Goal: Task Accomplishment & Management: Manage account settings

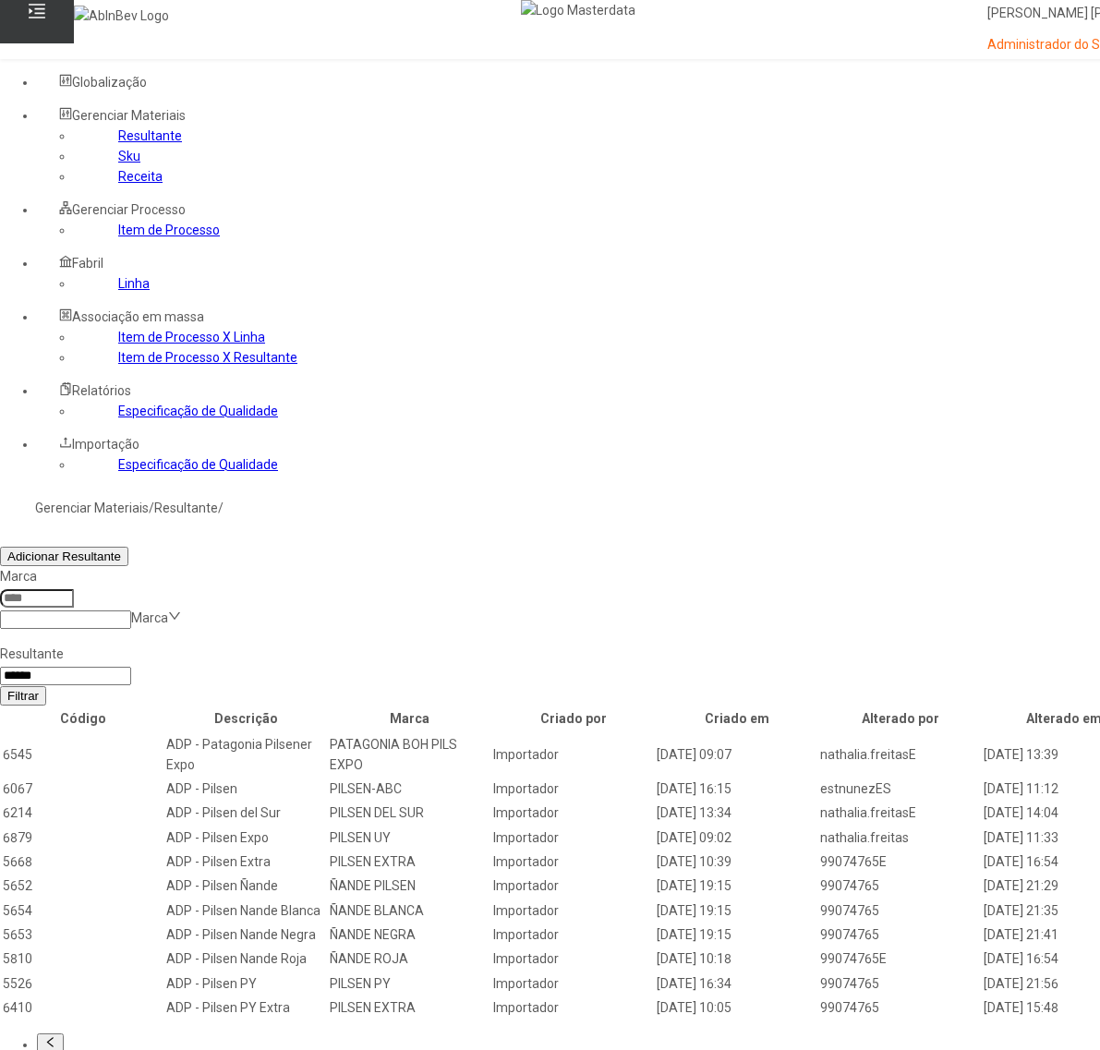
scroll to position [58, 0]
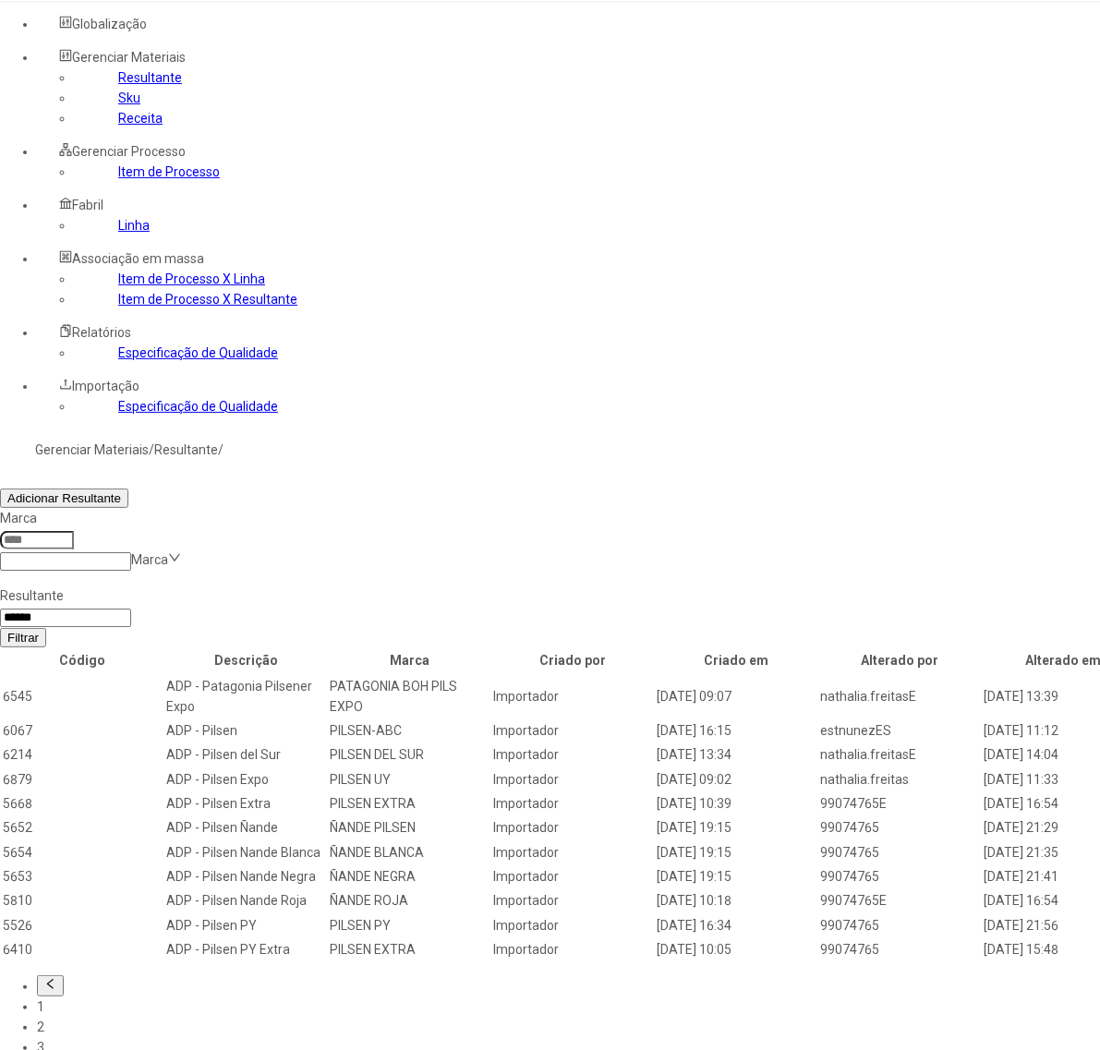
click at [118, 233] on link "Linha" at bounding box center [133, 225] width 31 height 15
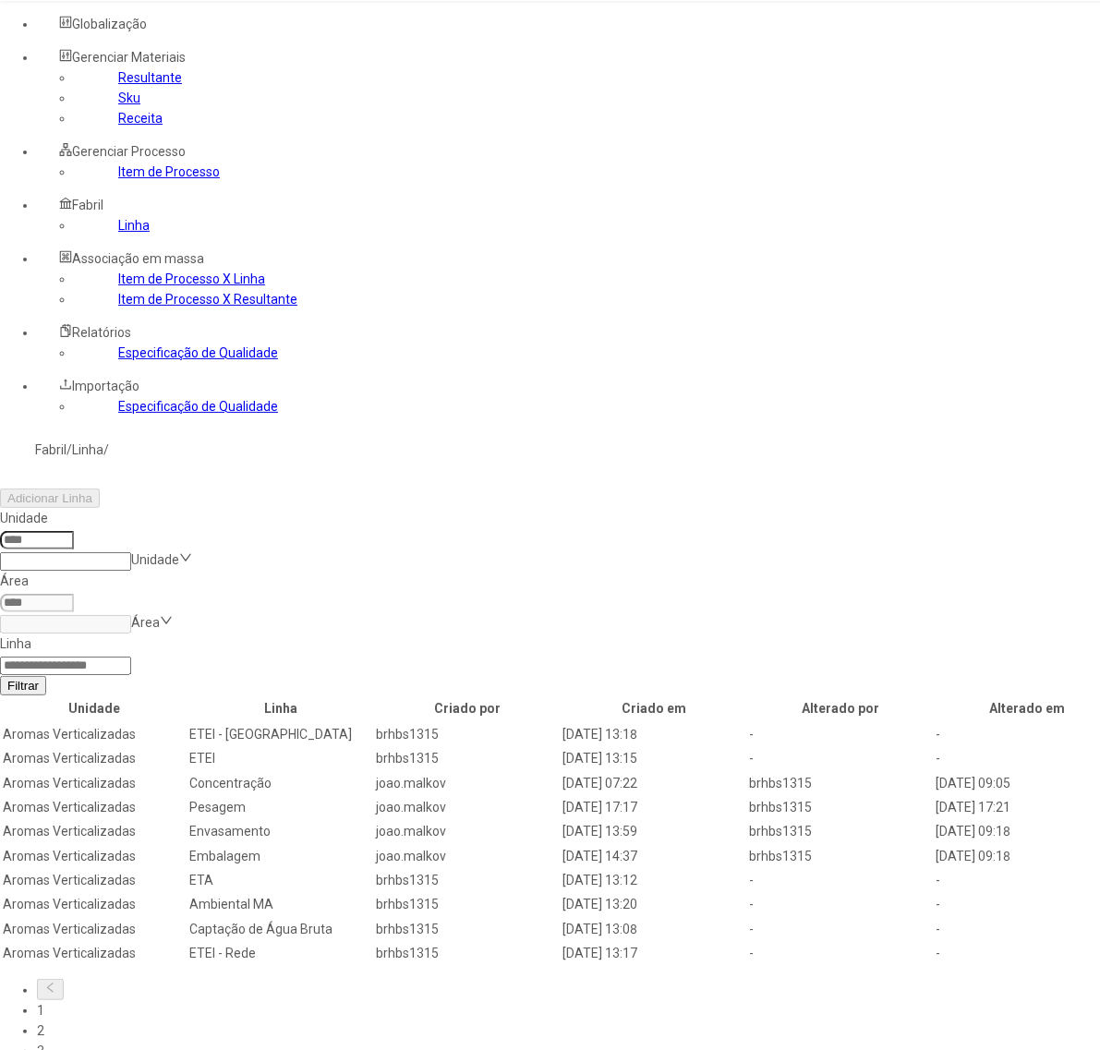
drag, startPoint x: 302, startPoint y: 178, endPoint x: 315, endPoint y: 186, distance: 14.9
click at [74, 531] on input at bounding box center [37, 540] width 74 height 18
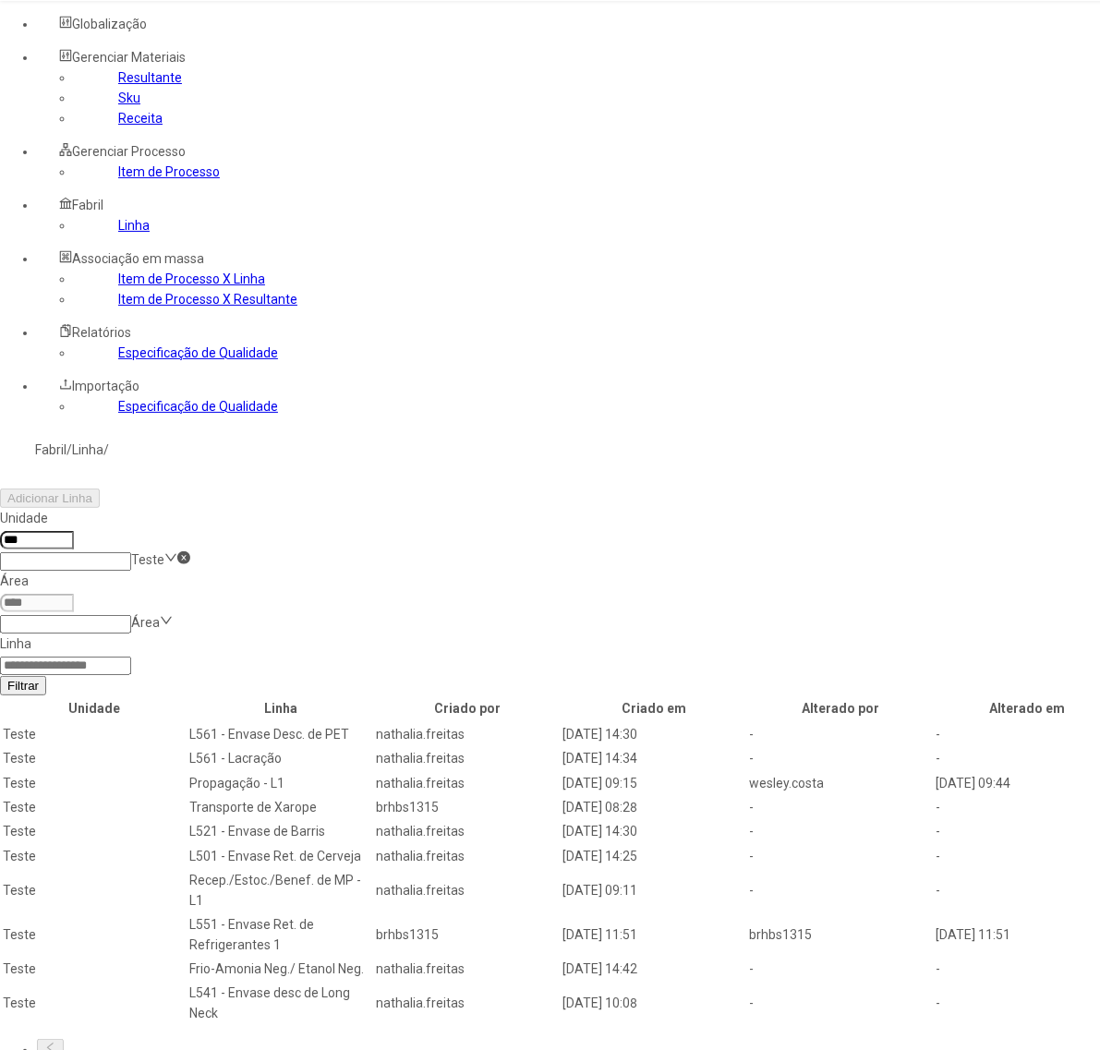
type input "***"
click at [131, 657] on input at bounding box center [65, 666] width 131 height 18
click at [0, 676] on button "Filtrar" at bounding box center [23, 685] width 46 height 19
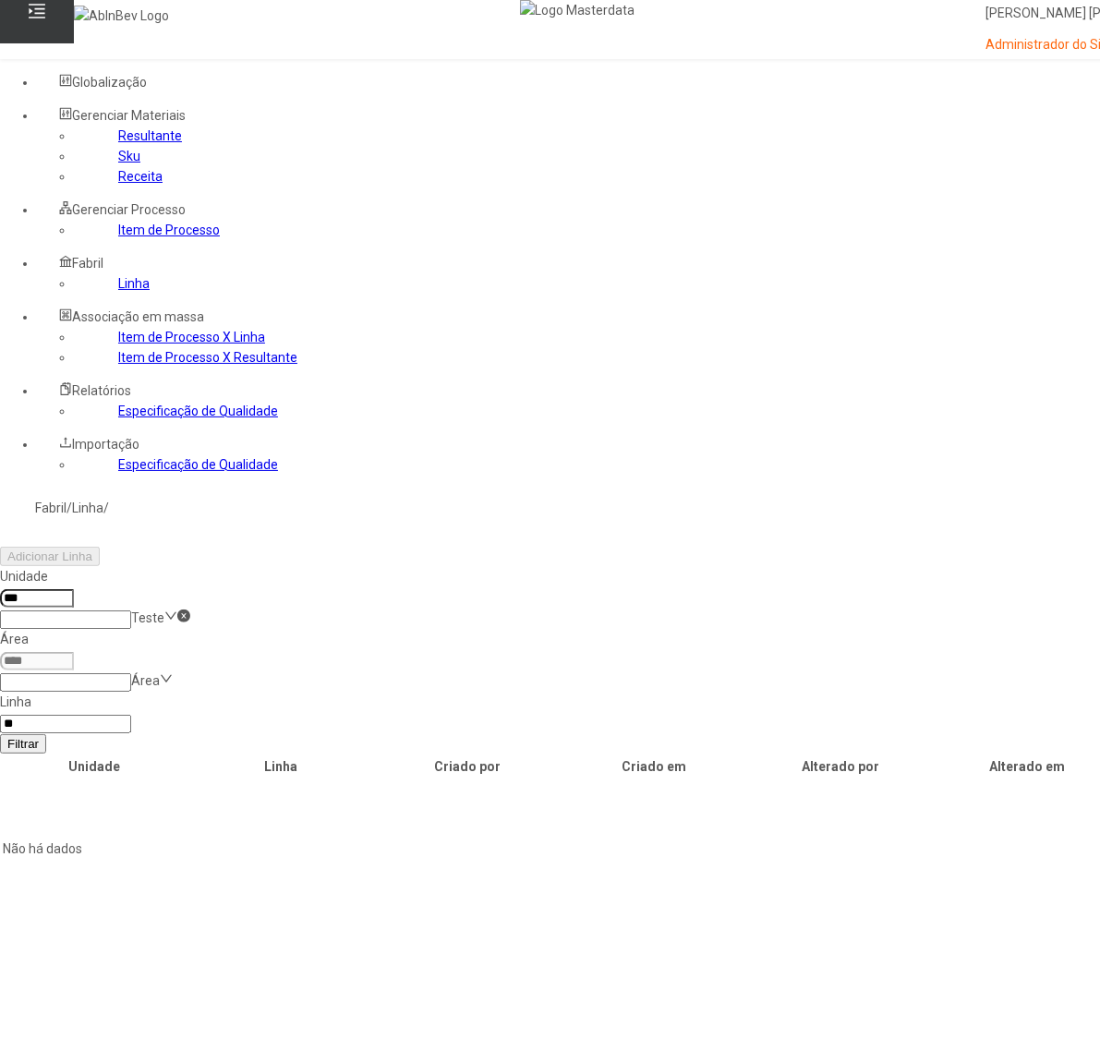
type input "*"
type input "******"
click at [0, 734] on button "Filtrar" at bounding box center [23, 743] width 46 height 19
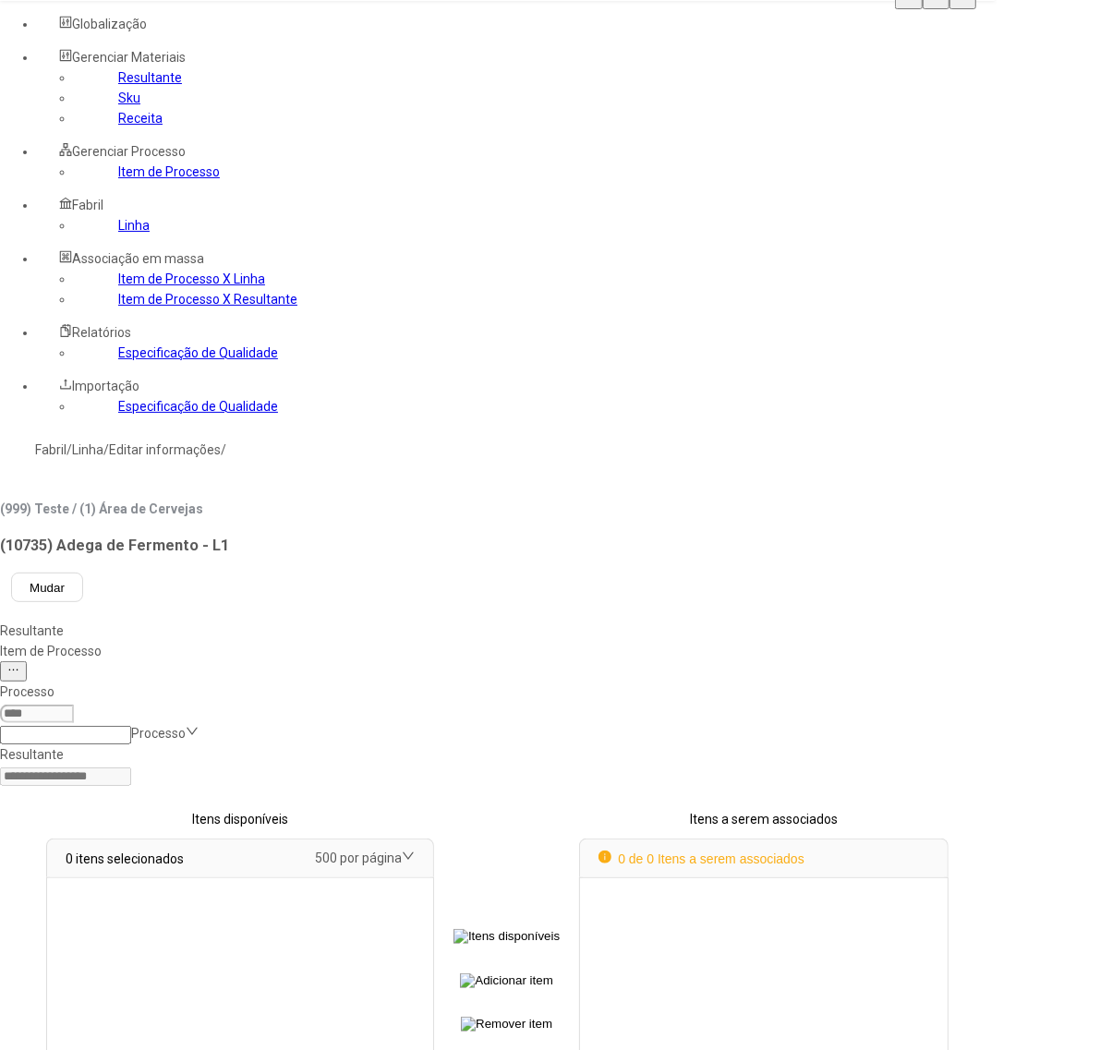
click at [294, 621] on div "Resultante" at bounding box center [497, 631] width 995 height 20
click at [400, 641] on div "Item de Processo" at bounding box center [497, 651] width 995 height 20
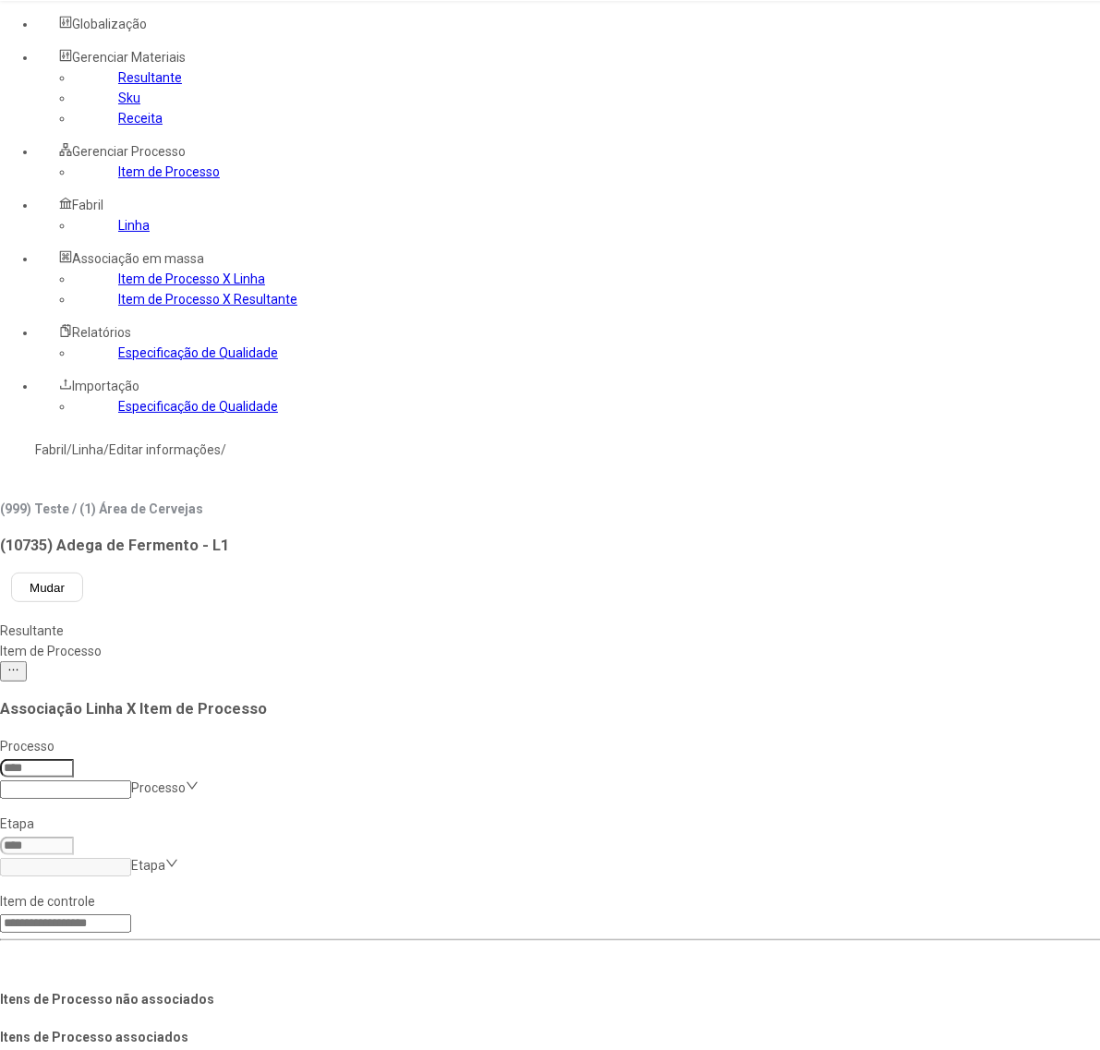
click at [74, 759] on input at bounding box center [37, 768] width 74 height 18
type input "***"
click at [131, 858] on input at bounding box center [65, 867] width 131 height 18
type input "*"
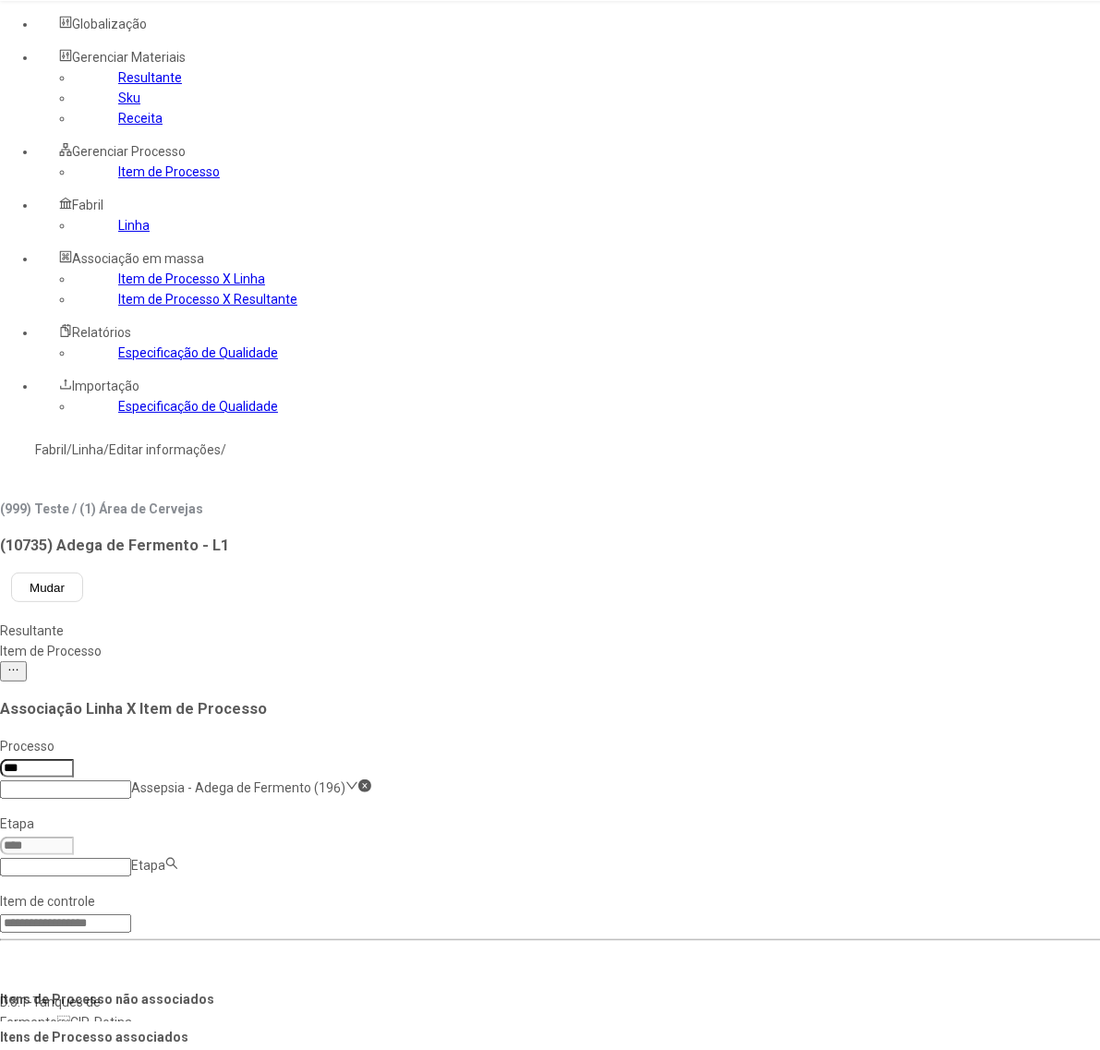
click at [189, 992] on div "D.3.1-Tanques de FermentoCIP-Rotina" at bounding box center [94, 1012] width 189 height 41
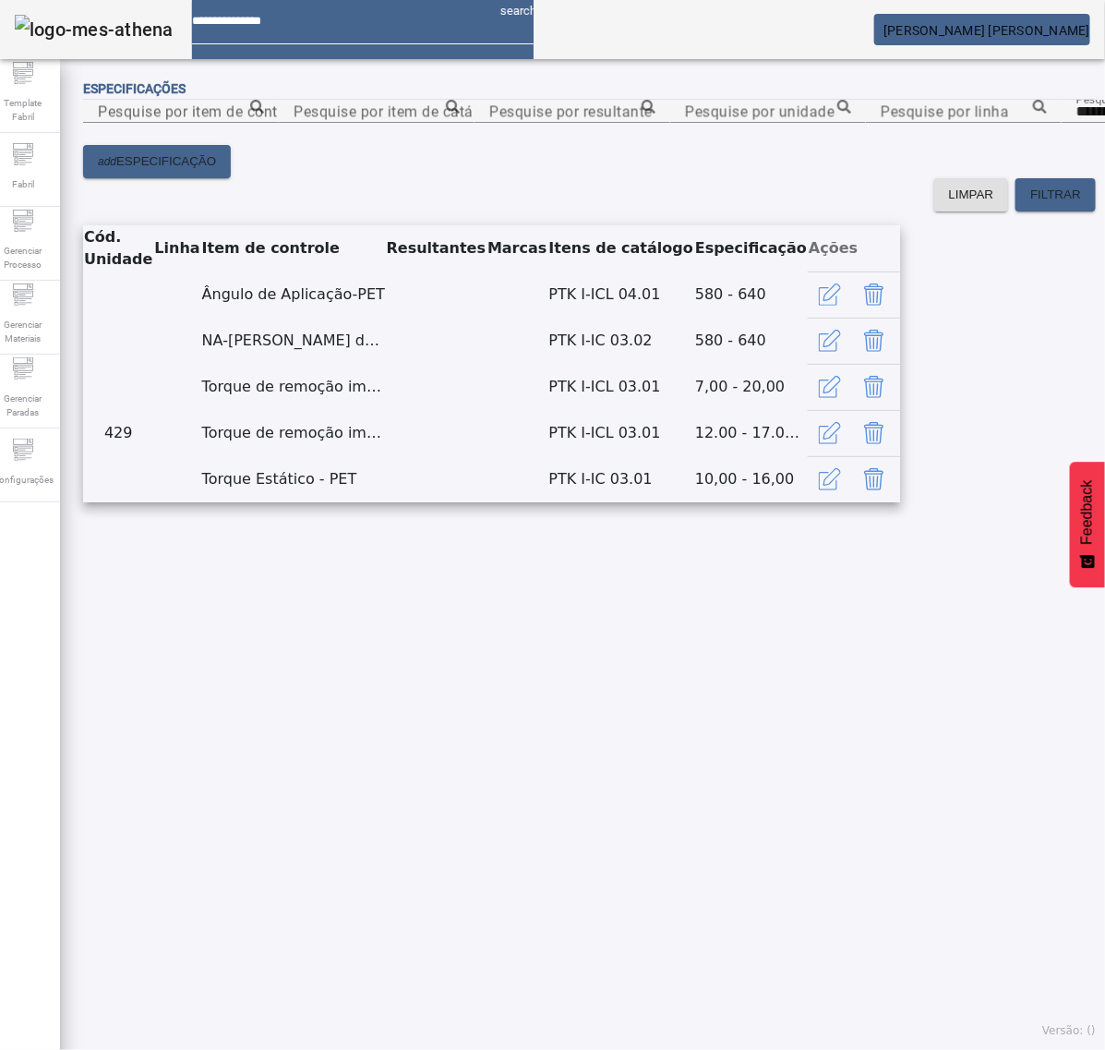
scroll to position [52, 0]
click at [40, 238] on span "Gerenciar Processo" at bounding box center [22, 257] width 55 height 39
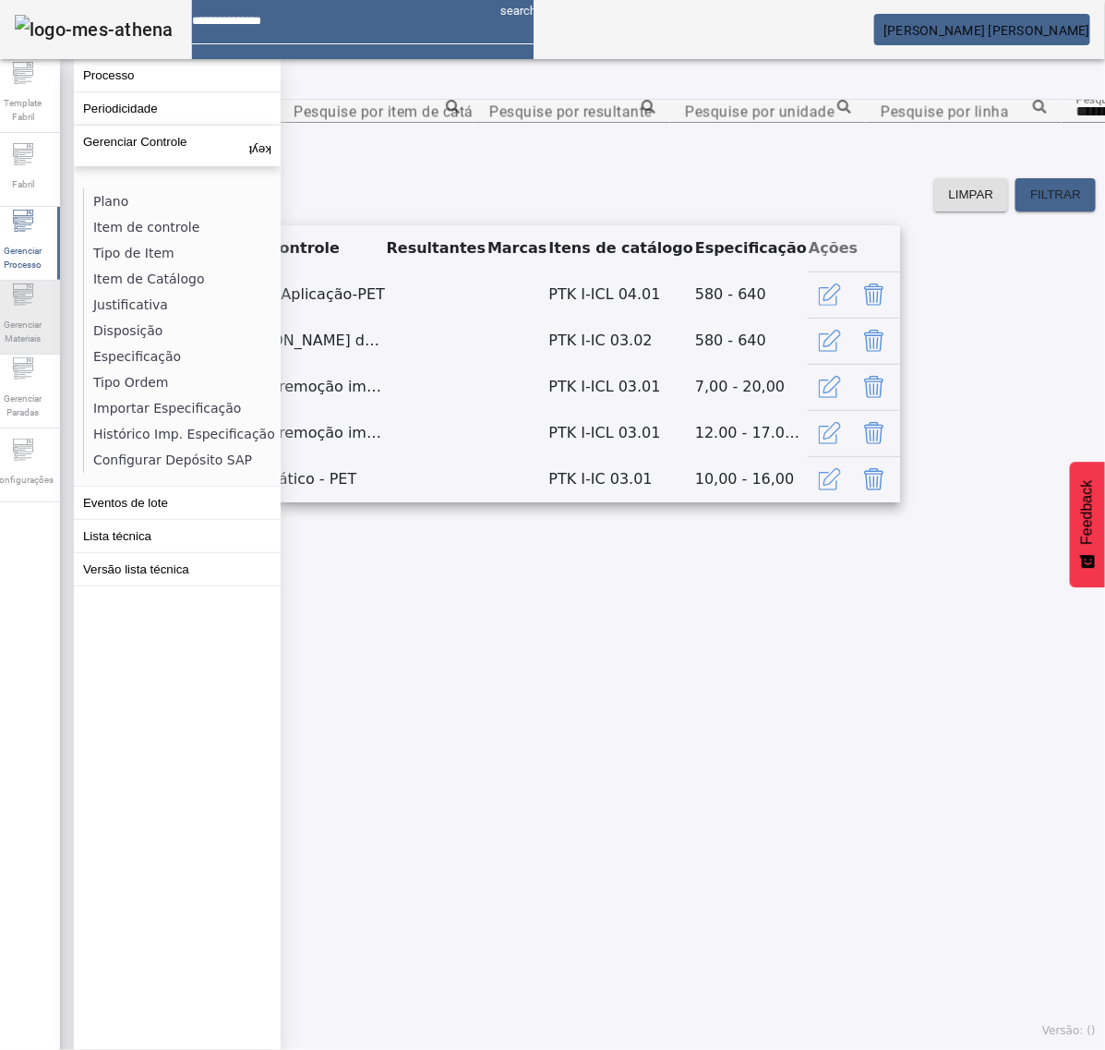
click at [34, 297] on icon at bounding box center [23, 295] width 22 height 22
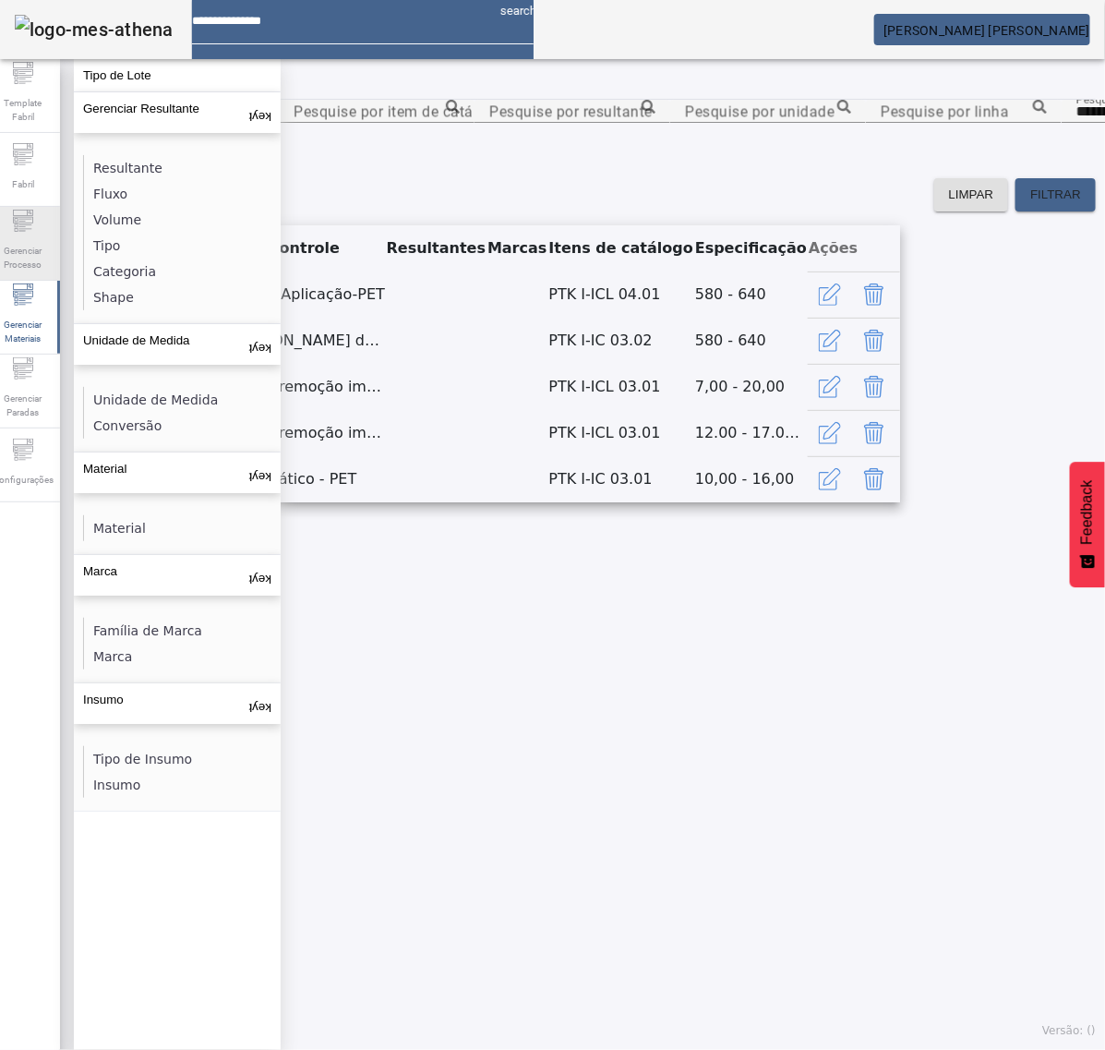
click at [47, 238] on span "Gerenciar Processo" at bounding box center [22, 257] width 55 height 39
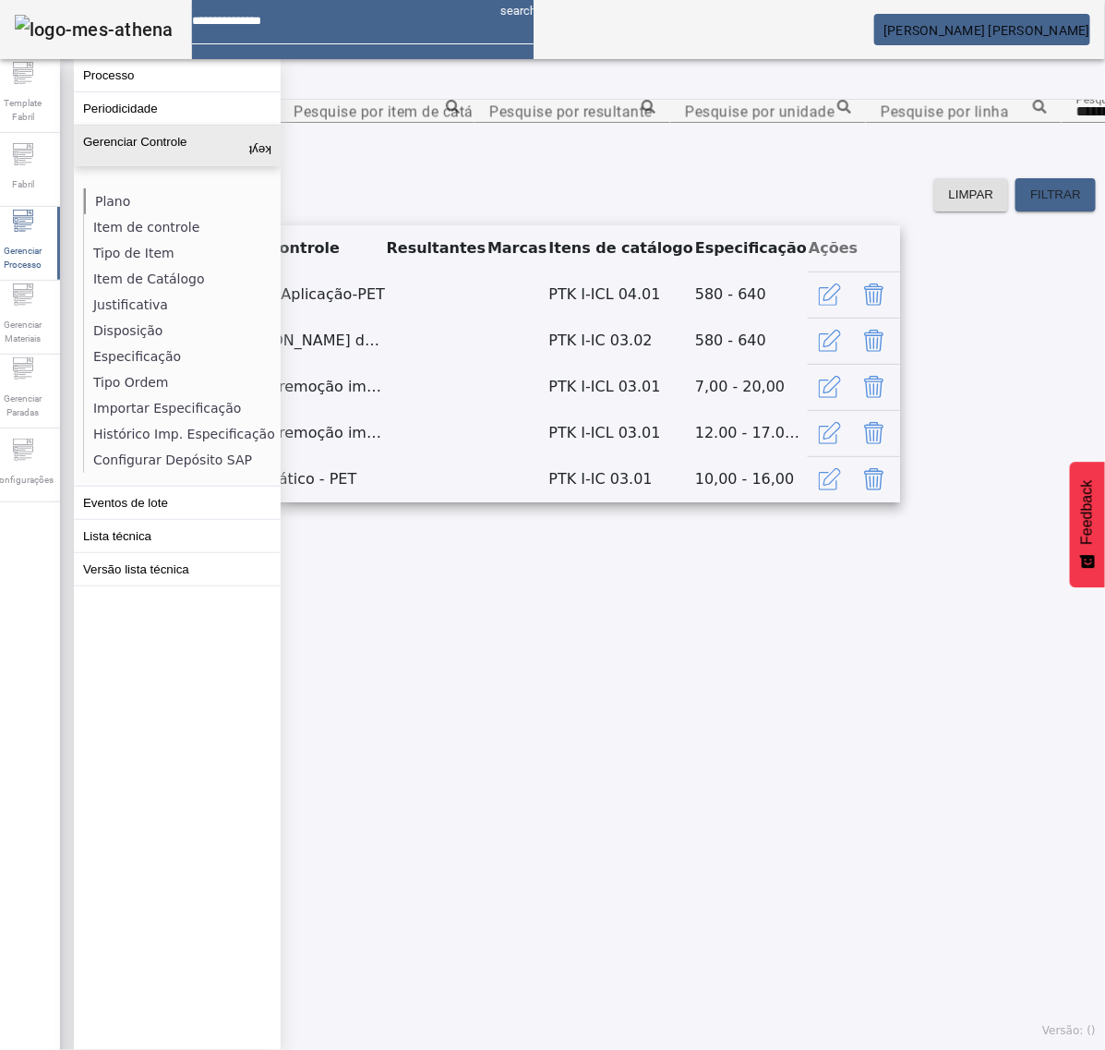
click at [117, 194] on li "Plano" at bounding box center [182, 201] width 196 height 26
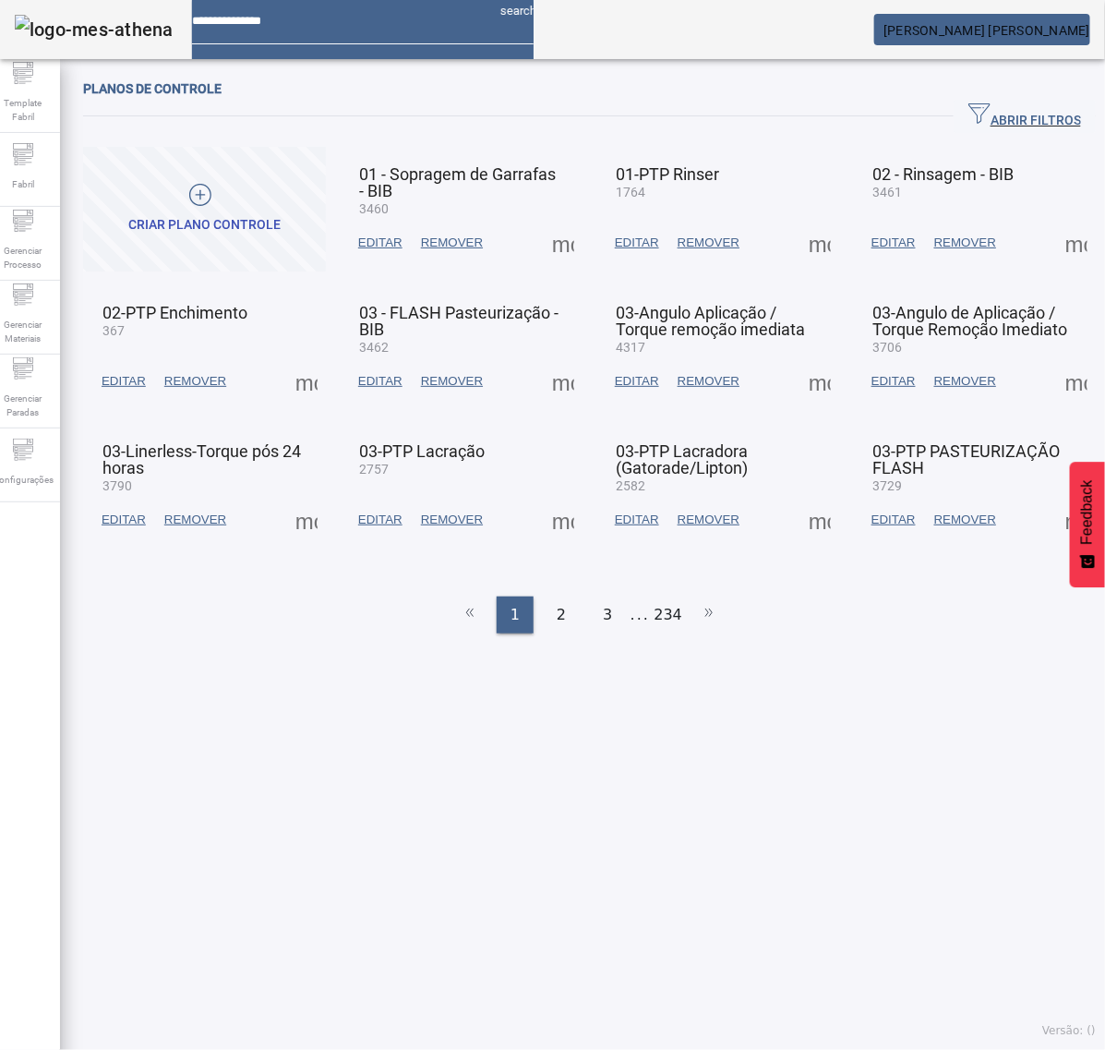
drag, startPoint x: 1011, startPoint y: 107, endPoint x: 518, endPoint y: 187, distance: 499.5
click at [1002, 108] on span "ABRIR FILTROS" at bounding box center [1025, 117] width 113 height 28
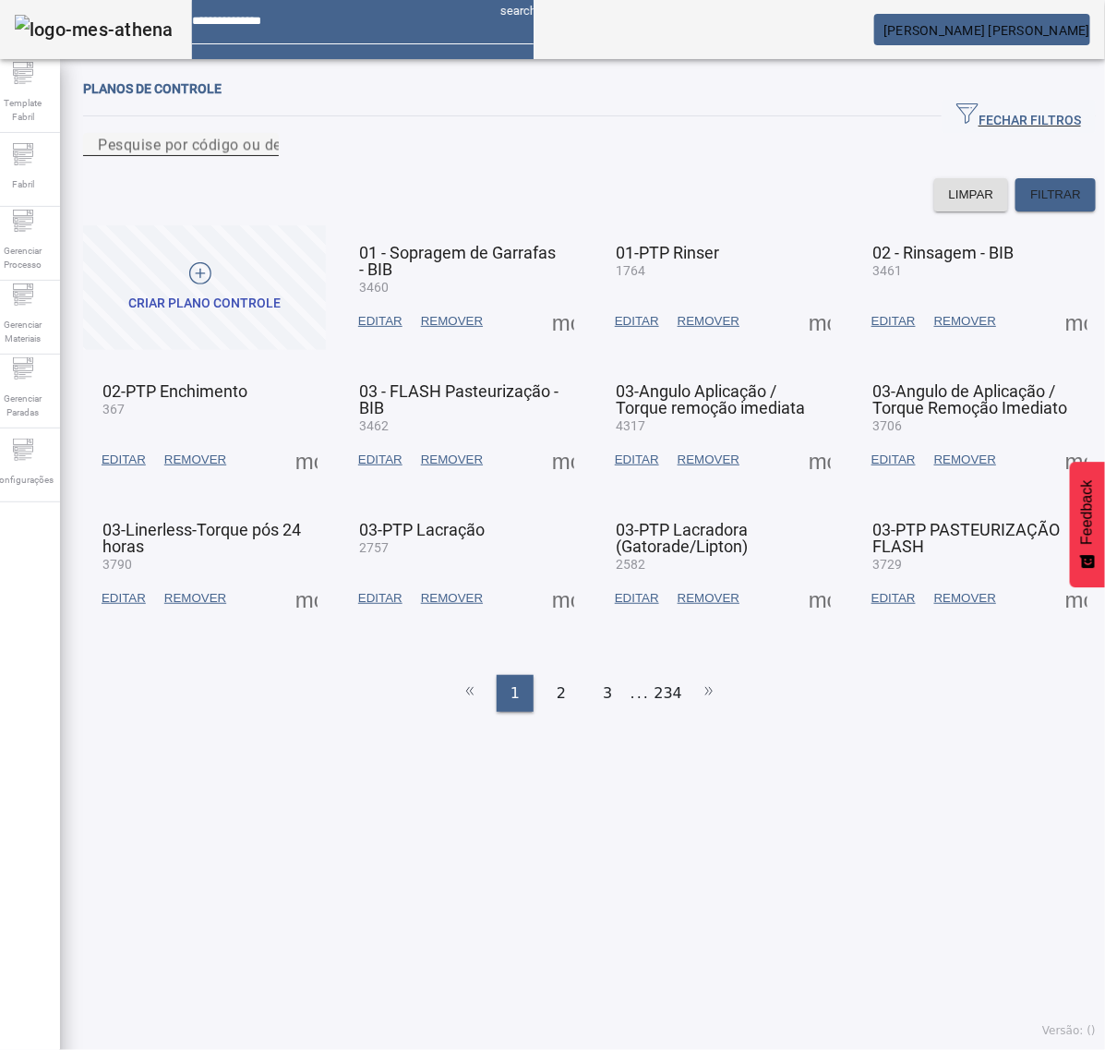
click at [264, 156] on input "Pesquise por código ou descrição" at bounding box center [181, 145] width 166 height 22
type input "****"
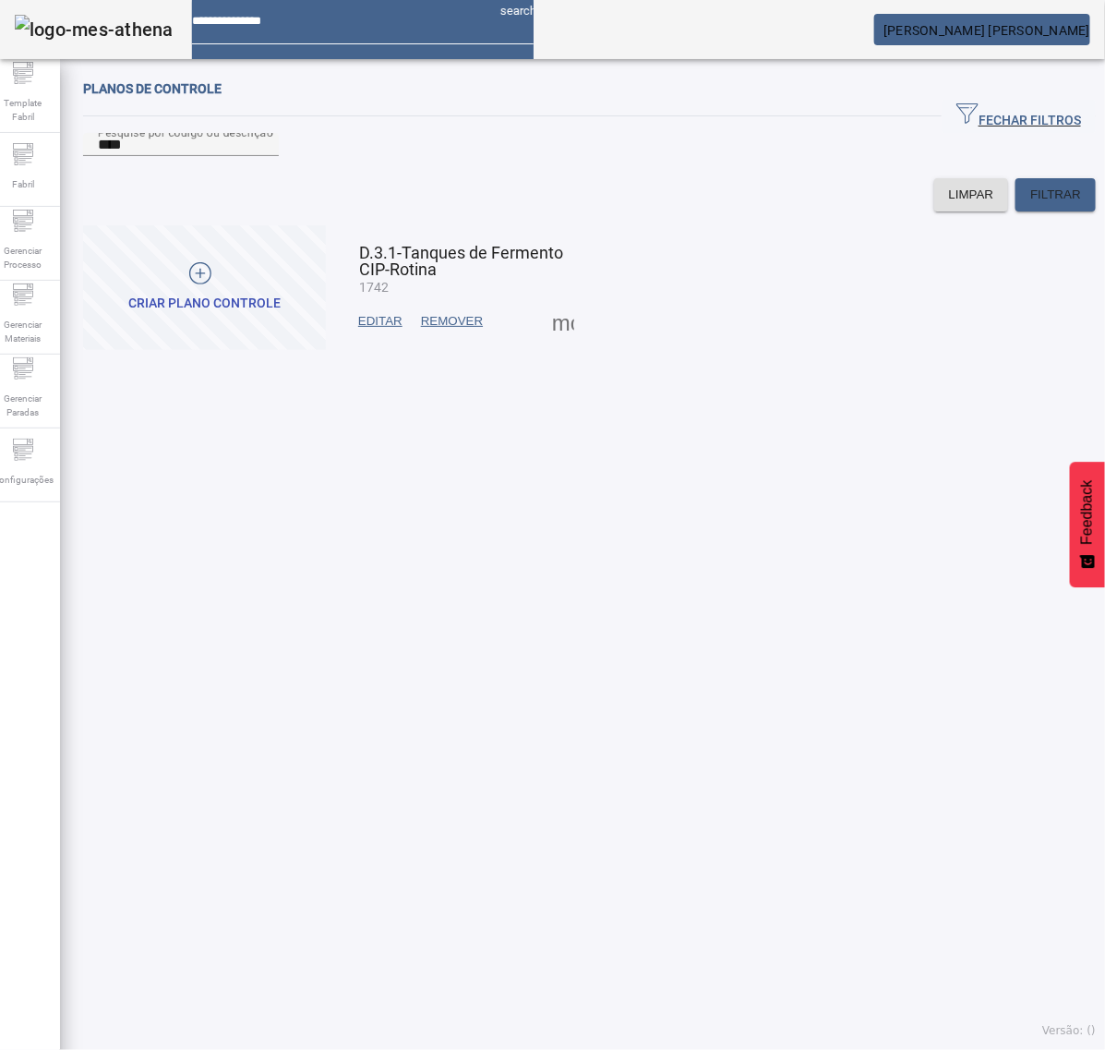
click at [561, 339] on span at bounding box center [563, 321] width 44 height 44
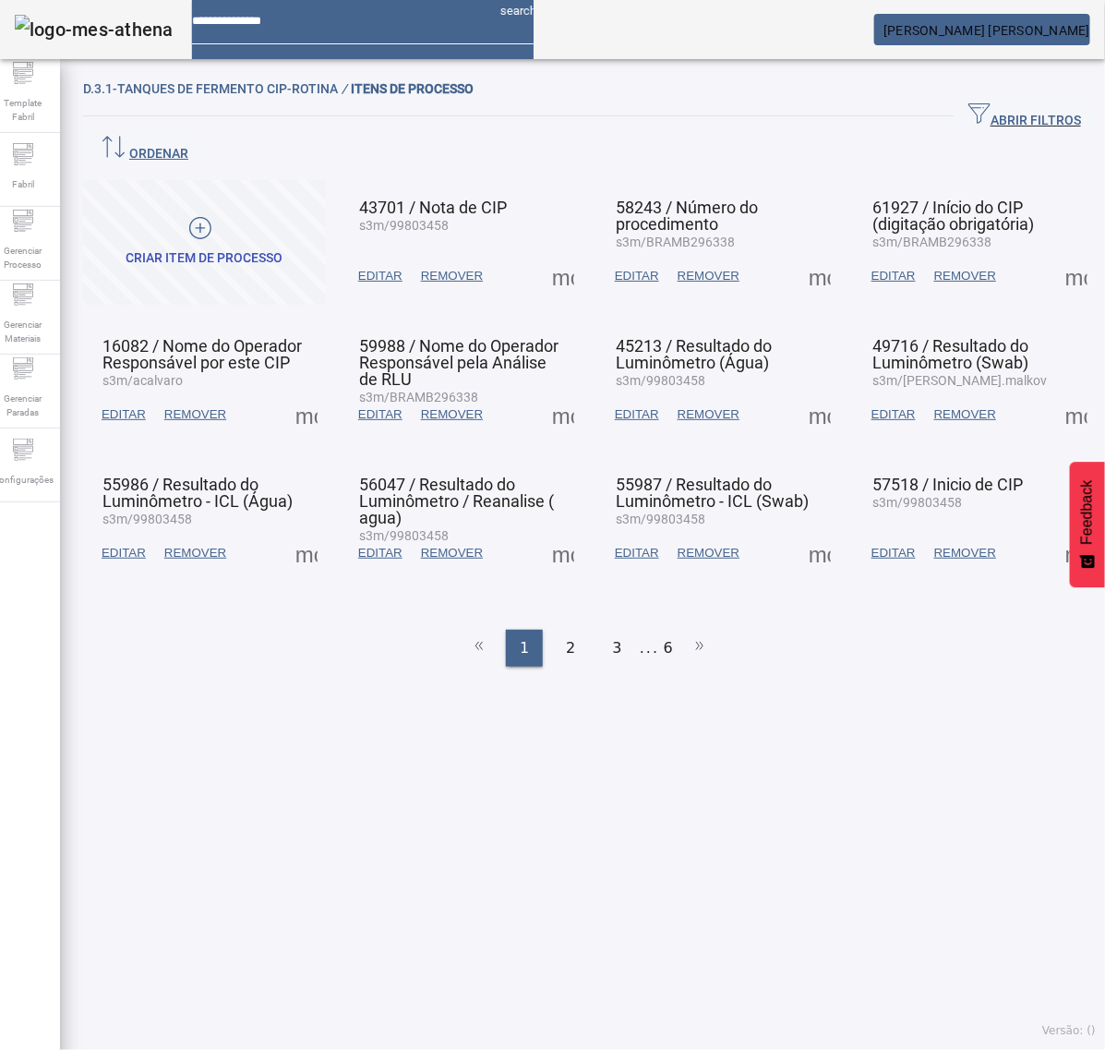
click at [560, 254] on span at bounding box center [563, 276] width 44 height 44
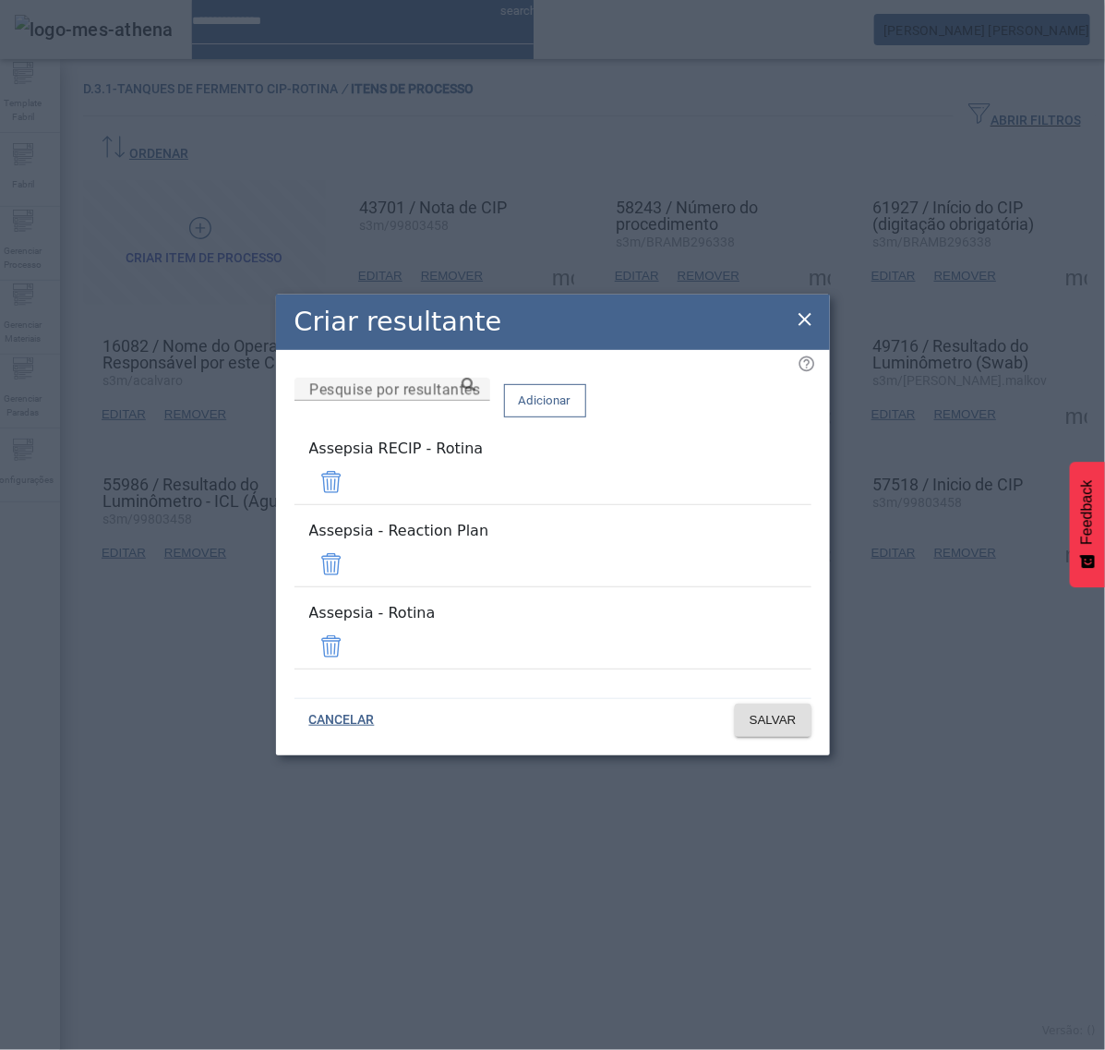
click at [354, 499] on span at bounding box center [331, 482] width 44 height 44
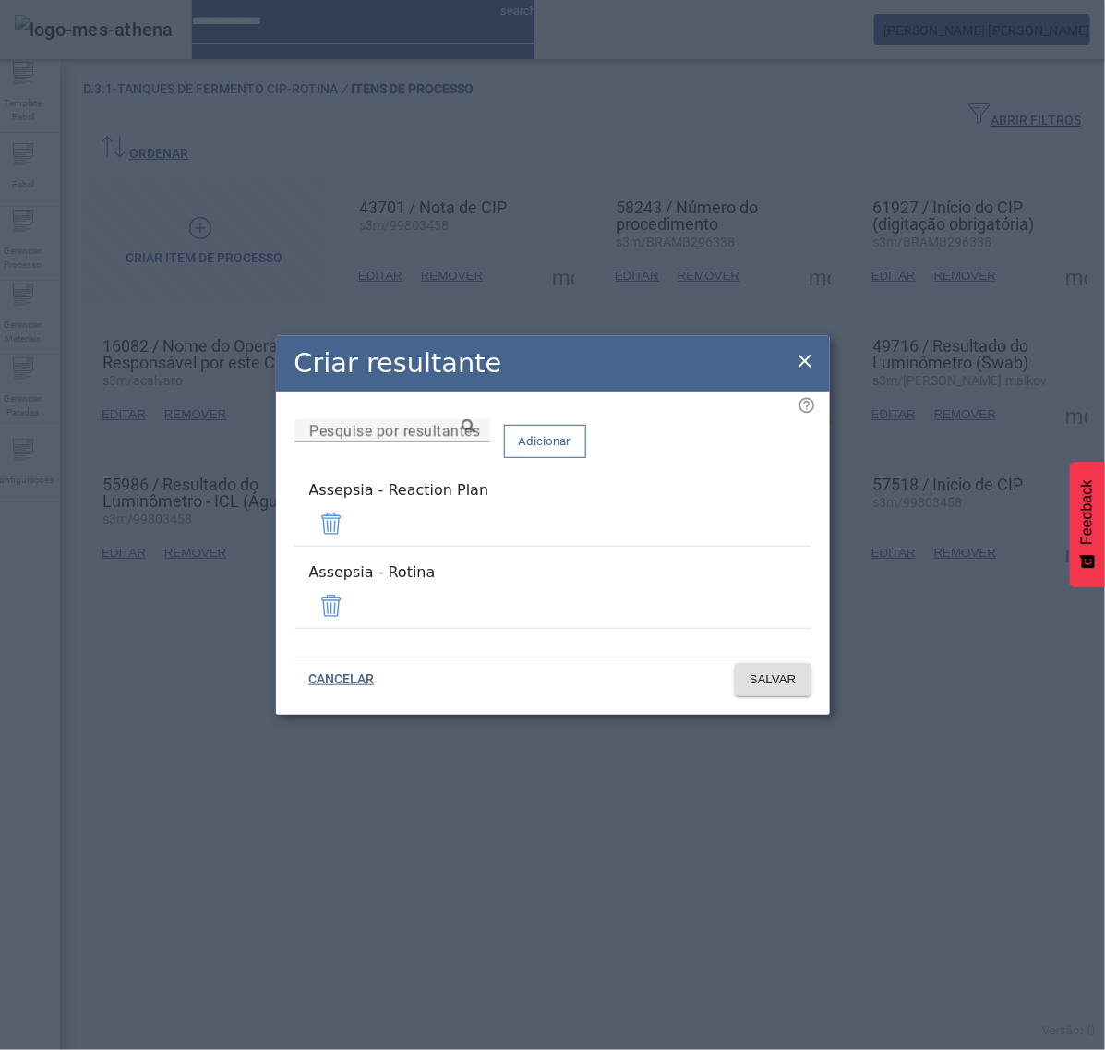
drag, startPoint x: 755, startPoint y: 532, endPoint x: 760, endPoint y: 541, distance: 10.3
click at [354, 531] on span at bounding box center [331, 523] width 44 height 44
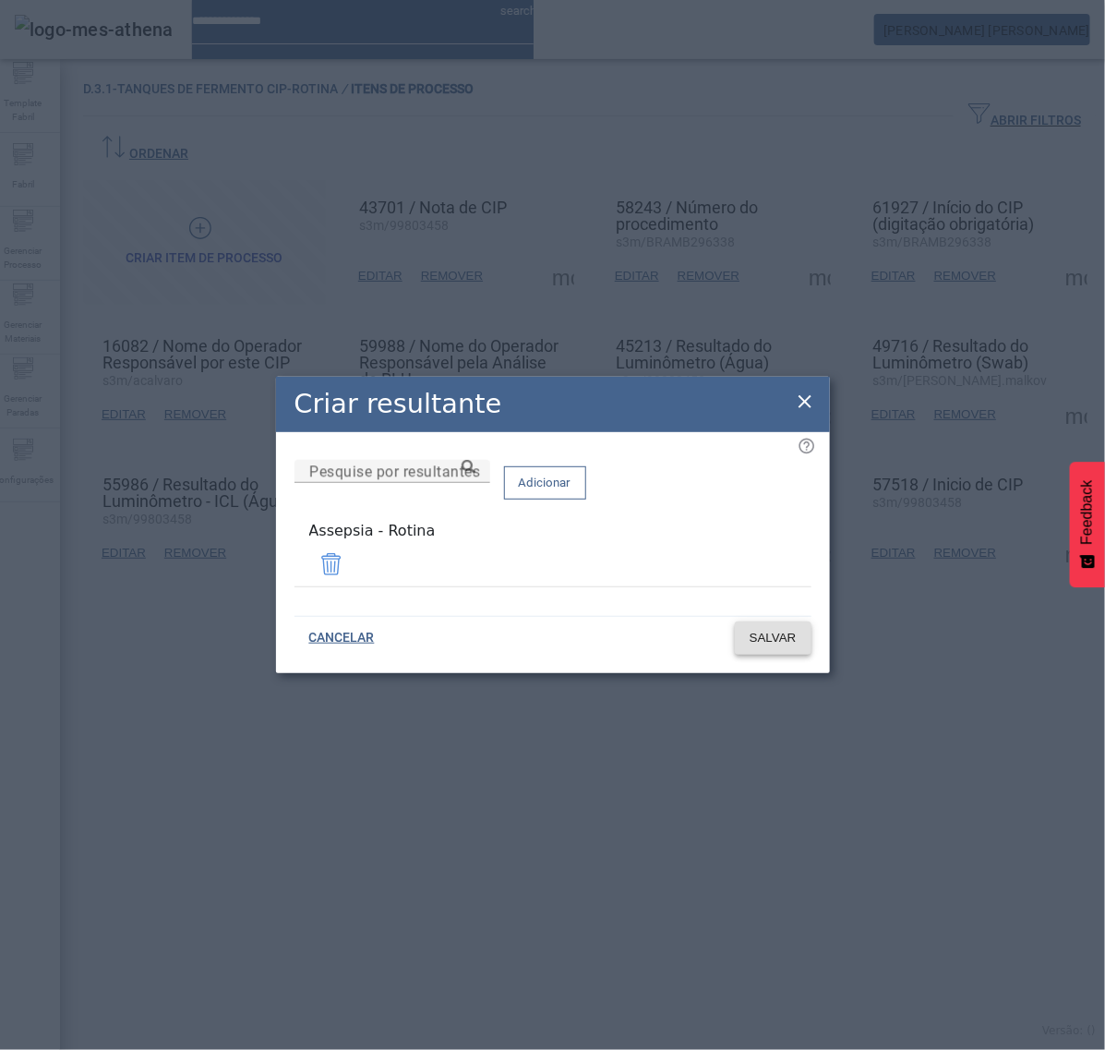
click at [777, 634] on span "SALVAR" at bounding box center [773, 638] width 47 height 18
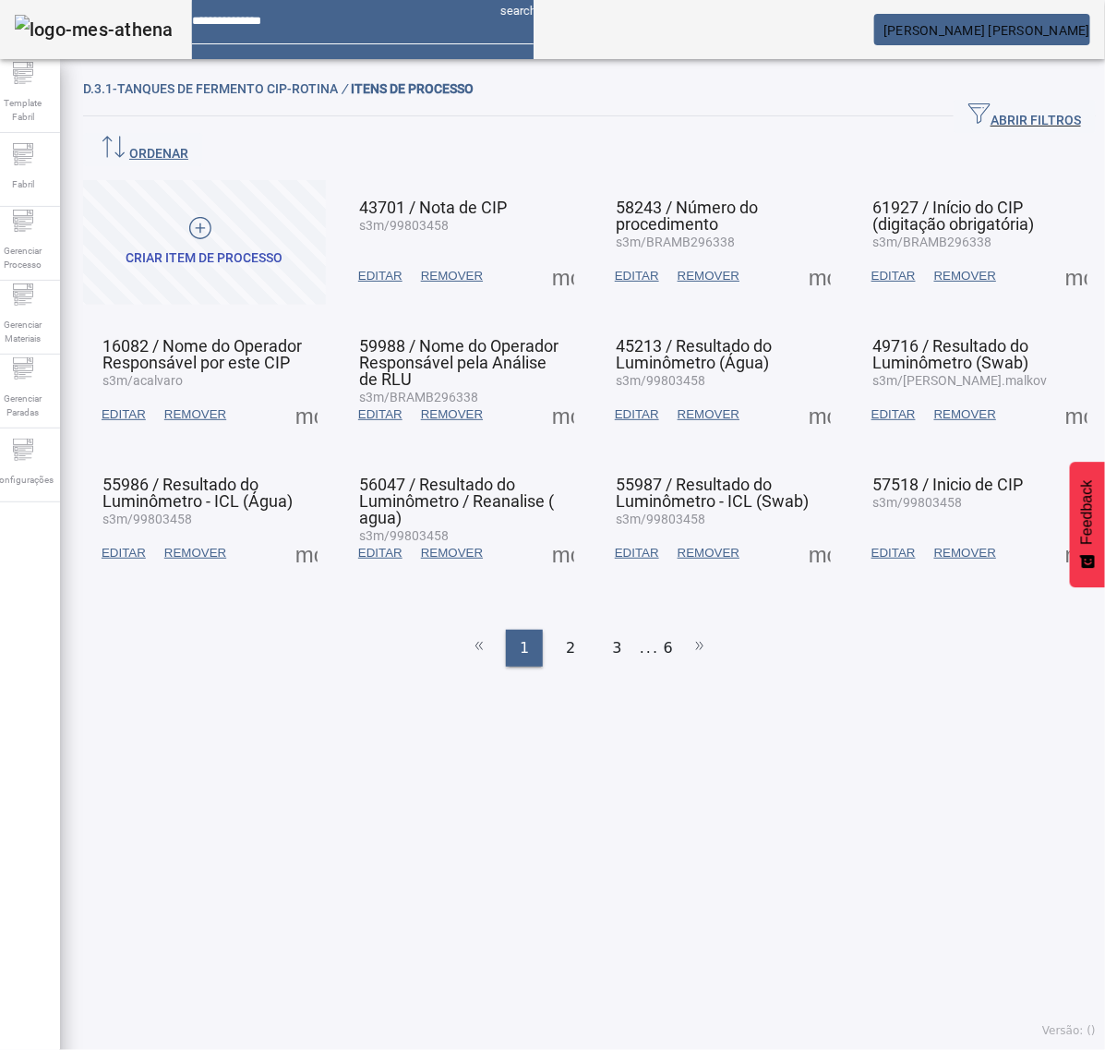
click at [802, 254] on span at bounding box center [820, 276] width 44 height 44
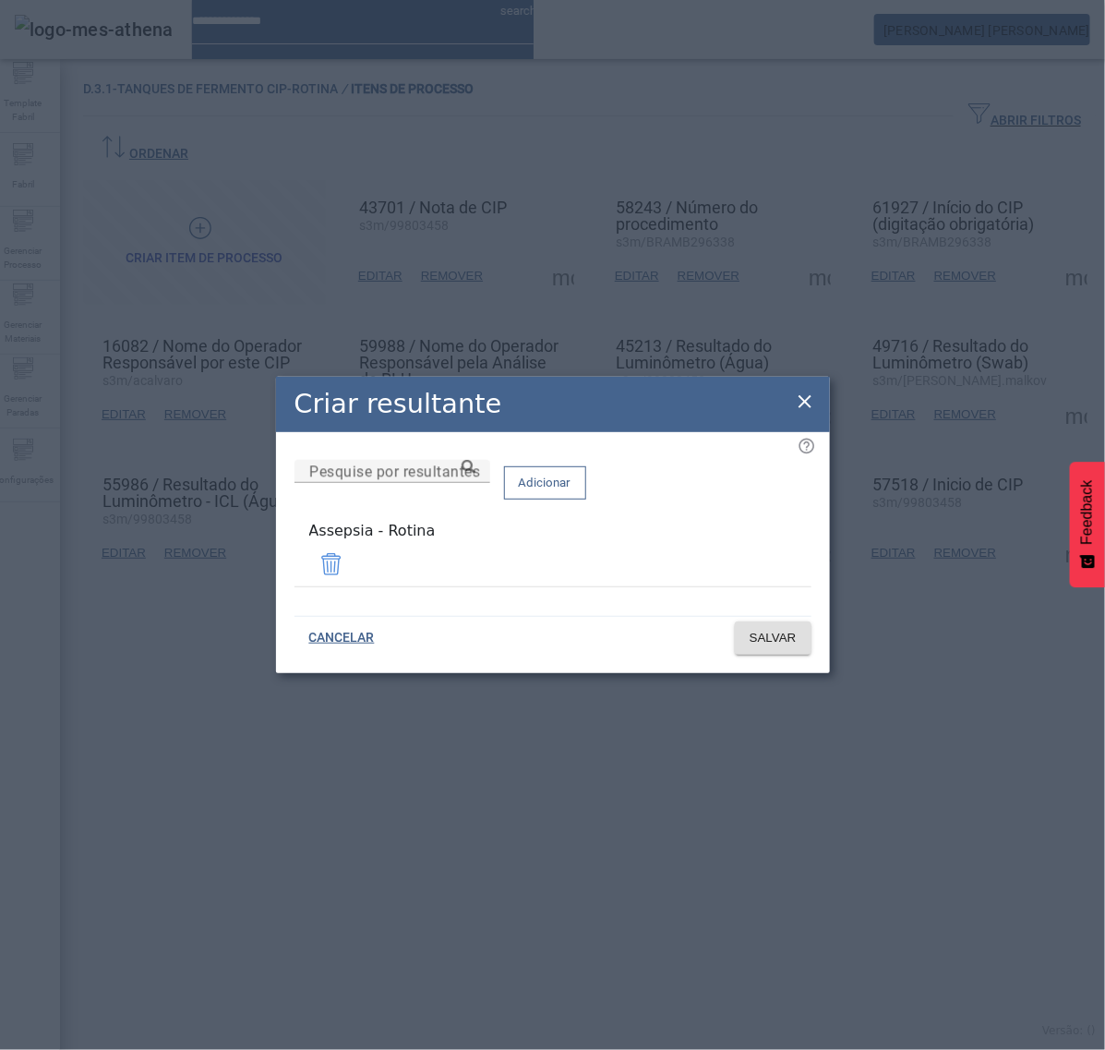
click at [811, 404] on icon at bounding box center [805, 402] width 22 height 22
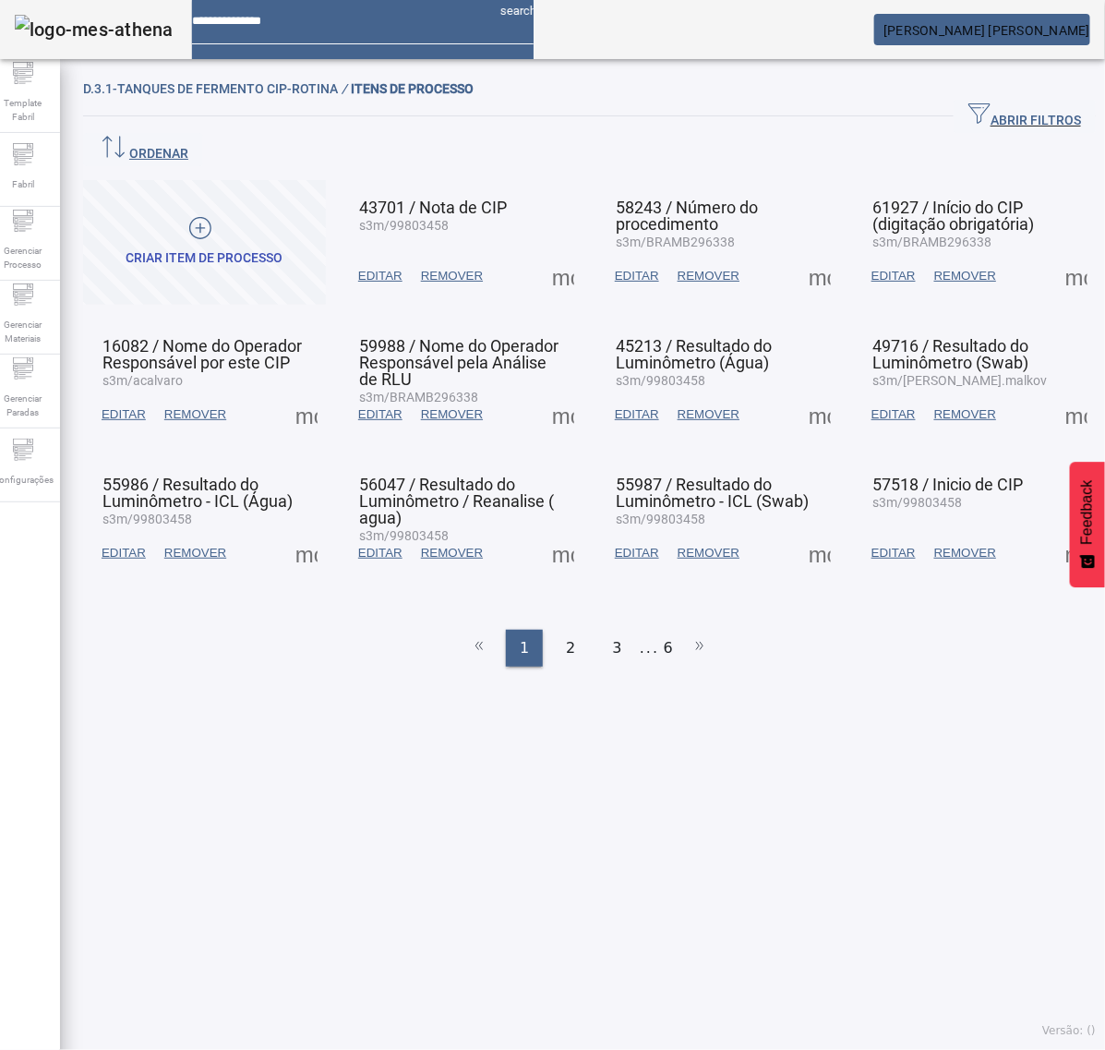
click at [1055, 254] on span at bounding box center [1077, 276] width 44 height 44
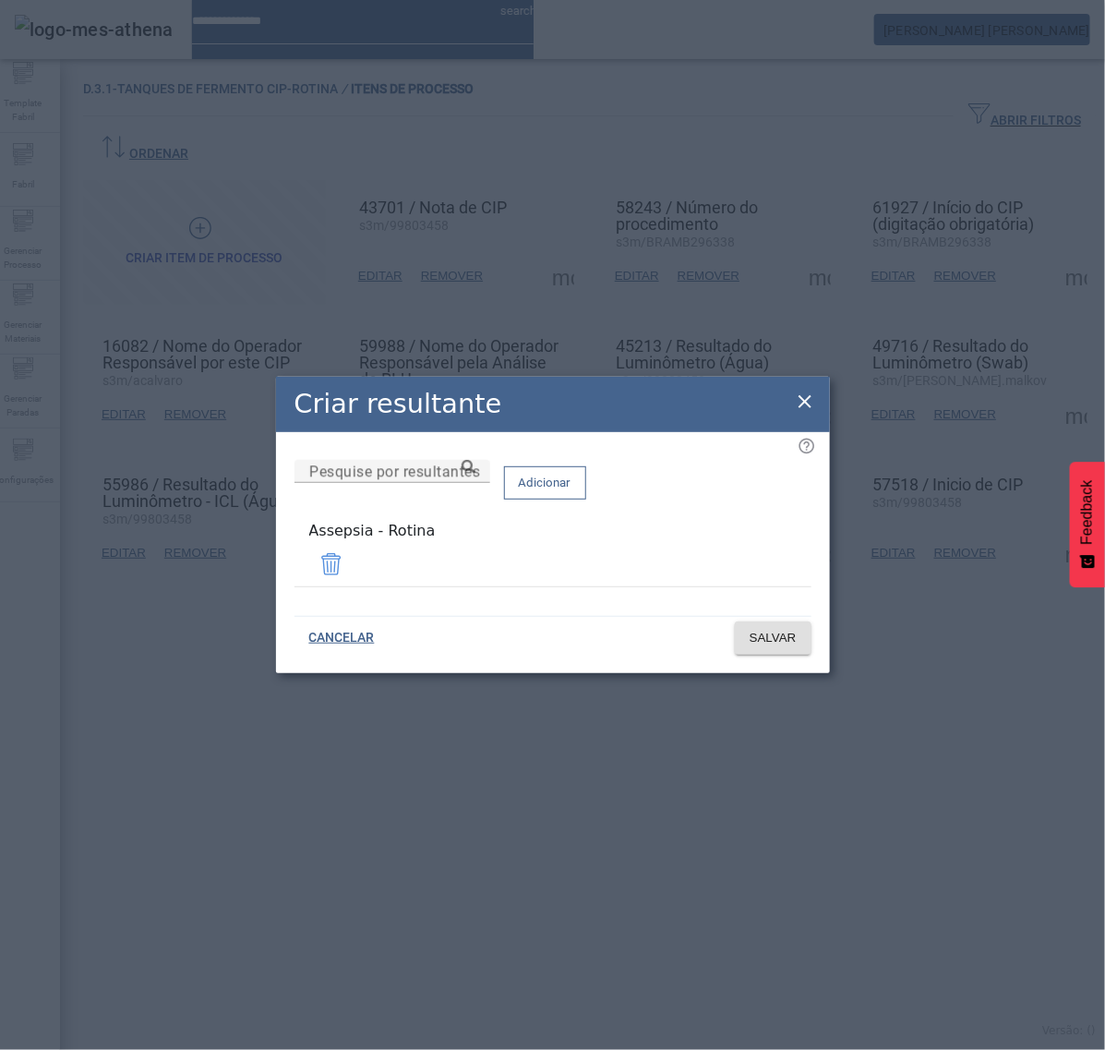
drag, startPoint x: 472, startPoint y: 547, endPoint x: 292, endPoint y: 555, distance: 180.3
click at [295, 555] on div "Pesquise por resultantes Adicionar Assepsia - Rotina" at bounding box center [553, 531] width 517 height 142
copy div "Assepsia - Rotina"
click at [799, 404] on icon at bounding box center [805, 402] width 22 height 22
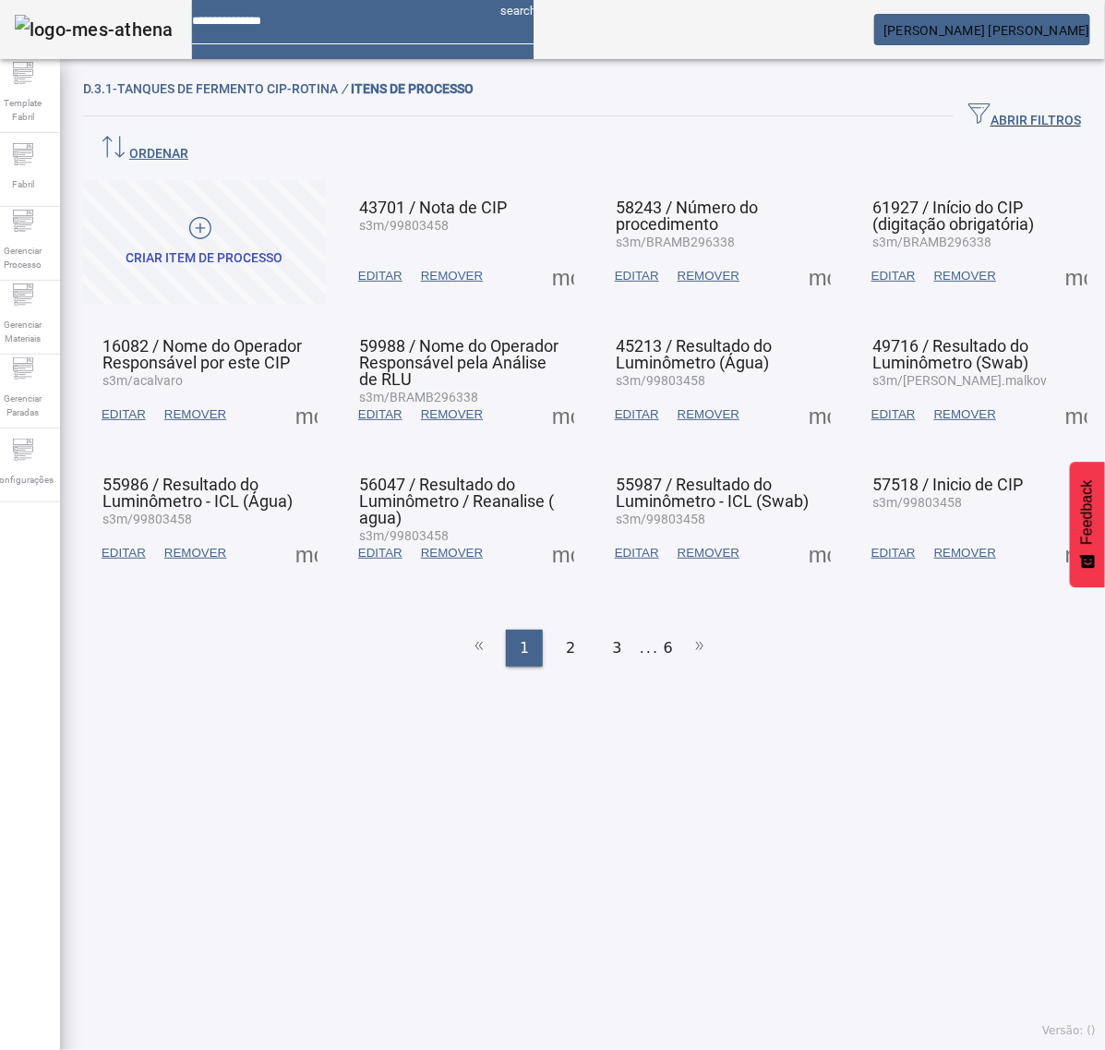
click at [307, 392] on span at bounding box center [306, 414] width 44 height 44
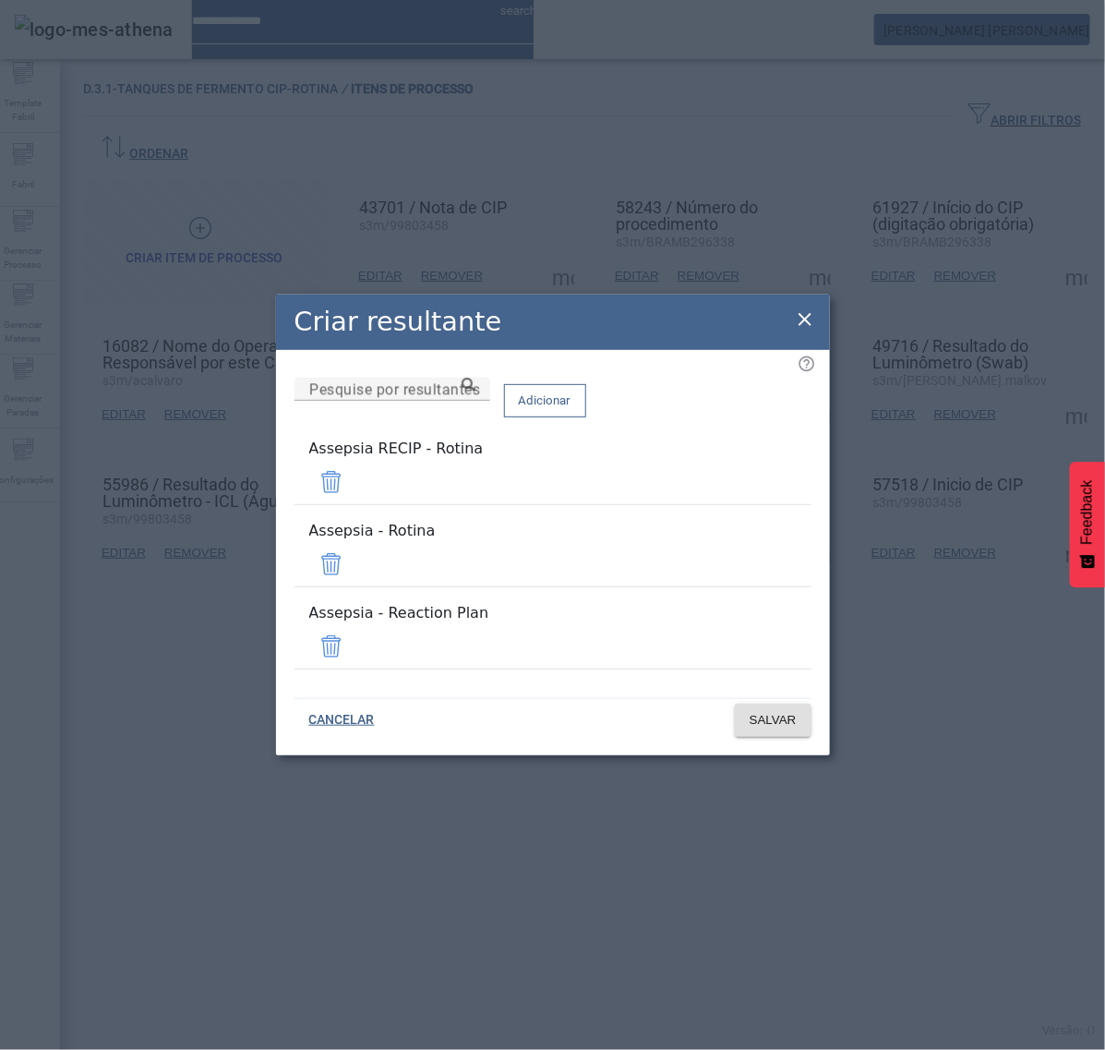
drag, startPoint x: 754, startPoint y: 617, endPoint x: 755, endPoint y: 594, distance: 23.1
click at [354, 624] on span at bounding box center [331, 646] width 44 height 44
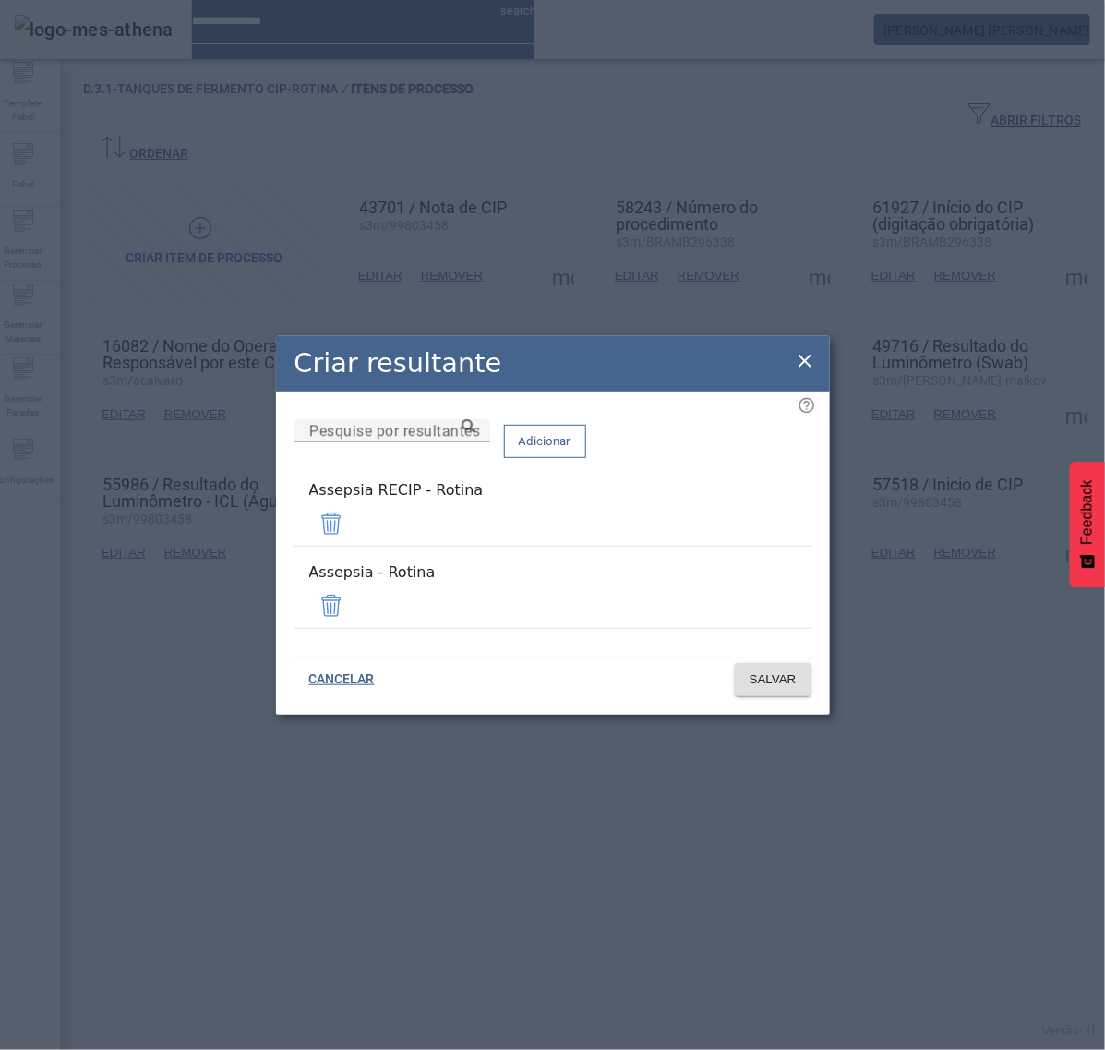
click at [354, 529] on span at bounding box center [331, 523] width 44 height 44
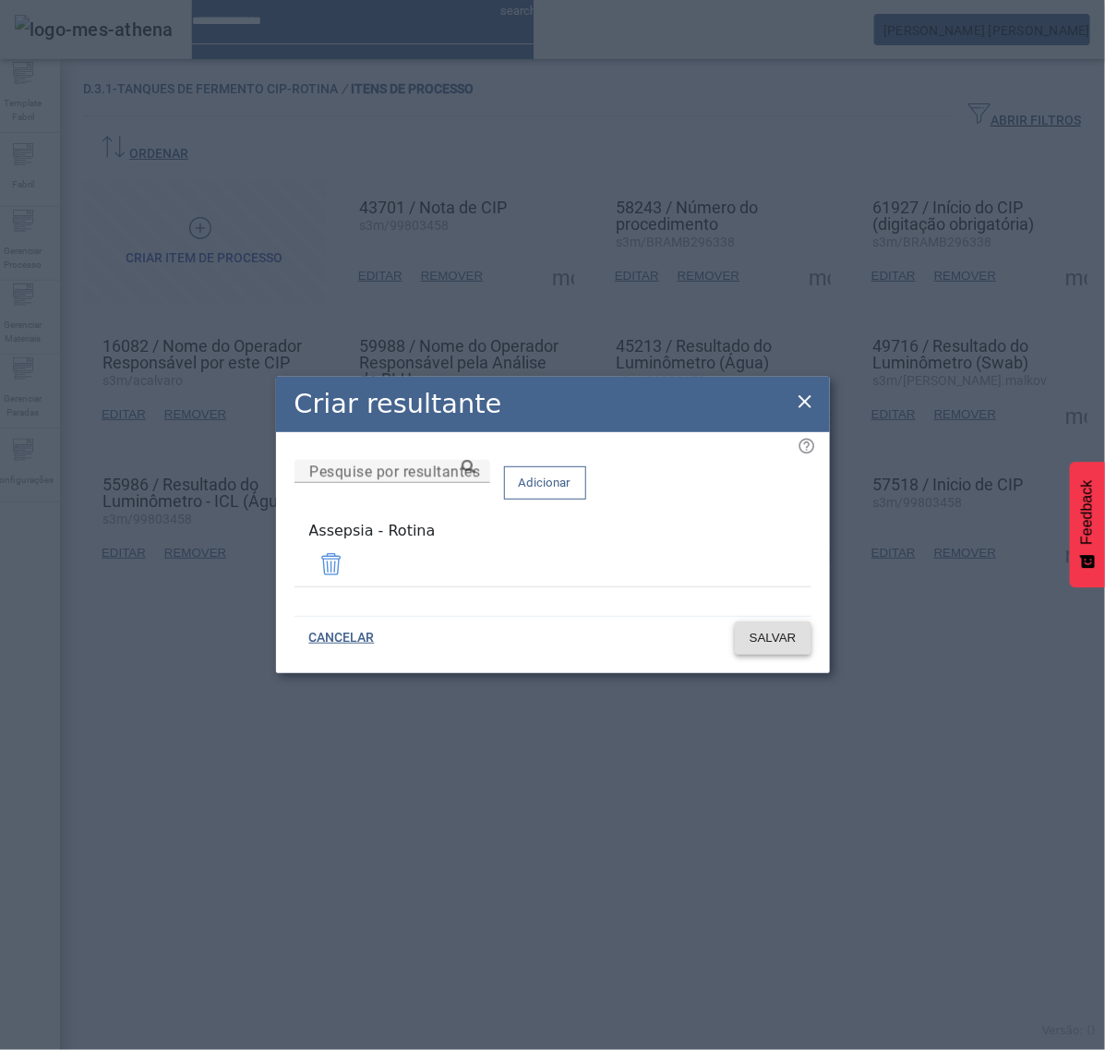
click at [791, 634] on span "SALVAR" at bounding box center [773, 638] width 47 height 18
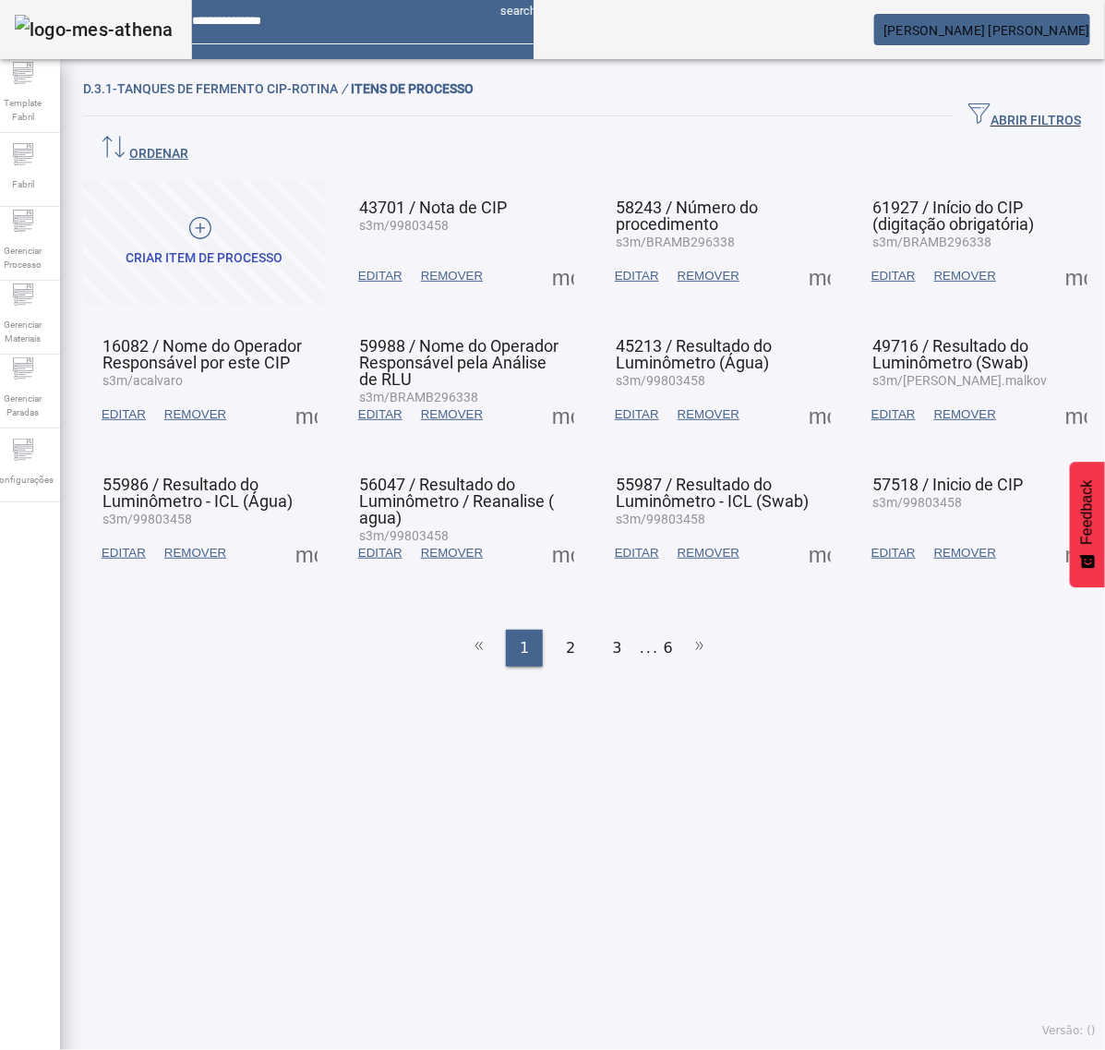
click at [570, 392] on span at bounding box center [563, 414] width 44 height 44
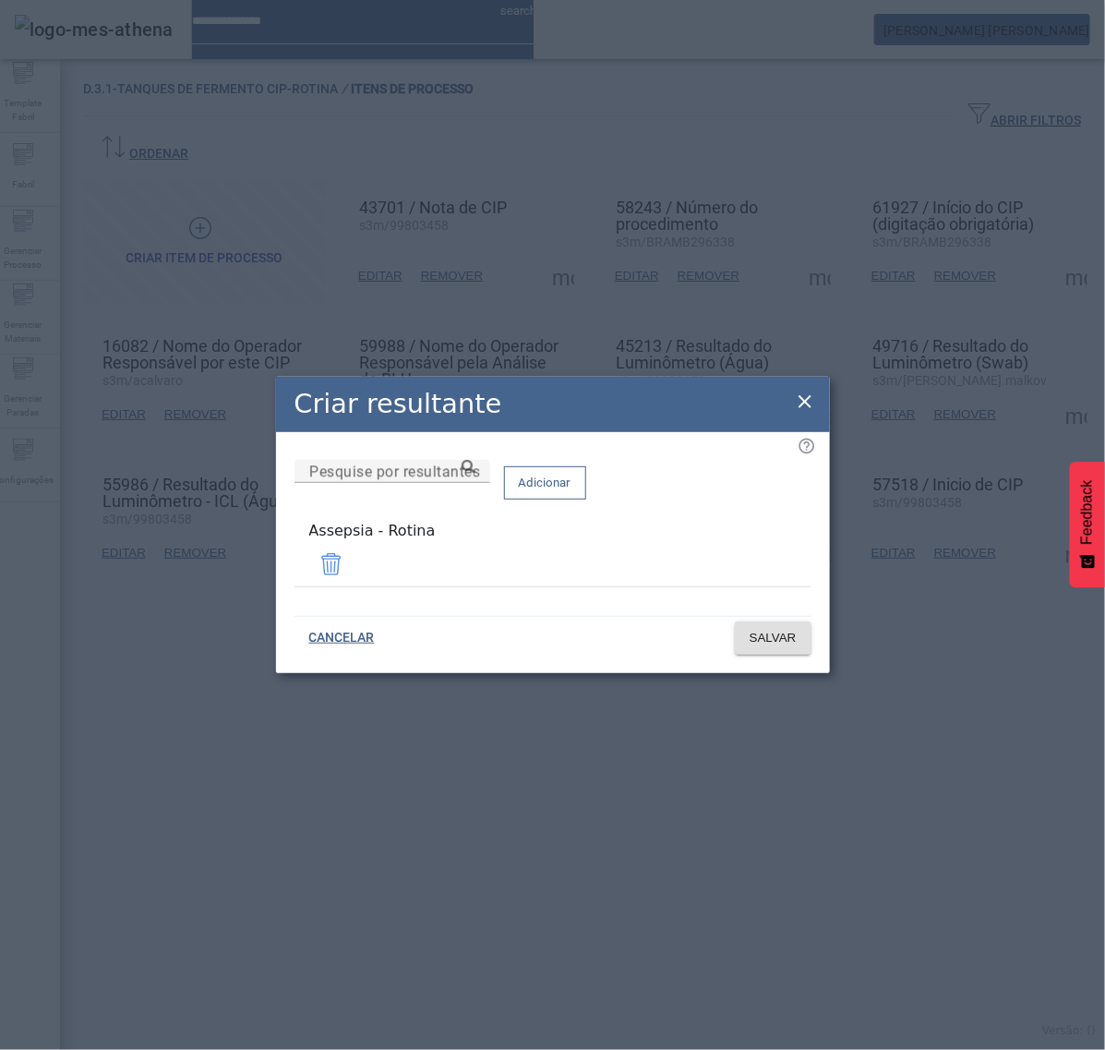
click at [805, 407] on icon at bounding box center [805, 401] width 13 height 13
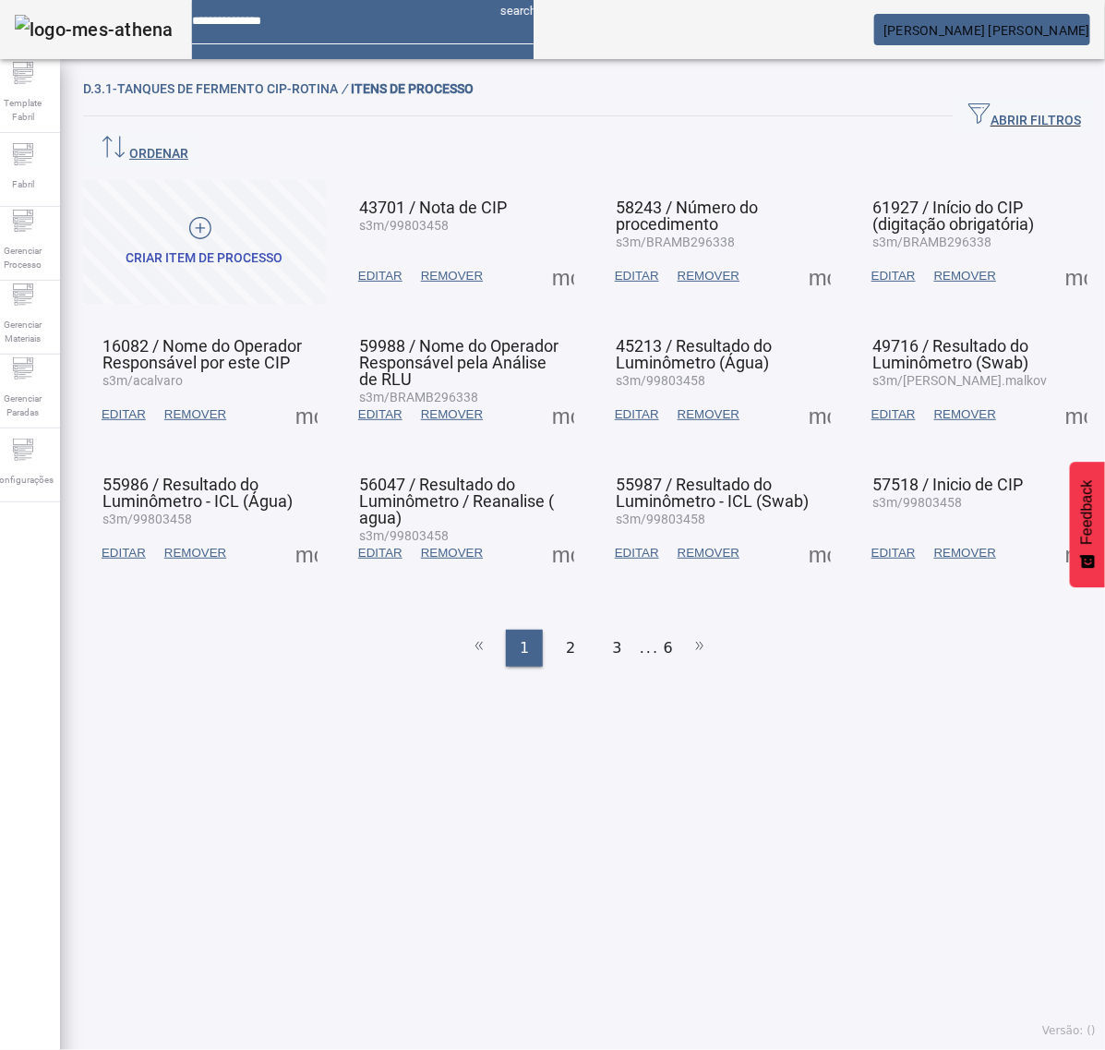
click at [798, 392] on span at bounding box center [820, 414] width 44 height 44
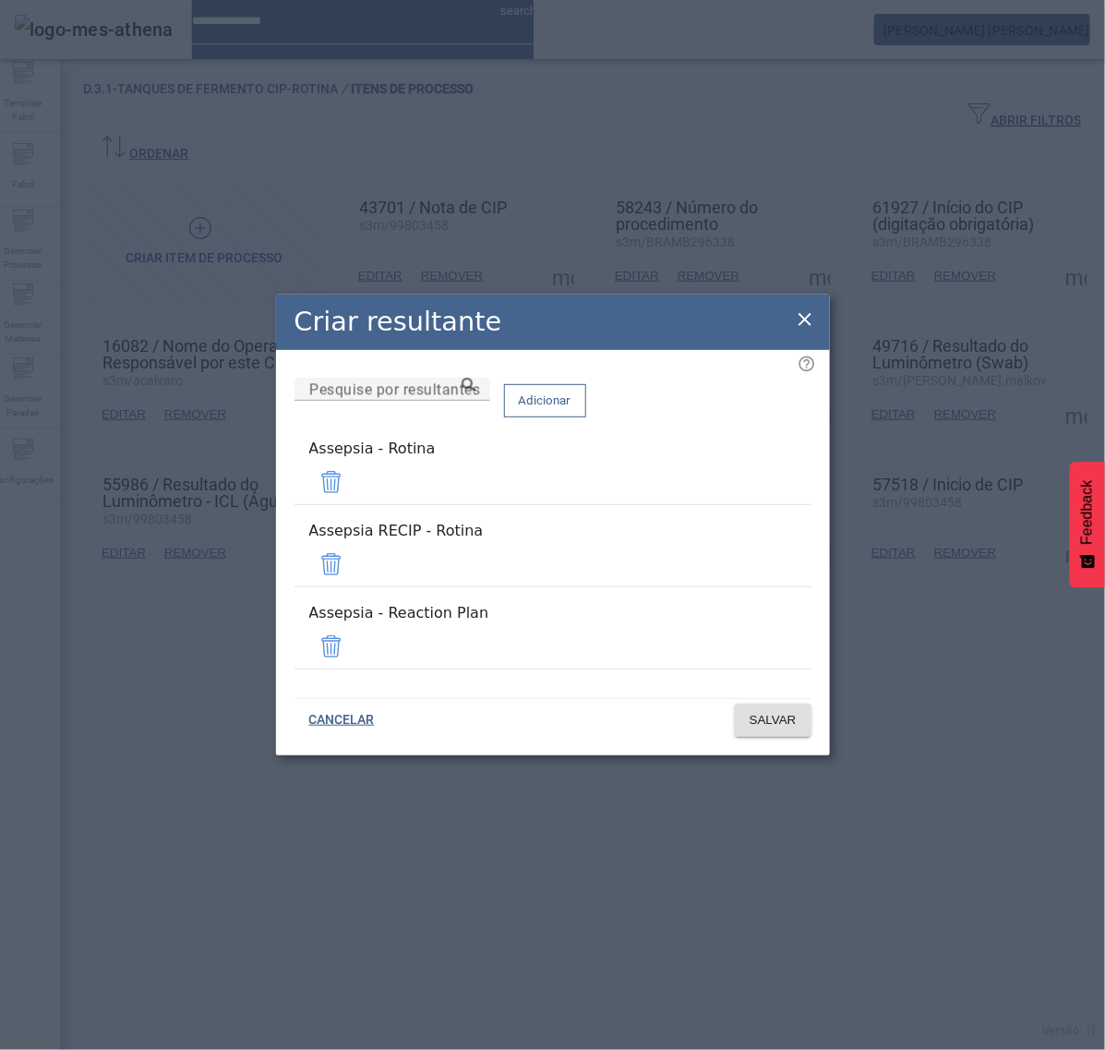
click at [81, 1049] on div "Remover" at bounding box center [40, 1068] width 81 height 22
drag, startPoint x: 762, startPoint y: 561, endPoint x: 758, endPoint y: 585, distance: 23.4
click at [354, 561] on span at bounding box center [331, 564] width 44 height 44
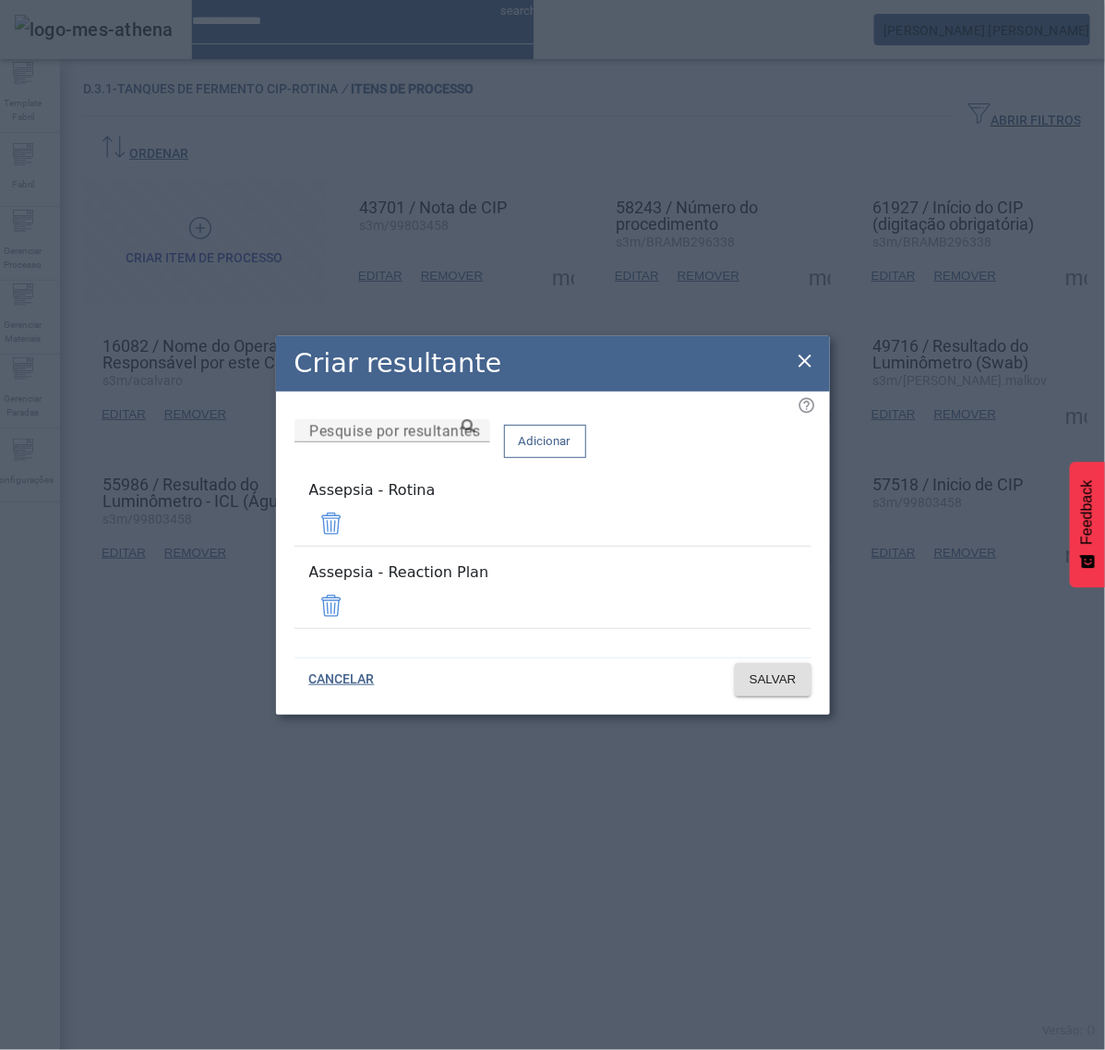
click at [354, 601] on span at bounding box center [331, 606] width 44 height 44
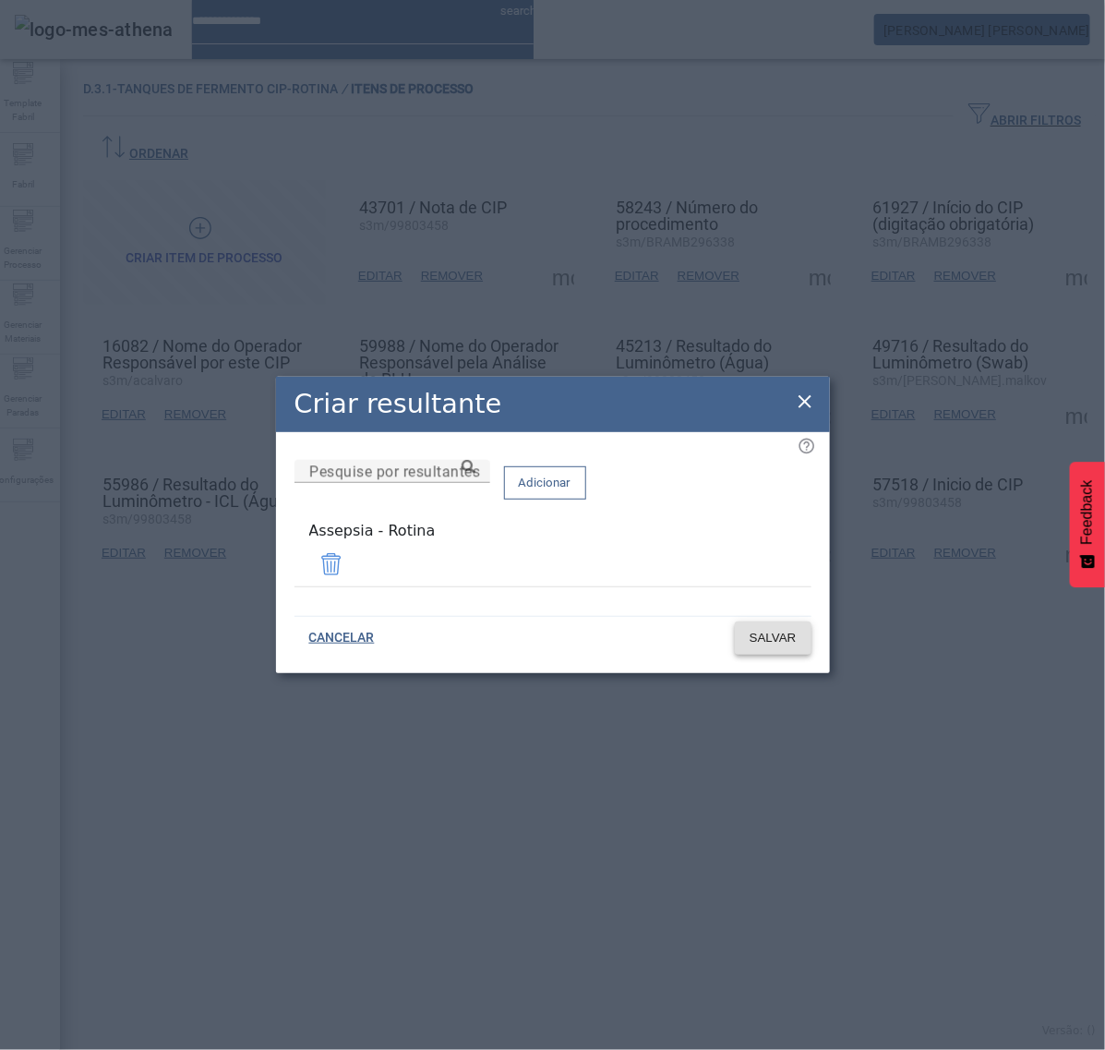
click at [778, 629] on span "SALVAR" at bounding box center [773, 638] width 47 height 18
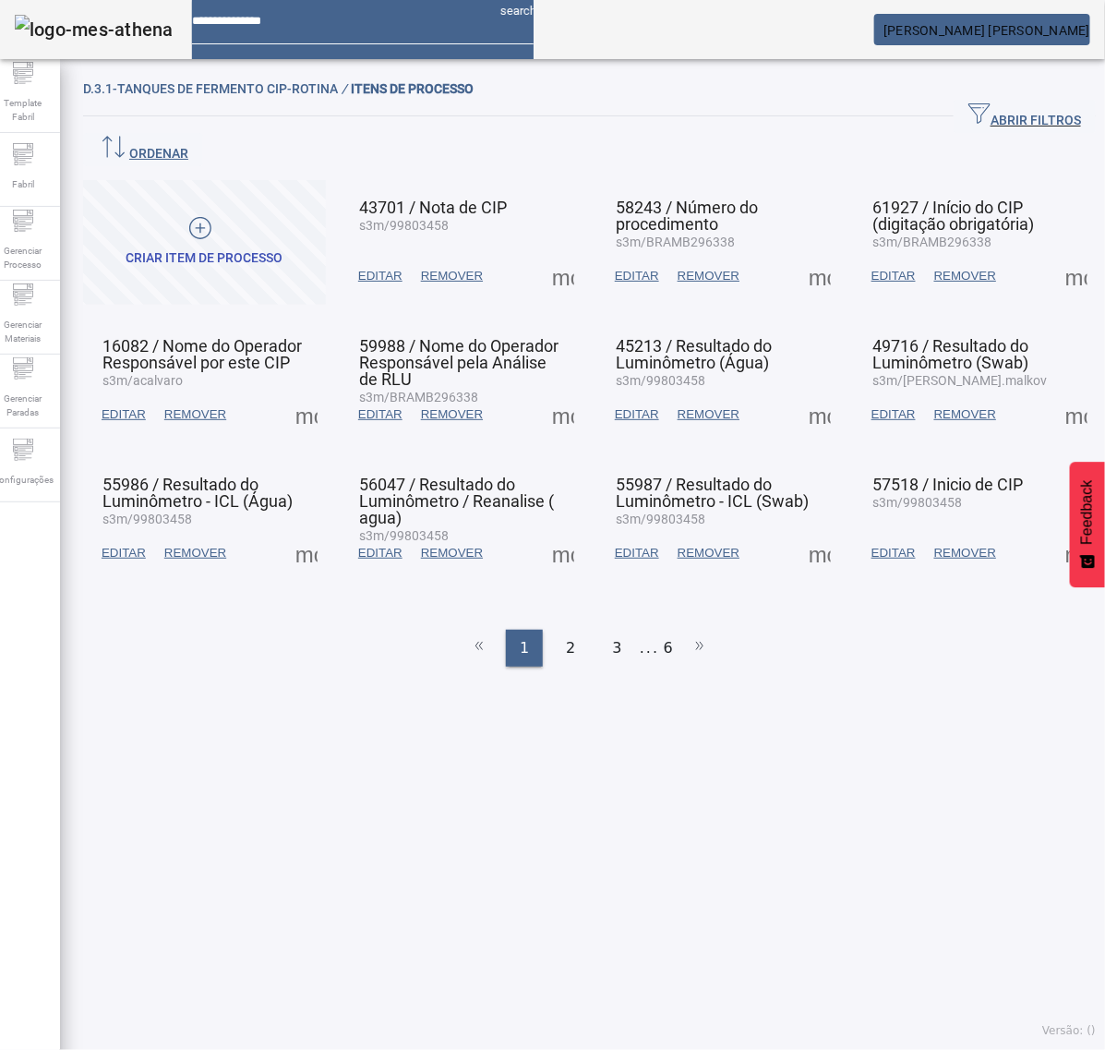
click at [1055, 392] on span at bounding box center [1077, 414] width 44 height 44
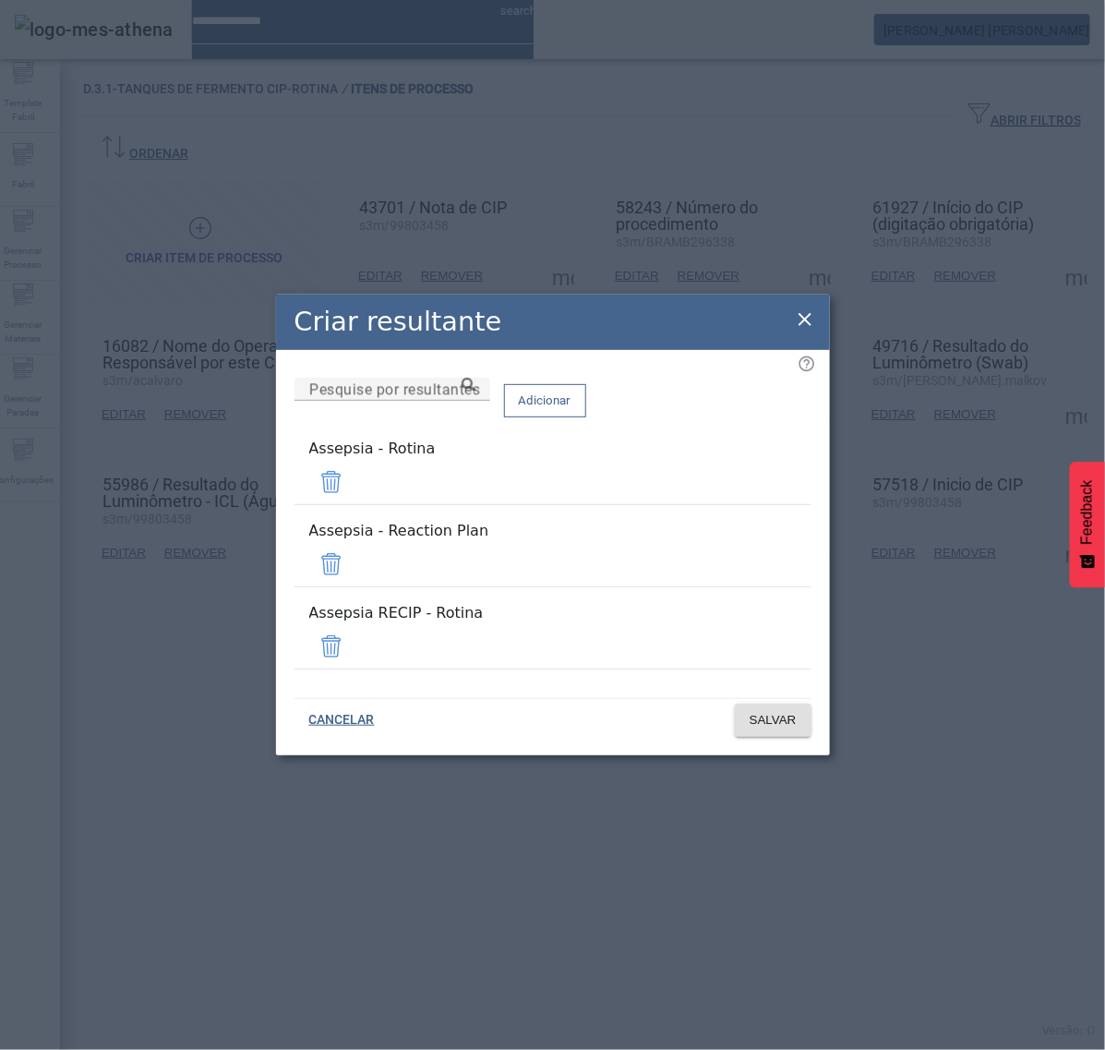
click at [354, 560] on span at bounding box center [331, 564] width 44 height 44
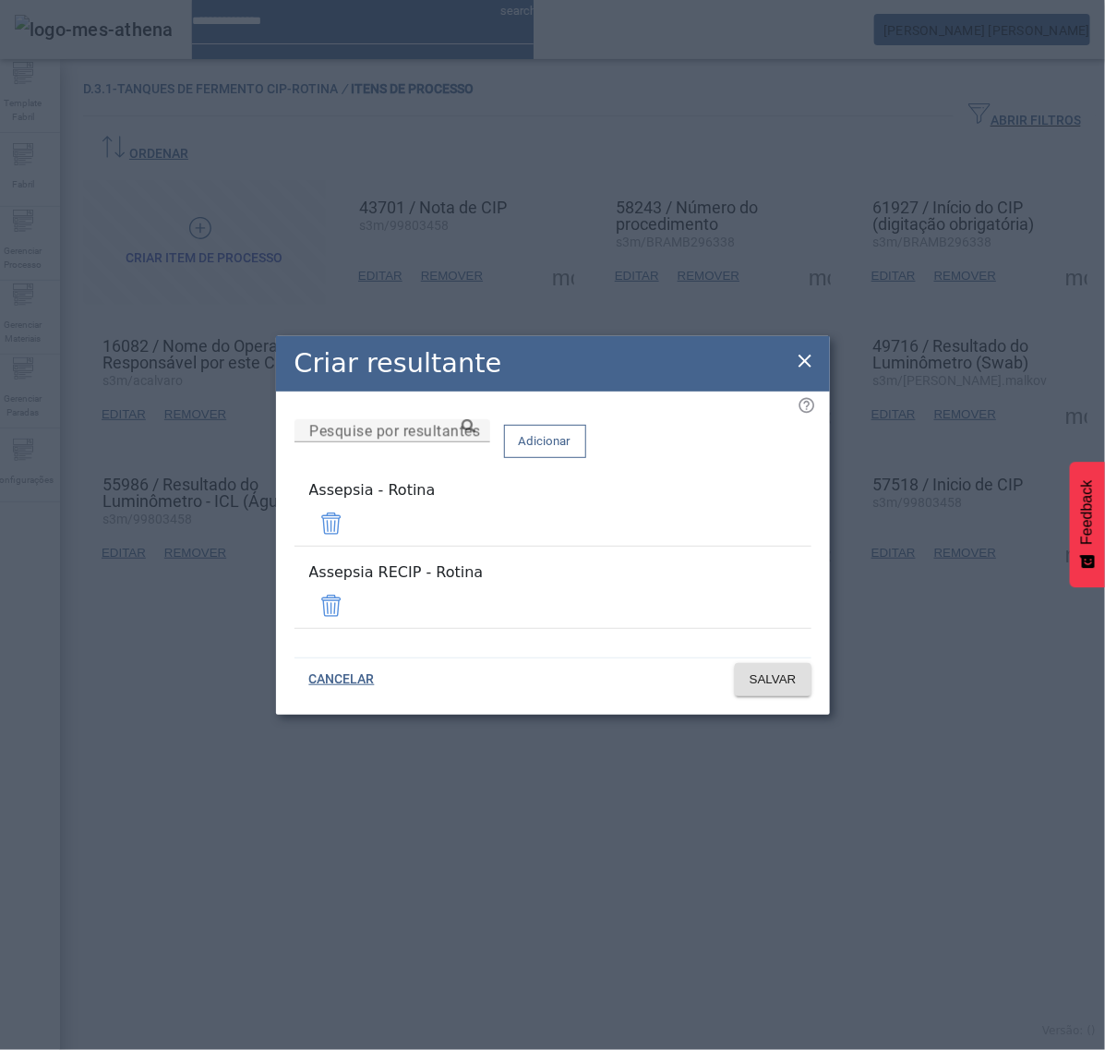
click at [354, 603] on span at bounding box center [331, 606] width 44 height 44
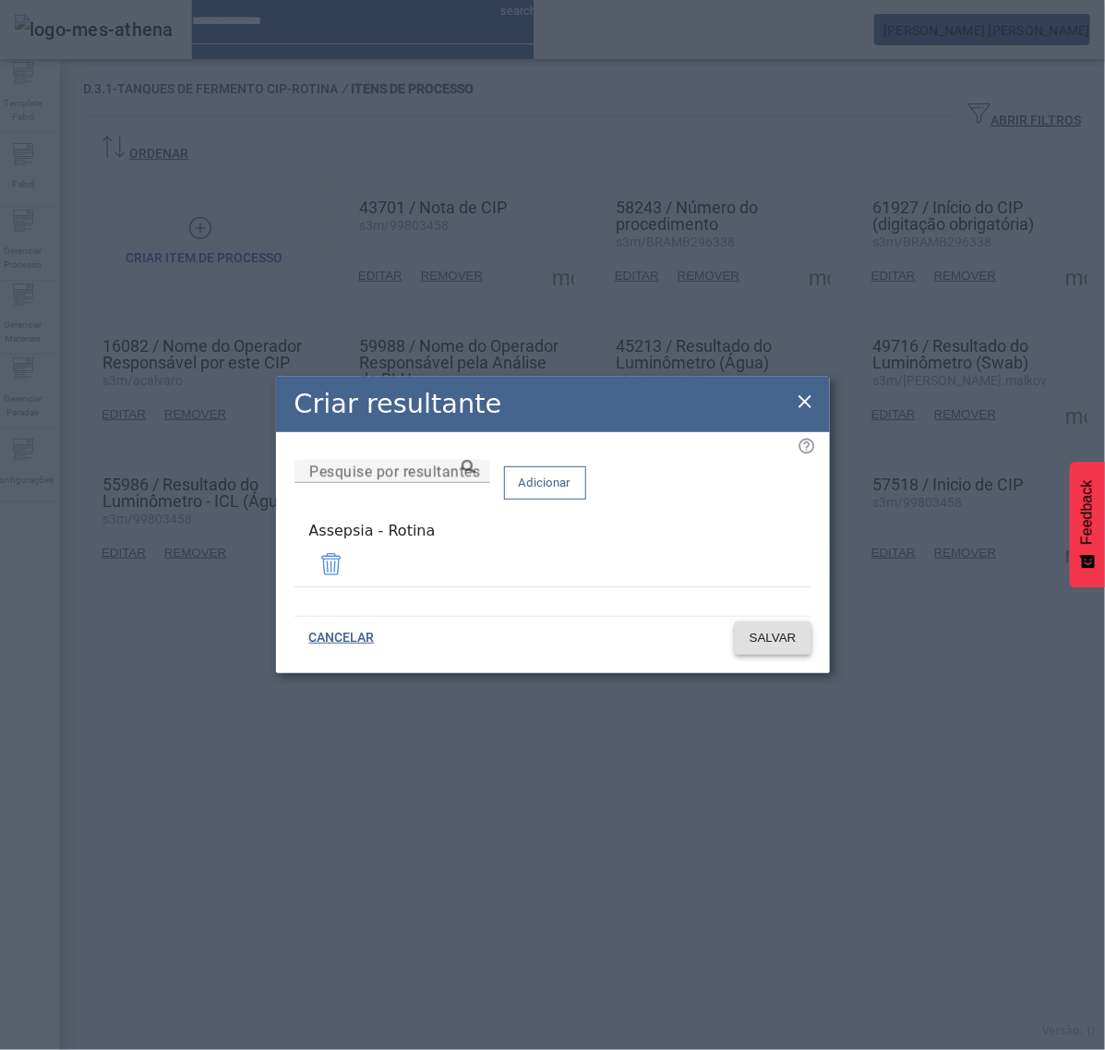
click at [786, 635] on span "SALVAR" at bounding box center [773, 638] width 47 height 18
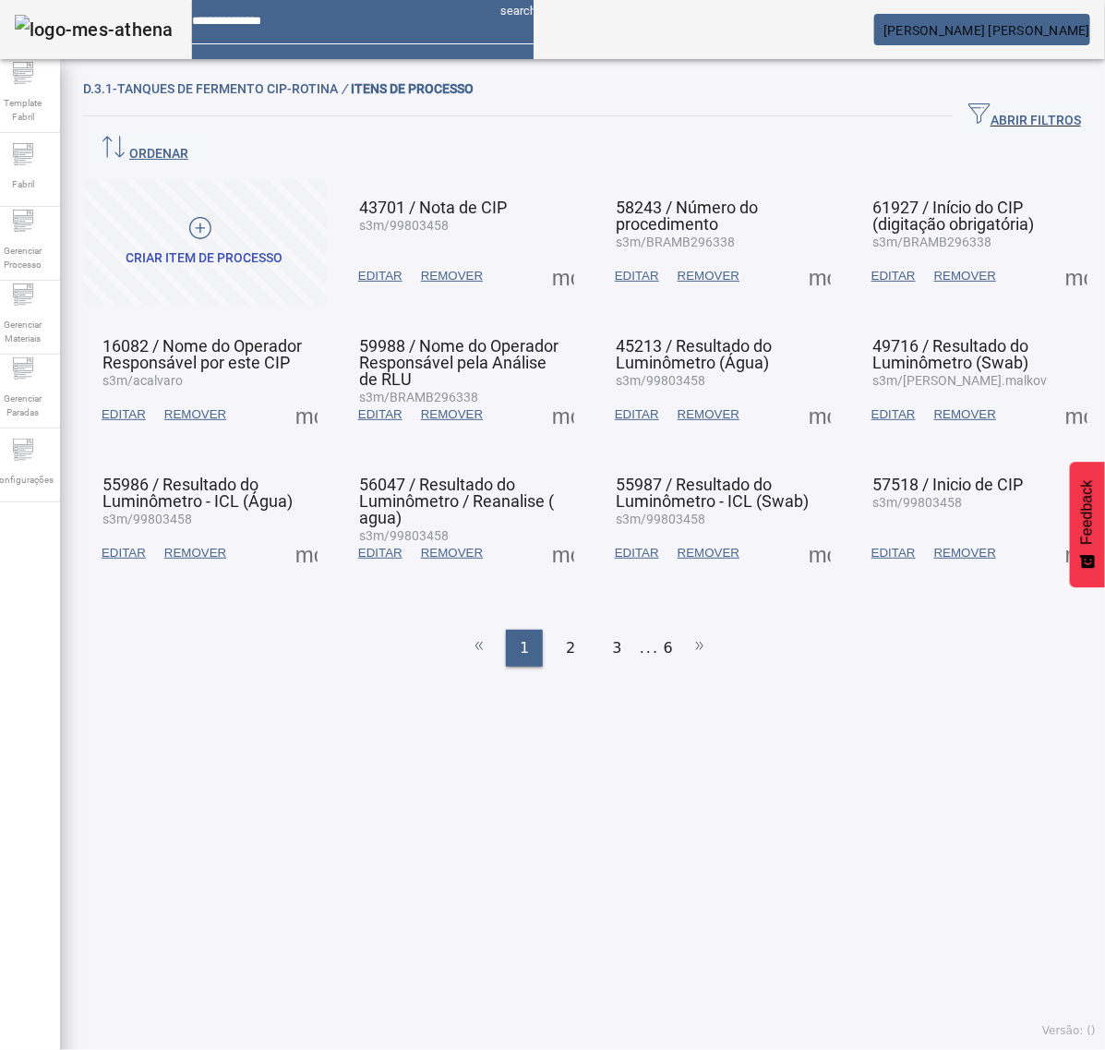
click at [310, 531] on span at bounding box center [306, 553] width 44 height 44
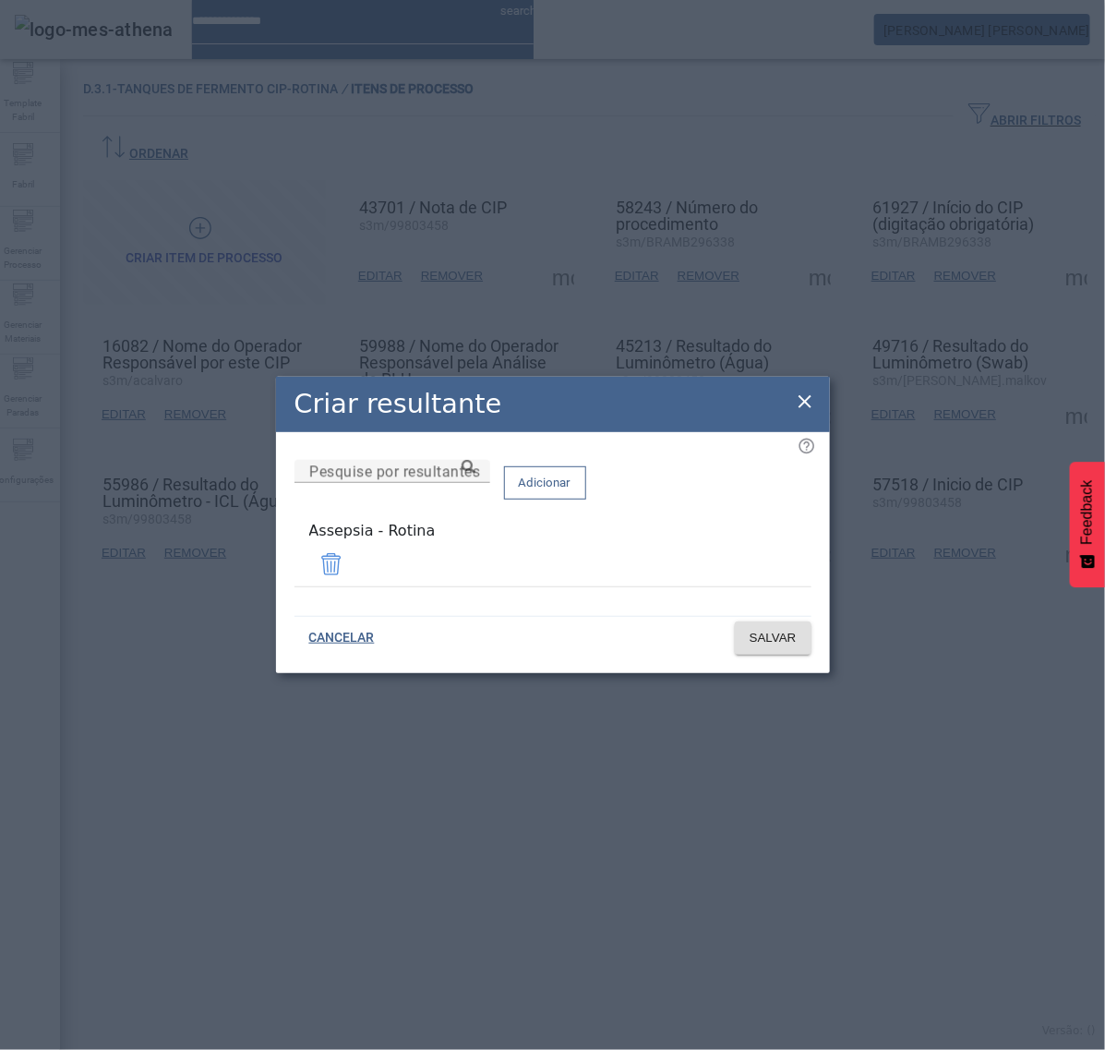
click at [806, 402] on icon at bounding box center [805, 402] width 22 height 22
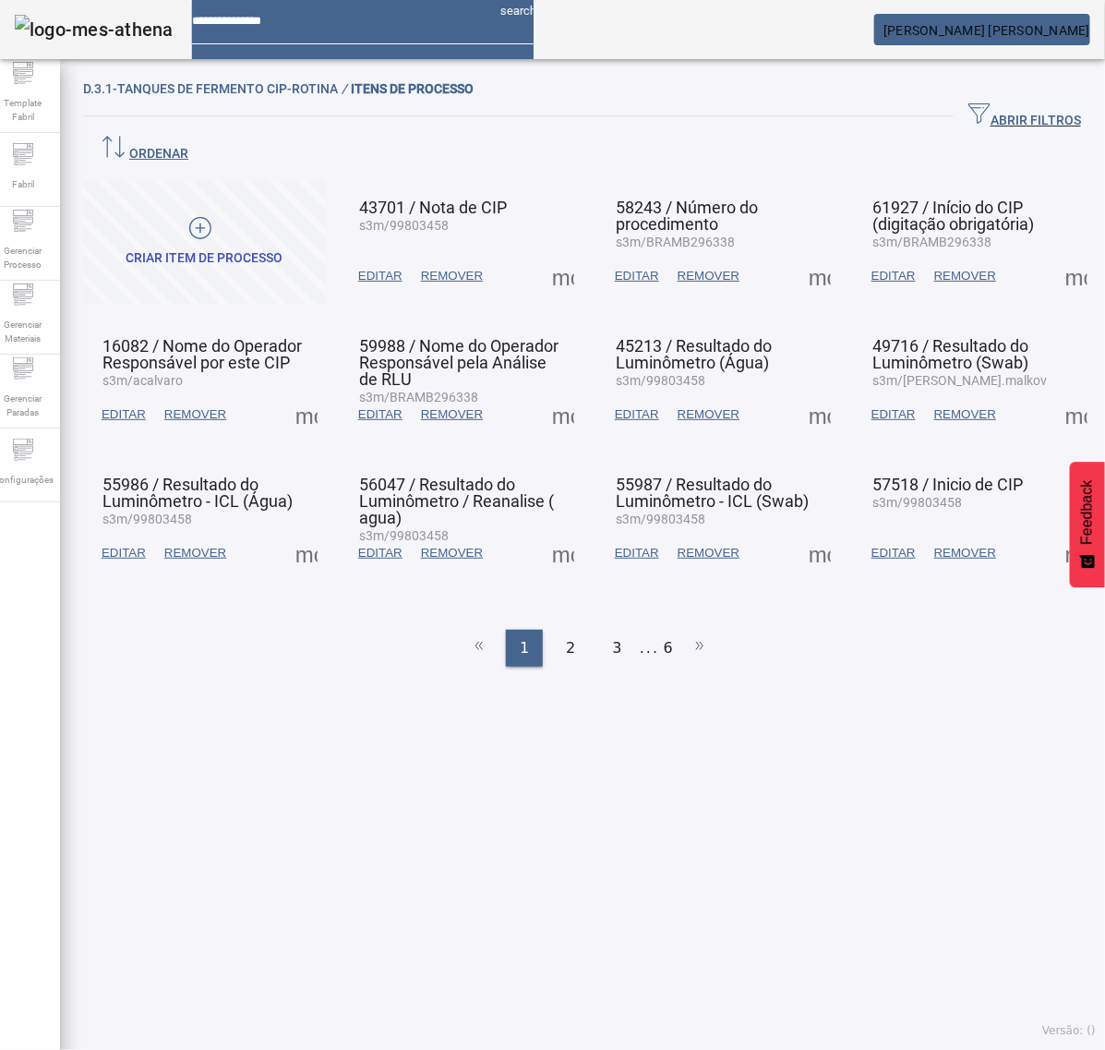
click at [561, 531] on span at bounding box center [563, 553] width 44 height 44
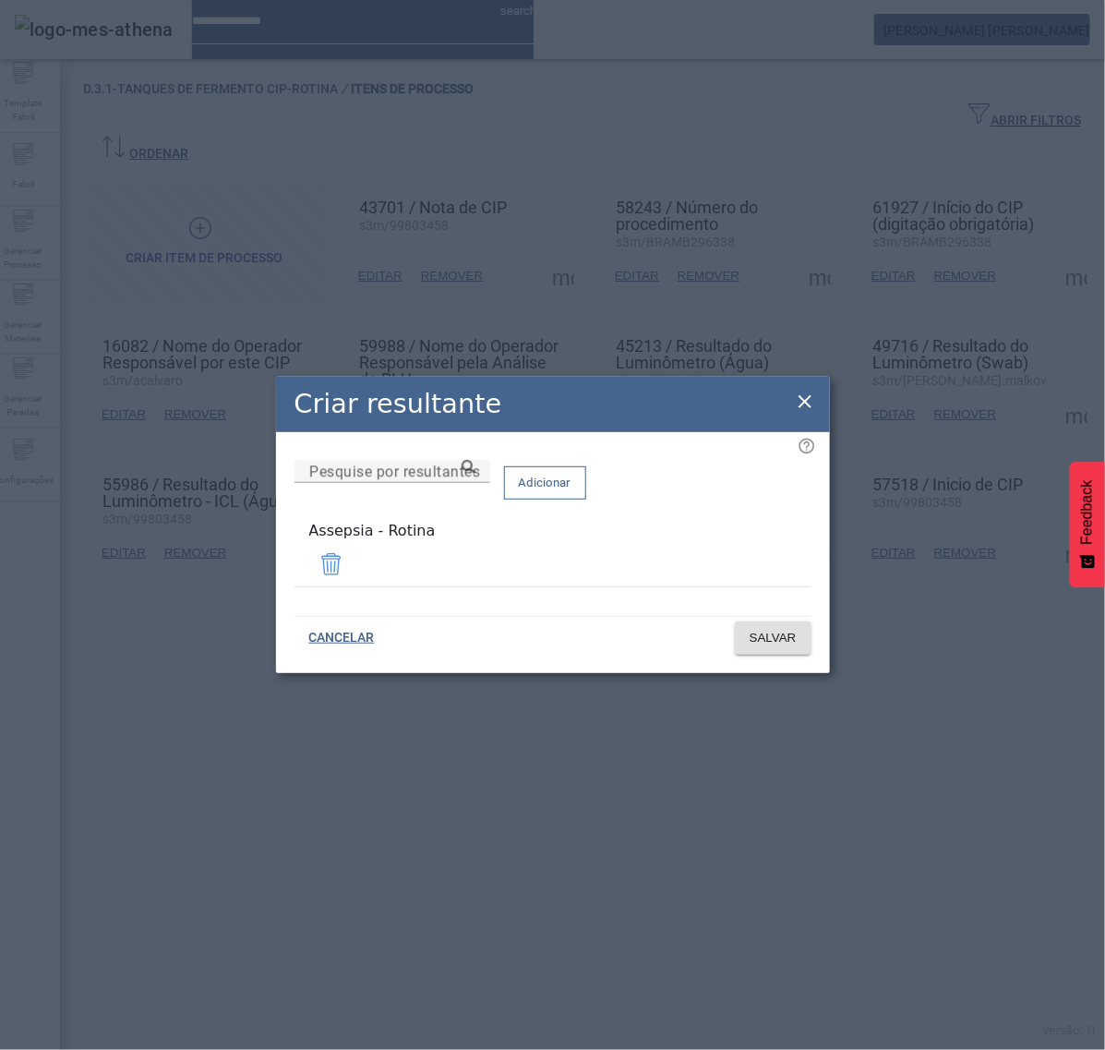
click at [809, 407] on icon at bounding box center [805, 402] width 22 height 22
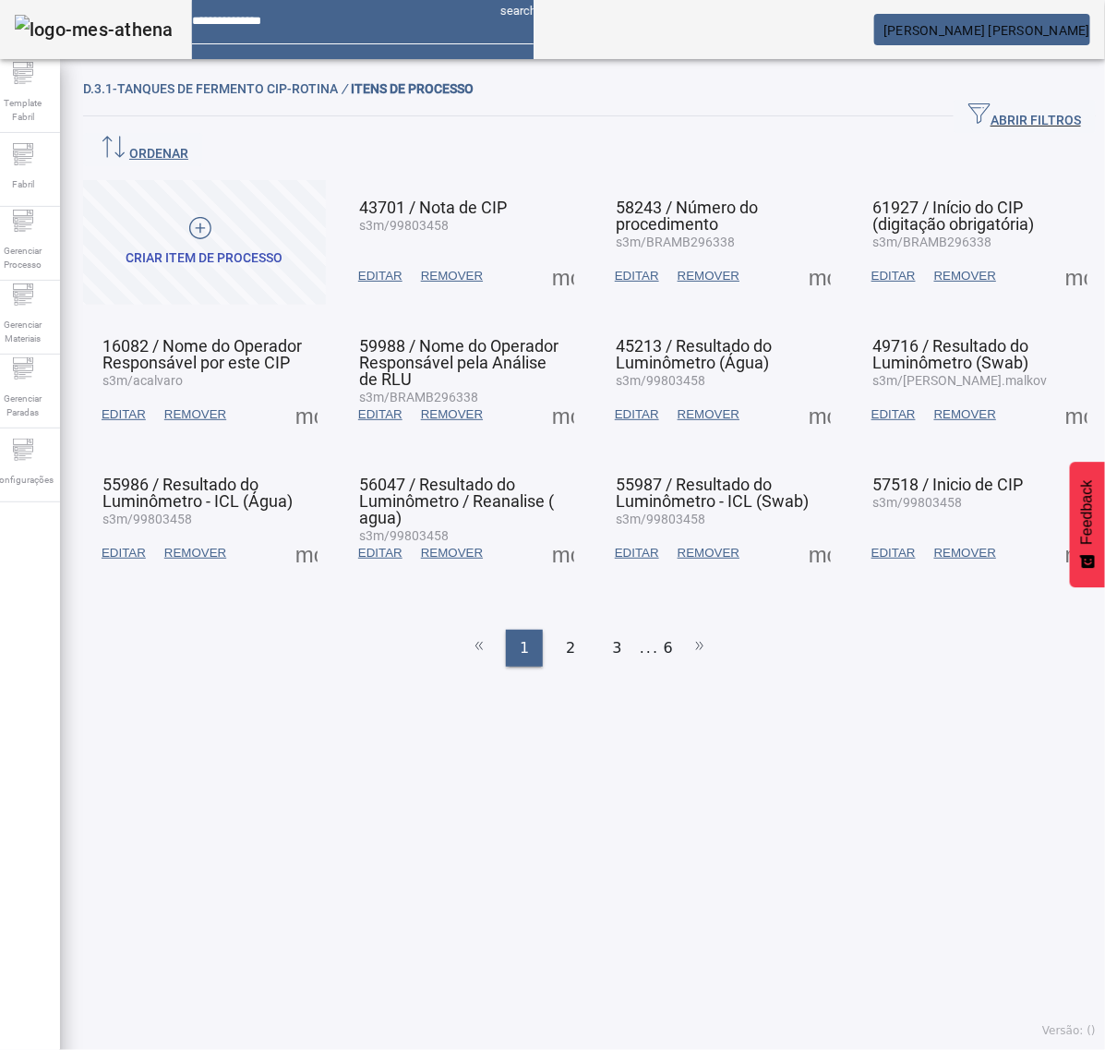
click at [798, 531] on span at bounding box center [820, 553] width 44 height 44
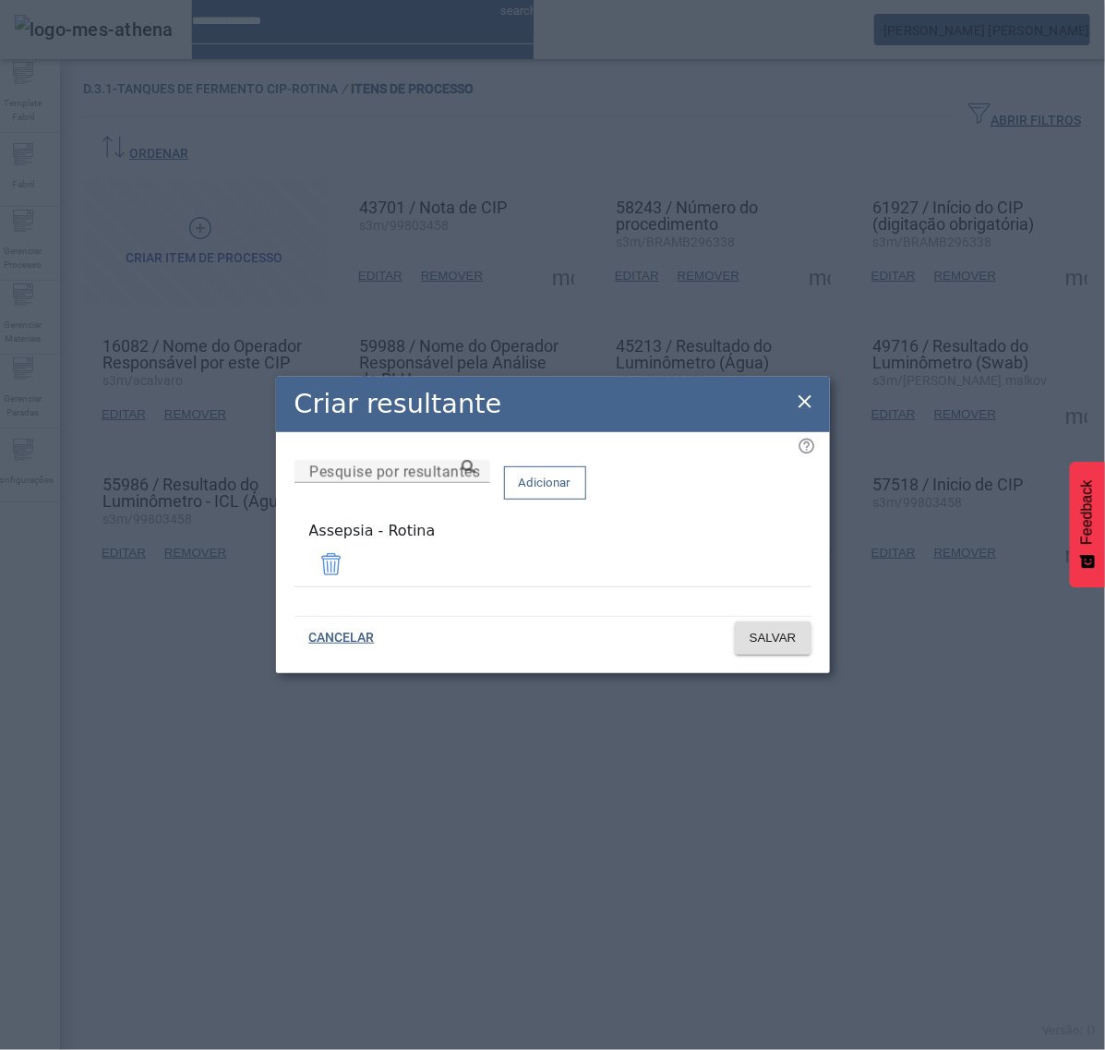
click at [805, 407] on icon at bounding box center [805, 401] width 13 height 13
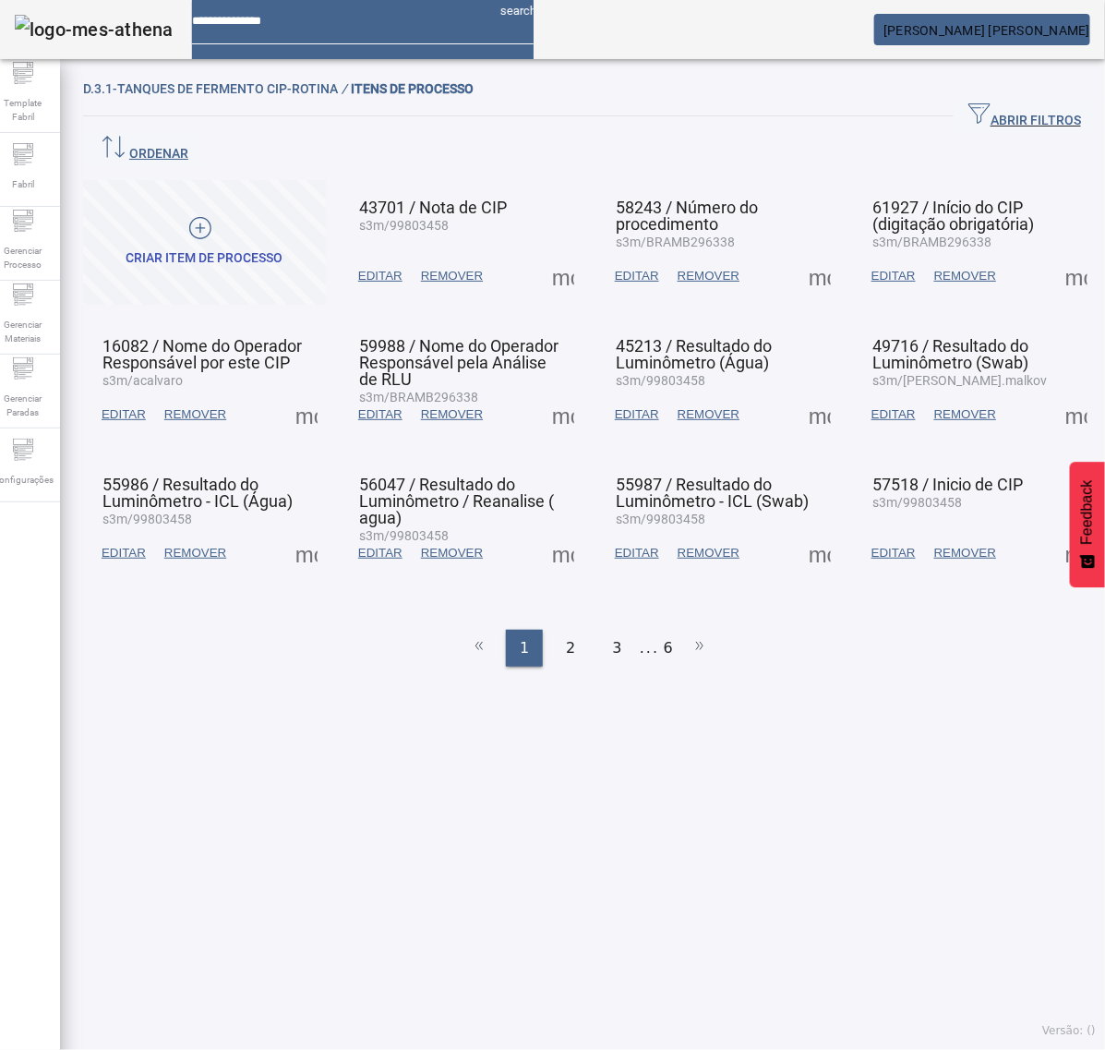
click at [1055, 531] on span at bounding box center [1077, 553] width 44 height 44
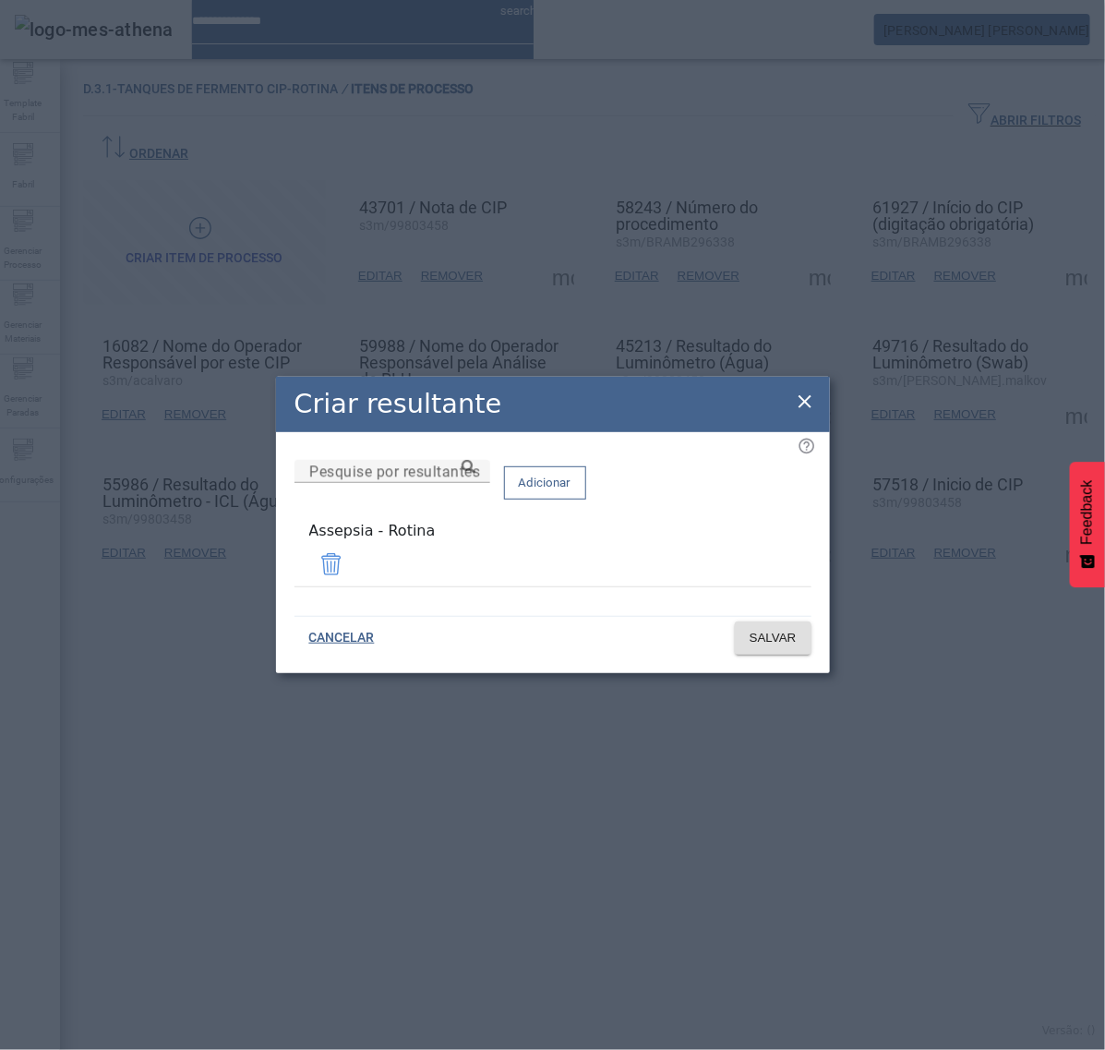
click at [802, 406] on icon at bounding box center [805, 402] width 22 height 22
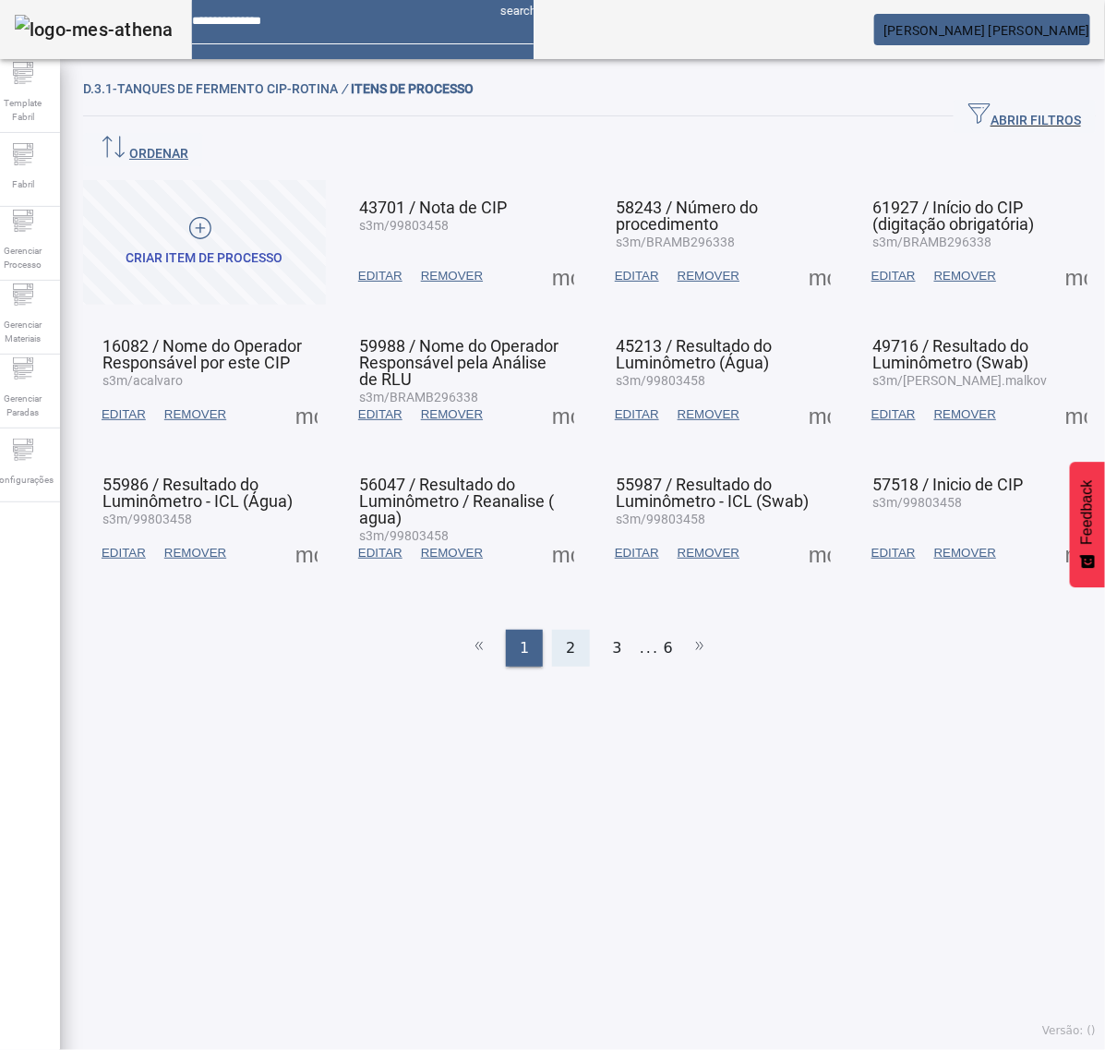
click at [570, 630] on div "2" at bounding box center [570, 648] width 37 height 37
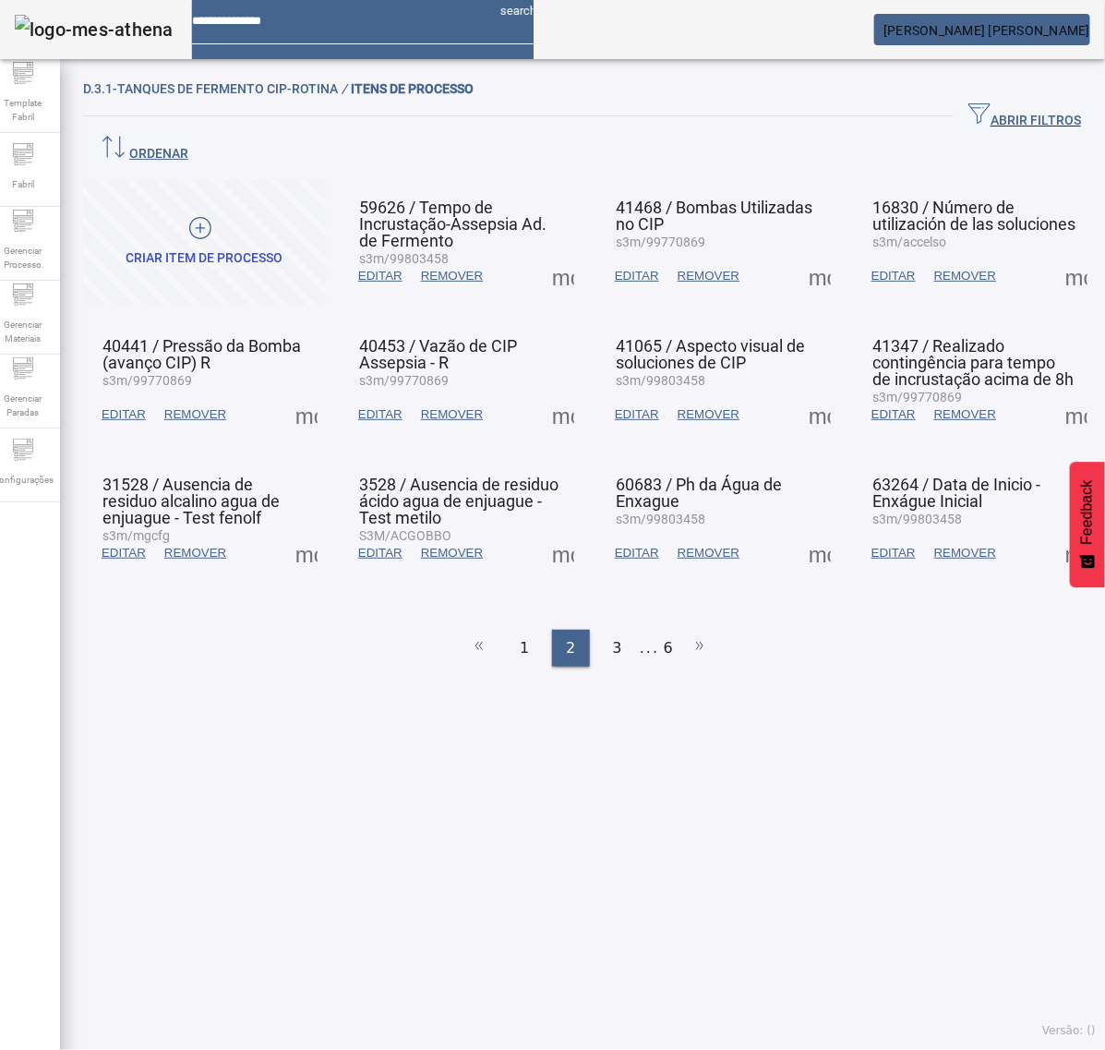
click at [552, 254] on span at bounding box center [563, 276] width 44 height 44
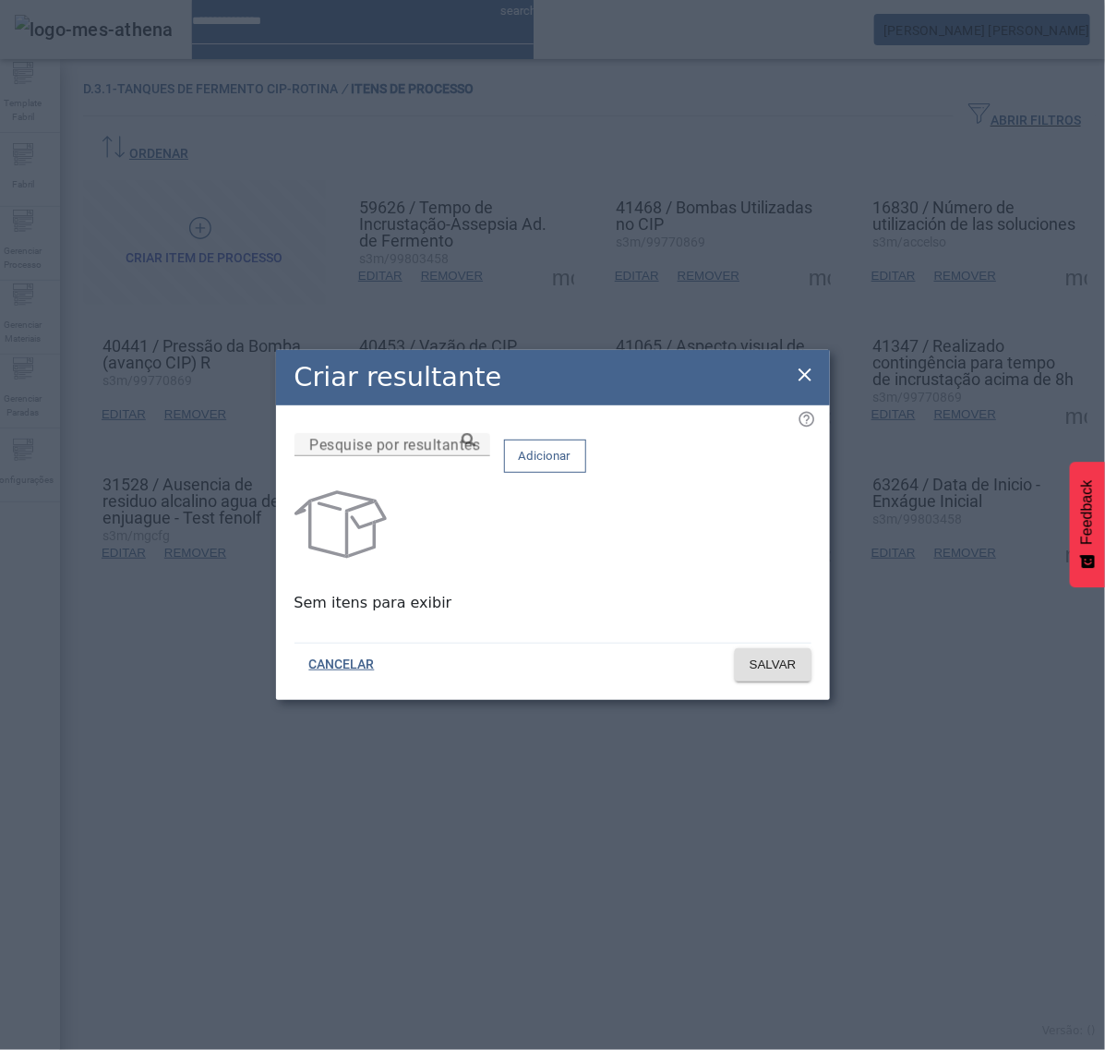
click at [458, 478] on div at bounding box center [393, 467] width 196 height 22
click at [472, 456] on input "Pesquise por resultantes" at bounding box center [392, 445] width 166 height 22
paste input "**********"
click at [476, 447] on icon at bounding box center [469, 440] width 14 height 14
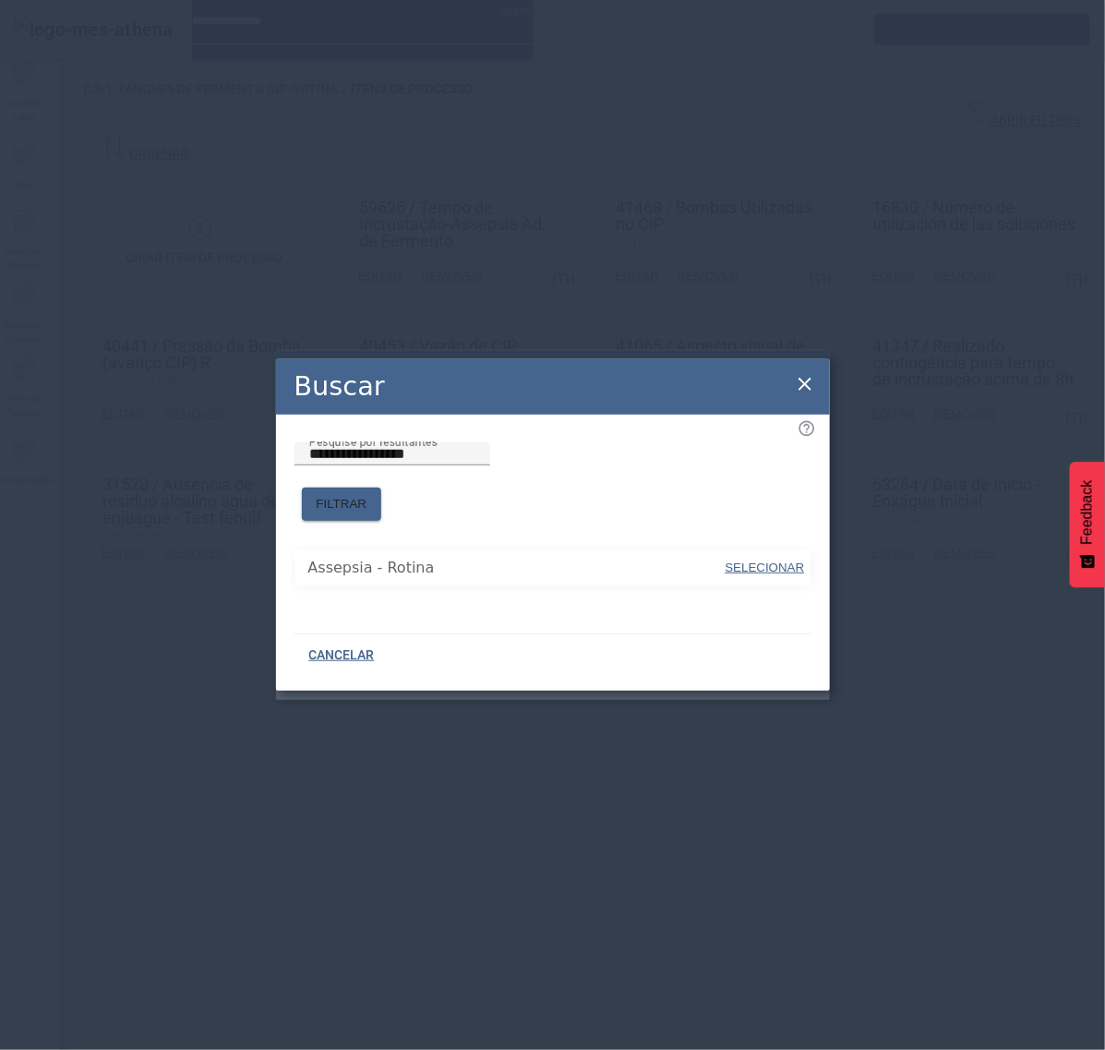
click at [767, 561] on span "SELECIONAR" at bounding box center [765, 568] width 79 height 14
type input "**********"
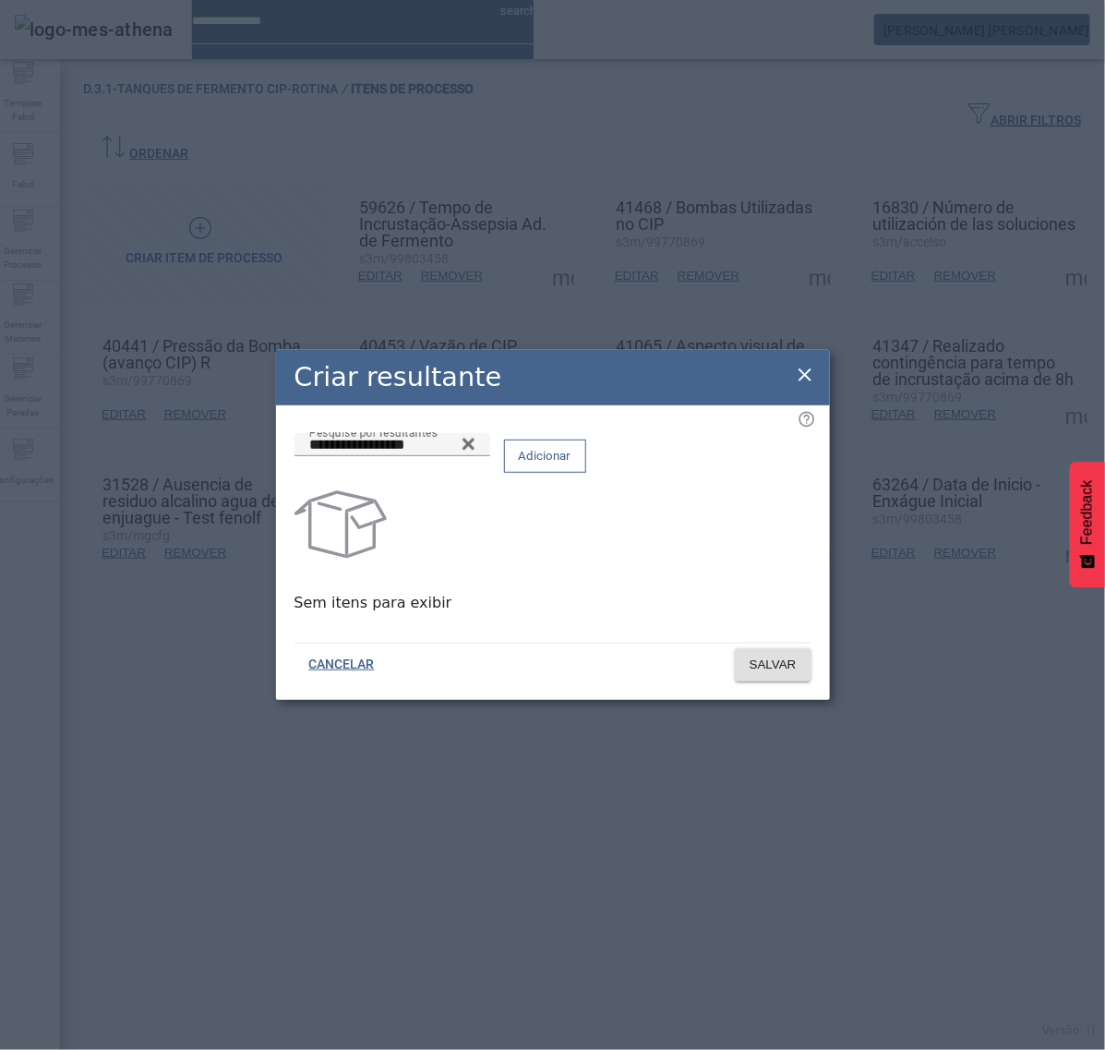
drag, startPoint x: 748, startPoint y: 464, endPoint x: 750, endPoint y: 478, distance: 14.9
click at [572, 463] on span "Adicionar" at bounding box center [545, 456] width 53 height 18
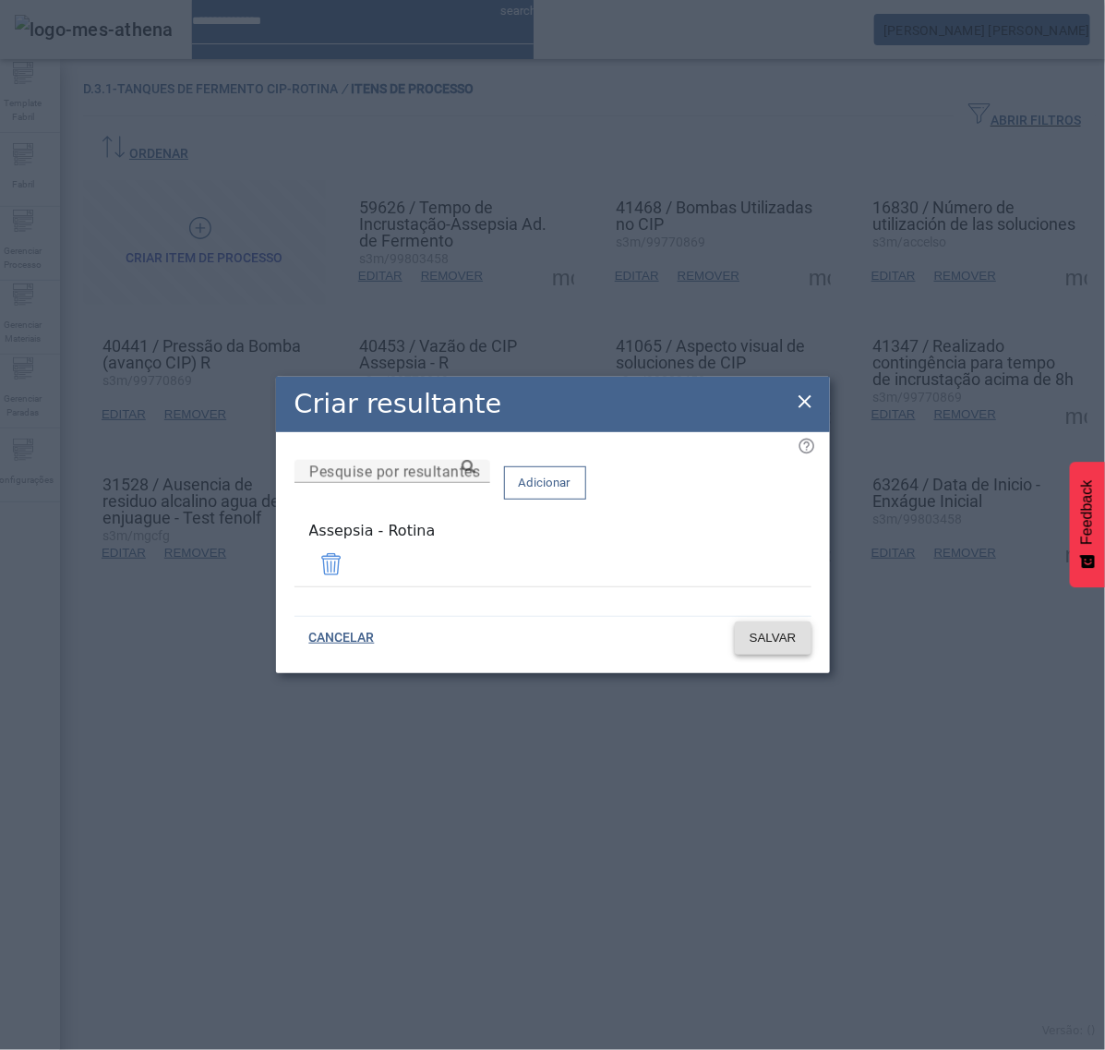
click at [773, 631] on span "SALVAR" at bounding box center [773, 638] width 47 height 18
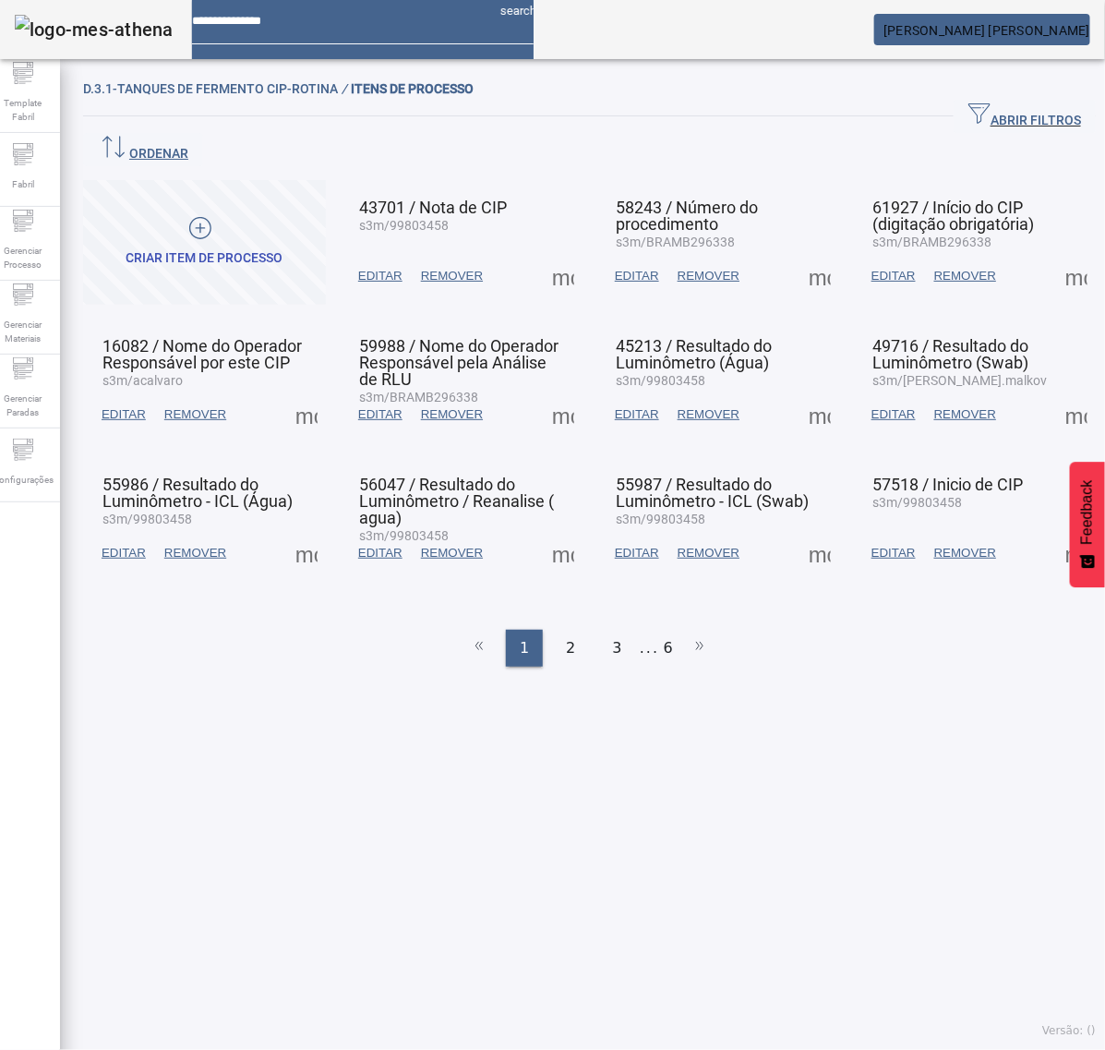
click at [552, 630] on div "2" at bounding box center [570, 648] width 37 height 37
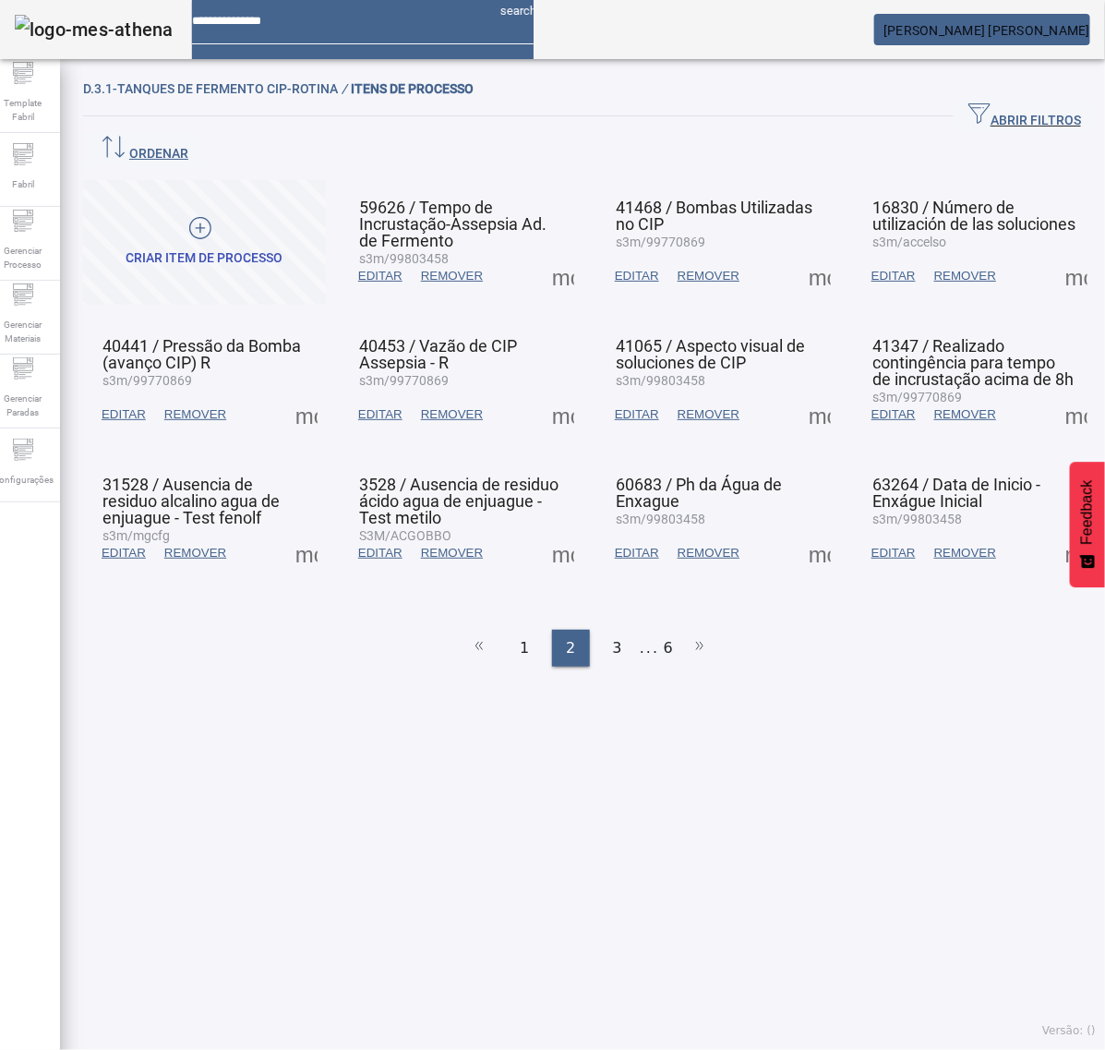
click at [804, 254] on span at bounding box center [820, 276] width 44 height 44
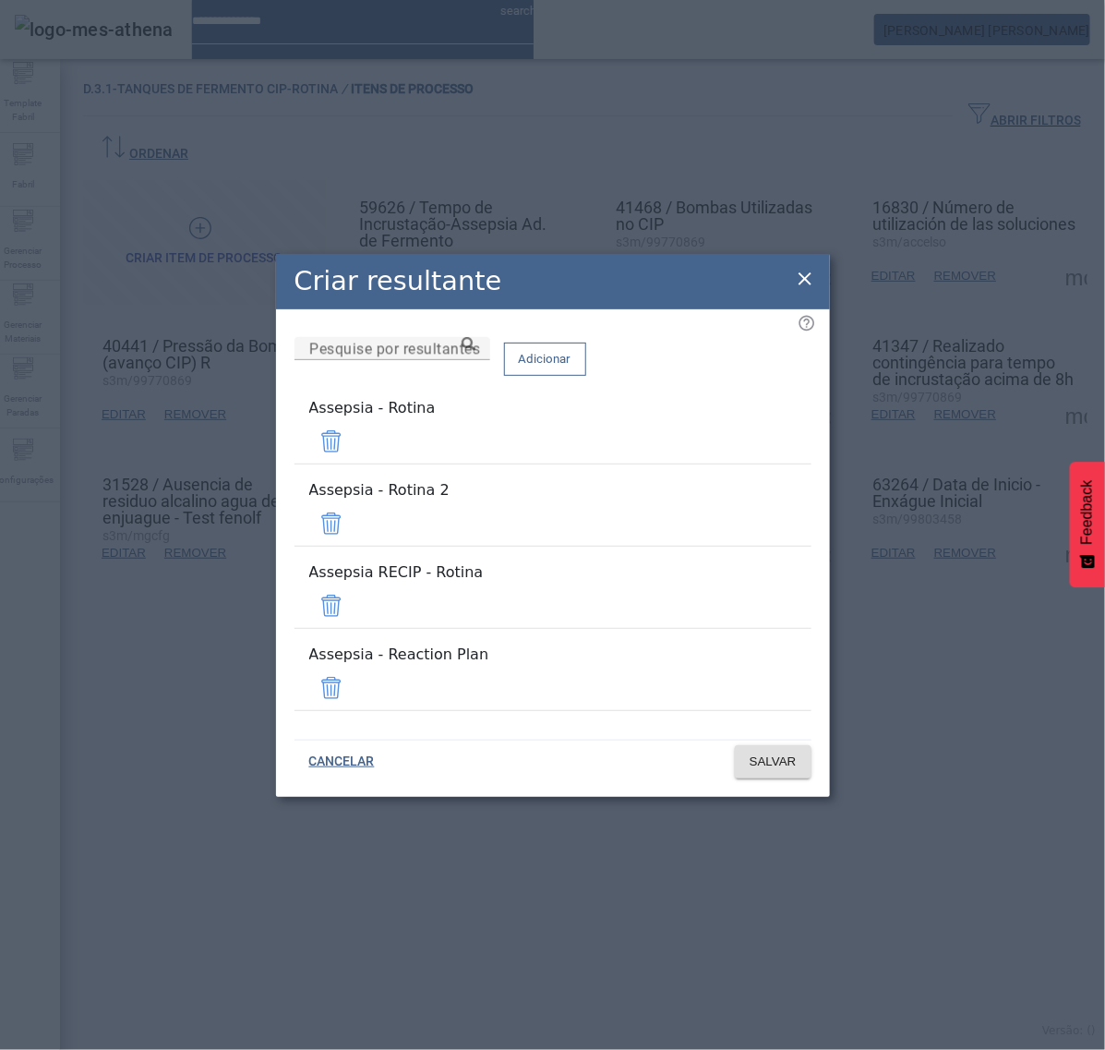
click at [354, 526] on span at bounding box center [331, 523] width 44 height 44
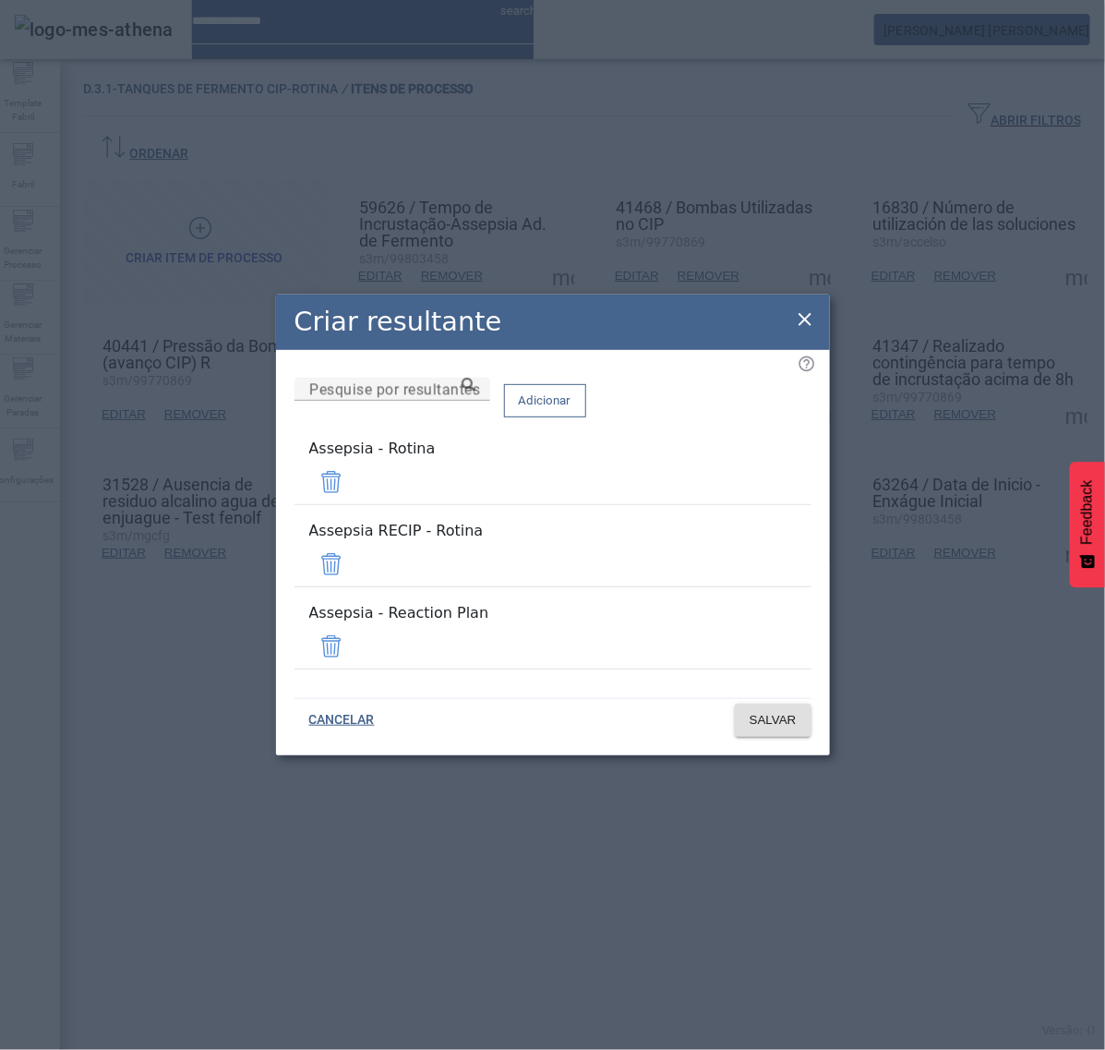
click at [354, 552] on span at bounding box center [331, 564] width 44 height 44
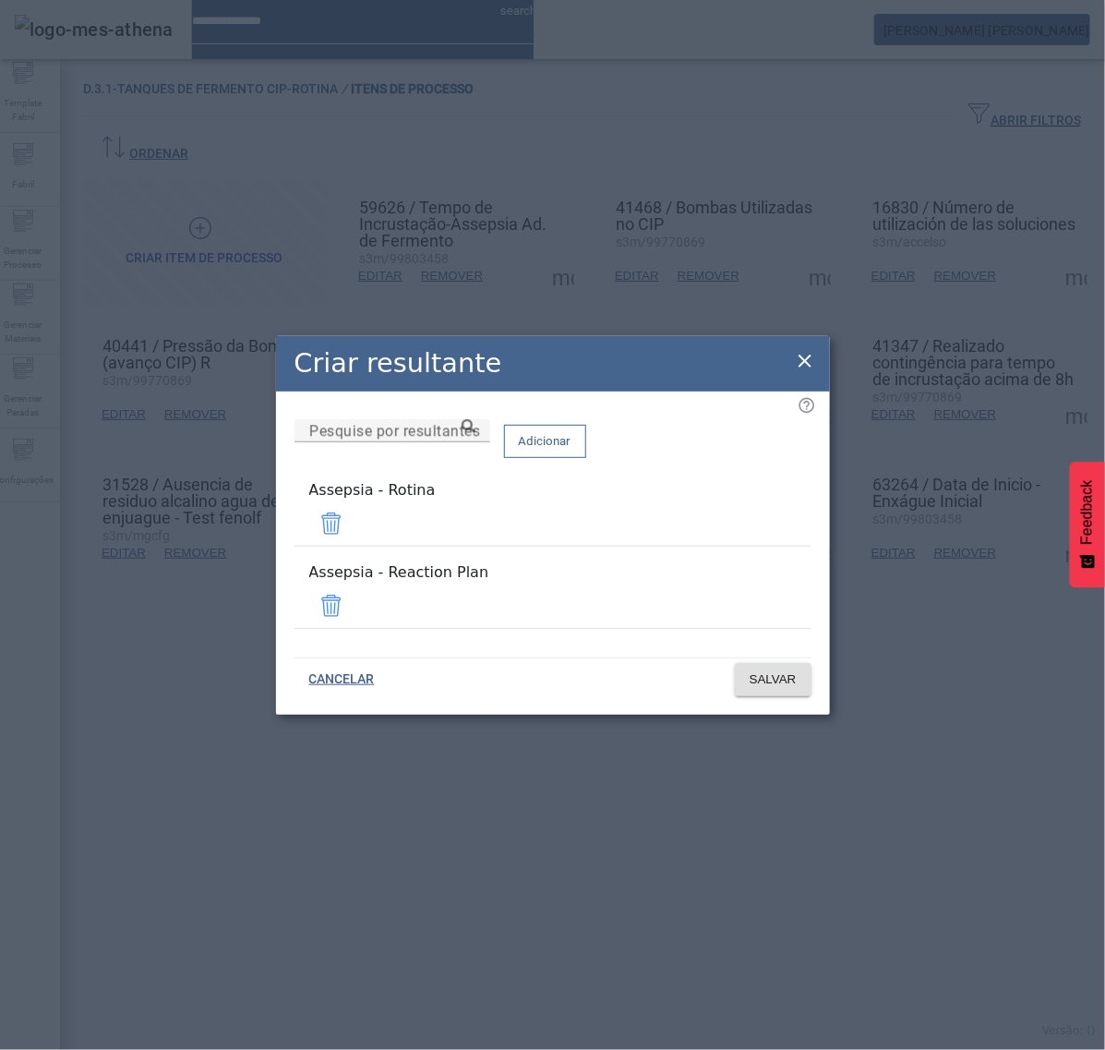
click at [354, 592] on span at bounding box center [331, 606] width 44 height 44
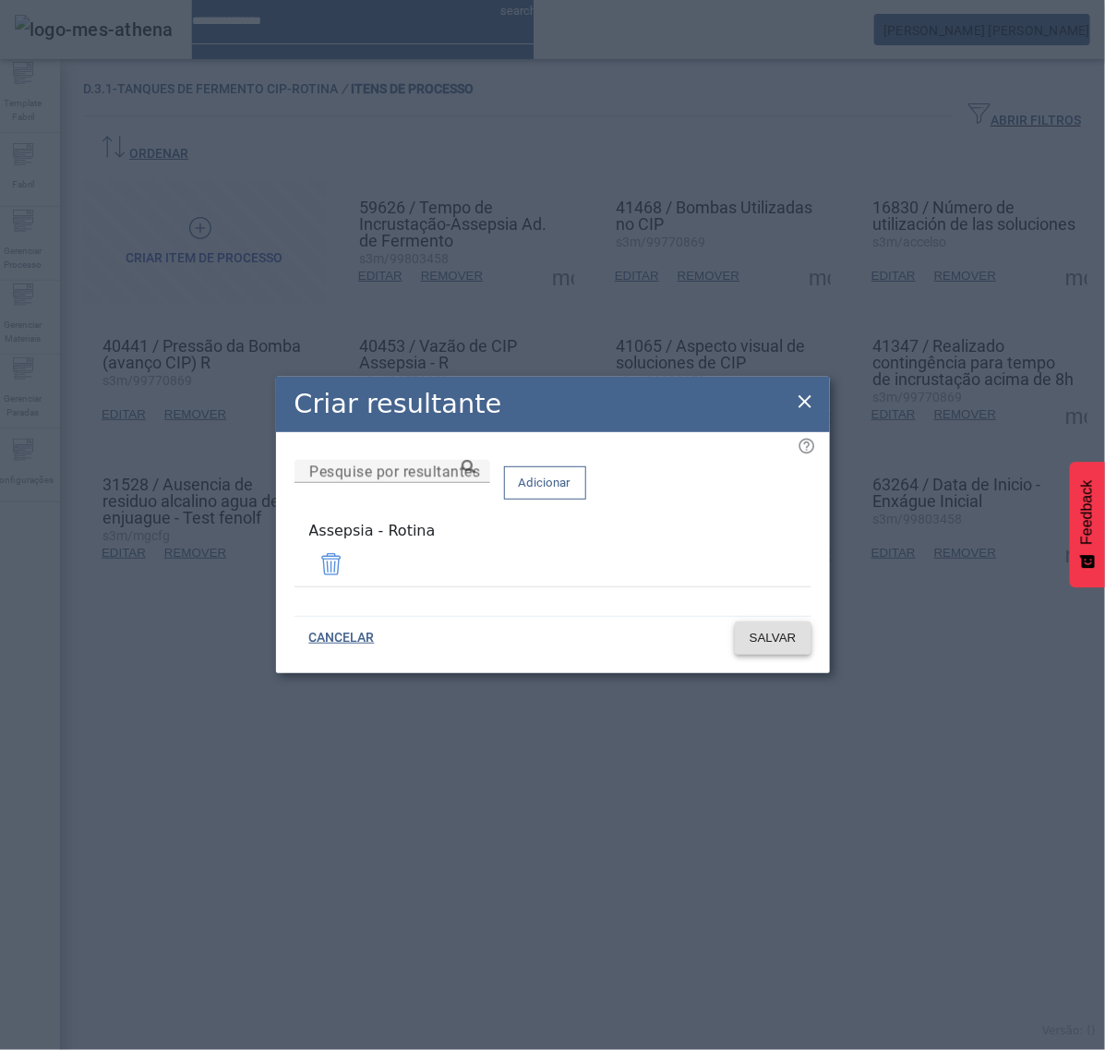
click at [785, 630] on span "SALVAR" at bounding box center [773, 638] width 47 height 18
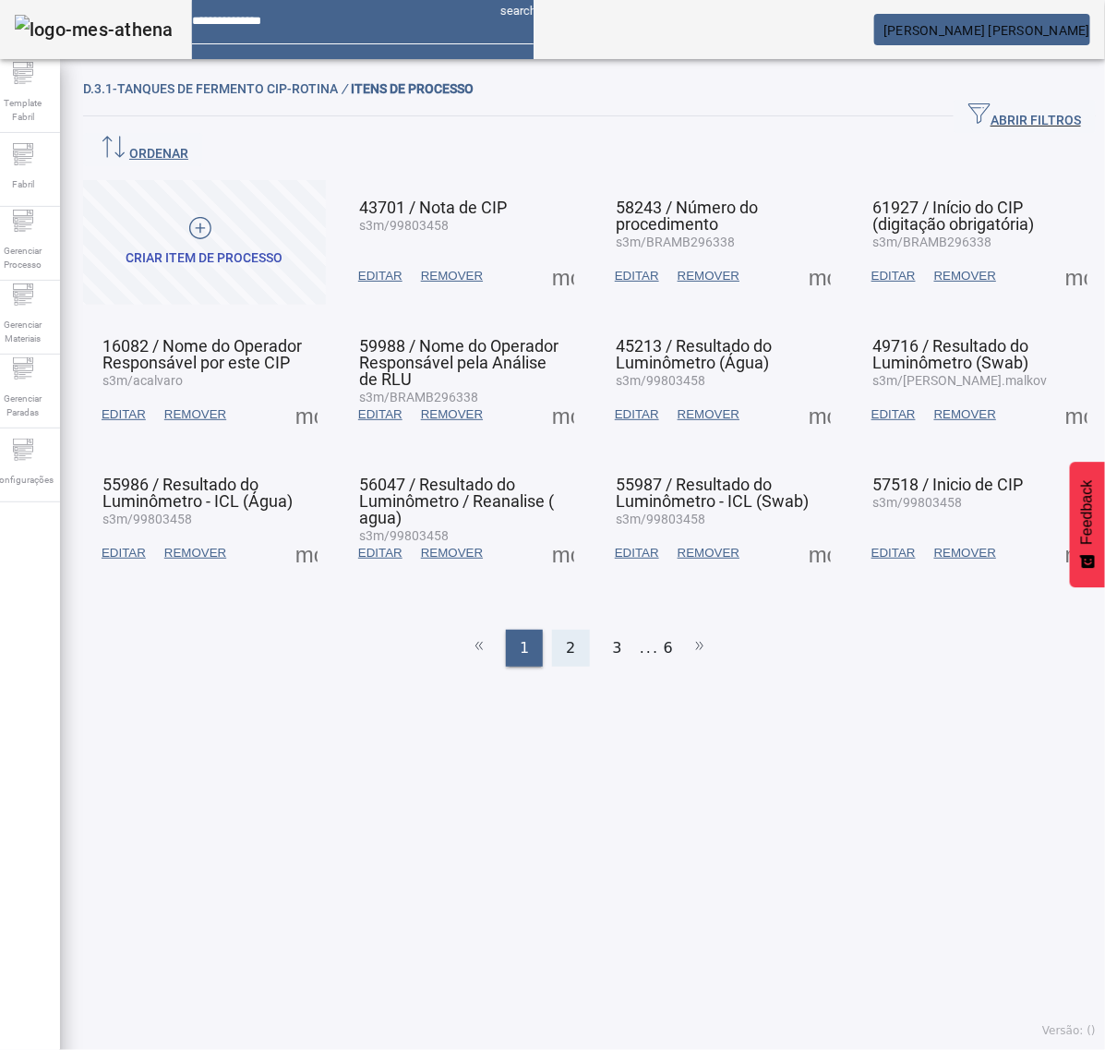
click at [554, 630] on div "2" at bounding box center [570, 648] width 37 height 37
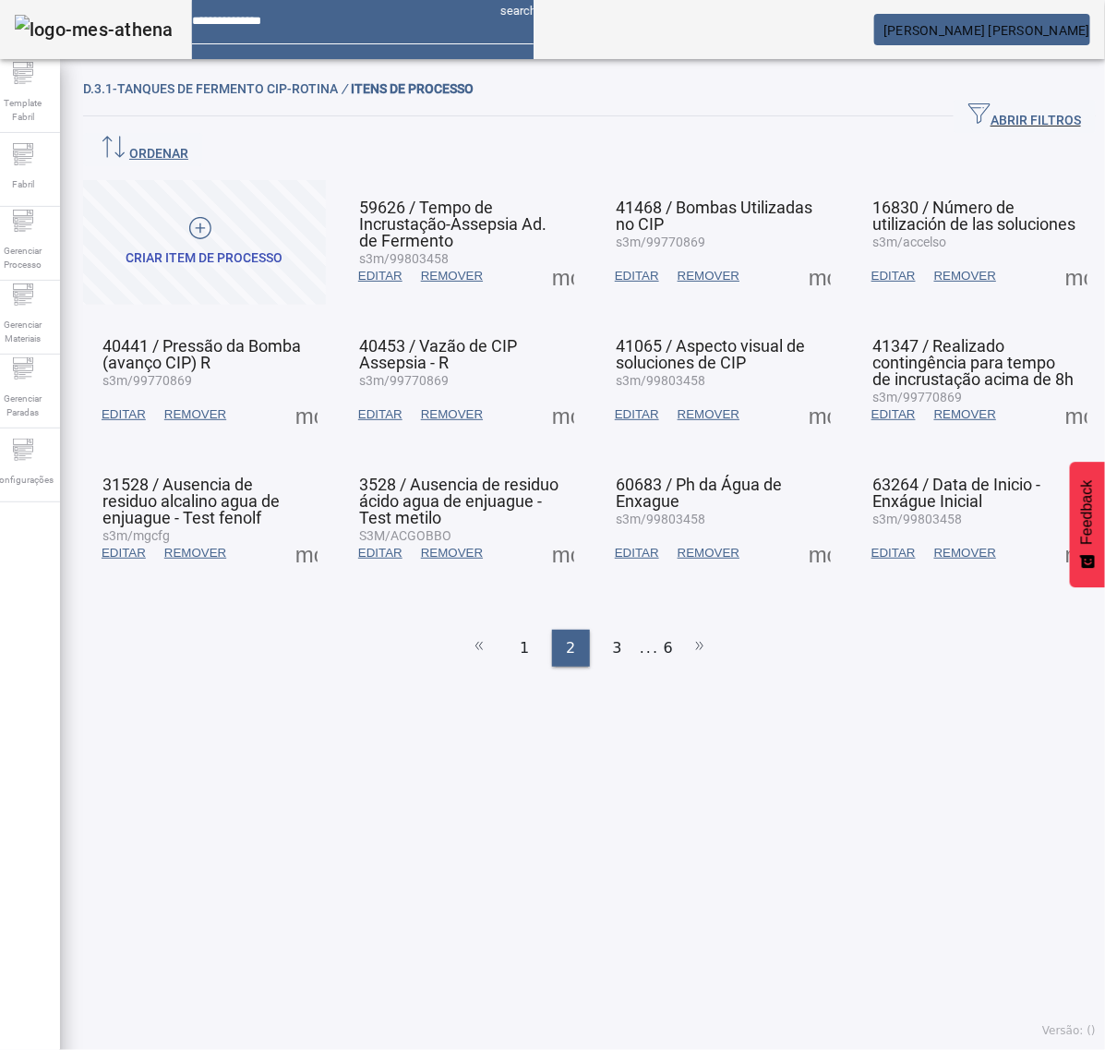
click at [1055, 254] on span at bounding box center [1077, 276] width 44 height 44
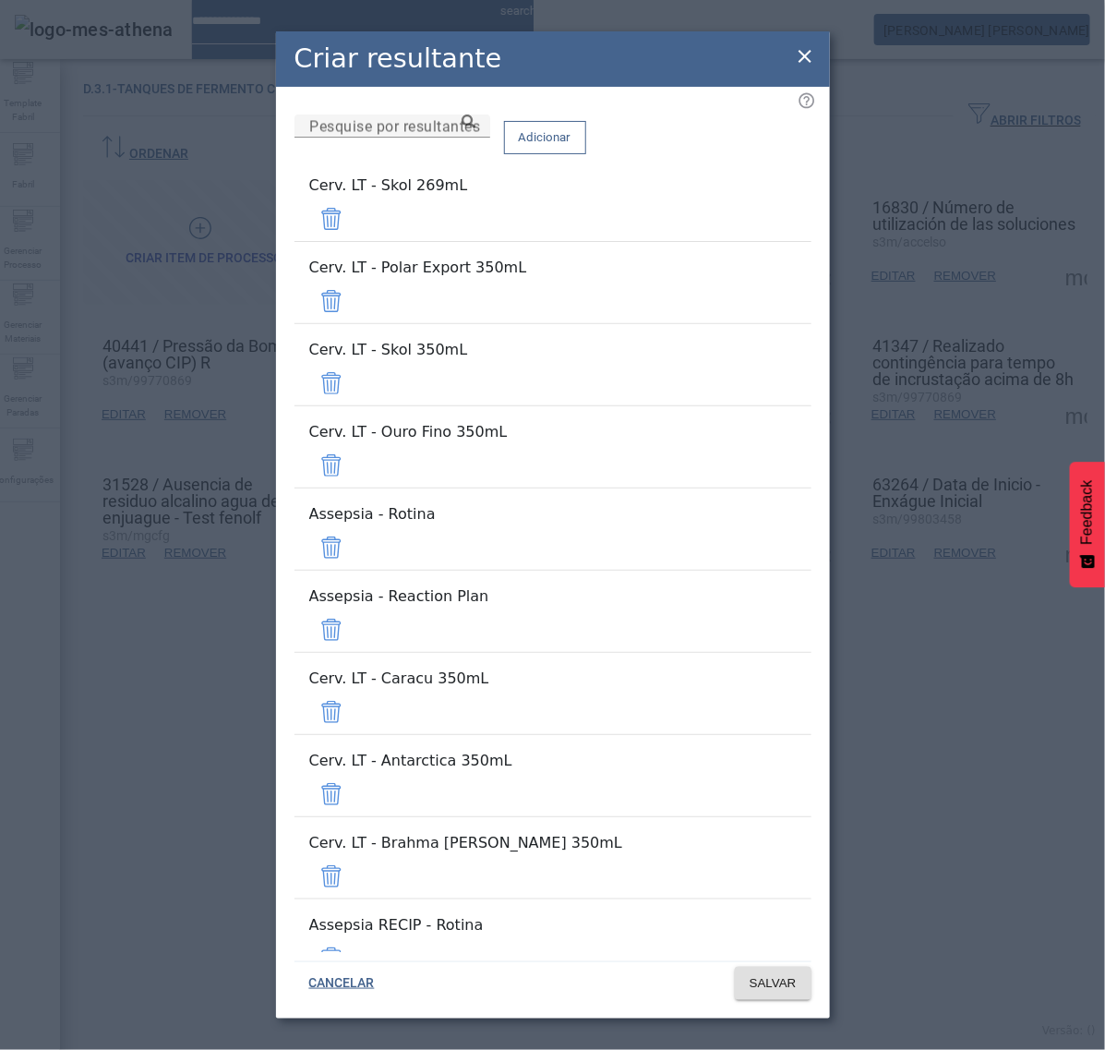
click at [354, 217] on span at bounding box center [331, 219] width 44 height 44
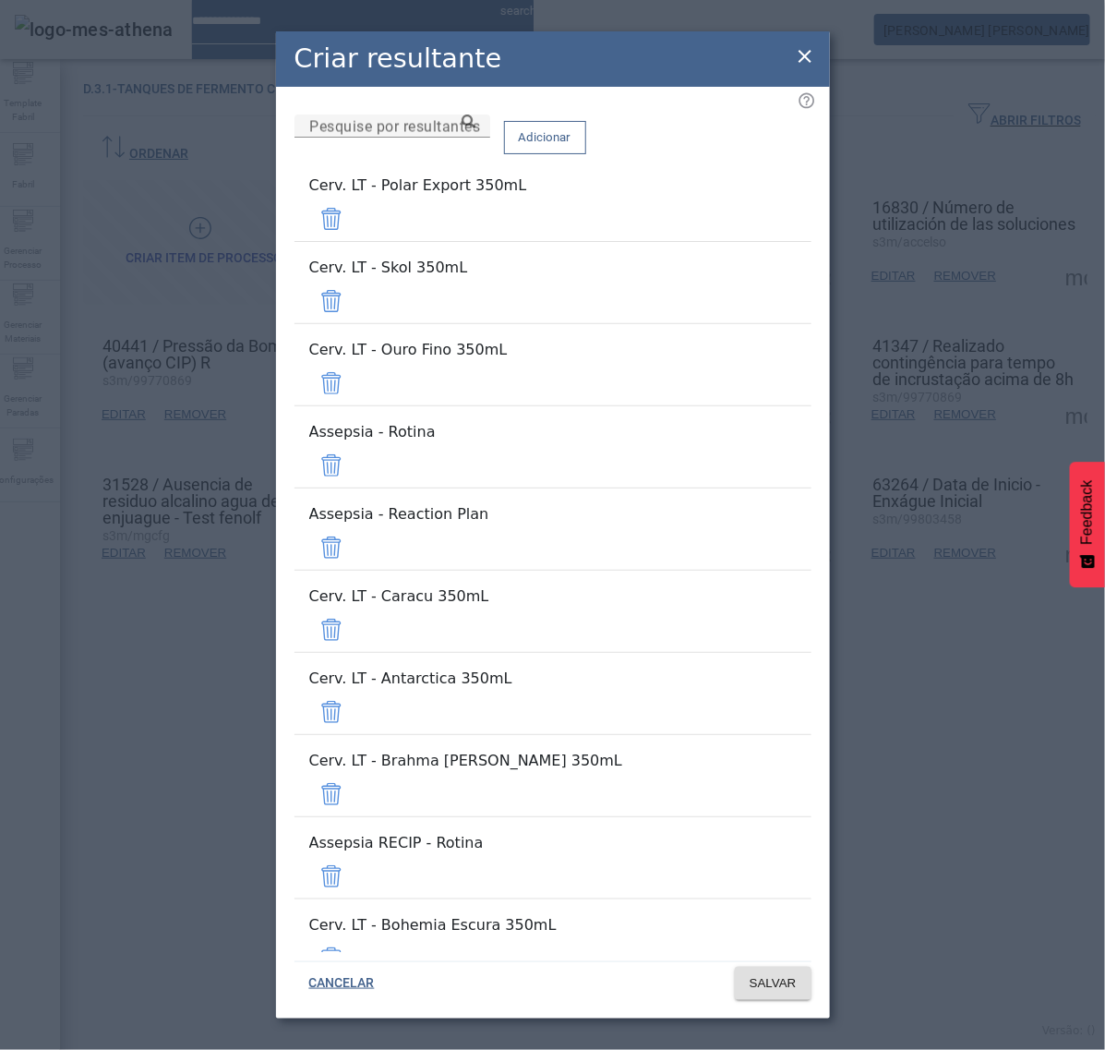
click at [354, 215] on span at bounding box center [331, 219] width 44 height 44
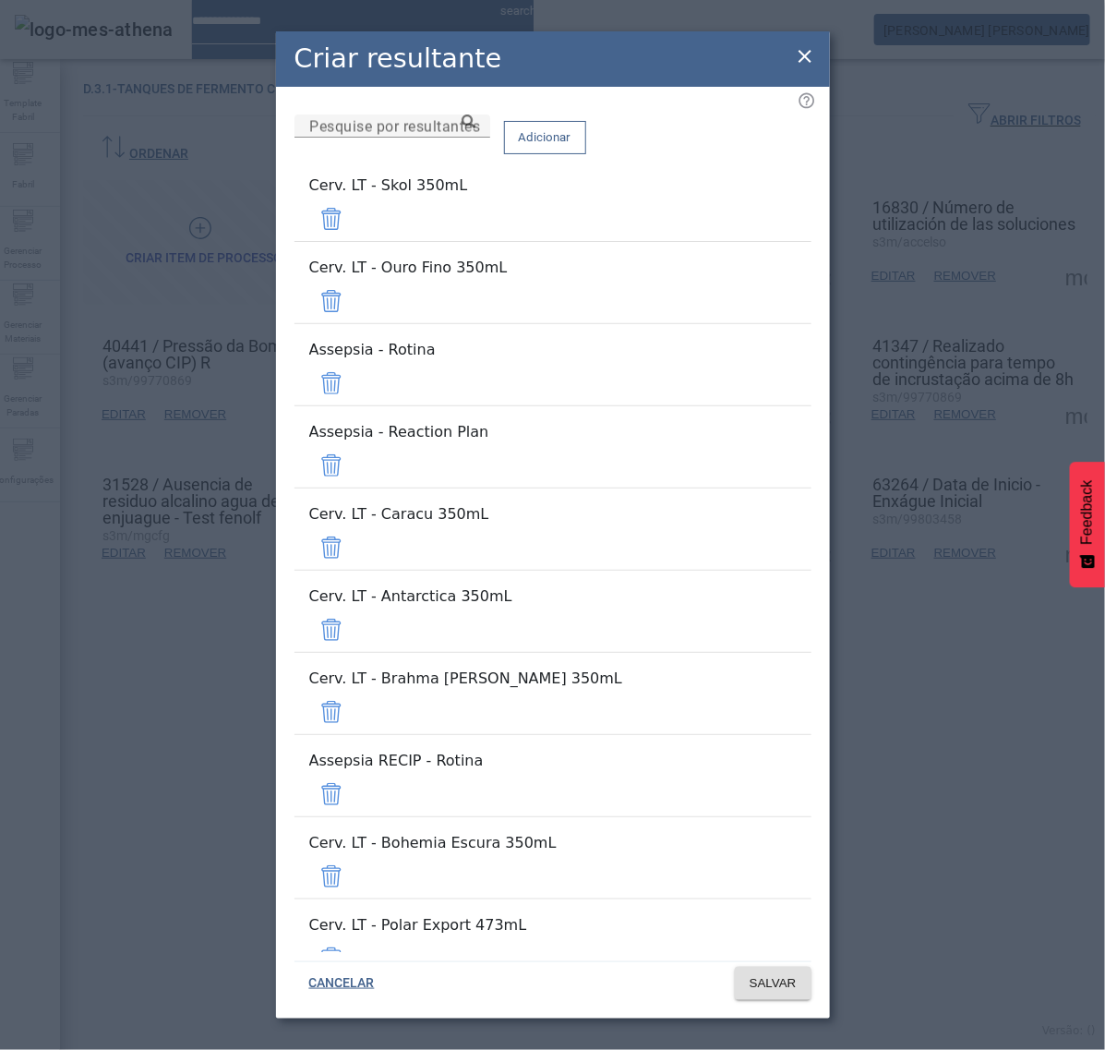
click at [354, 215] on span at bounding box center [331, 219] width 44 height 44
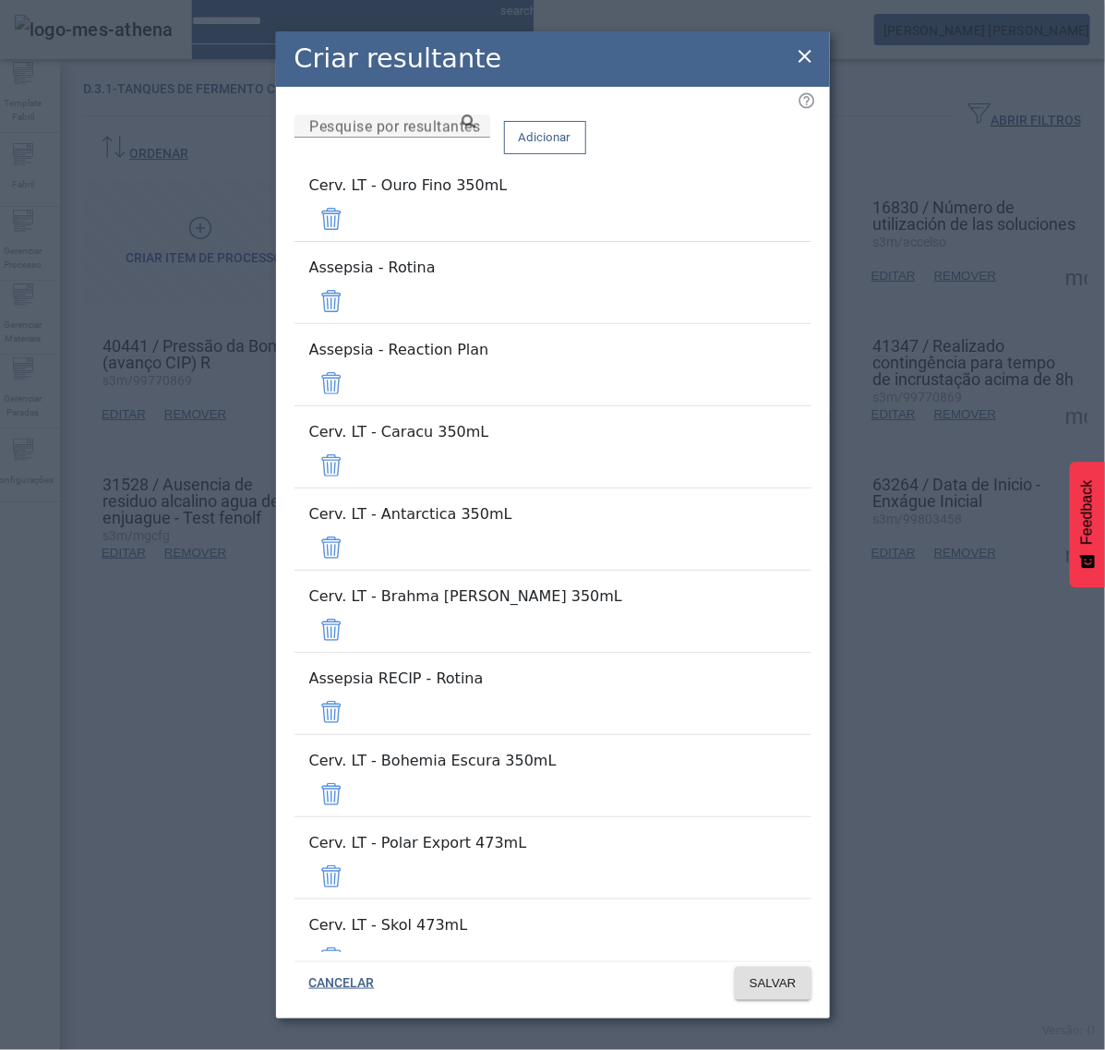
click at [354, 215] on span at bounding box center [331, 219] width 44 height 44
click at [354, 279] on span at bounding box center [331, 301] width 44 height 44
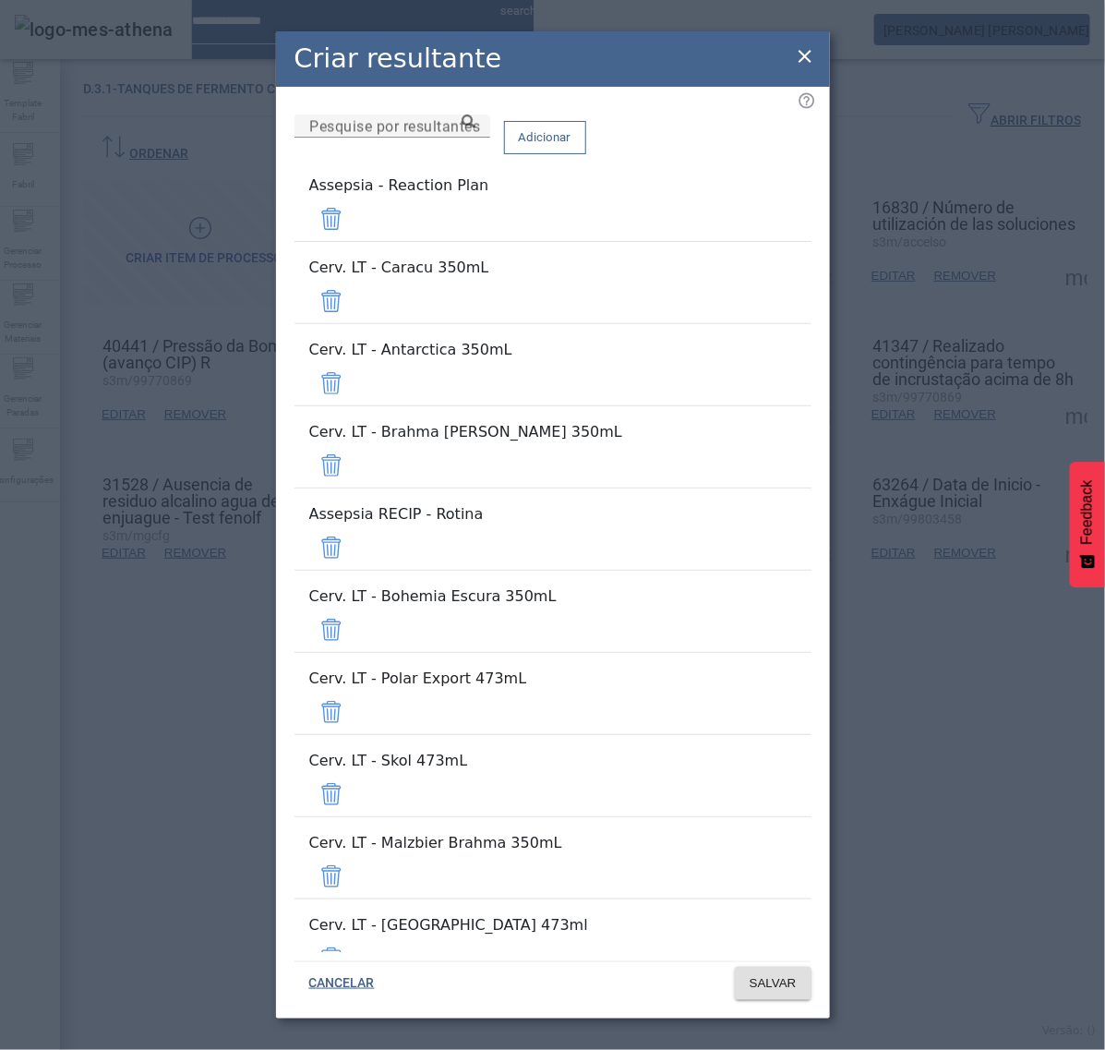
click at [354, 215] on span at bounding box center [331, 219] width 44 height 44
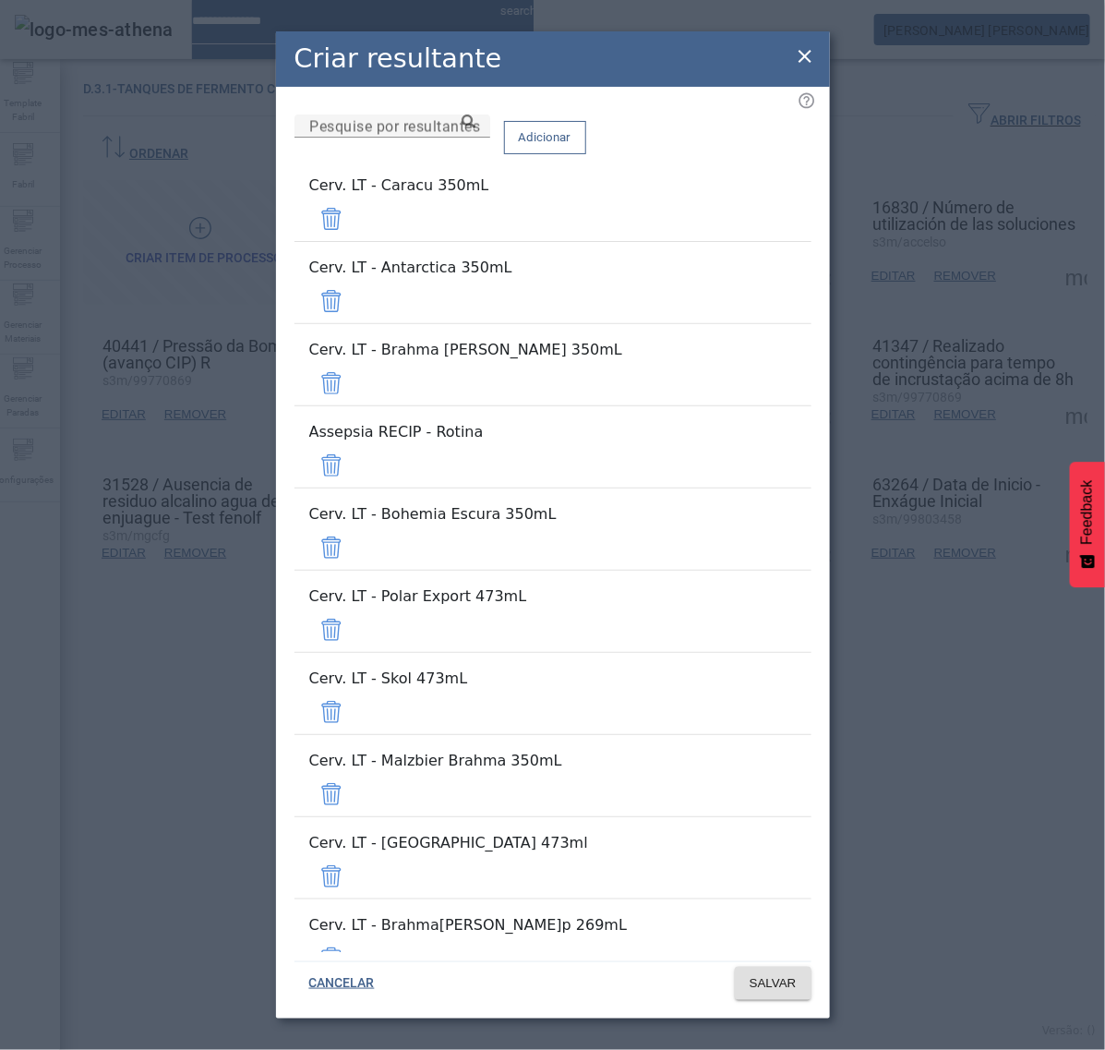
click at [354, 231] on span at bounding box center [331, 219] width 44 height 44
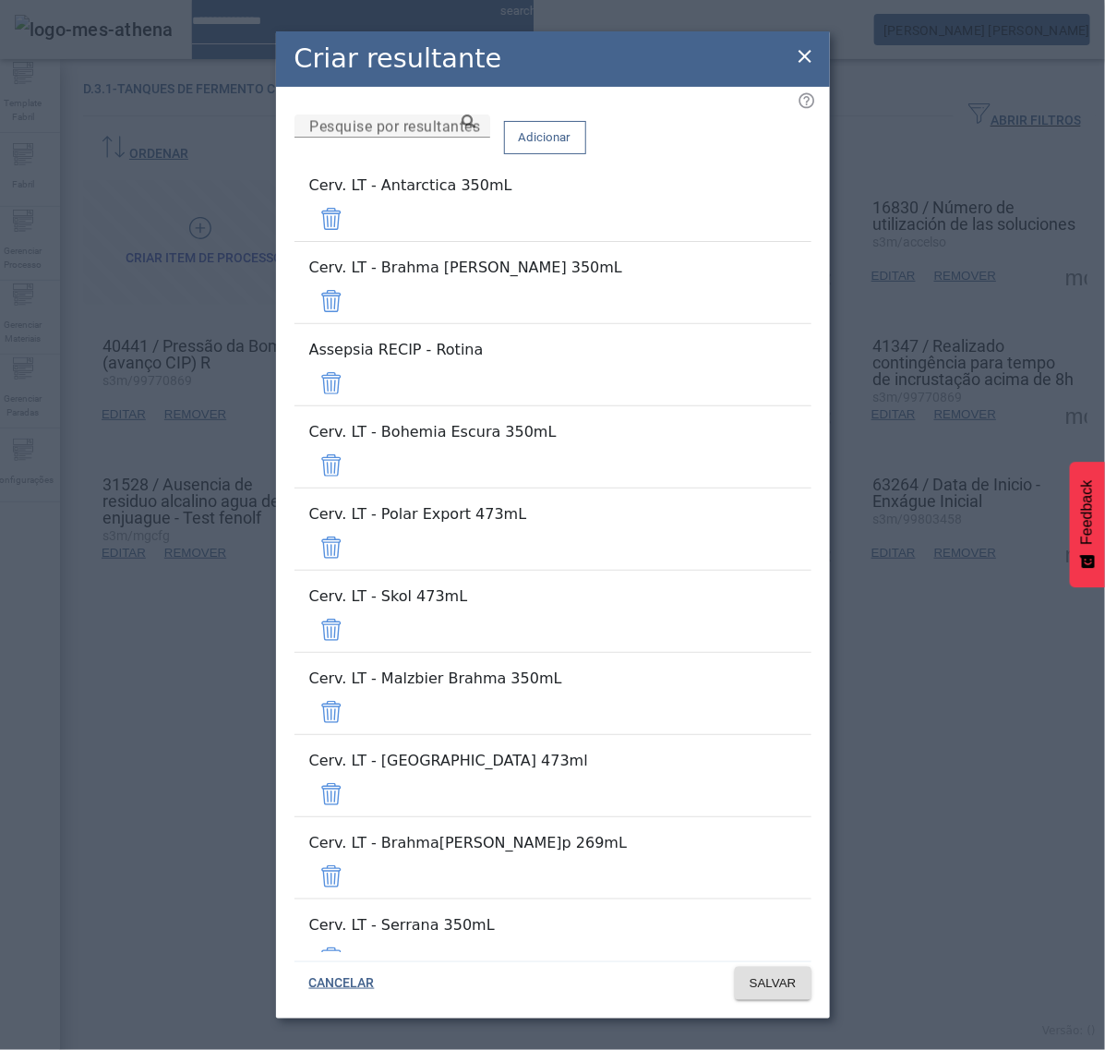
click at [354, 241] on span at bounding box center [331, 219] width 44 height 44
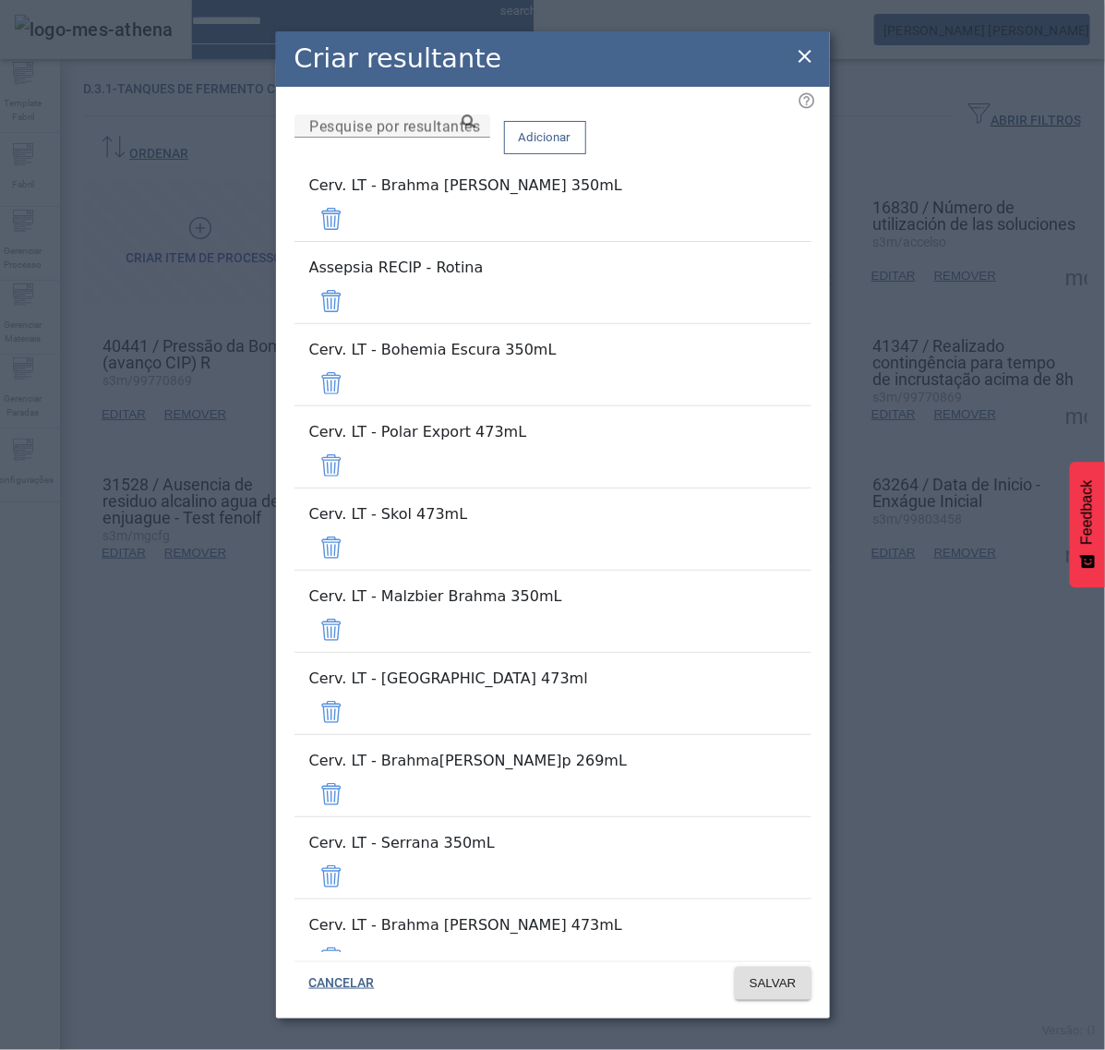
click at [354, 241] on span at bounding box center [331, 219] width 44 height 44
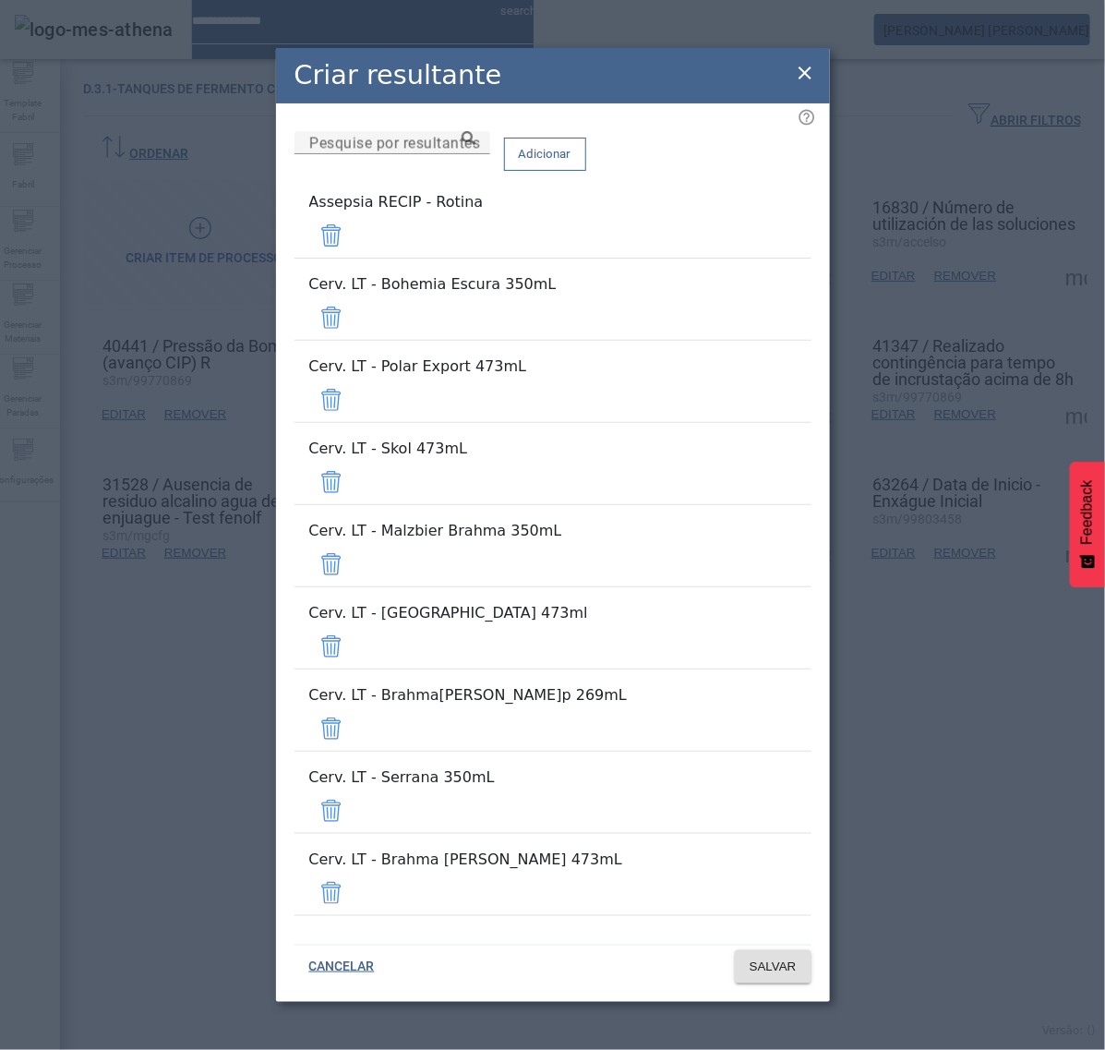
click at [354, 258] on span at bounding box center [331, 235] width 44 height 44
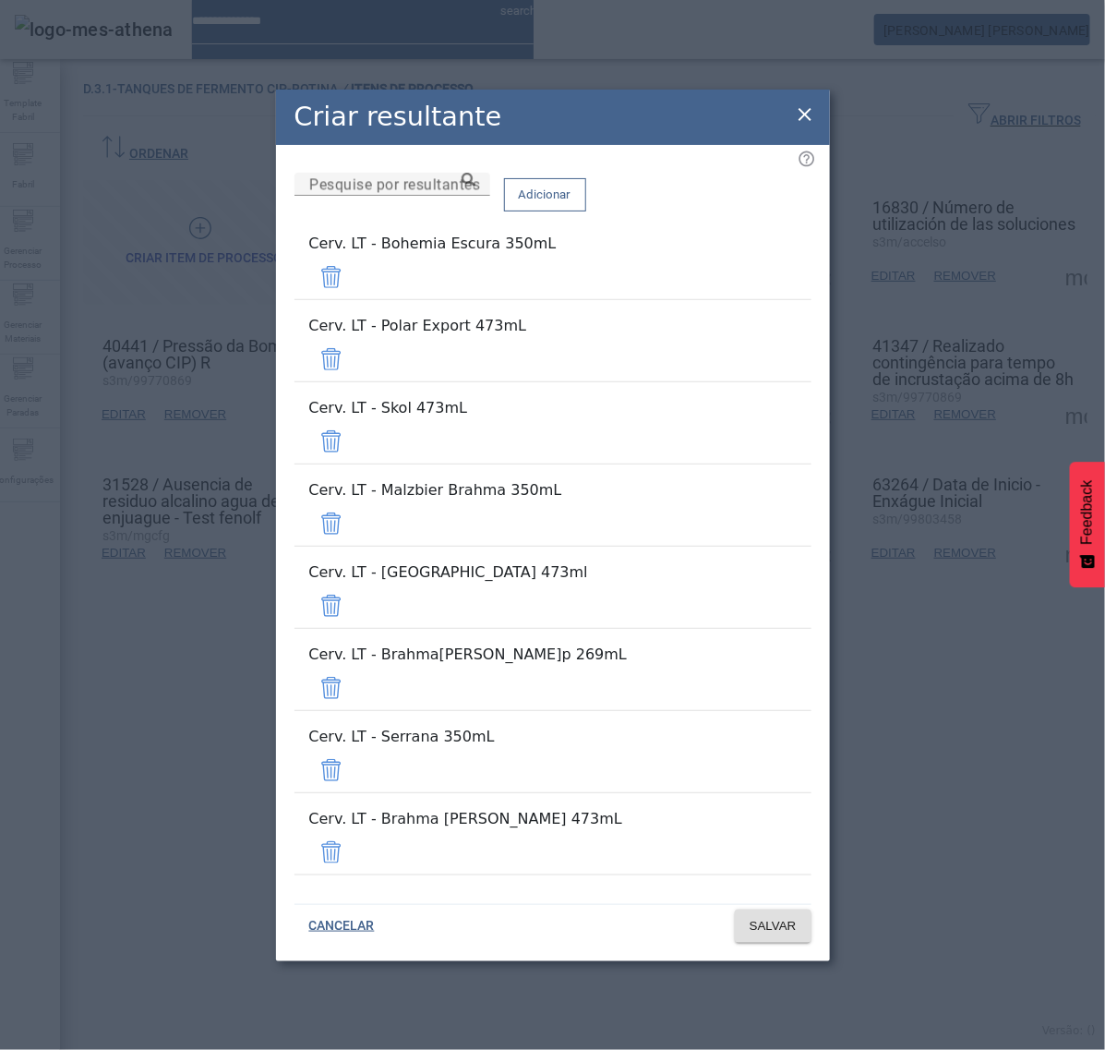
click at [354, 299] on span at bounding box center [331, 277] width 44 height 44
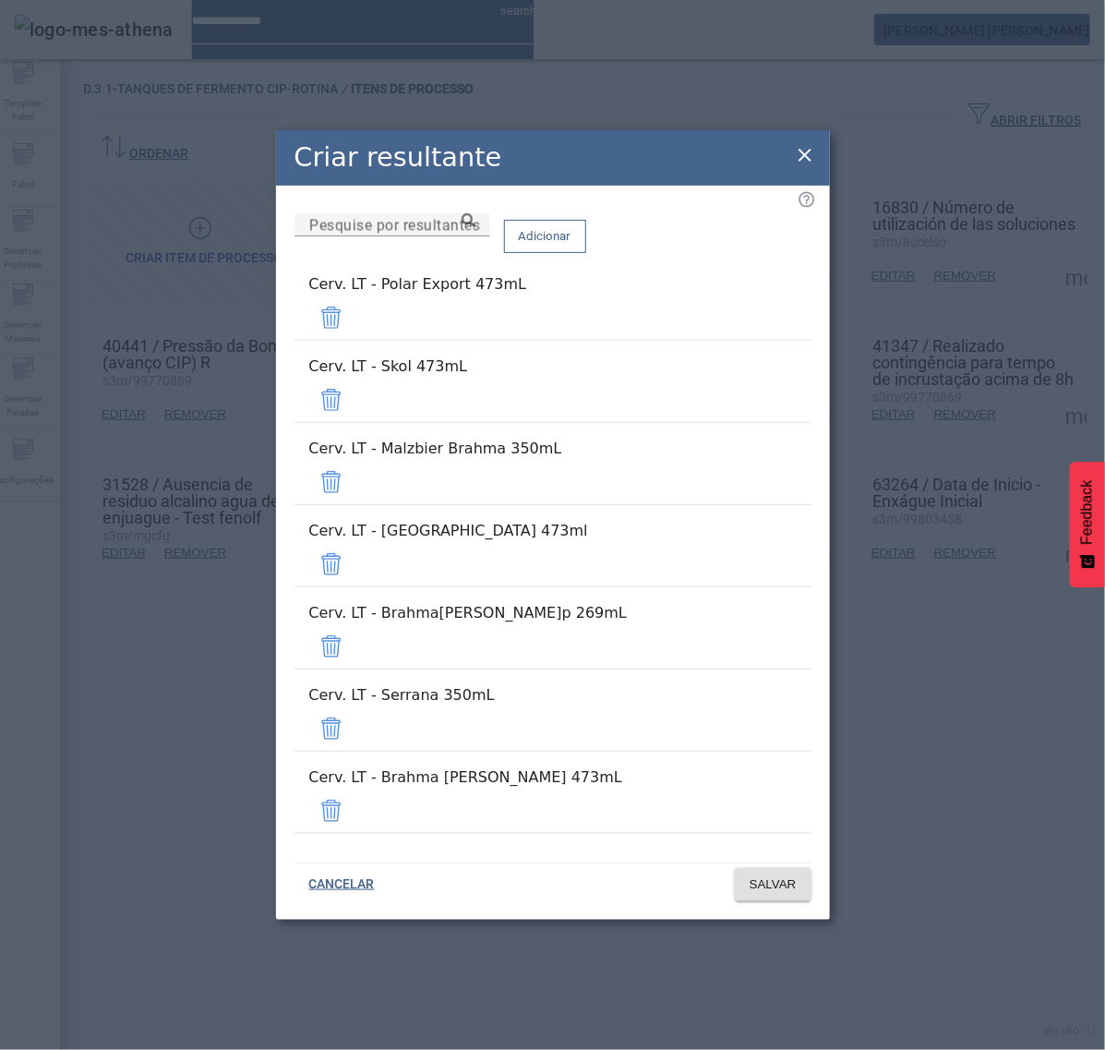
click at [354, 340] on span at bounding box center [331, 318] width 44 height 44
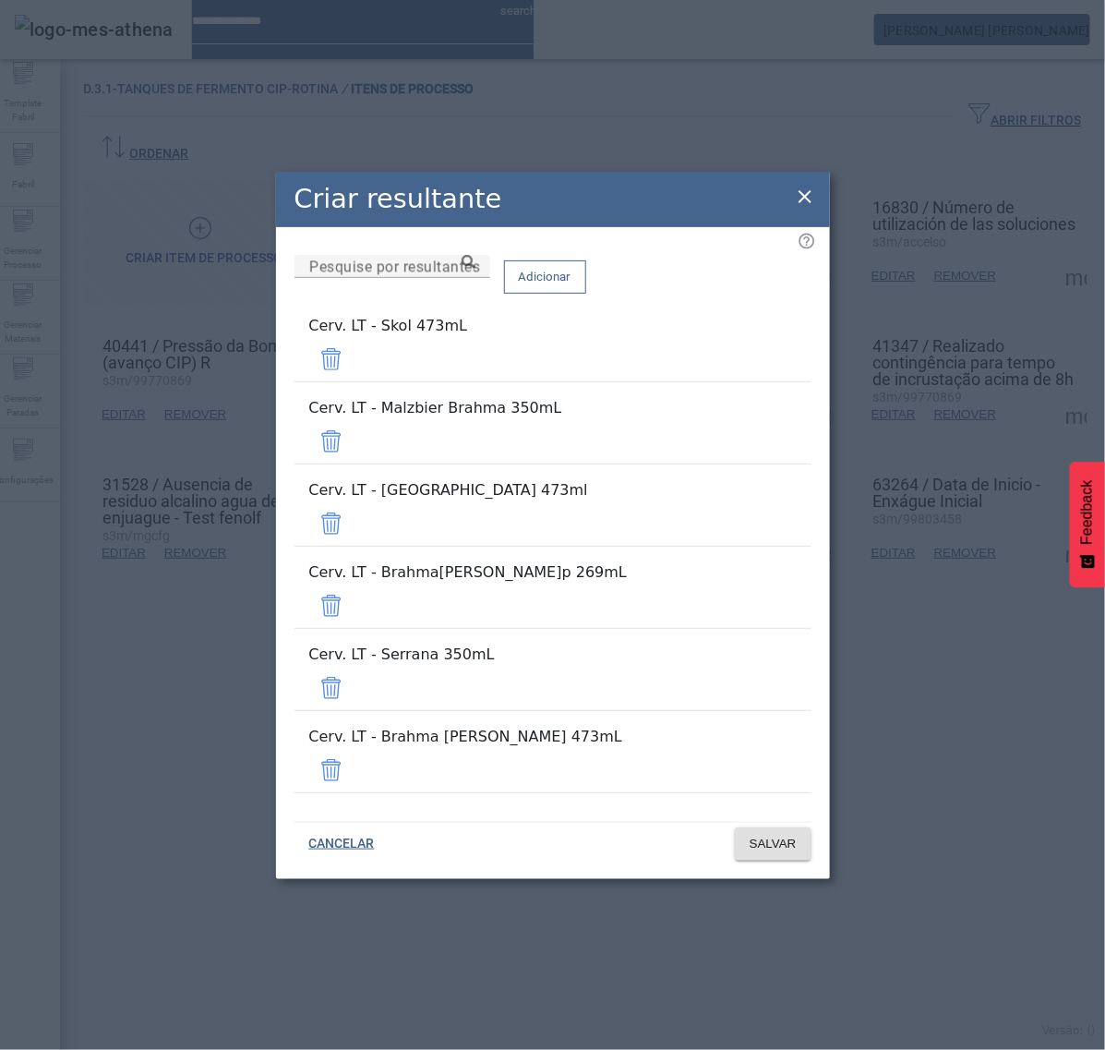
click at [354, 381] on span at bounding box center [331, 359] width 44 height 44
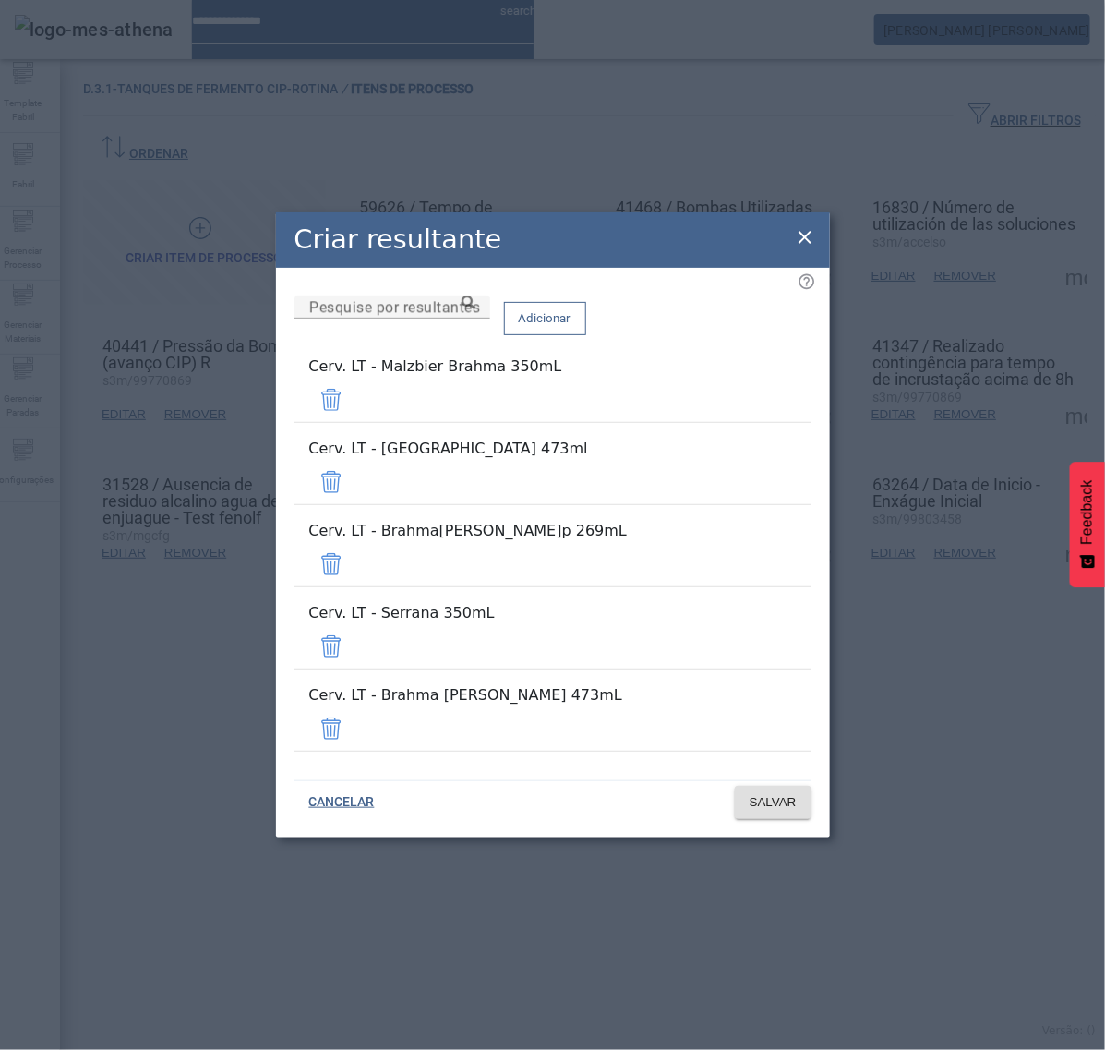
drag, startPoint x: 755, startPoint y: 445, endPoint x: 758, endPoint y: 455, distance: 10.5
click at [354, 422] on span at bounding box center [331, 400] width 44 height 44
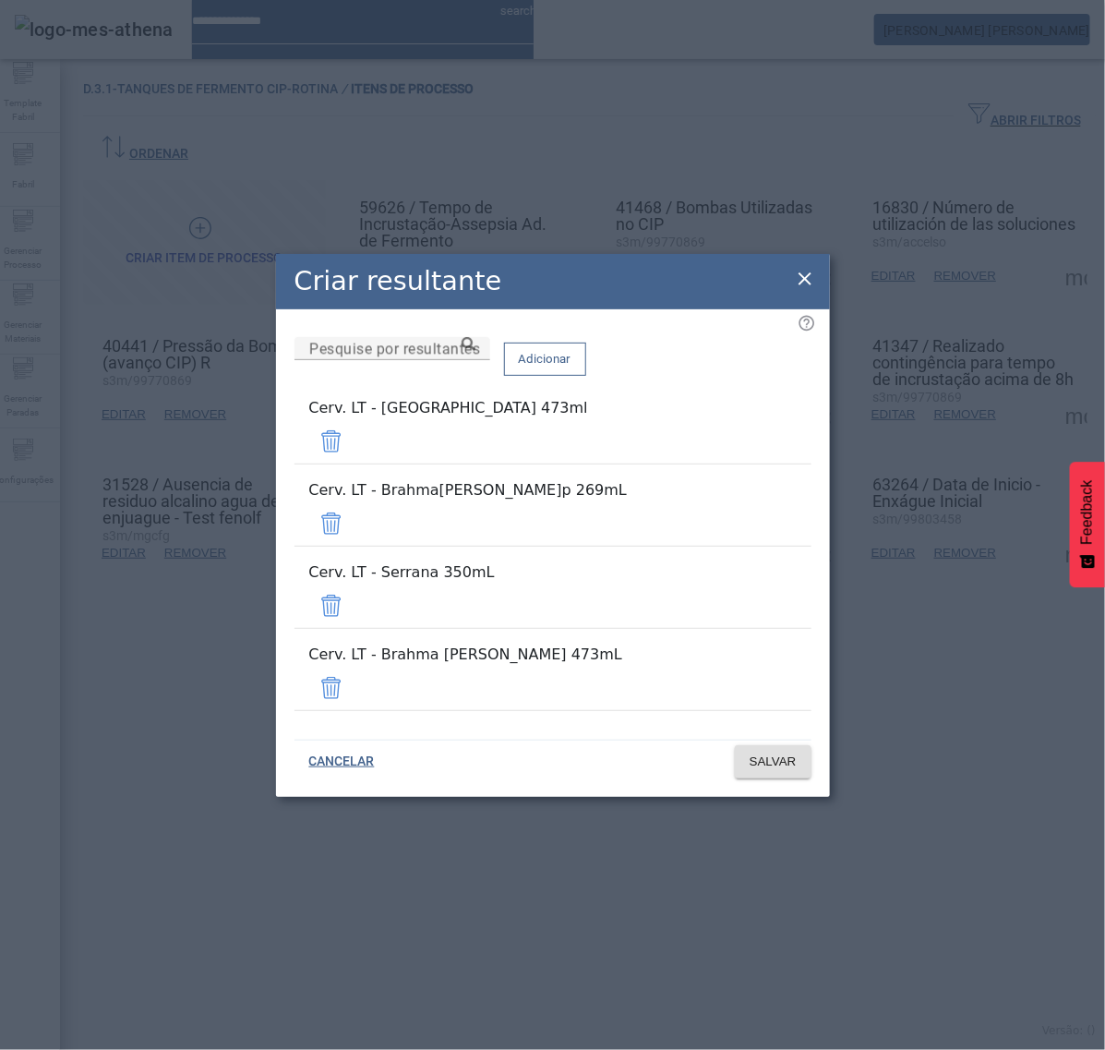
drag, startPoint x: 758, startPoint y: 478, endPoint x: 758, endPoint y: 489, distance: 11.1
click at [354, 464] on span at bounding box center [331, 441] width 44 height 44
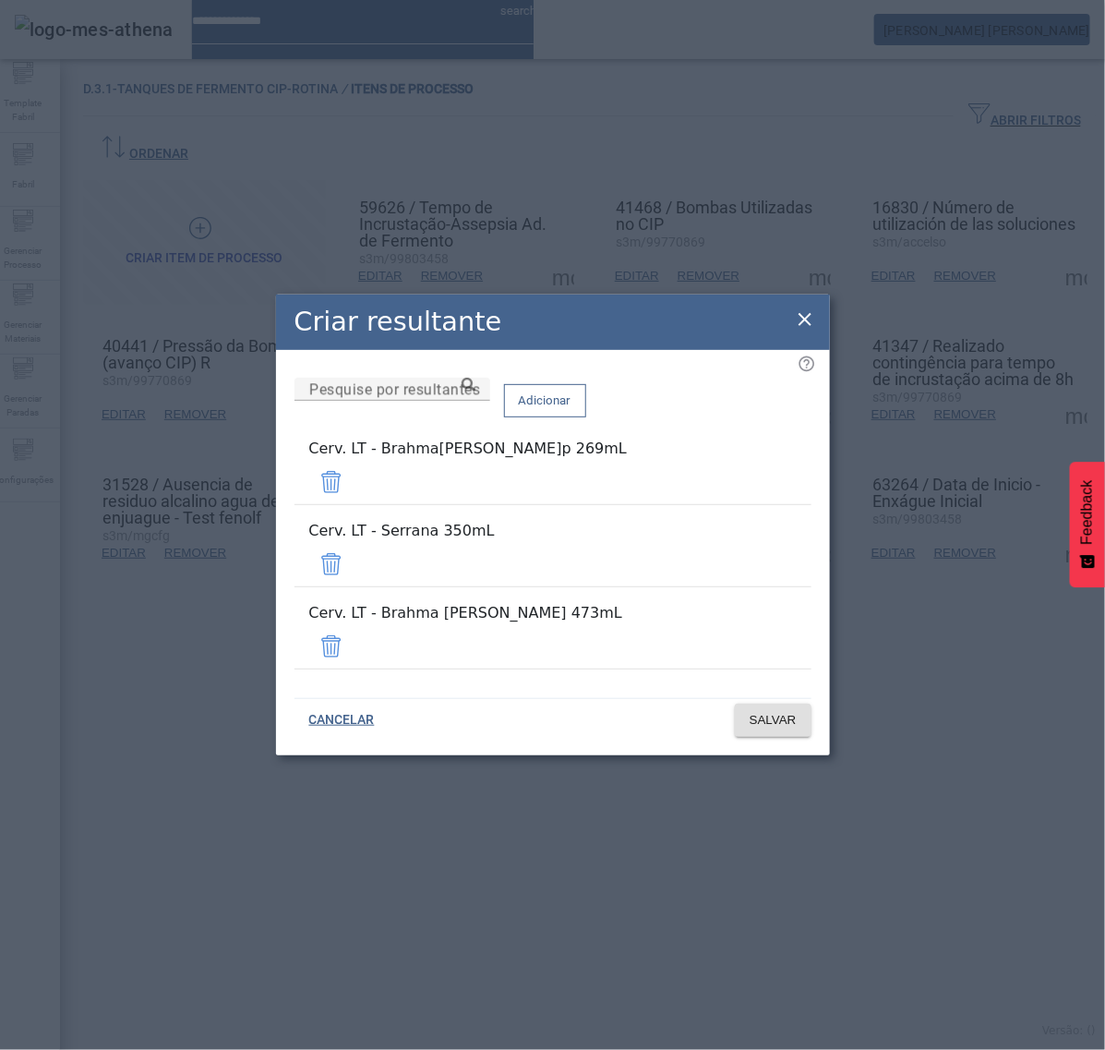
click at [354, 504] on span at bounding box center [331, 482] width 44 height 44
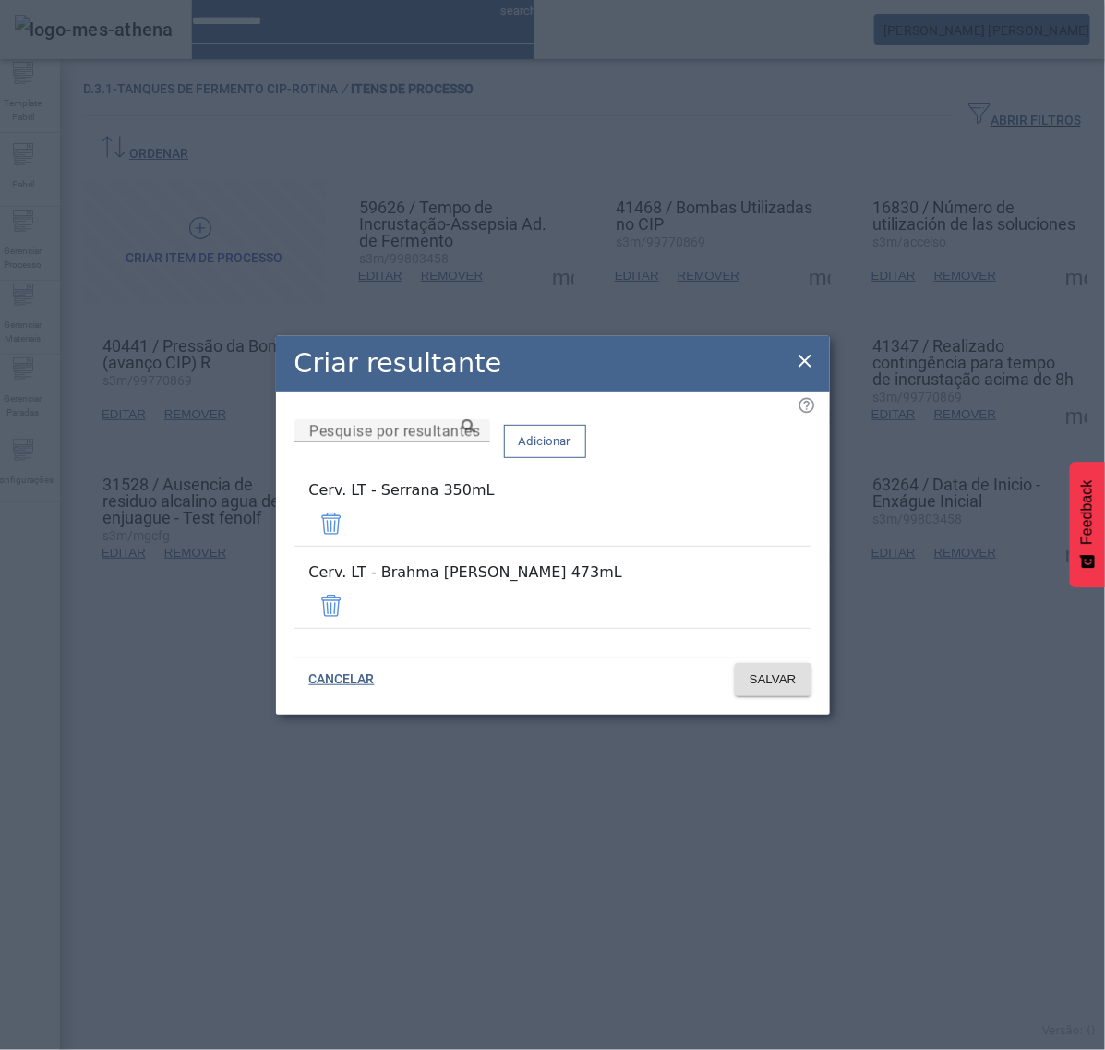
drag, startPoint x: 760, startPoint y: 538, endPoint x: 760, endPoint y: 555, distance: 16.6
click at [354, 541] on span at bounding box center [331, 523] width 44 height 44
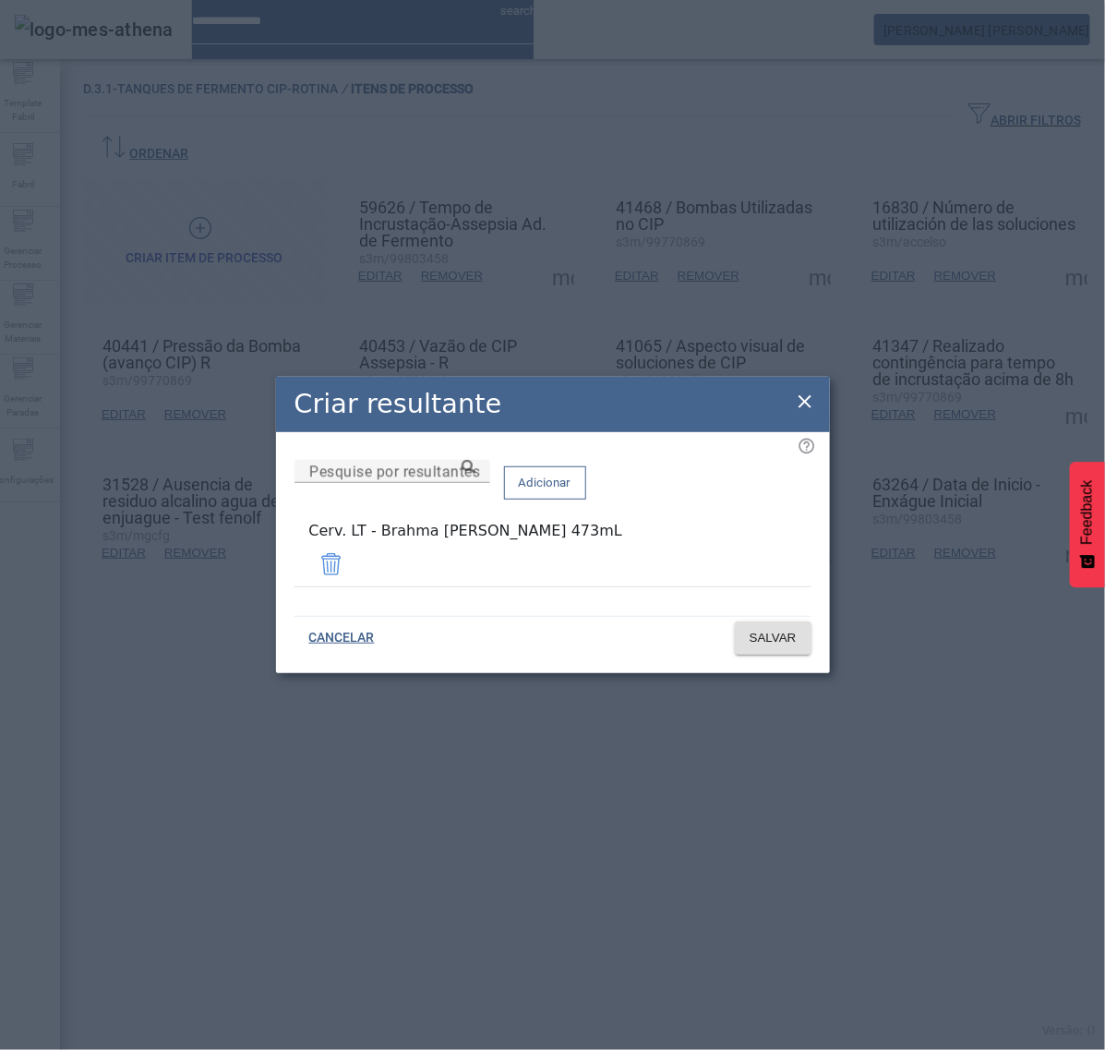
click at [354, 560] on span at bounding box center [331, 564] width 44 height 44
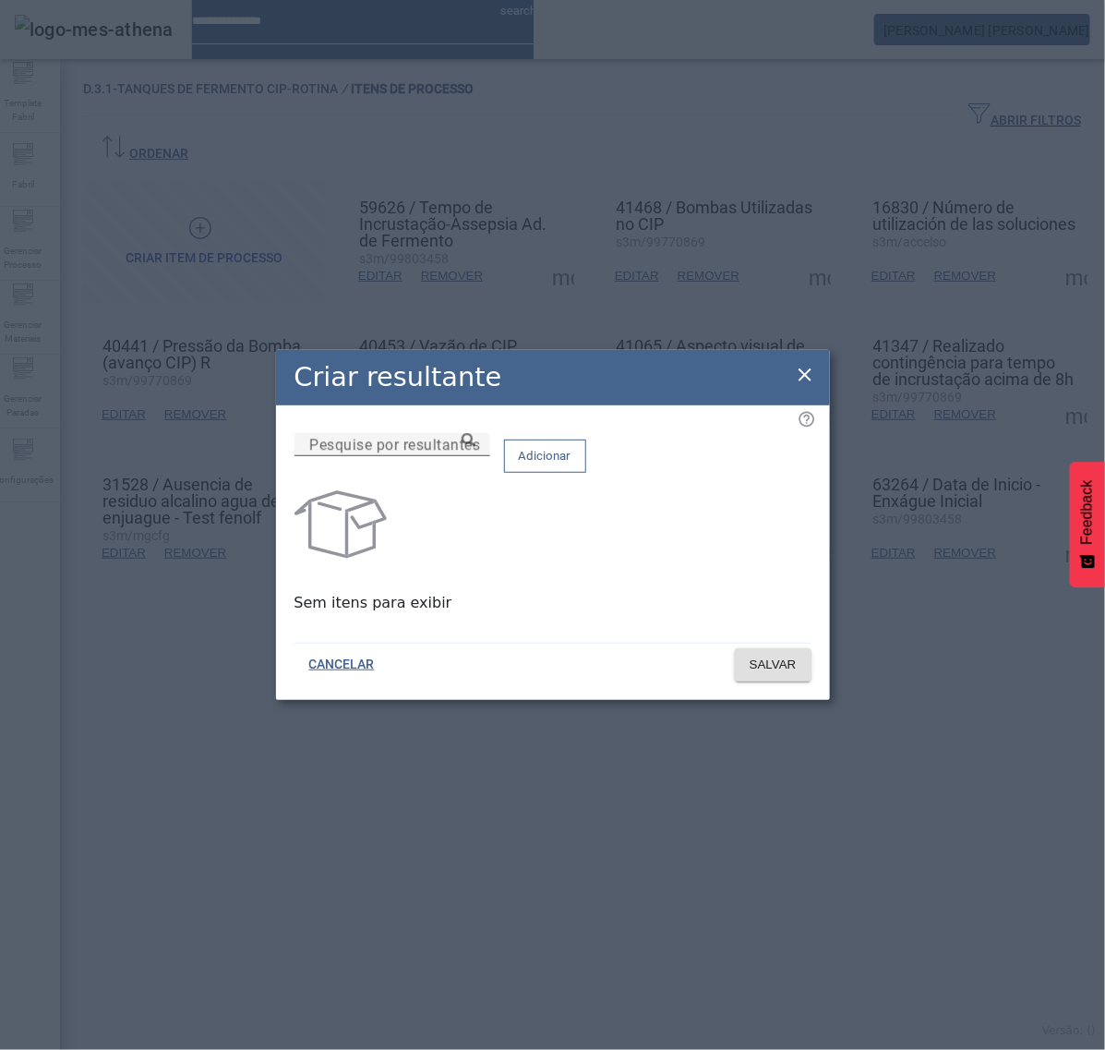
click at [476, 456] on input "Pesquise por resultantes" at bounding box center [392, 445] width 166 height 22
paste input "**********"
click at [476, 447] on icon at bounding box center [469, 440] width 14 height 14
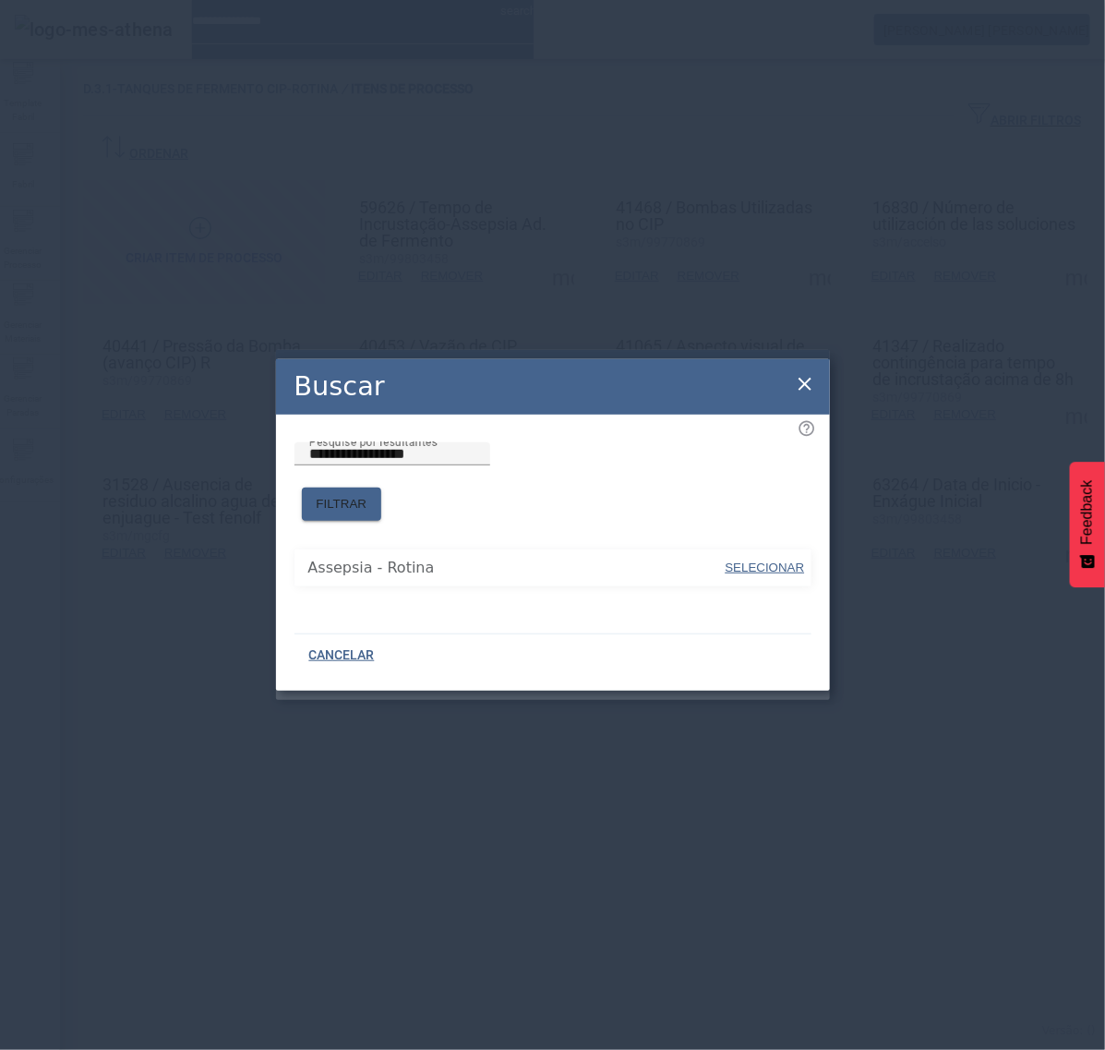
drag, startPoint x: 779, startPoint y: 557, endPoint x: 774, endPoint y: 501, distance: 56.5
click at [779, 561] on span "SELECIONAR" at bounding box center [765, 568] width 79 height 14
type input "**********"
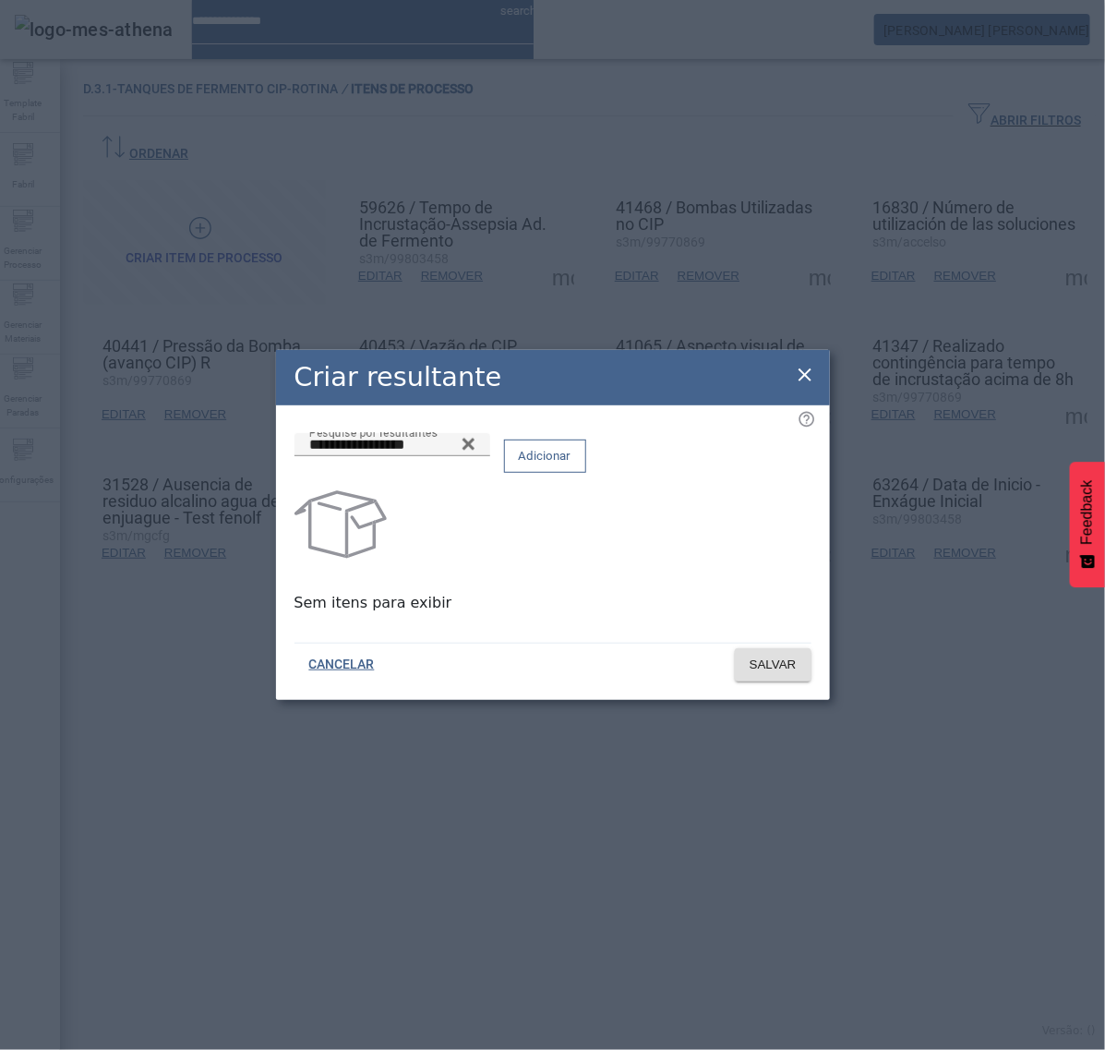
click at [586, 453] on span at bounding box center [545, 456] width 80 height 44
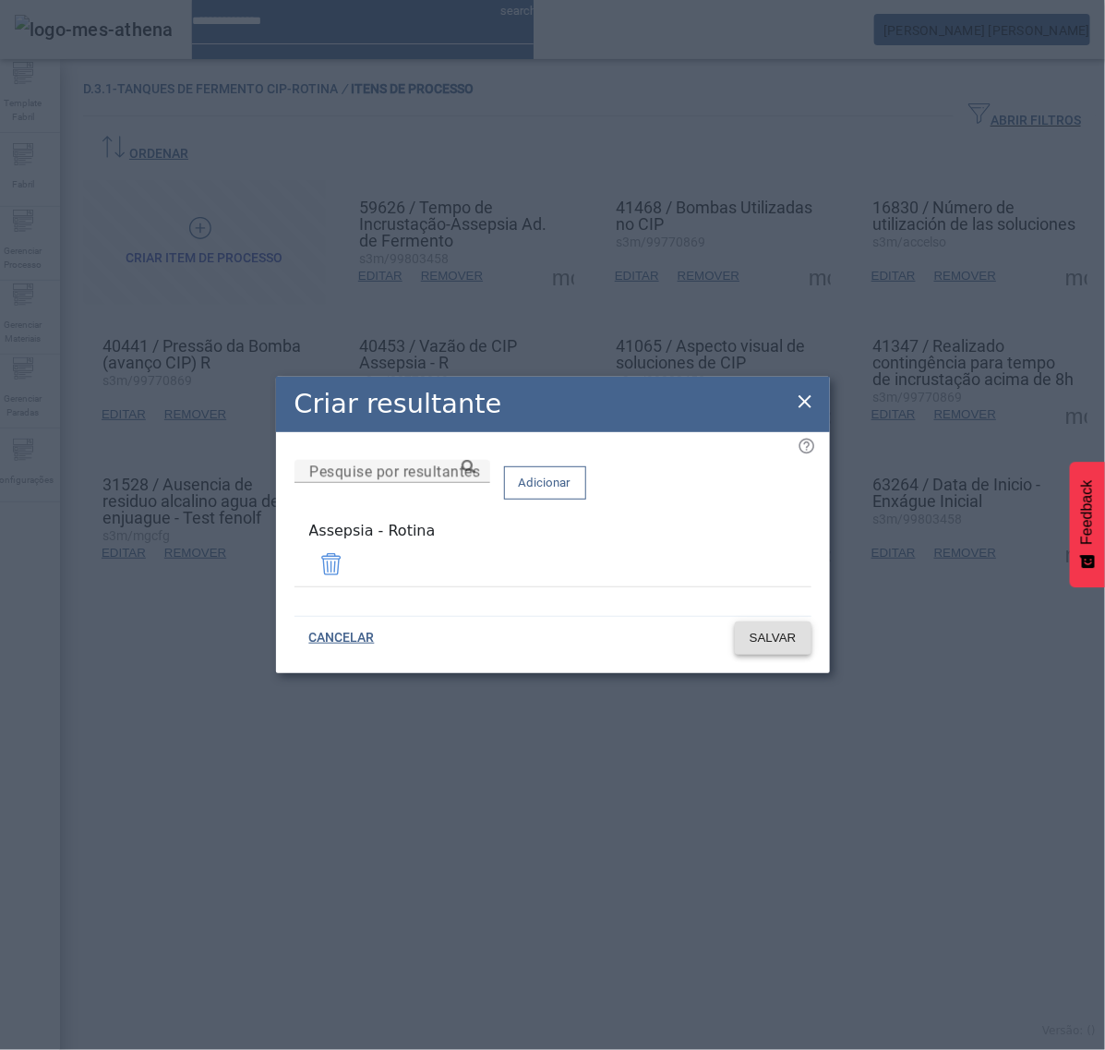
click at [791, 629] on span "SALVAR" at bounding box center [773, 638] width 47 height 18
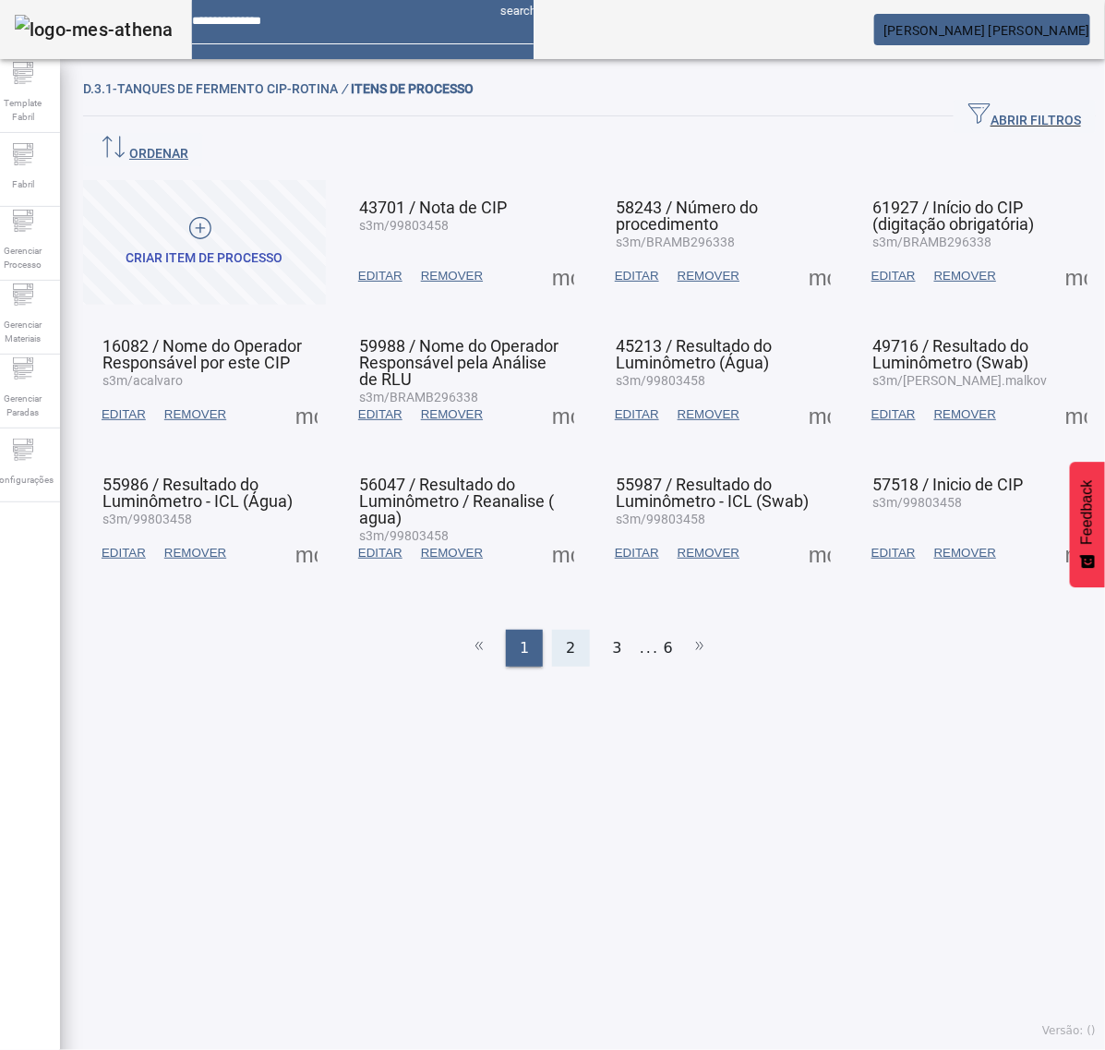
click at [570, 630] on div "2" at bounding box center [570, 648] width 37 height 37
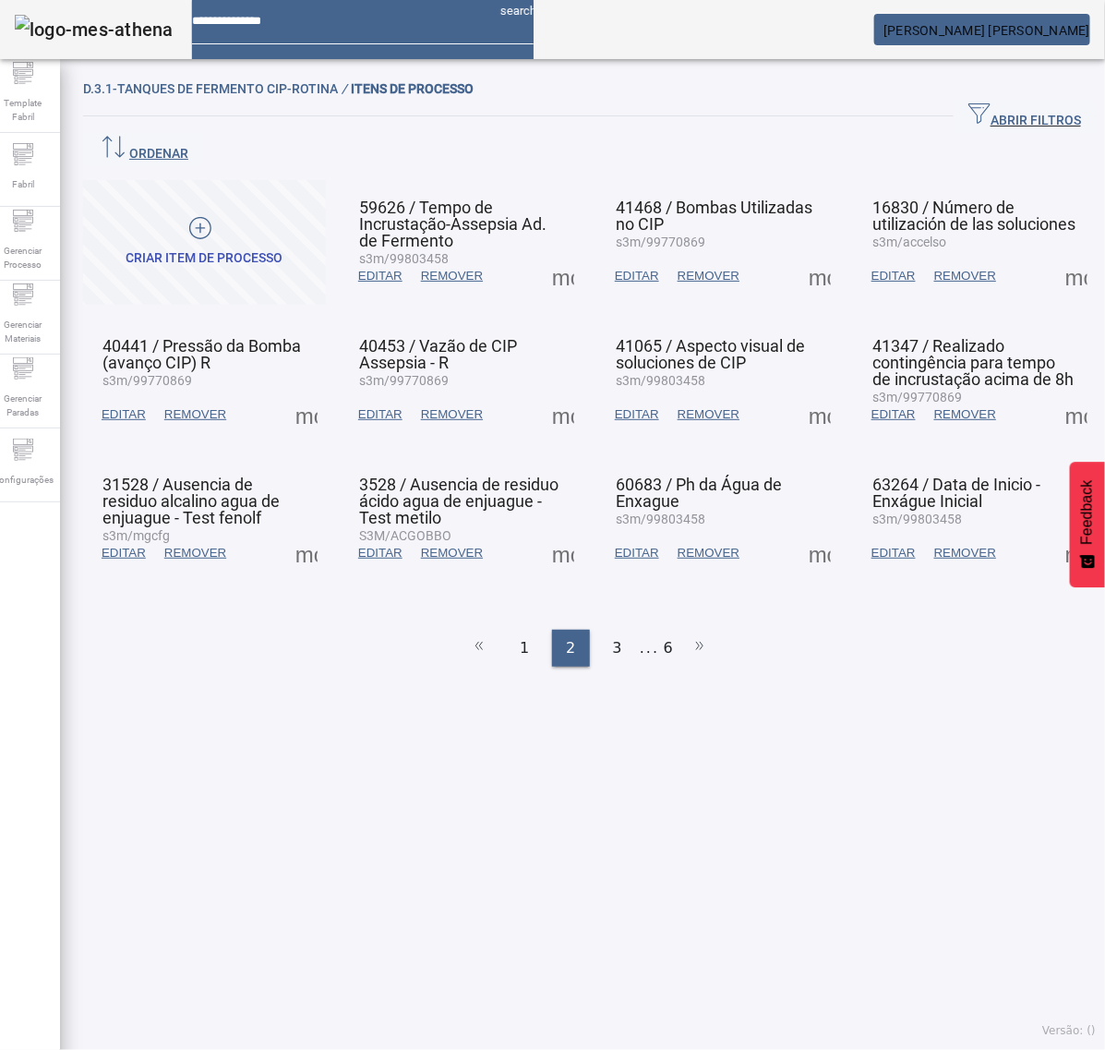
click at [302, 392] on span at bounding box center [306, 414] width 44 height 44
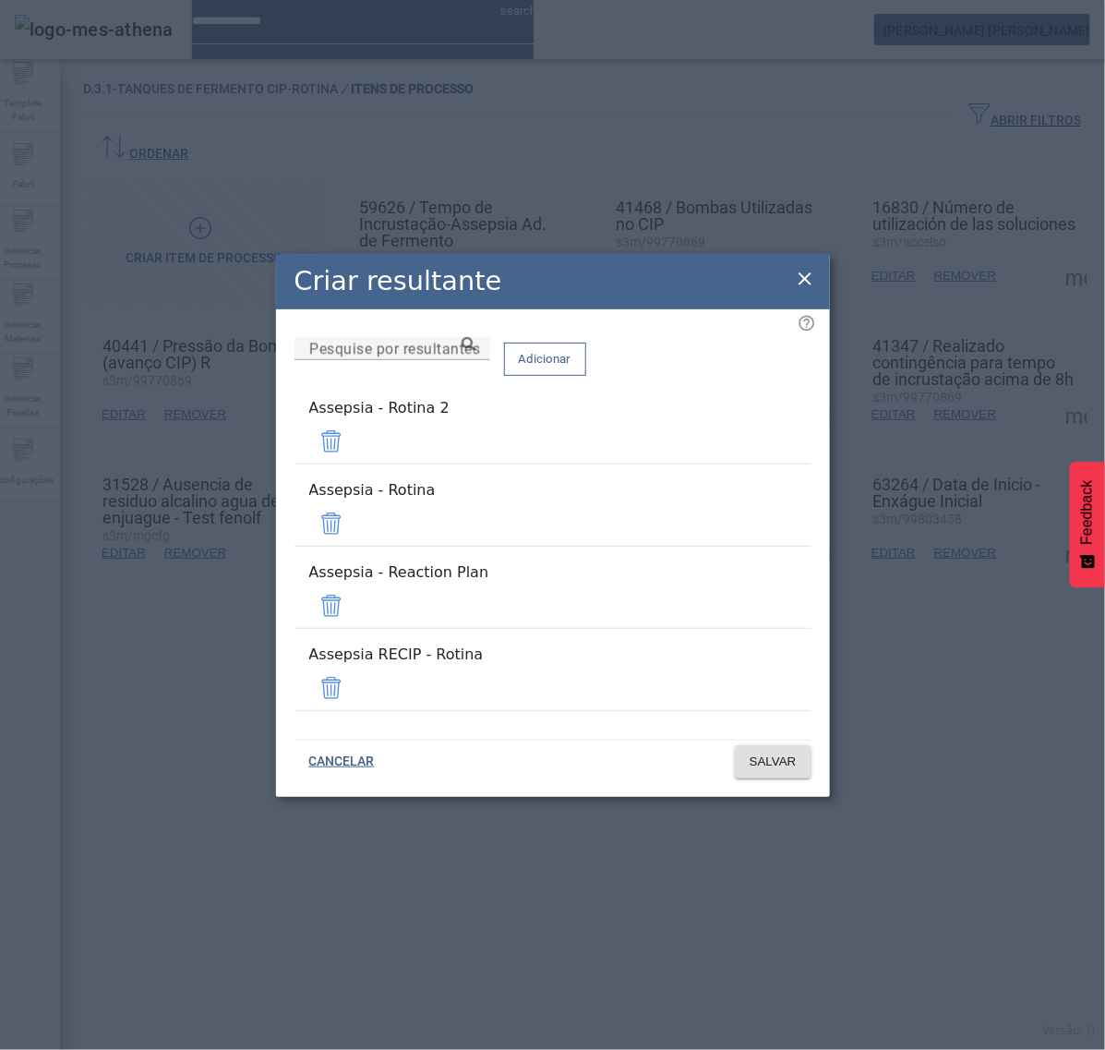
click at [354, 464] on span at bounding box center [331, 441] width 44 height 44
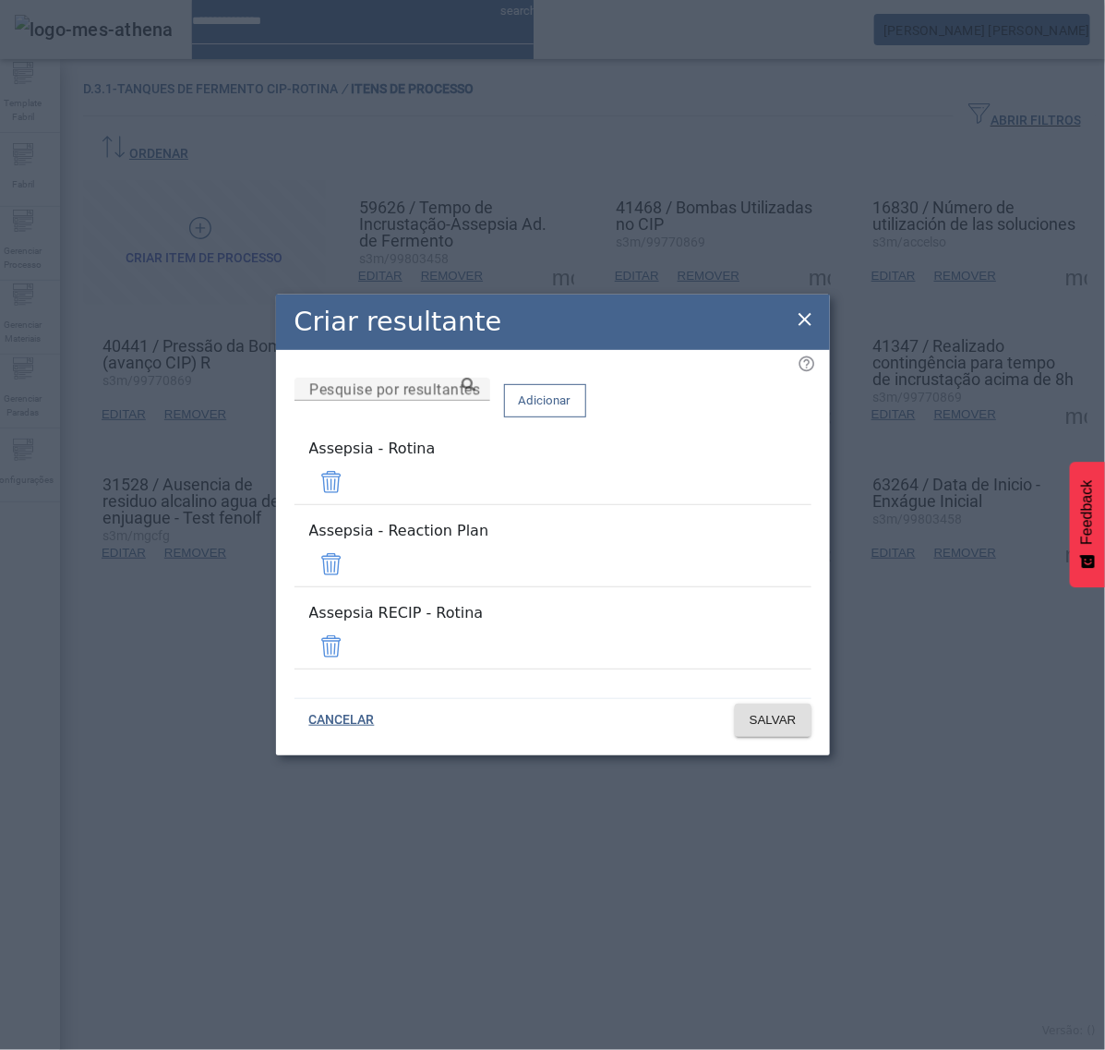
click at [354, 550] on span at bounding box center [331, 564] width 44 height 44
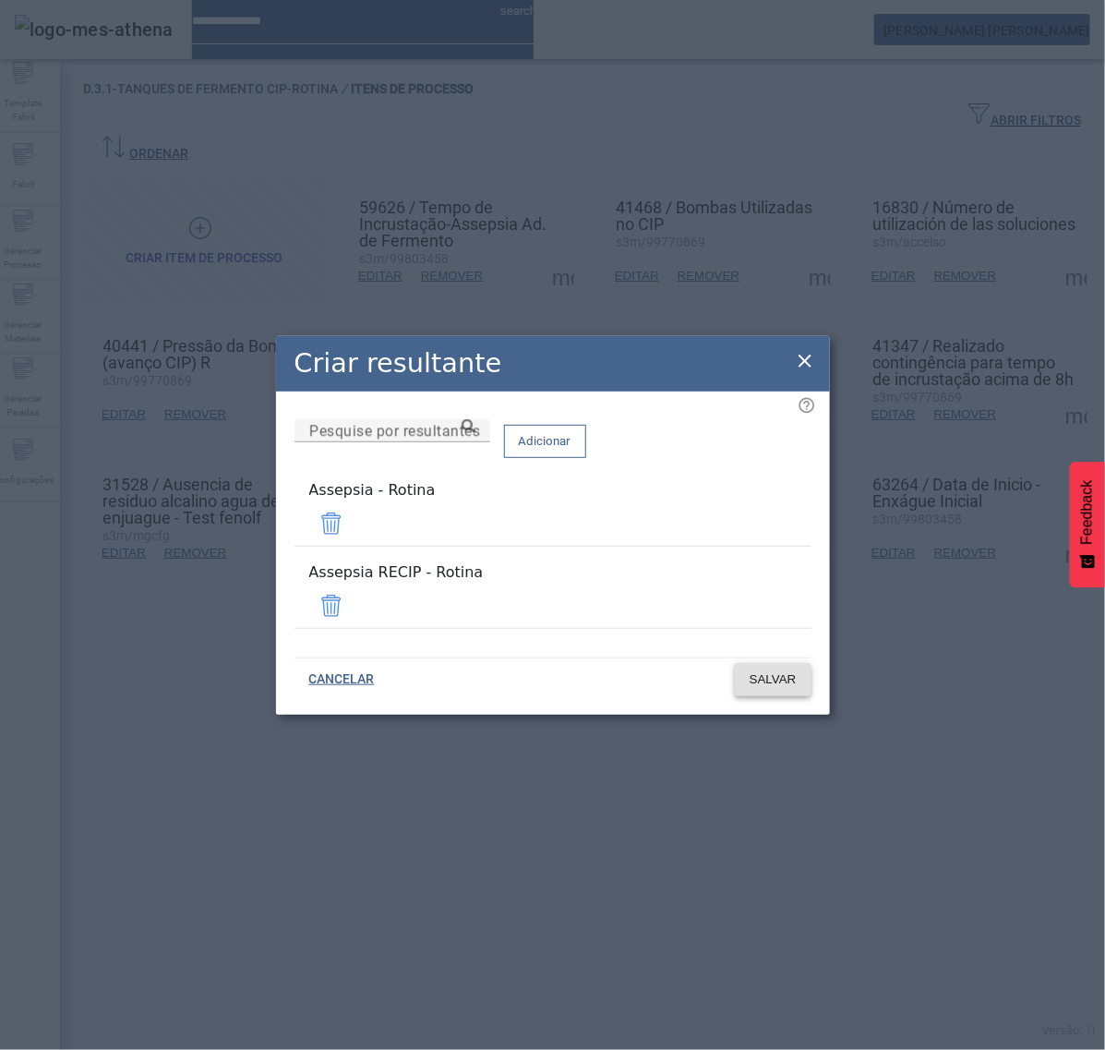
drag, startPoint x: 758, startPoint y: 593, endPoint x: 768, endPoint y: 626, distance: 34.8
click at [354, 592] on span at bounding box center [331, 606] width 44 height 44
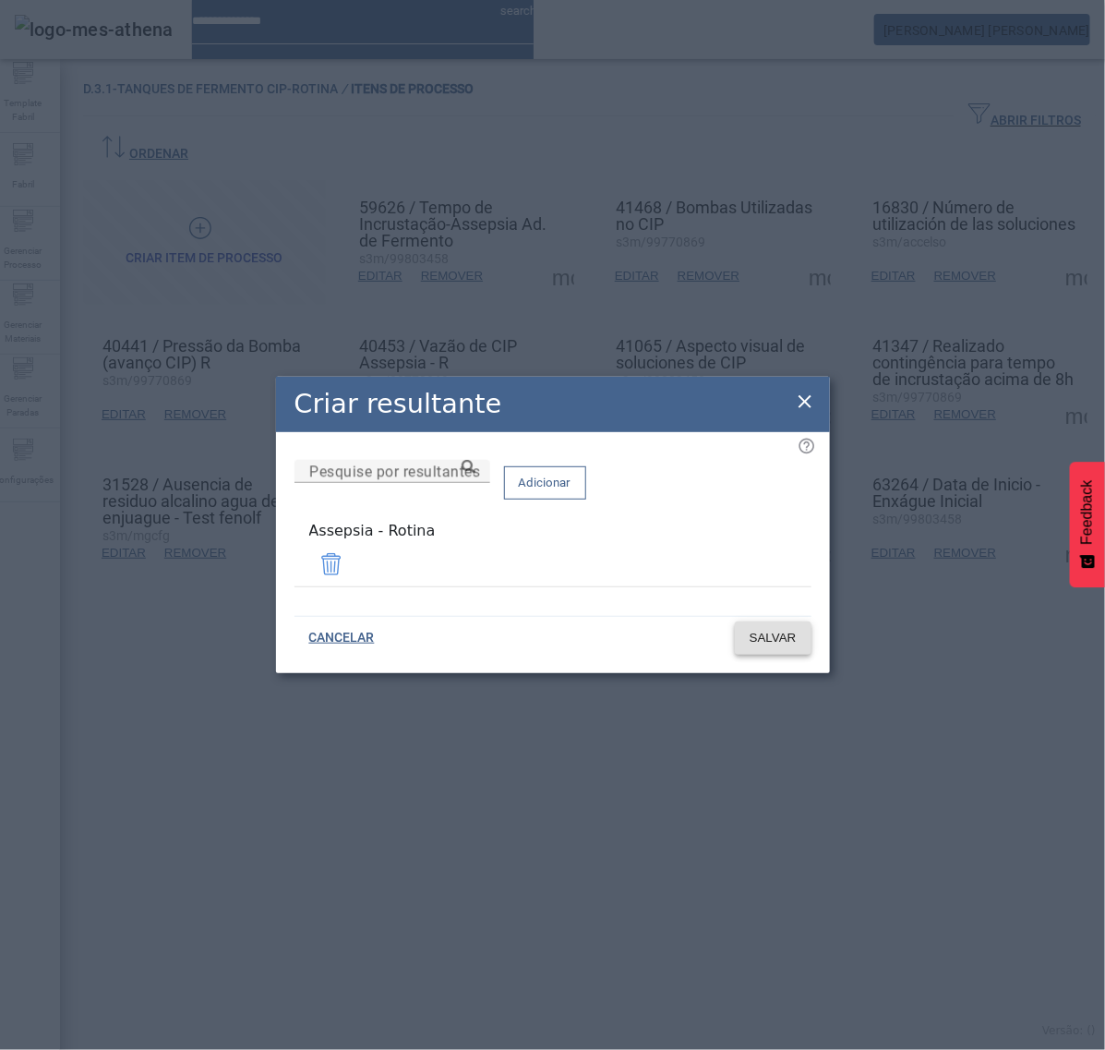
click at [776, 635] on span "SALVAR" at bounding box center [773, 638] width 47 height 18
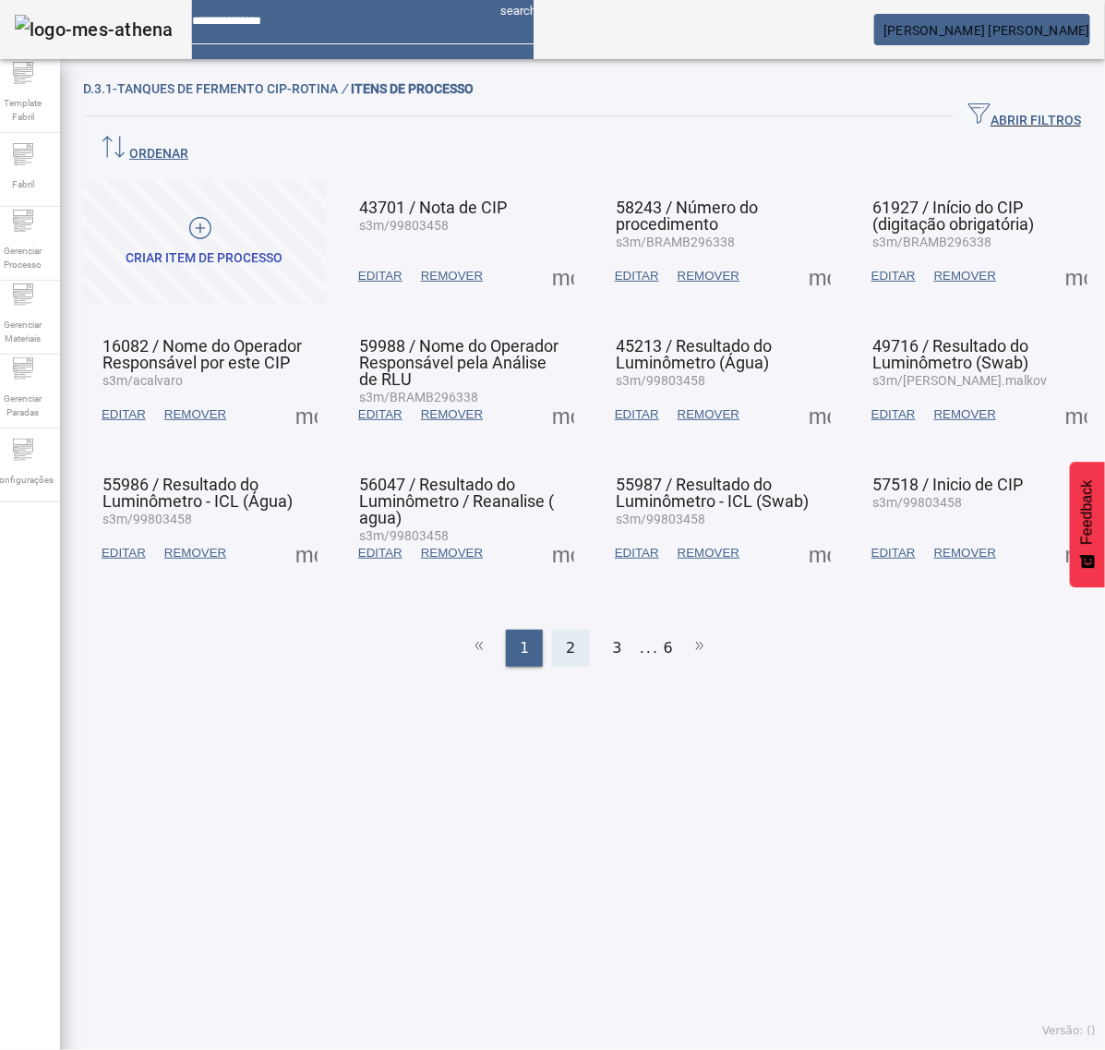
click at [566, 637] on span "2" at bounding box center [570, 648] width 9 height 22
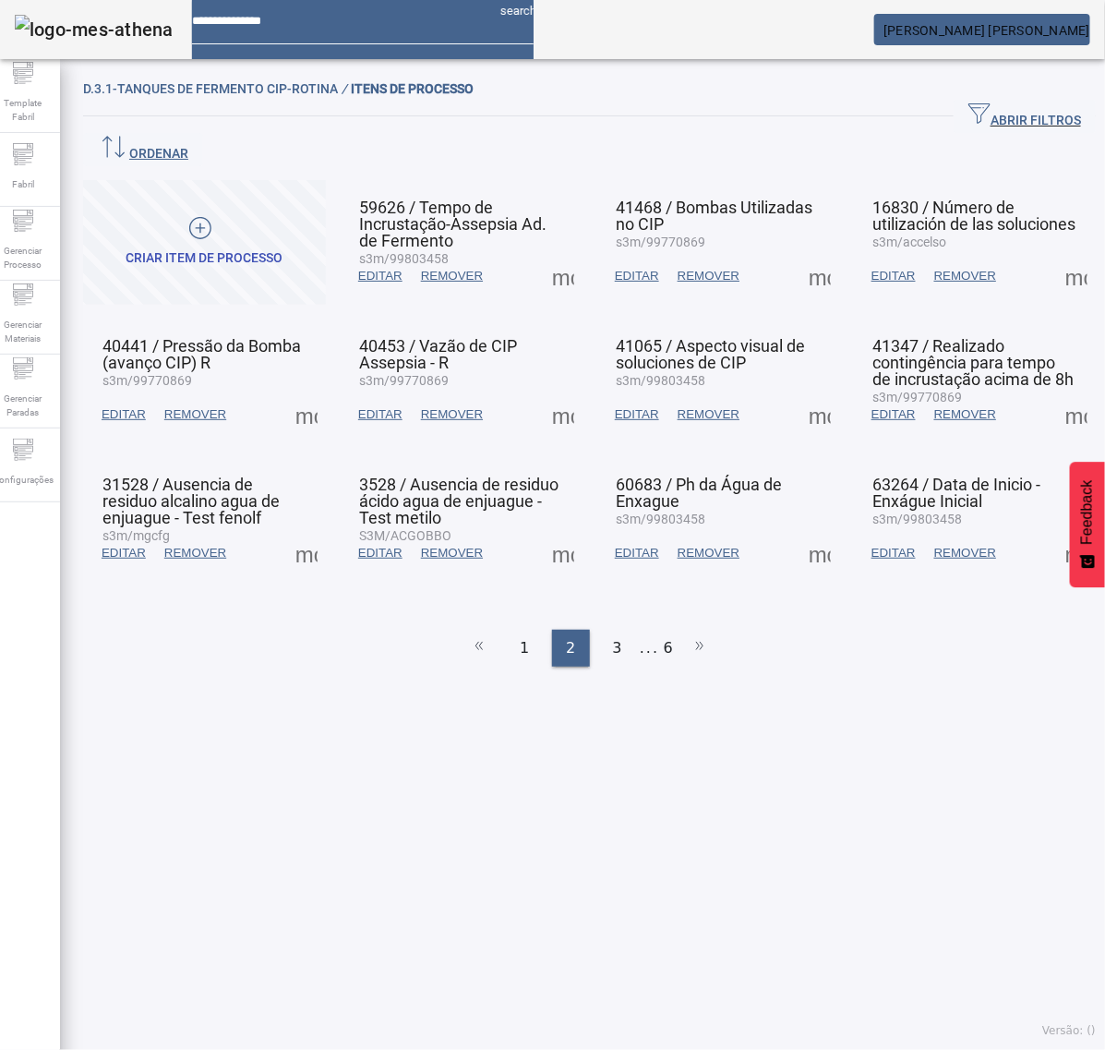
click at [559, 392] on span at bounding box center [563, 414] width 44 height 44
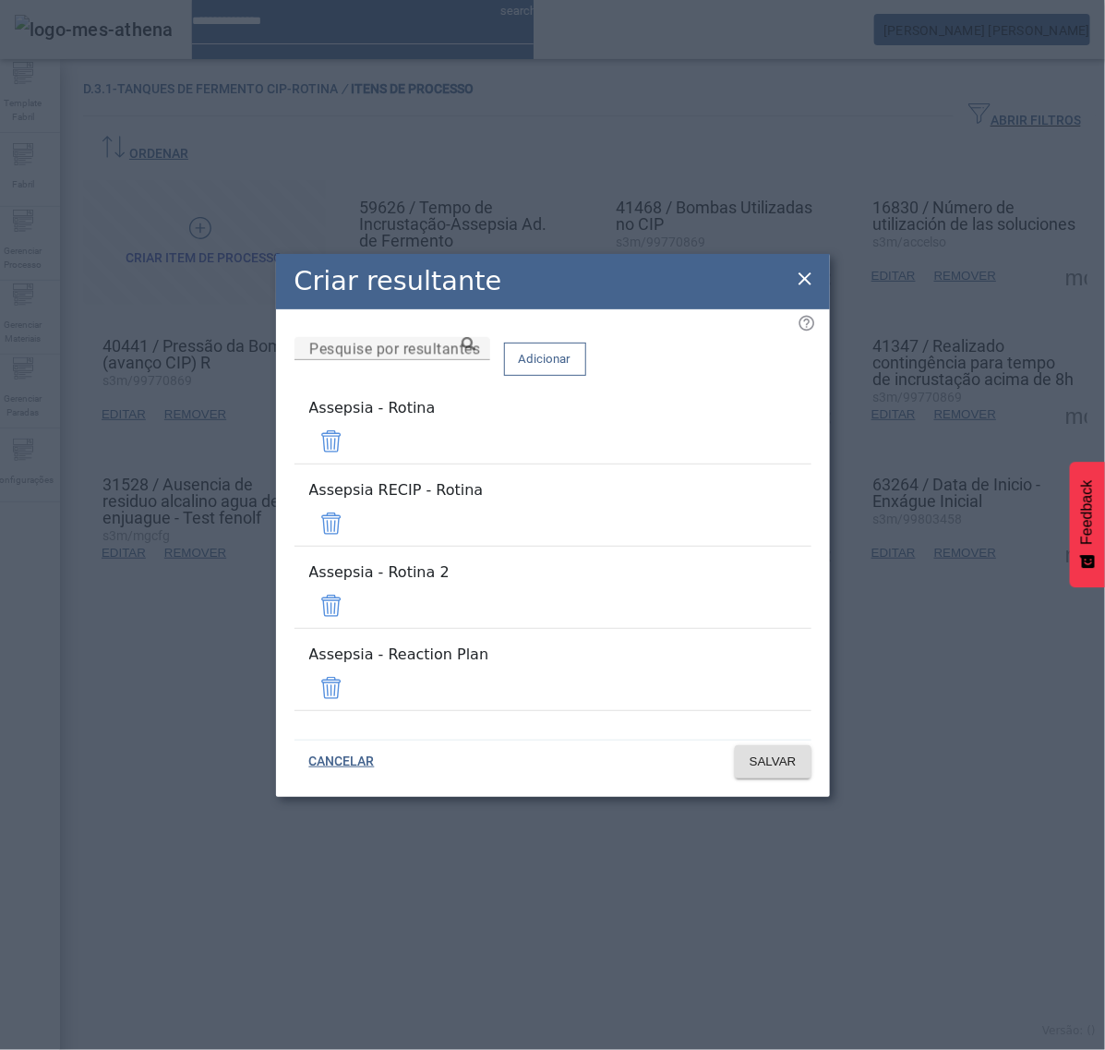
click at [354, 536] on span at bounding box center [331, 523] width 44 height 44
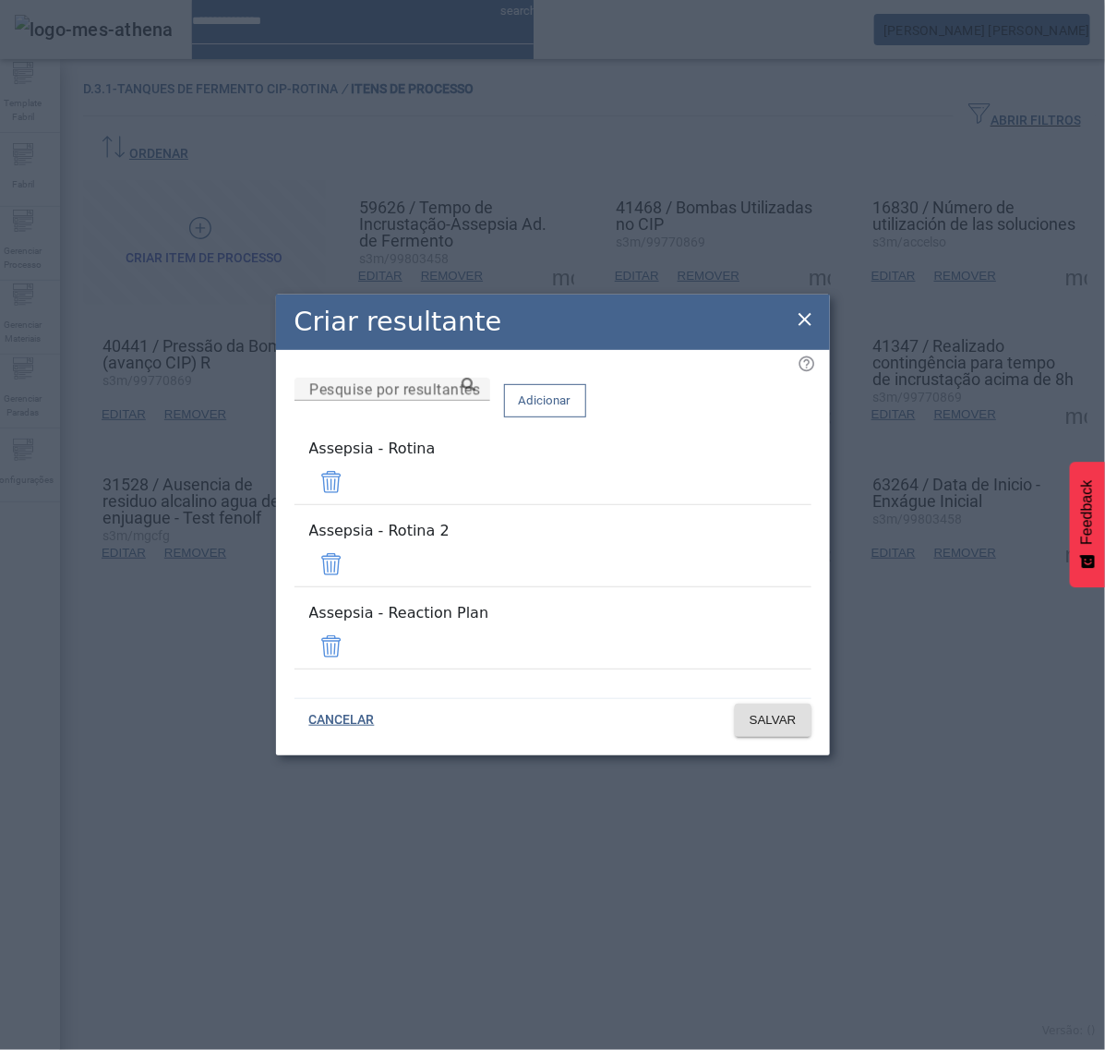
click at [354, 566] on span at bounding box center [331, 564] width 44 height 44
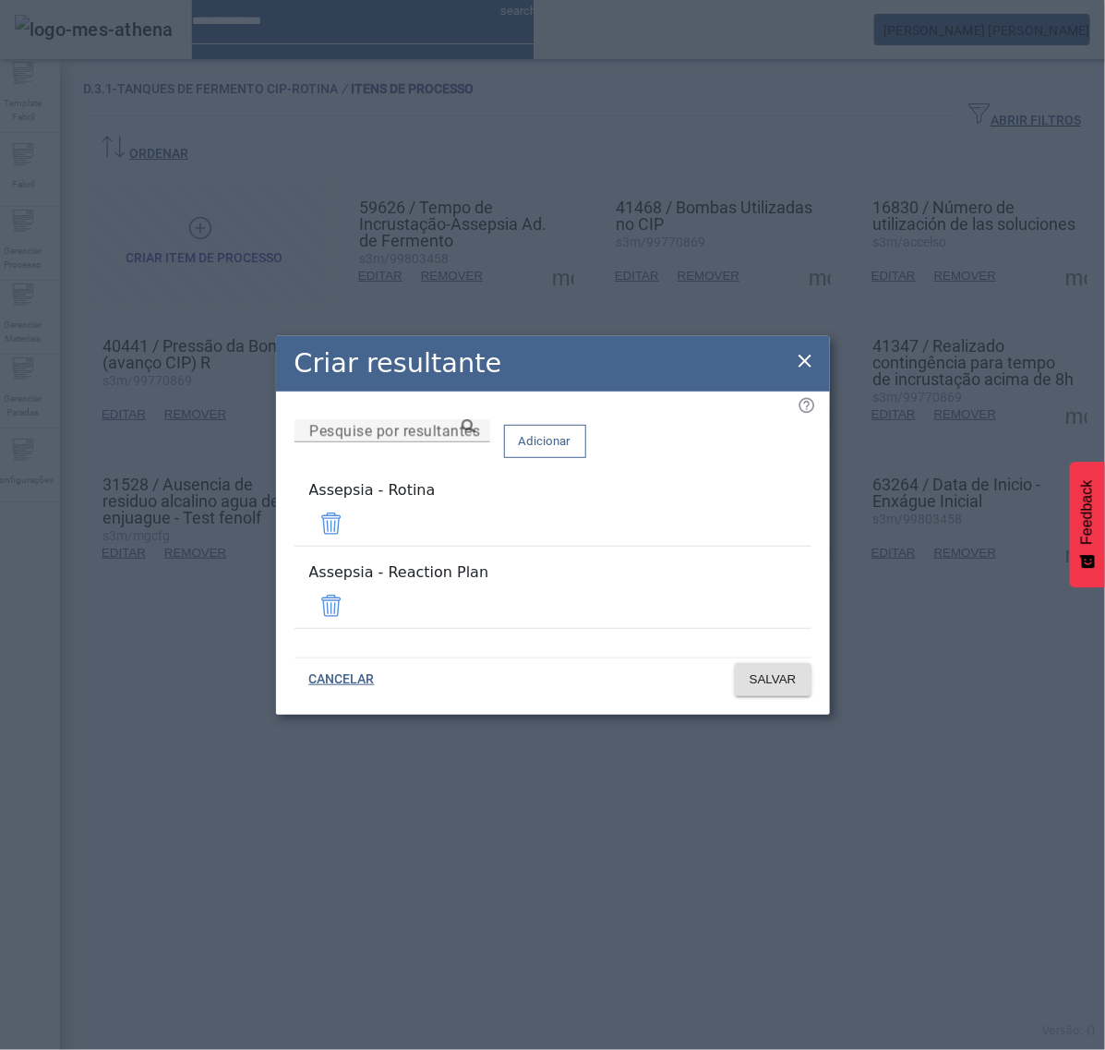
click at [354, 593] on span at bounding box center [331, 606] width 44 height 44
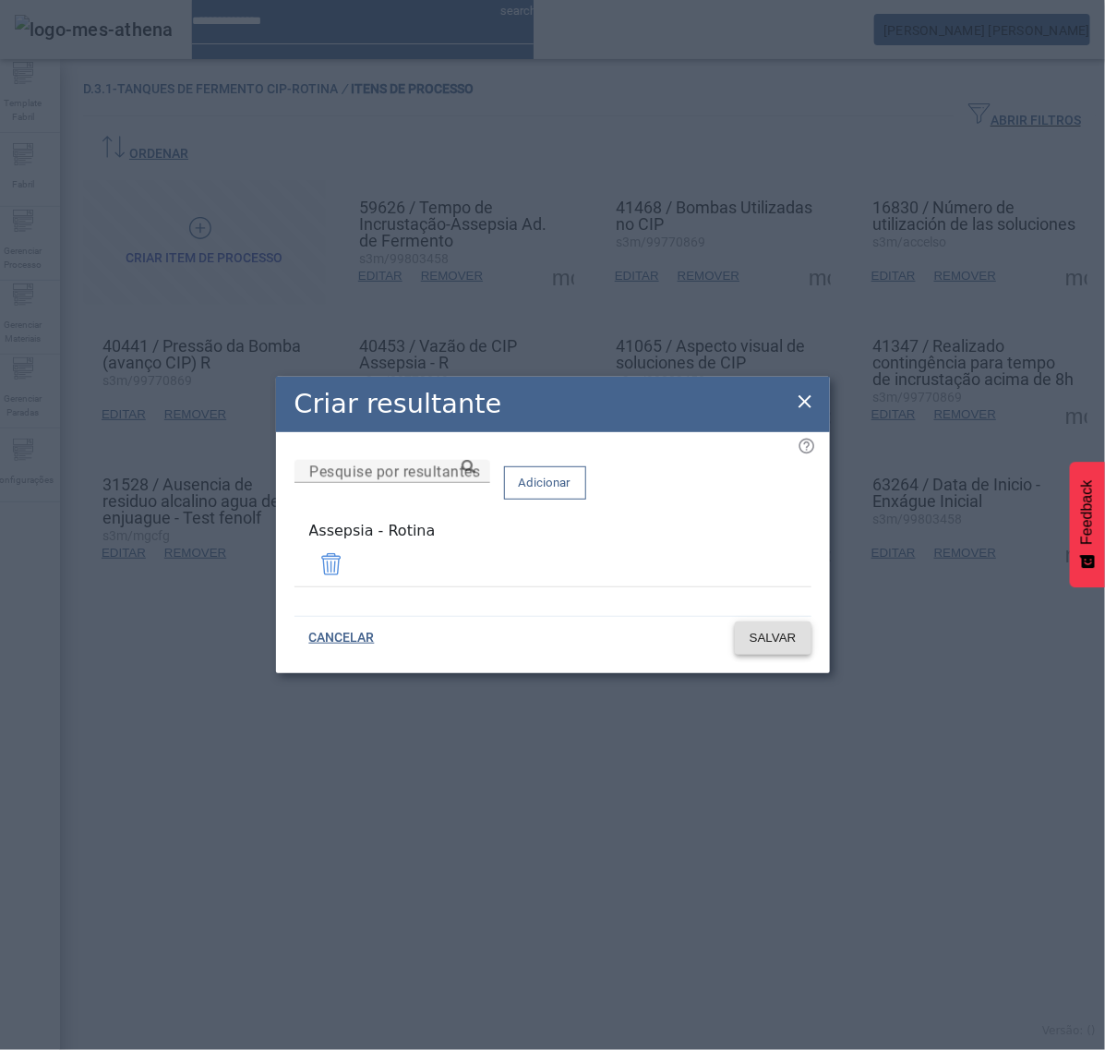
click at [768, 638] on span "SALVAR" at bounding box center [773, 638] width 47 height 18
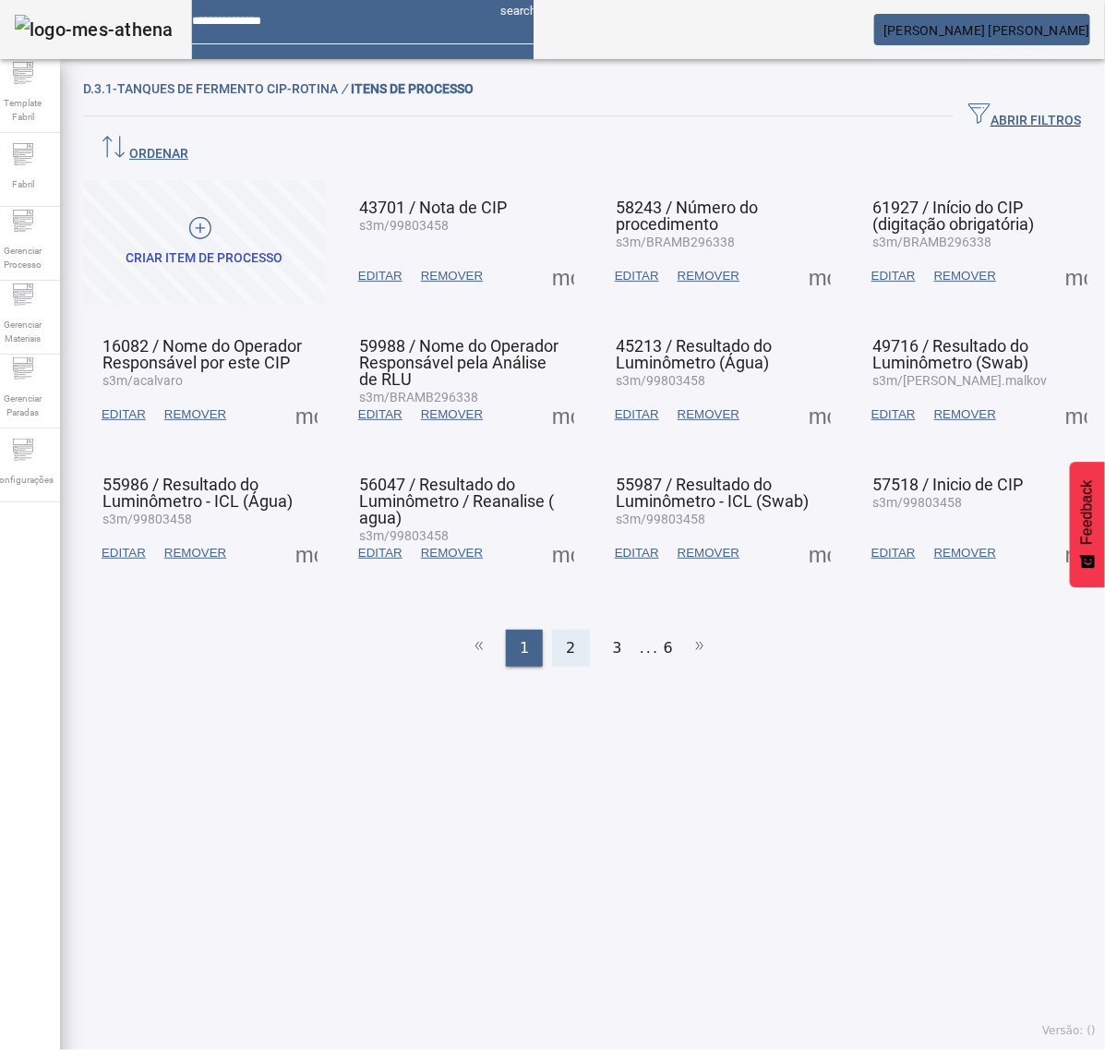
click at [568, 630] on div "2" at bounding box center [570, 648] width 37 height 37
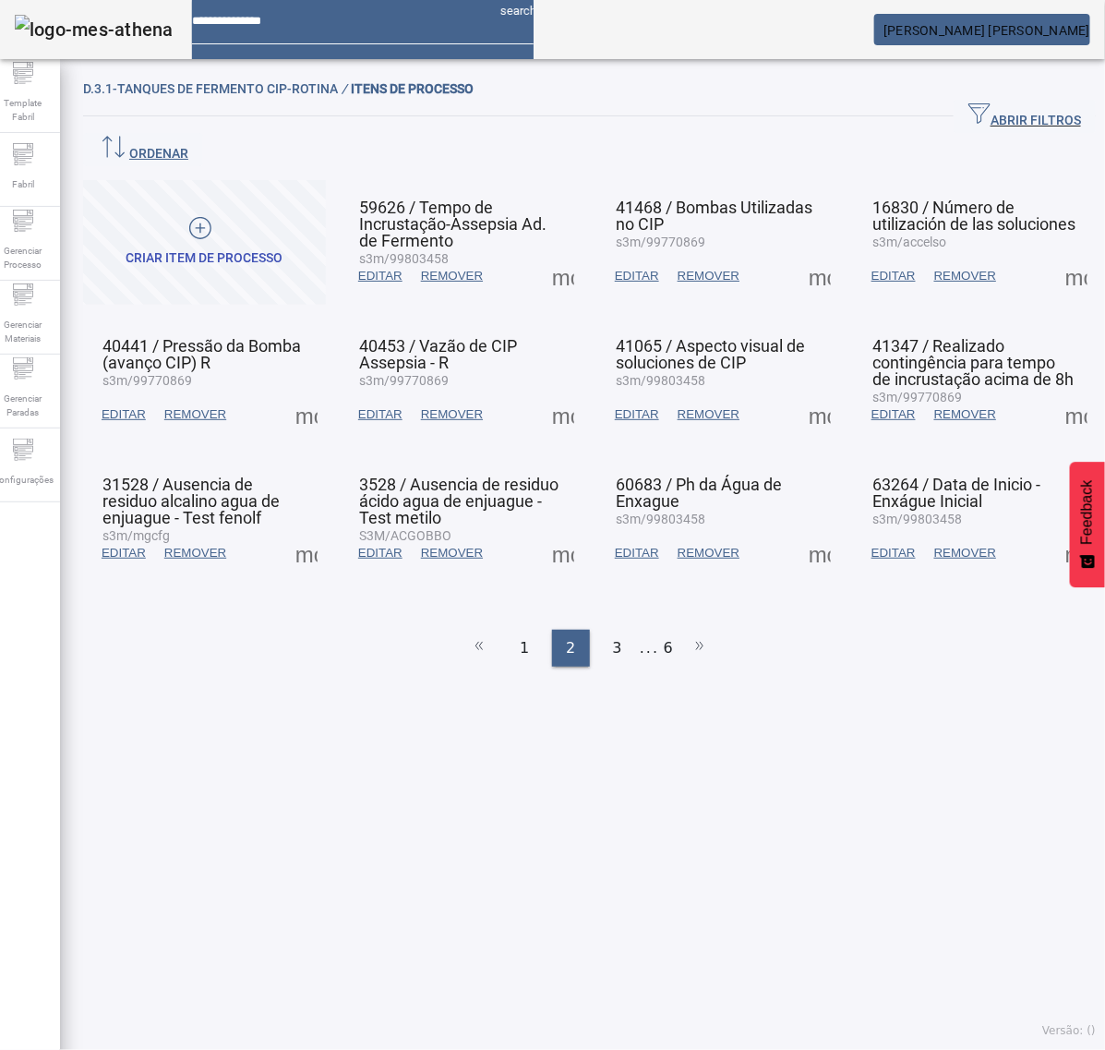
click at [800, 392] on span at bounding box center [820, 414] width 44 height 44
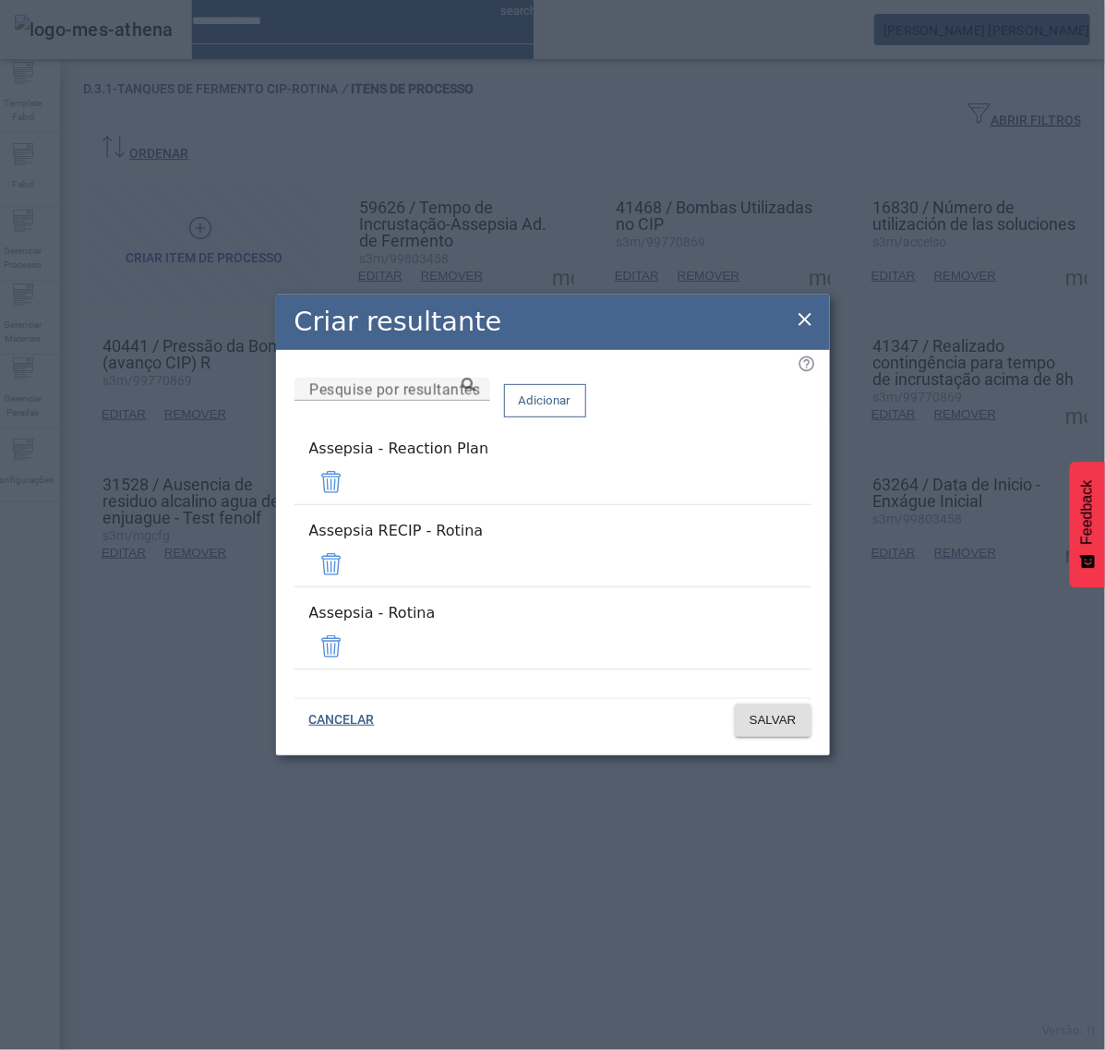
click at [354, 497] on span at bounding box center [331, 482] width 44 height 44
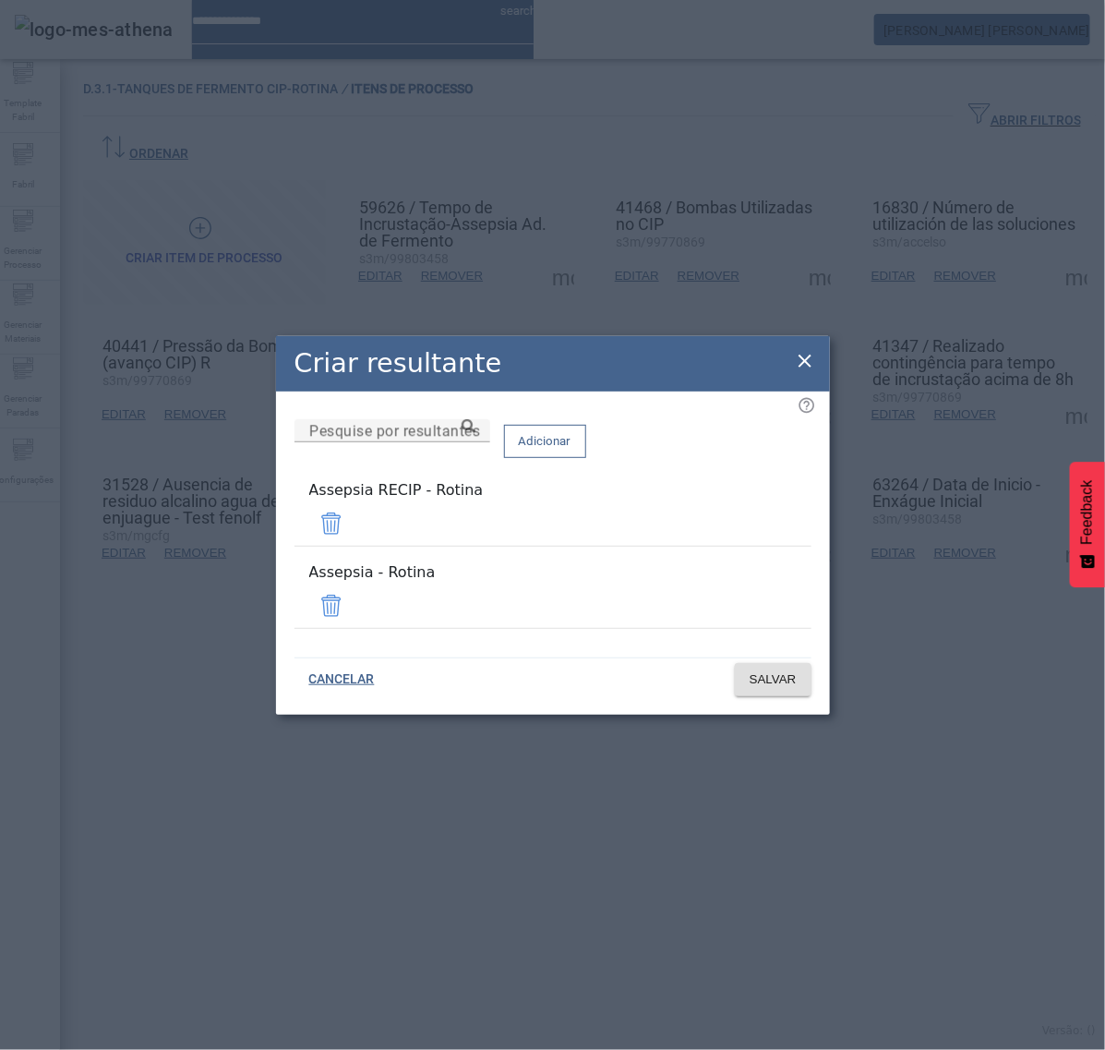
click at [354, 520] on span at bounding box center [331, 523] width 44 height 44
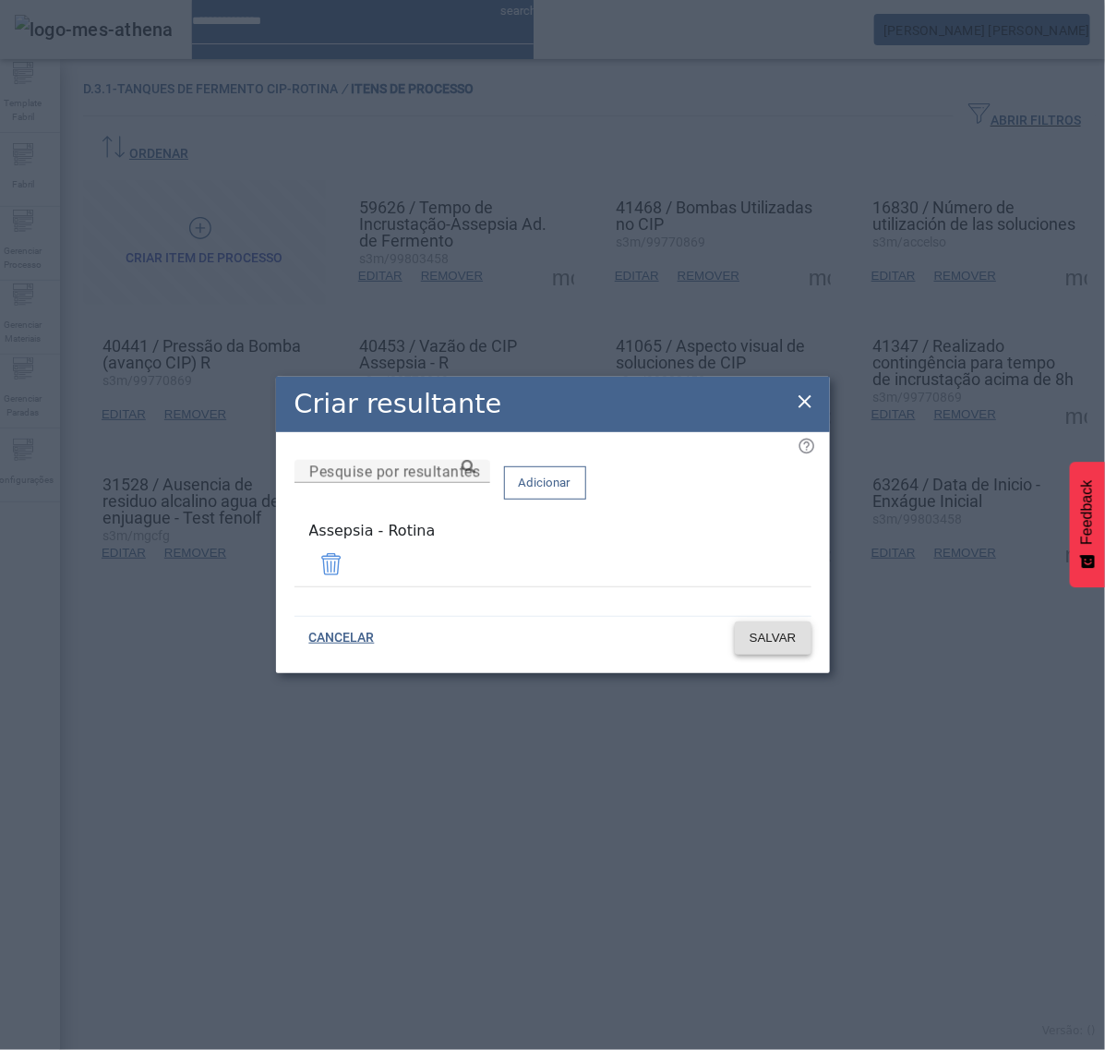
click at [788, 629] on span "SALVAR" at bounding box center [773, 638] width 47 height 18
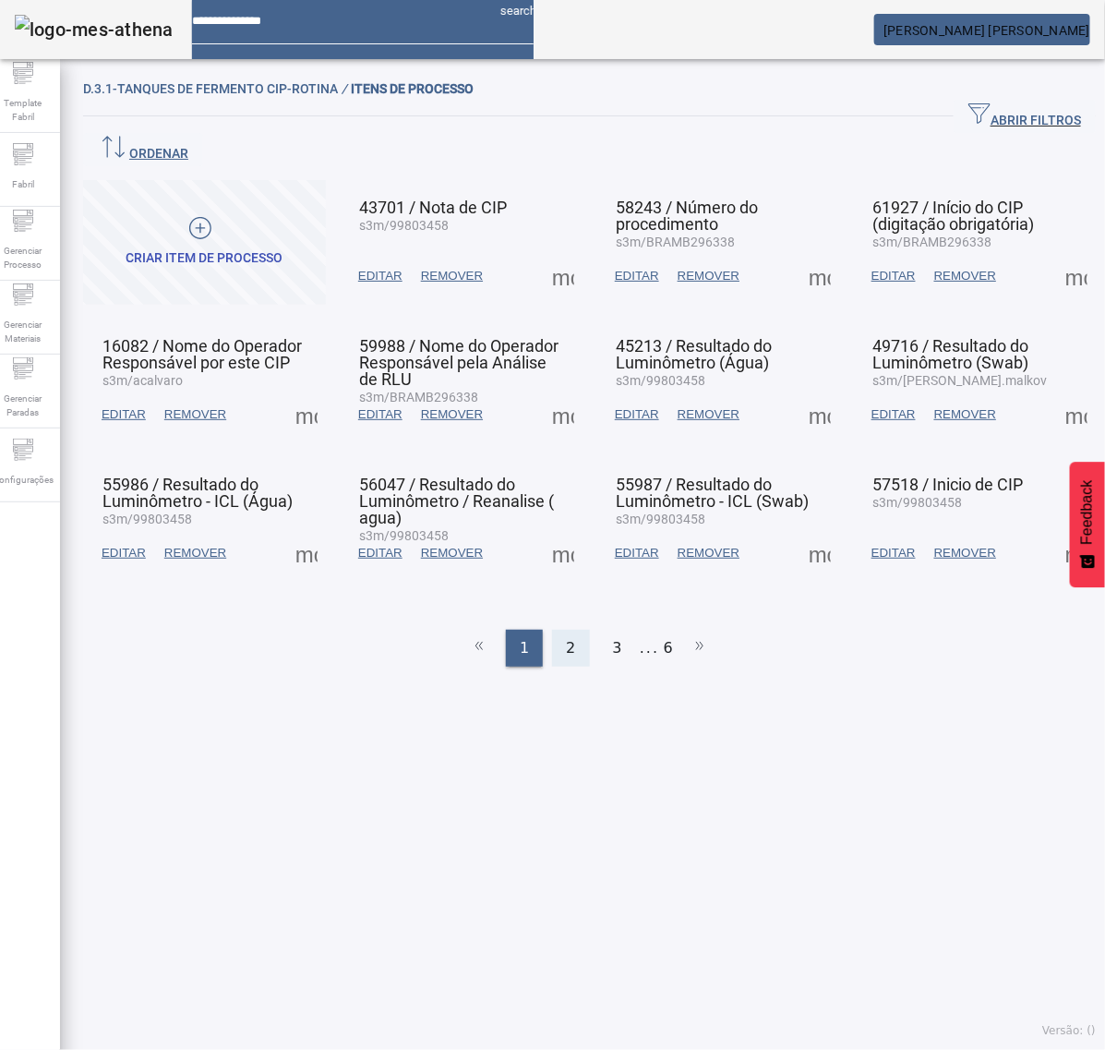
click at [570, 630] on div "2" at bounding box center [570, 648] width 37 height 37
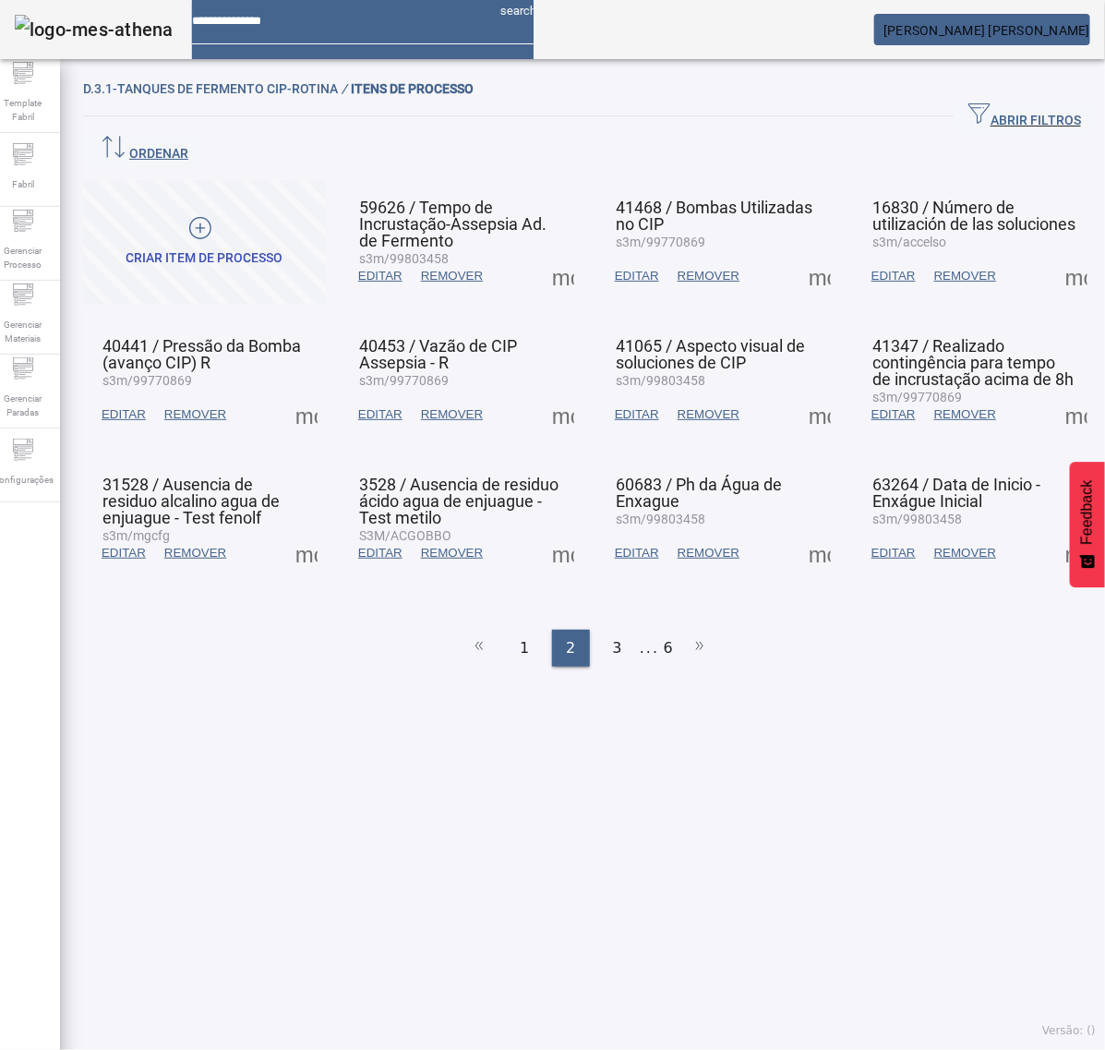
click at [1055, 392] on span at bounding box center [1077, 414] width 44 height 44
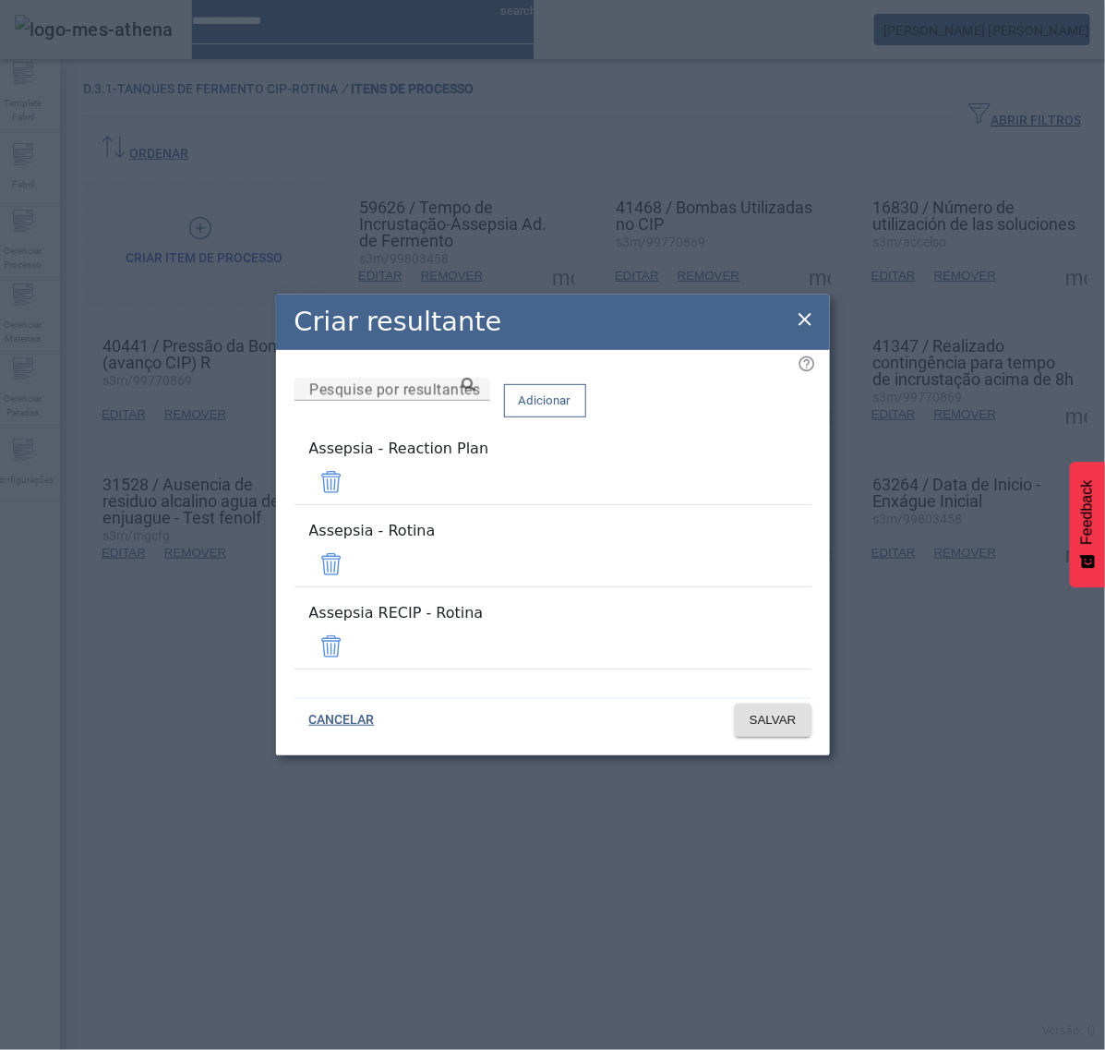
click at [354, 495] on span at bounding box center [331, 482] width 44 height 44
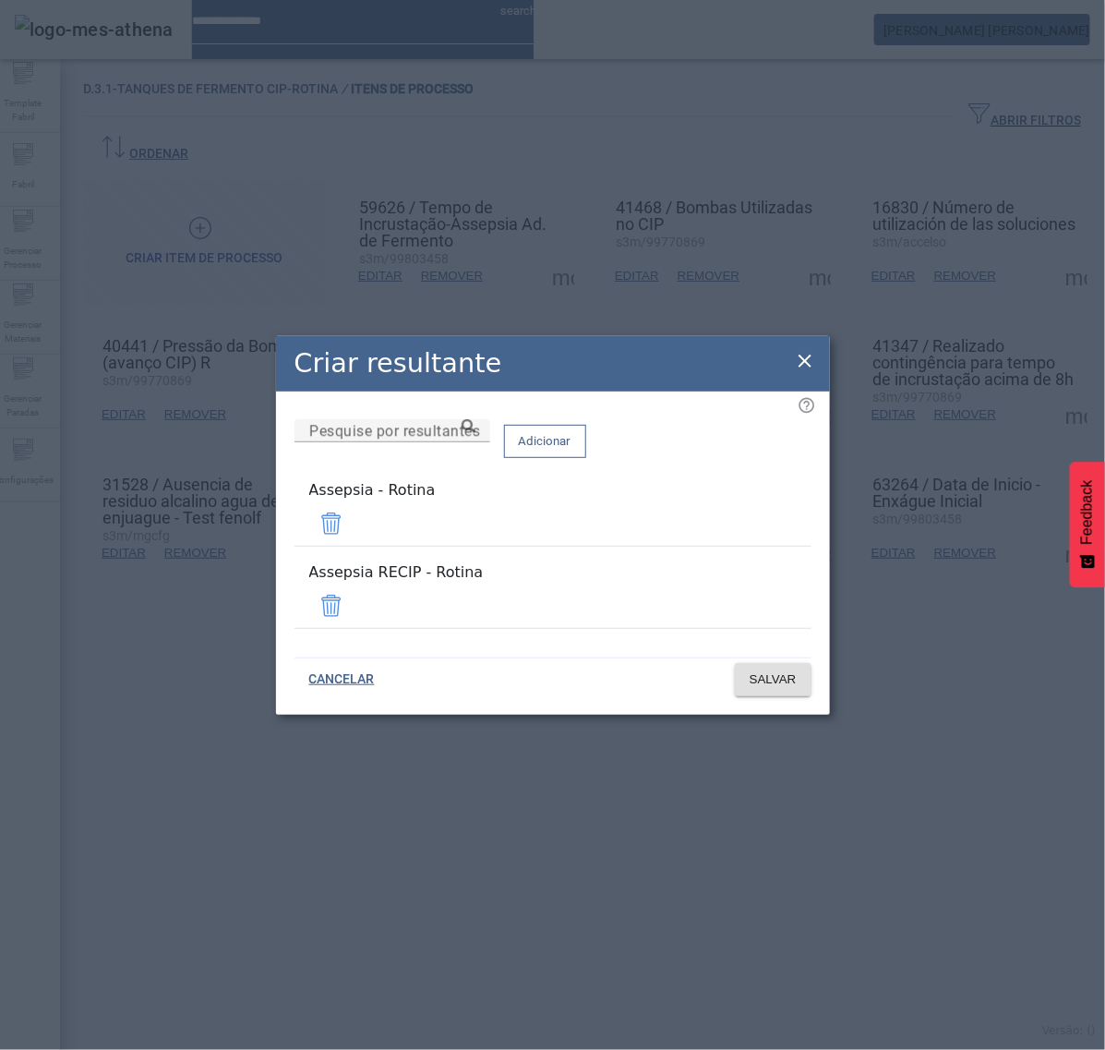
click at [354, 529] on span at bounding box center [331, 523] width 44 height 44
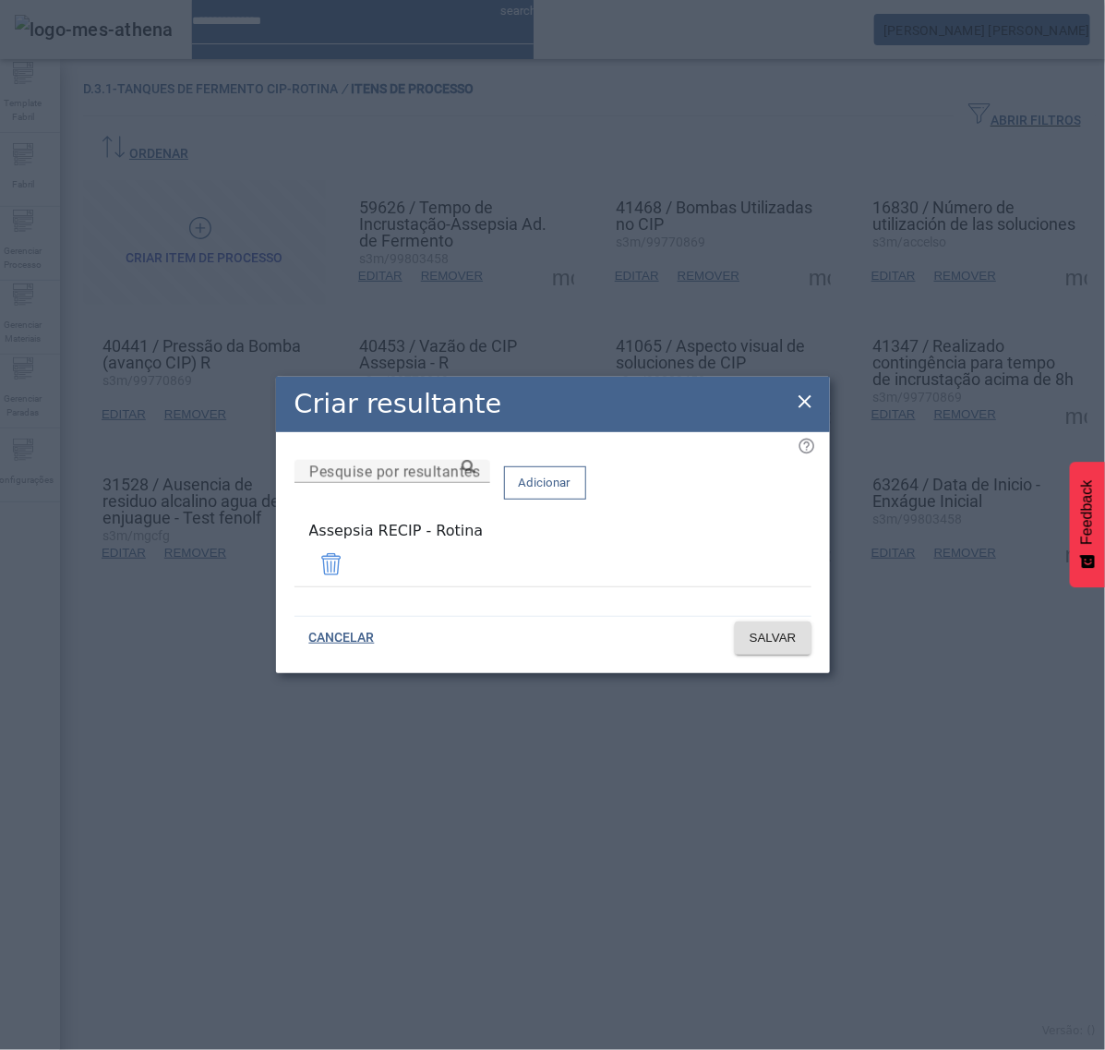
click at [354, 568] on span at bounding box center [331, 564] width 44 height 44
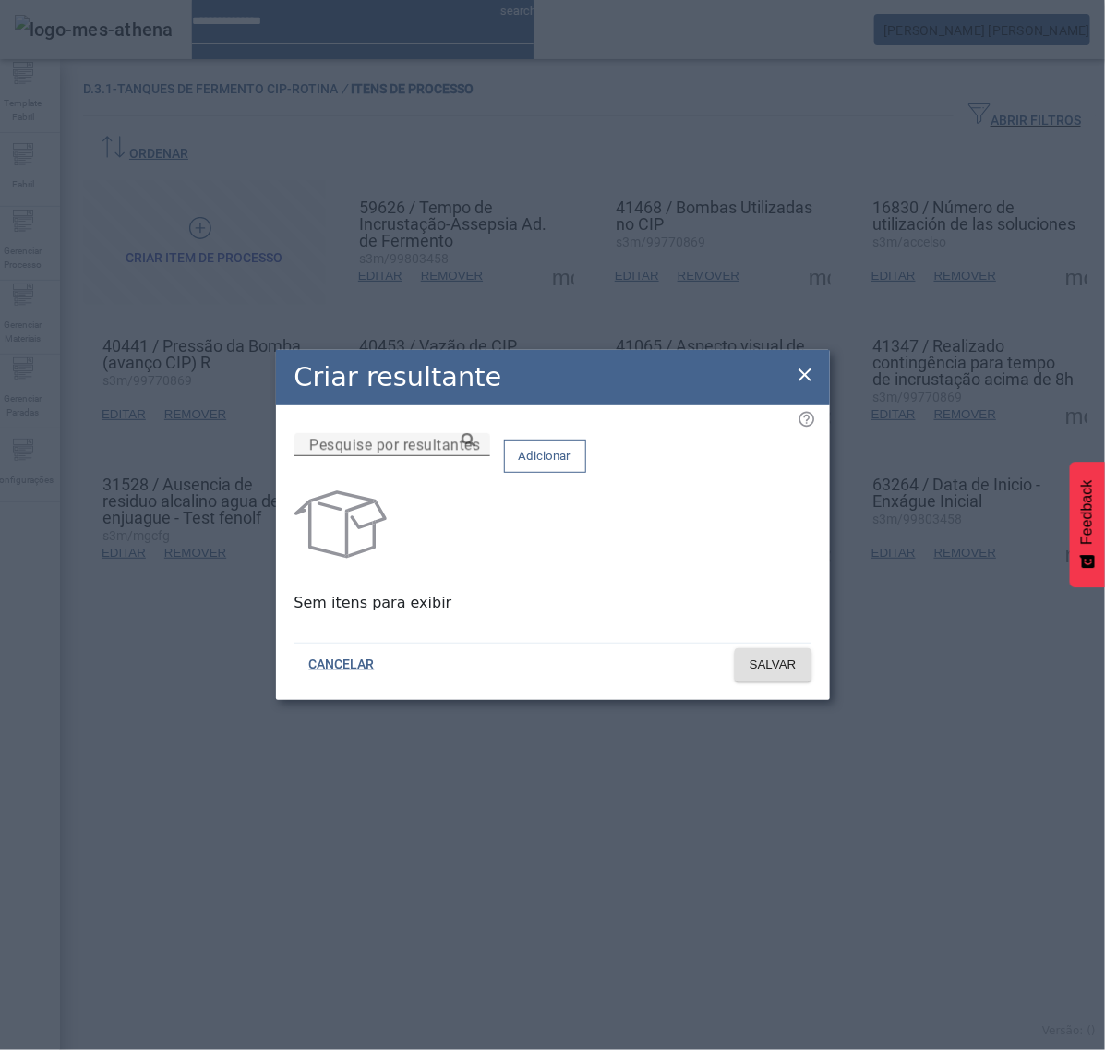
click at [476, 456] on input "Pesquise por resultantes" at bounding box center [392, 445] width 166 height 22
paste input "**********"
click at [476, 447] on icon at bounding box center [469, 440] width 14 height 14
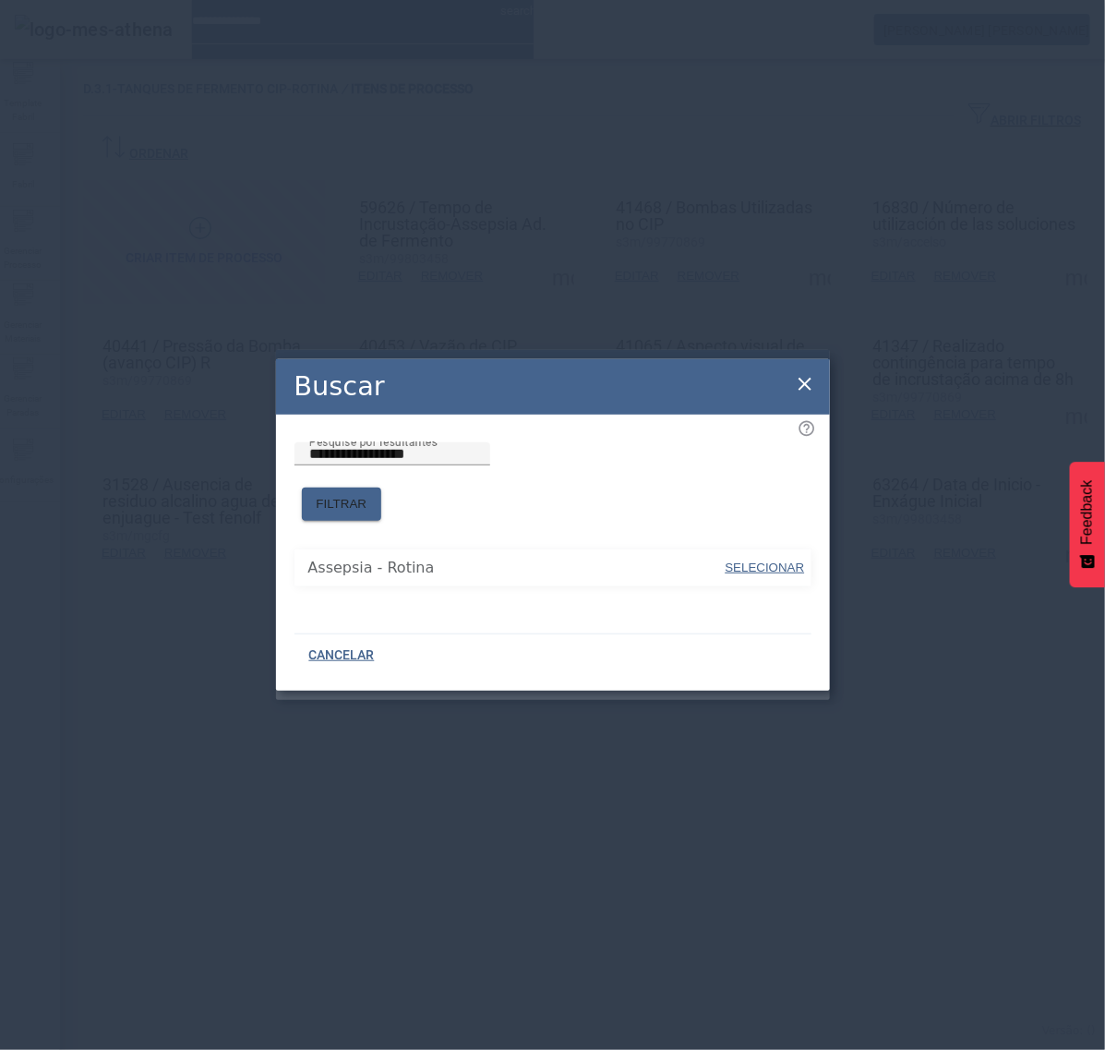
drag, startPoint x: 762, startPoint y: 557, endPoint x: 758, endPoint y: 513, distance: 43.6
click at [763, 561] on span "SELECIONAR" at bounding box center [765, 568] width 79 height 14
type input "**********"
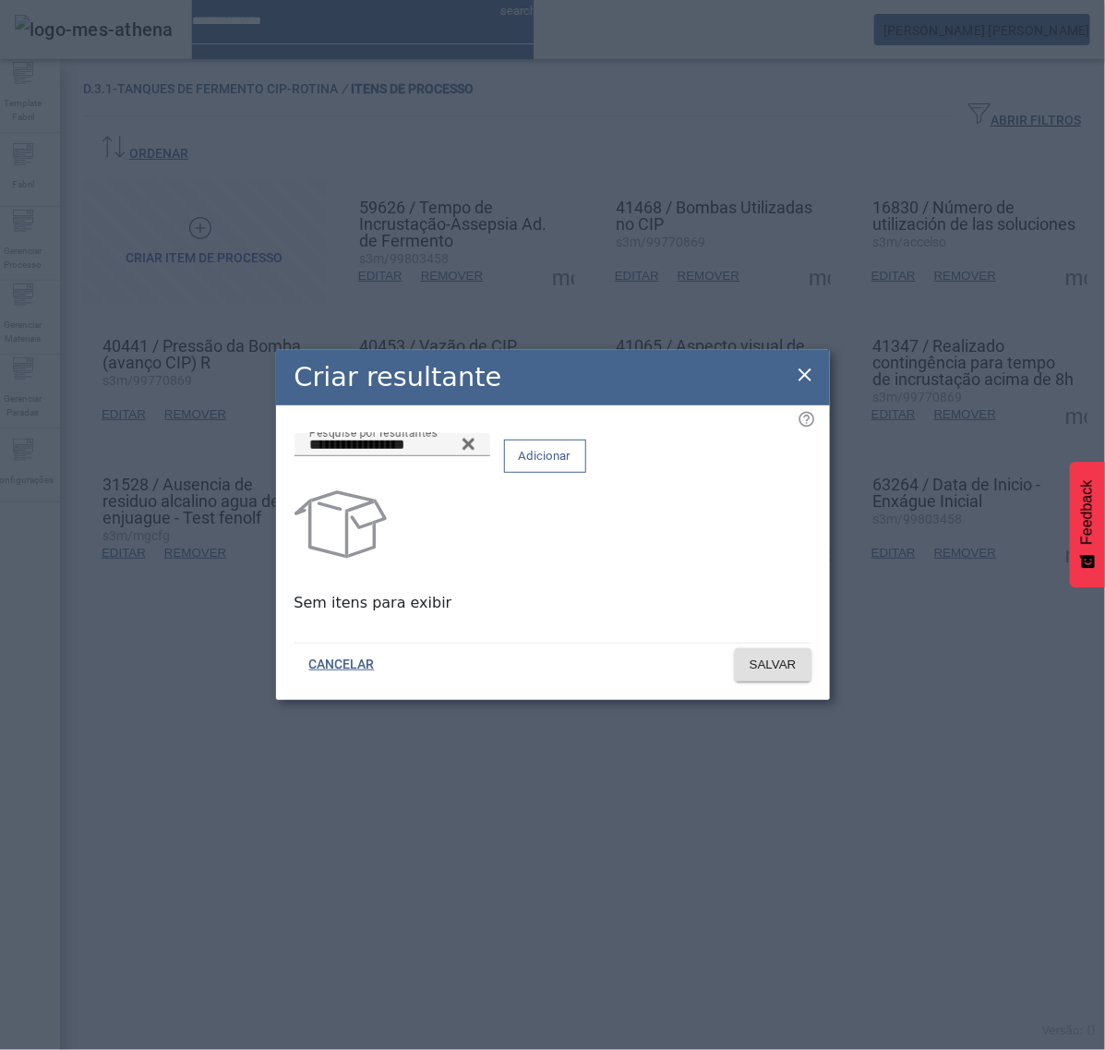
click at [572, 465] on span "Adicionar" at bounding box center [545, 456] width 53 height 18
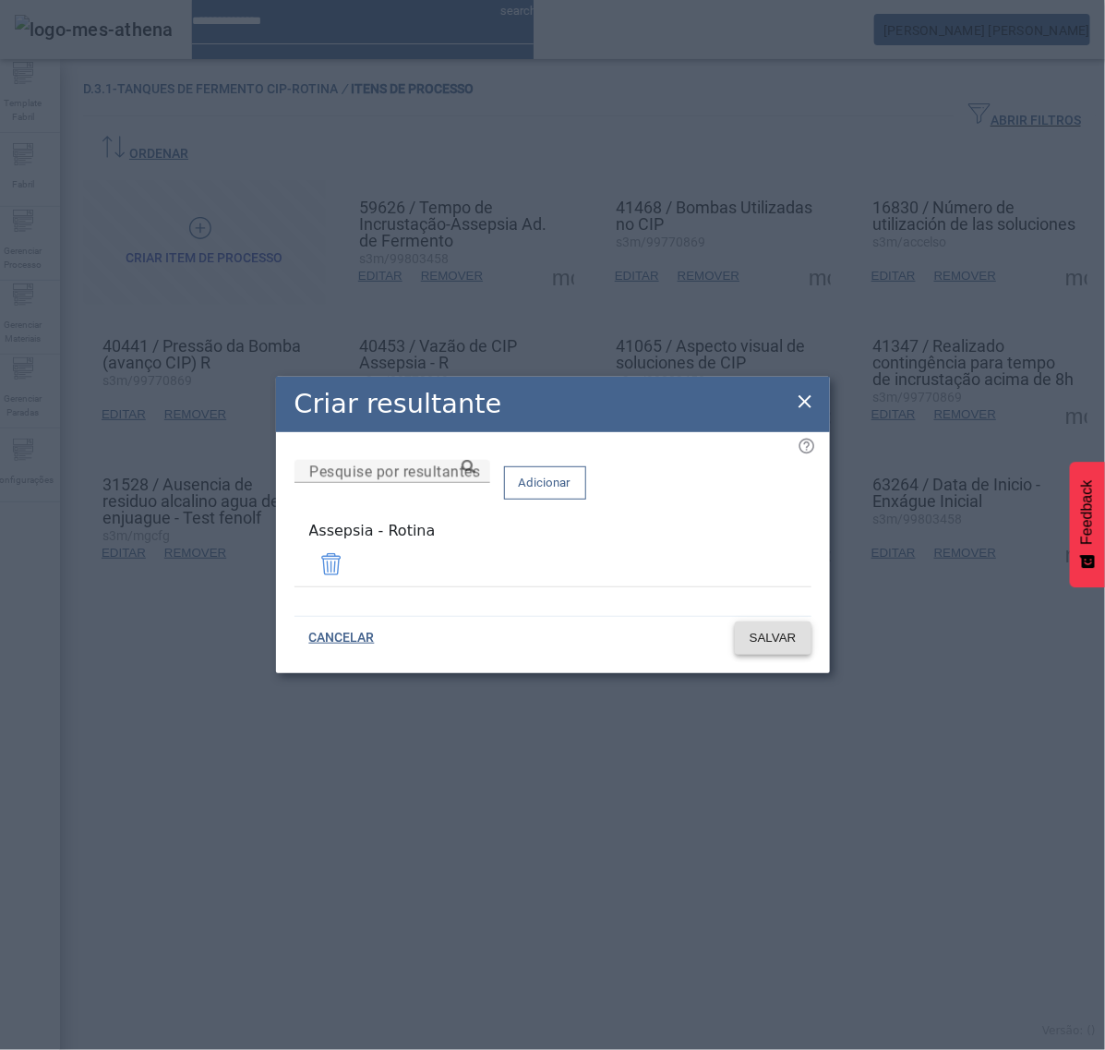
click at [781, 622] on span at bounding box center [773, 638] width 77 height 44
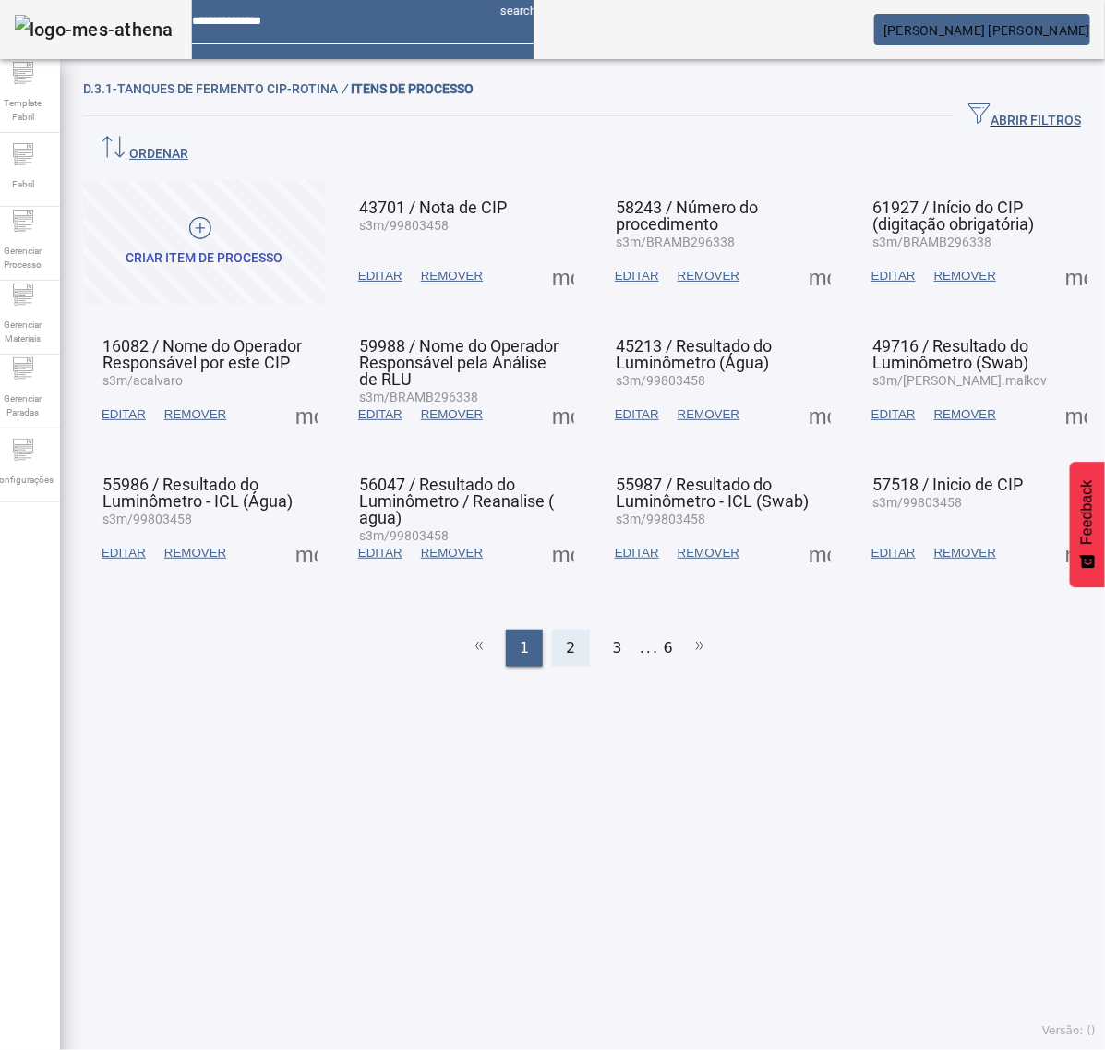
click at [566, 637] on span "2" at bounding box center [570, 648] width 9 height 22
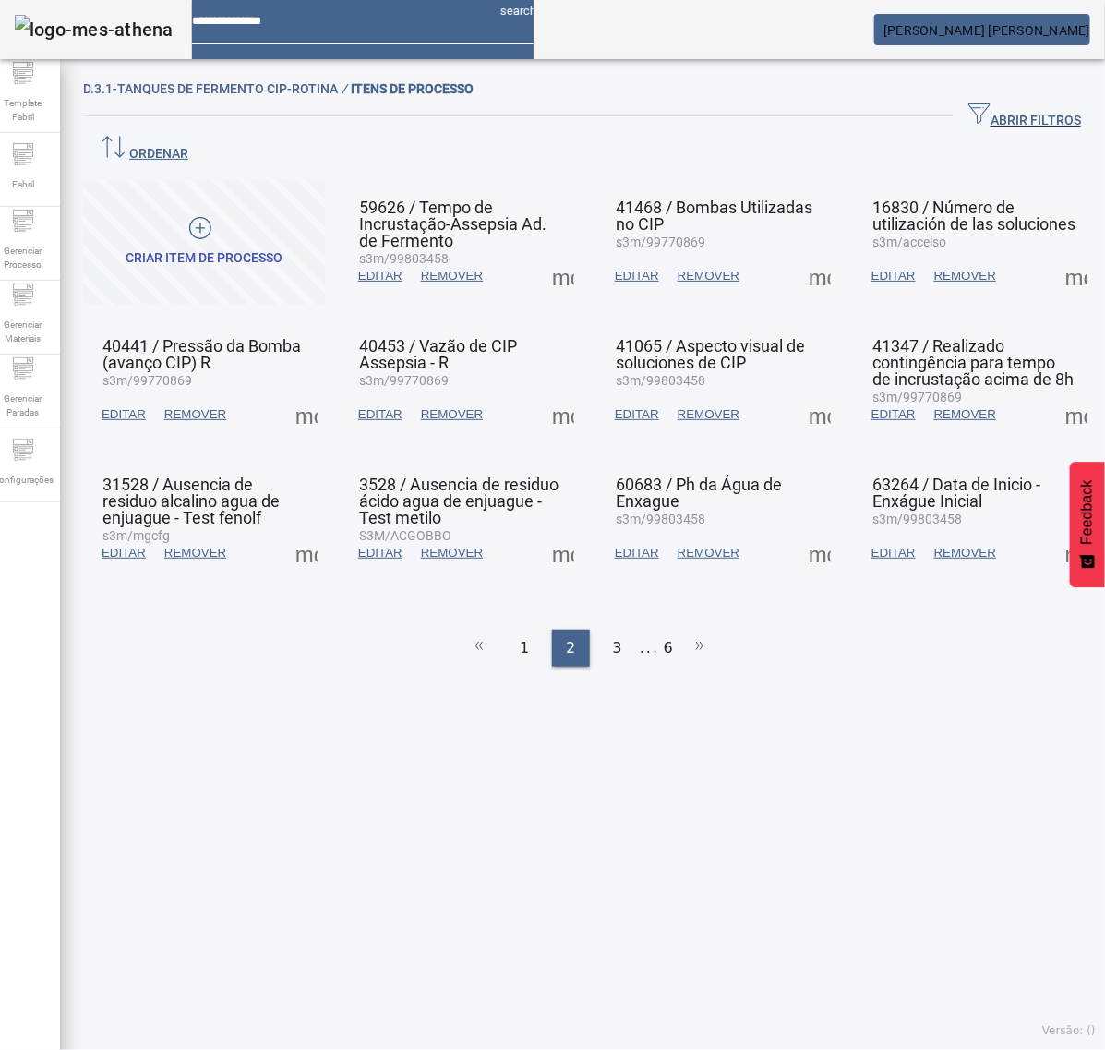
click at [308, 531] on span at bounding box center [306, 553] width 44 height 44
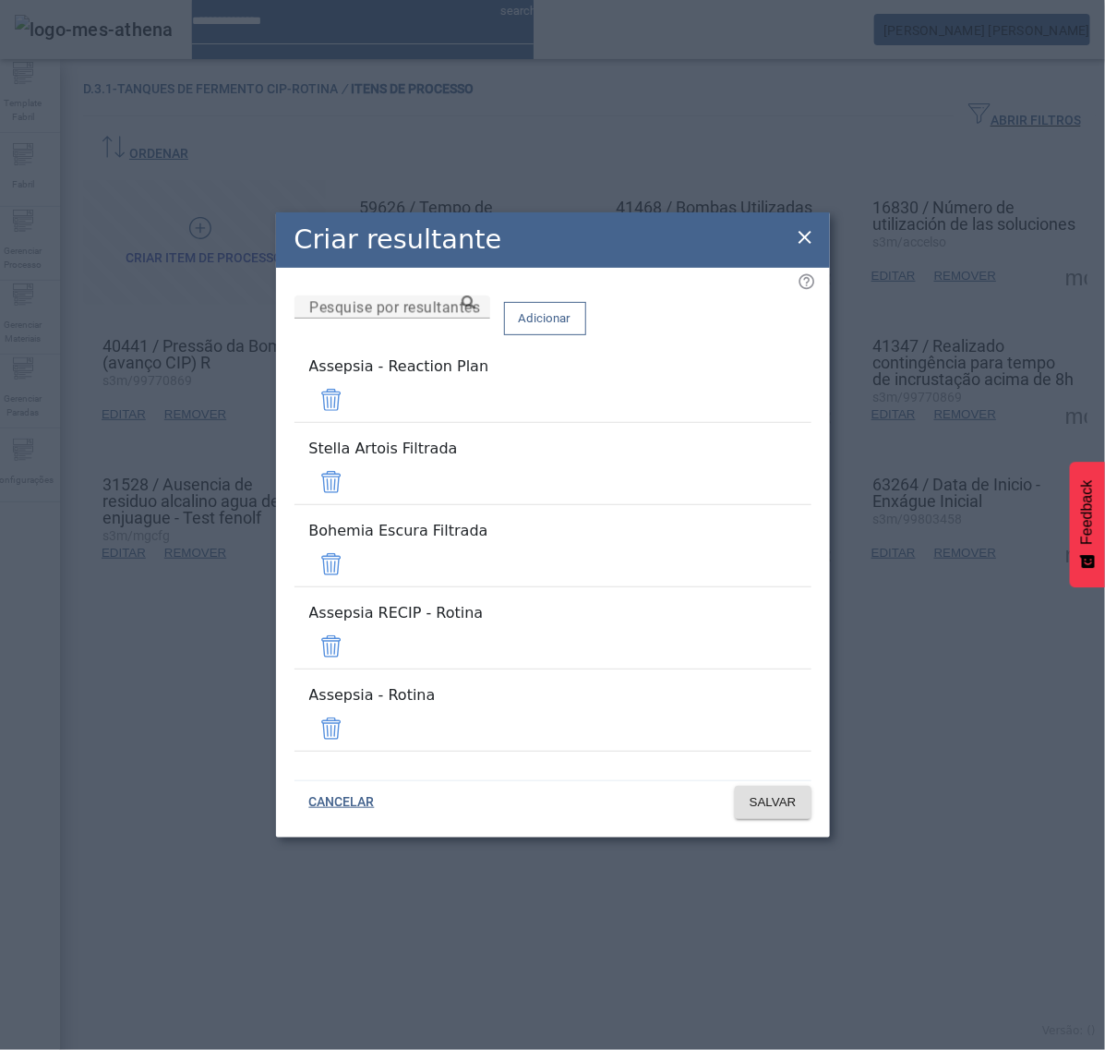
click at [354, 561] on span at bounding box center [331, 564] width 44 height 44
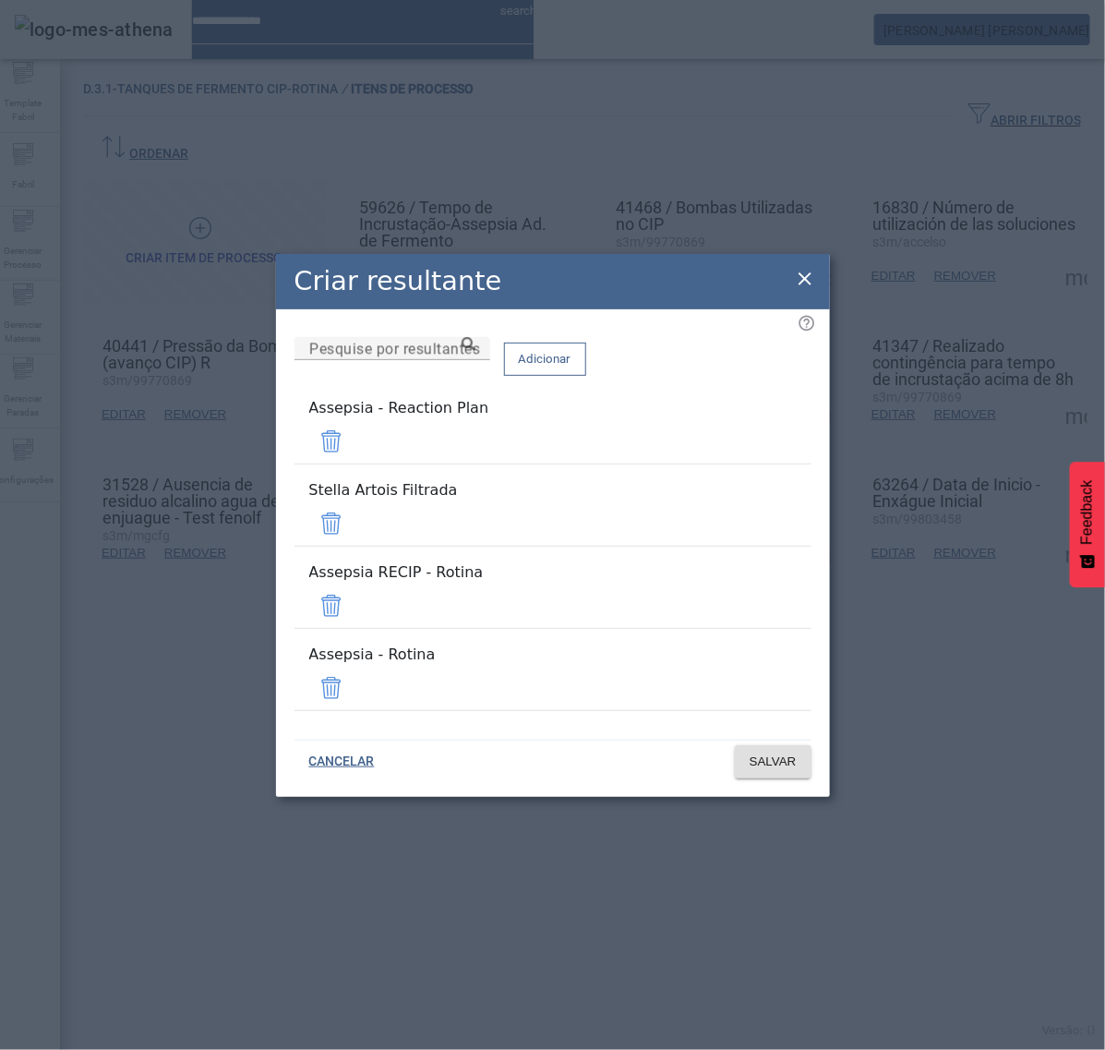
click at [354, 464] on span at bounding box center [331, 441] width 44 height 44
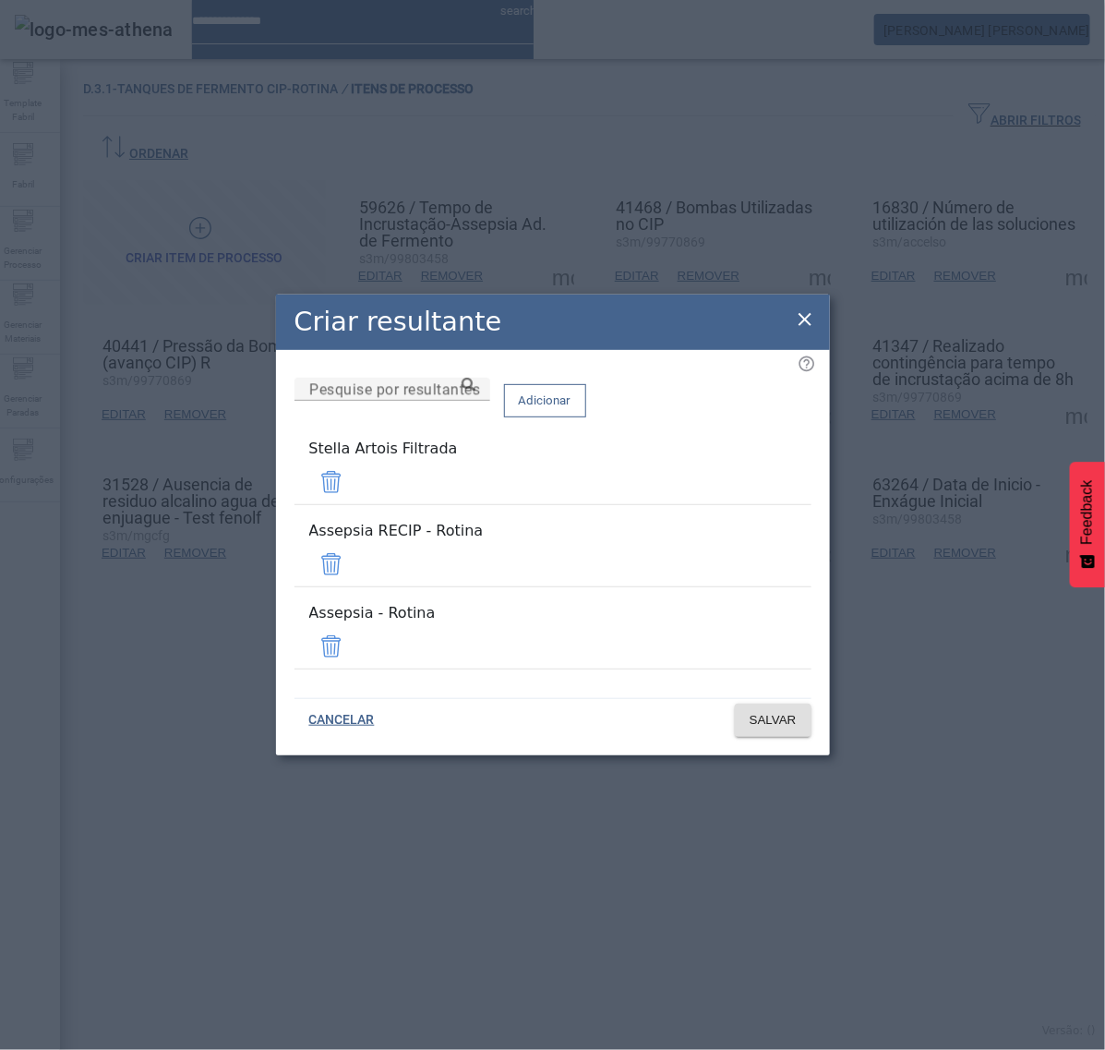
click at [354, 501] on span at bounding box center [331, 482] width 44 height 44
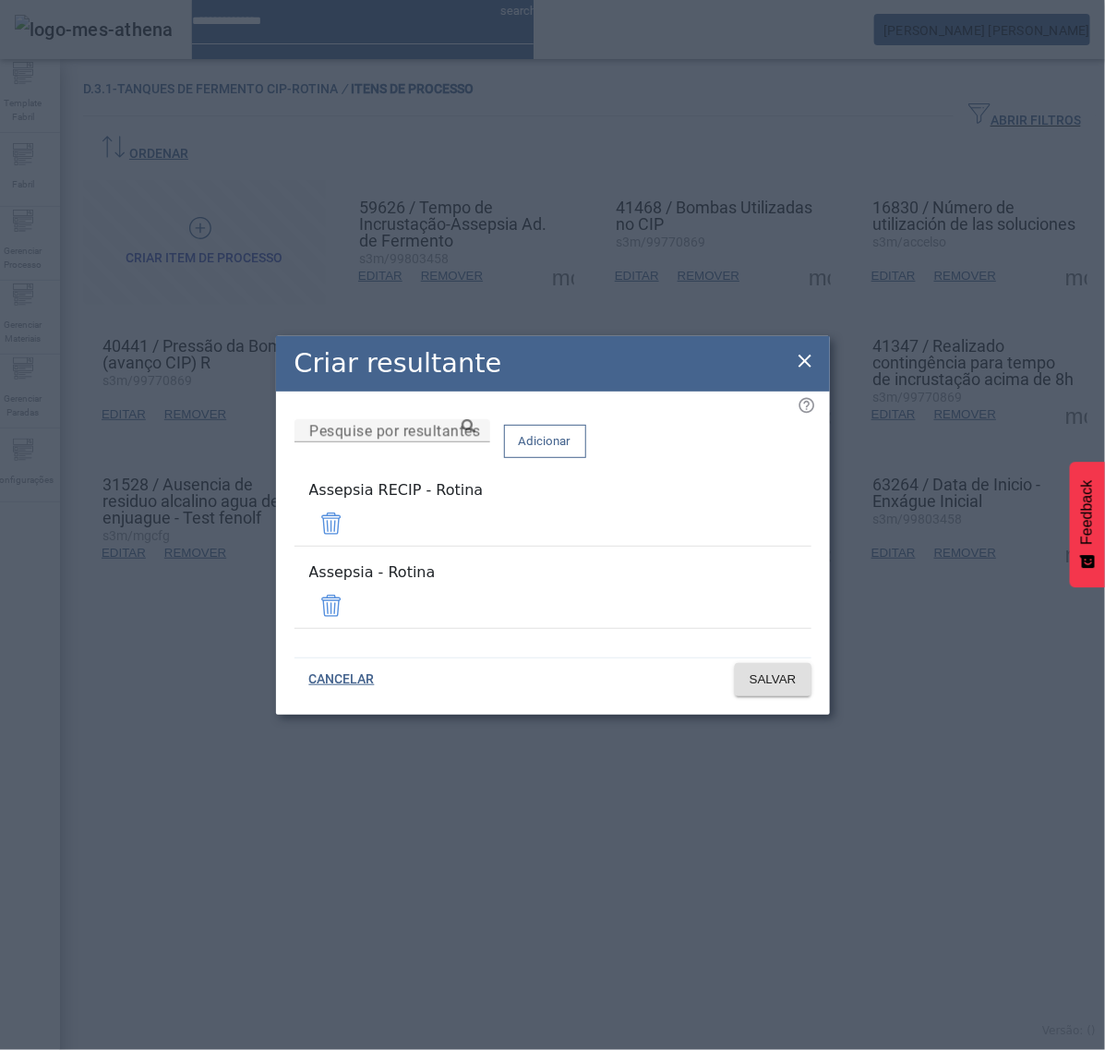
click at [354, 533] on span at bounding box center [331, 523] width 44 height 44
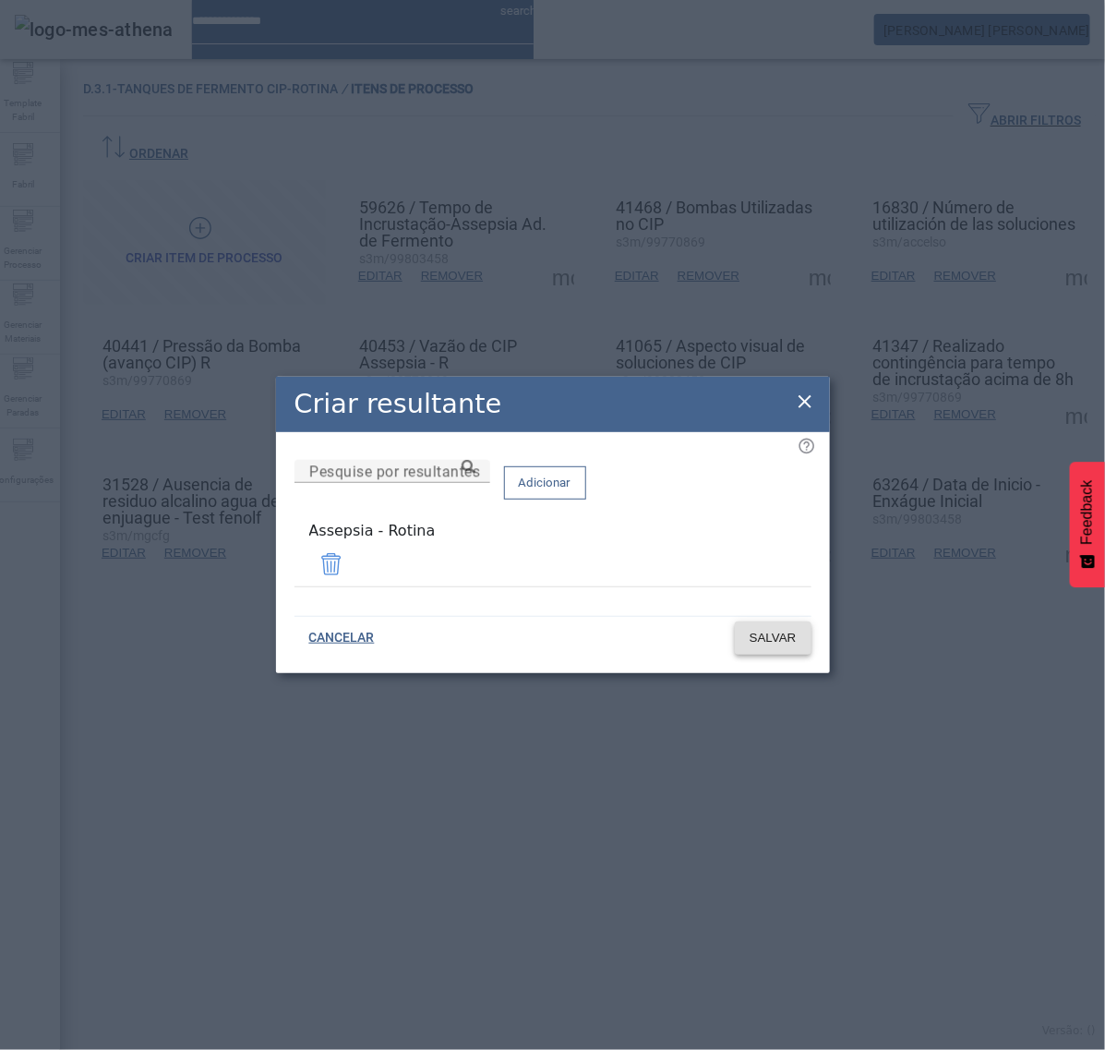
click at [771, 637] on span "SALVAR" at bounding box center [773, 638] width 47 height 18
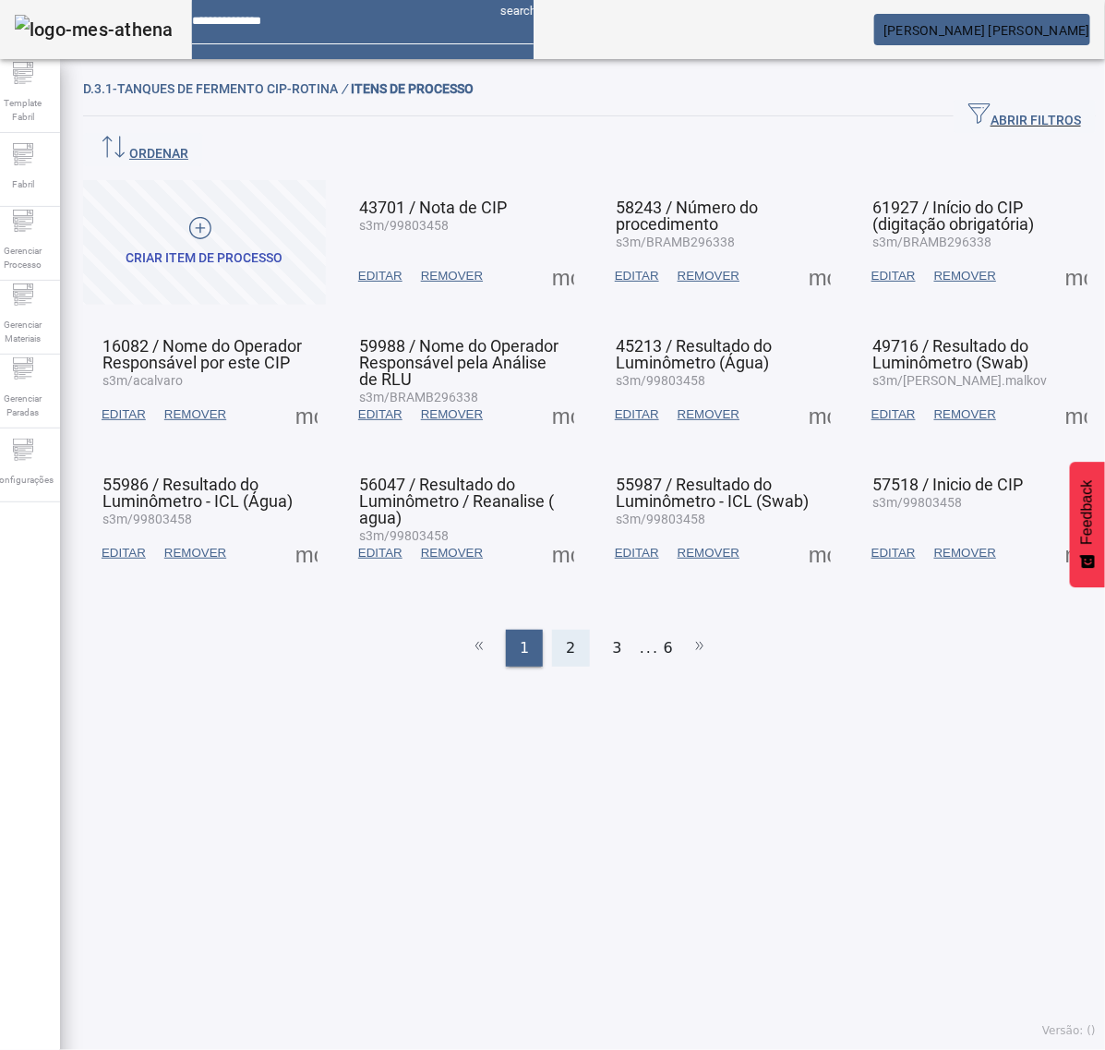
click at [566, 637] on span "2" at bounding box center [570, 648] width 9 height 22
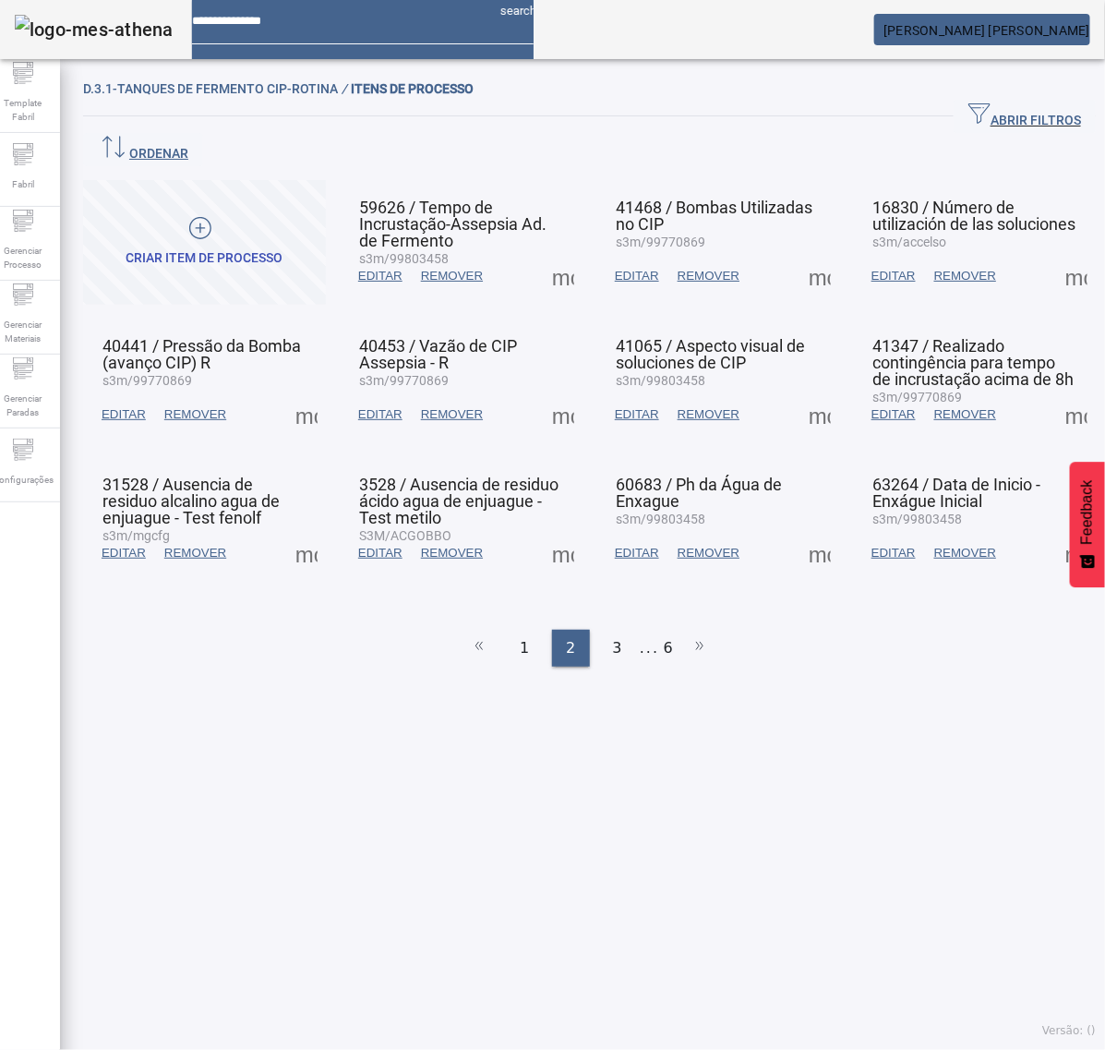
click at [577, 380] on mat-grid-list "CRIAR ITEM DE PROCESSO 59626 / Tempo de Incrustação-Assepsia Ad. de Fermento s3…" at bounding box center [589, 381] width 1013 height 402
click at [560, 392] on span at bounding box center [563, 414] width 44 height 44
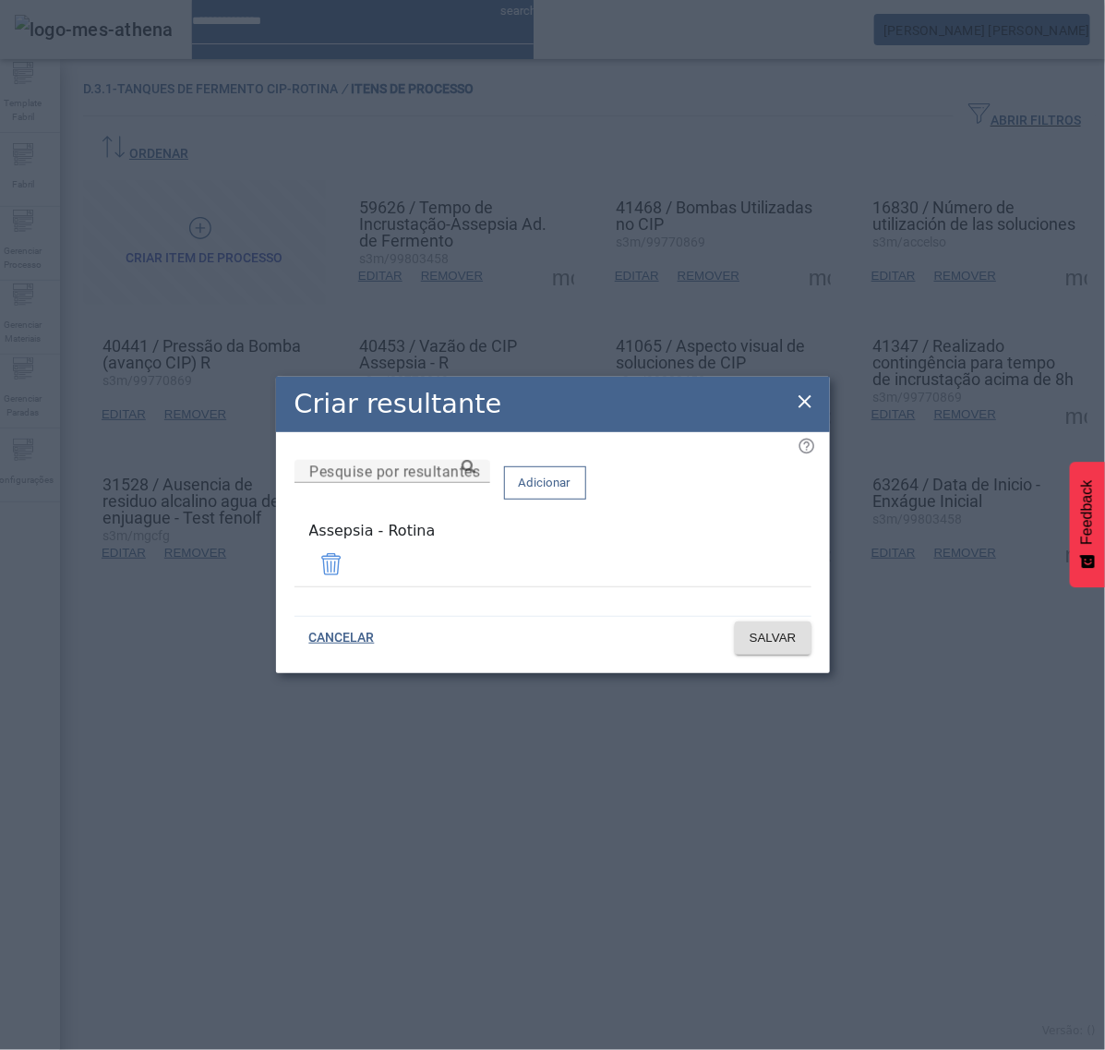
click at [806, 403] on icon at bounding box center [805, 402] width 22 height 22
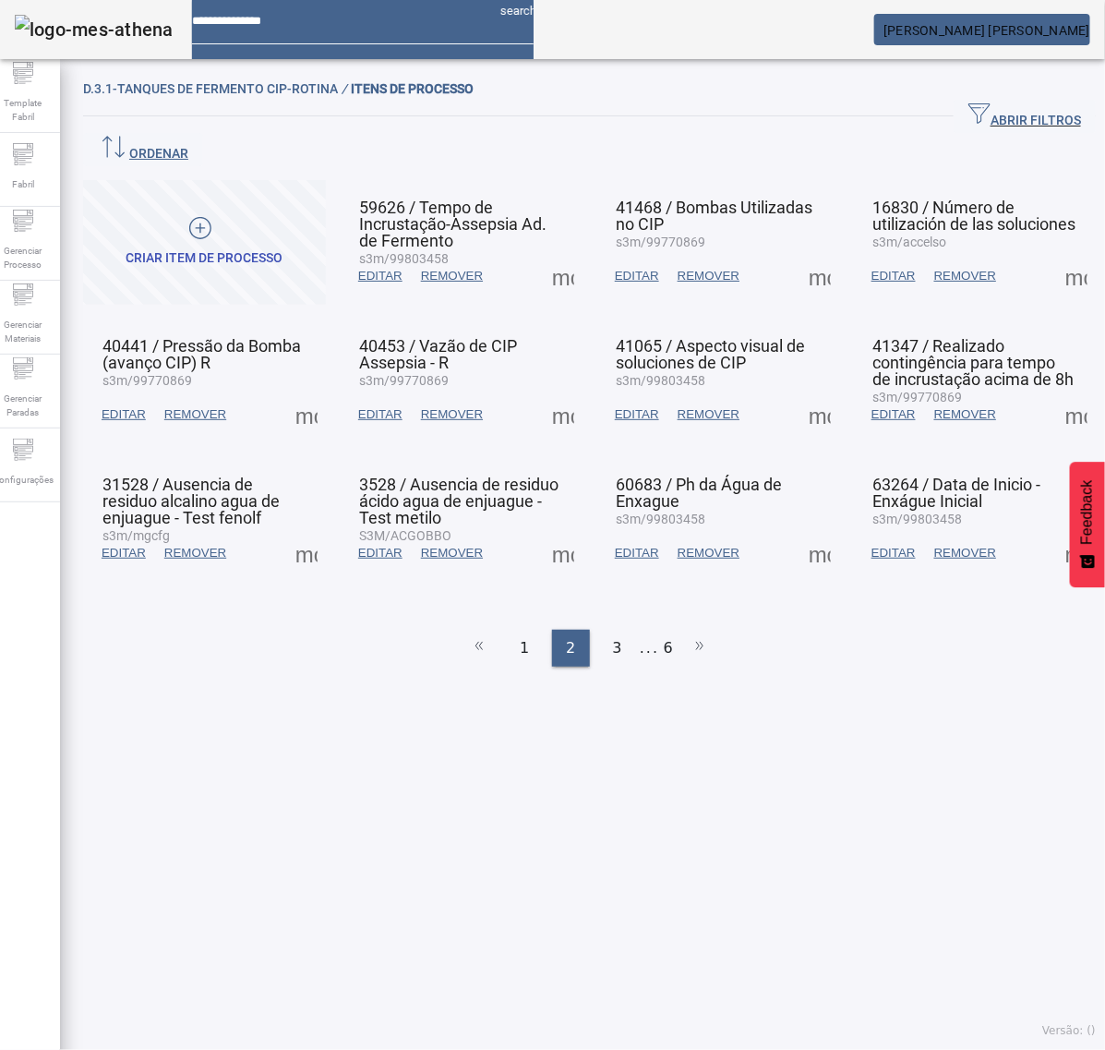
click at [804, 392] on span at bounding box center [820, 414] width 44 height 44
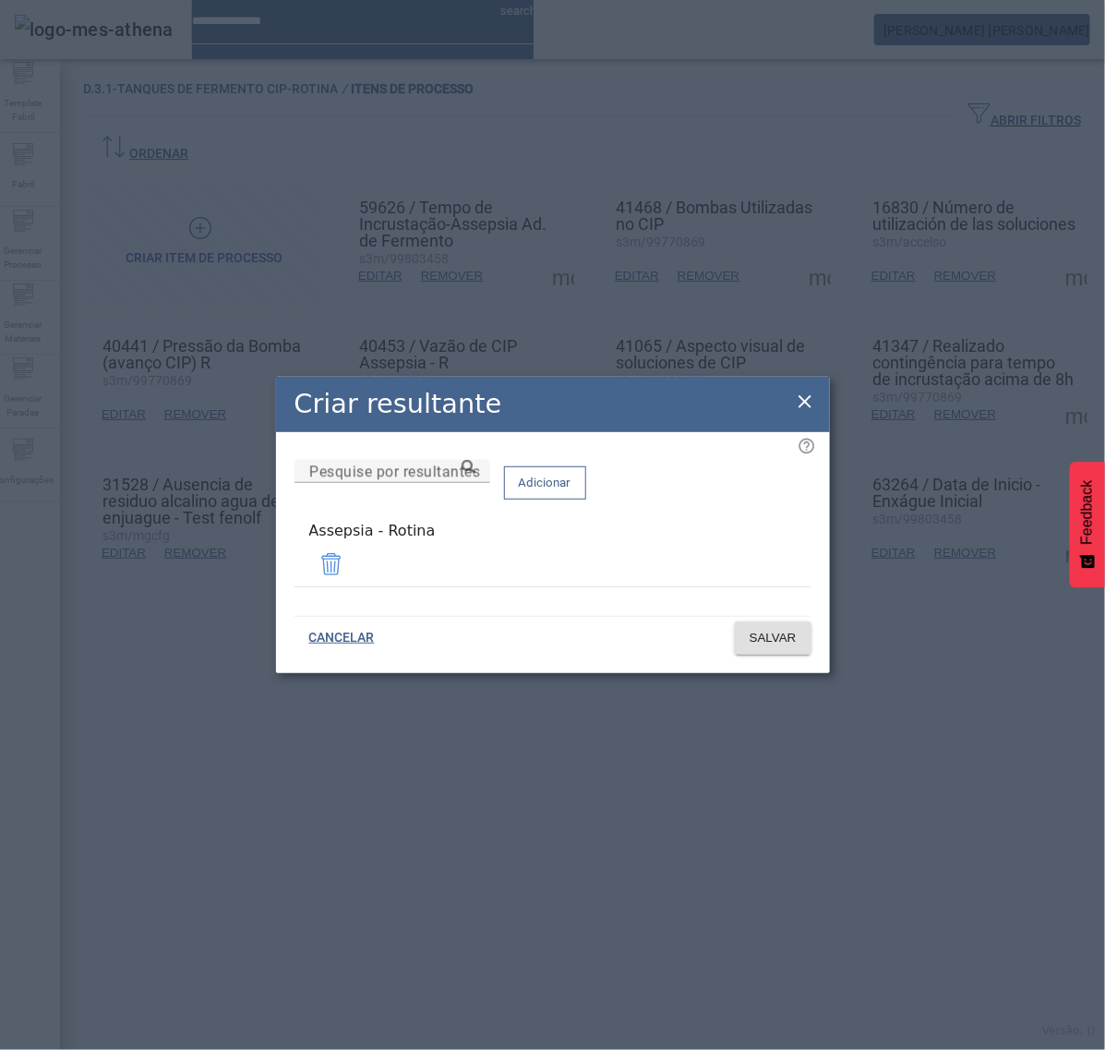
drag, startPoint x: 800, startPoint y: 406, endPoint x: 810, endPoint y: 404, distance: 10.3
click at [806, 404] on icon at bounding box center [805, 402] width 22 height 22
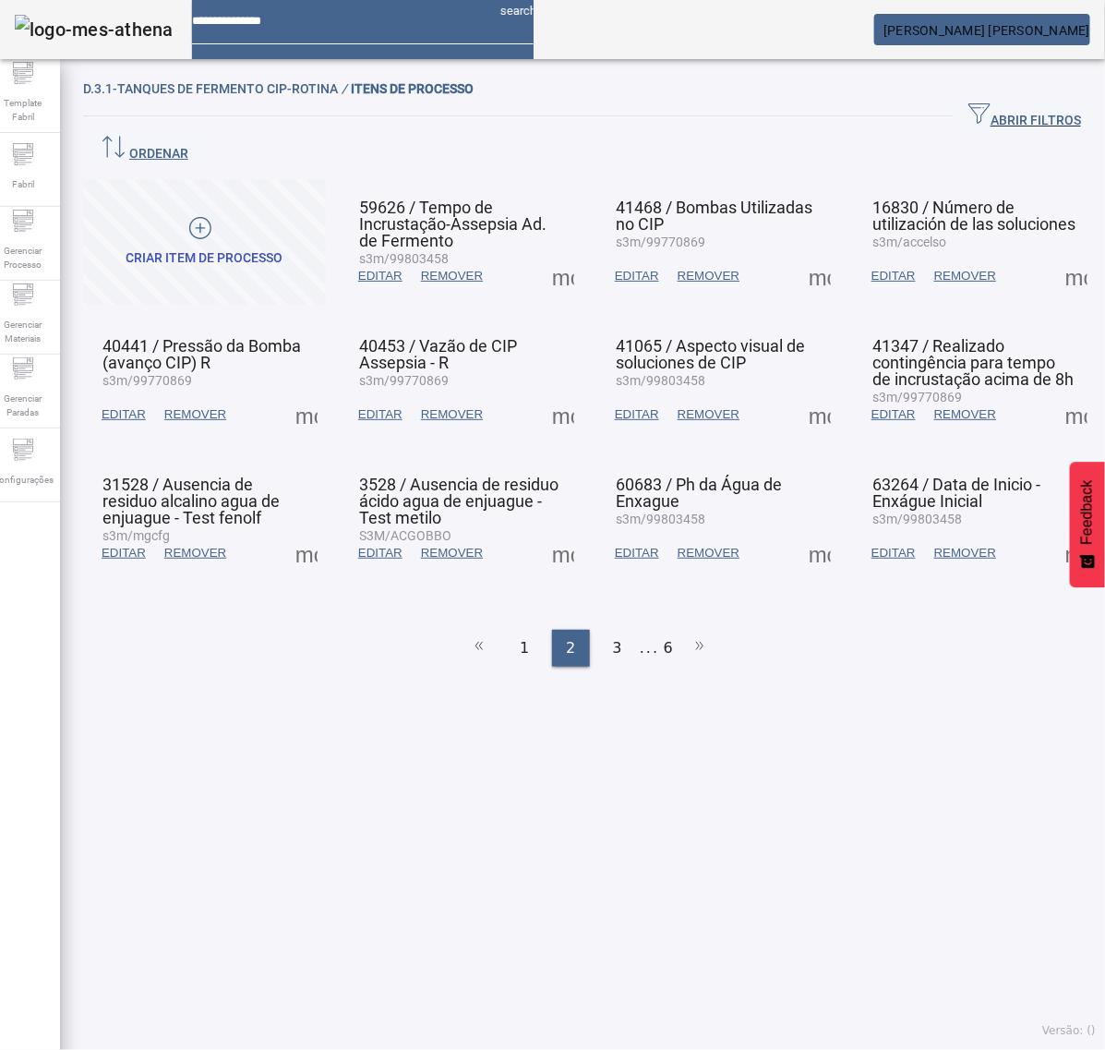
click at [1068, 392] on span at bounding box center [1077, 414] width 44 height 44
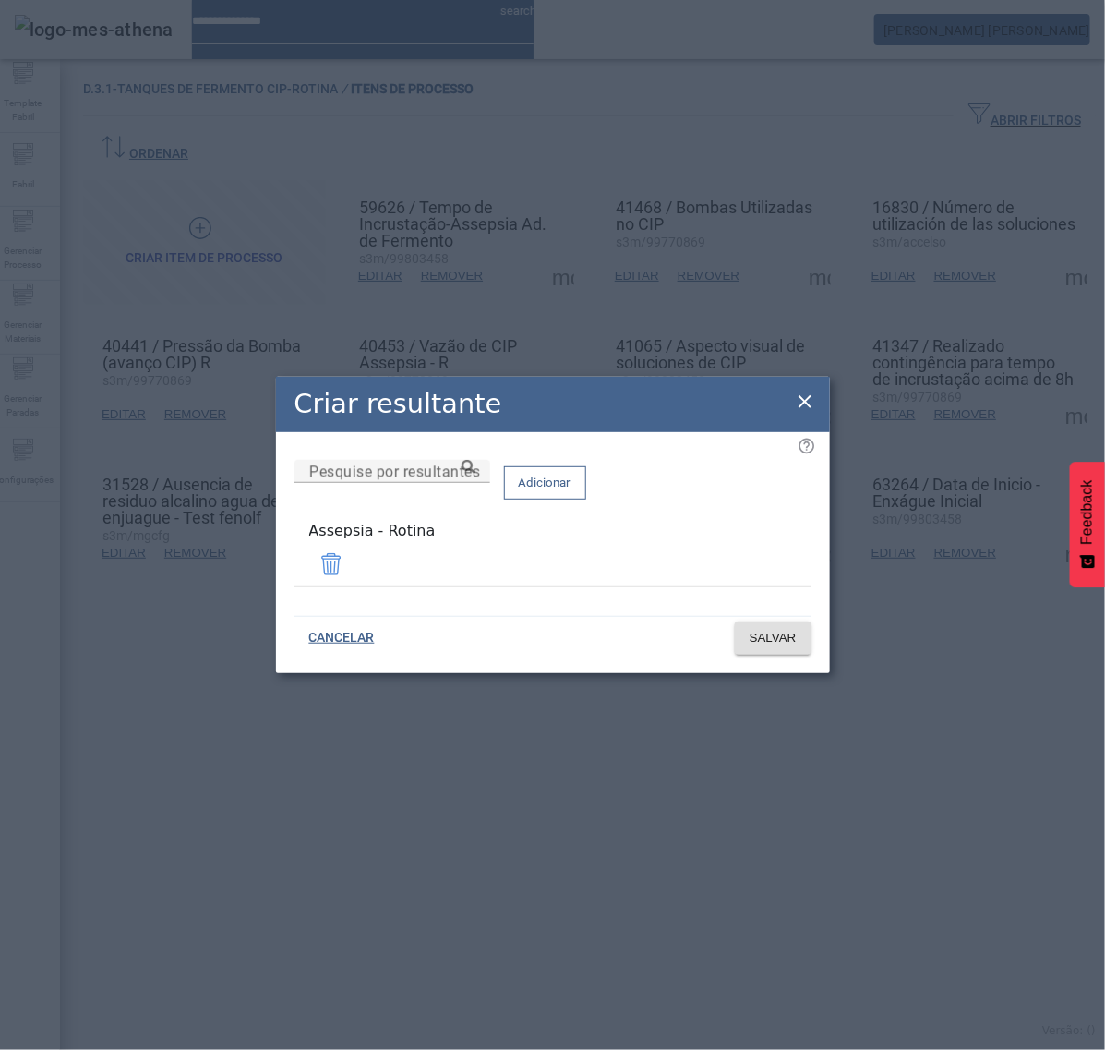
drag, startPoint x: 795, startPoint y: 412, endPoint x: 760, endPoint y: 425, distance: 37.4
click at [794, 412] on icon at bounding box center [805, 402] width 22 height 22
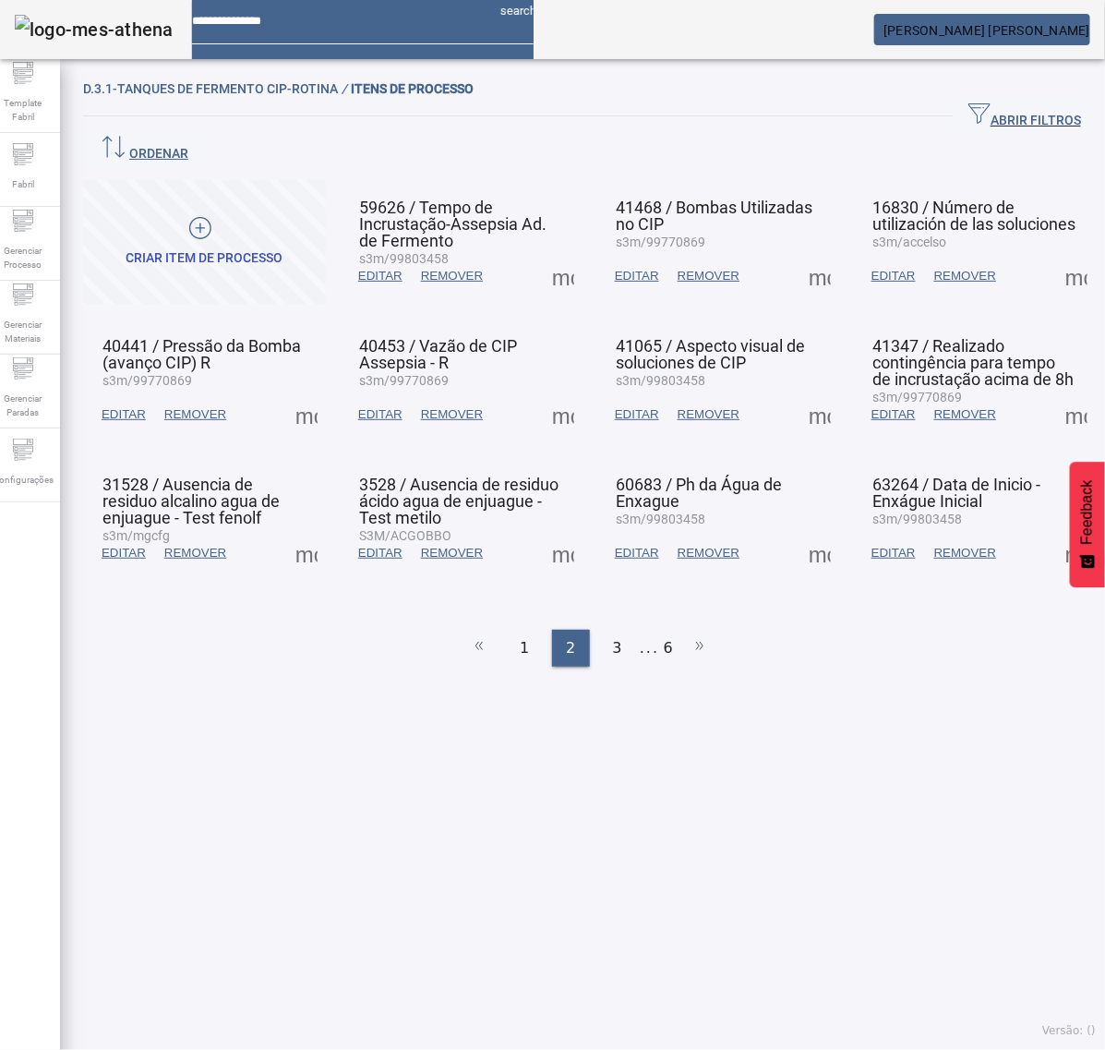
click at [311, 531] on span at bounding box center [306, 553] width 44 height 44
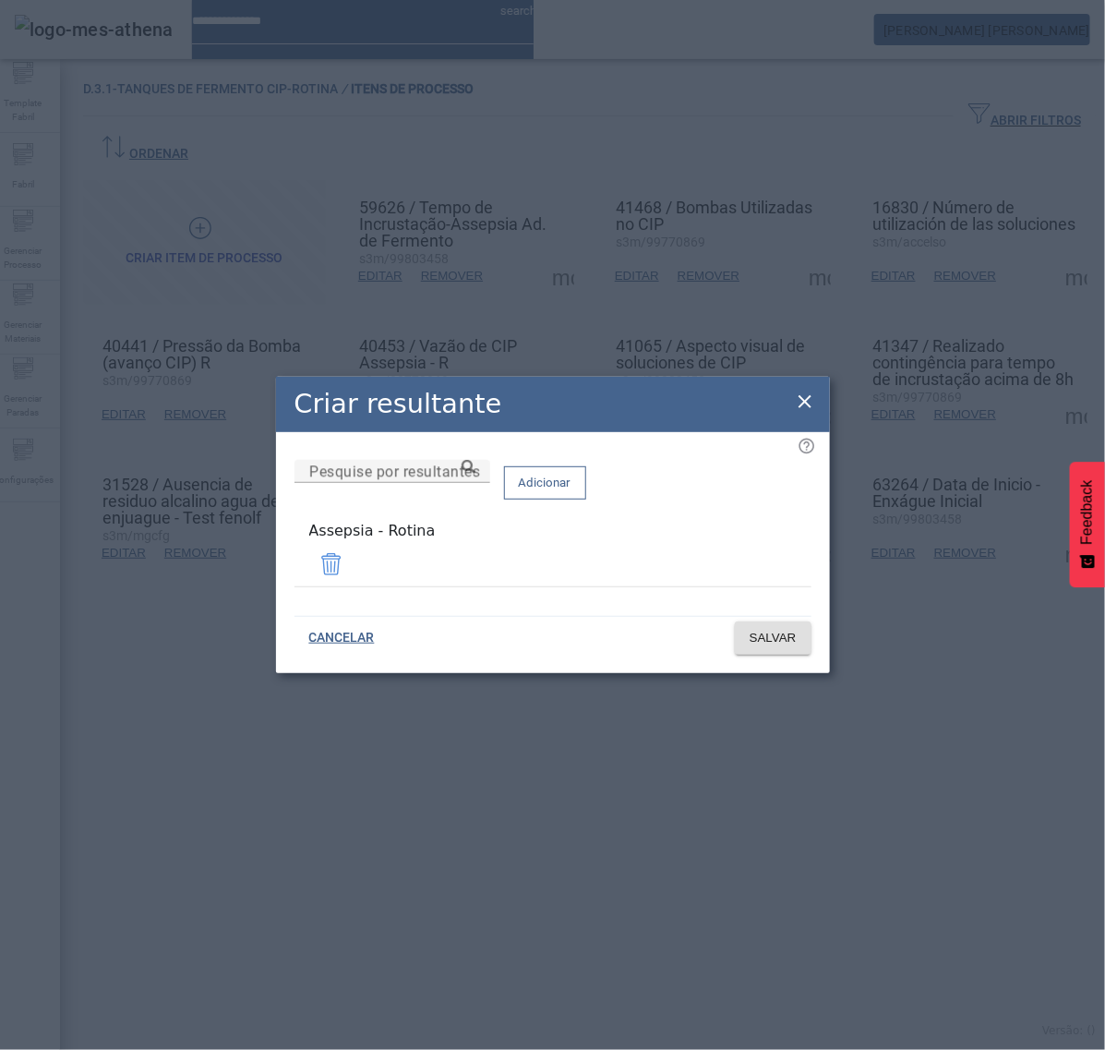
click at [800, 406] on icon at bounding box center [805, 402] width 22 height 22
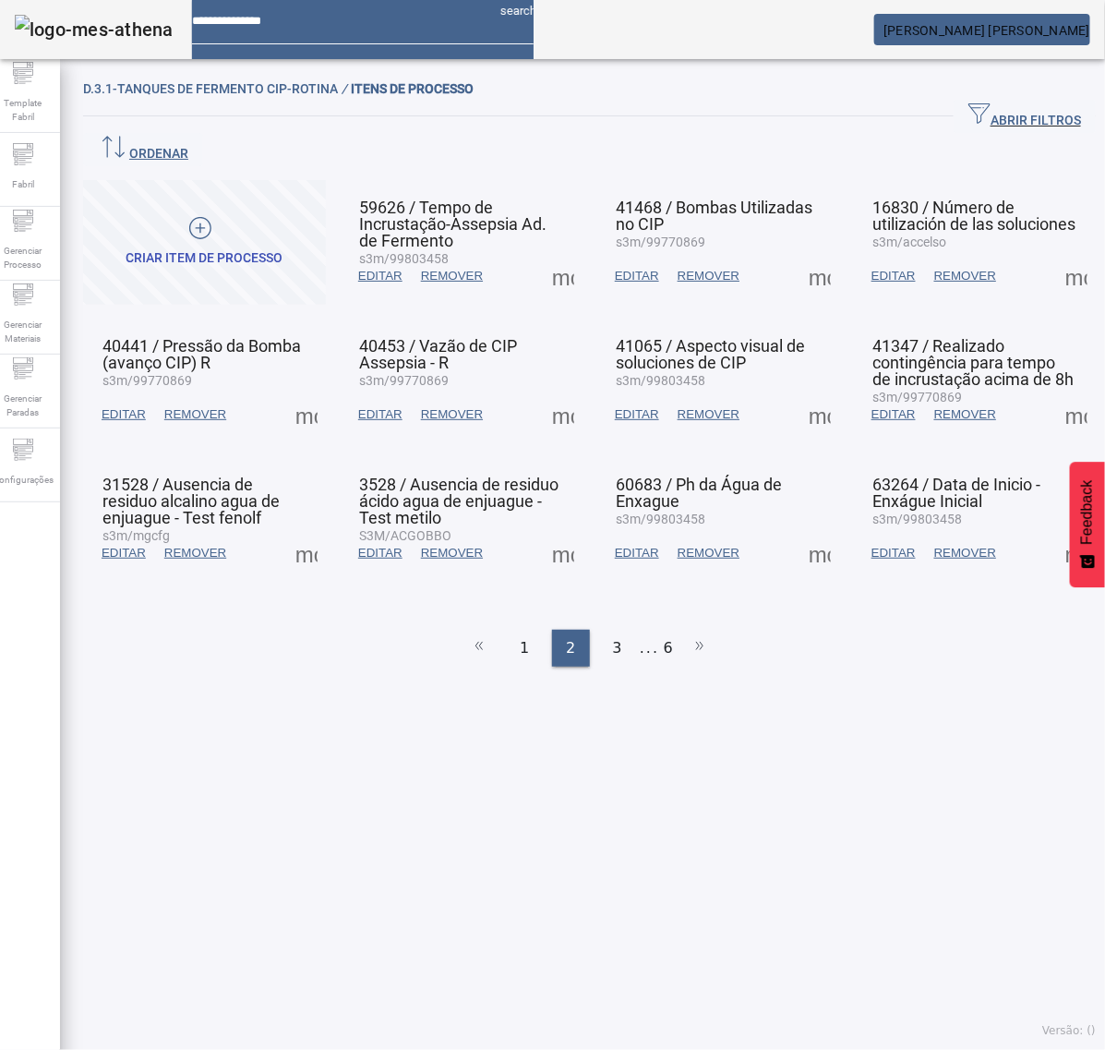
click at [547, 531] on span at bounding box center [563, 553] width 44 height 44
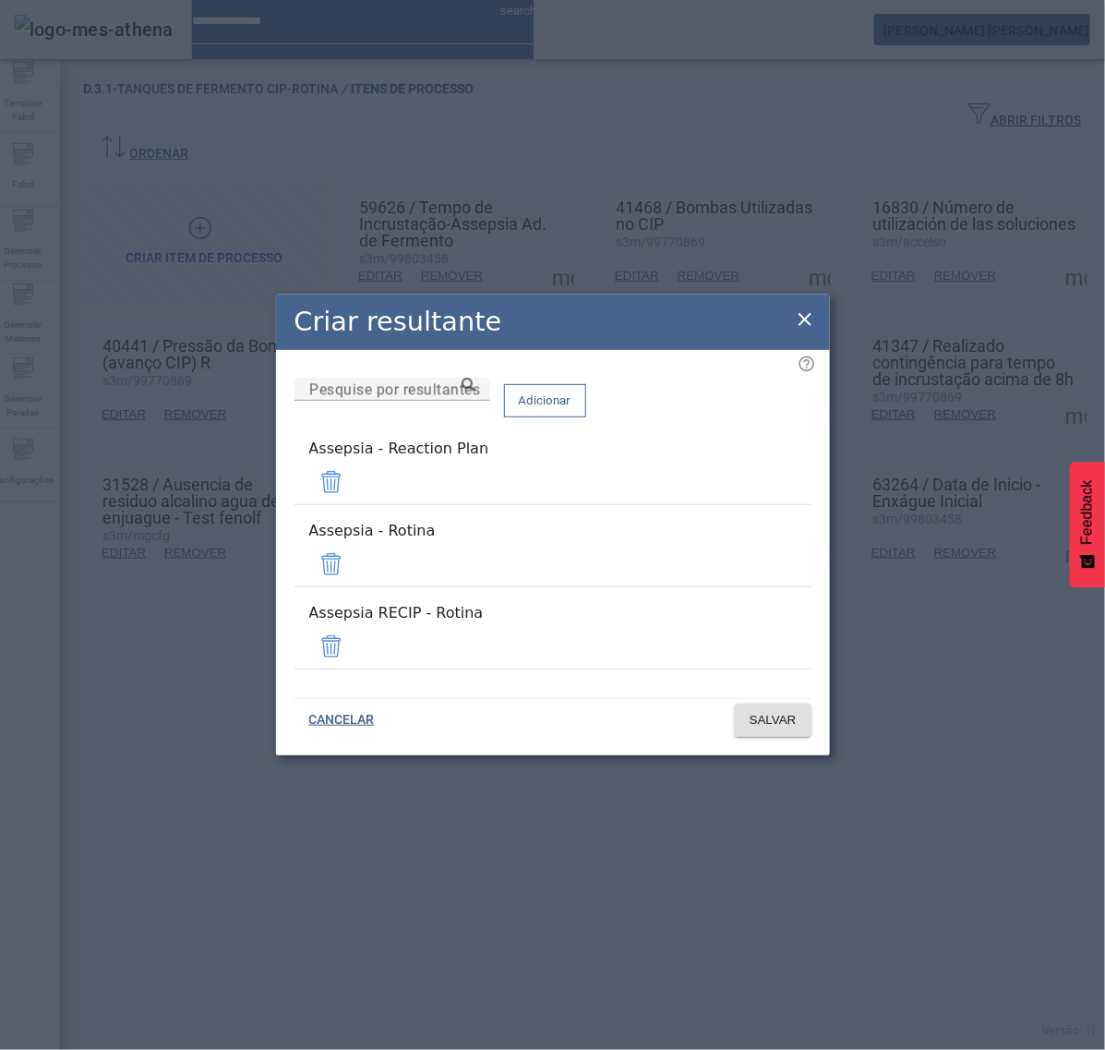
click at [354, 504] on span at bounding box center [331, 482] width 44 height 44
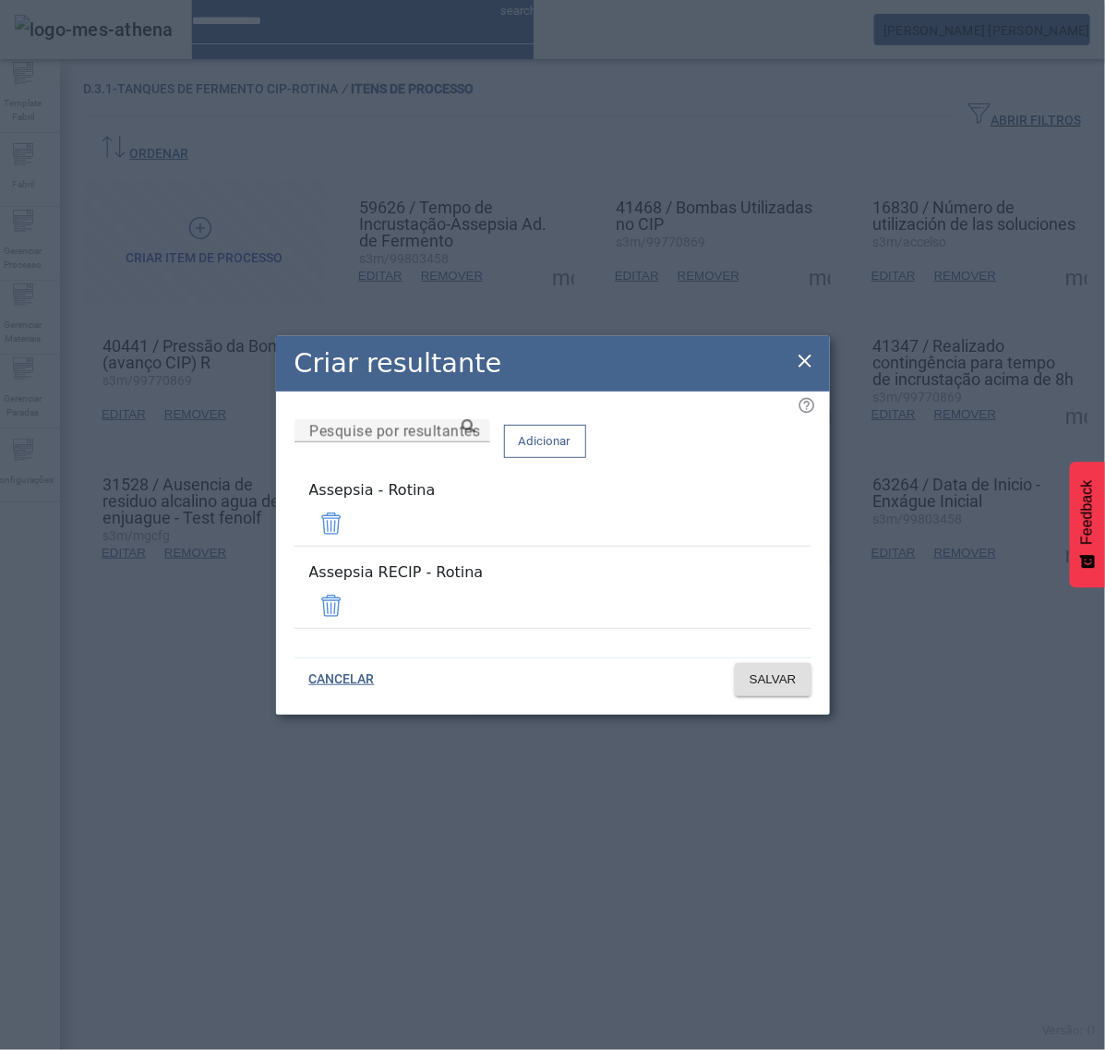
click at [354, 596] on span at bounding box center [331, 606] width 44 height 44
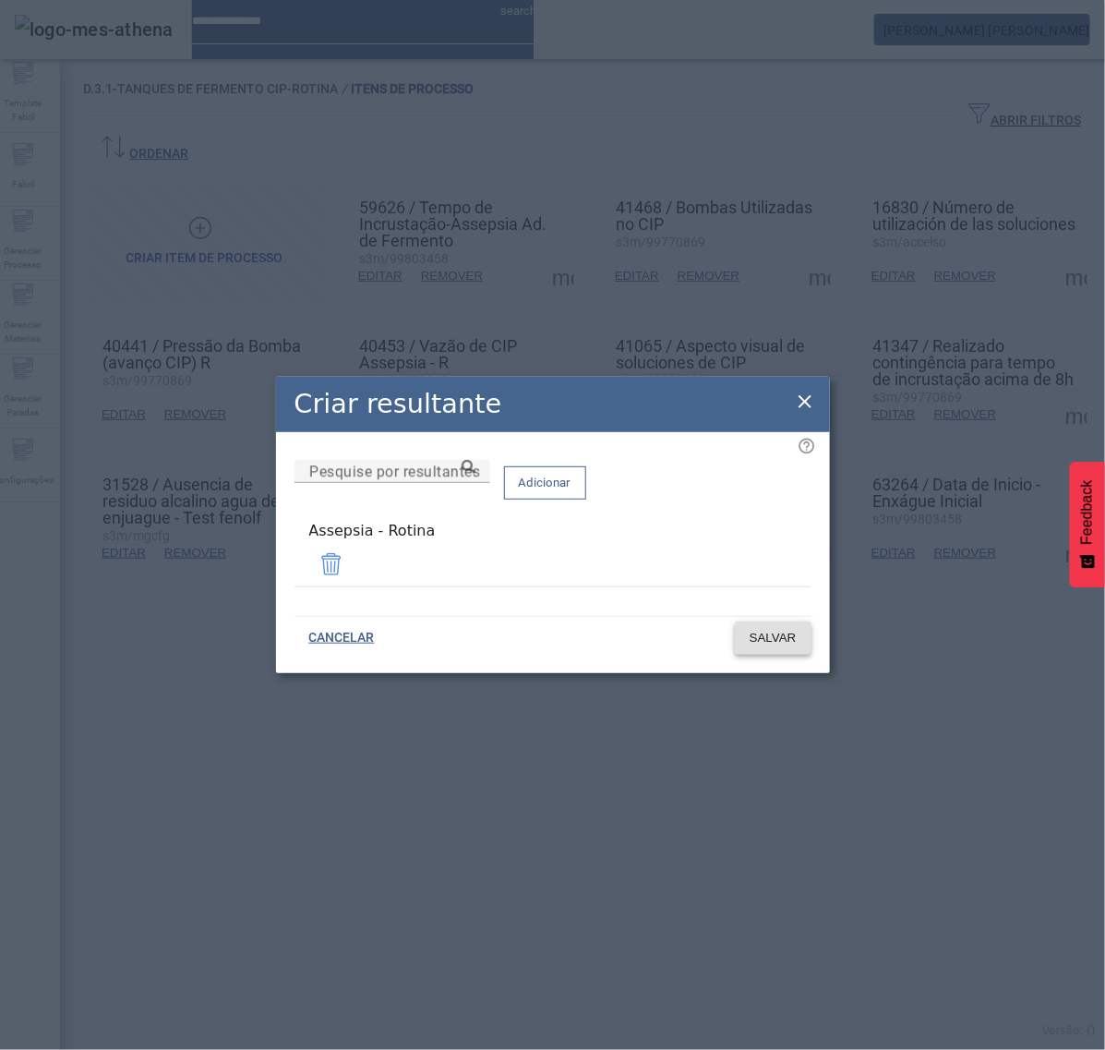
click at [801, 645] on span at bounding box center [773, 638] width 77 height 44
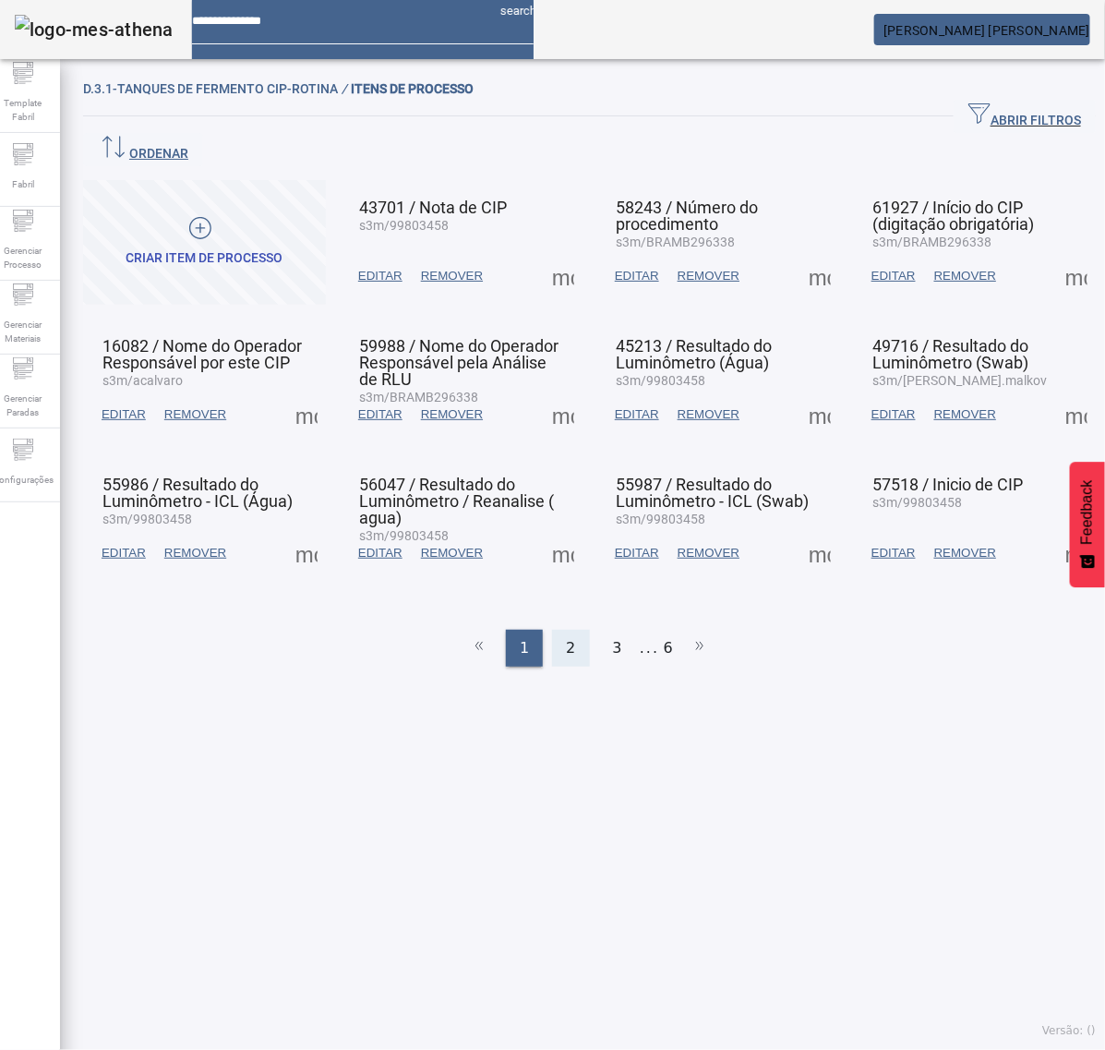
click at [566, 637] on span "2" at bounding box center [570, 648] width 9 height 22
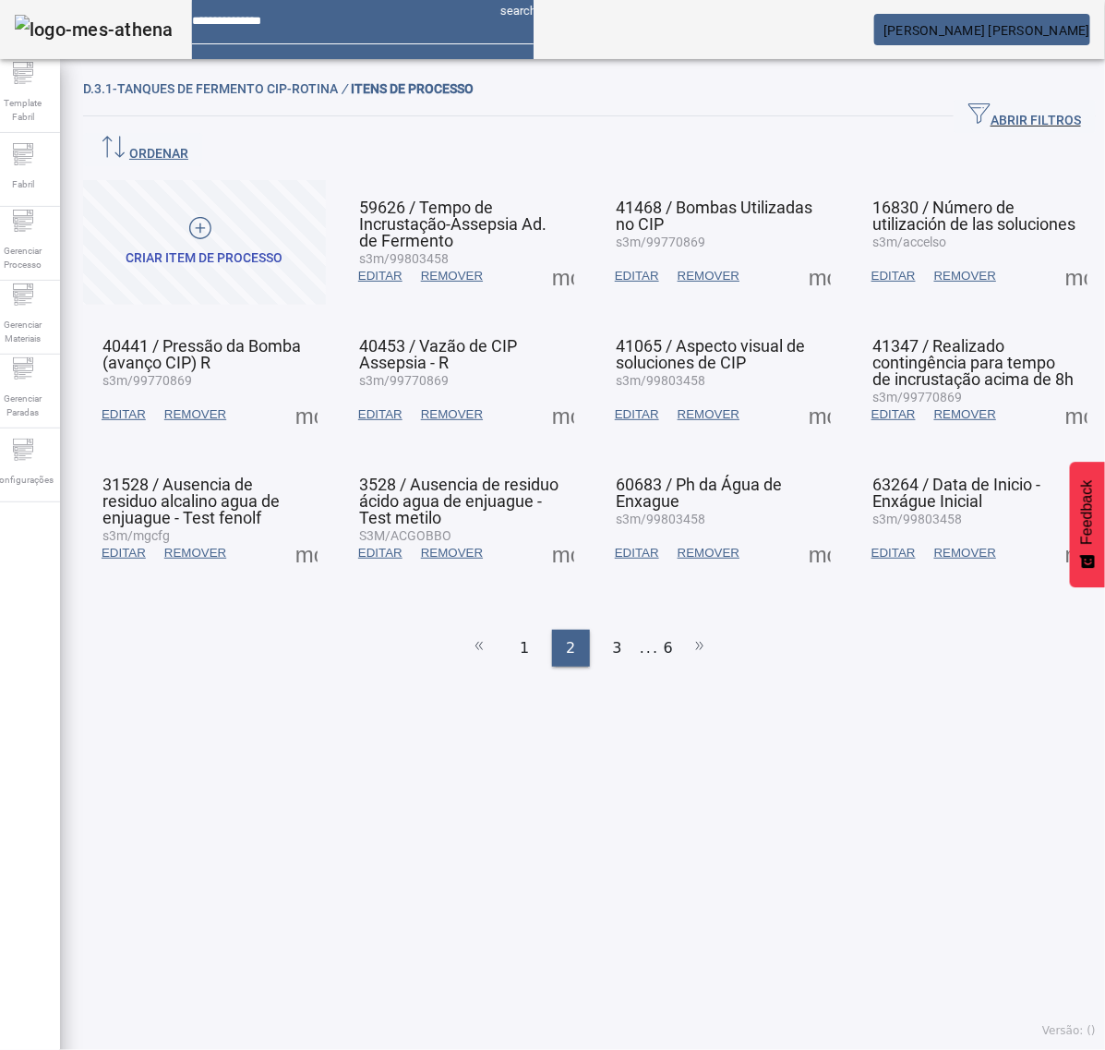
click at [802, 531] on span at bounding box center [820, 553] width 44 height 44
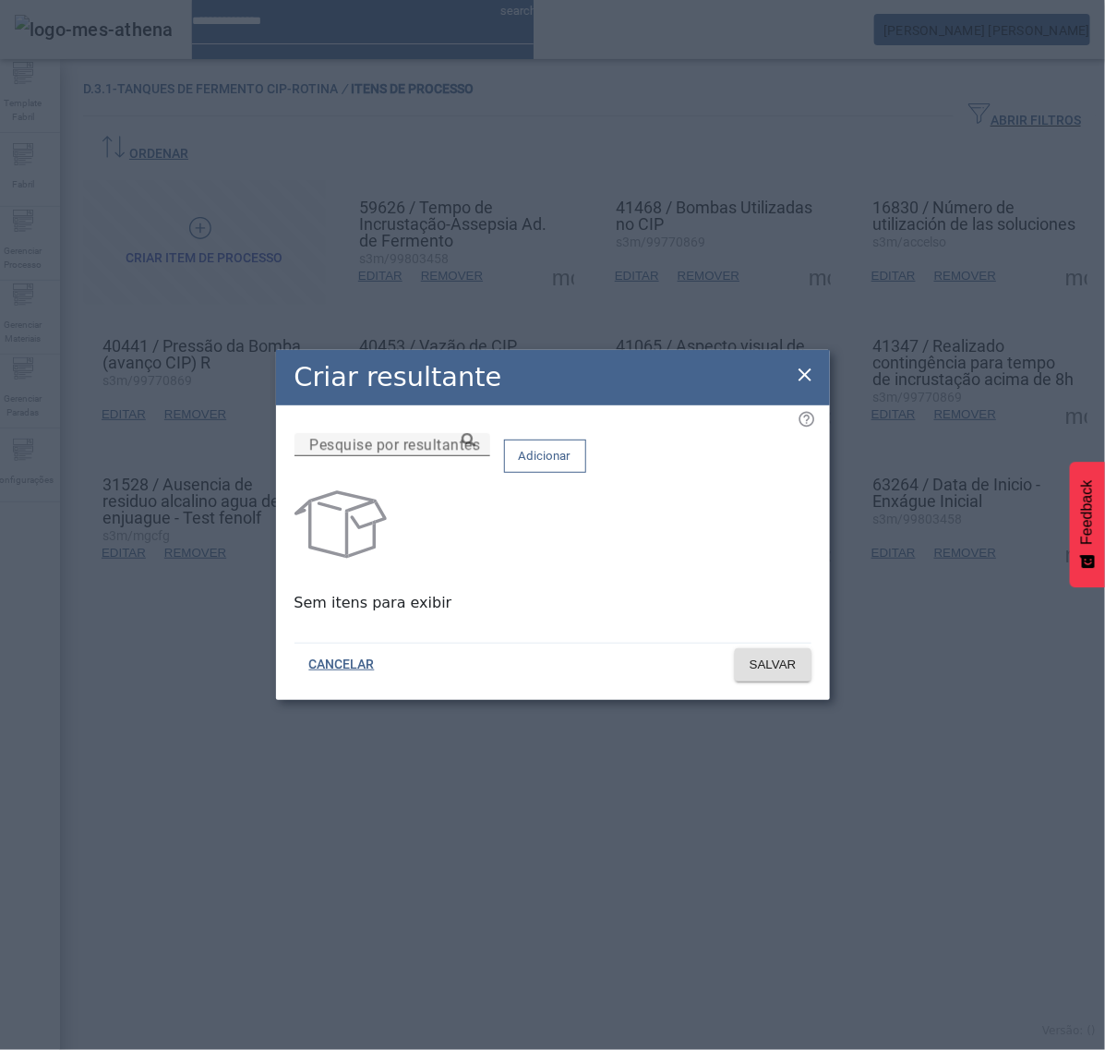
click at [490, 456] on div "Pesquise por resultantes" at bounding box center [393, 444] width 196 height 23
click at [476, 456] on input "Pesquise por resultantes" at bounding box center [392, 445] width 166 height 22
paste input "**********"
click at [476, 456] on input "**********" at bounding box center [392, 445] width 166 height 22
click at [476, 447] on icon at bounding box center [469, 440] width 14 height 14
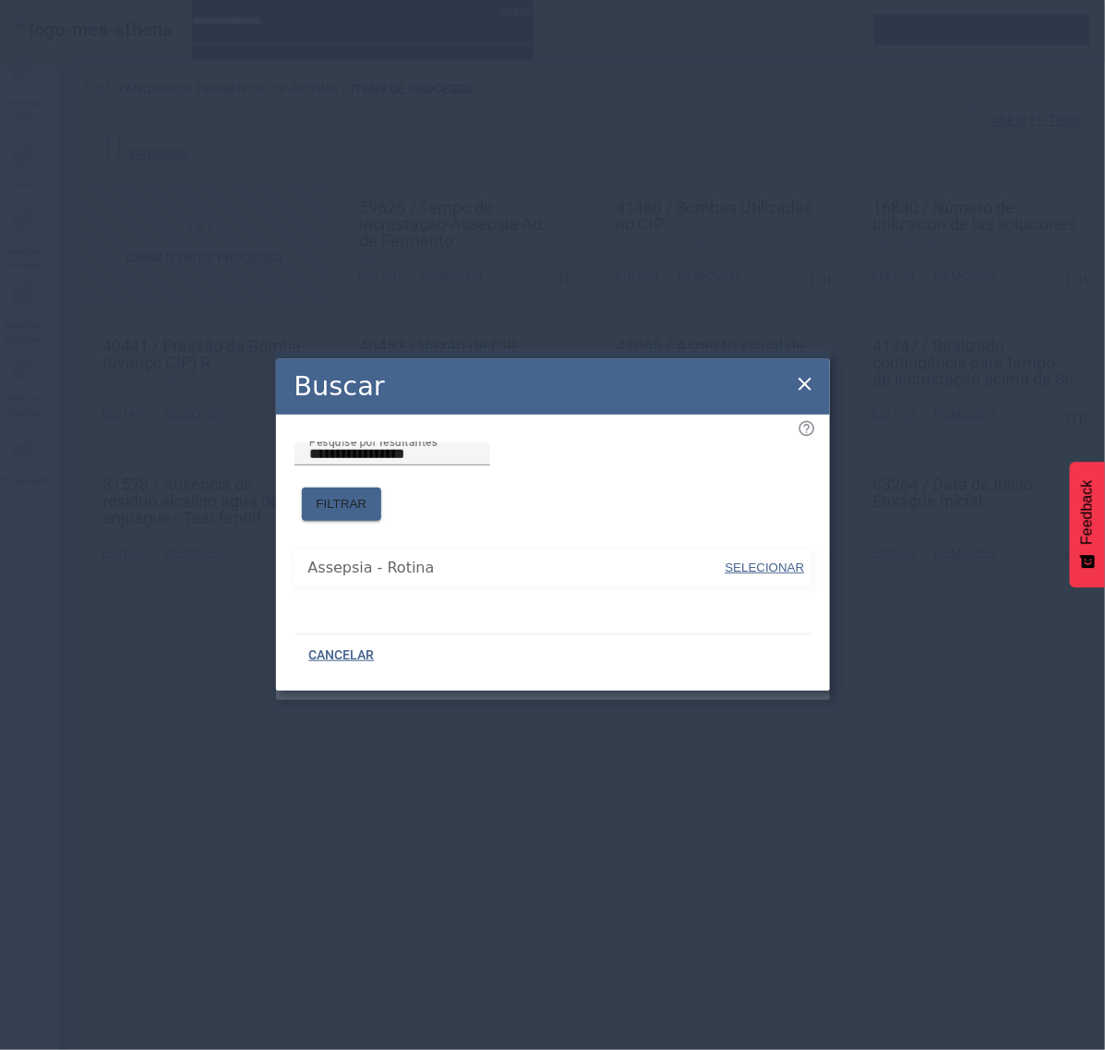
click at [740, 561] on span "SELECIONAR" at bounding box center [765, 568] width 79 height 14
type input "**********"
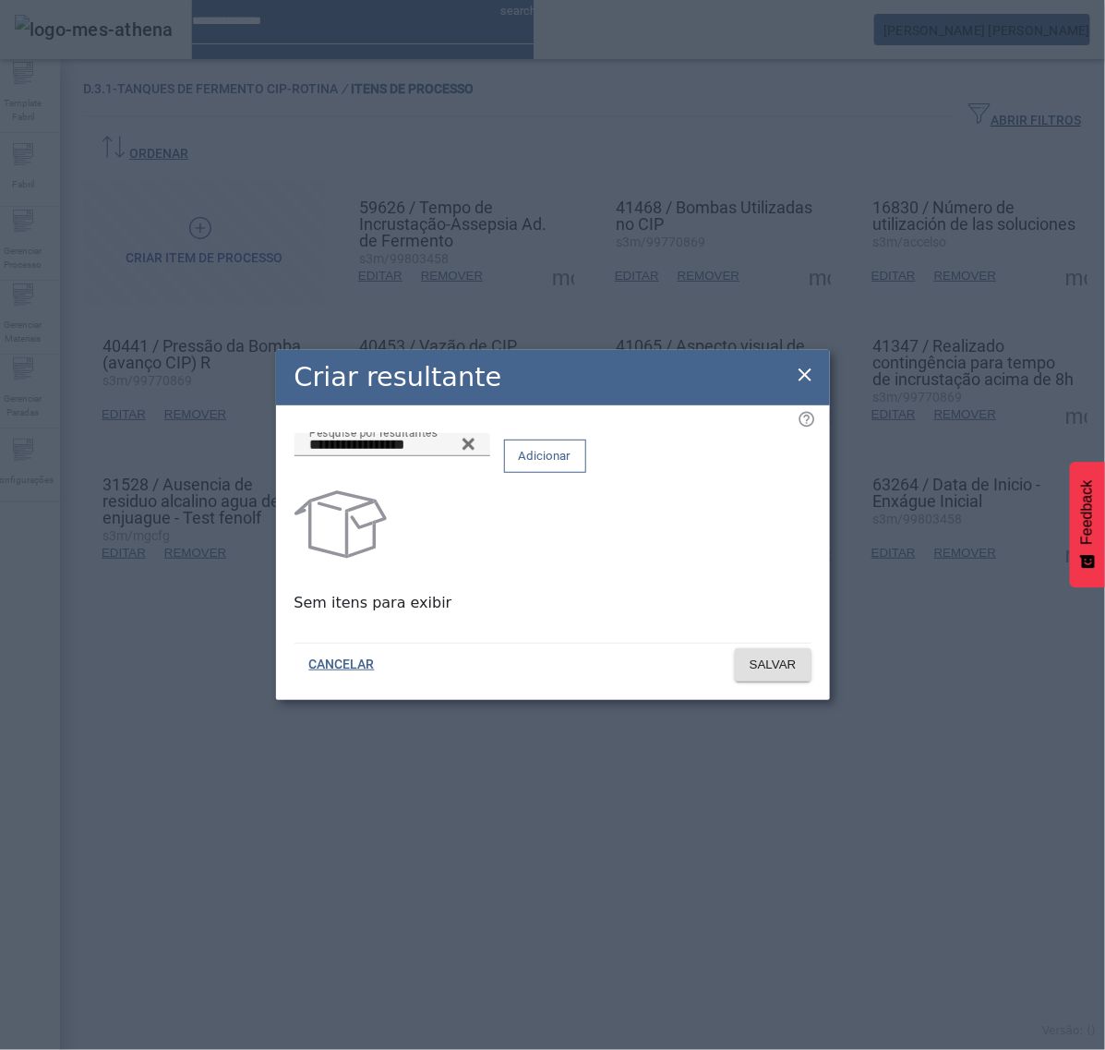
click at [586, 478] on span at bounding box center [545, 456] width 80 height 44
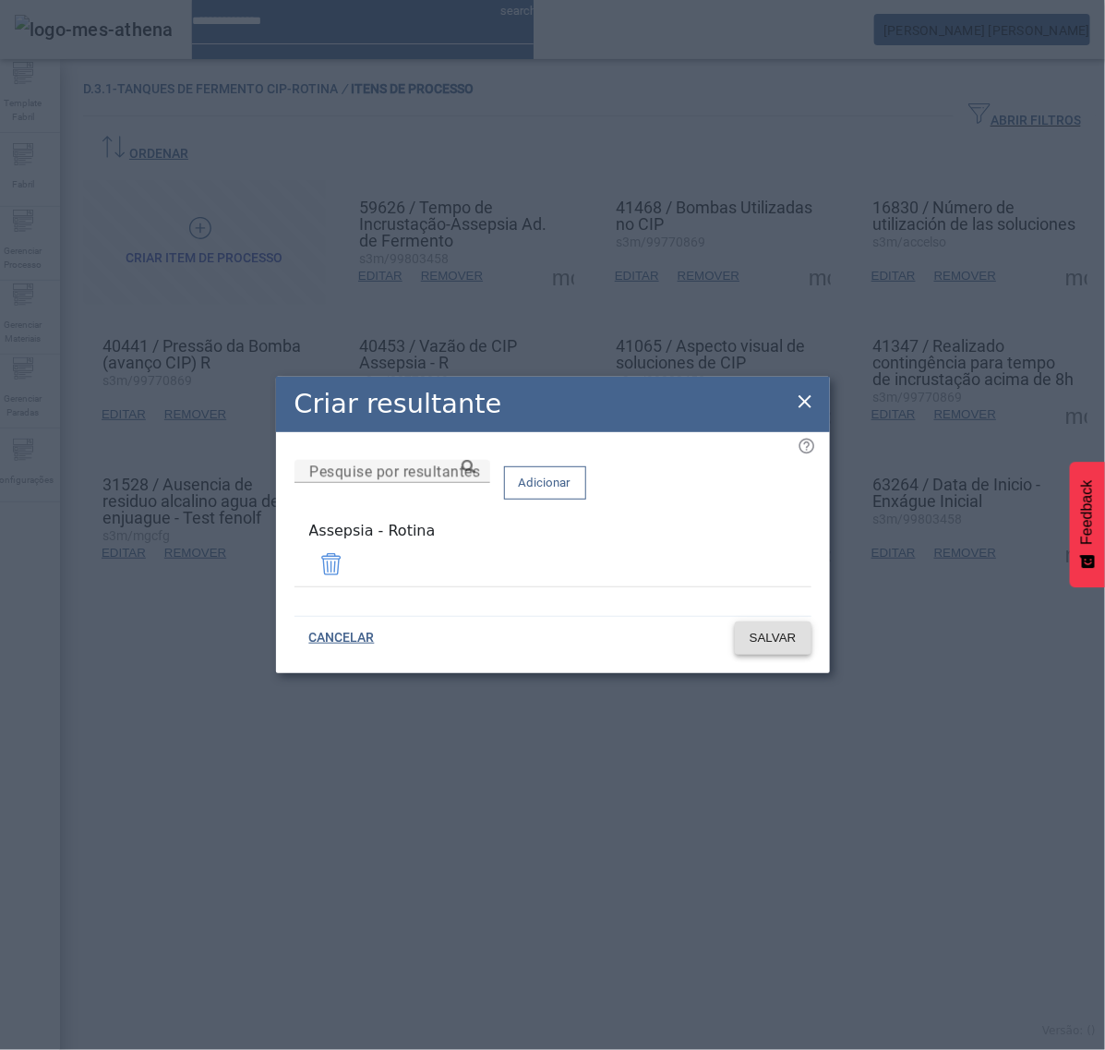
click at [776, 633] on span "SALVAR" at bounding box center [773, 638] width 47 height 18
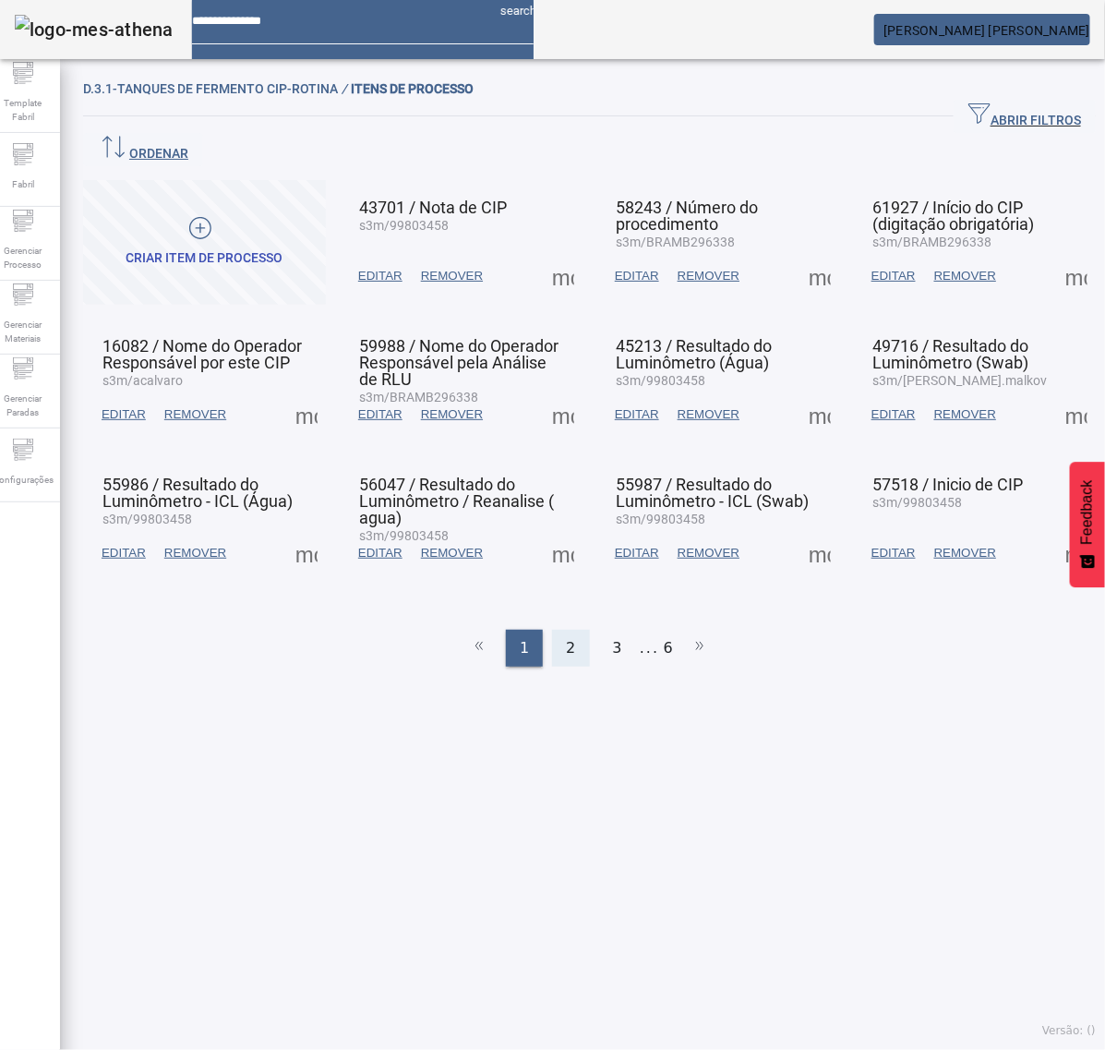
click at [566, 637] on span "2" at bounding box center [570, 648] width 9 height 22
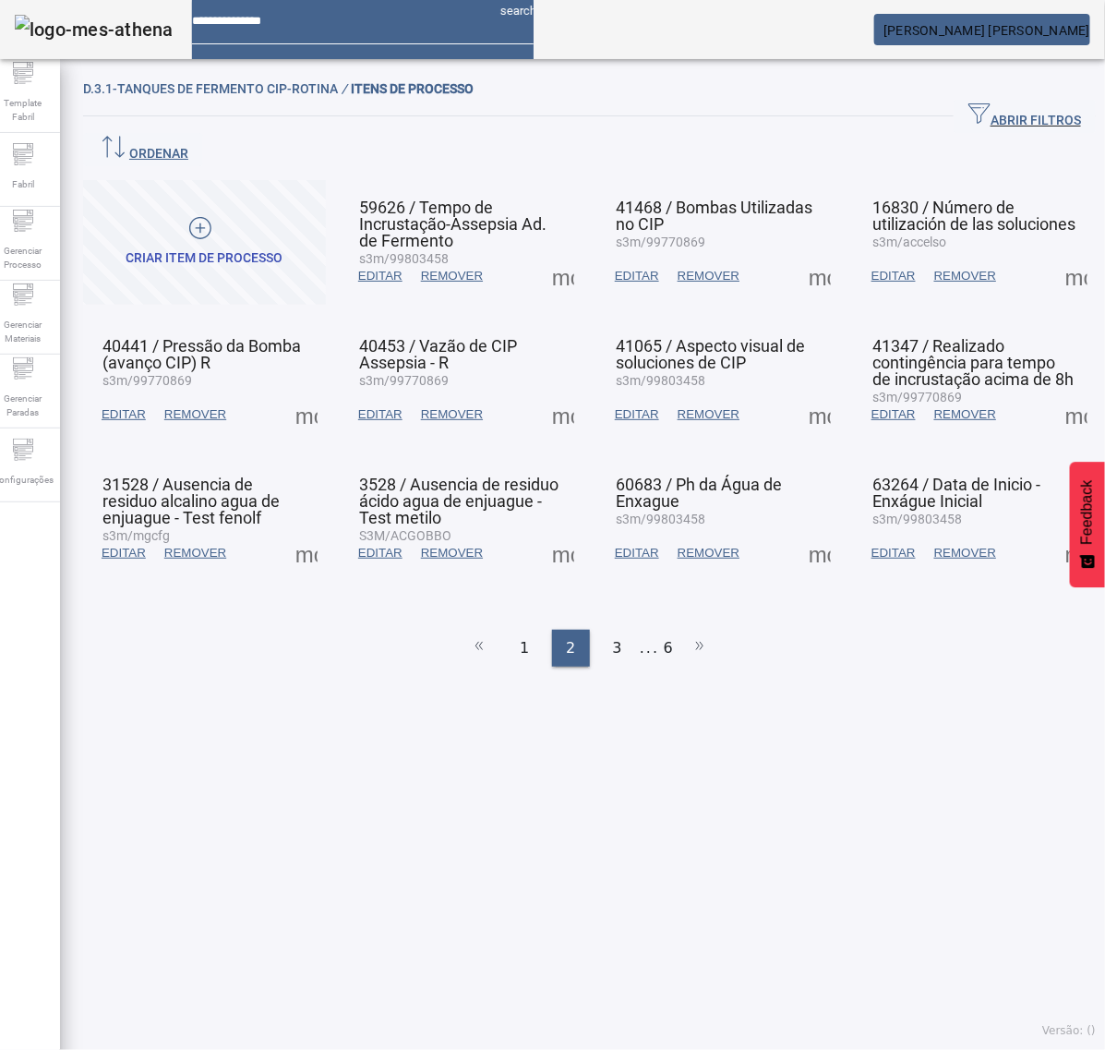
click at [798, 531] on span at bounding box center [820, 553] width 44 height 44
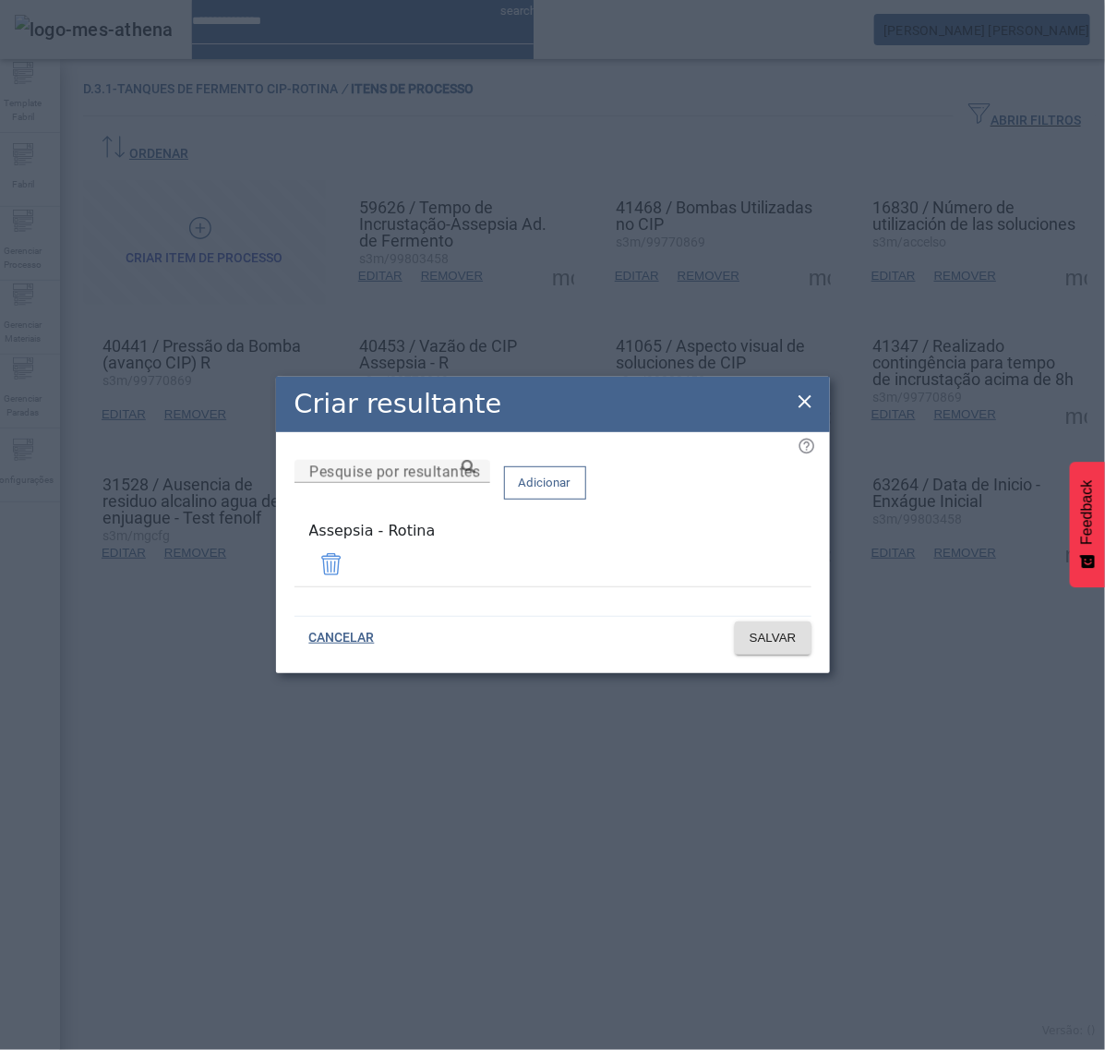
click at [799, 406] on icon at bounding box center [805, 402] width 22 height 22
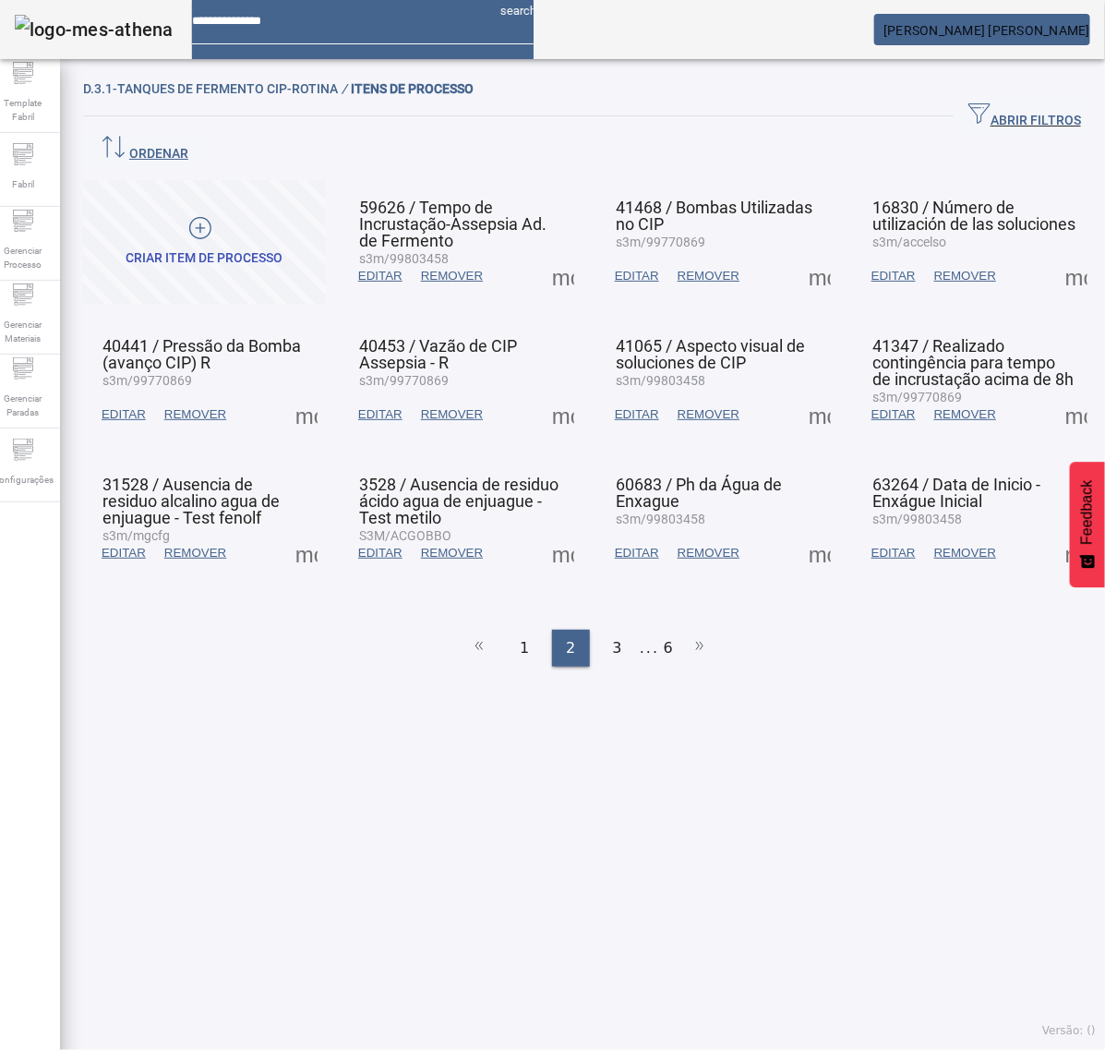
click at [1055, 531] on span at bounding box center [1077, 553] width 44 height 44
drag, startPoint x: 980, startPoint y: 575, endPoint x: 990, endPoint y: 574, distance: 10.2
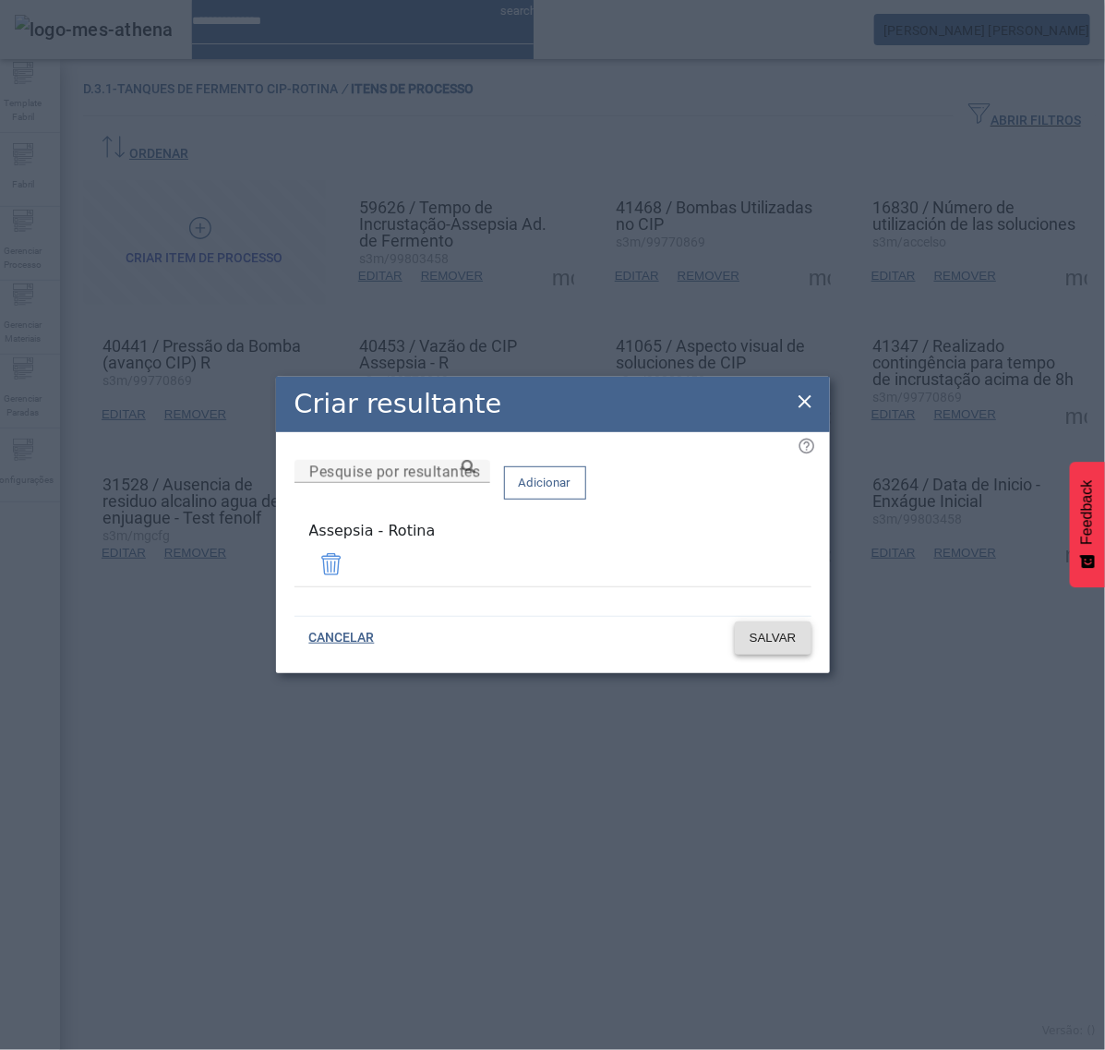
click at [785, 633] on span "SALVAR" at bounding box center [773, 638] width 47 height 18
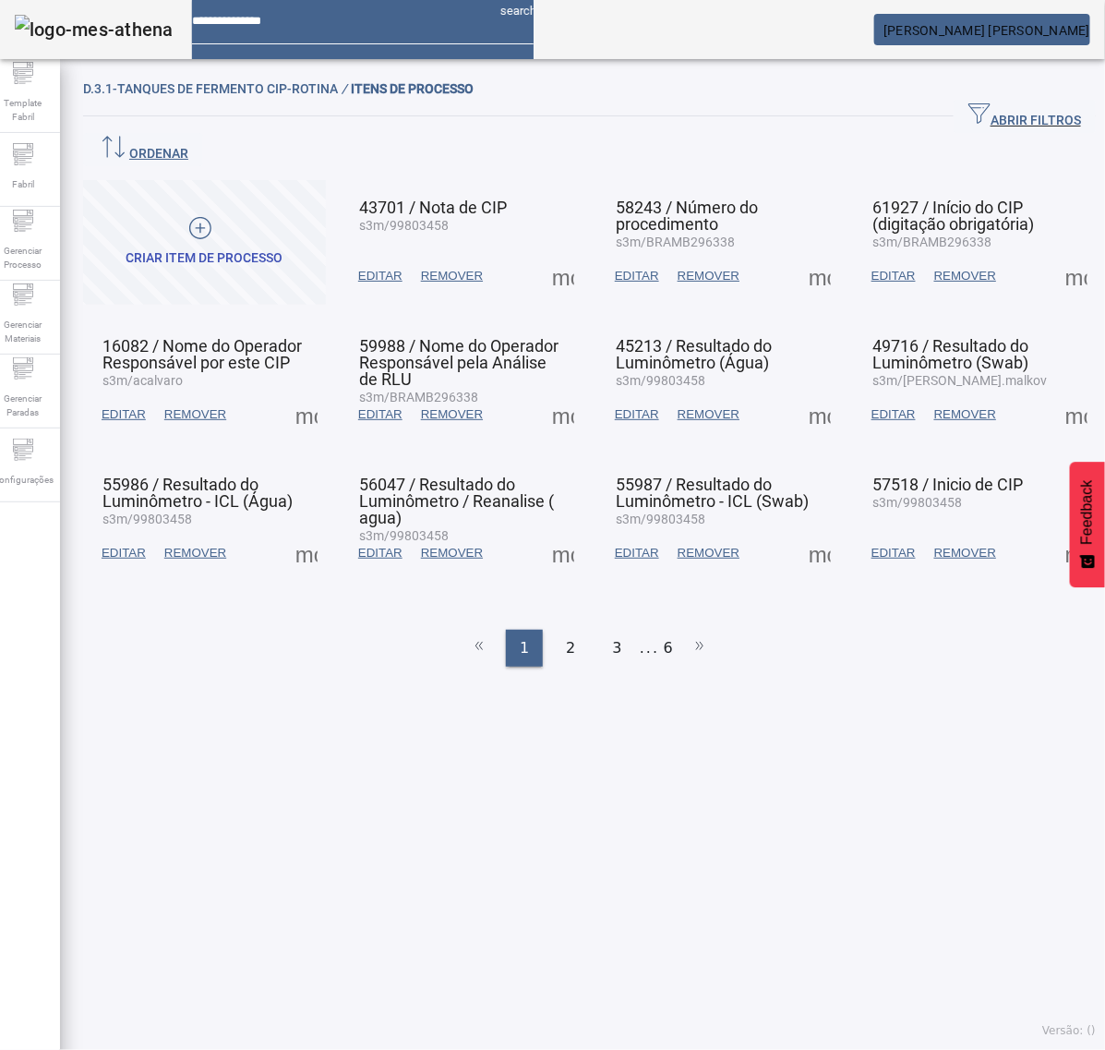
click at [555, 630] on div "2" at bounding box center [570, 648] width 37 height 37
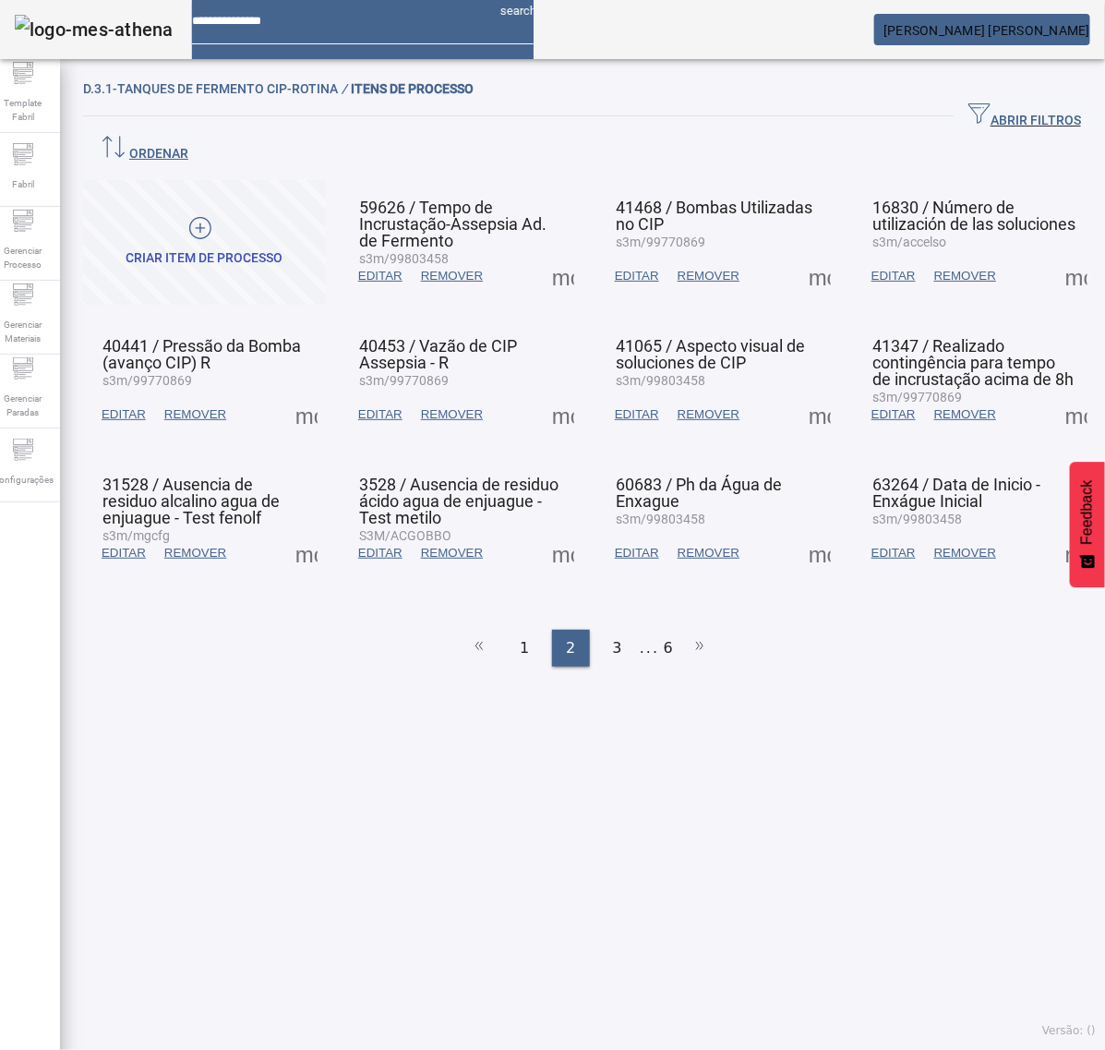
click at [616, 544] on span "EDITAR" at bounding box center [637, 553] width 44 height 18
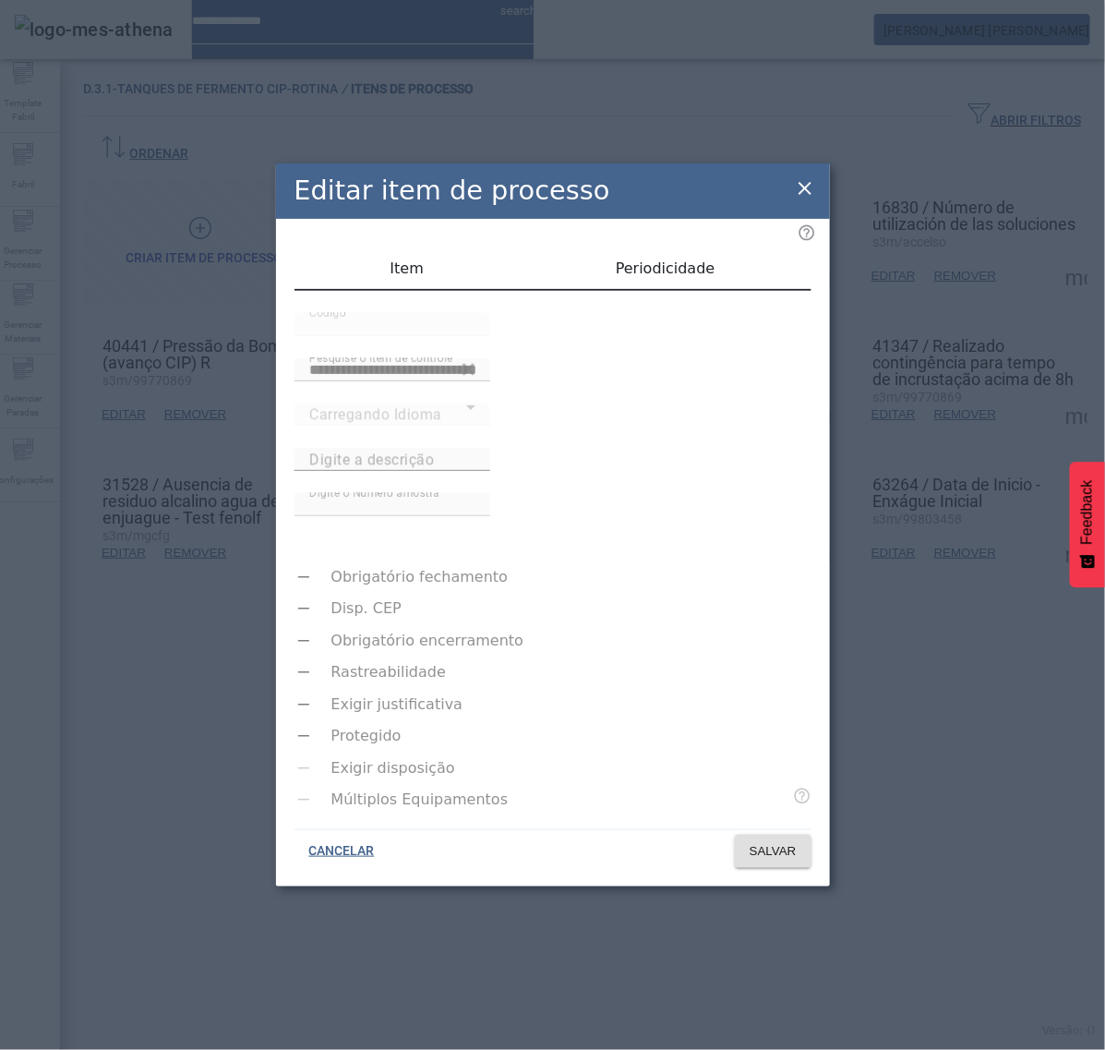
type input "**********"
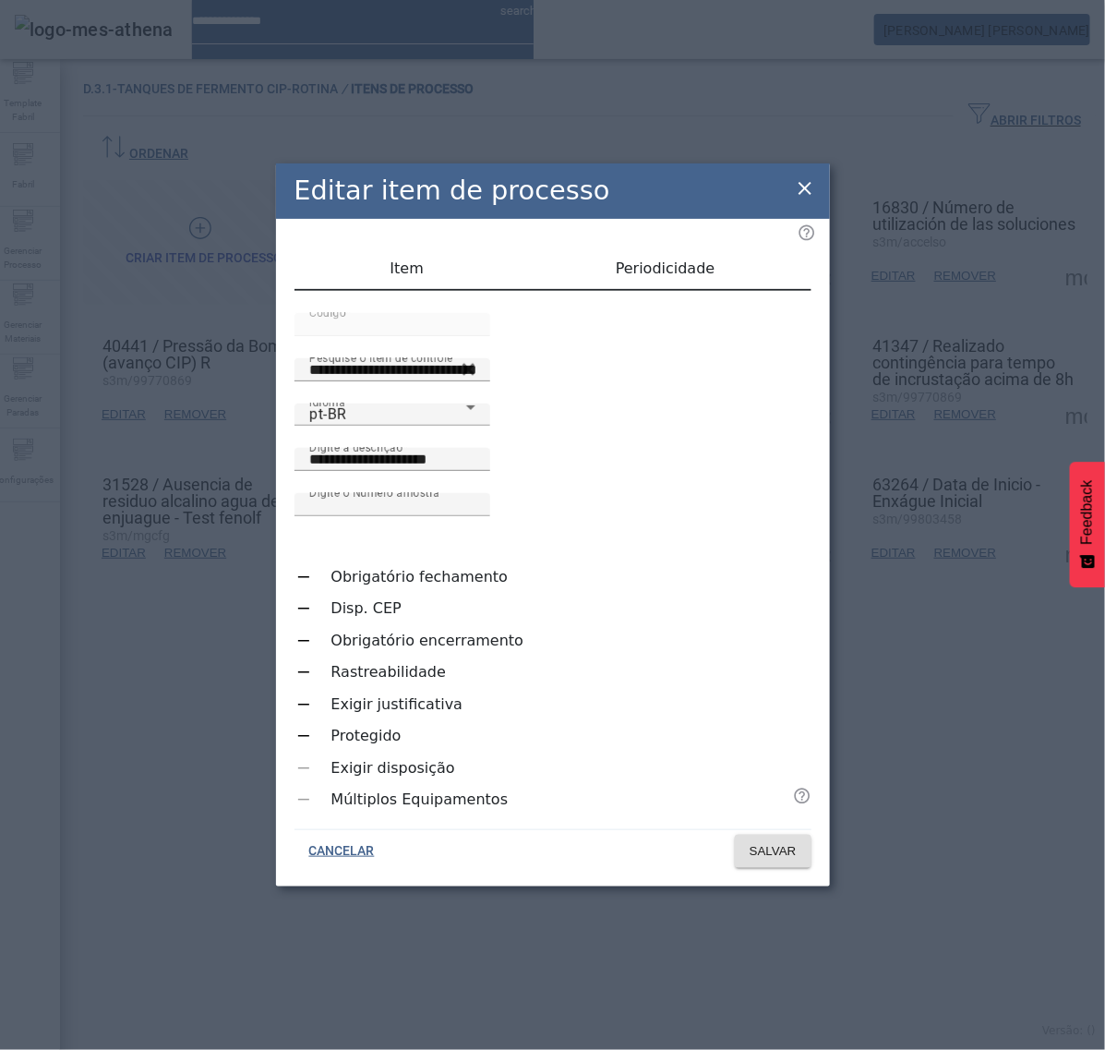
click at [803, 199] on icon at bounding box center [805, 188] width 22 height 22
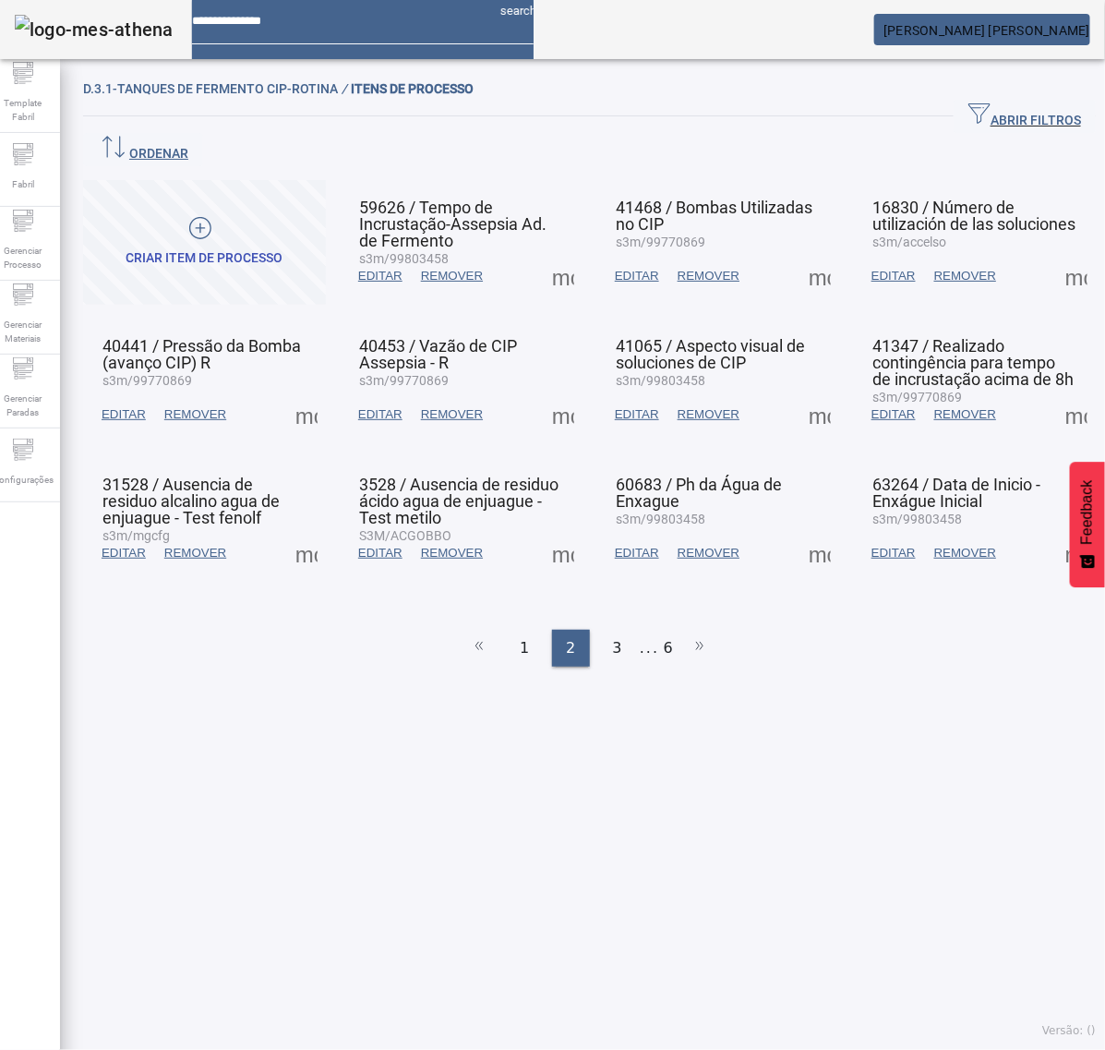
click at [806, 531] on span at bounding box center [820, 553] width 44 height 44
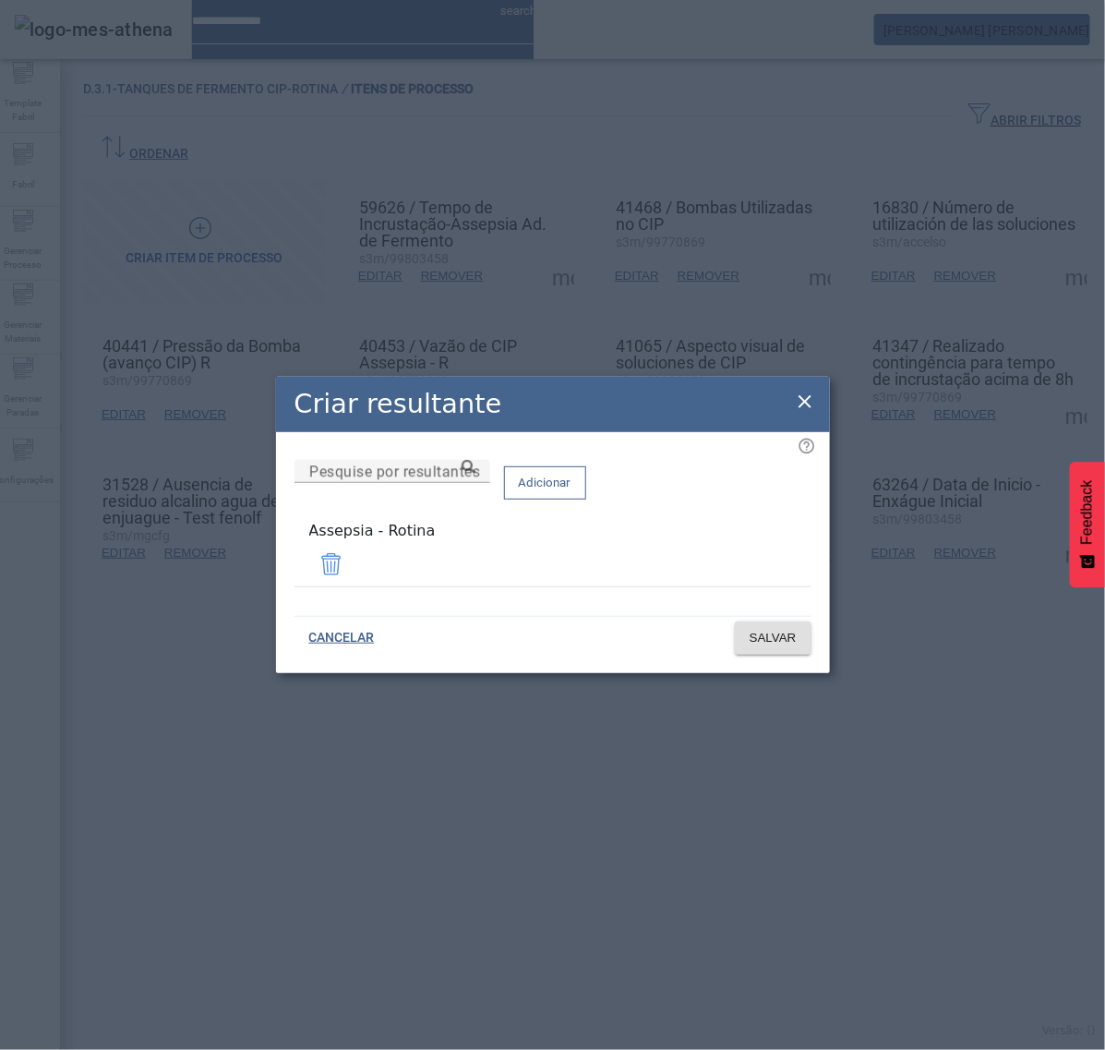
drag, startPoint x: 799, startPoint y: 409, endPoint x: 862, endPoint y: 457, distance: 79.1
click at [802, 411] on icon at bounding box center [805, 402] width 22 height 22
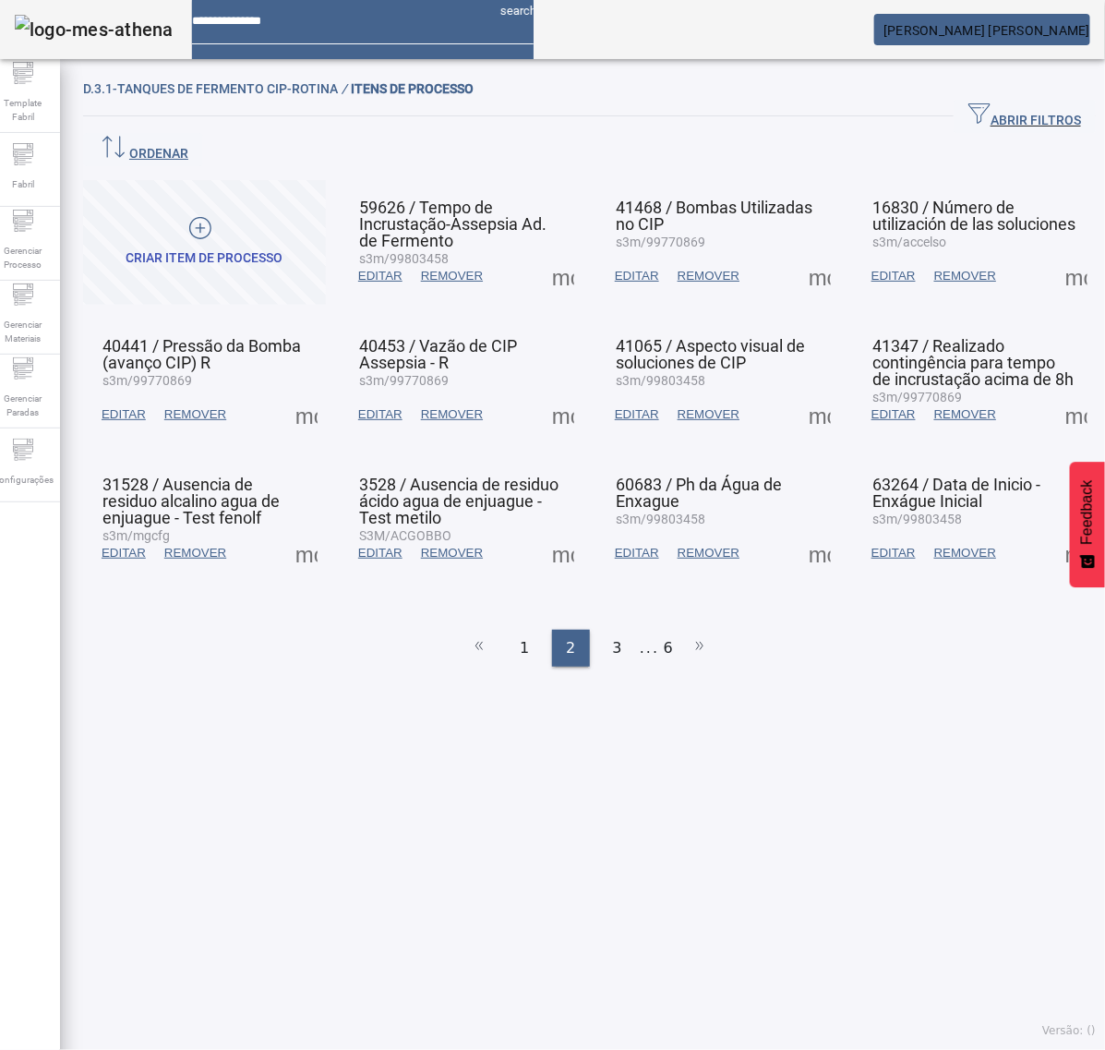
click at [1055, 531] on span at bounding box center [1077, 553] width 44 height 44
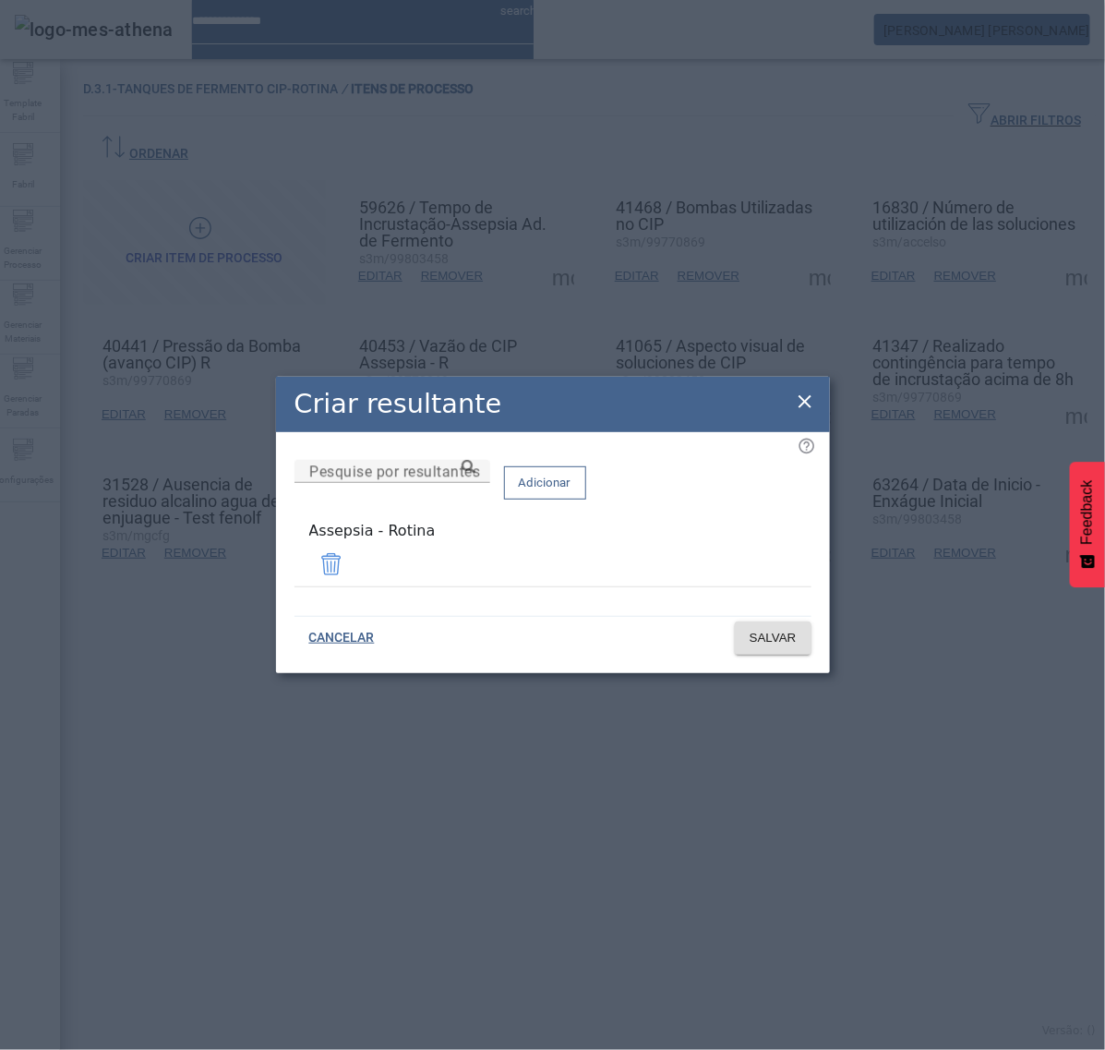
click at [815, 403] on icon at bounding box center [805, 402] width 22 height 22
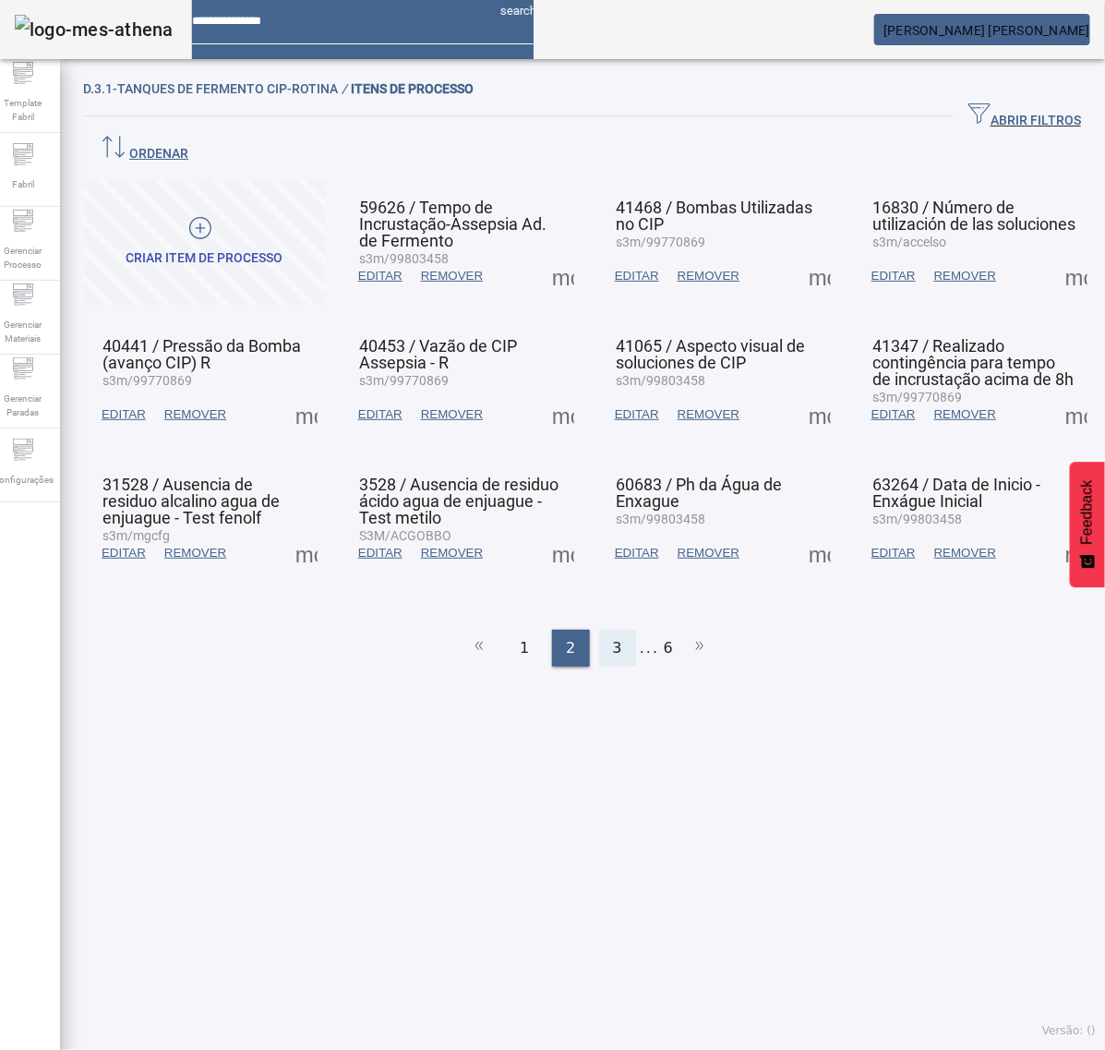
click at [613, 637] on span "3" at bounding box center [617, 648] width 9 height 22
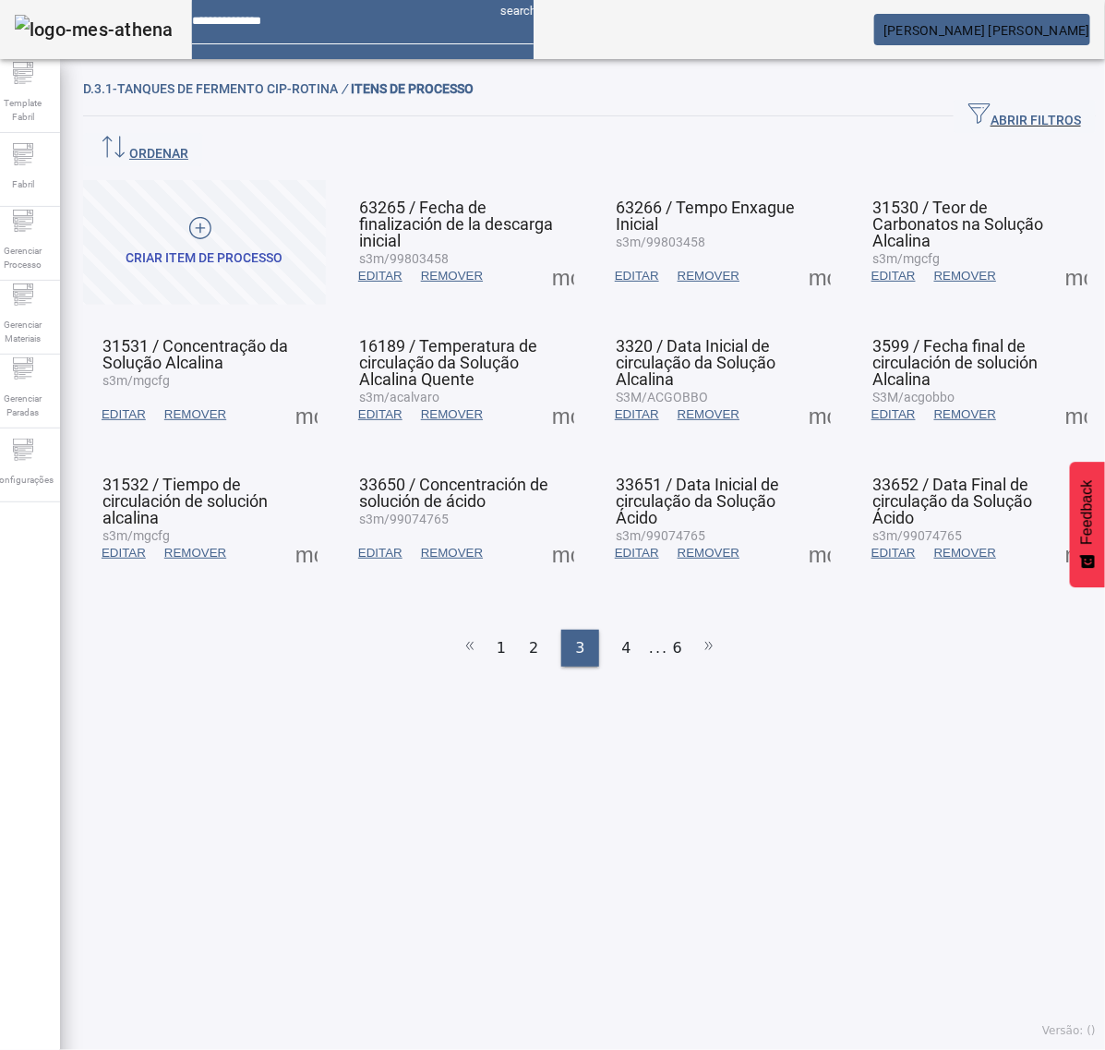
click at [552, 254] on span at bounding box center [563, 276] width 44 height 44
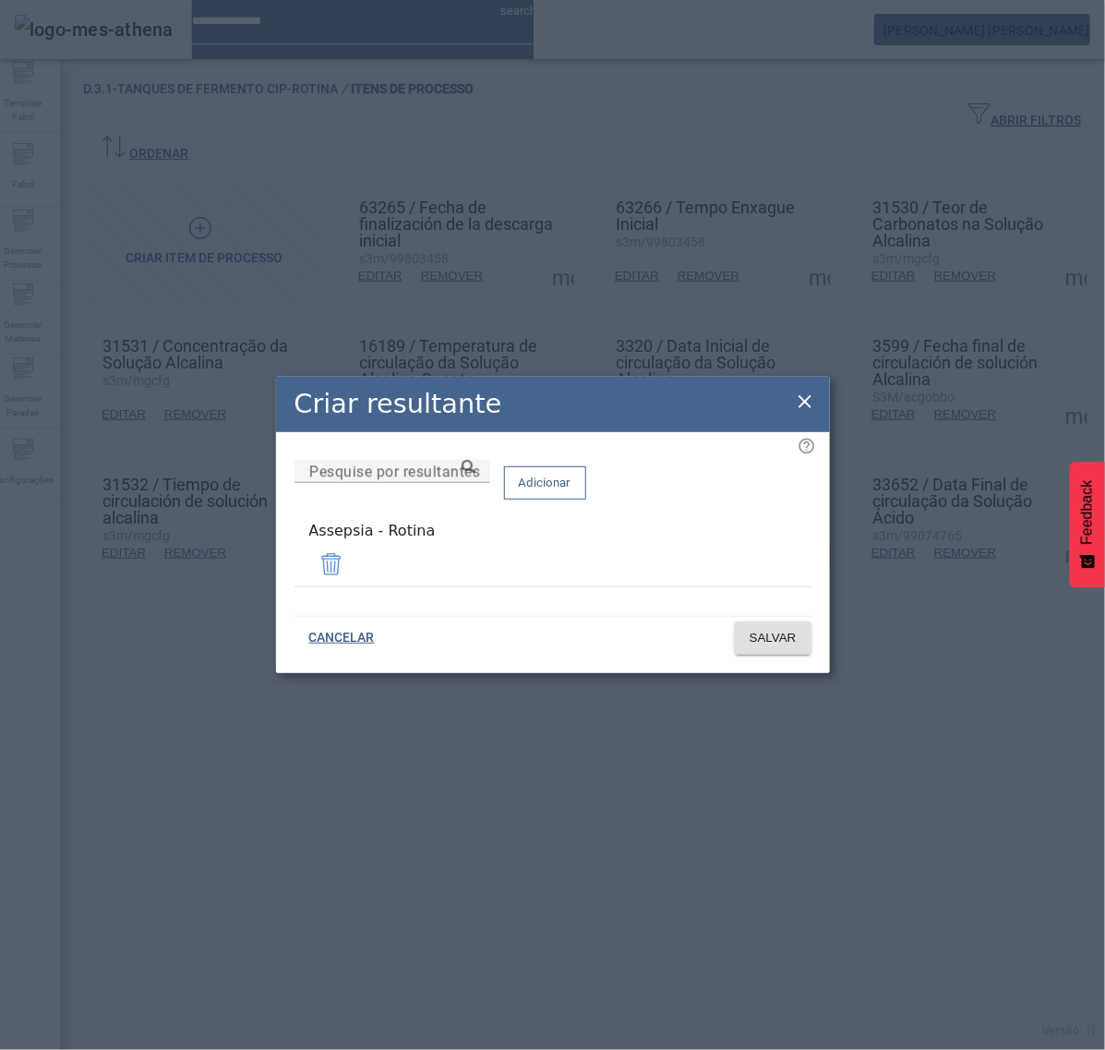
click at [800, 404] on icon at bounding box center [805, 402] width 22 height 22
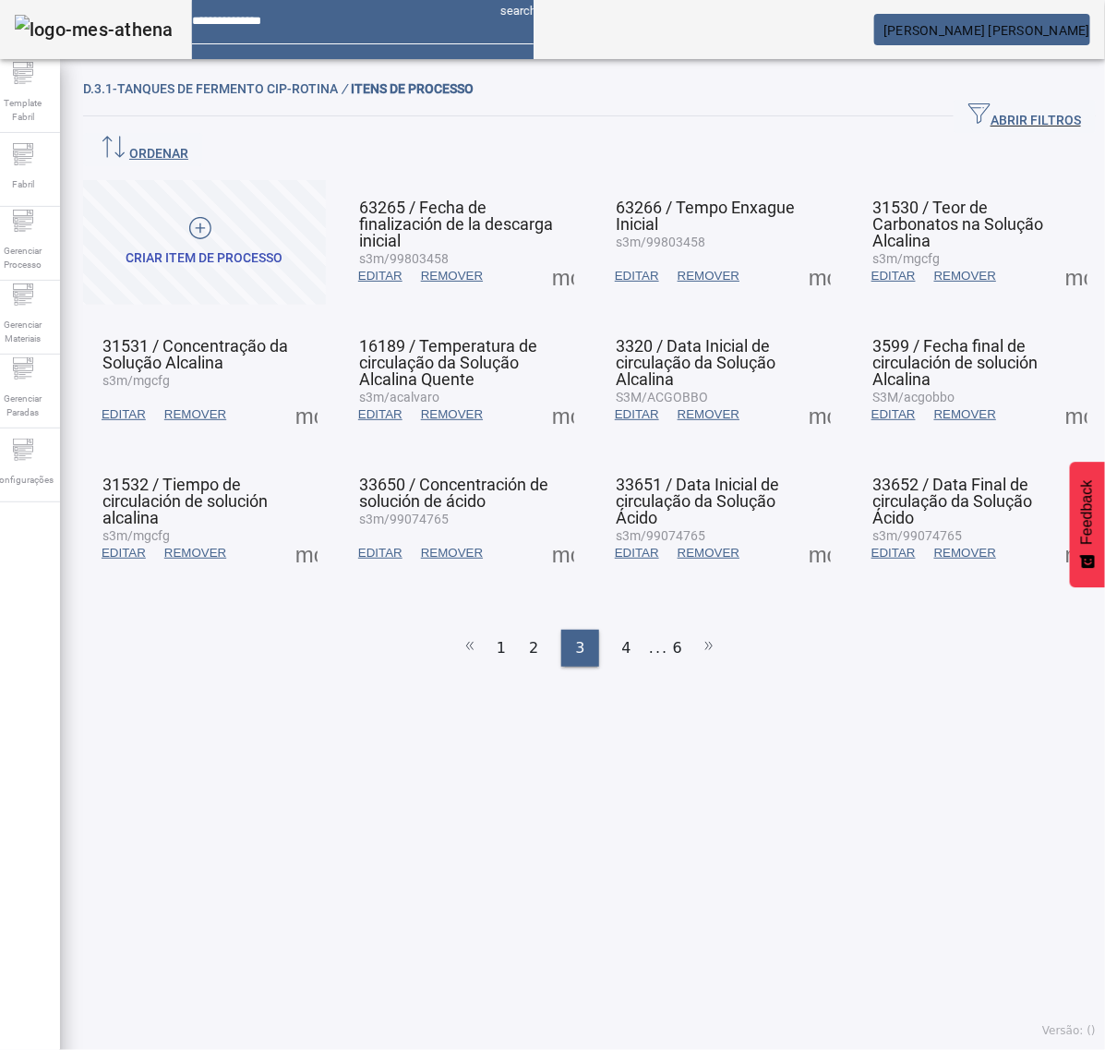
click at [805, 254] on span at bounding box center [820, 276] width 44 height 44
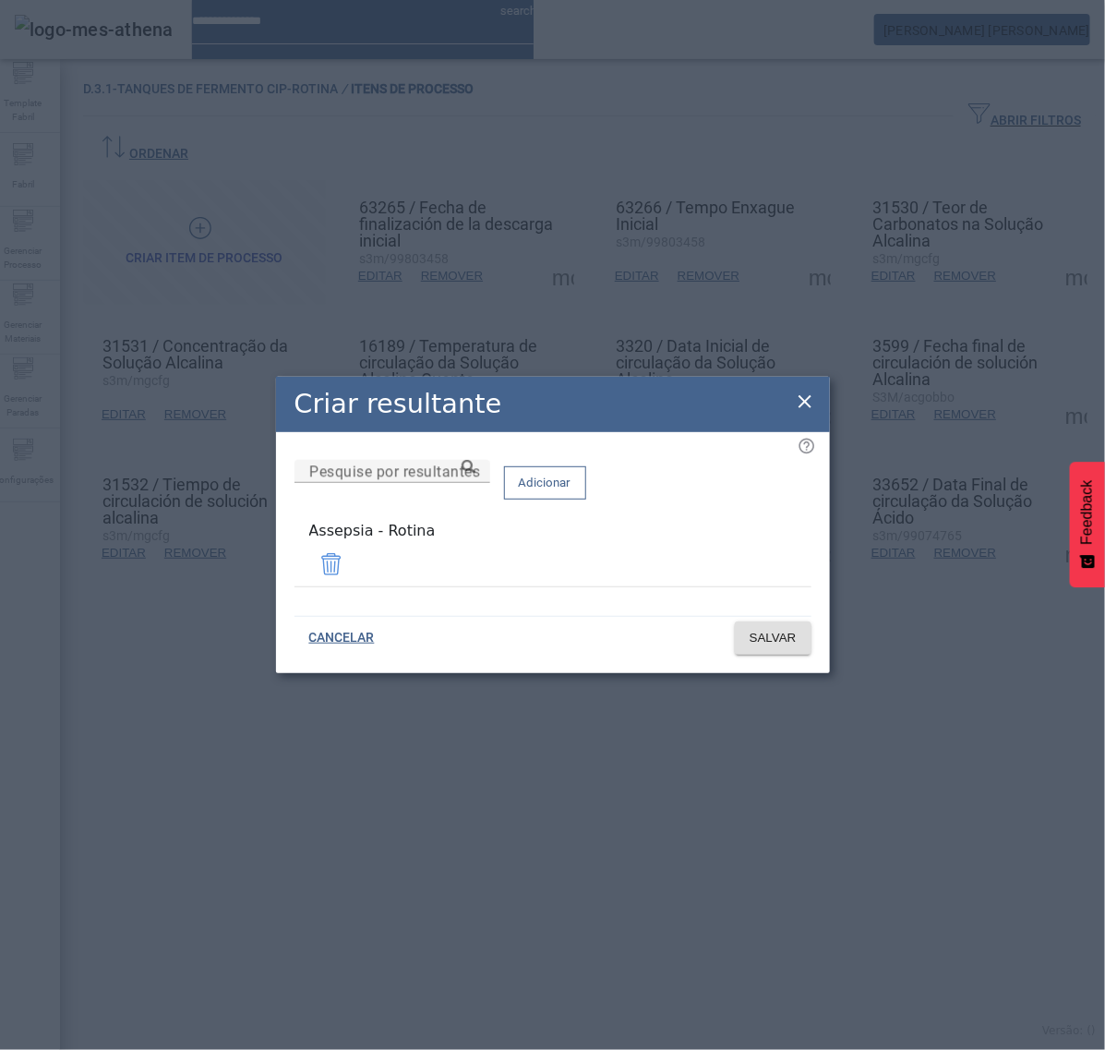
click at [803, 402] on icon at bounding box center [805, 402] width 22 height 22
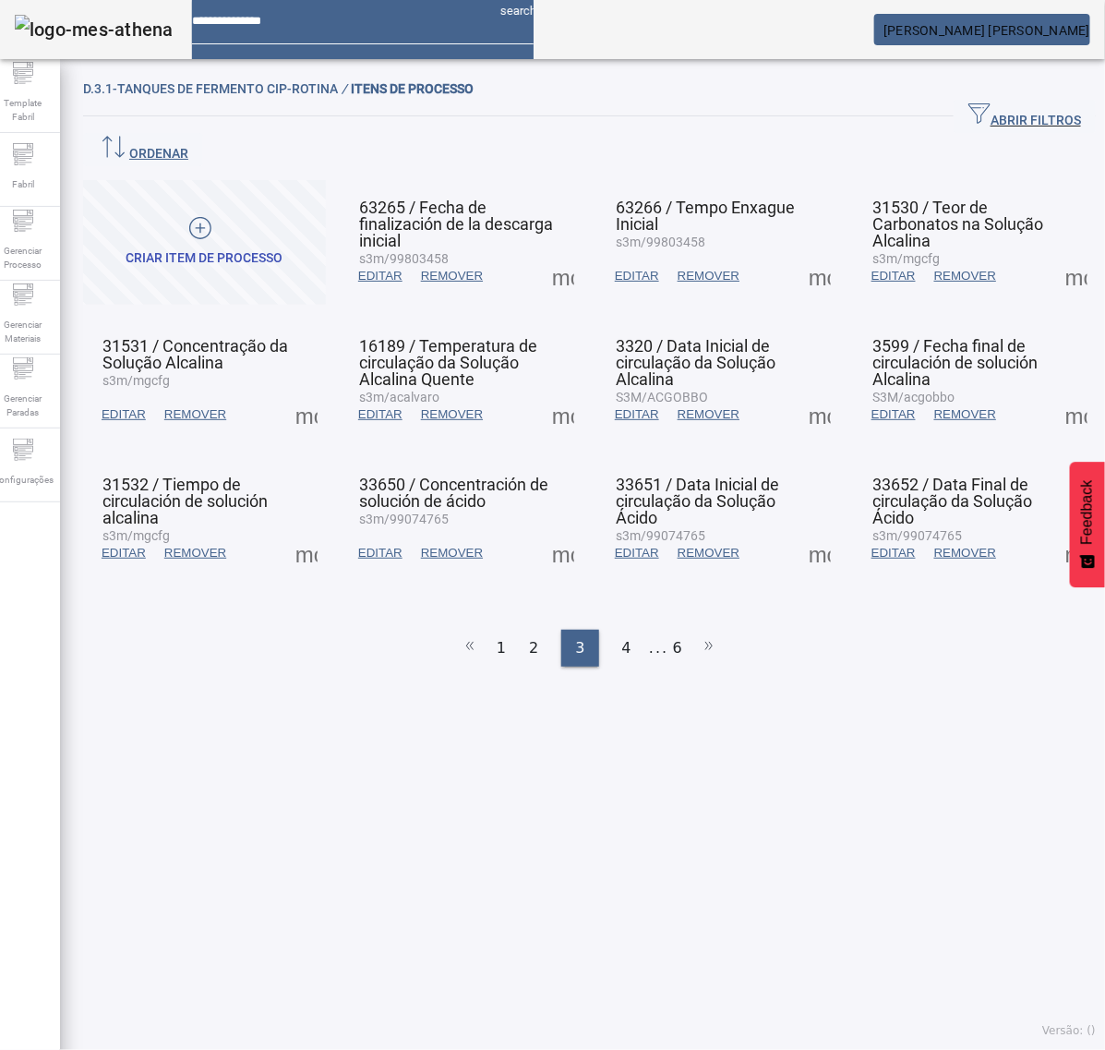
click at [1055, 254] on span at bounding box center [1077, 276] width 44 height 44
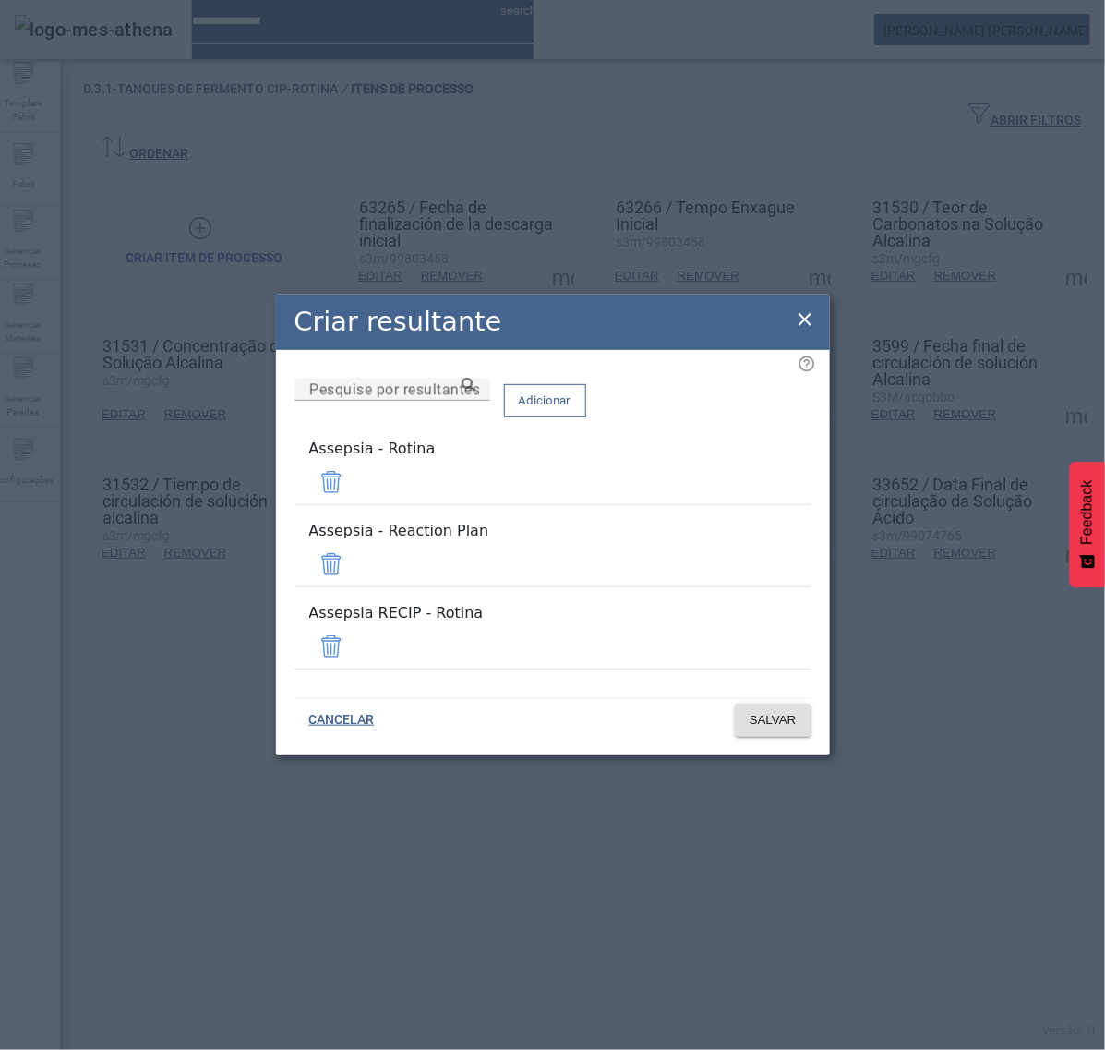
click at [354, 560] on span at bounding box center [331, 564] width 44 height 44
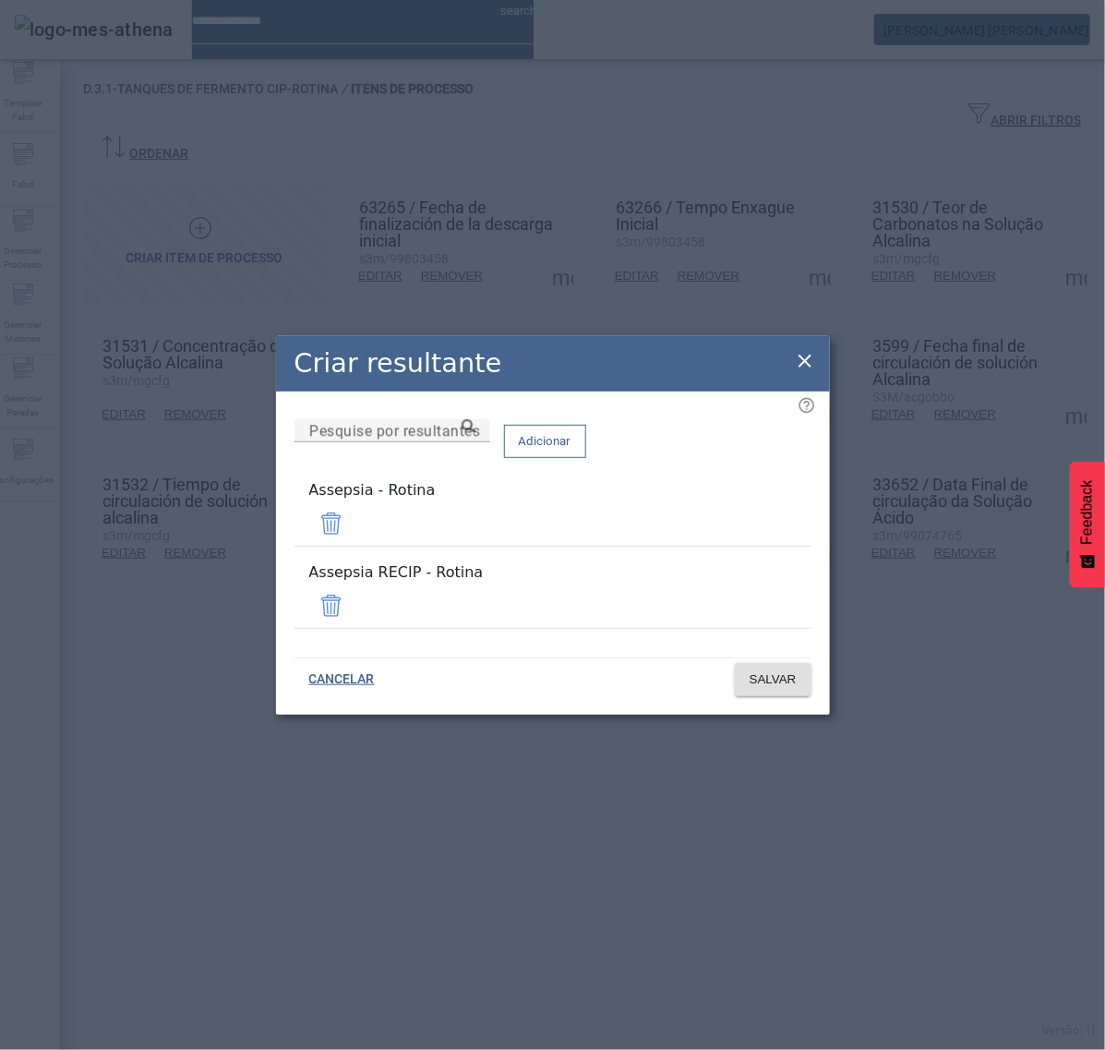
click at [354, 597] on span at bounding box center [331, 606] width 44 height 44
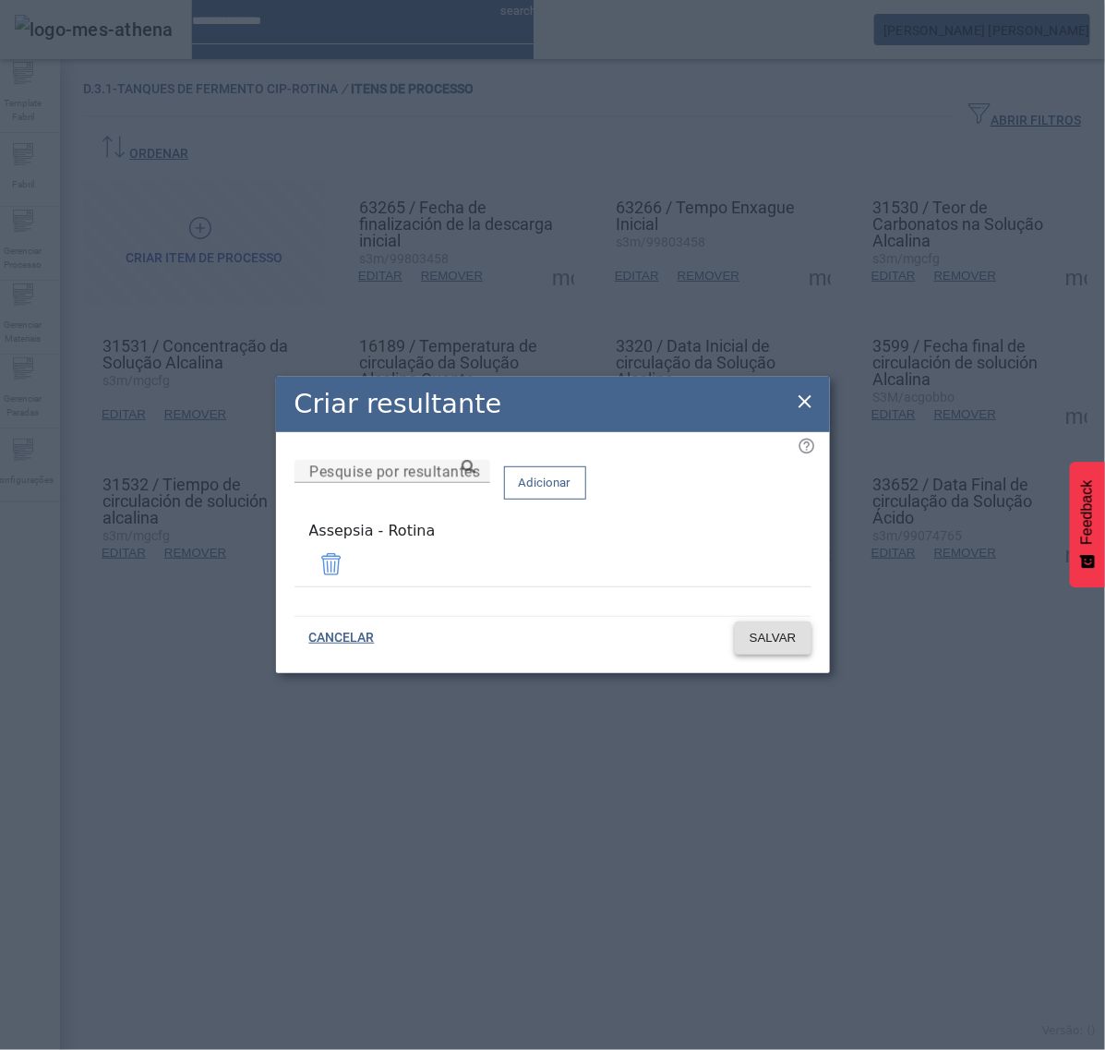
click at [774, 639] on span "SALVAR" at bounding box center [773, 638] width 47 height 18
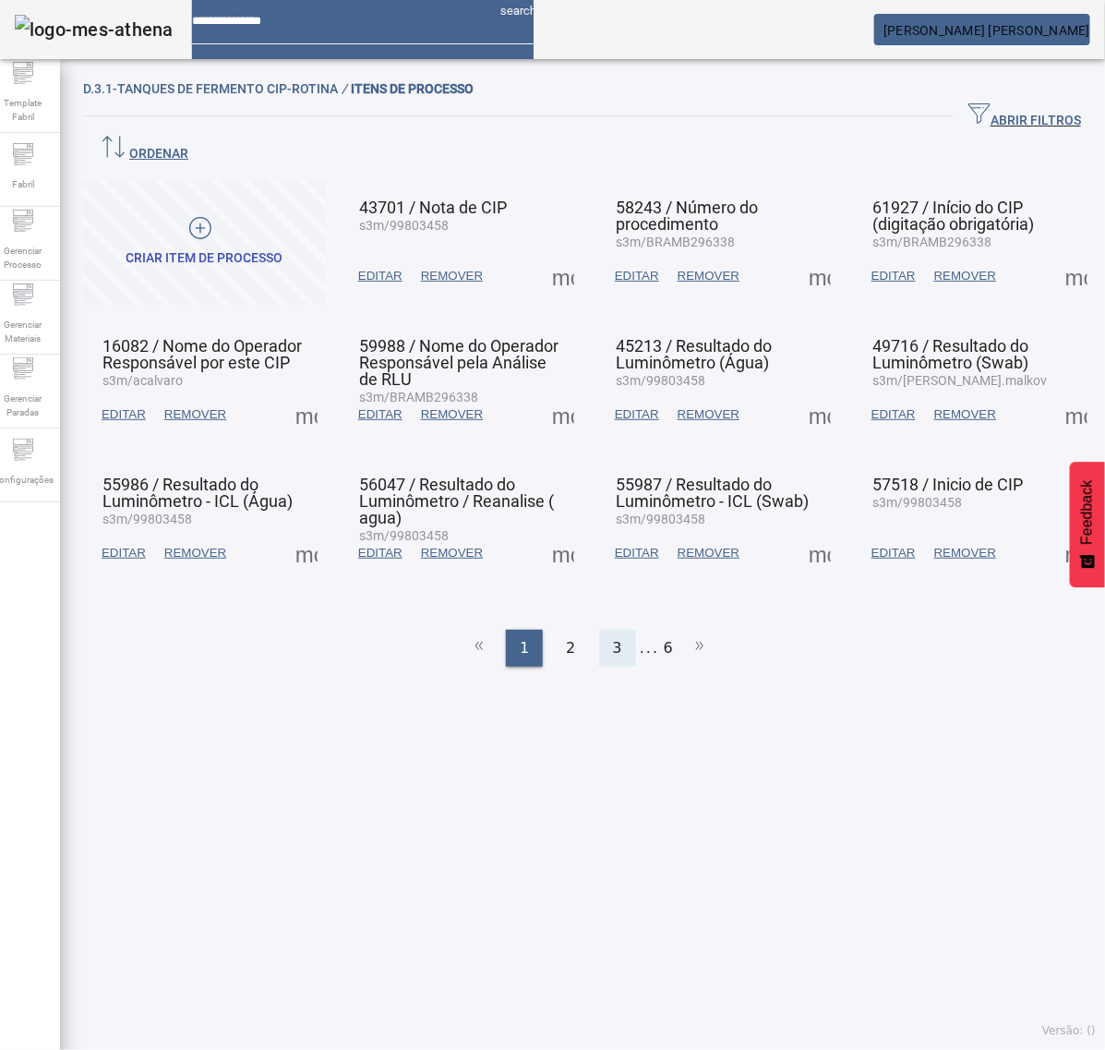
click at [615, 630] on div "3" at bounding box center [617, 648] width 37 height 37
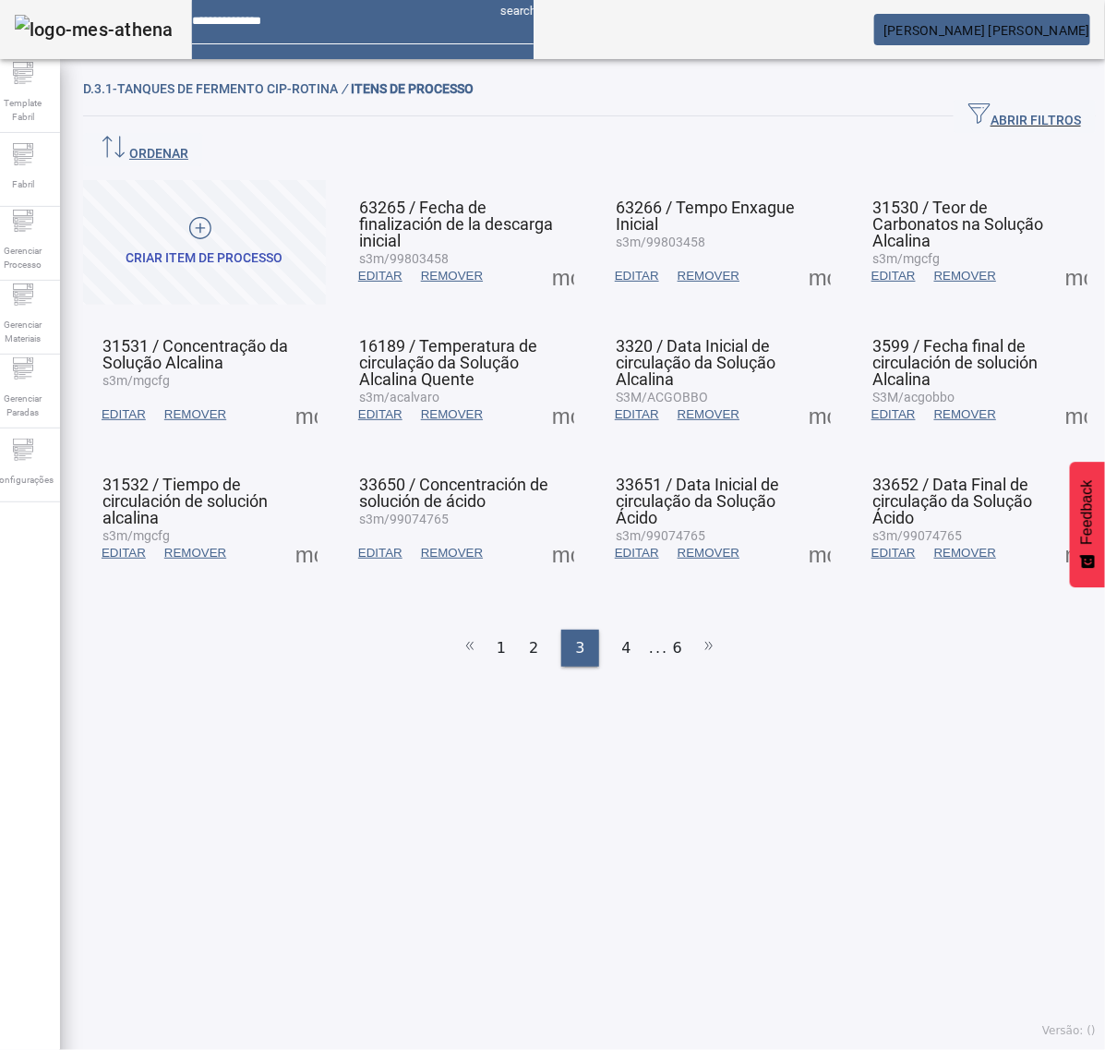
click at [1055, 254] on span at bounding box center [1077, 276] width 44 height 44
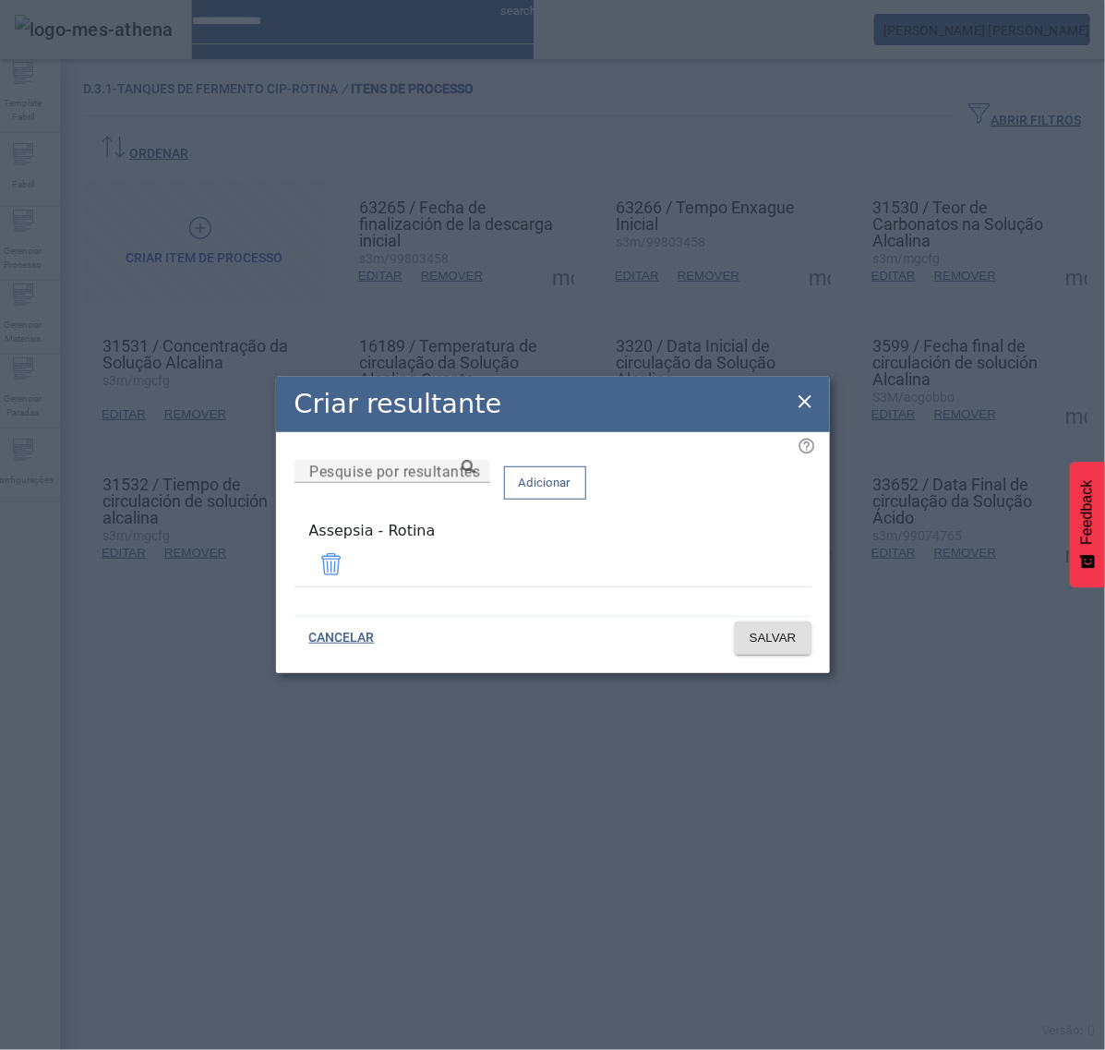
click at [805, 399] on icon at bounding box center [805, 402] width 22 height 22
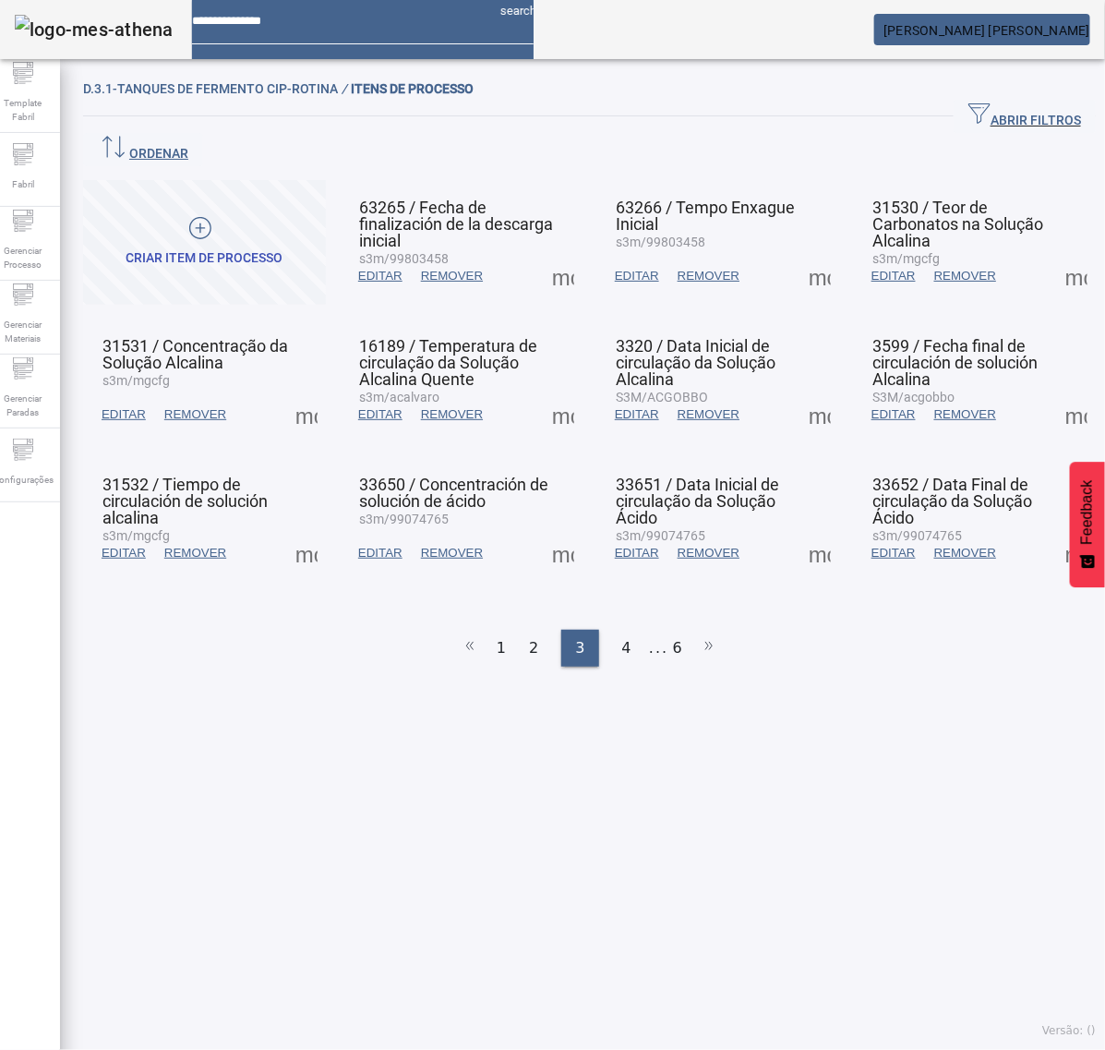
drag, startPoint x: 324, startPoint y: 381, endPoint x: 308, endPoint y: 381, distance: 16.6
click at [319, 381] on mat-grid-list "CRIAR ITEM DE PROCESSO 63265 / Fecha de finalización de la descarga inicial s3m…" at bounding box center [589, 381] width 1013 height 402
click at [308, 392] on span at bounding box center [306, 414] width 44 height 44
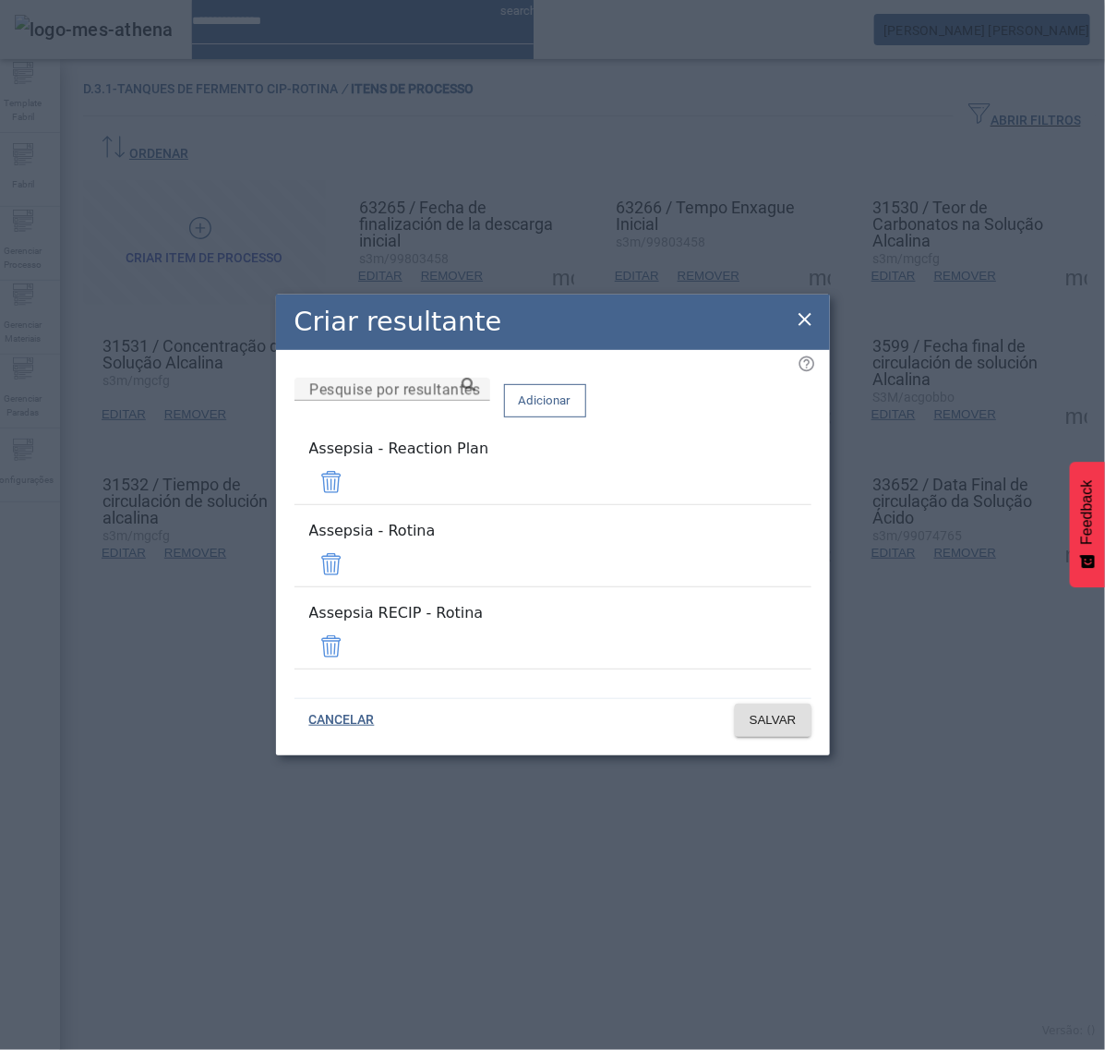
drag, startPoint x: 758, startPoint y: 633, endPoint x: 743, endPoint y: 561, distance: 73.5
click at [354, 630] on span at bounding box center [331, 646] width 44 height 44
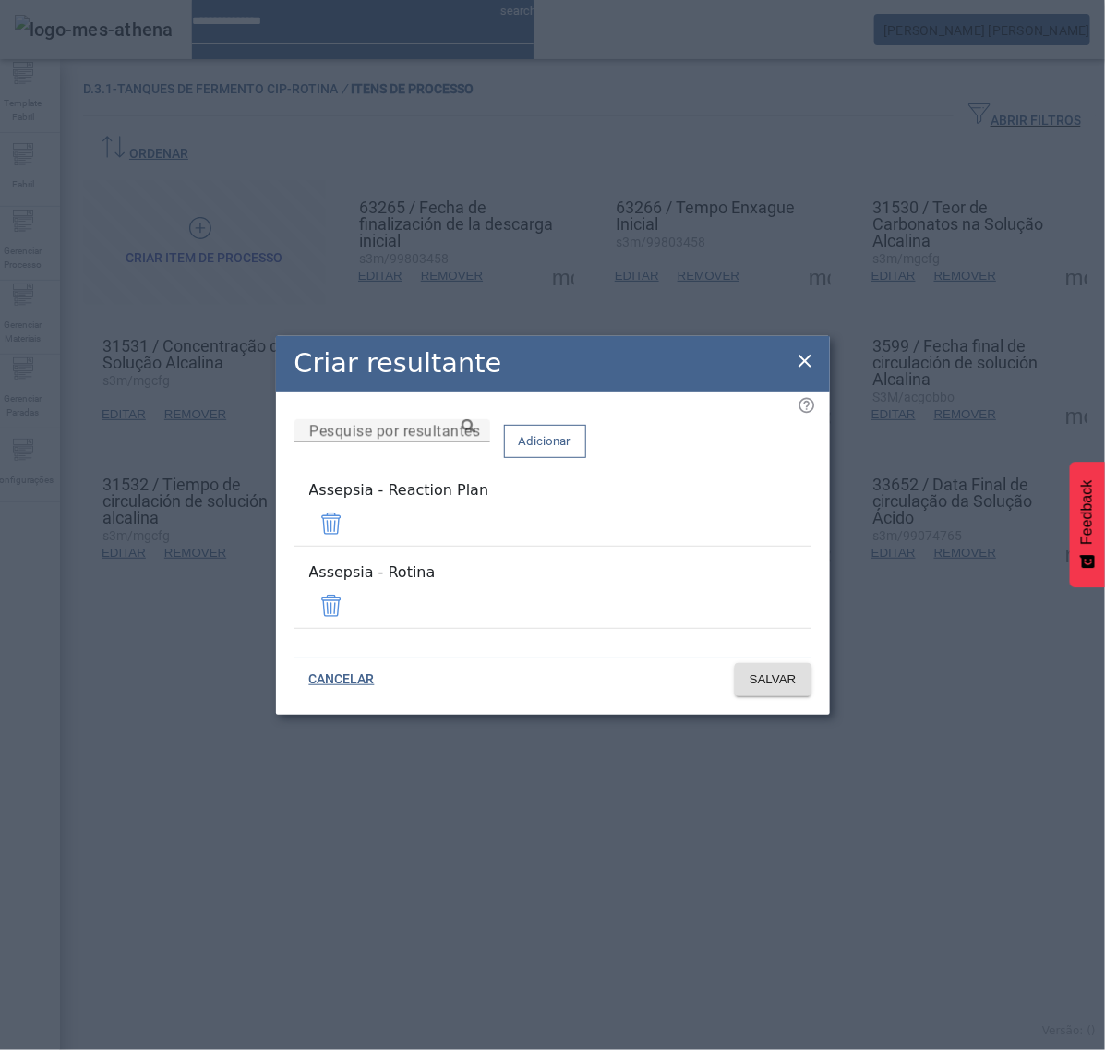
click at [354, 532] on span at bounding box center [331, 523] width 44 height 44
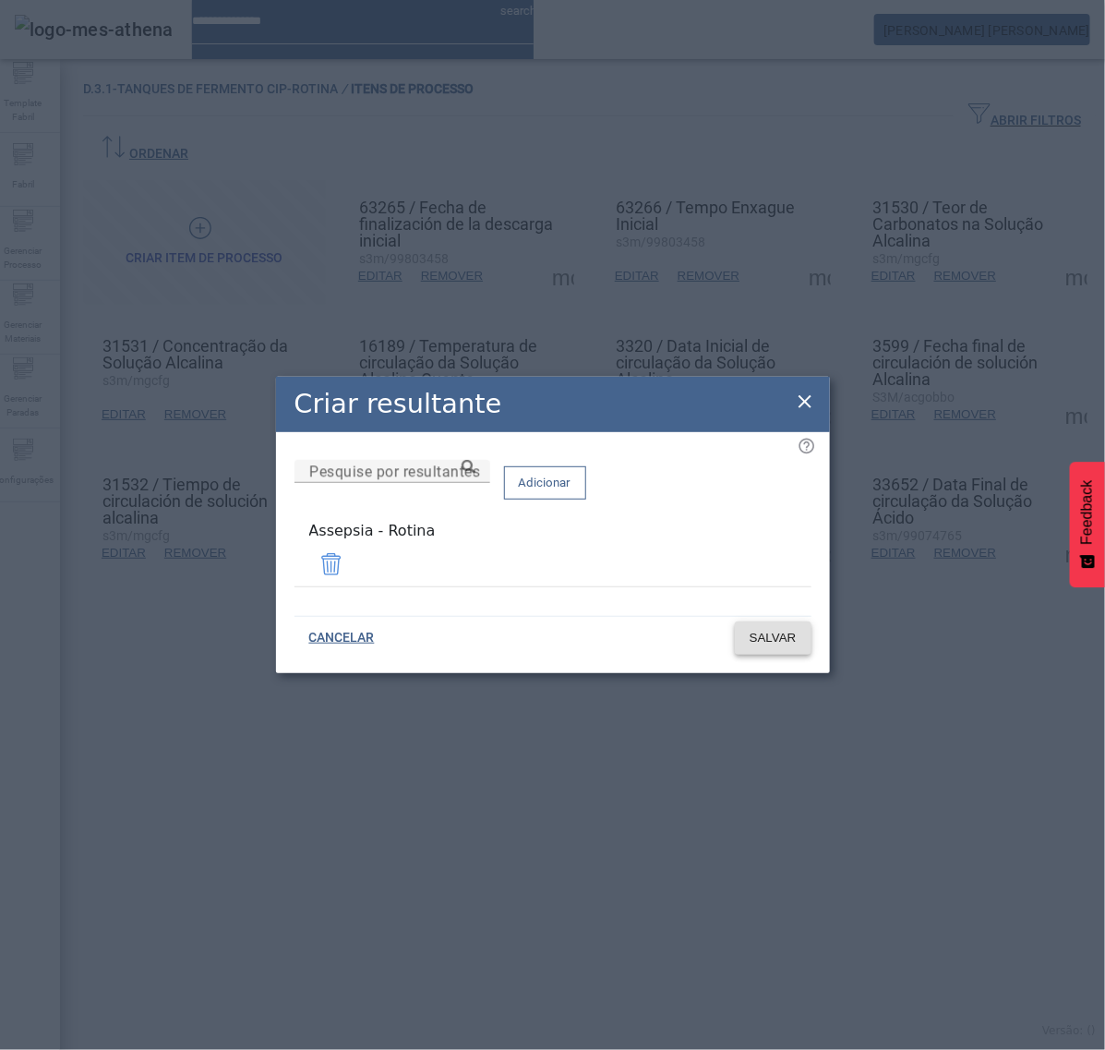
click at [760, 644] on span at bounding box center [773, 638] width 77 height 44
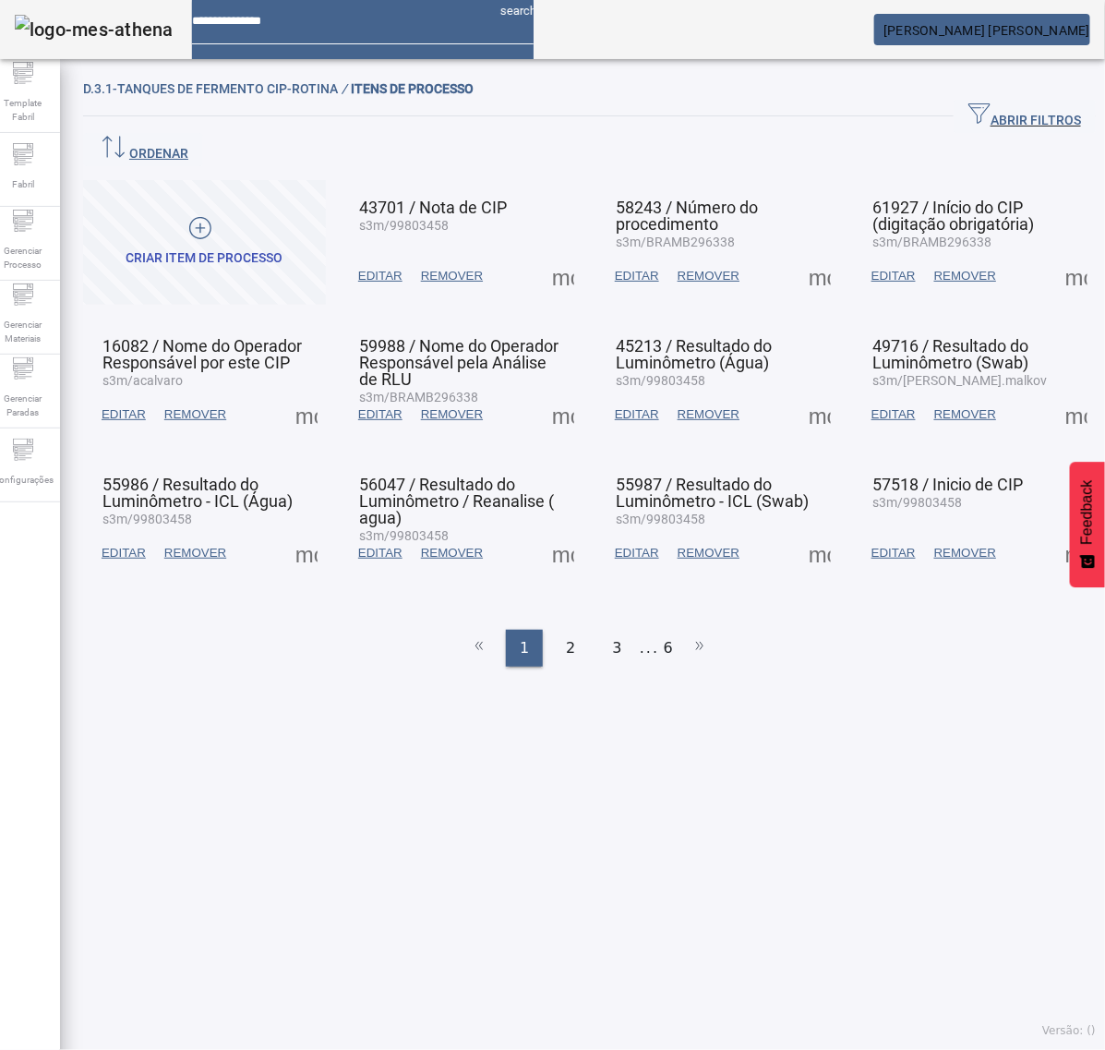
click at [568, 630] on div "2" at bounding box center [570, 648] width 37 height 37
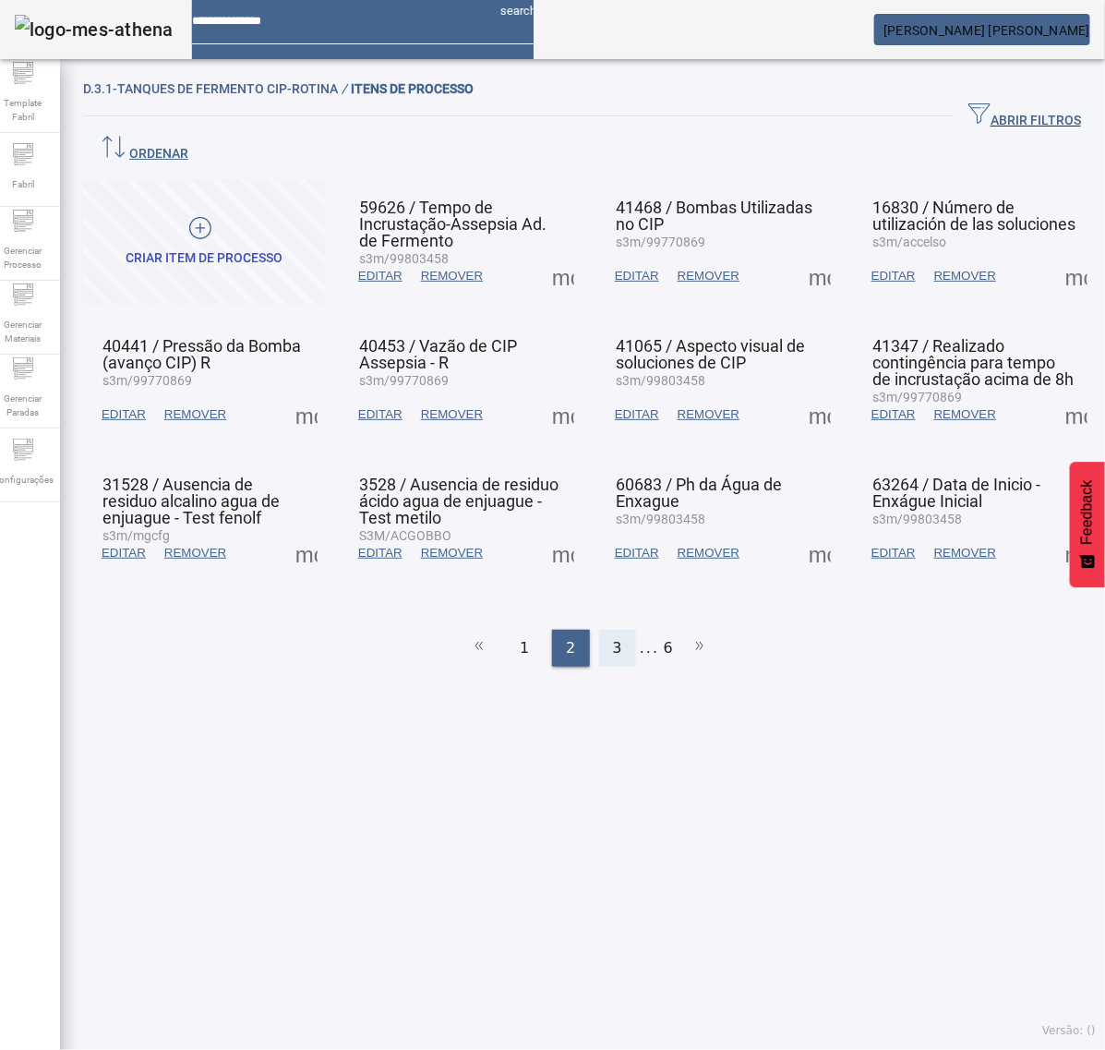
click at [615, 630] on div "3" at bounding box center [617, 648] width 37 height 37
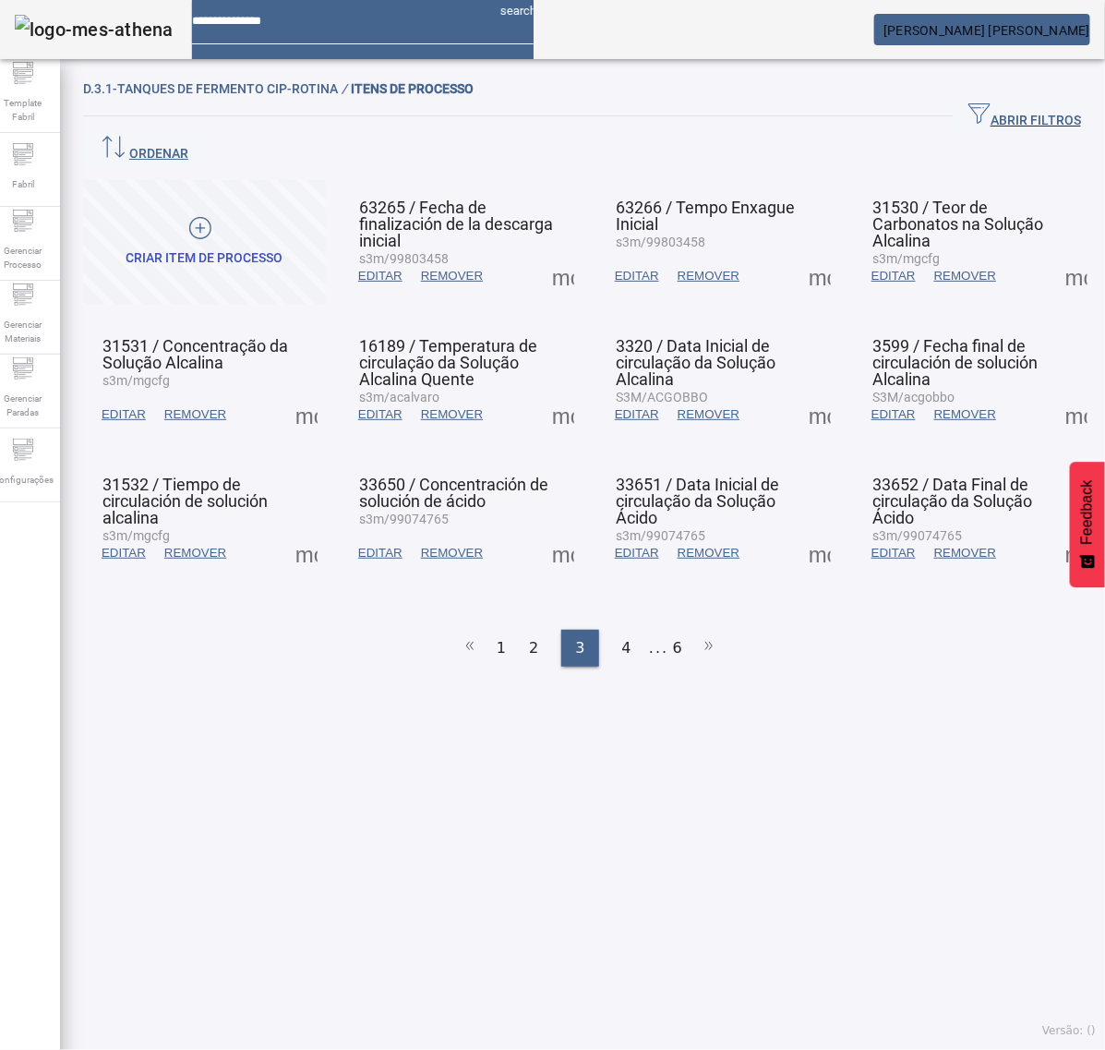
click at [547, 392] on span at bounding box center [563, 414] width 44 height 44
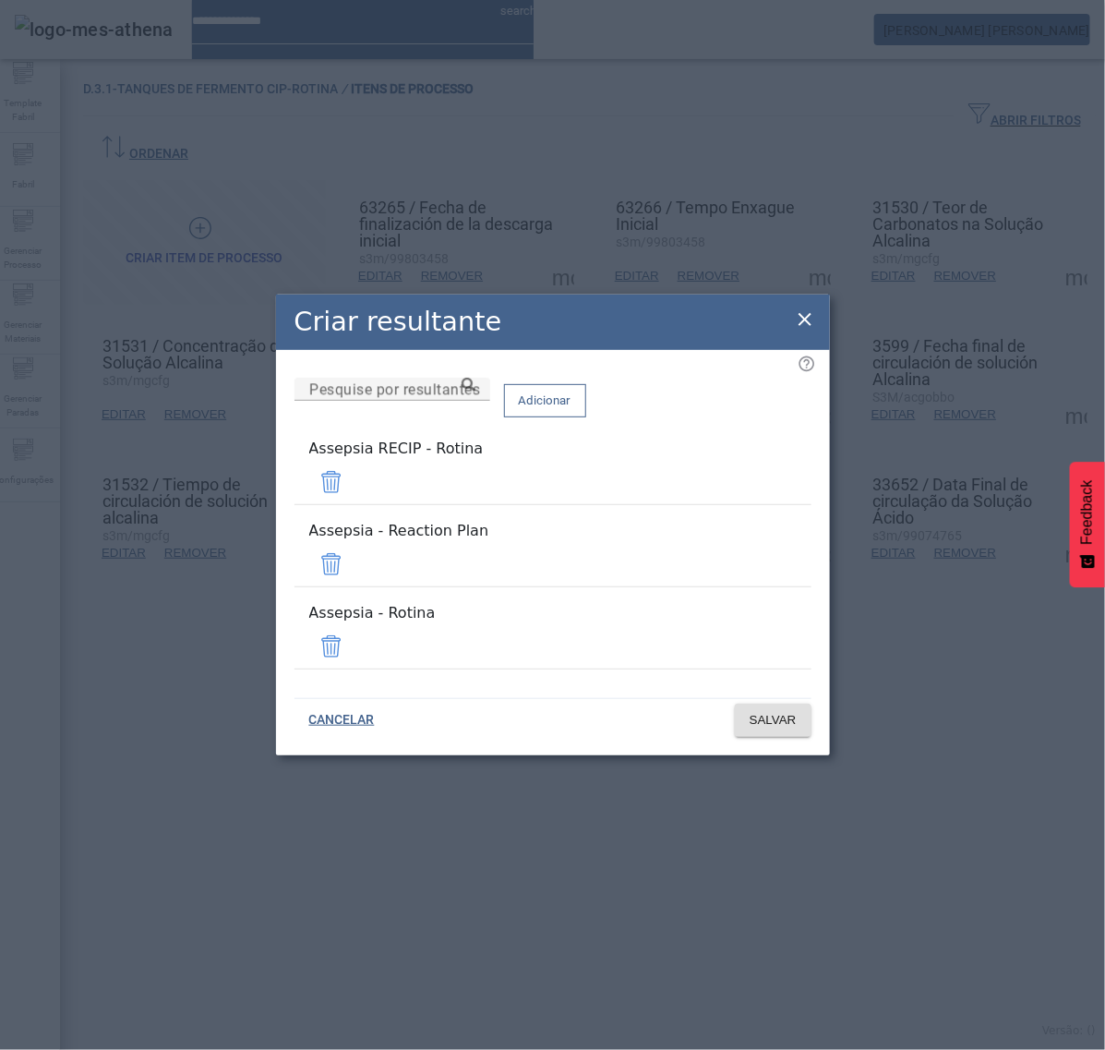
click at [354, 501] on span at bounding box center [331, 482] width 44 height 44
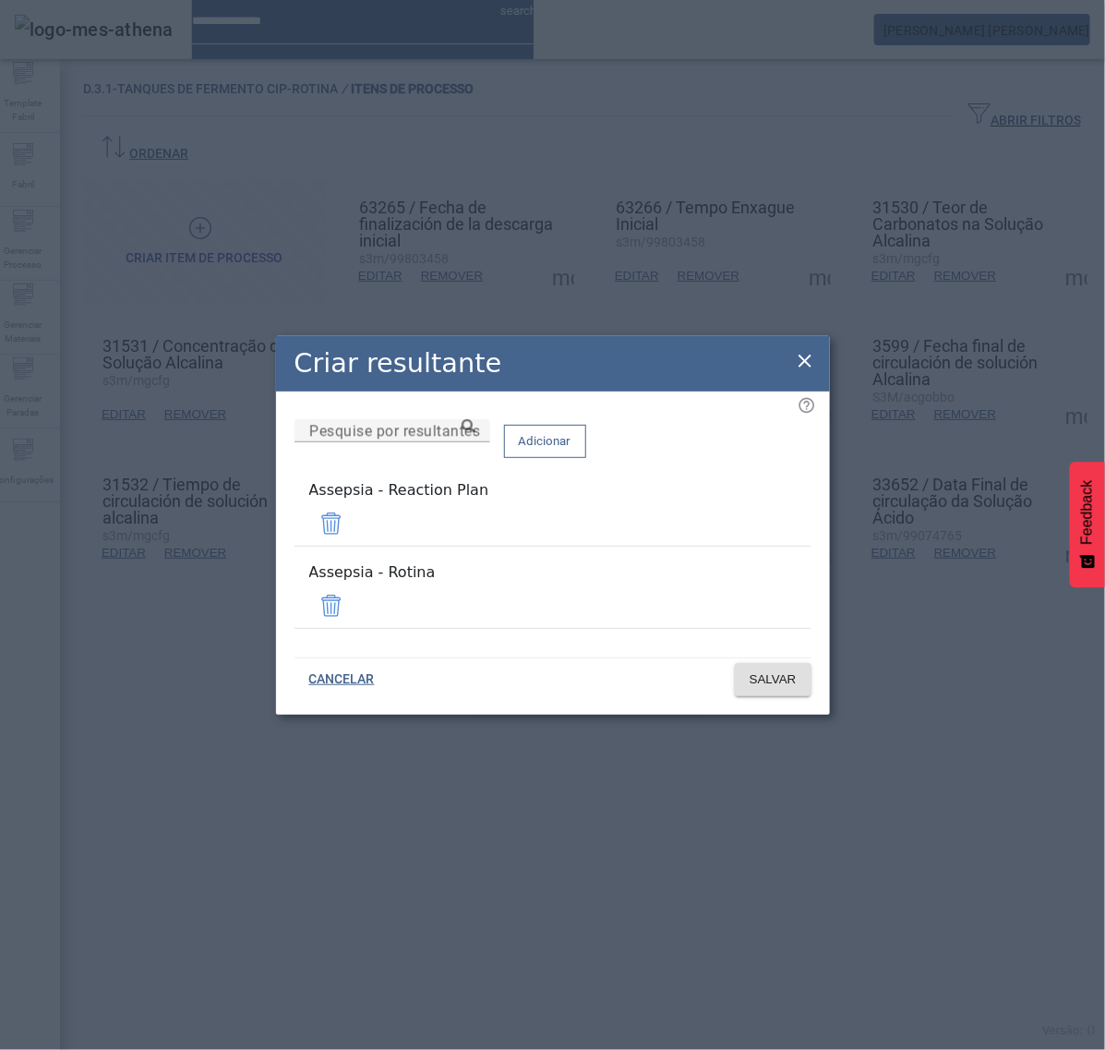
click at [354, 536] on span at bounding box center [331, 523] width 44 height 44
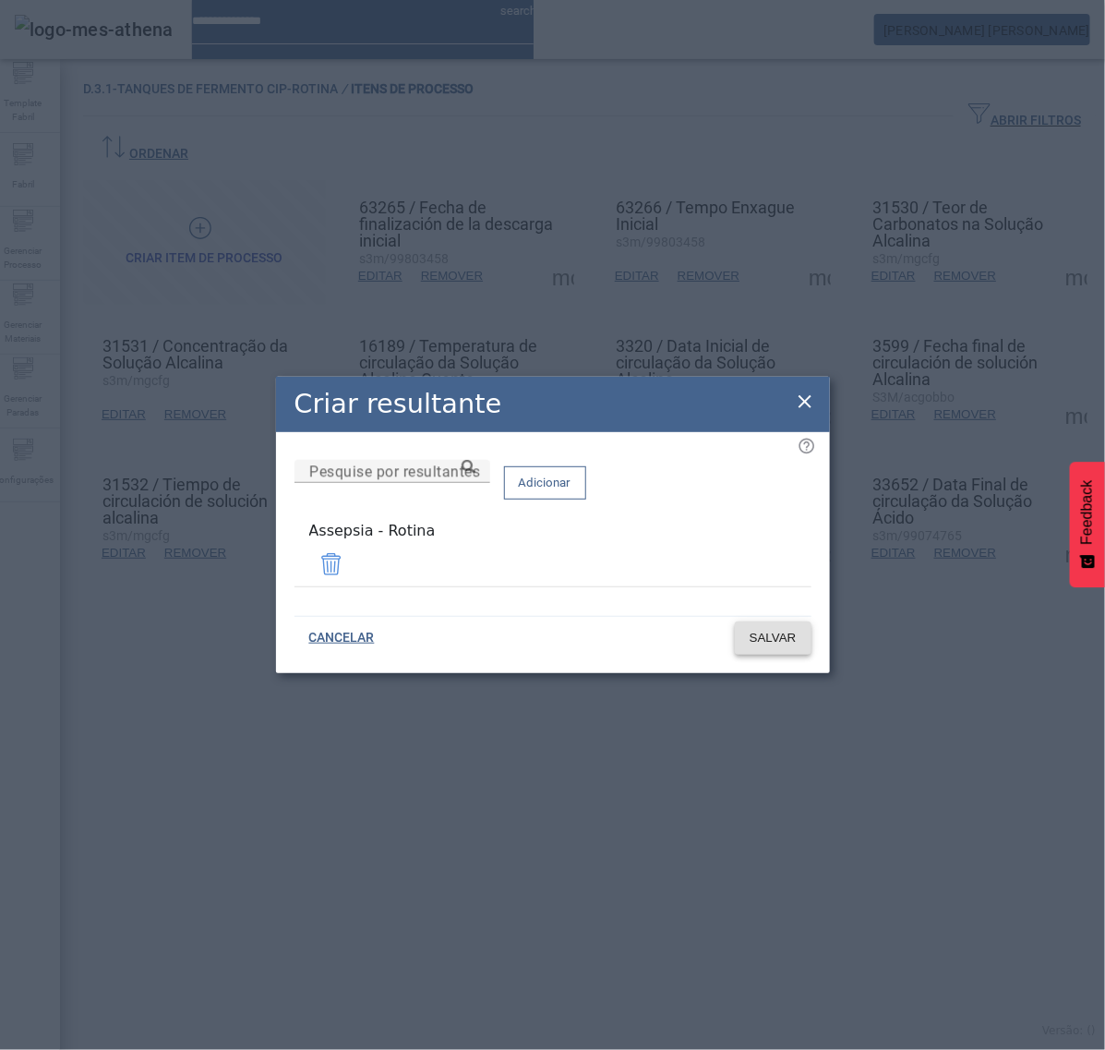
click at [778, 629] on span "SALVAR" at bounding box center [773, 638] width 47 height 18
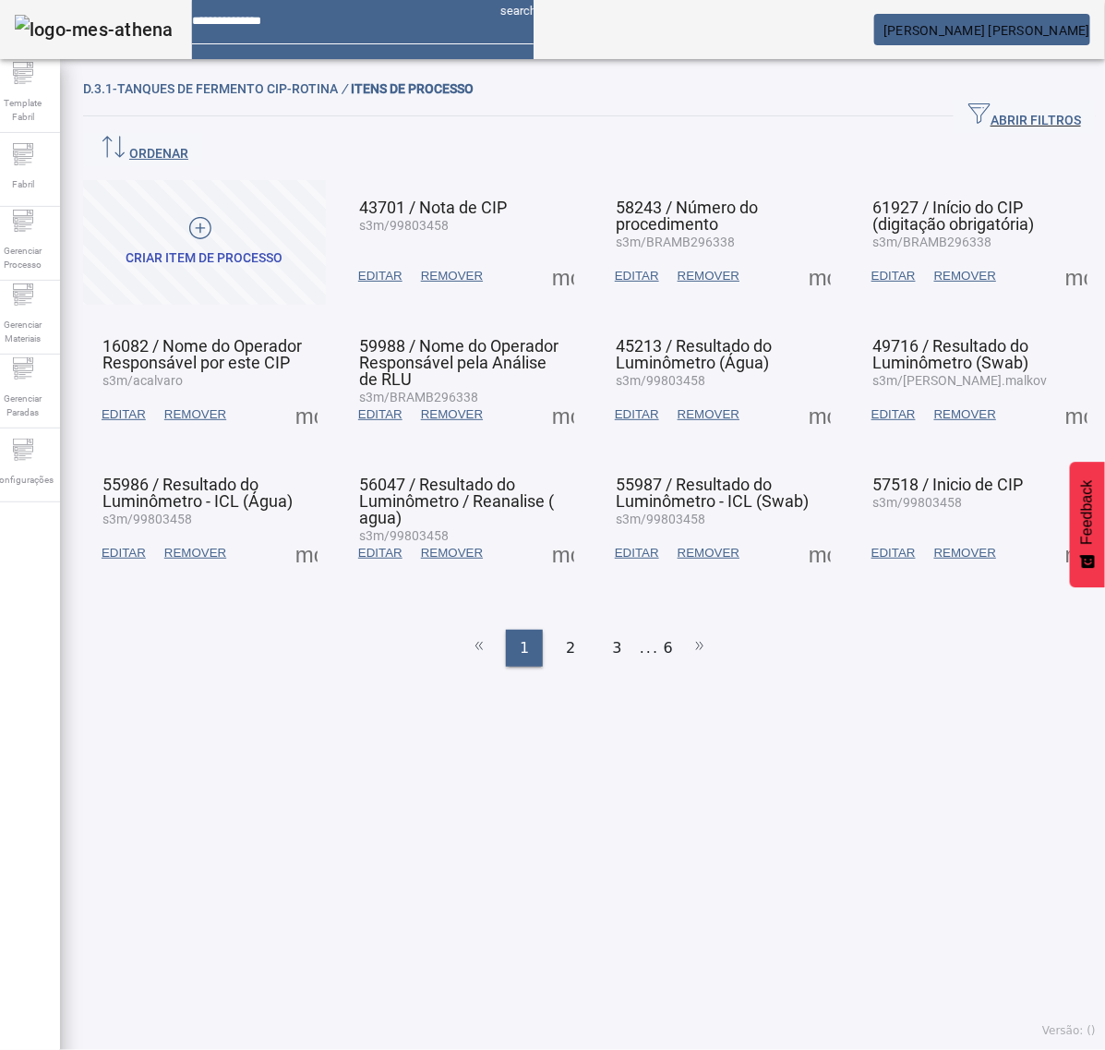
click at [552, 630] on div "2" at bounding box center [570, 648] width 37 height 37
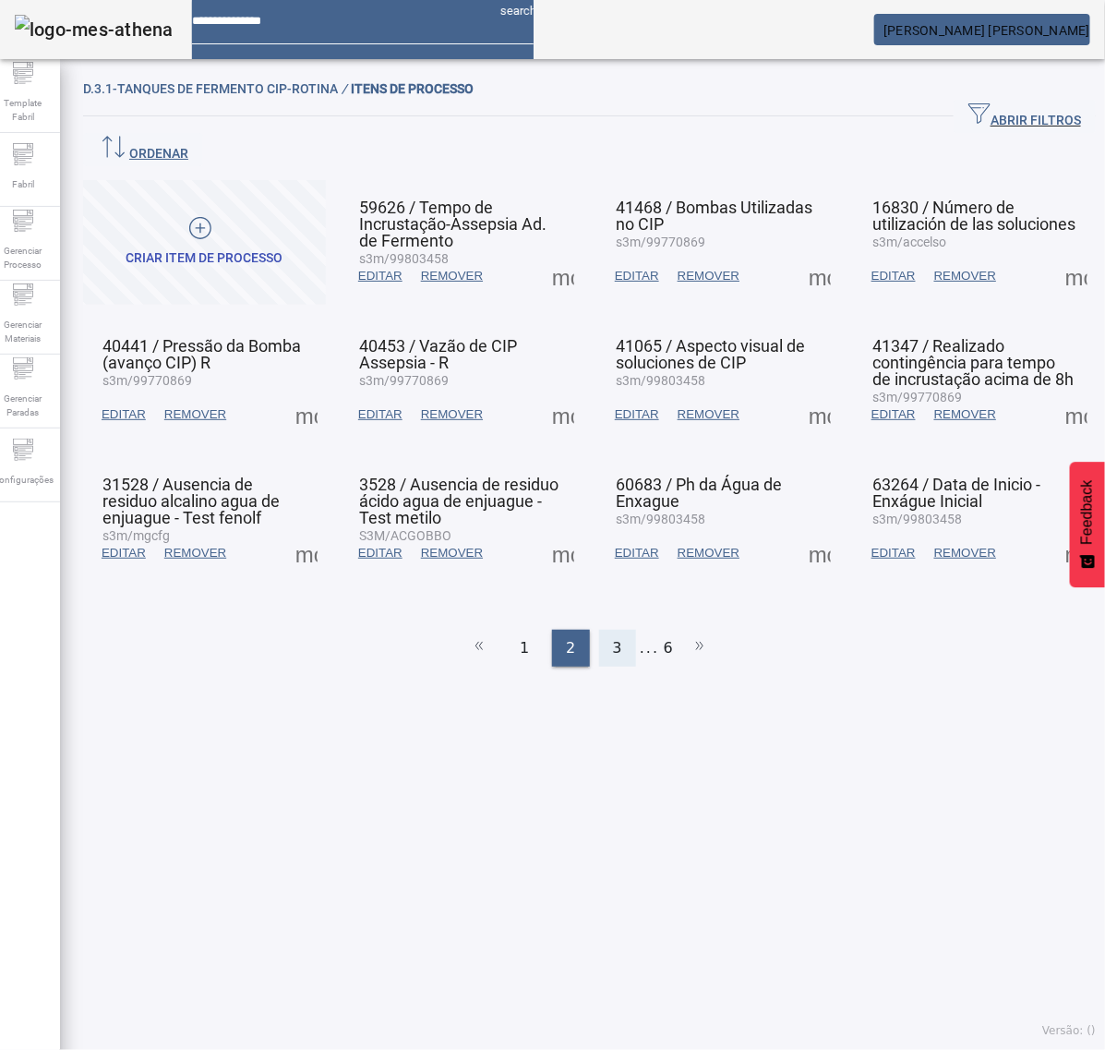
click at [602, 630] on div "3" at bounding box center [617, 648] width 37 height 37
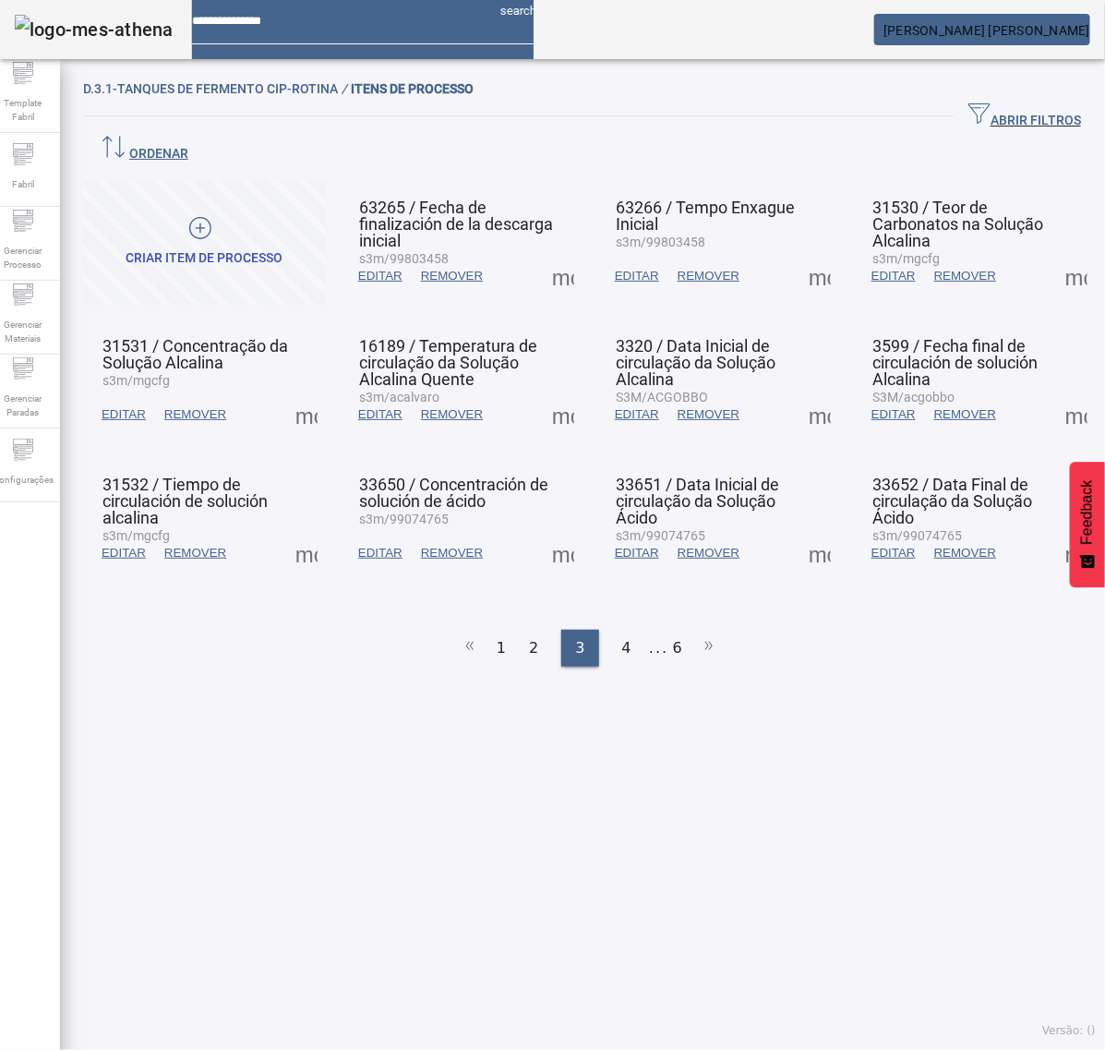
click at [621, 405] on span "EDITAR" at bounding box center [637, 414] width 44 height 18
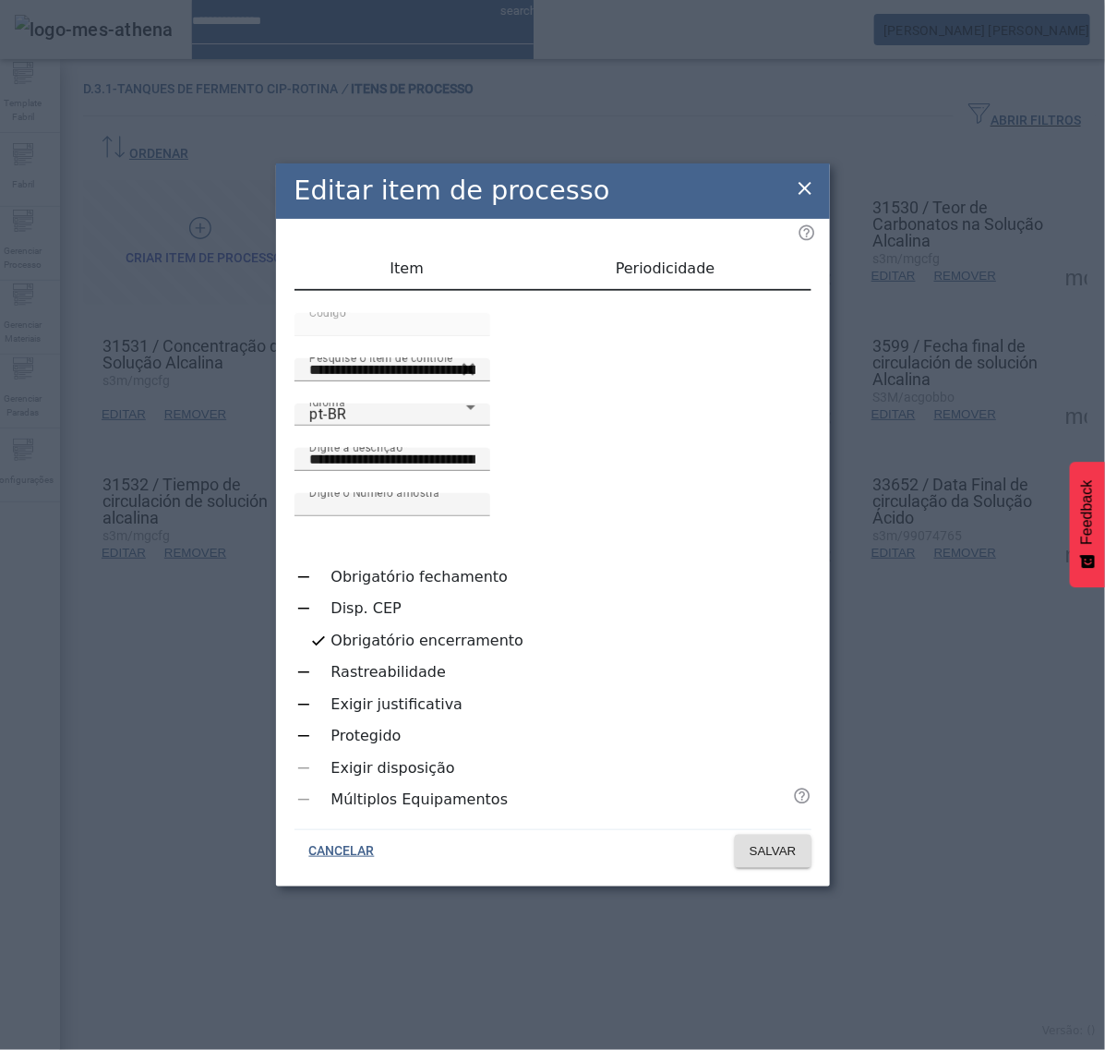
drag, startPoint x: 791, startPoint y: 201, endPoint x: 804, endPoint y: 205, distance: 13.4
click at [801, 203] on div "**********" at bounding box center [553, 524] width 554 height 723
click at [804, 199] on icon at bounding box center [805, 188] width 22 height 22
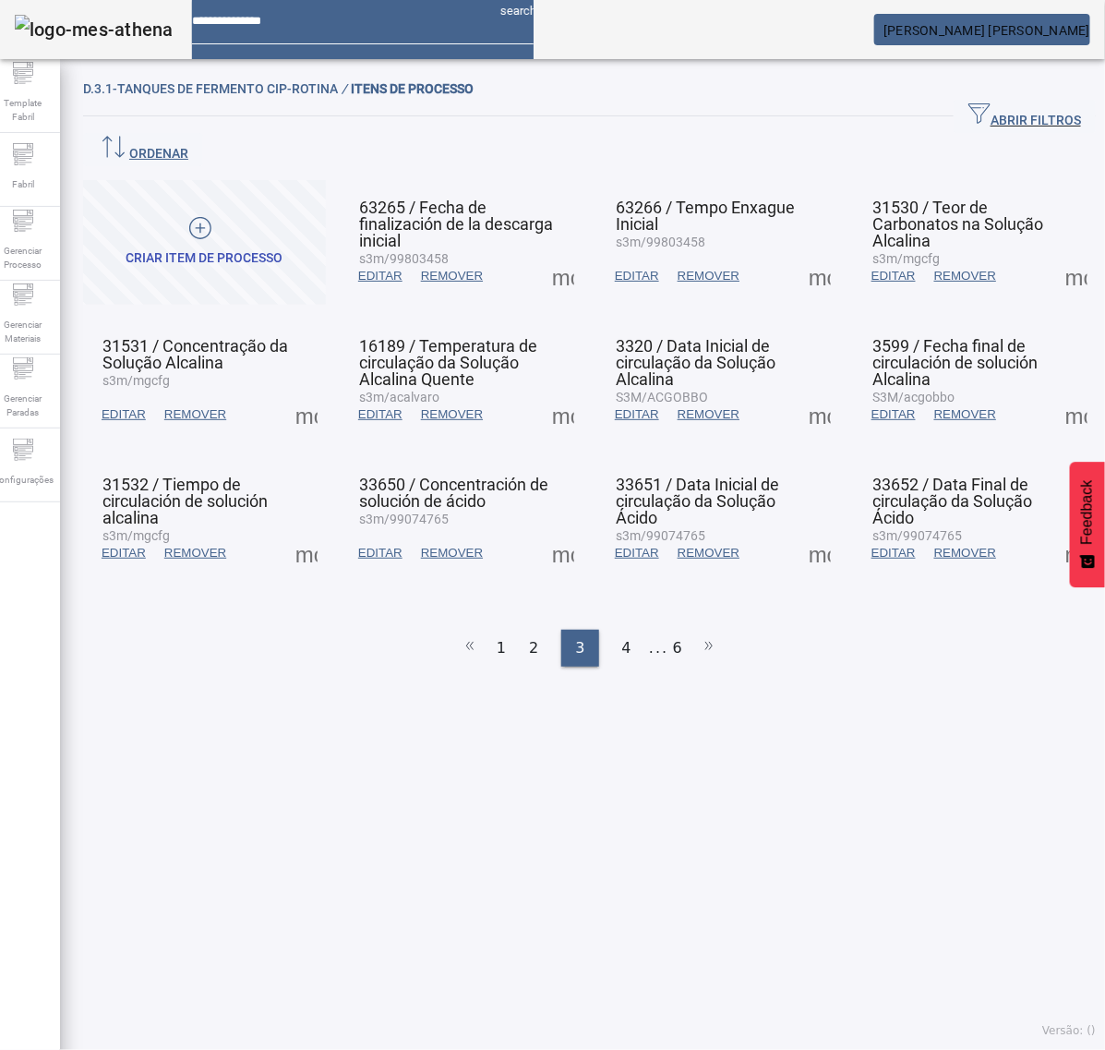
click at [801, 392] on span at bounding box center [820, 414] width 44 height 44
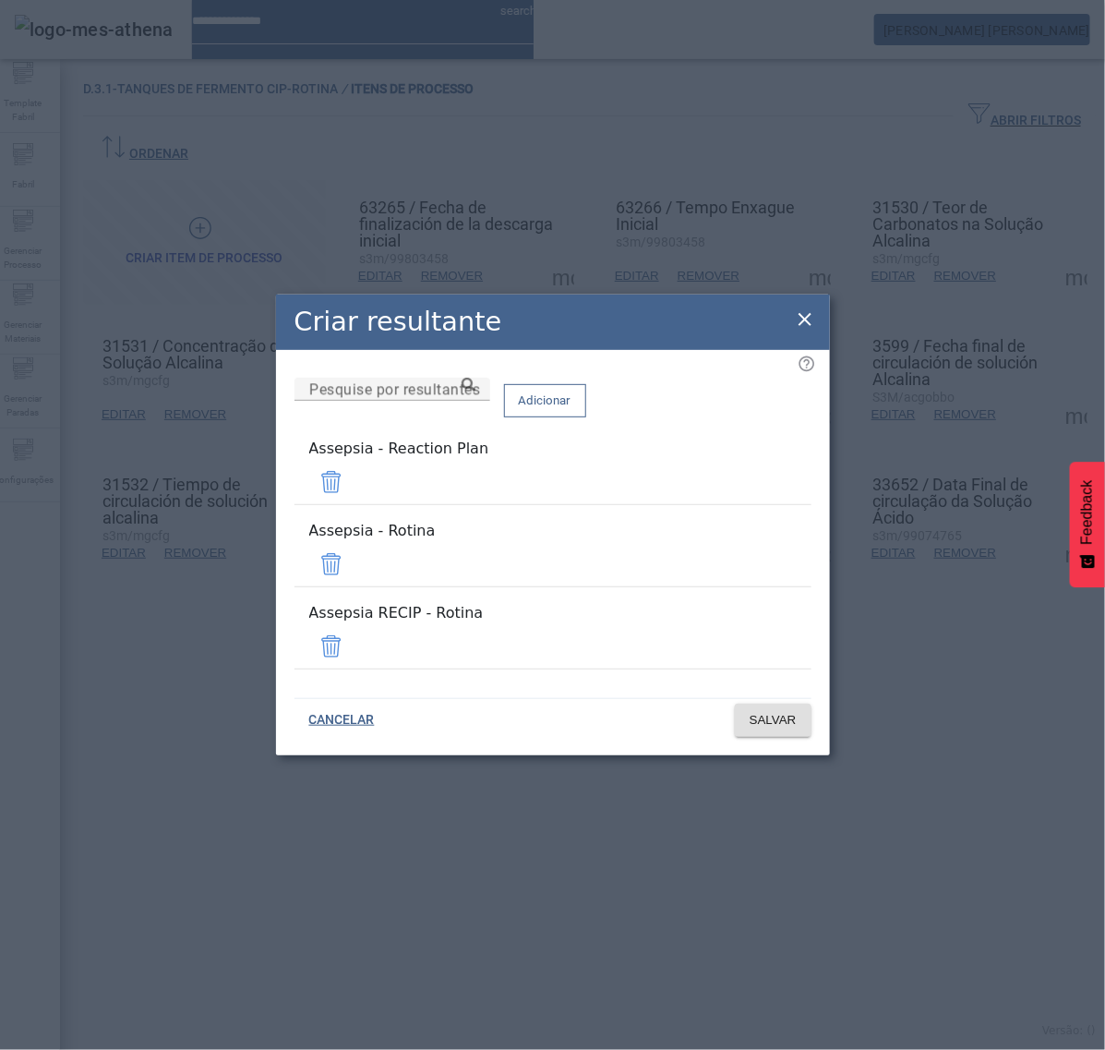
click at [574, 460] on div "Assepsia - Reaction Plan" at bounding box center [553, 449] width 488 height 22
click at [354, 501] on span at bounding box center [331, 482] width 44 height 44
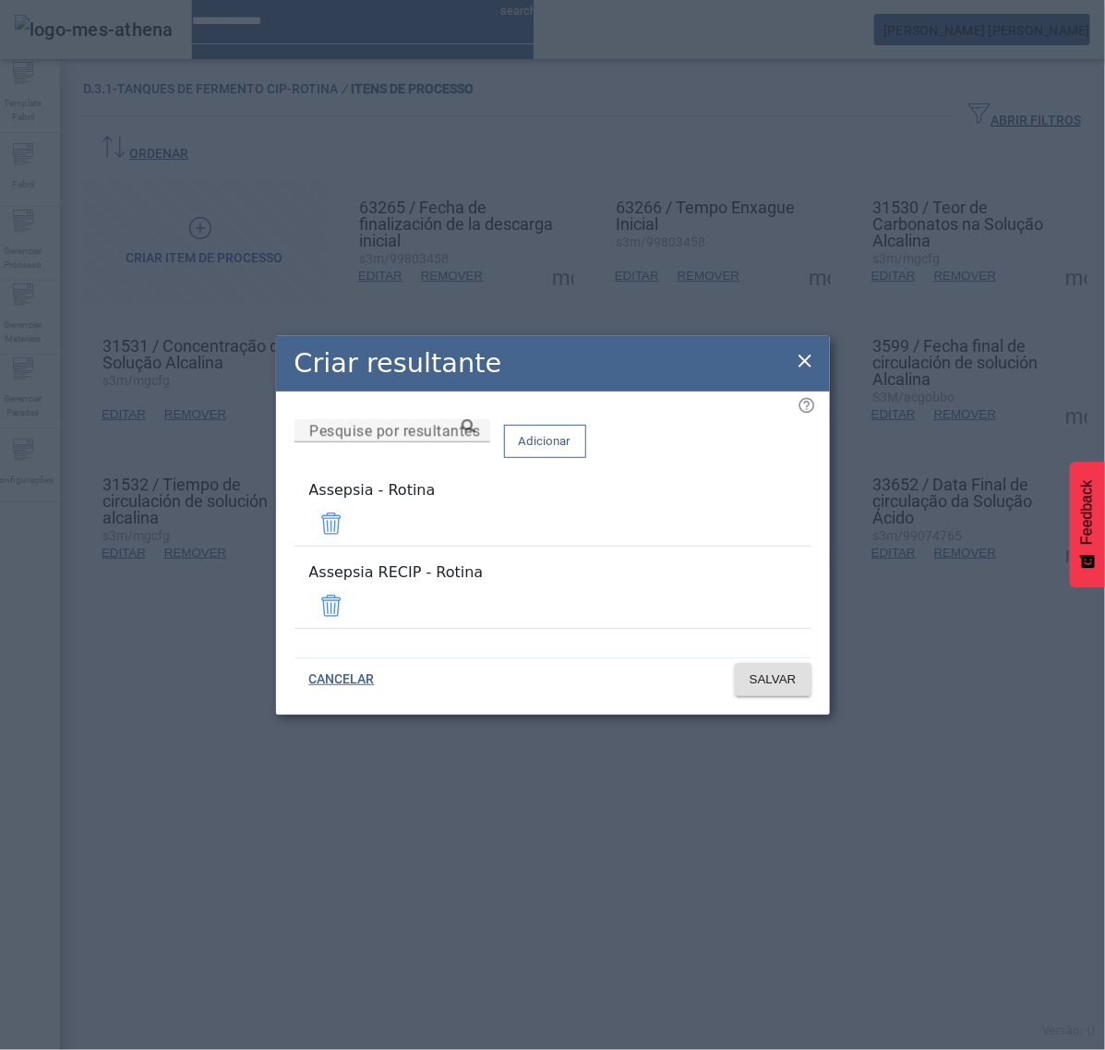
click at [354, 594] on span at bounding box center [331, 606] width 44 height 44
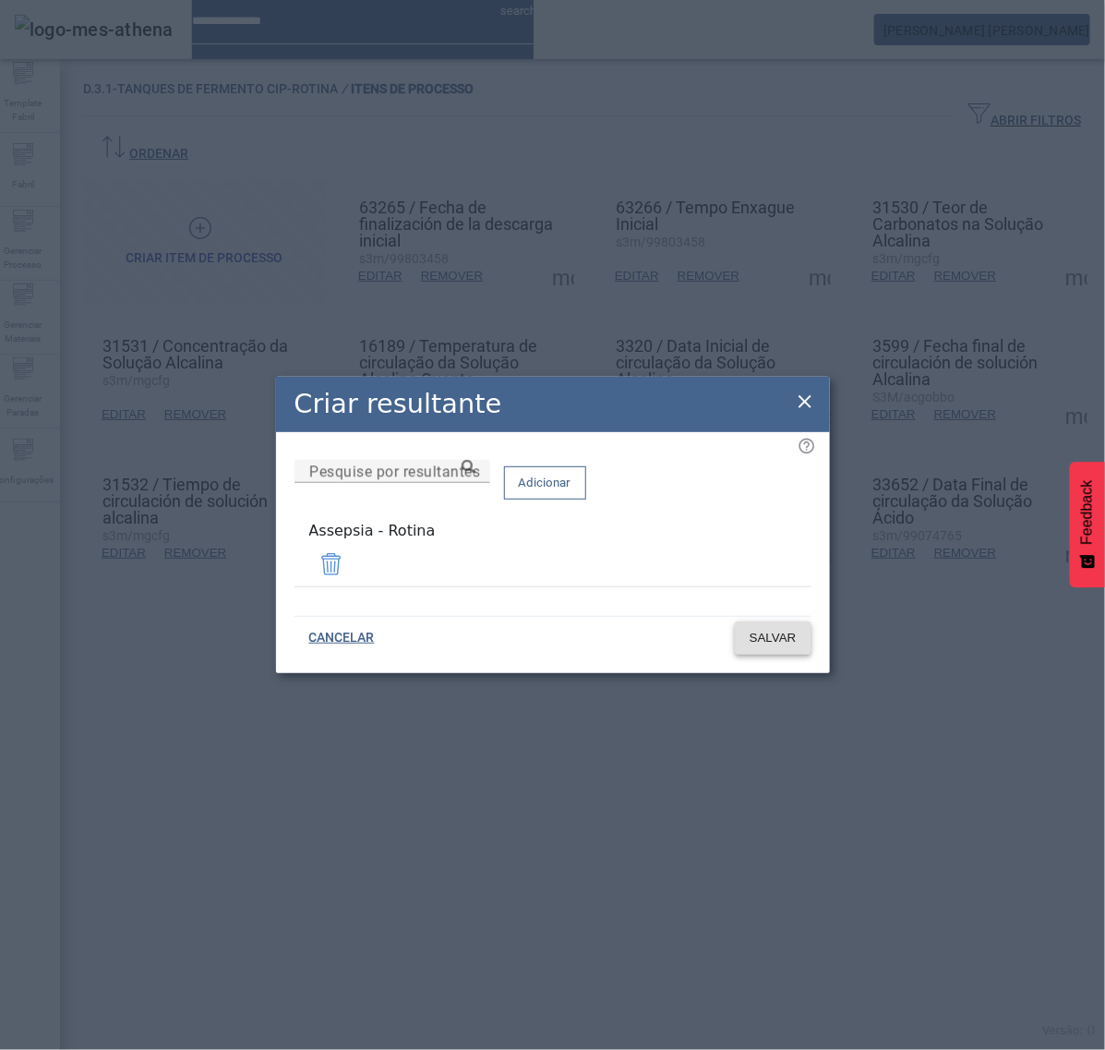
click at [780, 645] on span at bounding box center [773, 638] width 77 height 44
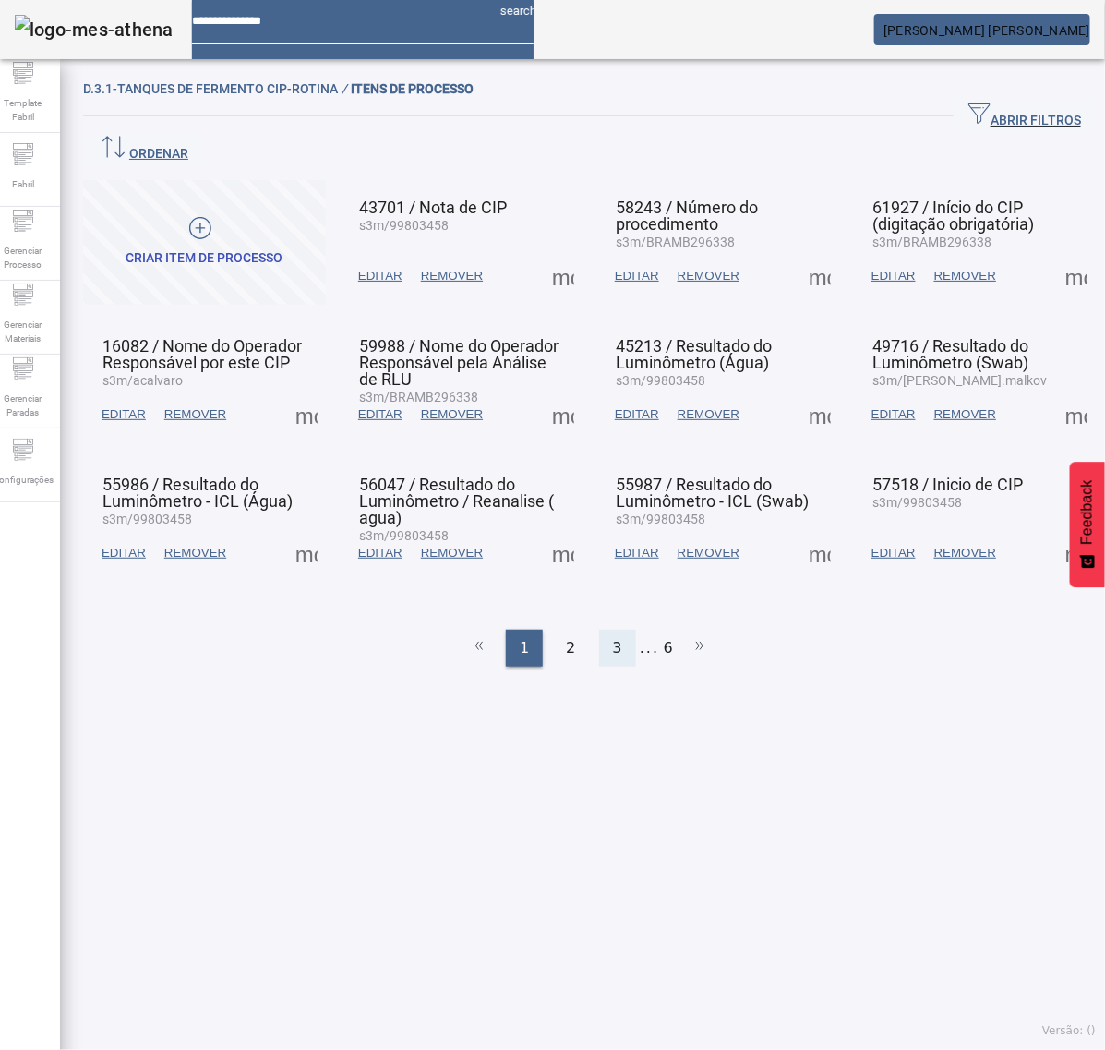
click at [620, 630] on div "3" at bounding box center [617, 648] width 37 height 37
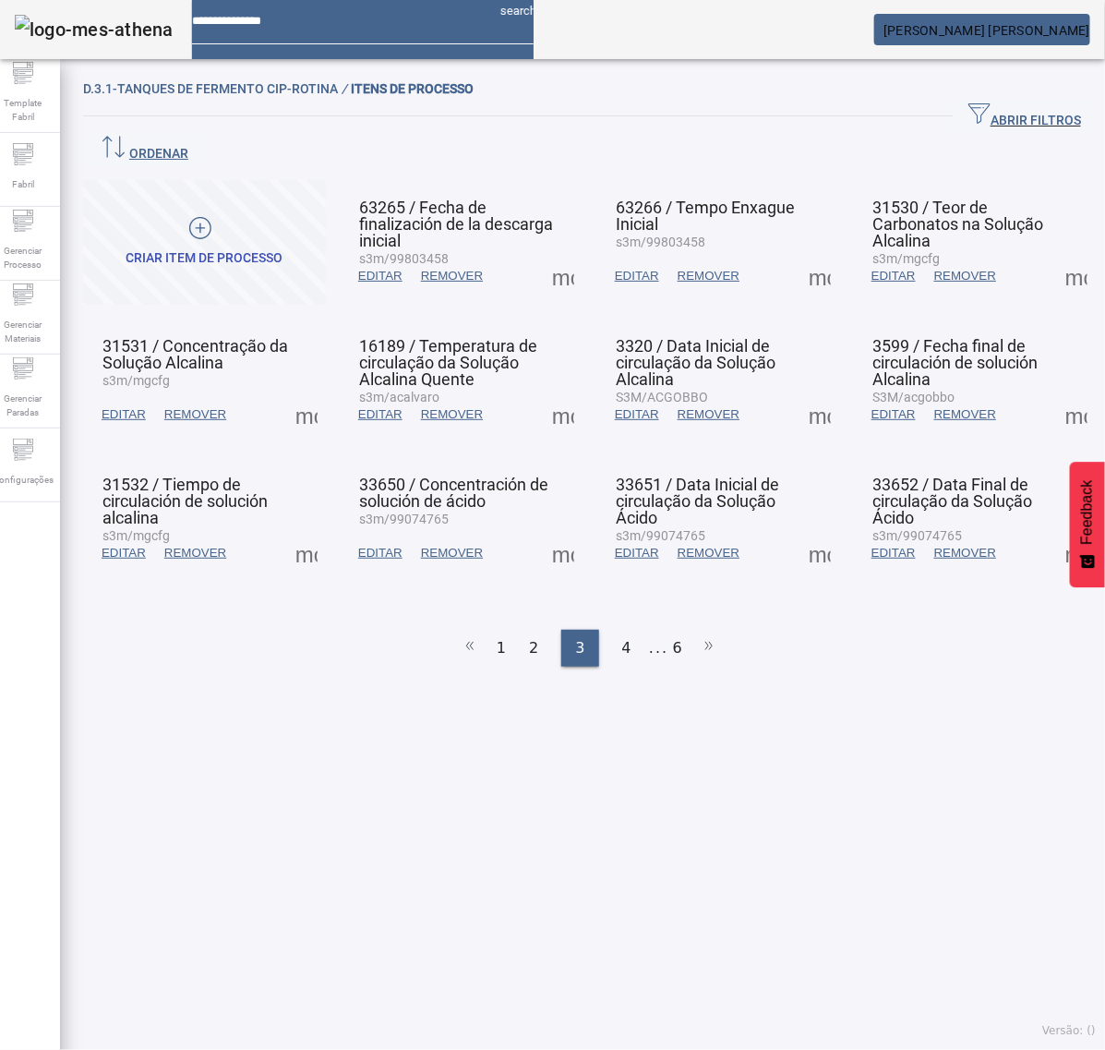
click at [1055, 392] on span at bounding box center [1077, 414] width 44 height 44
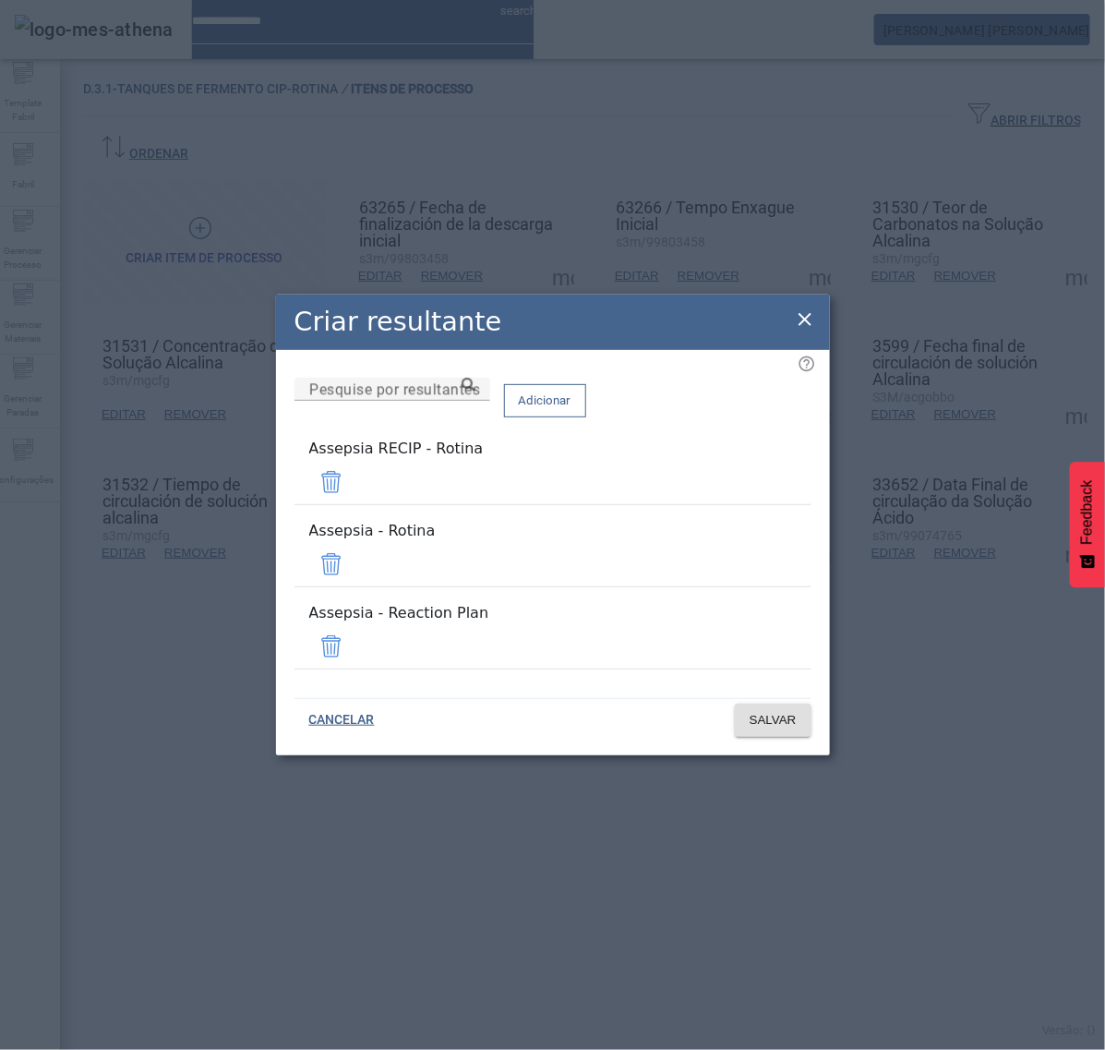
click at [354, 497] on span at bounding box center [331, 482] width 44 height 44
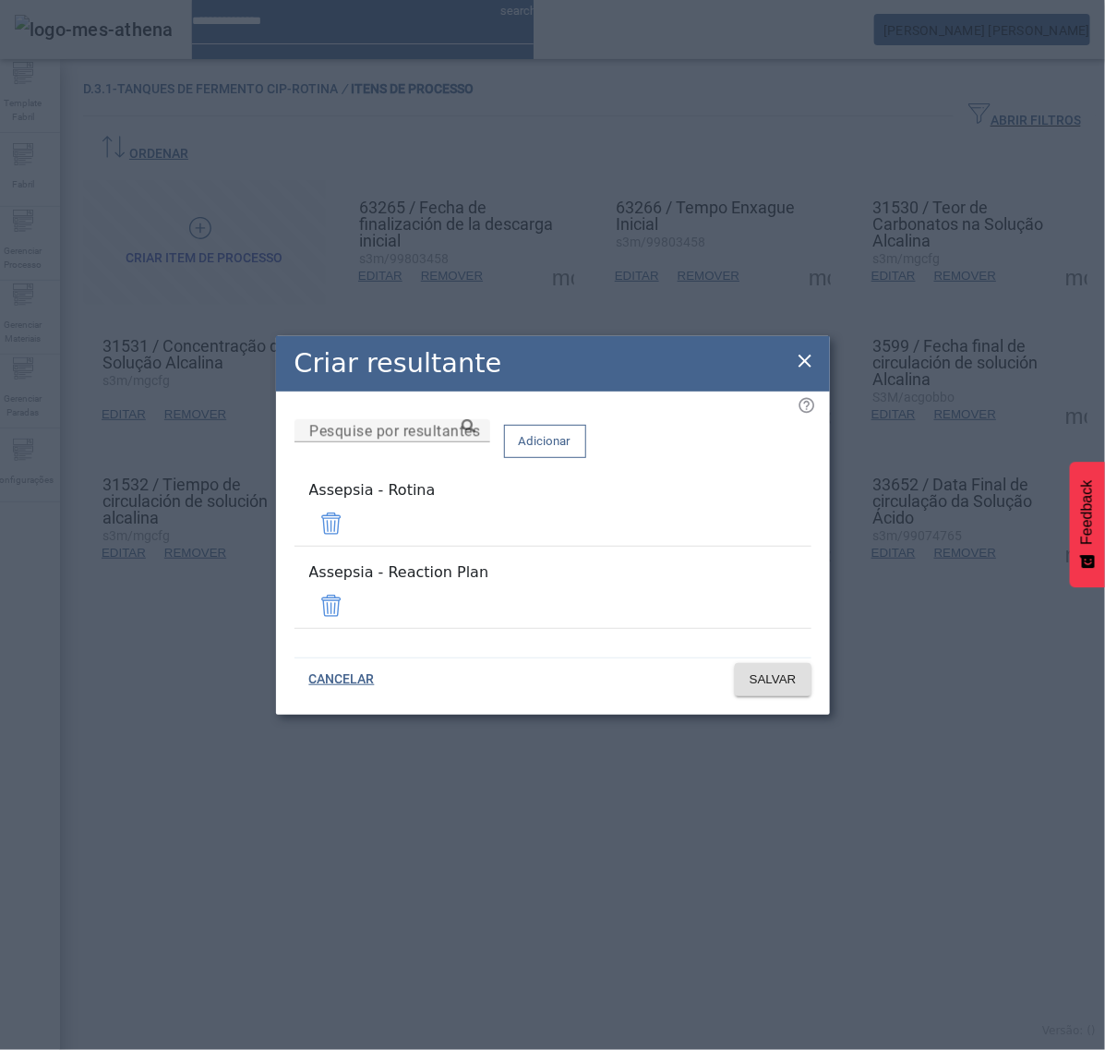
click at [354, 587] on span at bounding box center [331, 606] width 44 height 44
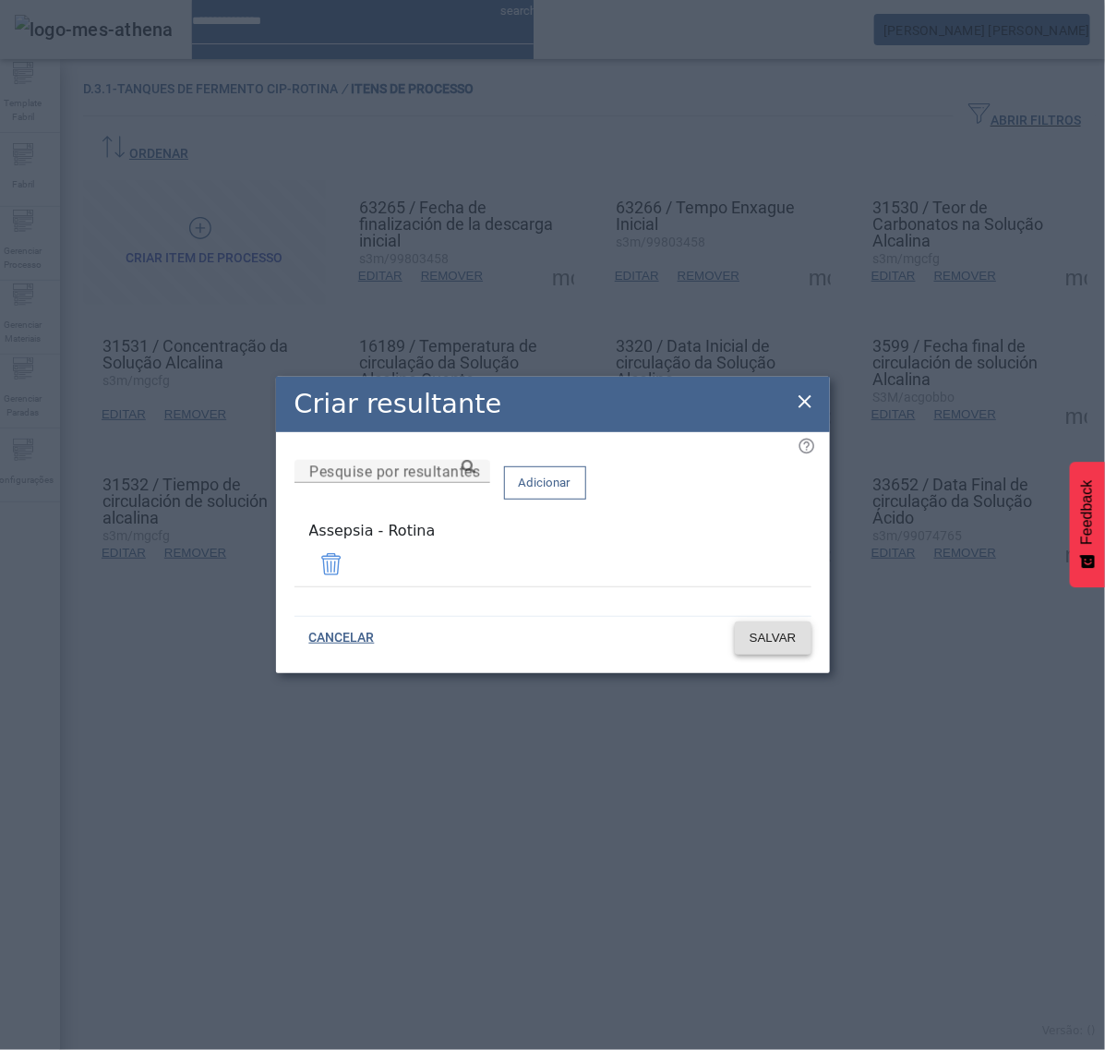
click at [754, 629] on span "SALVAR" at bounding box center [773, 638] width 47 height 18
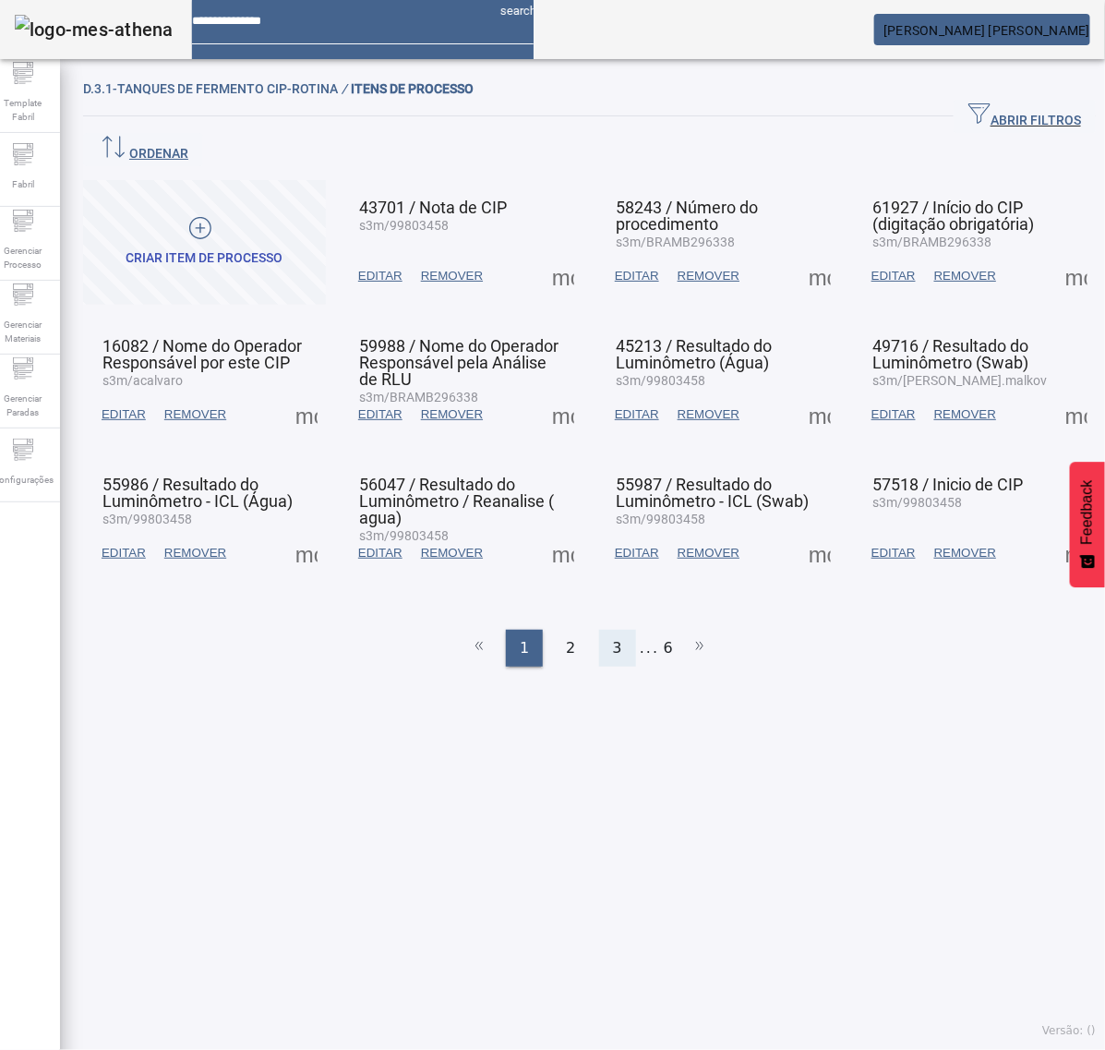
click at [612, 630] on div "3" at bounding box center [617, 648] width 37 height 37
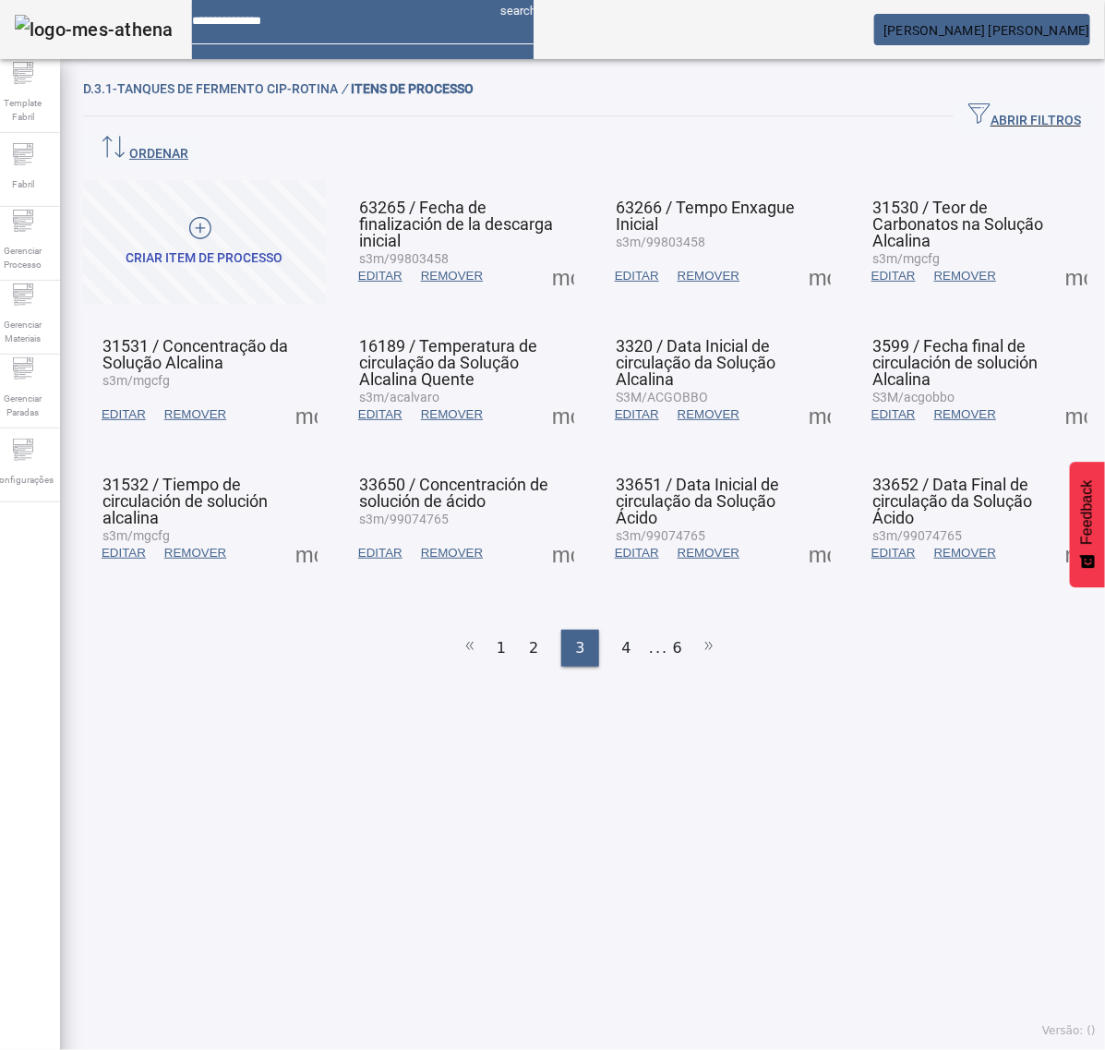
click at [1055, 392] on span at bounding box center [1077, 414] width 44 height 44
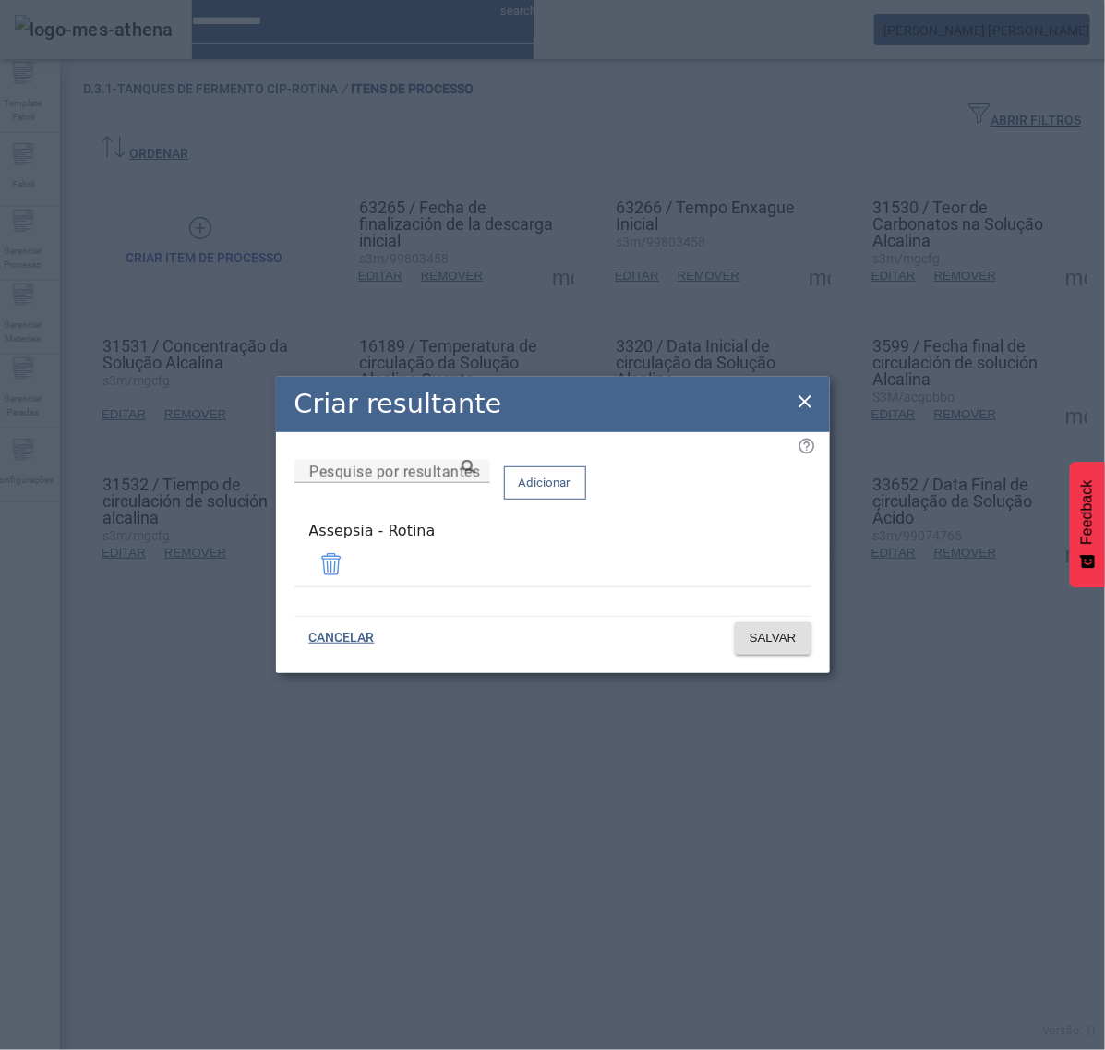
click at [803, 407] on icon at bounding box center [805, 401] width 13 height 13
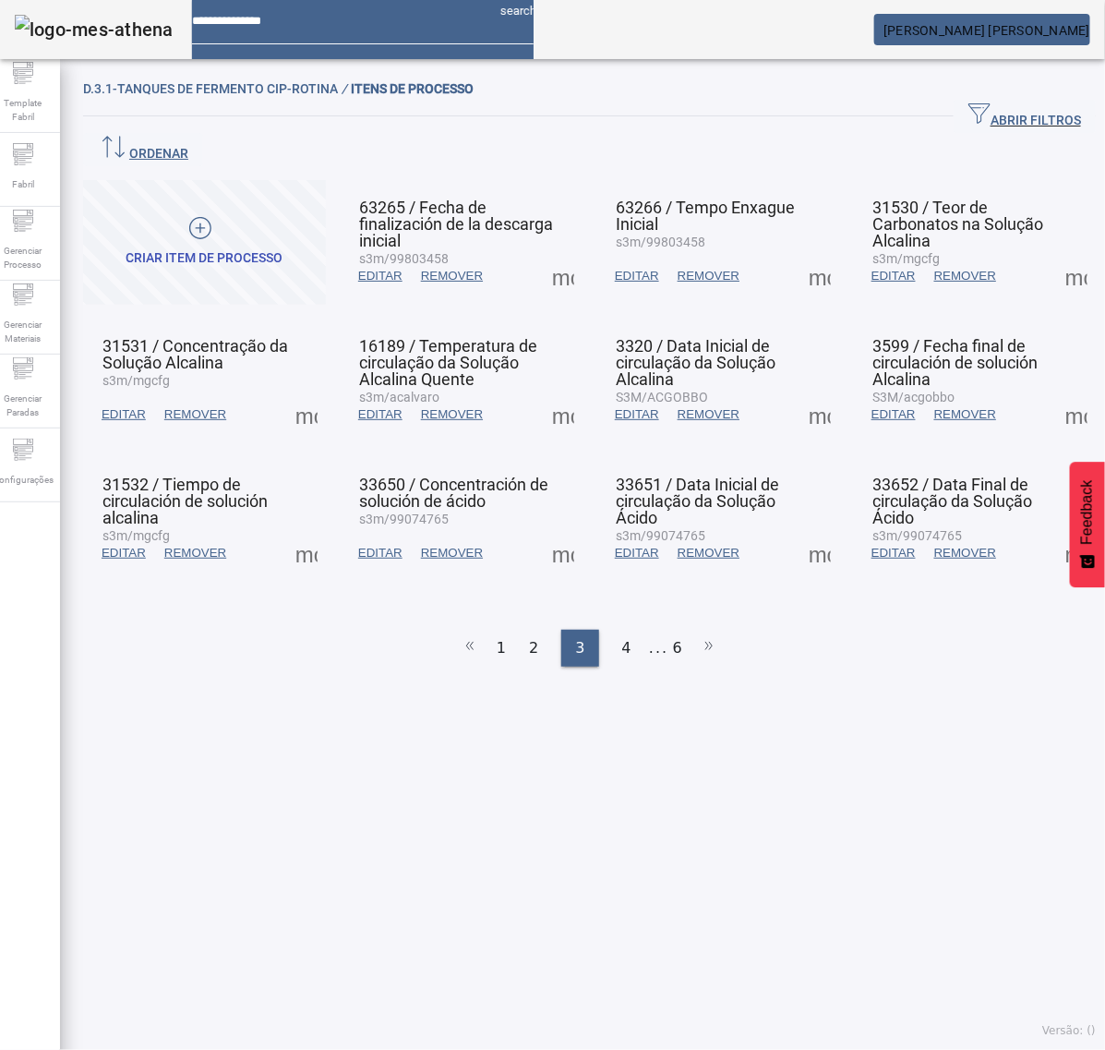
click at [314, 531] on span at bounding box center [306, 553] width 44 height 44
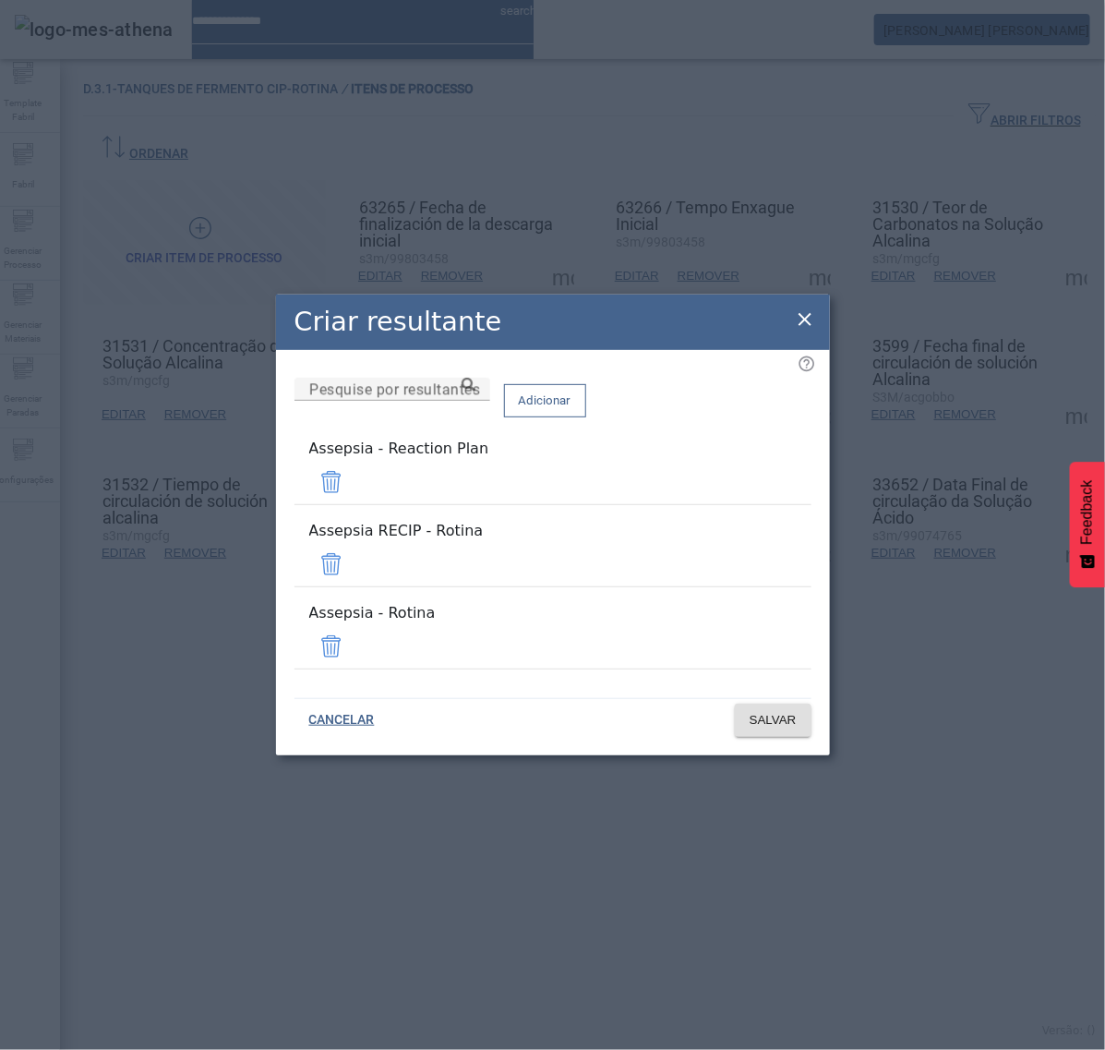
click at [354, 568] on span at bounding box center [331, 564] width 44 height 44
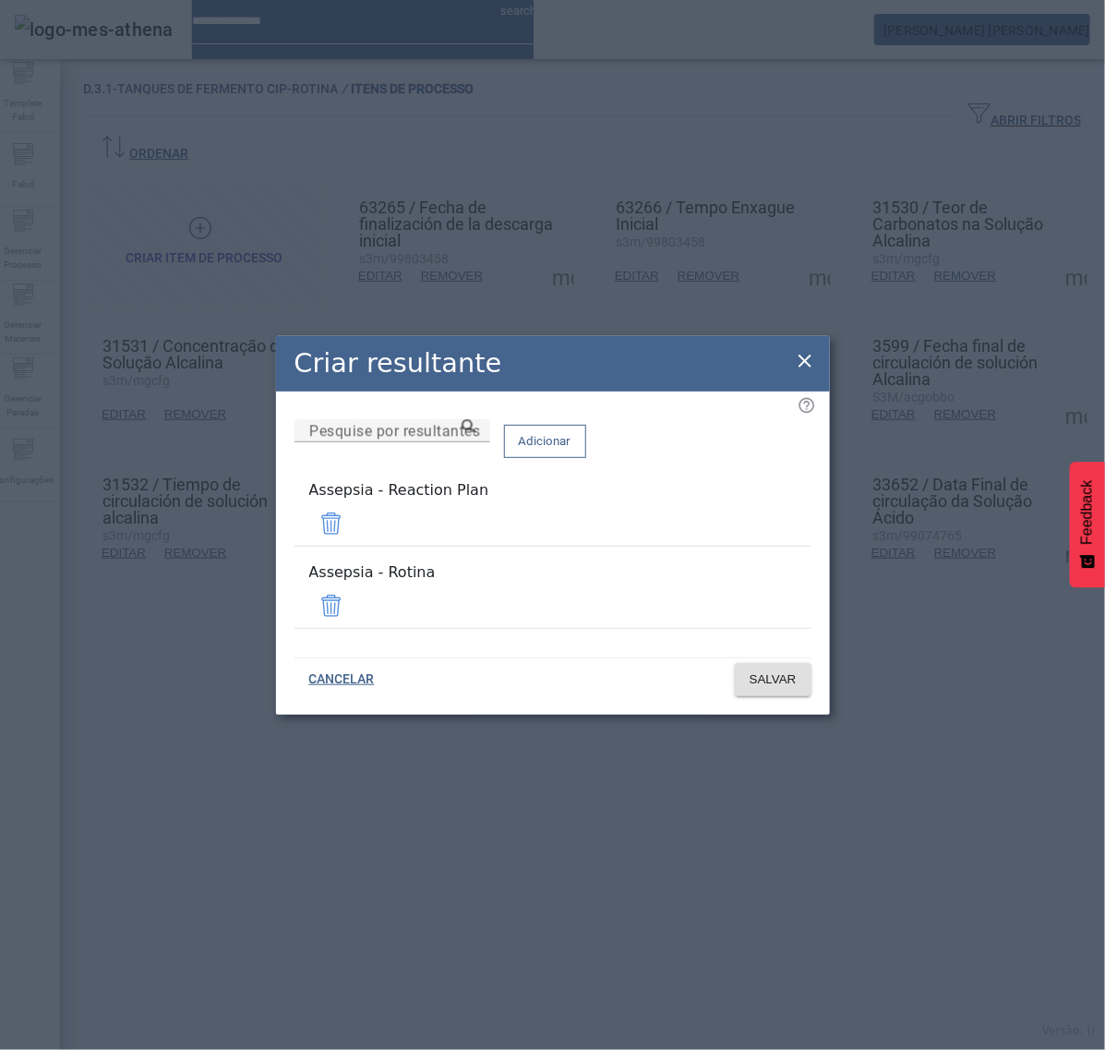
click at [354, 542] on span at bounding box center [331, 523] width 44 height 44
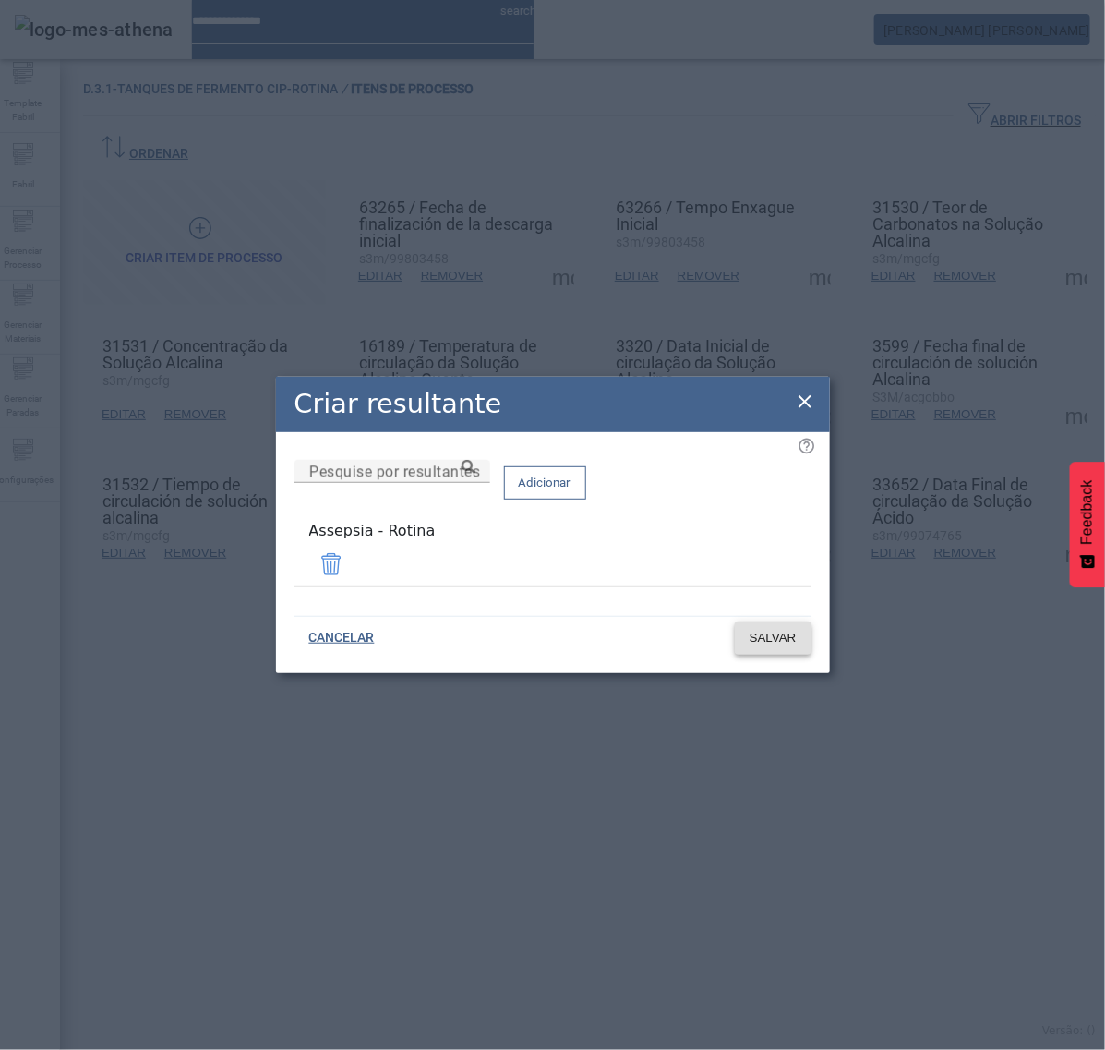
click at [764, 633] on span "SALVAR" at bounding box center [773, 638] width 47 height 18
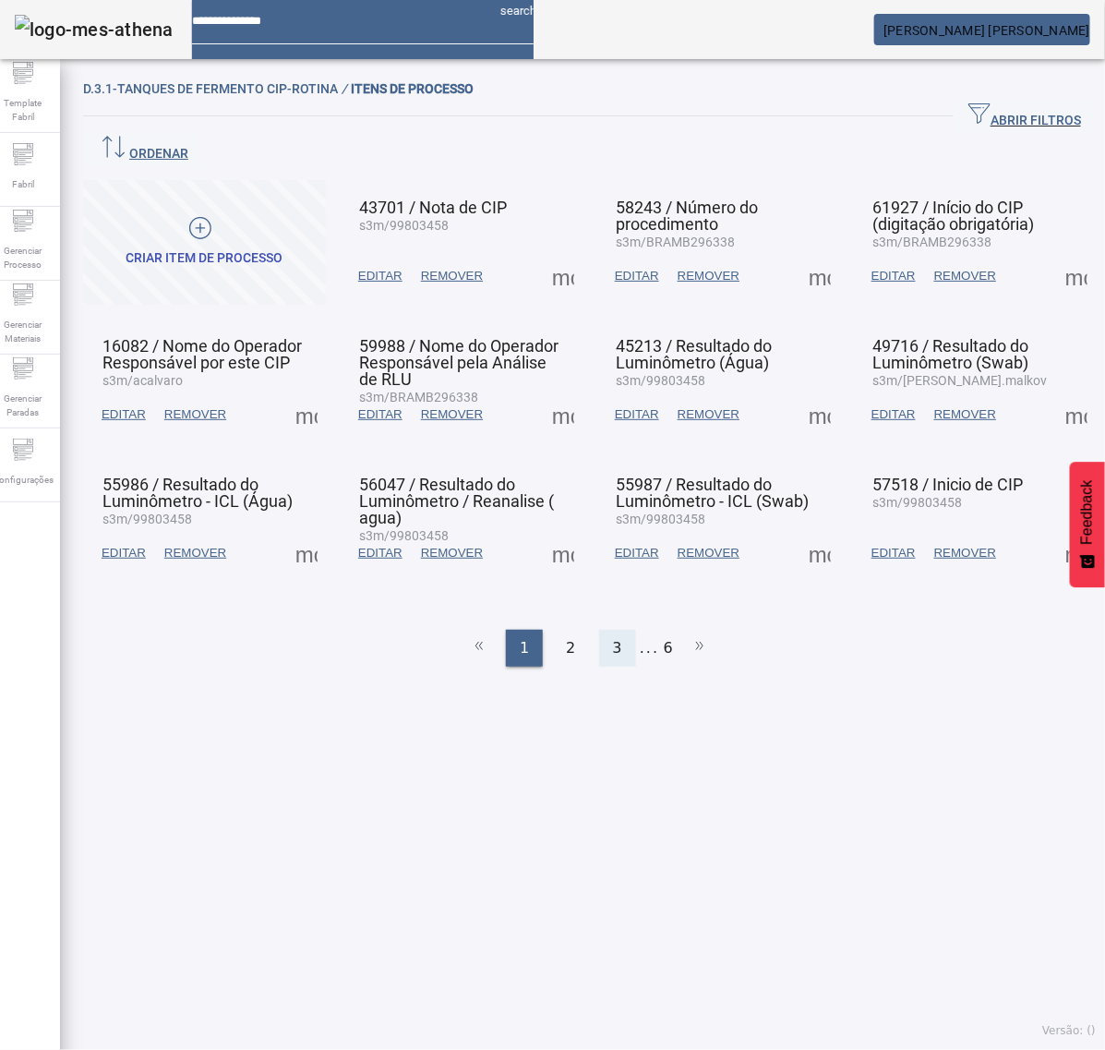
click at [613, 637] on span "3" at bounding box center [617, 648] width 9 height 22
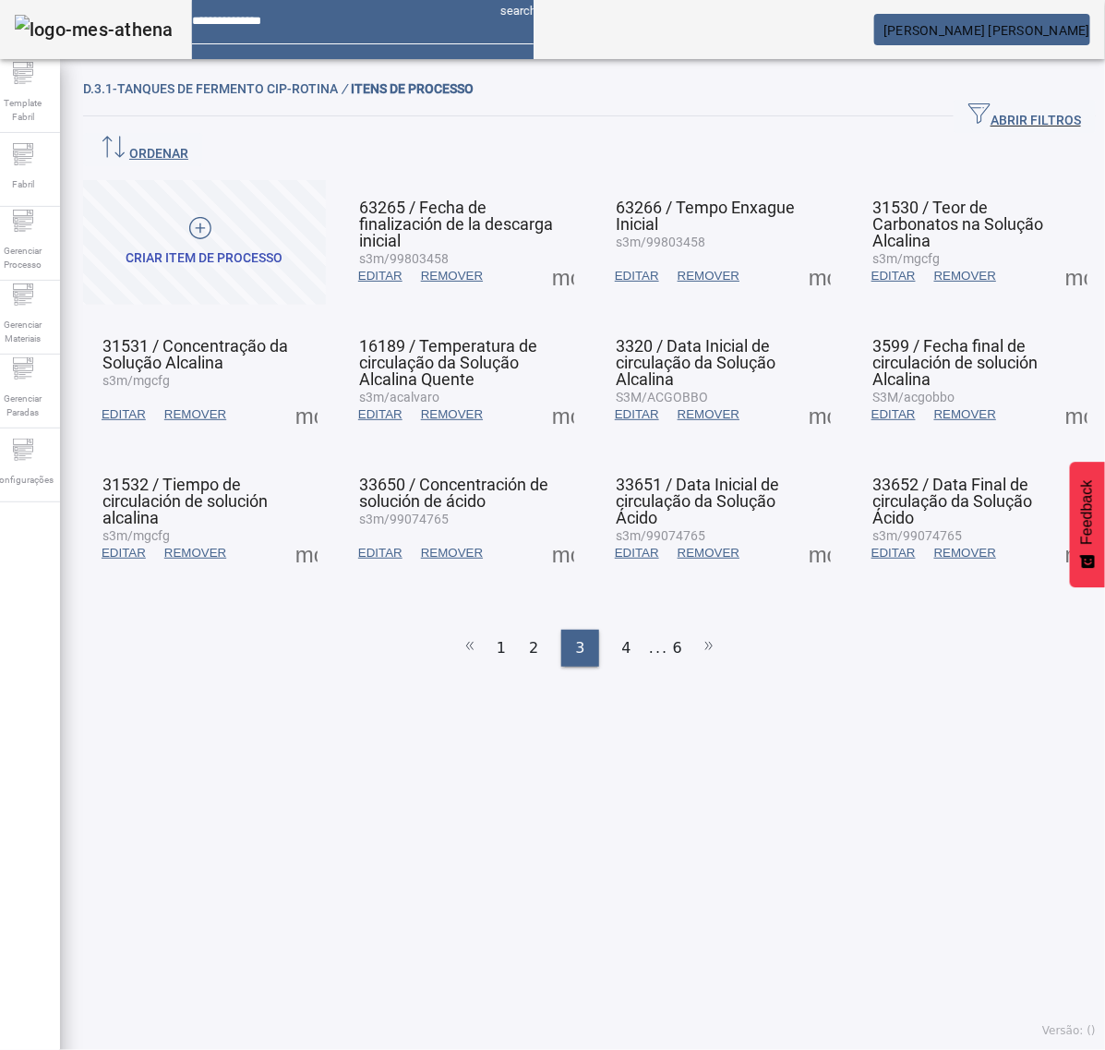
click at [546, 531] on span at bounding box center [563, 553] width 44 height 44
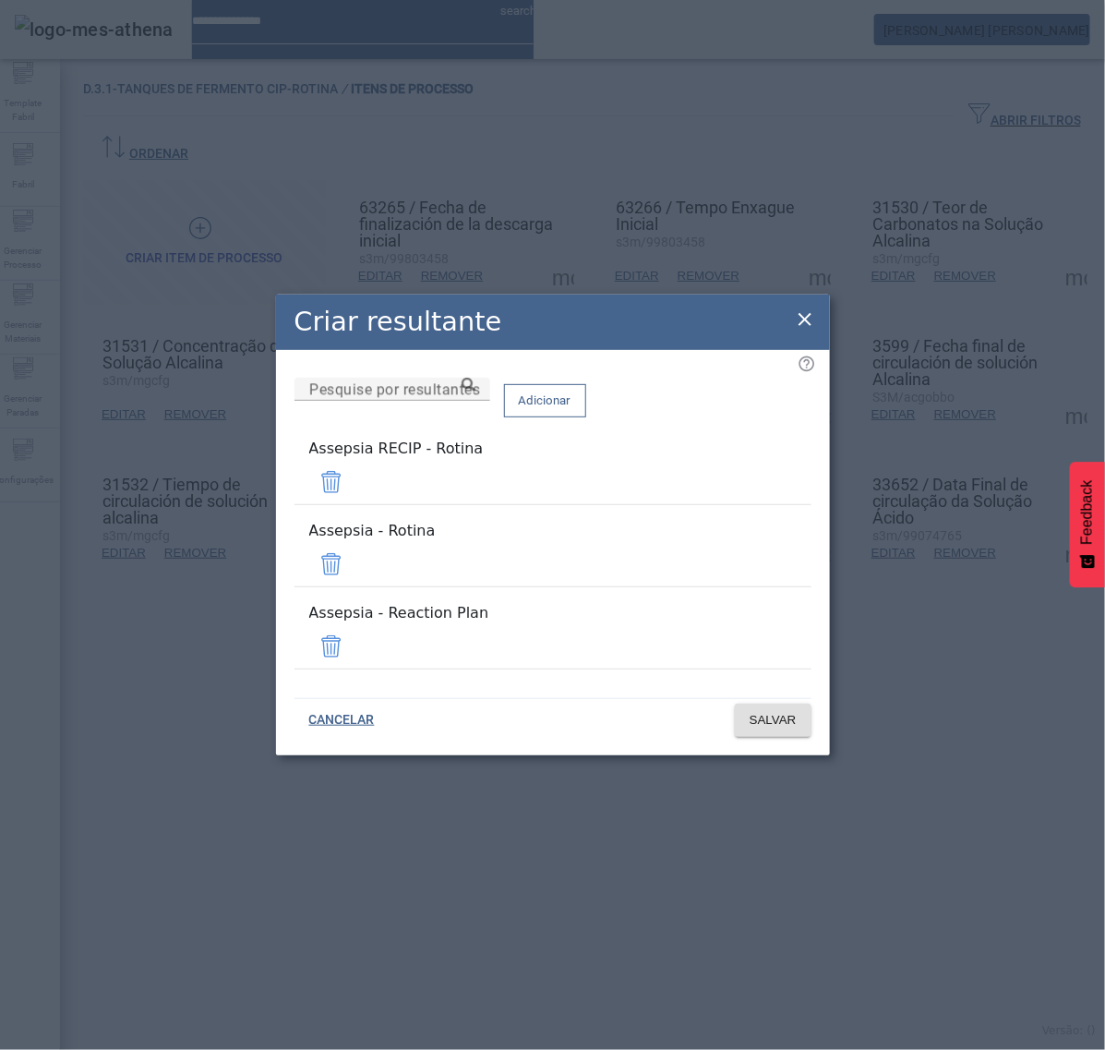
click at [354, 499] on span at bounding box center [331, 482] width 44 height 44
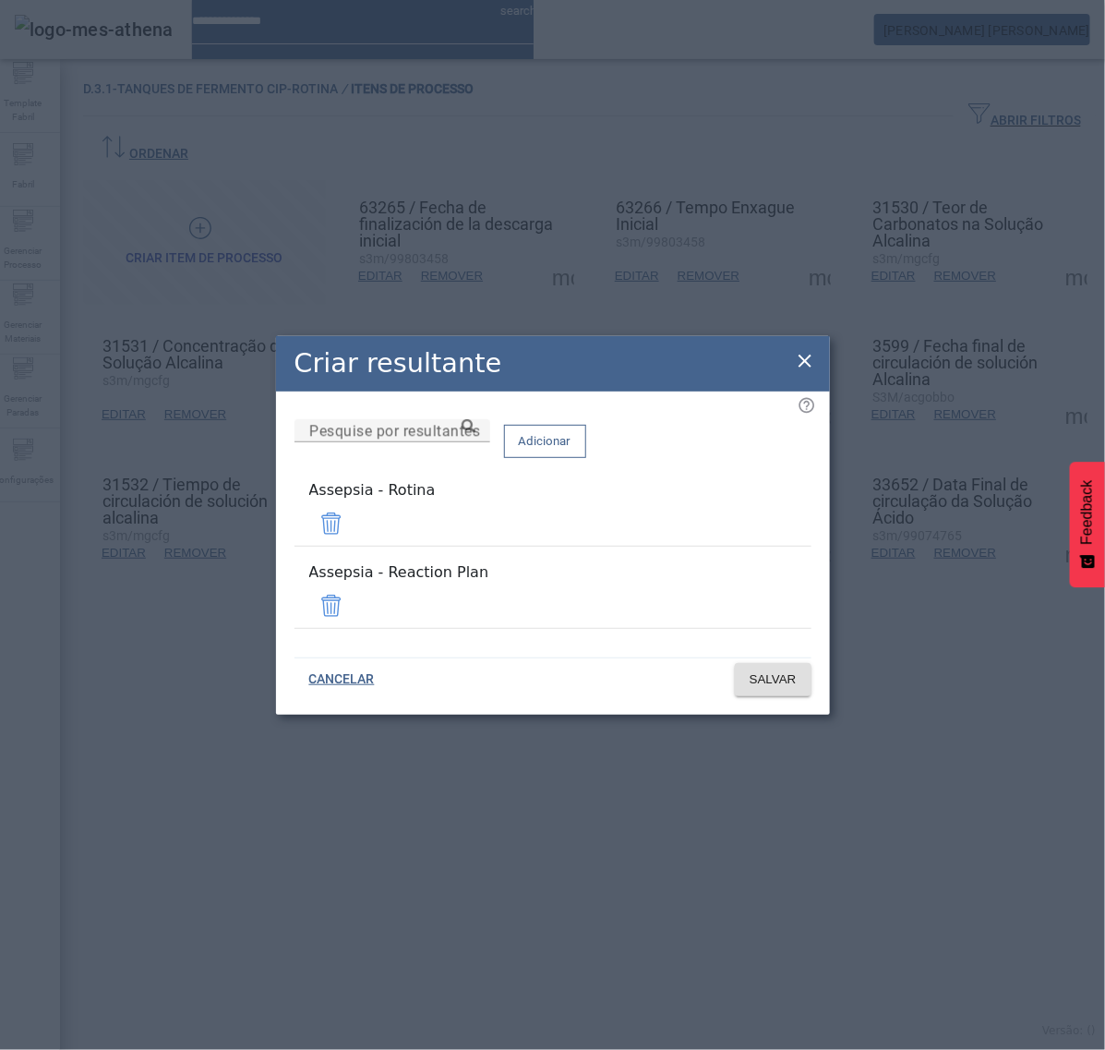
click at [354, 592] on span at bounding box center [331, 606] width 44 height 44
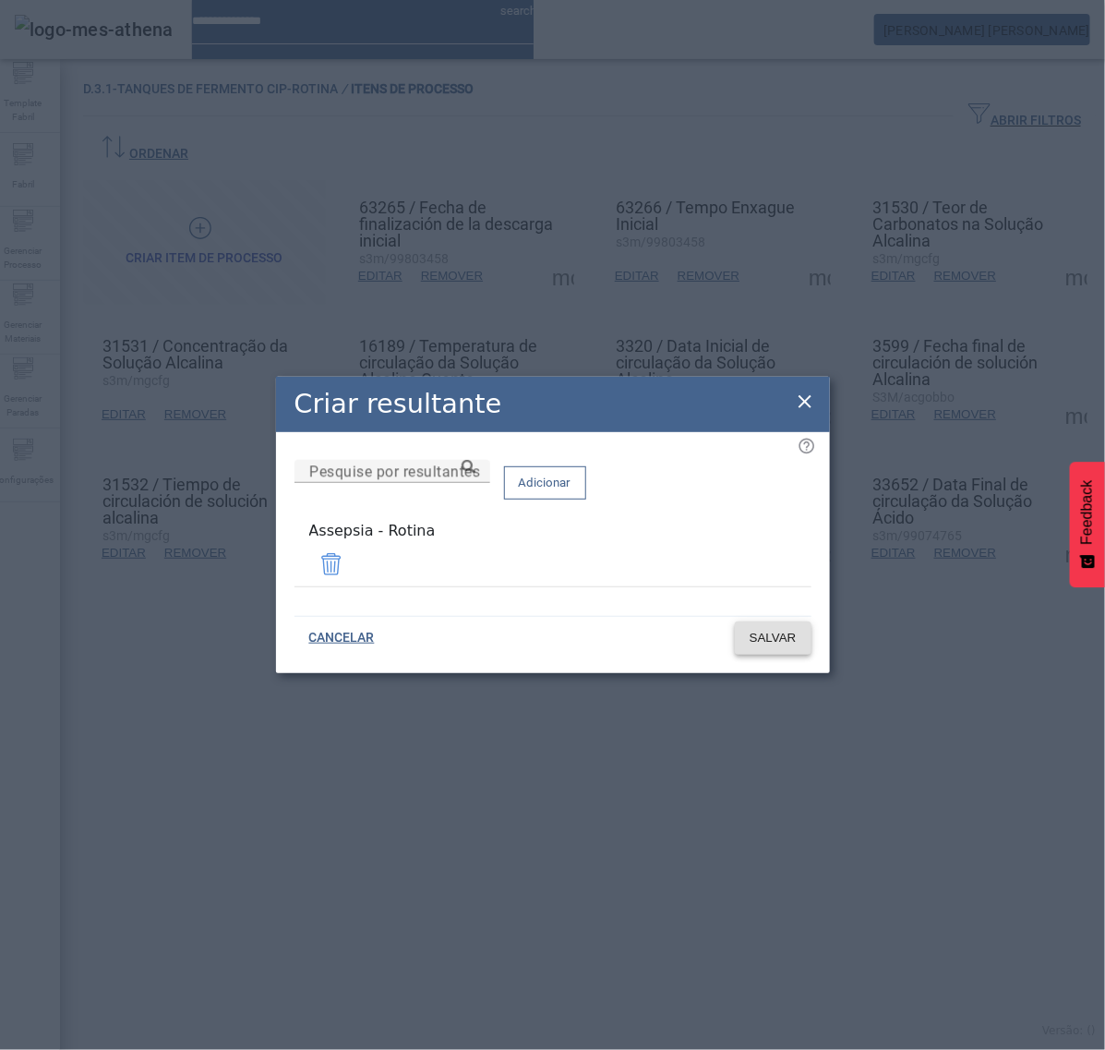
click at [779, 639] on span "SALVAR" at bounding box center [773, 638] width 47 height 18
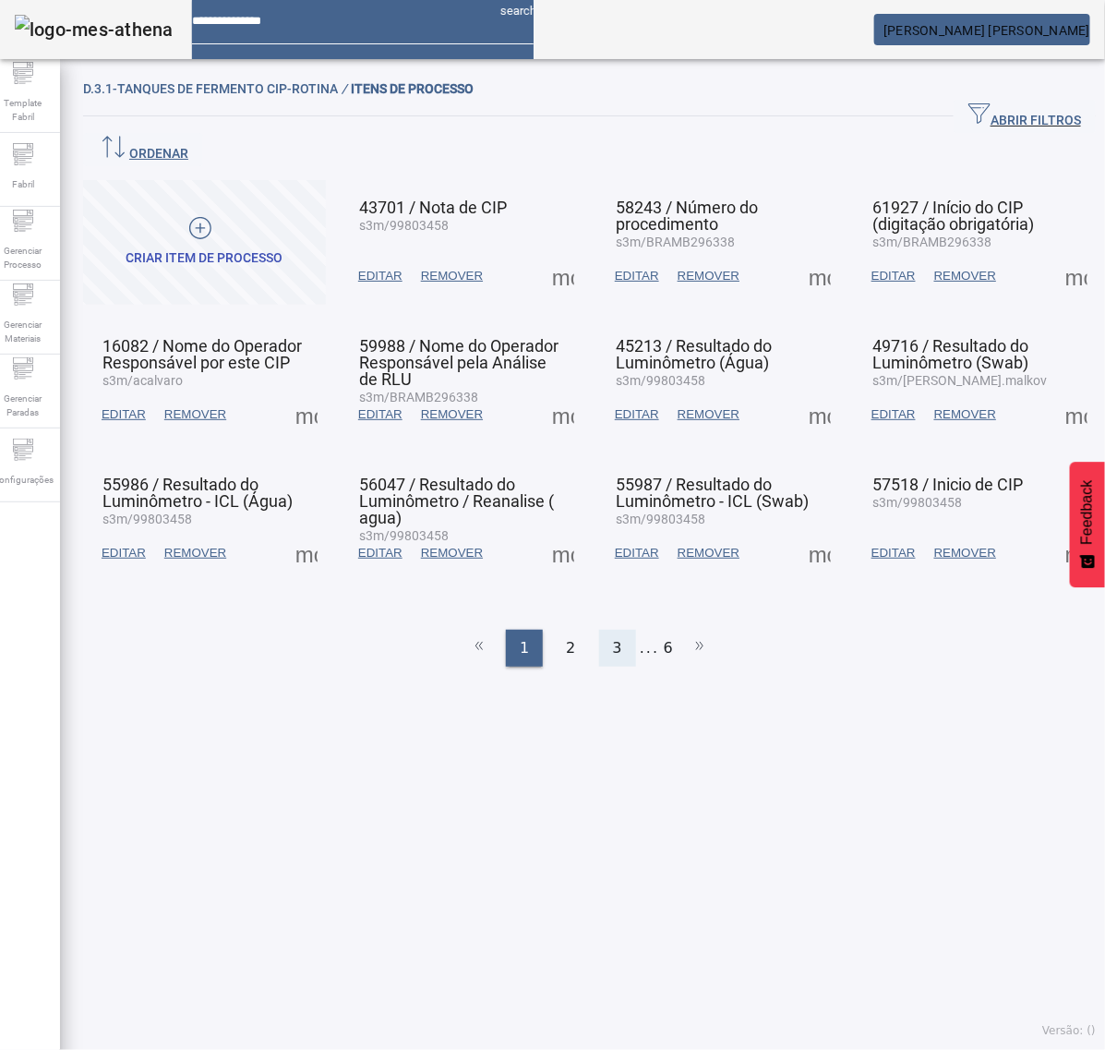
drag, startPoint x: 591, startPoint y: 601, endPoint x: 600, endPoint y: 606, distance: 10.3
click at [600, 630] on div "3" at bounding box center [617, 648] width 37 height 37
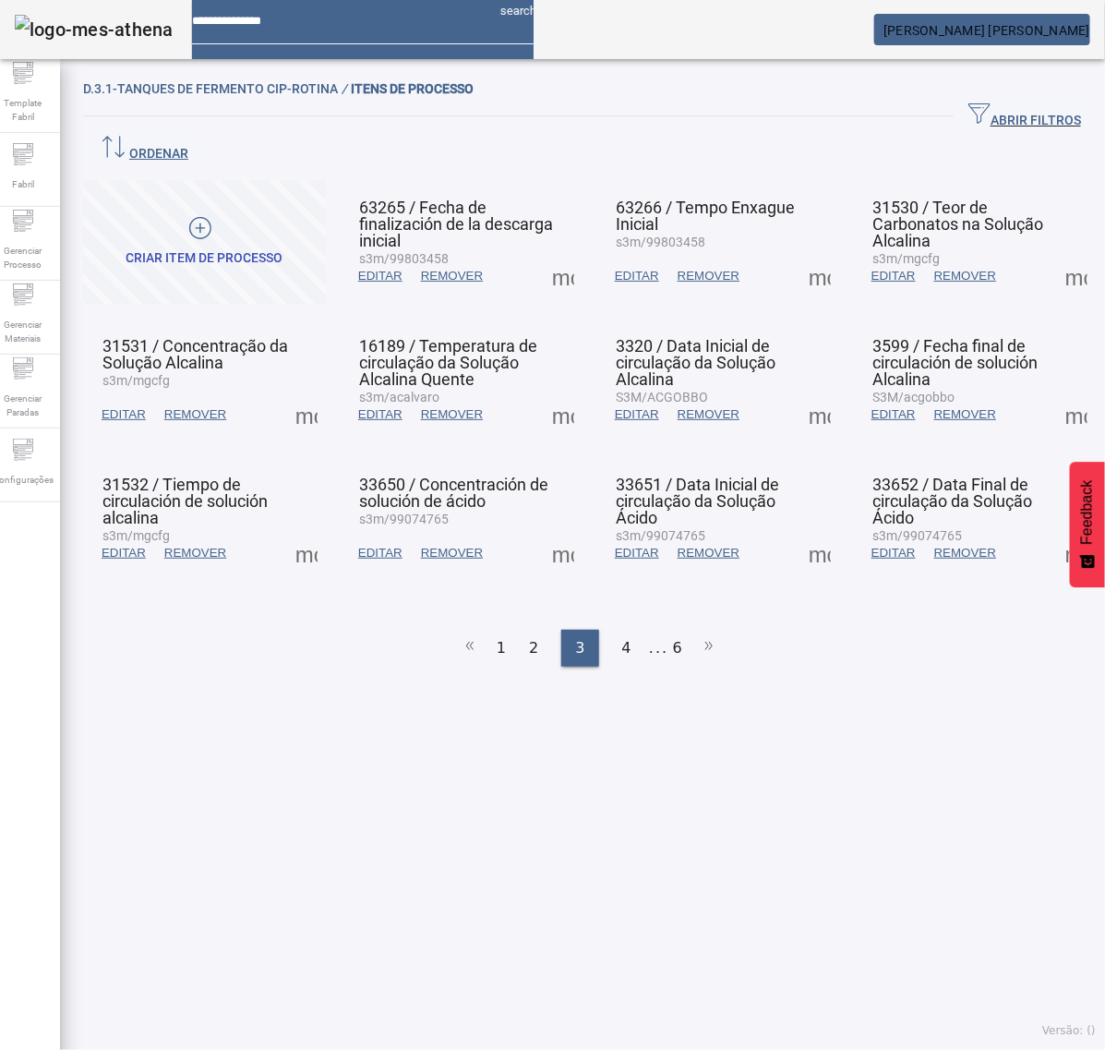
click at [543, 531] on span at bounding box center [563, 553] width 44 height 44
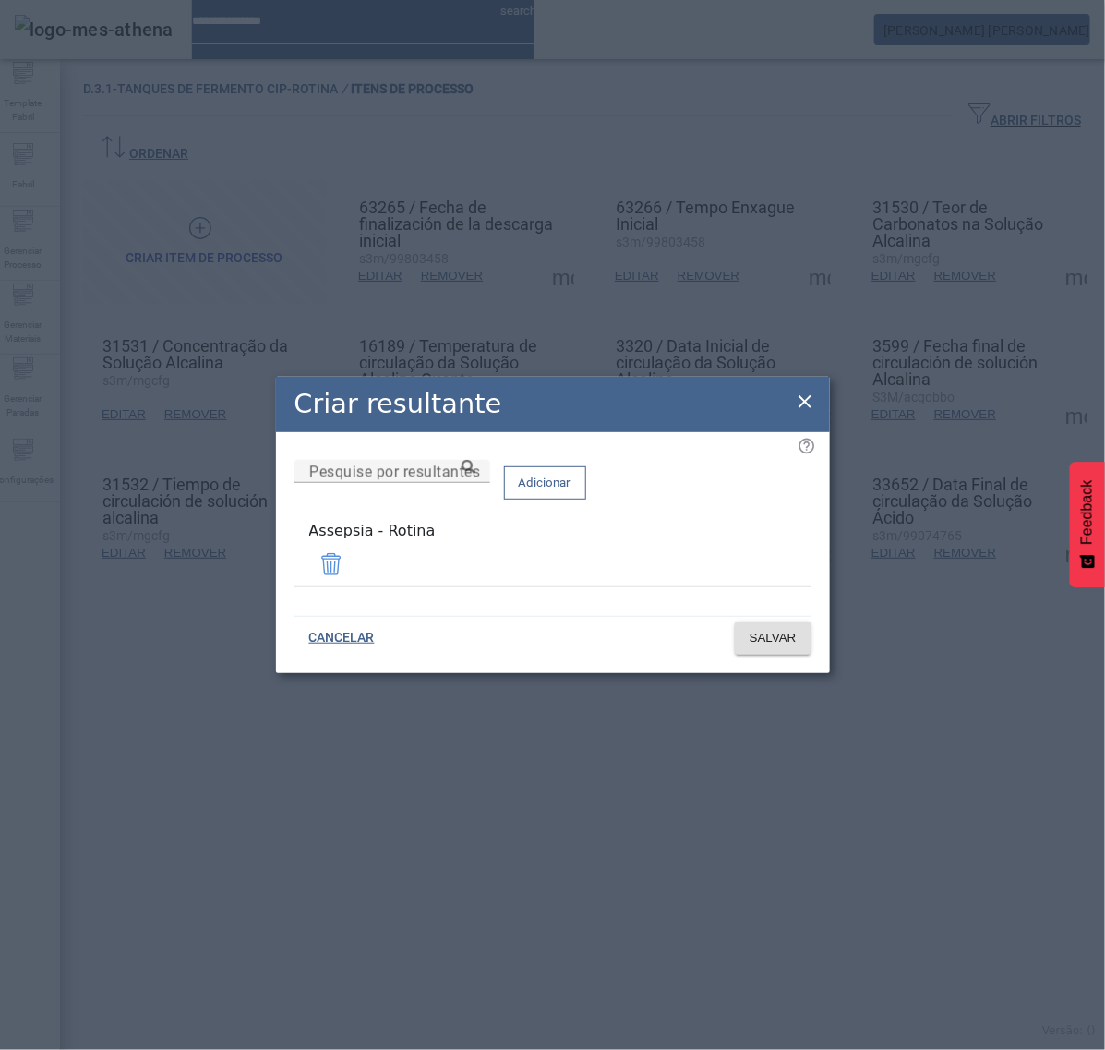
click at [801, 397] on icon at bounding box center [805, 402] width 22 height 22
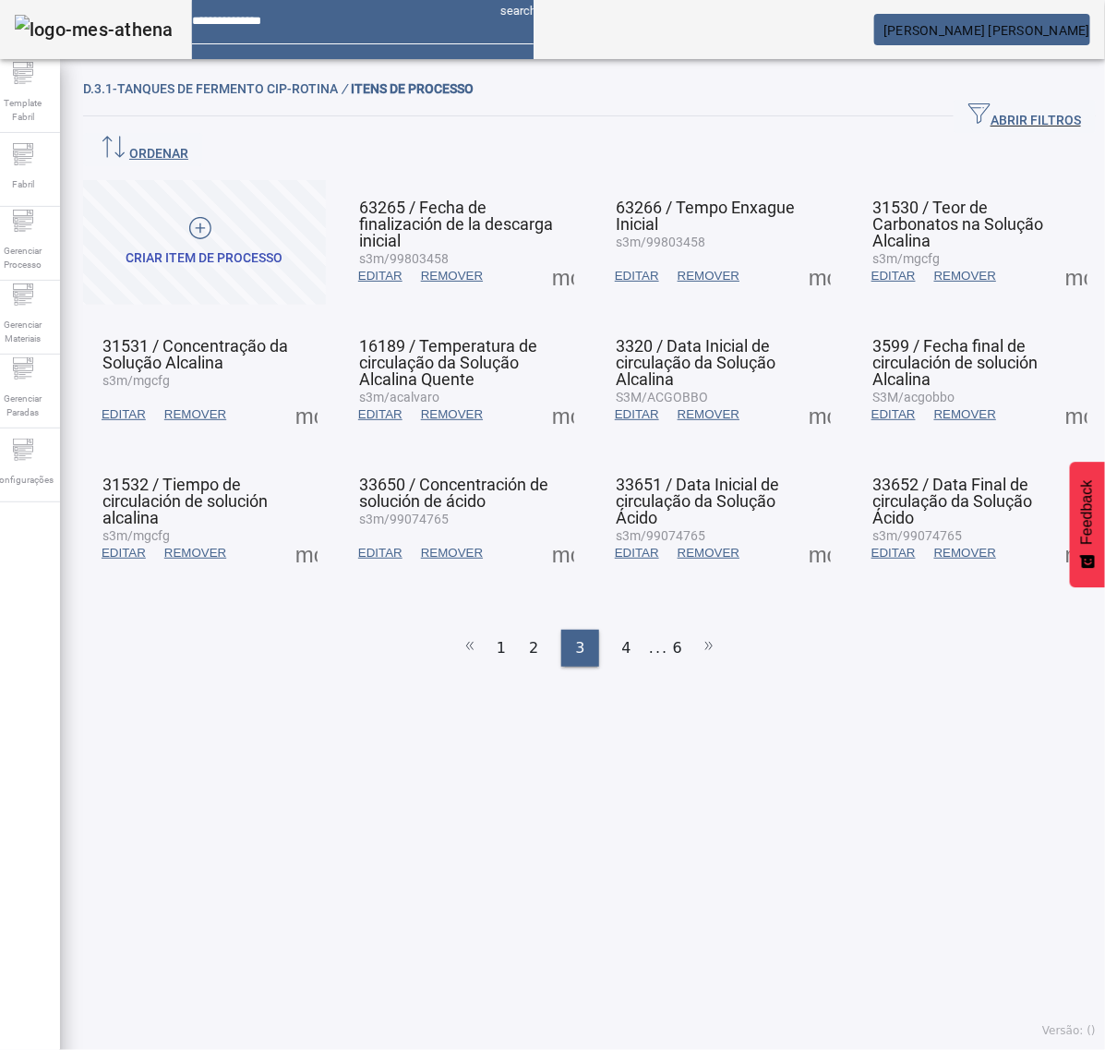
click at [801, 531] on span at bounding box center [820, 553] width 44 height 44
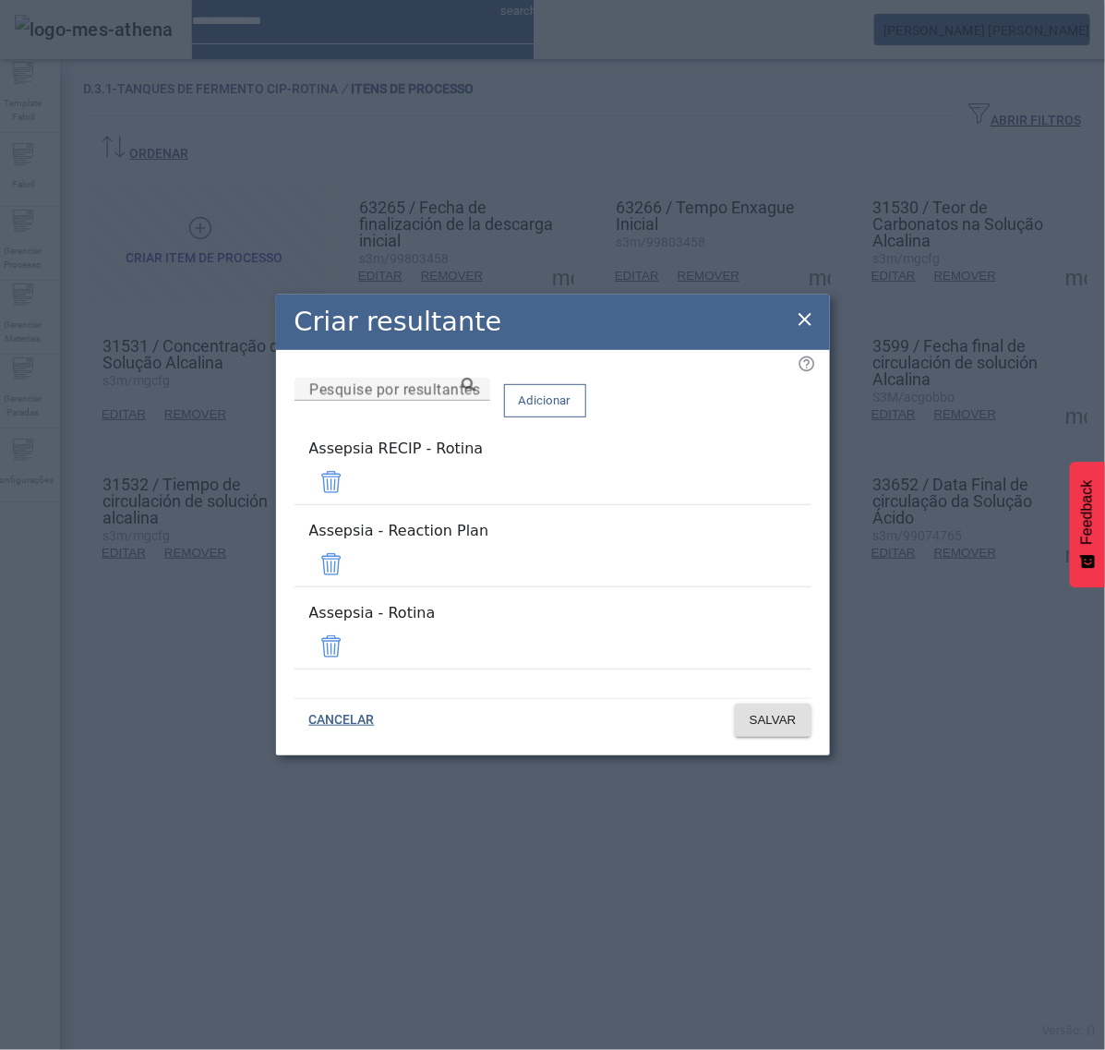
click at [354, 504] on span at bounding box center [331, 482] width 44 height 44
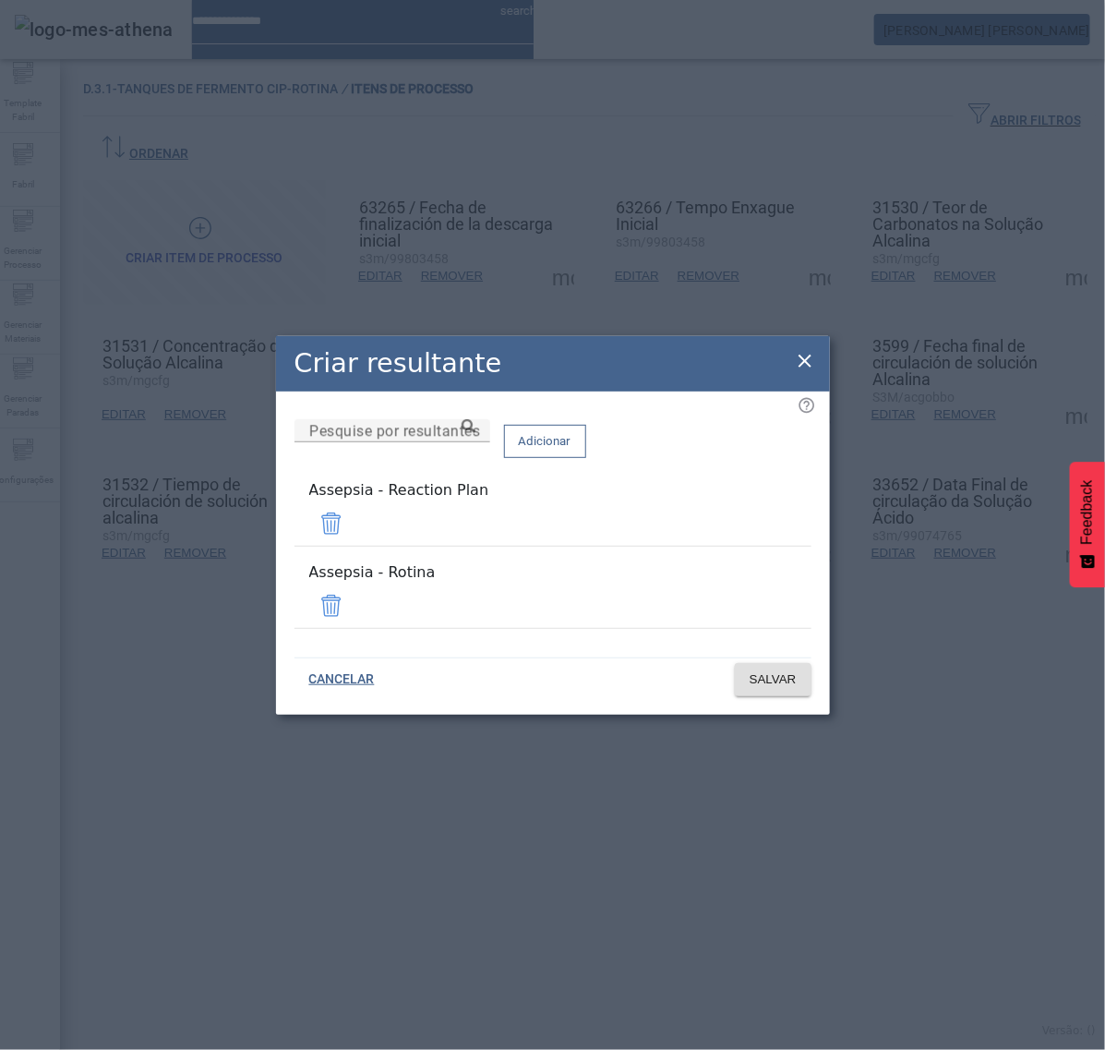
click at [354, 536] on span at bounding box center [331, 523] width 44 height 44
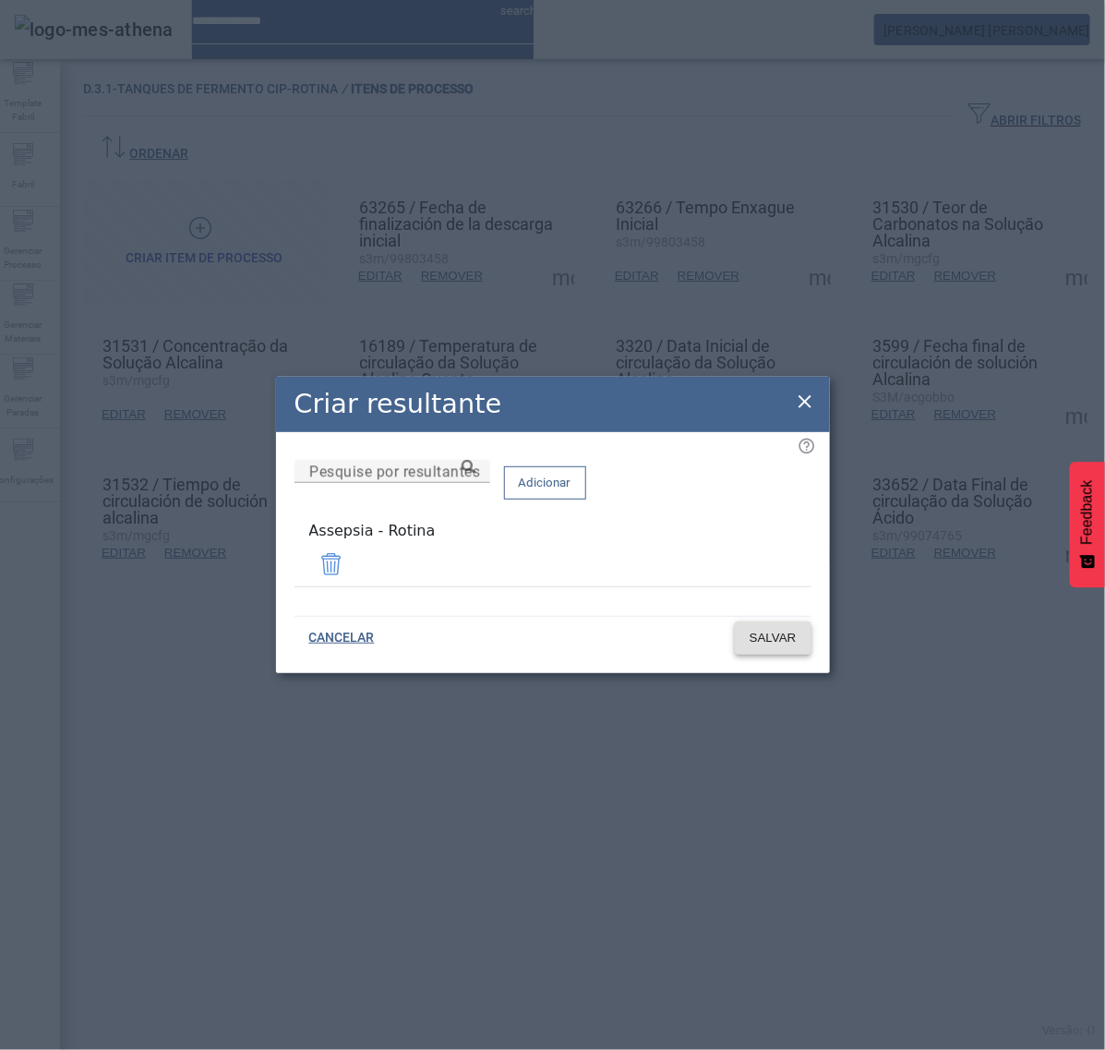
click at [769, 638] on span "SALVAR" at bounding box center [773, 638] width 47 height 18
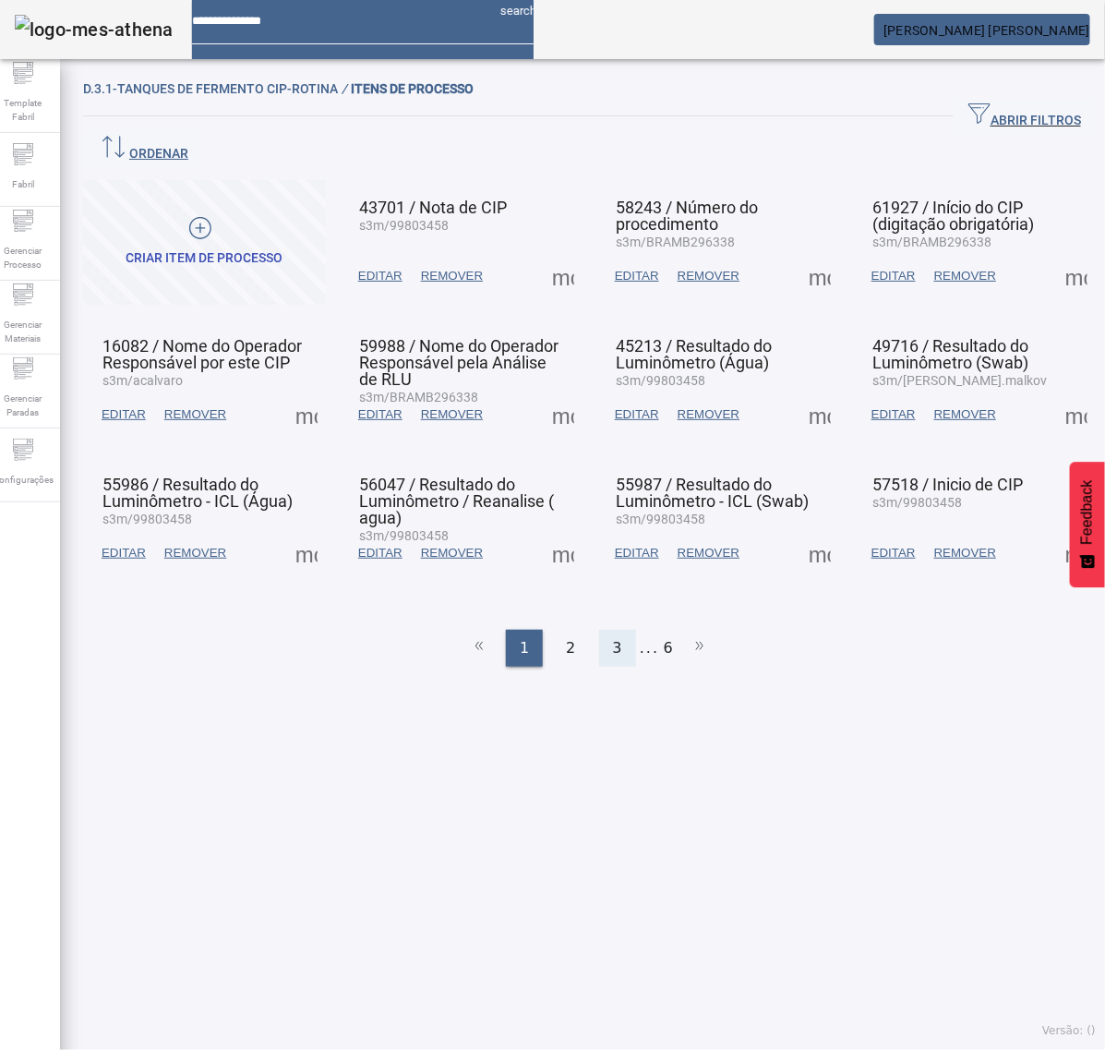
click at [613, 637] on span "3" at bounding box center [617, 648] width 9 height 22
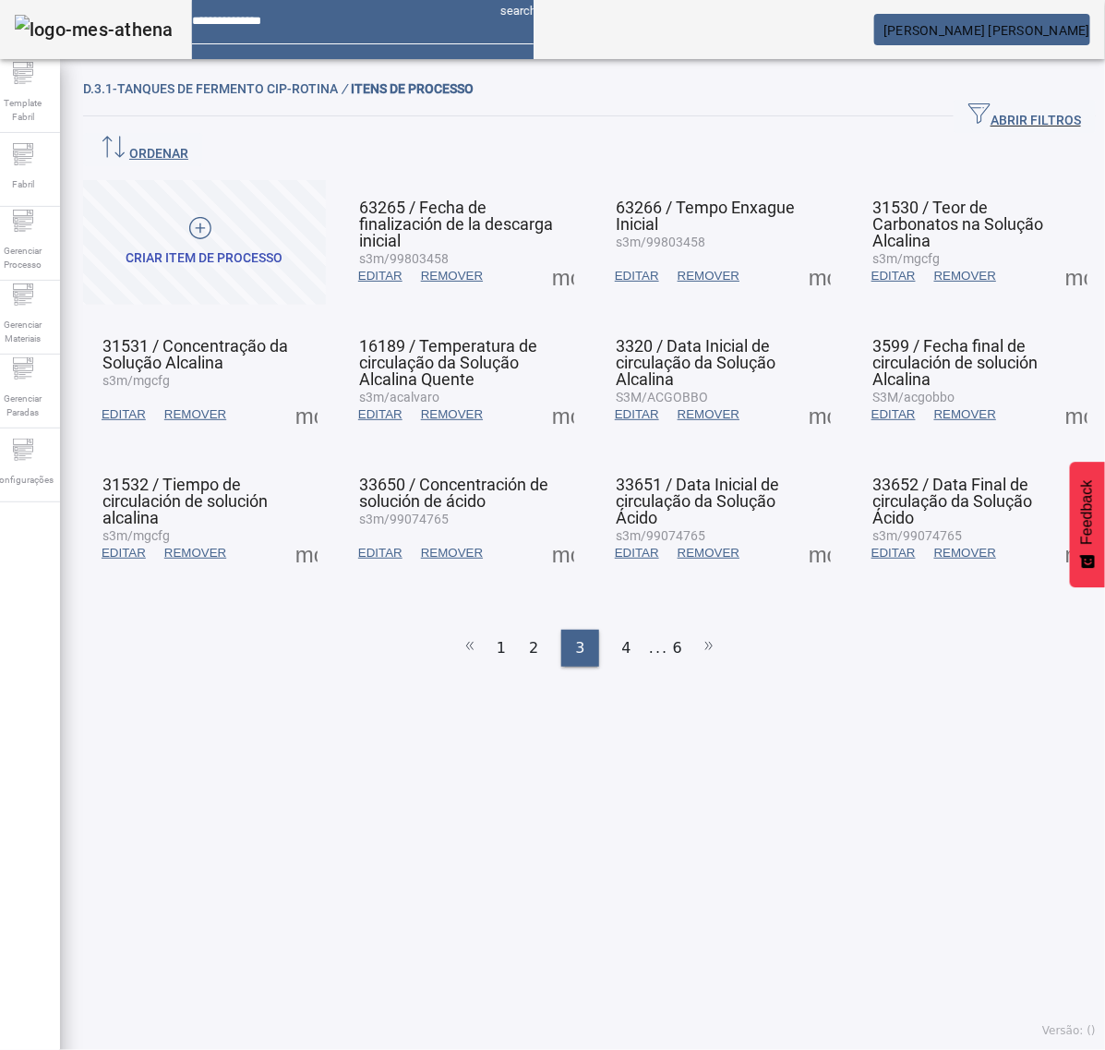
click at [1055, 531] on span at bounding box center [1077, 553] width 44 height 44
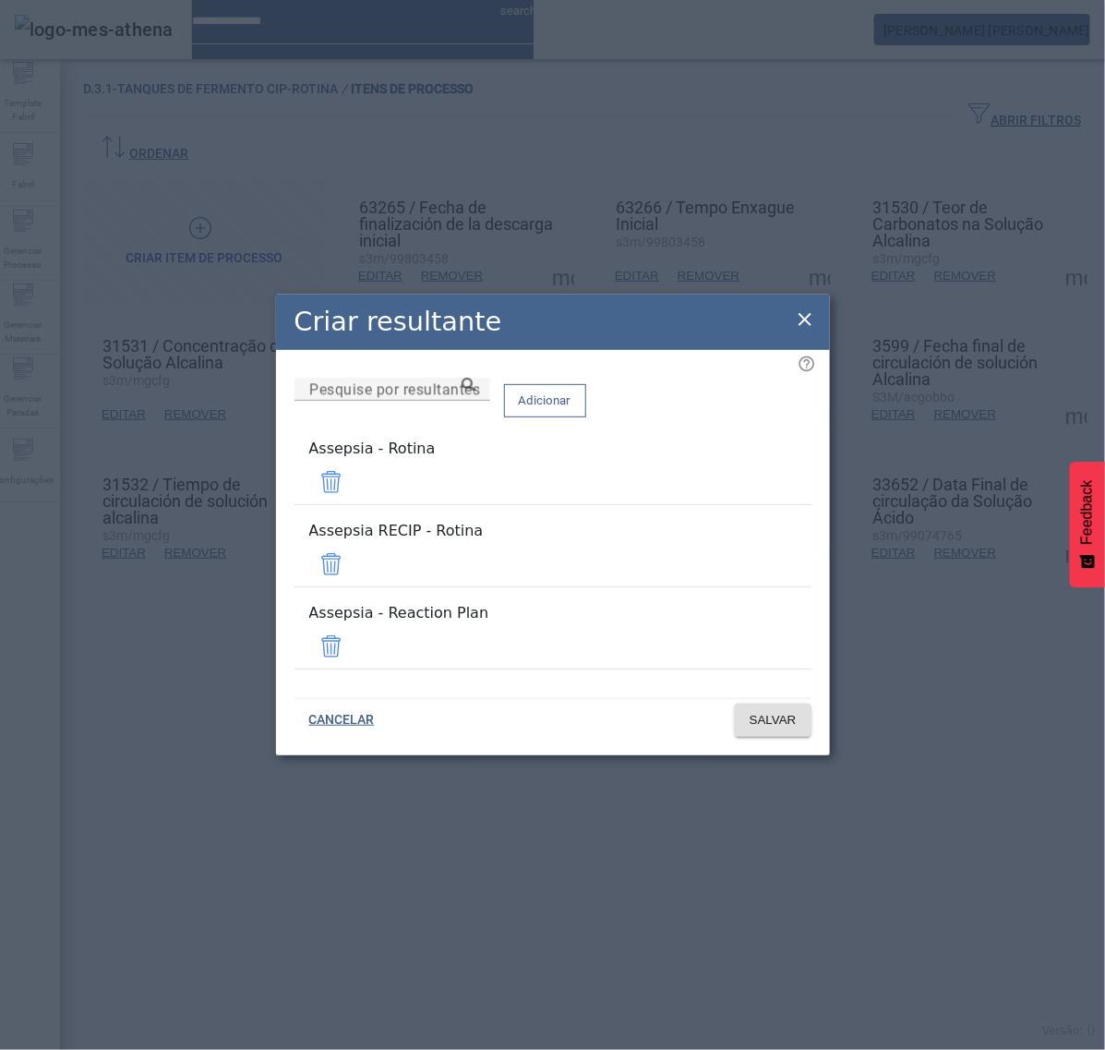
drag, startPoint x: 745, startPoint y: 566, endPoint x: 750, endPoint y: 577, distance: 12.0
click at [354, 565] on span at bounding box center [331, 564] width 44 height 44
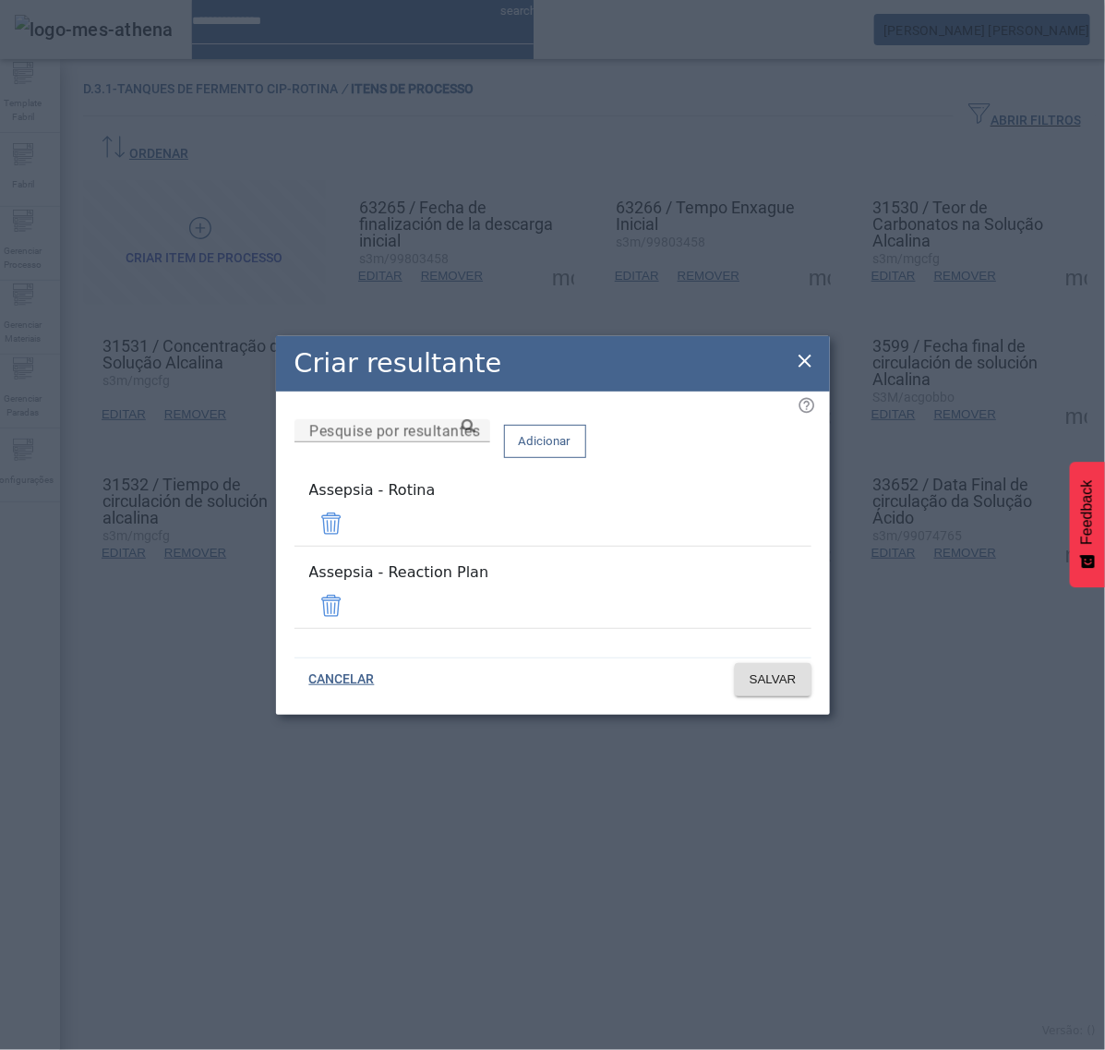
click at [354, 591] on span at bounding box center [331, 606] width 44 height 44
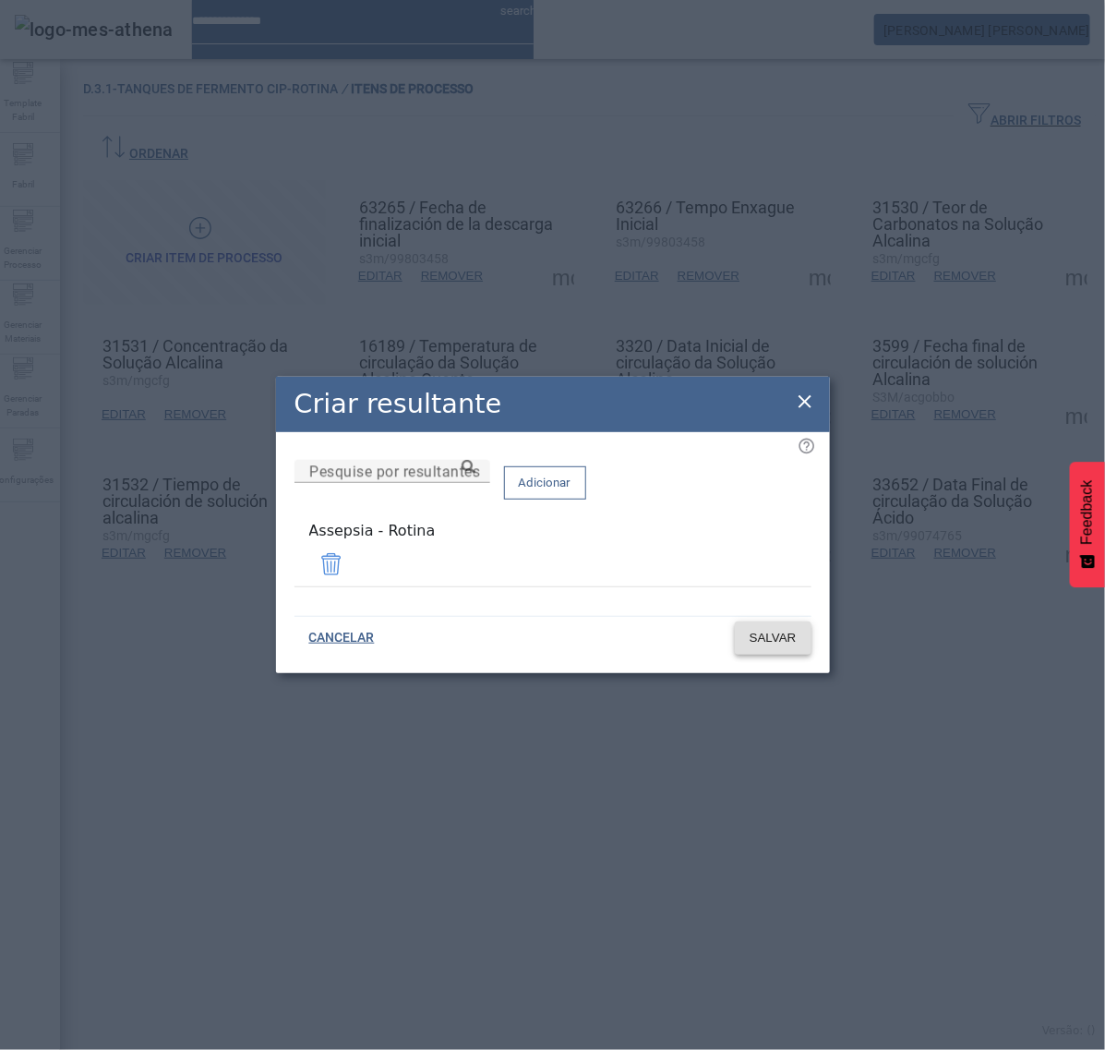
click at [788, 629] on span "SALVAR" at bounding box center [773, 638] width 47 height 18
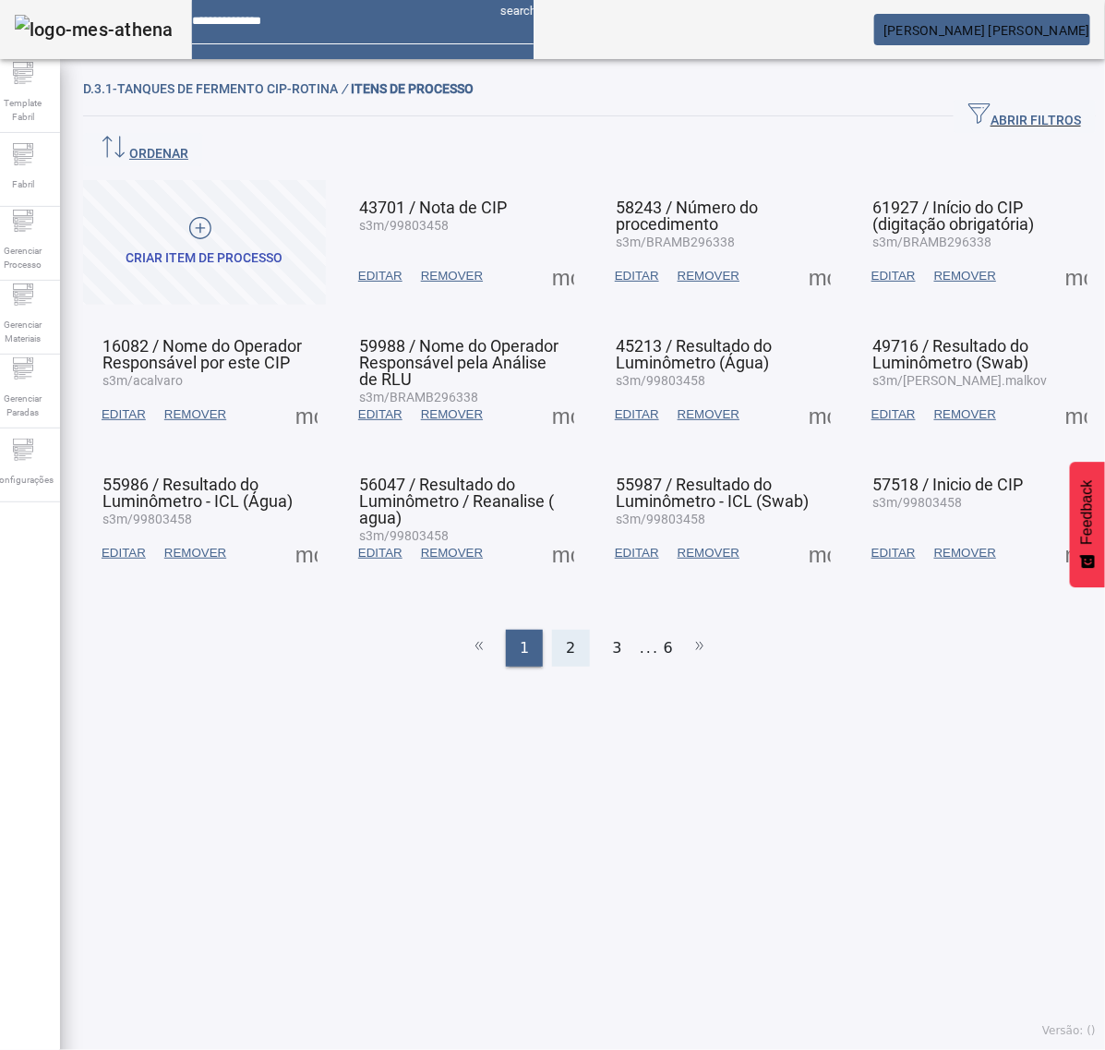
click at [566, 637] on span "2" at bounding box center [570, 648] width 9 height 22
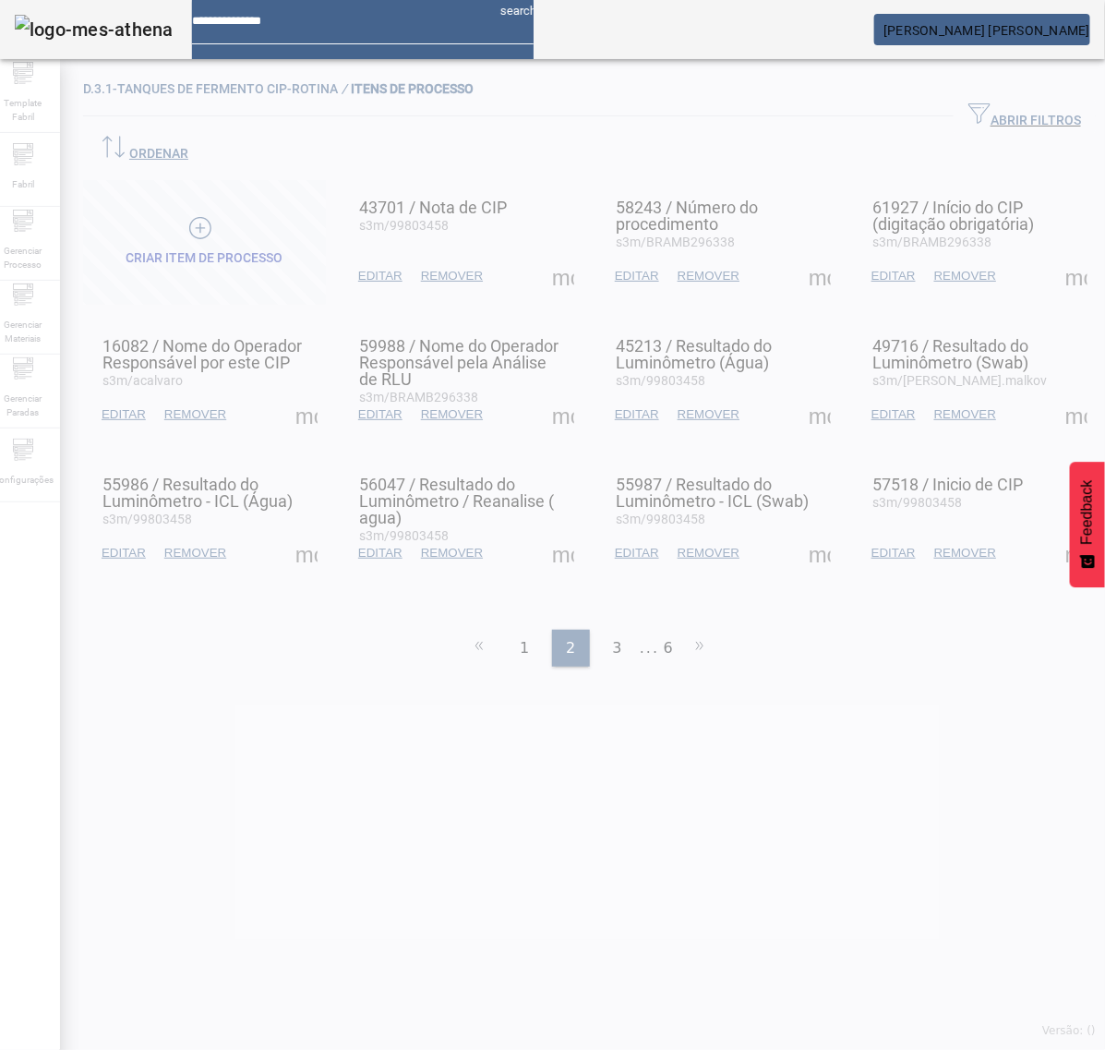
click at [598, 598] on div at bounding box center [552, 525] width 1105 height 1050
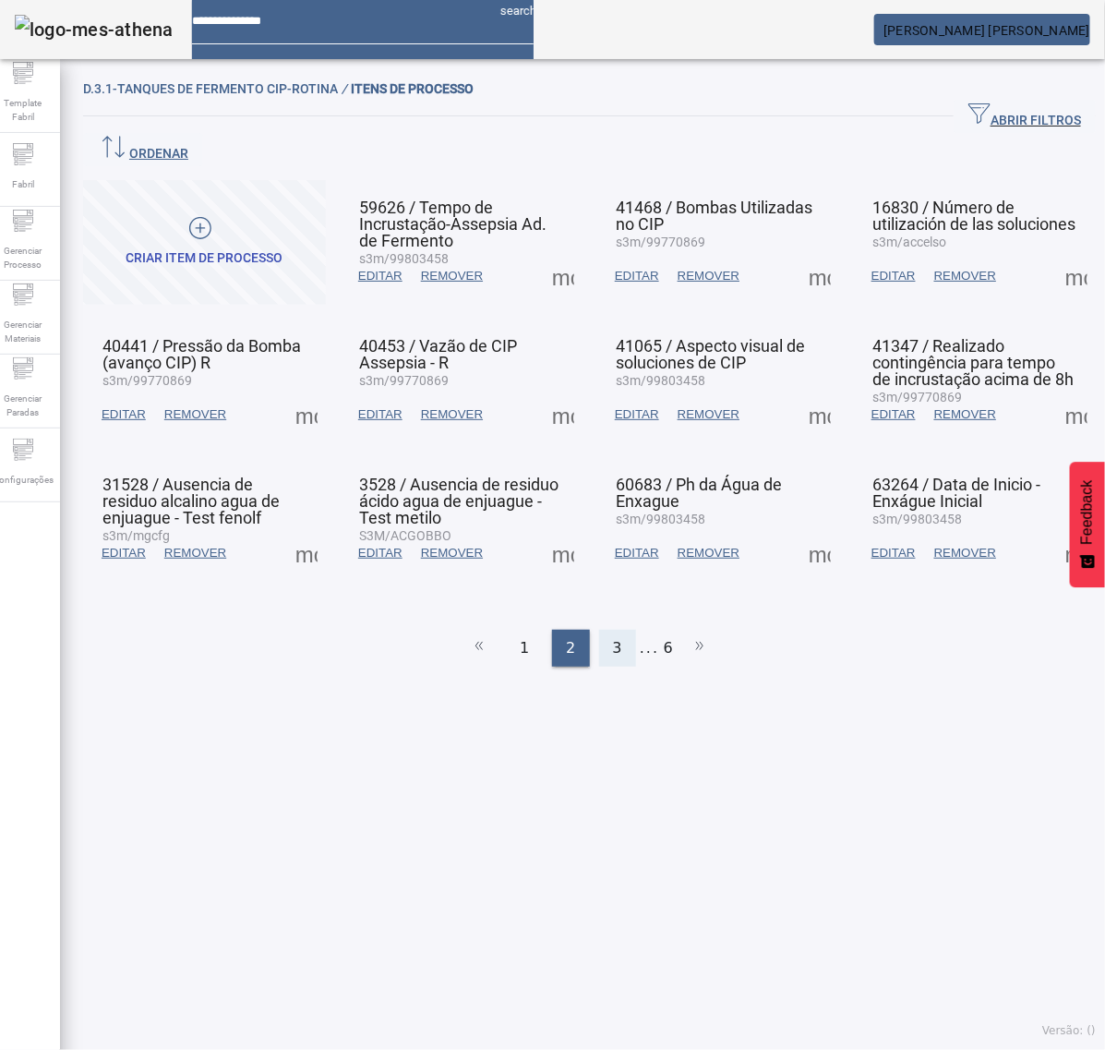
click at [613, 637] on span "3" at bounding box center [617, 648] width 9 height 22
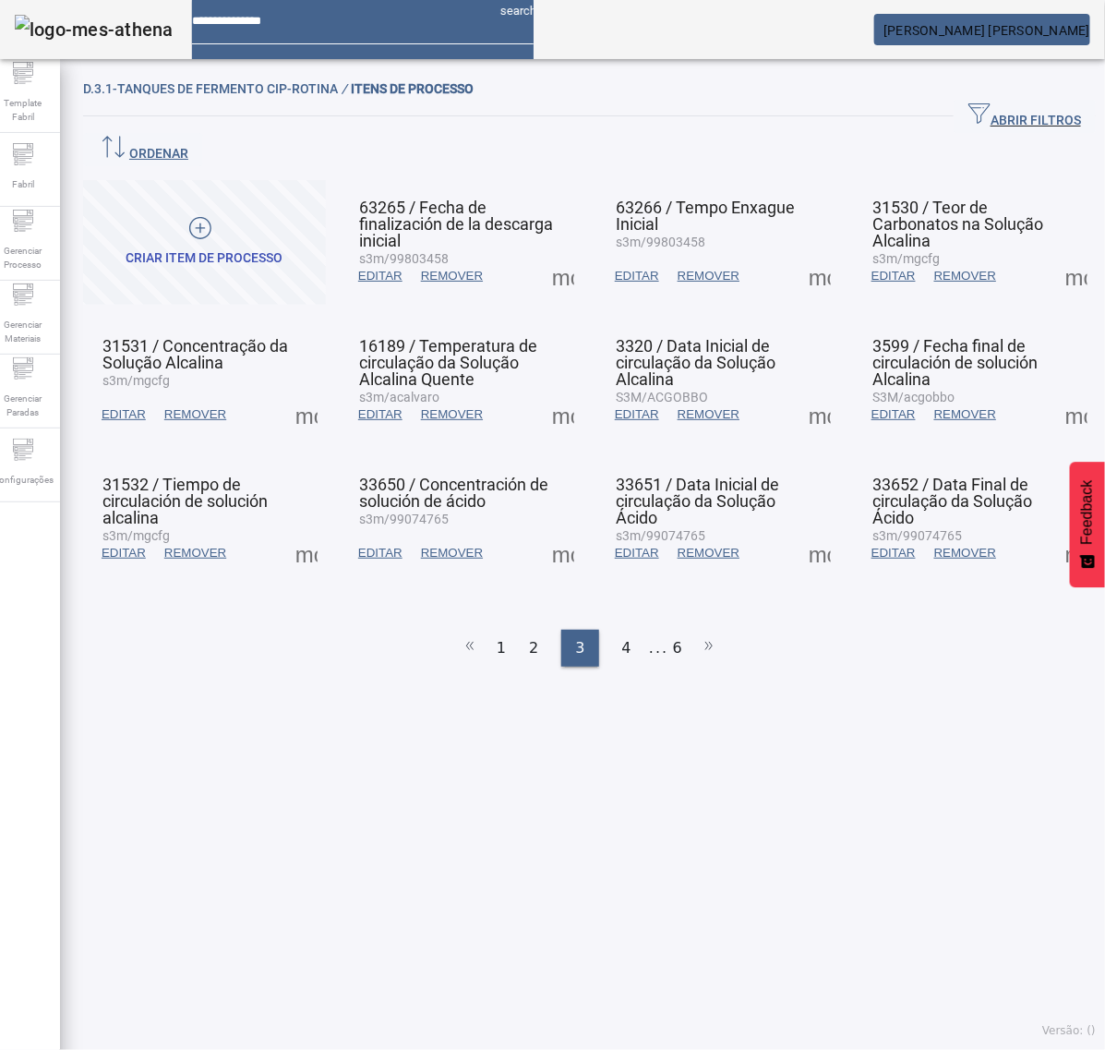
click at [1055, 531] on span at bounding box center [1077, 553] width 44 height 44
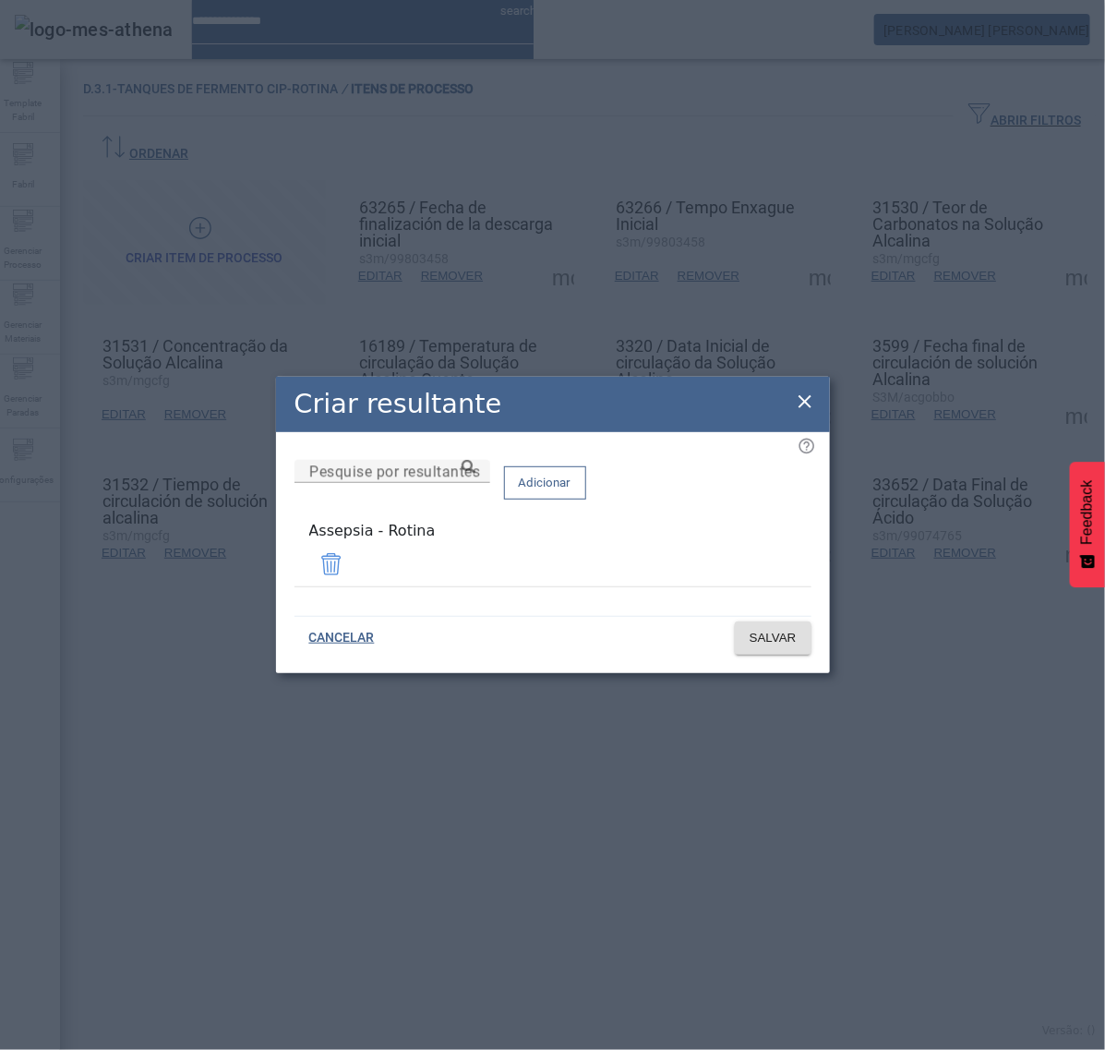
click at [809, 413] on icon at bounding box center [805, 402] width 22 height 22
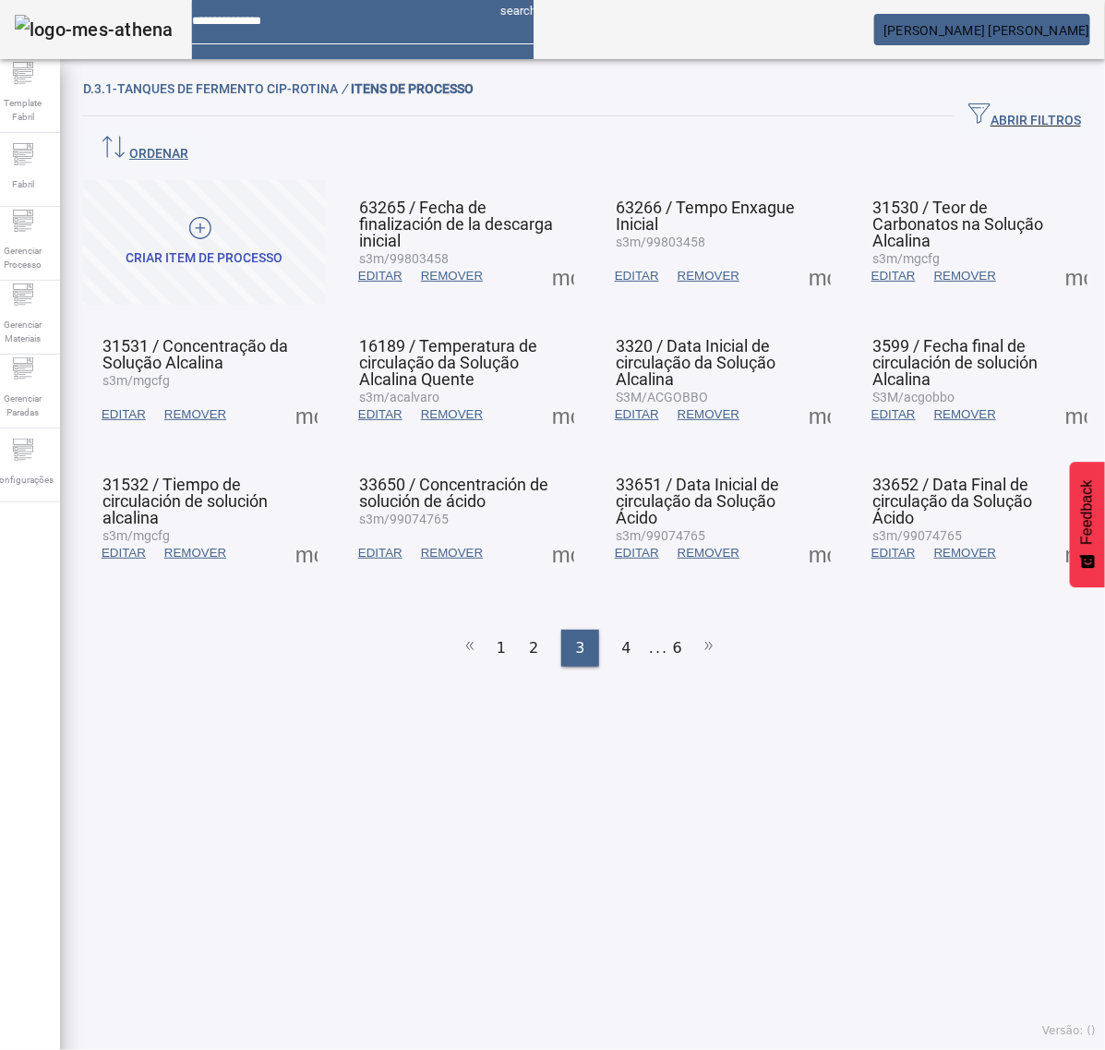
click at [609, 630] on div "4" at bounding box center [627, 648] width 37 height 37
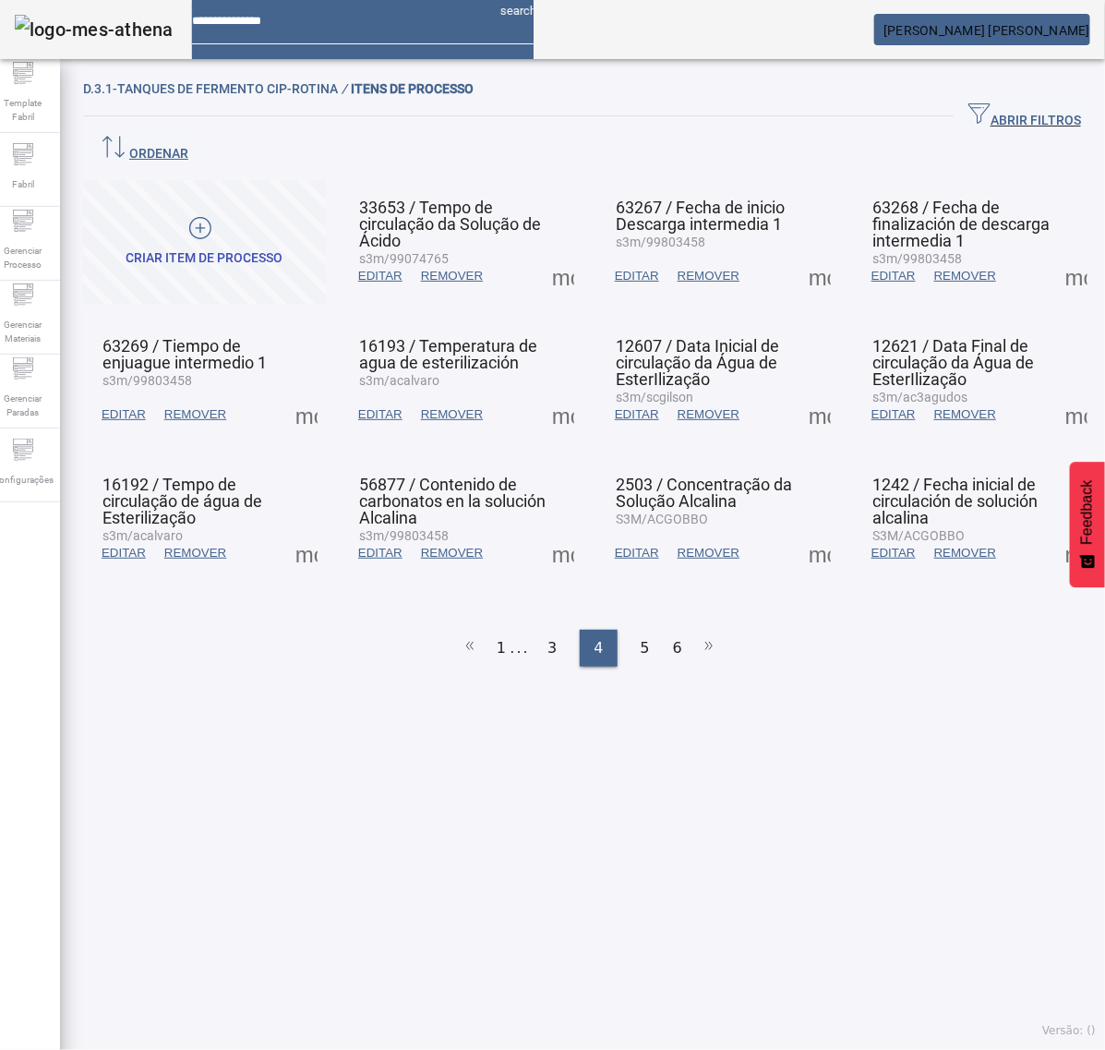
click at [566, 254] on span at bounding box center [563, 276] width 44 height 44
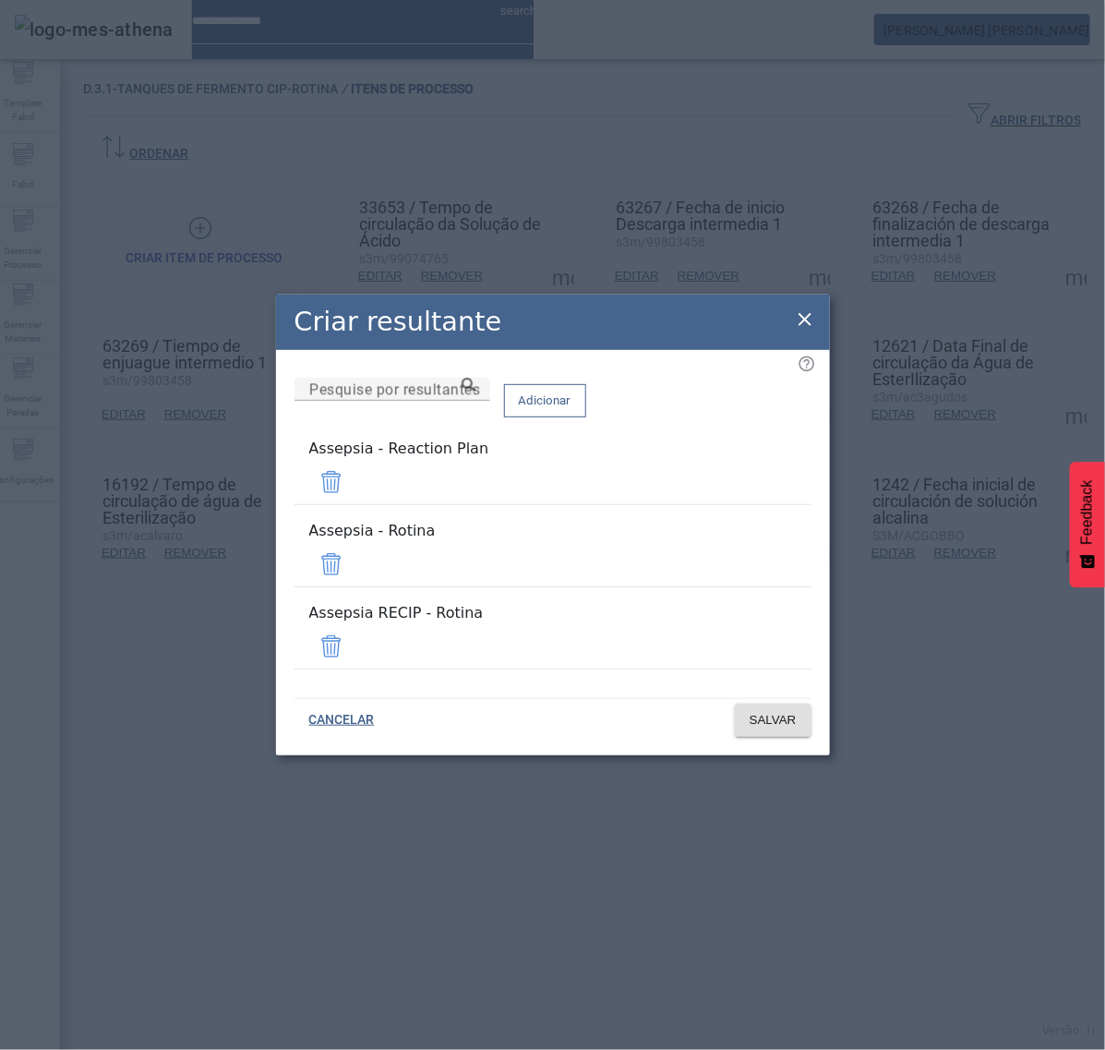
click at [354, 504] on span at bounding box center [331, 482] width 44 height 44
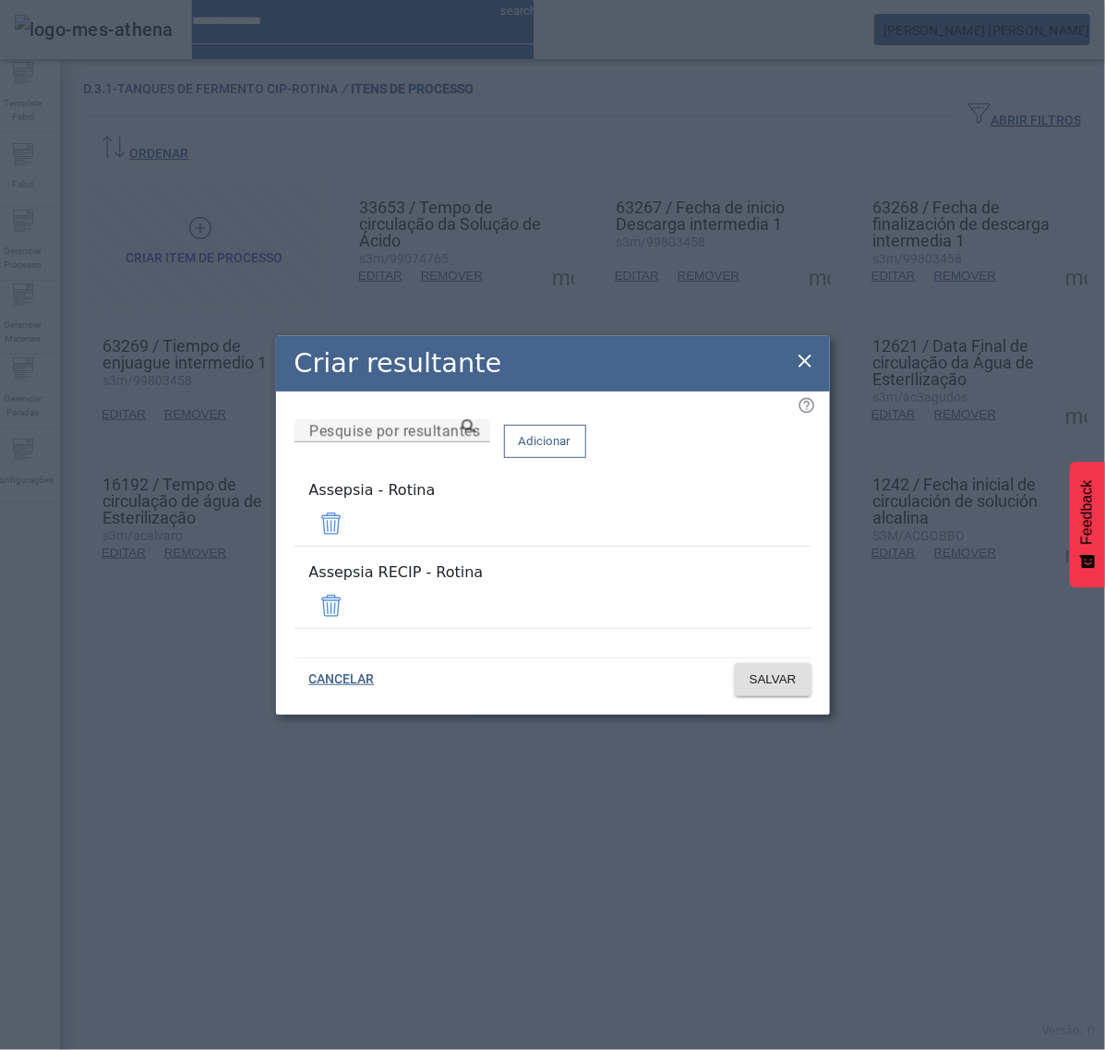
click at [758, 592] on body "search [PERSON_NAME]a[PERSON_NAME]s Template [PERSON_NAME] Processo Gerenciar M…" at bounding box center [552, 525] width 1105 height 1050
click at [354, 594] on span at bounding box center [331, 606] width 44 height 44
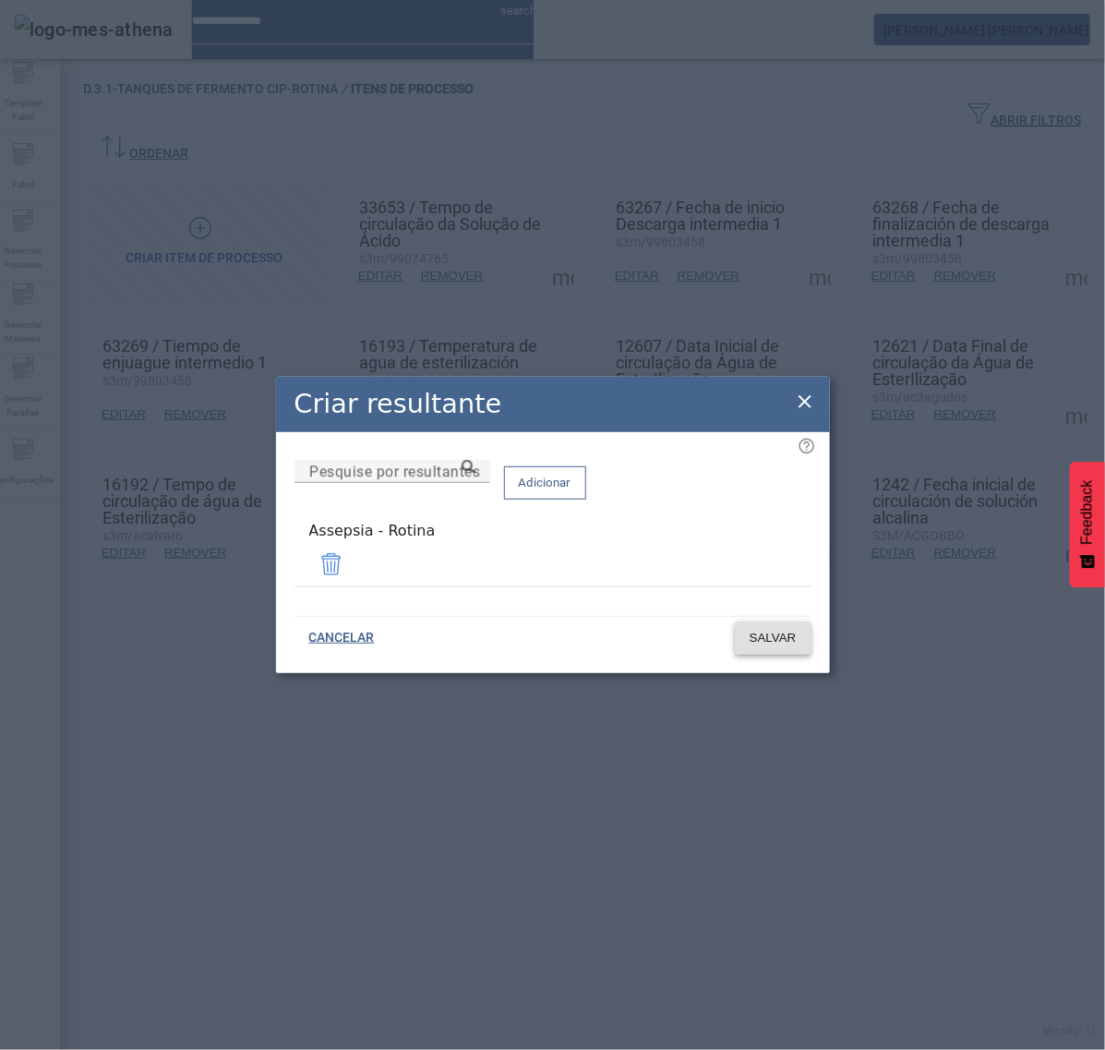
click at [762, 634] on span "SALVAR" at bounding box center [773, 638] width 47 height 18
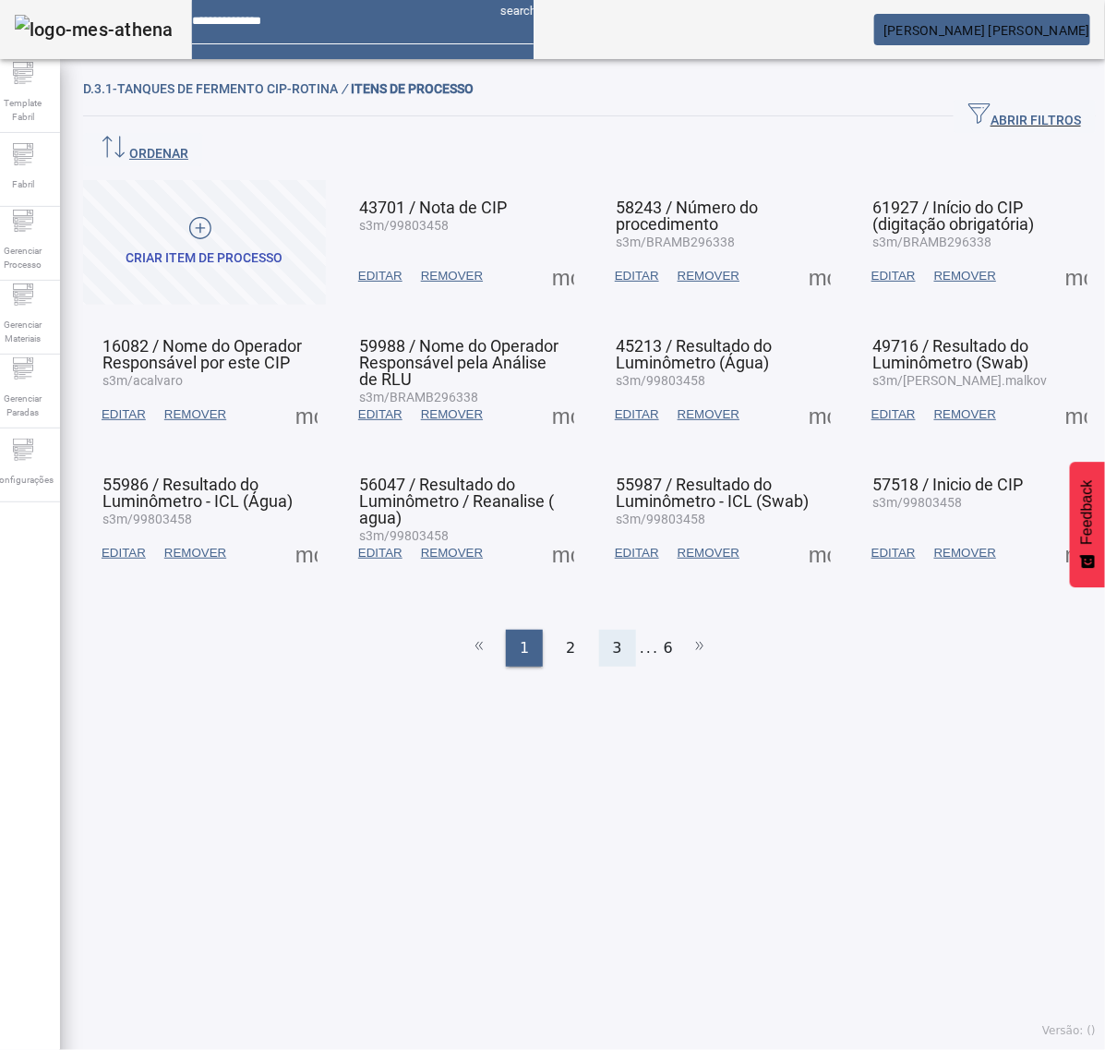
click at [600, 630] on div "3" at bounding box center [617, 648] width 37 height 37
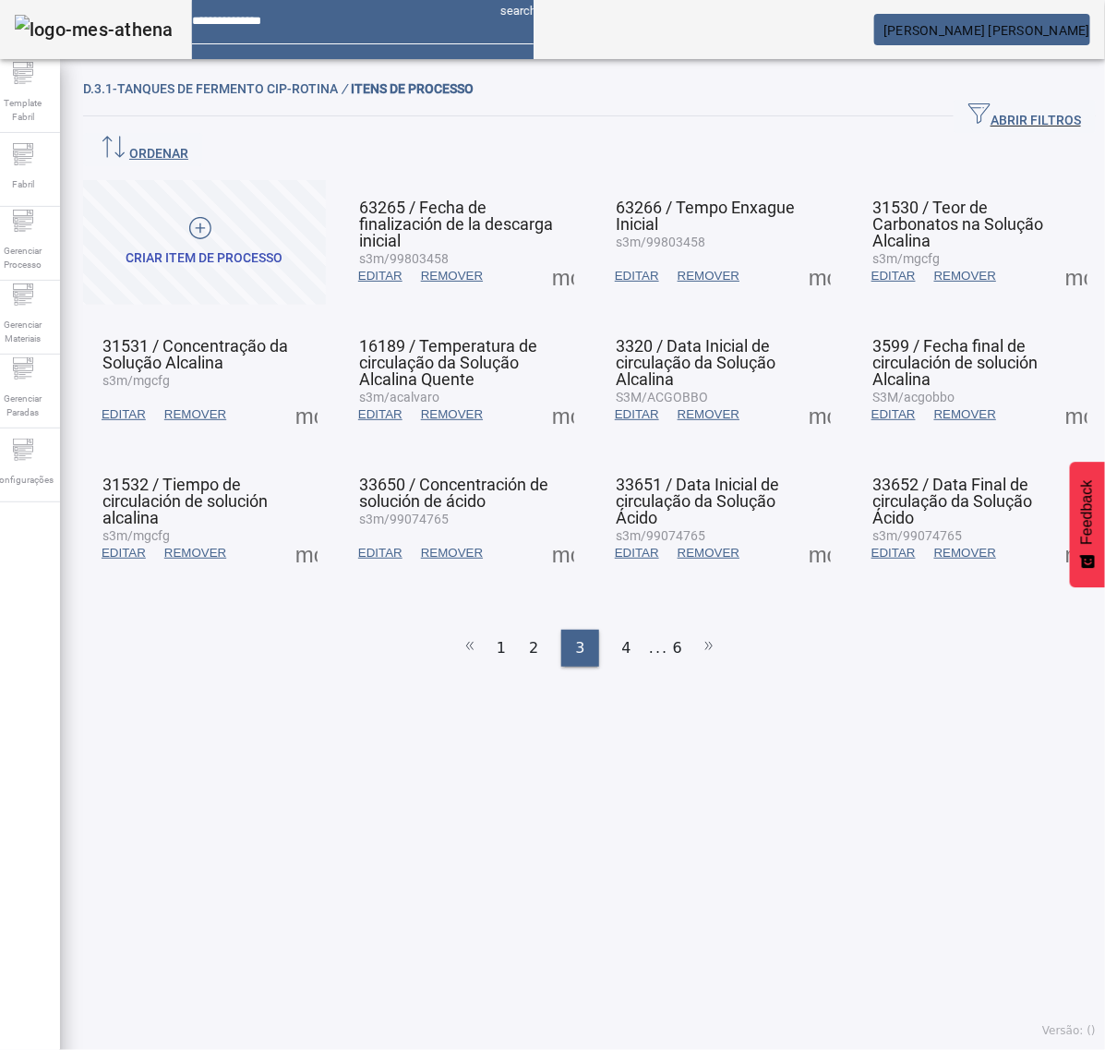
click at [1056, 531] on span at bounding box center [1077, 553] width 44 height 44
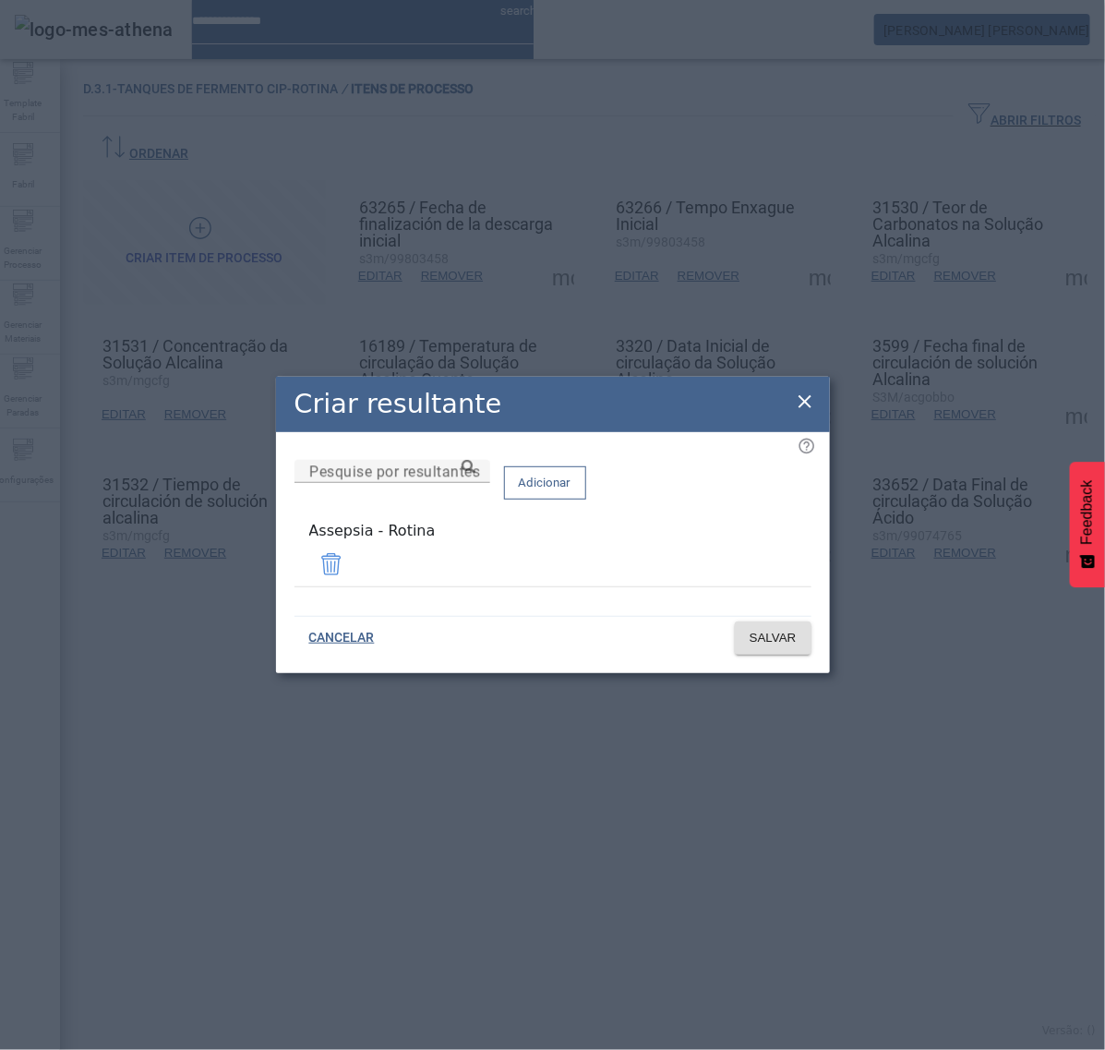
click at [809, 399] on icon at bounding box center [805, 402] width 22 height 22
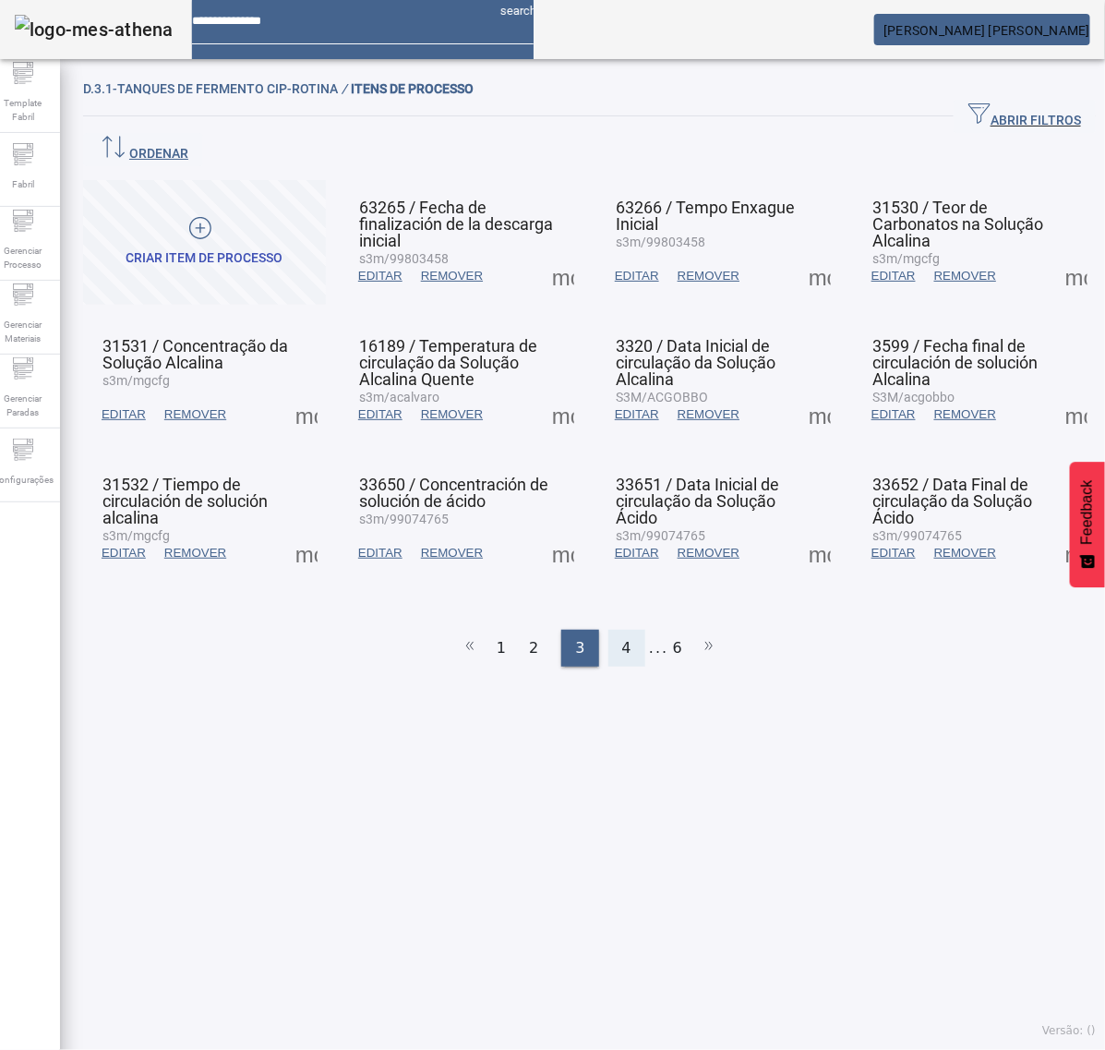
drag, startPoint x: 606, startPoint y: 622, endPoint x: 623, endPoint y: 607, distance: 22.9
click at [612, 616] on div "D.3.1-Tanques de Fermento CIP-Rotina / ITENS DE PROCESSO ABRIR FILTROS Pesquise…" at bounding box center [589, 379] width 1013 height 603
click at [623, 630] on div "4" at bounding box center [627, 648] width 37 height 37
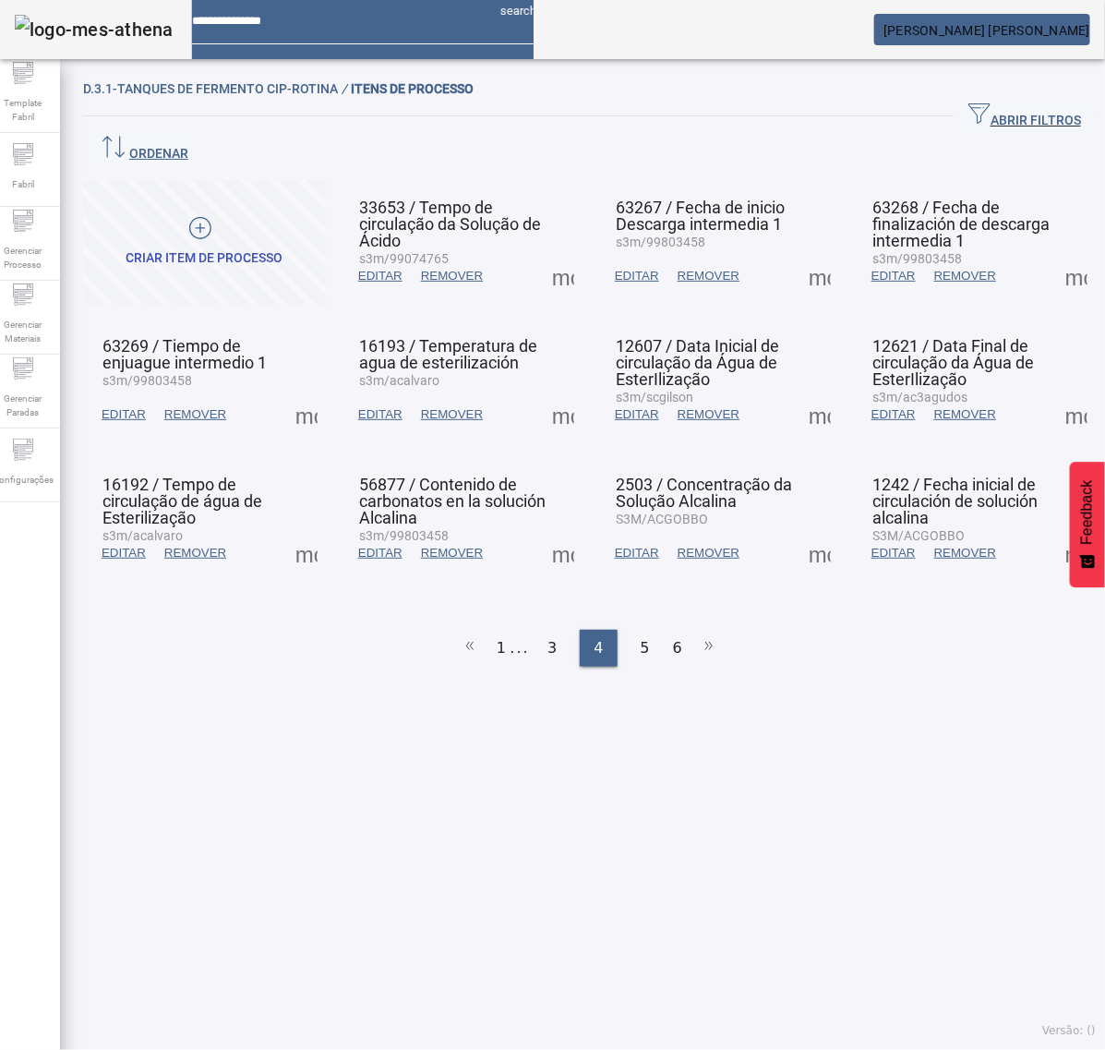
click at [560, 254] on span at bounding box center [563, 276] width 44 height 44
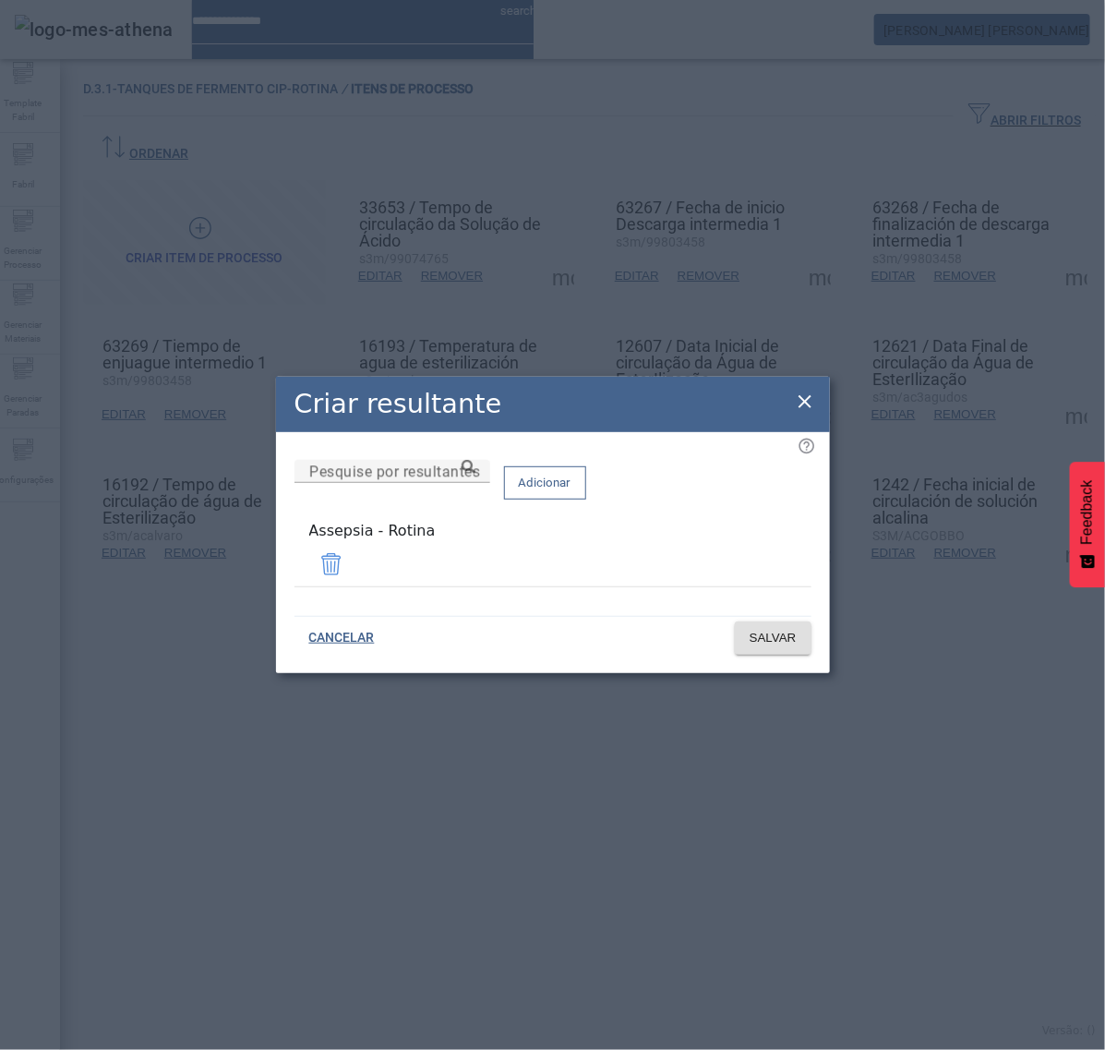
click at [802, 397] on icon at bounding box center [805, 402] width 22 height 22
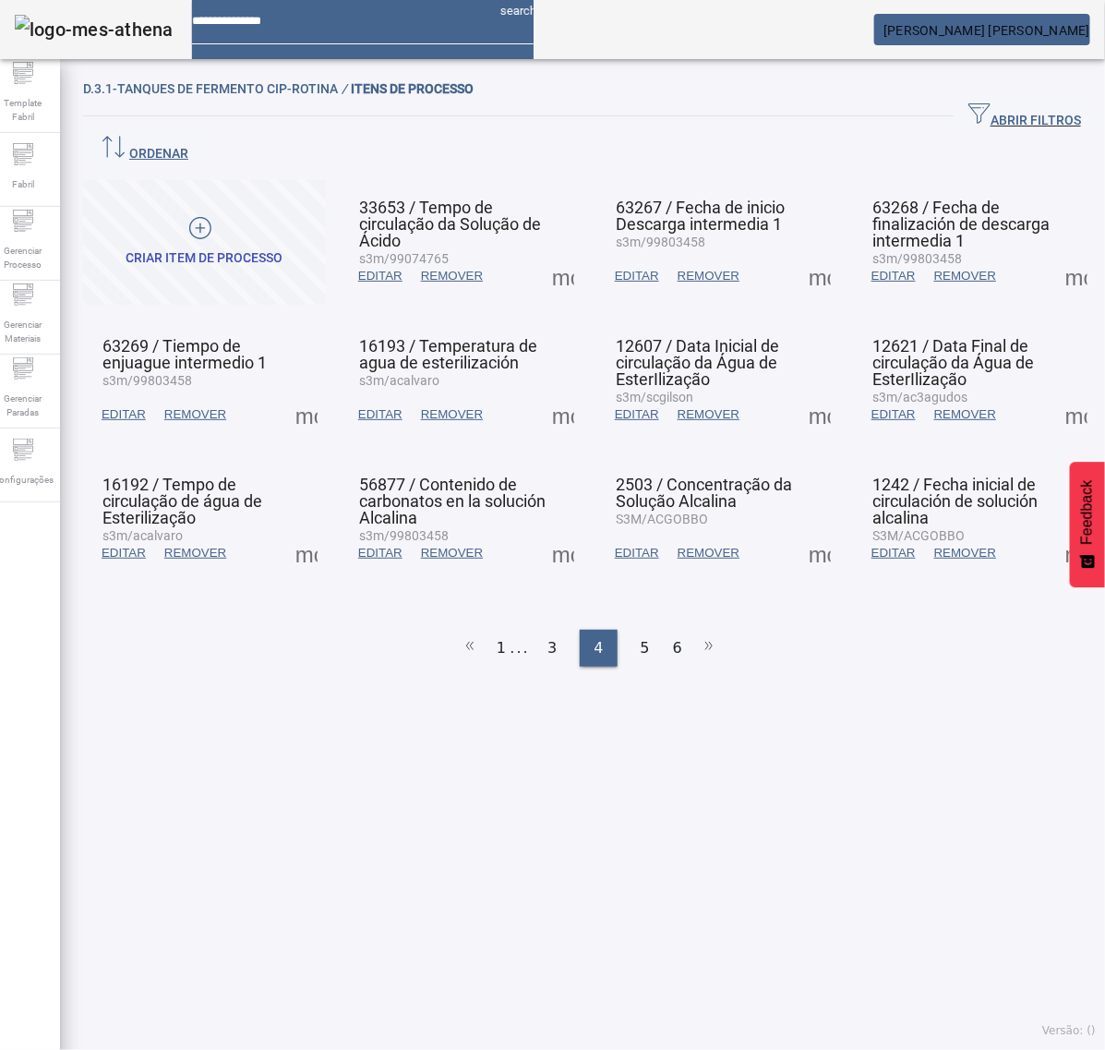
click at [798, 254] on span at bounding box center [820, 276] width 44 height 44
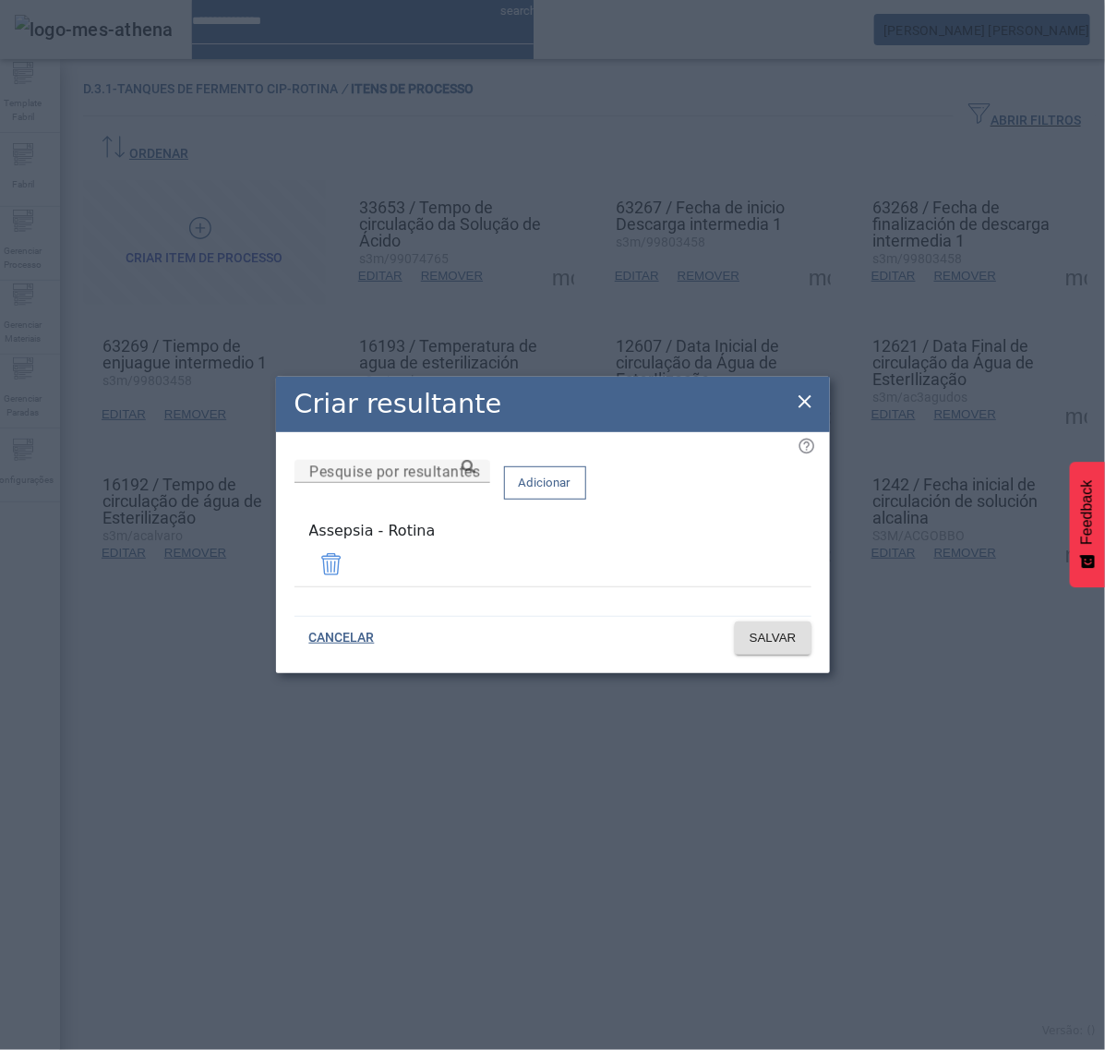
click at [814, 399] on icon at bounding box center [805, 402] width 22 height 22
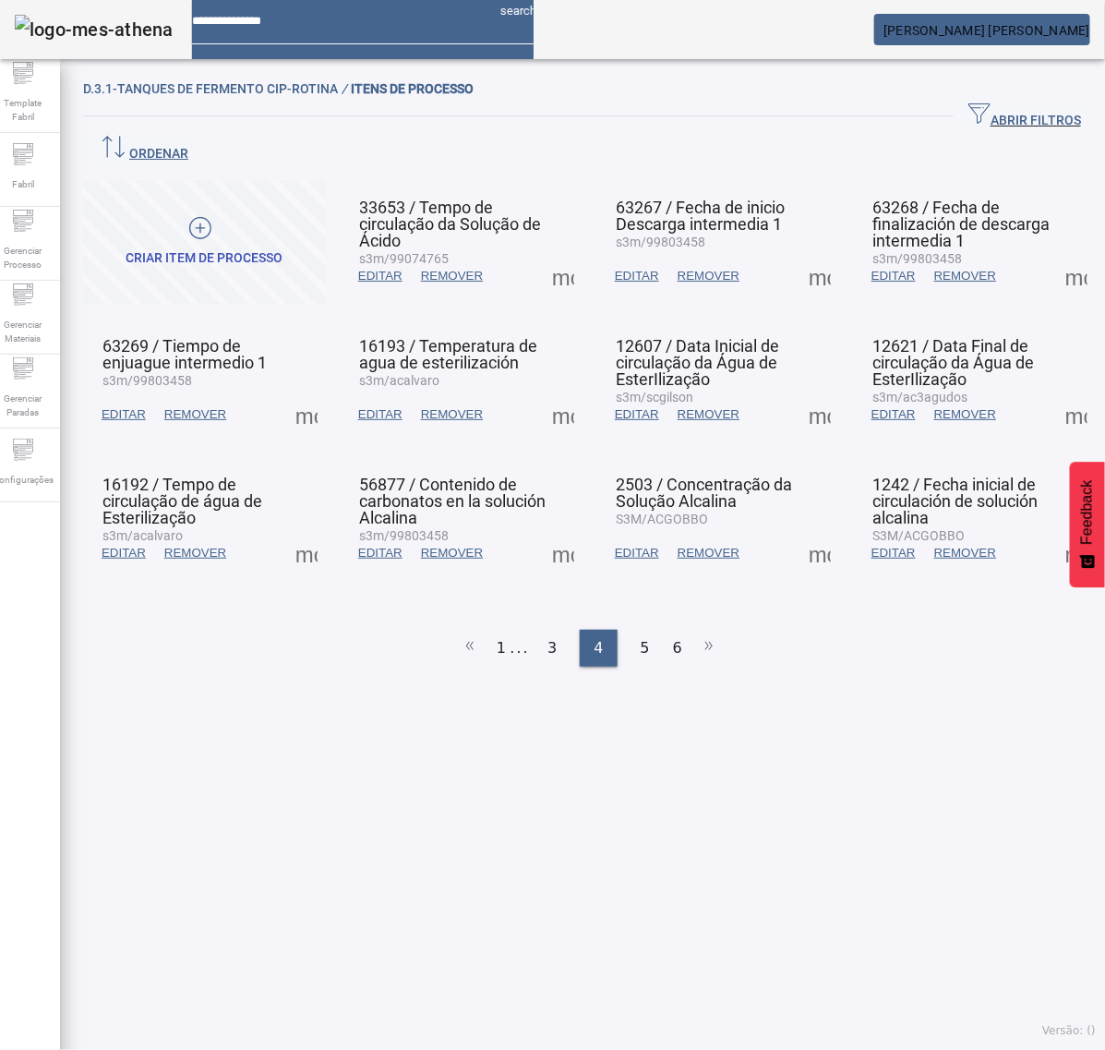
click at [1055, 254] on span at bounding box center [1077, 276] width 44 height 44
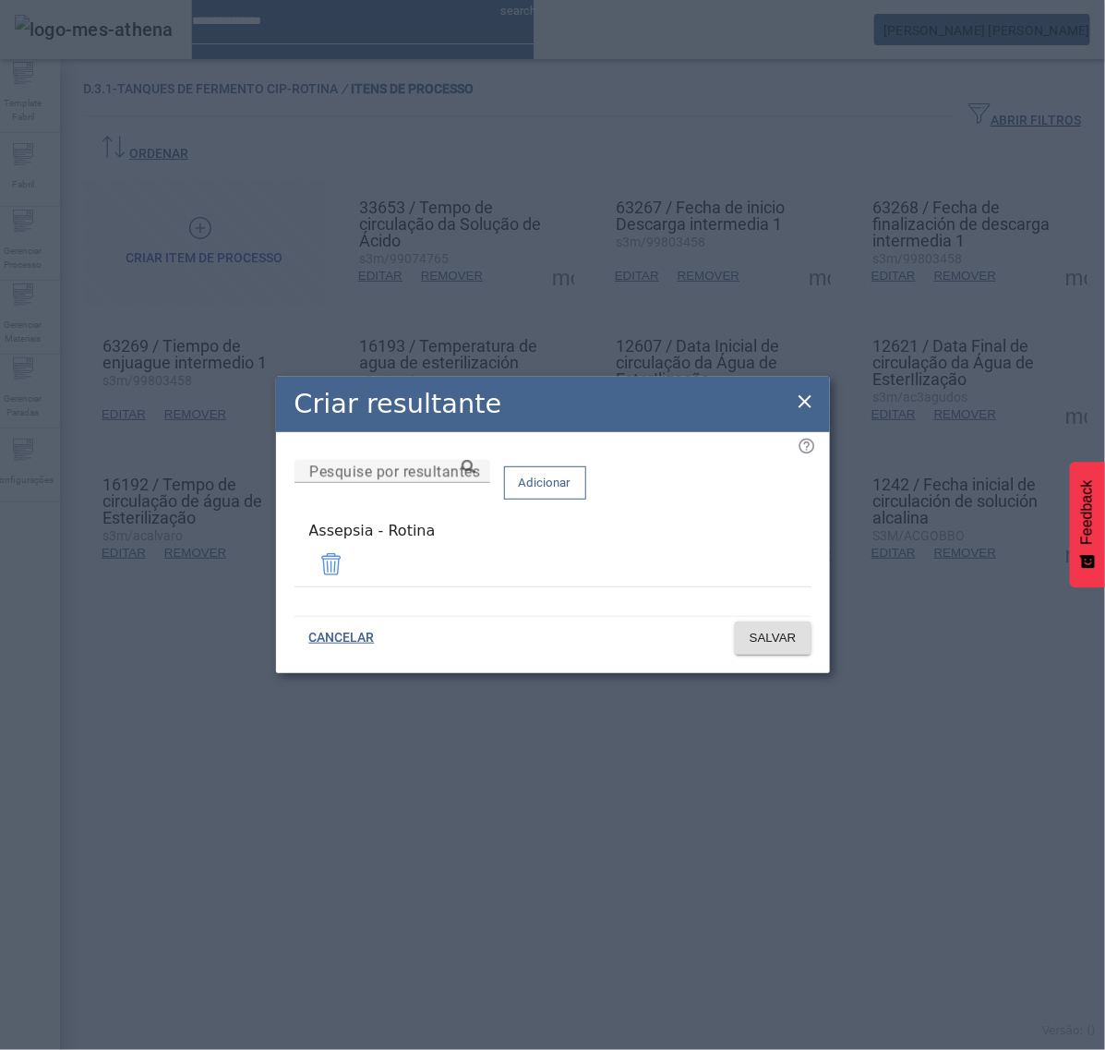
click at [805, 402] on icon at bounding box center [805, 402] width 22 height 22
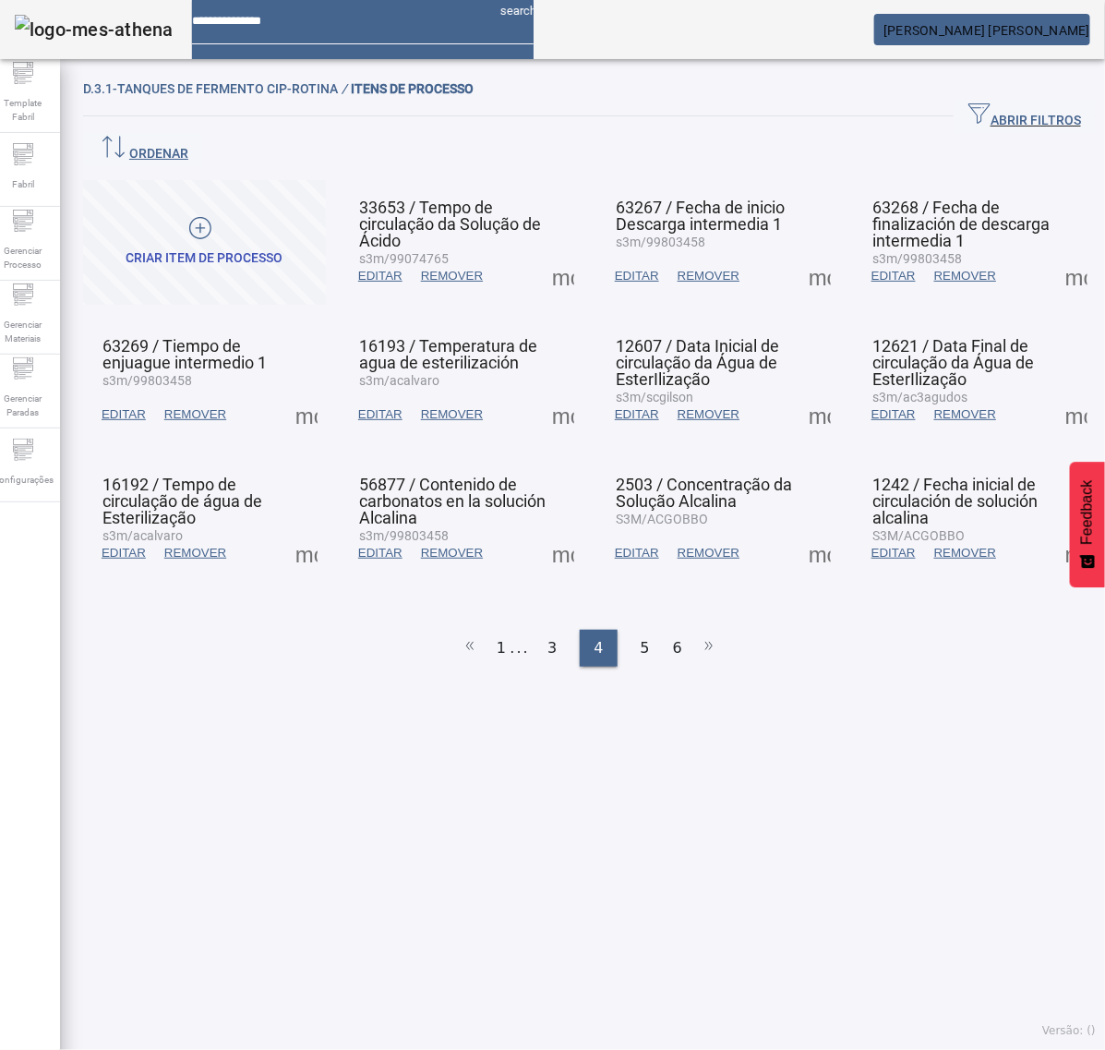
click at [305, 392] on span at bounding box center [306, 414] width 44 height 44
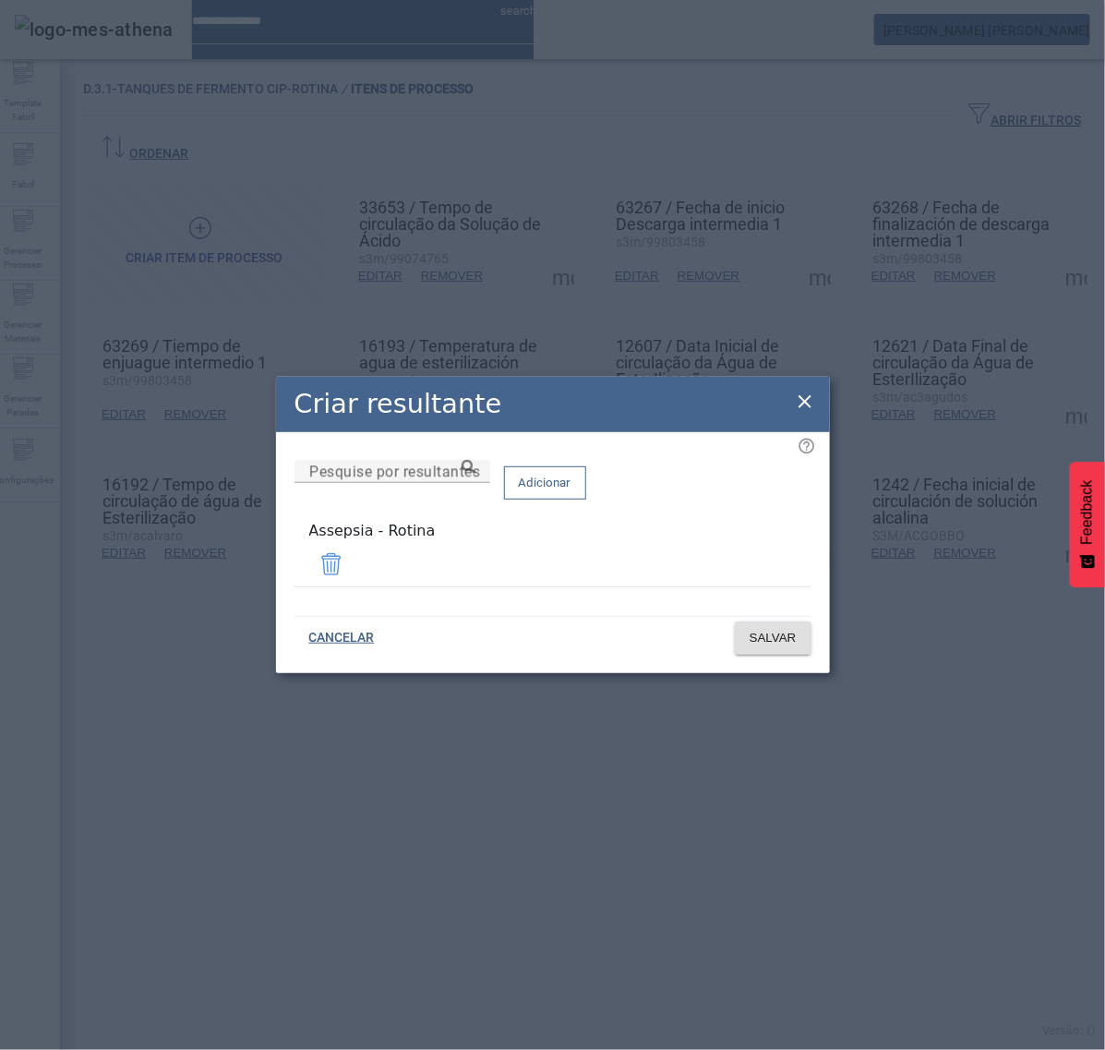
click at [810, 398] on icon at bounding box center [805, 402] width 22 height 22
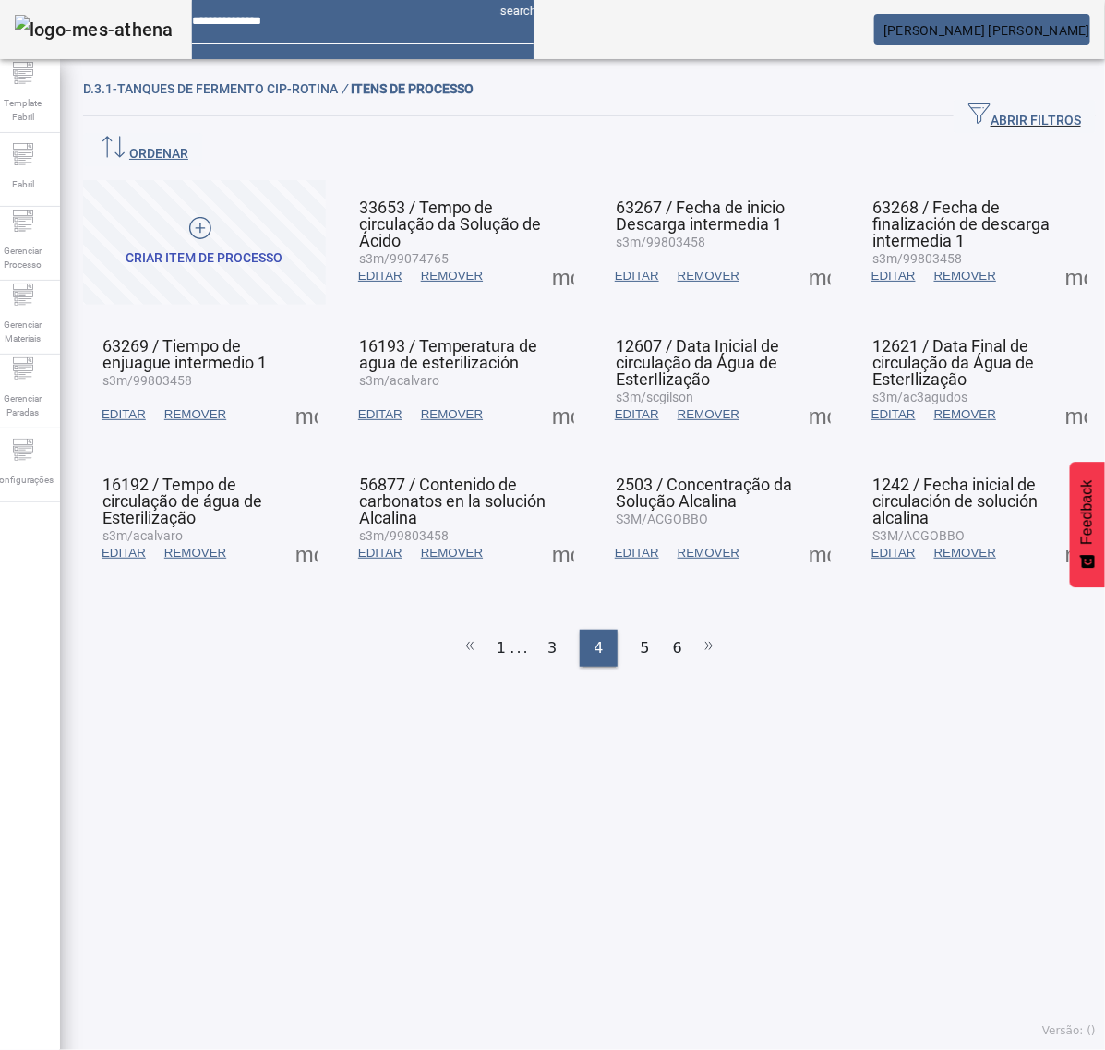
click at [563, 392] on span at bounding box center [563, 414] width 44 height 44
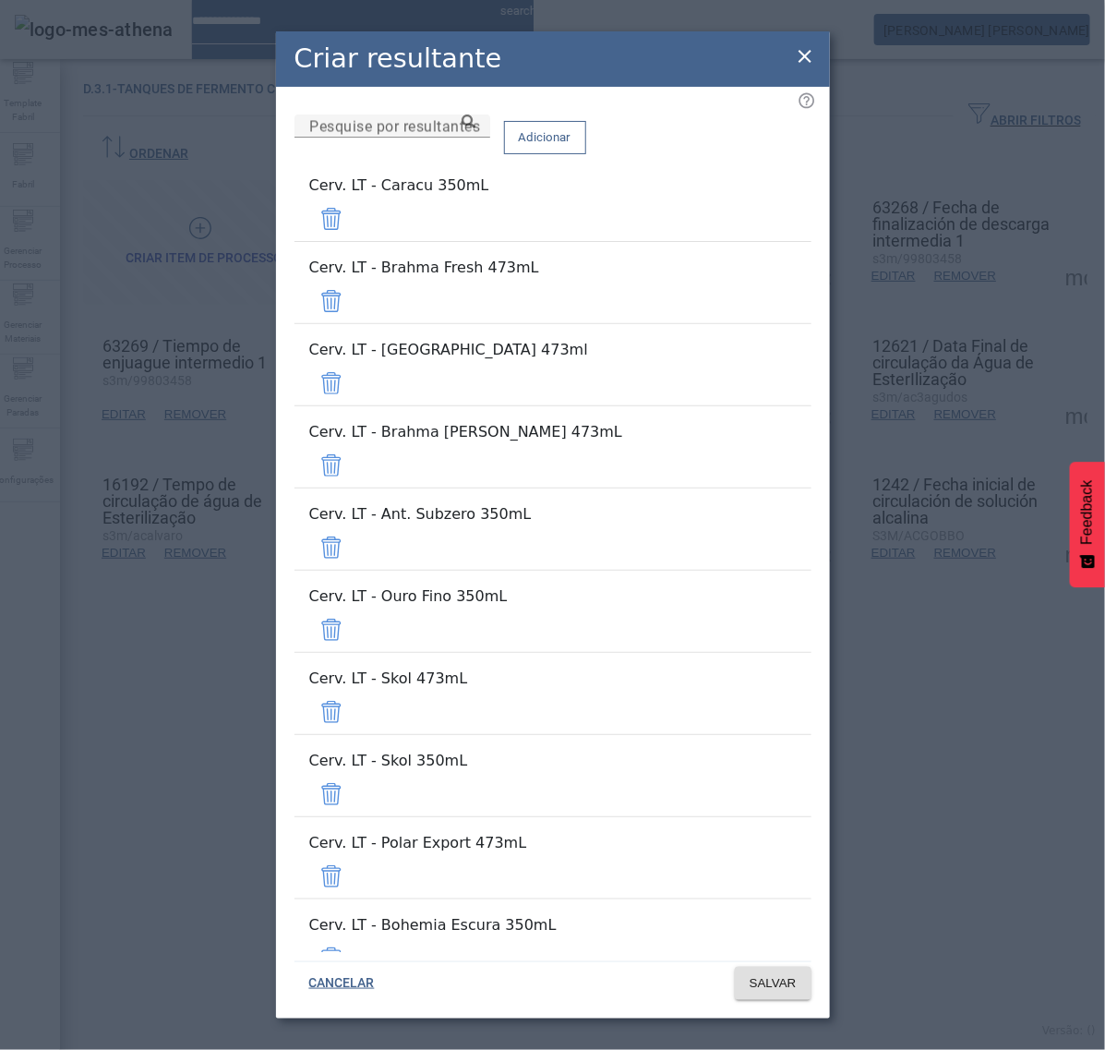
click at [354, 218] on span at bounding box center [331, 219] width 44 height 44
click at [354, 217] on span at bounding box center [331, 219] width 44 height 44
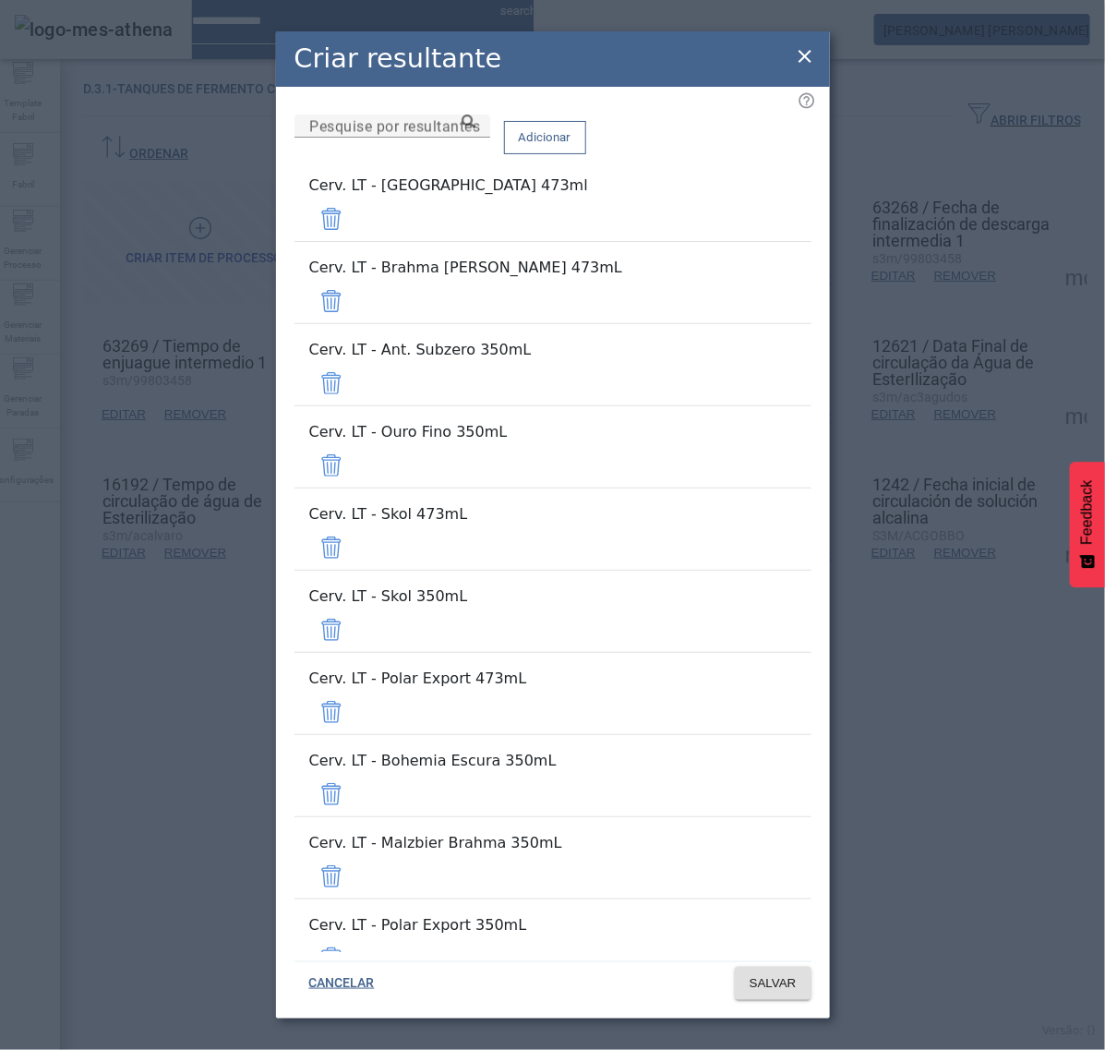
click at [354, 217] on span at bounding box center [331, 219] width 44 height 44
click at [354, 279] on span at bounding box center [331, 301] width 44 height 44
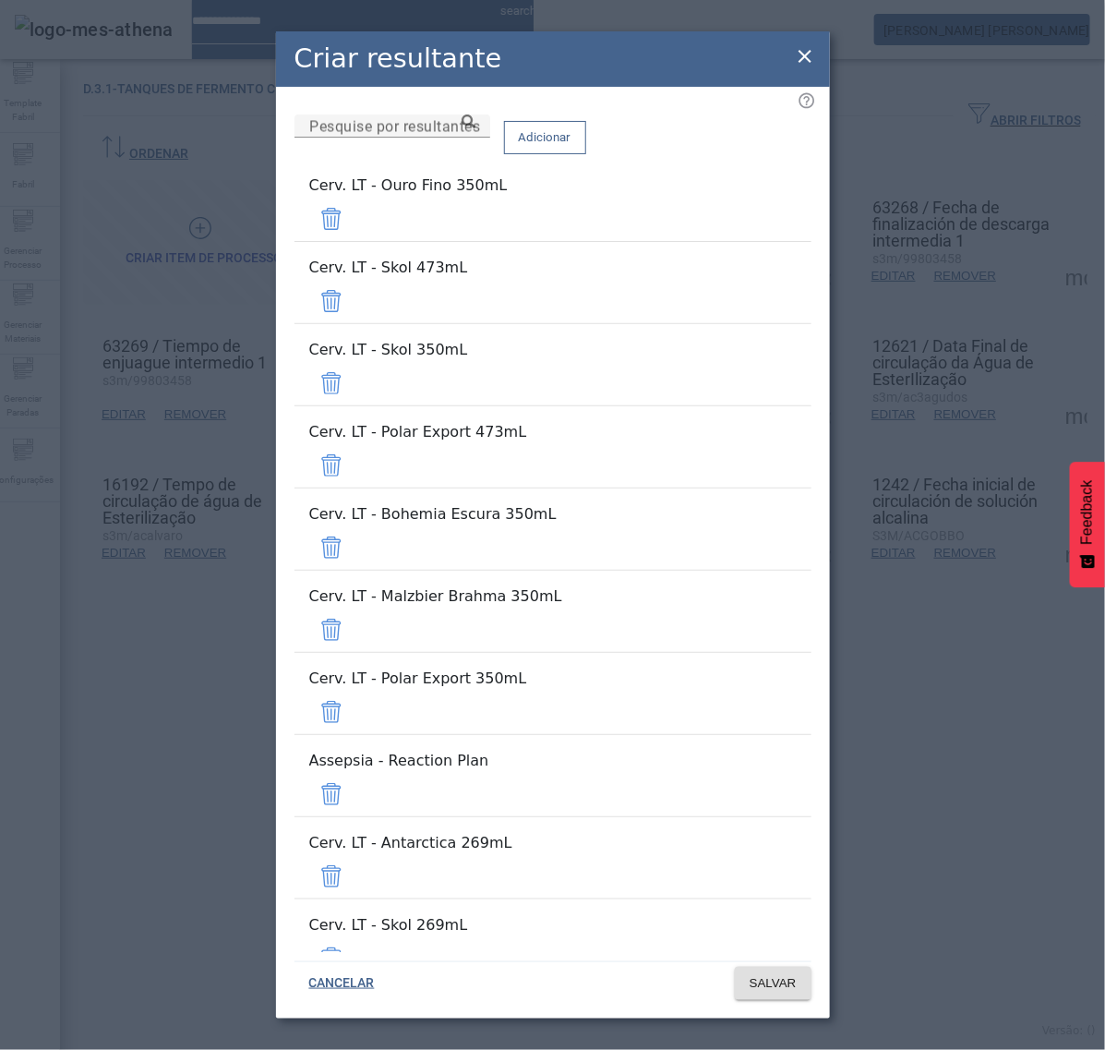
click at [354, 217] on span at bounding box center [331, 219] width 44 height 44
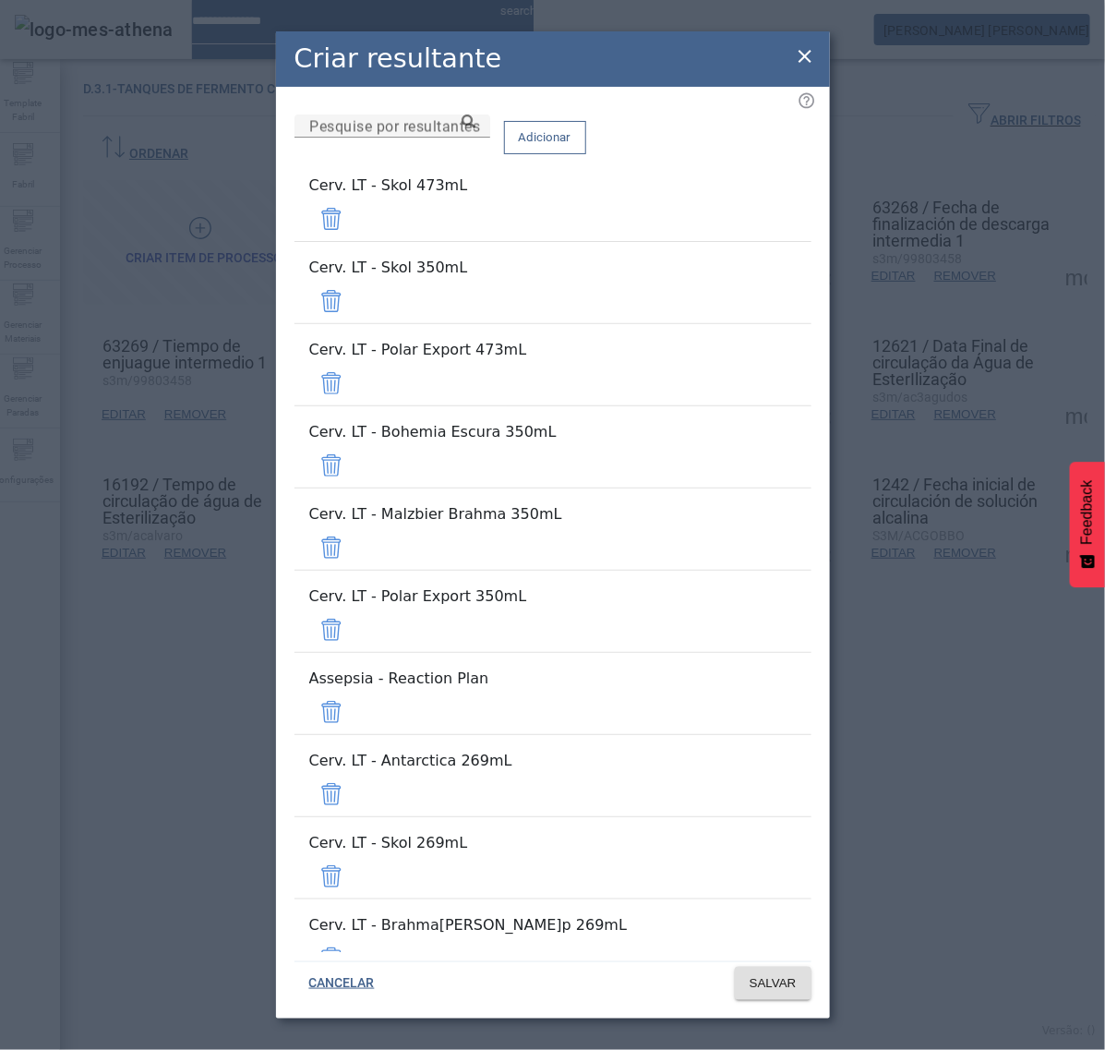
click at [354, 215] on span at bounding box center [331, 219] width 44 height 44
click at [354, 279] on span at bounding box center [331, 301] width 44 height 44
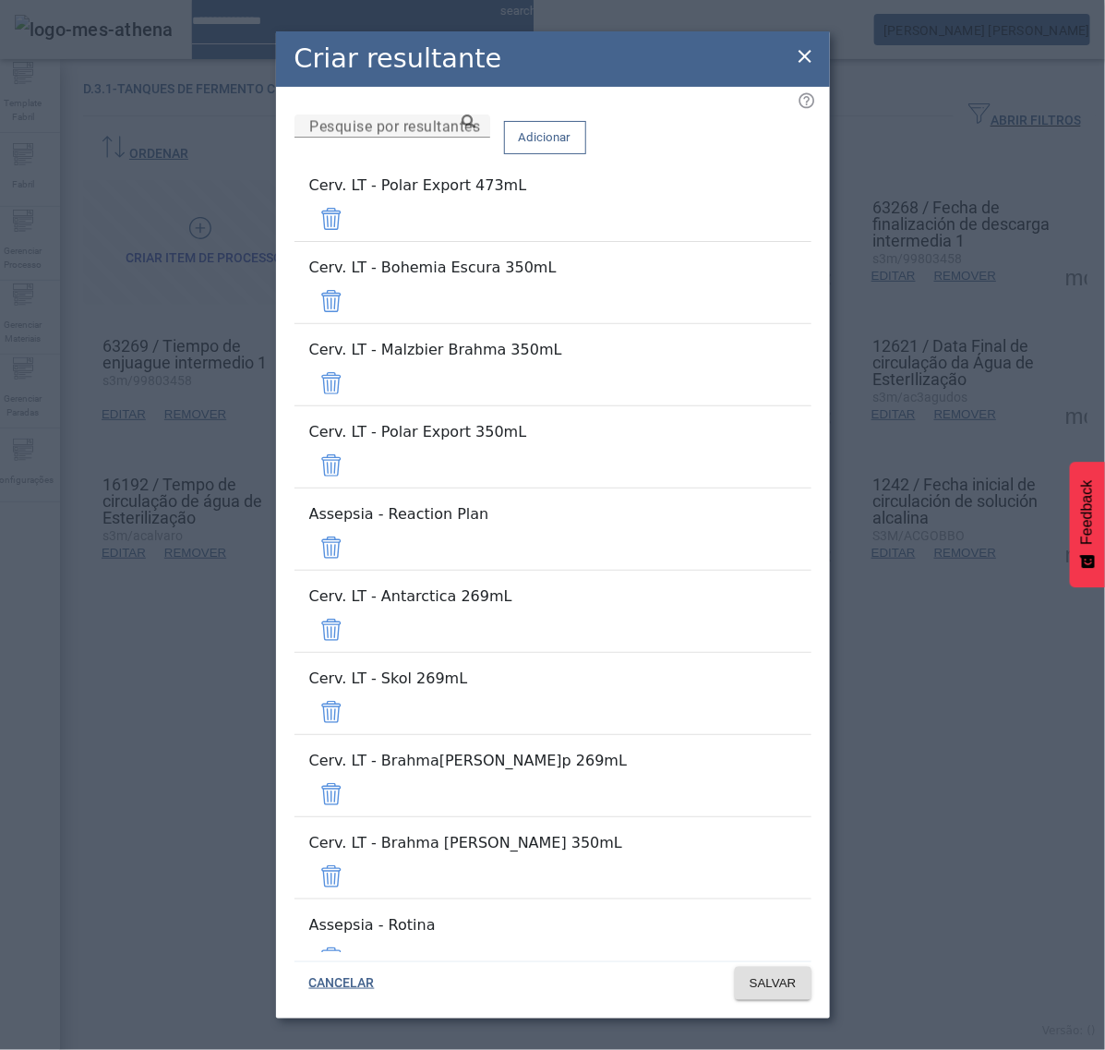
click at [354, 215] on span at bounding box center [331, 219] width 44 height 44
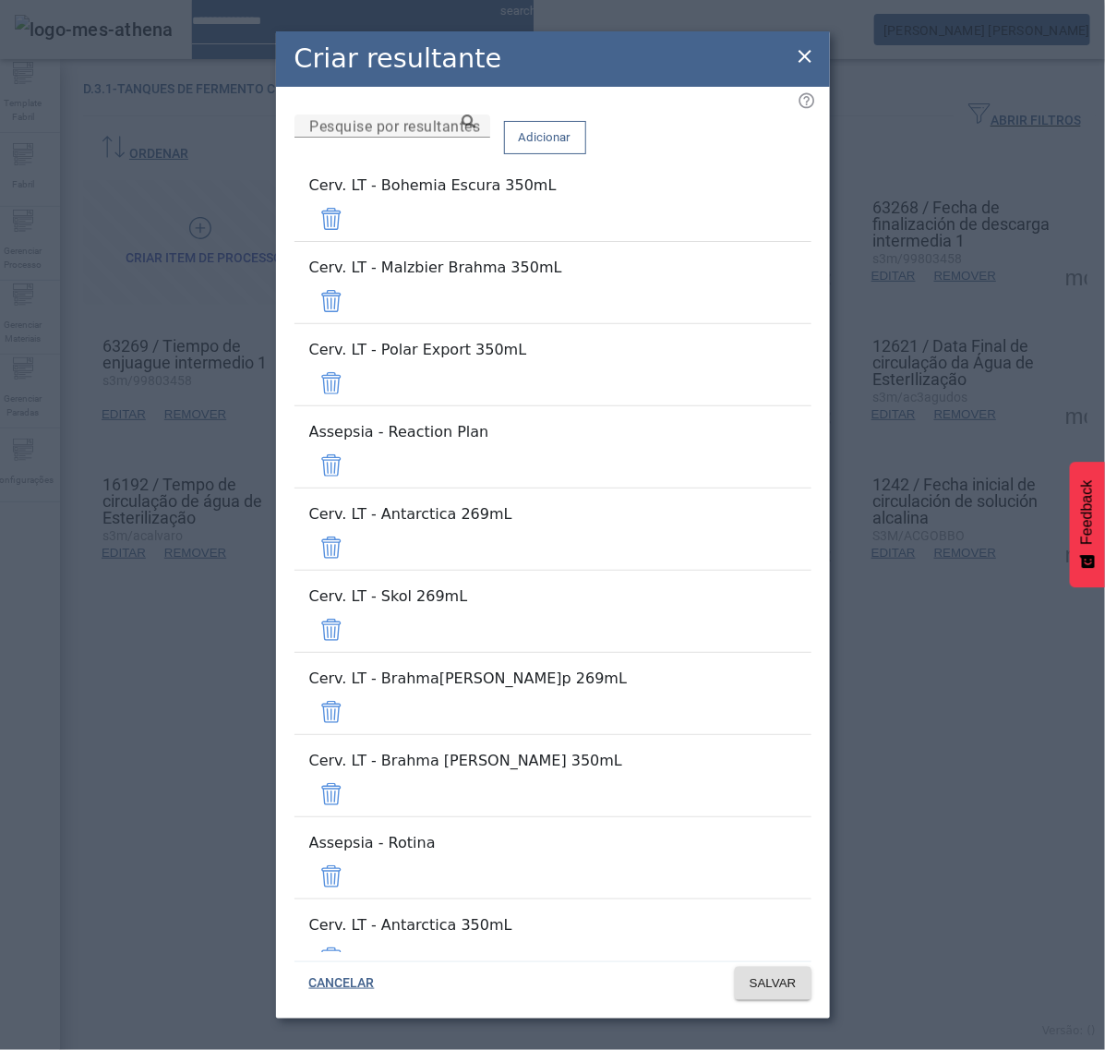
click at [354, 238] on span at bounding box center [331, 219] width 44 height 44
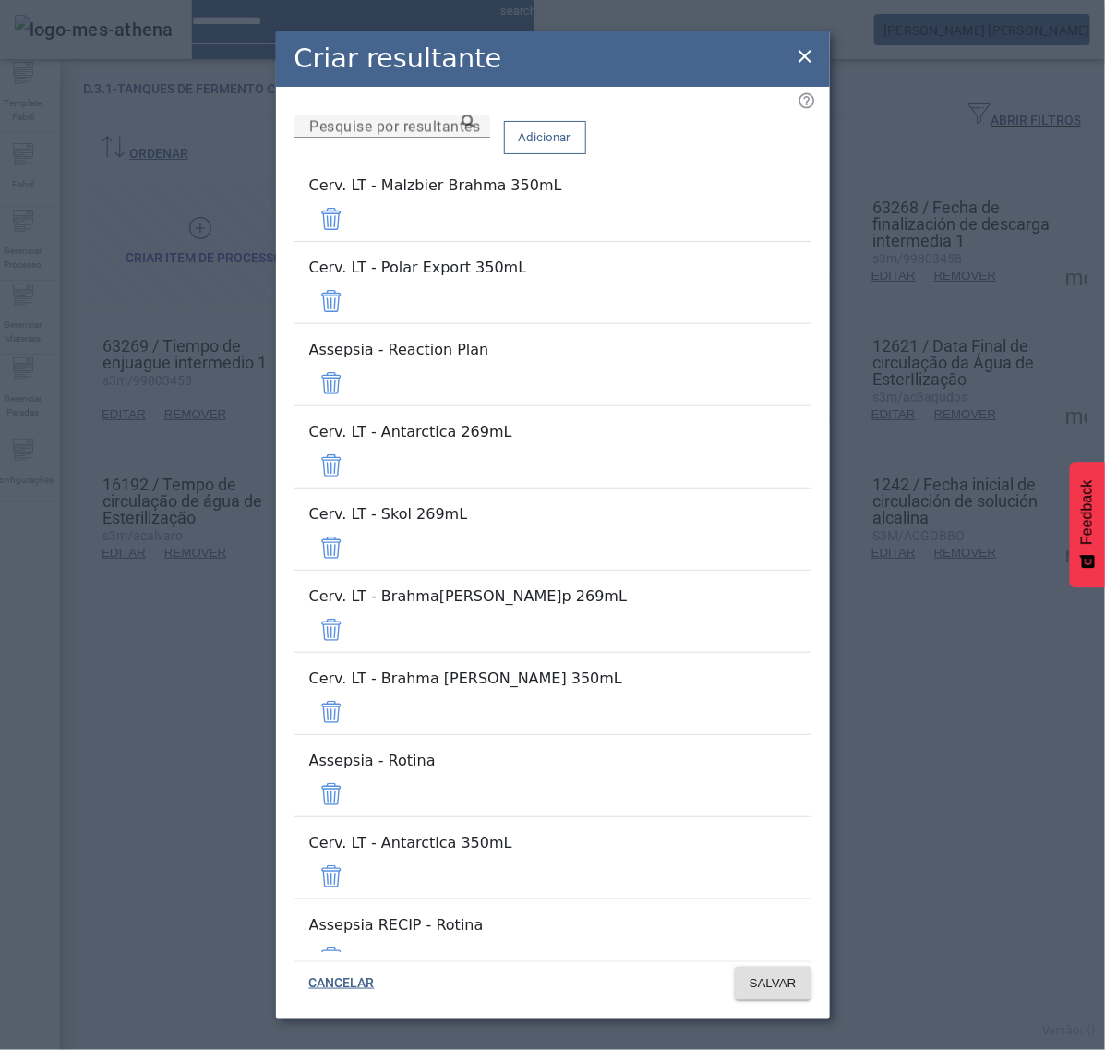
click at [354, 241] on span at bounding box center [331, 219] width 44 height 44
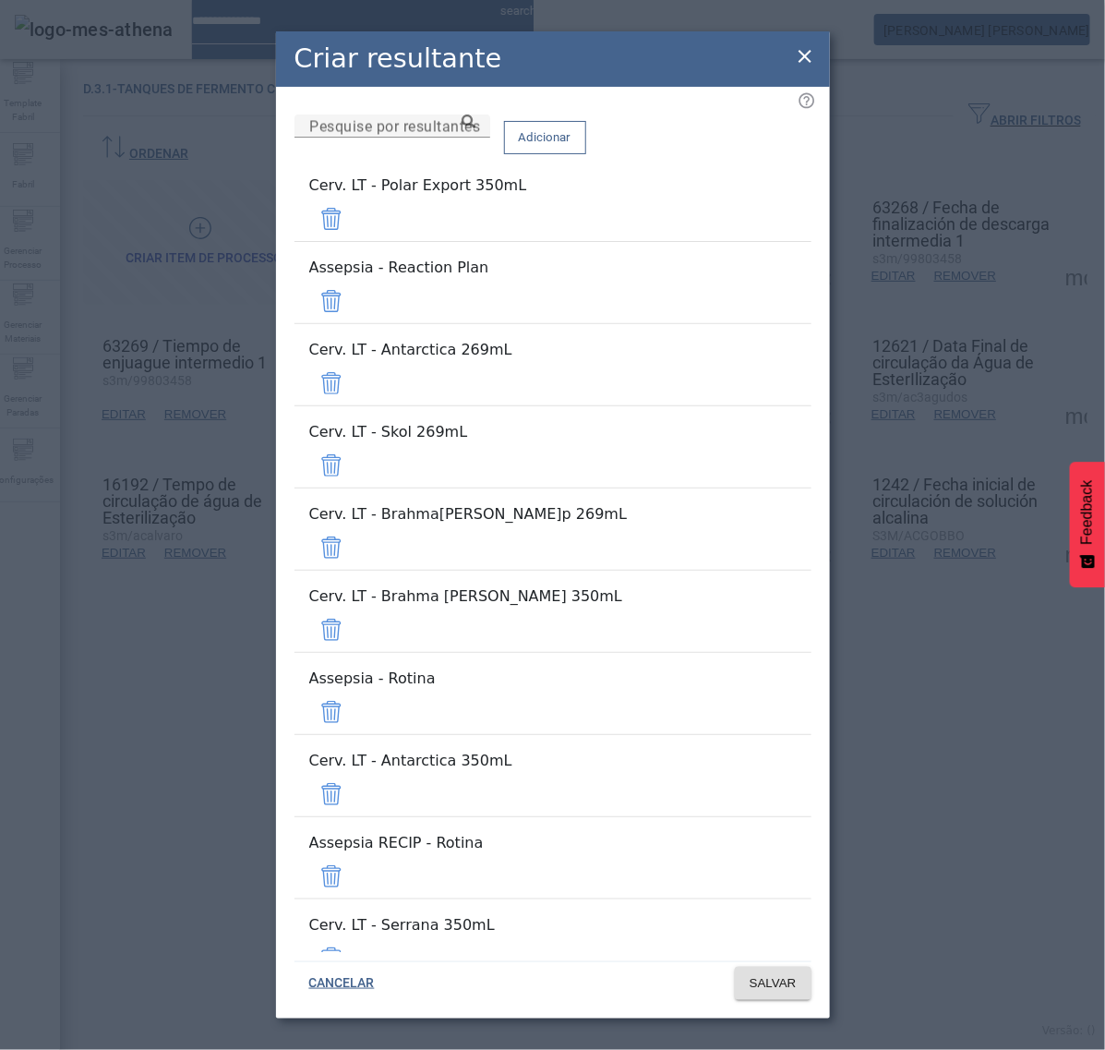
click at [354, 241] on span at bounding box center [331, 219] width 44 height 44
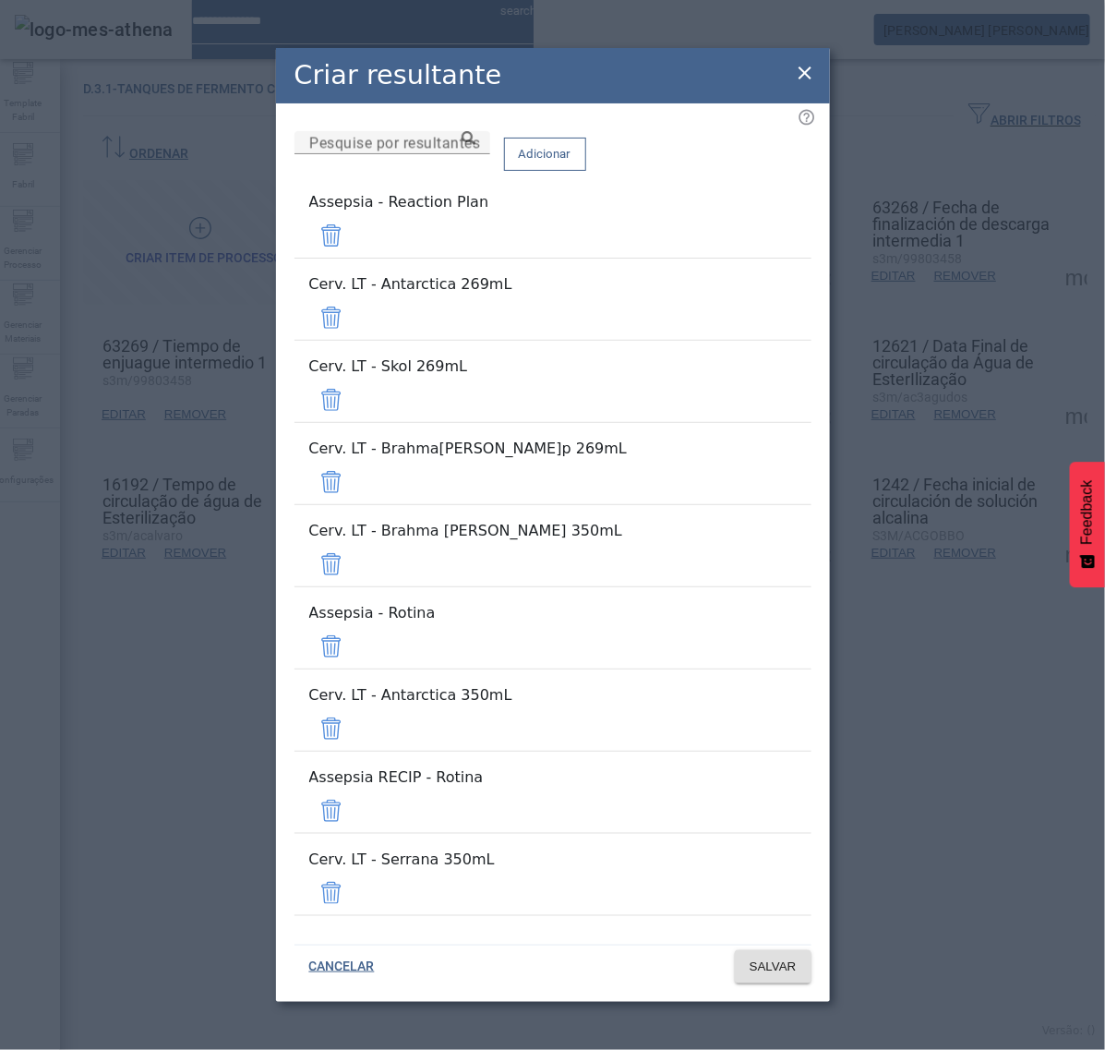
click at [354, 258] on span at bounding box center [331, 235] width 44 height 44
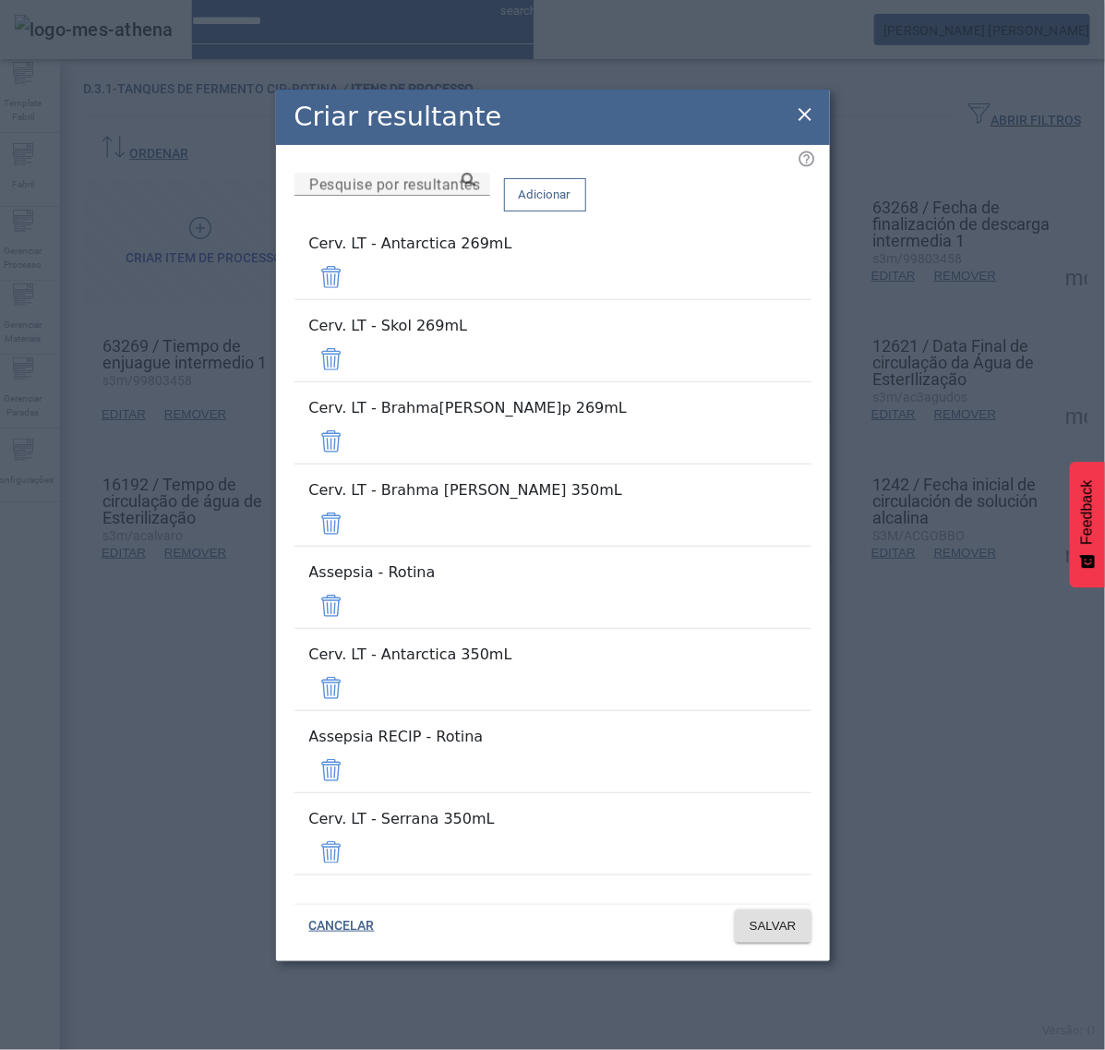
click at [354, 299] on span at bounding box center [331, 277] width 44 height 44
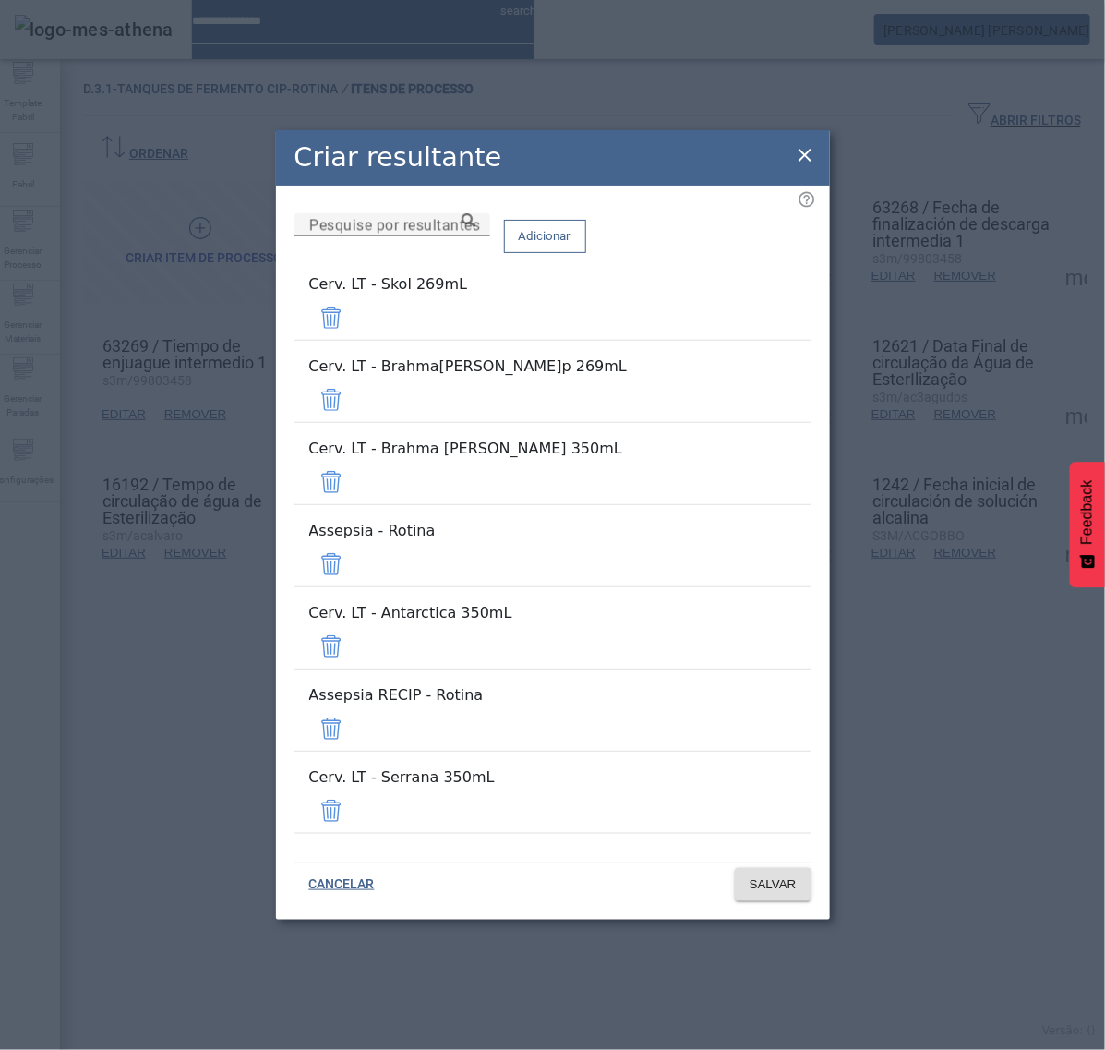
click at [354, 340] on span at bounding box center [331, 318] width 44 height 44
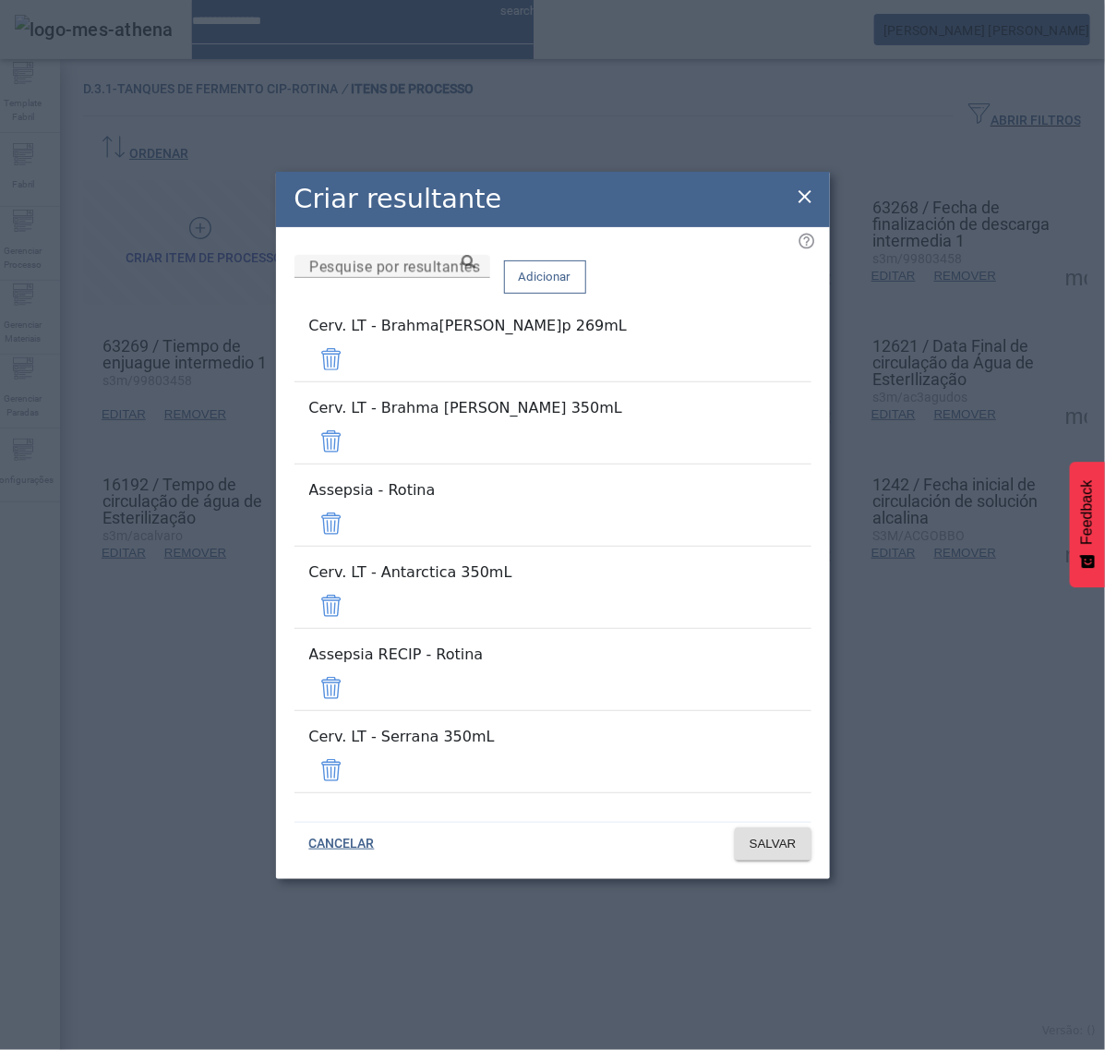
click at [354, 381] on span at bounding box center [331, 359] width 44 height 44
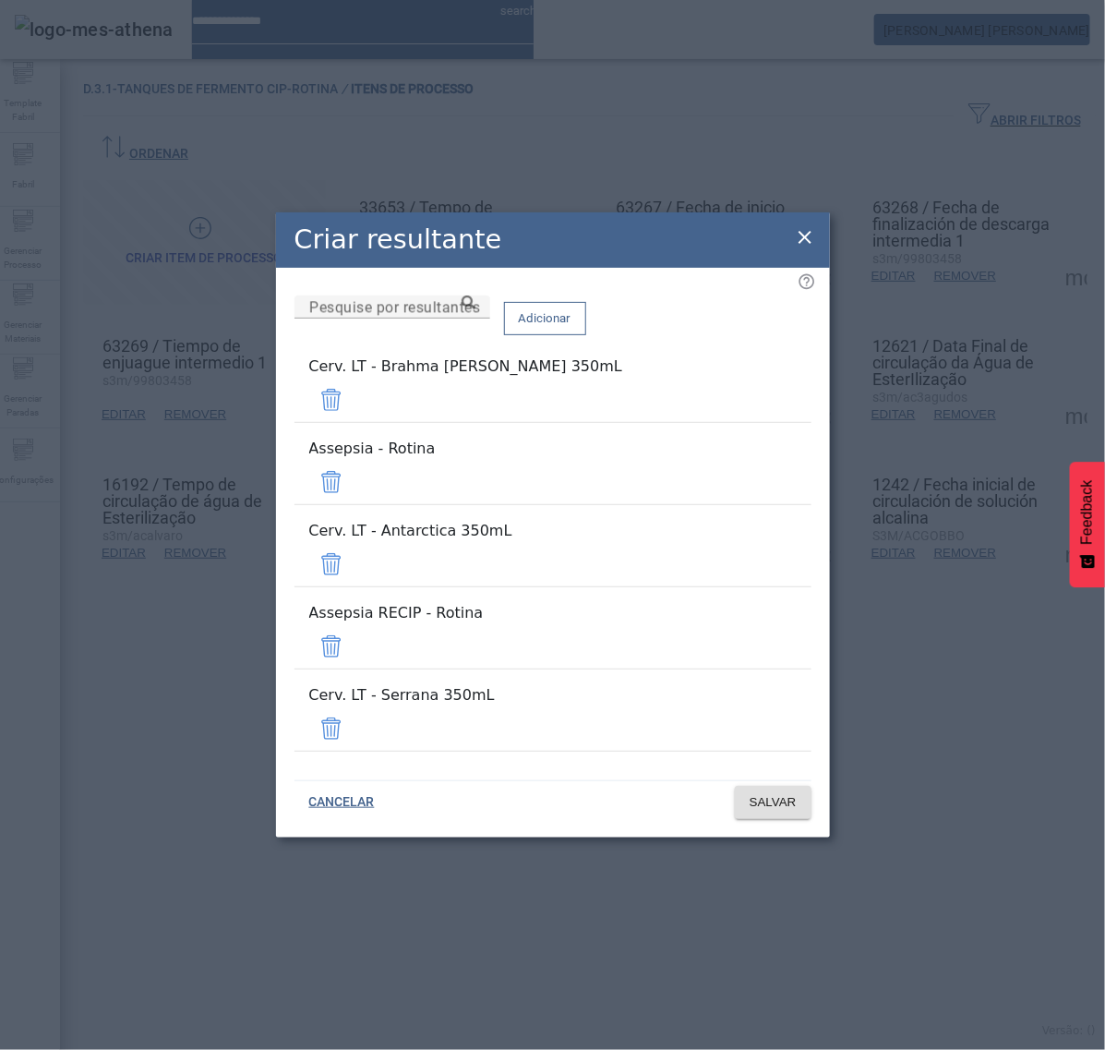
drag, startPoint x: 755, startPoint y: 439, endPoint x: 755, endPoint y: 453, distance: 13.9
click at [354, 422] on span at bounding box center [331, 400] width 44 height 44
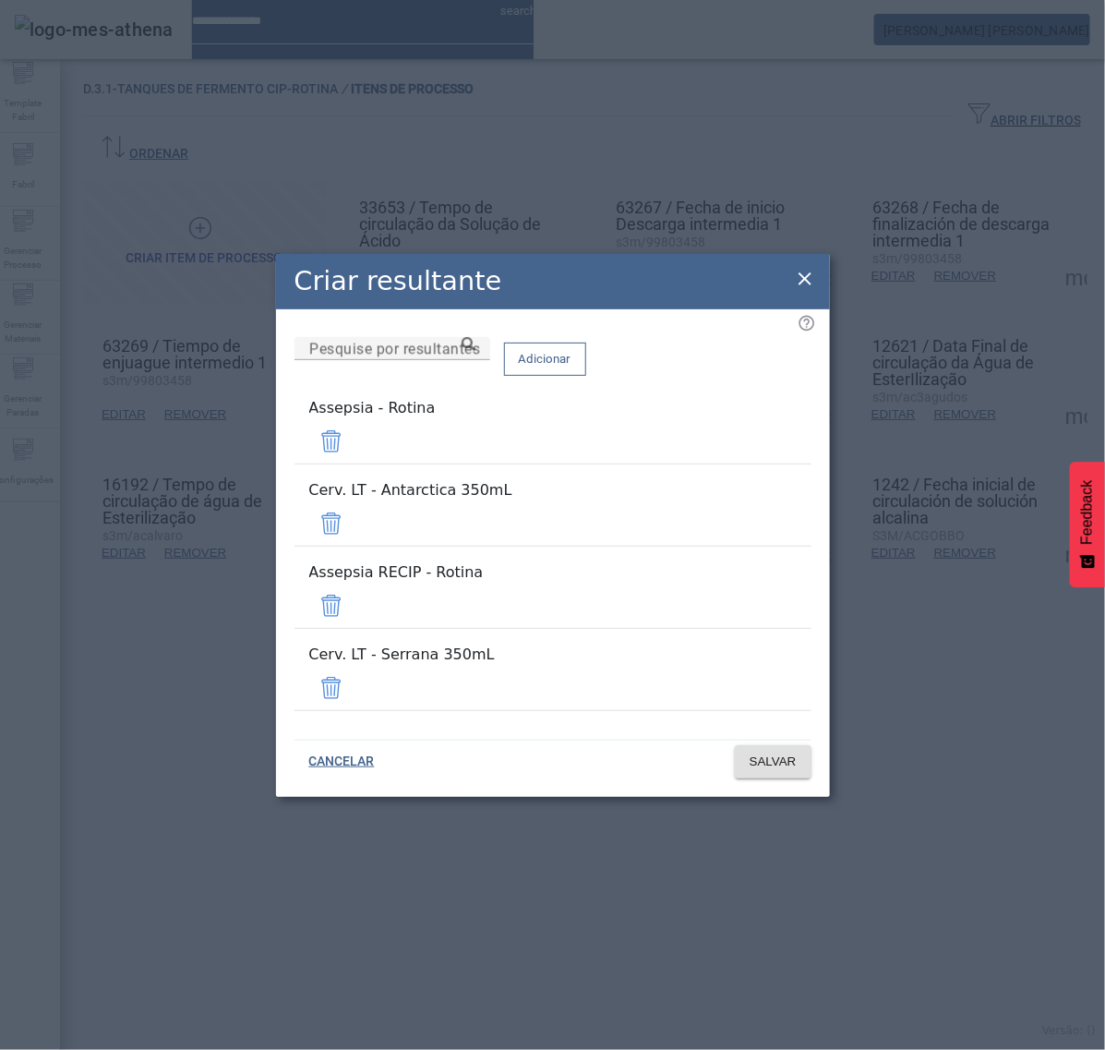
click at [354, 464] on span at bounding box center [331, 441] width 44 height 44
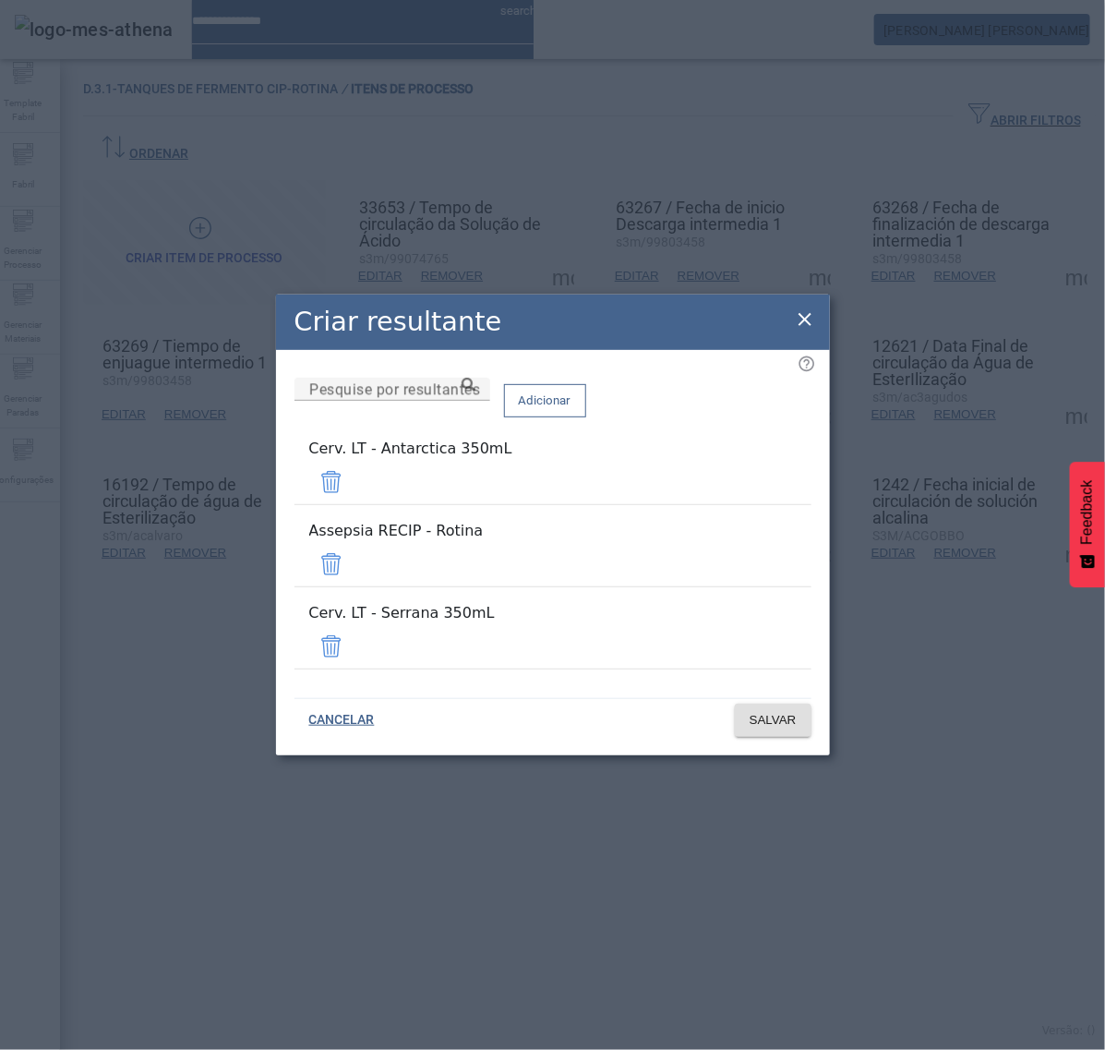
click at [354, 501] on span at bounding box center [331, 482] width 44 height 44
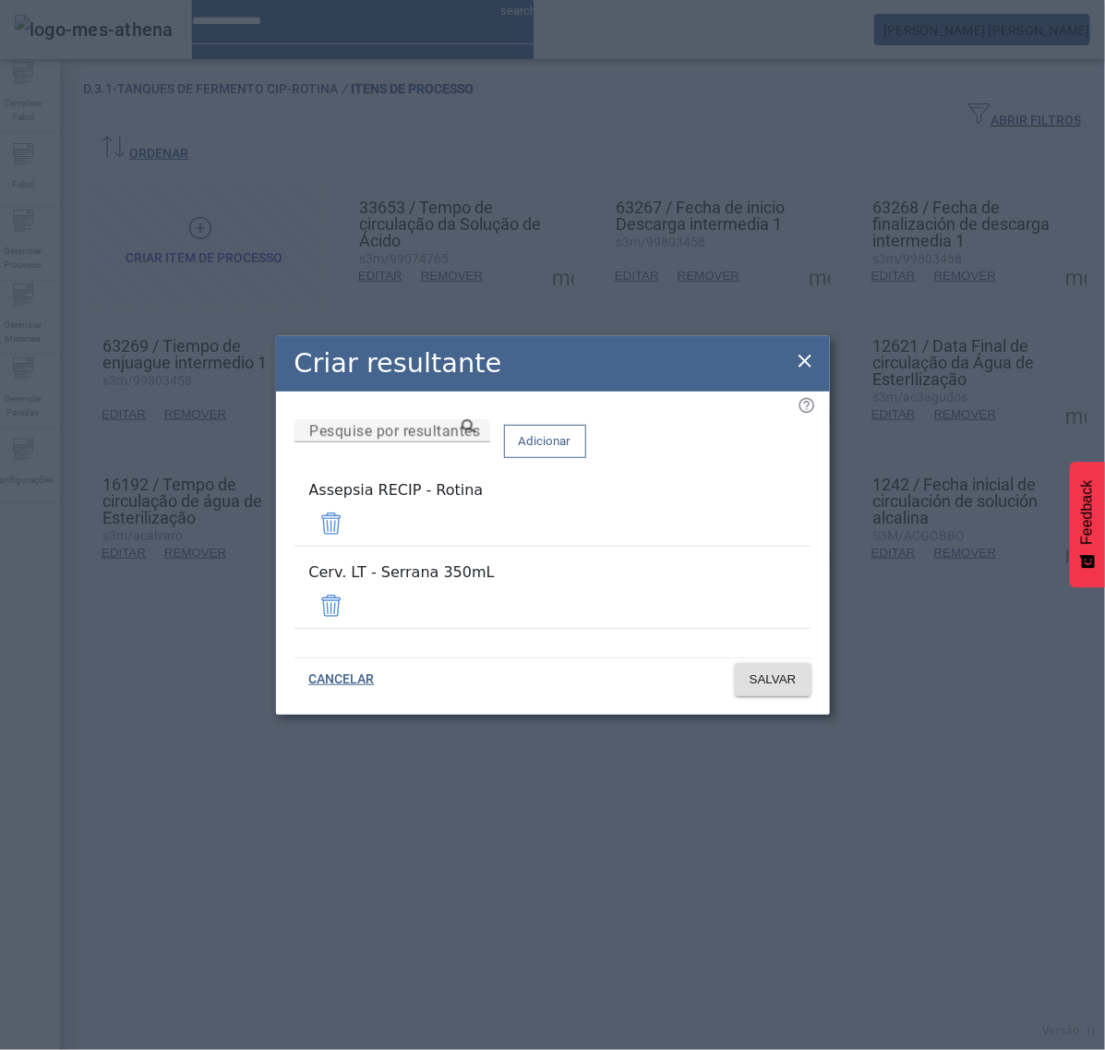
click at [354, 542] on span at bounding box center [331, 523] width 44 height 44
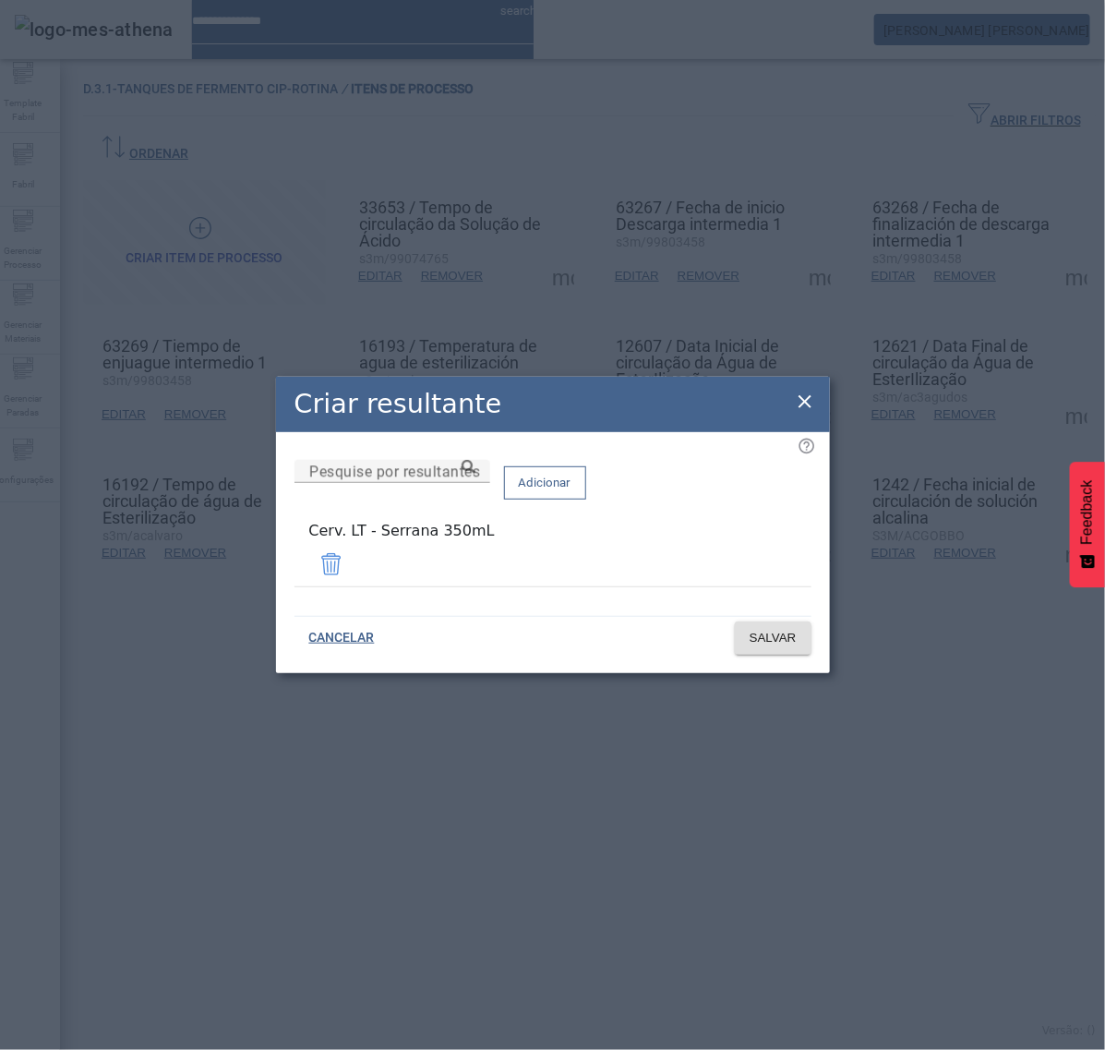
click at [354, 578] on span at bounding box center [331, 564] width 44 height 44
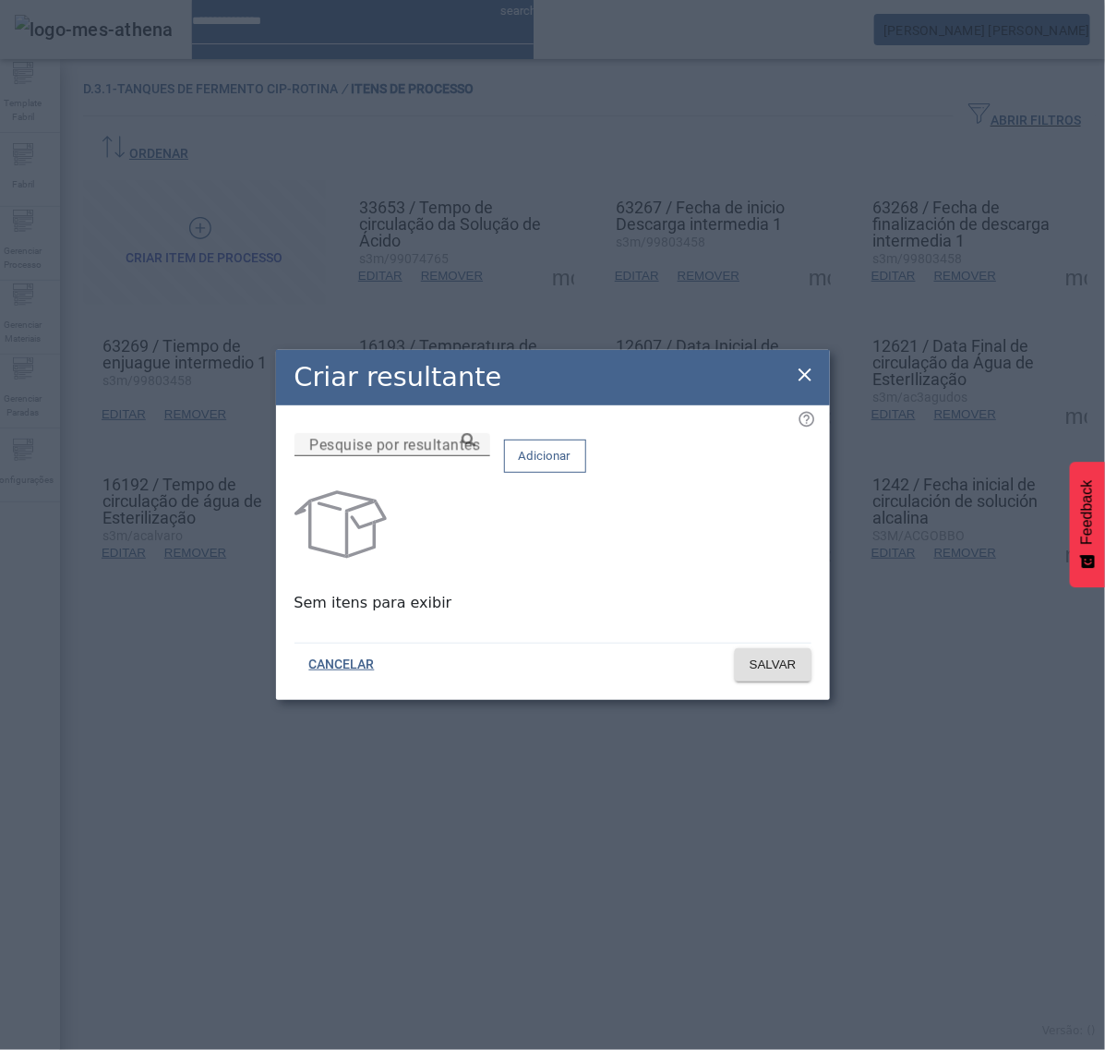
click at [476, 456] on input "Pesquise por resultantes" at bounding box center [392, 445] width 166 height 22
paste input "**********"
click at [476, 447] on icon at bounding box center [469, 440] width 14 height 14
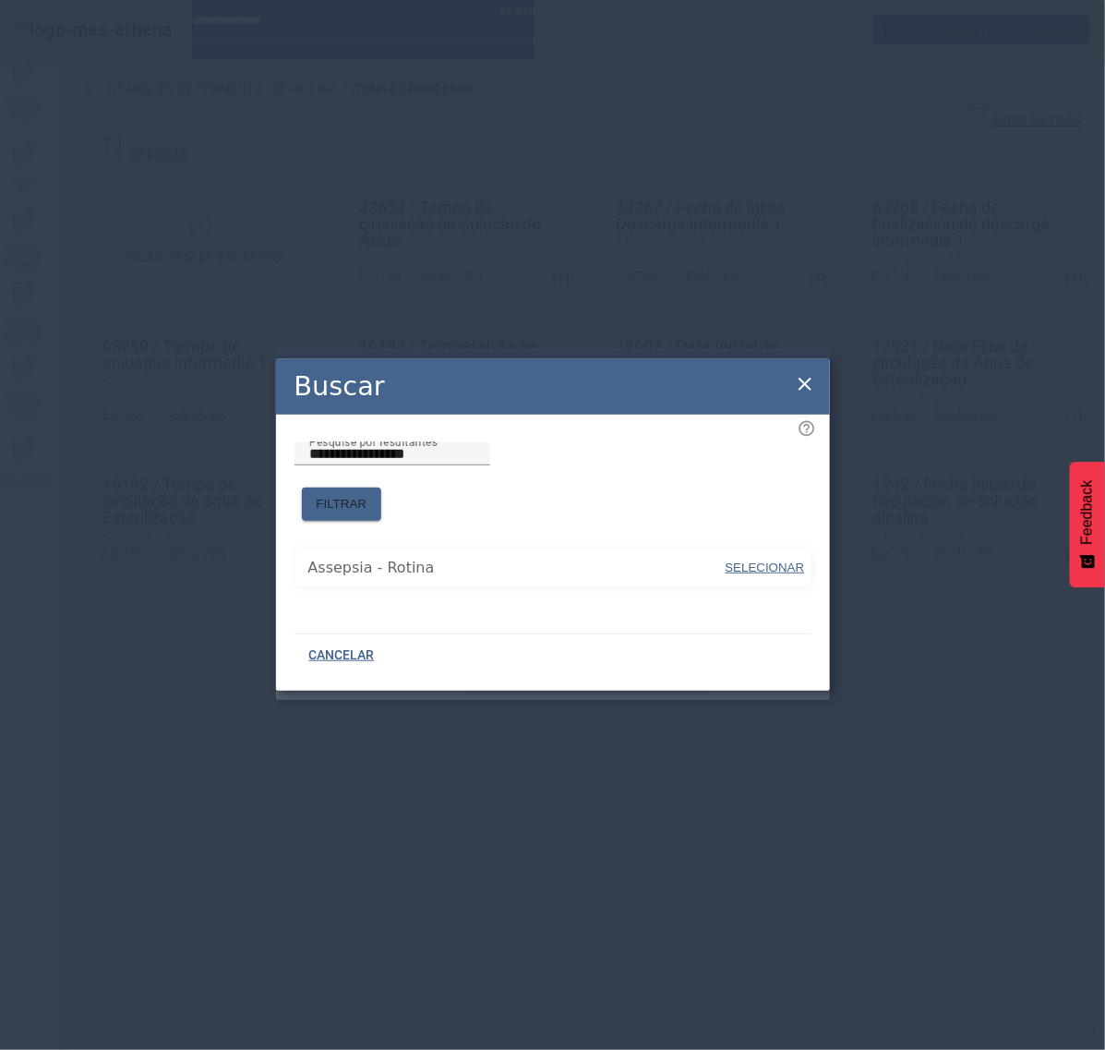
click at [730, 546] on span at bounding box center [764, 568] width 83 height 44
type input "**********"
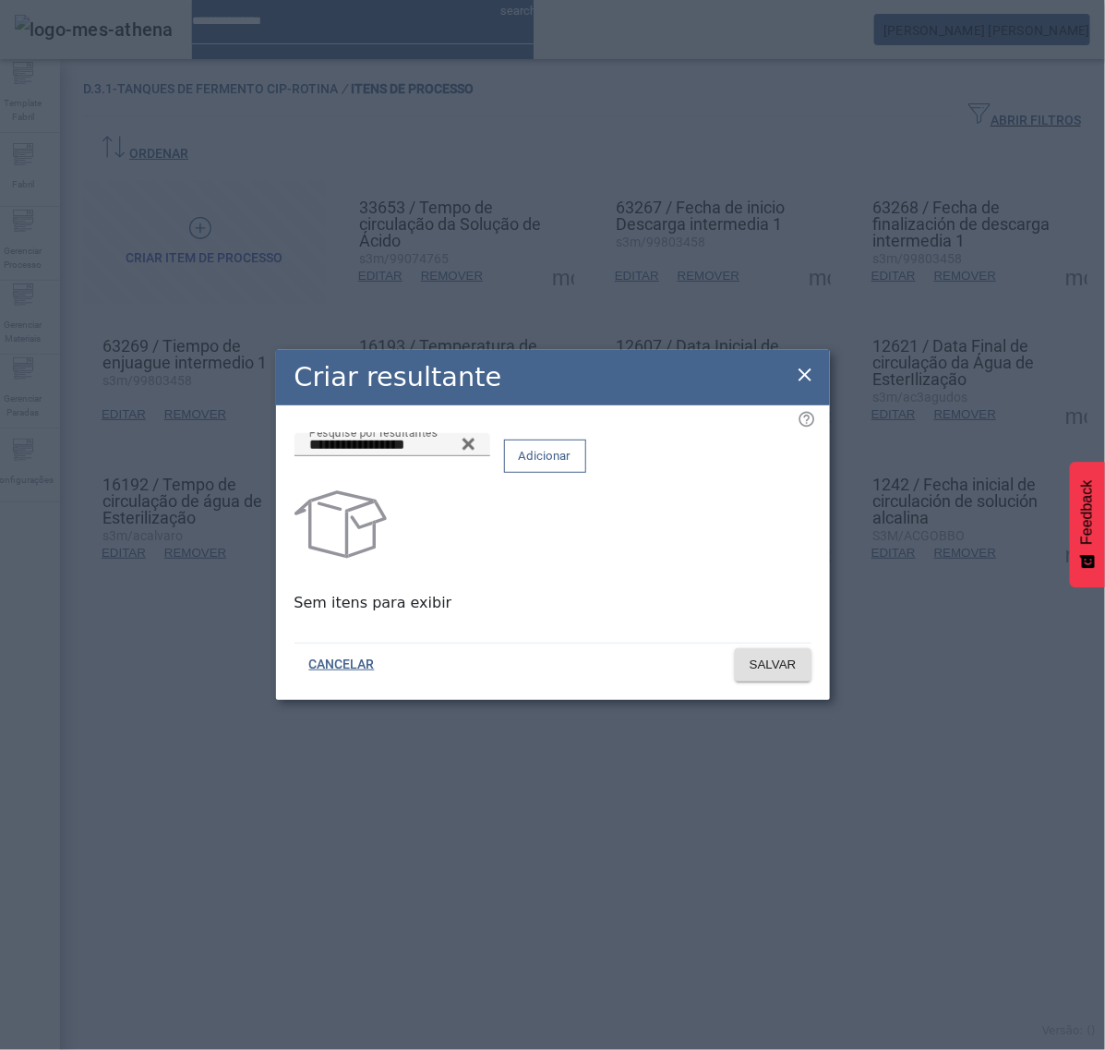
click at [572, 465] on span "Adicionar" at bounding box center [545, 456] width 53 height 18
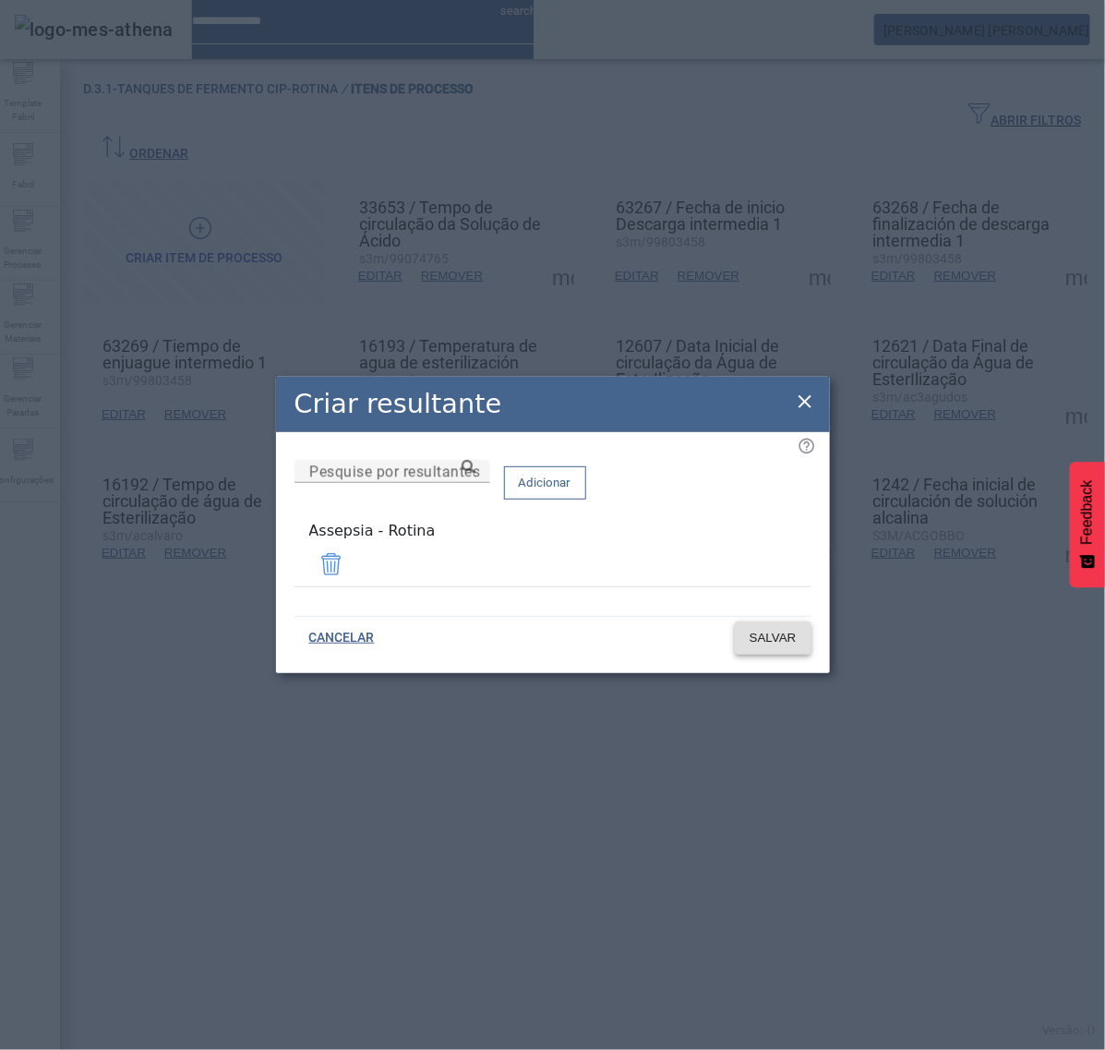
click at [771, 629] on span "SALVAR" at bounding box center [773, 638] width 47 height 18
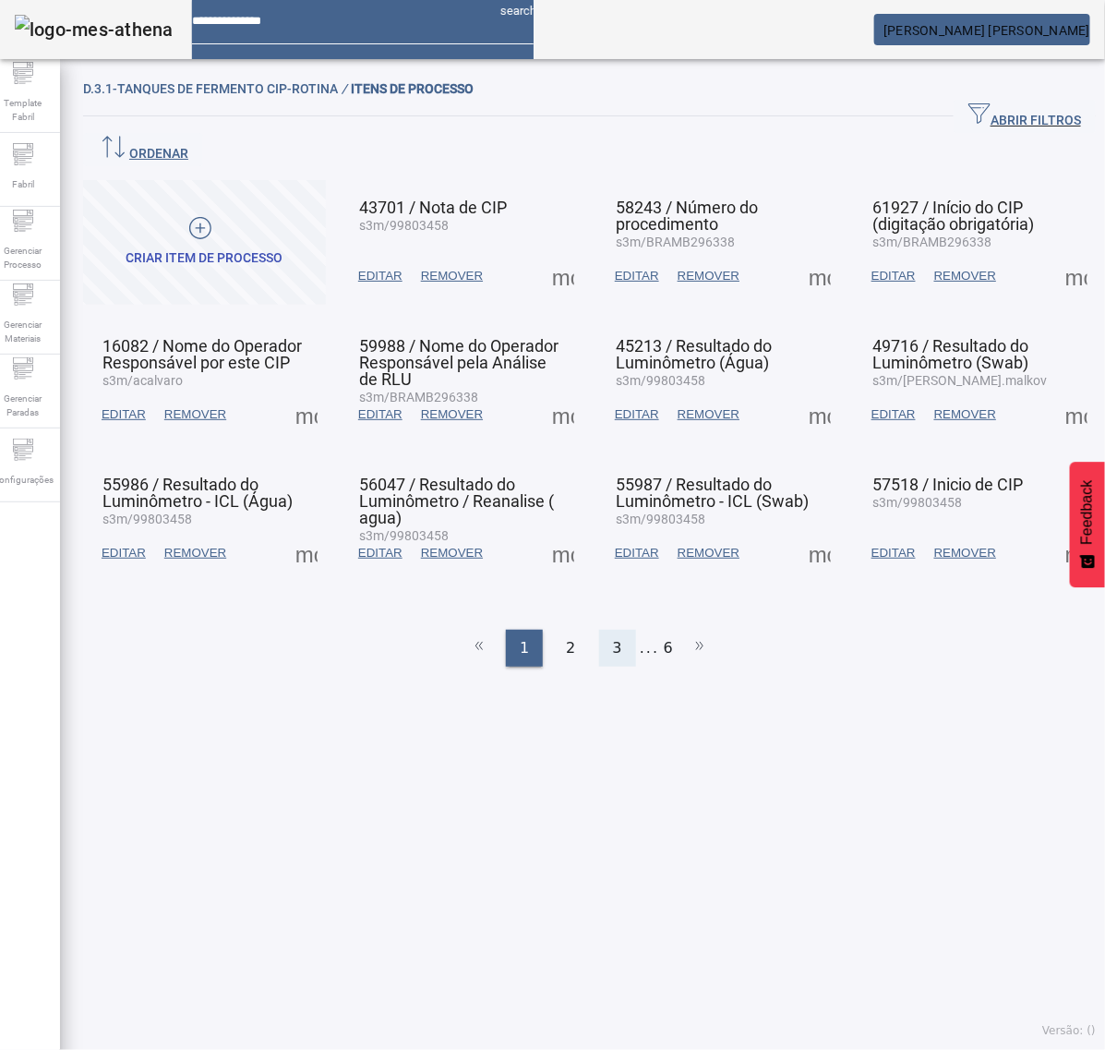
click at [613, 637] on span "3" at bounding box center [617, 648] width 9 height 22
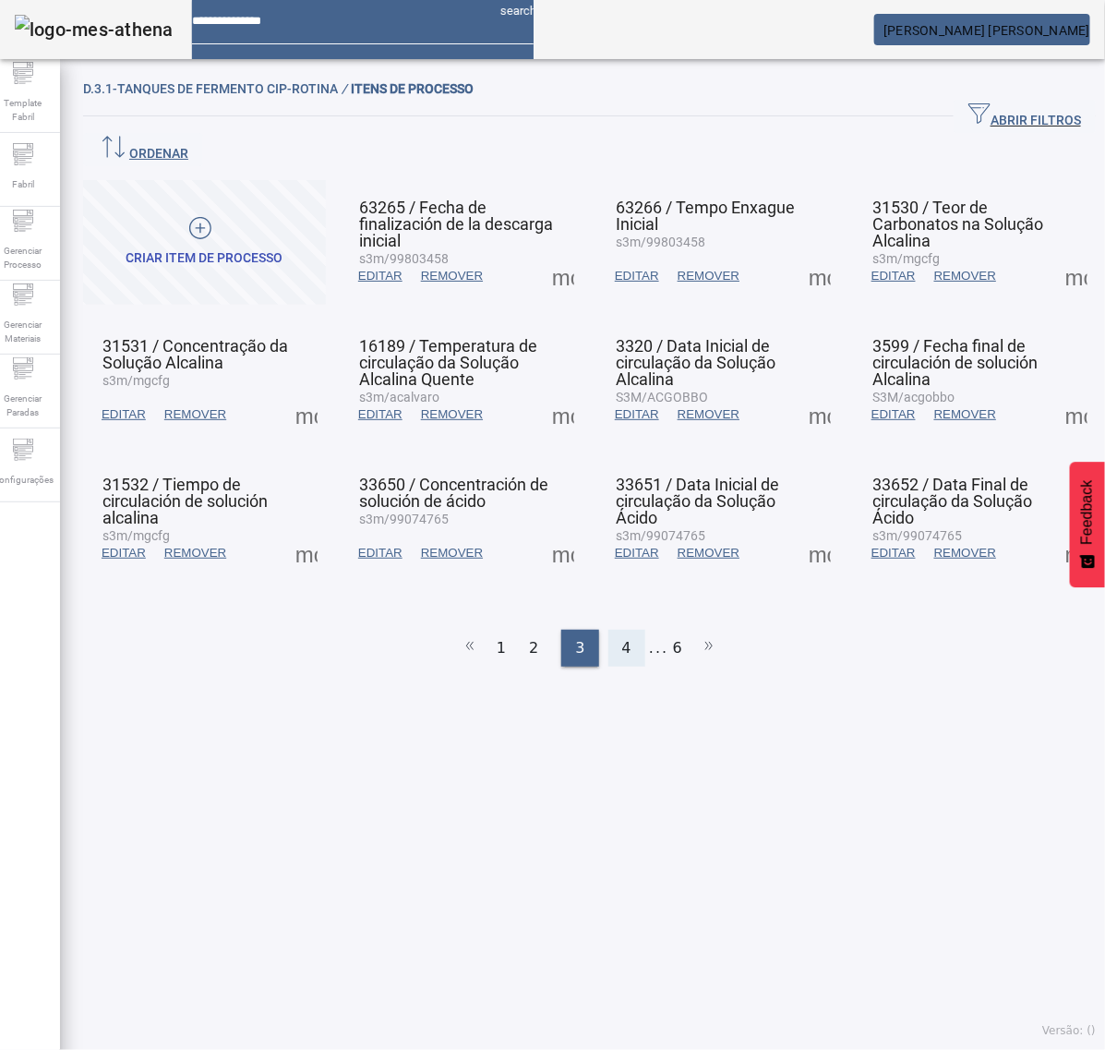
click at [622, 637] on span "4" at bounding box center [626, 648] width 9 height 22
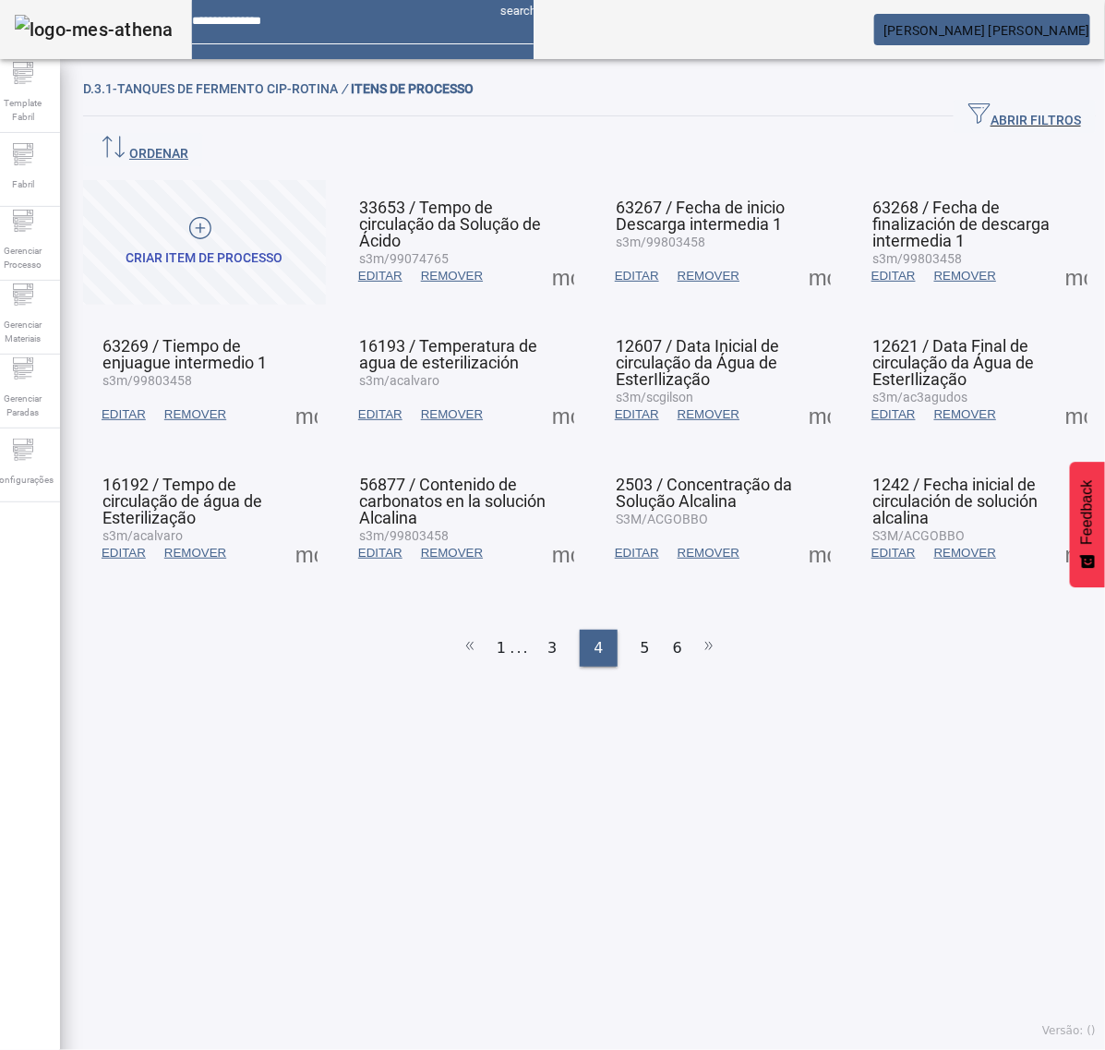
click at [363, 405] on span "EDITAR" at bounding box center [380, 414] width 44 height 18
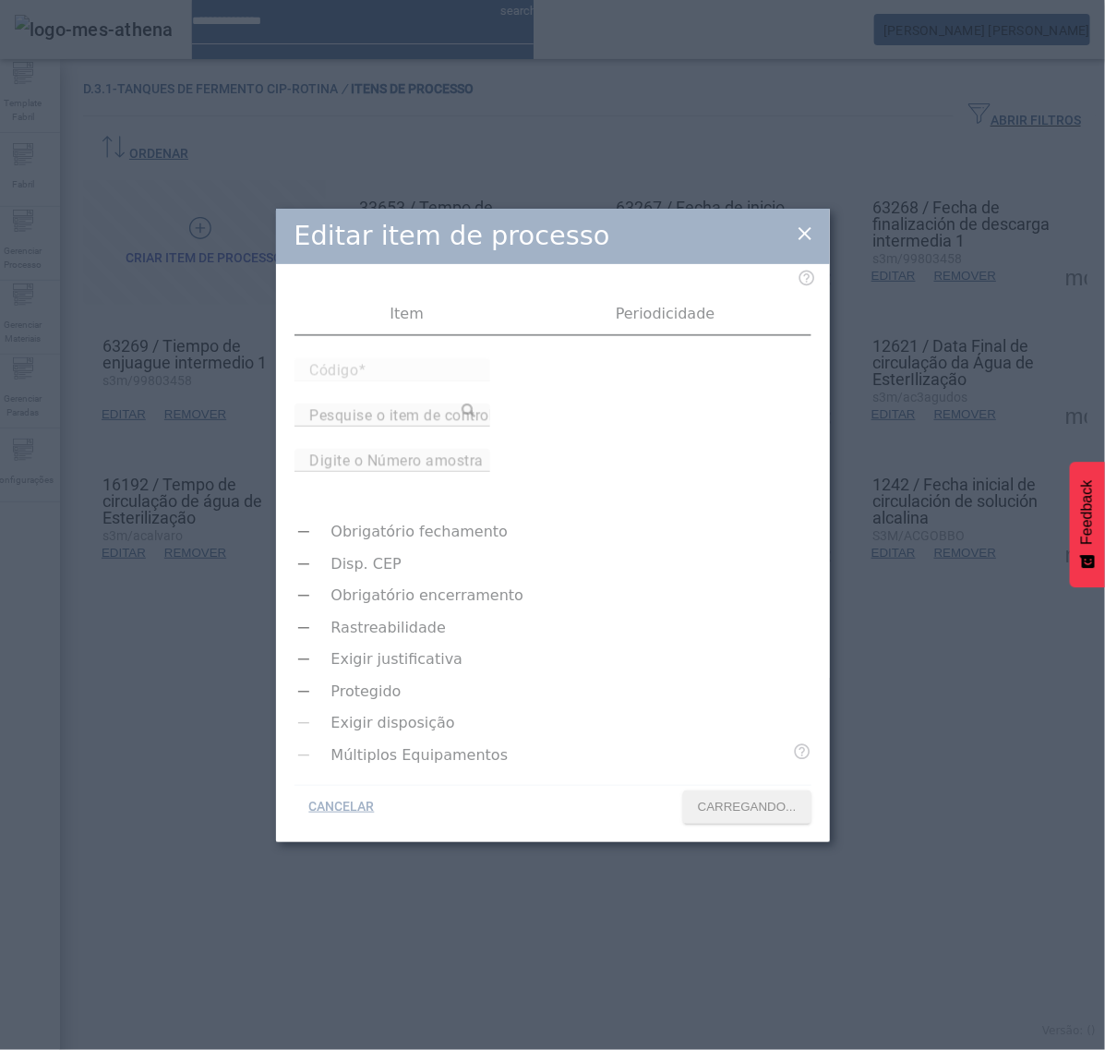
type input "*****"
type input "**********"
type input "*"
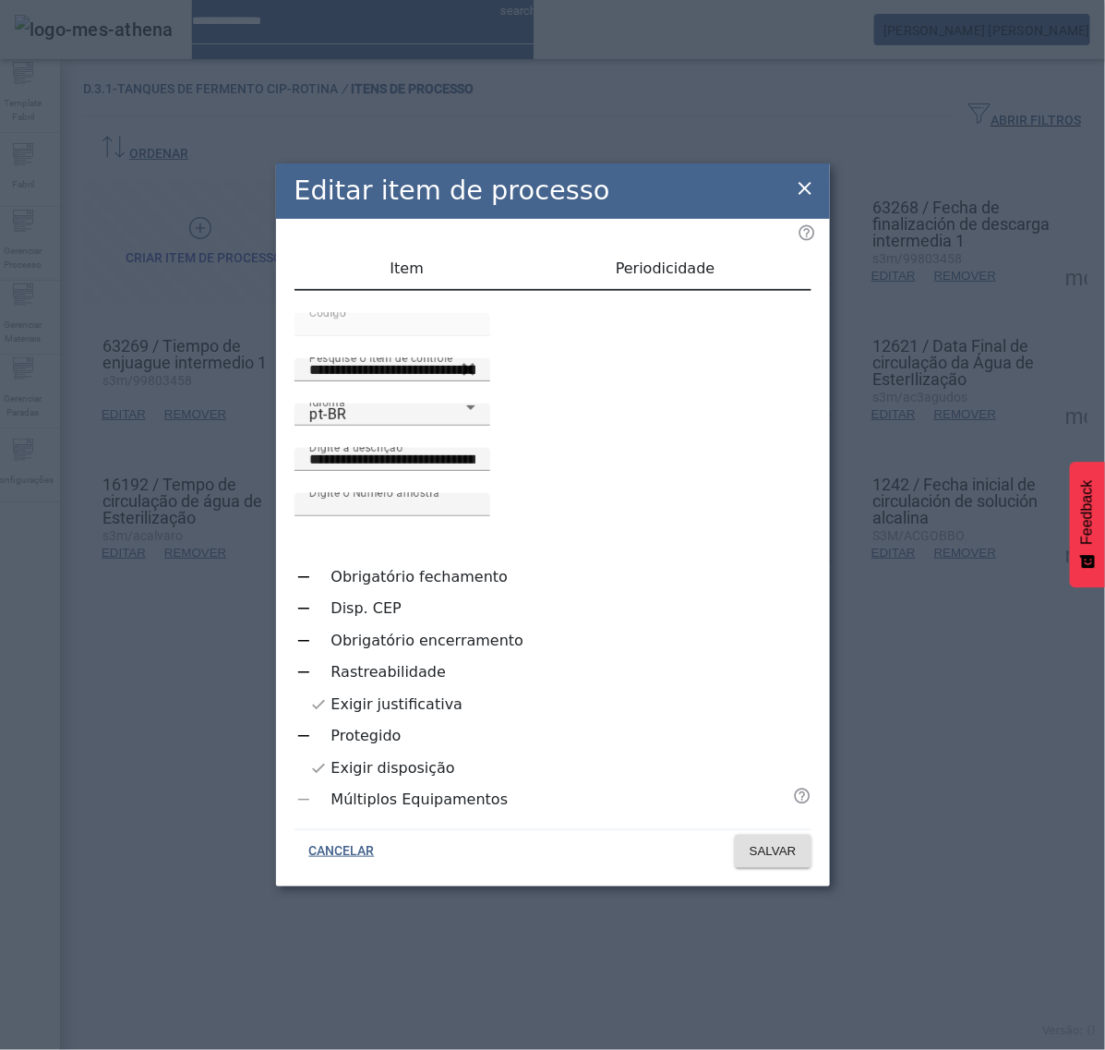
click at [817, 203] on div "Editar item de processo" at bounding box center [553, 190] width 554 height 55
drag, startPoint x: 806, startPoint y: 214, endPoint x: 792, endPoint y: 223, distance: 16.2
click at [805, 199] on icon at bounding box center [805, 188] width 22 height 22
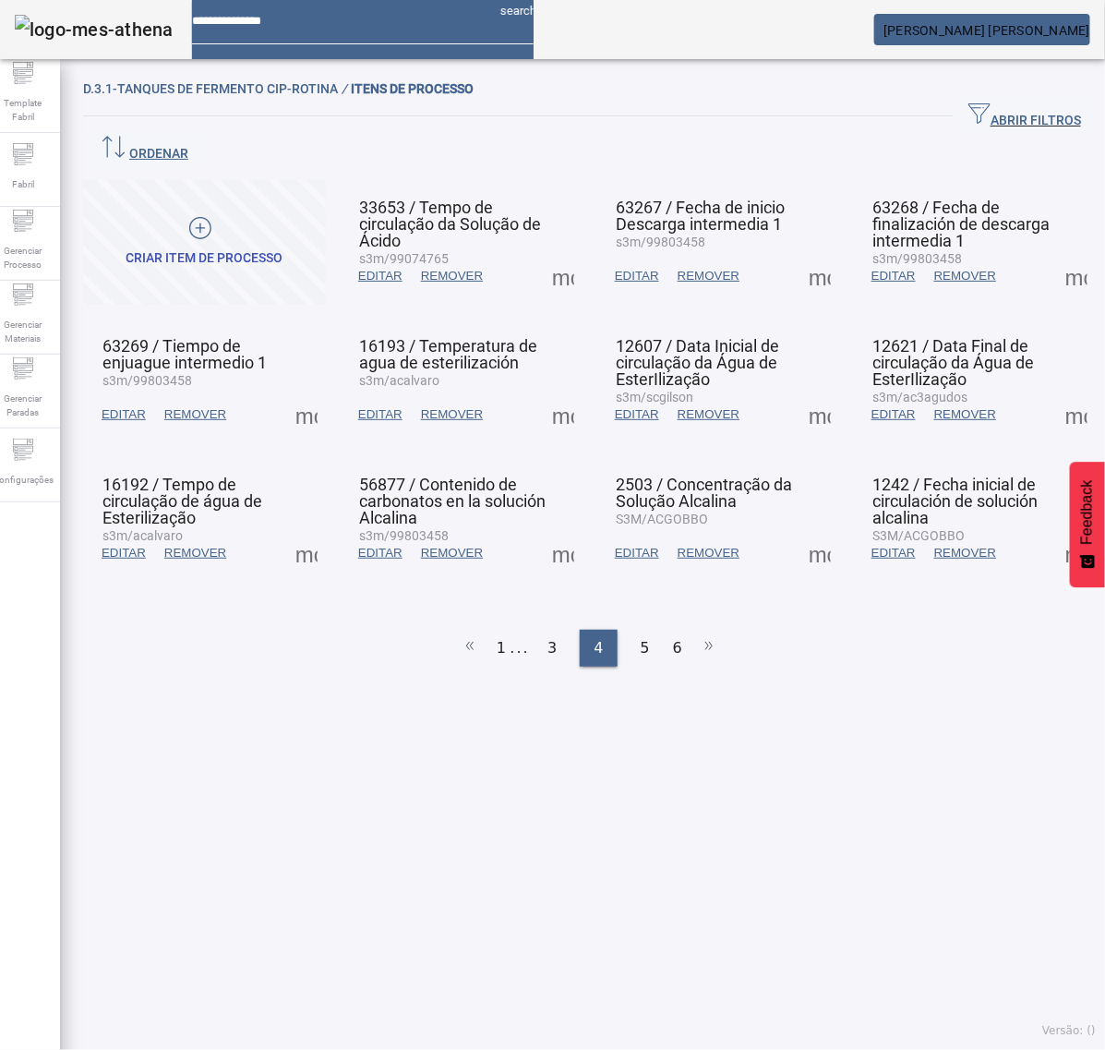
click at [556, 392] on span at bounding box center [563, 414] width 44 height 44
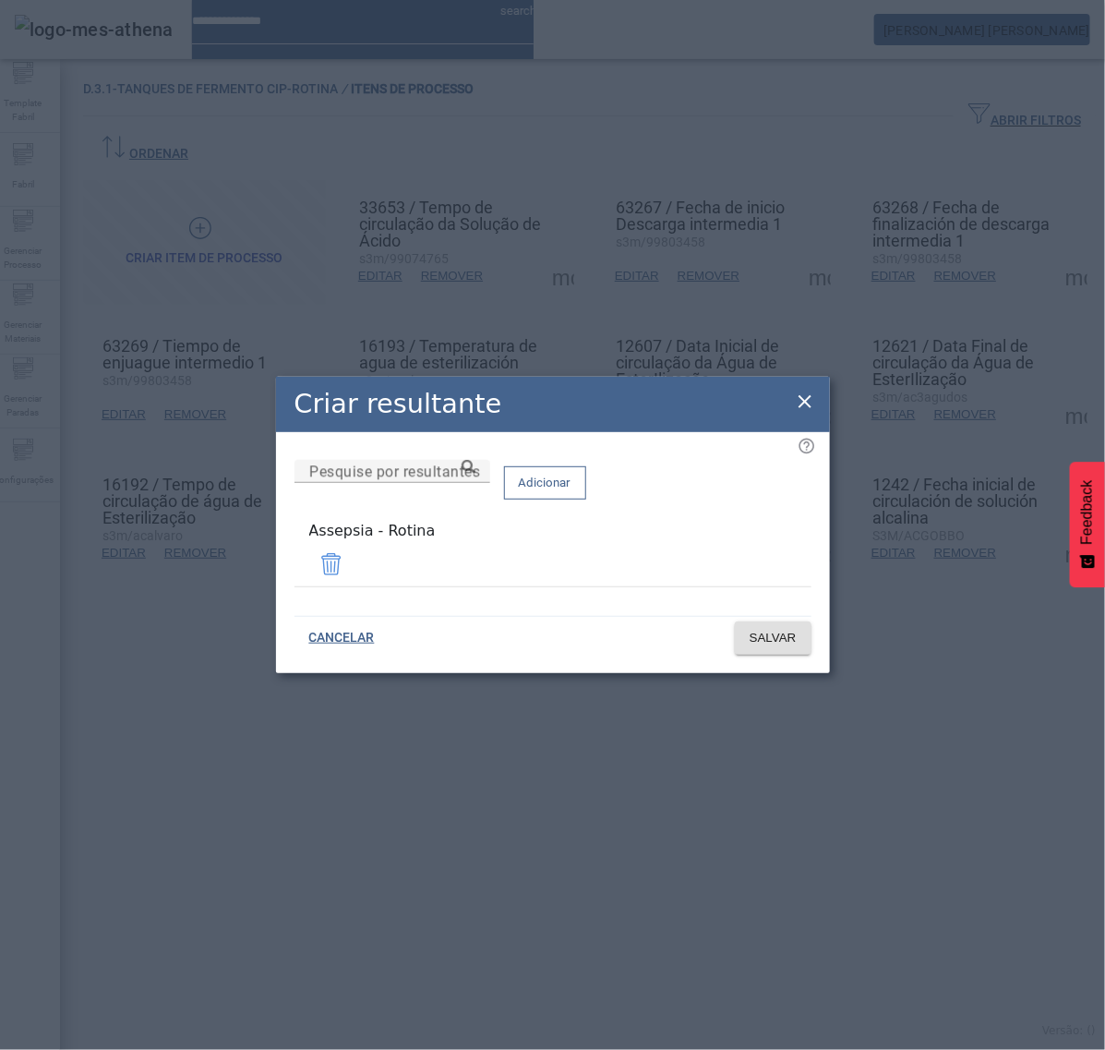
click at [810, 413] on icon at bounding box center [805, 402] width 22 height 22
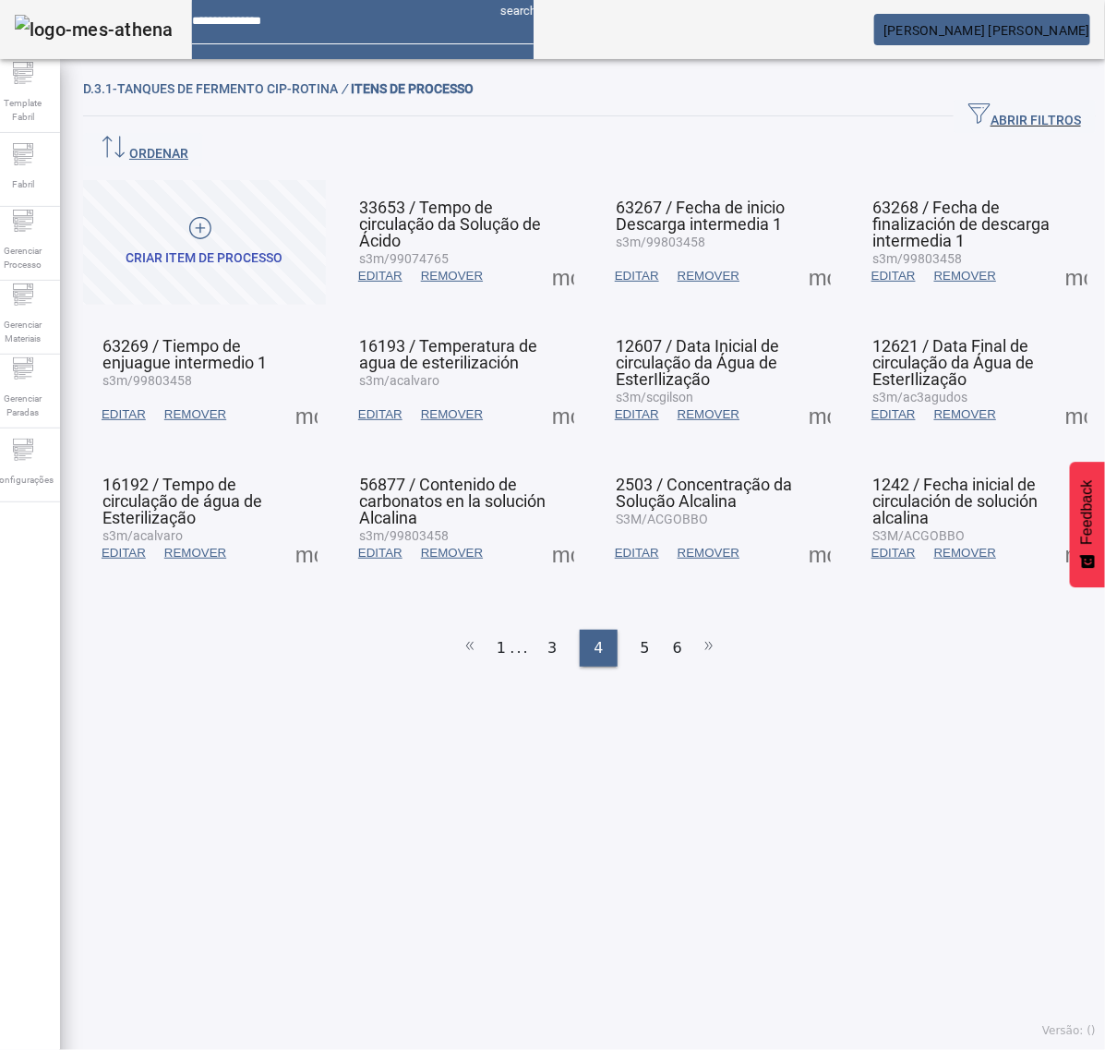
click at [808, 392] on span at bounding box center [820, 414] width 44 height 44
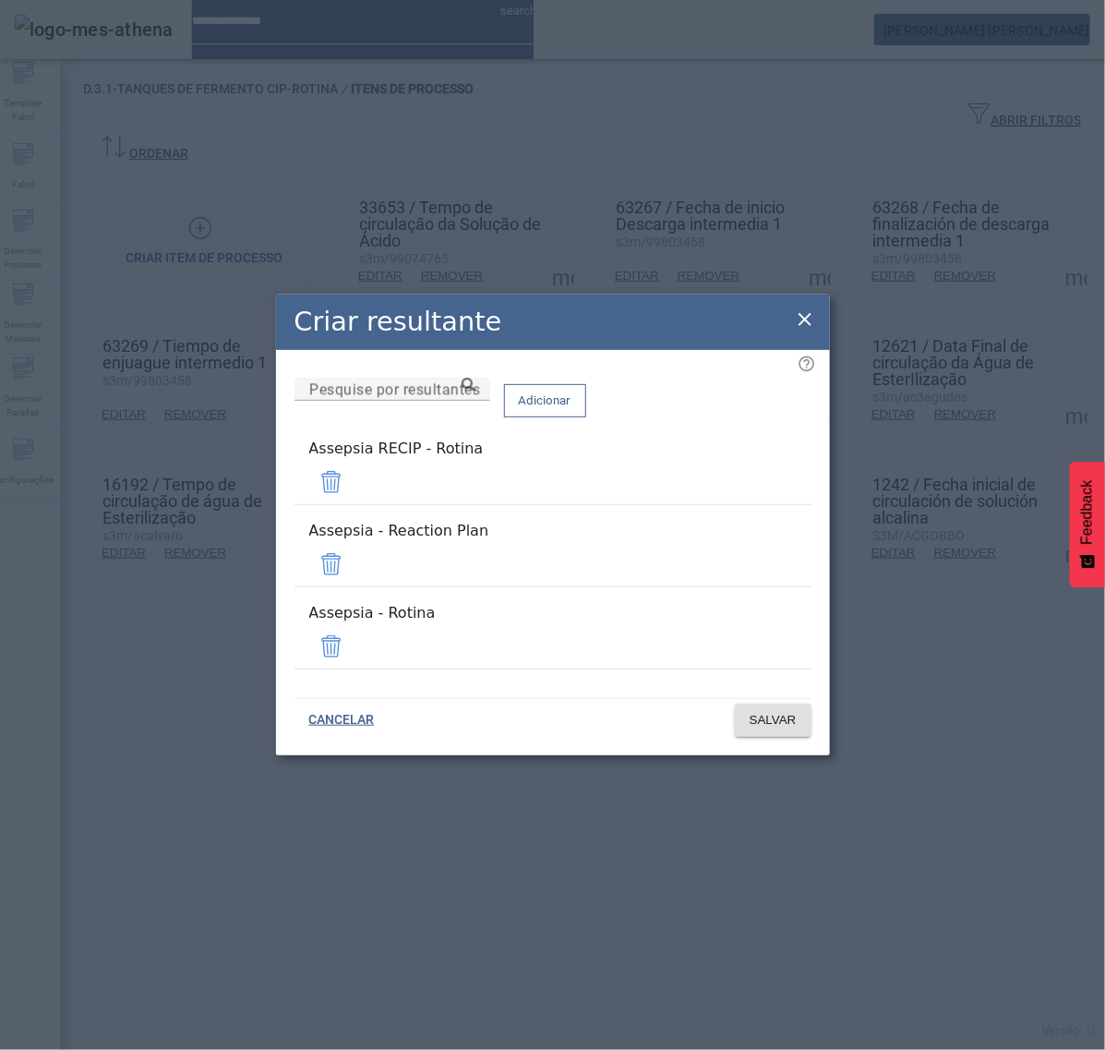
drag, startPoint x: 758, startPoint y: 497, endPoint x: 760, endPoint y: 509, distance: 12.1
click at [354, 499] on span at bounding box center [331, 482] width 44 height 44
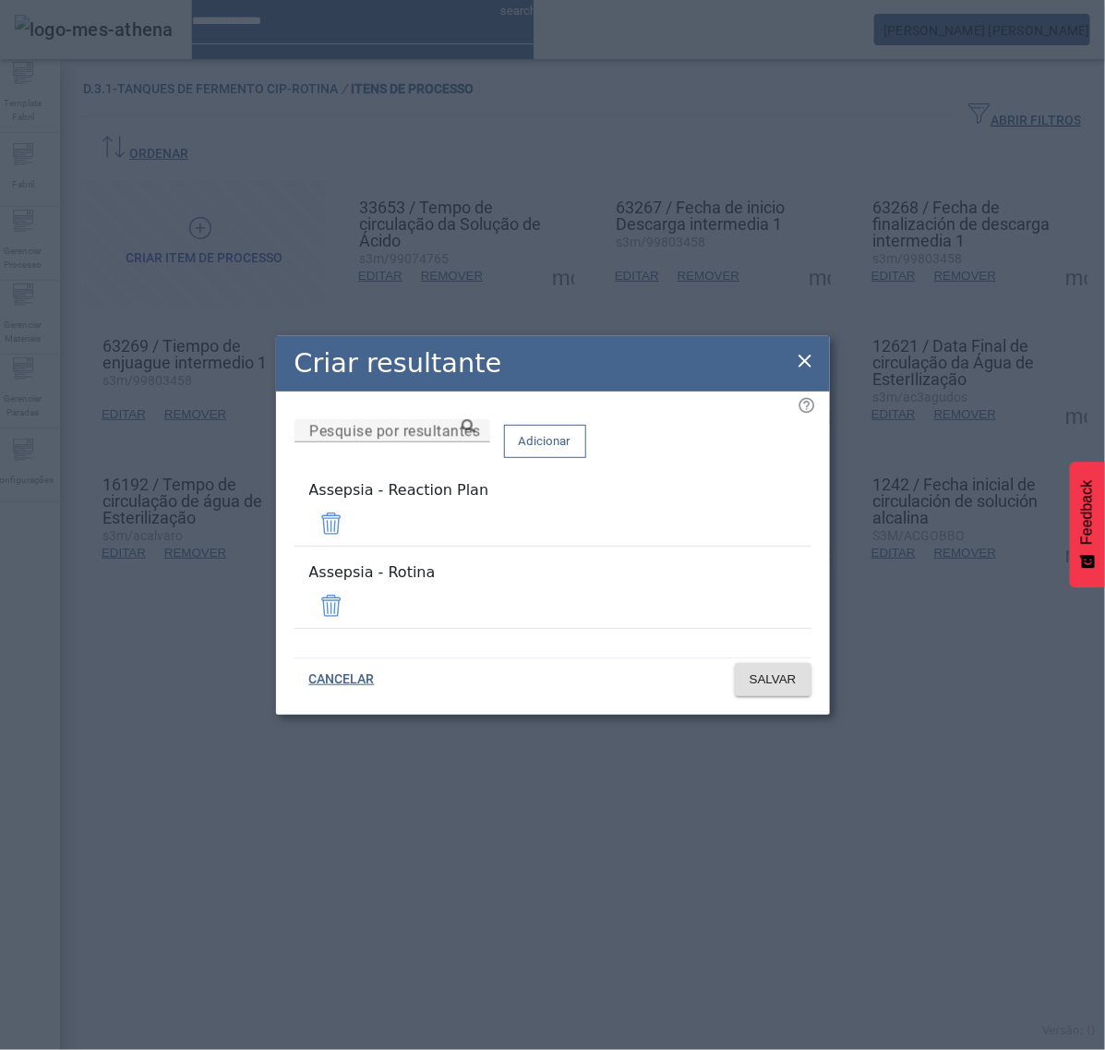
click at [354, 534] on span at bounding box center [331, 523] width 44 height 44
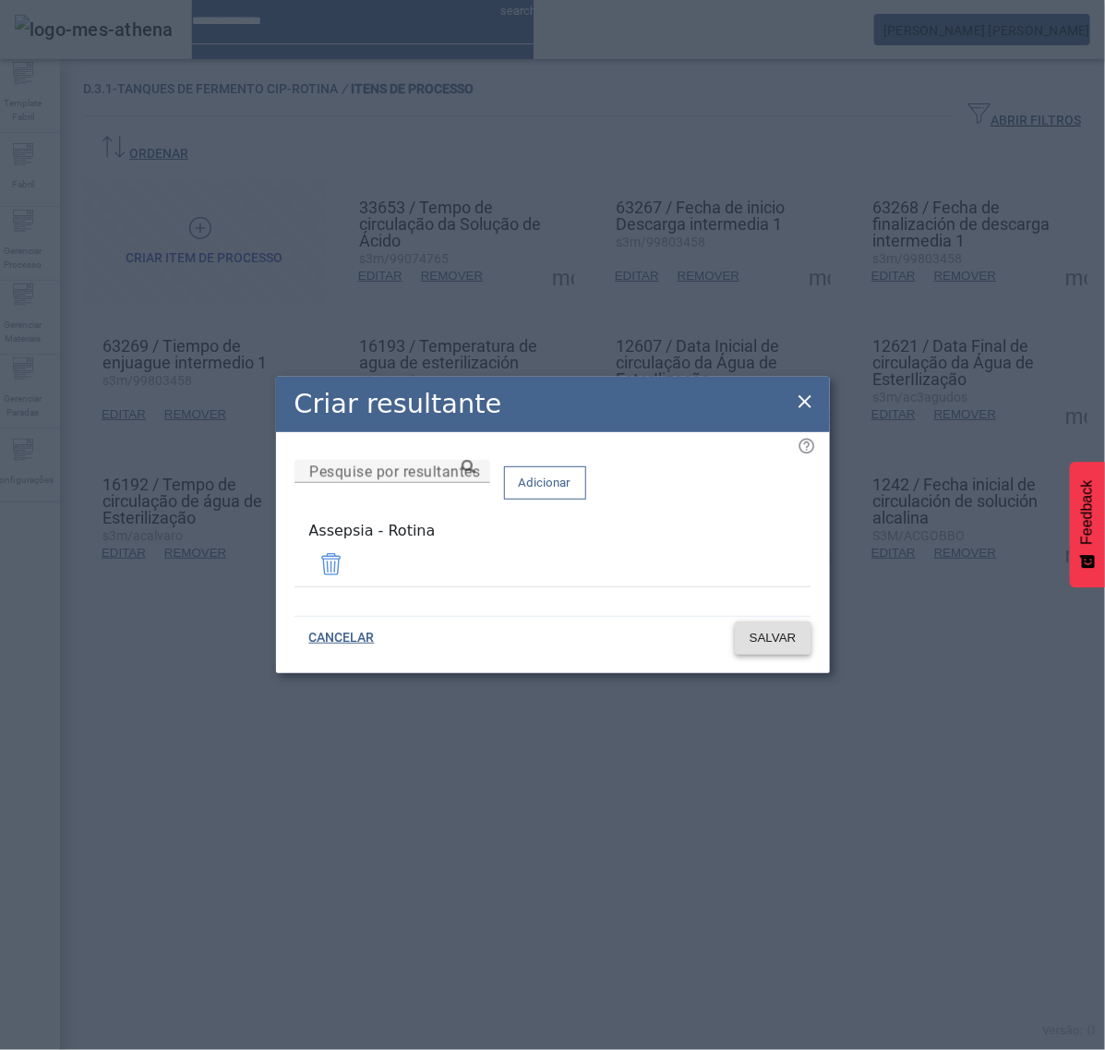
click at [778, 644] on span at bounding box center [773, 638] width 77 height 44
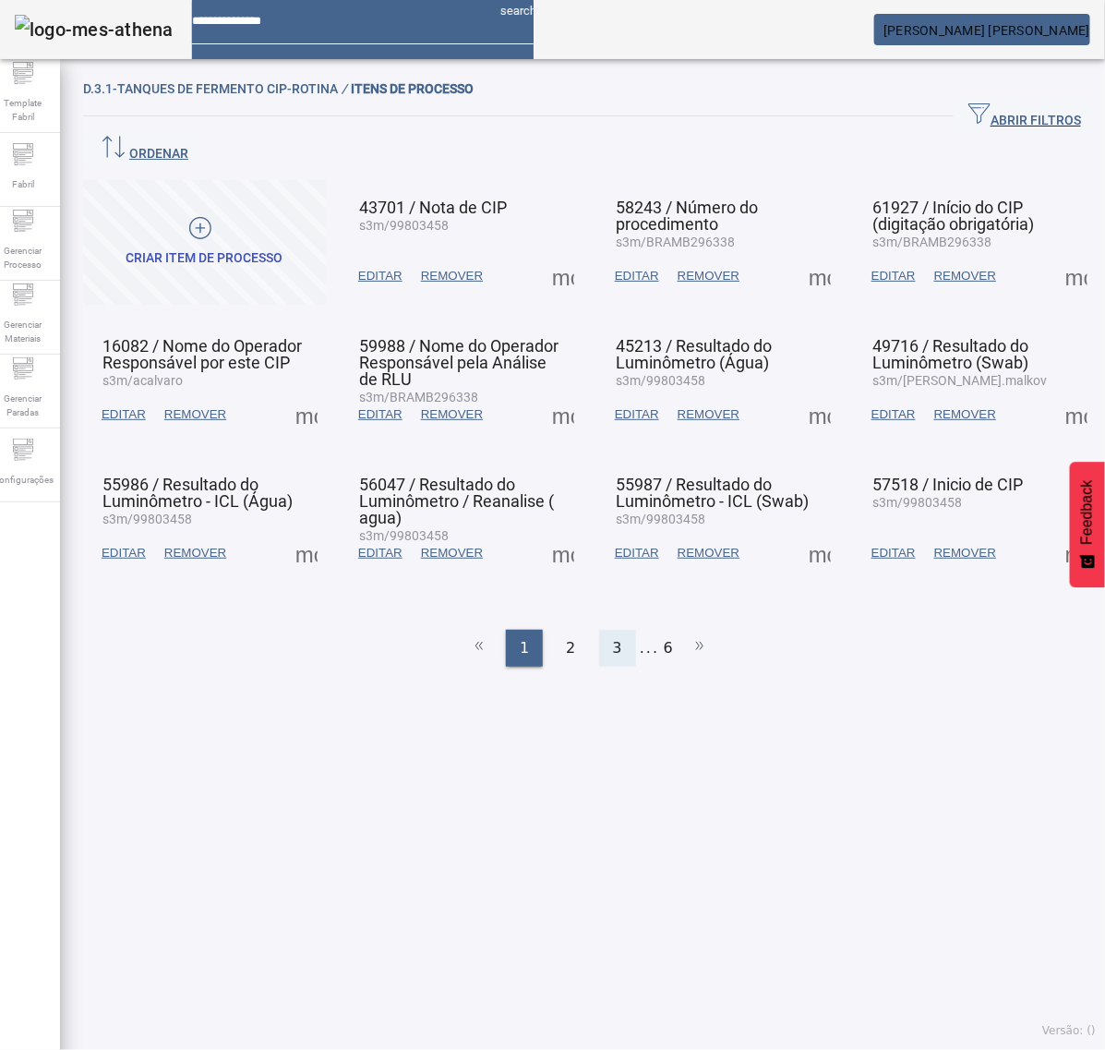
click at [612, 630] on div "3" at bounding box center [617, 648] width 37 height 37
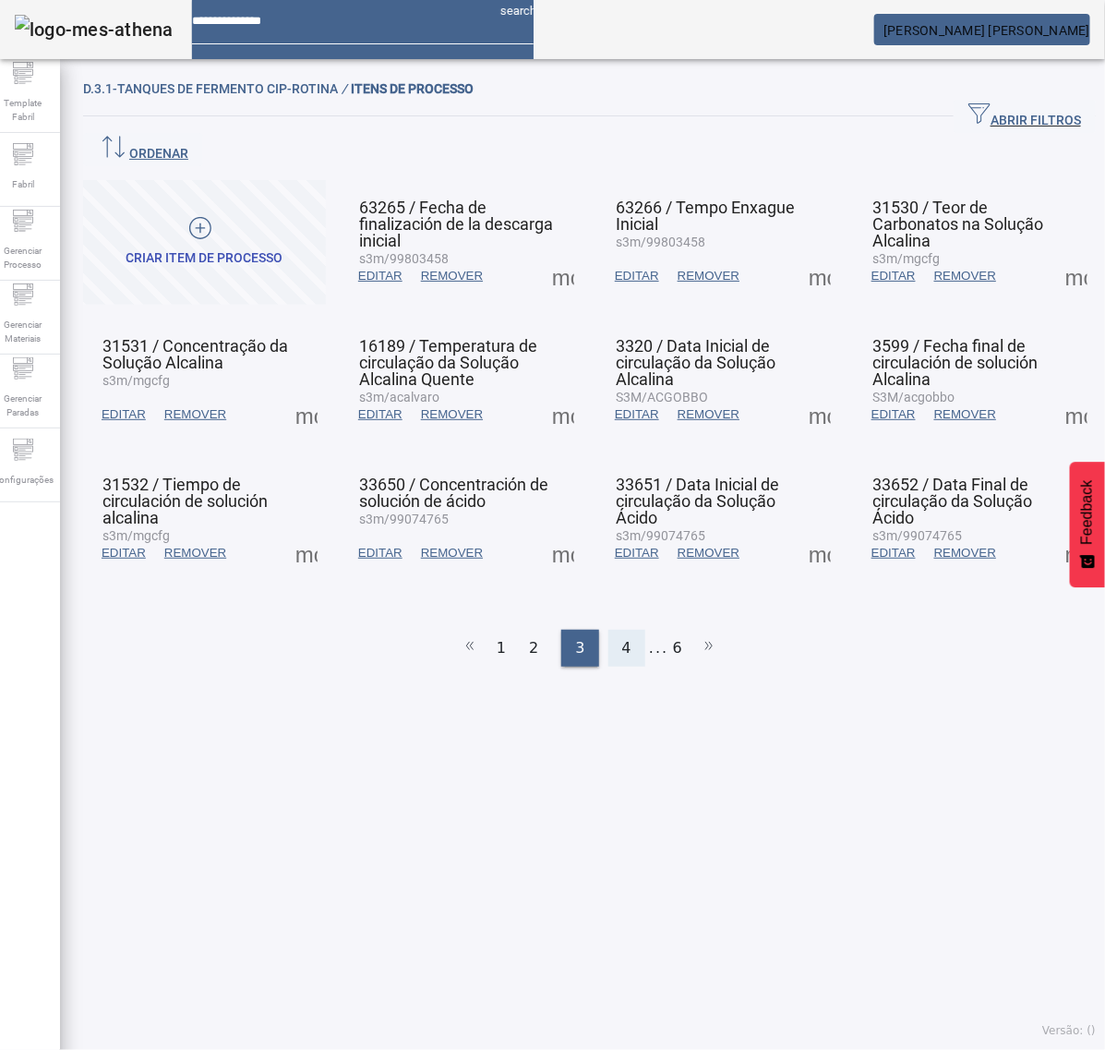
click at [622, 630] on div "4" at bounding box center [627, 648] width 37 height 37
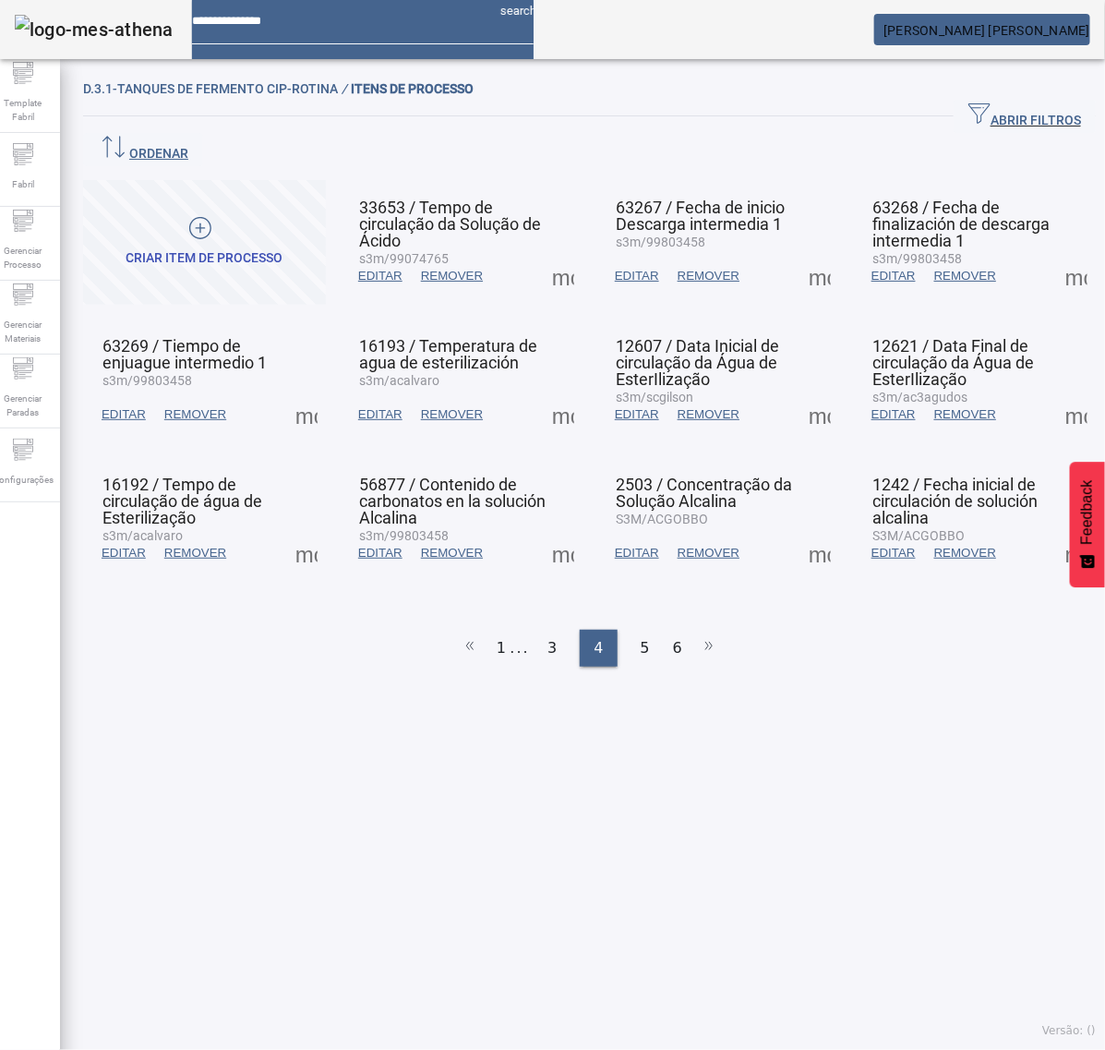
click at [628, 405] on span "EDITAR" at bounding box center [637, 414] width 44 height 18
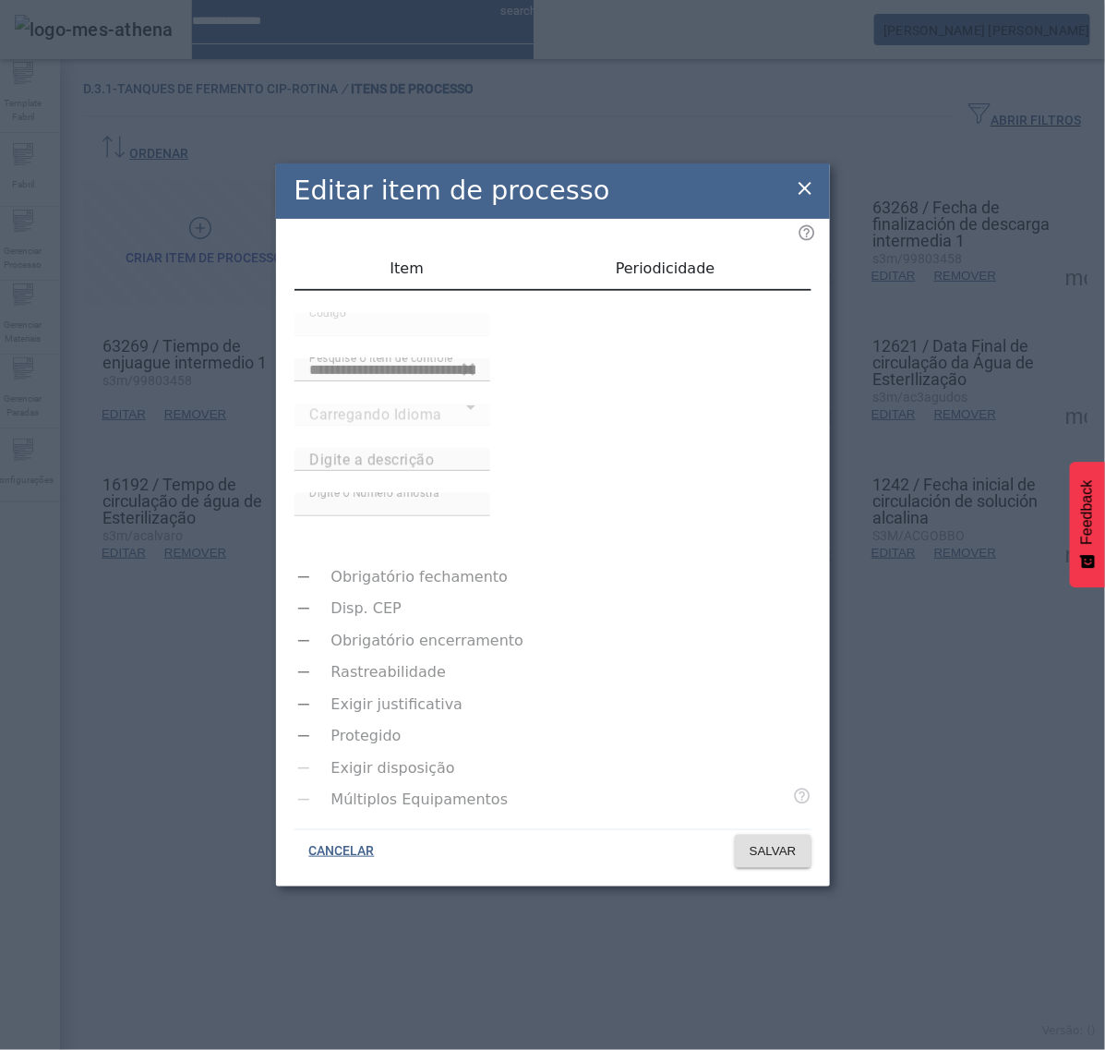
type input "**********"
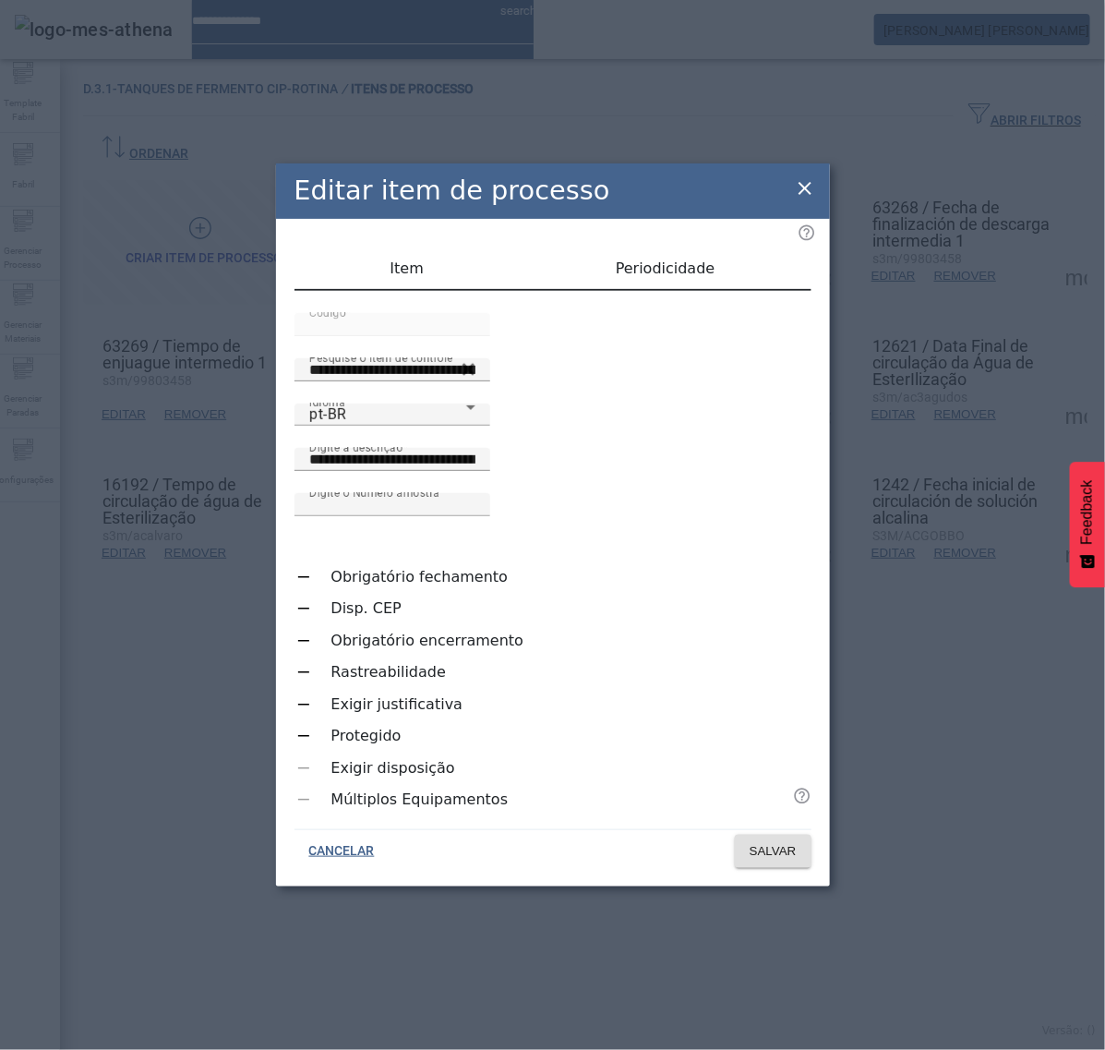
click at [805, 195] on icon at bounding box center [805, 188] width 13 height 13
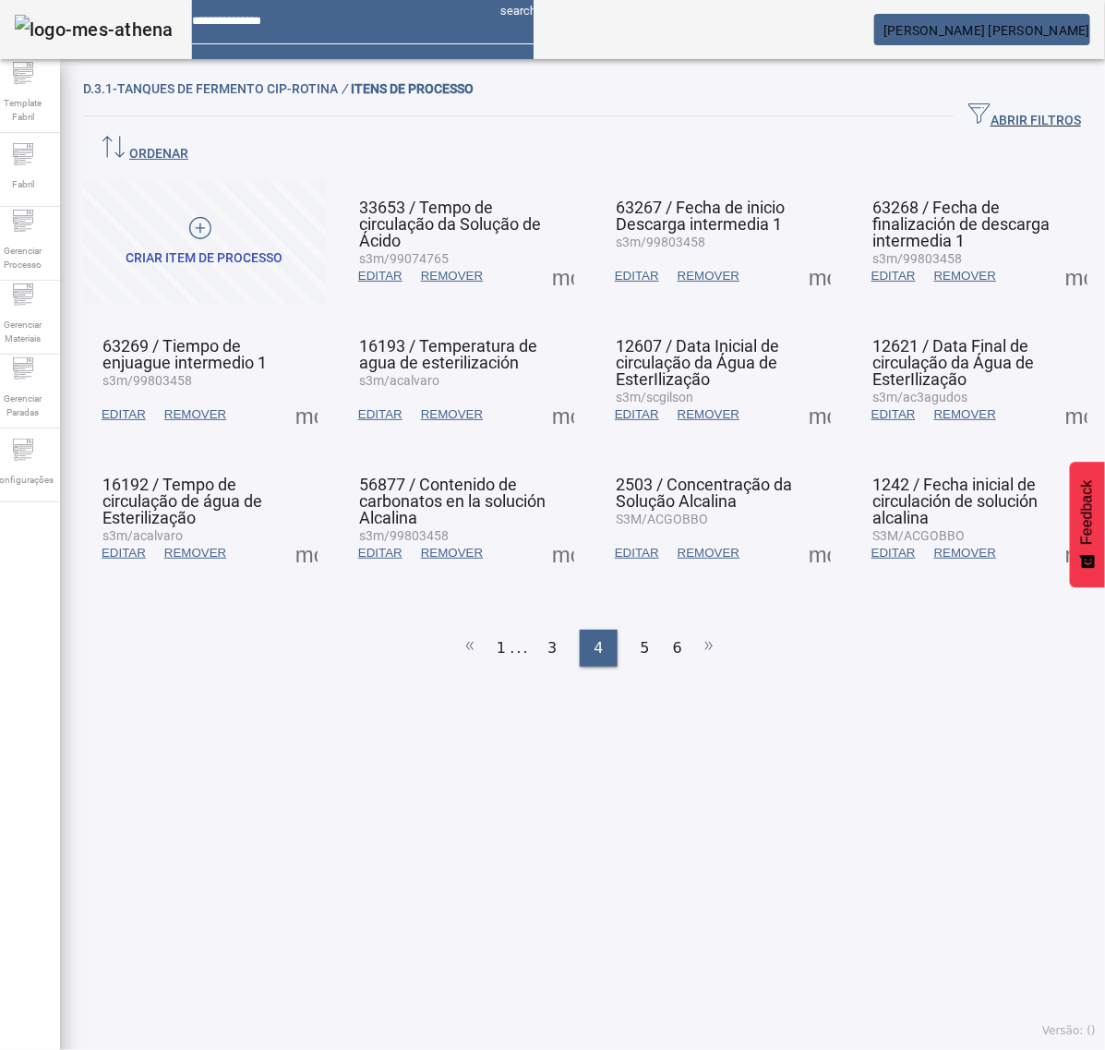
click at [804, 392] on span at bounding box center [820, 414] width 44 height 44
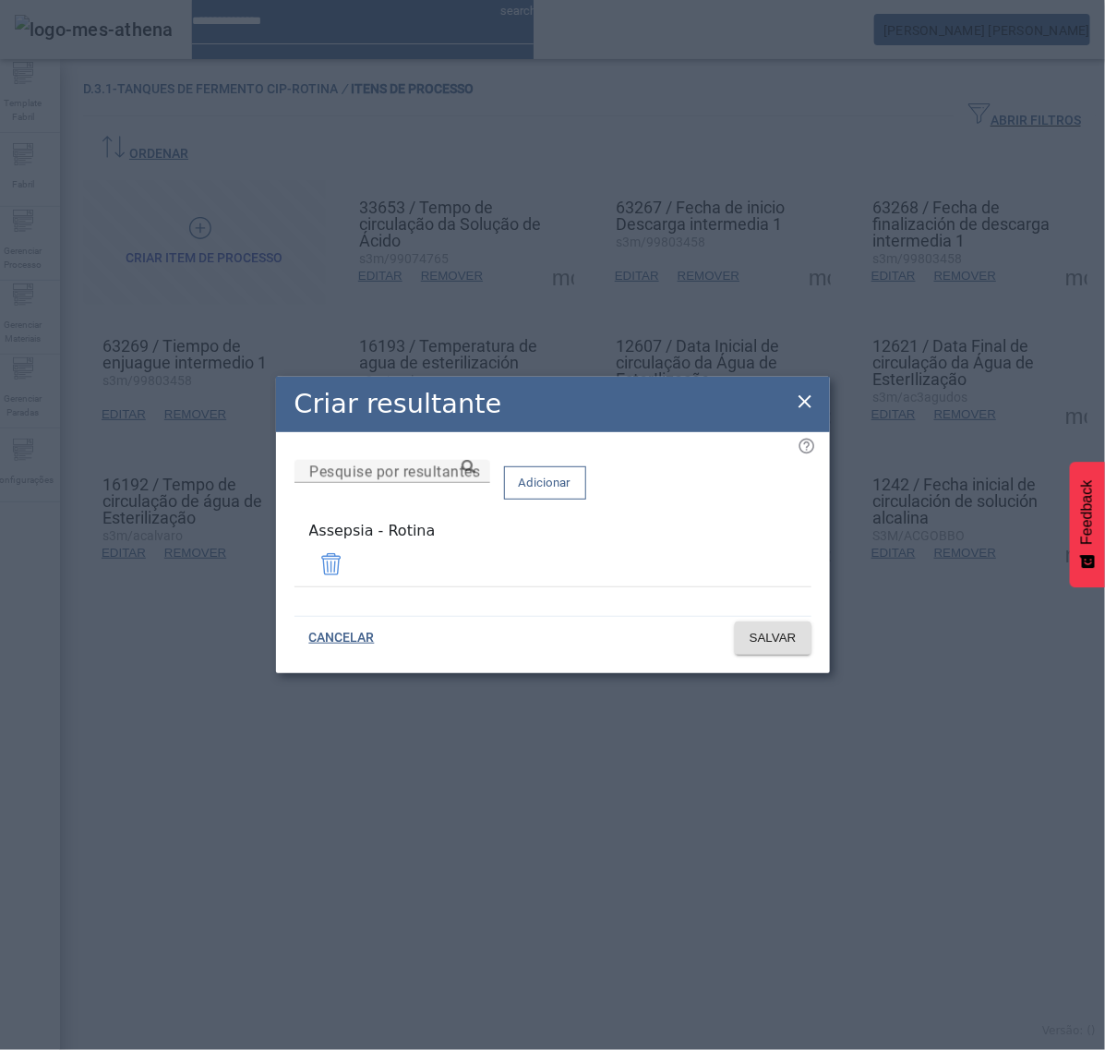
click at [810, 403] on icon at bounding box center [805, 402] width 22 height 22
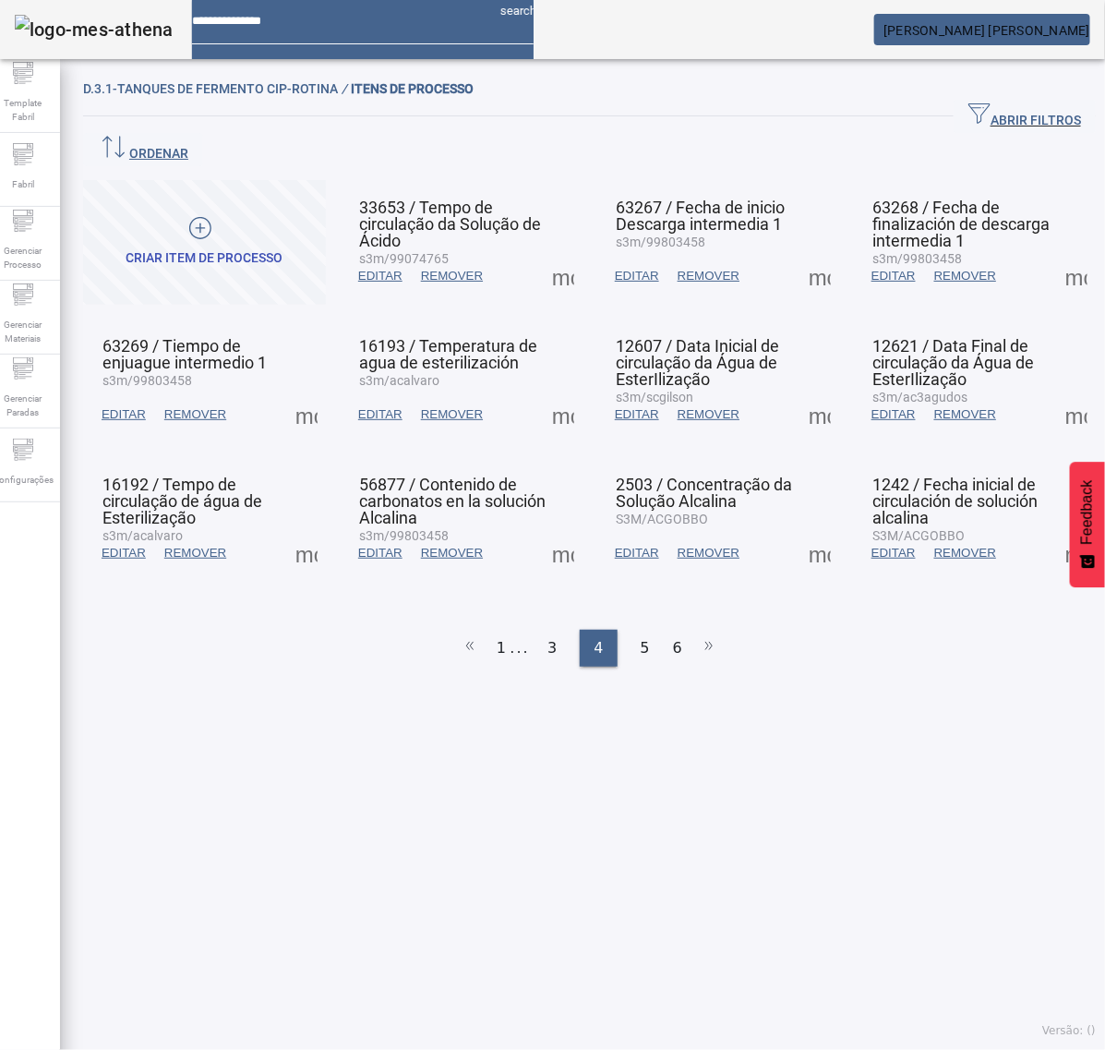
click at [1055, 392] on span at bounding box center [1077, 414] width 44 height 44
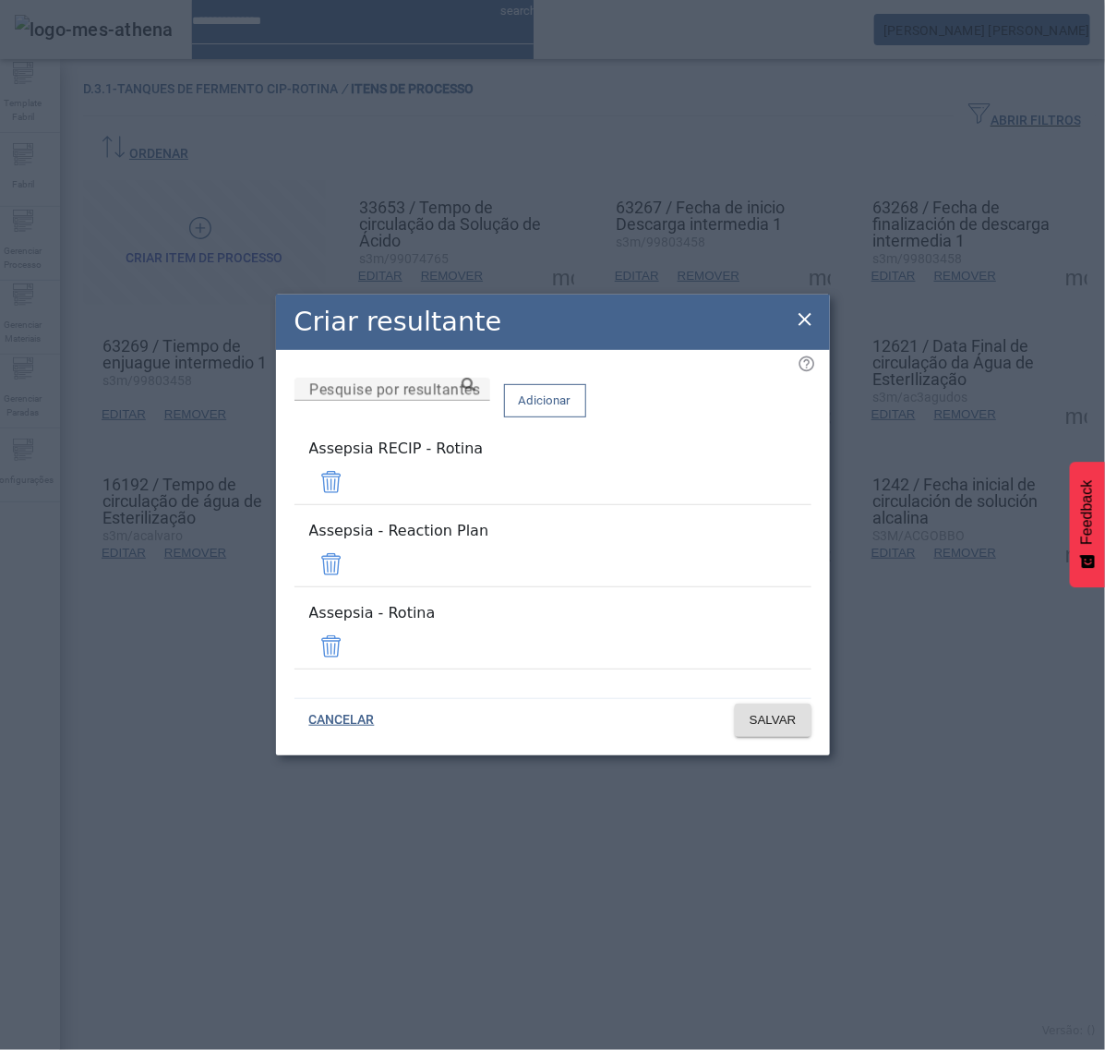
click at [354, 491] on span at bounding box center [331, 482] width 44 height 44
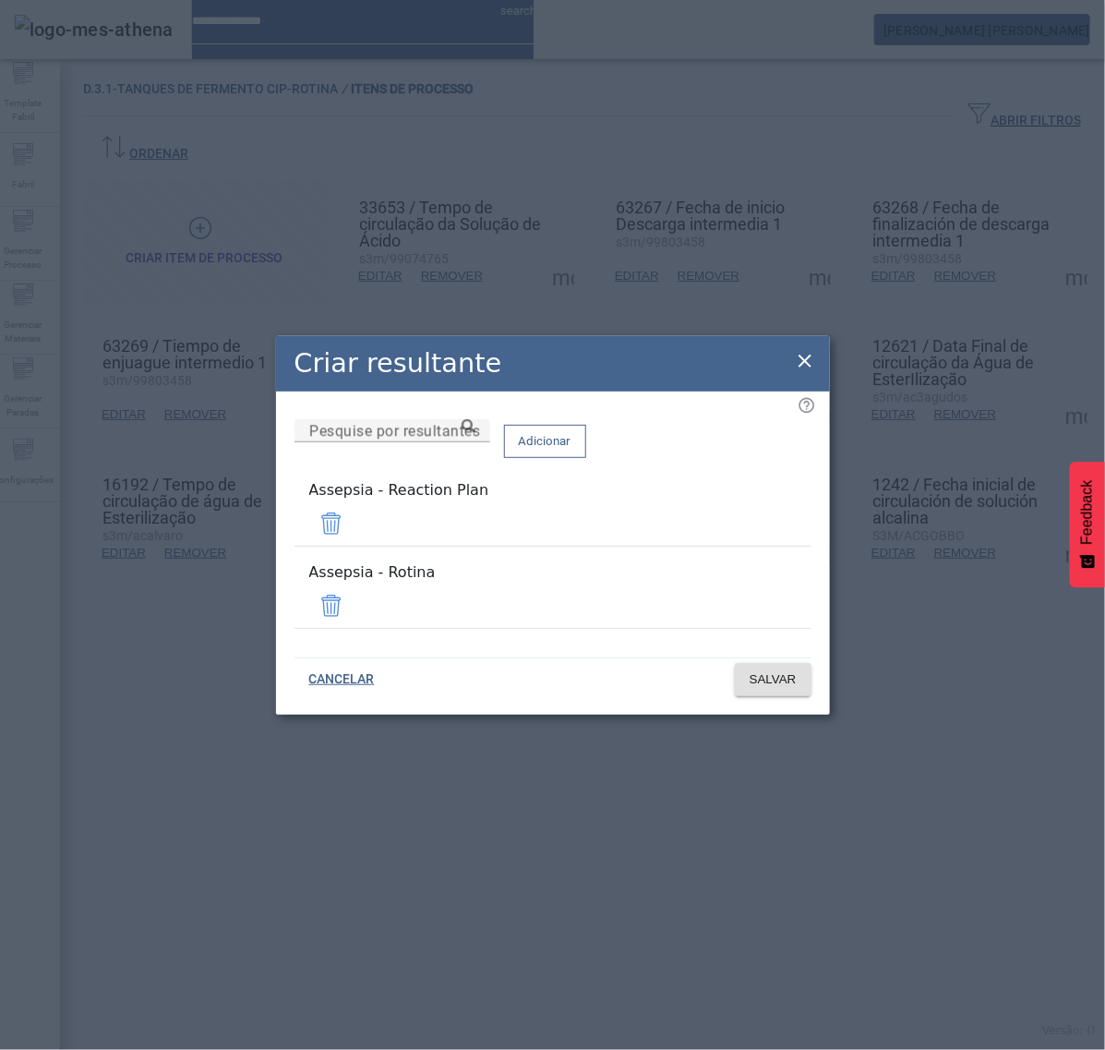
click at [354, 538] on span at bounding box center [331, 523] width 44 height 44
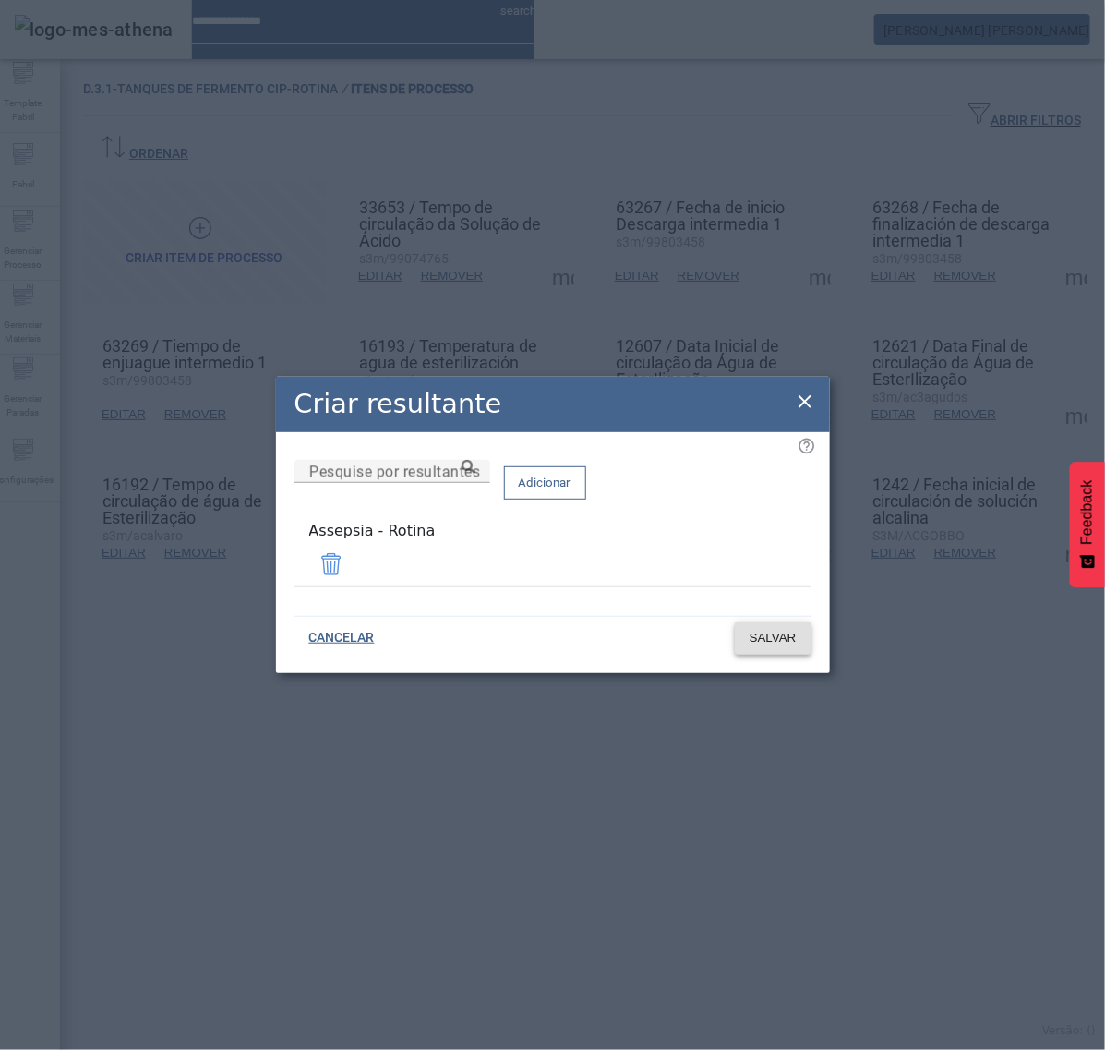
click at [788, 646] on span at bounding box center [773, 638] width 77 height 44
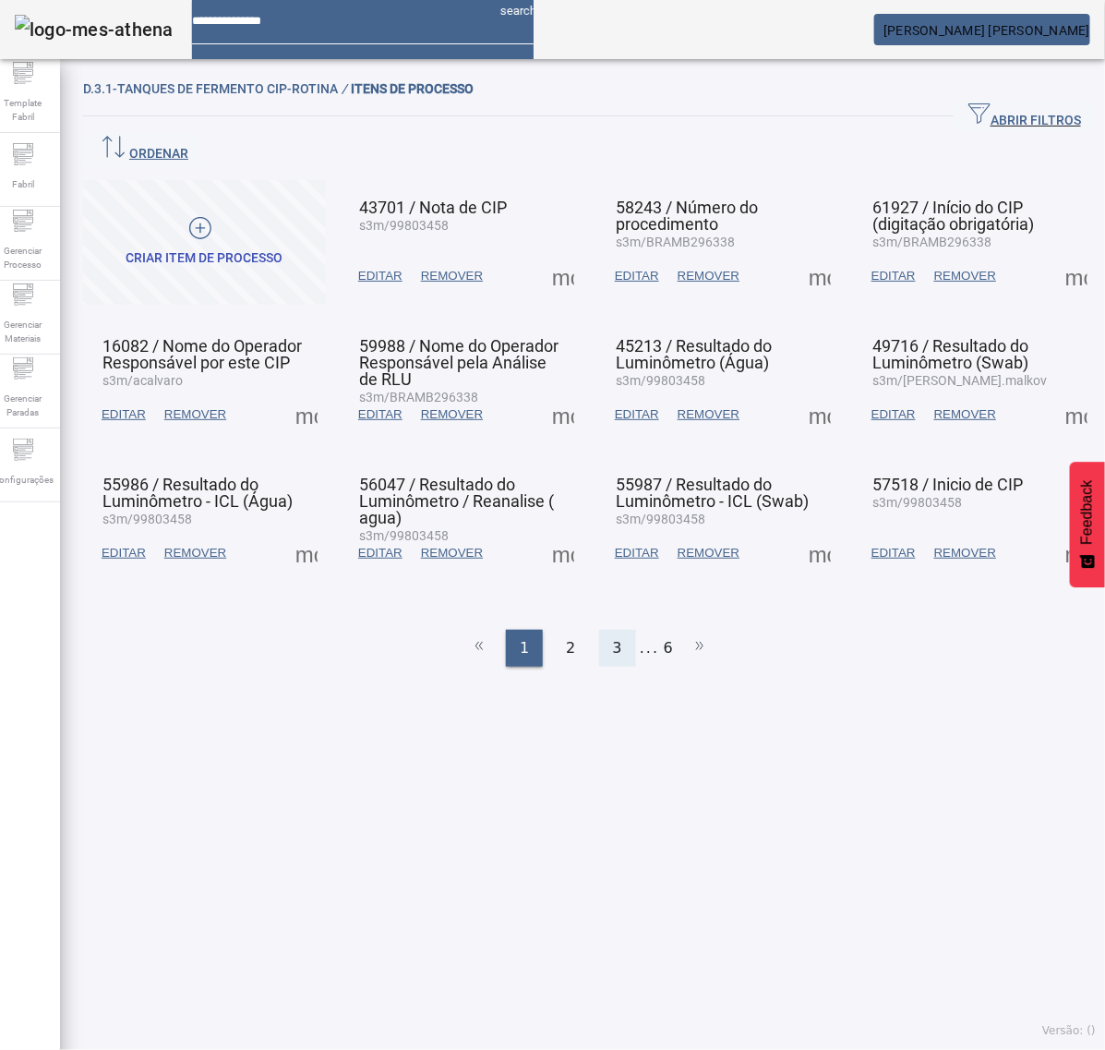
click at [613, 637] on span "3" at bounding box center [617, 648] width 9 height 22
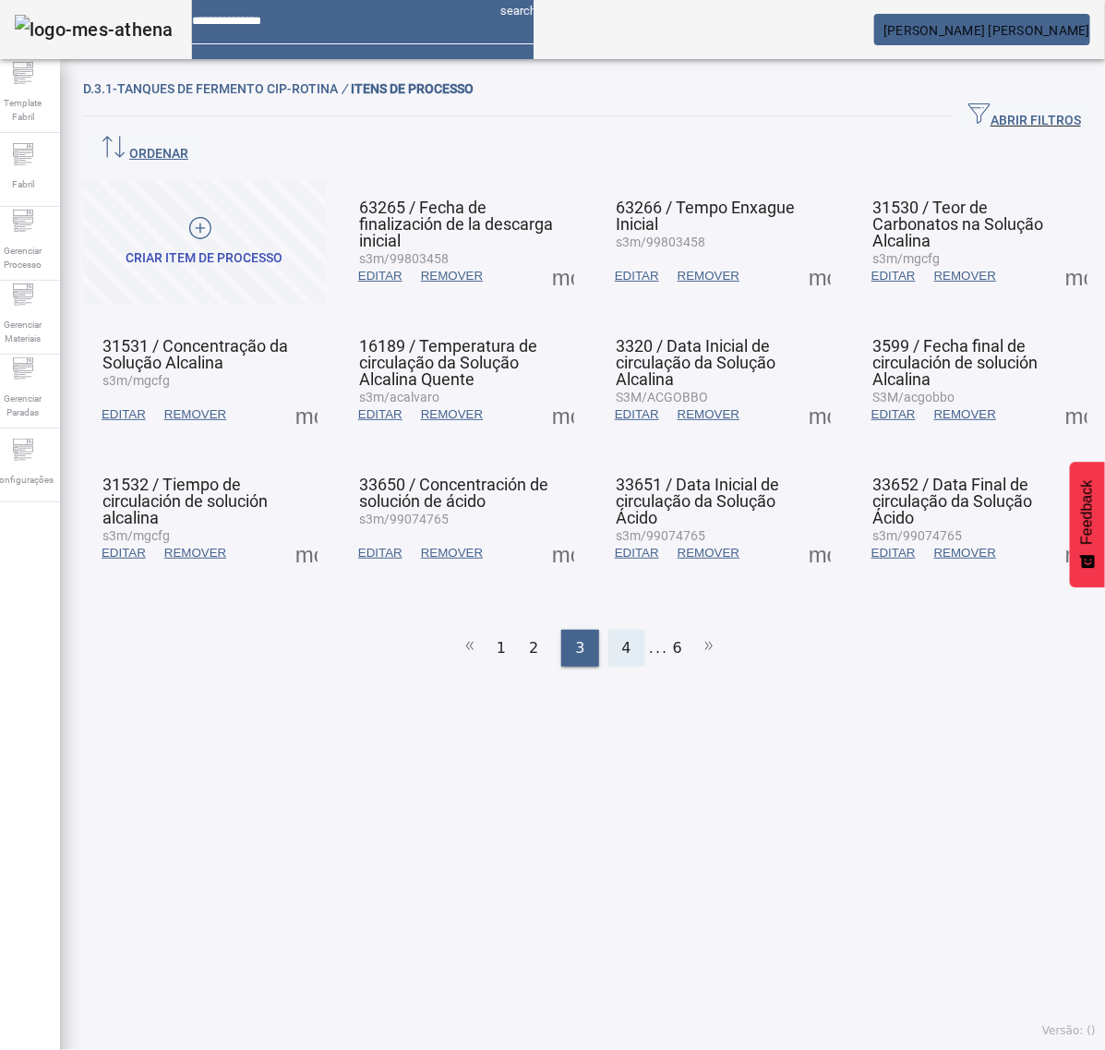
click at [621, 630] on div "4" at bounding box center [627, 648] width 37 height 37
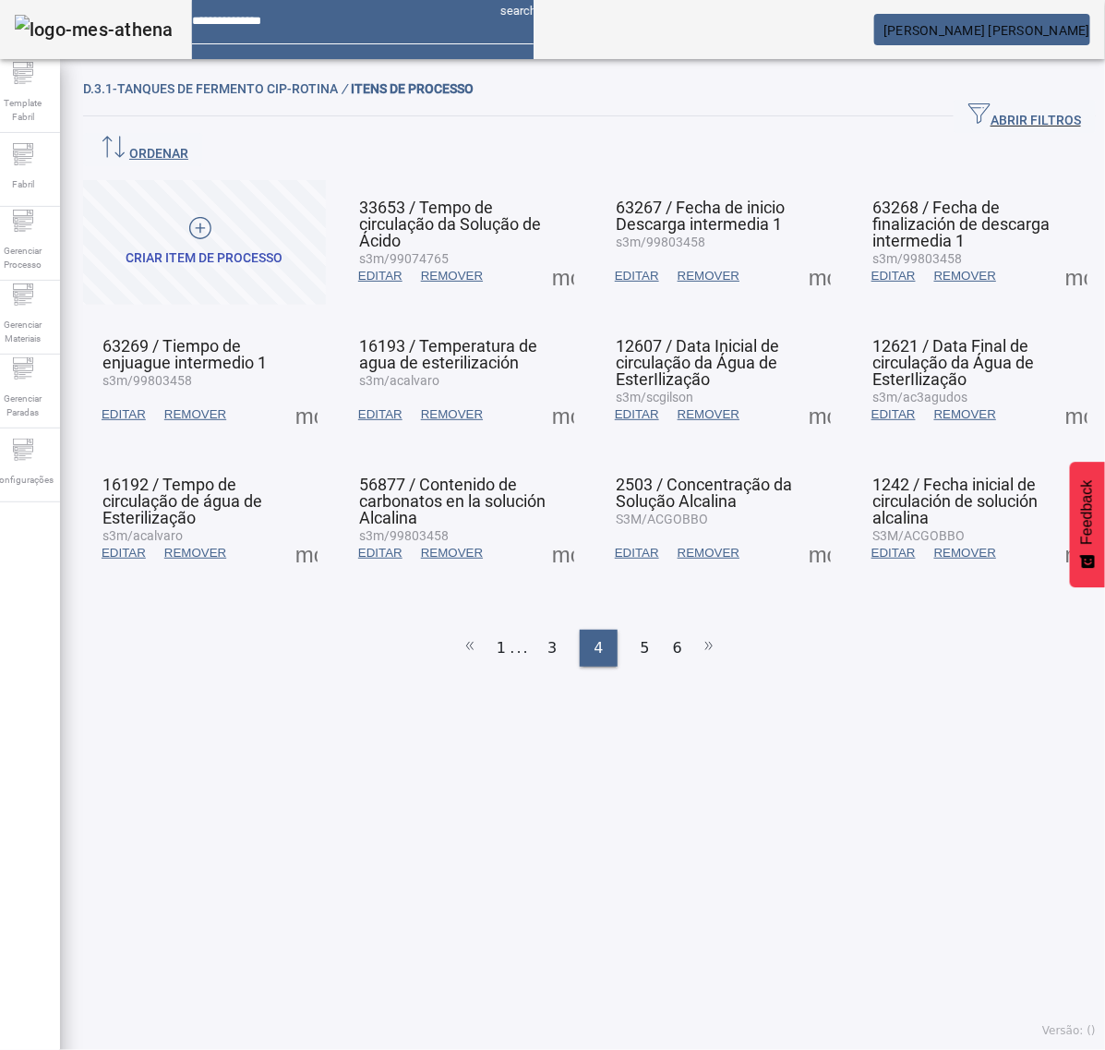
click at [1055, 392] on span at bounding box center [1077, 414] width 44 height 44
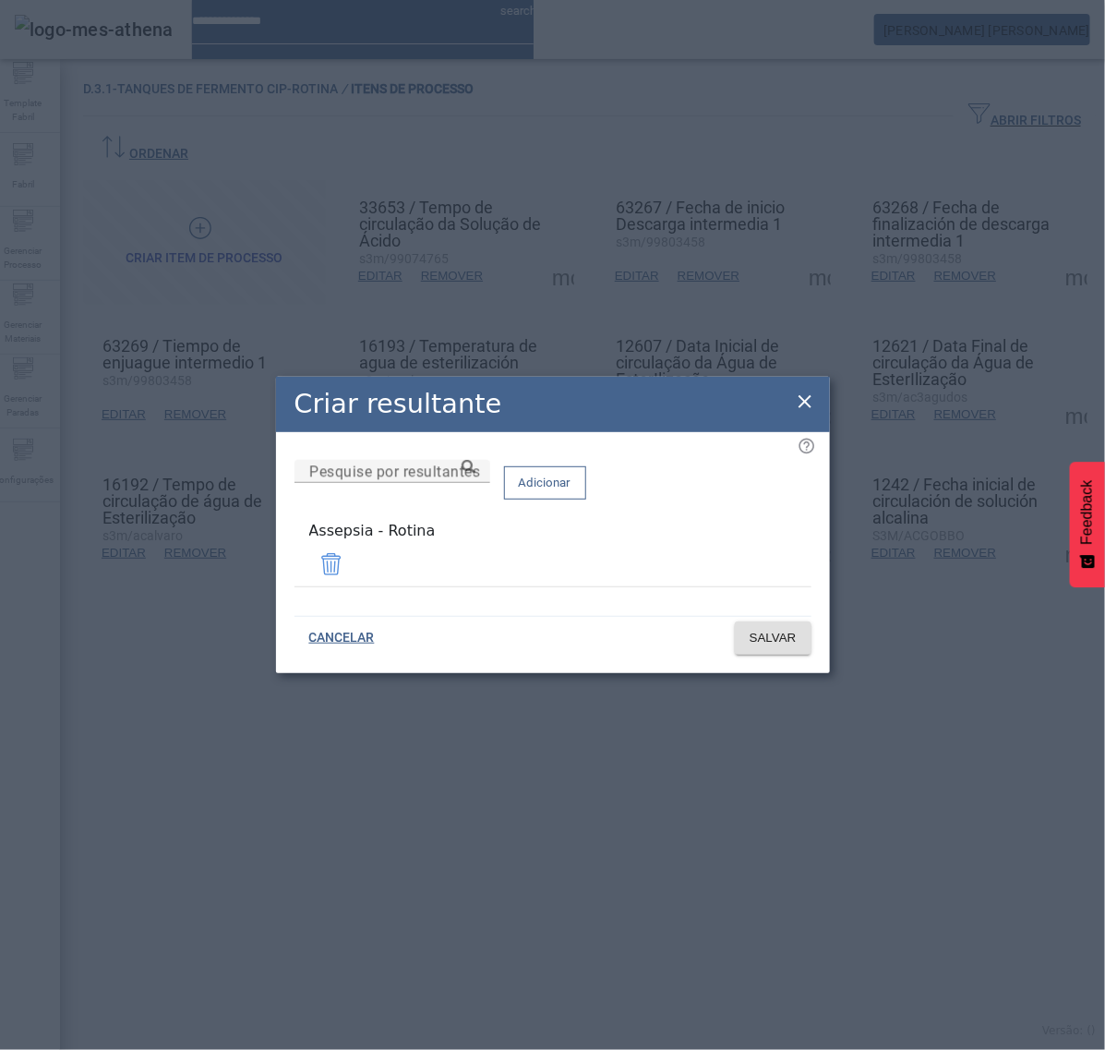
drag, startPoint x: 814, startPoint y: 406, endPoint x: 802, endPoint y: 407, distance: 12.0
click at [814, 404] on icon at bounding box center [805, 402] width 22 height 22
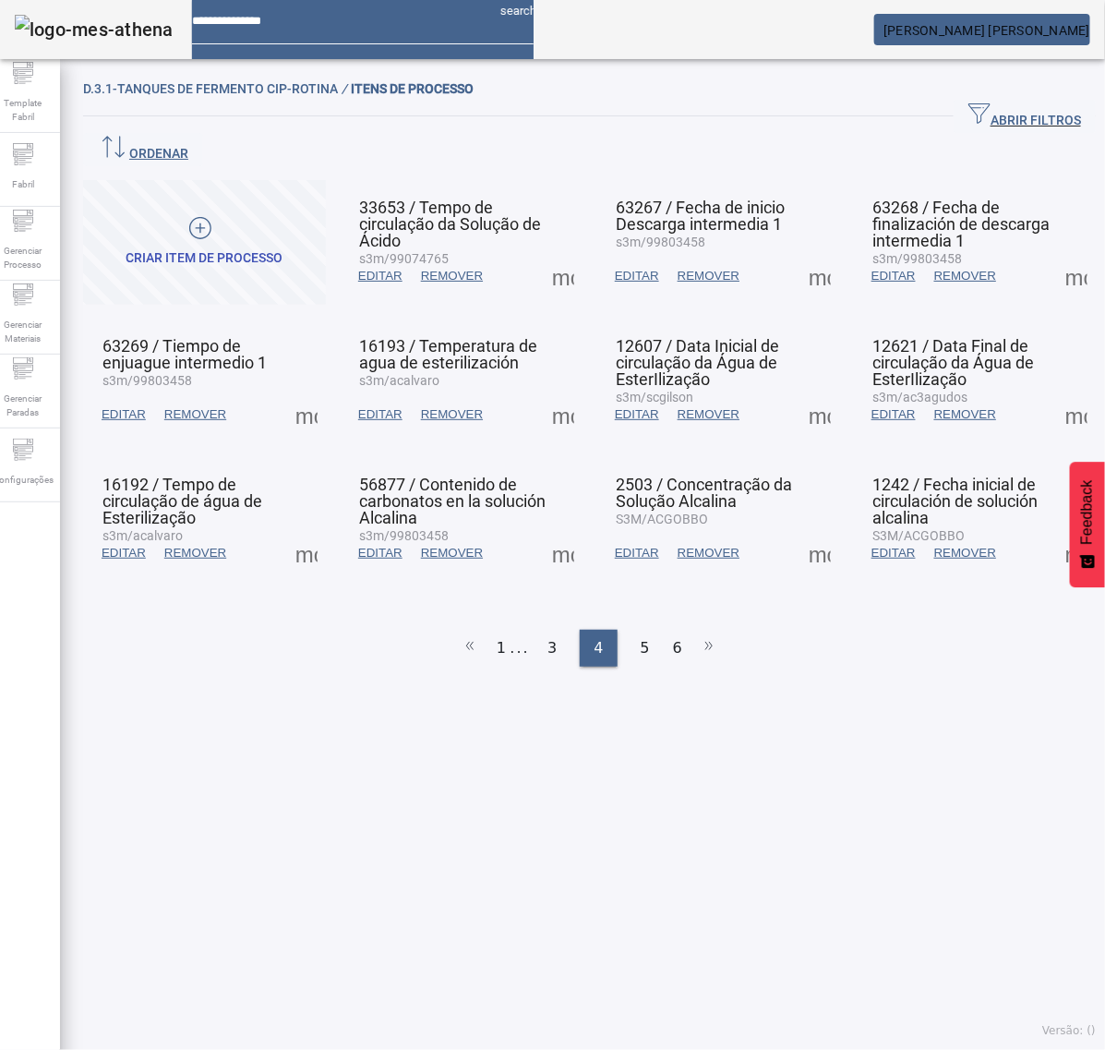
click at [310, 531] on span at bounding box center [306, 553] width 44 height 44
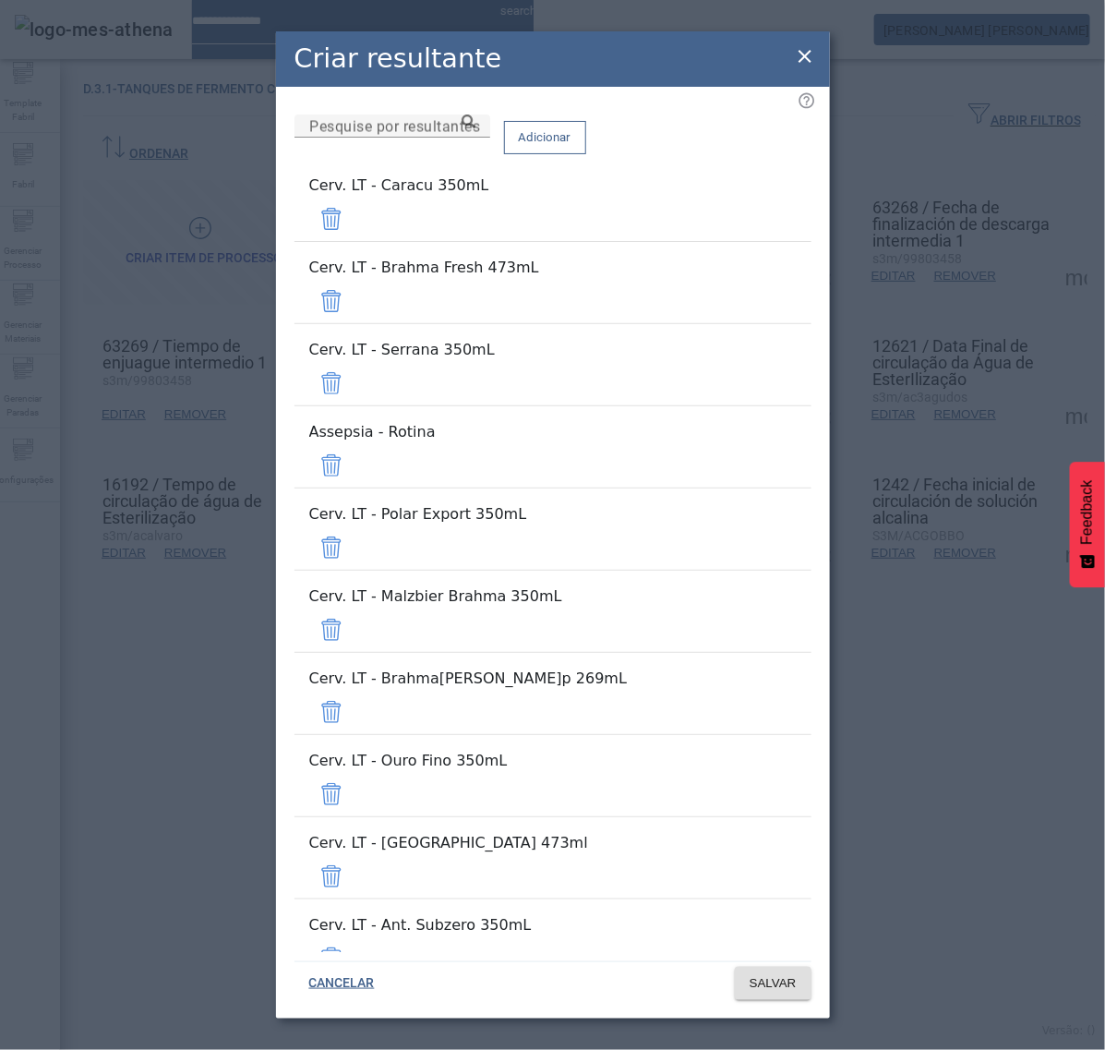
click at [354, 211] on span at bounding box center [331, 219] width 44 height 44
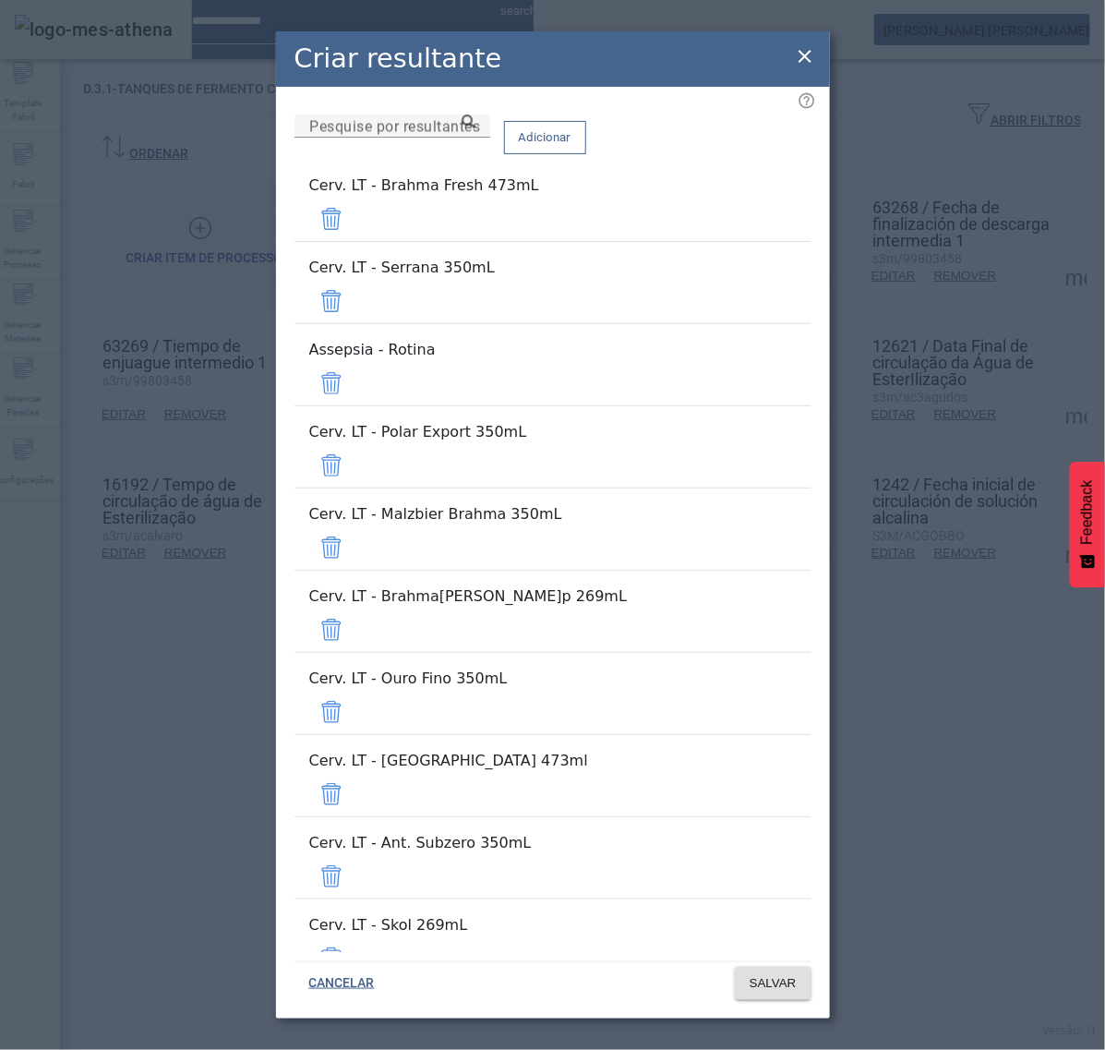
click at [354, 217] on span at bounding box center [331, 219] width 44 height 44
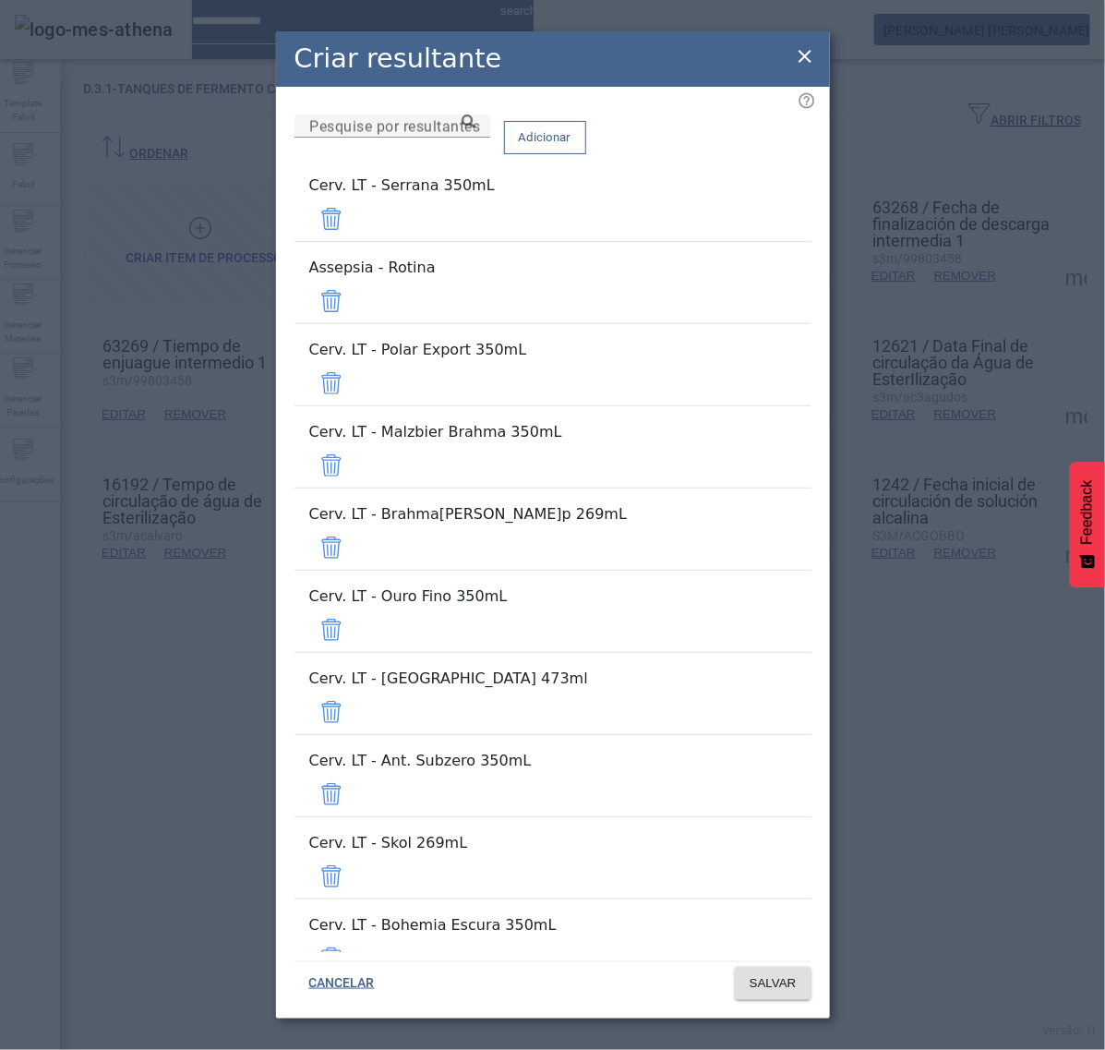
click at [354, 217] on span at bounding box center [331, 219] width 44 height 44
click at [354, 279] on span at bounding box center [331, 301] width 44 height 44
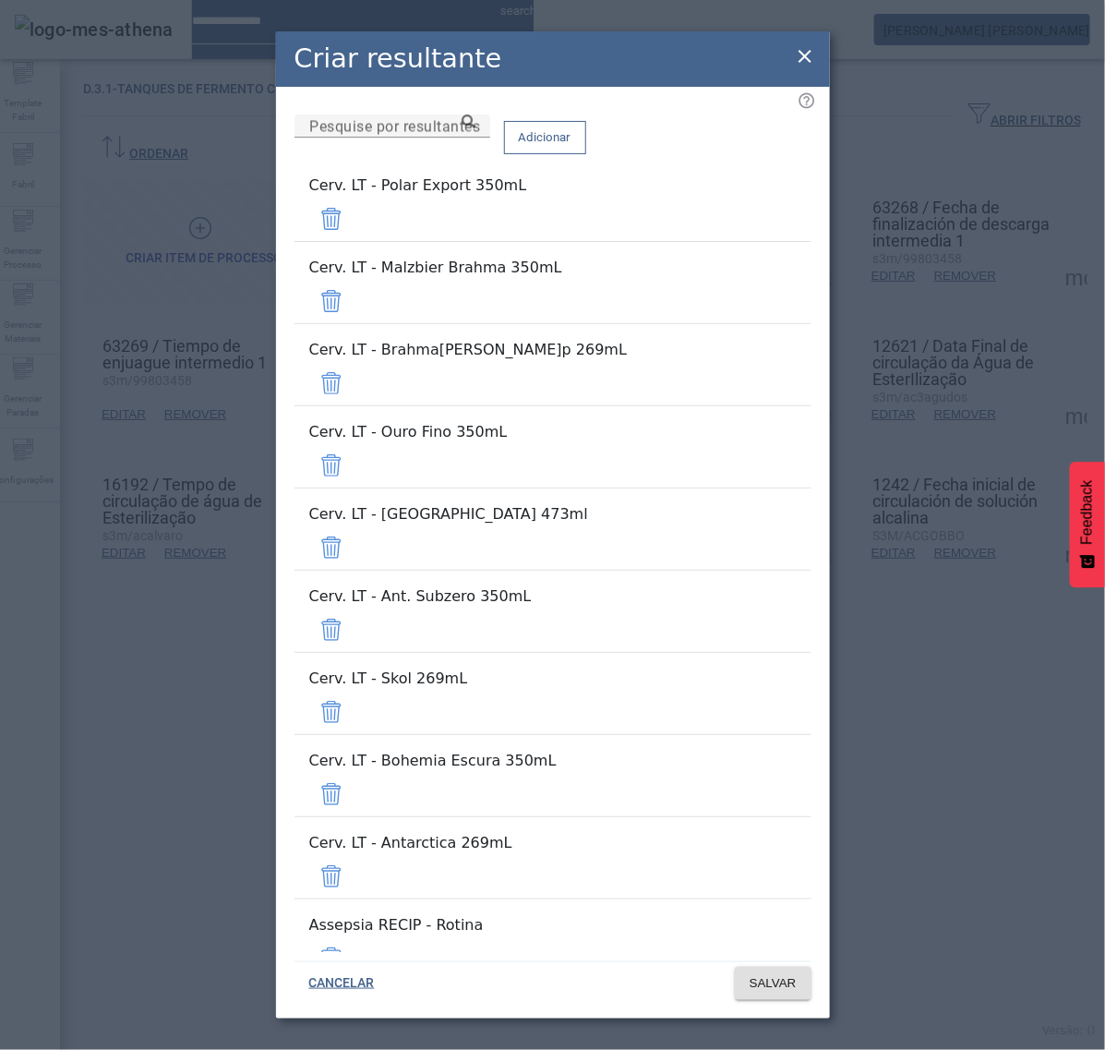
click at [354, 217] on span at bounding box center [331, 219] width 44 height 44
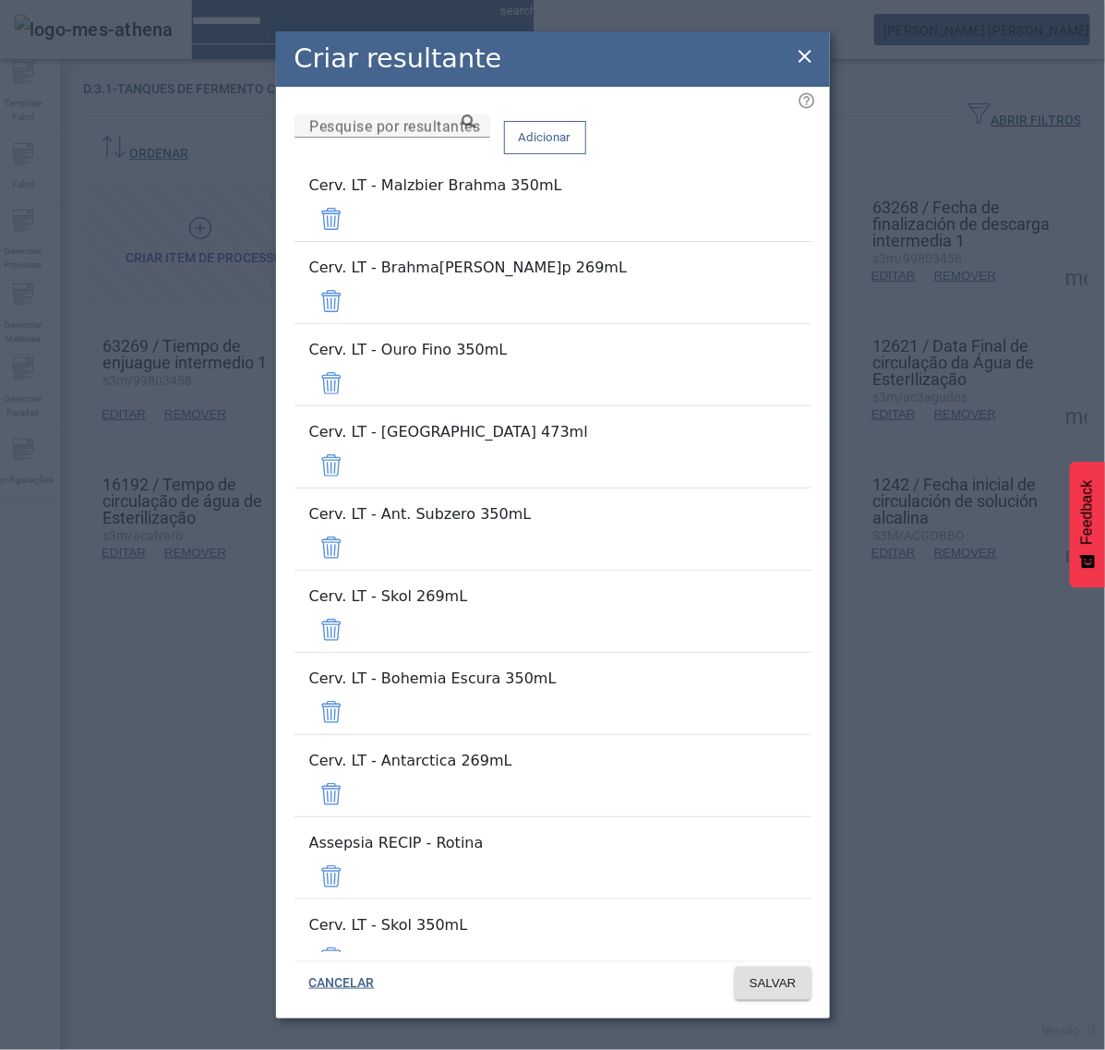
click at [354, 217] on span at bounding box center [331, 219] width 44 height 44
click at [354, 279] on span at bounding box center [331, 301] width 44 height 44
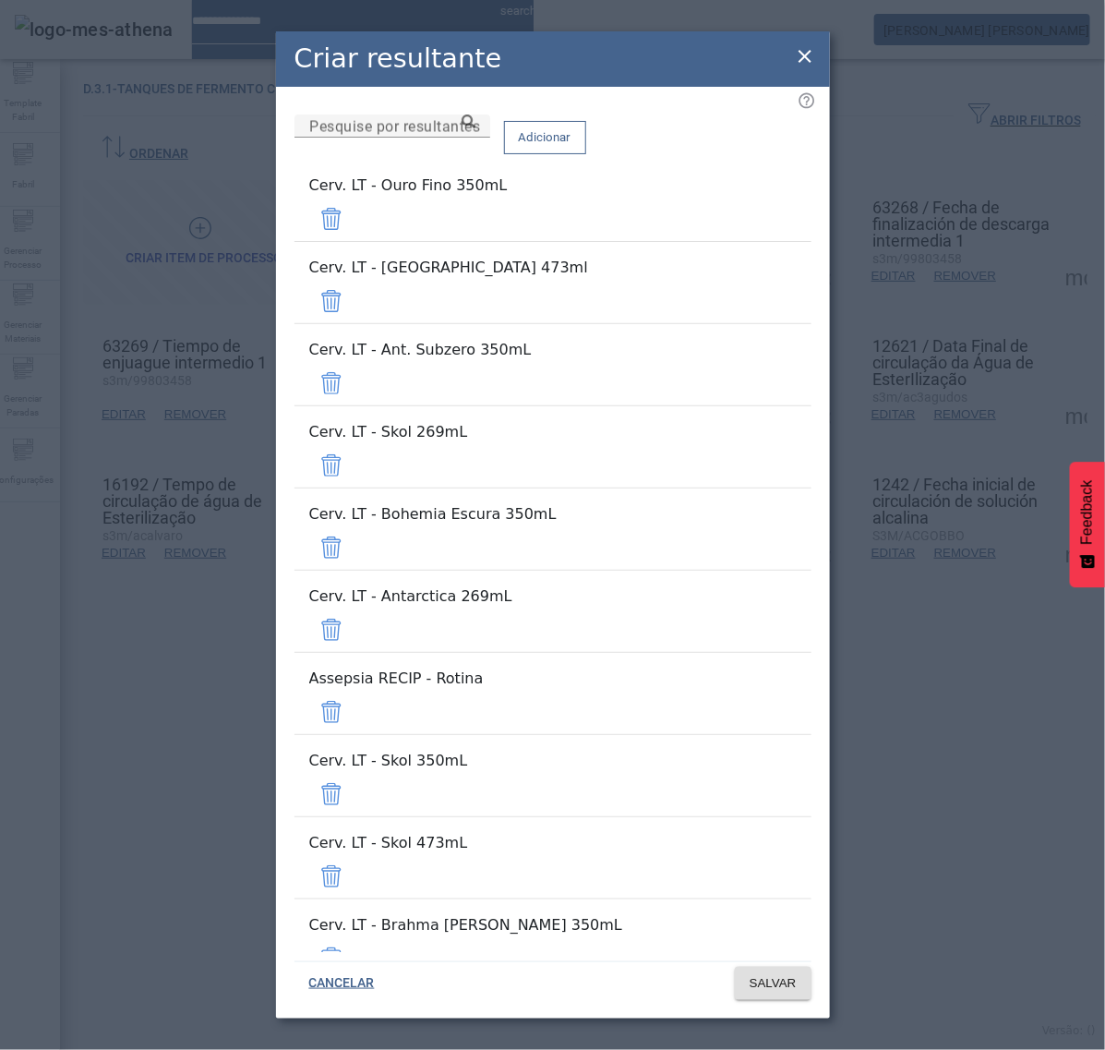
click at [354, 217] on span at bounding box center [331, 219] width 44 height 44
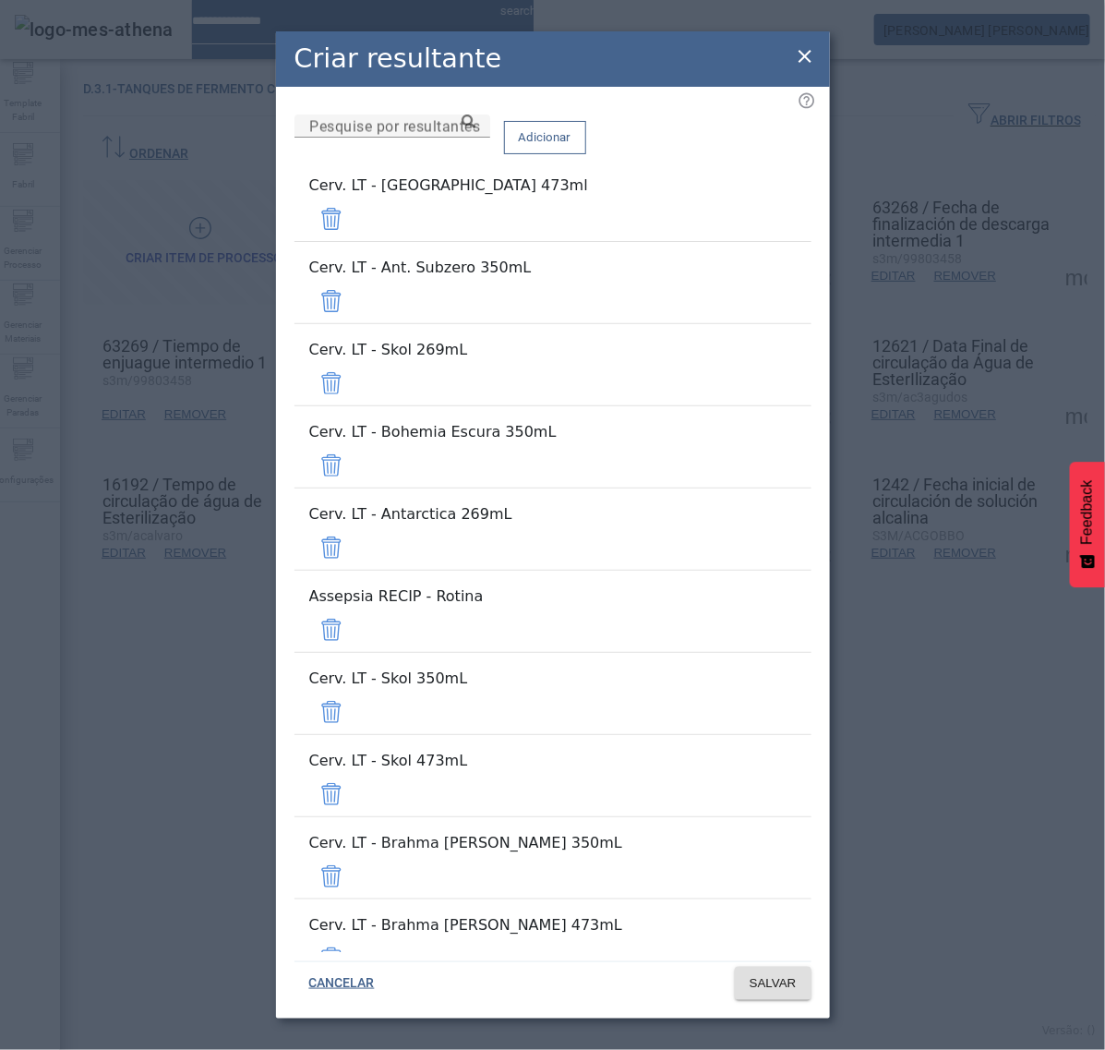
click at [354, 217] on span at bounding box center [331, 219] width 44 height 44
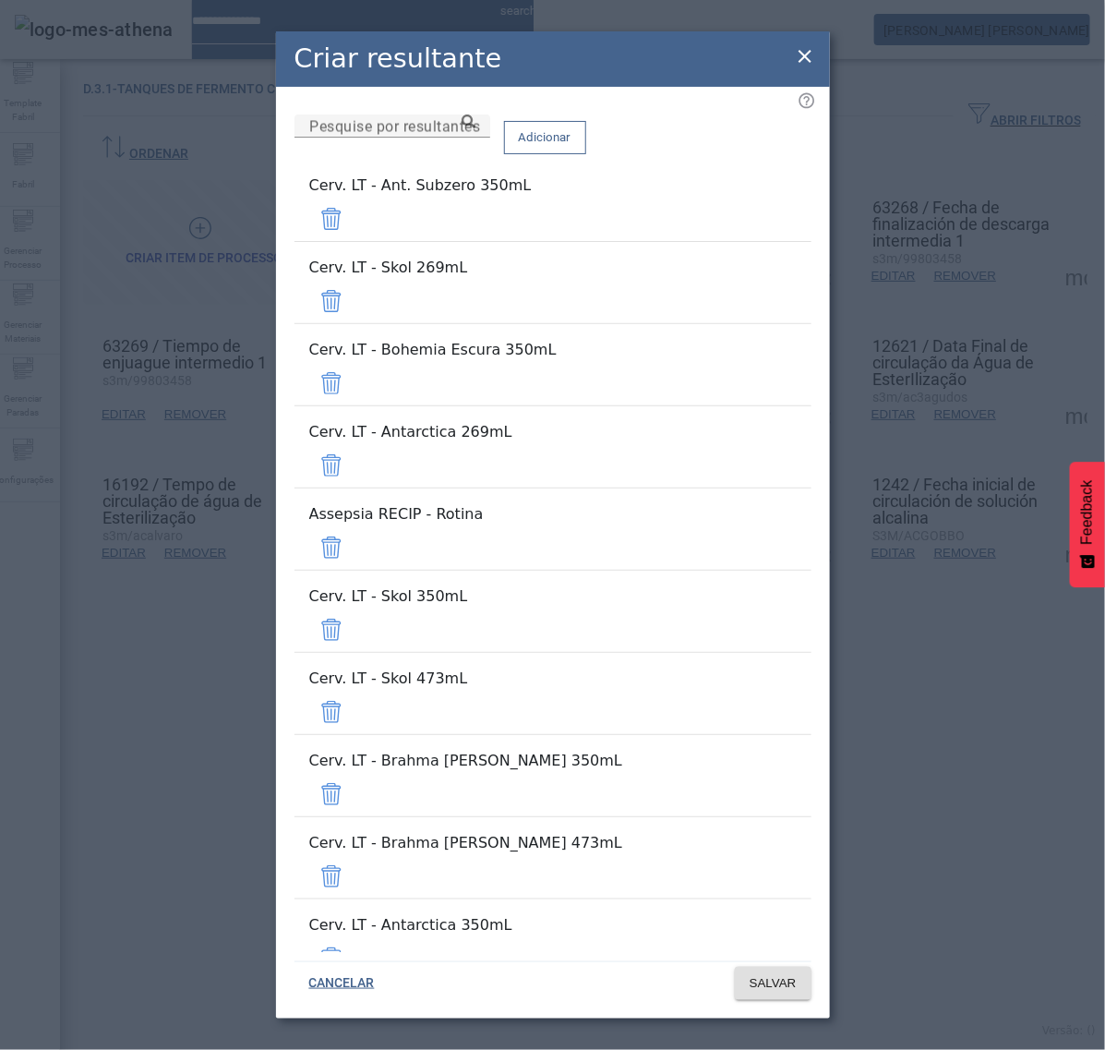
click at [354, 217] on span at bounding box center [331, 219] width 44 height 44
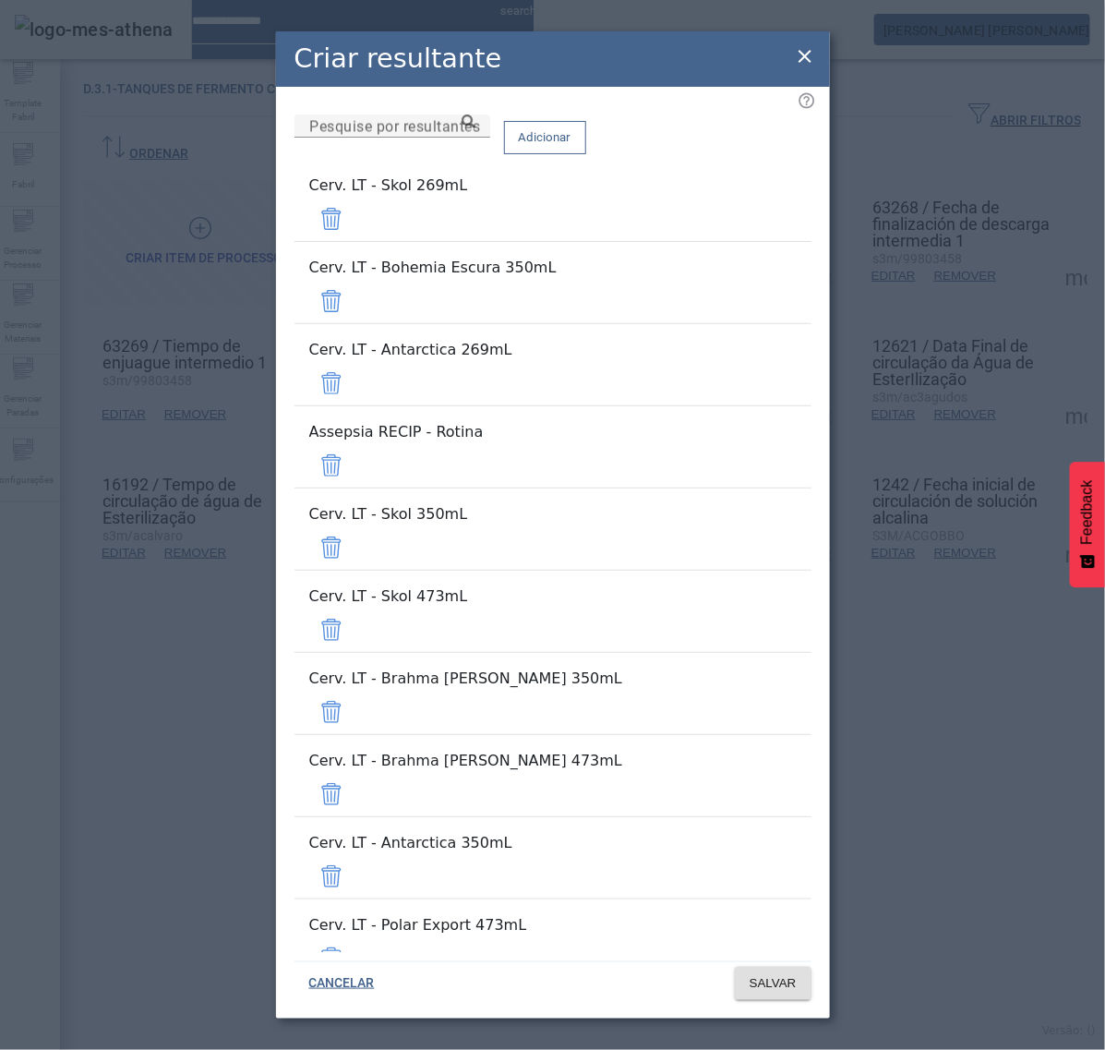
click at [354, 241] on span at bounding box center [331, 219] width 44 height 44
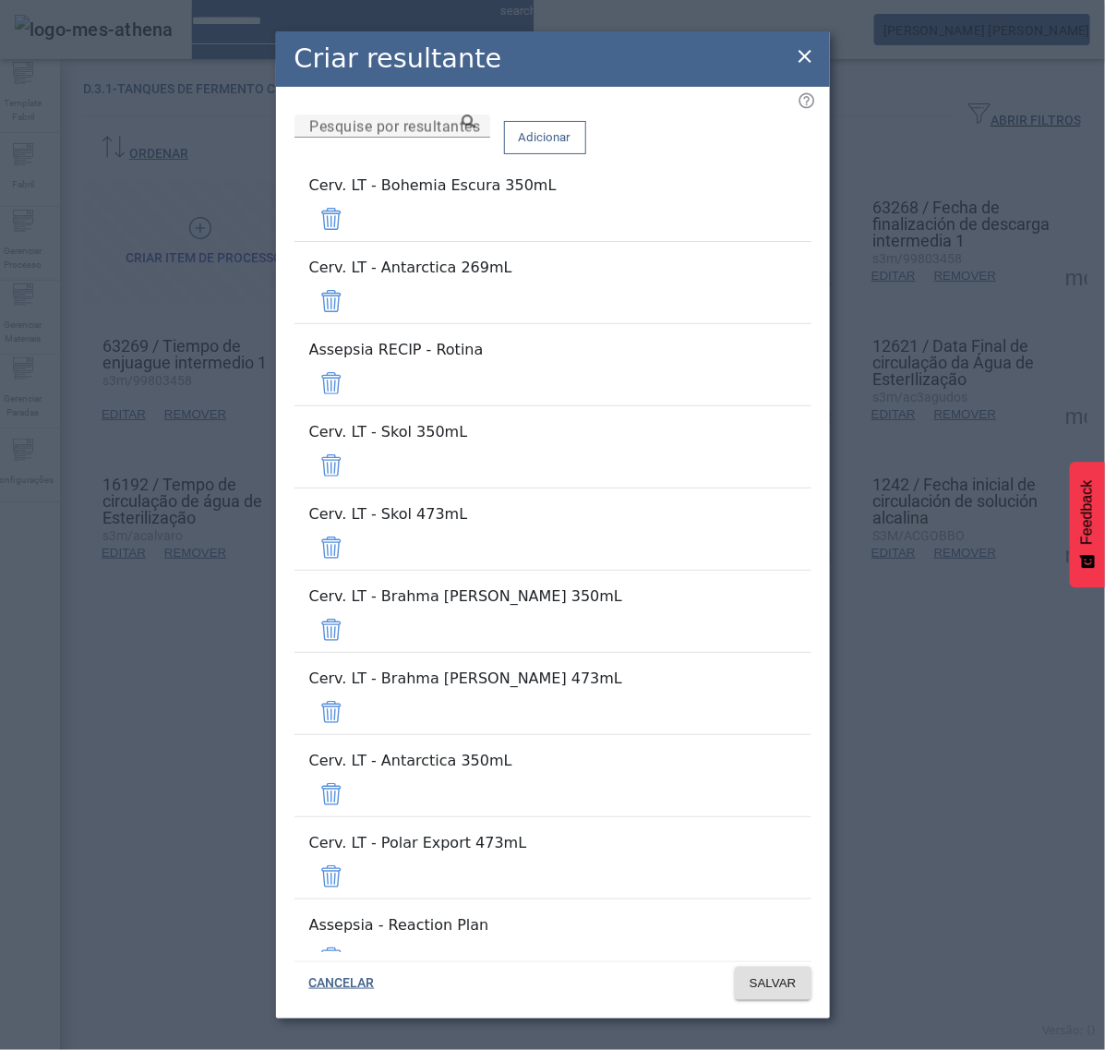
click at [354, 241] on span at bounding box center [331, 219] width 44 height 44
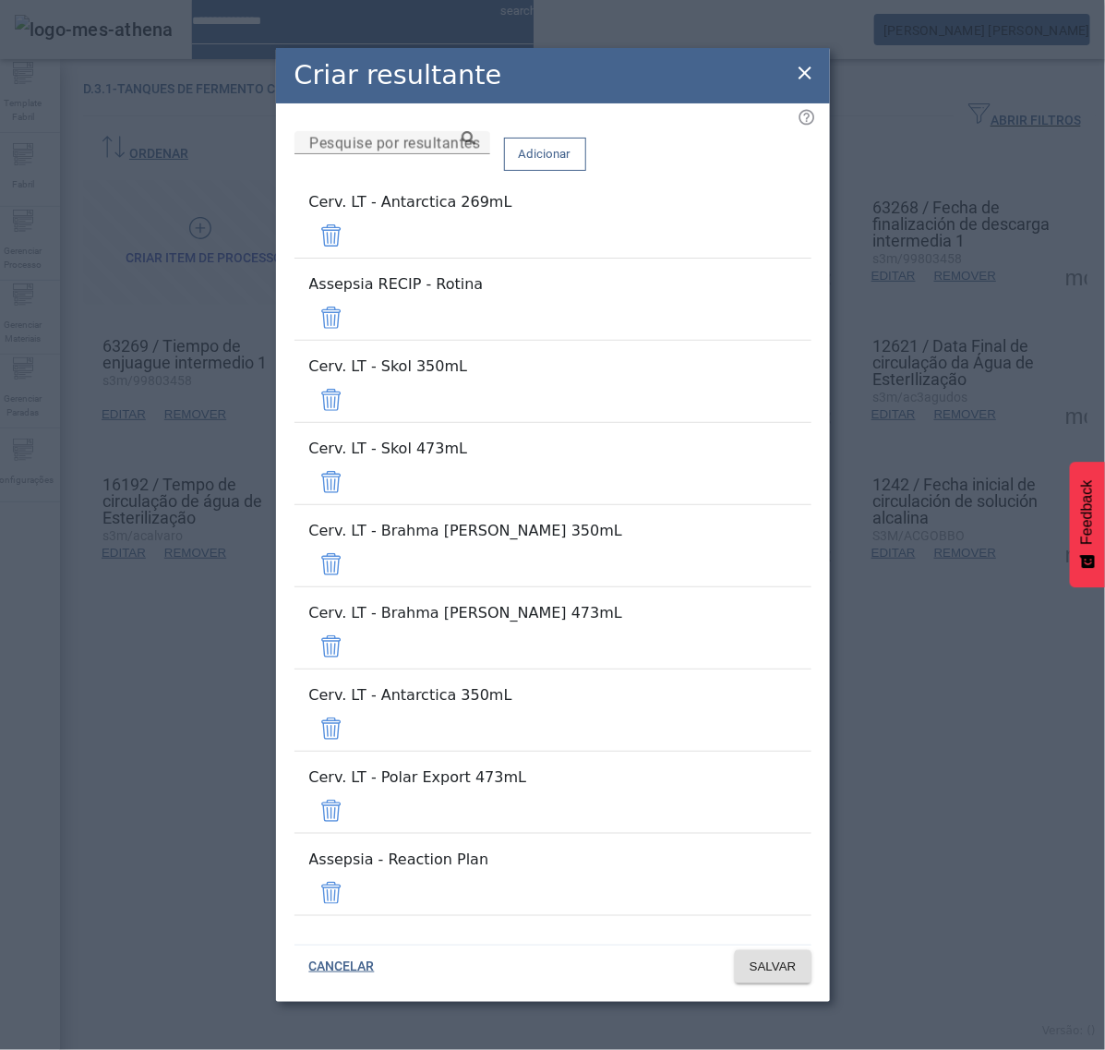
drag, startPoint x: 757, startPoint y: 306, endPoint x: 758, endPoint y: 319, distance: 13.0
click at [354, 258] on span at bounding box center [331, 235] width 44 height 44
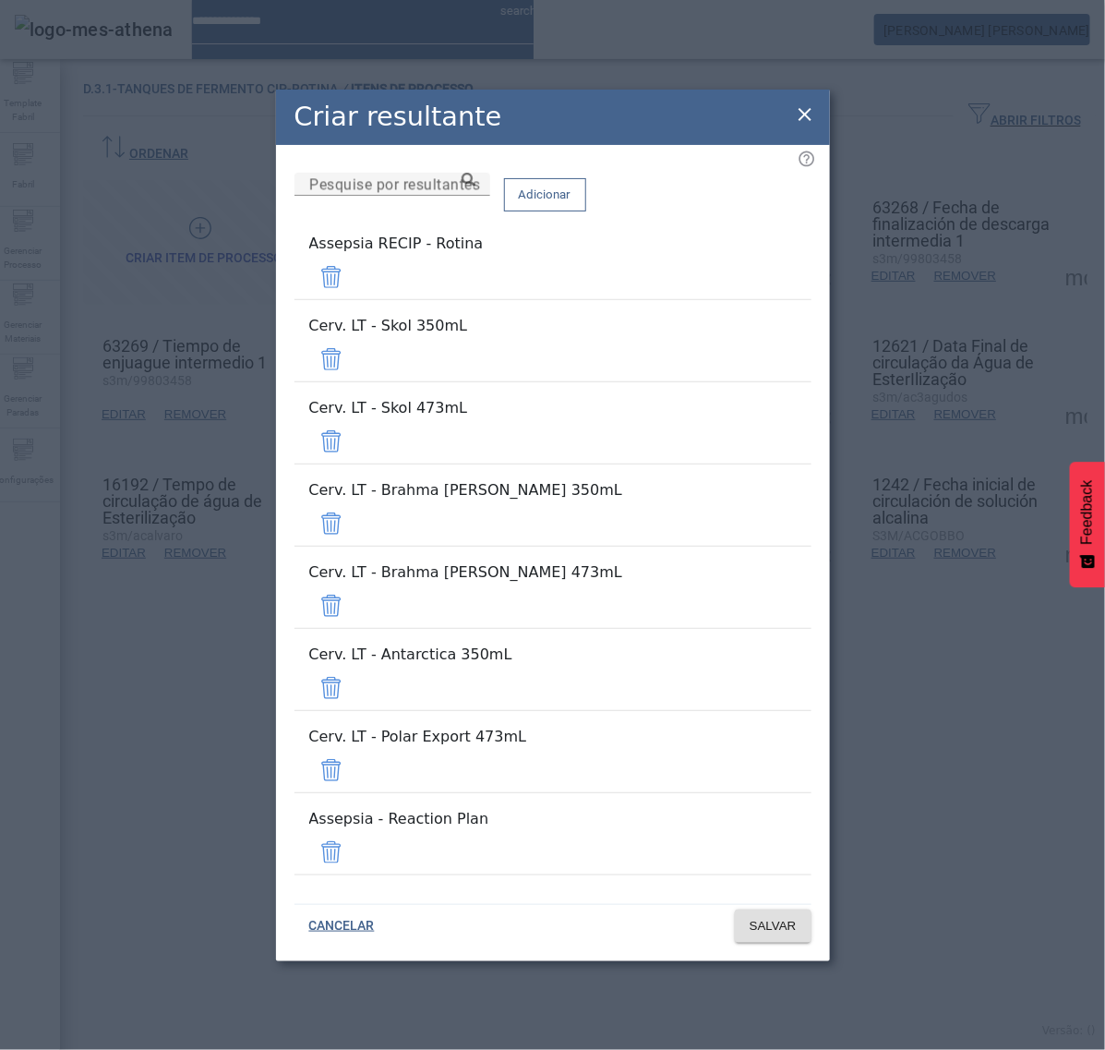
drag, startPoint x: 758, startPoint y: 344, endPoint x: 760, endPoint y: 356, distance: 13.1
click at [354, 299] on span at bounding box center [331, 277] width 44 height 44
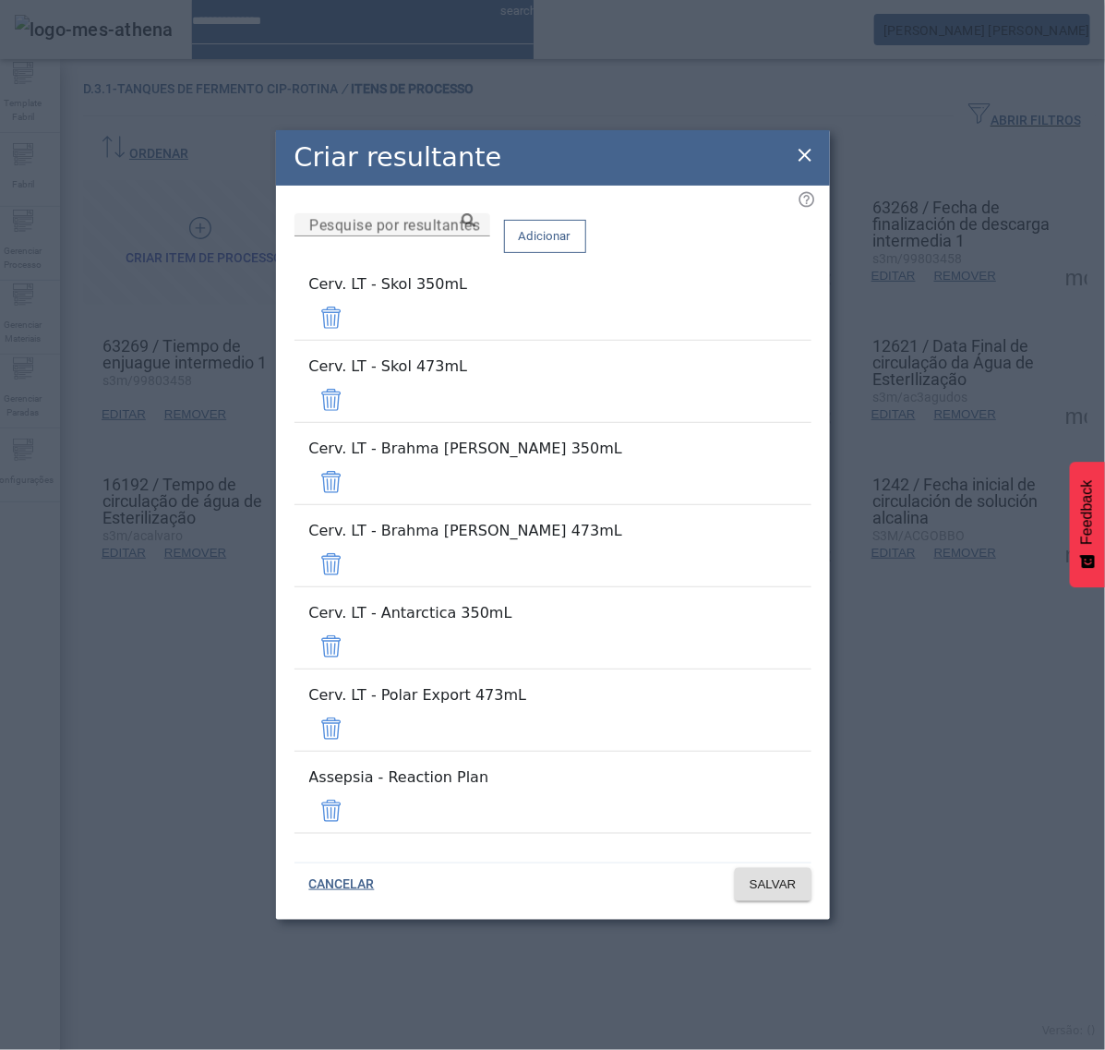
drag, startPoint x: 759, startPoint y: 375, endPoint x: 759, endPoint y: 388, distance: 12.9
click at [354, 340] on span at bounding box center [331, 318] width 44 height 44
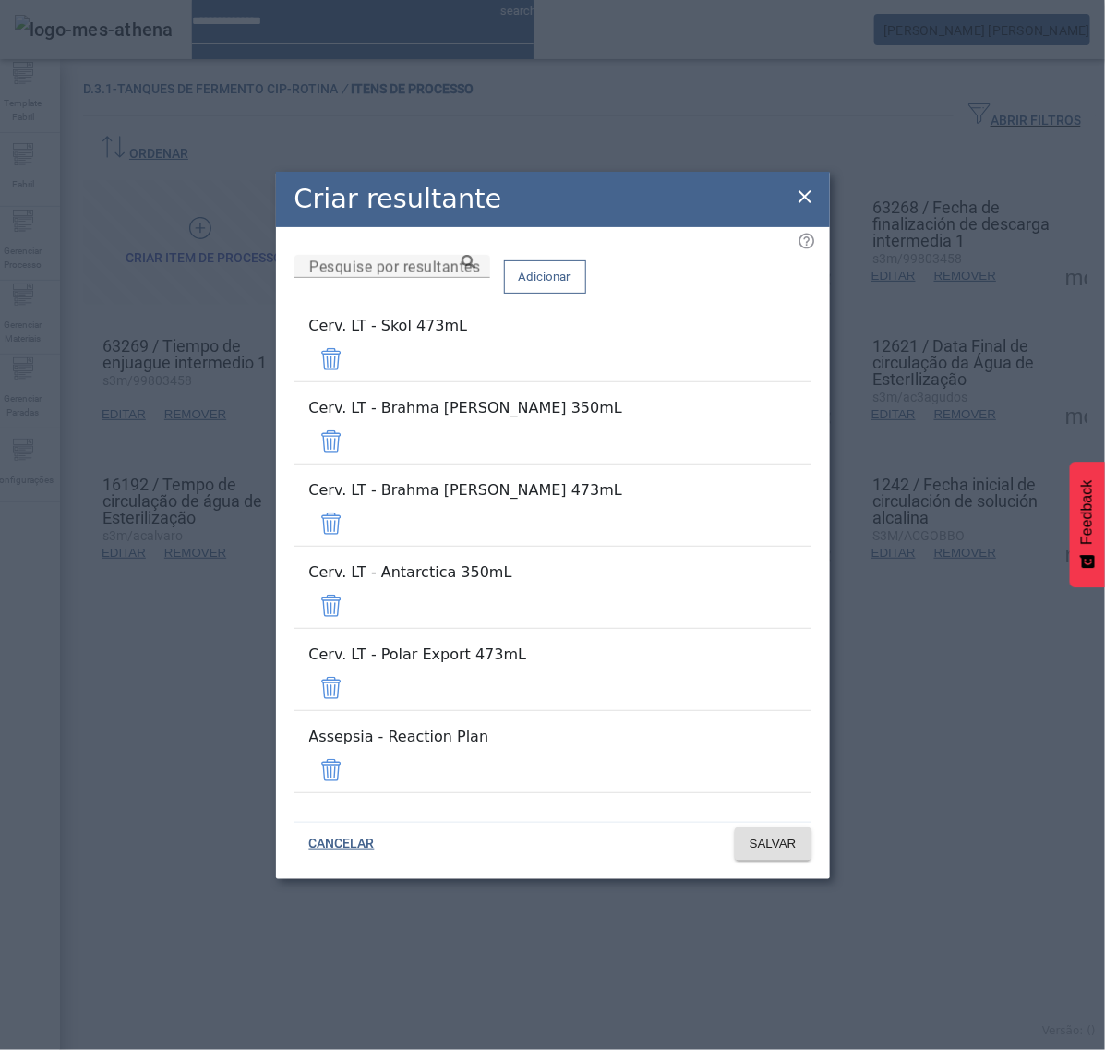
click at [354, 381] on span at bounding box center [331, 359] width 44 height 44
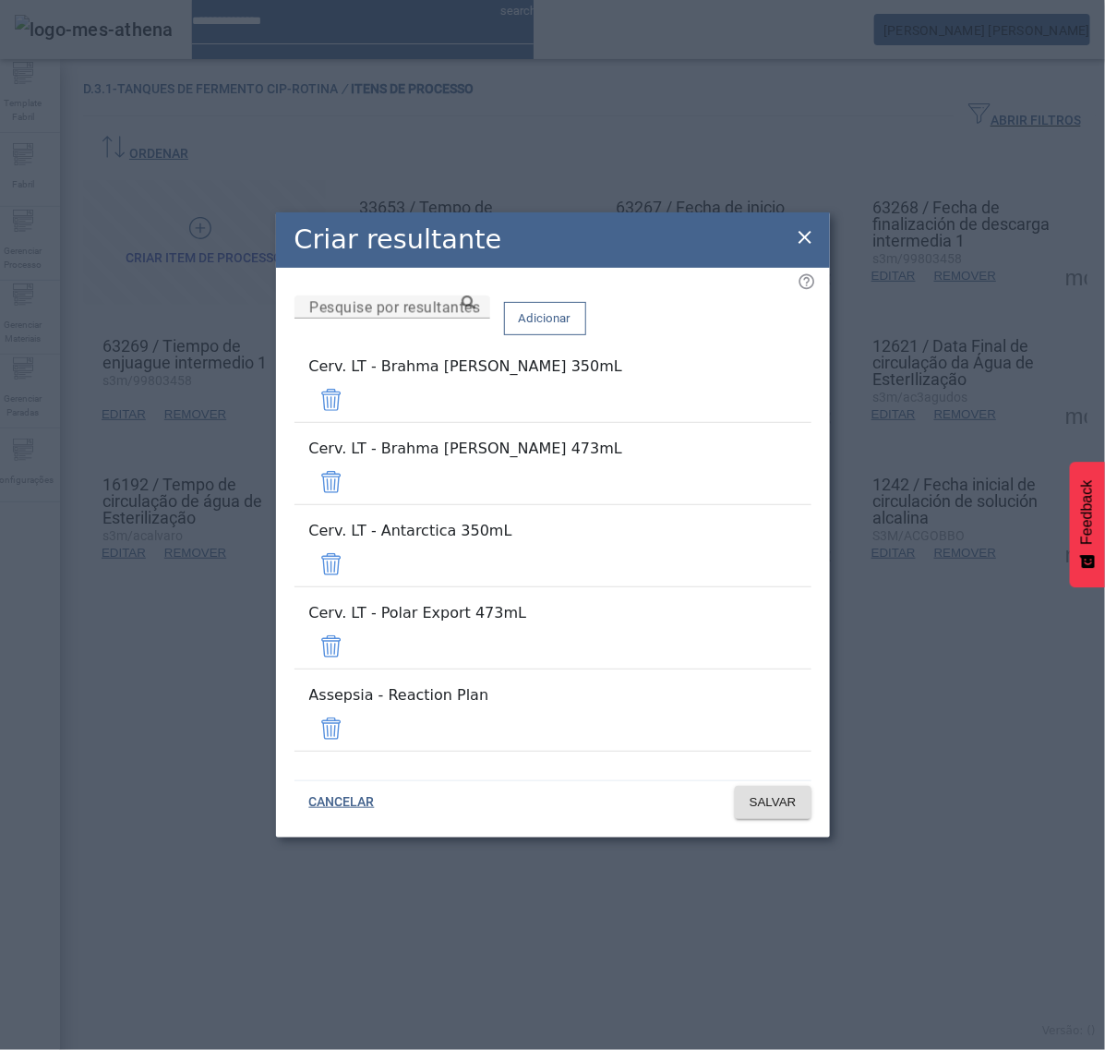
click at [354, 422] on span at bounding box center [331, 400] width 44 height 44
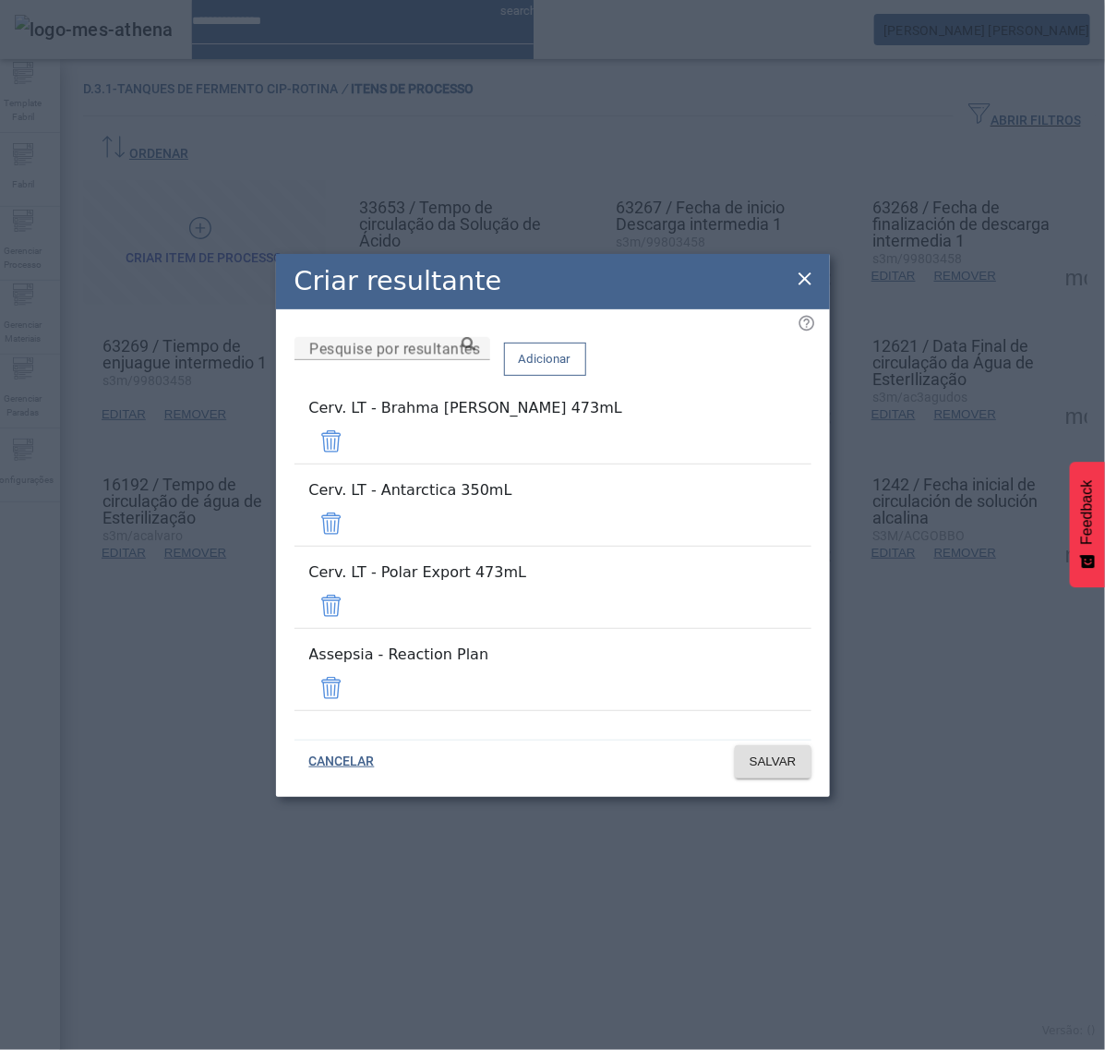
click at [354, 464] on span at bounding box center [331, 441] width 44 height 44
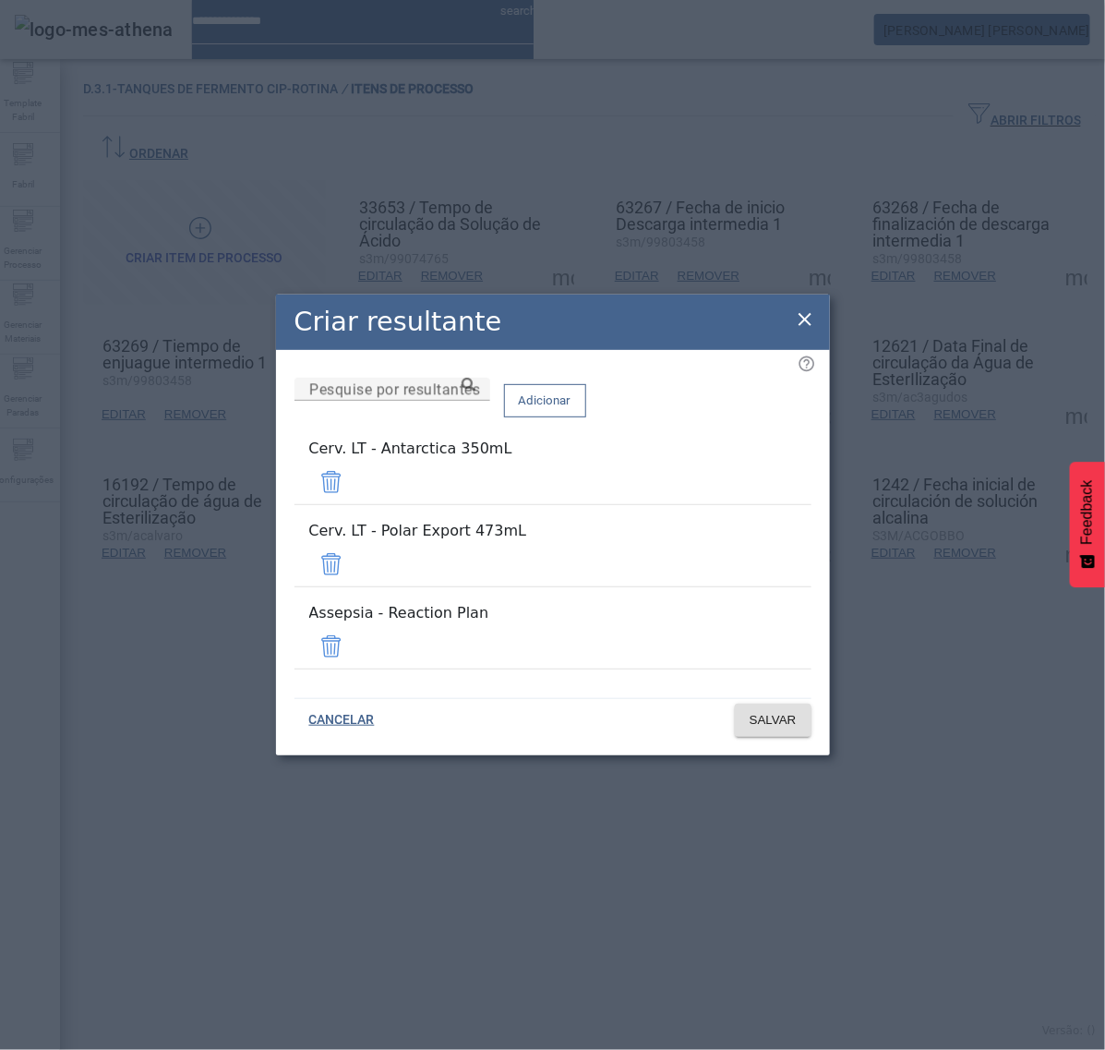
click at [354, 504] on span at bounding box center [331, 482] width 44 height 44
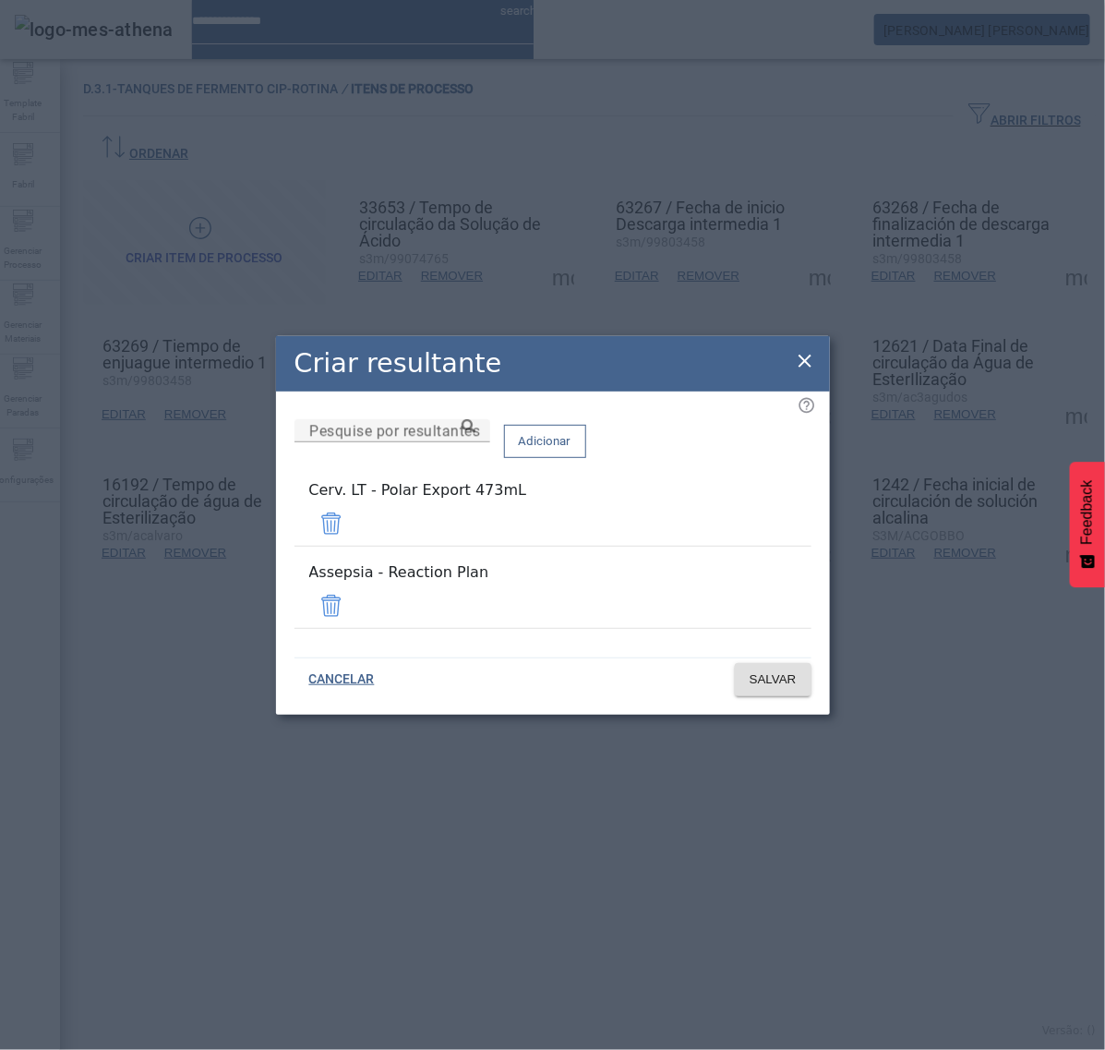
click at [354, 546] on span at bounding box center [331, 523] width 44 height 44
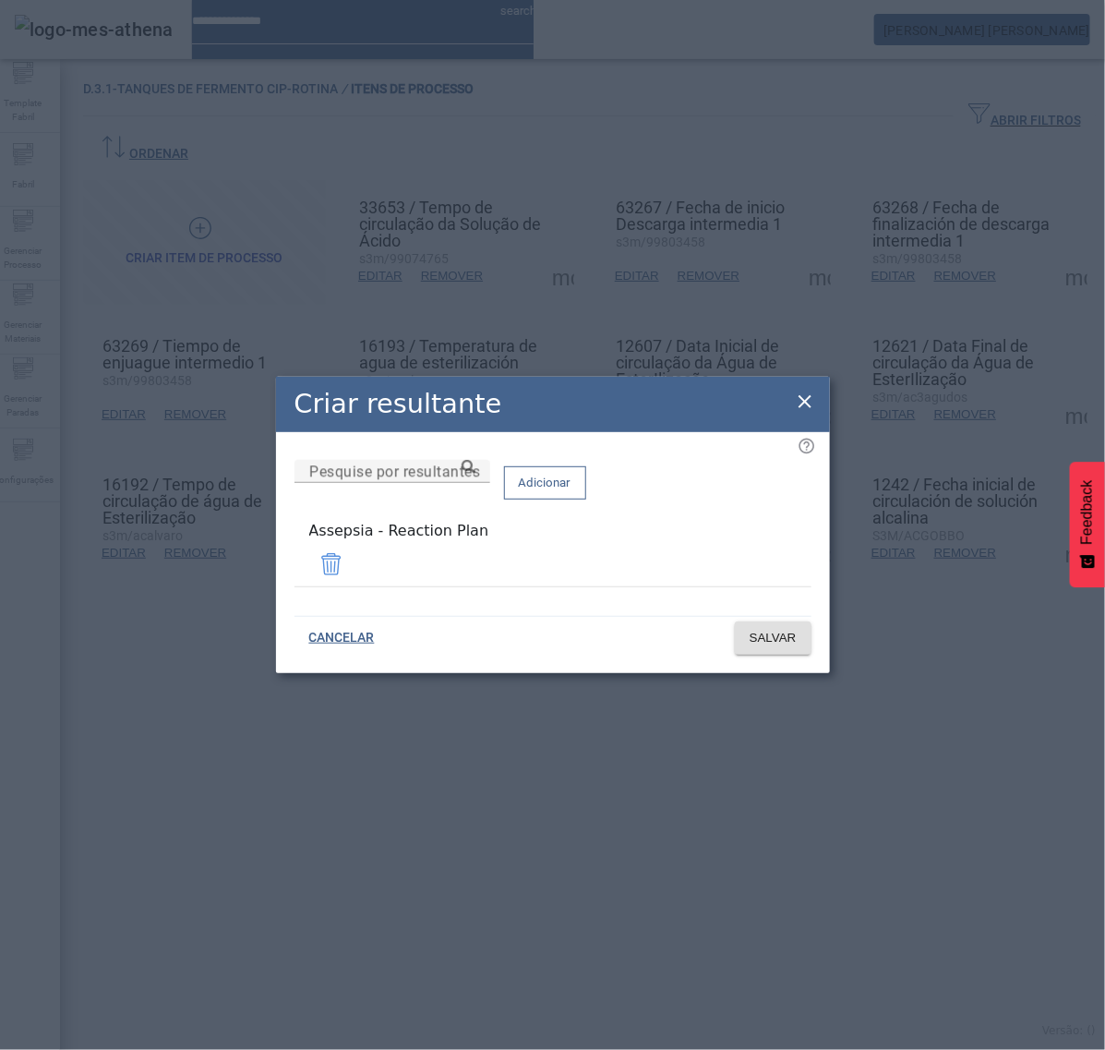
click at [354, 566] on span at bounding box center [331, 564] width 44 height 44
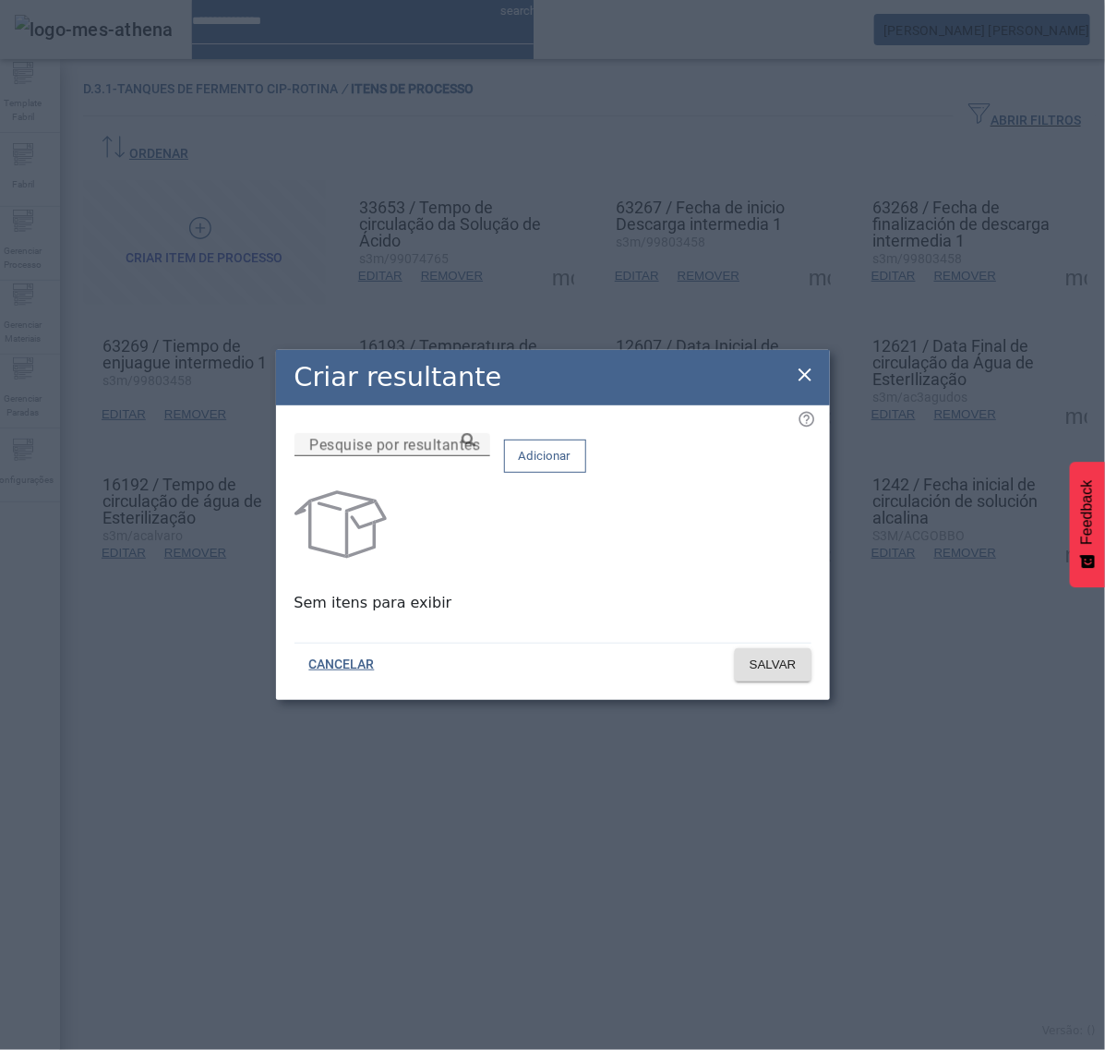
click at [421, 453] on mat-label "Pesquise por resultantes" at bounding box center [394, 445] width 171 height 18
click at [421, 456] on input "Pesquise por resultantes" at bounding box center [392, 445] width 166 height 22
paste input "**********"
click at [476, 447] on icon at bounding box center [469, 440] width 14 height 14
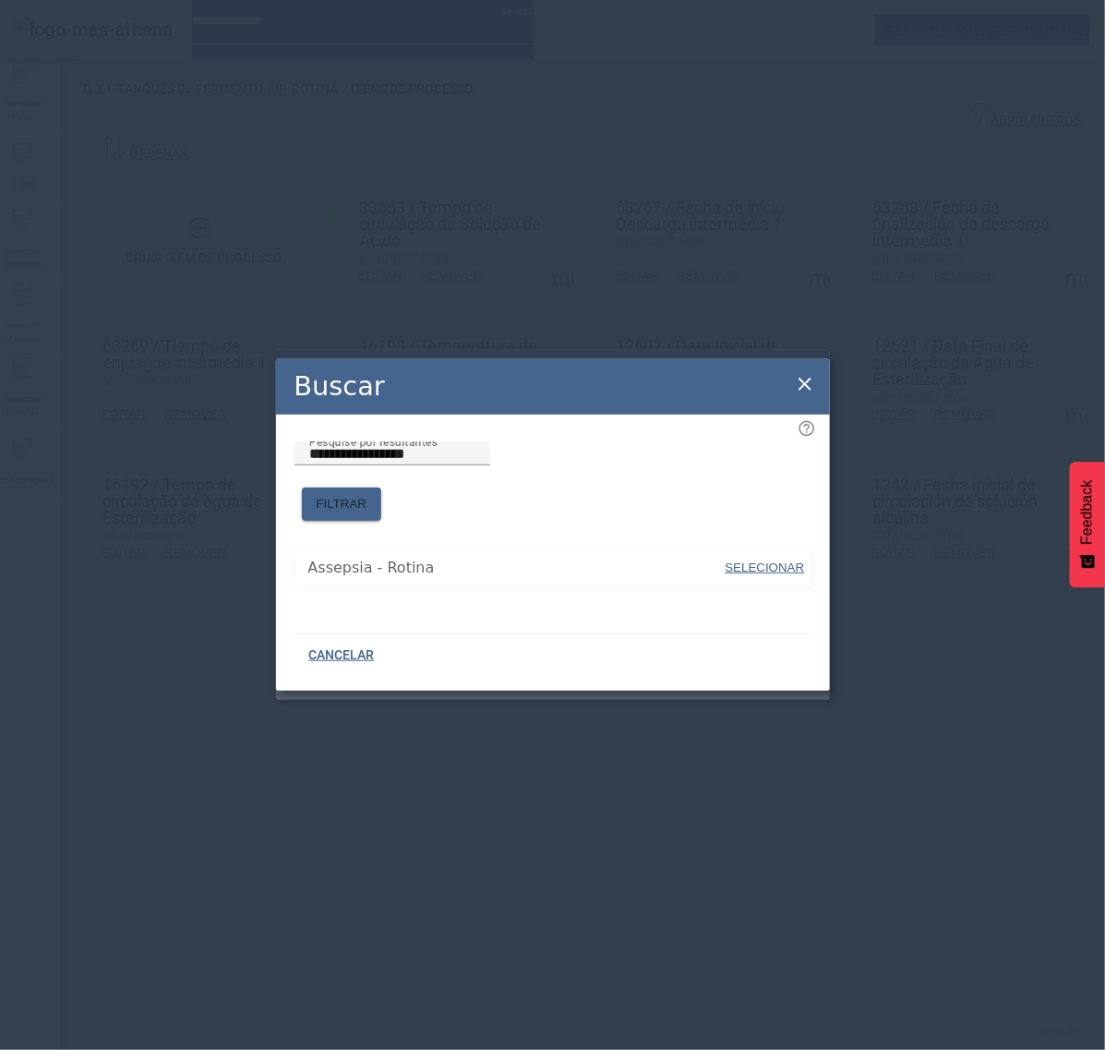
click at [757, 561] on span "SELECIONAR" at bounding box center [765, 568] width 79 height 14
type input "**********"
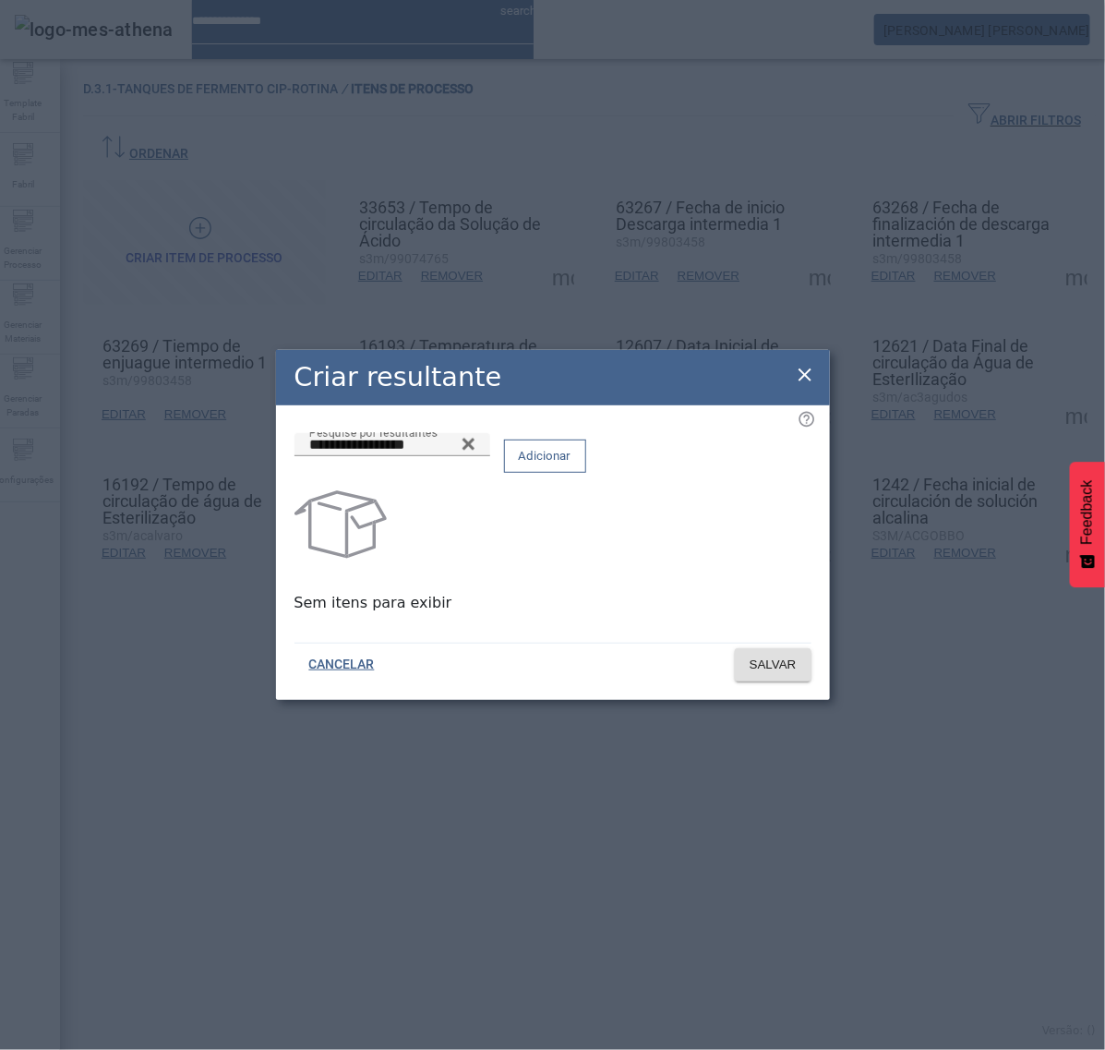
click at [572, 465] on span "Adicionar" at bounding box center [545, 456] width 53 height 18
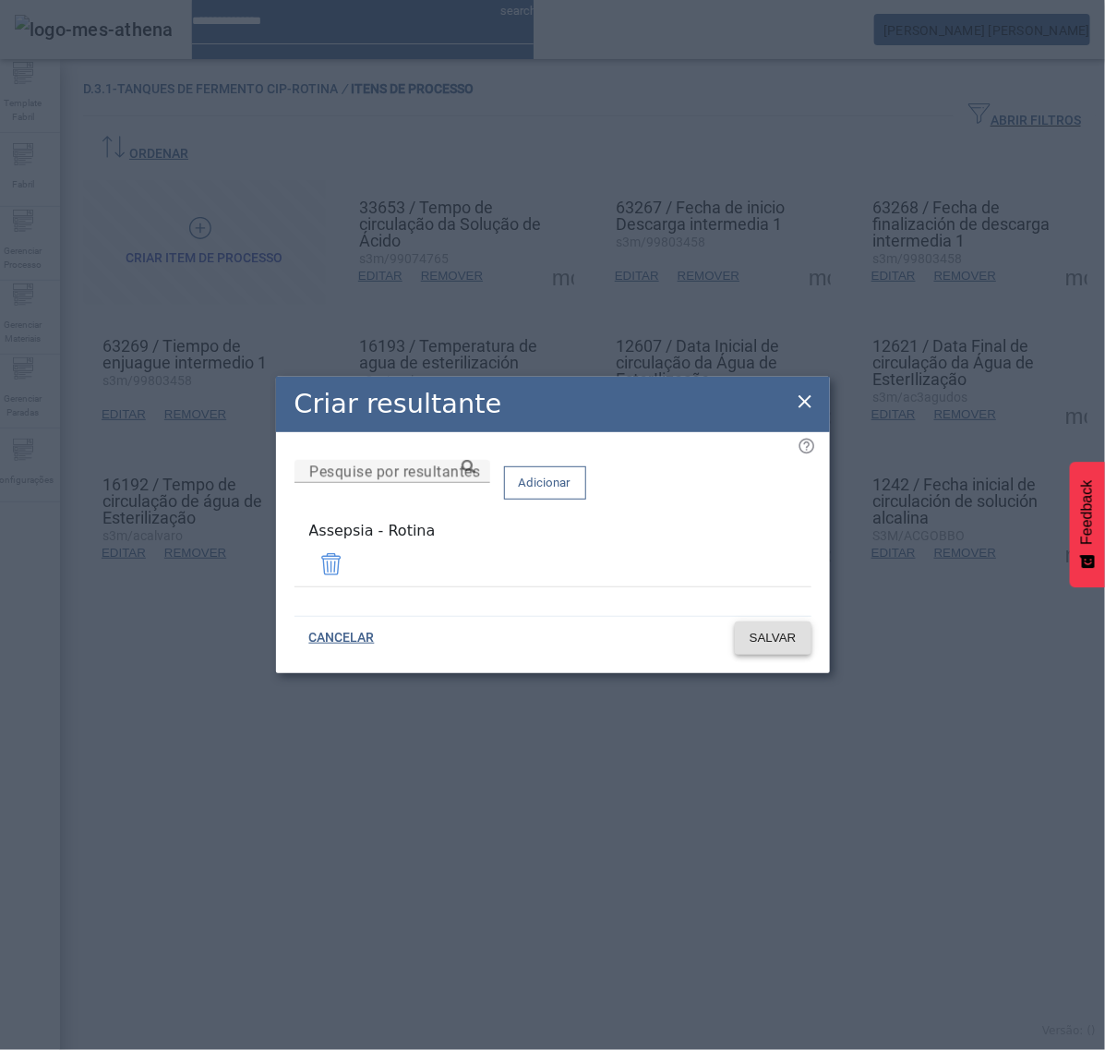
click at [767, 638] on span "SALVAR" at bounding box center [773, 638] width 47 height 18
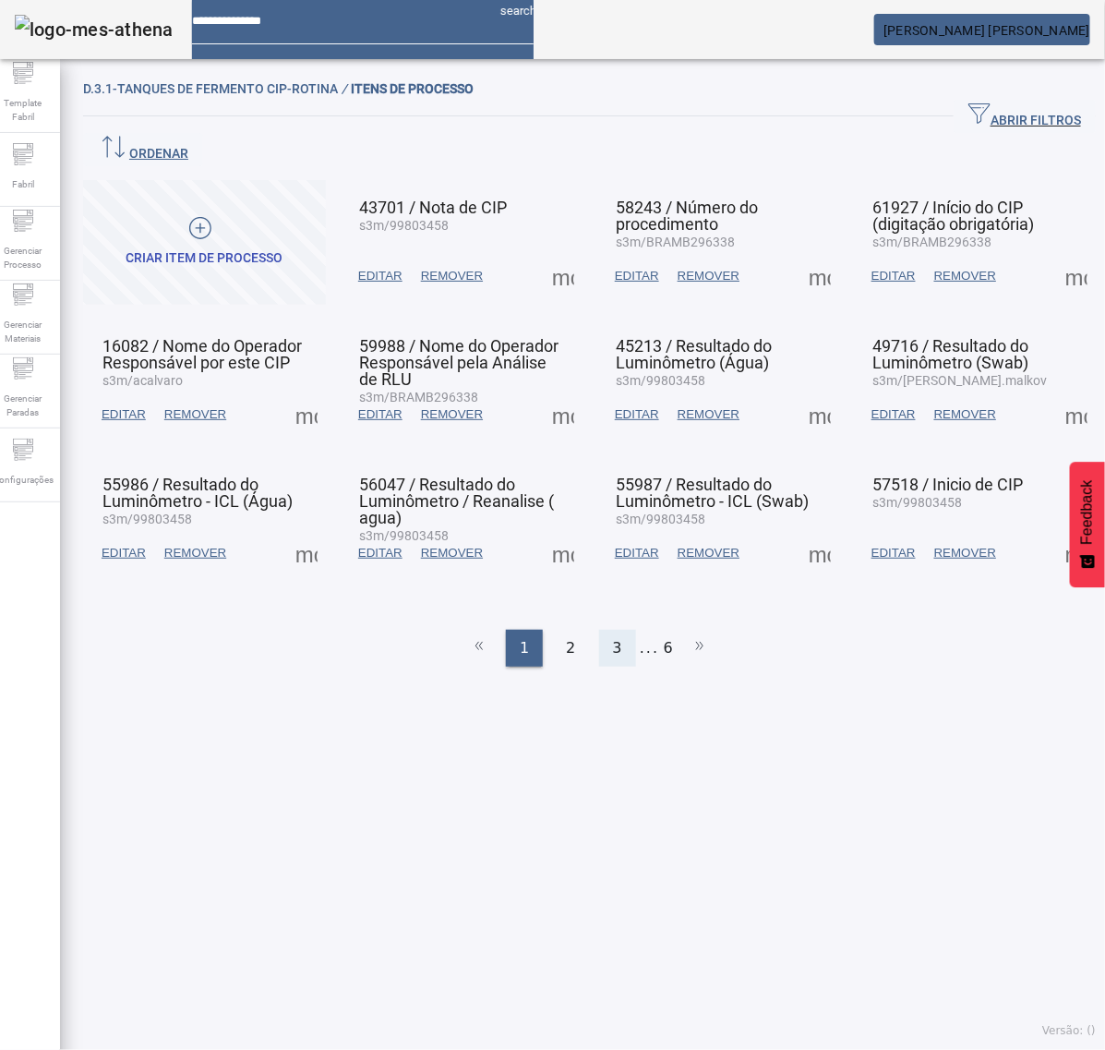
click at [606, 630] on div "3" at bounding box center [617, 648] width 37 height 37
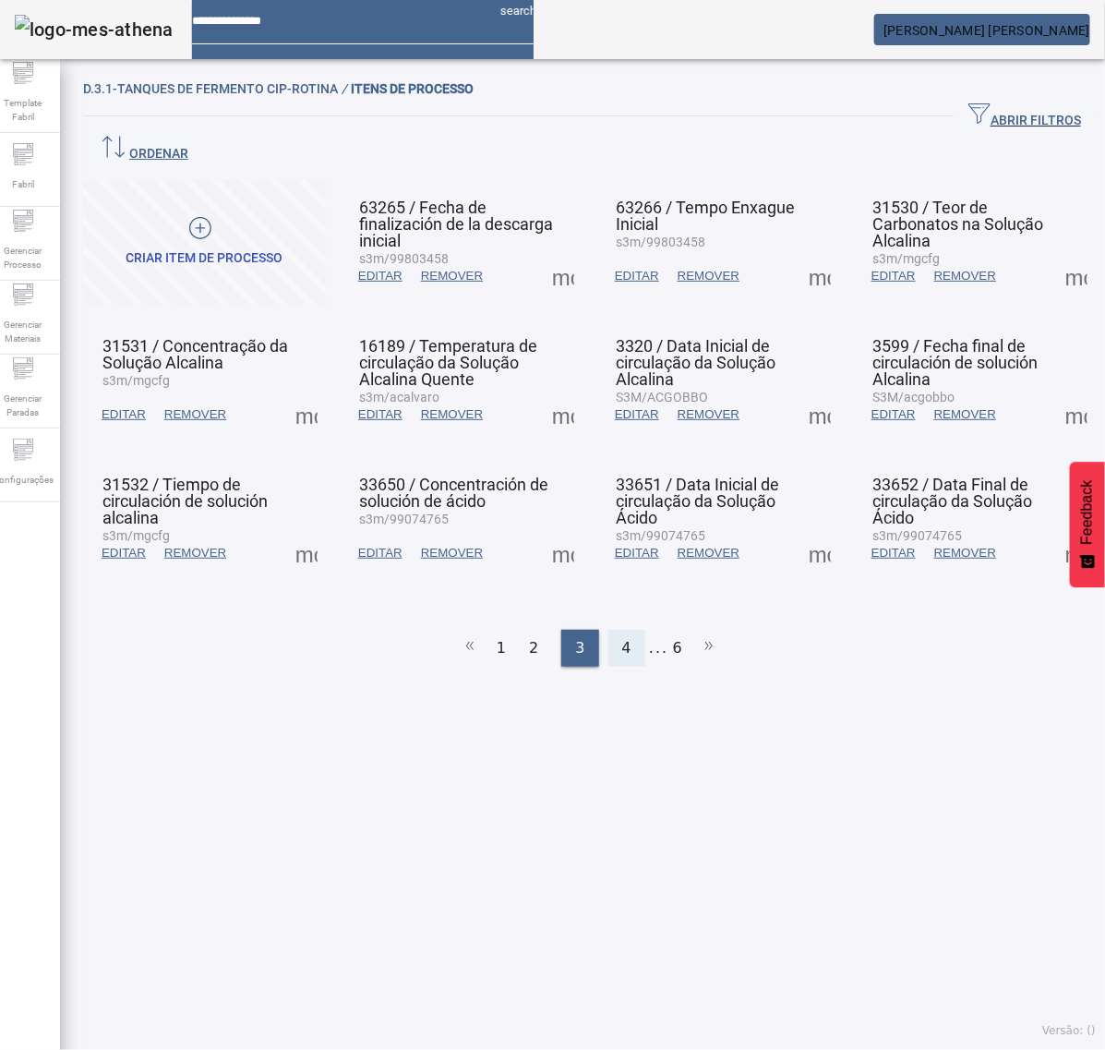
click at [622, 637] on span "4" at bounding box center [626, 648] width 9 height 22
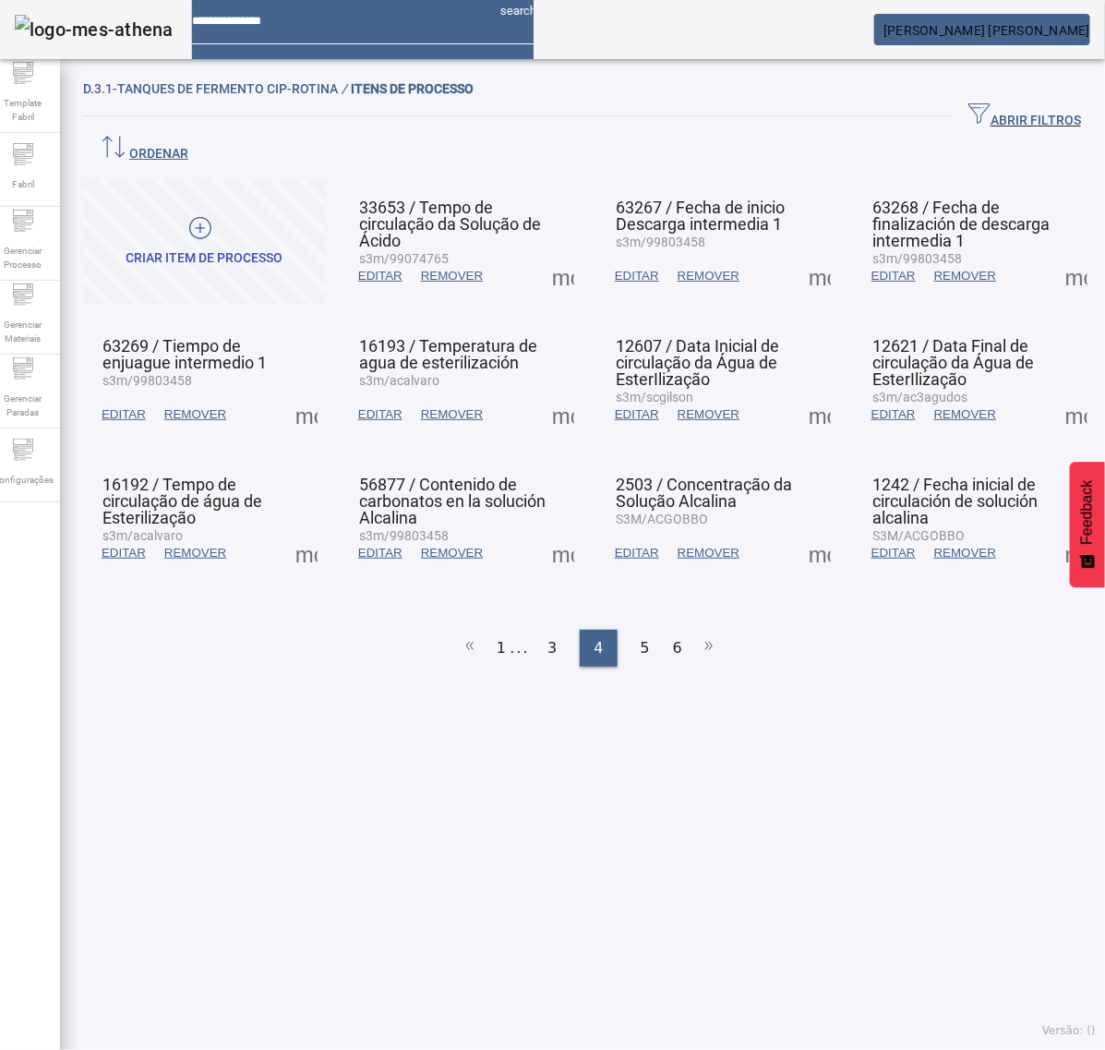
click at [305, 531] on span at bounding box center [306, 553] width 44 height 44
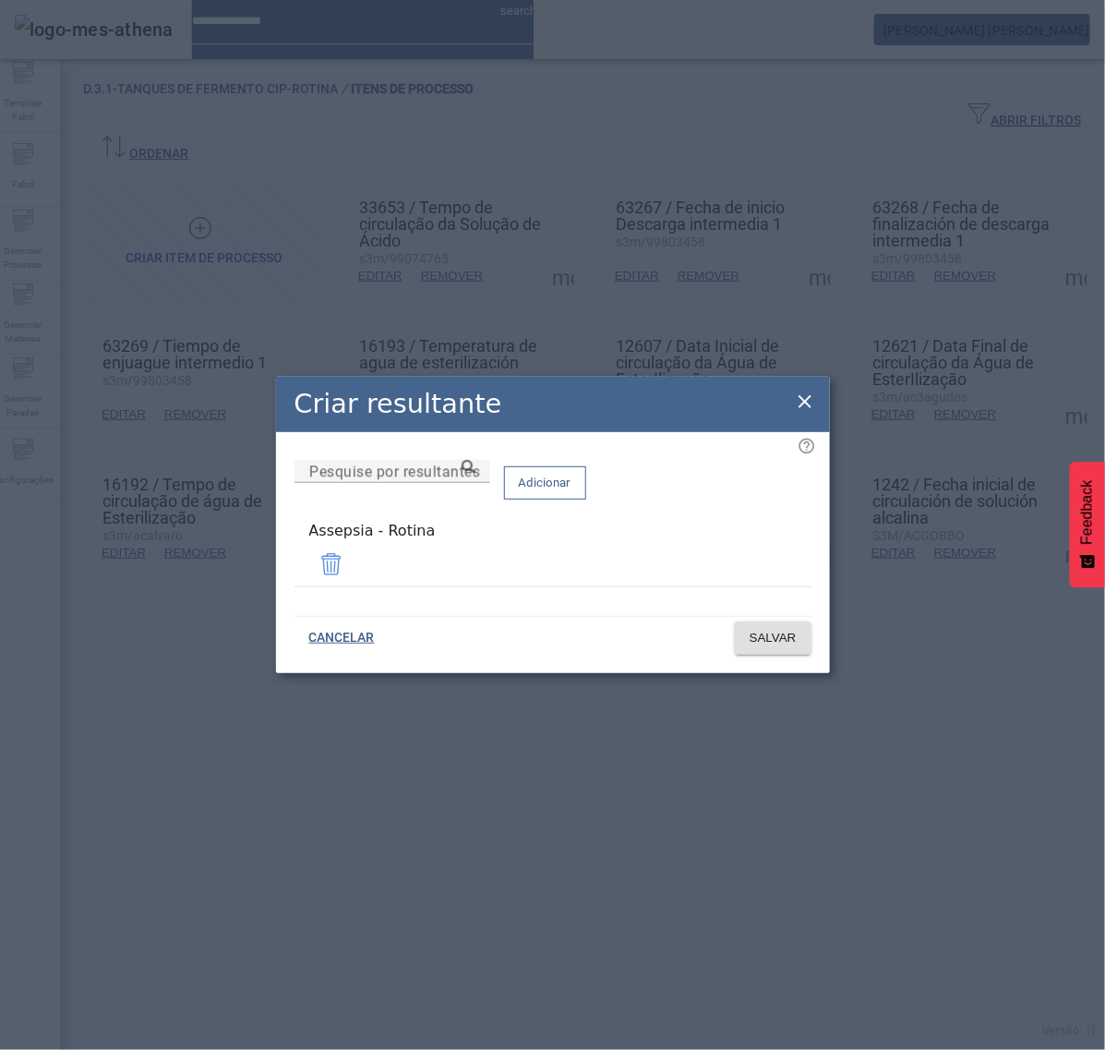
click at [797, 408] on icon at bounding box center [805, 402] width 22 height 22
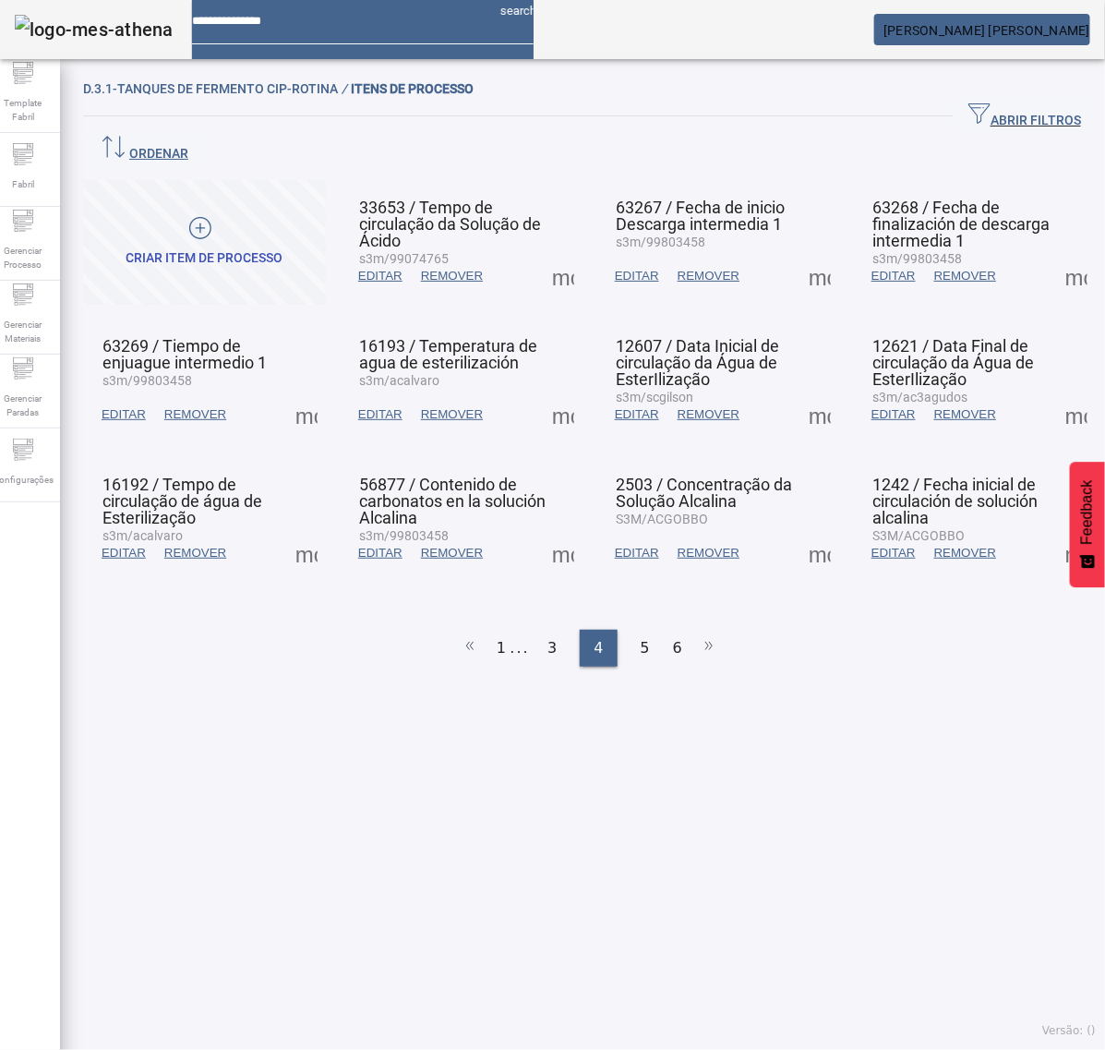
click at [552, 531] on span at bounding box center [563, 553] width 44 height 44
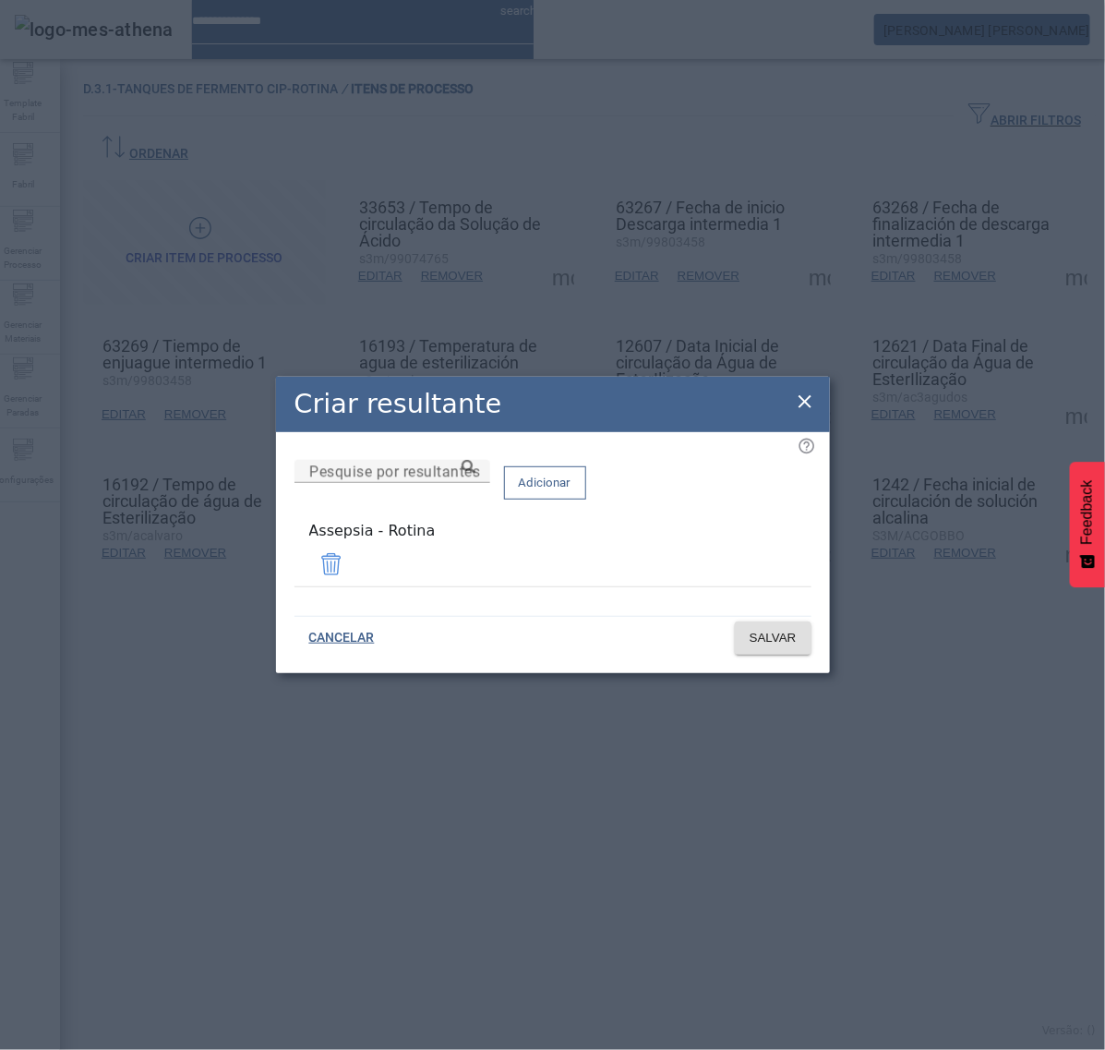
click at [806, 400] on icon at bounding box center [805, 402] width 22 height 22
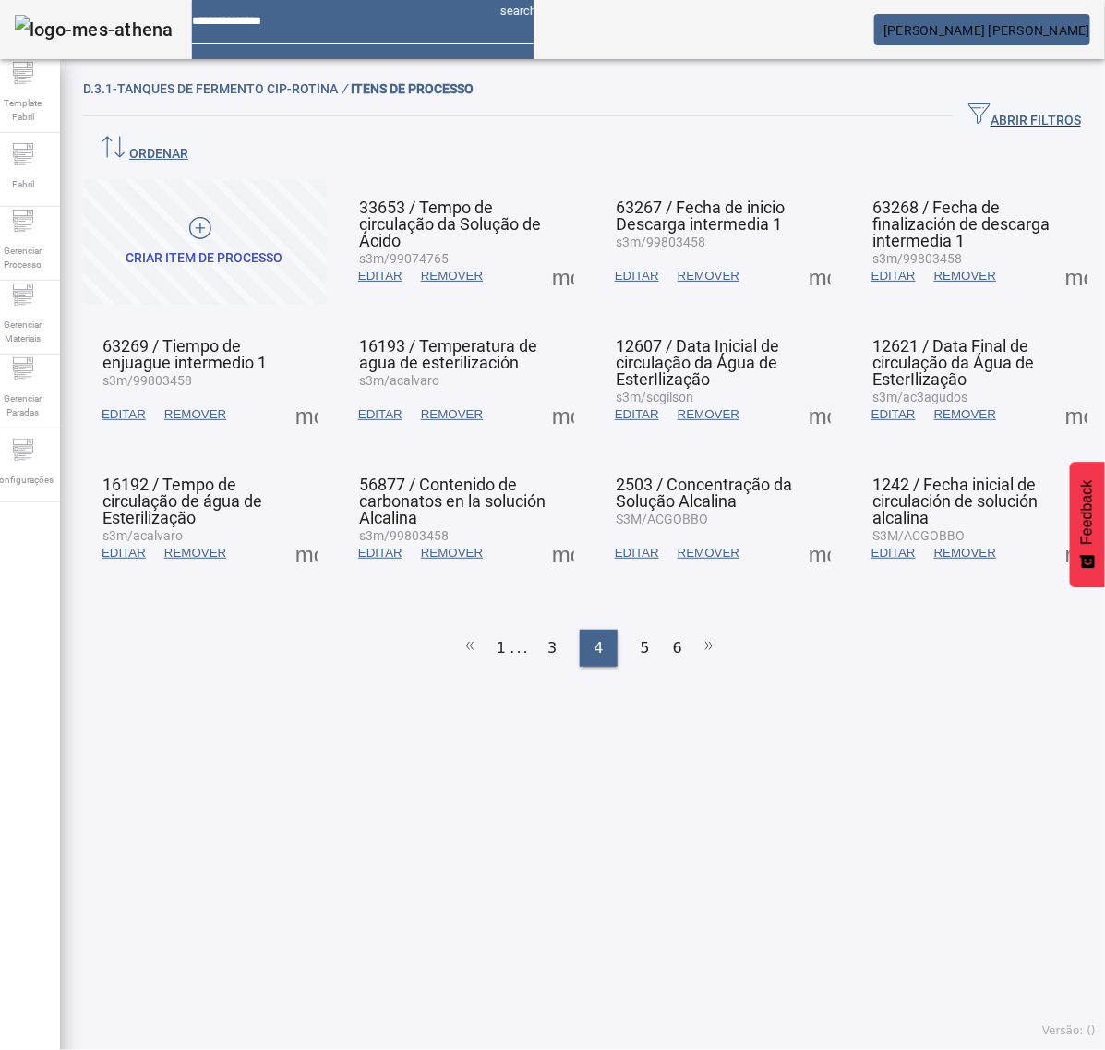
click at [798, 531] on span at bounding box center [820, 553] width 44 height 44
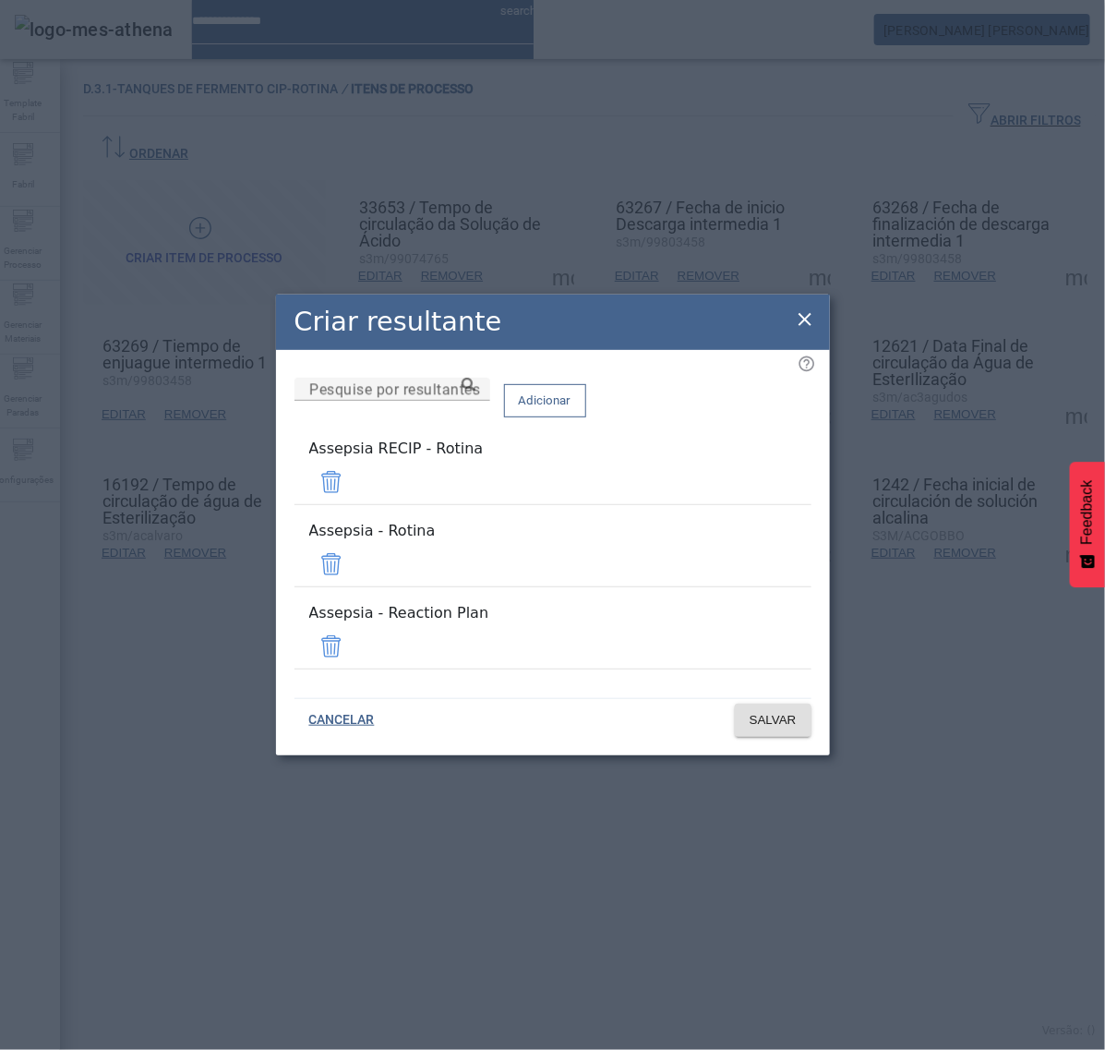
click at [354, 504] on span at bounding box center [331, 482] width 44 height 44
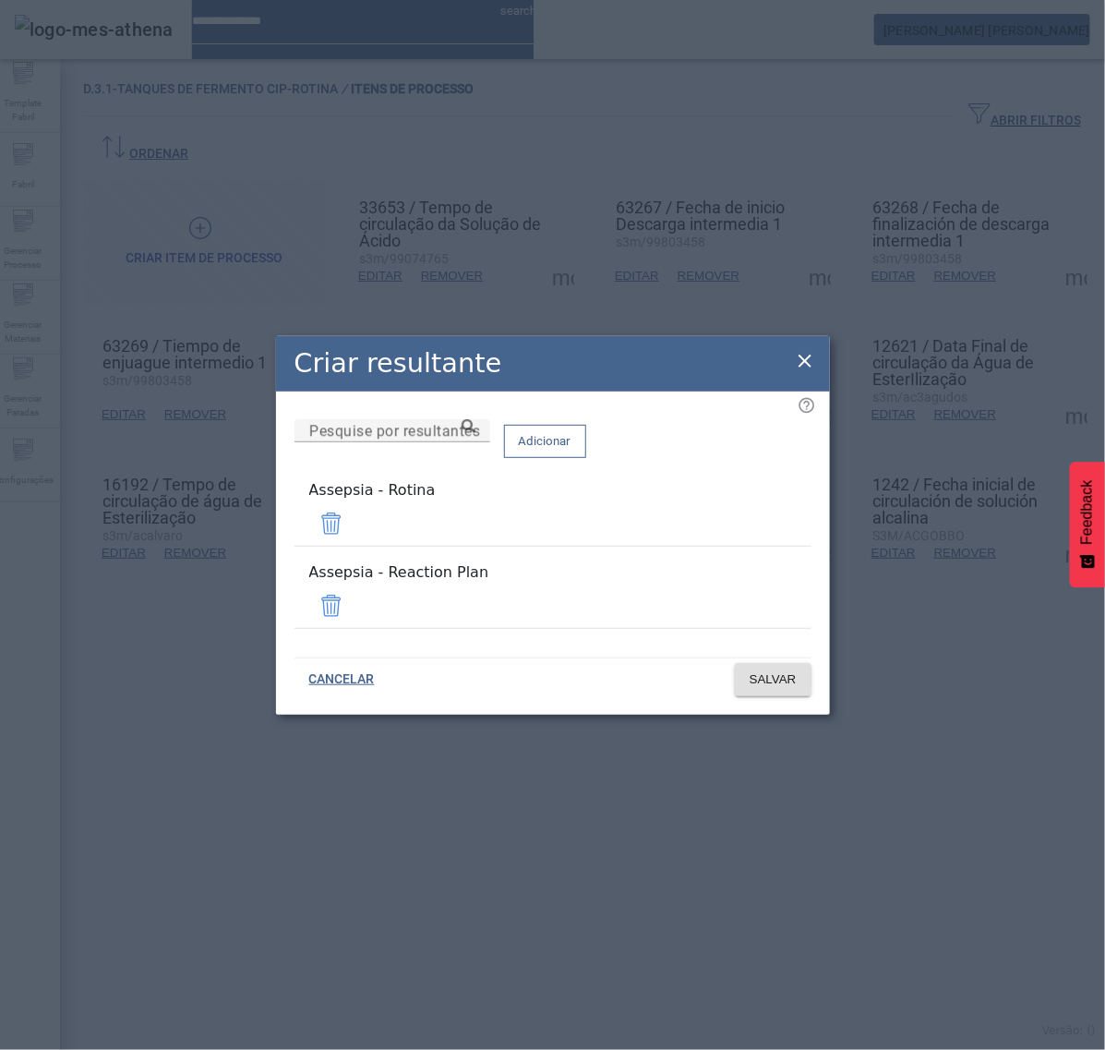
click at [81, 1049] on div "Remover" at bounding box center [40, 1068] width 81 height 22
drag, startPoint x: 759, startPoint y: 596, endPoint x: 763, endPoint y: 611, distance: 16.1
click at [354, 594] on span at bounding box center [331, 606] width 44 height 44
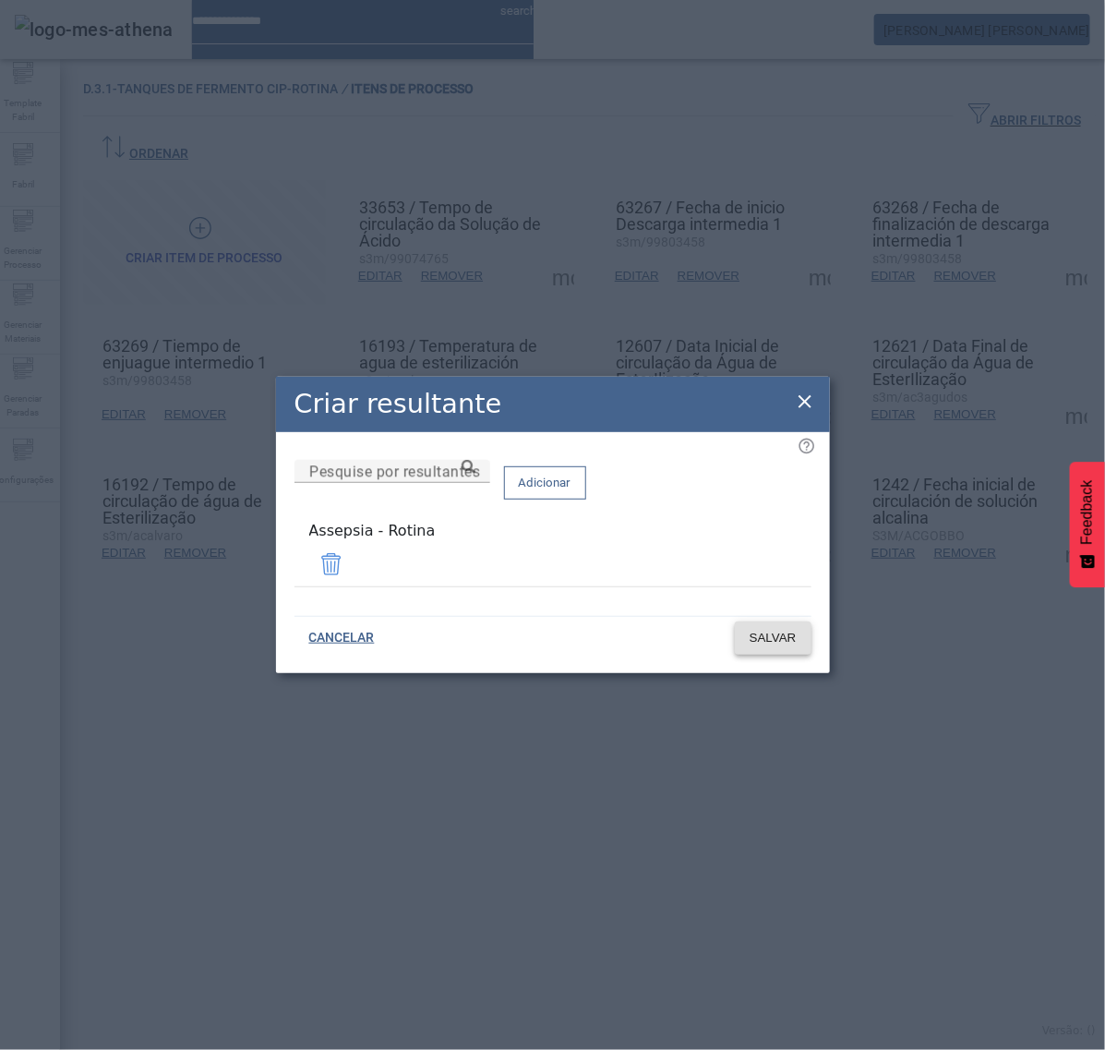
click at [773, 634] on span "SALVAR" at bounding box center [773, 638] width 47 height 18
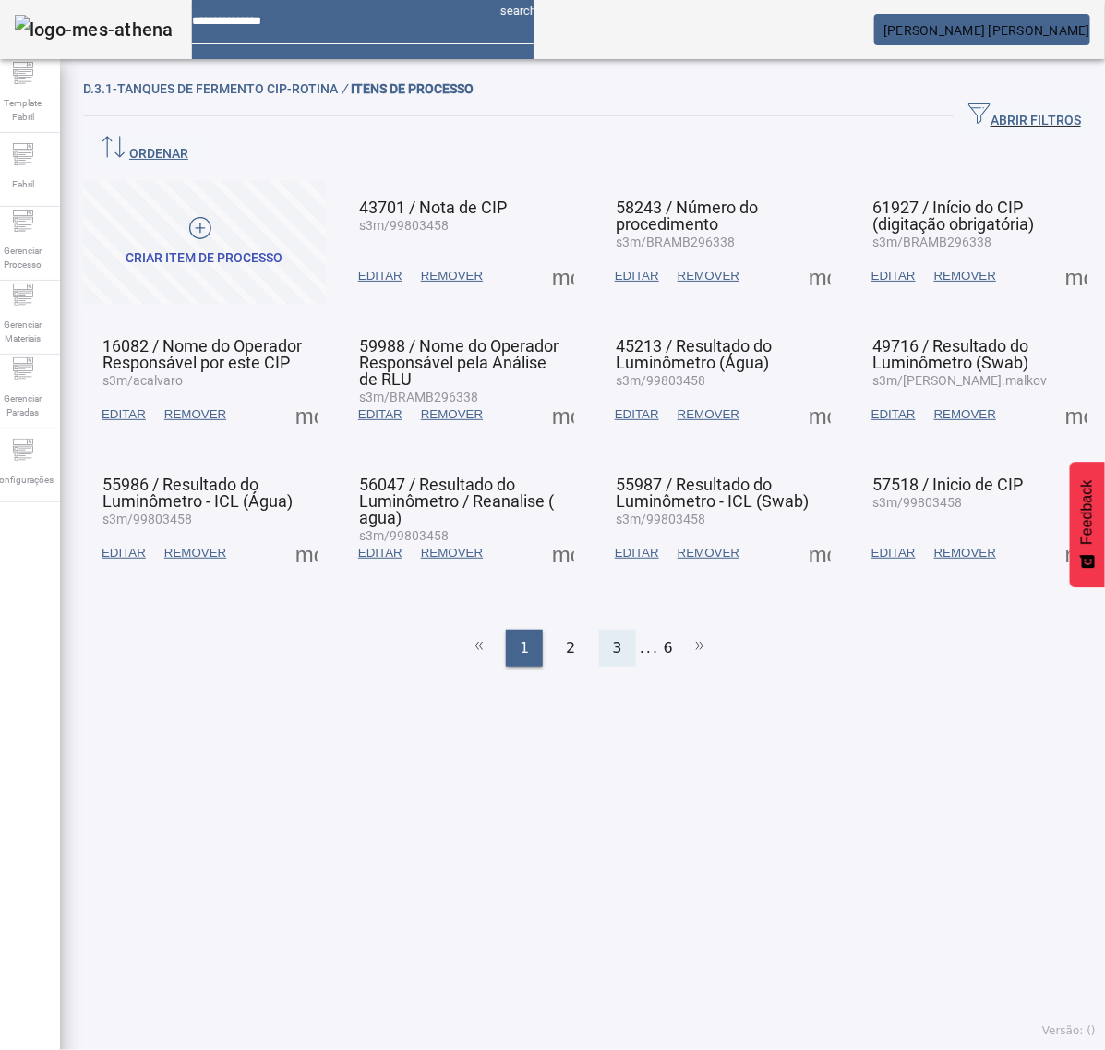
click at [613, 637] on span "3" at bounding box center [617, 648] width 9 height 22
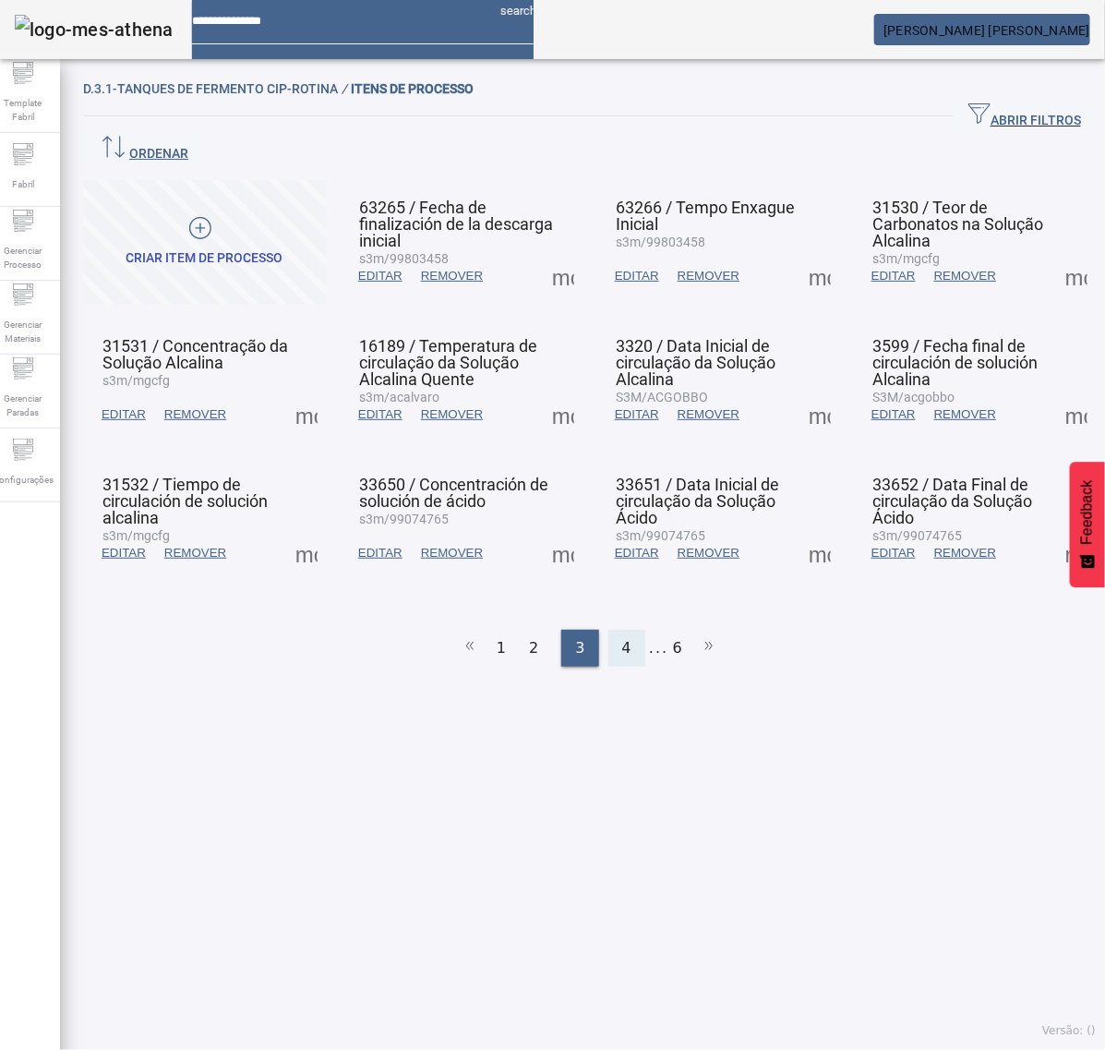
click at [625, 630] on div "4" at bounding box center [627, 648] width 37 height 37
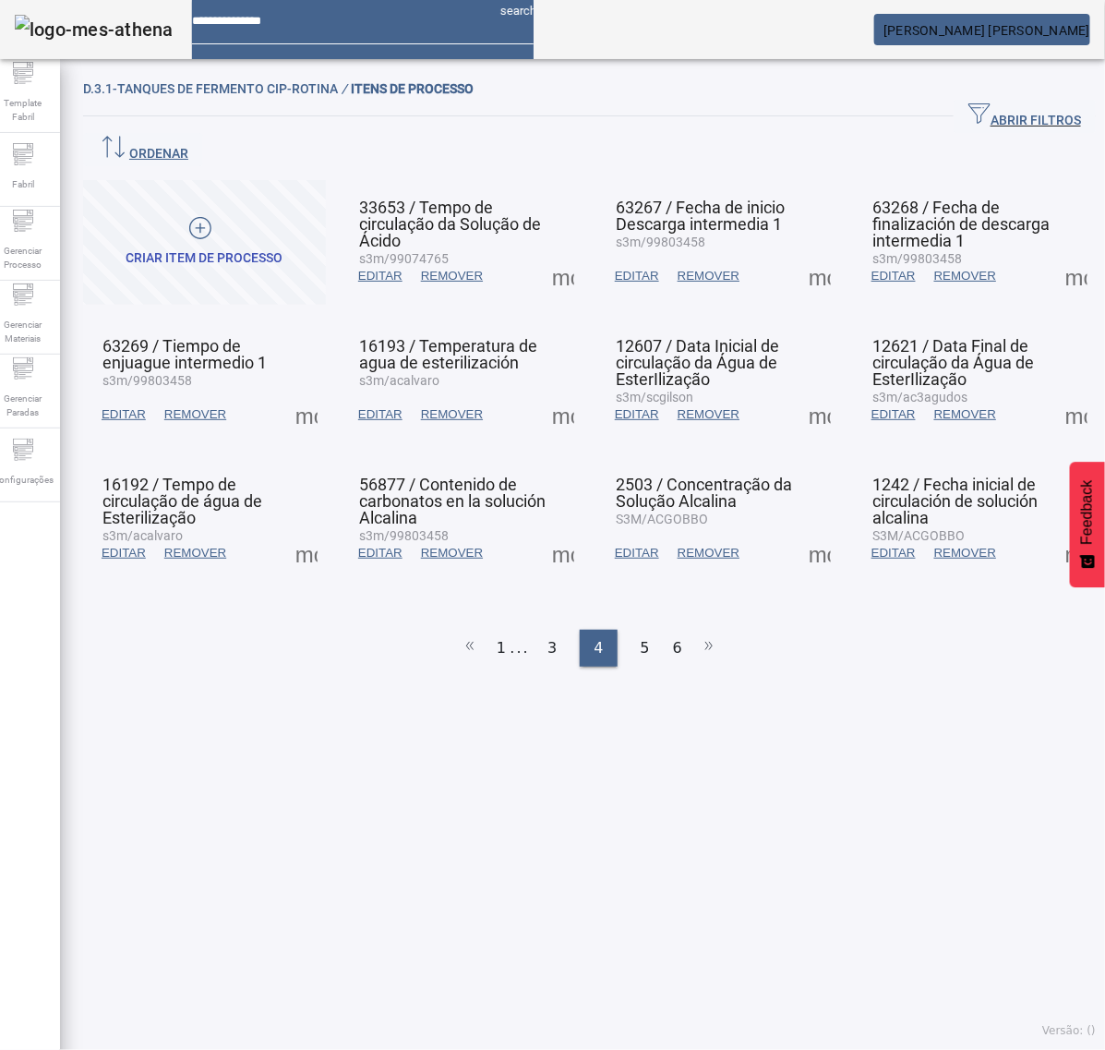
click at [805, 531] on span at bounding box center [820, 553] width 44 height 44
click at [799, 531] on span at bounding box center [820, 553] width 44 height 44
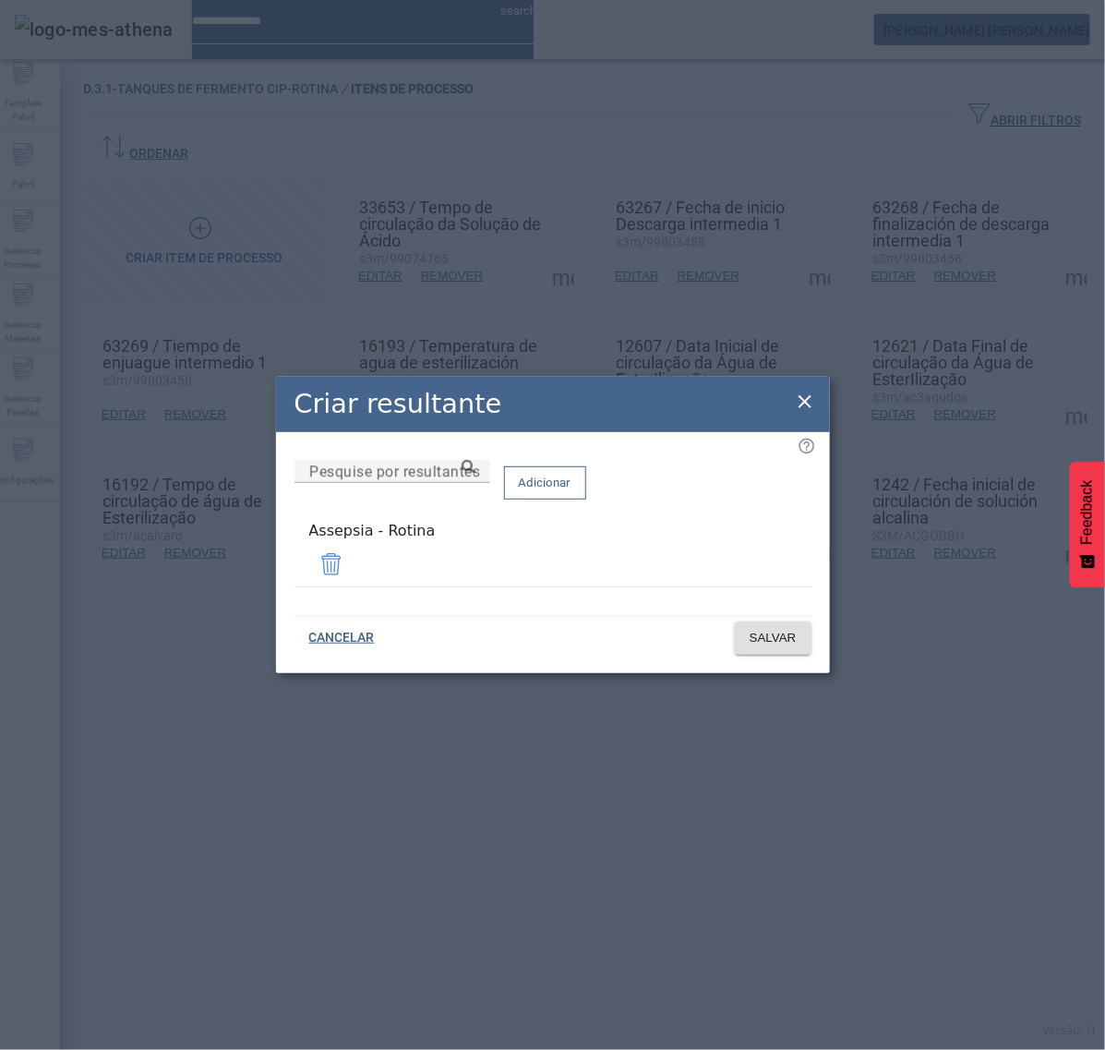
drag, startPoint x: 805, startPoint y: 411, endPoint x: 825, endPoint y: 416, distance: 19.9
click at [805, 408] on icon at bounding box center [805, 402] width 22 height 22
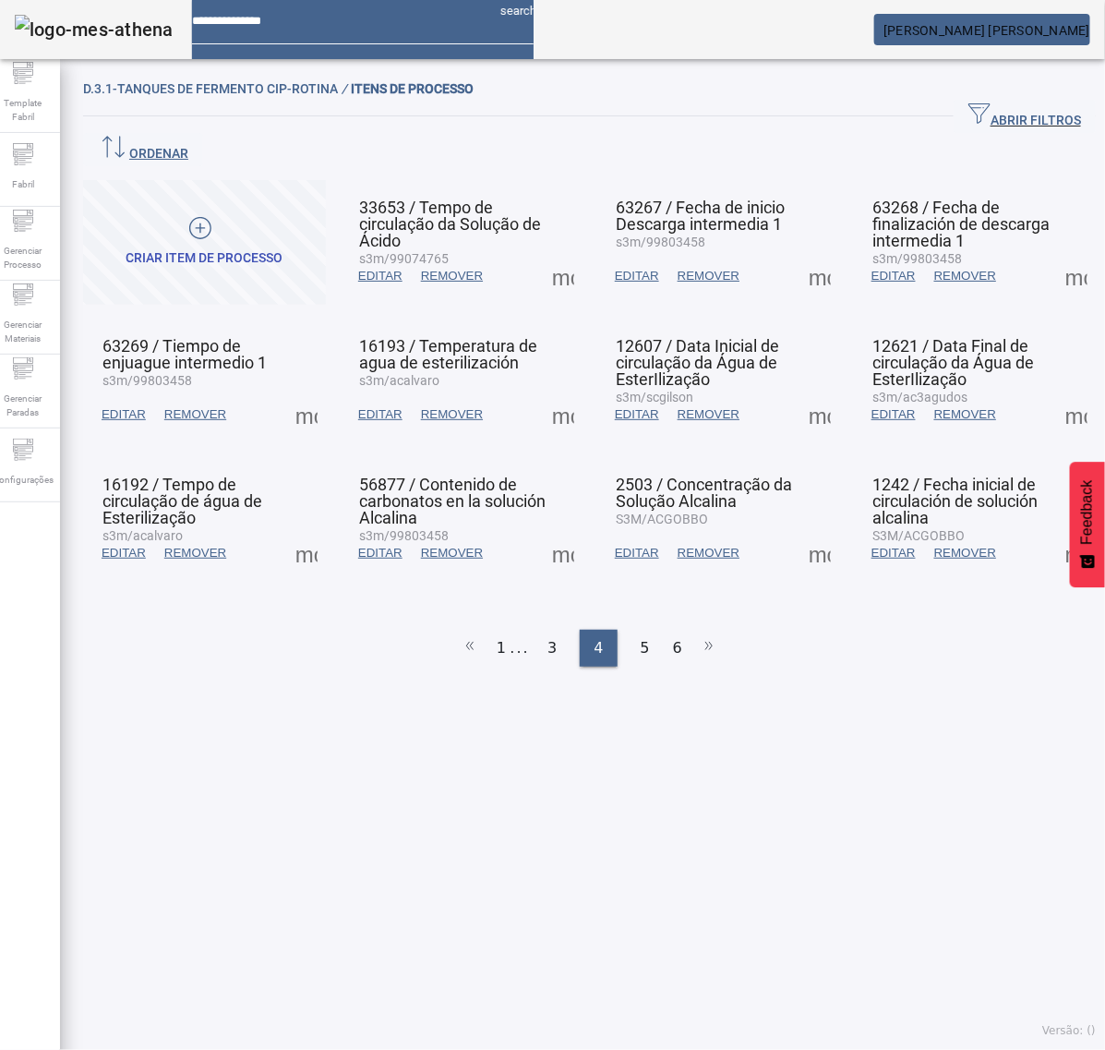
click at [1055, 531] on span at bounding box center [1077, 553] width 44 height 44
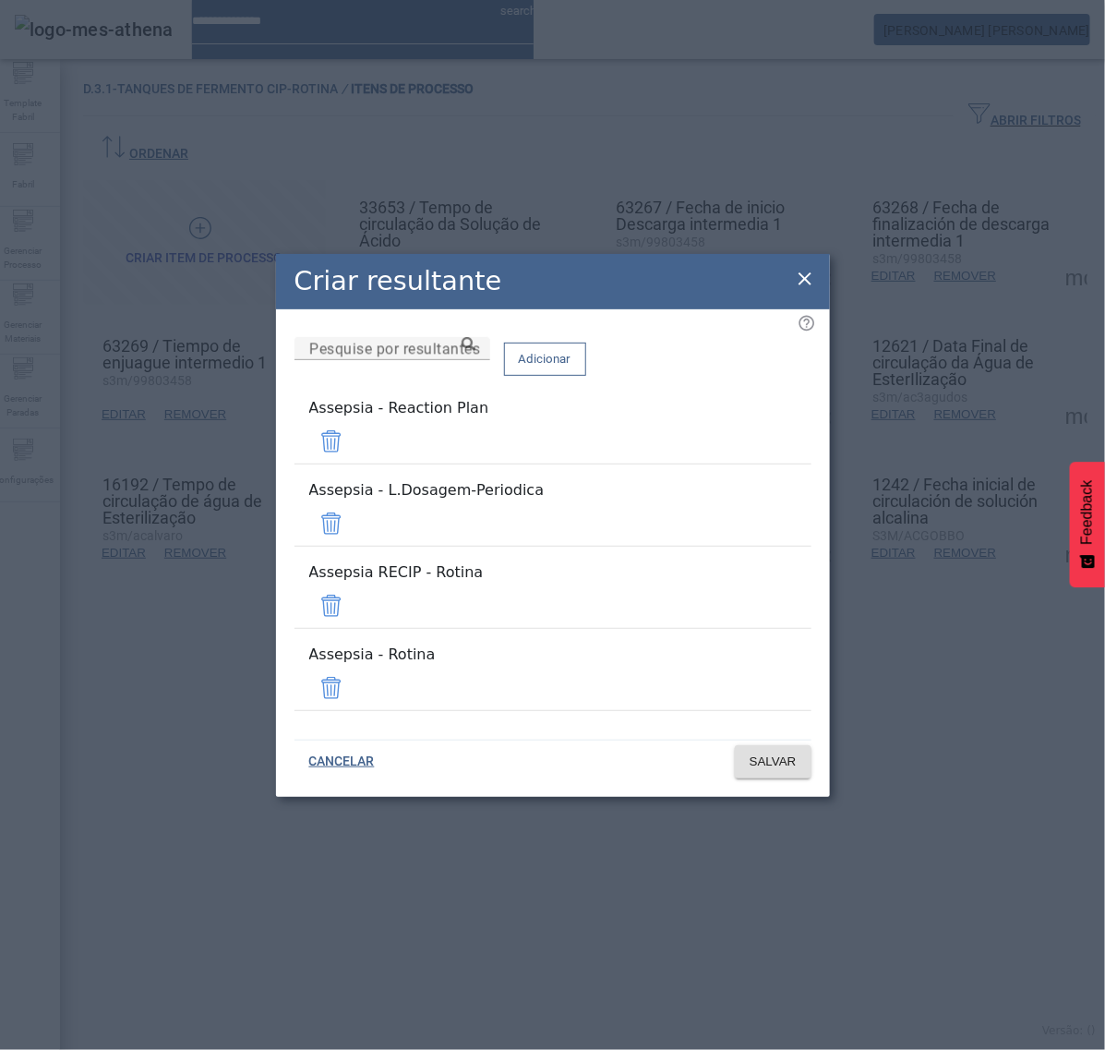
click at [354, 464] on span at bounding box center [331, 441] width 44 height 44
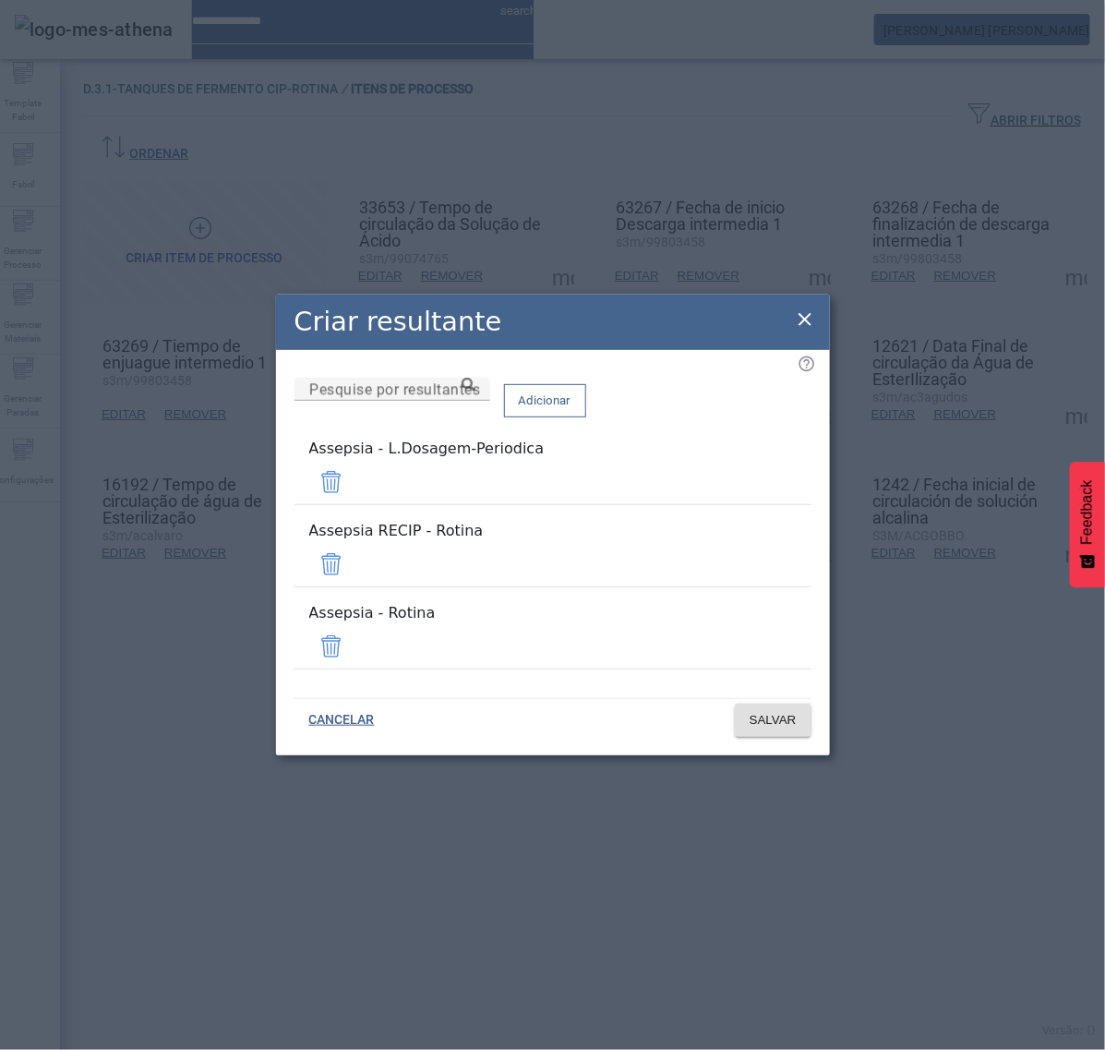
click at [354, 500] on span at bounding box center [331, 482] width 44 height 44
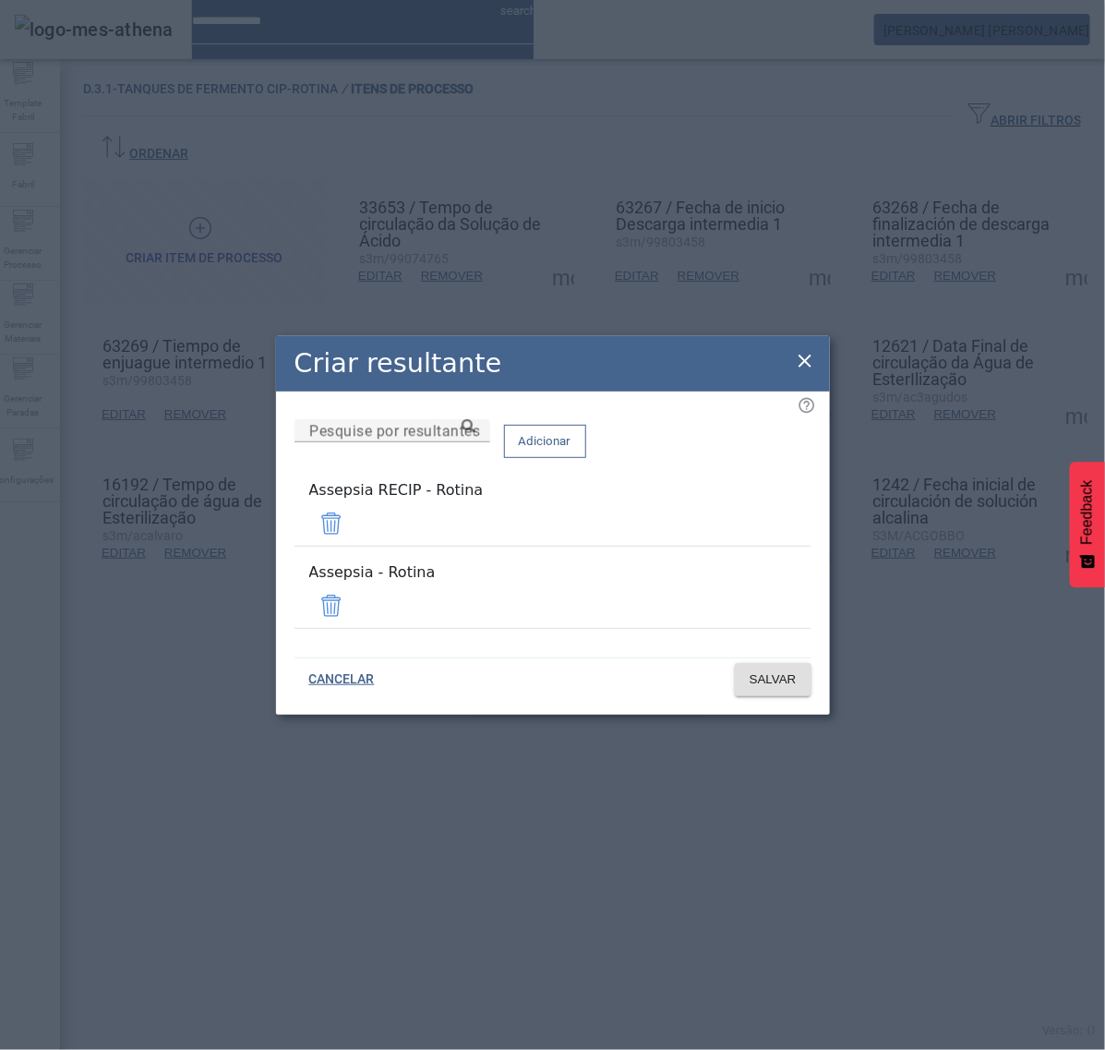
click at [354, 537] on span at bounding box center [331, 523] width 44 height 44
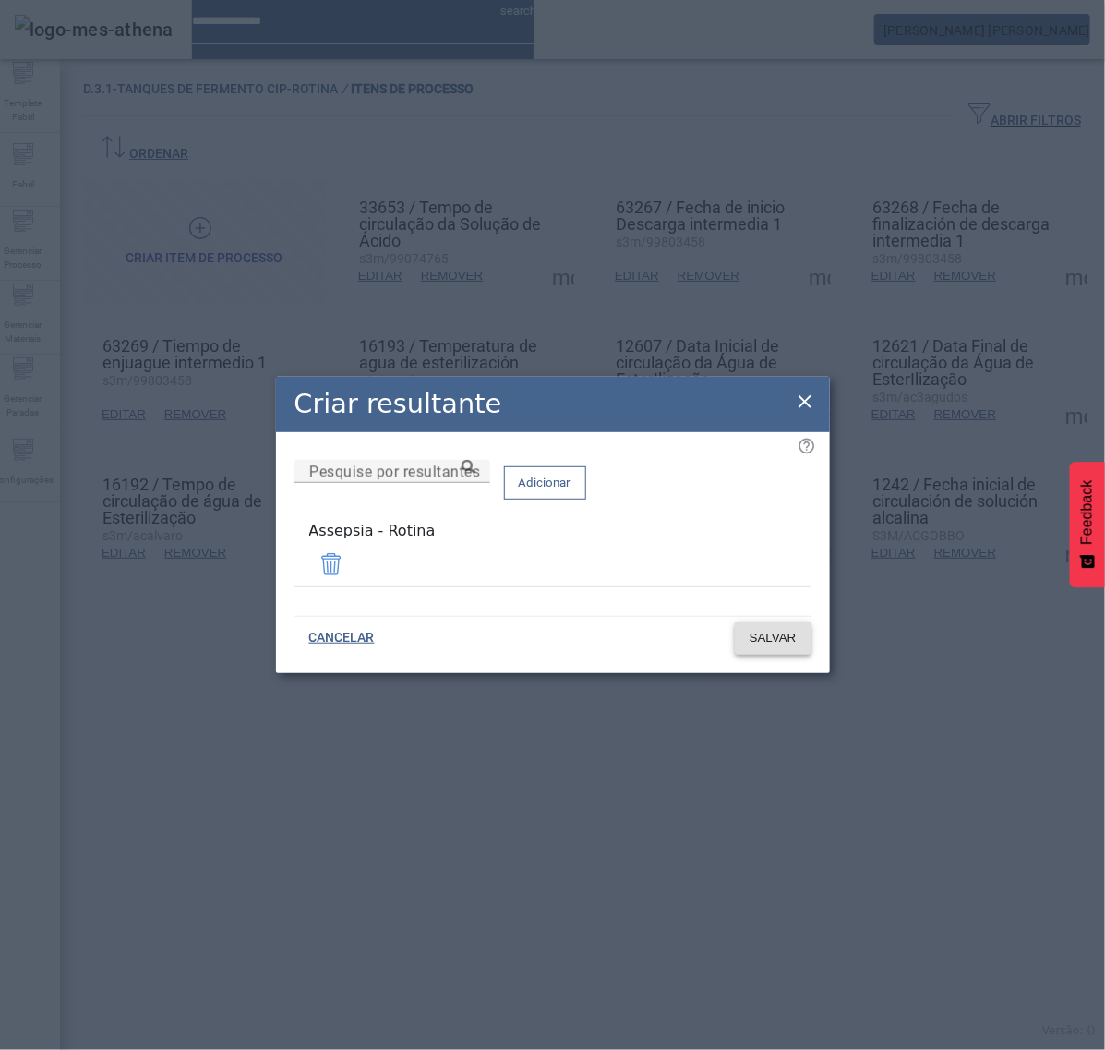
click at [780, 638] on span "SALVAR" at bounding box center [773, 638] width 47 height 18
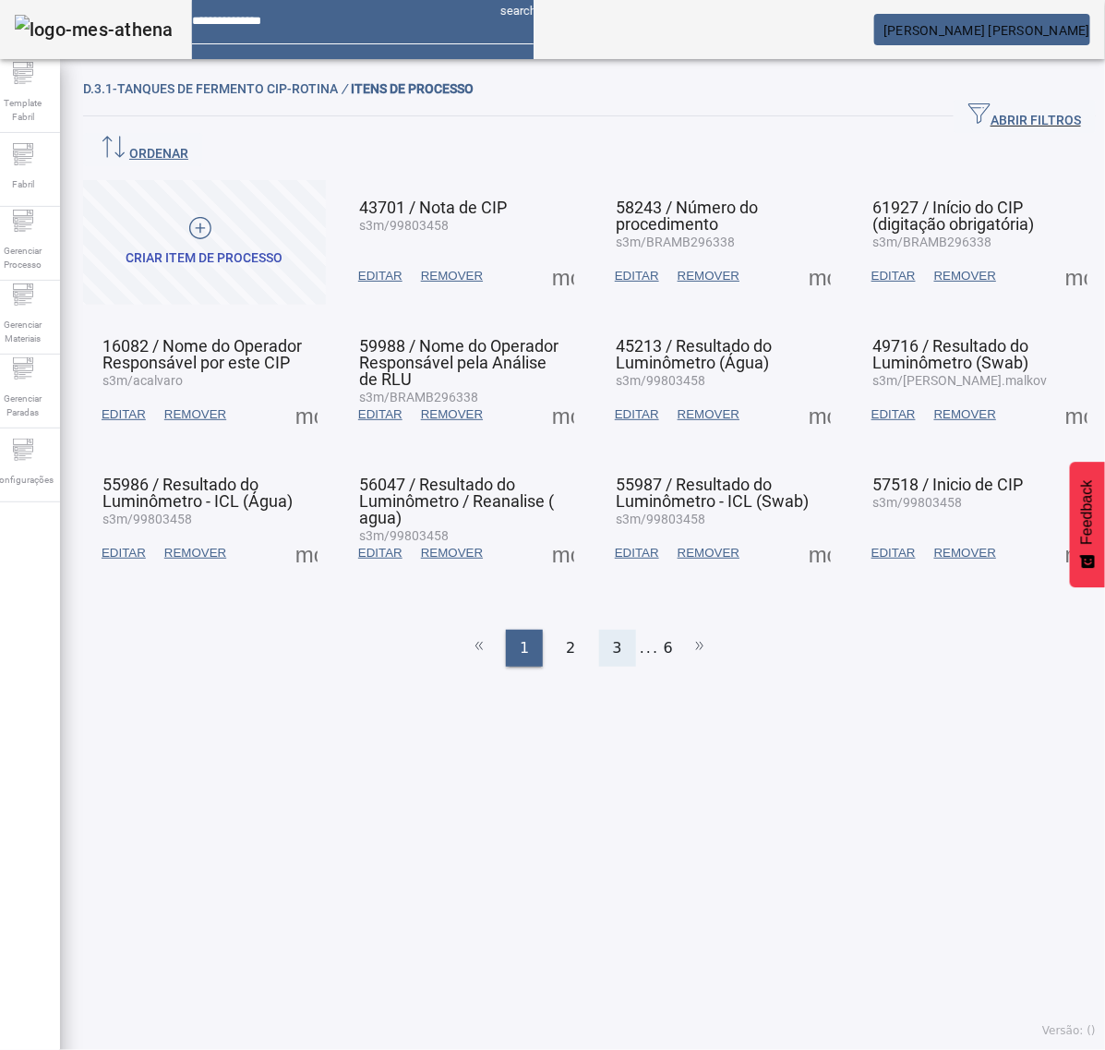
click at [615, 630] on div "3" at bounding box center [617, 648] width 37 height 37
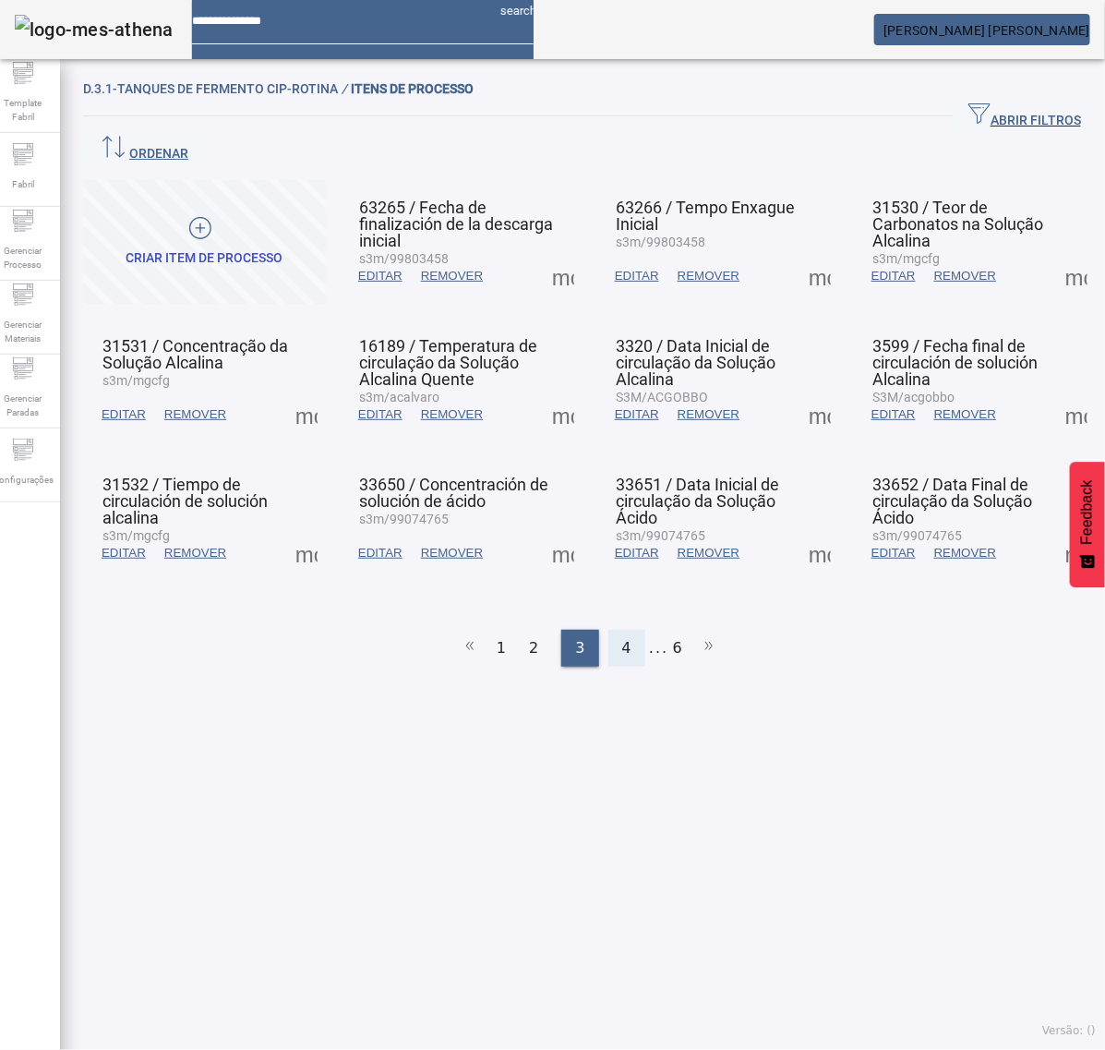
click at [626, 630] on div "4" at bounding box center [627, 648] width 37 height 37
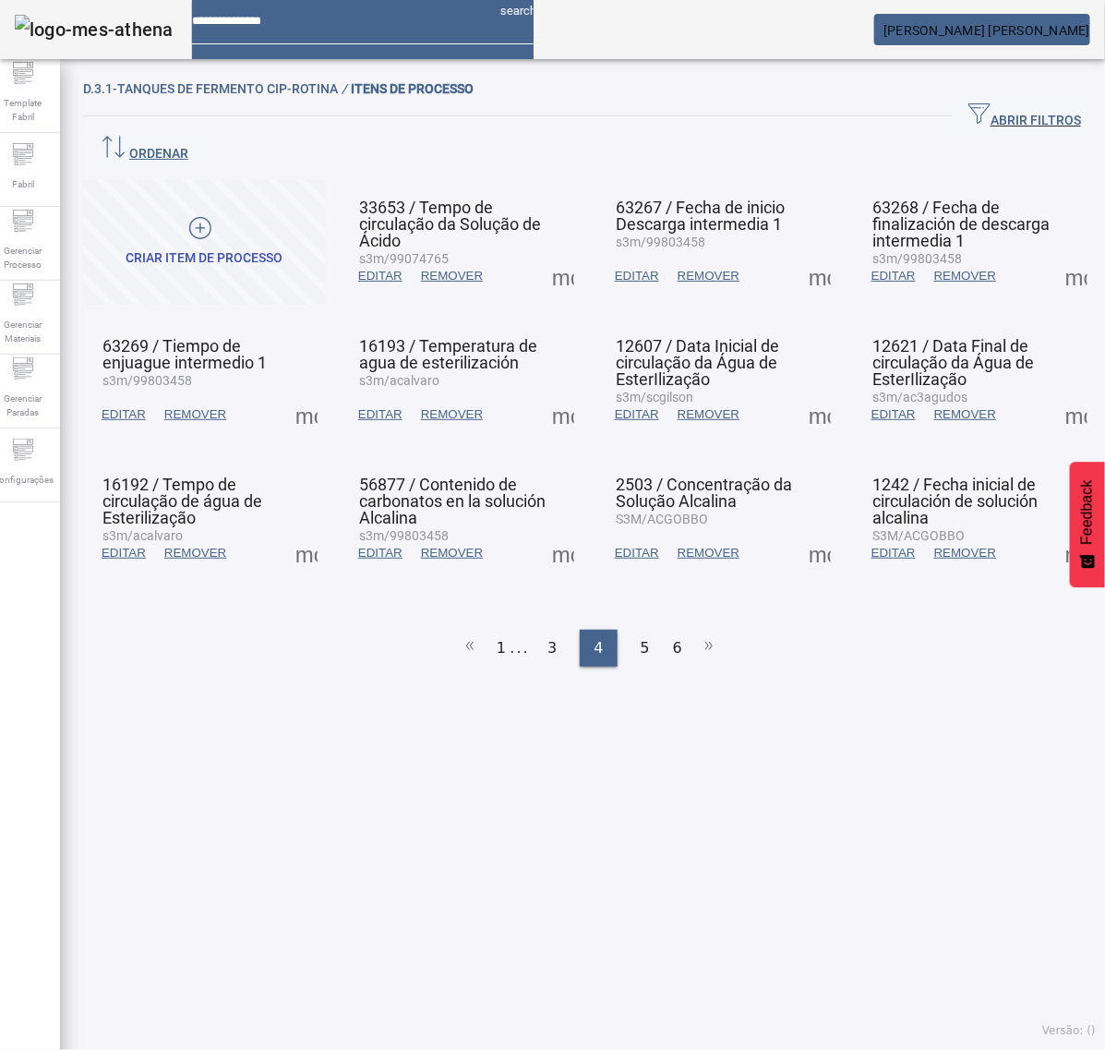
click at [1055, 531] on span at bounding box center [1077, 553] width 44 height 44
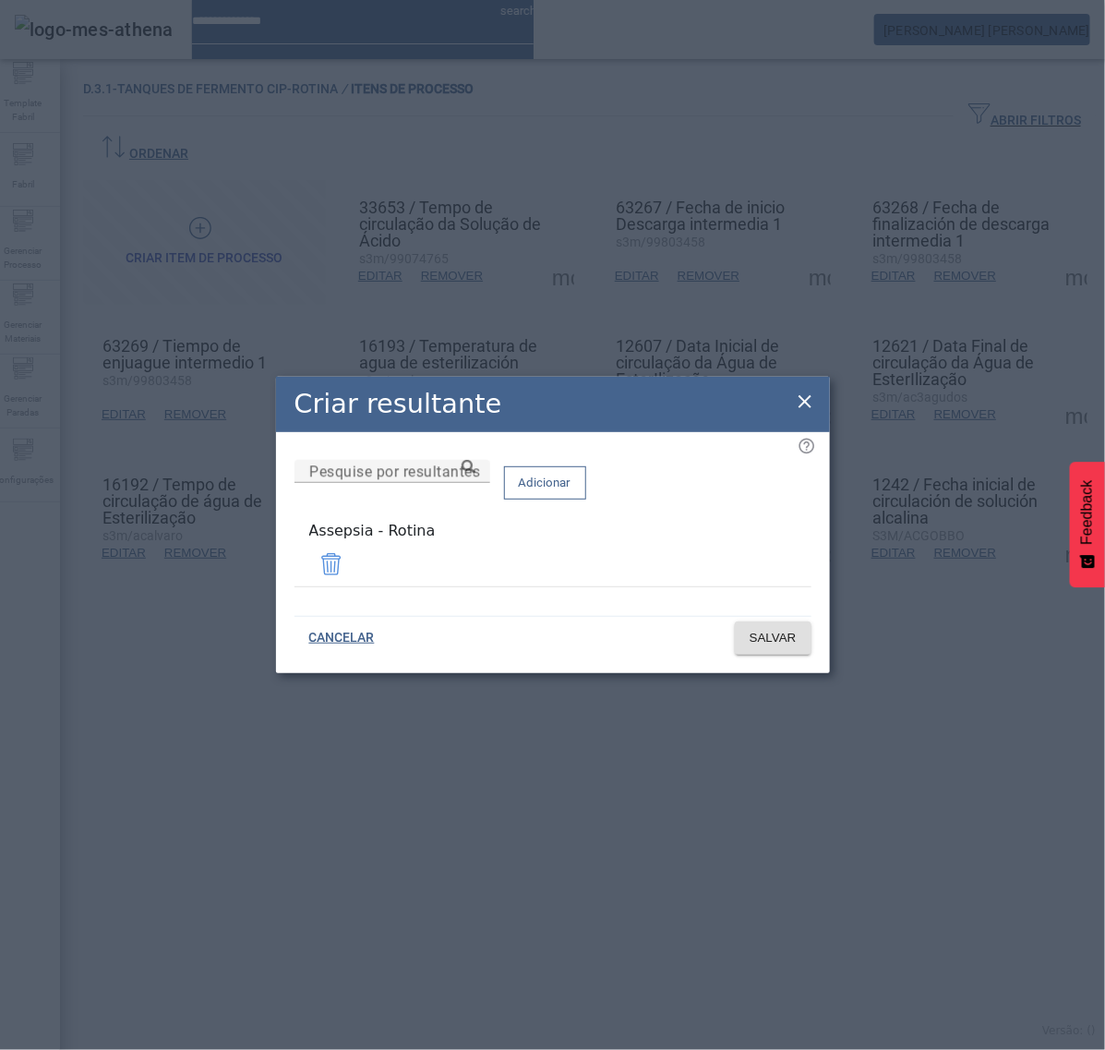
click at [806, 407] on icon at bounding box center [805, 401] width 13 height 13
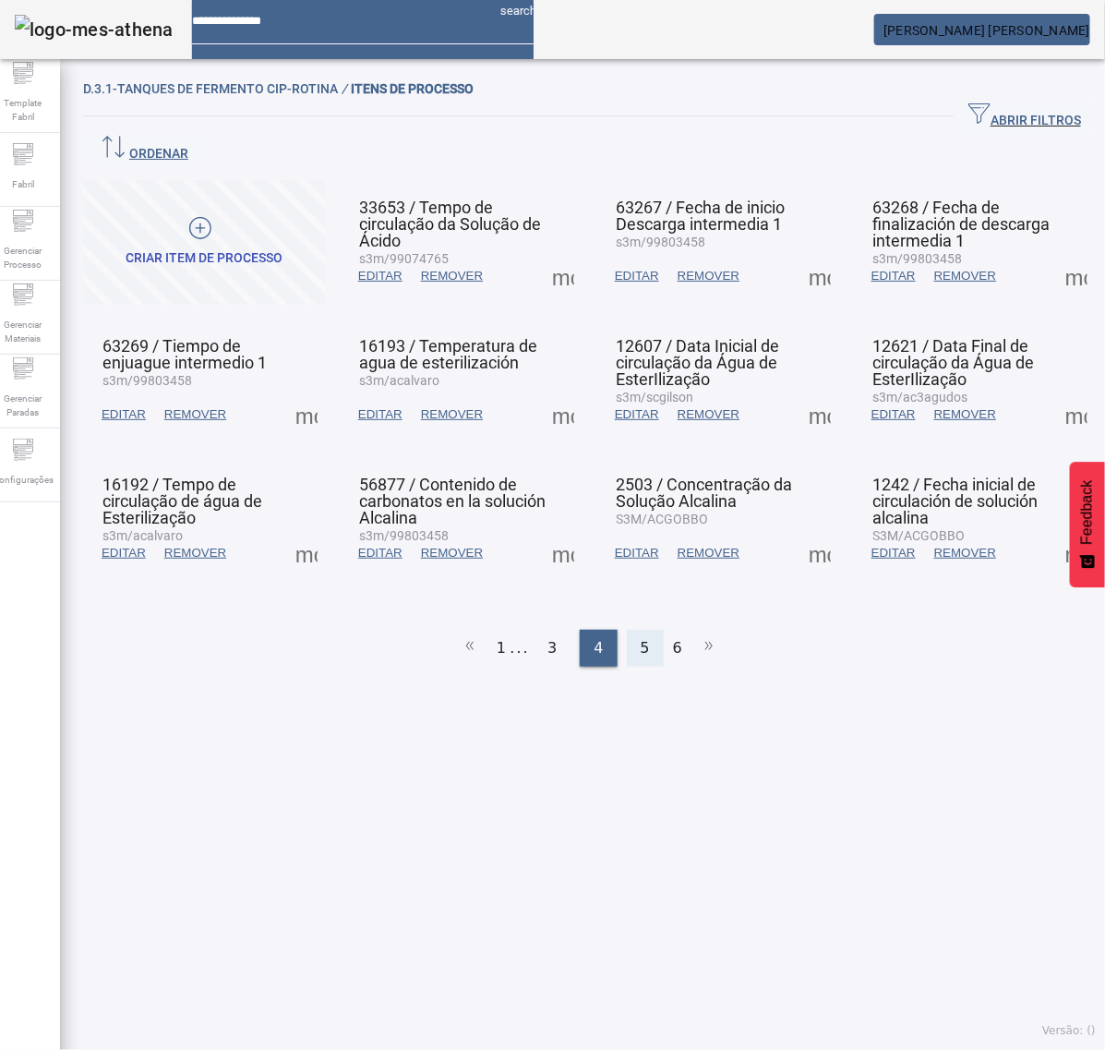
click at [641, 637] on span "5" at bounding box center [645, 648] width 9 height 22
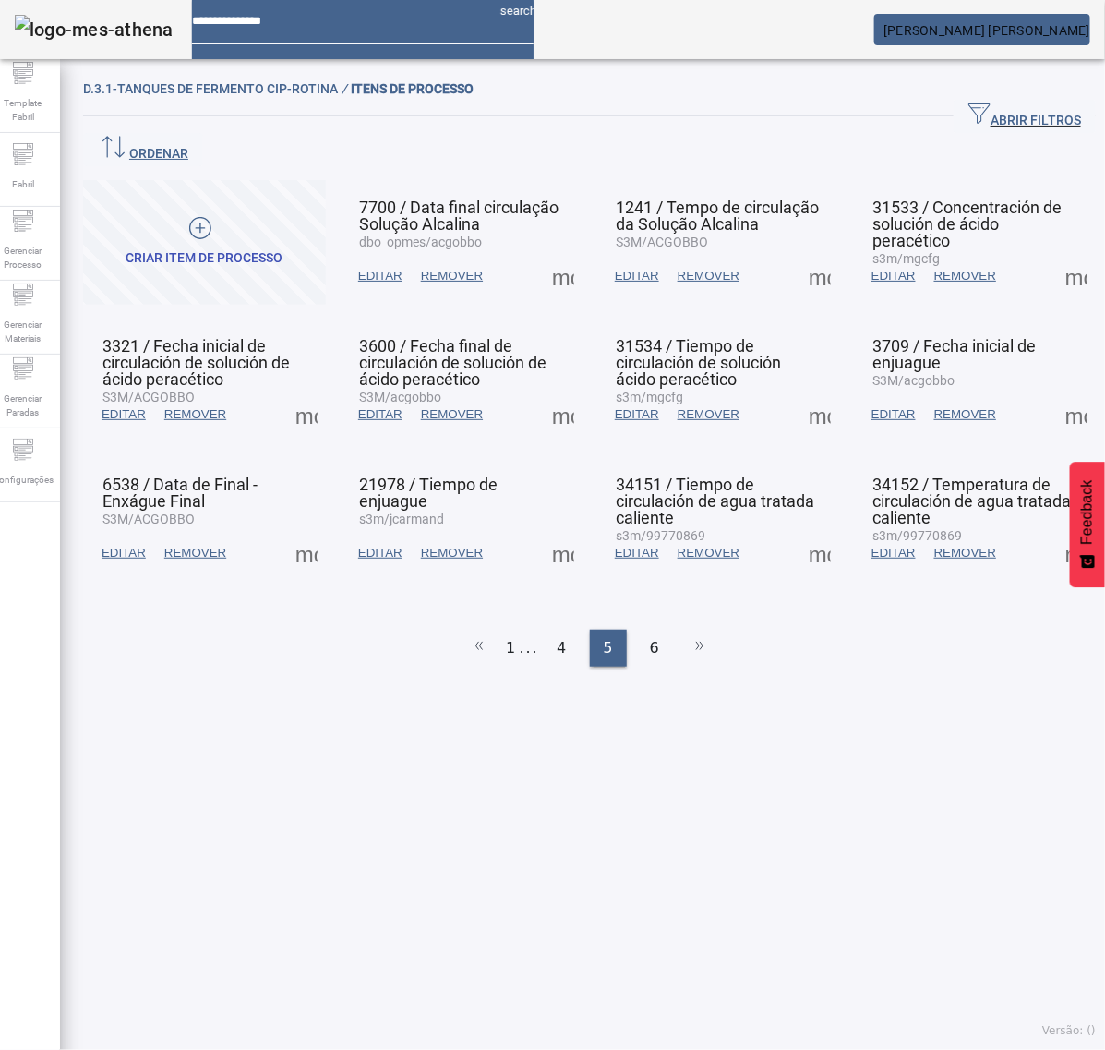
click at [556, 254] on span at bounding box center [563, 276] width 44 height 44
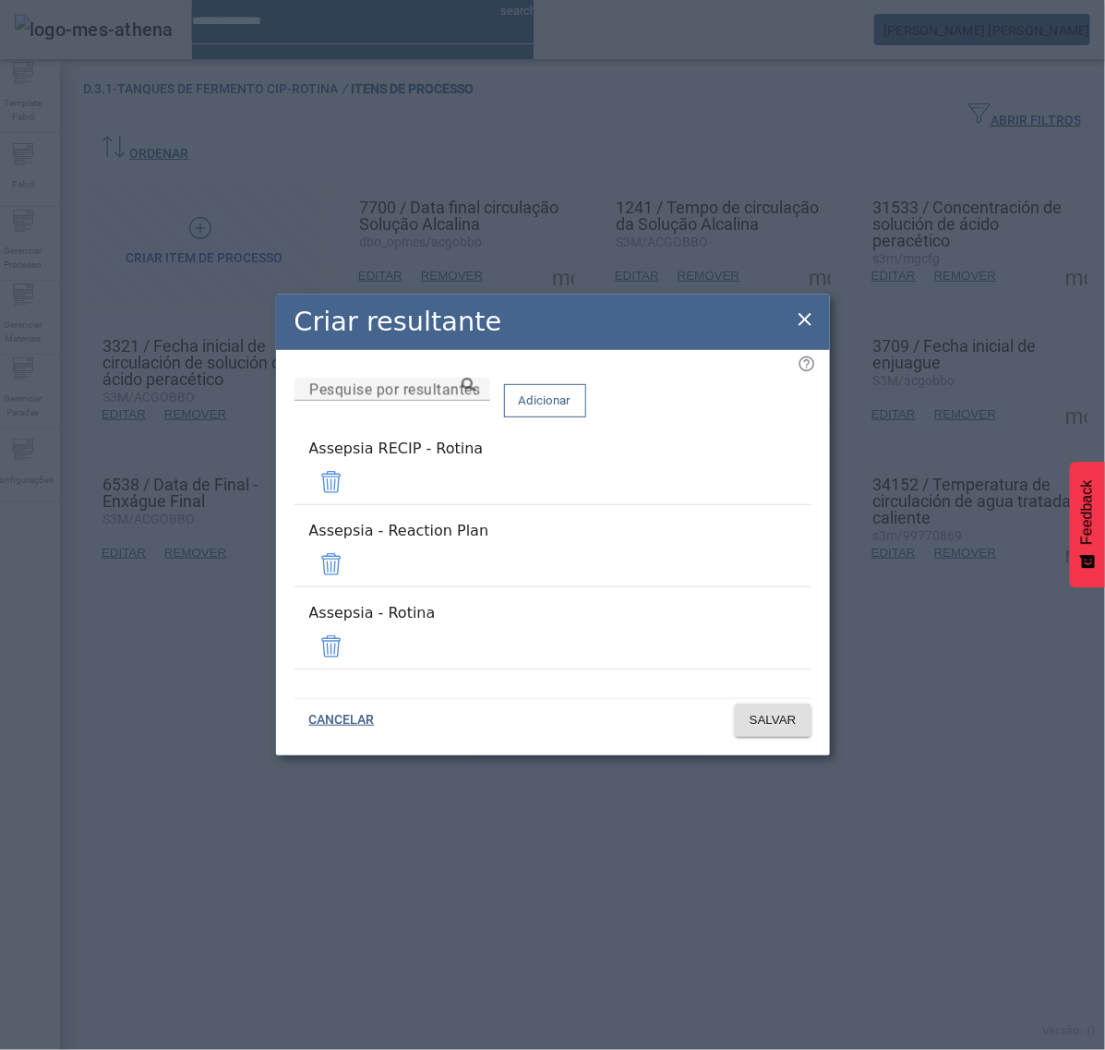
click at [354, 500] on span at bounding box center [331, 482] width 44 height 44
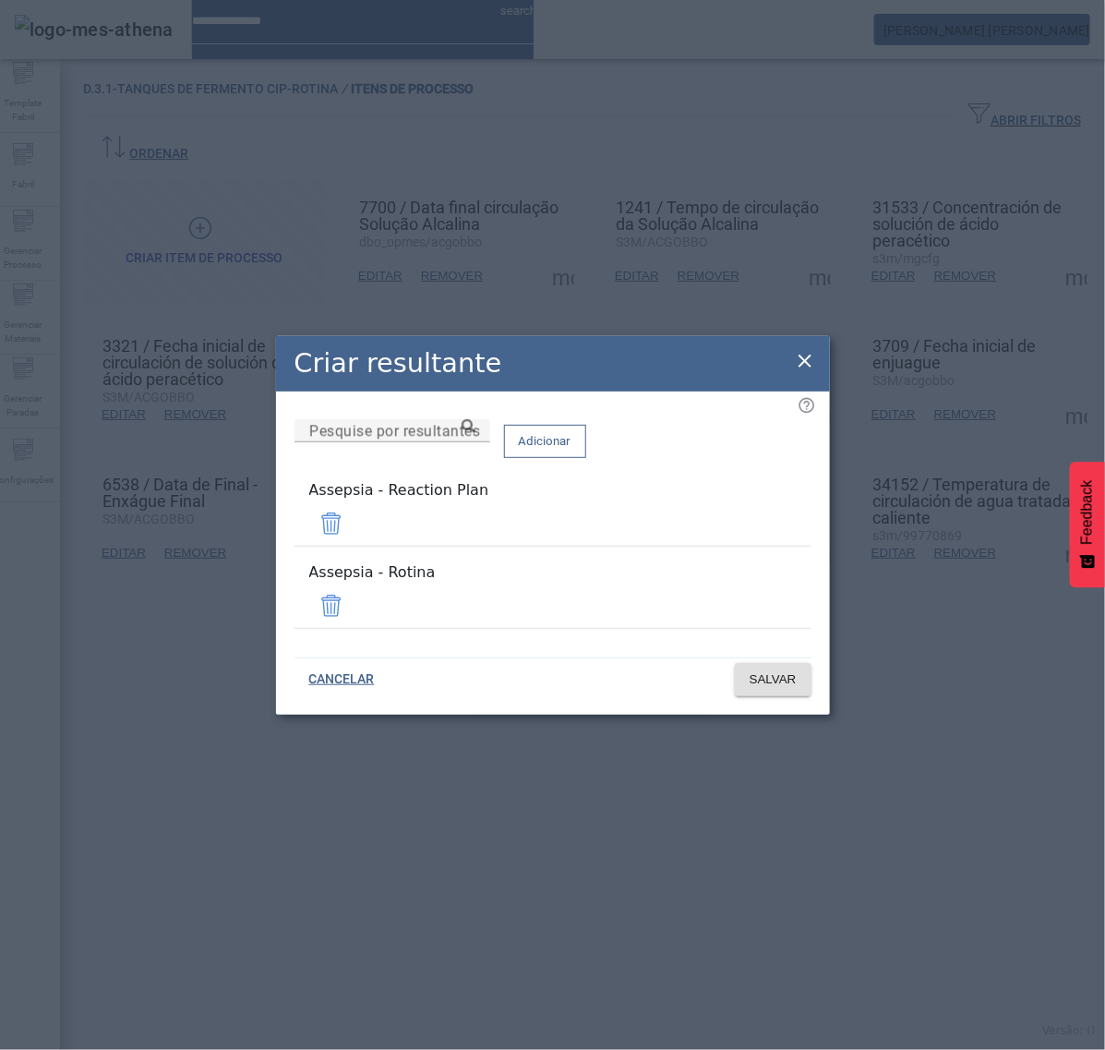
click at [354, 538] on span at bounding box center [331, 523] width 44 height 44
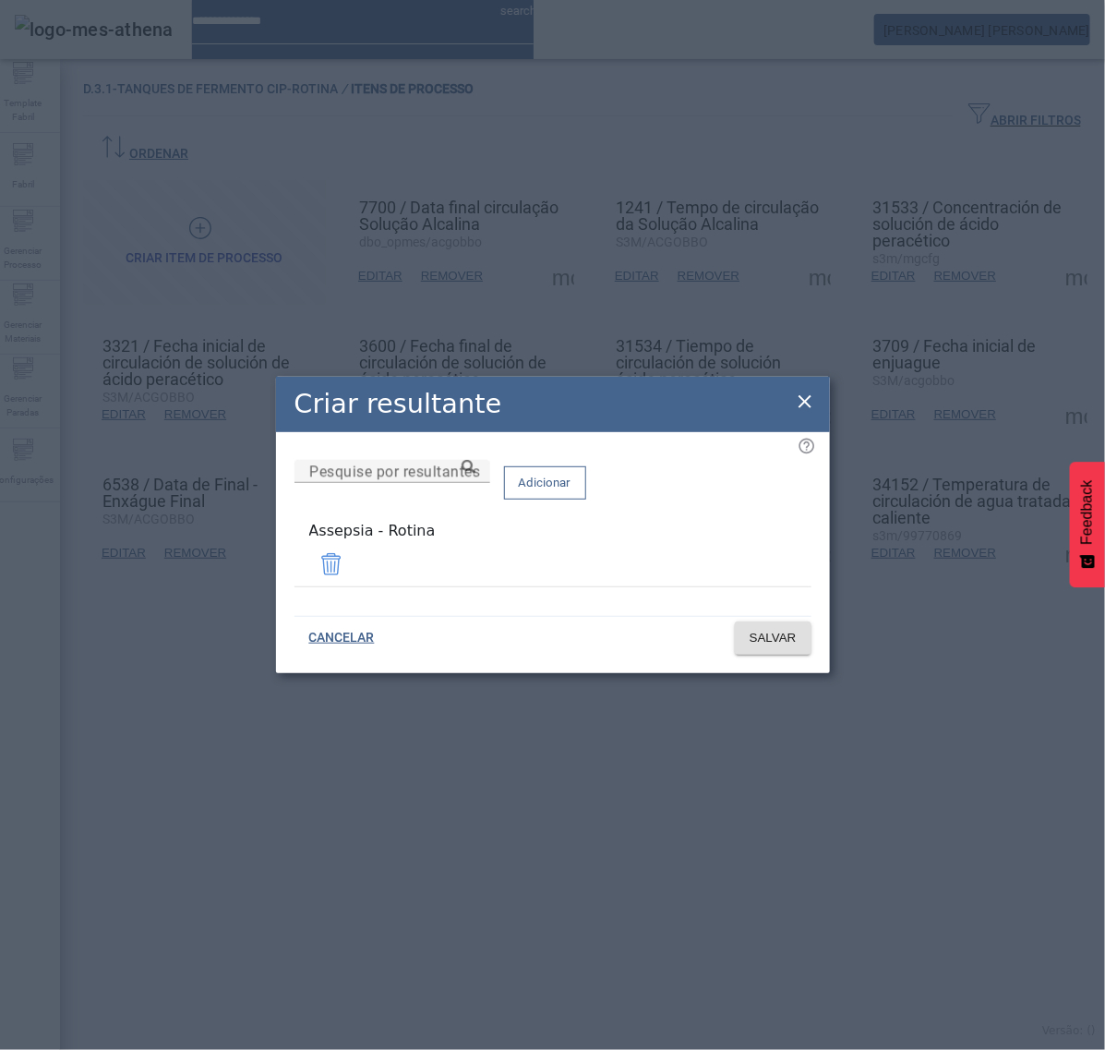
click at [81, 1049] on div "Remover" at bounding box center [40, 1068] width 81 height 22
click at [759, 634] on span "SALVAR" at bounding box center [773, 638] width 47 height 18
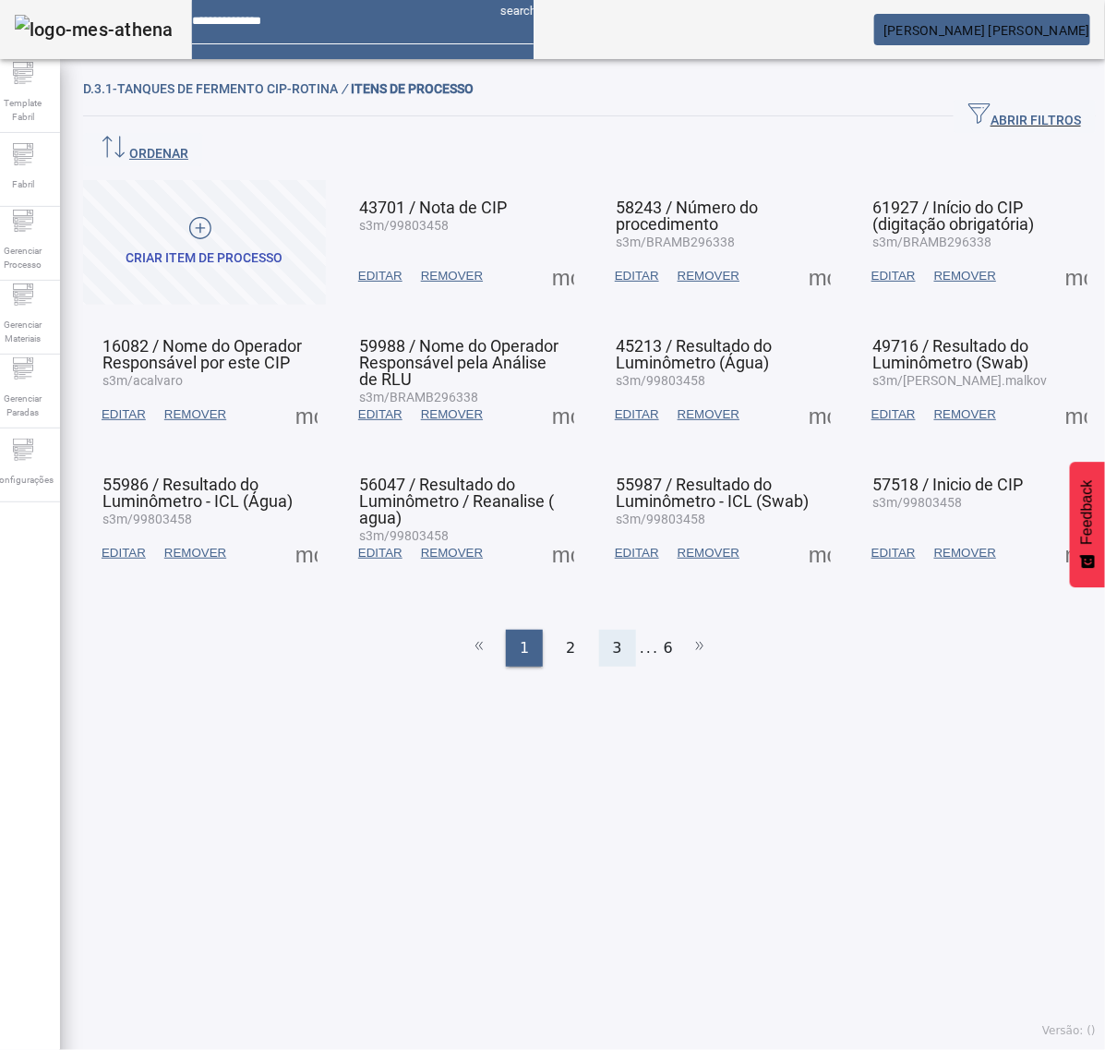
click at [615, 630] on div "3" at bounding box center [617, 648] width 37 height 37
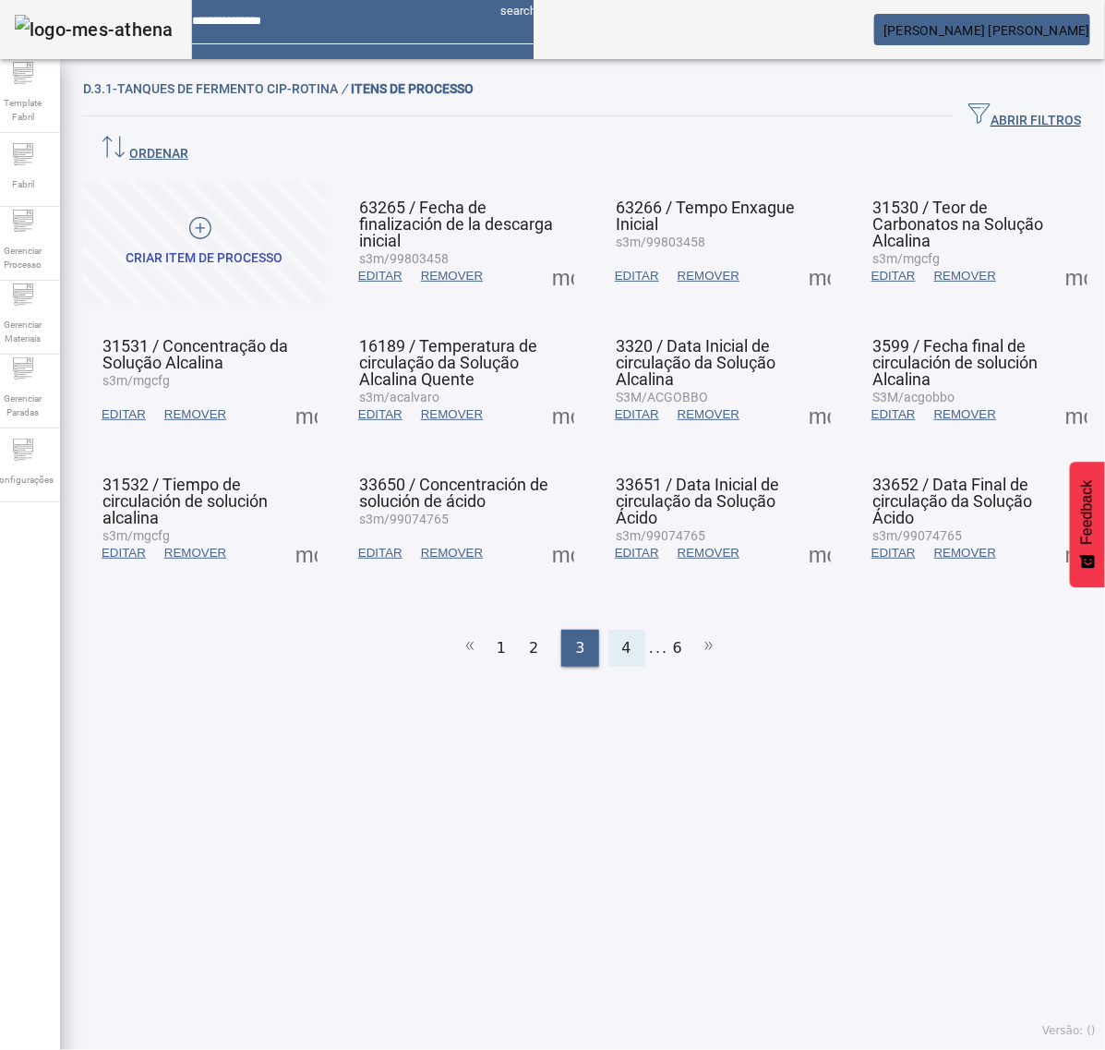
click at [622, 637] on span "4" at bounding box center [626, 648] width 9 height 22
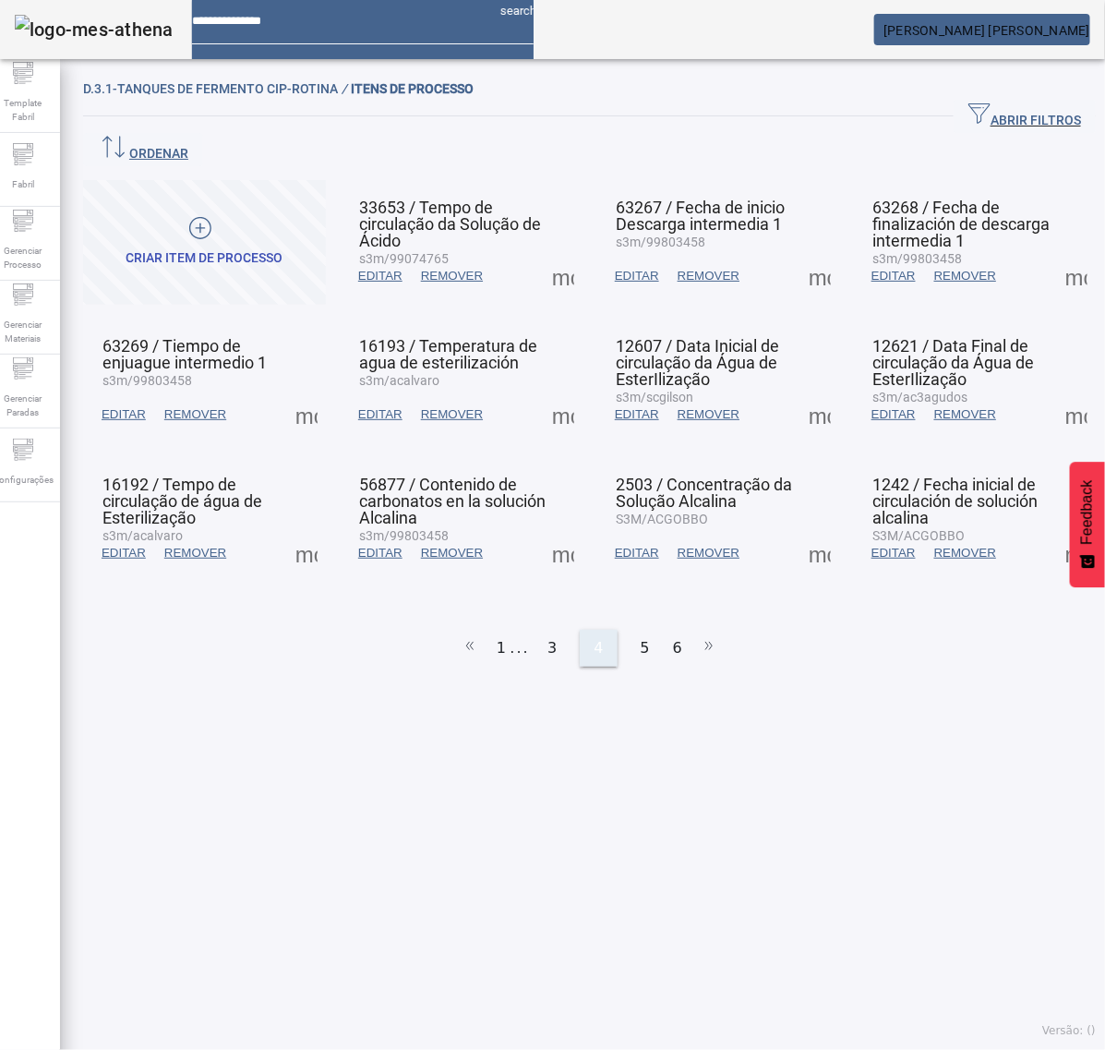
click at [627, 630] on div "5" at bounding box center [645, 648] width 37 height 37
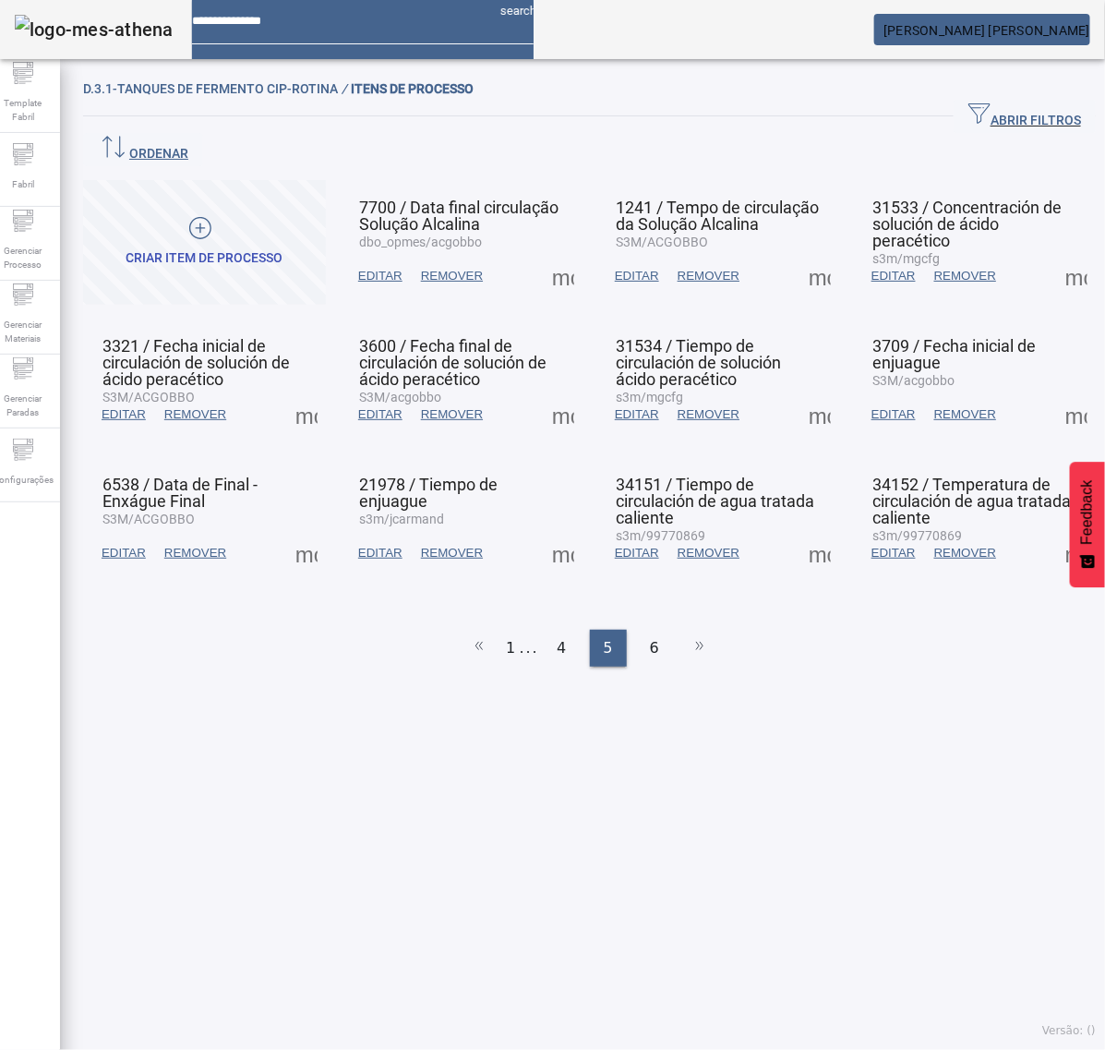
click at [798, 254] on span at bounding box center [820, 276] width 44 height 44
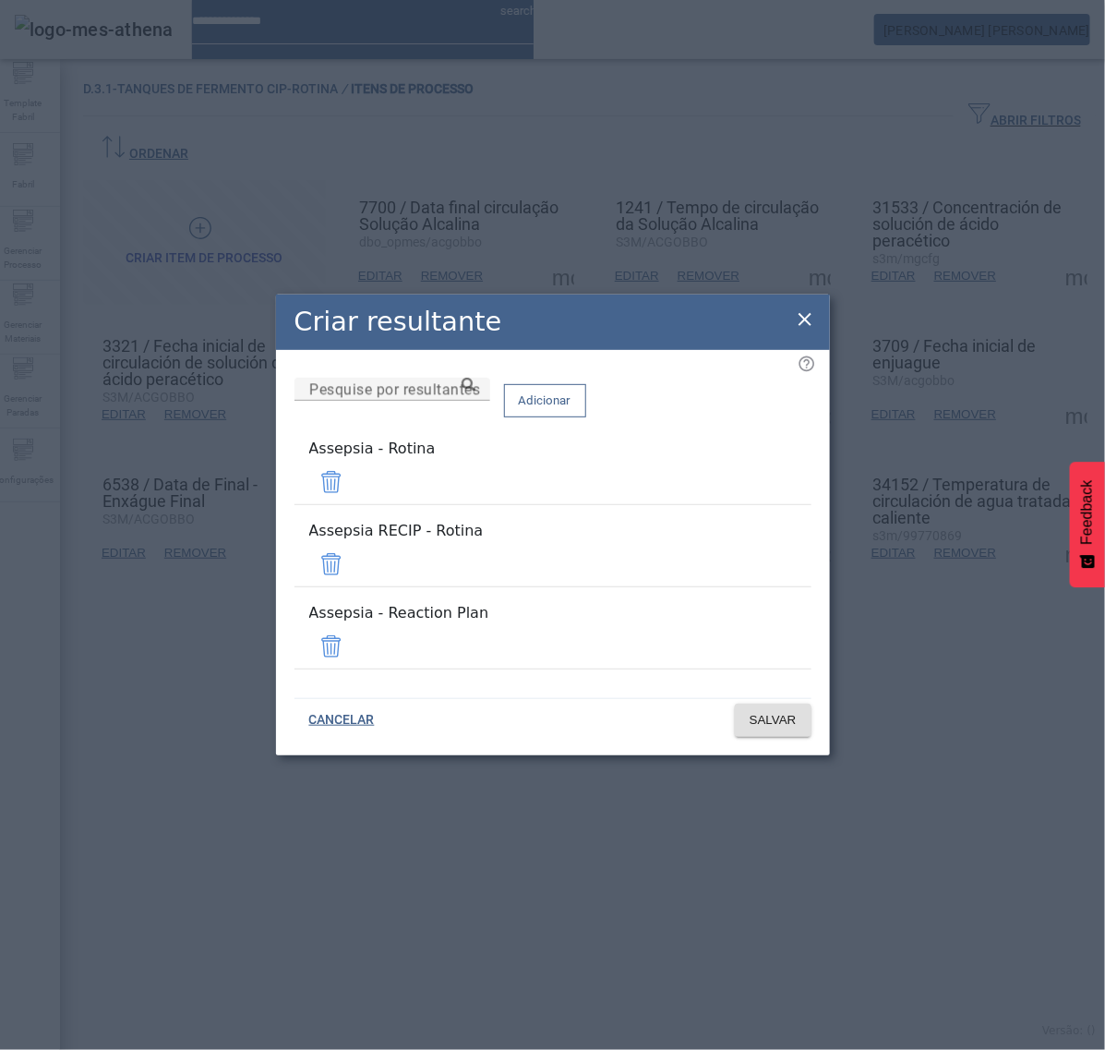
click at [354, 554] on span at bounding box center [331, 564] width 44 height 44
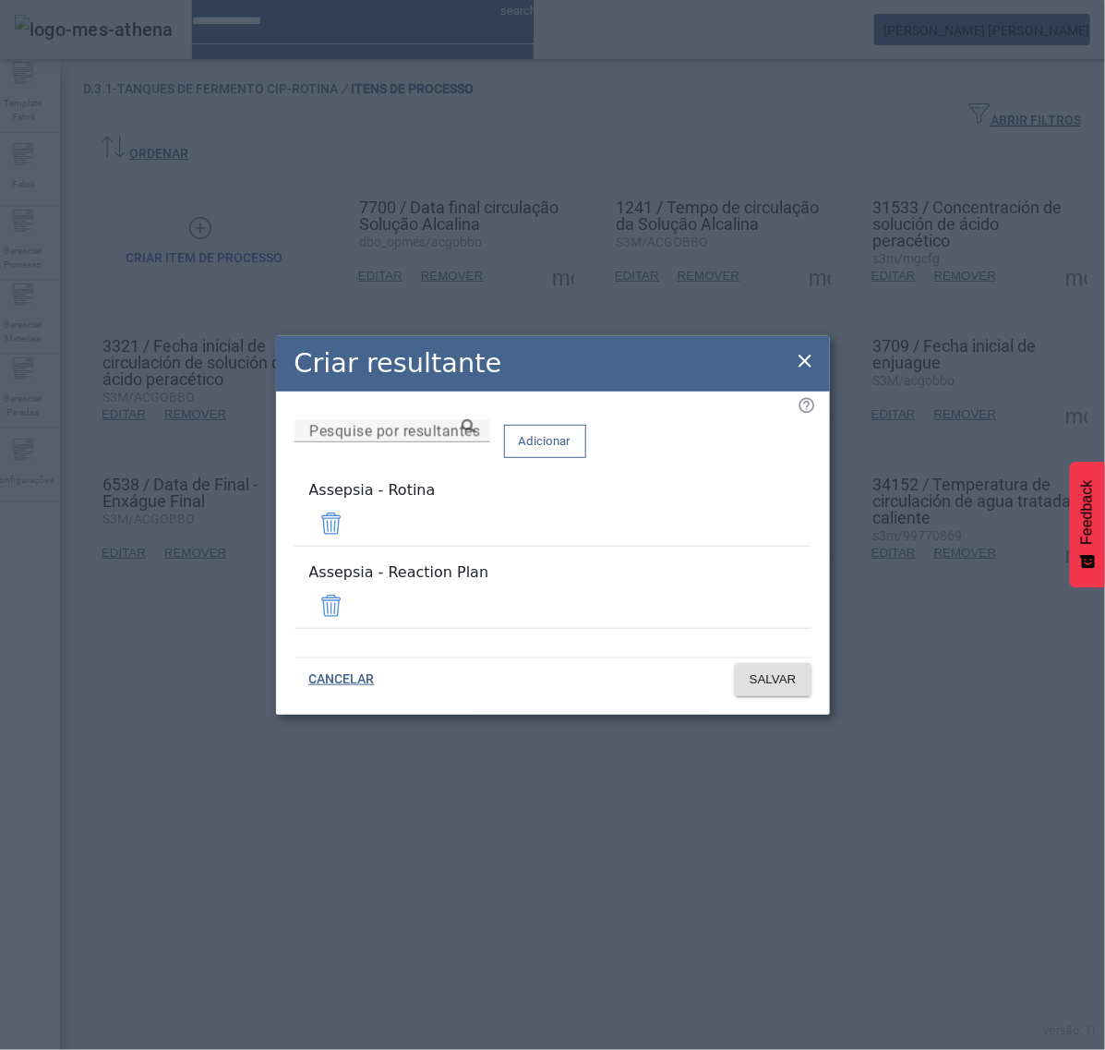
drag, startPoint x: 755, startPoint y: 593, endPoint x: 778, endPoint y: 661, distance: 71.8
click at [354, 593] on span at bounding box center [331, 606] width 44 height 44
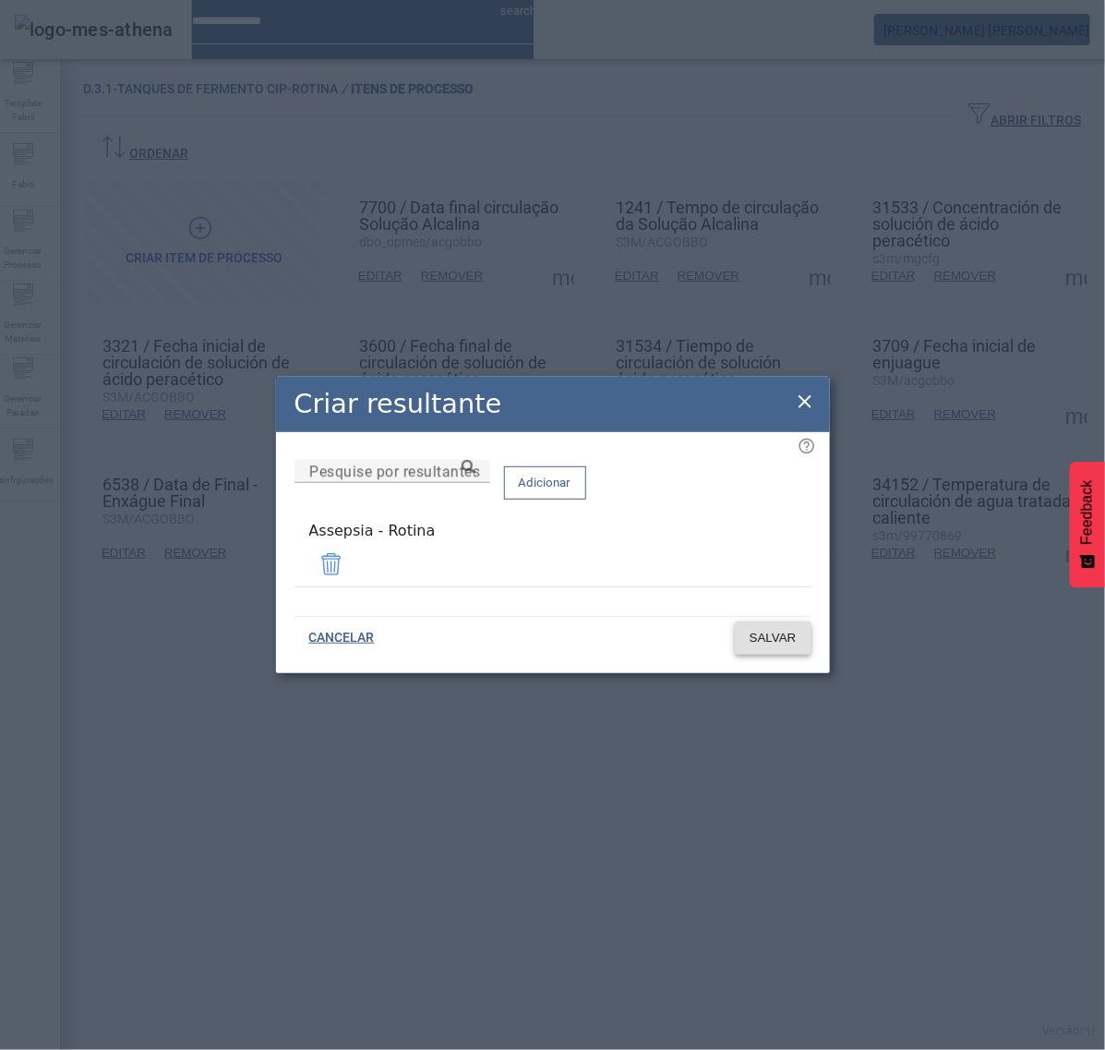
click at [791, 640] on span "SALVAR" at bounding box center [773, 638] width 47 height 18
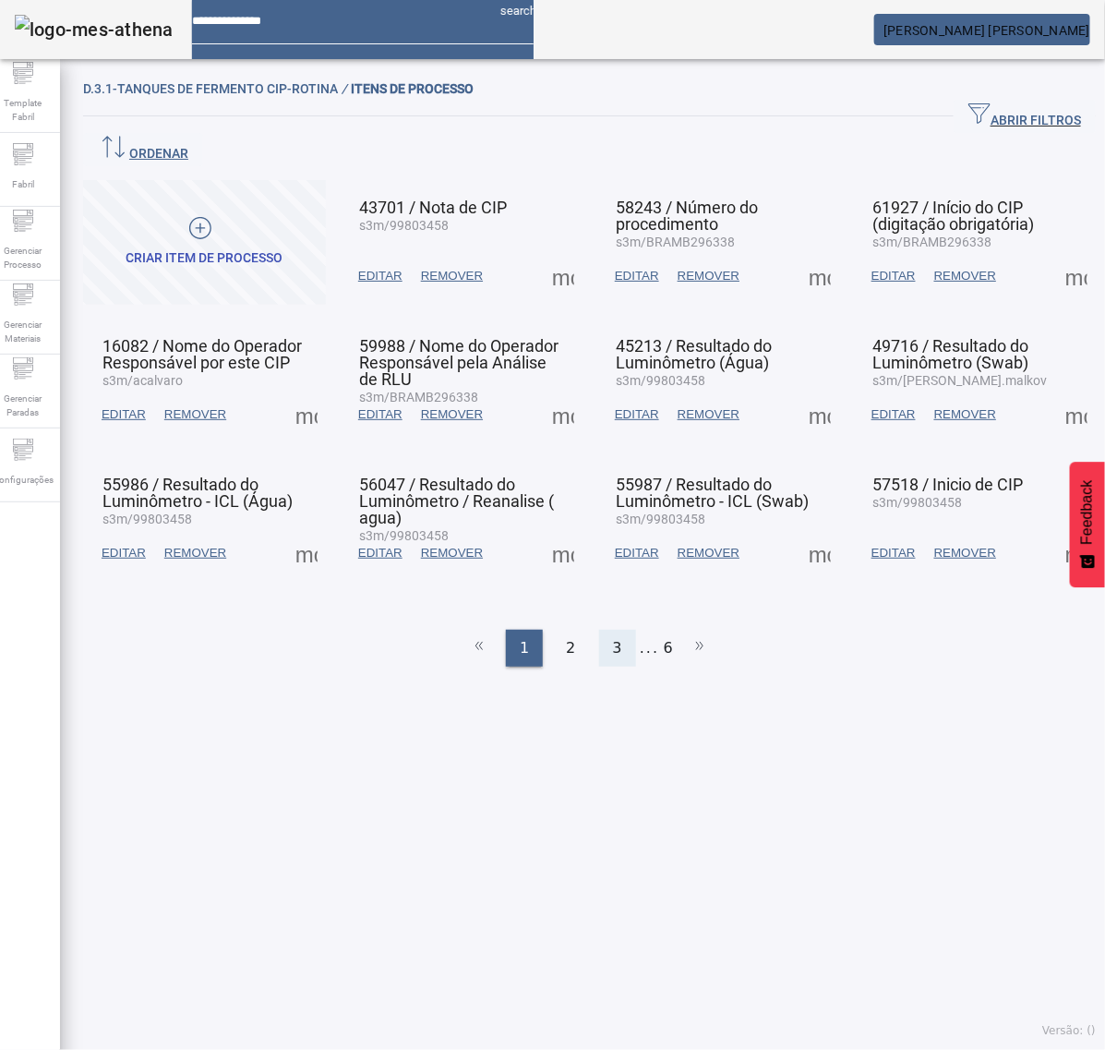
click at [612, 630] on div "3" at bounding box center [617, 648] width 37 height 37
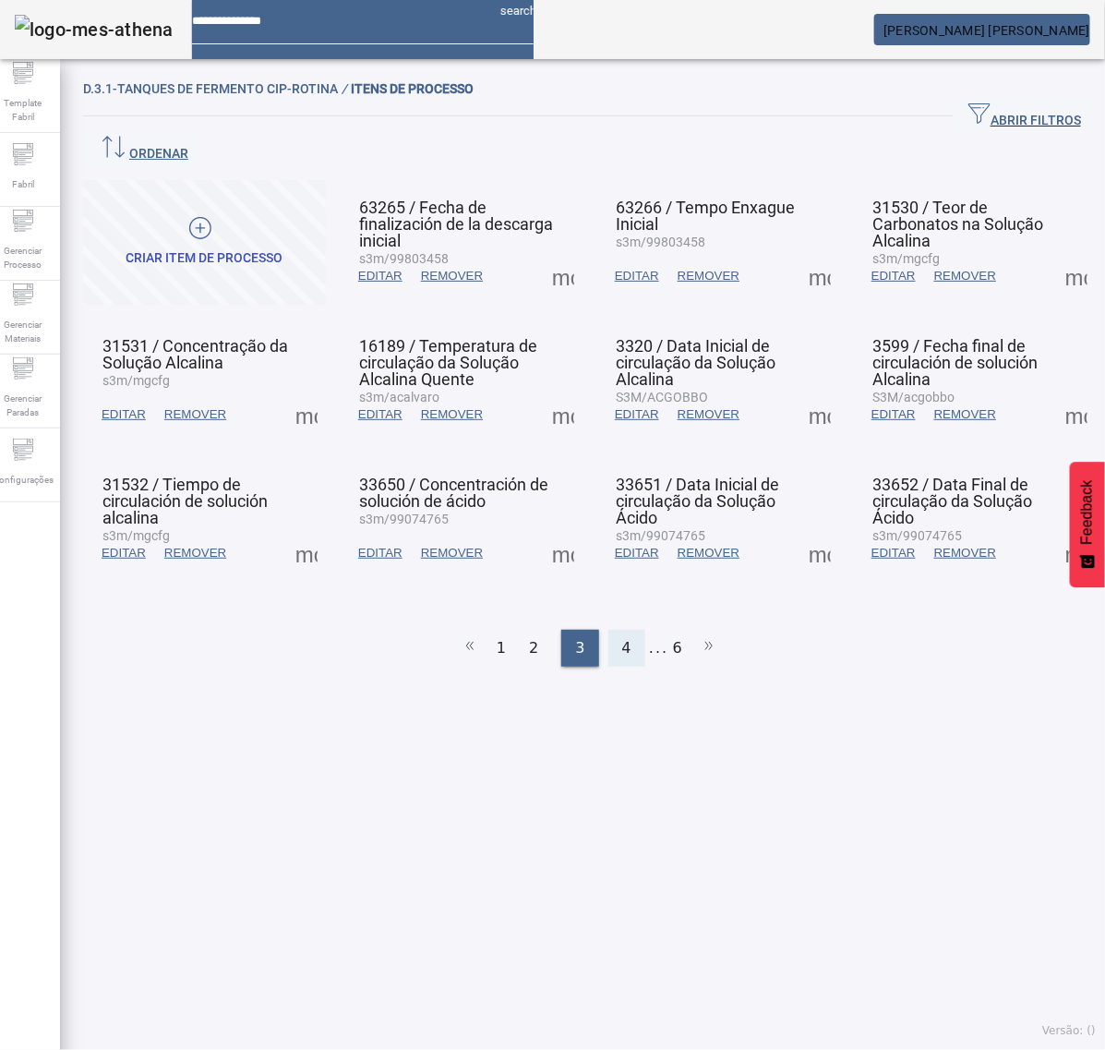
click at [628, 630] on div "4" at bounding box center [627, 648] width 37 height 37
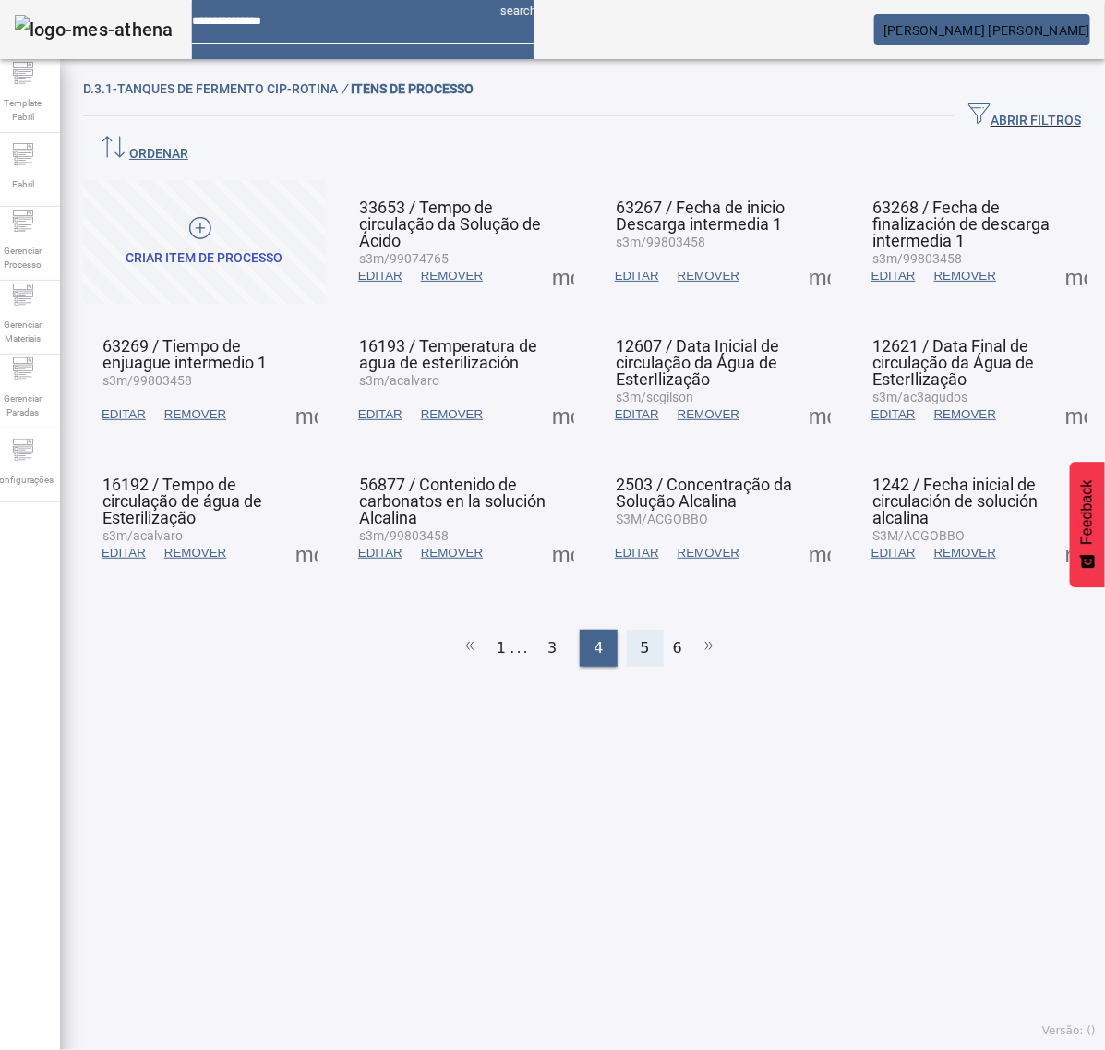
click at [641, 637] on span "5" at bounding box center [645, 648] width 9 height 22
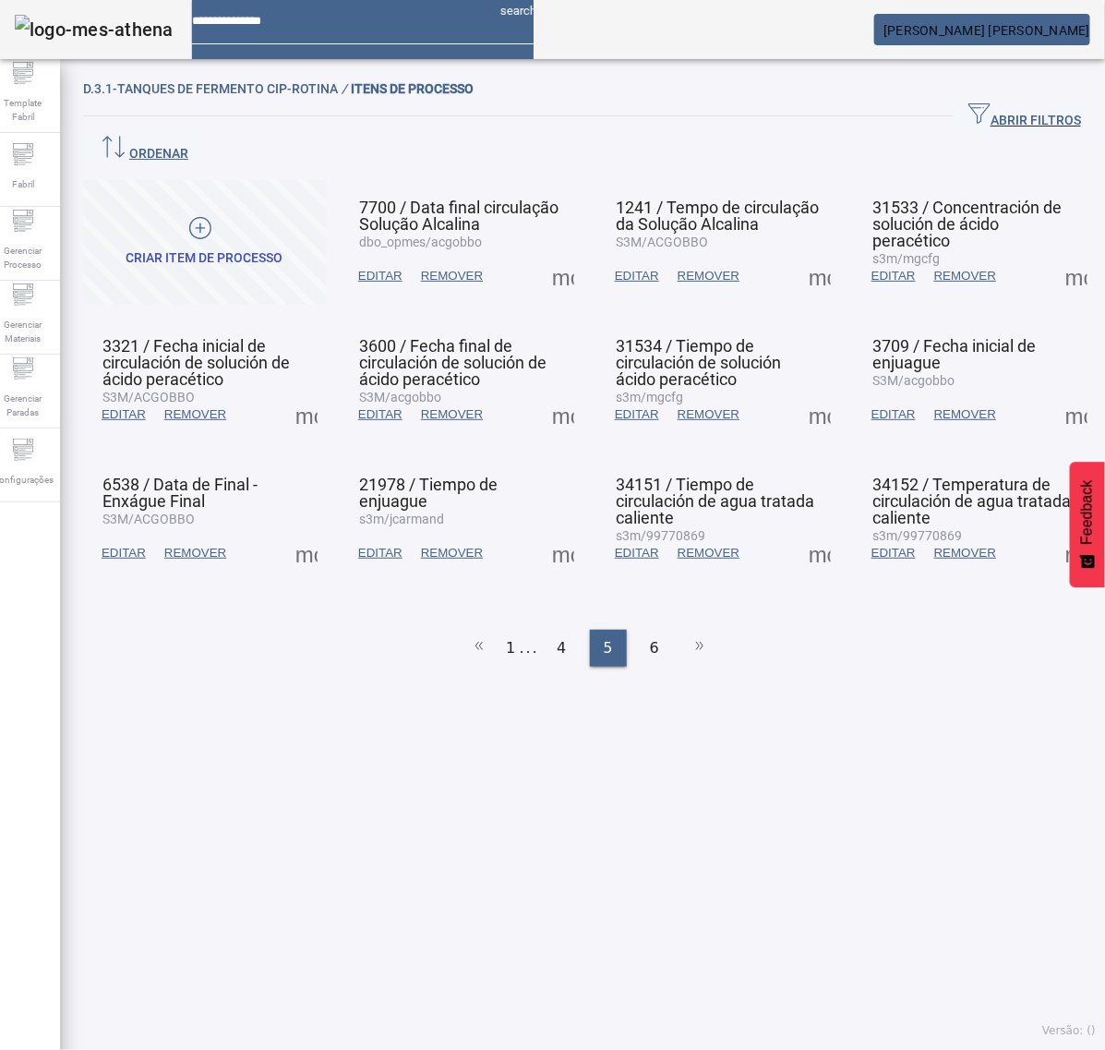
click at [1055, 254] on span at bounding box center [1077, 276] width 44 height 44
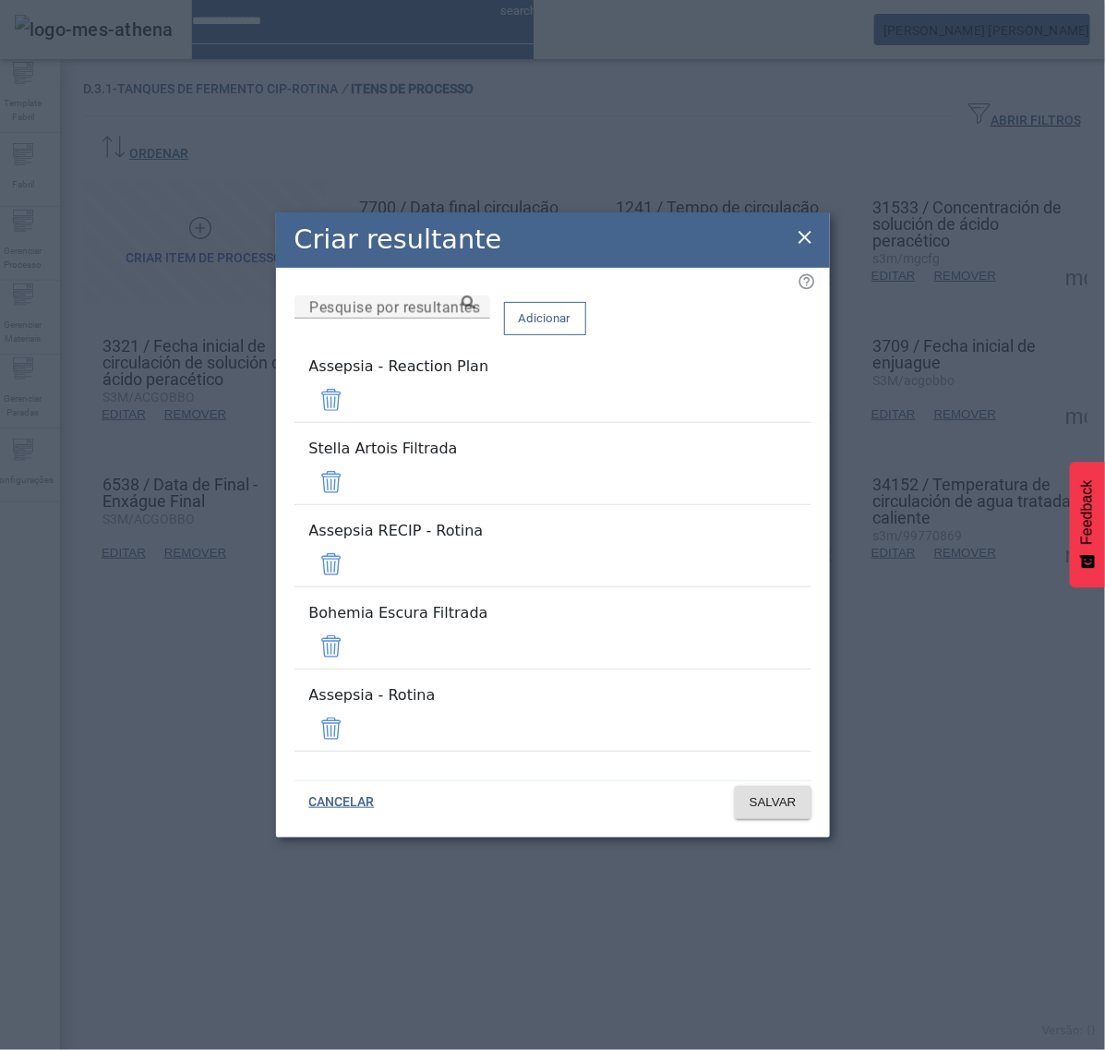
click at [354, 422] on span at bounding box center [331, 400] width 44 height 44
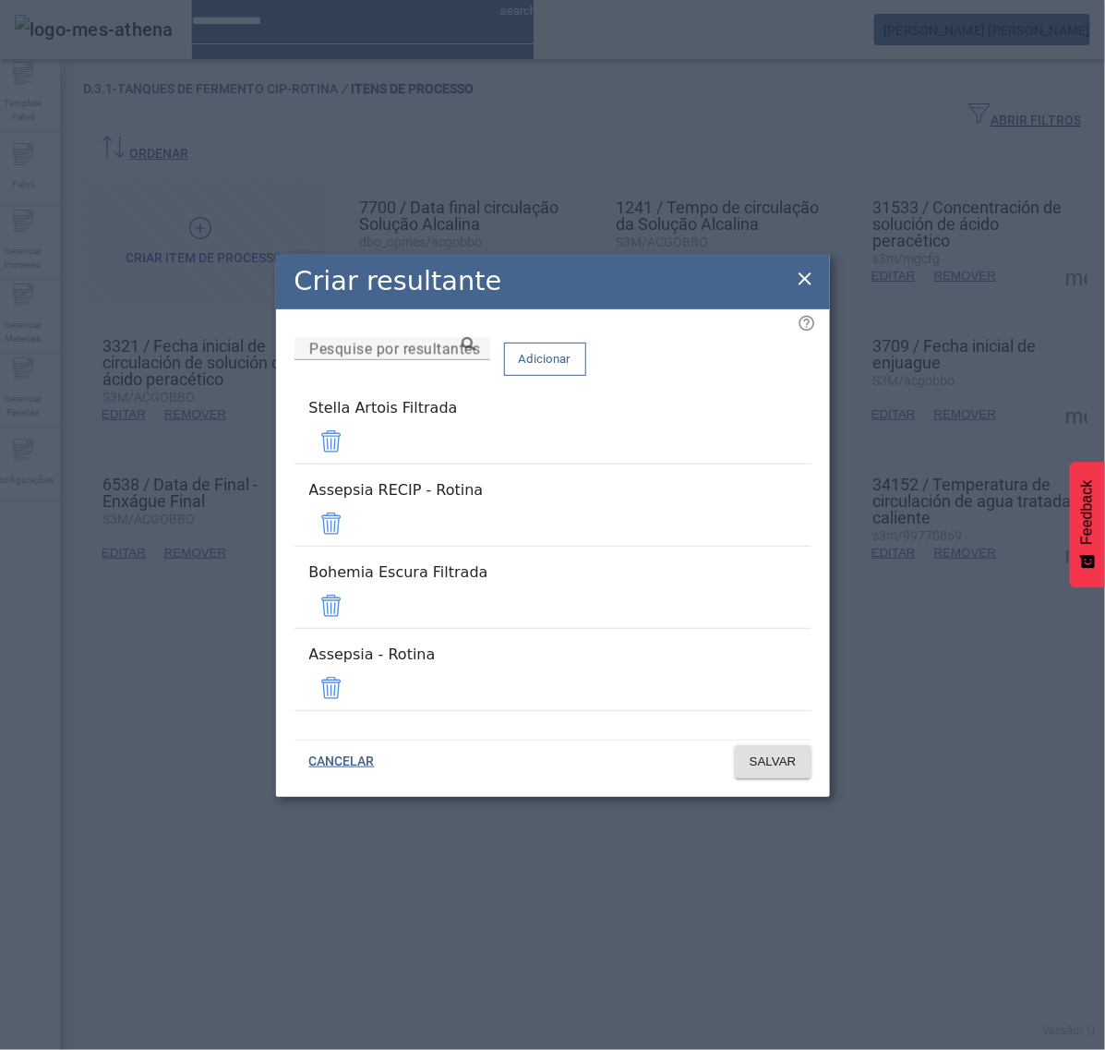
click at [354, 464] on span at bounding box center [331, 441] width 44 height 44
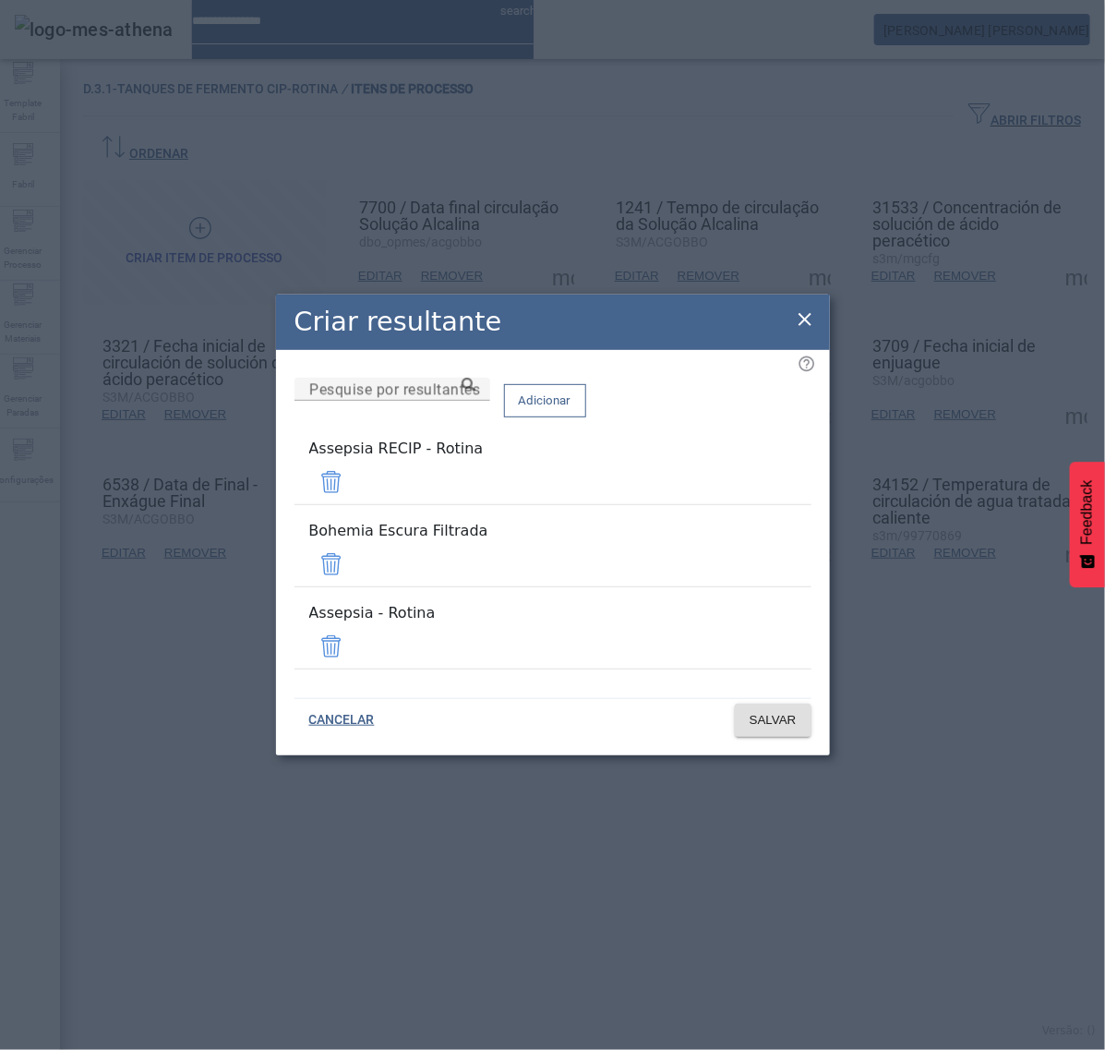
click at [757, 480] on mat-list "Assepsia RECIP - Rotina" at bounding box center [553, 471] width 517 height 82
click at [354, 504] on span at bounding box center [331, 482] width 44 height 44
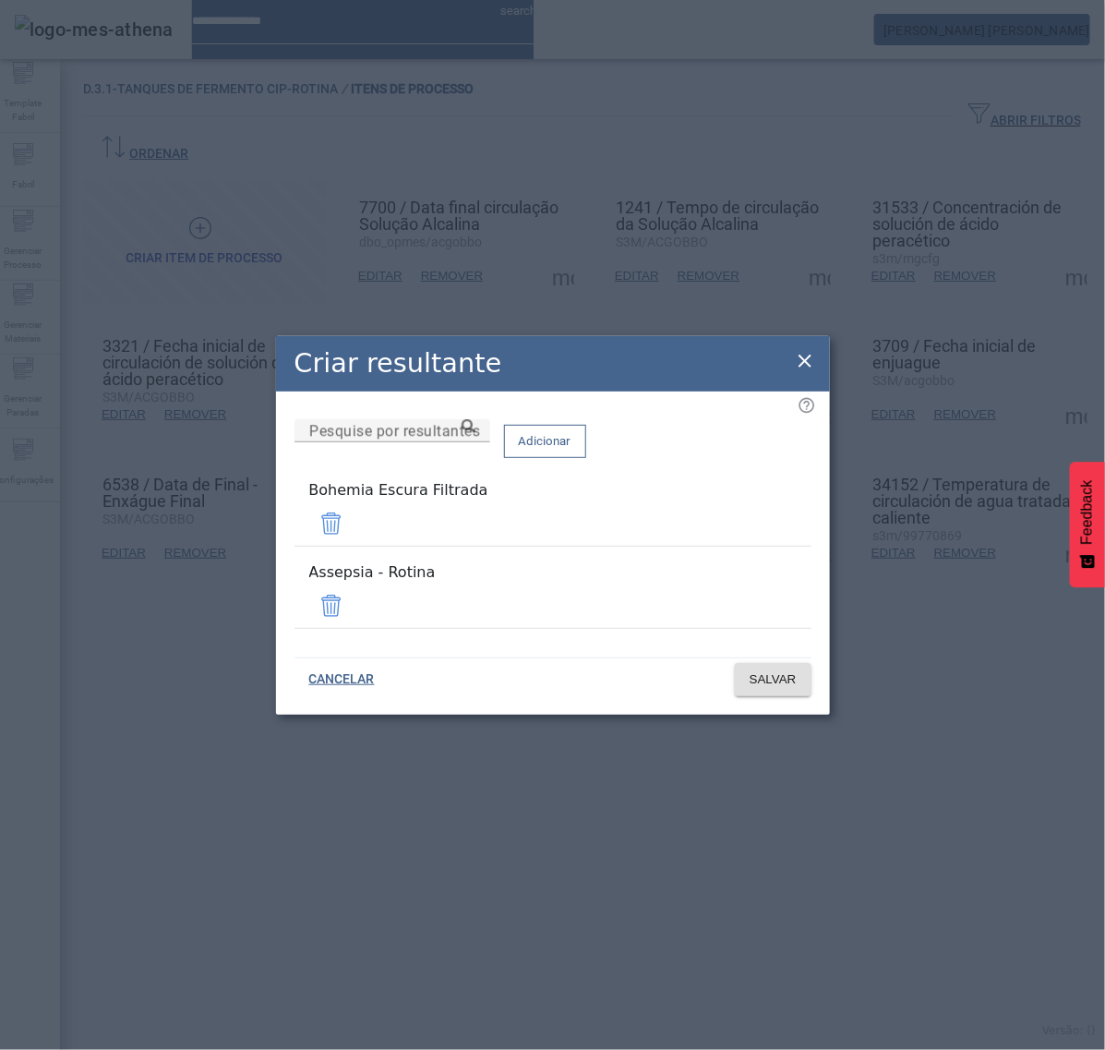
click at [354, 529] on span at bounding box center [331, 523] width 44 height 44
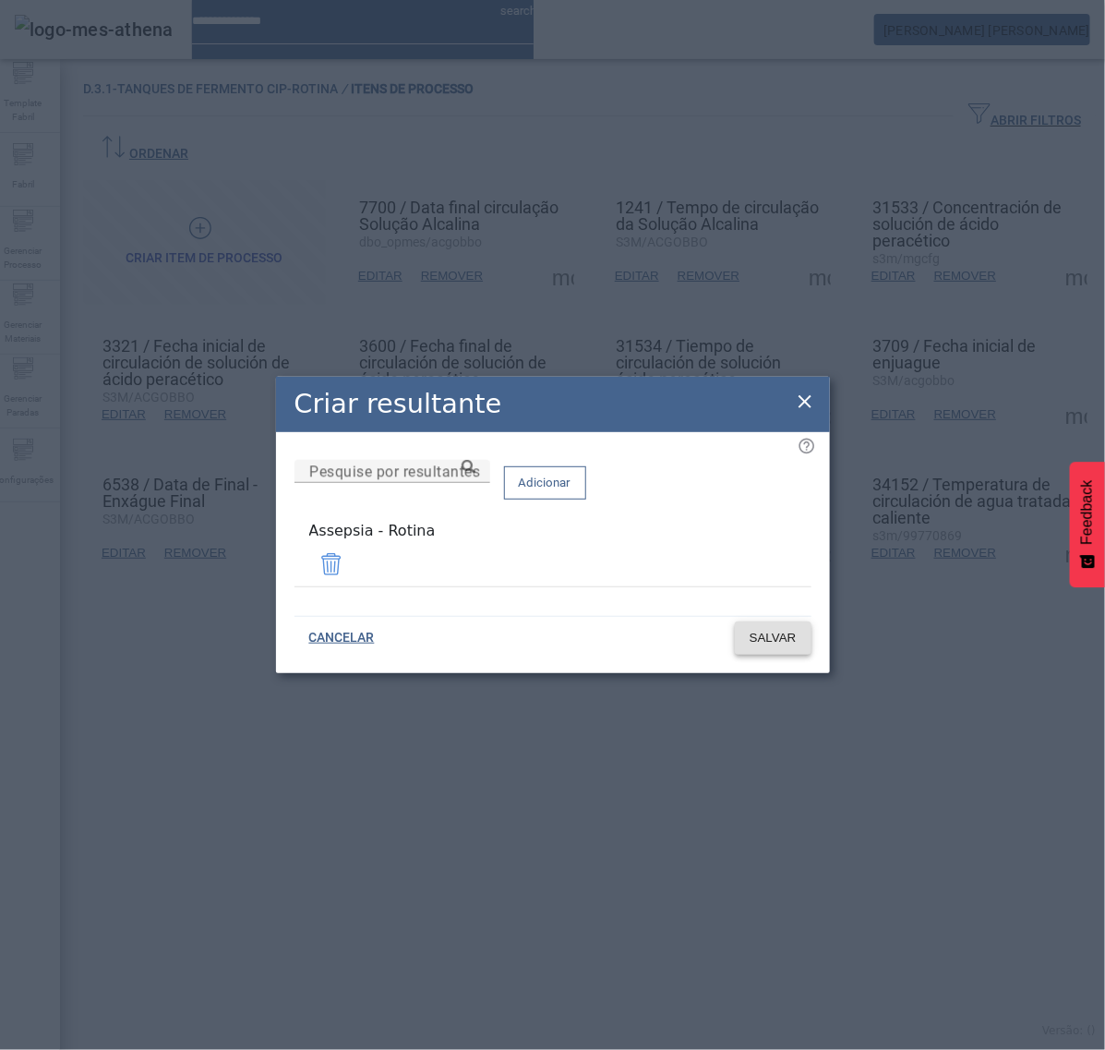
click at [767, 640] on span "SALVAR" at bounding box center [773, 638] width 47 height 18
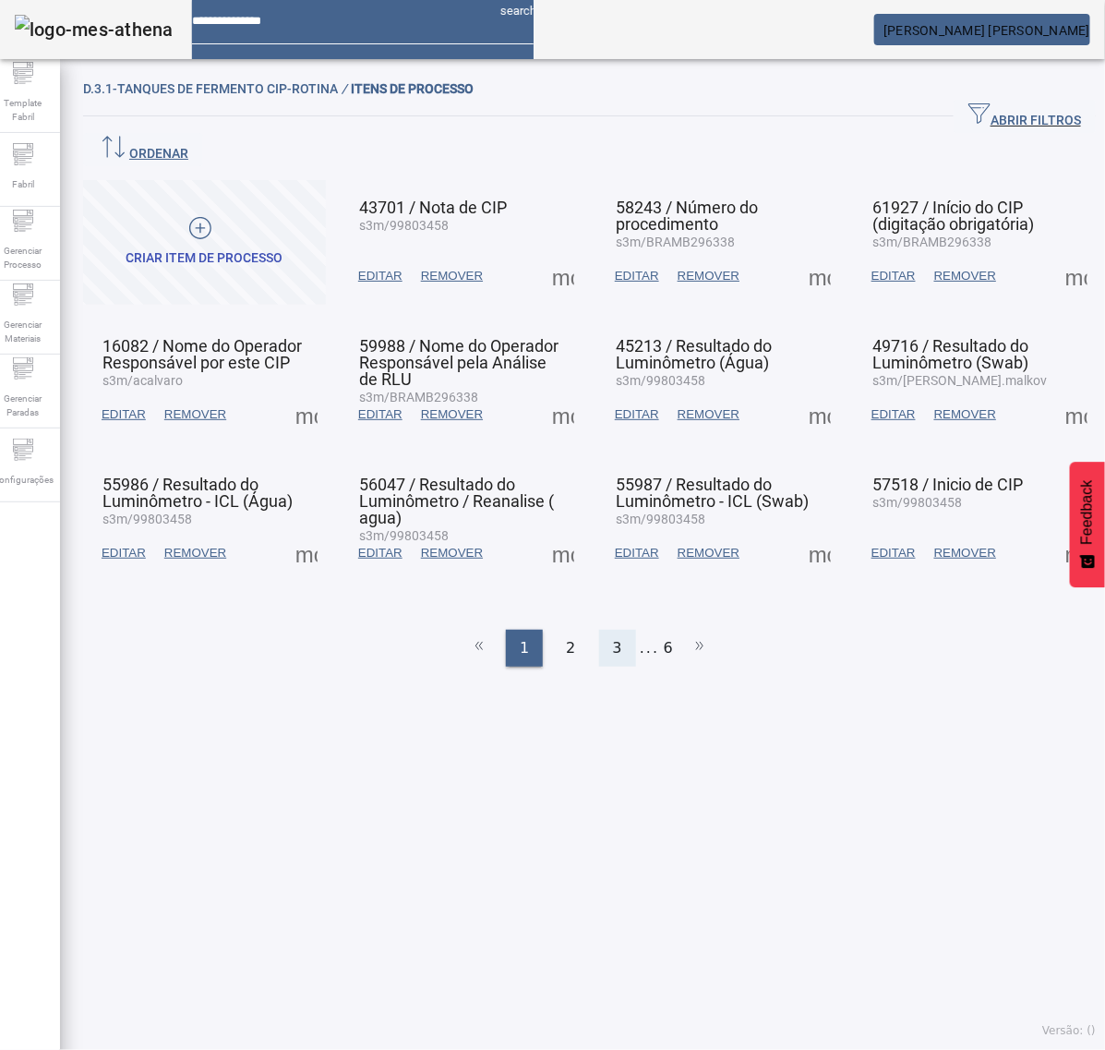
click at [613, 637] on span "3" at bounding box center [617, 648] width 9 height 22
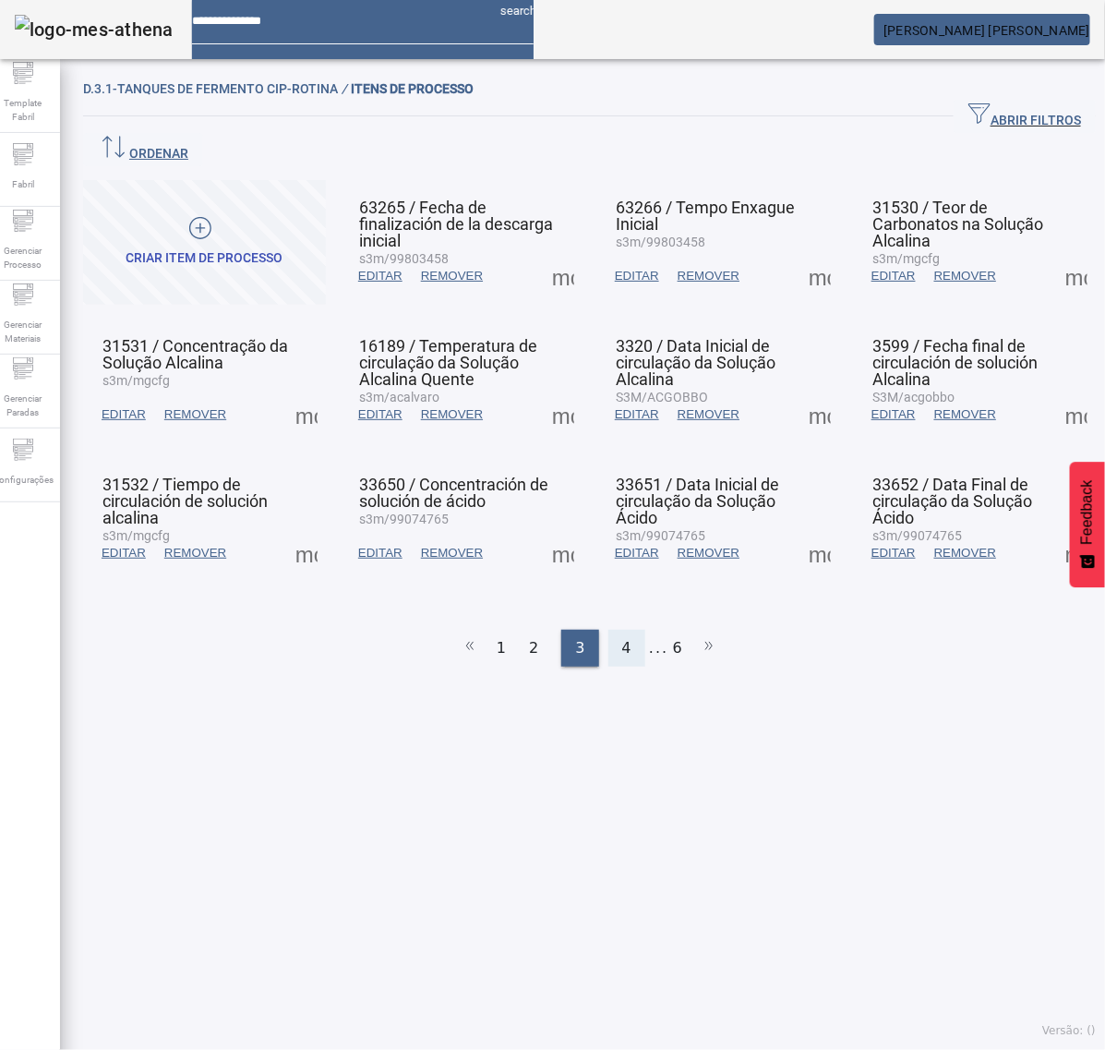
click at [623, 630] on div "4" at bounding box center [627, 648] width 37 height 37
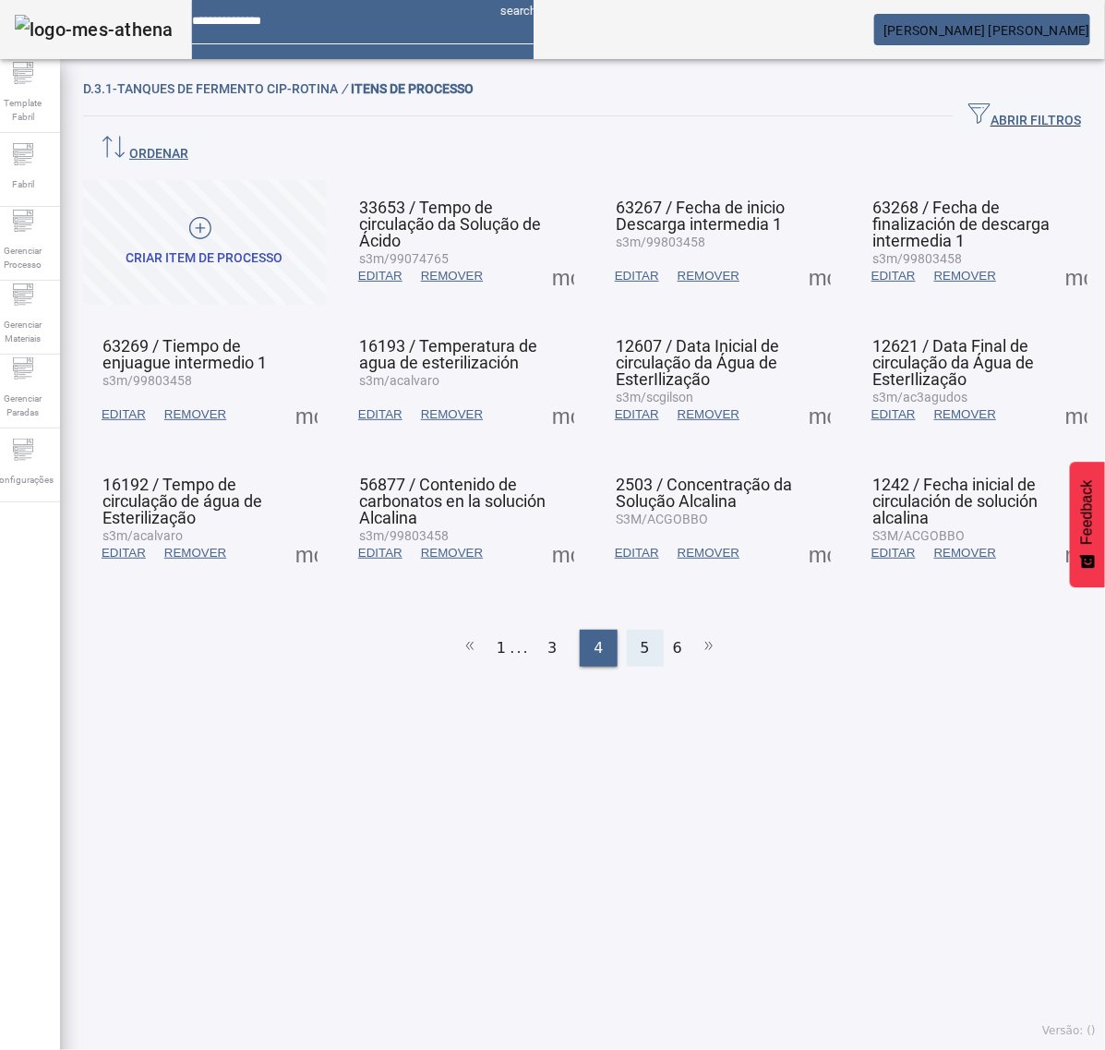
click at [641, 637] on span "5" at bounding box center [645, 648] width 9 height 22
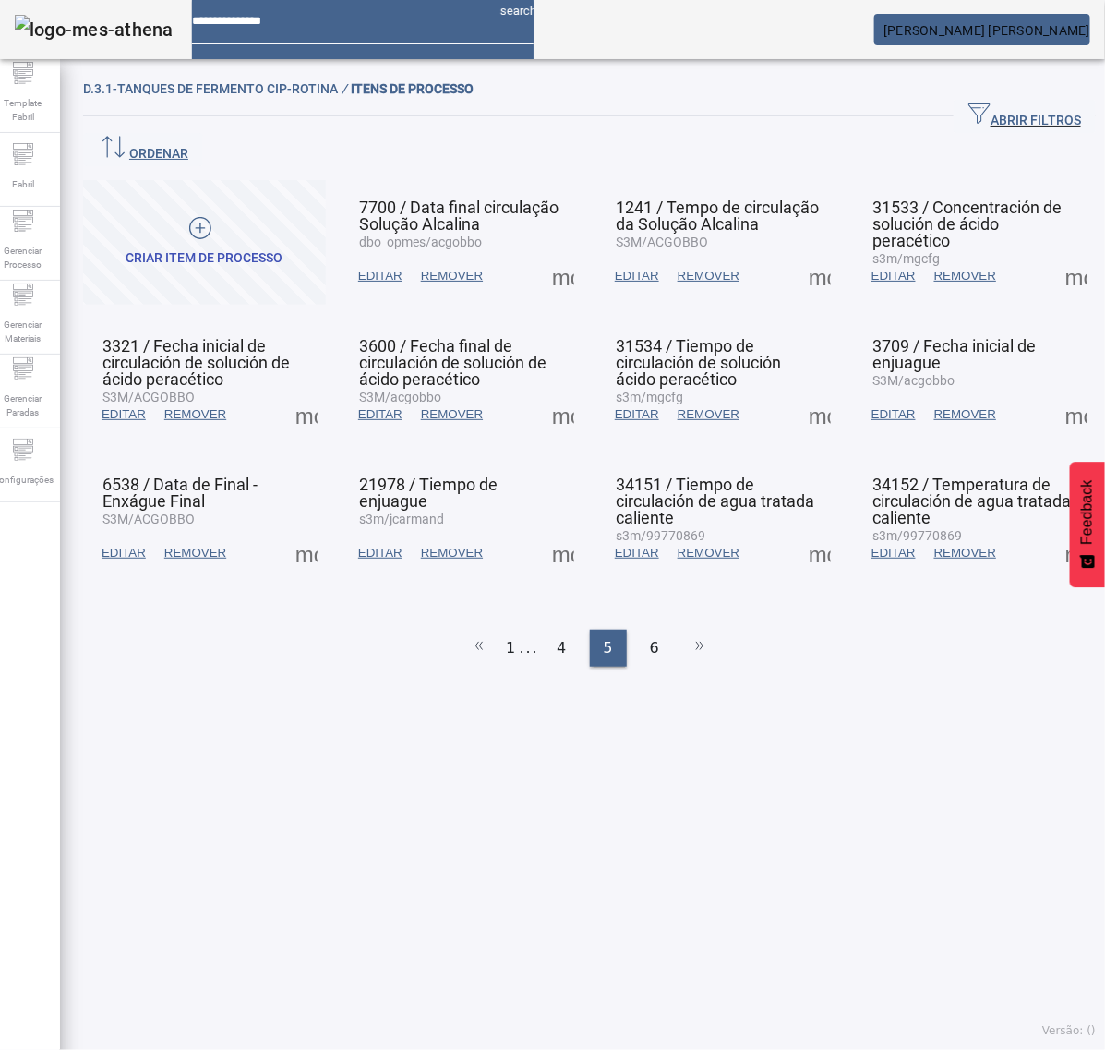
click at [1055, 254] on span at bounding box center [1077, 276] width 44 height 44
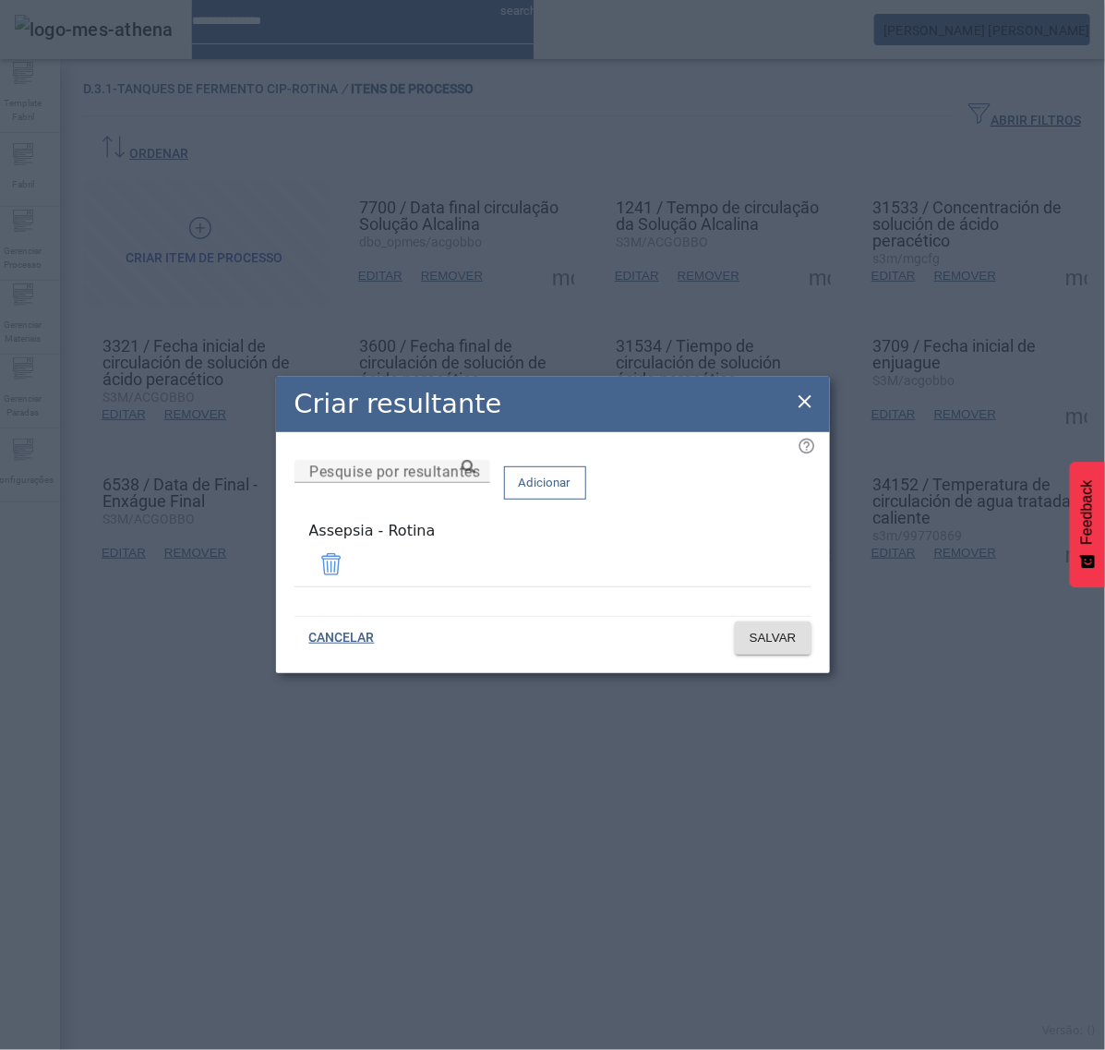
click at [802, 407] on icon at bounding box center [805, 402] width 22 height 22
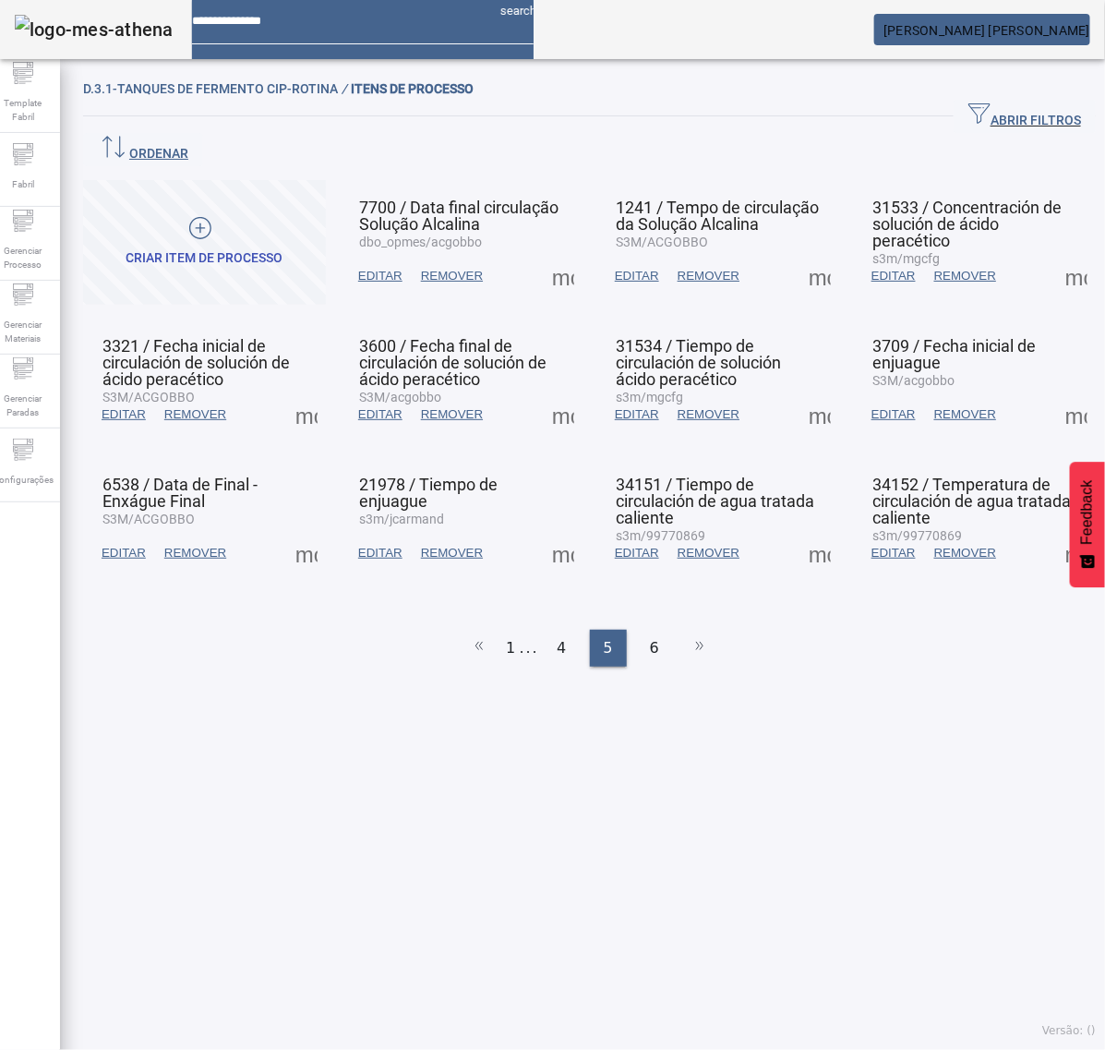
click at [319, 392] on span at bounding box center [306, 414] width 44 height 44
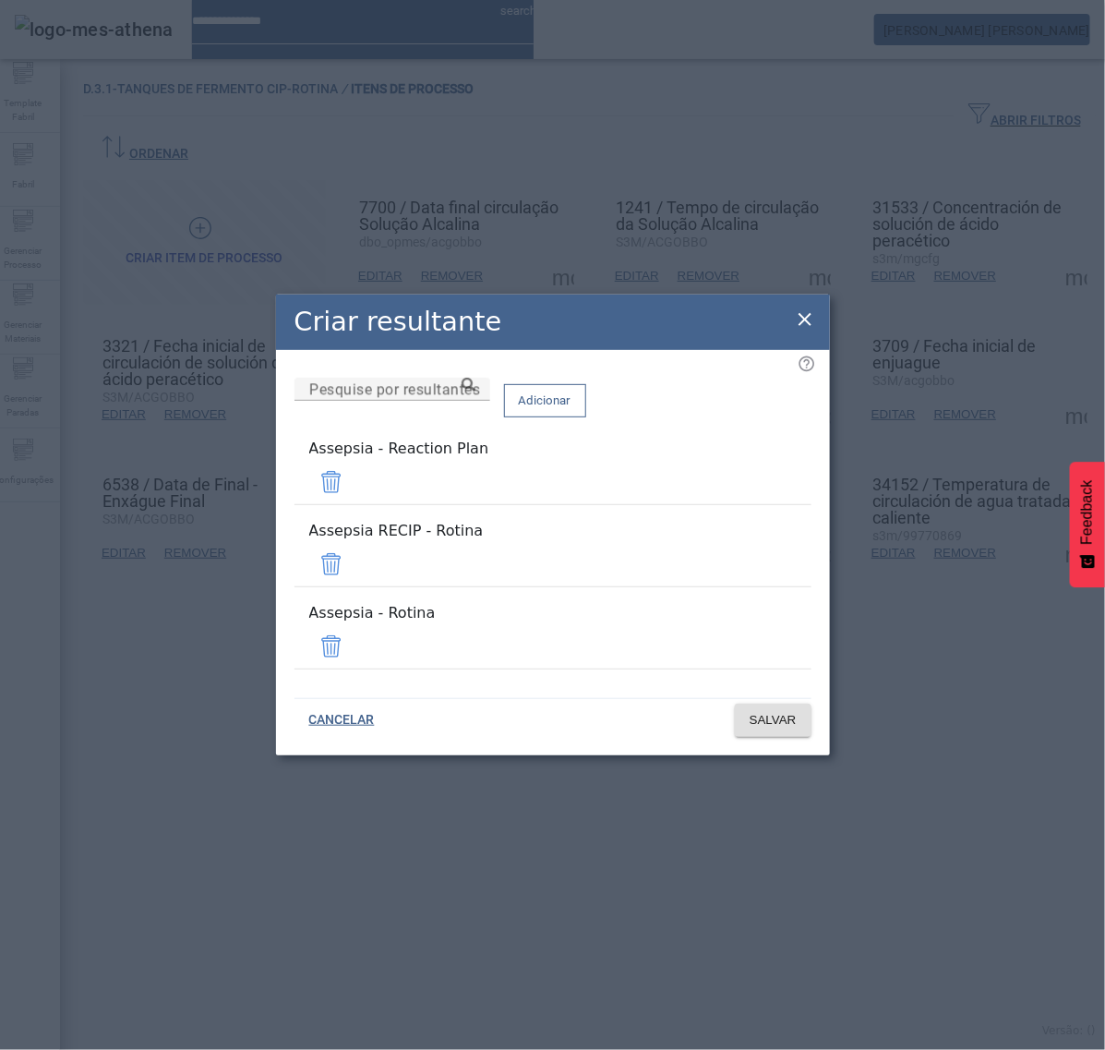
click at [354, 504] on span at bounding box center [331, 482] width 44 height 44
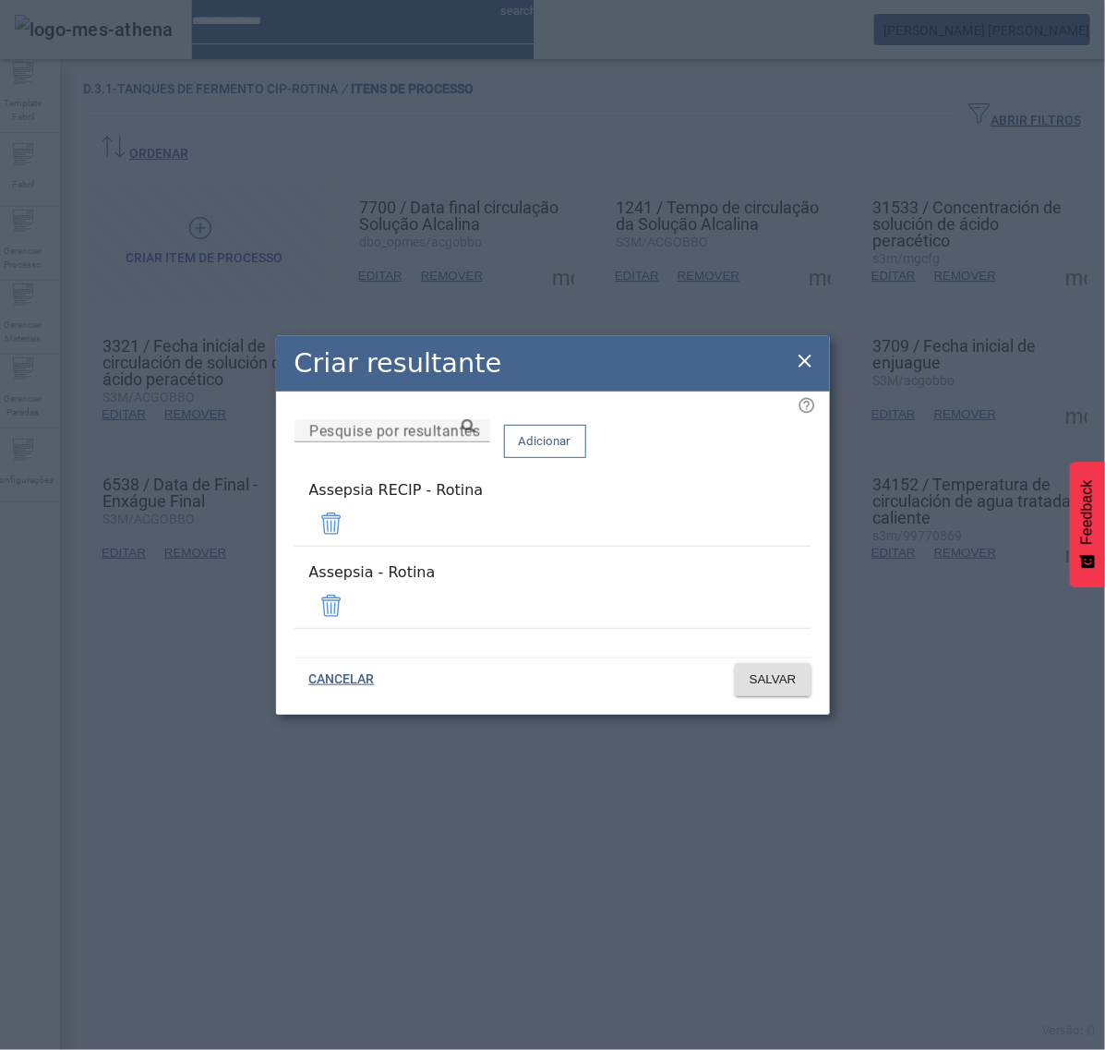
drag, startPoint x: 757, startPoint y: 528, endPoint x: 760, endPoint y: 550, distance: 22.3
click at [354, 529] on span at bounding box center [331, 523] width 44 height 44
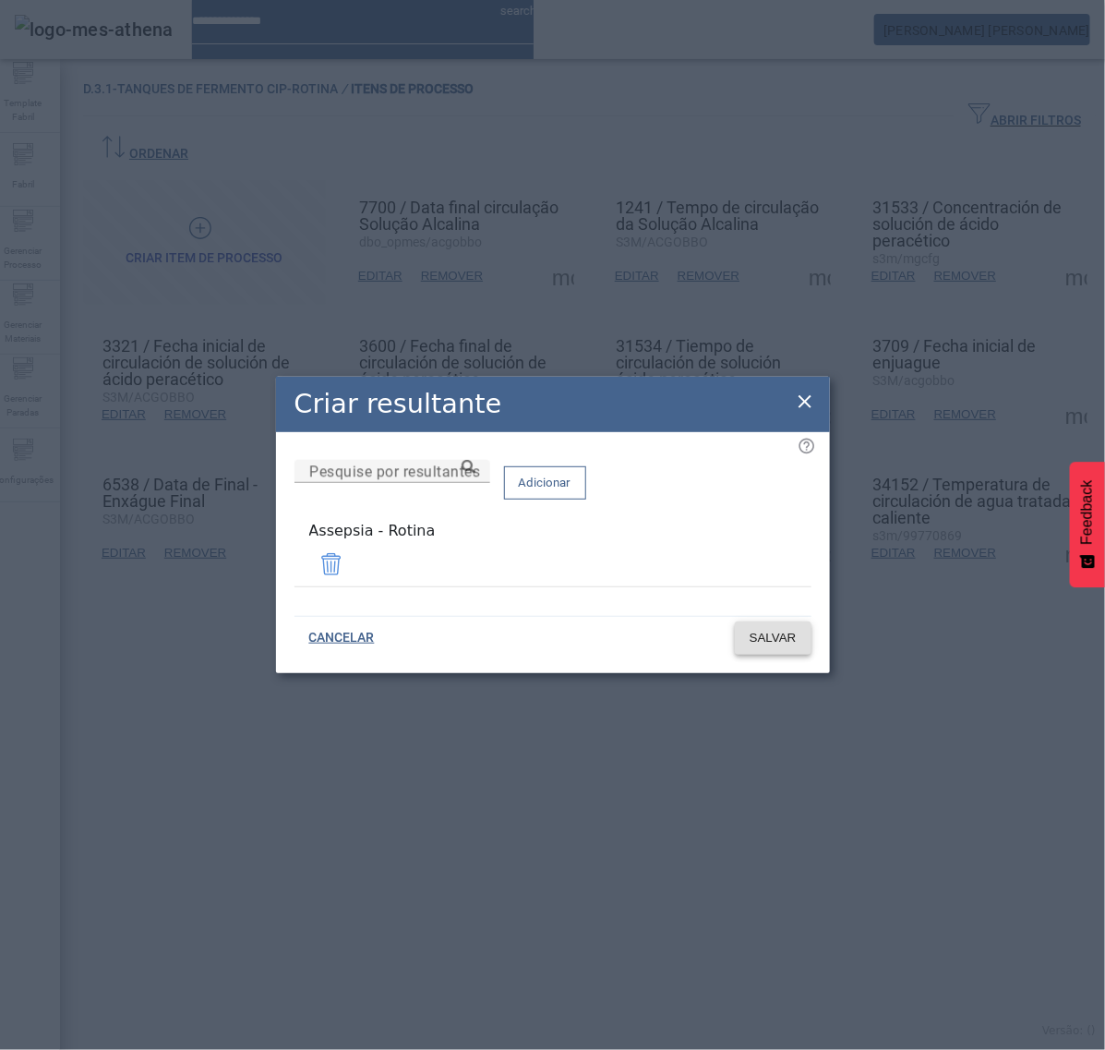
click at [778, 633] on span "SALVAR" at bounding box center [773, 638] width 47 height 18
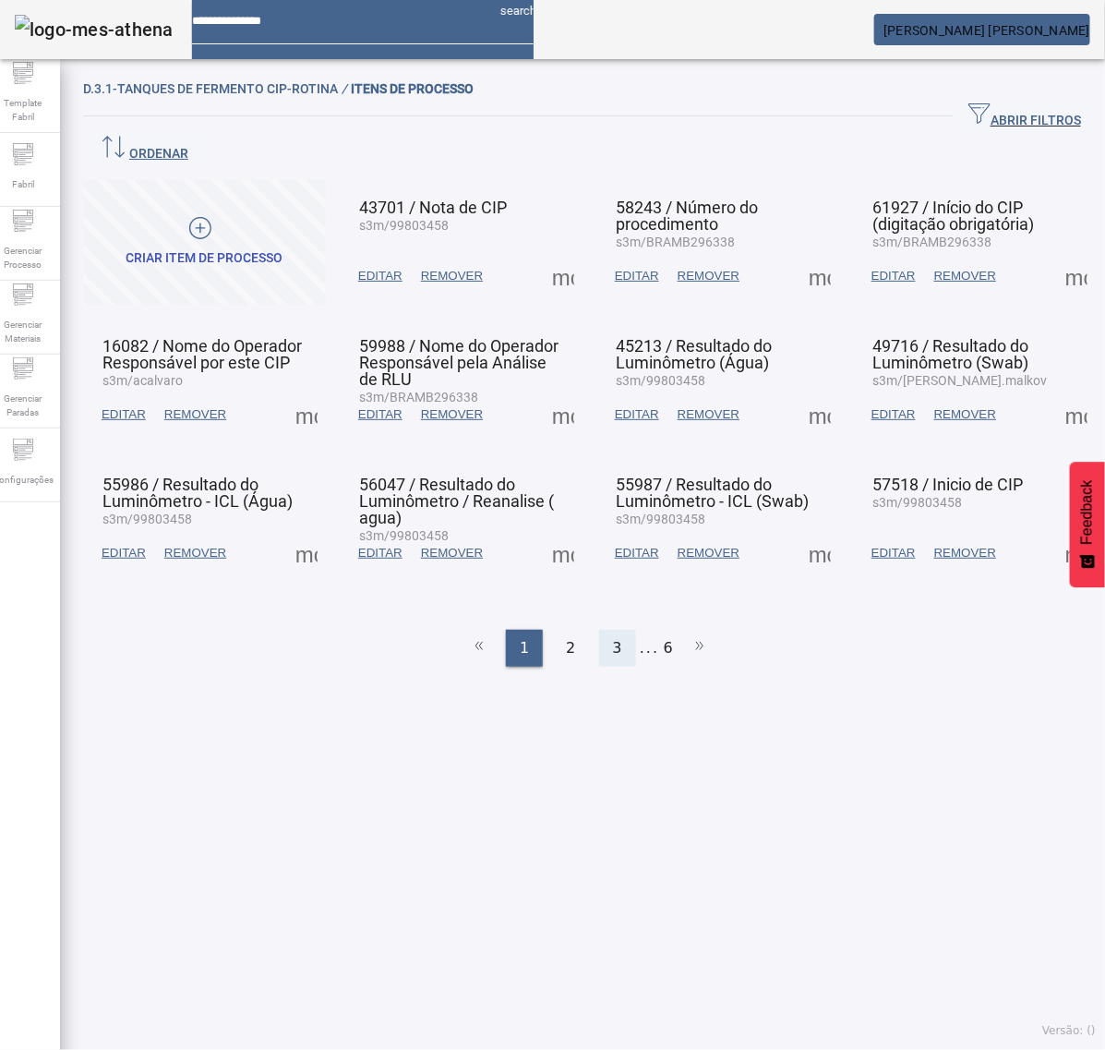
click at [613, 637] on span "3" at bounding box center [617, 648] width 9 height 22
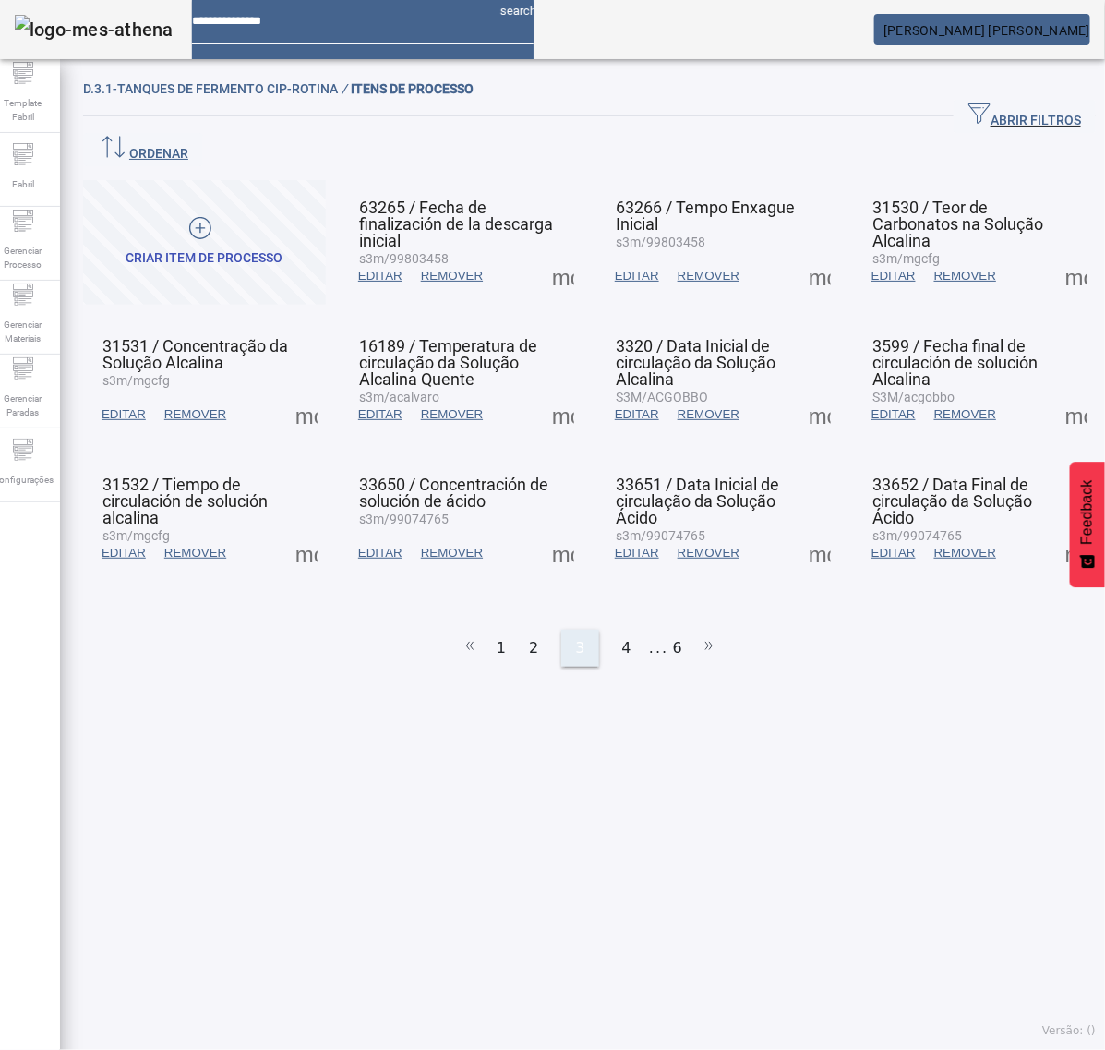
click at [610, 630] on div "4" at bounding box center [627, 648] width 37 height 37
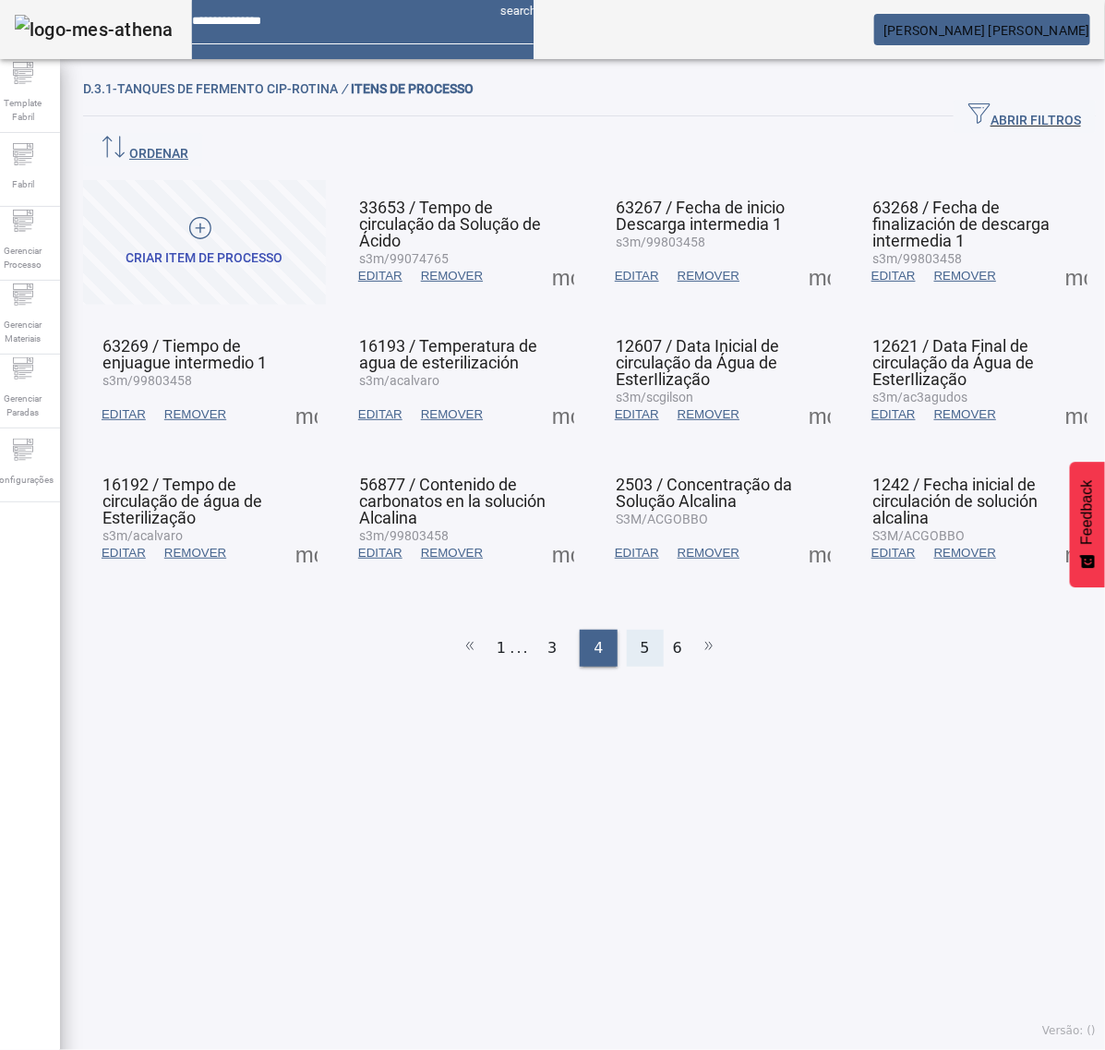
click at [641, 637] on span "5" at bounding box center [645, 648] width 9 height 22
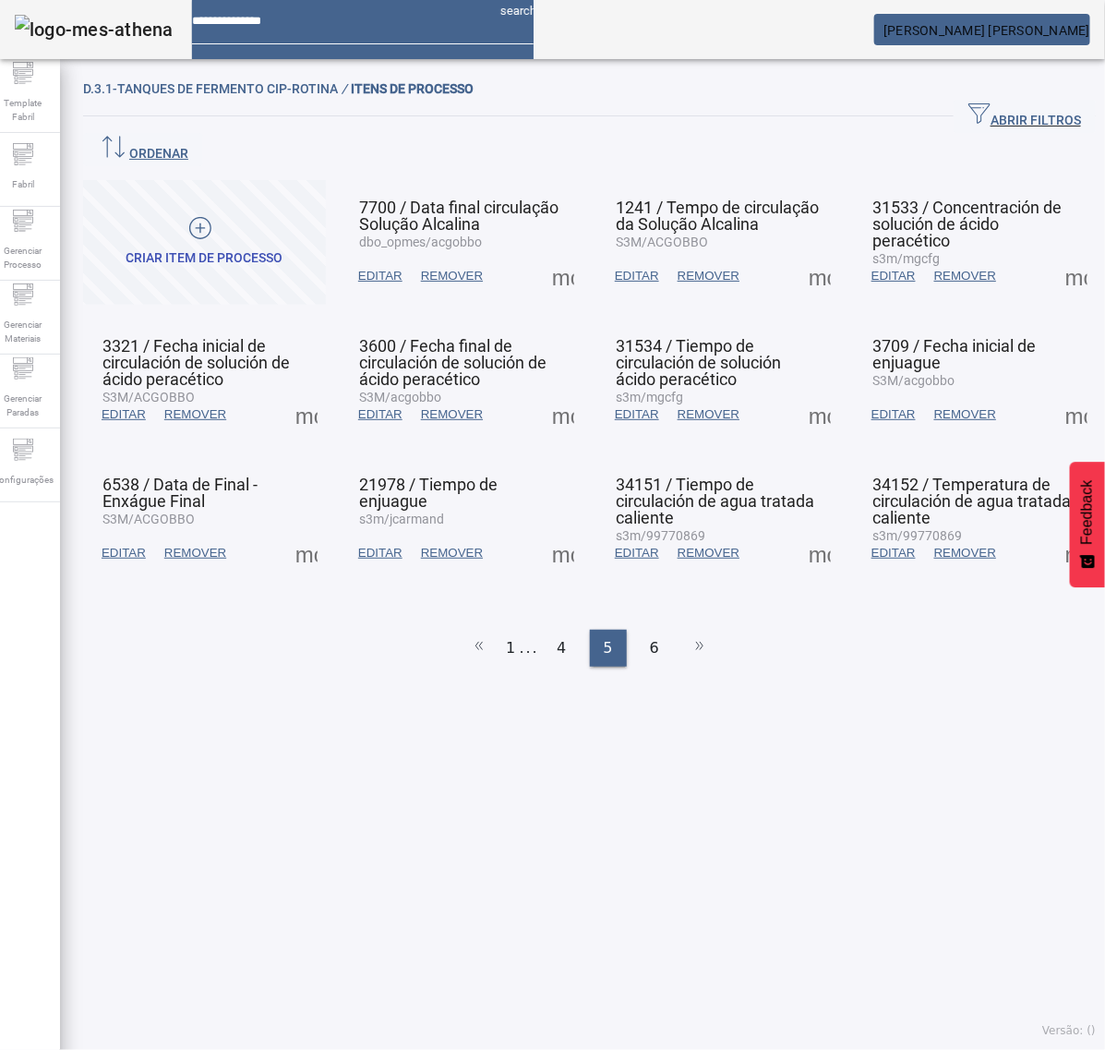
drag, startPoint x: 575, startPoint y: 370, endPoint x: 555, endPoint y: 379, distance: 22.0
click at [573, 370] on mat-grid-list "CRIAR ITEM DE PROCESSO 7700 / Data final circulação Solução Alcalina dbo_opmes/…" at bounding box center [589, 381] width 1013 height 402
click at [549, 392] on span at bounding box center [563, 414] width 44 height 44
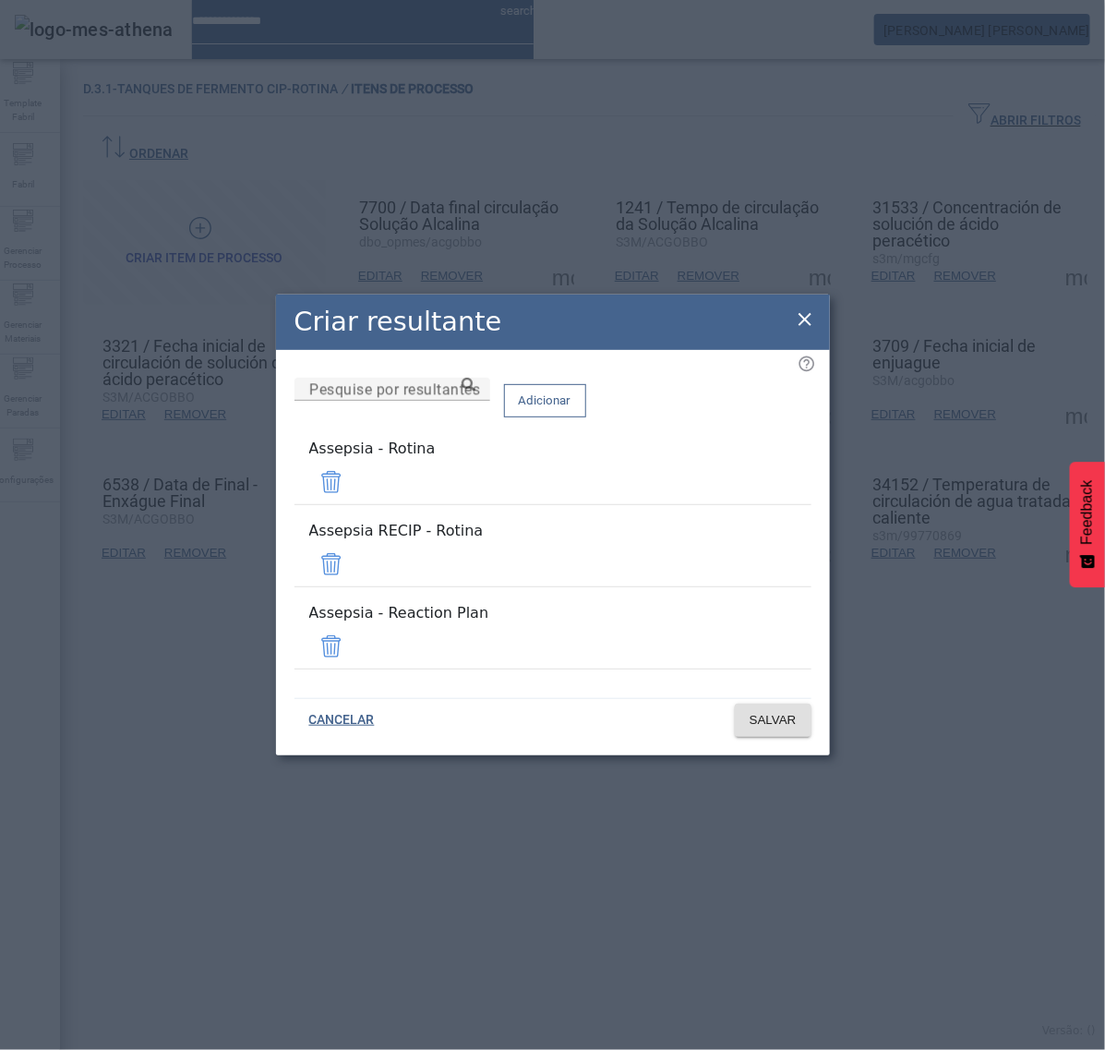
click at [354, 552] on span at bounding box center [331, 564] width 44 height 44
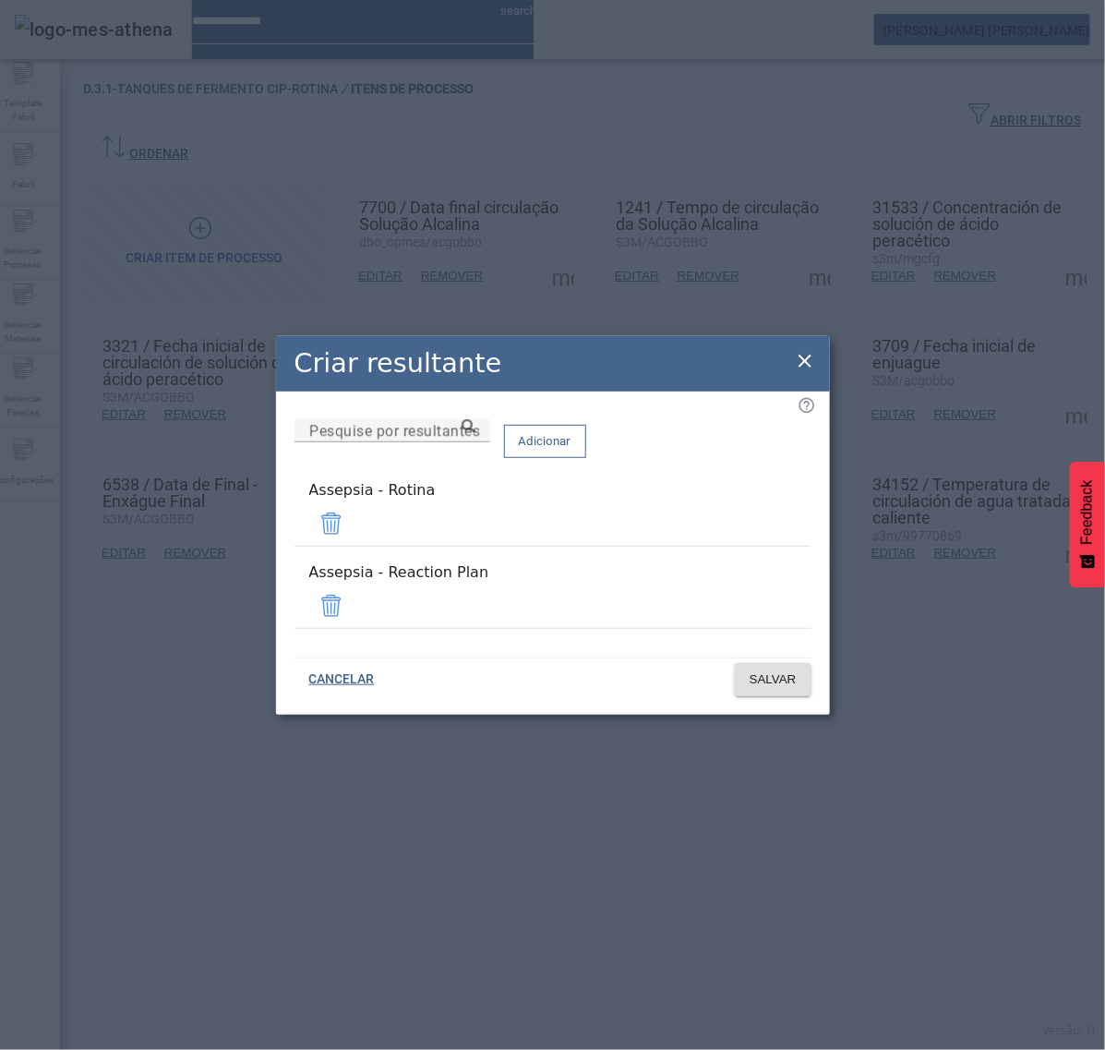
click at [354, 601] on span at bounding box center [331, 606] width 44 height 44
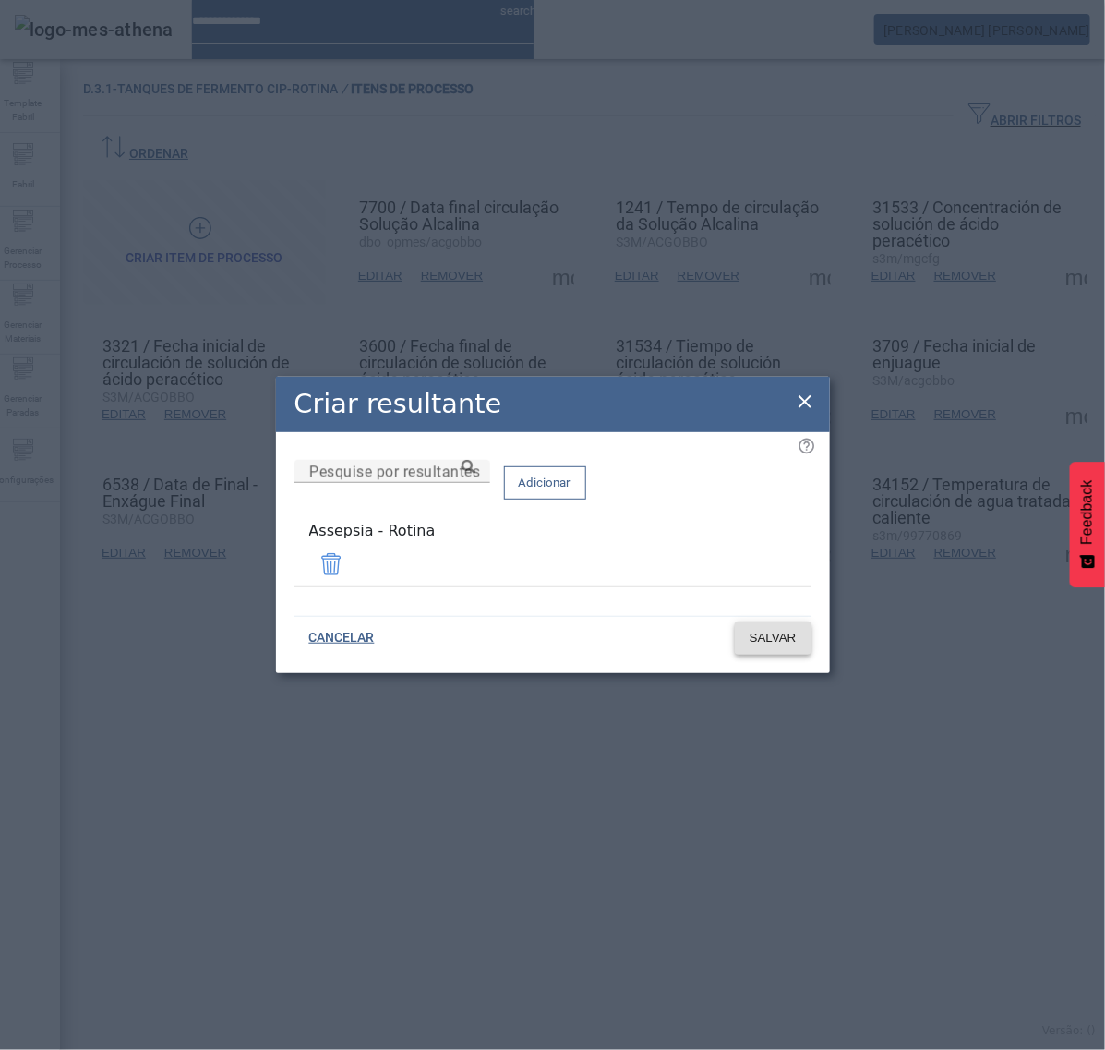
click at [790, 638] on span "SALVAR" at bounding box center [773, 638] width 47 height 18
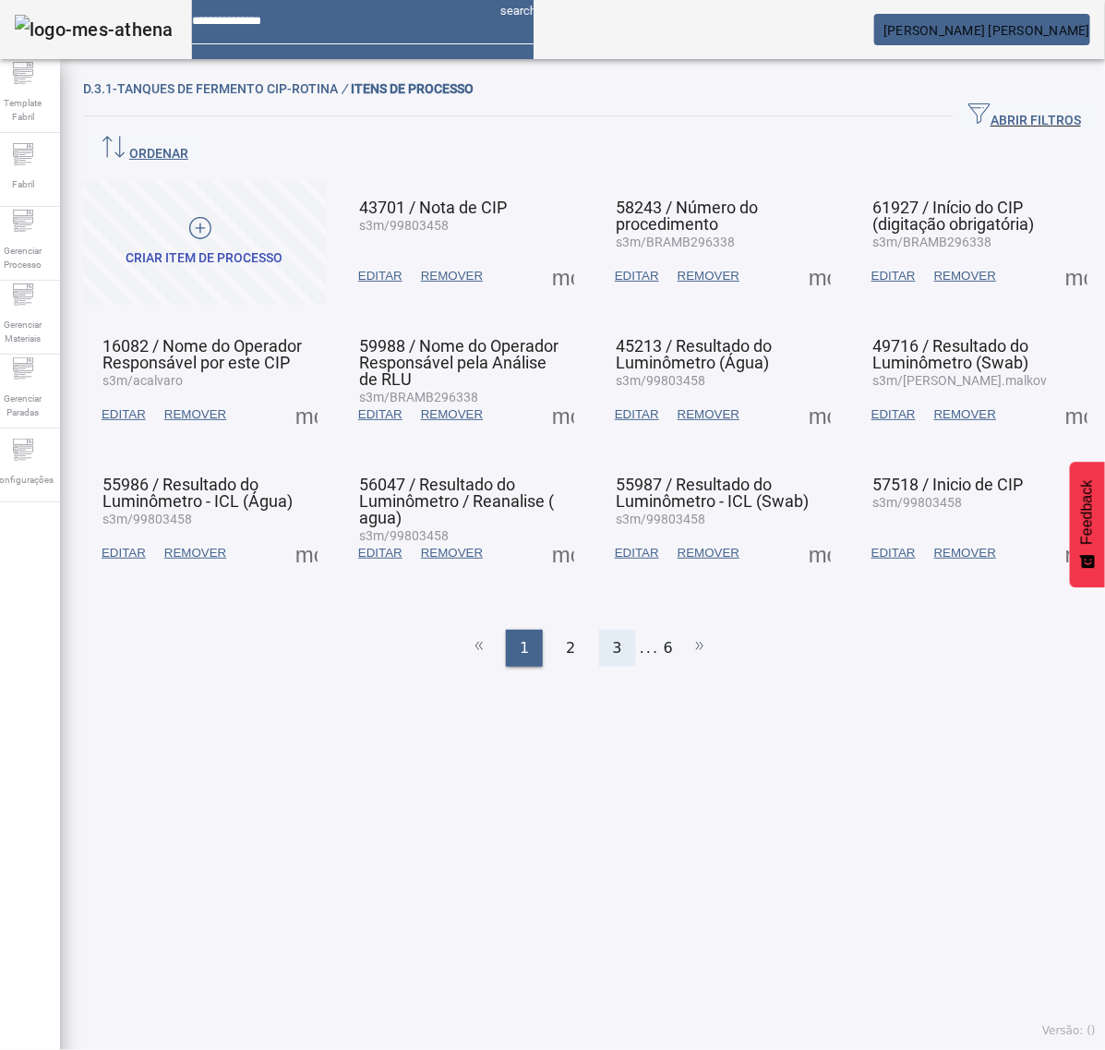
click at [601, 630] on div "3" at bounding box center [617, 648] width 37 height 37
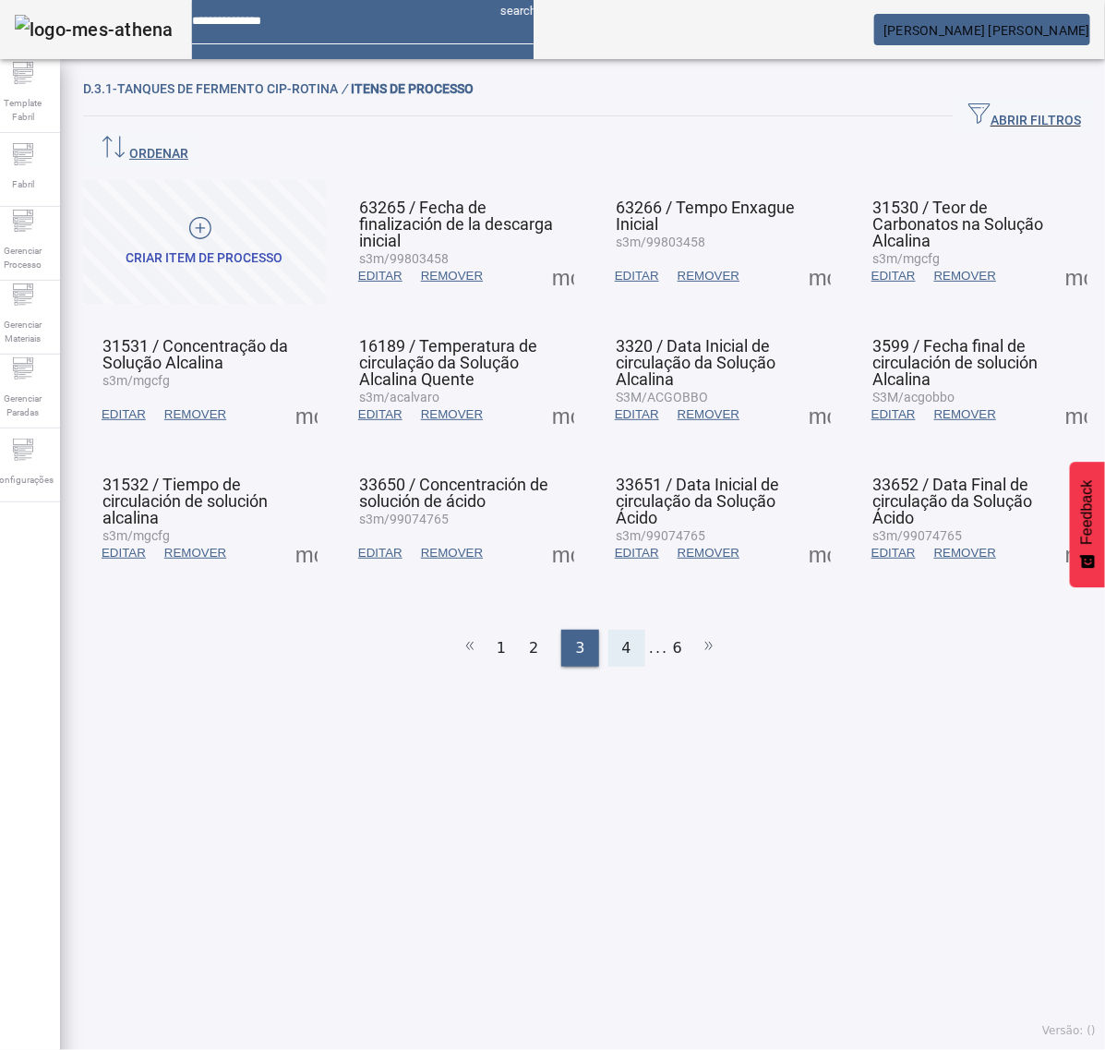
click at [621, 630] on div "4" at bounding box center [627, 648] width 37 height 37
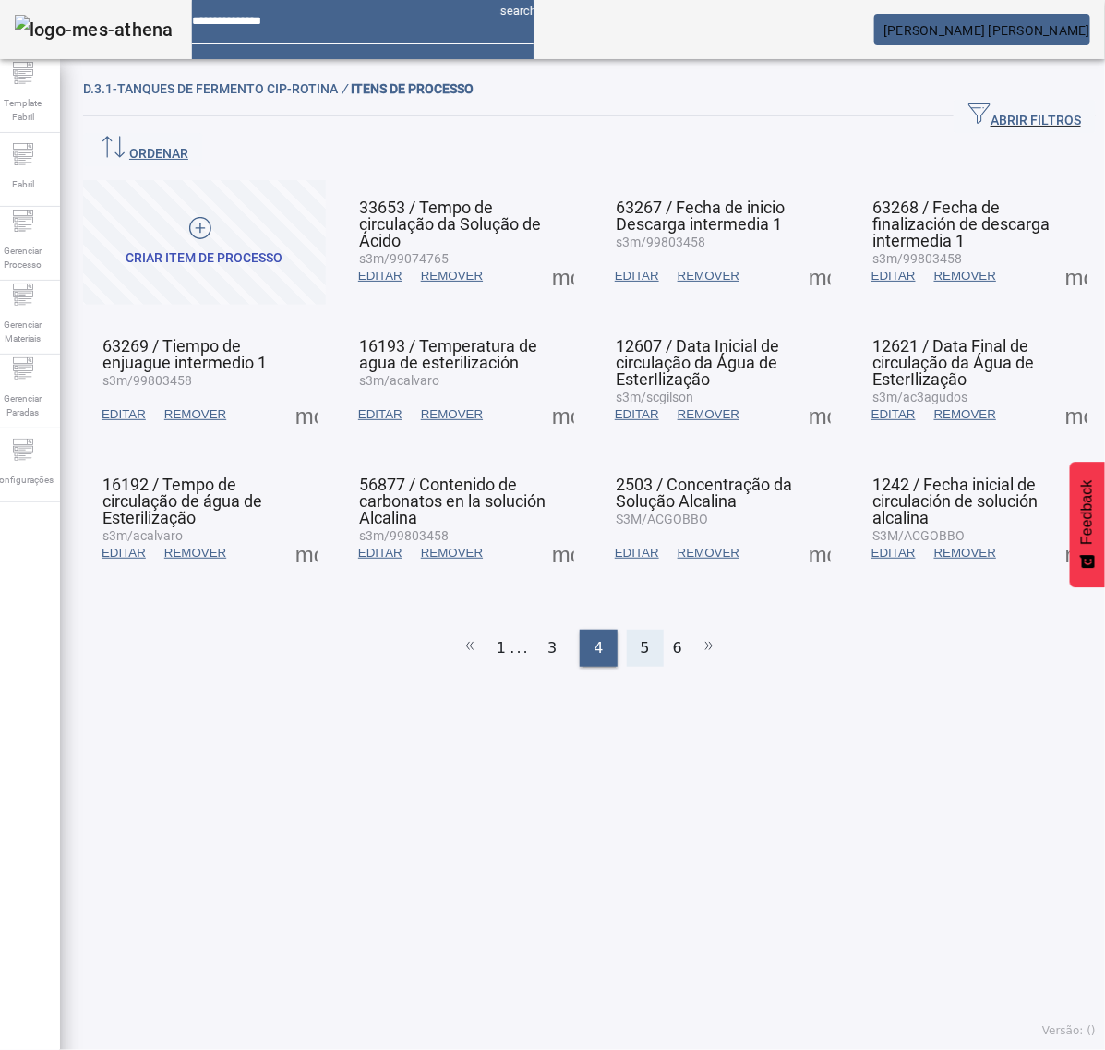
click at [639, 630] on div "5" at bounding box center [645, 648] width 37 height 37
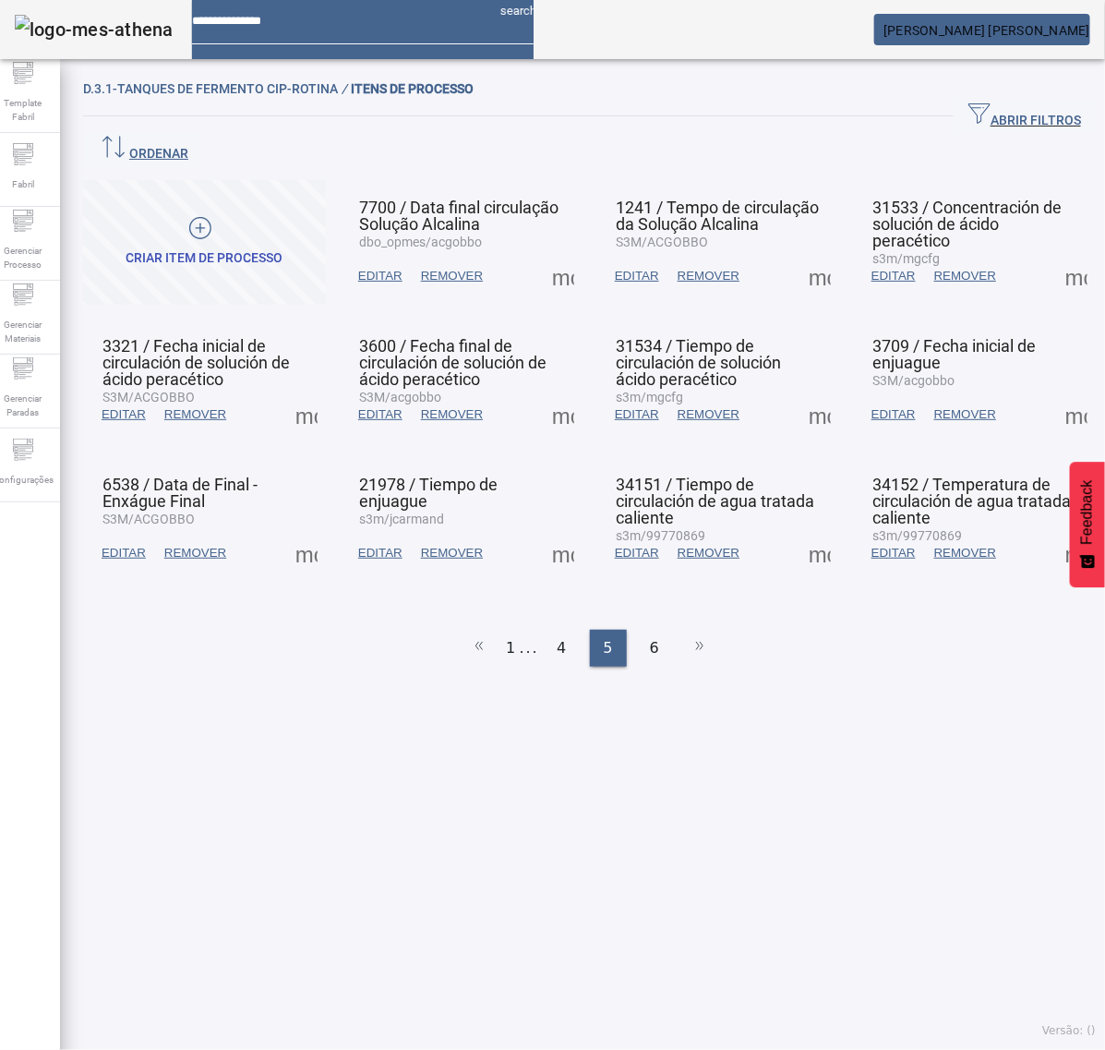
click at [806, 392] on span at bounding box center [820, 414] width 44 height 44
drag, startPoint x: 806, startPoint y: 376, endPoint x: 822, endPoint y: 412, distance: 39.3
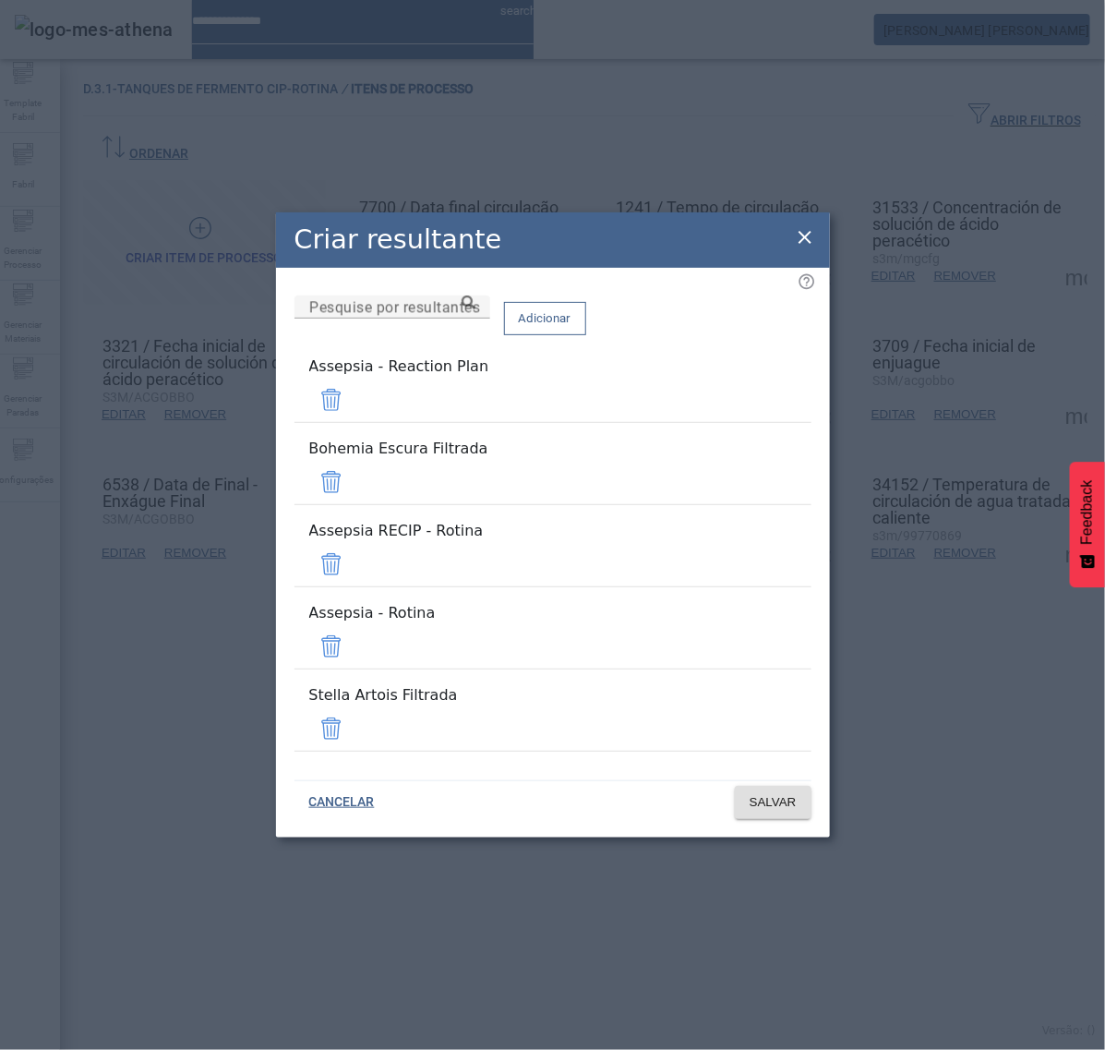
click at [354, 422] on span at bounding box center [331, 400] width 44 height 44
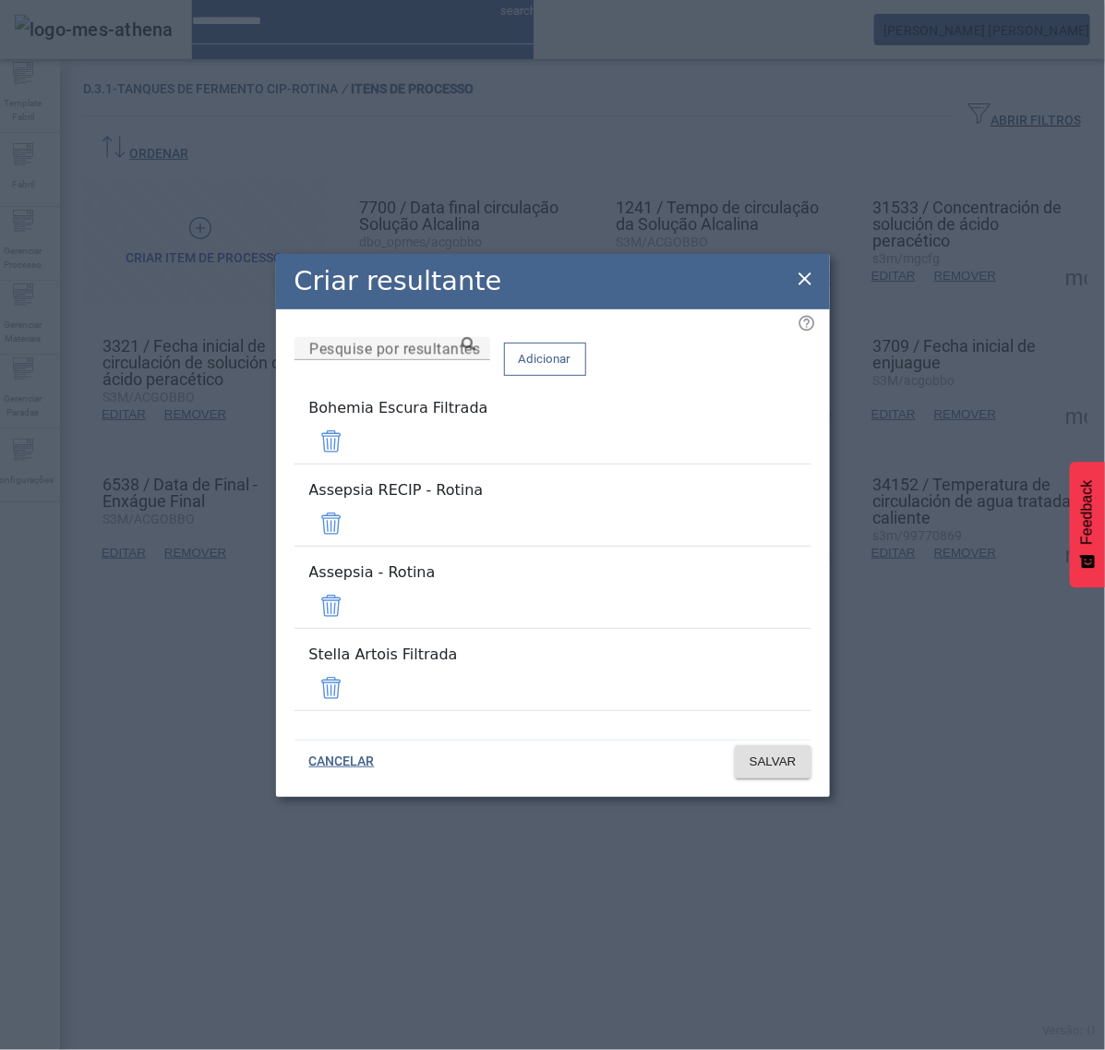
click at [354, 464] on span at bounding box center [331, 441] width 44 height 44
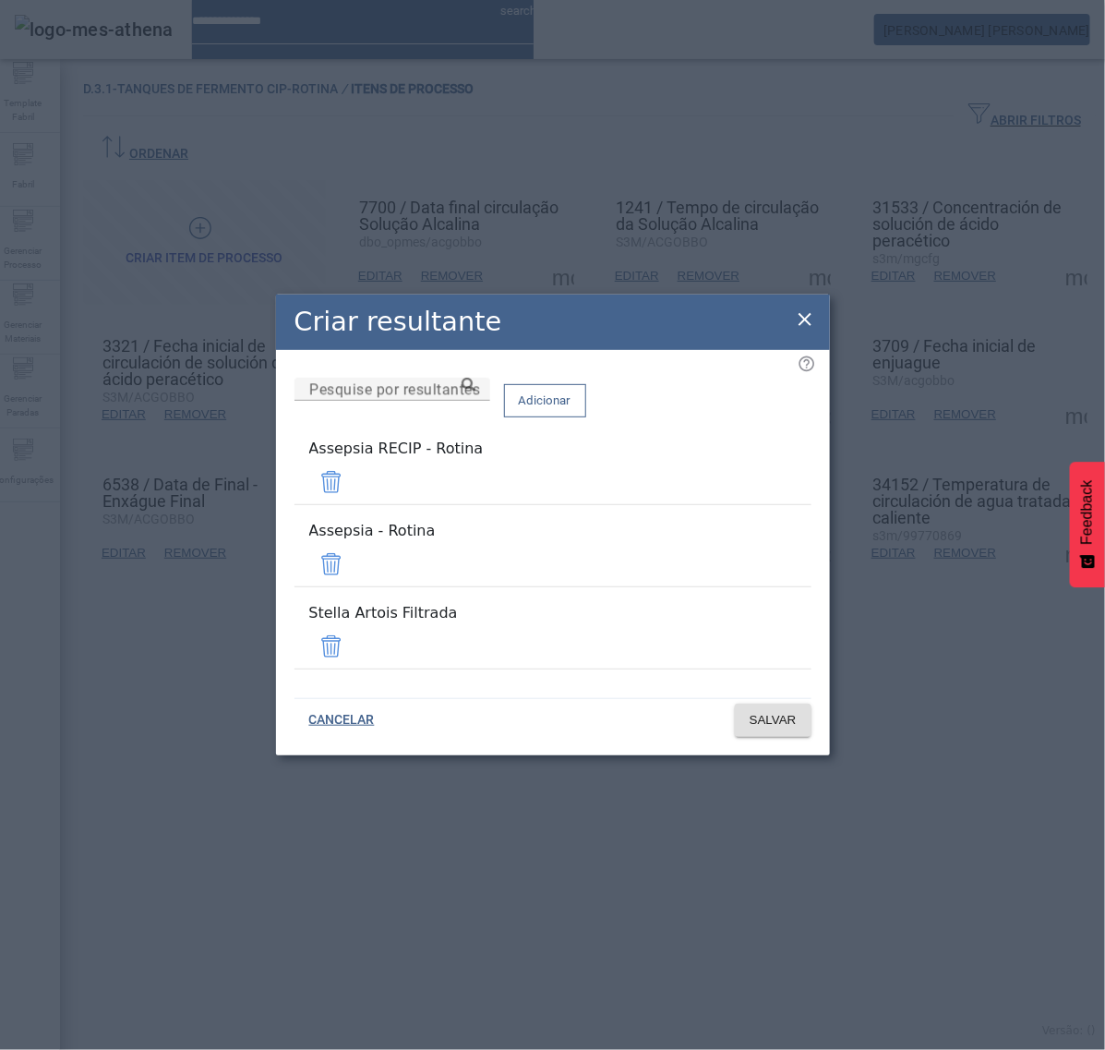
click at [586, 423] on div "Adicionar" at bounding box center [545, 400] width 82 height 45
click at [354, 497] on span at bounding box center [331, 482] width 44 height 44
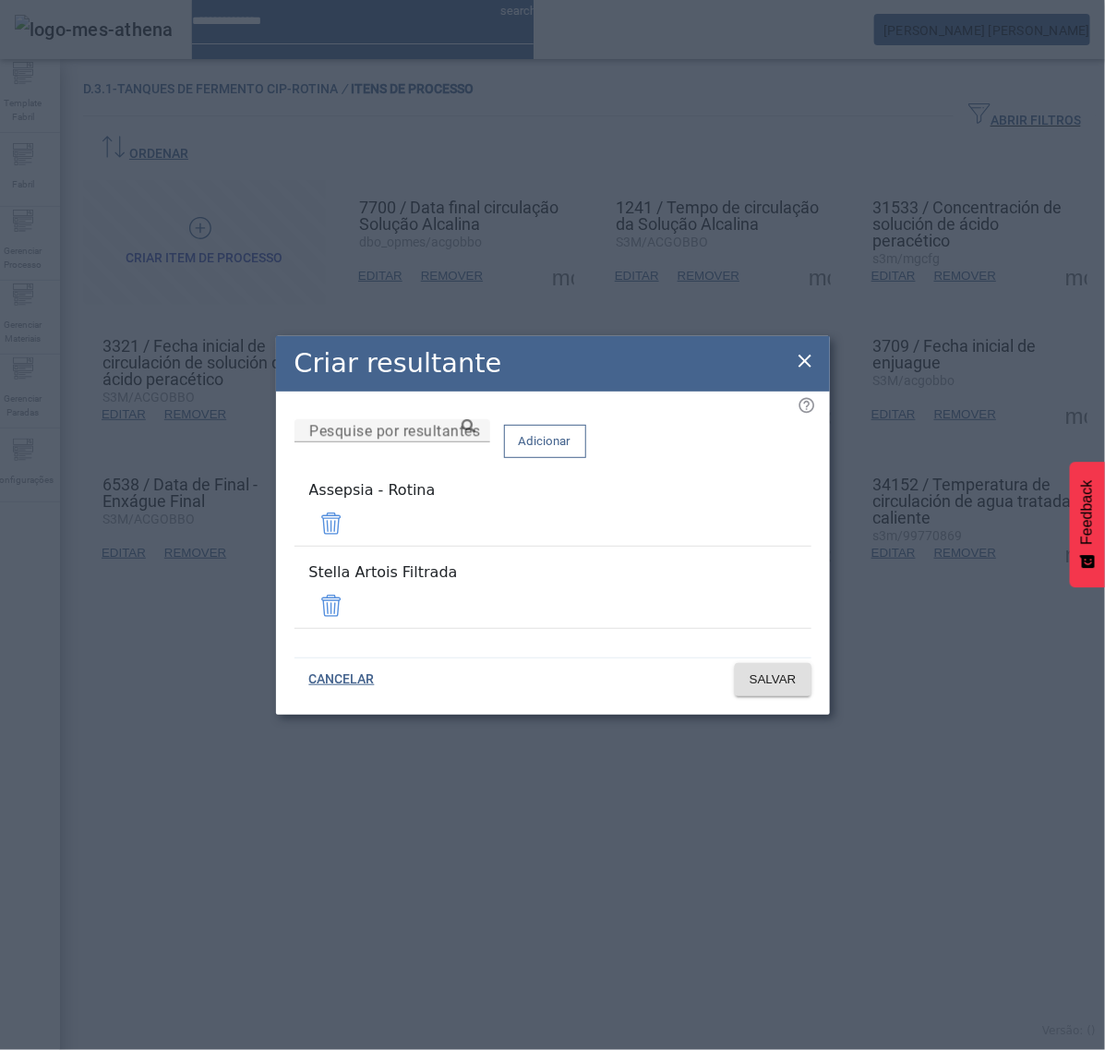
click at [354, 593] on span at bounding box center [331, 606] width 44 height 44
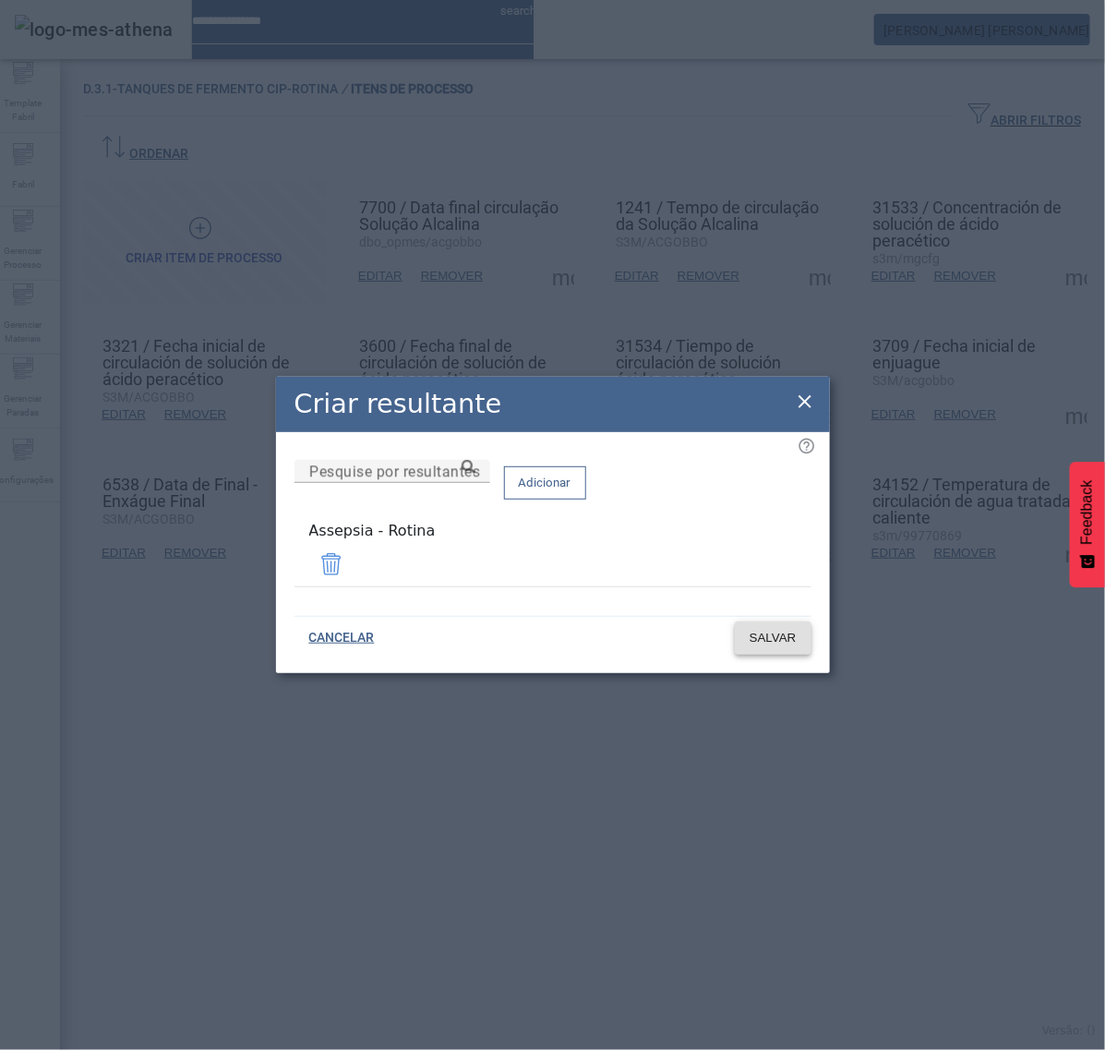
click at [778, 634] on span "SALVAR" at bounding box center [773, 638] width 47 height 18
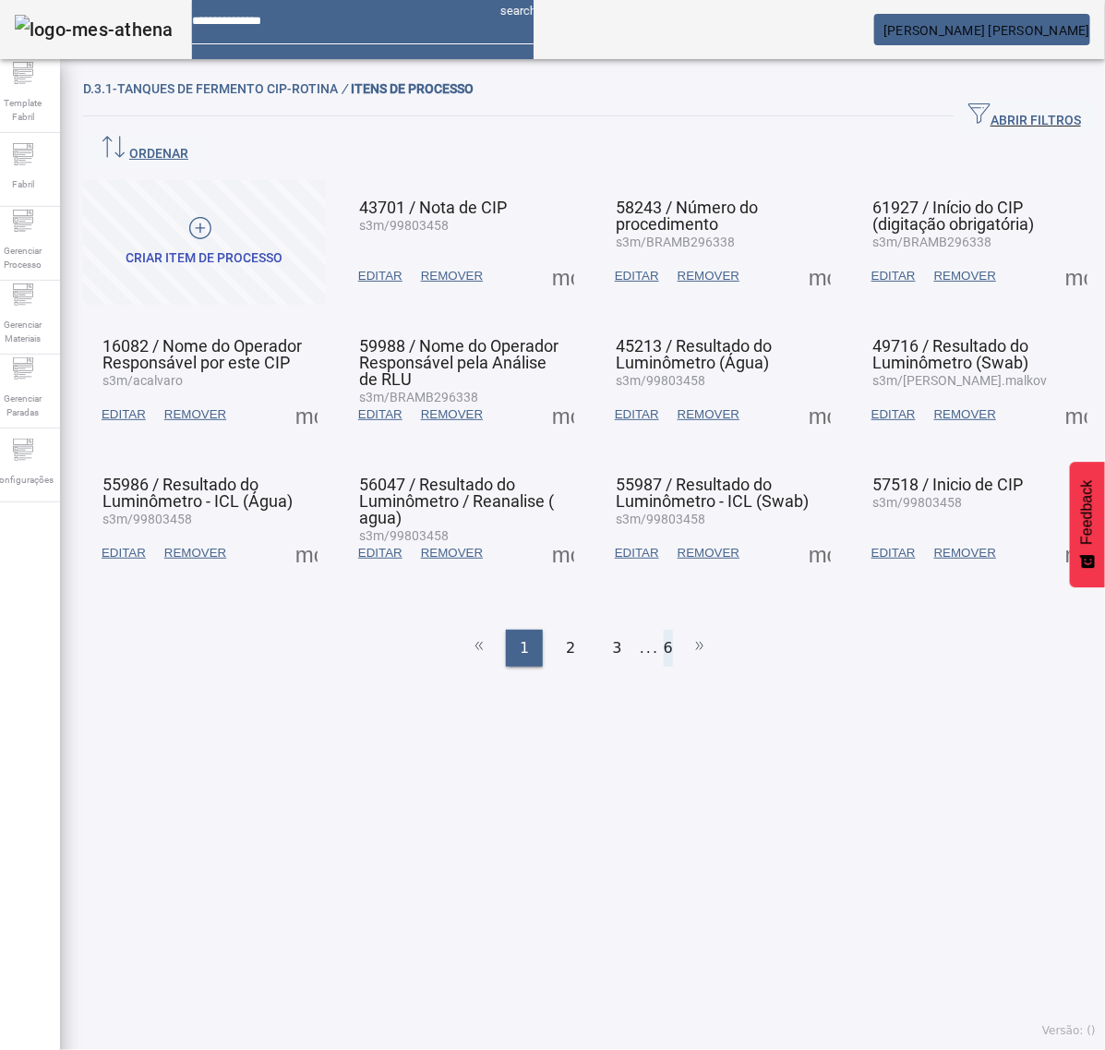
click at [664, 630] on li "6" at bounding box center [668, 648] width 9 height 37
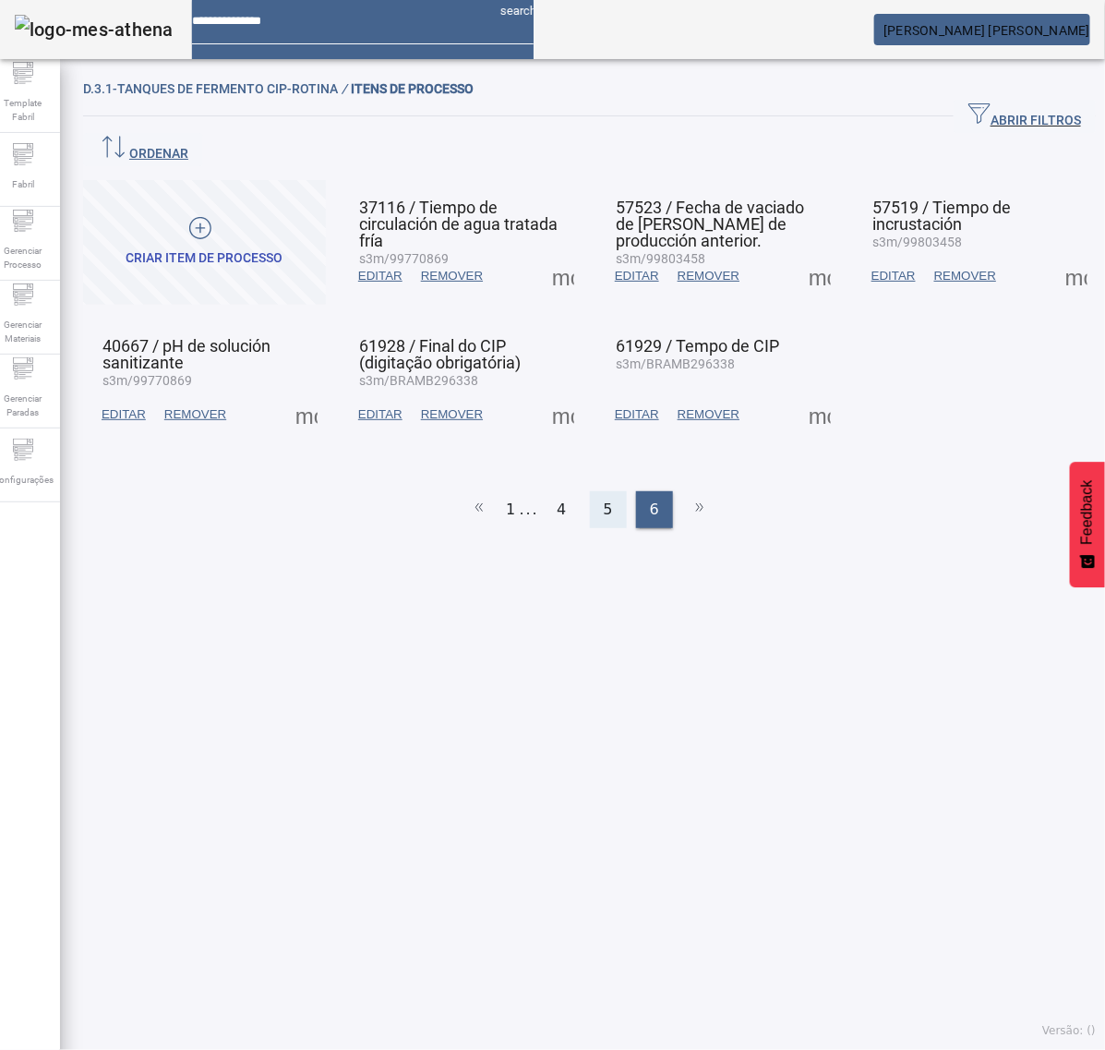
click at [604, 499] on span "5" at bounding box center [608, 510] width 9 height 22
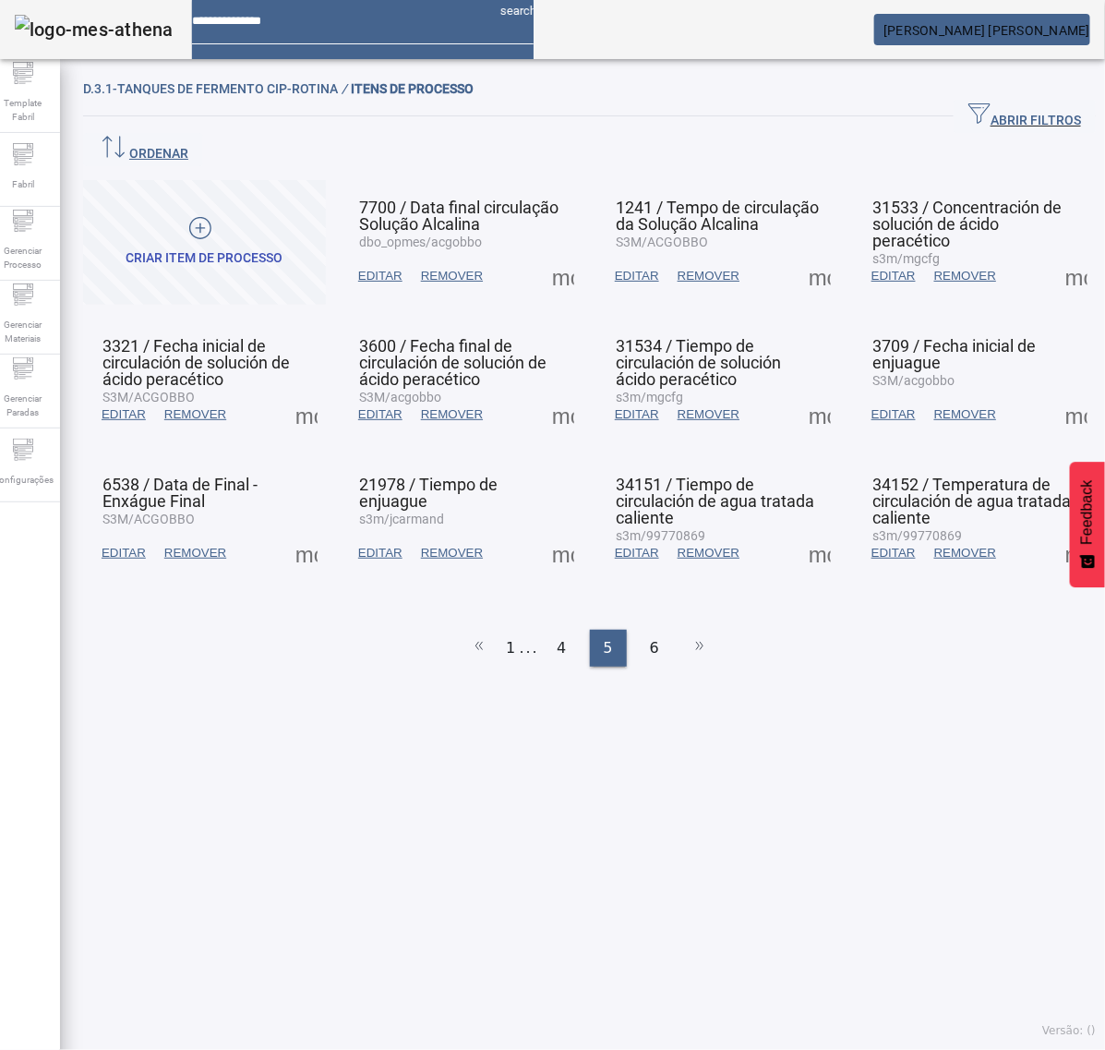
click at [1062, 254] on span at bounding box center [1077, 276] width 44 height 44
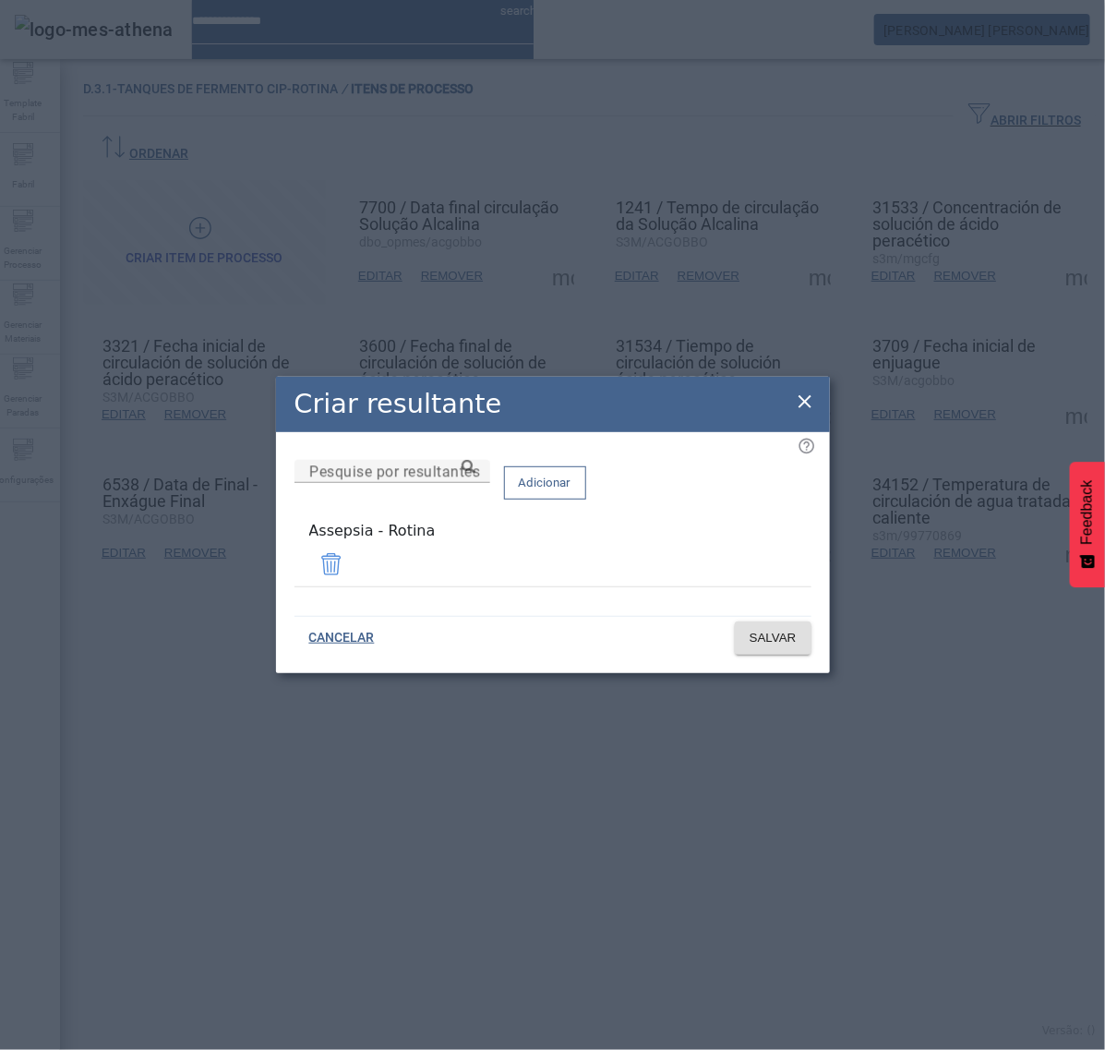
click at [805, 404] on icon at bounding box center [805, 401] width 13 height 13
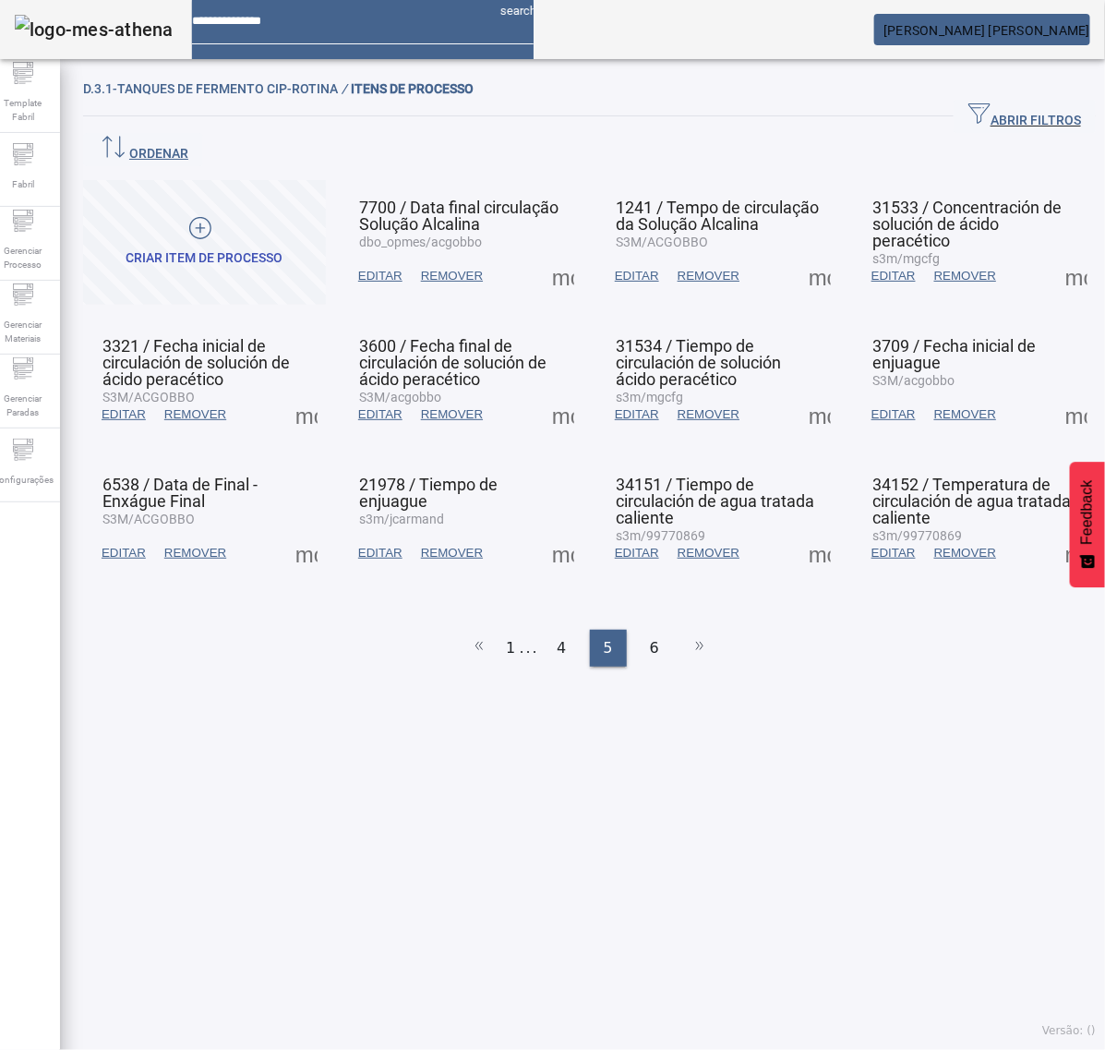
click at [305, 392] on span at bounding box center [306, 414] width 44 height 44
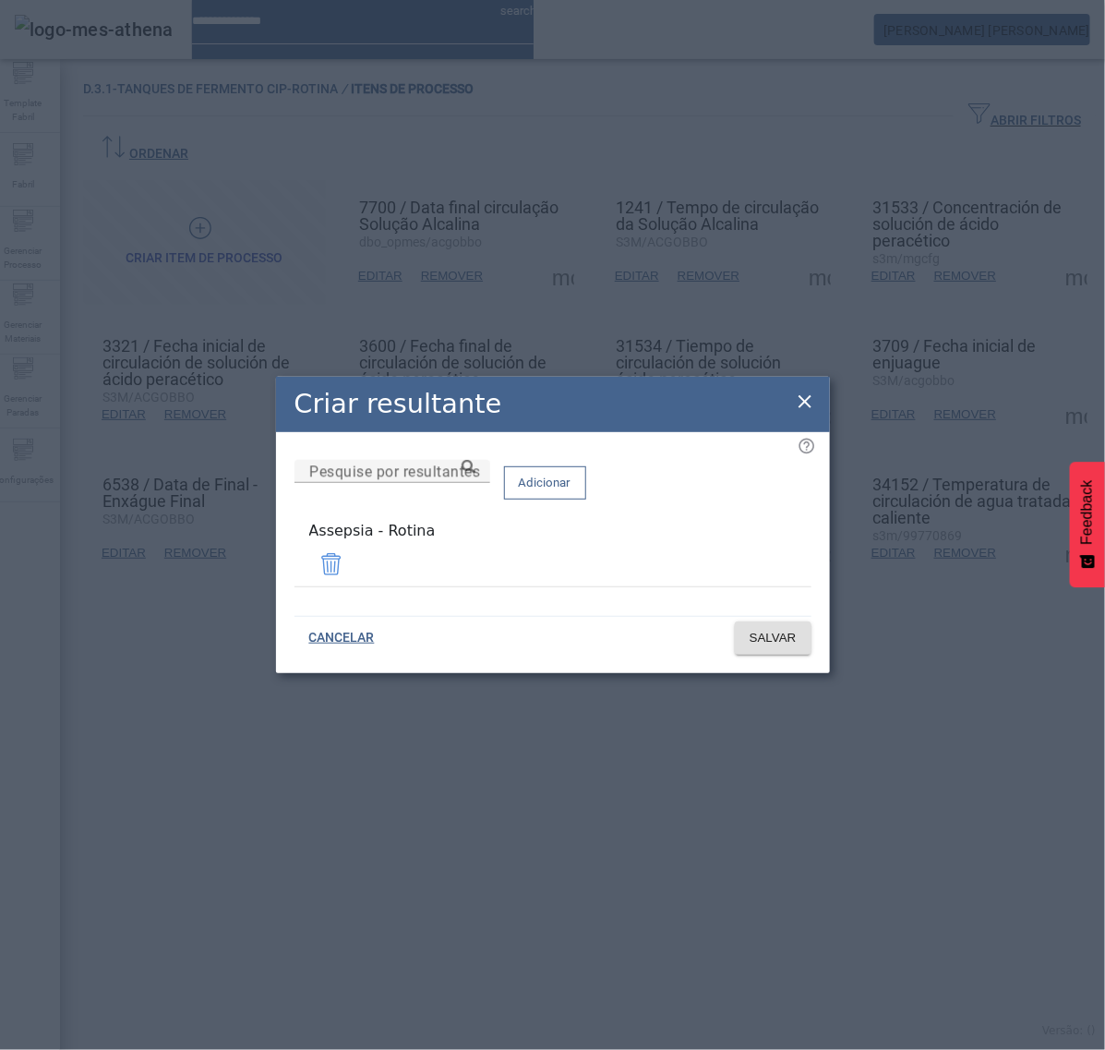
click at [804, 398] on icon at bounding box center [805, 402] width 22 height 22
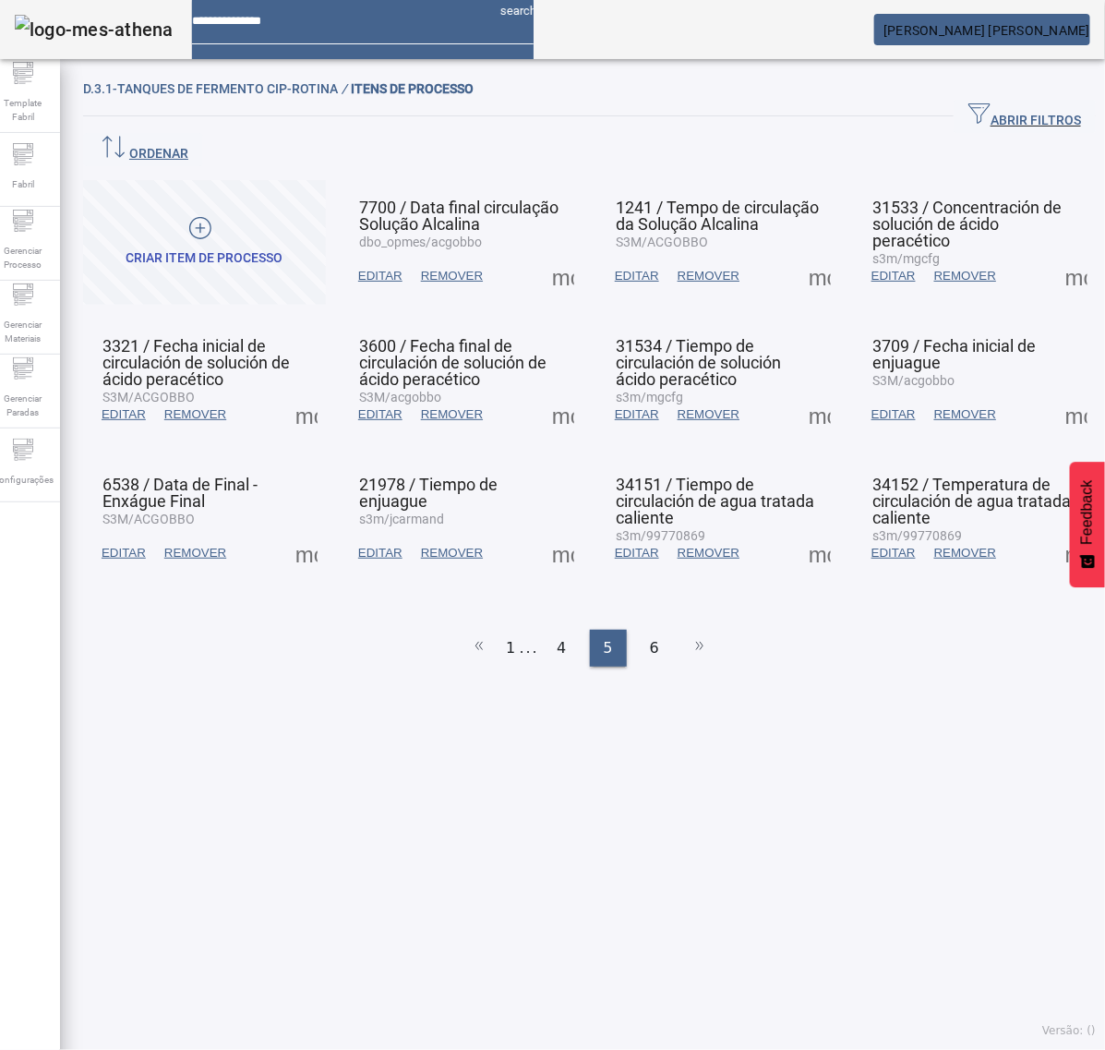
click at [548, 392] on span at bounding box center [563, 414] width 44 height 44
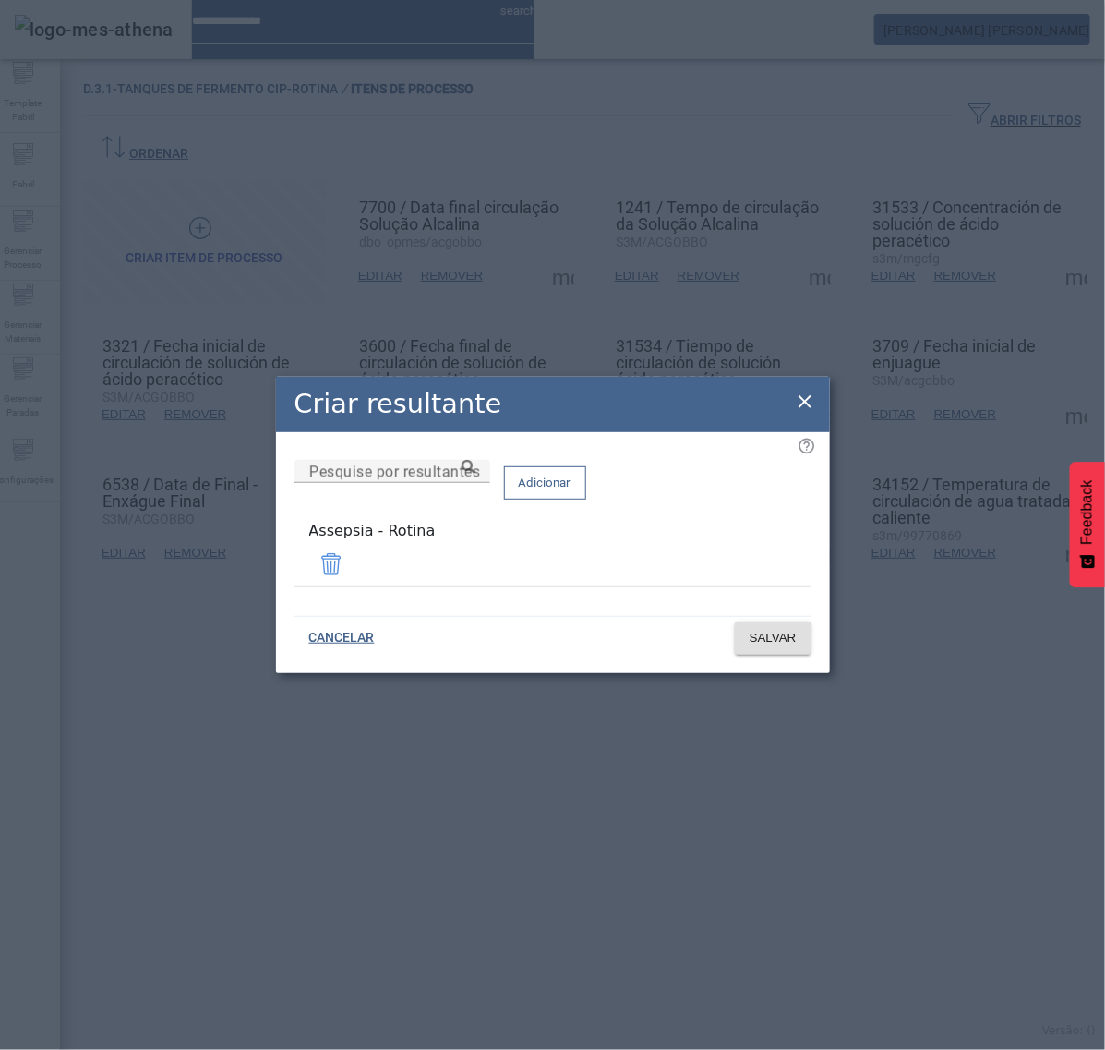
drag, startPoint x: 801, startPoint y: 404, endPoint x: 815, endPoint y: 402, distance: 14.0
click at [803, 403] on icon at bounding box center [805, 402] width 22 height 22
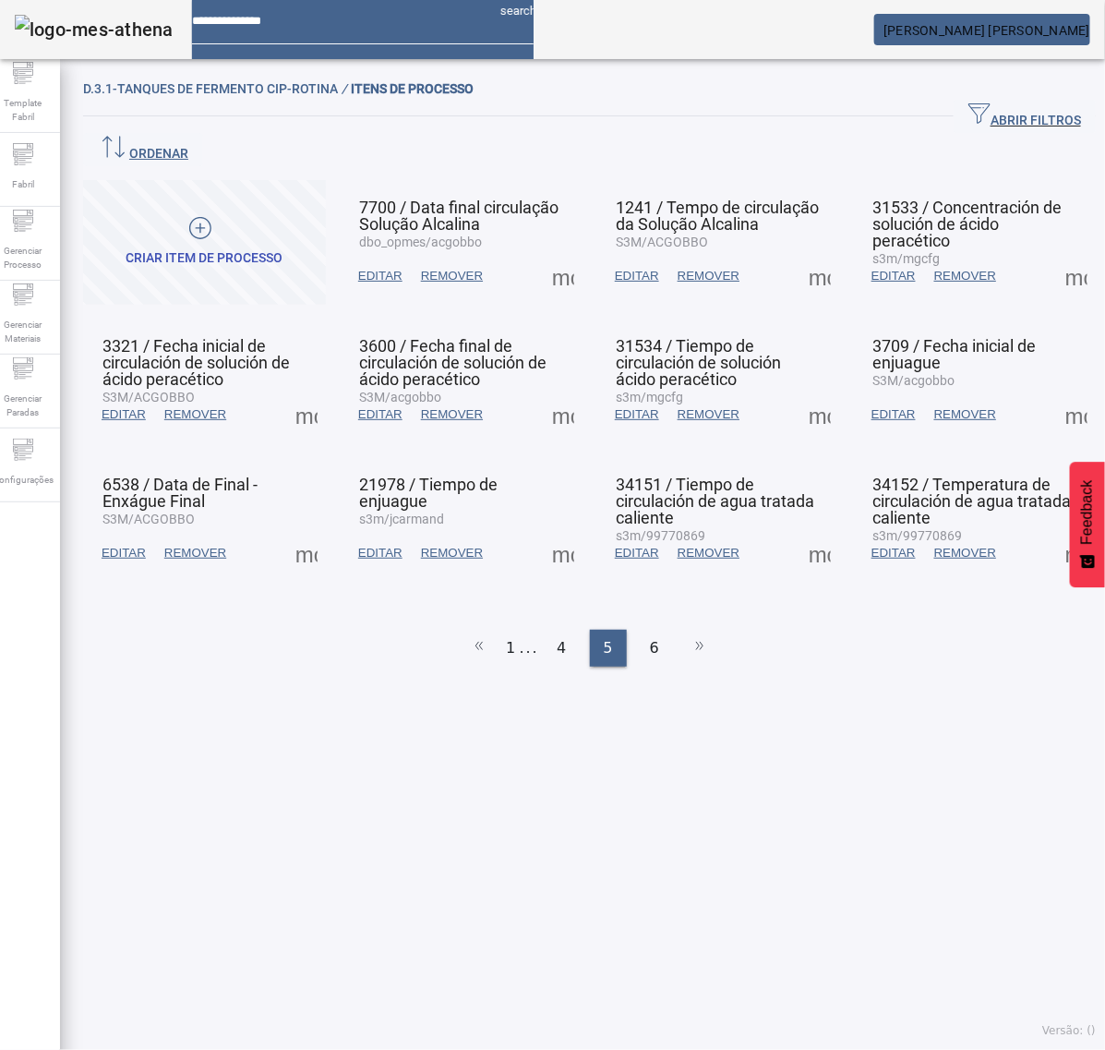
click at [798, 392] on span at bounding box center [820, 414] width 44 height 44
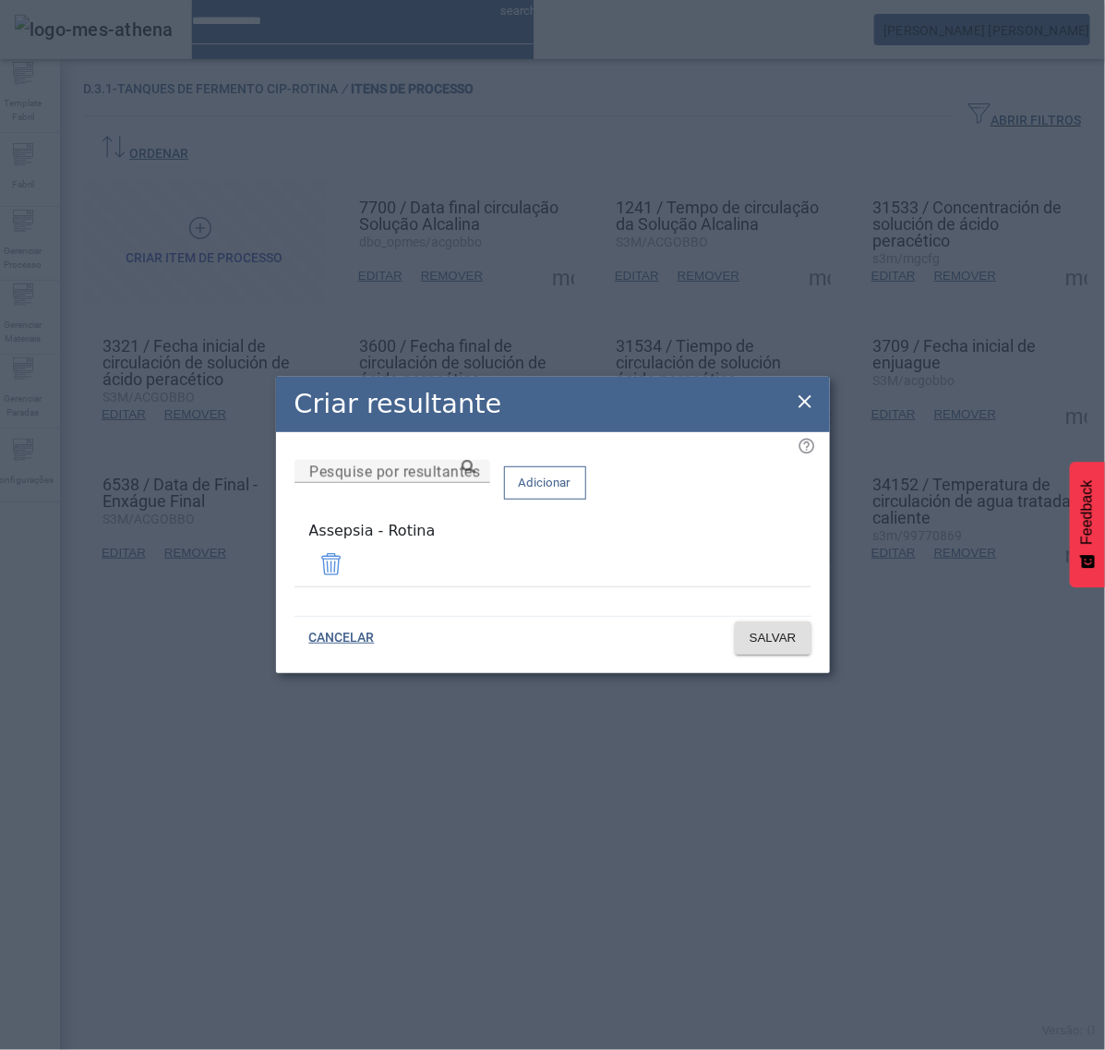
click at [797, 404] on icon at bounding box center [805, 402] width 22 height 22
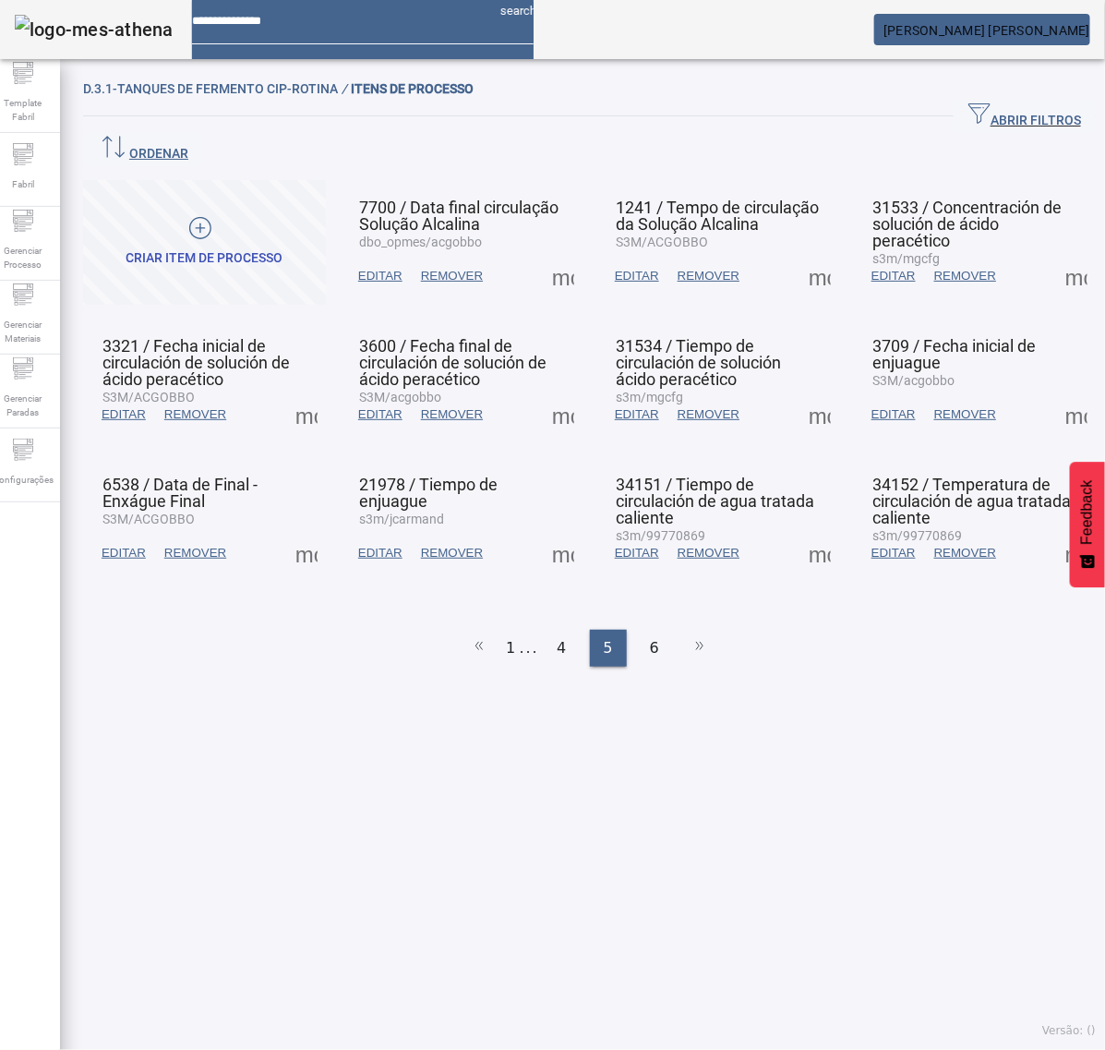
click at [1055, 392] on span at bounding box center [1077, 414] width 44 height 44
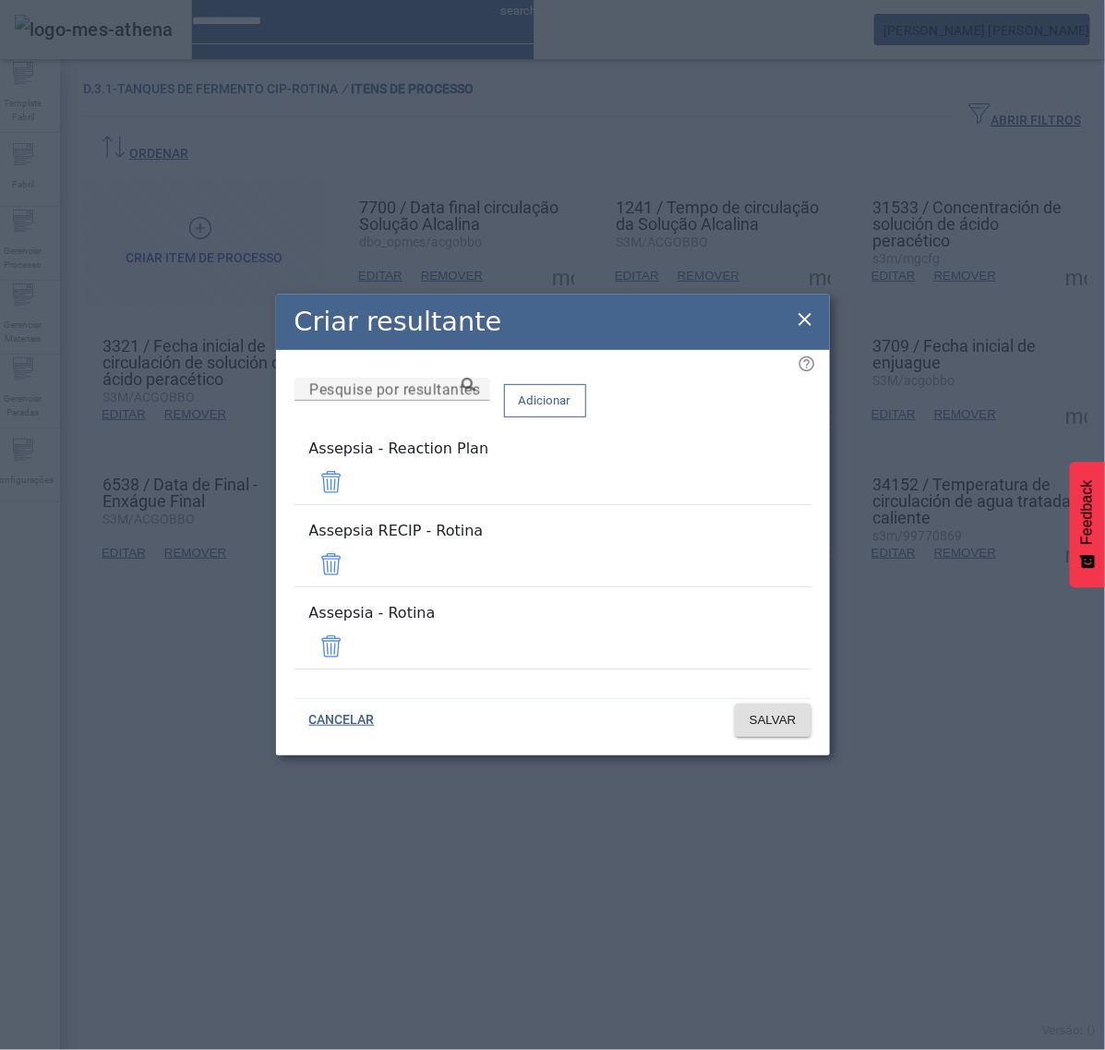
click at [354, 500] on span at bounding box center [331, 482] width 44 height 44
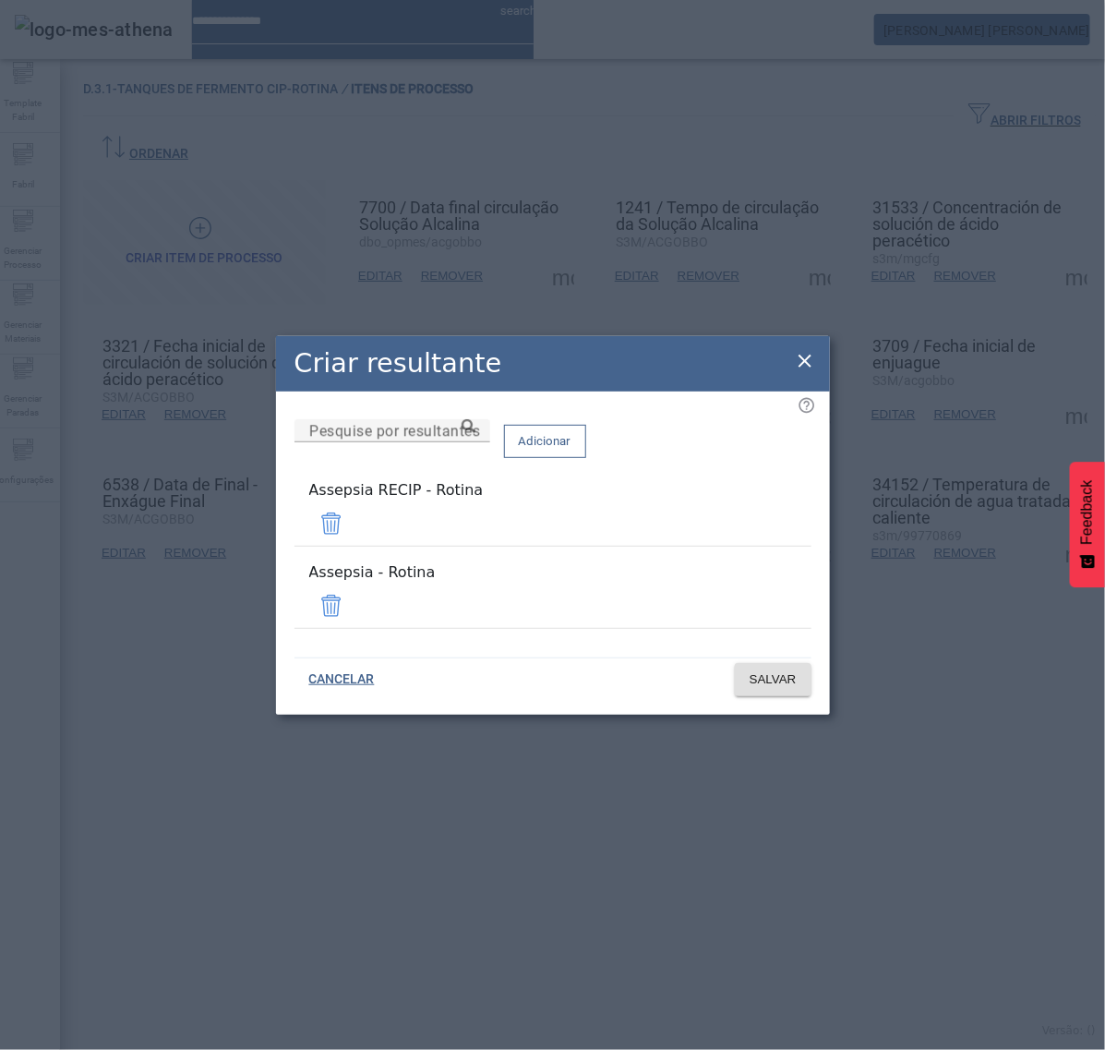
click at [354, 536] on span at bounding box center [331, 523] width 44 height 44
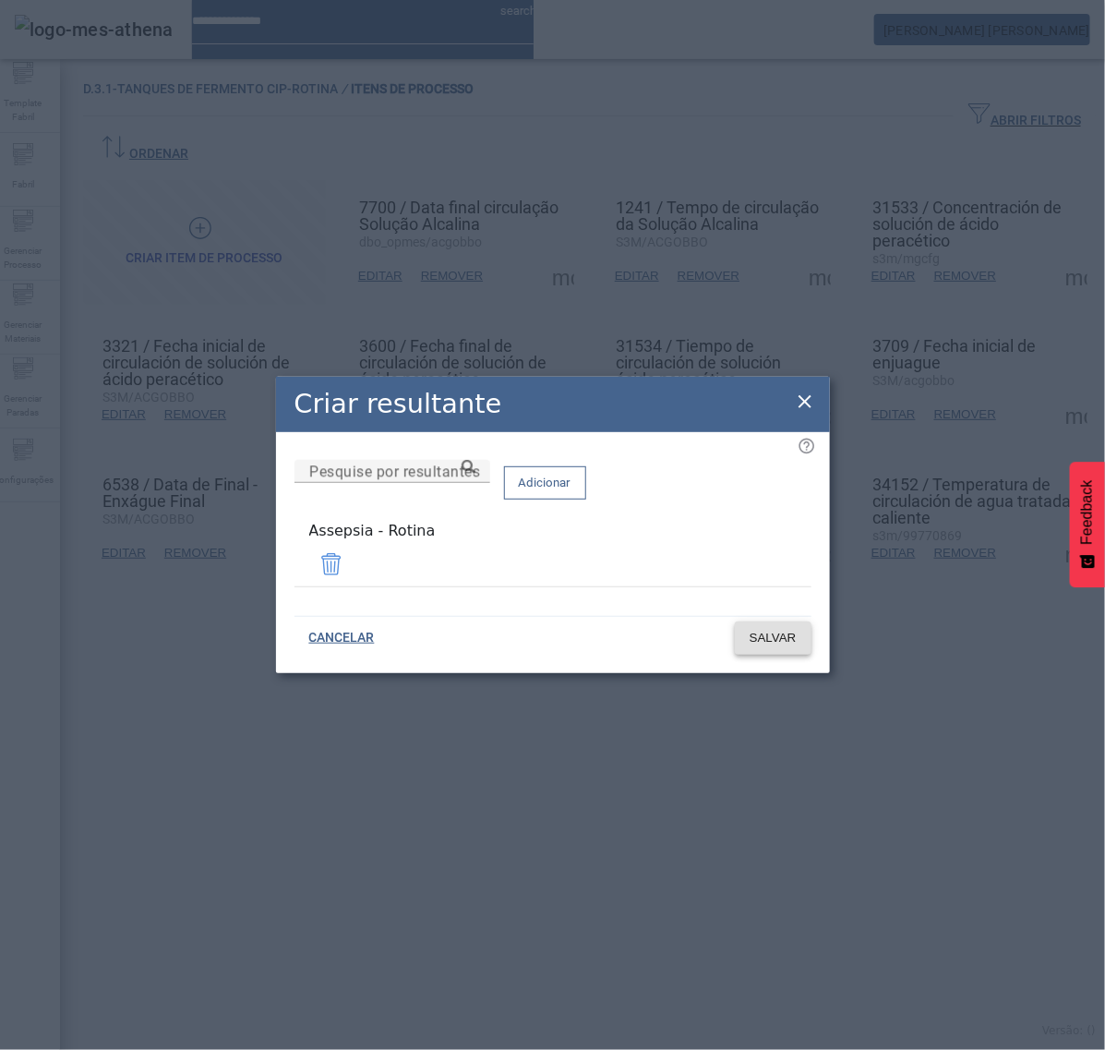
click at [779, 637] on span "SALVAR" at bounding box center [773, 638] width 47 height 18
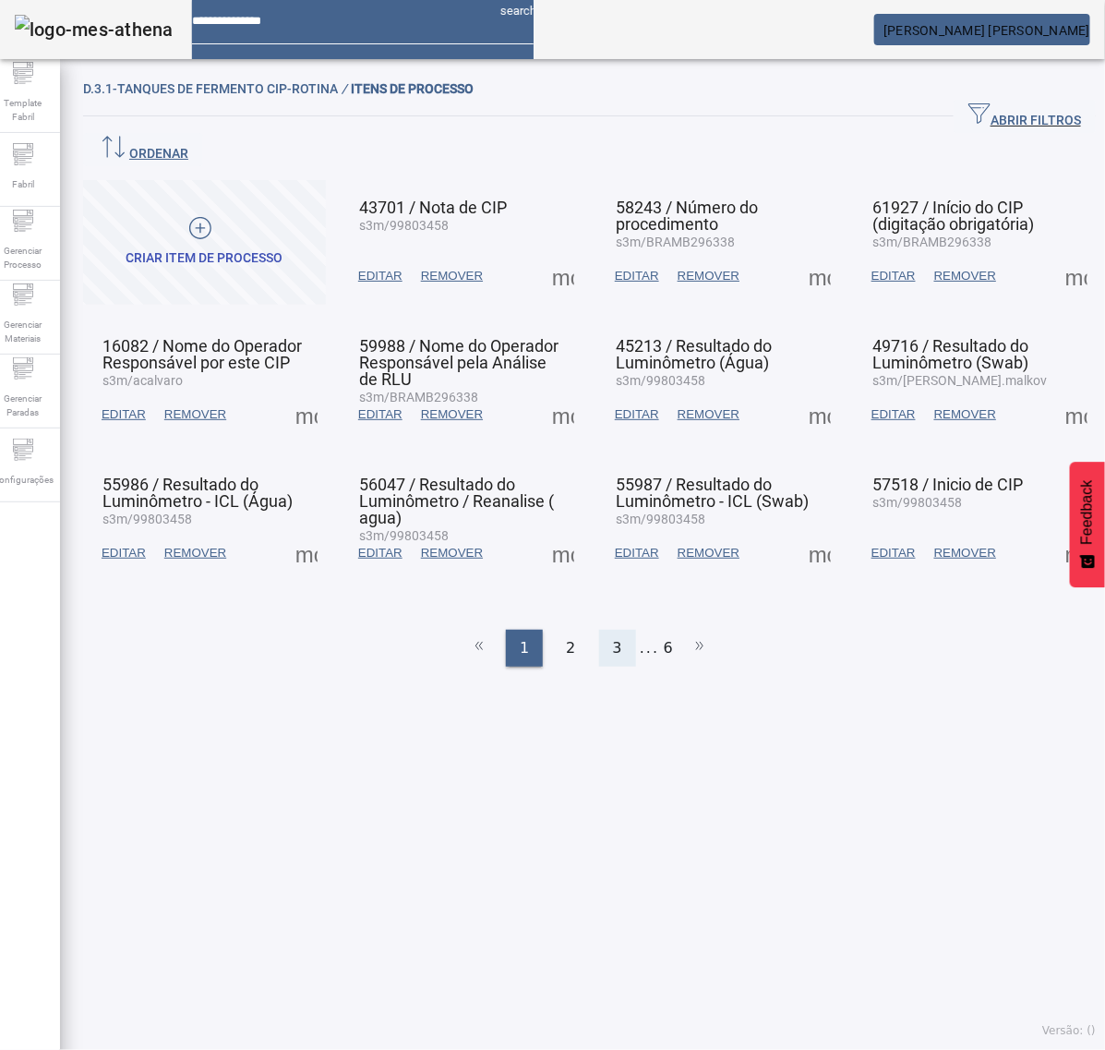
click at [613, 637] on span "3" at bounding box center [617, 648] width 9 height 22
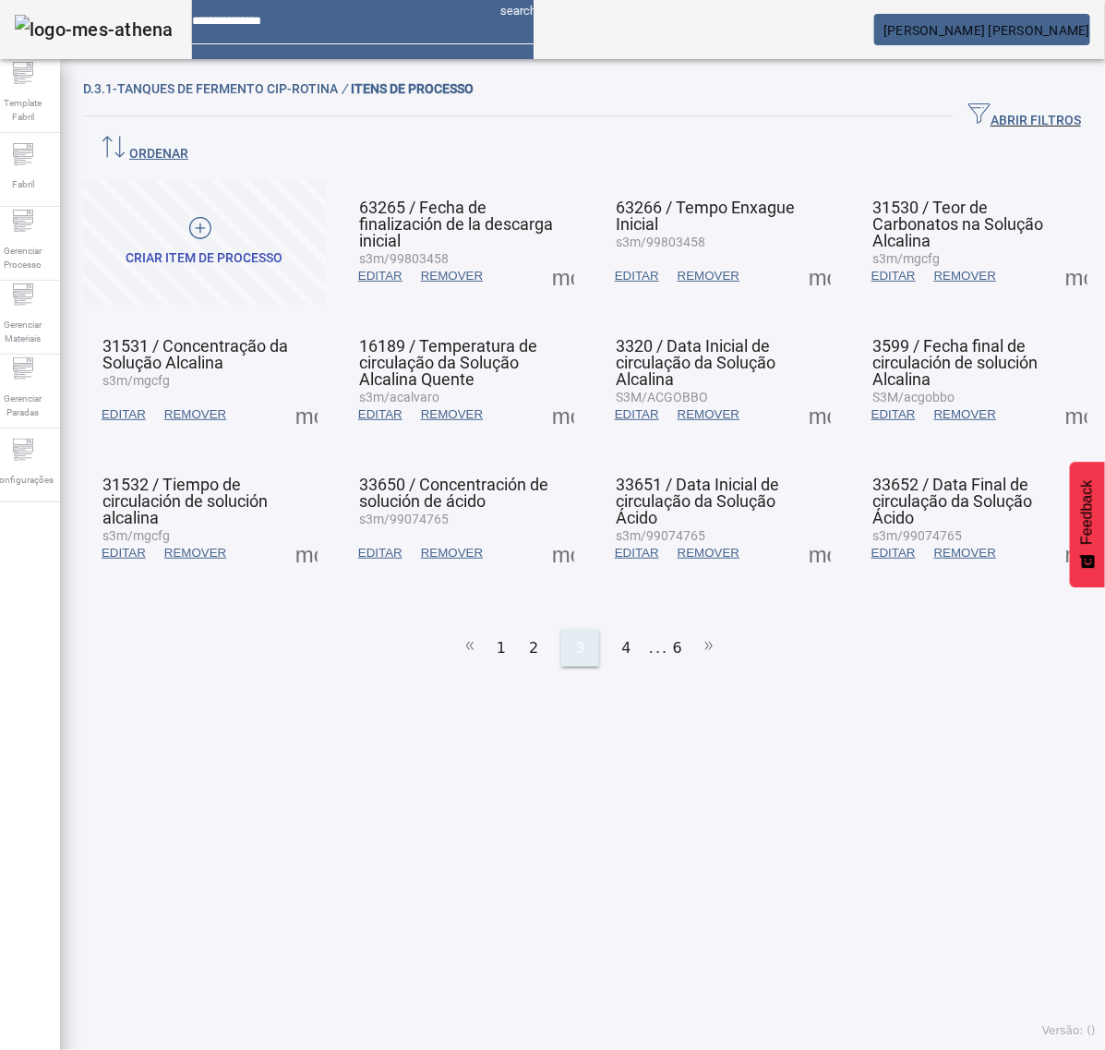
drag, startPoint x: 608, startPoint y: 598, endPoint x: 621, endPoint y: 598, distance: 12.9
click at [621, 630] on div "4" at bounding box center [627, 648] width 37 height 37
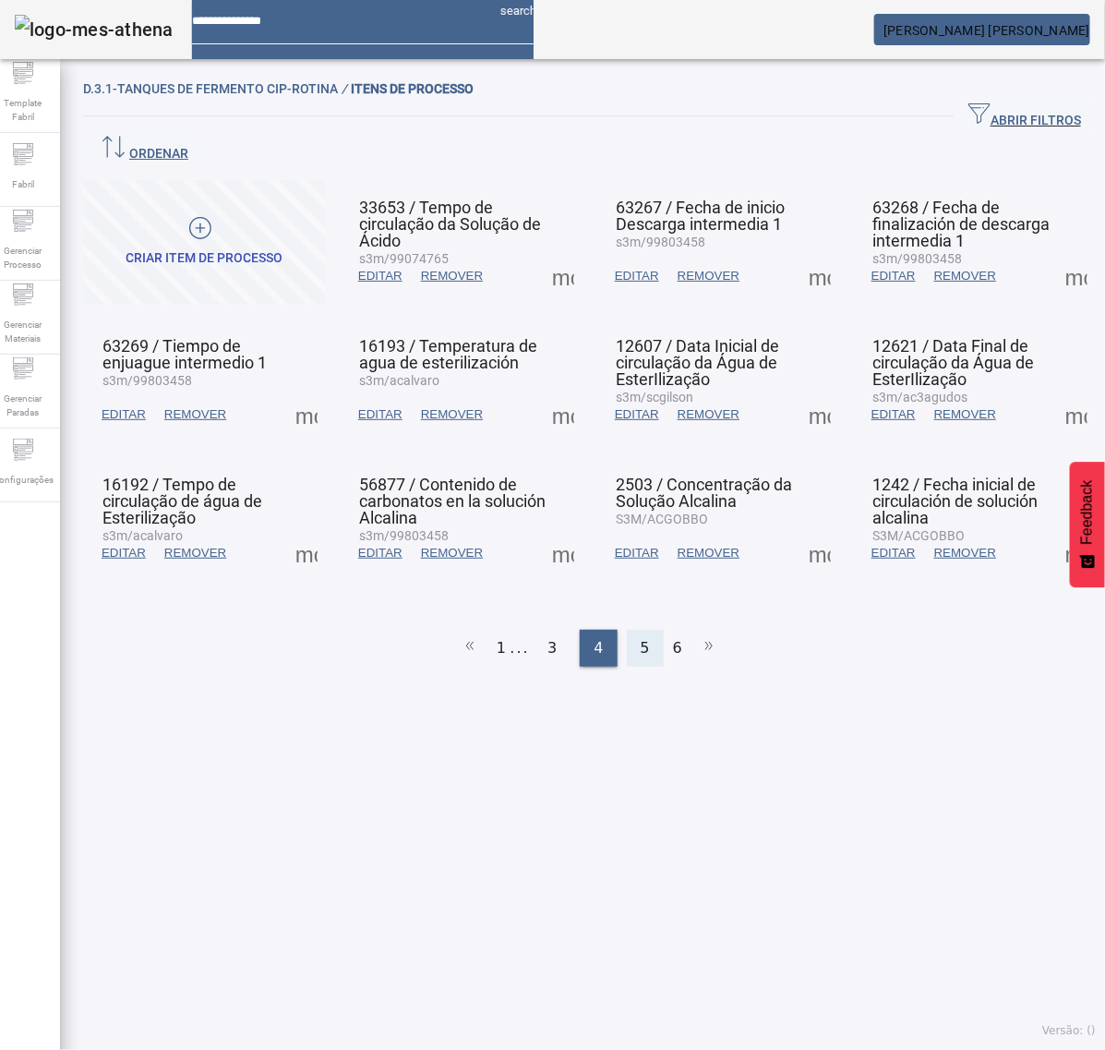
click at [628, 630] on div "5" at bounding box center [645, 648] width 37 height 37
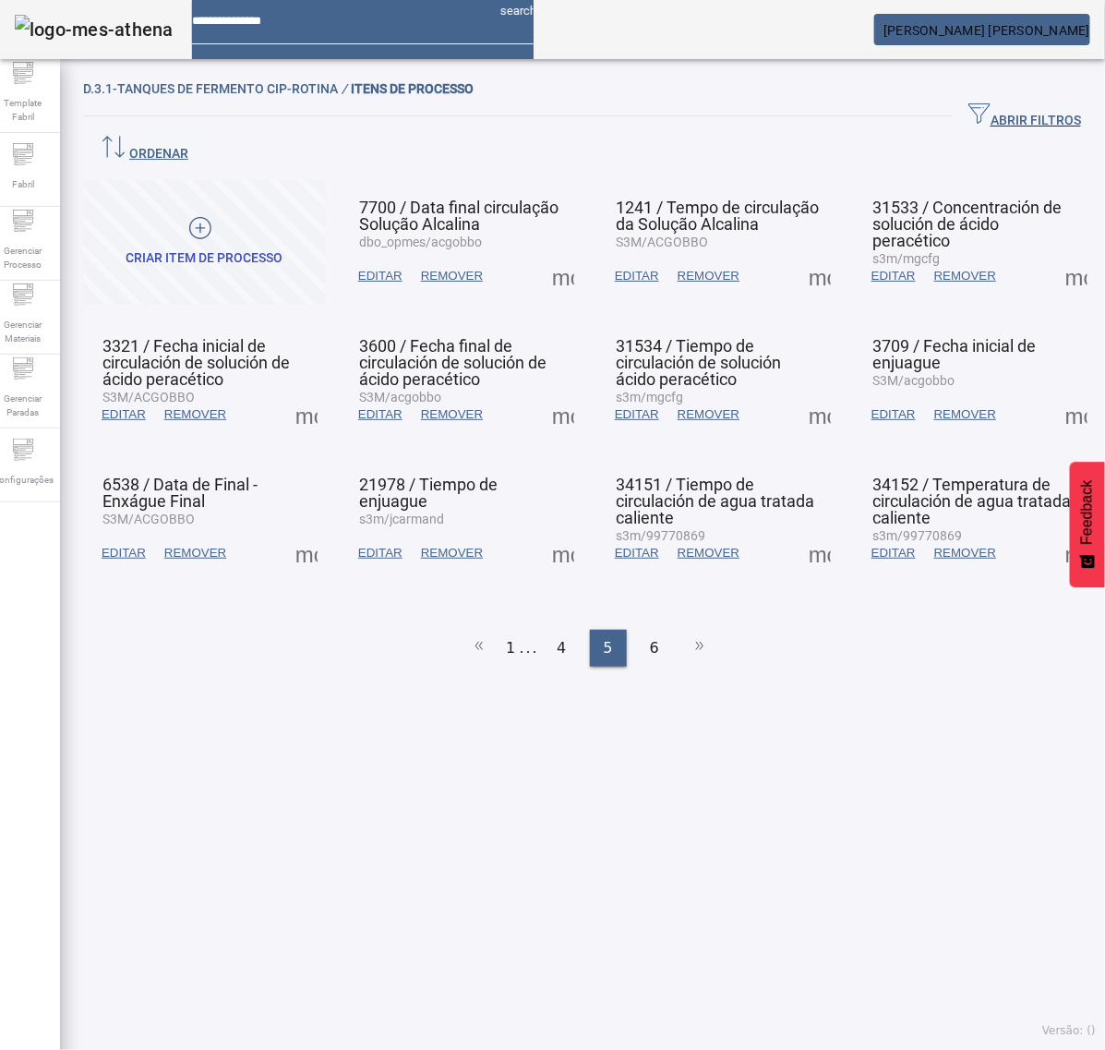
click at [1055, 392] on span at bounding box center [1077, 414] width 44 height 44
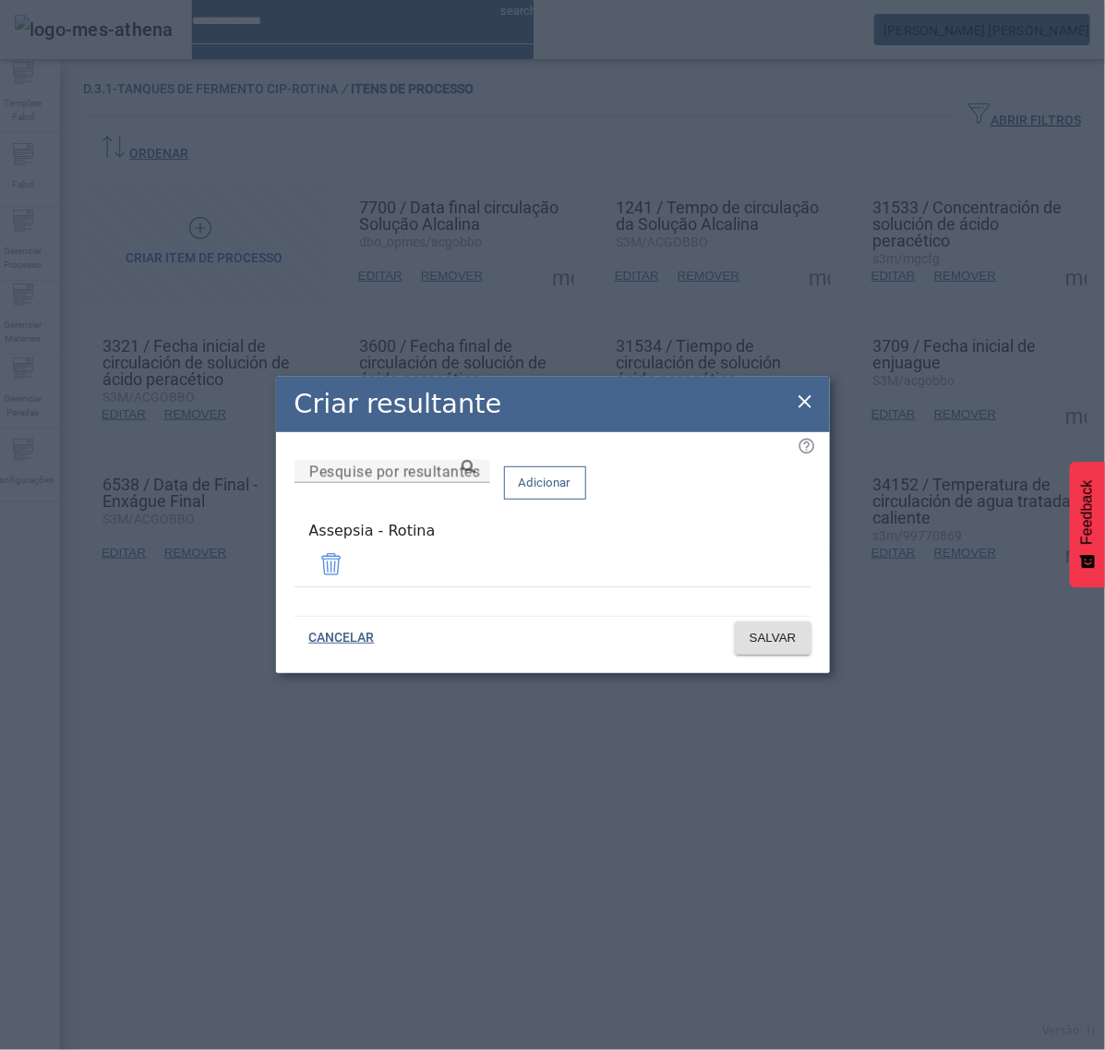
drag, startPoint x: 796, startPoint y: 409, endPoint x: 736, endPoint y: 408, distance: 60.0
click at [797, 407] on icon at bounding box center [805, 402] width 22 height 22
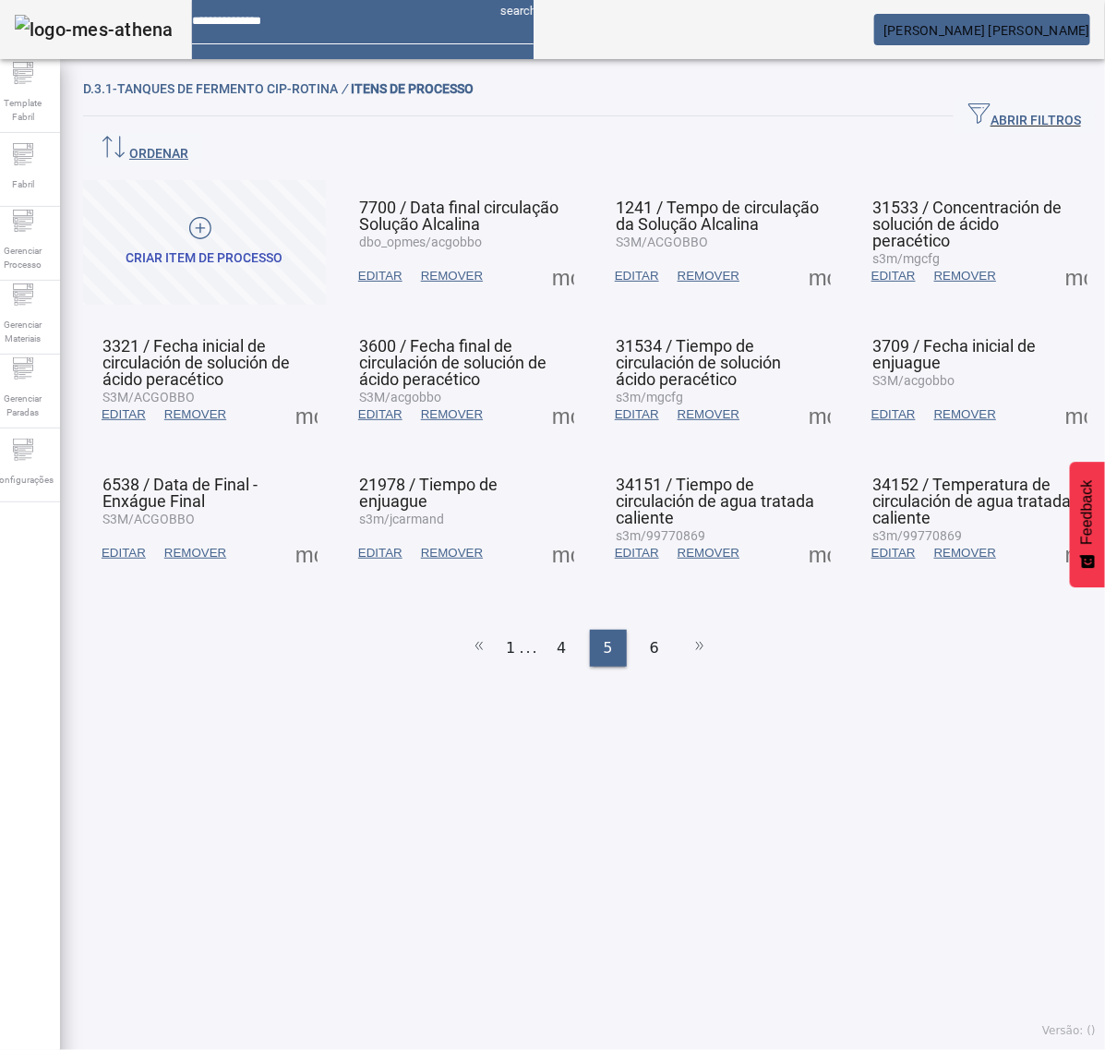
click at [309, 531] on span at bounding box center [306, 553] width 44 height 44
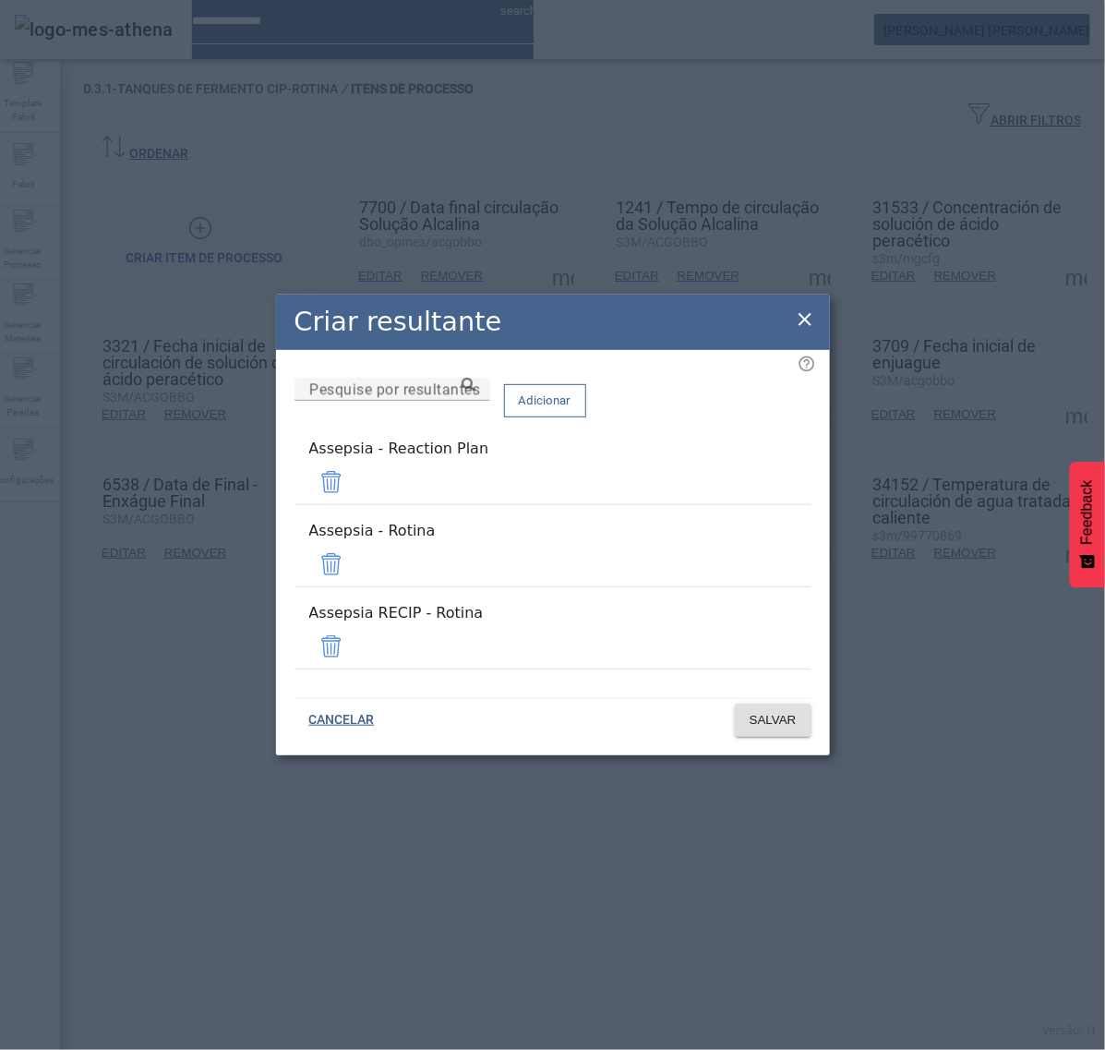
drag, startPoint x: 758, startPoint y: 494, endPoint x: 757, endPoint y: 510, distance: 15.7
click at [354, 495] on span at bounding box center [331, 482] width 44 height 44
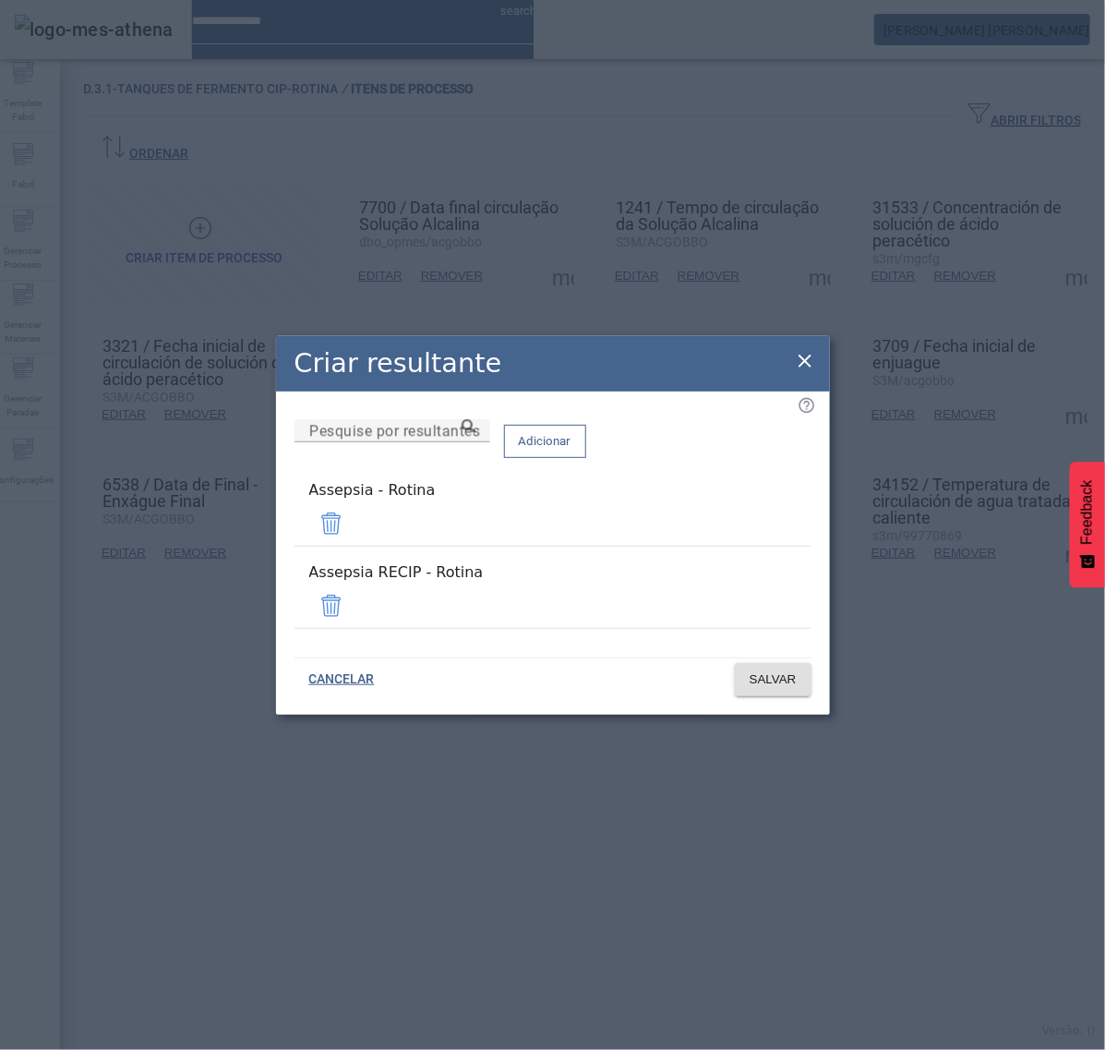
click at [354, 588] on span at bounding box center [331, 606] width 44 height 44
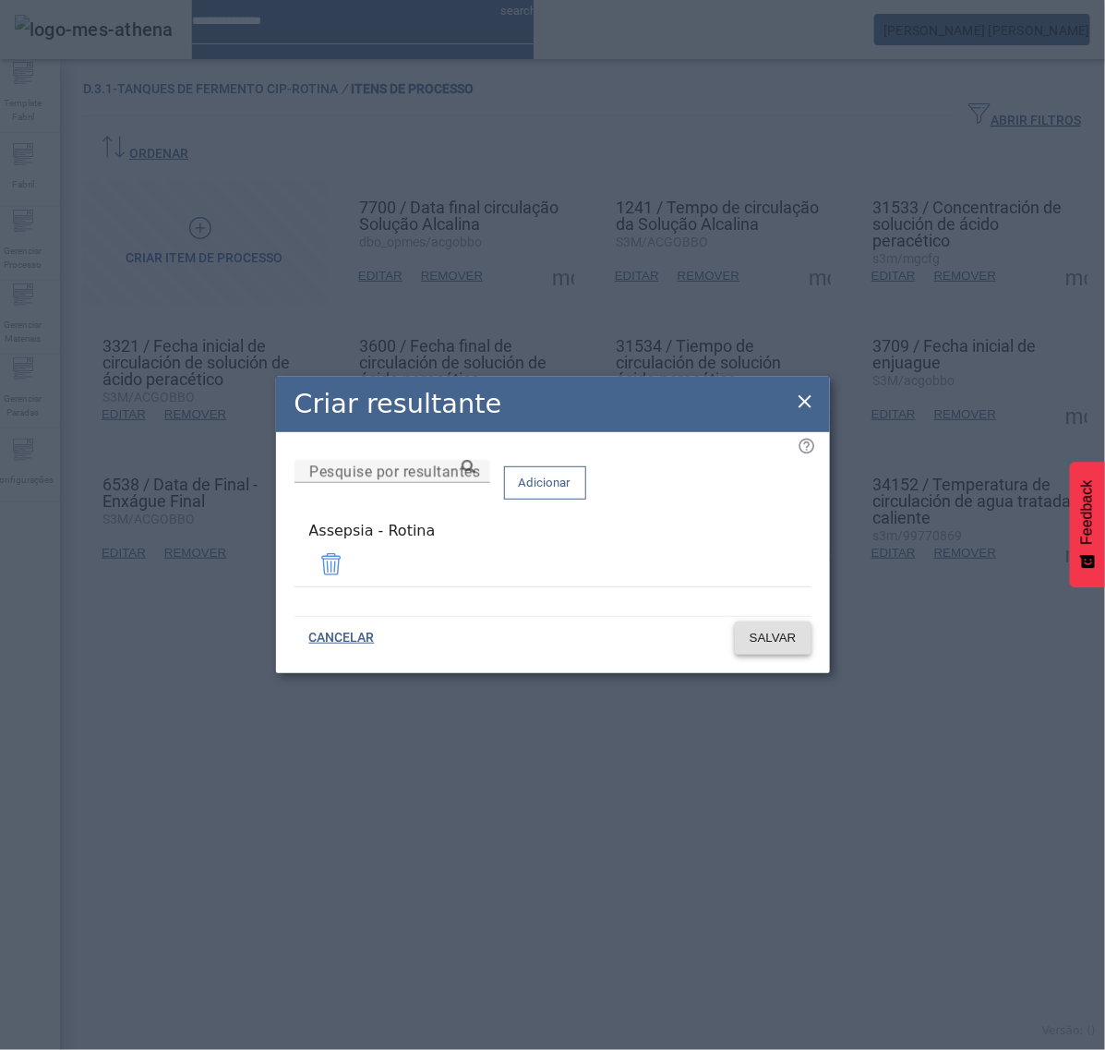
click at [768, 634] on span "SALVAR" at bounding box center [773, 638] width 47 height 18
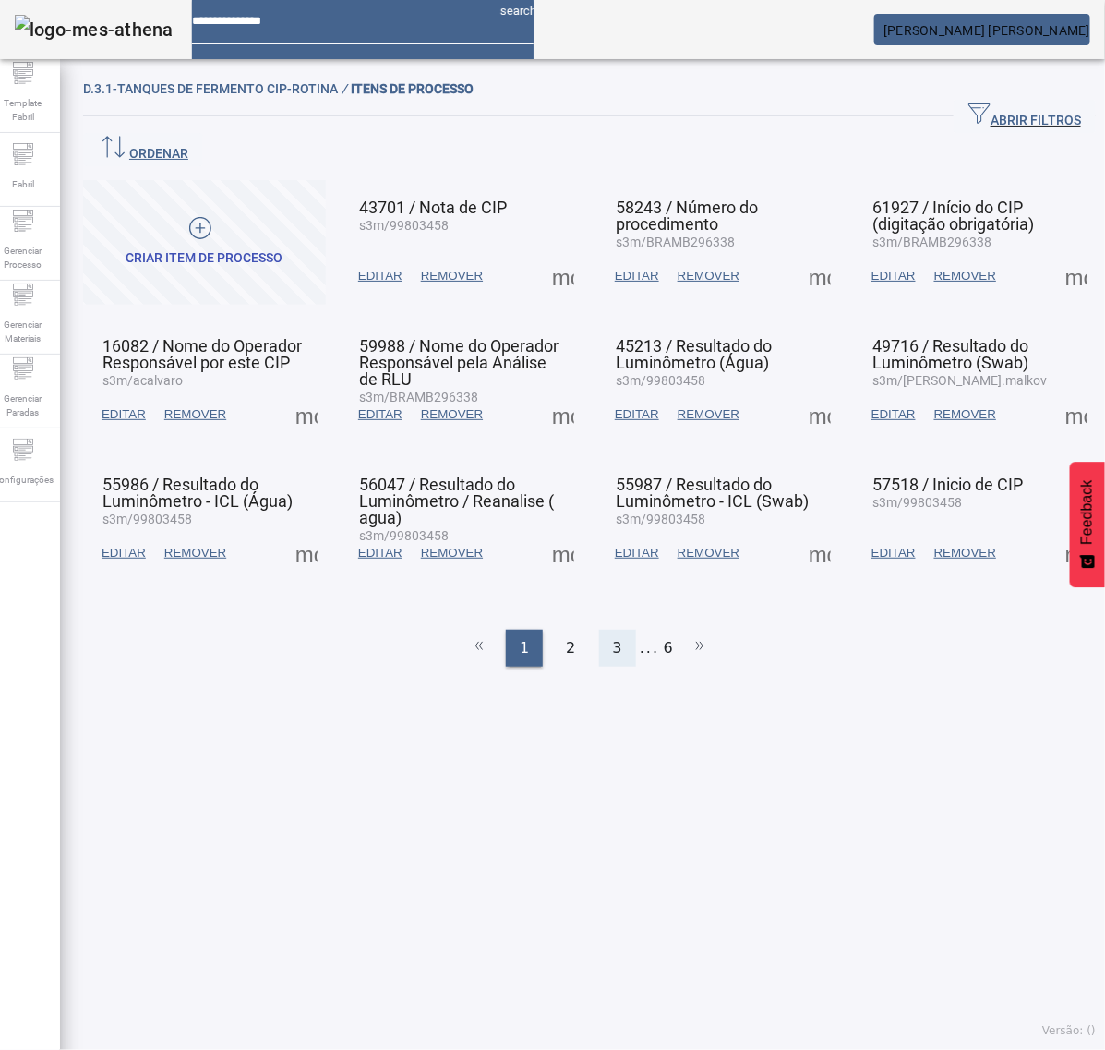
click at [601, 630] on div "3" at bounding box center [617, 648] width 37 height 37
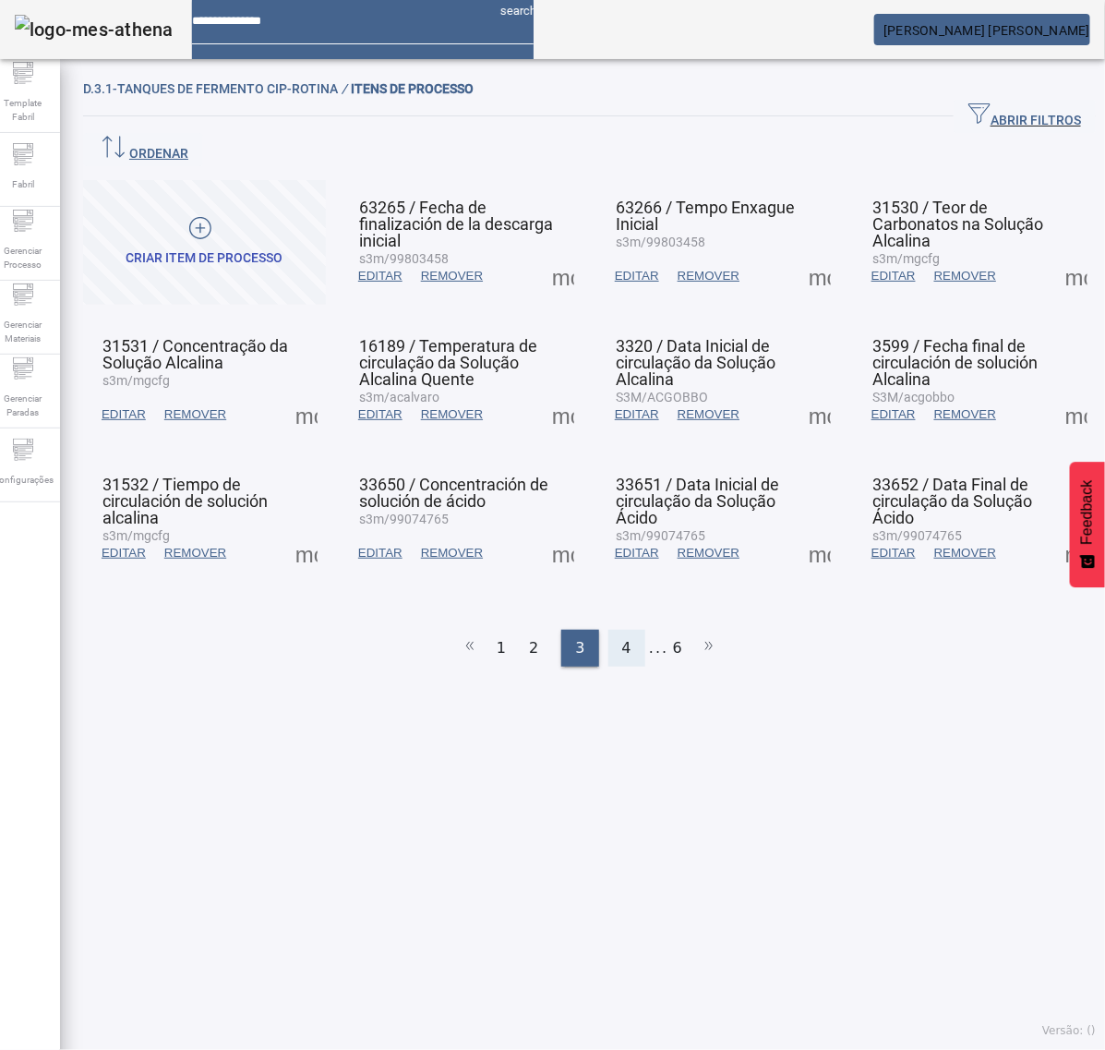
click at [622, 637] on span "4" at bounding box center [626, 648] width 9 height 22
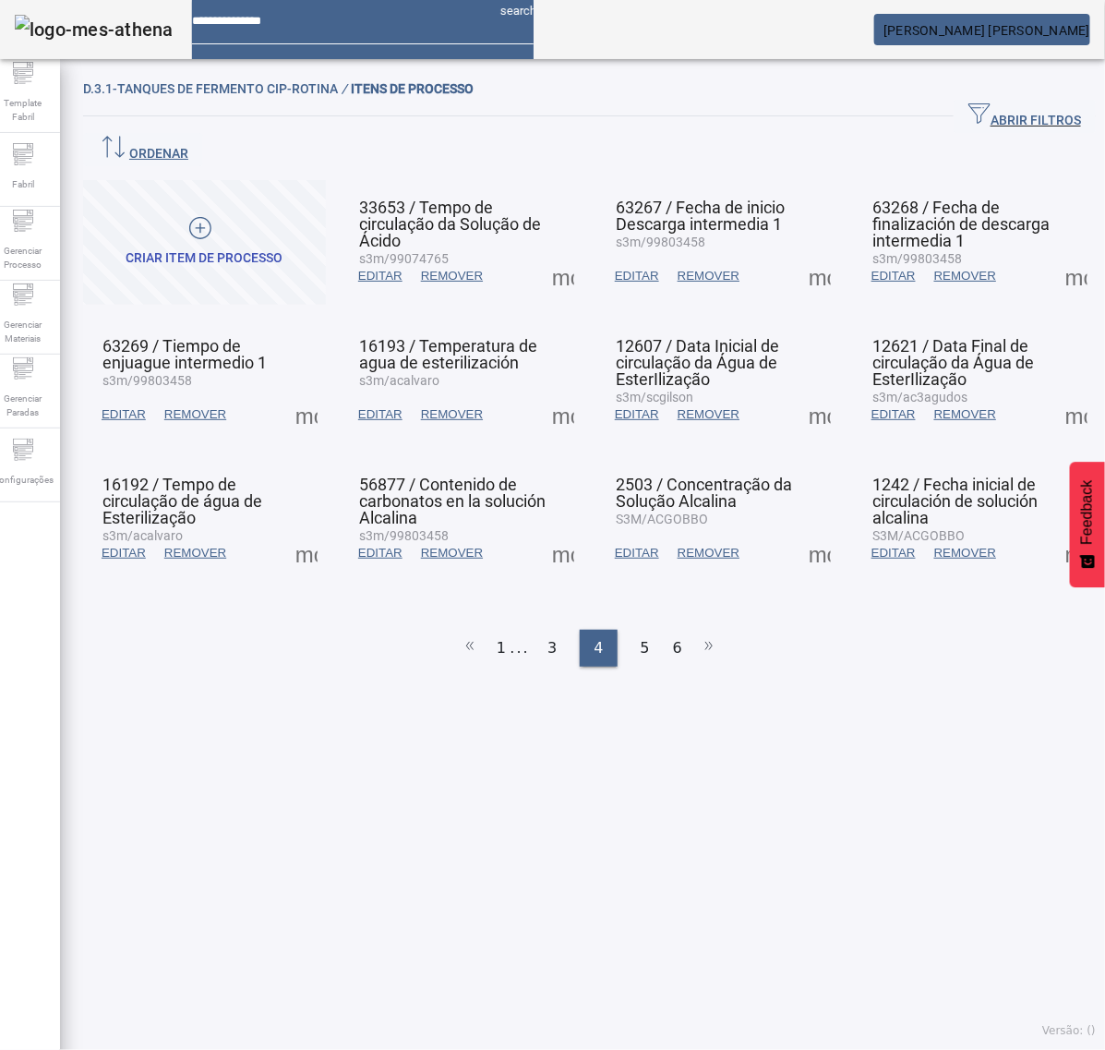
click at [627, 630] on div "5" at bounding box center [645, 648] width 37 height 37
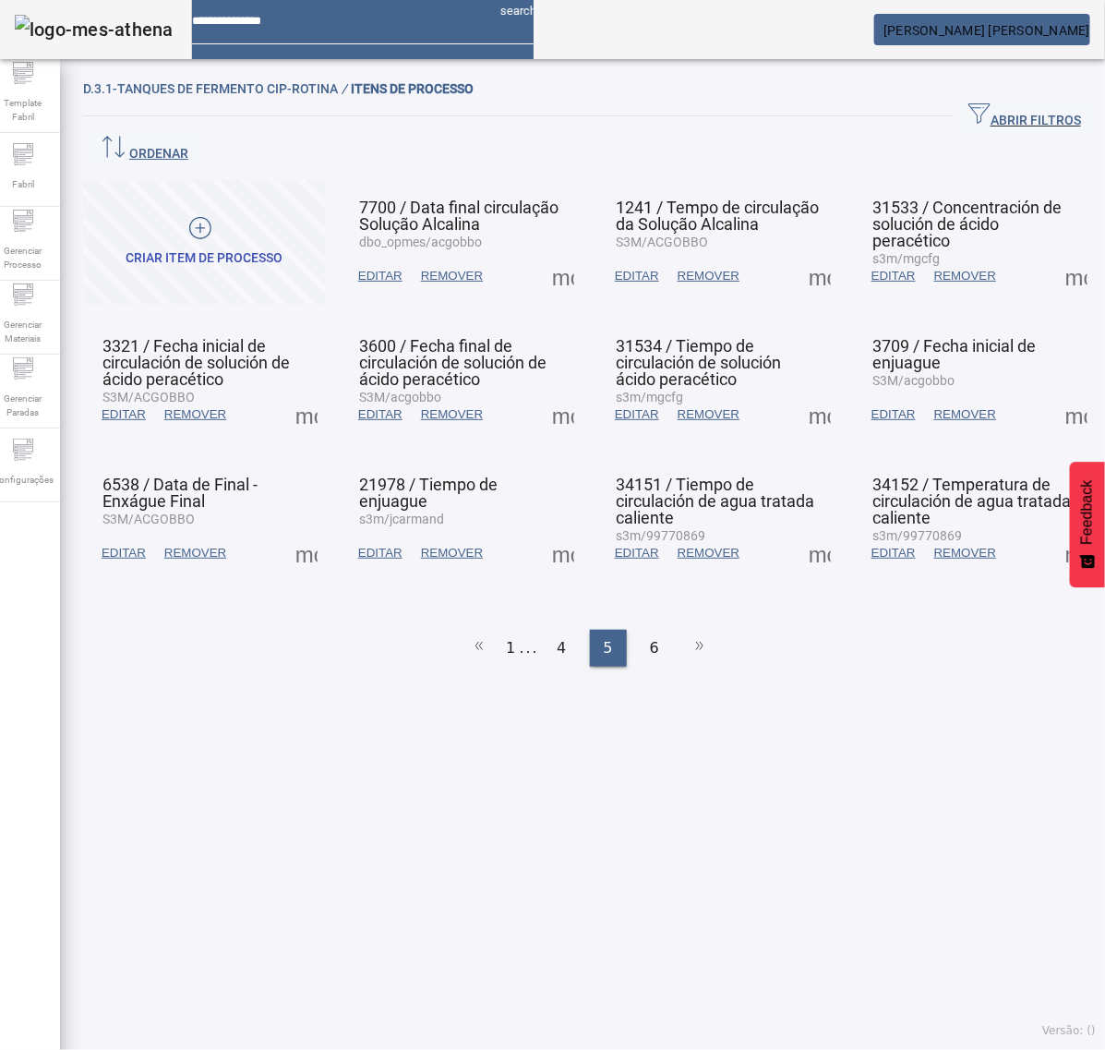
click at [325, 531] on span at bounding box center [306, 553] width 44 height 44
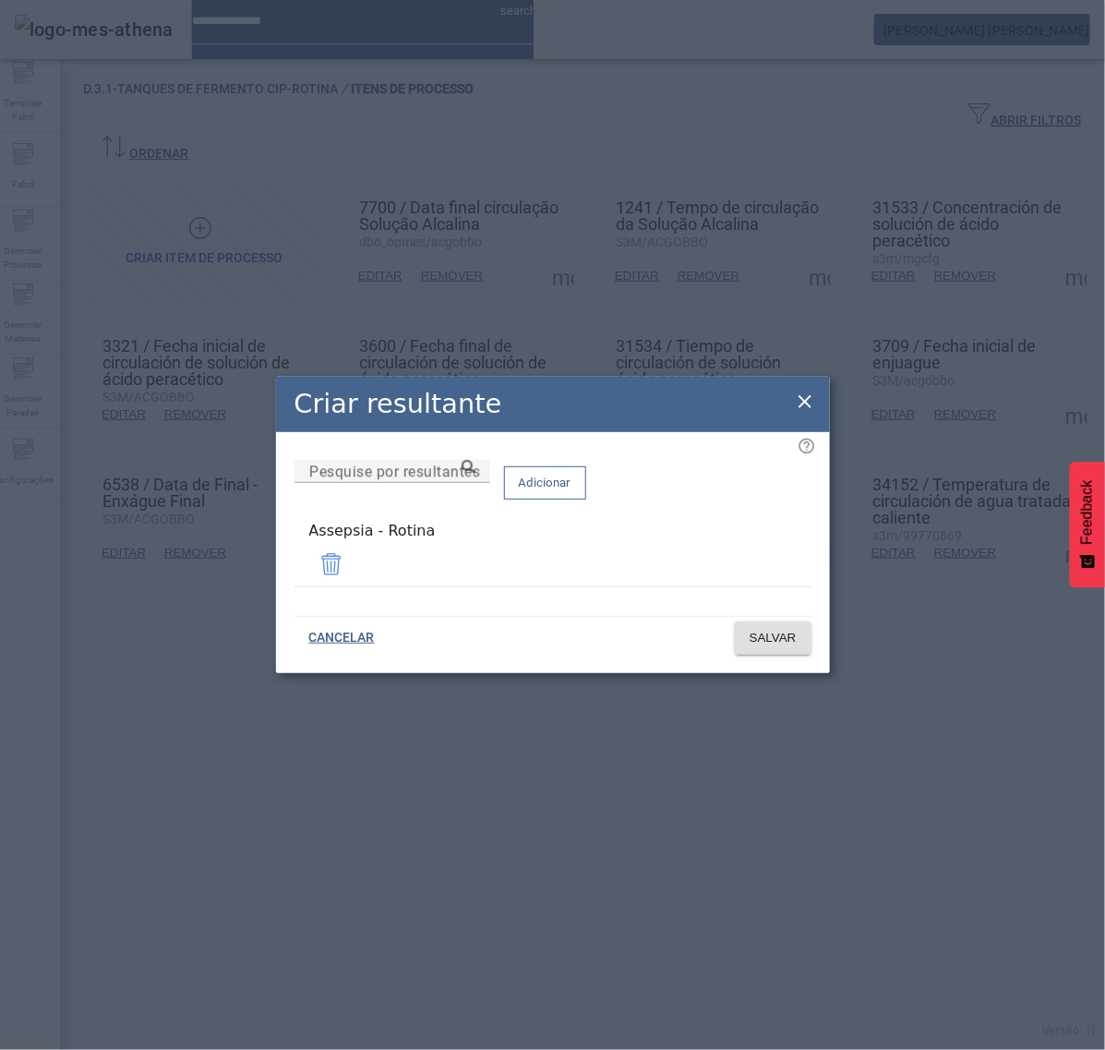
click at [805, 404] on icon at bounding box center [805, 401] width 13 height 13
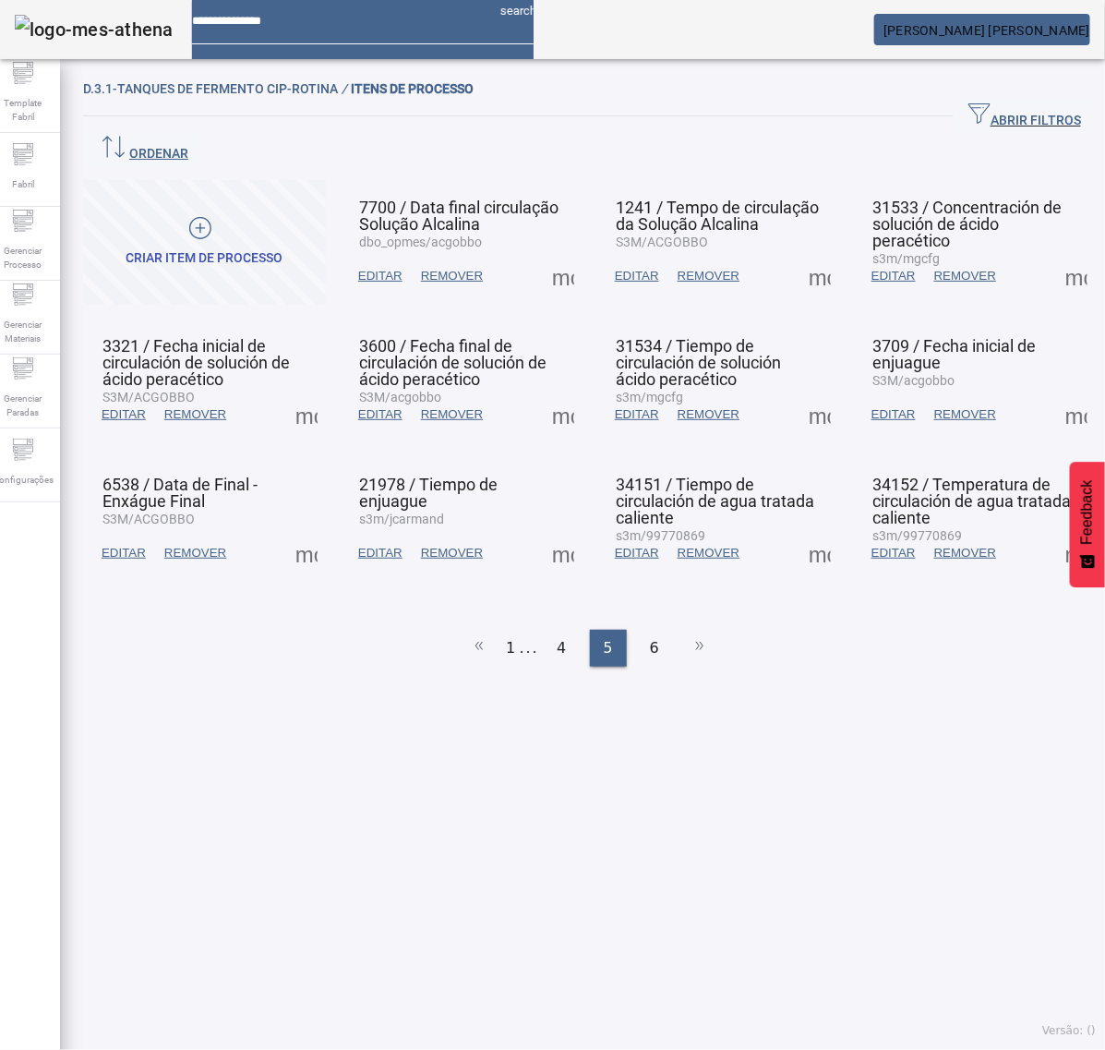
click at [545, 531] on span at bounding box center [563, 553] width 44 height 44
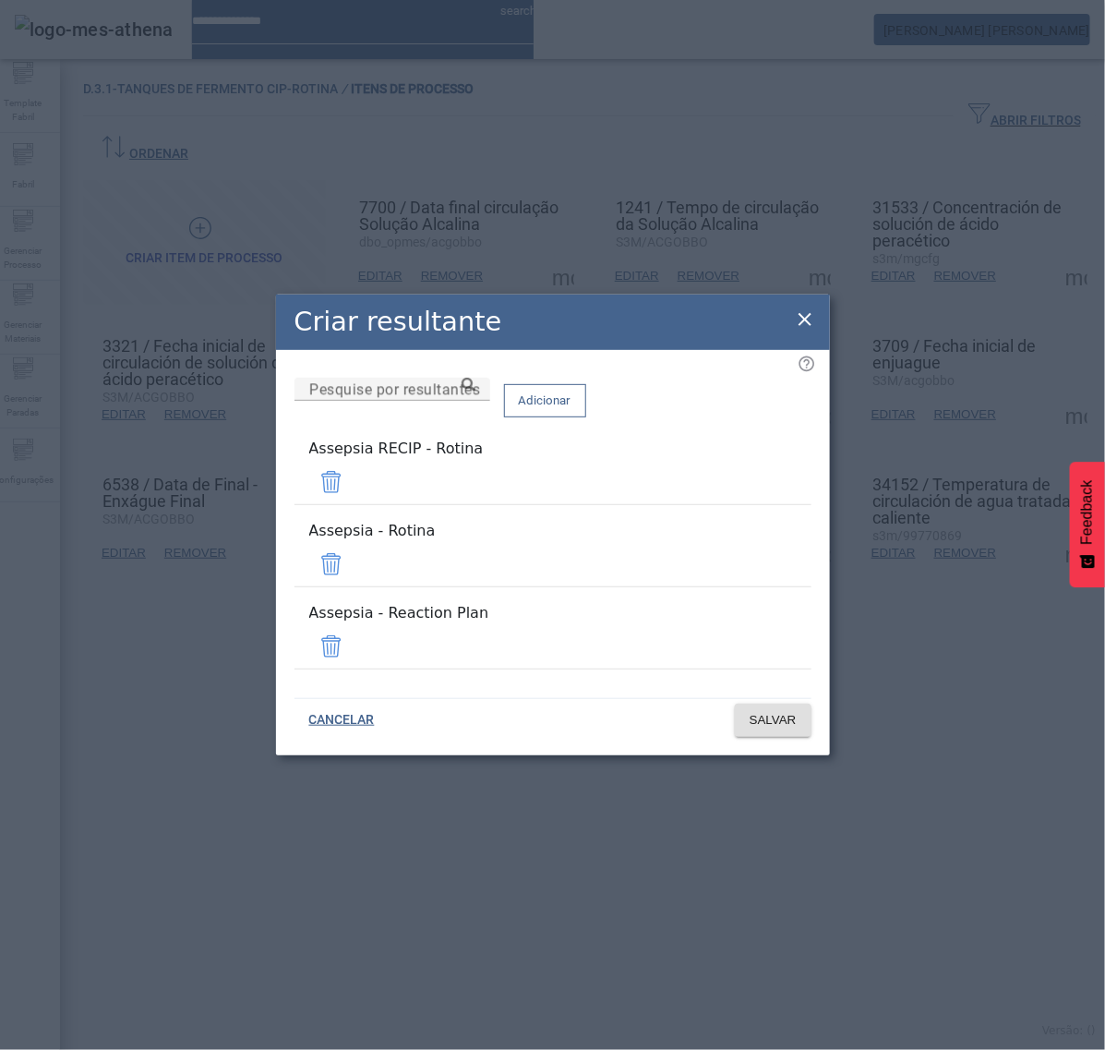
click at [354, 501] on span at bounding box center [331, 482] width 44 height 44
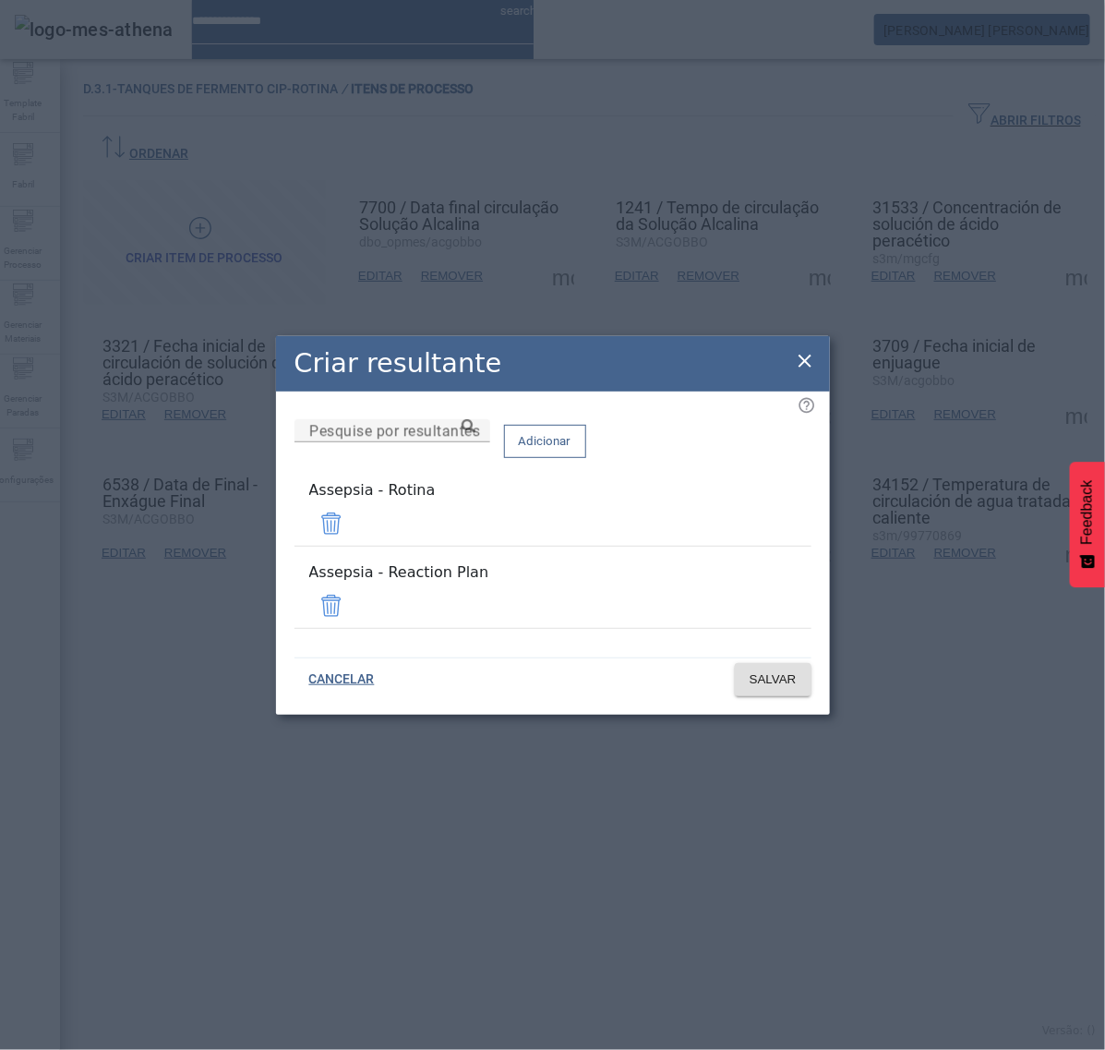
drag, startPoint x: 753, startPoint y: 589, endPoint x: 757, endPoint y: 601, distance: 12.9
click at [354, 591] on span at bounding box center [331, 606] width 44 height 44
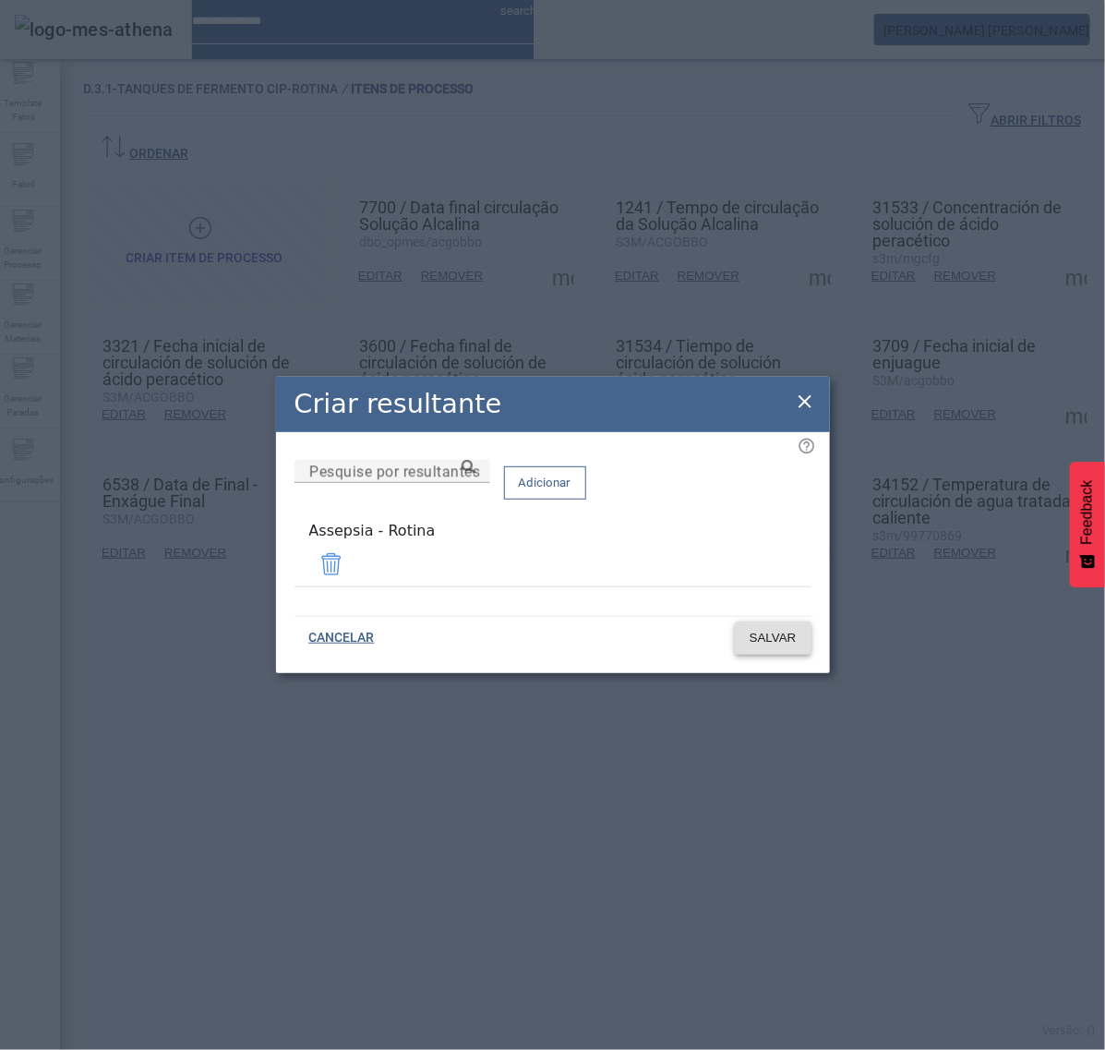
click at [780, 634] on span "SALVAR" at bounding box center [773, 638] width 47 height 18
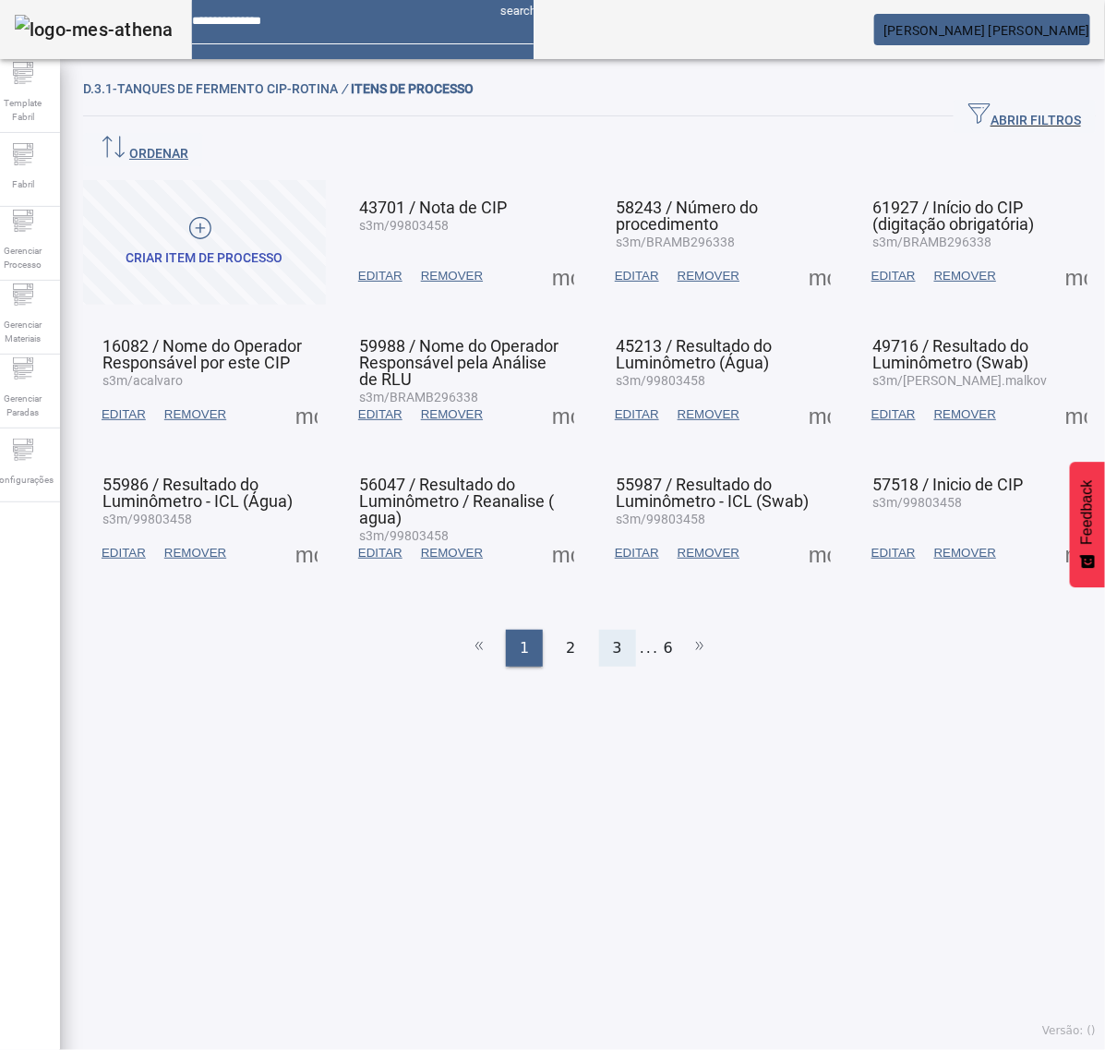
click at [614, 630] on div "3" at bounding box center [617, 648] width 37 height 37
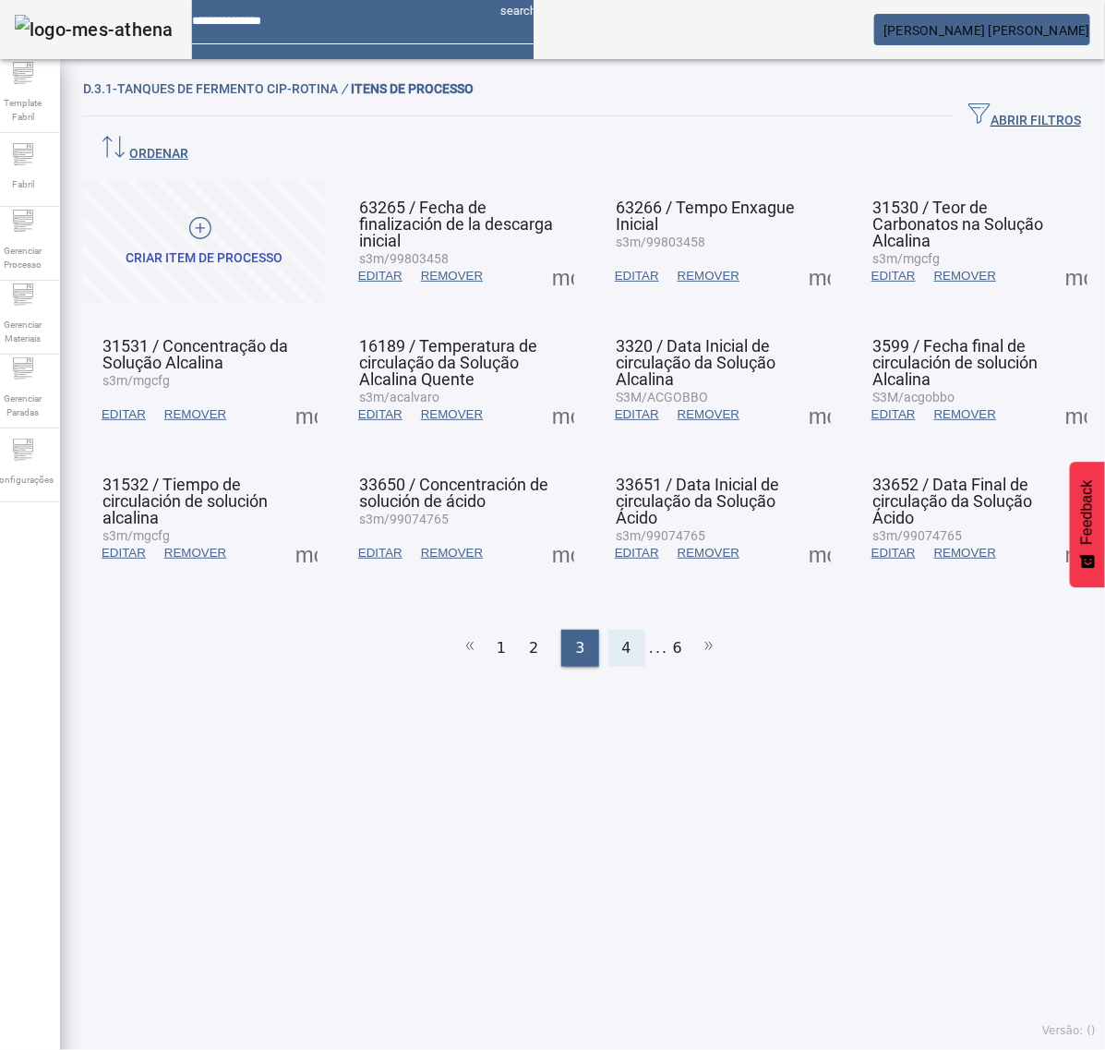
click at [624, 630] on div "4" at bounding box center [627, 648] width 37 height 37
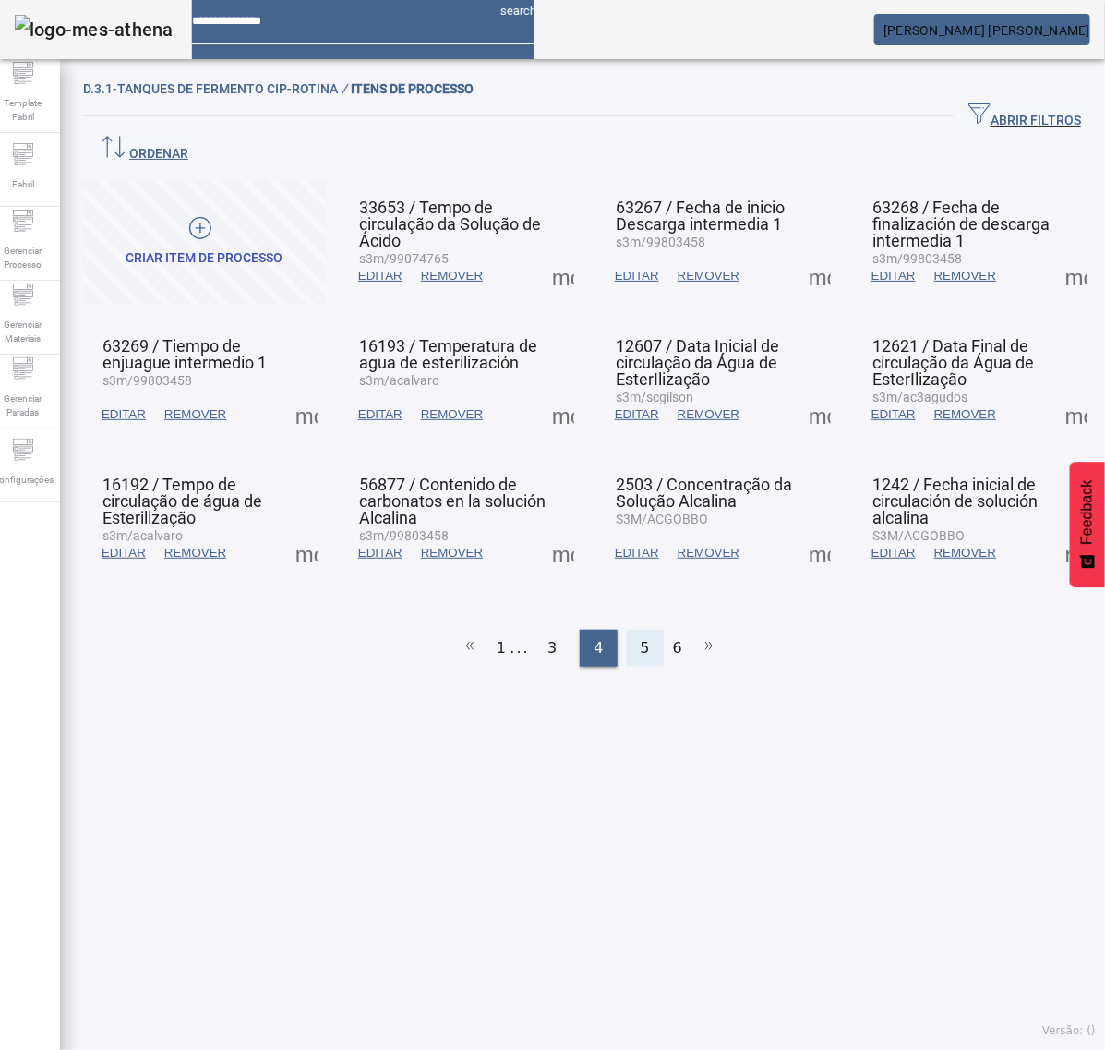
click at [641, 637] on span "5" at bounding box center [645, 648] width 9 height 22
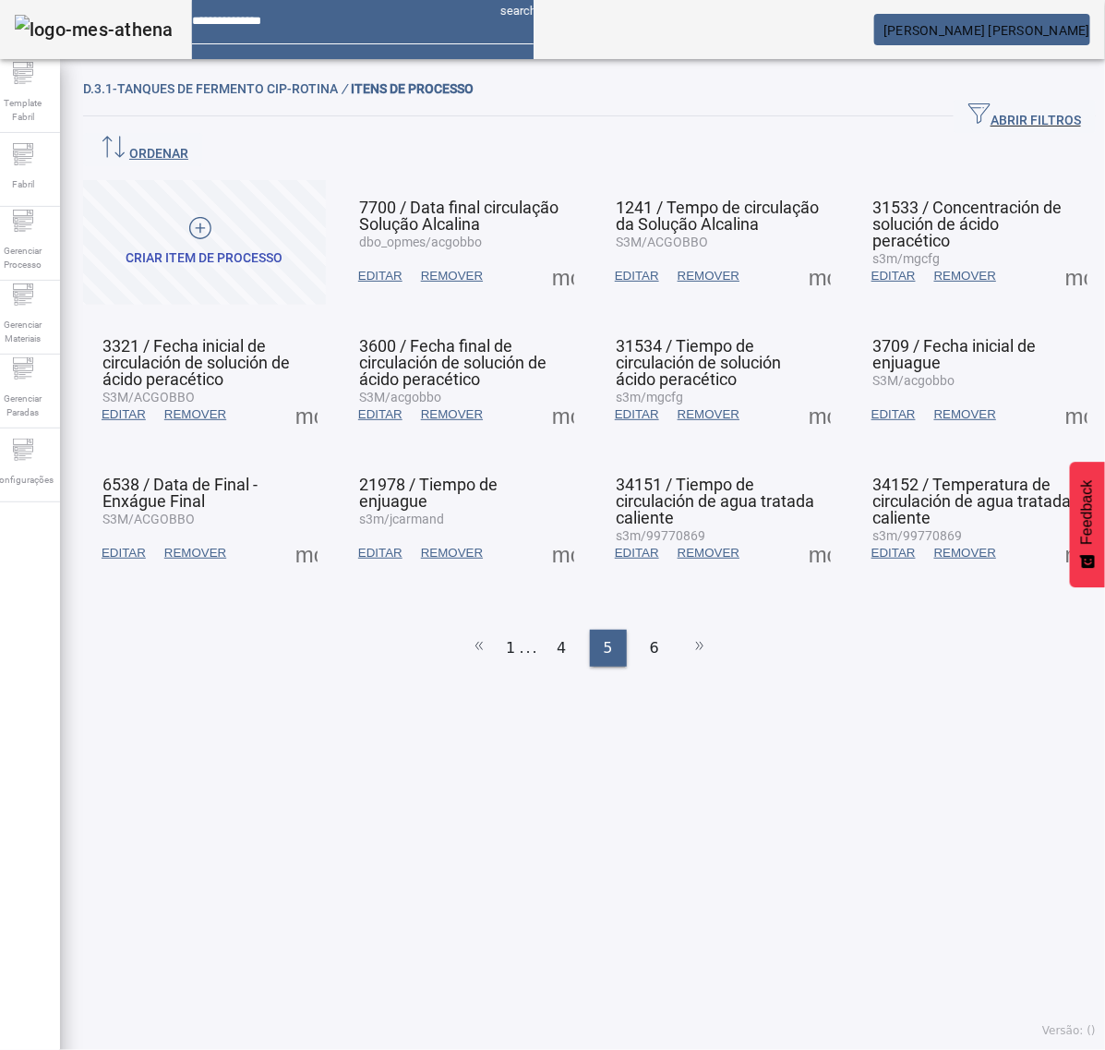
click at [559, 531] on span at bounding box center [563, 553] width 44 height 44
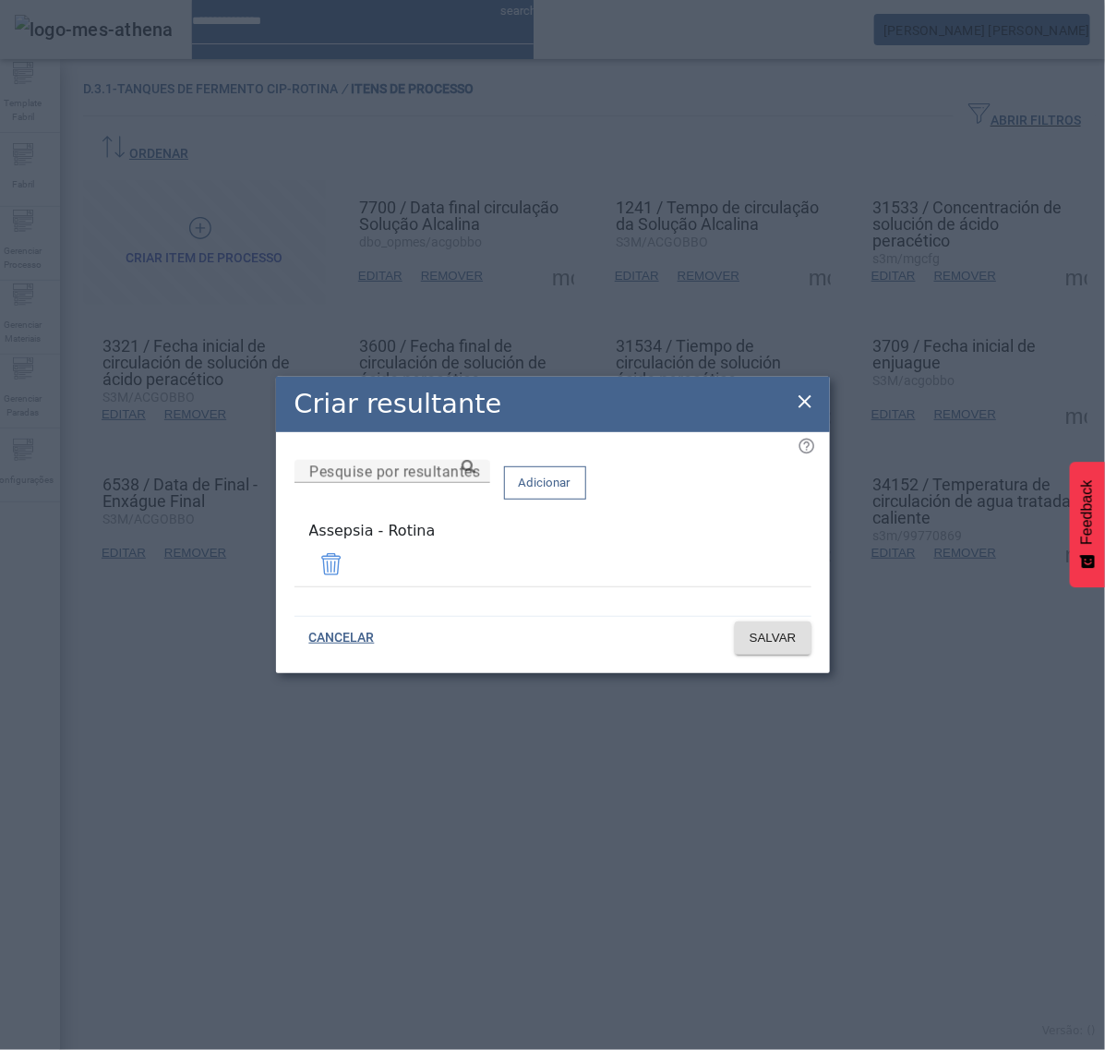
click at [803, 404] on icon at bounding box center [805, 401] width 13 height 13
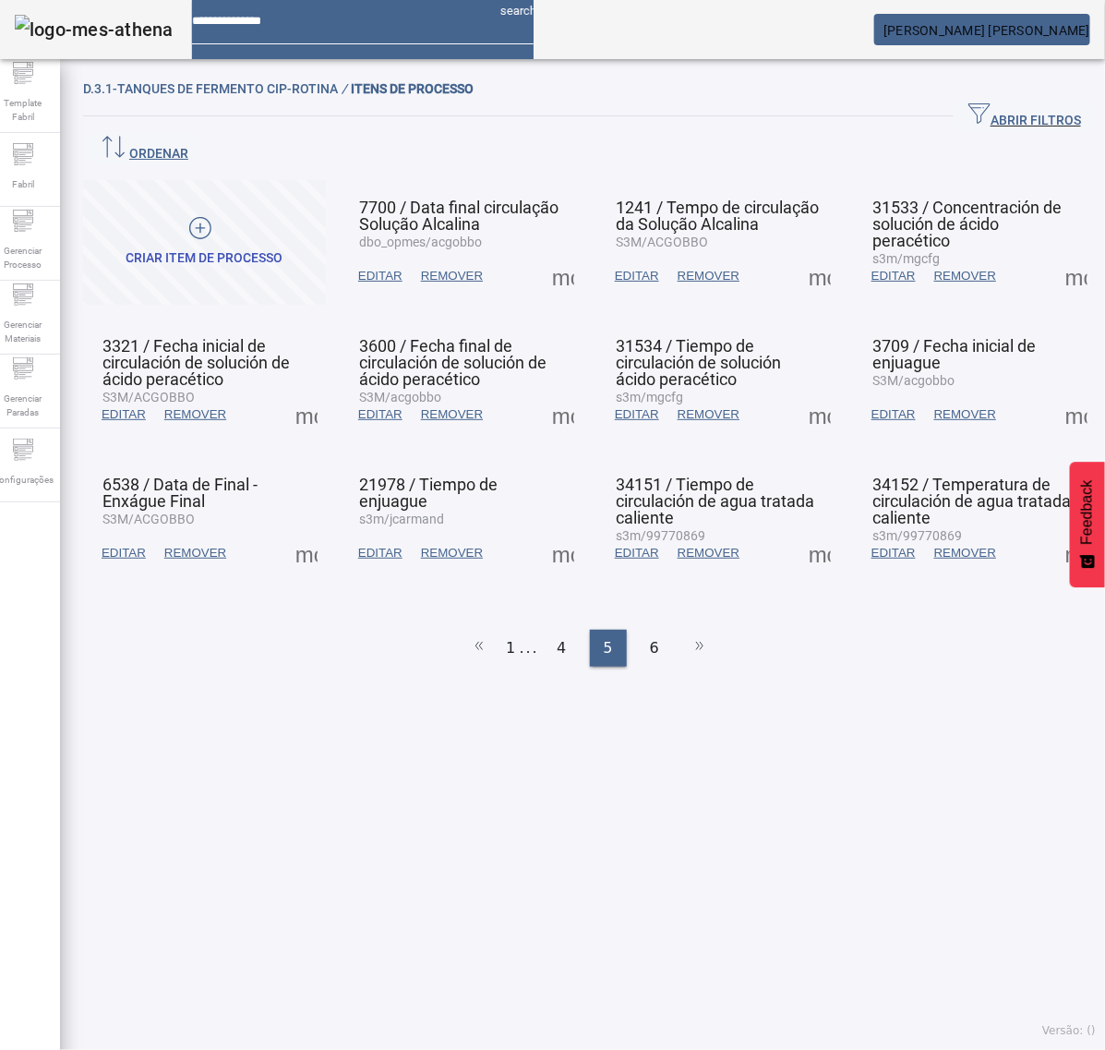
click at [800, 531] on span at bounding box center [820, 553] width 44 height 44
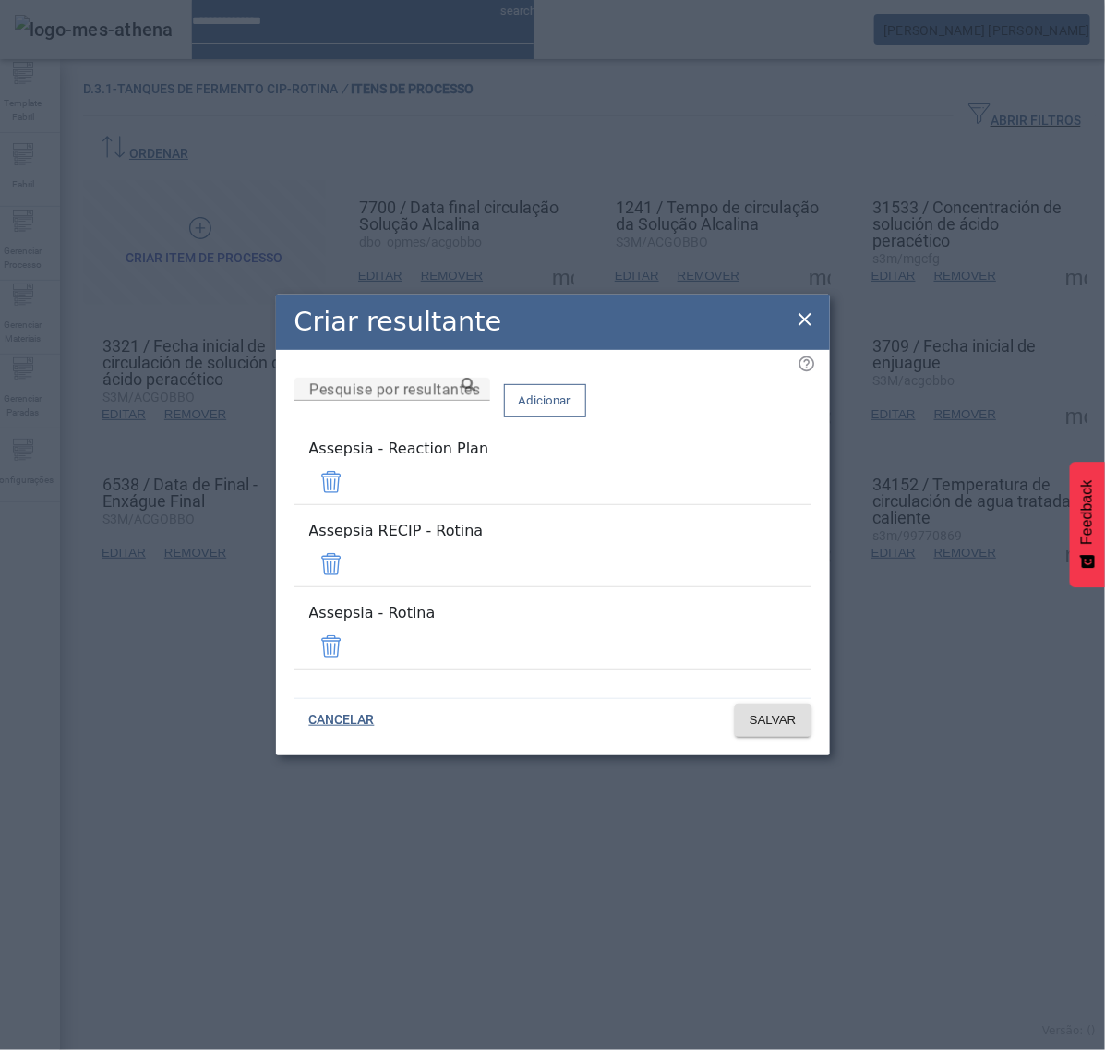
click at [354, 501] on span at bounding box center [331, 482] width 44 height 44
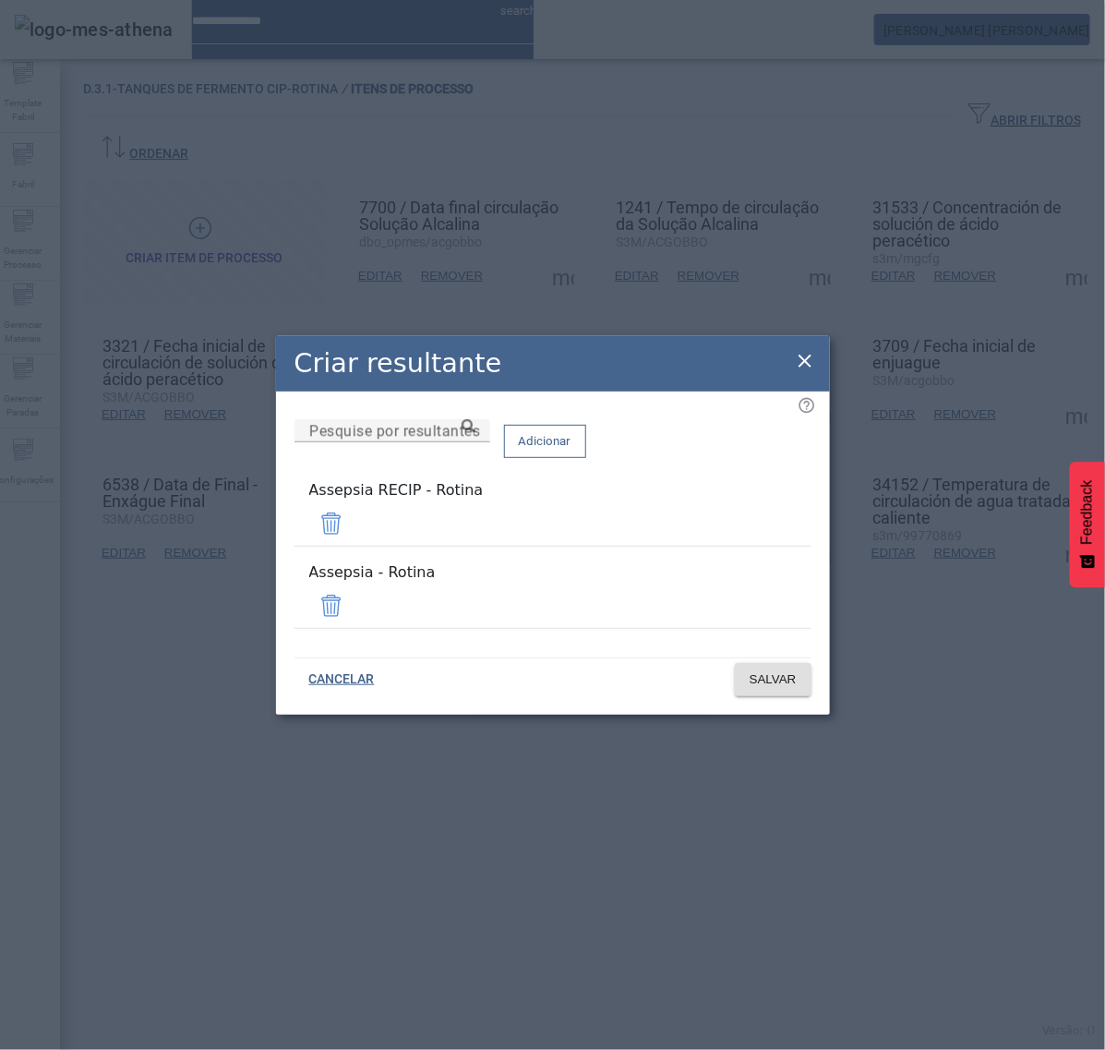
click at [354, 534] on span at bounding box center [331, 523] width 44 height 44
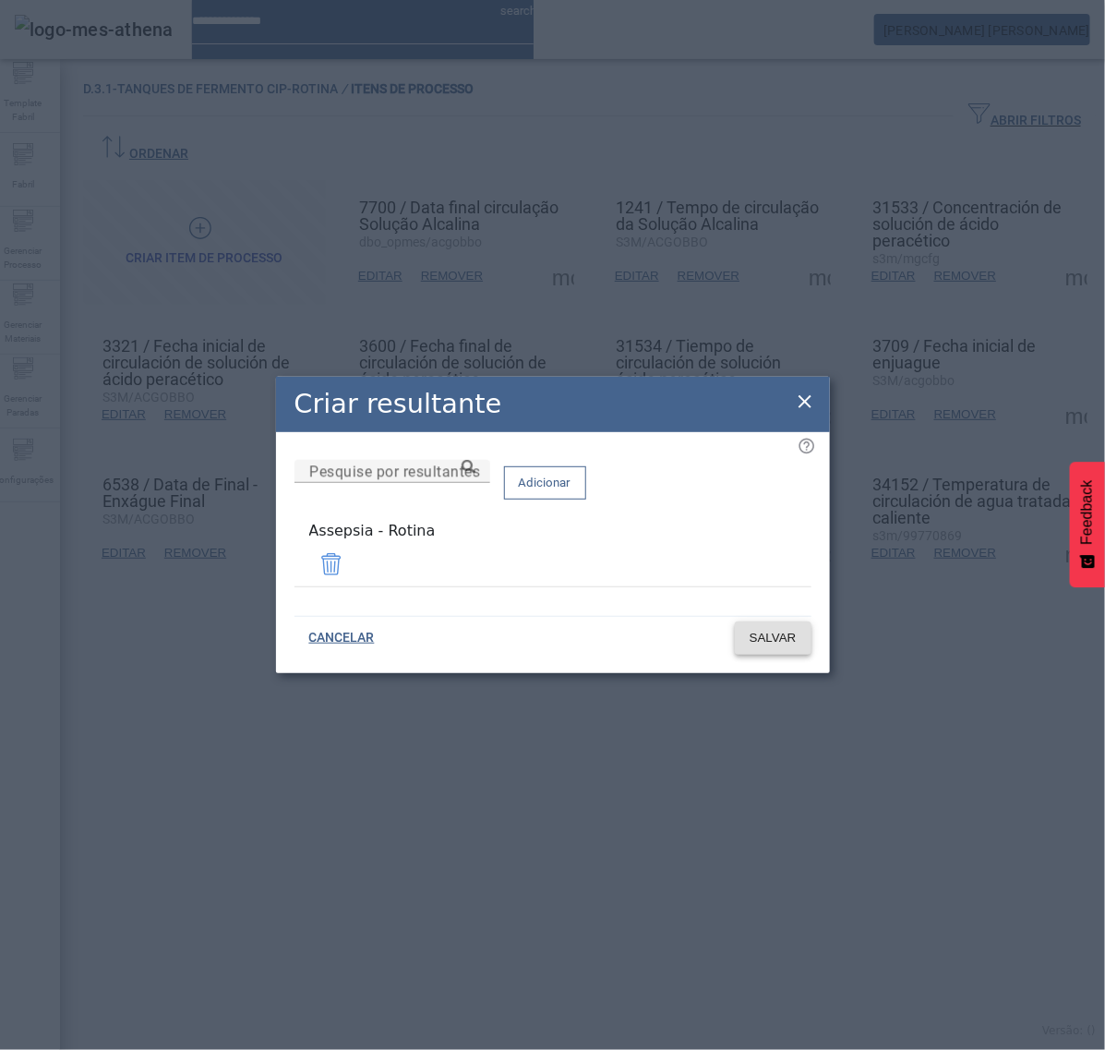
click at [780, 629] on span "SALVAR" at bounding box center [773, 638] width 47 height 18
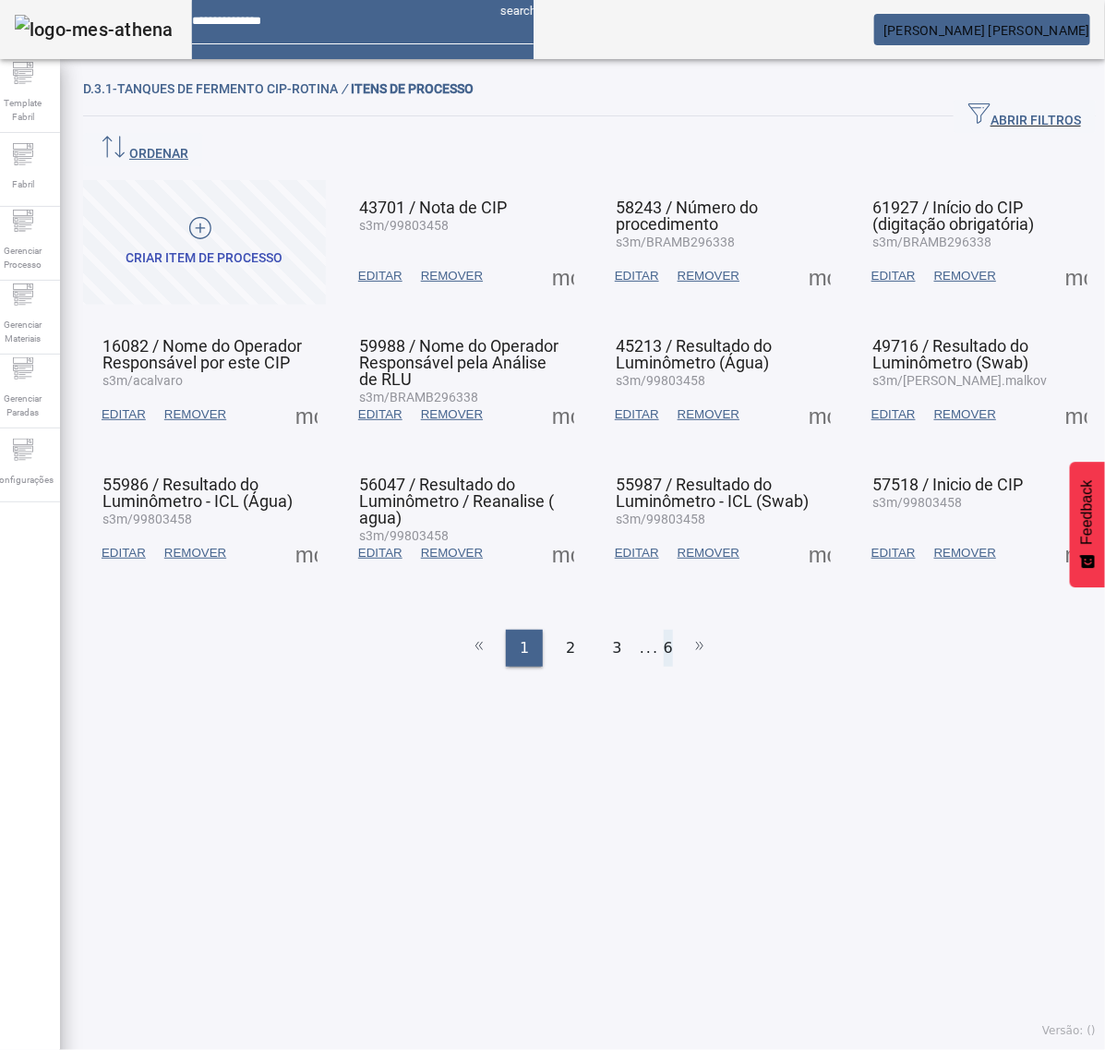
click at [664, 630] on li "6" at bounding box center [668, 648] width 9 height 37
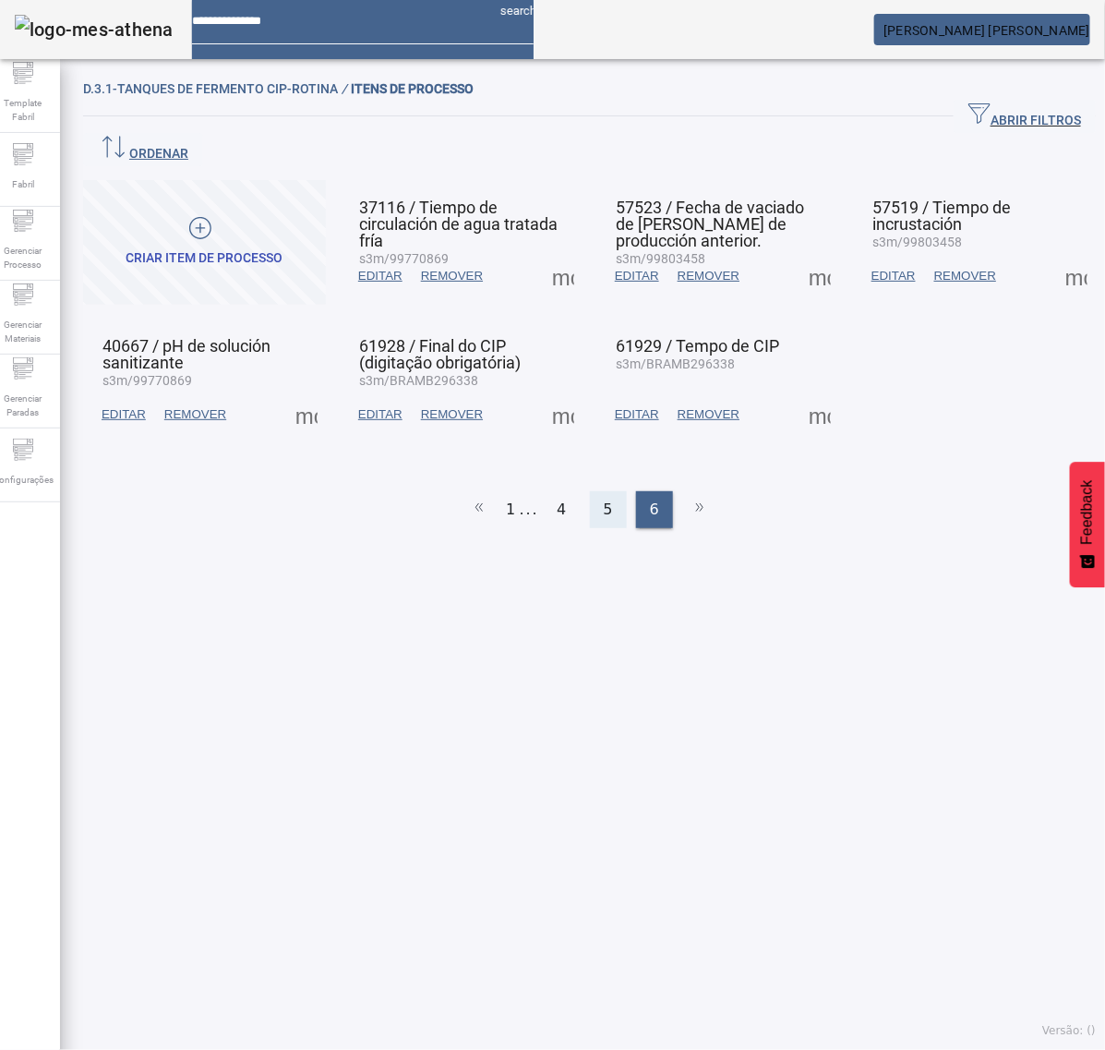
click at [598, 491] on div "5" at bounding box center [608, 509] width 37 height 37
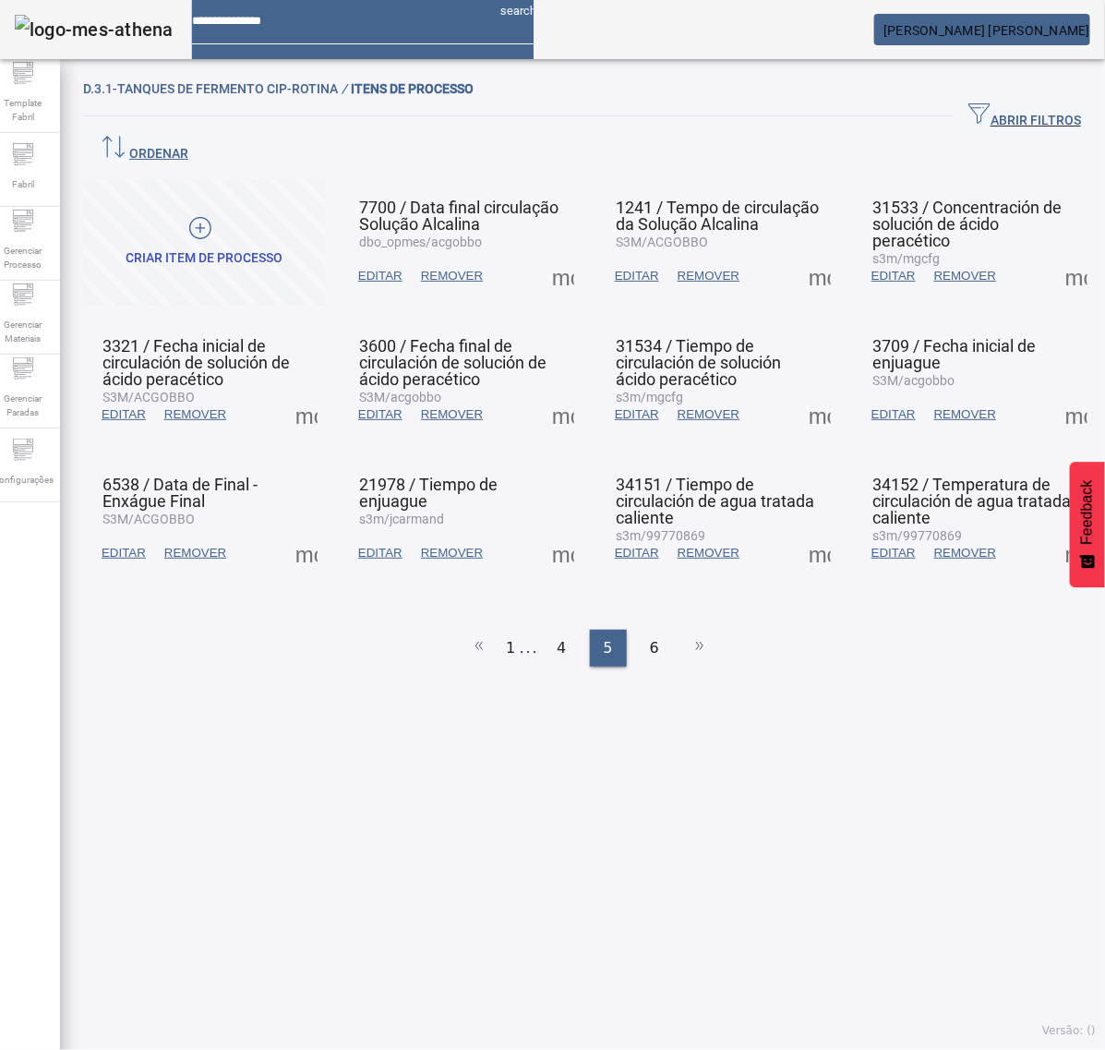
click at [806, 531] on span at bounding box center [820, 553] width 44 height 44
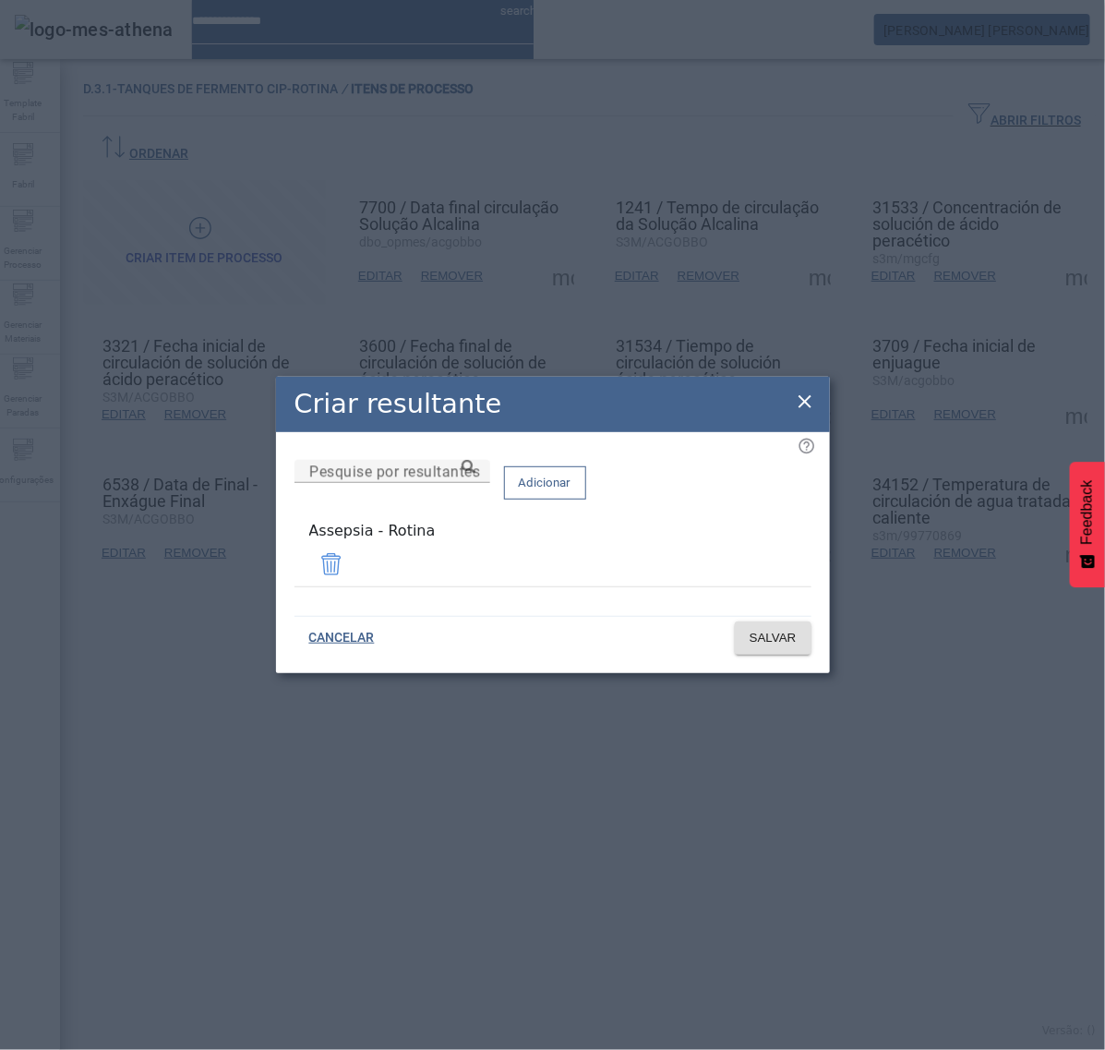
drag, startPoint x: 806, startPoint y: 414, endPoint x: 791, endPoint y: 416, distance: 15.8
click at [806, 413] on icon at bounding box center [805, 402] width 22 height 22
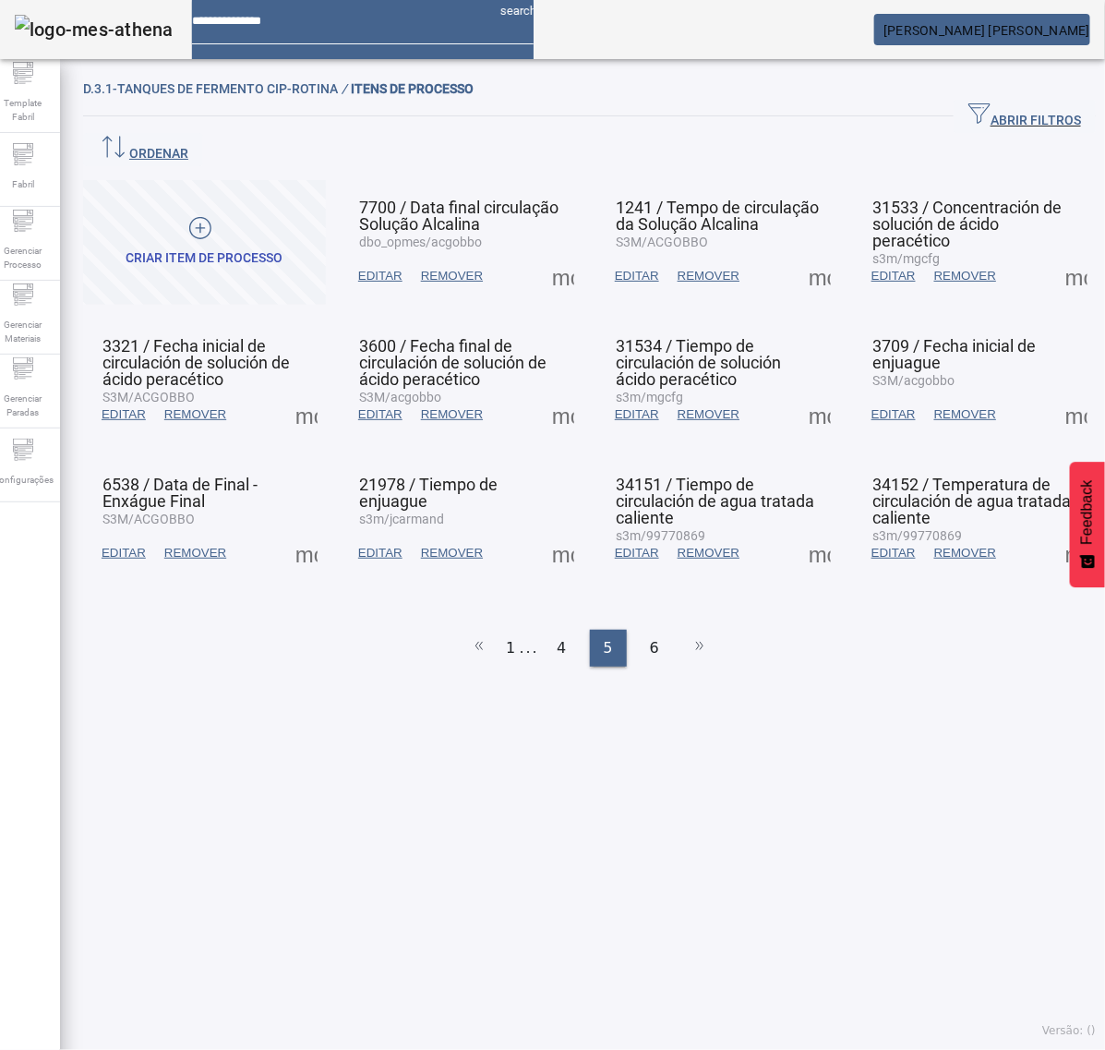
click at [551, 531] on span at bounding box center [563, 553] width 44 height 44
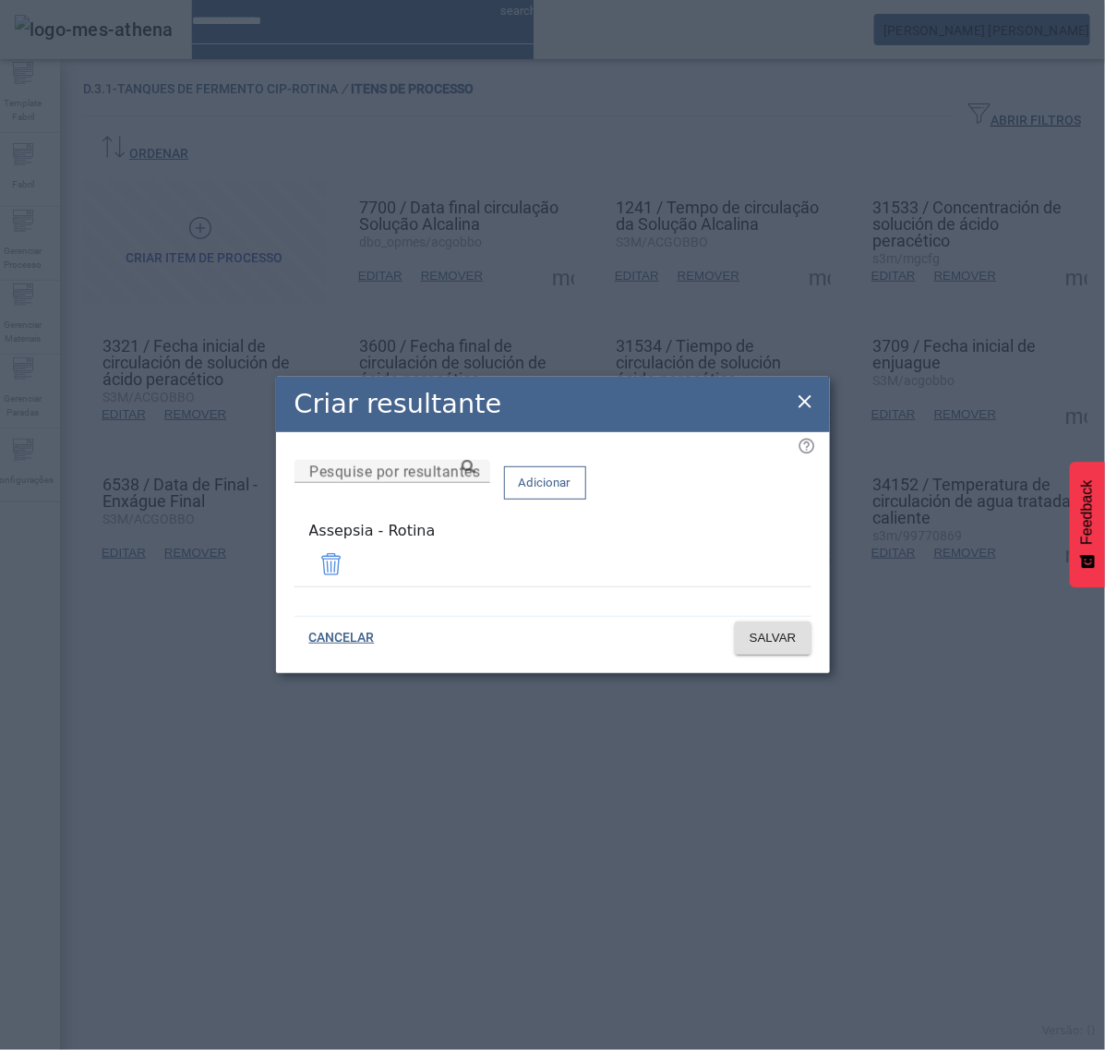
click at [802, 407] on icon at bounding box center [805, 402] width 22 height 22
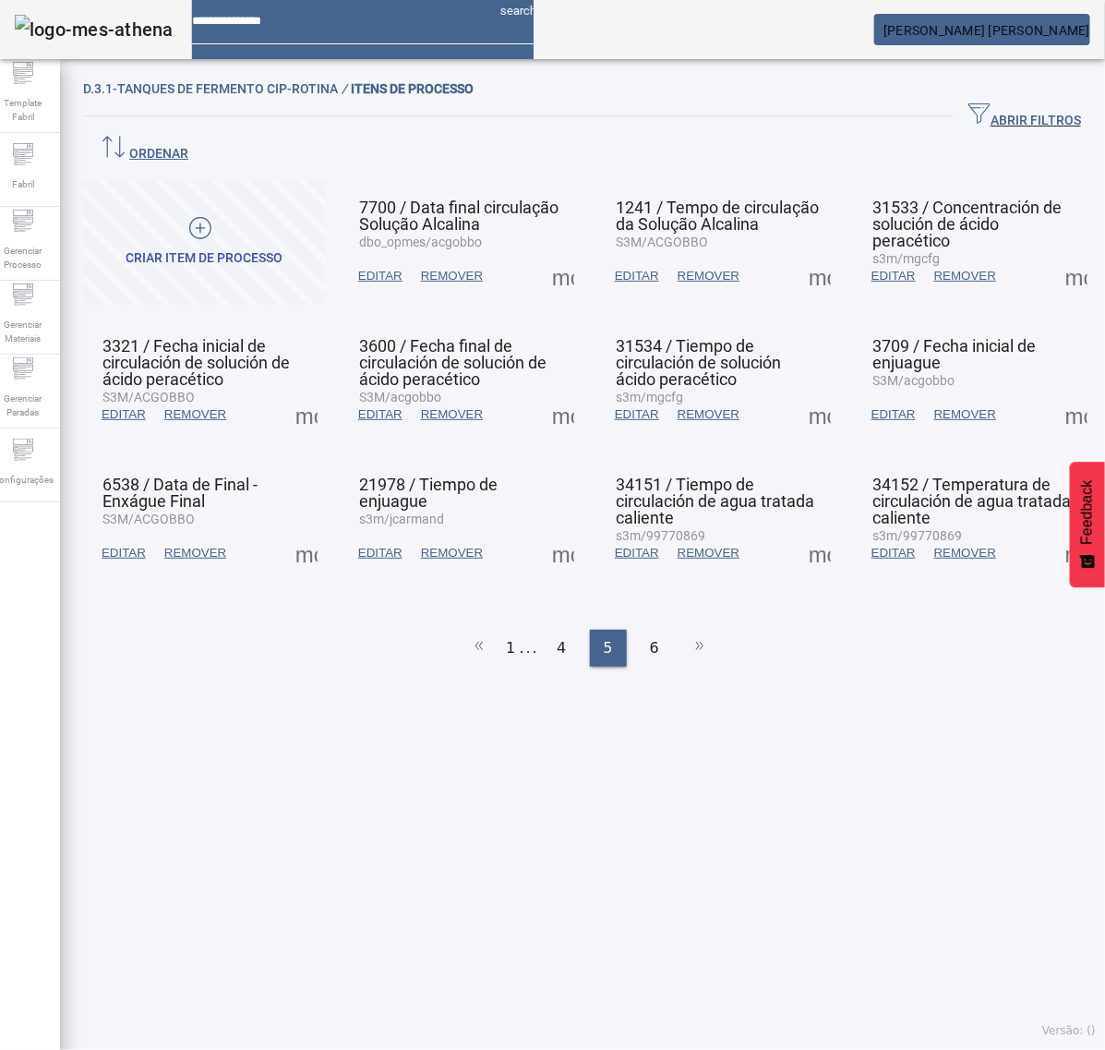
click at [1055, 531] on span at bounding box center [1077, 553] width 44 height 44
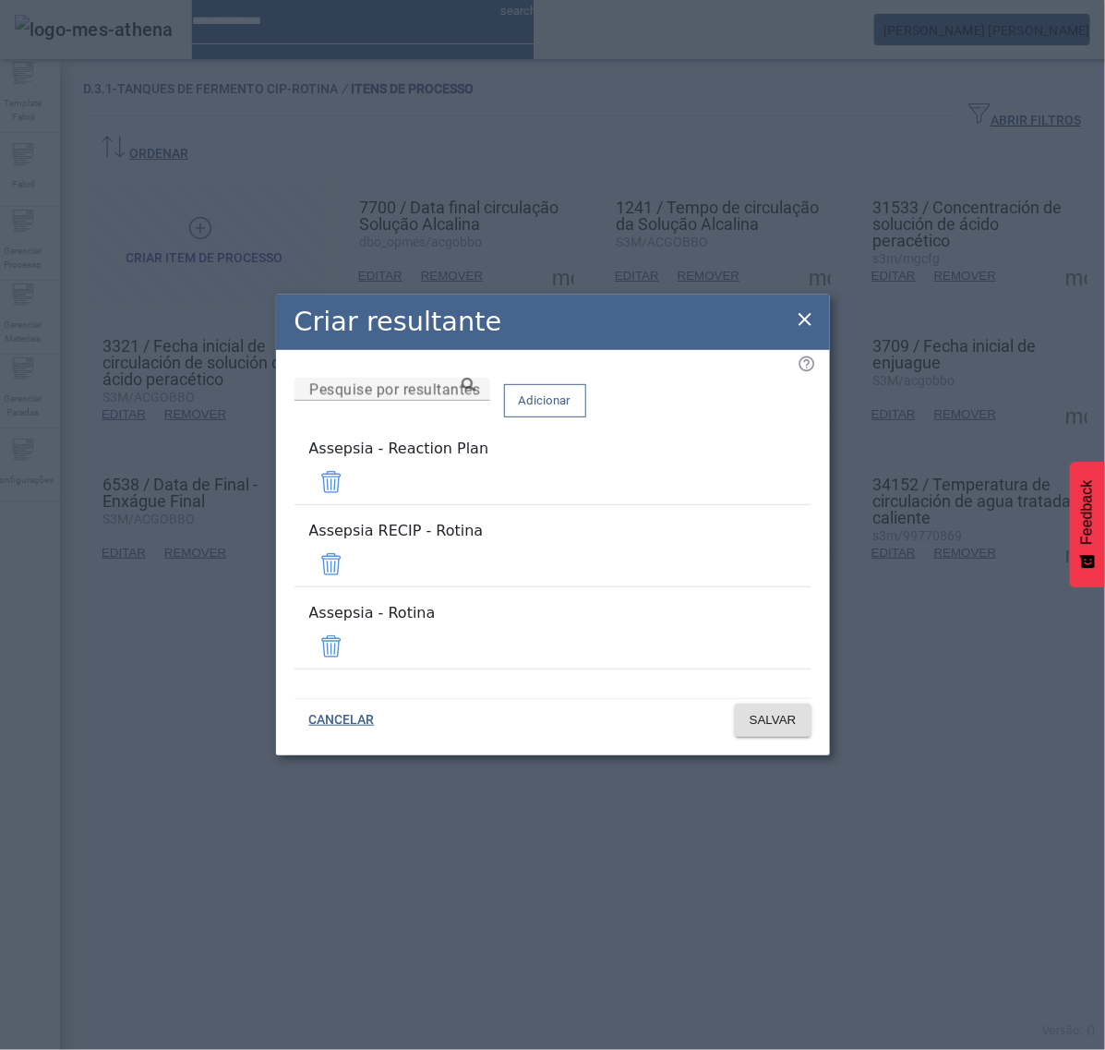
click at [354, 499] on span at bounding box center [331, 482] width 44 height 44
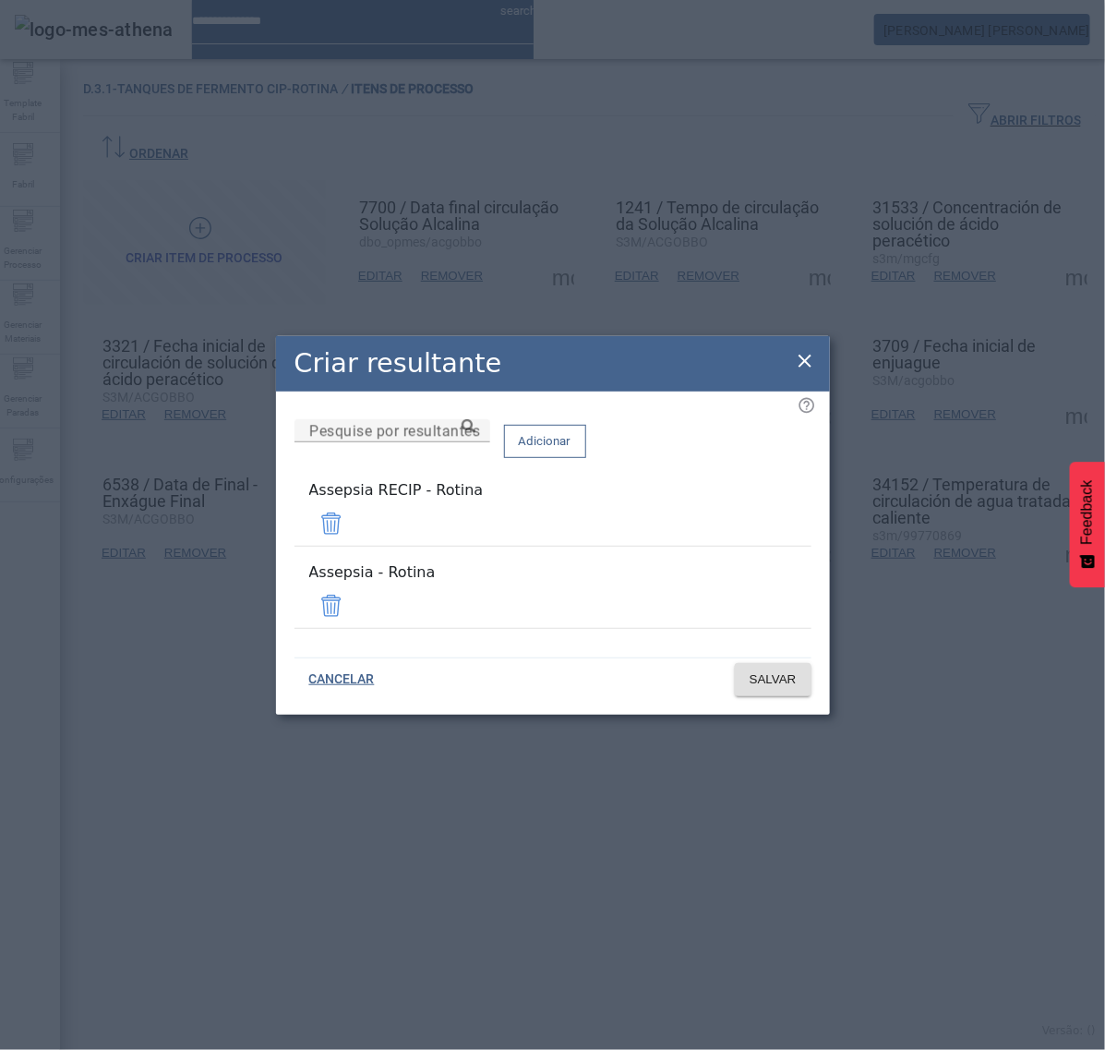
click at [354, 540] on span at bounding box center [331, 523] width 44 height 44
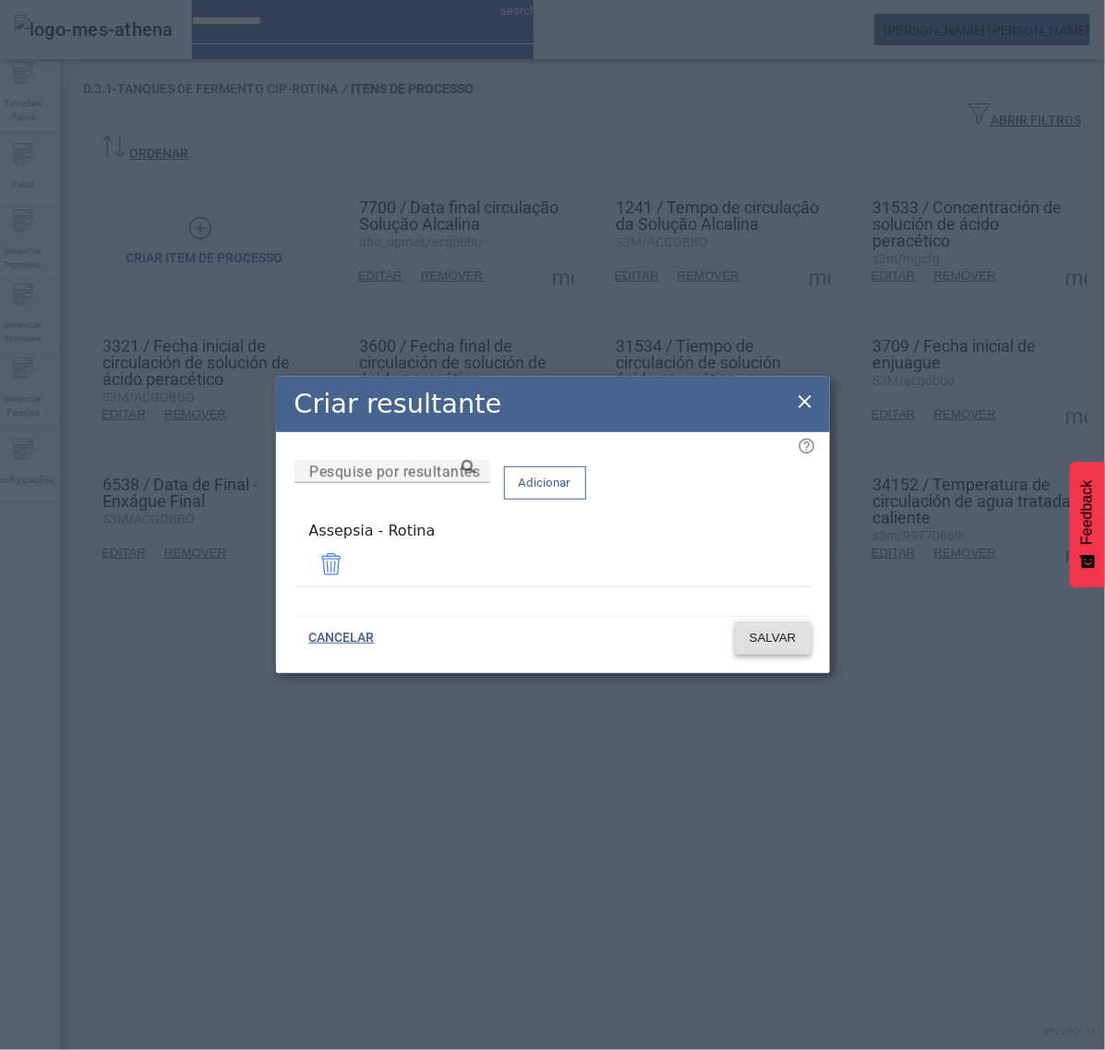
click at [769, 630] on span "SALVAR" at bounding box center [773, 638] width 47 height 18
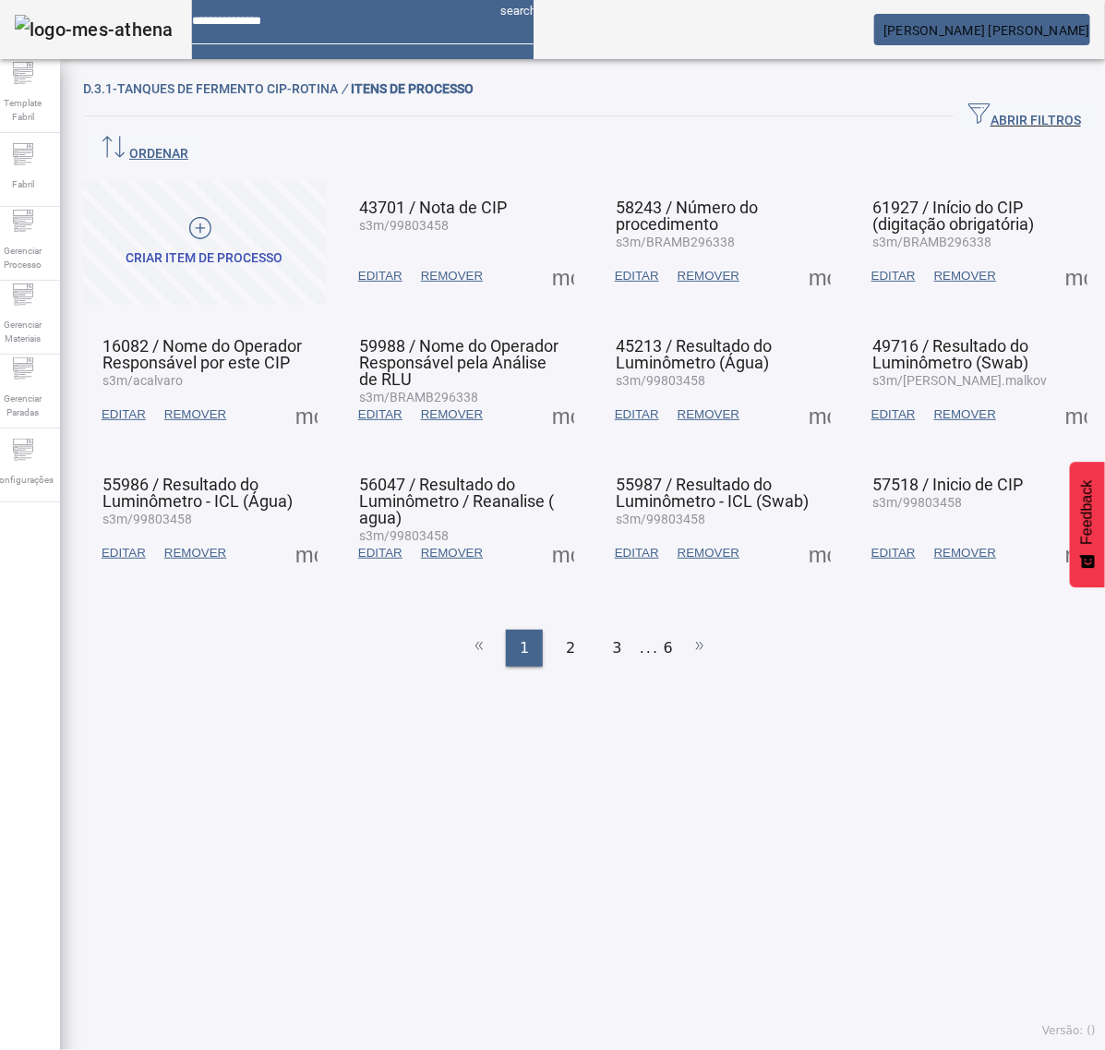
drag, startPoint x: 670, startPoint y: 602, endPoint x: 662, endPoint y: 610, distance: 11.1
click at [682, 630] on li at bounding box center [699, 648] width 35 height 37
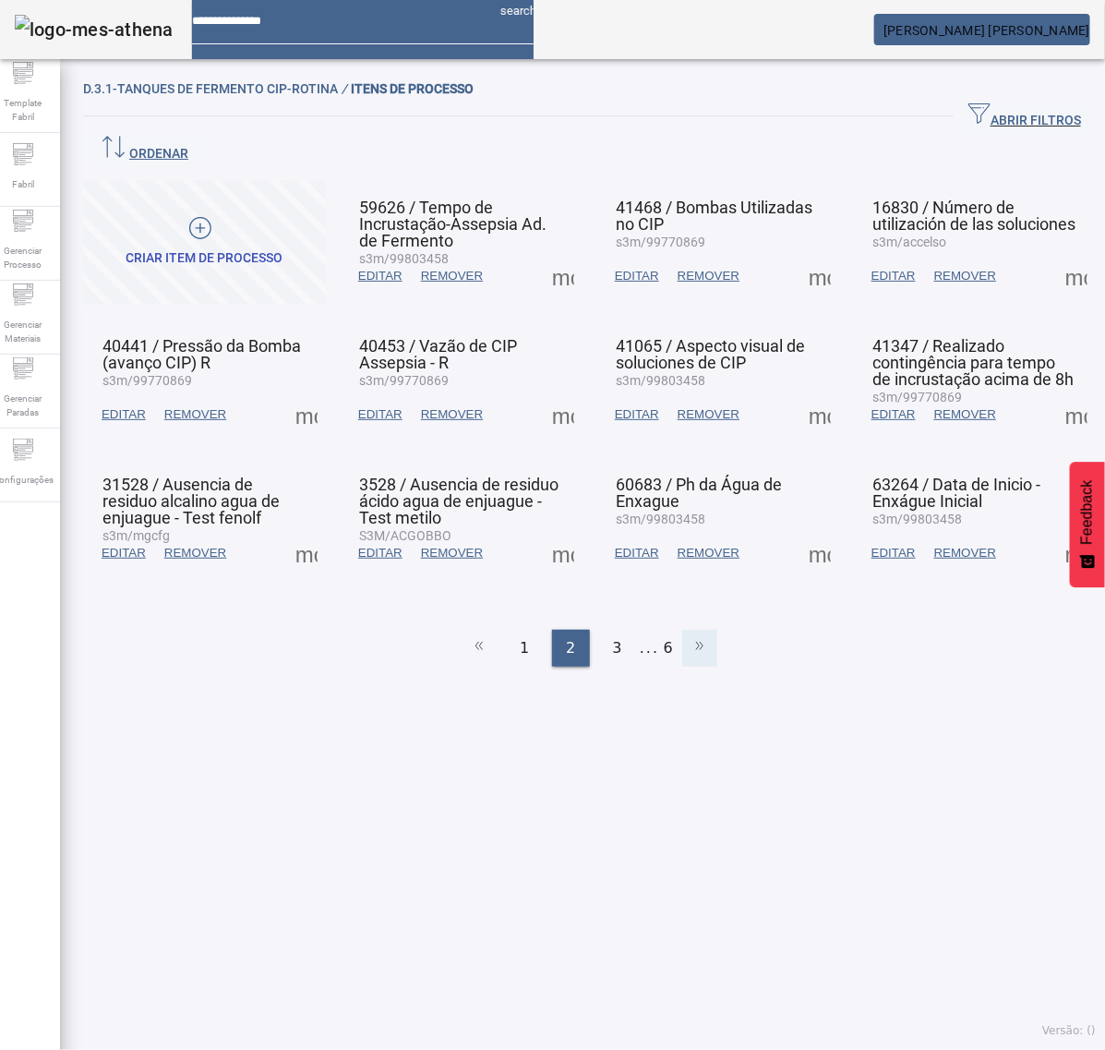
click at [689, 634] on icon at bounding box center [700, 645] width 22 height 22
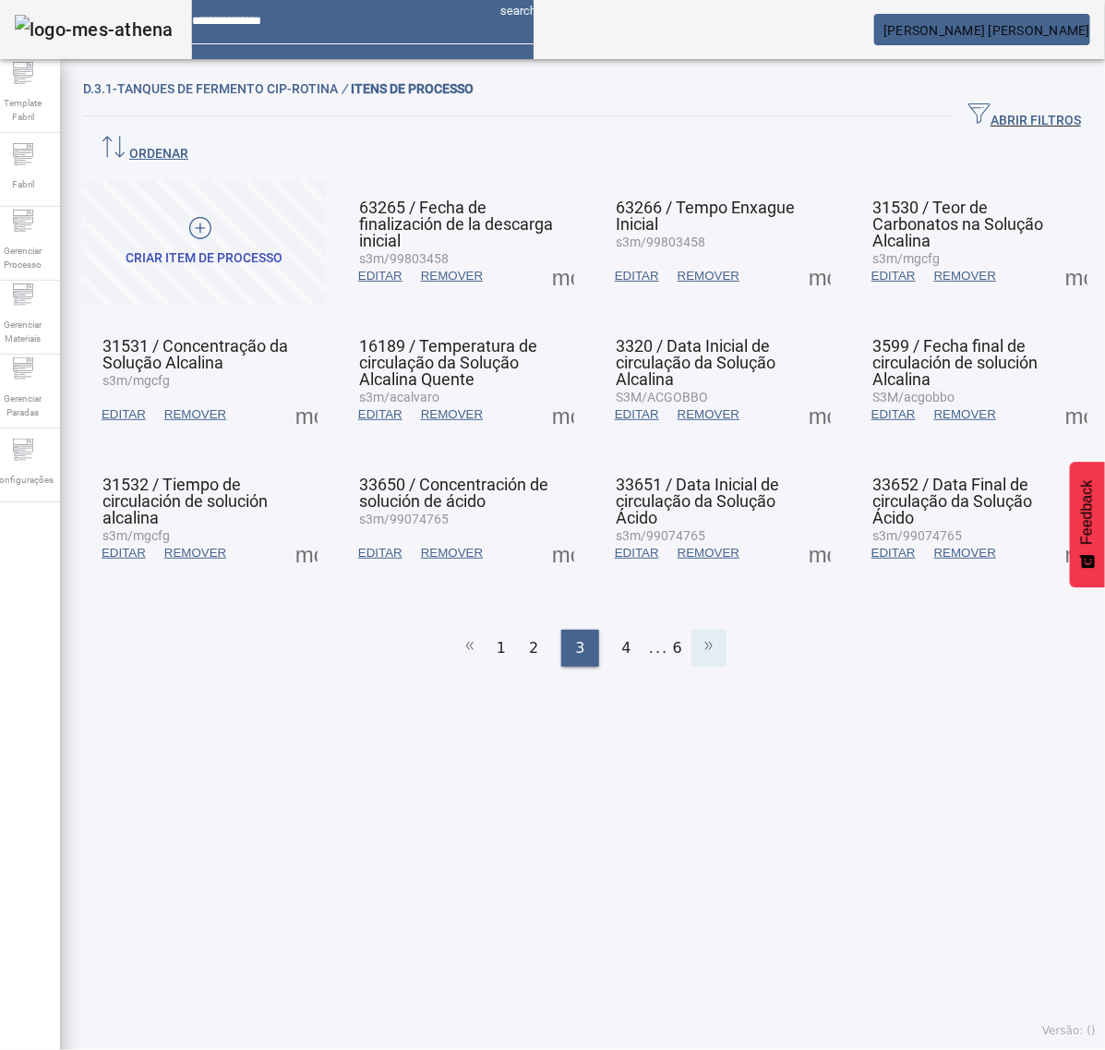
click at [692, 630] on li at bounding box center [709, 648] width 35 height 37
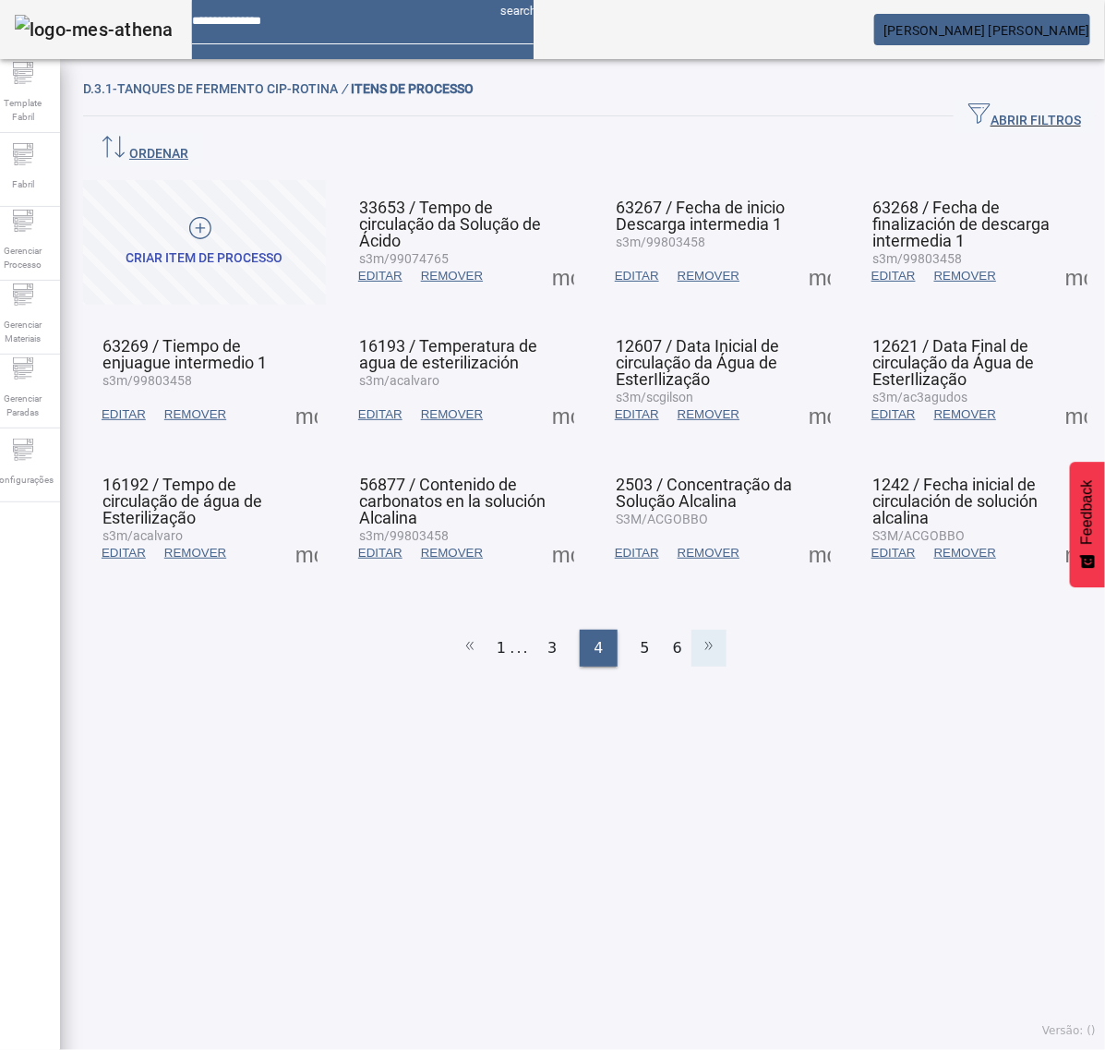
click at [692, 630] on li at bounding box center [709, 648] width 35 height 37
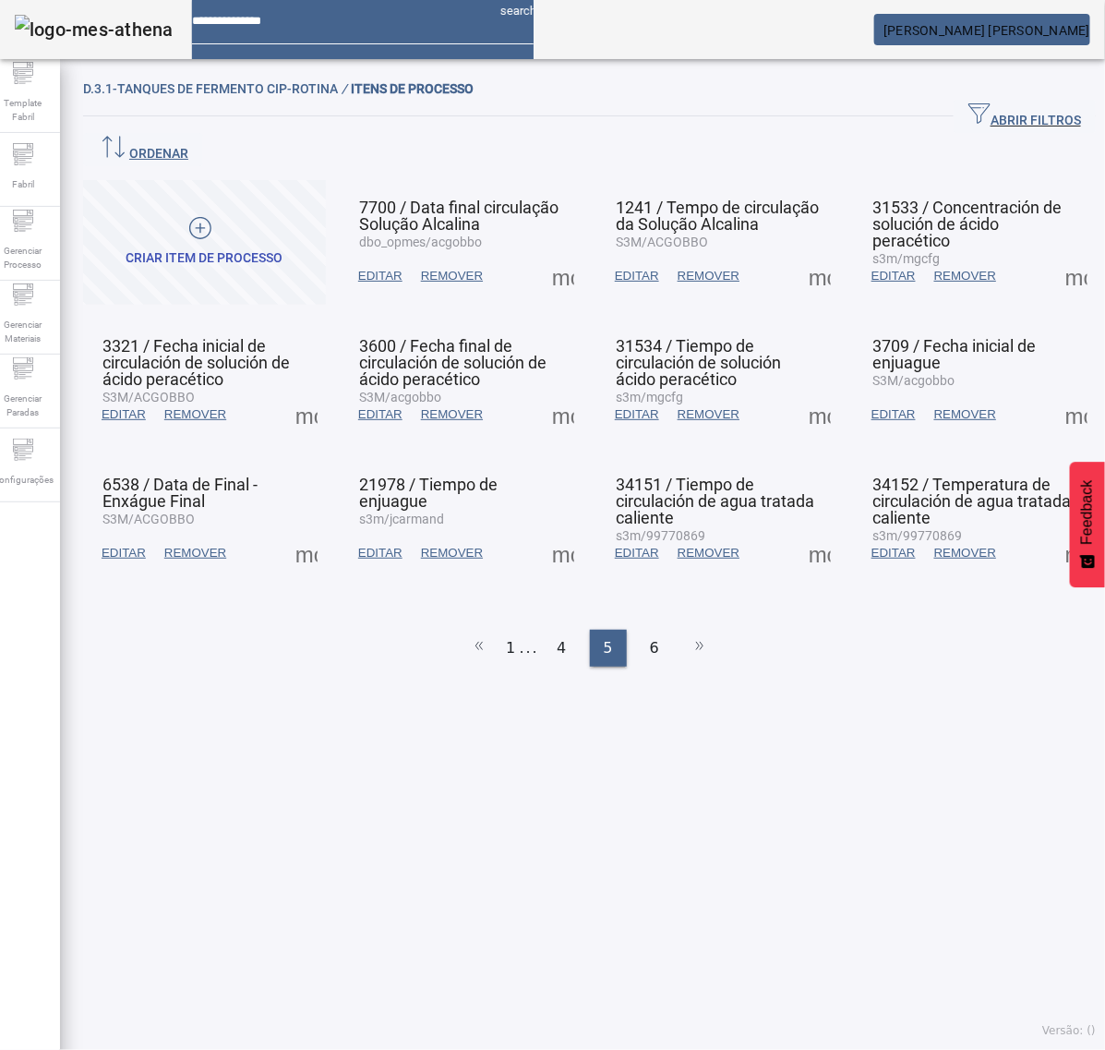
click at [1055, 531] on span at bounding box center [1077, 553] width 44 height 44
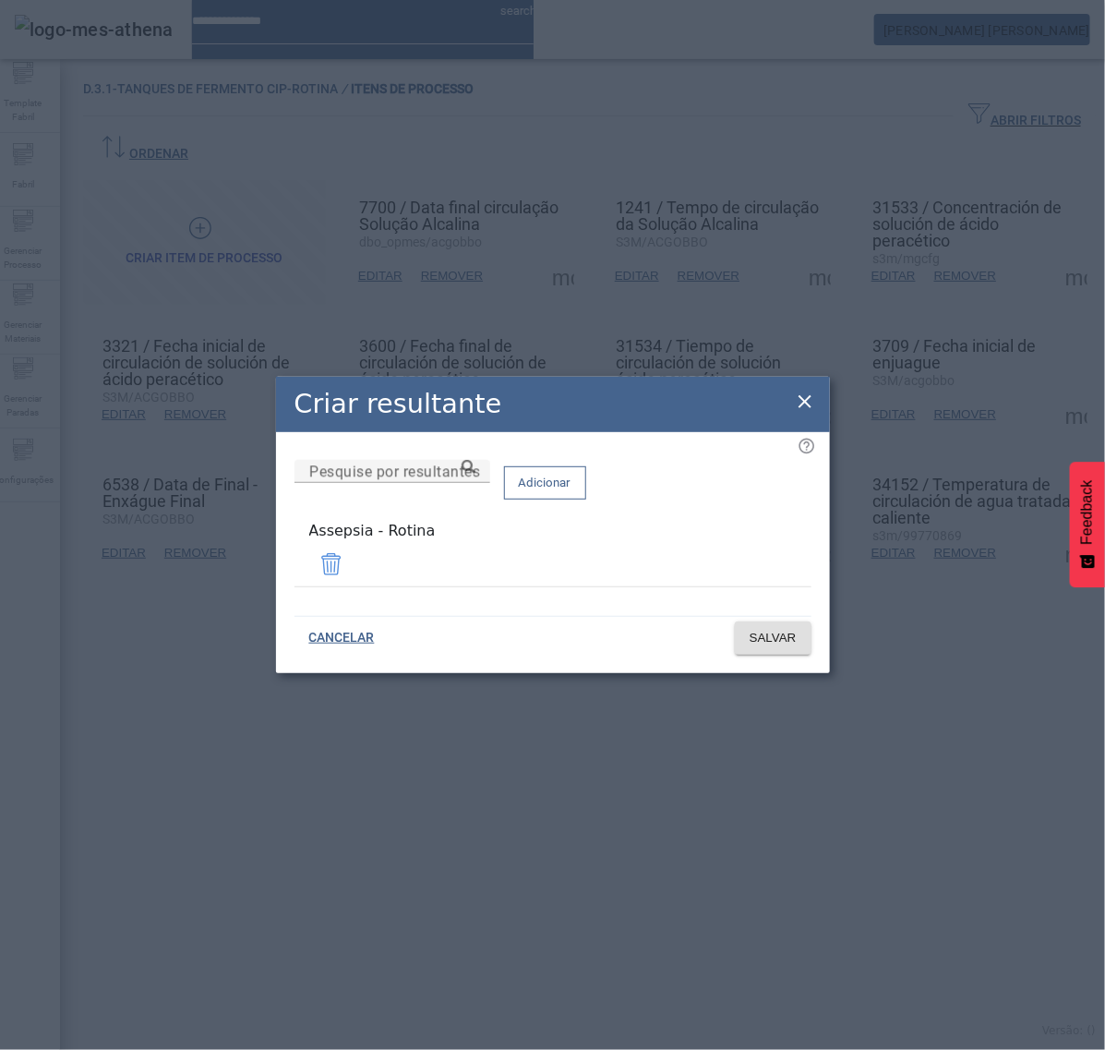
click at [810, 413] on icon at bounding box center [805, 402] width 22 height 22
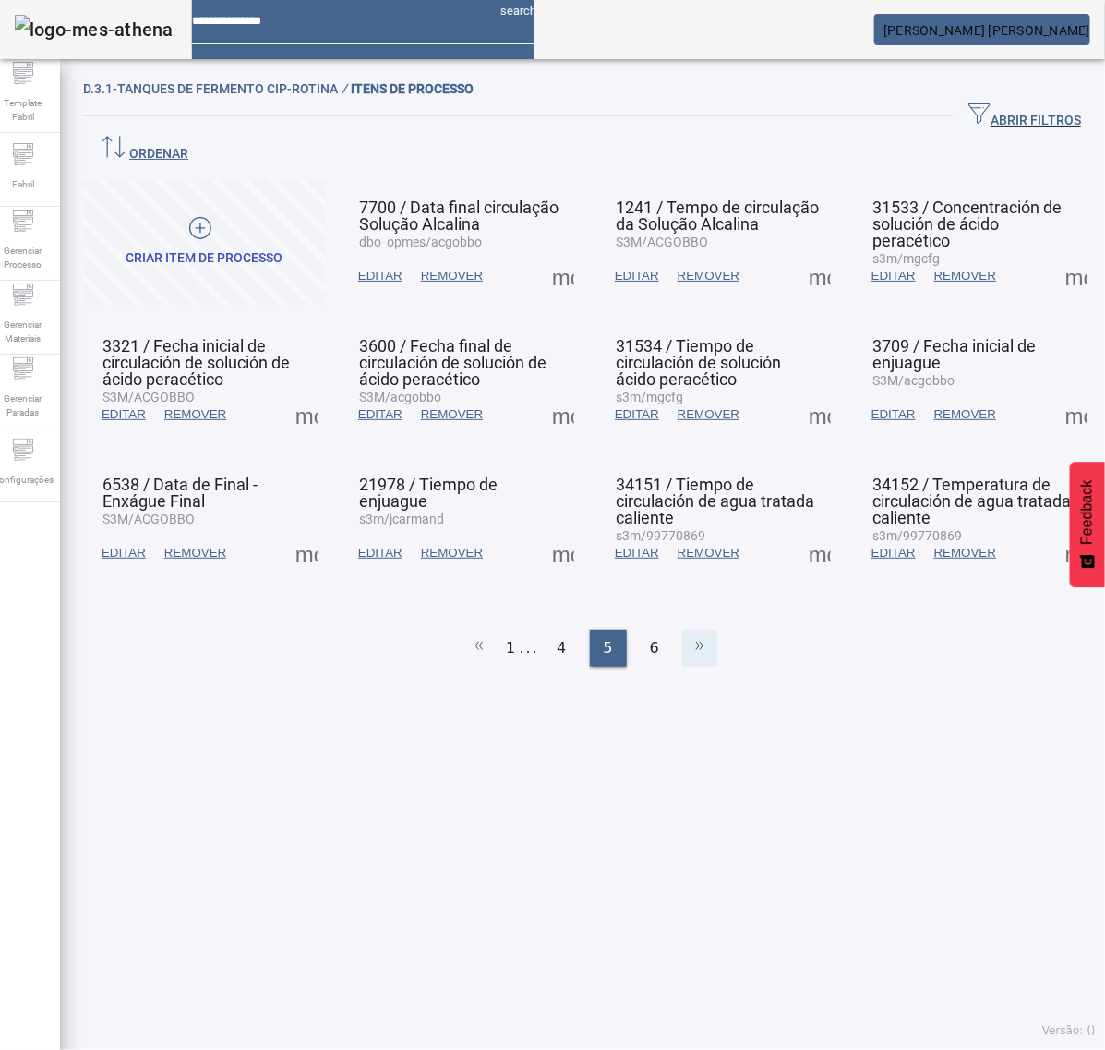
click at [689, 634] on icon at bounding box center [700, 645] width 22 height 22
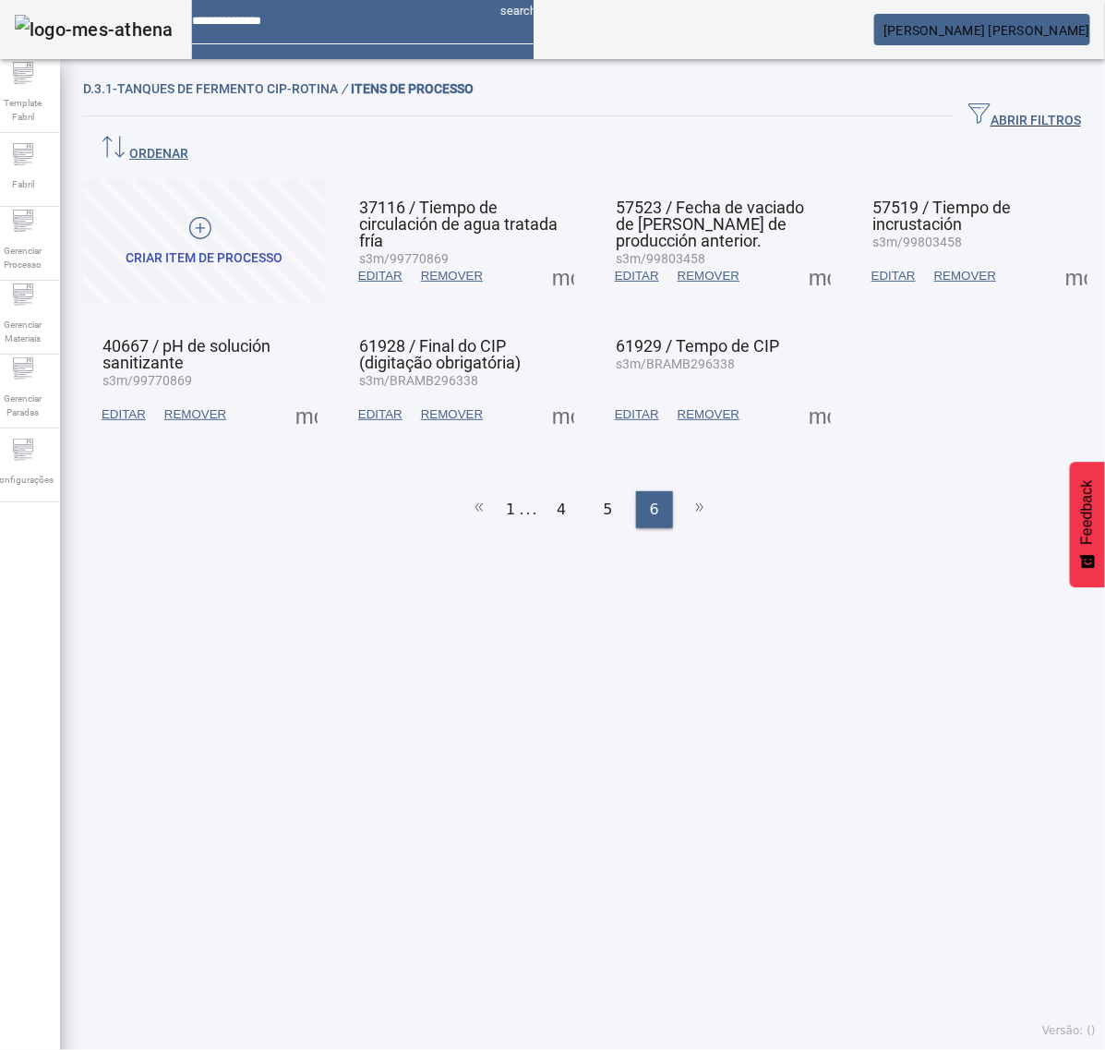
drag, startPoint x: 551, startPoint y: 251, endPoint x: 561, endPoint y: 251, distance: 10.2
click at [559, 254] on span at bounding box center [563, 276] width 44 height 44
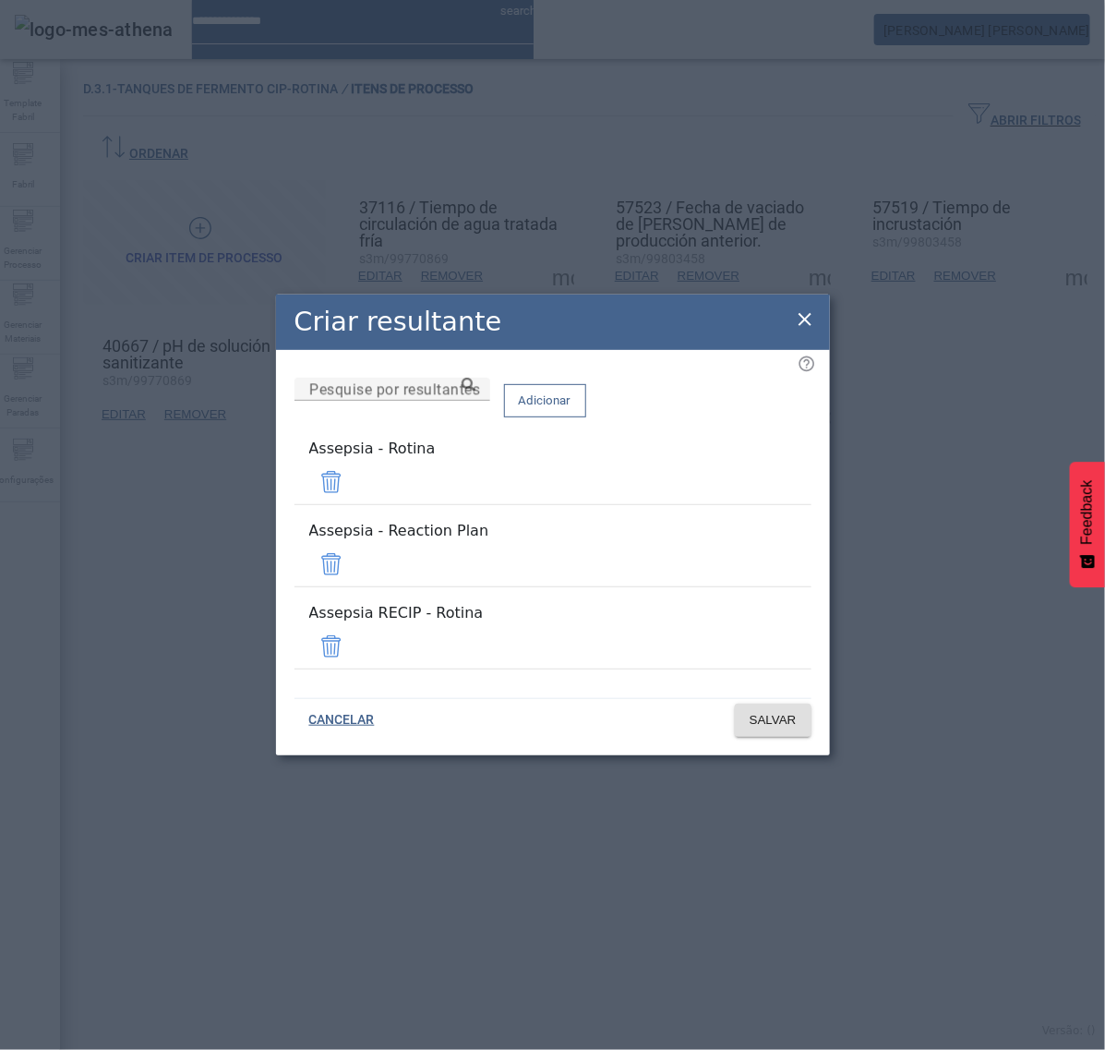
click at [354, 561] on span at bounding box center [331, 564] width 44 height 44
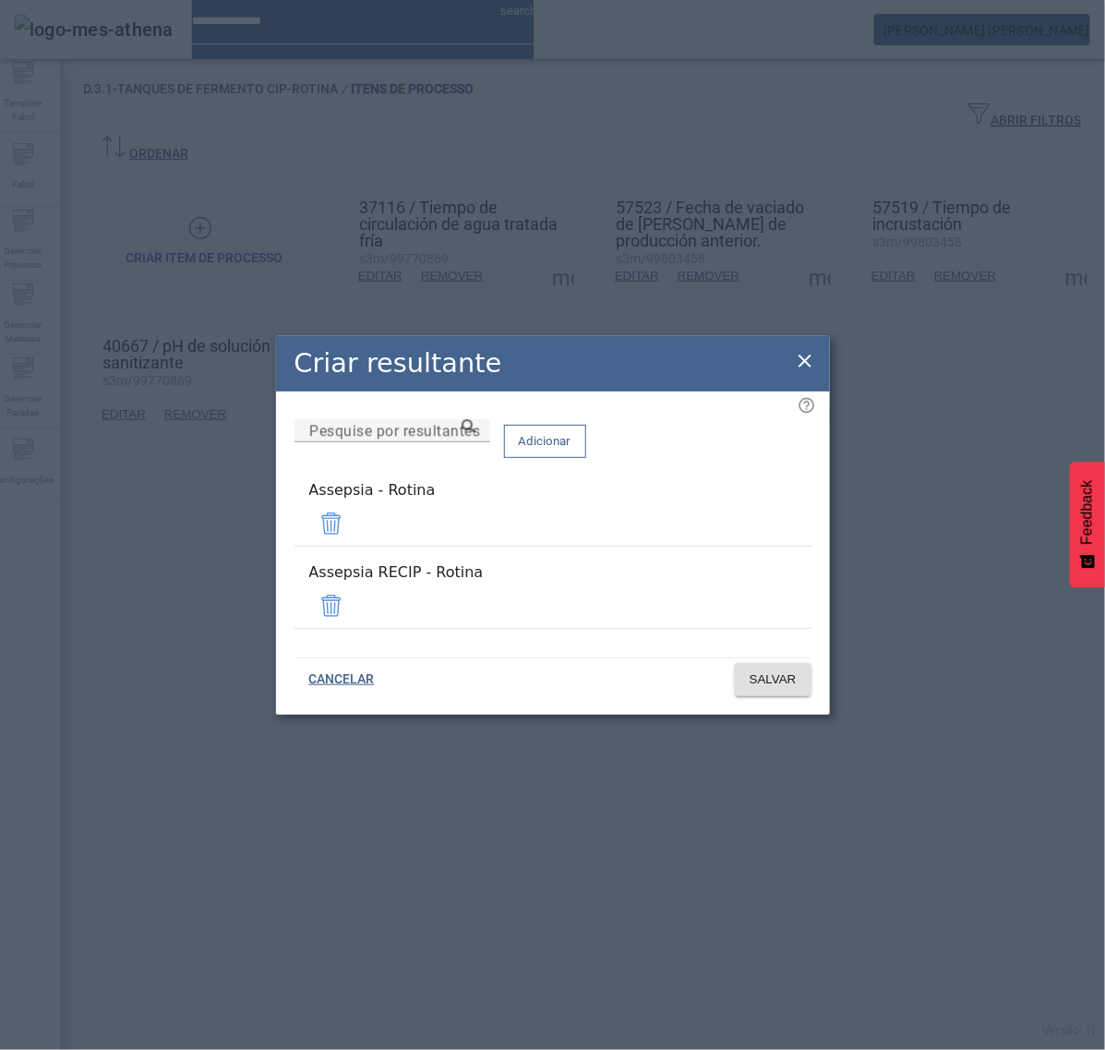
click at [354, 596] on span at bounding box center [331, 606] width 44 height 44
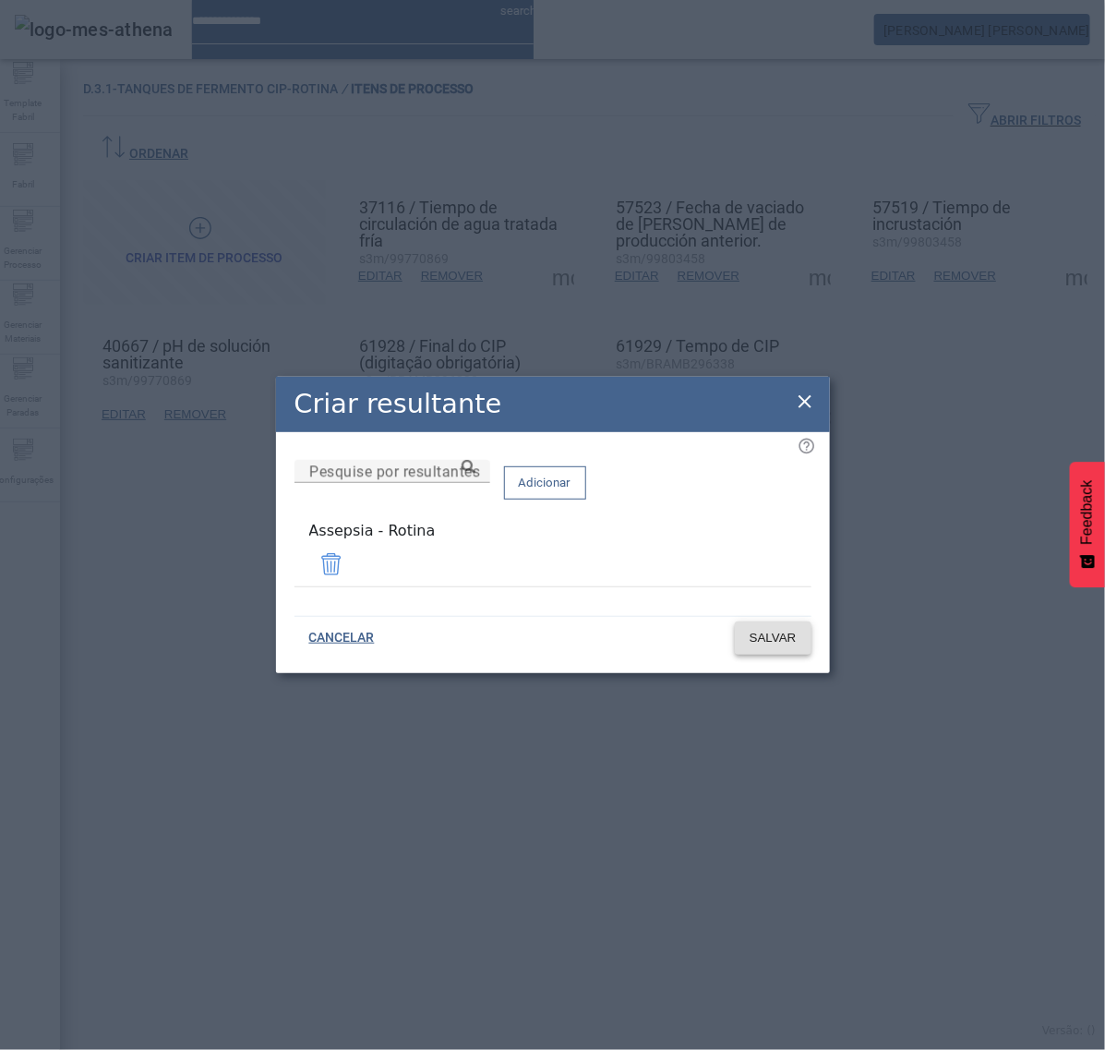
click at [779, 629] on span "SALVAR" at bounding box center [773, 638] width 47 height 18
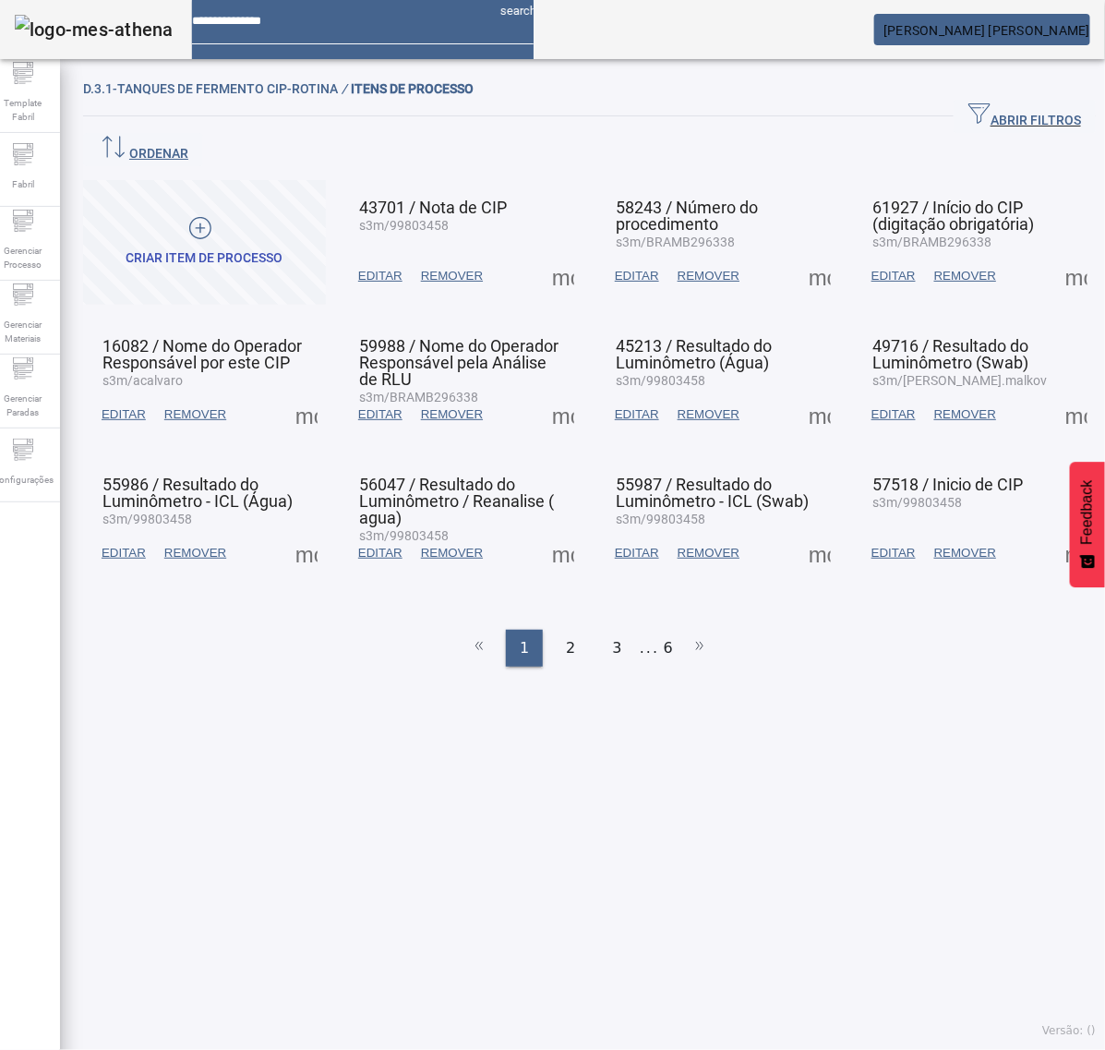
click at [664, 630] on li "6" at bounding box center [668, 648] width 9 height 37
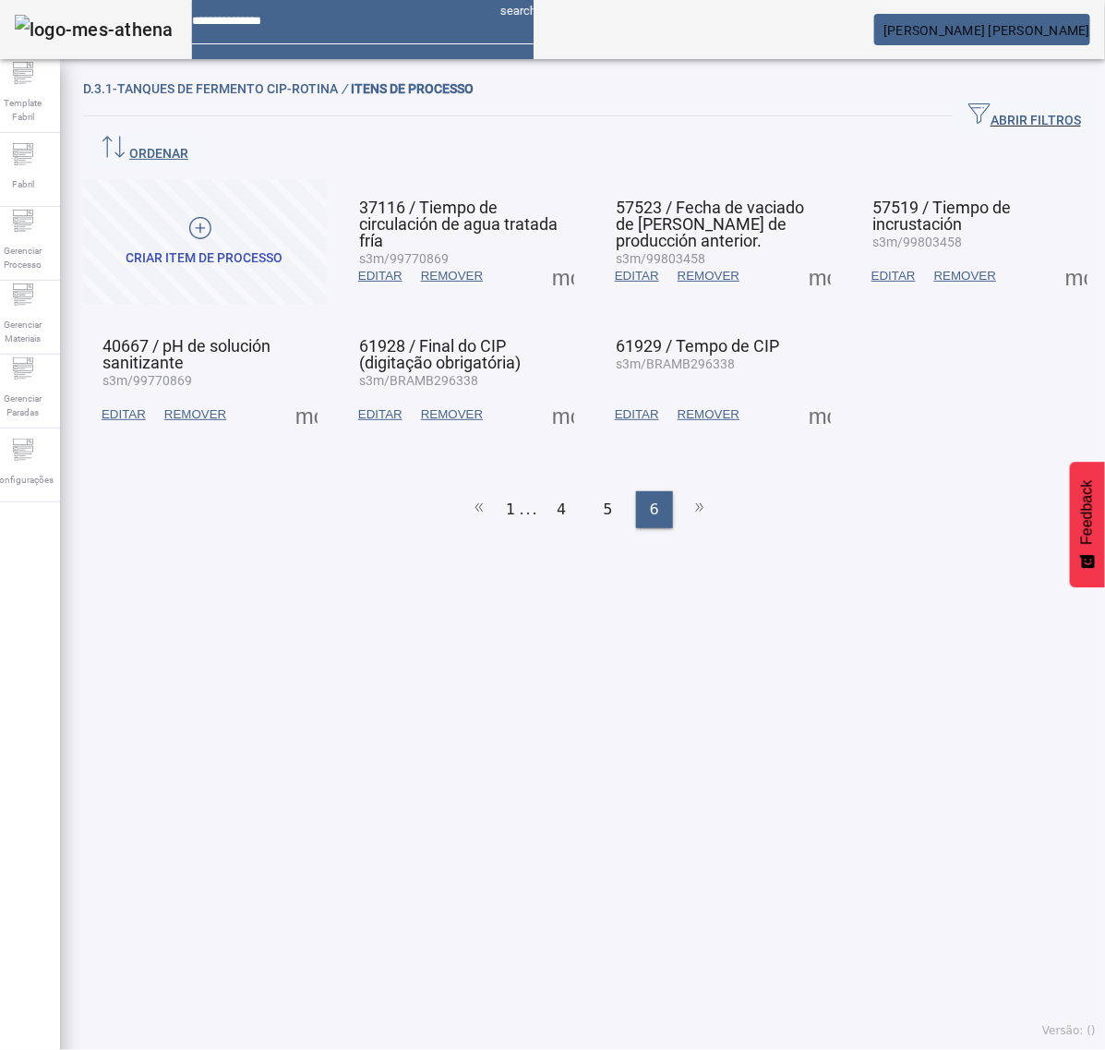
click at [800, 254] on span at bounding box center [820, 276] width 44 height 44
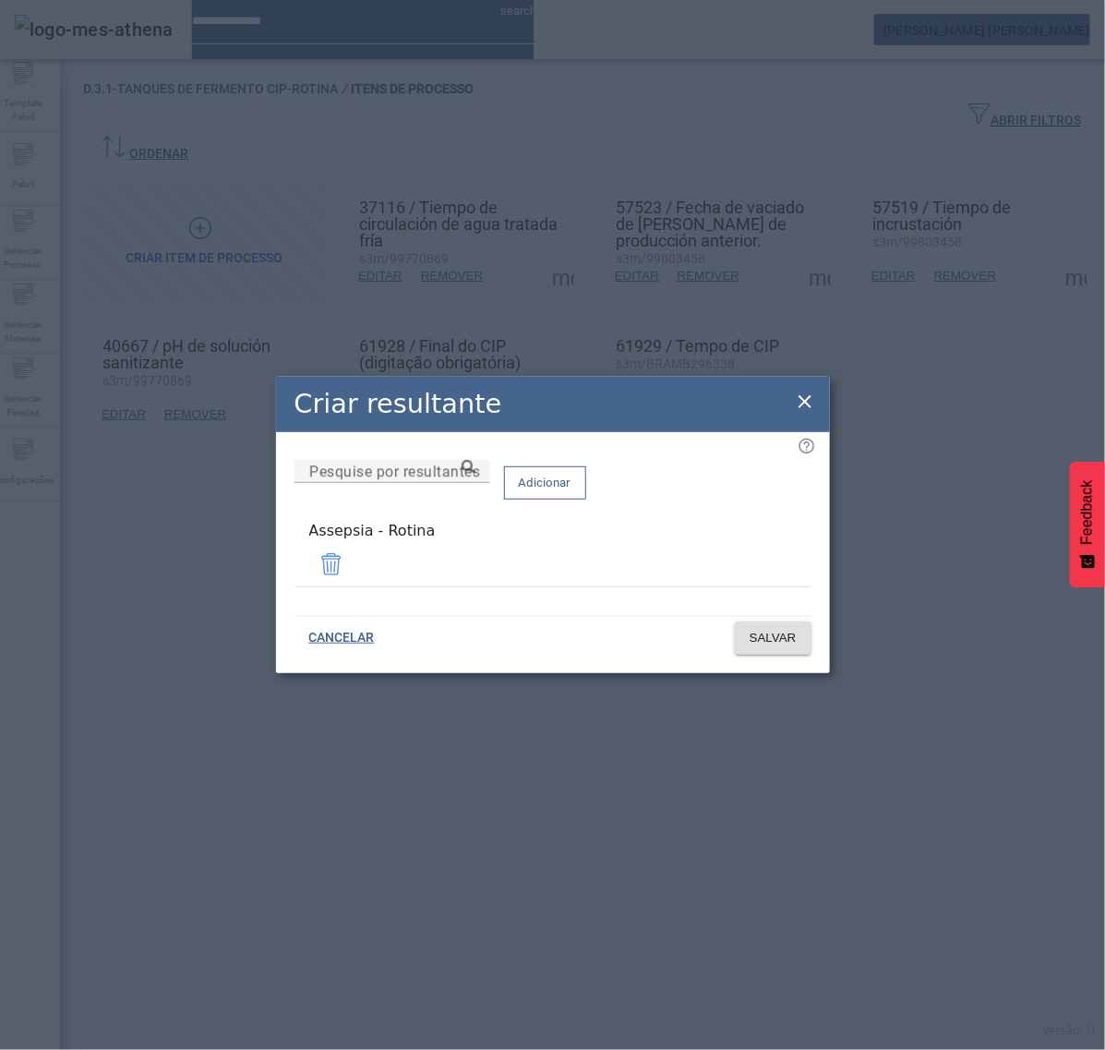
click at [794, 404] on icon at bounding box center [805, 402] width 22 height 22
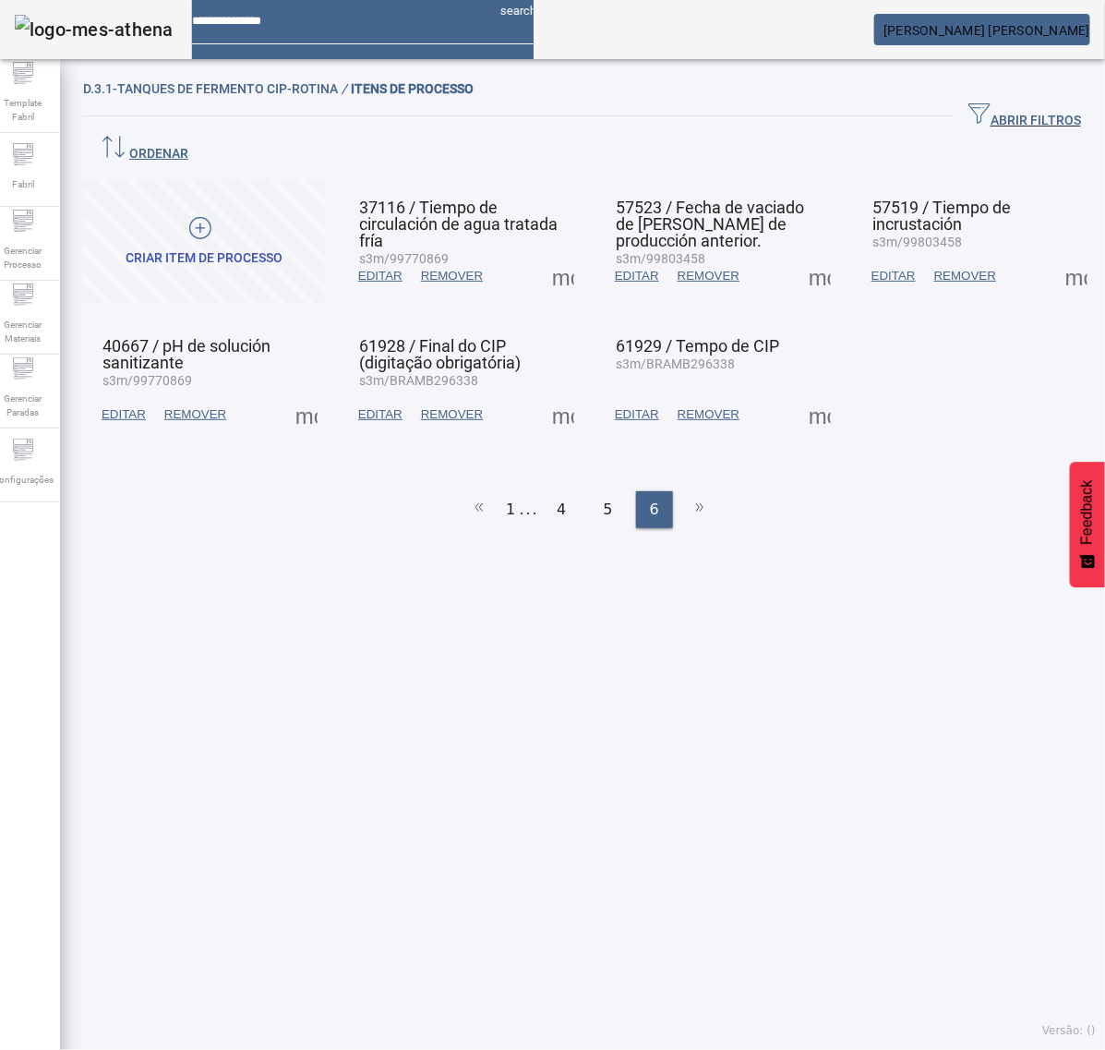
click at [1055, 254] on span at bounding box center [1077, 276] width 44 height 44
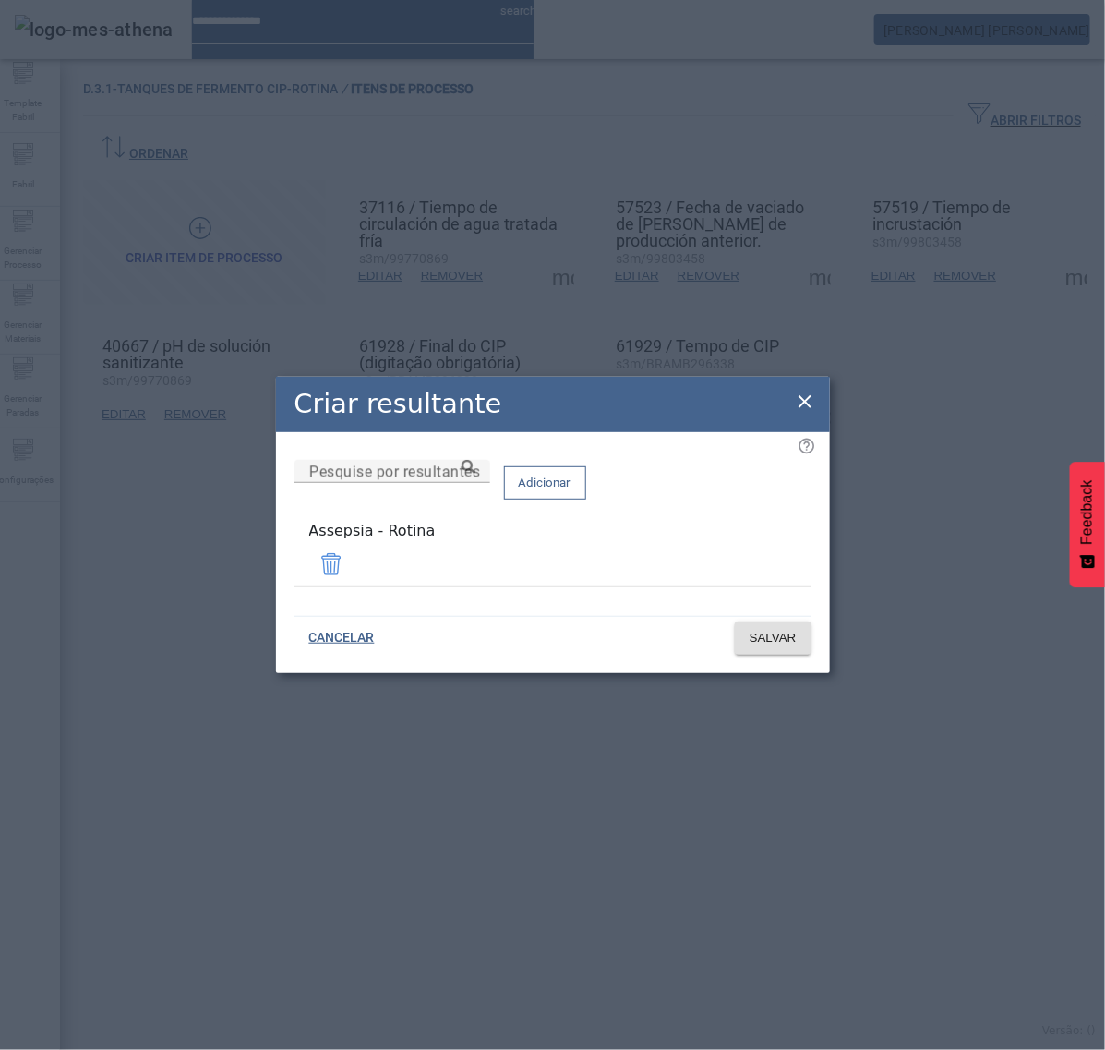
click at [801, 408] on icon at bounding box center [805, 401] width 13 height 13
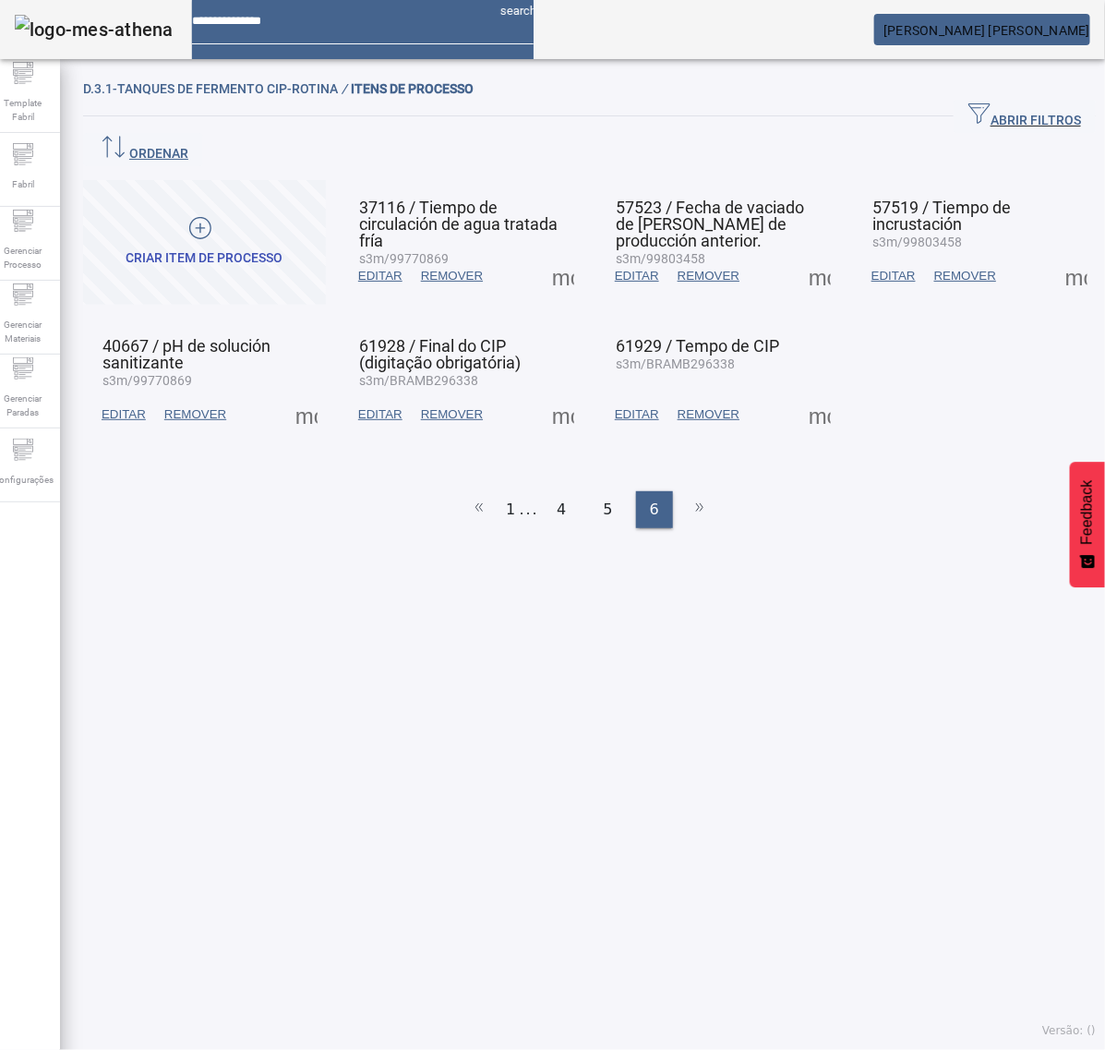
click at [316, 392] on span at bounding box center [306, 414] width 44 height 44
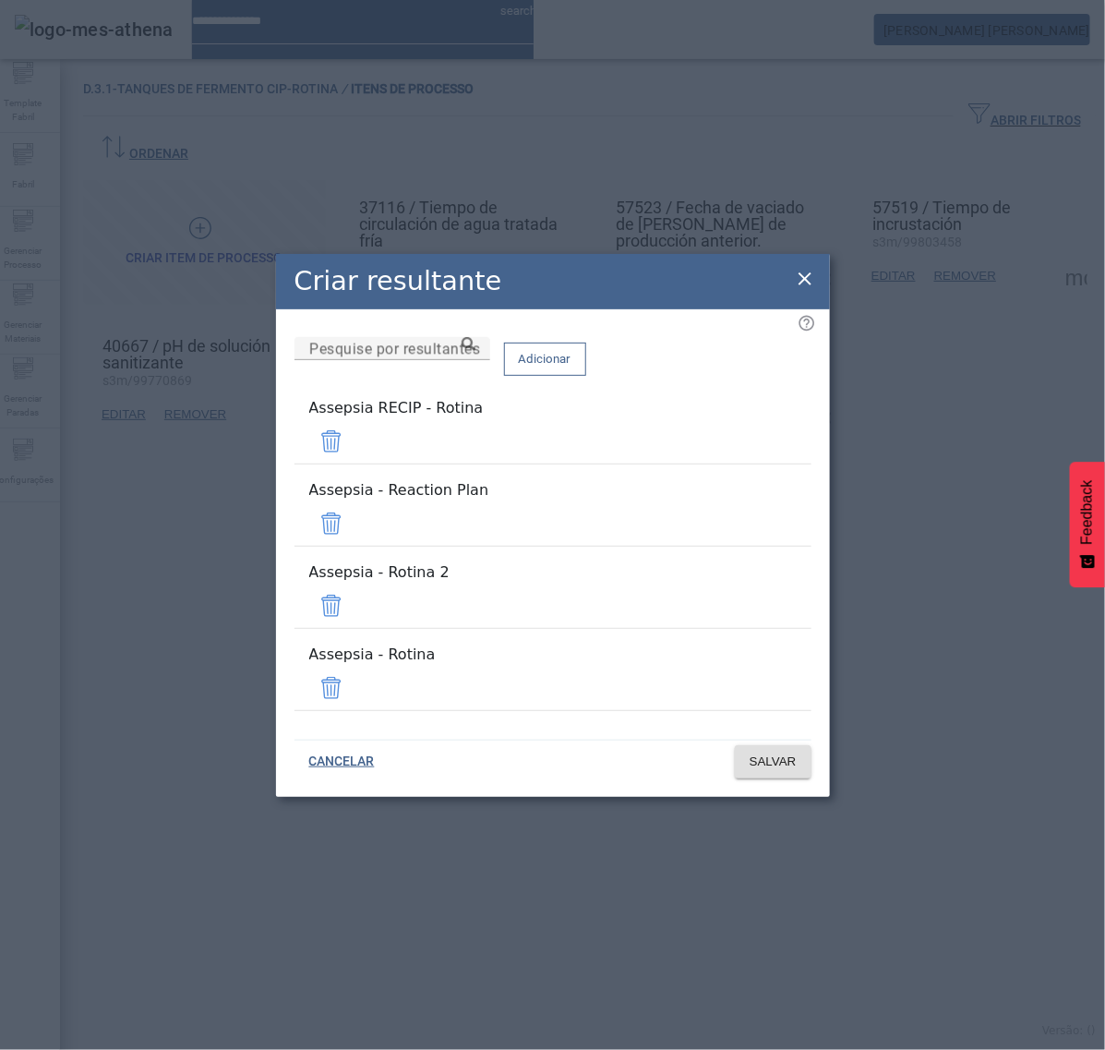
click at [354, 464] on span at bounding box center [331, 441] width 44 height 44
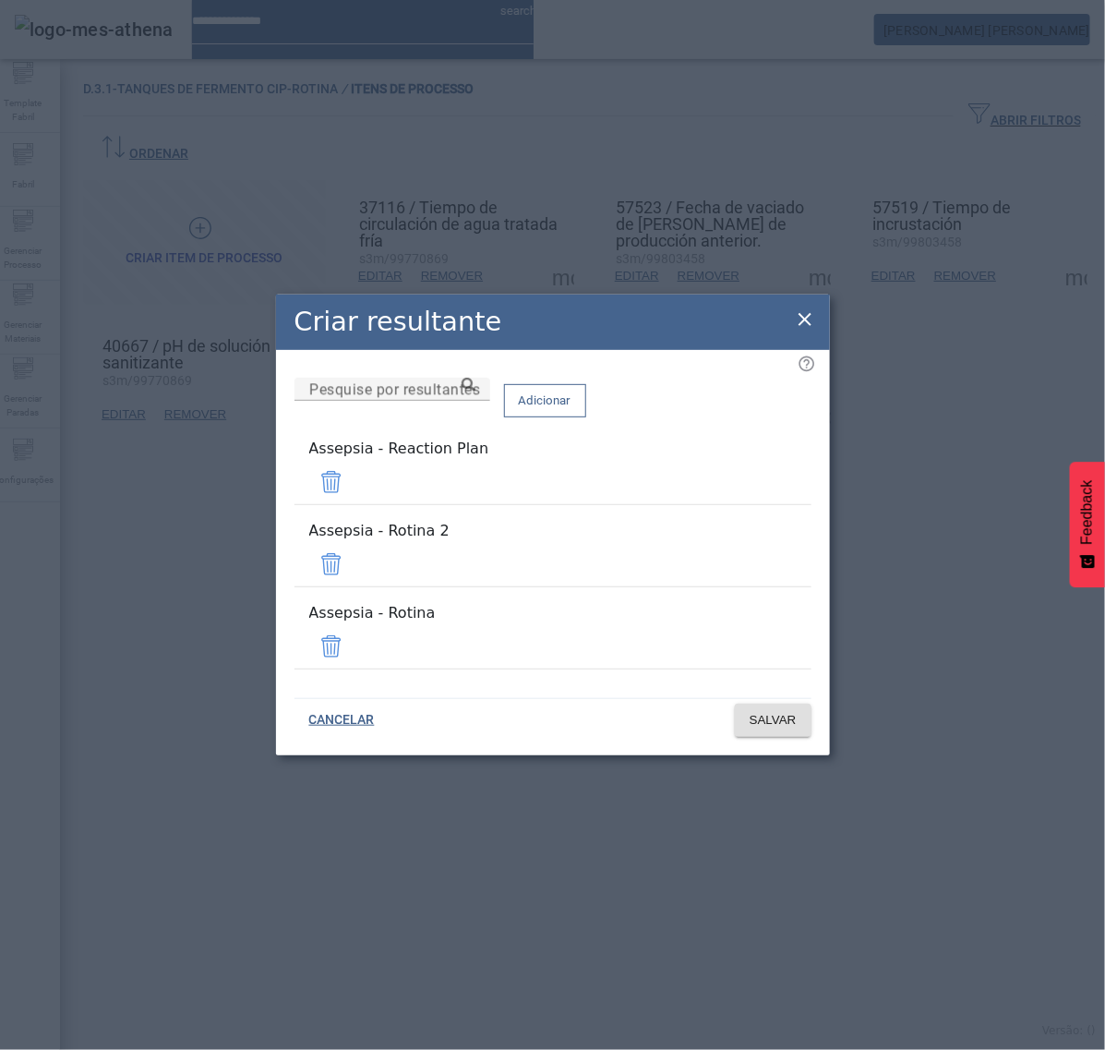
drag, startPoint x: 758, startPoint y: 492, endPoint x: 759, endPoint y: 503, distance: 11.1
click at [354, 494] on span at bounding box center [331, 482] width 44 height 44
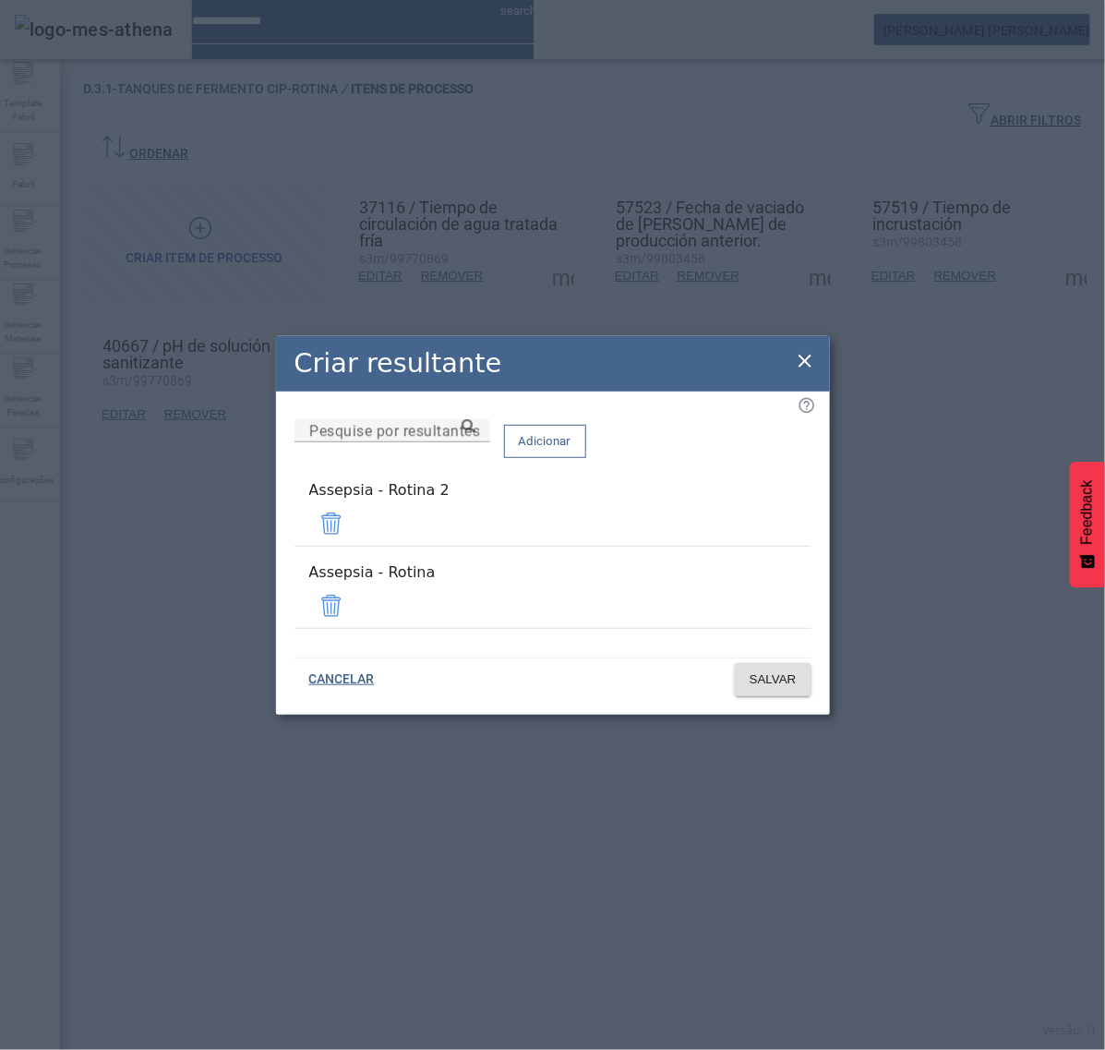
click at [354, 526] on span at bounding box center [331, 523] width 44 height 44
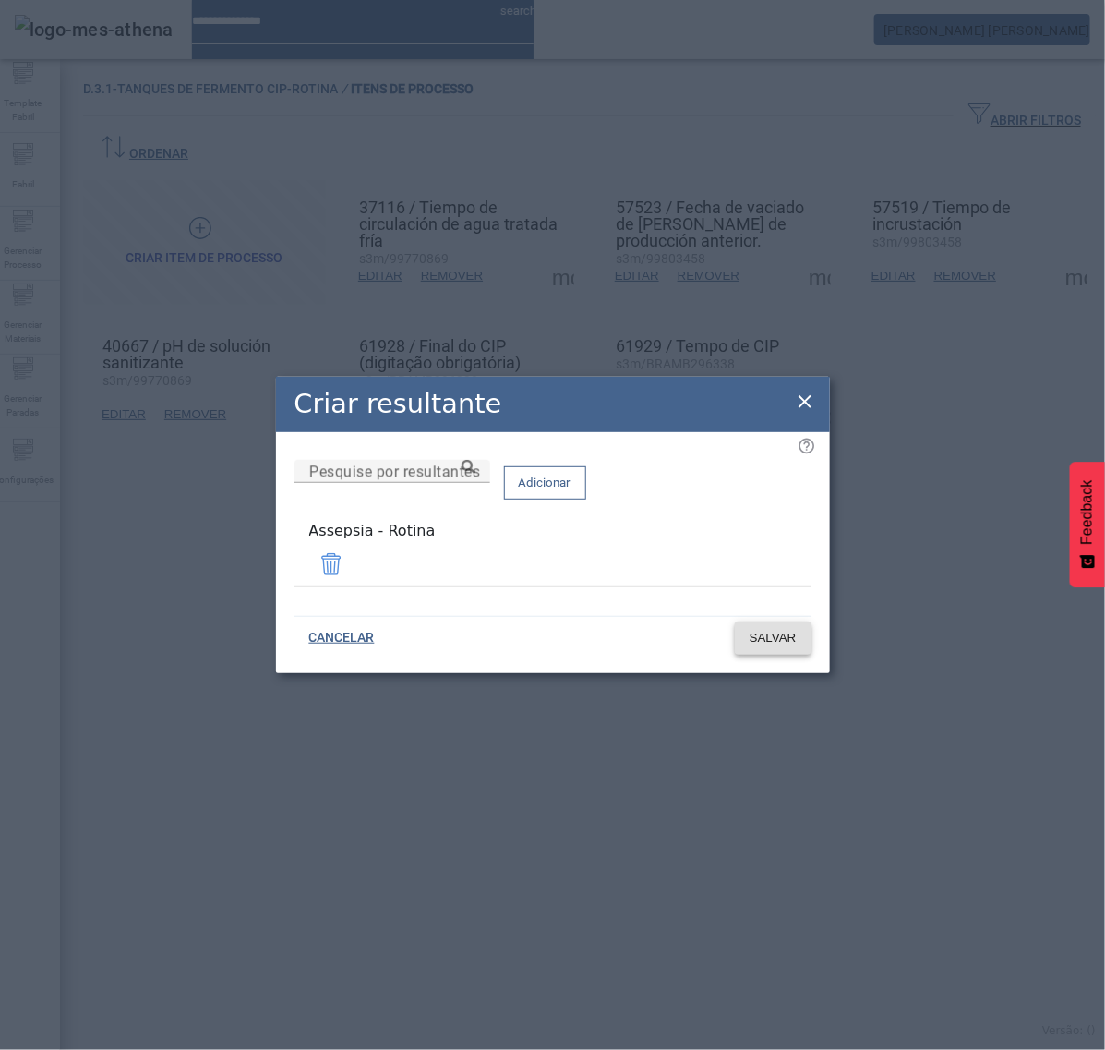
click at [773, 637] on span "SALVAR" at bounding box center [773, 638] width 47 height 18
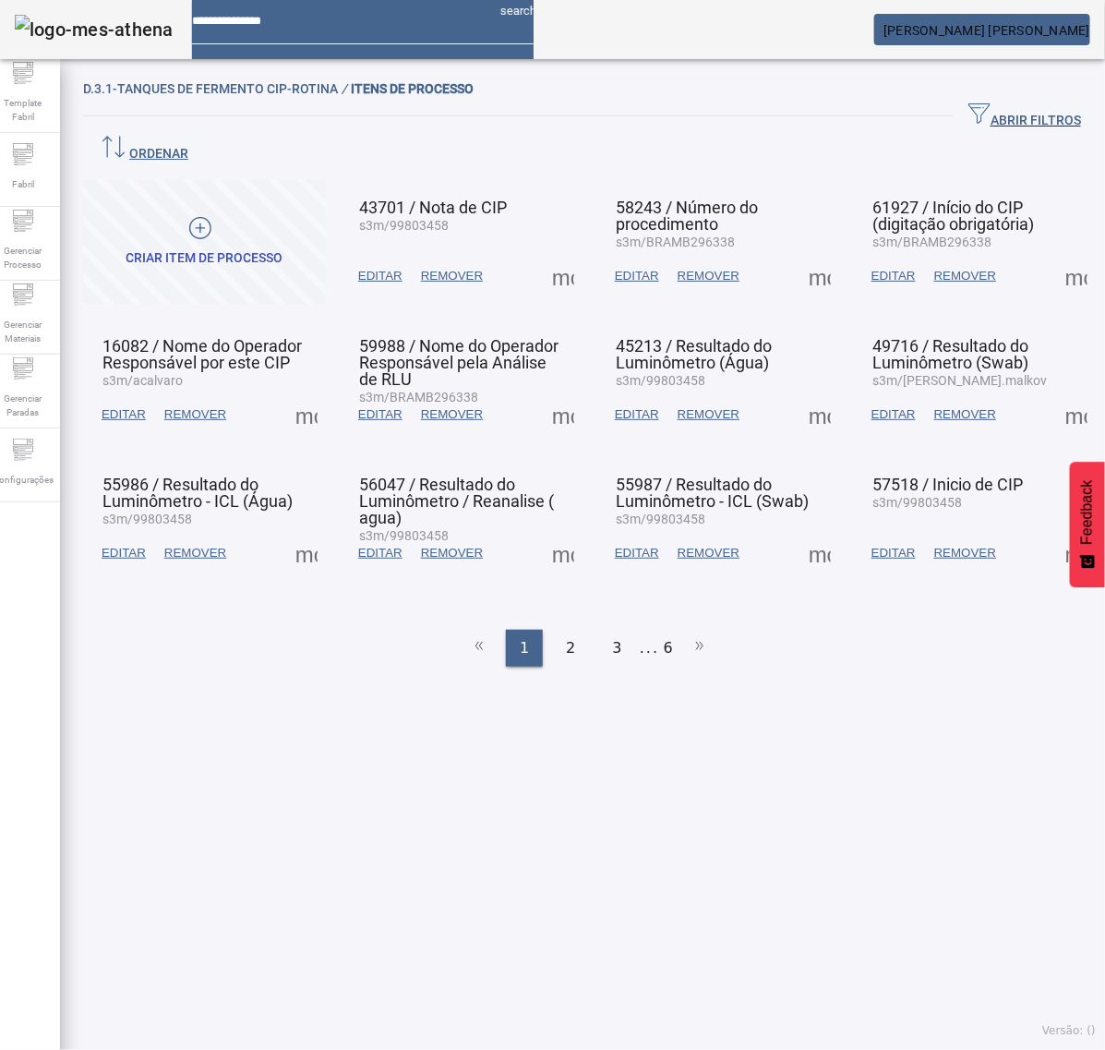
click at [667, 630] on ul "1 2 3 ... 6" at bounding box center [589, 648] width 1013 height 37
drag, startPoint x: 658, startPoint y: 601, endPoint x: 638, endPoint y: 584, distance: 26.8
click at [664, 630] on li "6" at bounding box center [668, 648] width 9 height 37
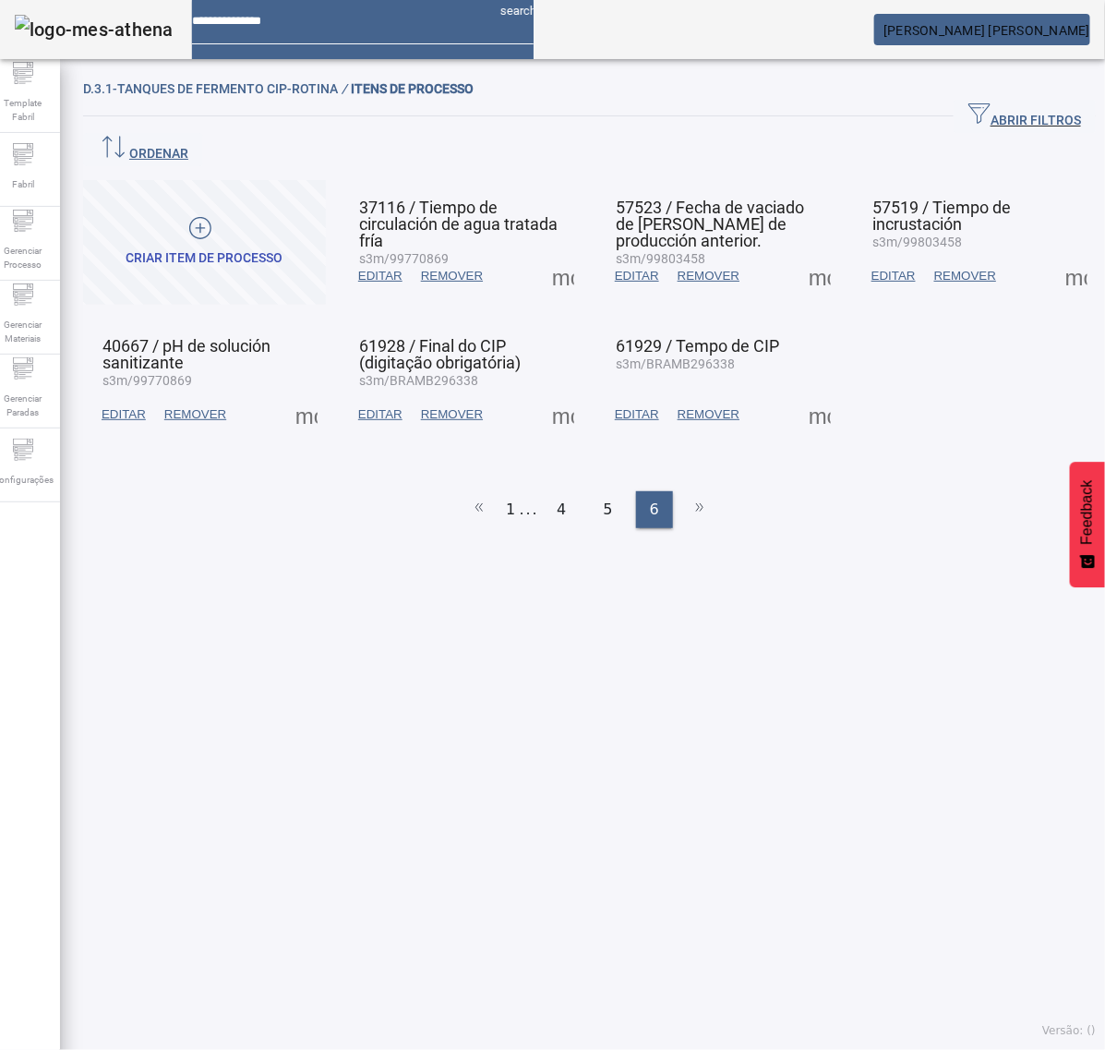
click at [550, 392] on span at bounding box center [563, 414] width 44 height 44
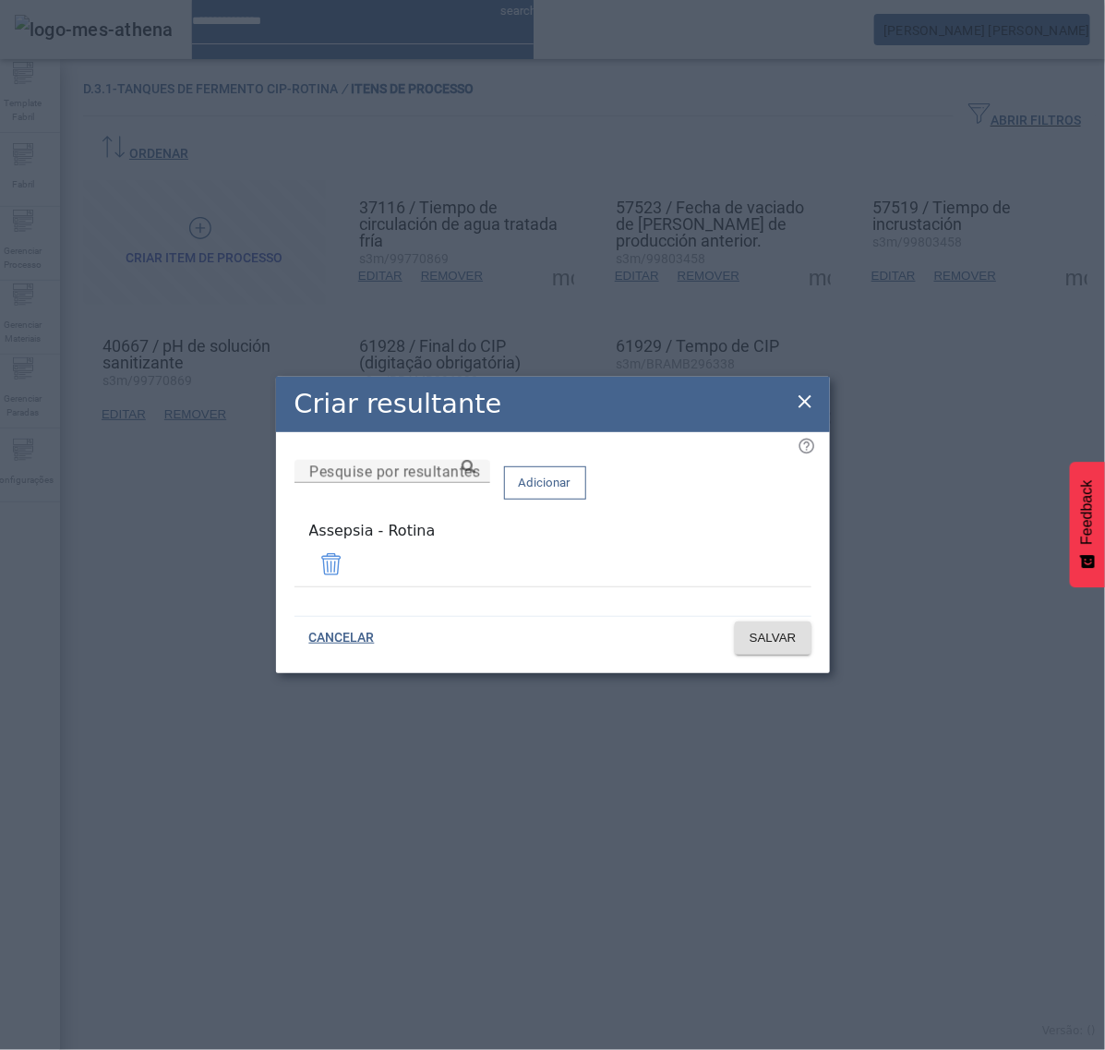
click at [809, 404] on icon at bounding box center [805, 402] width 22 height 22
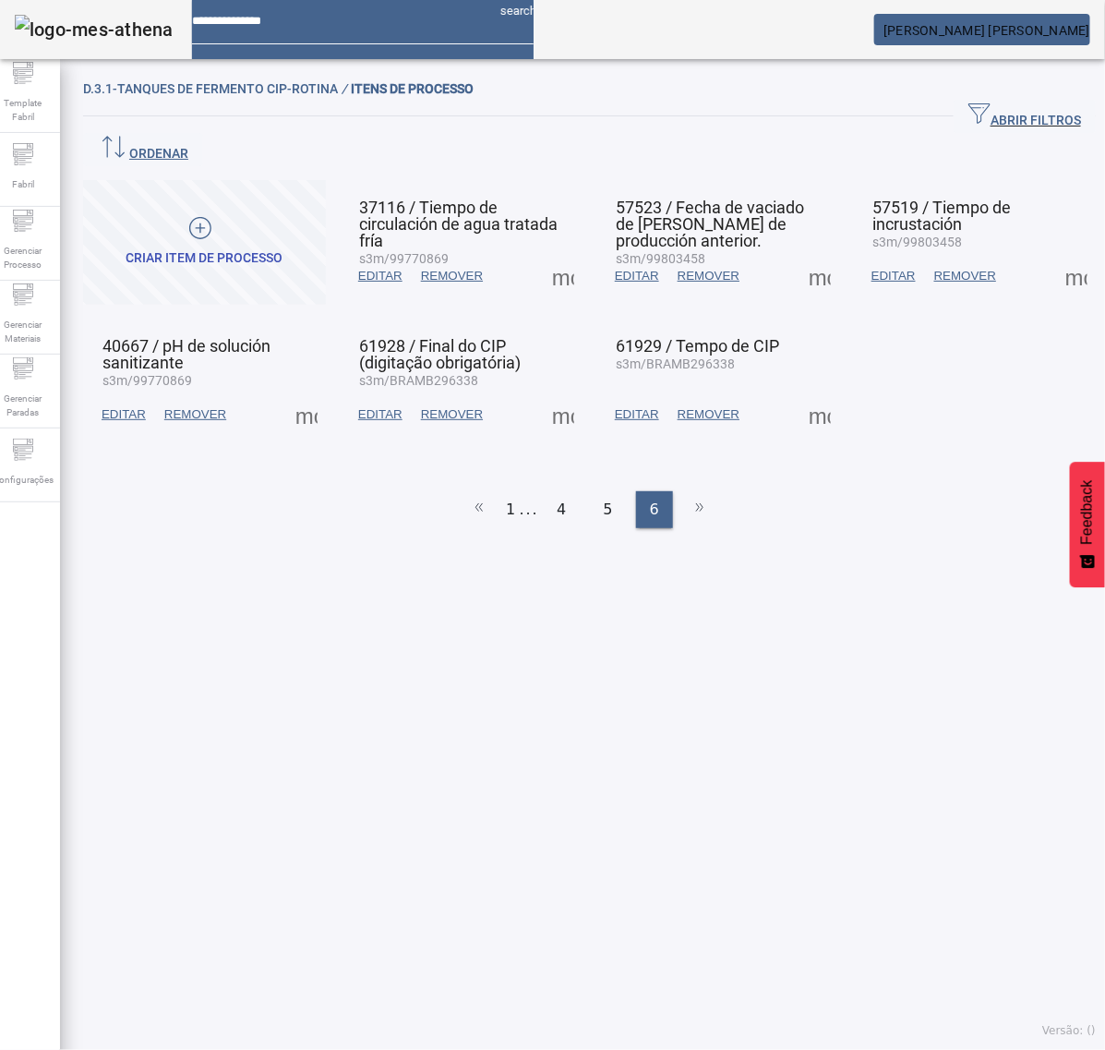
click at [800, 398] on span at bounding box center [820, 414] width 44 height 44
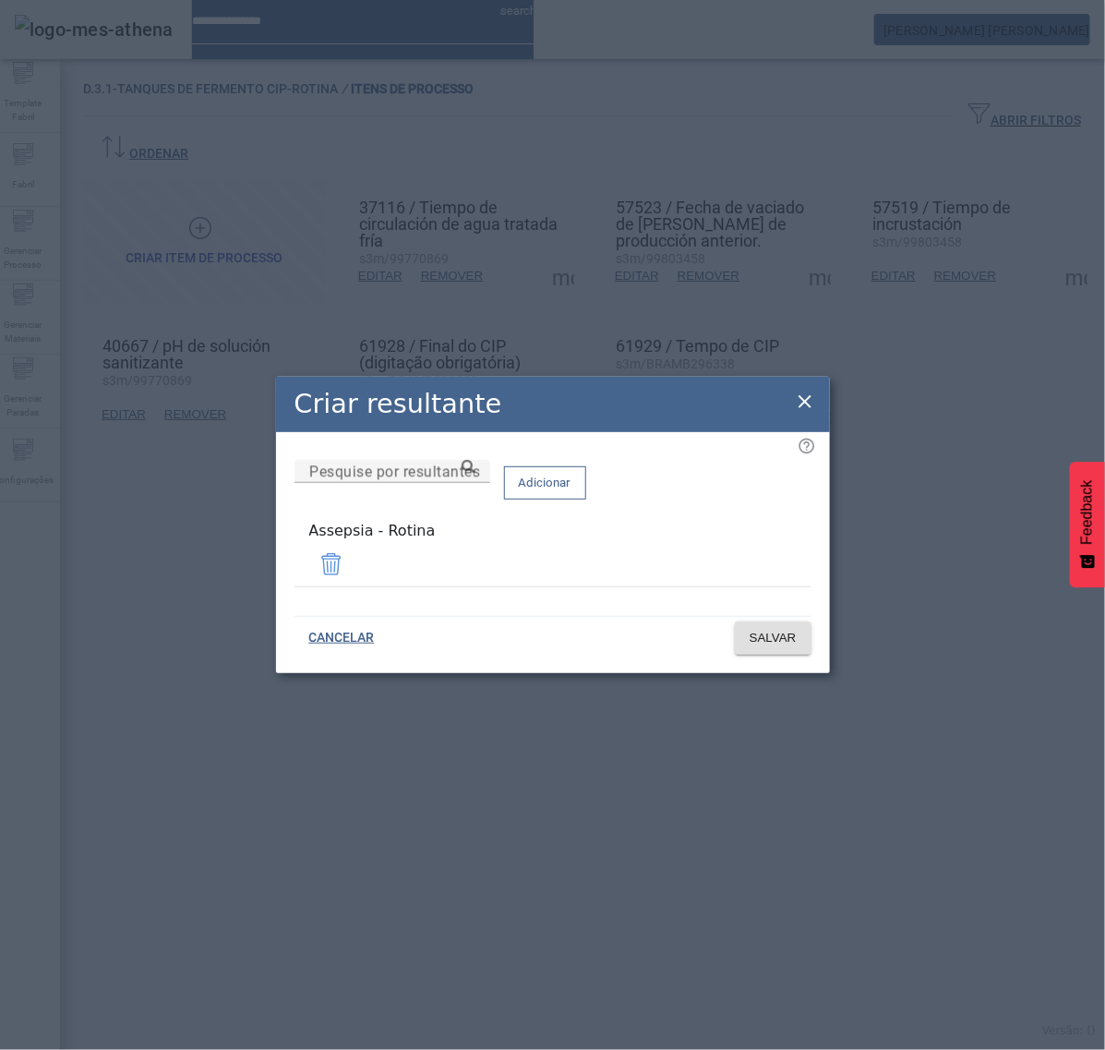
click at [804, 400] on icon at bounding box center [805, 402] width 22 height 22
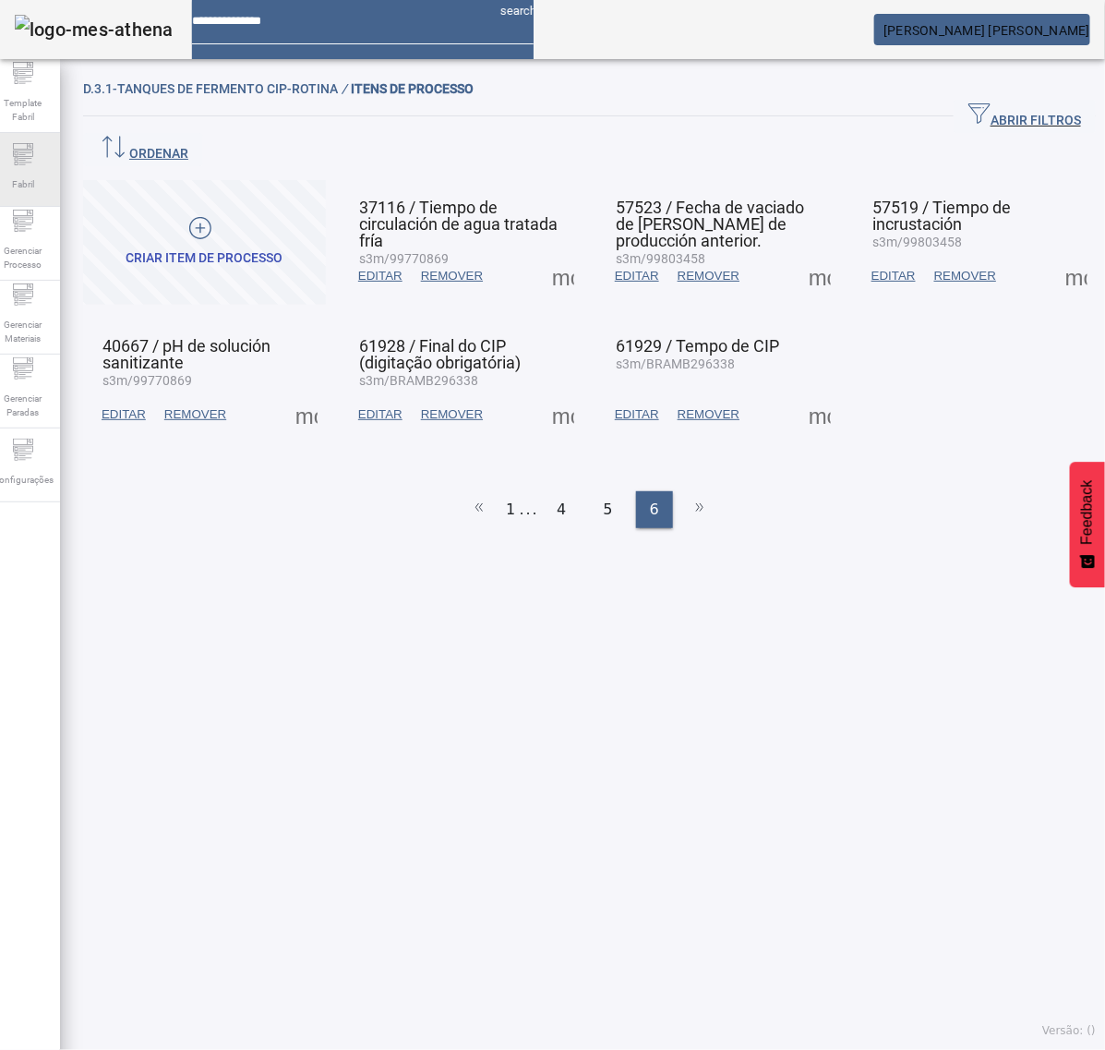
click at [24, 176] on span "Fabril" at bounding box center [22, 184] width 33 height 25
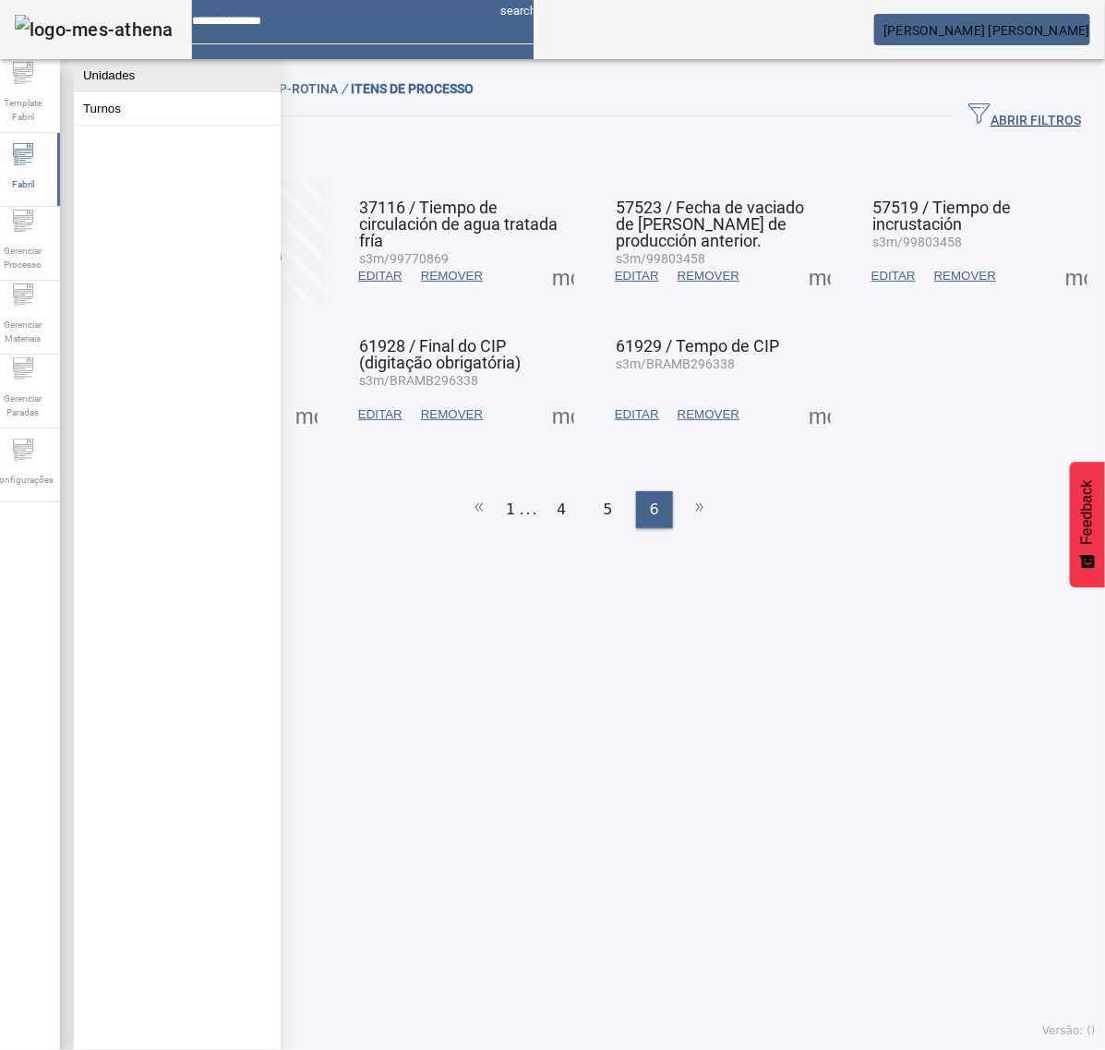
click at [159, 80] on button "Unidades" at bounding box center [177, 75] width 207 height 32
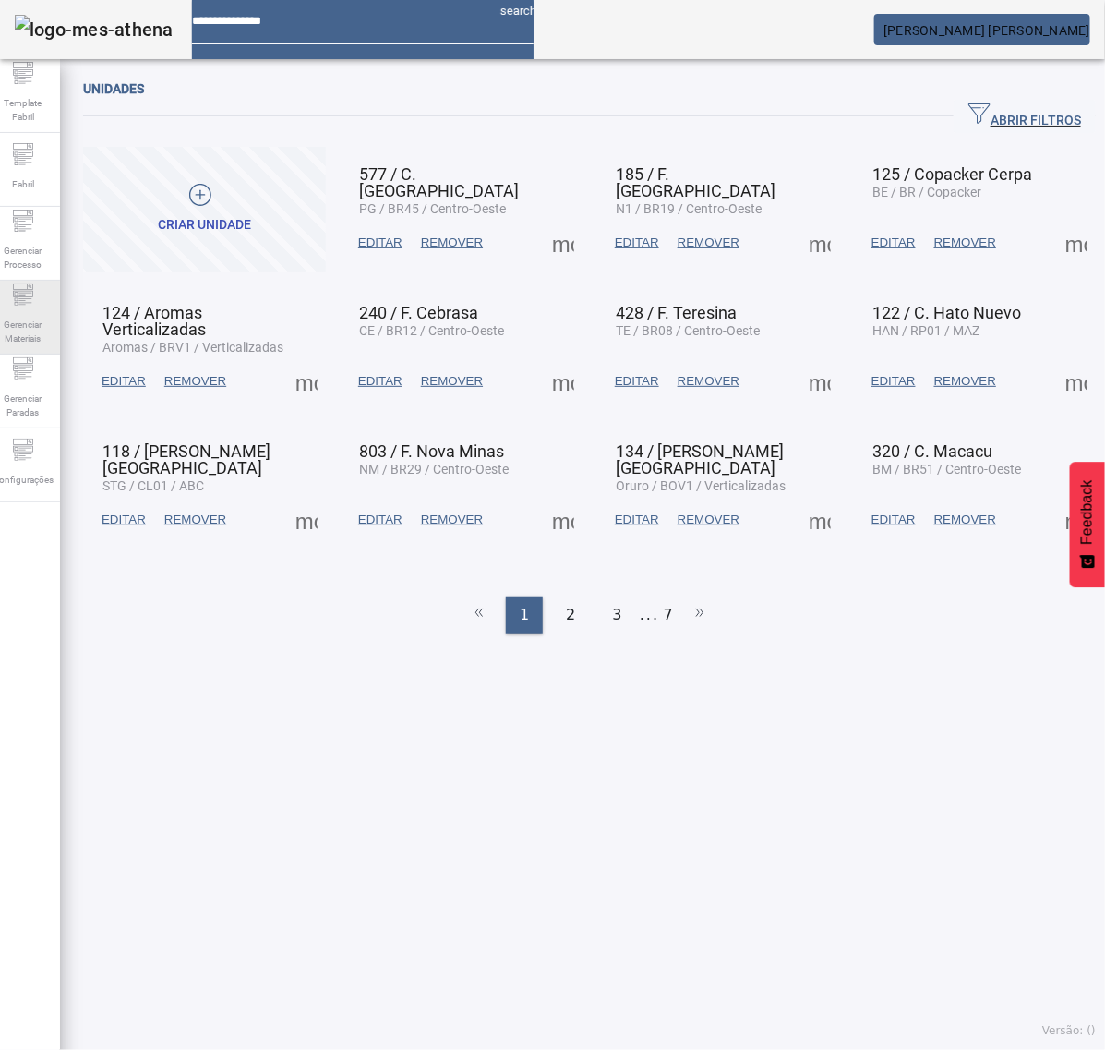
click at [19, 303] on div "Gerenciar Materiais" at bounding box center [23, 318] width 74 height 74
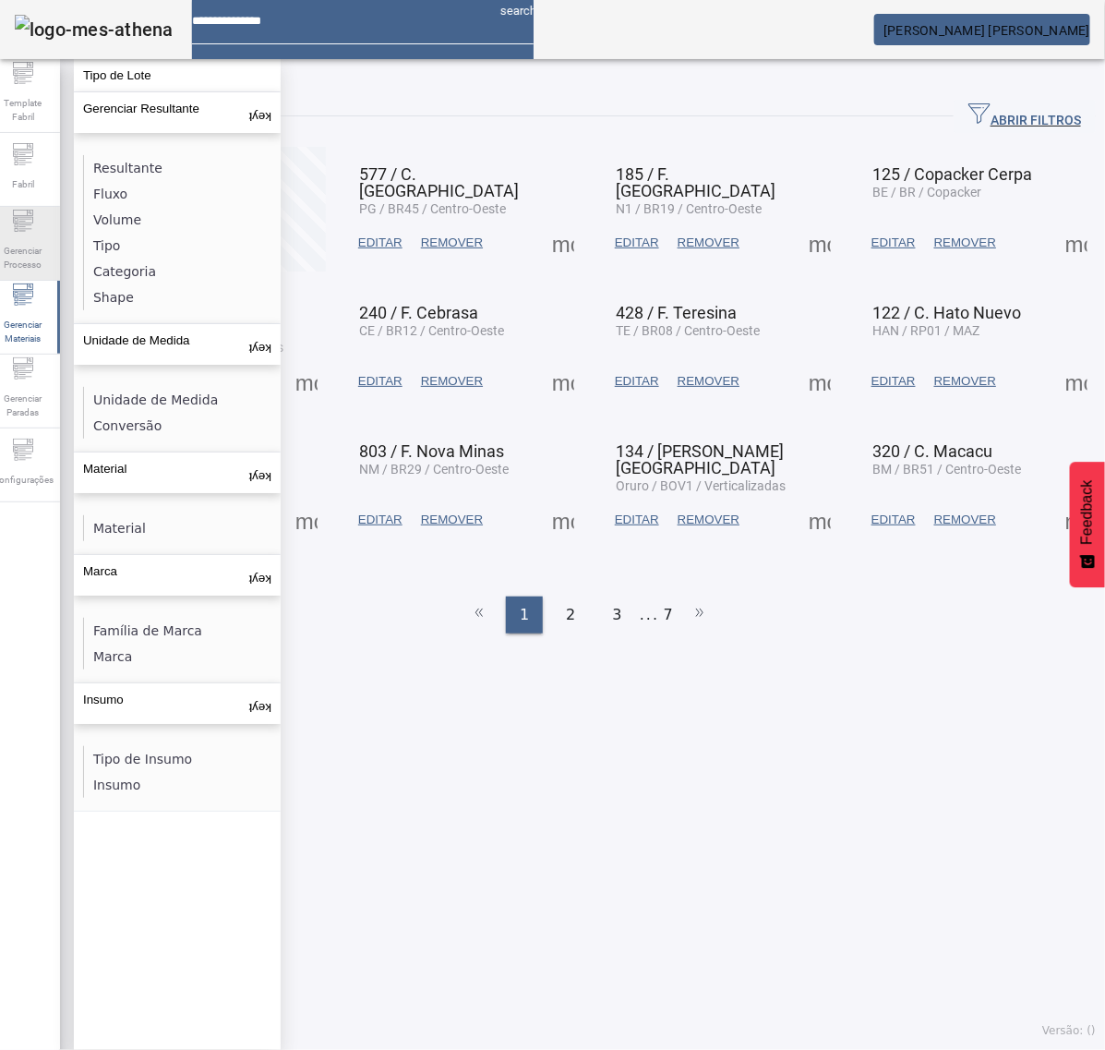
click at [32, 251] on span "Gerenciar Processo" at bounding box center [22, 257] width 55 height 39
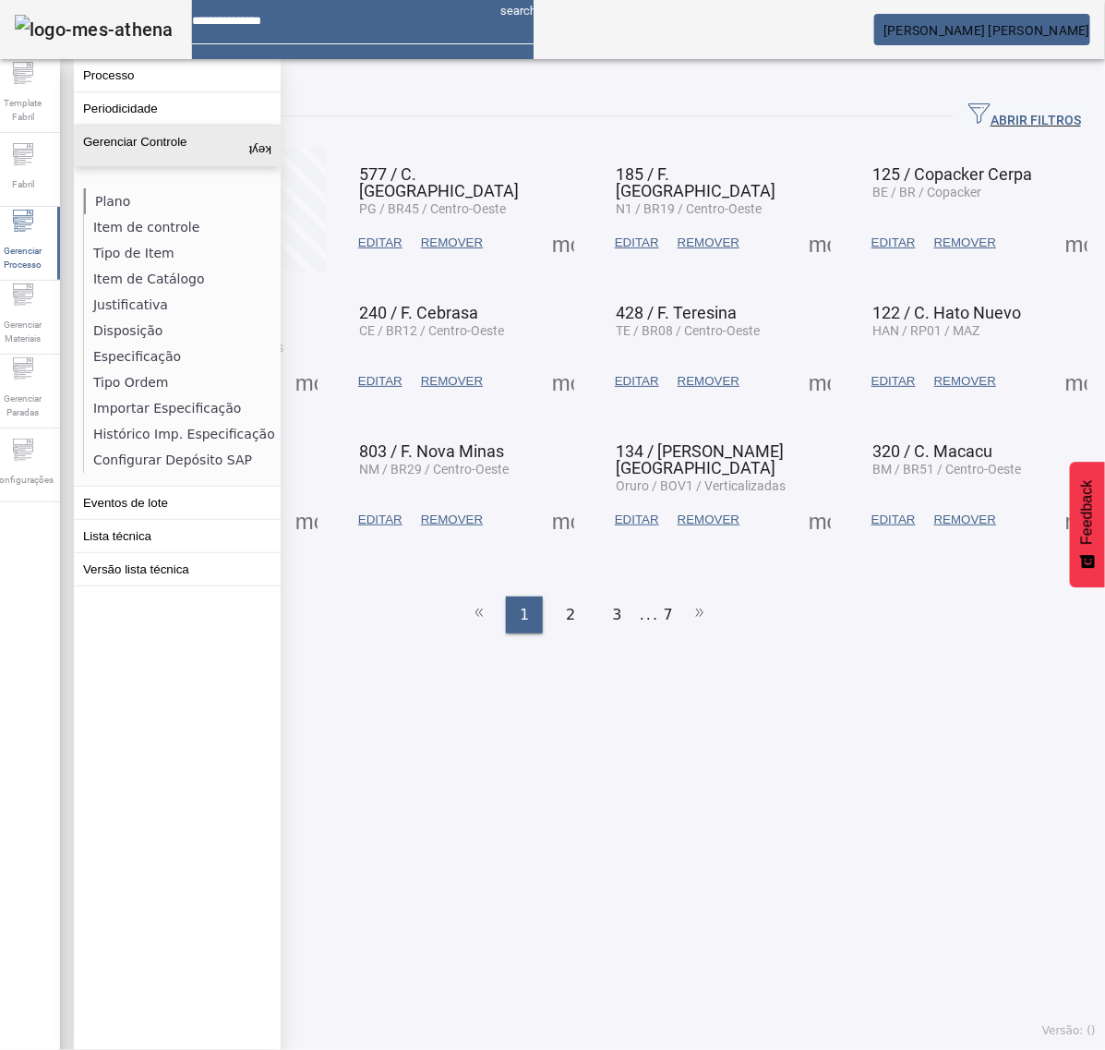
click at [104, 195] on li "Plano" at bounding box center [182, 201] width 196 height 26
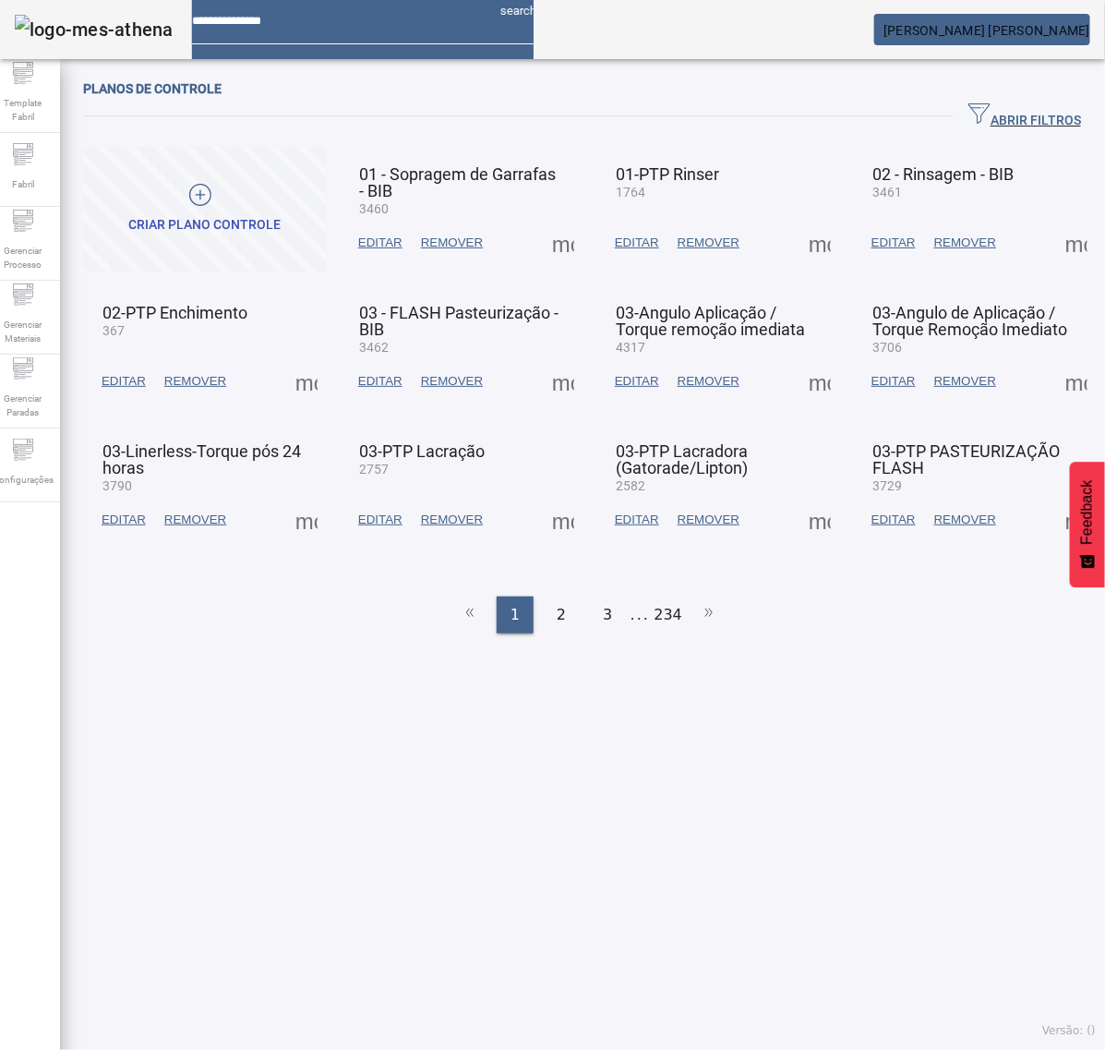
click at [1016, 111] on span "ABRIR FILTROS" at bounding box center [1025, 117] width 113 height 28
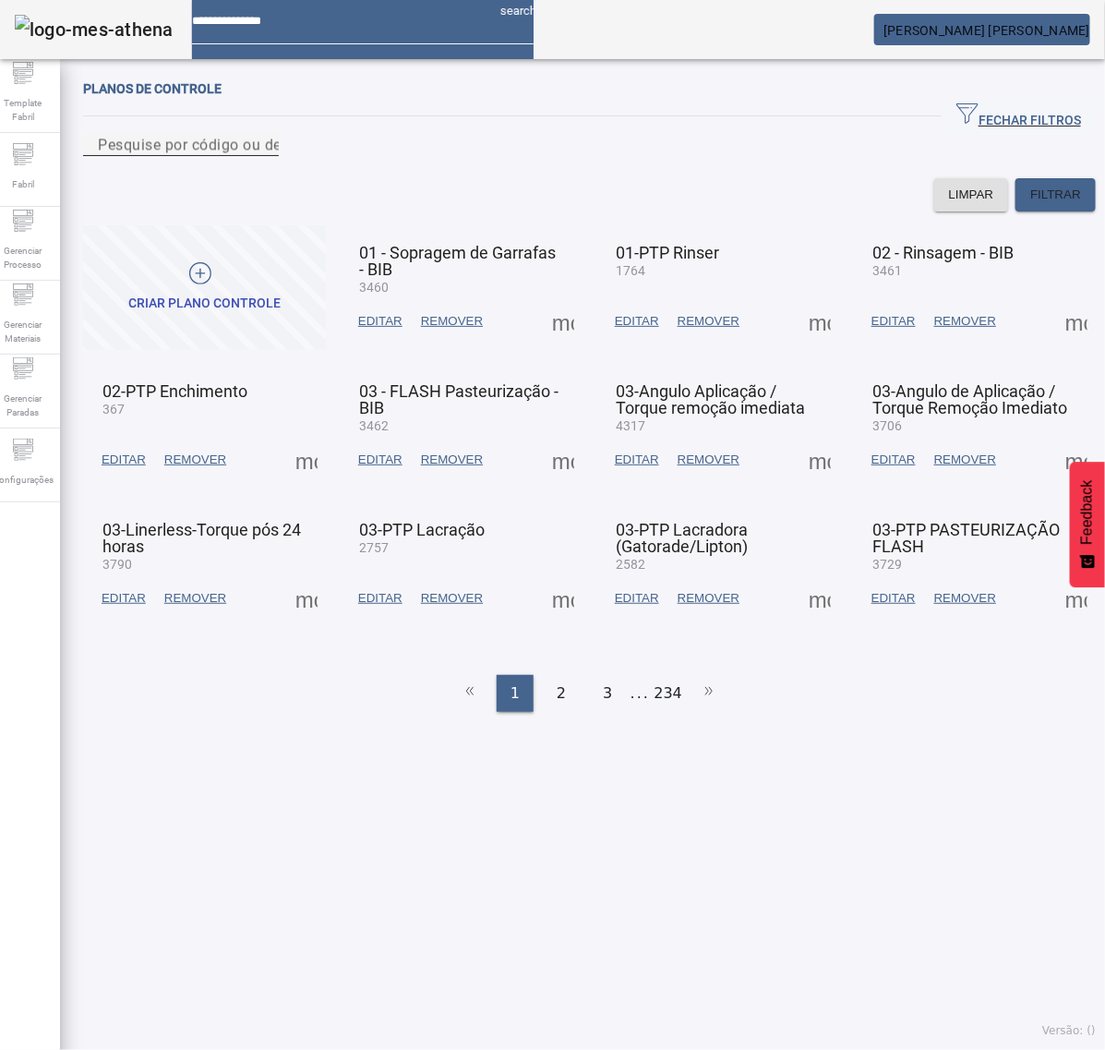
click at [264, 156] on input "Pesquise por código ou descrição" at bounding box center [181, 145] width 166 height 22
type input "****"
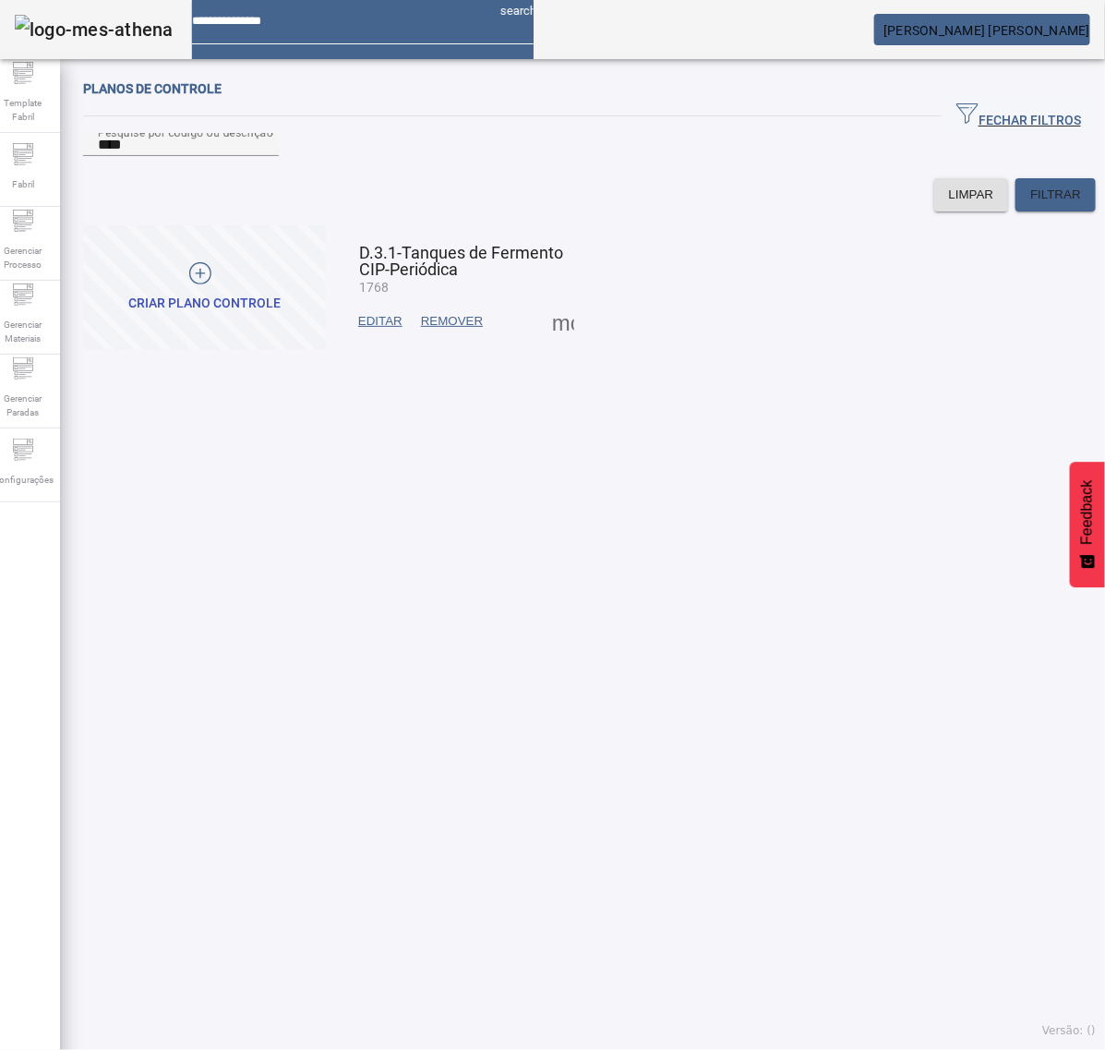
click at [563, 344] on span at bounding box center [563, 321] width 44 height 44
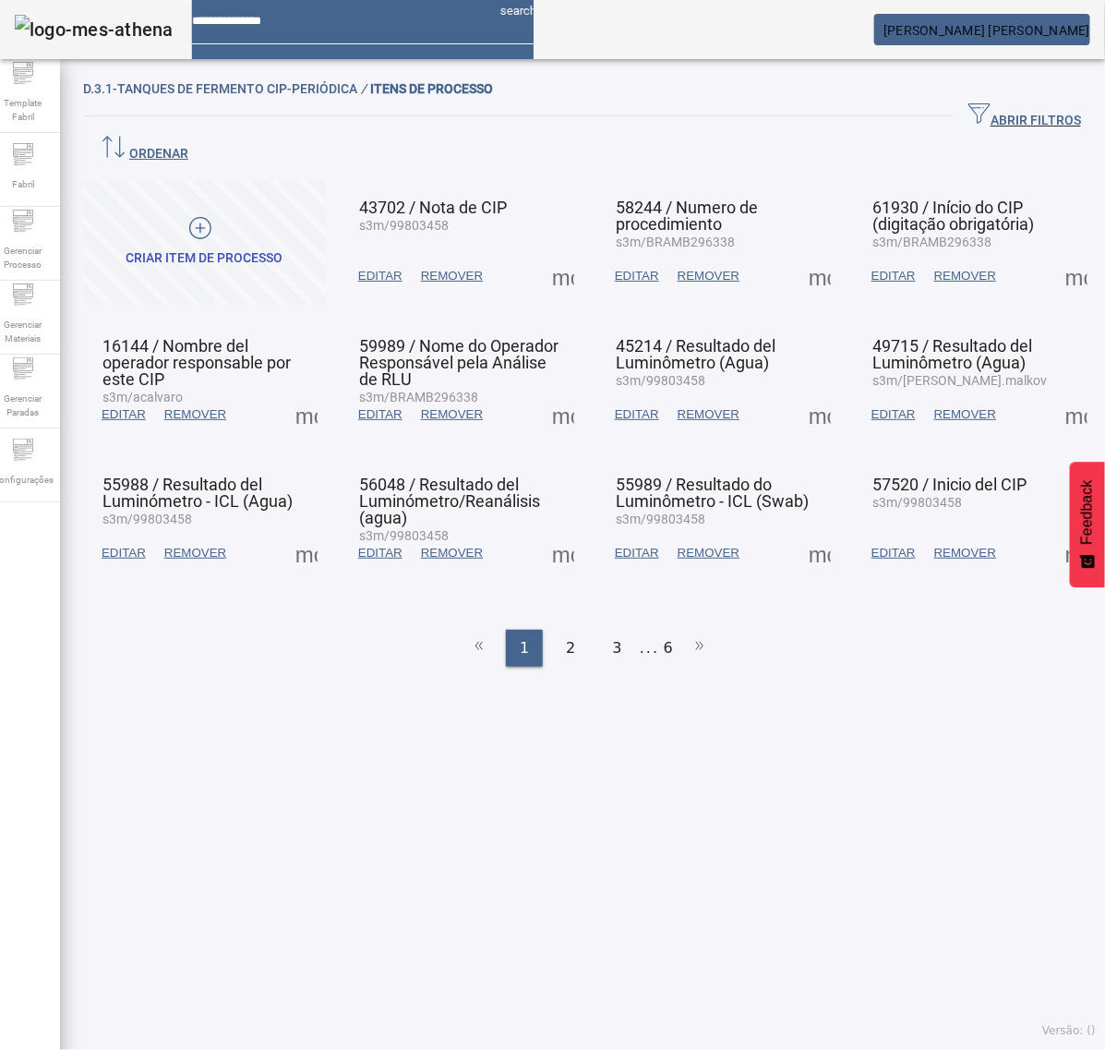
click at [561, 254] on span at bounding box center [563, 276] width 44 height 44
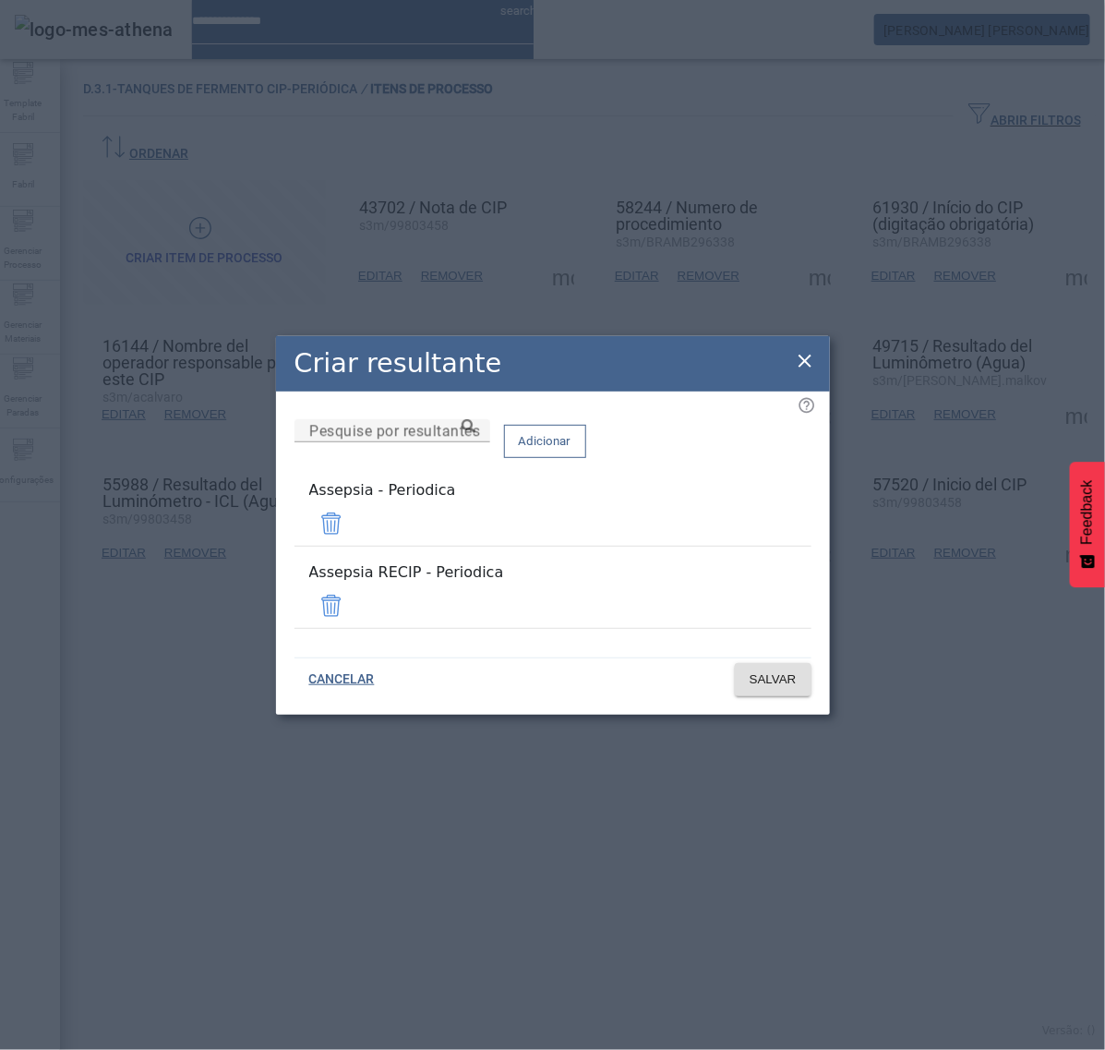
drag, startPoint x: 755, startPoint y: 596, endPoint x: 583, endPoint y: 527, distance: 185.7
click at [354, 594] on span at bounding box center [331, 606] width 44 height 44
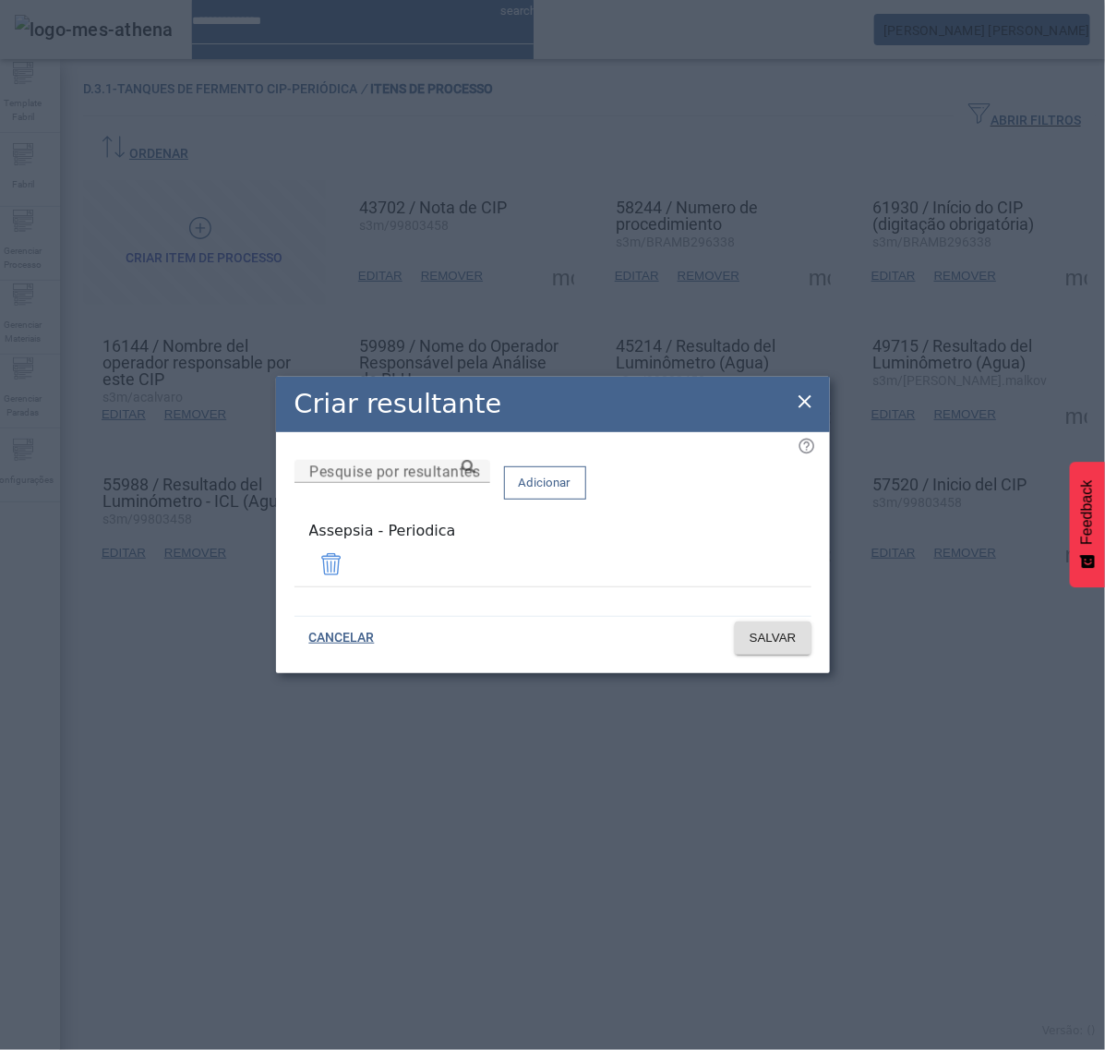
drag, startPoint x: 486, startPoint y: 551, endPoint x: 293, endPoint y: 555, distance: 193.0
click at [295, 555] on div "Pesquise por resultantes Adicionar Assepsia - Periodica" at bounding box center [553, 531] width 517 height 142
copy div "Assepsia - Periodica"
click at [774, 637] on span "SALVAR" at bounding box center [773, 638] width 47 height 18
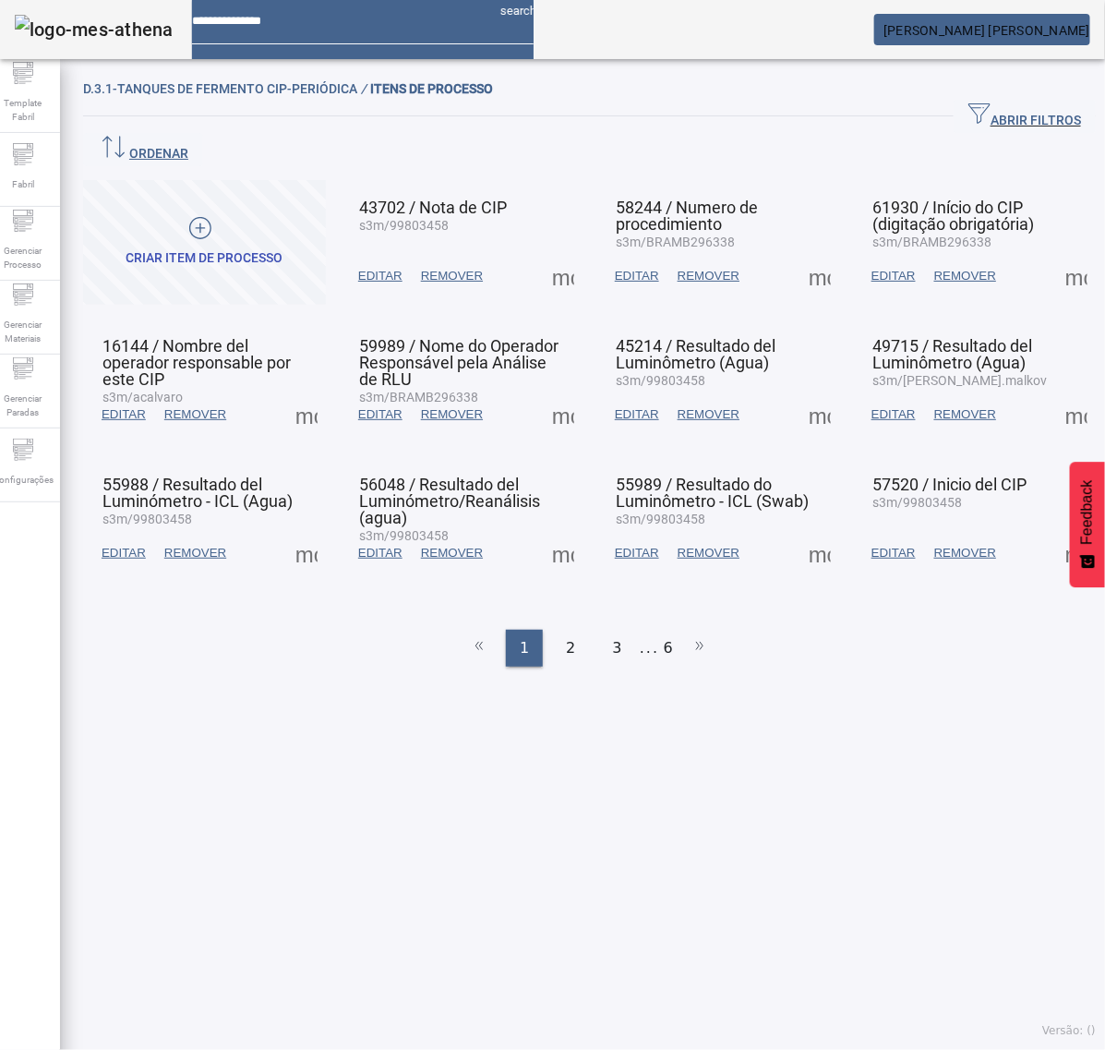
click at [801, 254] on span at bounding box center [820, 276] width 44 height 44
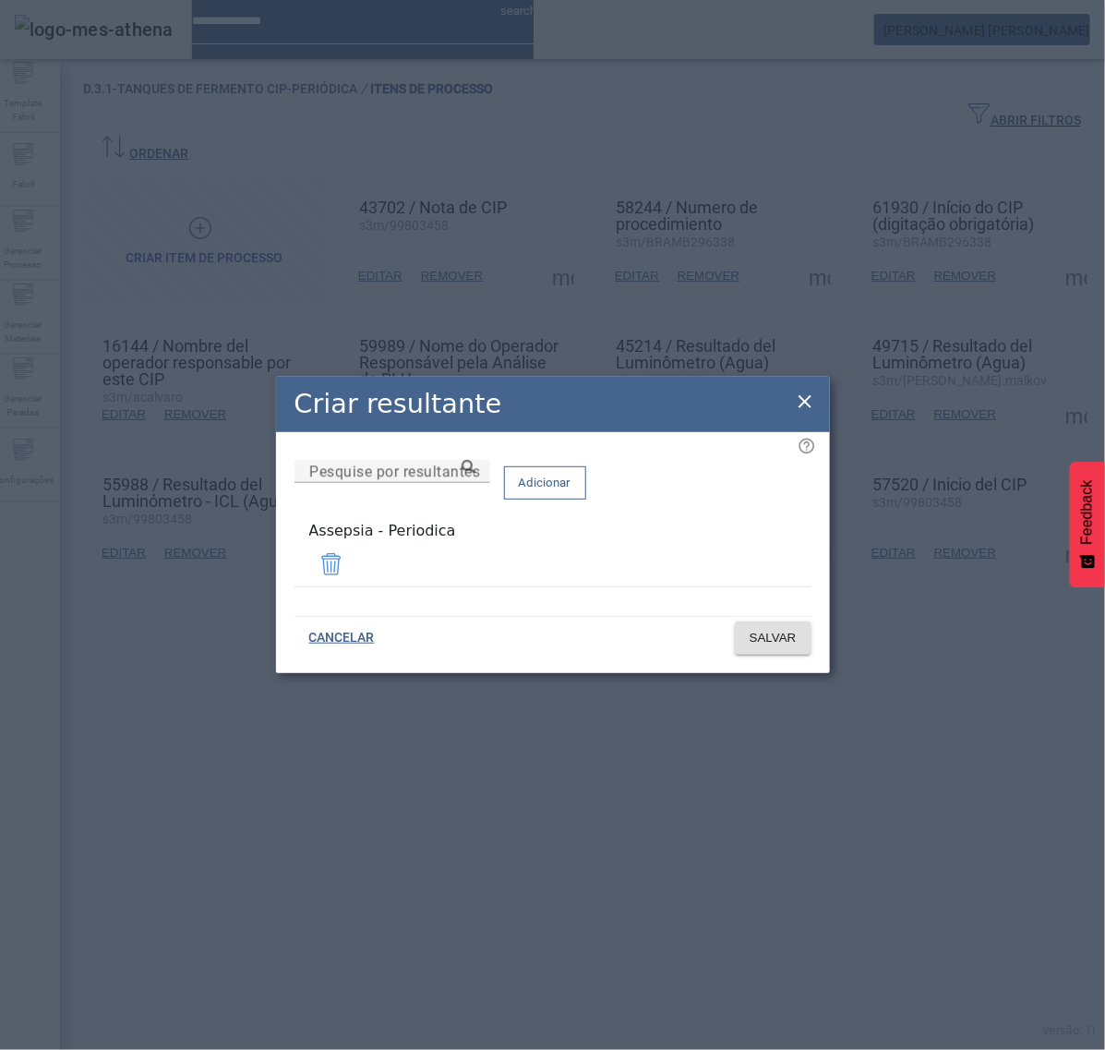
drag, startPoint x: 810, startPoint y: 406, endPoint x: 843, endPoint y: 371, distance: 48.3
click at [811, 404] on icon at bounding box center [805, 402] width 22 height 22
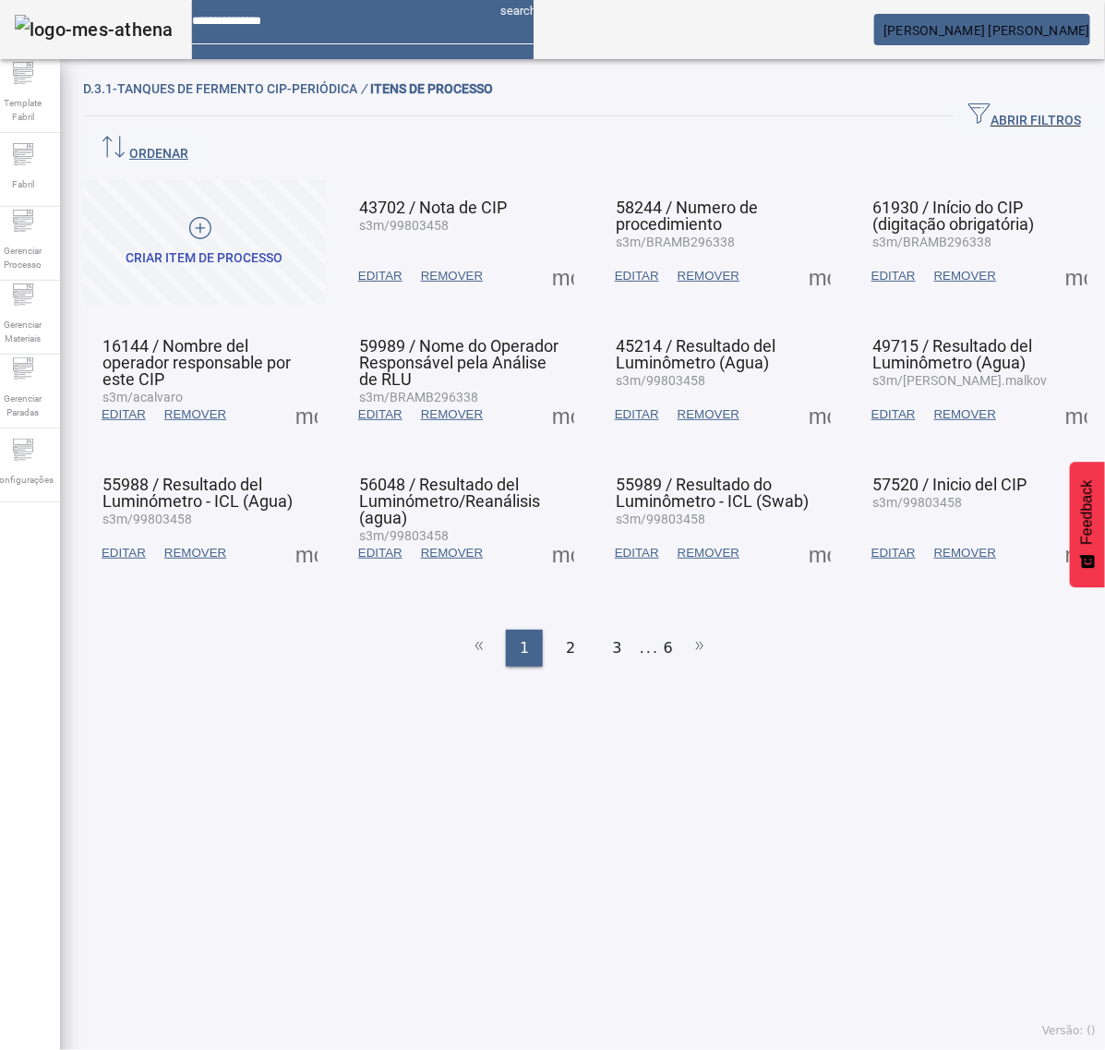
click at [1055, 254] on span at bounding box center [1077, 276] width 44 height 44
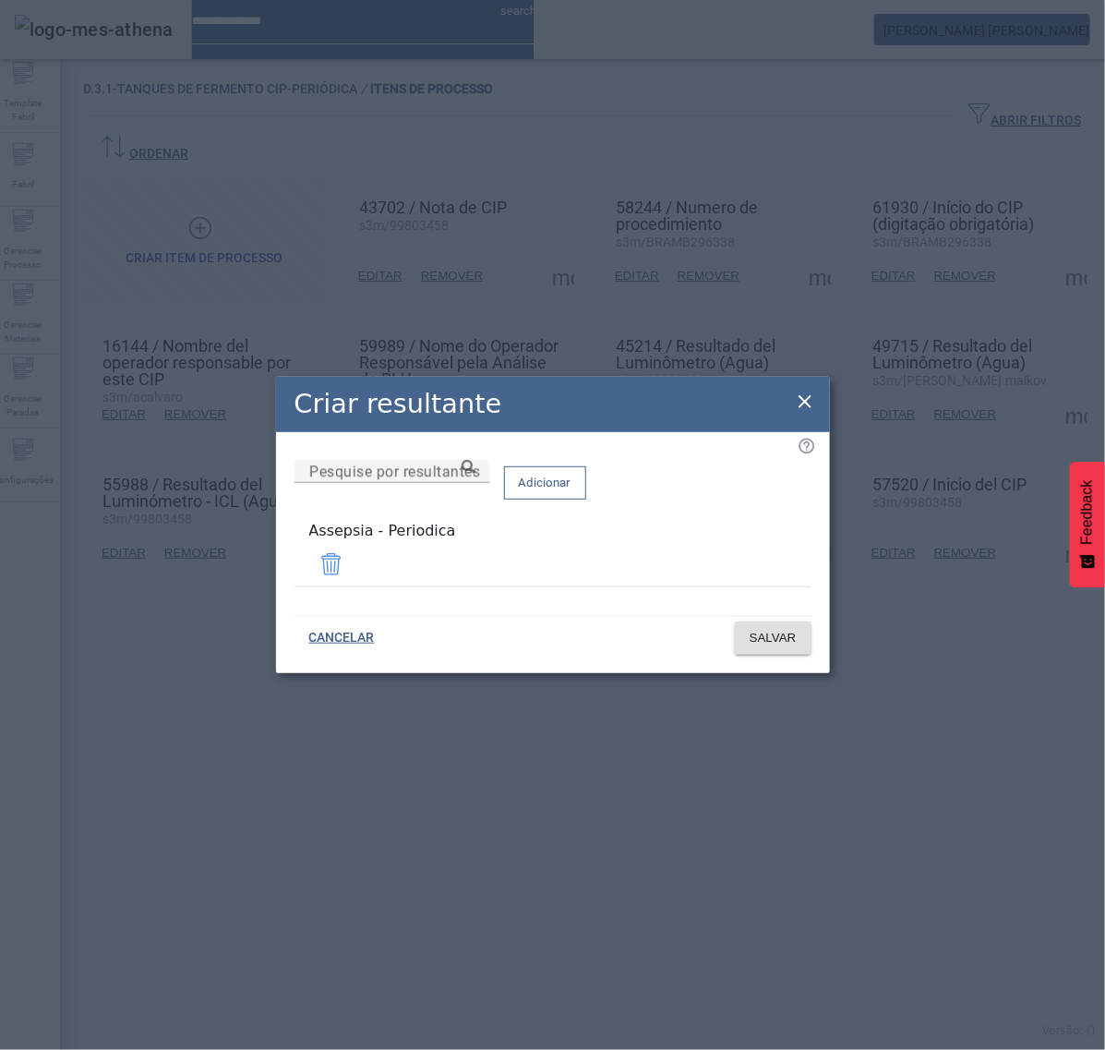
click at [795, 399] on icon at bounding box center [805, 402] width 22 height 22
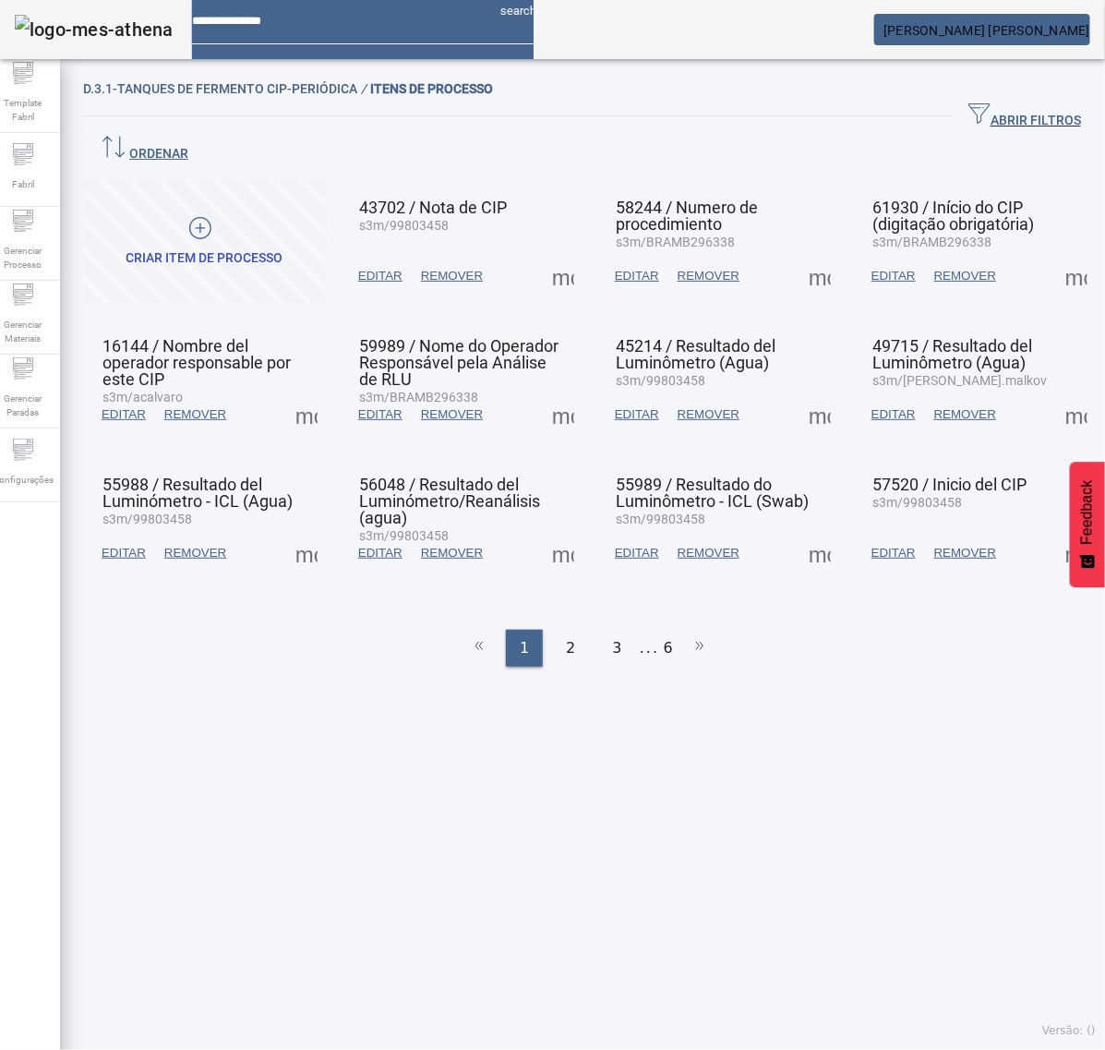
click at [286, 392] on span at bounding box center [306, 414] width 44 height 44
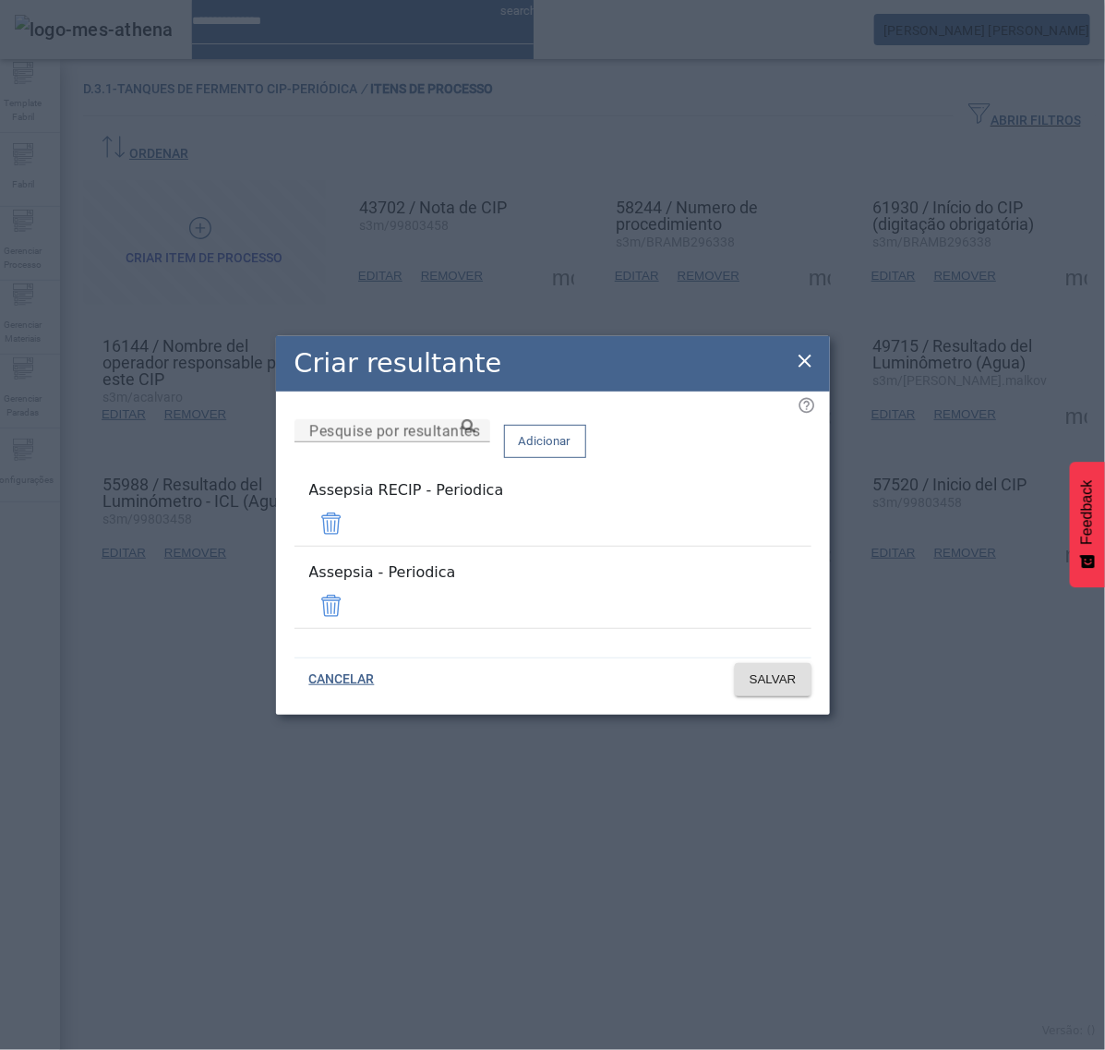
click at [354, 526] on span at bounding box center [331, 523] width 44 height 44
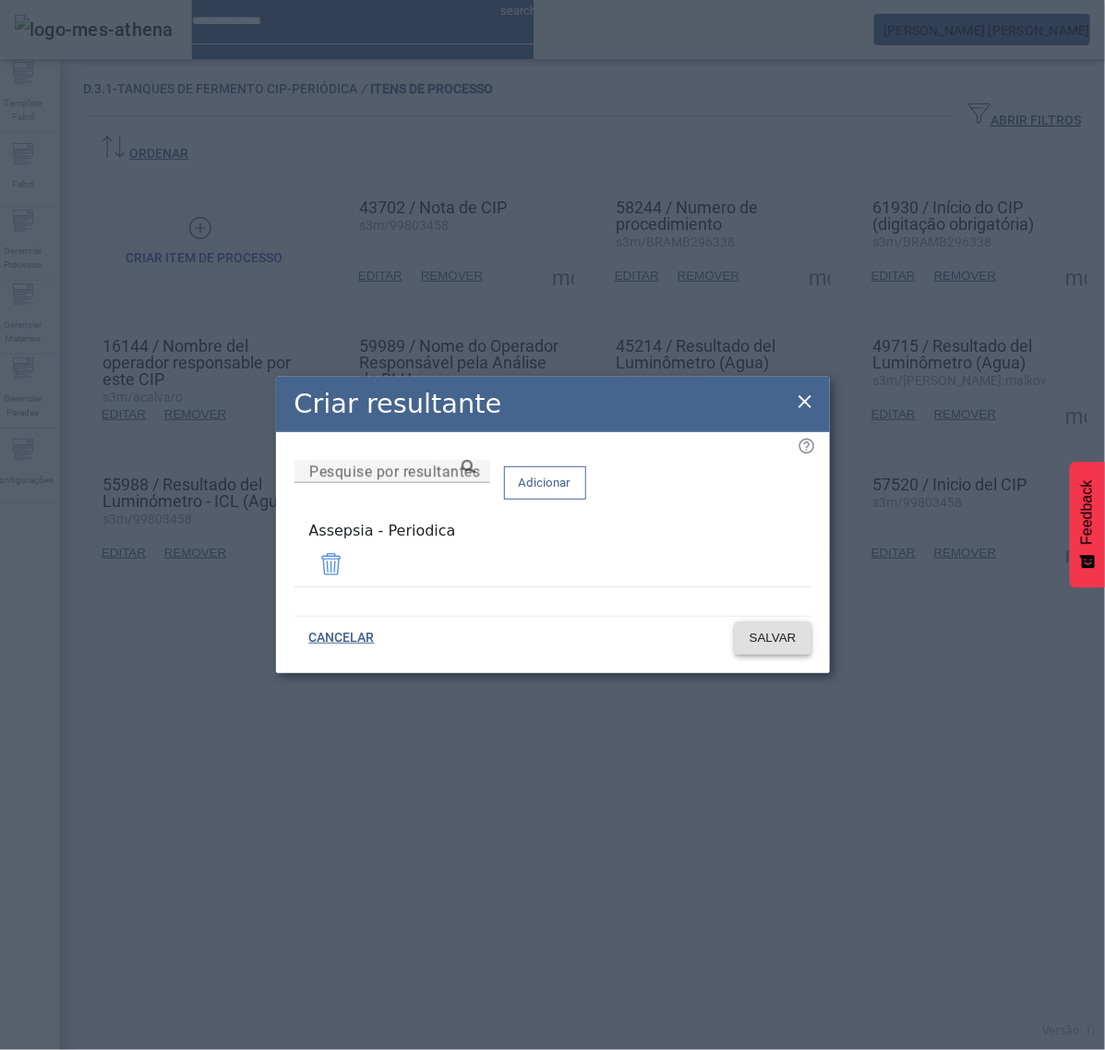
click at [772, 648] on span at bounding box center [773, 638] width 77 height 44
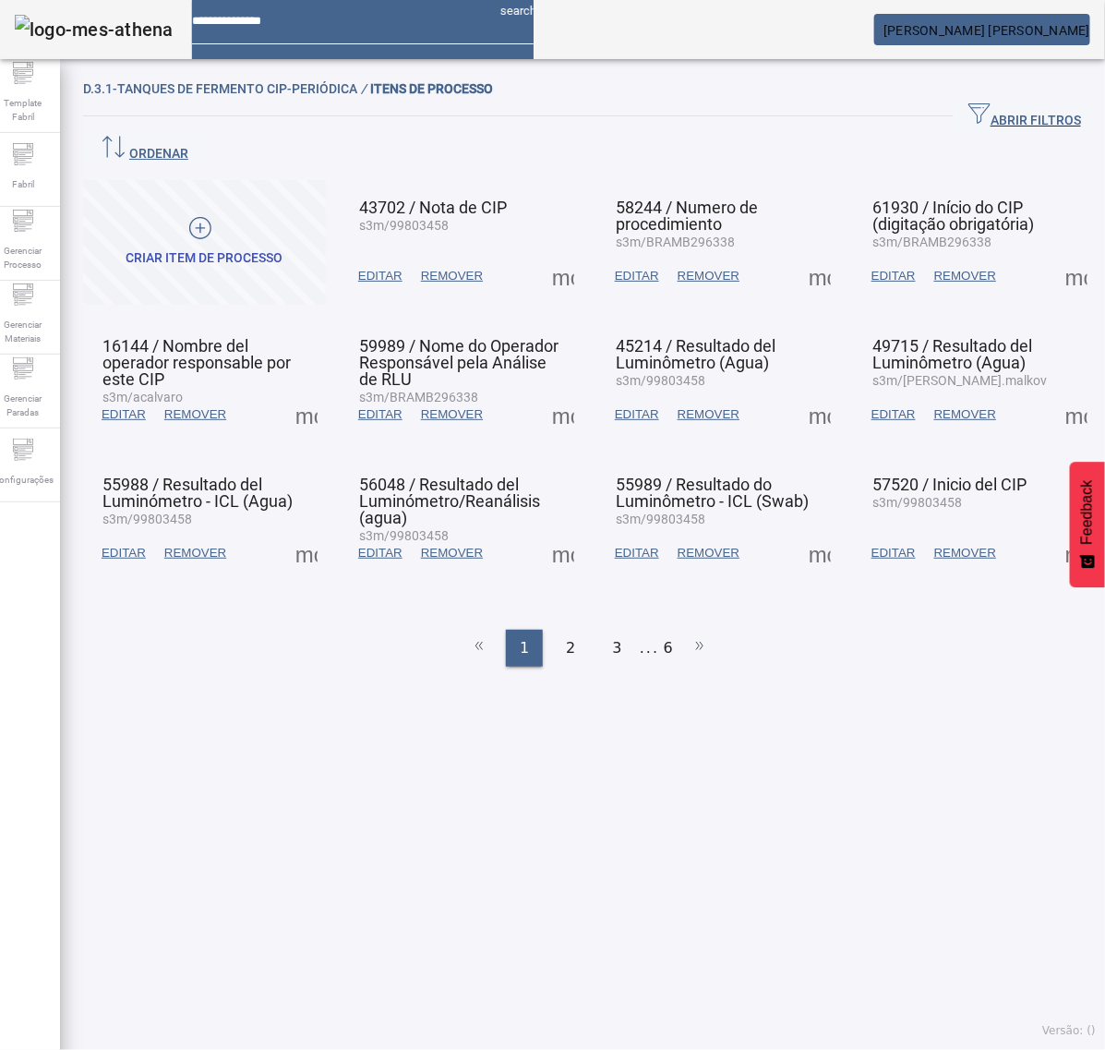
click at [559, 392] on span at bounding box center [563, 414] width 44 height 44
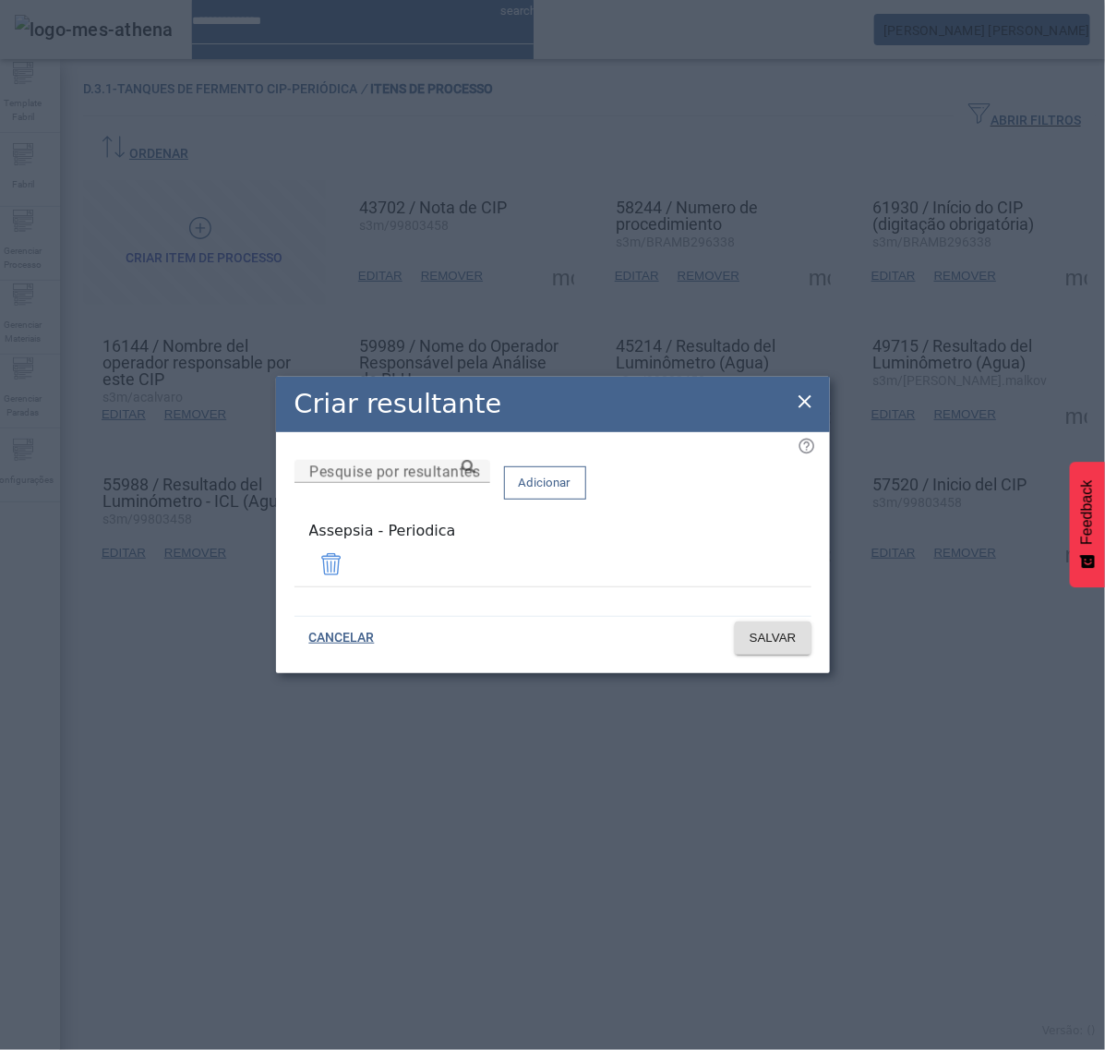
click at [803, 407] on icon at bounding box center [805, 402] width 22 height 22
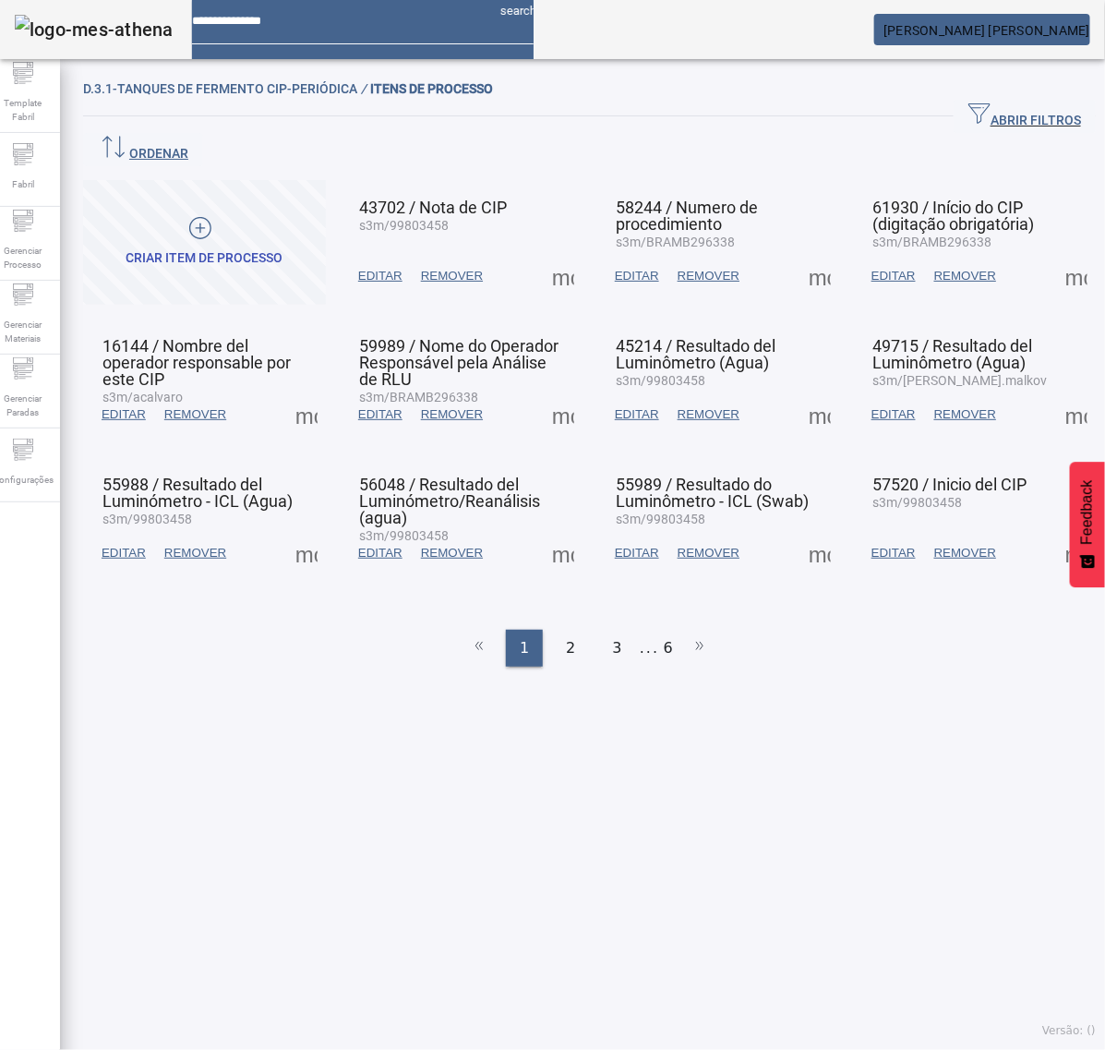
click at [808, 392] on span at bounding box center [820, 414] width 44 height 44
drag, startPoint x: 797, startPoint y: 436, endPoint x: 805, endPoint y: 429, distance: 10.5
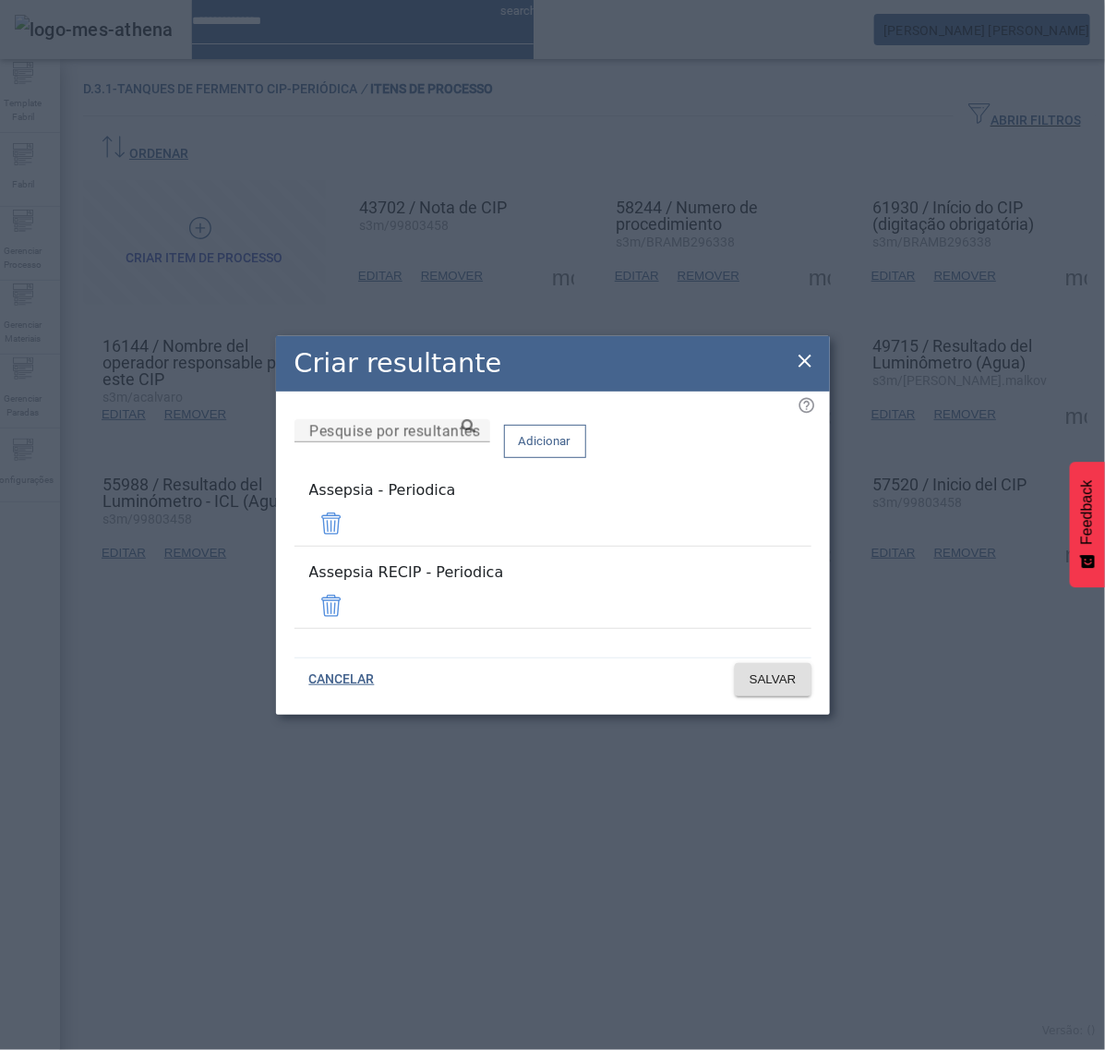
click at [354, 587] on span at bounding box center [331, 606] width 44 height 44
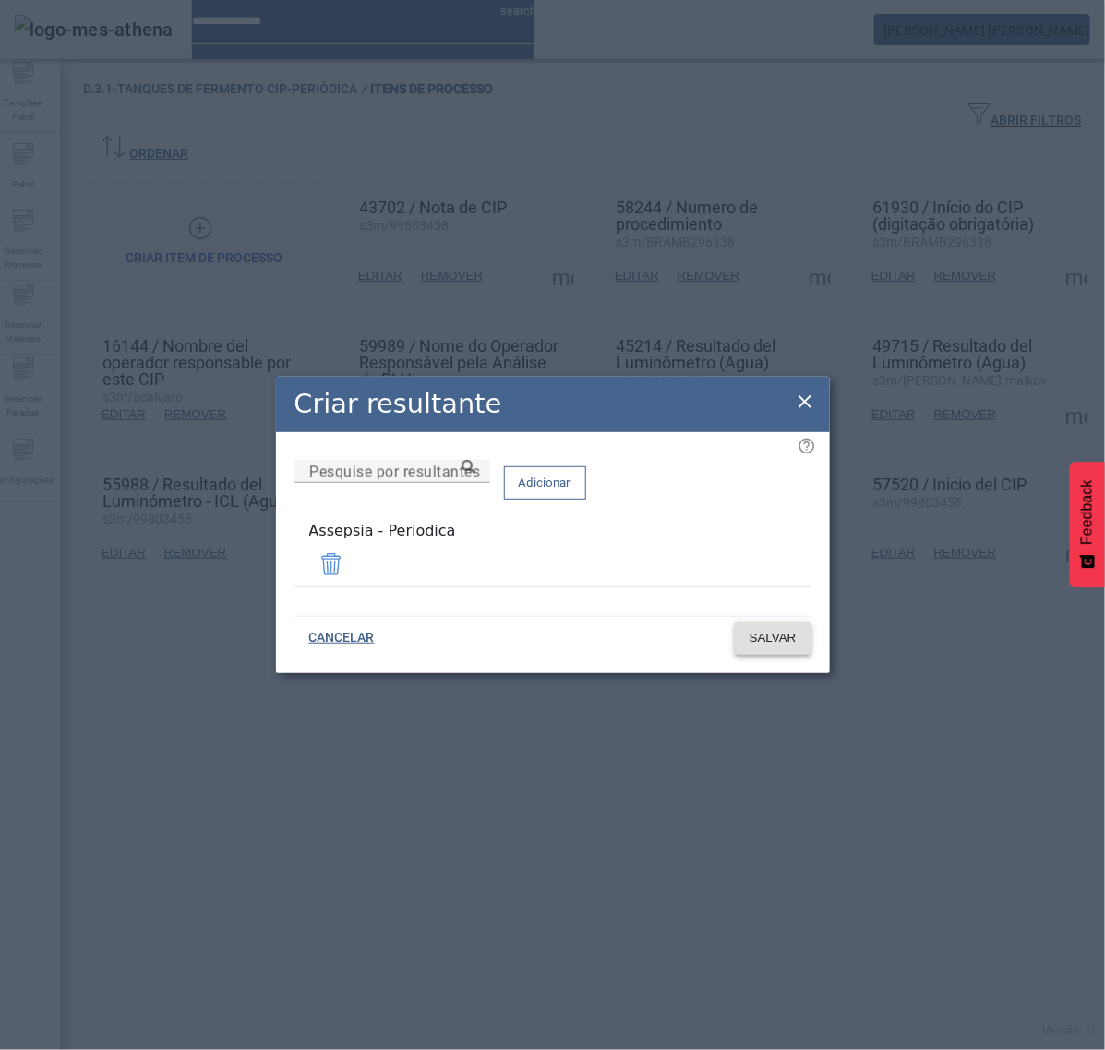
click at [791, 633] on span "SALVAR" at bounding box center [773, 638] width 47 height 18
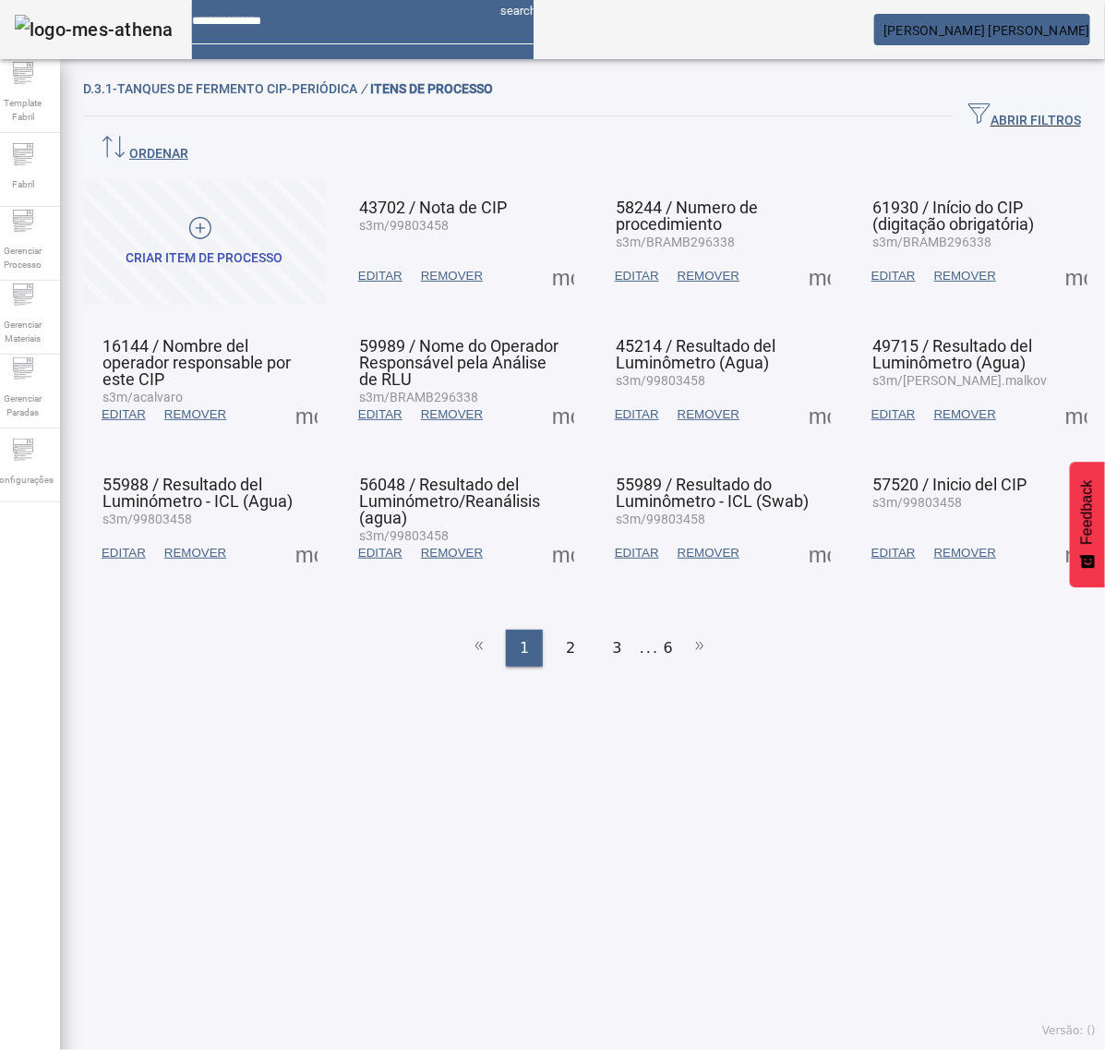
click at [1055, 392] on span at bounding box center [1077, 414] width 44 height 44
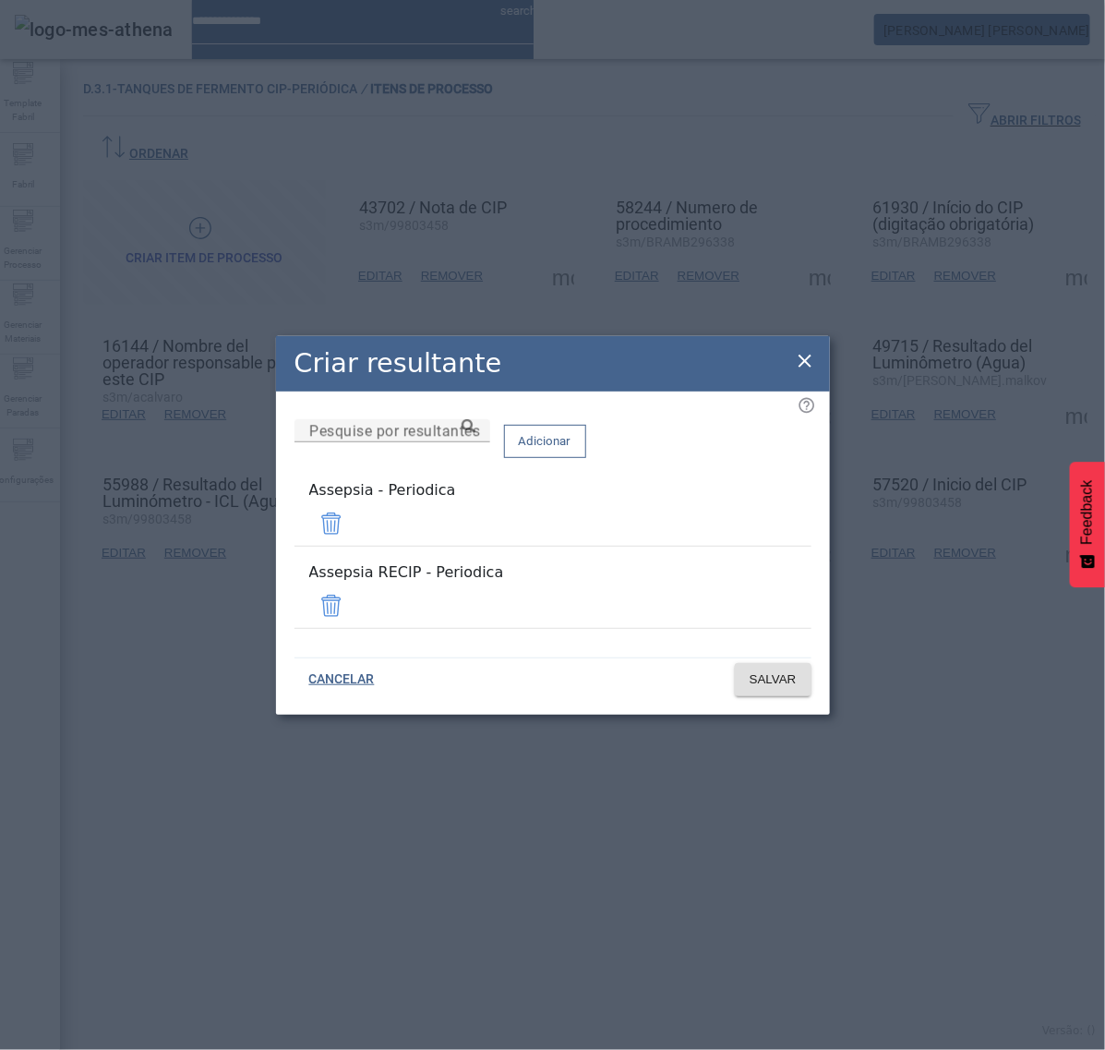
click at [354, 591] on span at bounding box center [331, 606] width 44 height 44
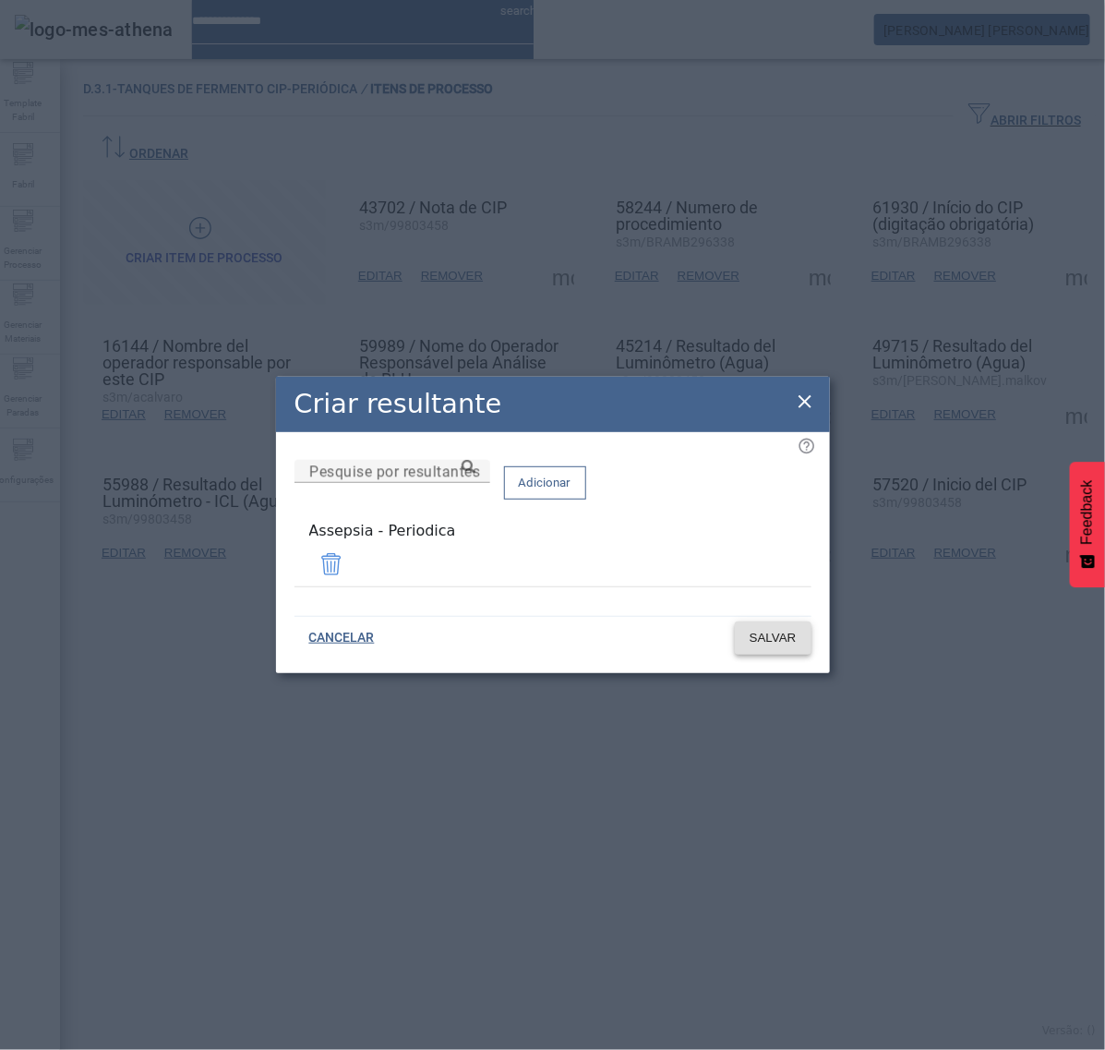
click at [777, 629] on span "SALVAR" at bounding box center [773, 638] width 47 height 18
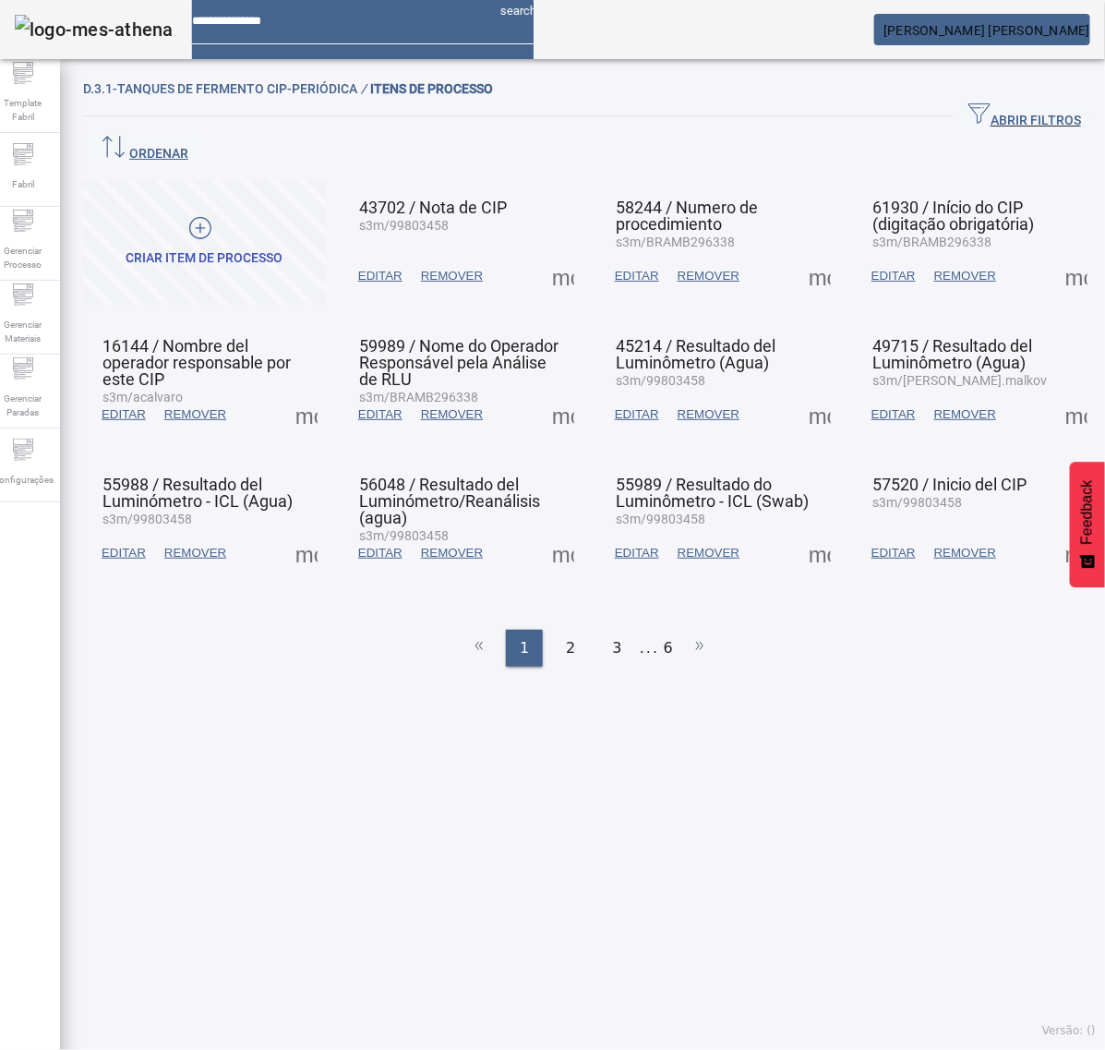
click at [1055, 392] on span at bounding box center [1077, 414] width 44 height 44
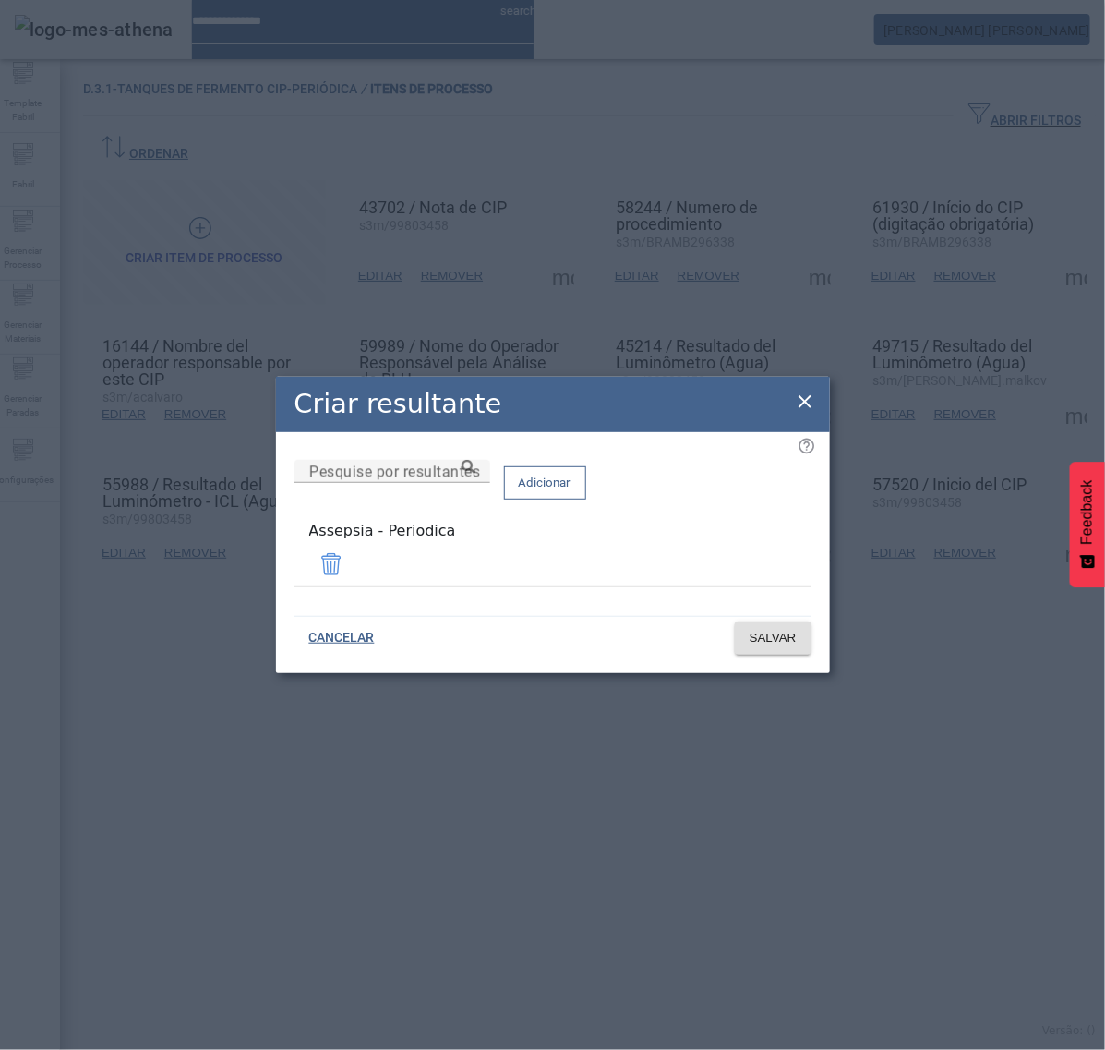
click at [808, 394] on icon at bounding box center [805, 402] width 22 height 22
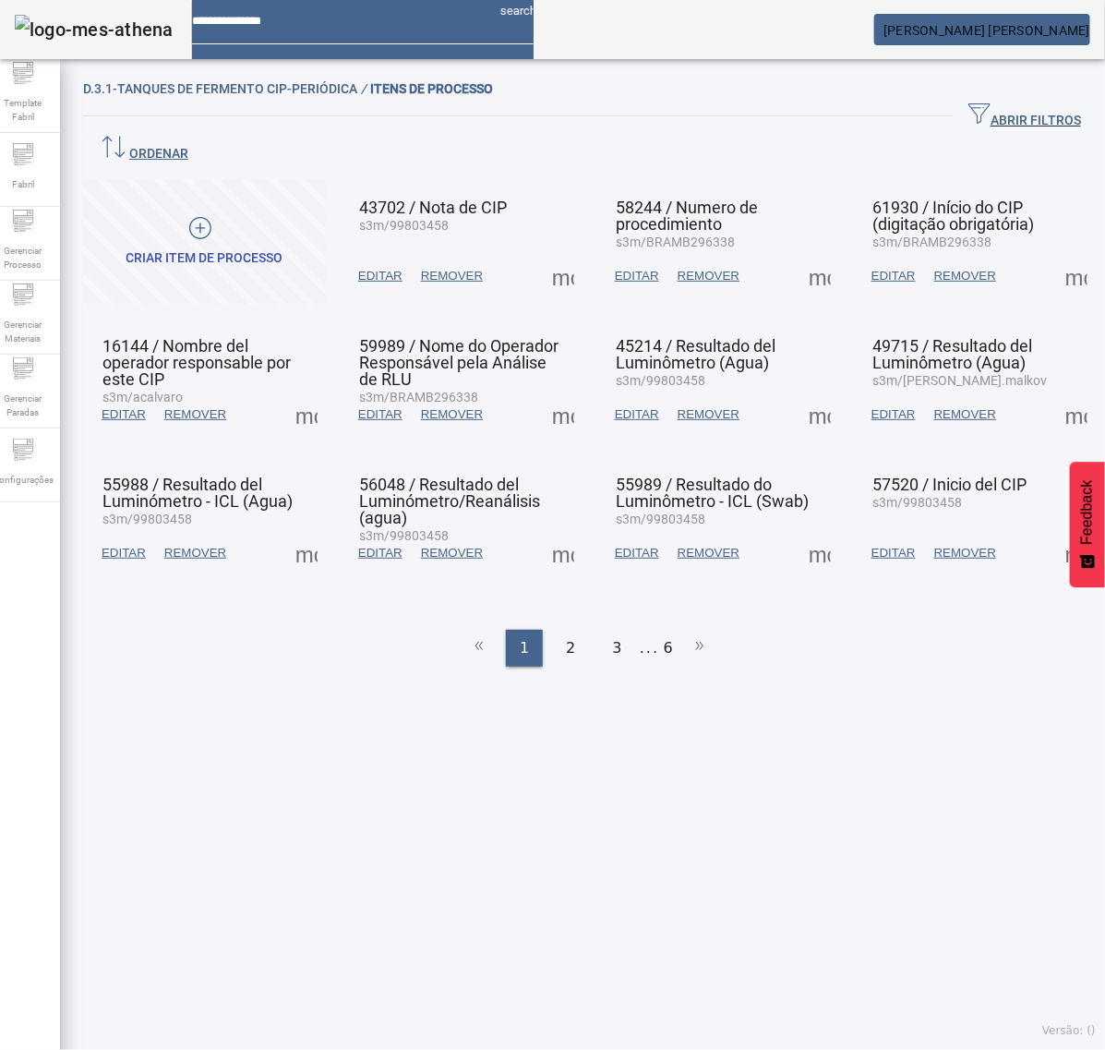
click at [316, 531] on span at bounding box center [306, 553] width 44 height 44
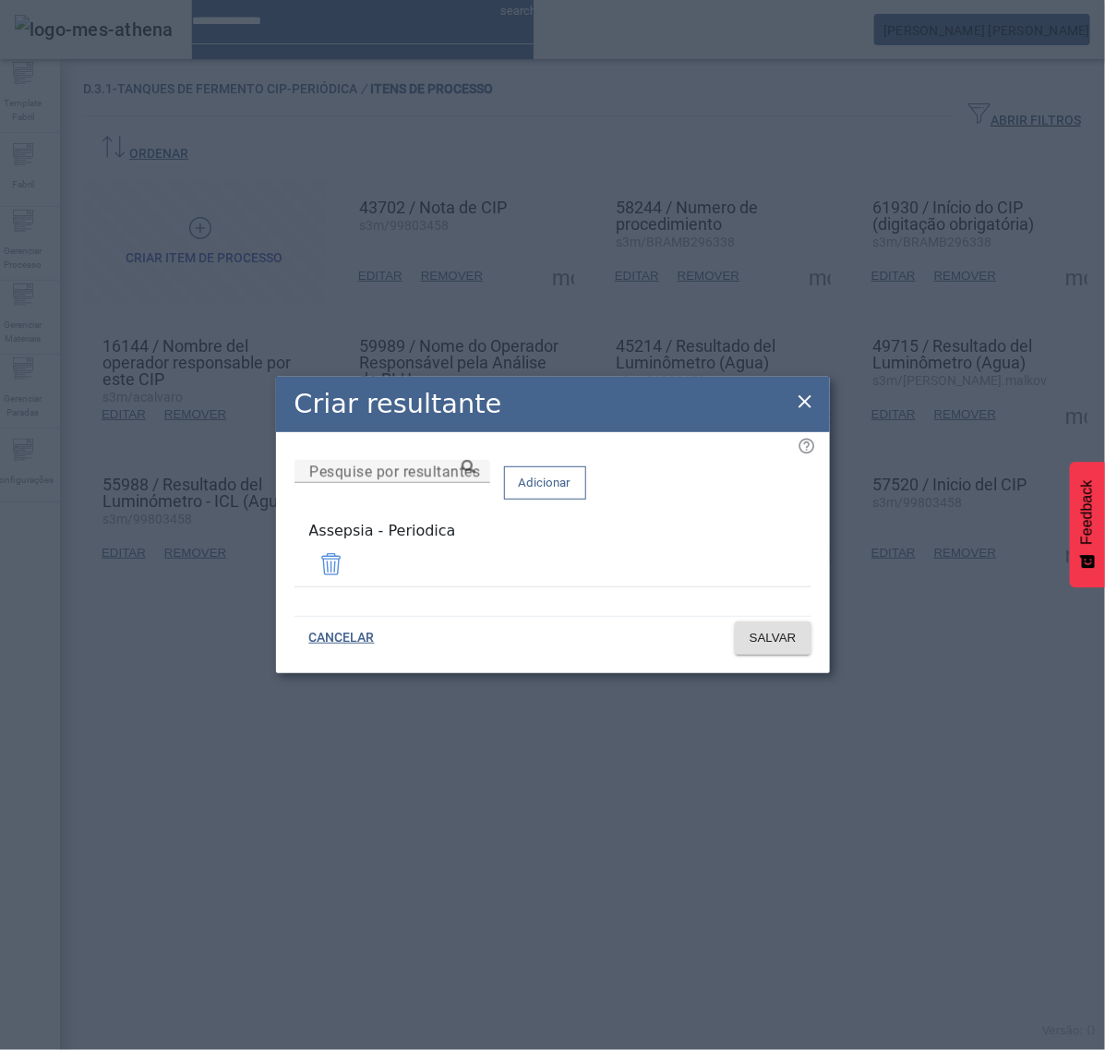
click at [804, 404] on icon at bounding box center [805, 402] width 22 height 22
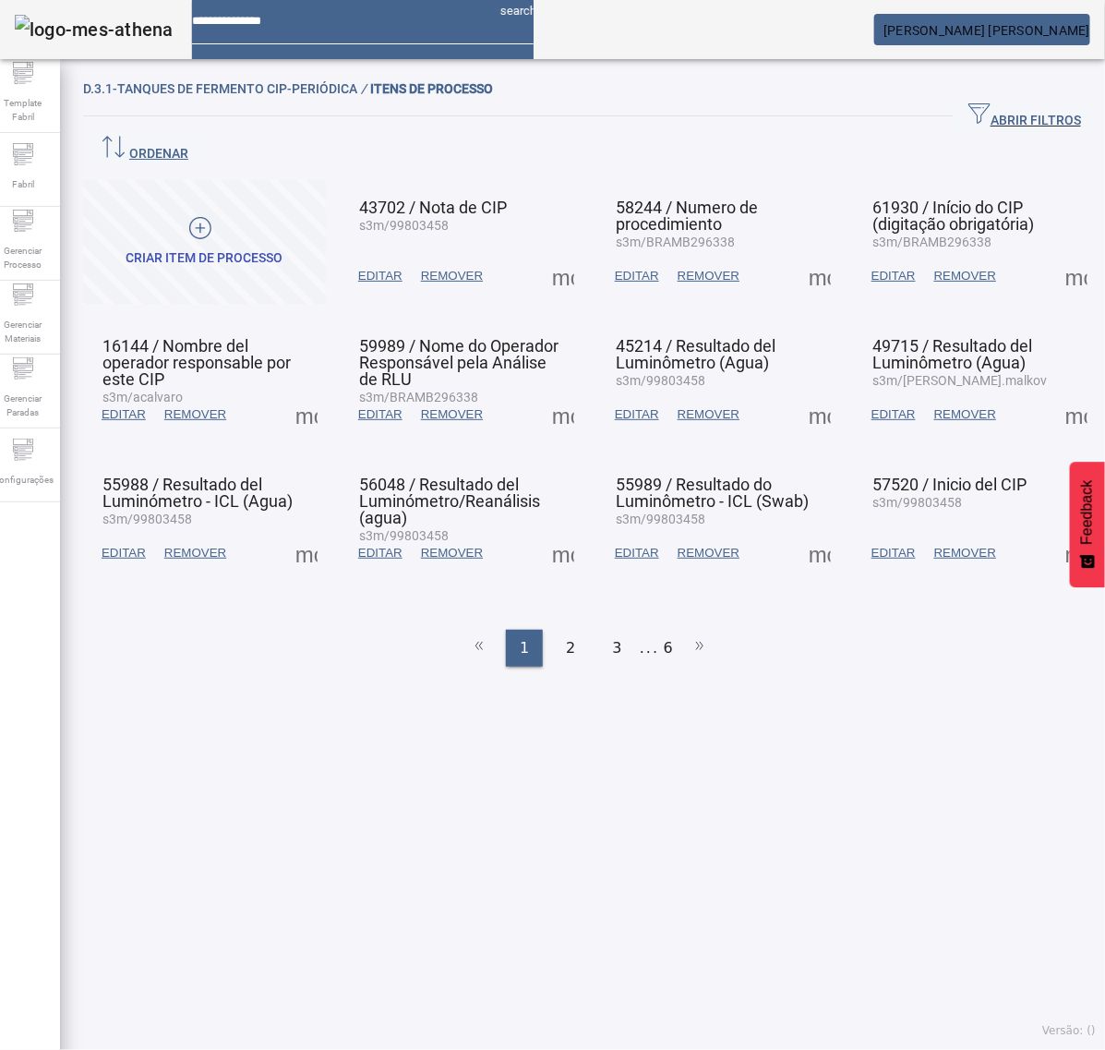
drag, startPoint x: 533, startPoint y: 522, endPoint x: 543, endPoint y: 522, distance: 10.2
click at [542, 531] on span at bounding box center [563, 553] width 44 height 44
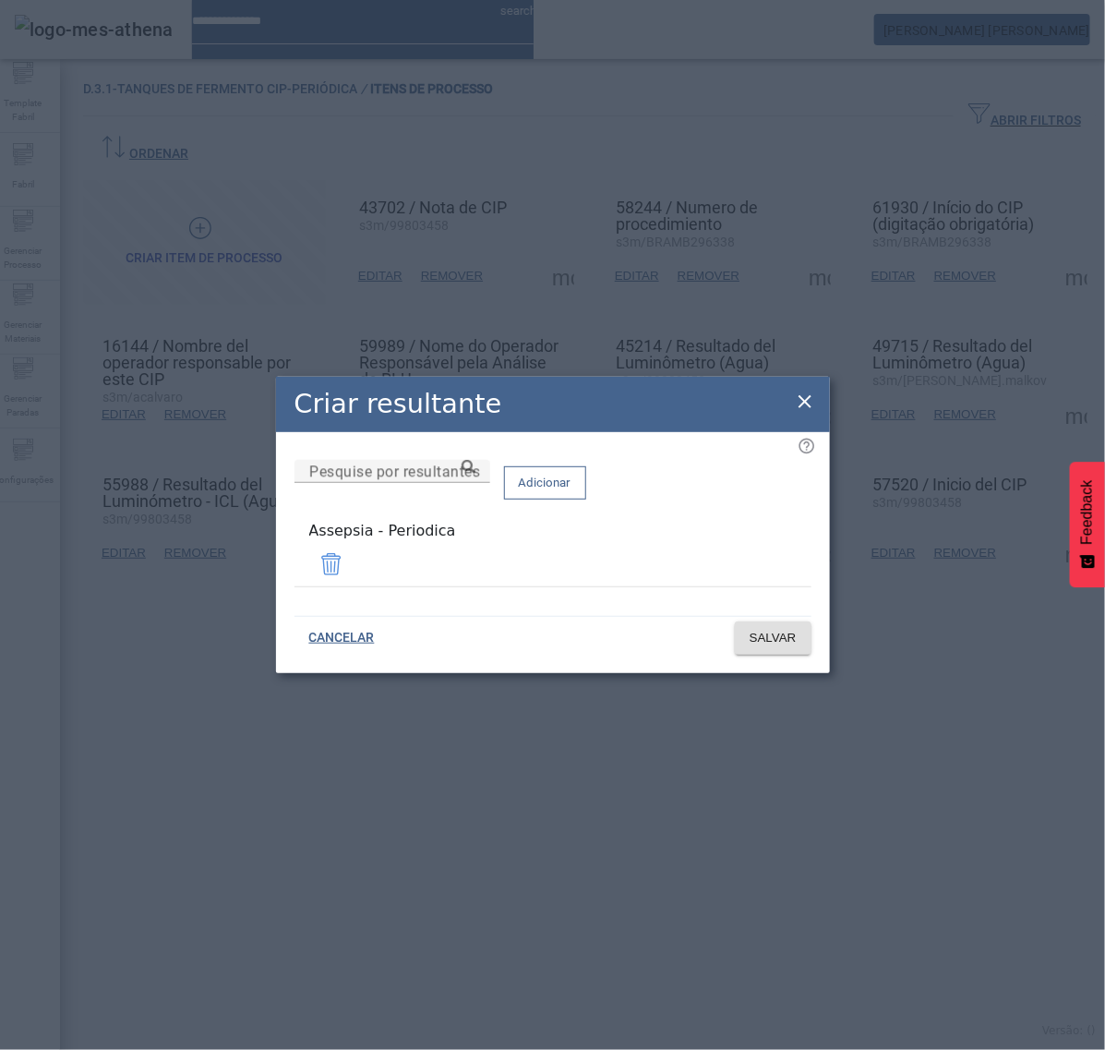
click at [805, 400] on icon at bounding box center [805, 402] width 22 height 22
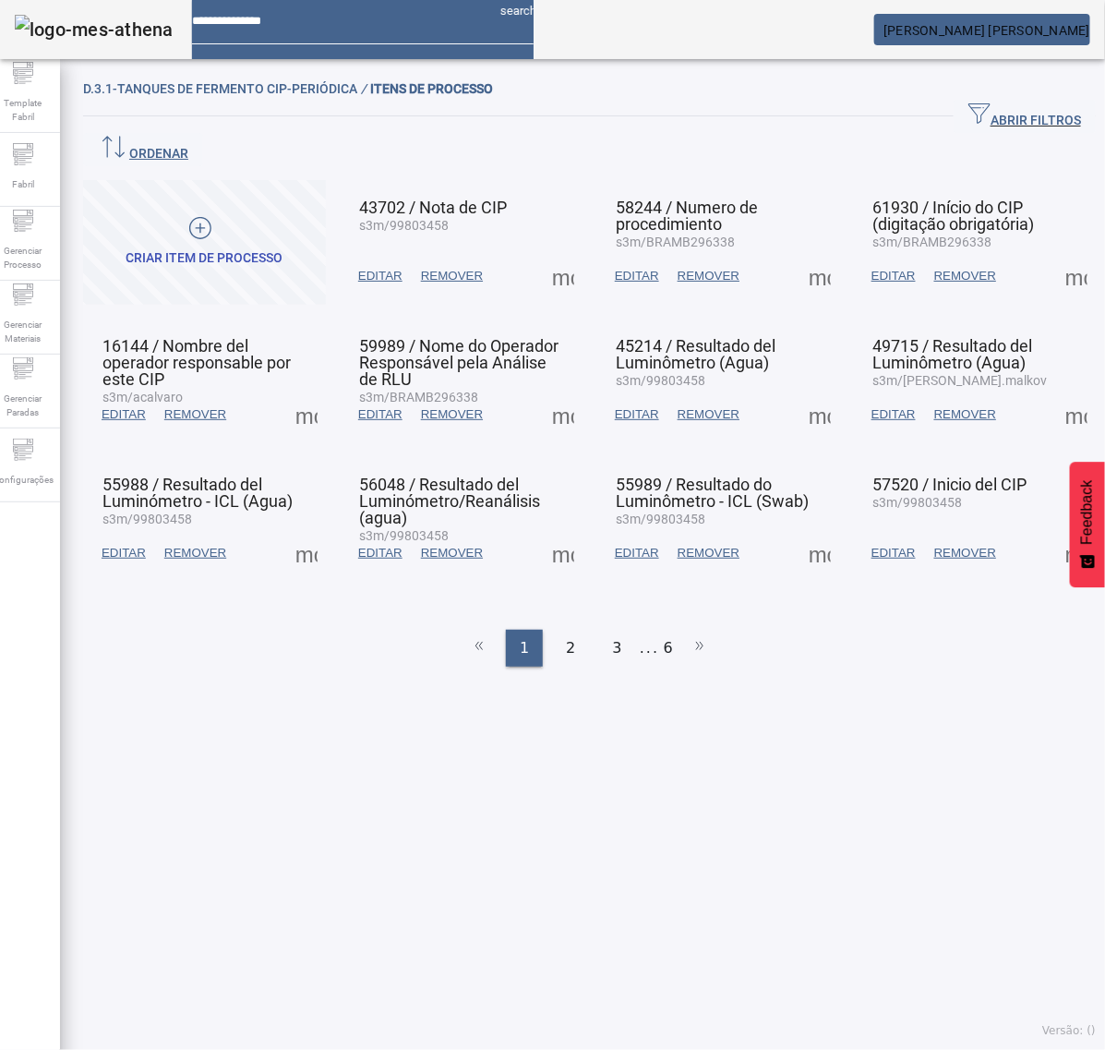
click at [798, 531] on span at bounding box center [820, 553] width 44 height 44
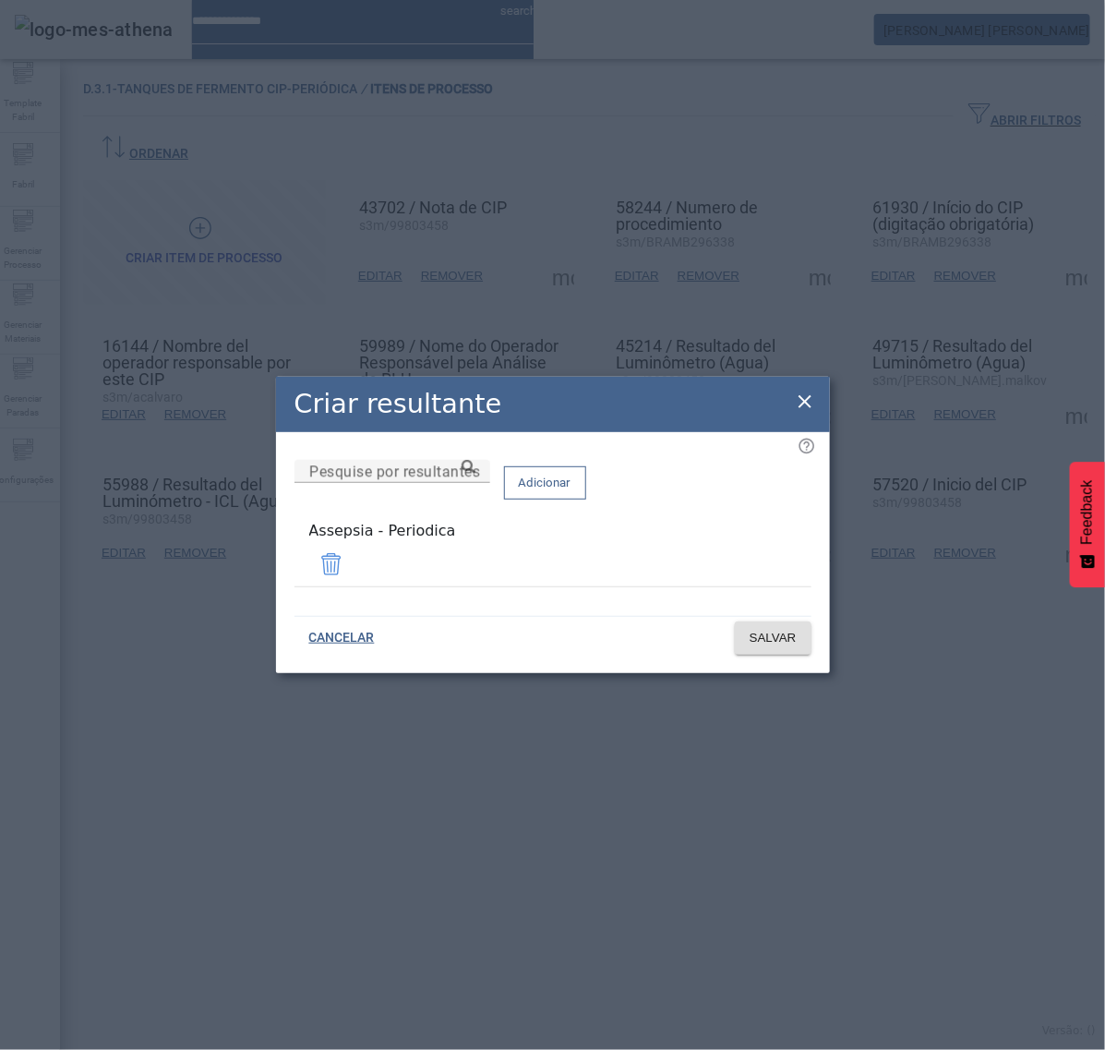
click at [811, 403] on icon at bounding box center [805, 402] width 22 height 22
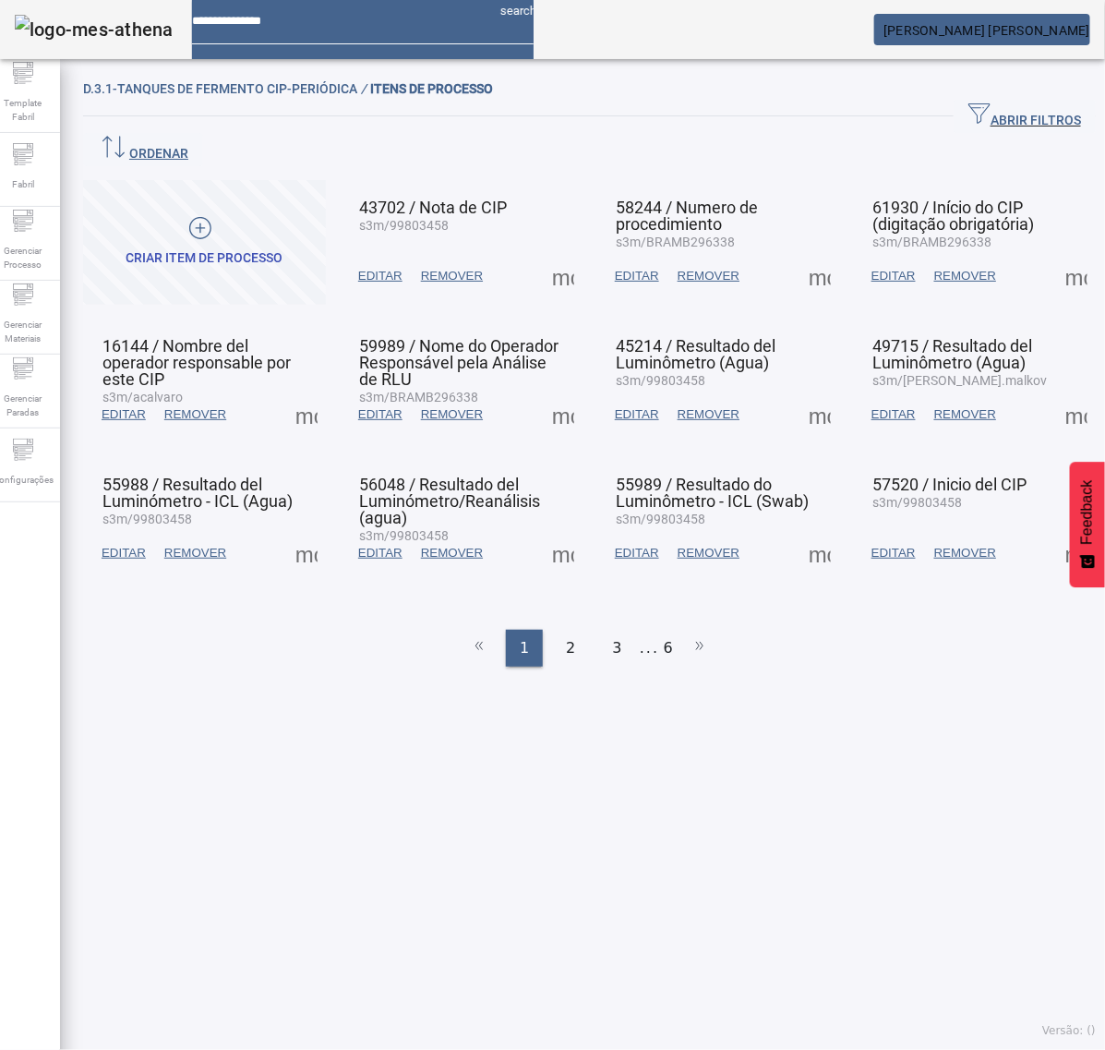
click at [1055, 531] on span at bounding box center [1077, 553] width 44 height 44
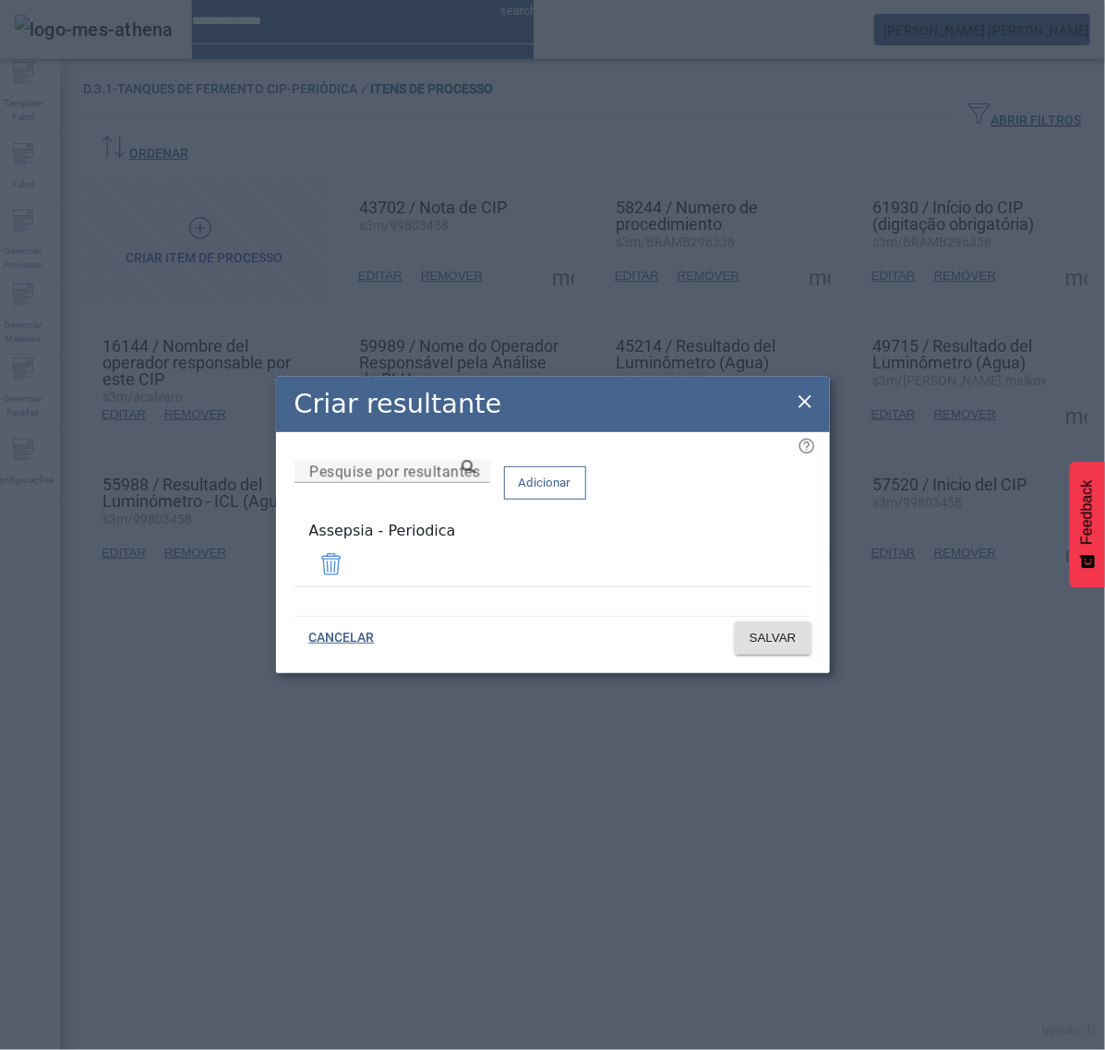
click at [806, 406] on icon at bounding box center [805, 402] width 22 height 22
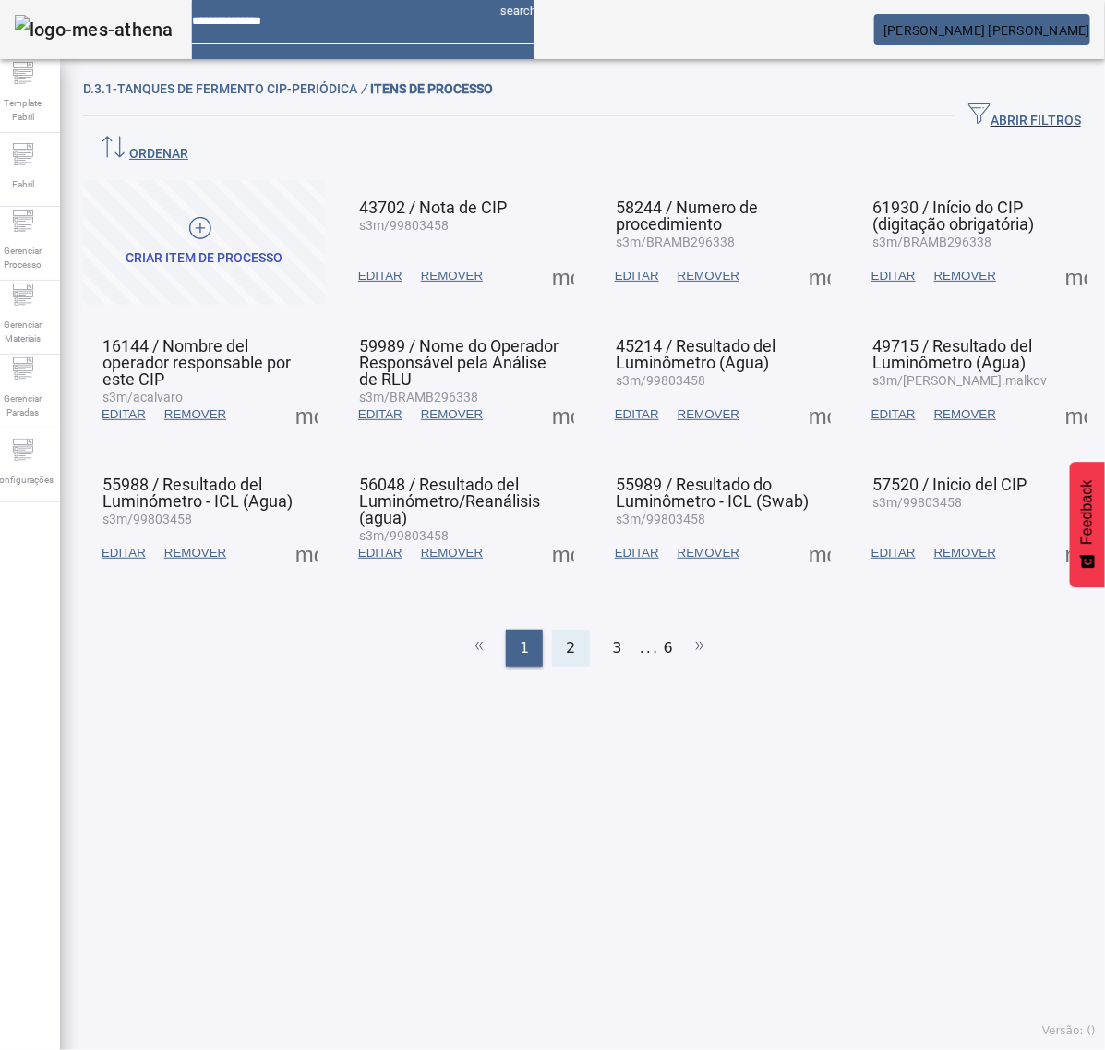
click at [566, 637] on span "2" at bounding box center [570, 648] width 9 height 22
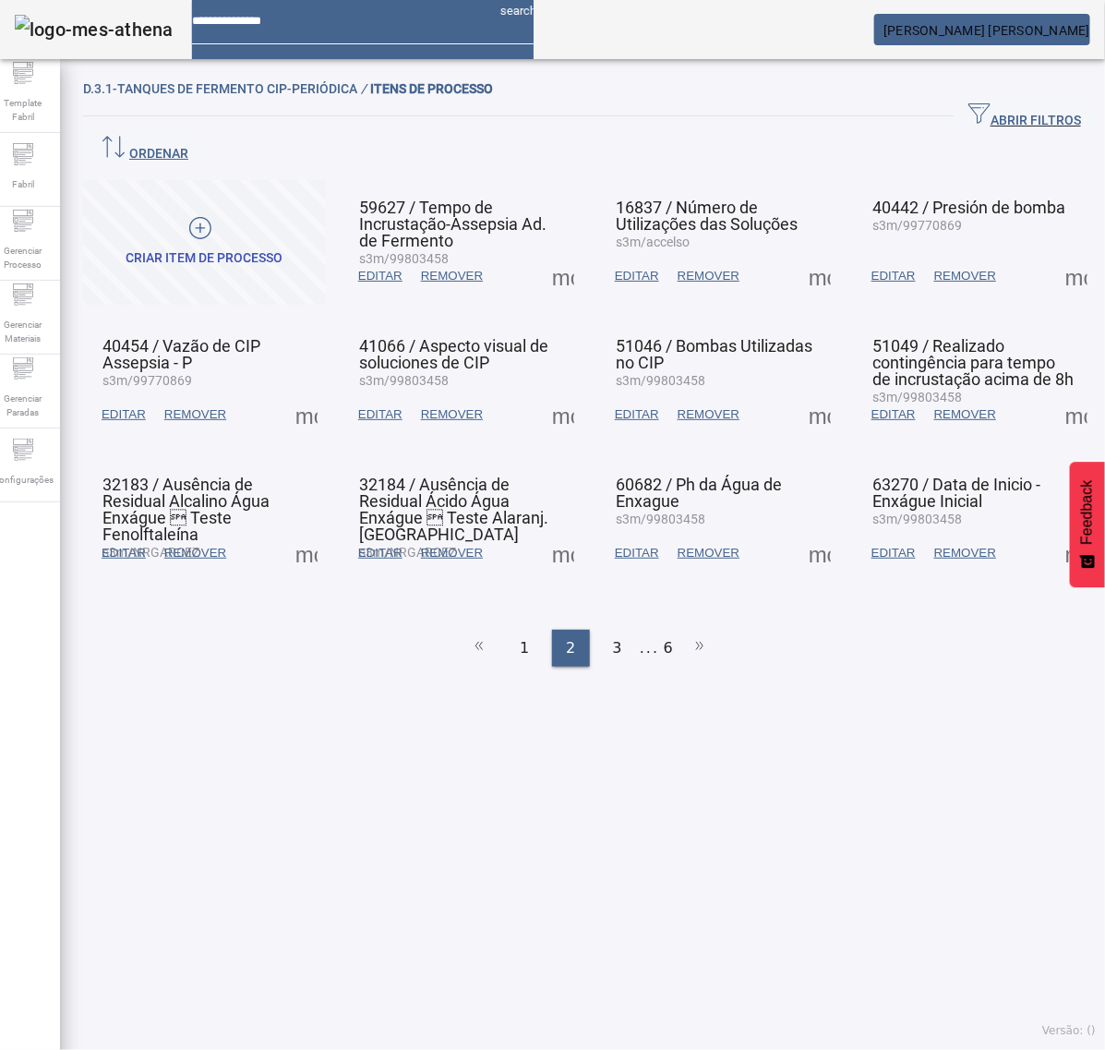
click at [556, 254] on span at bounding box center [563, 276] width 44 height 44
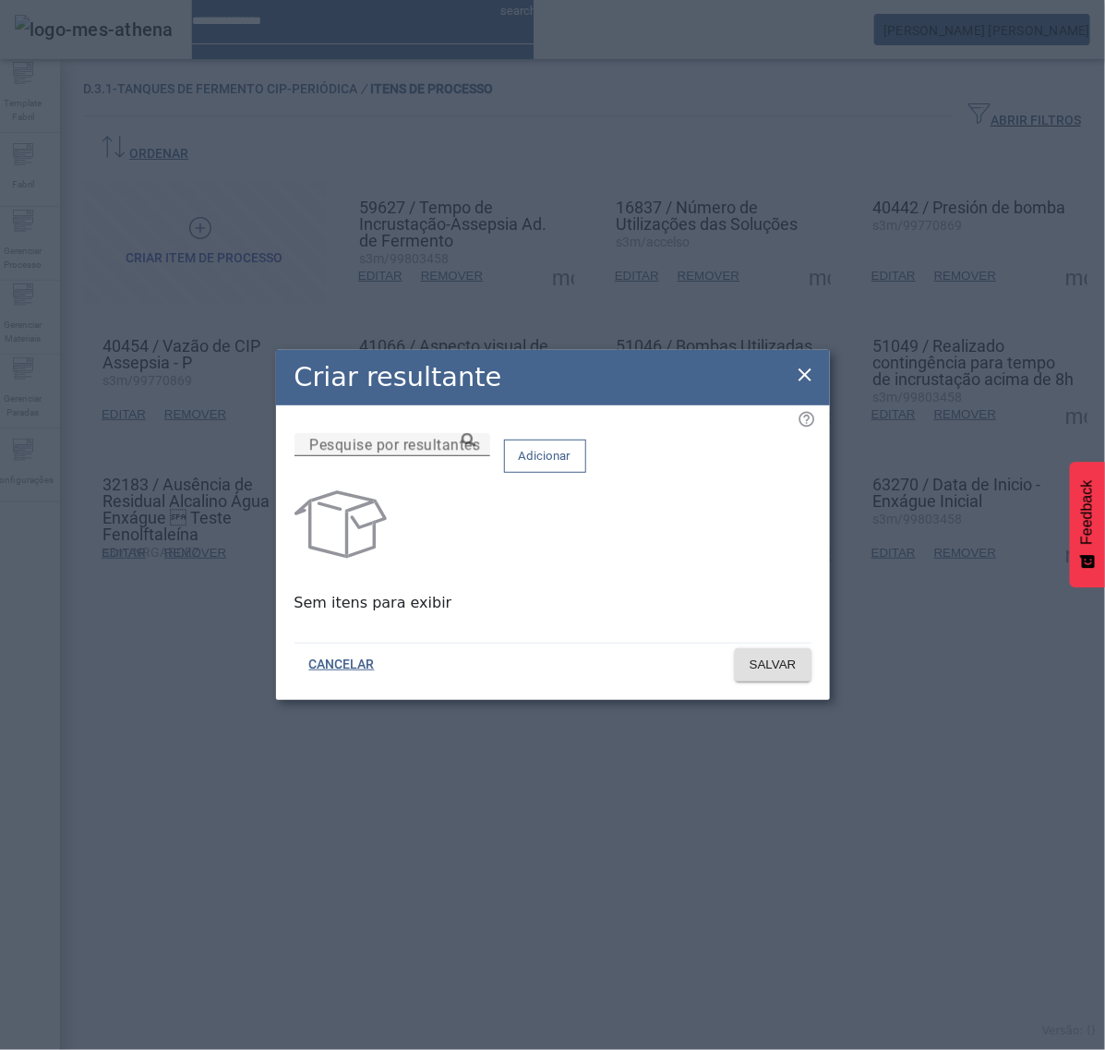
drag, startPoint x: 602, startPoint y: 451, endPoint x: 583, endPoint y: 465, distance: 23.8
click at [476, 454] on div "Pesquise por resultantes" at bounding box center [392, 444] width 166 height 23
paste input "**********"
click at [476, 447] on icon at bounding box center [469, 440] width 14 height 14
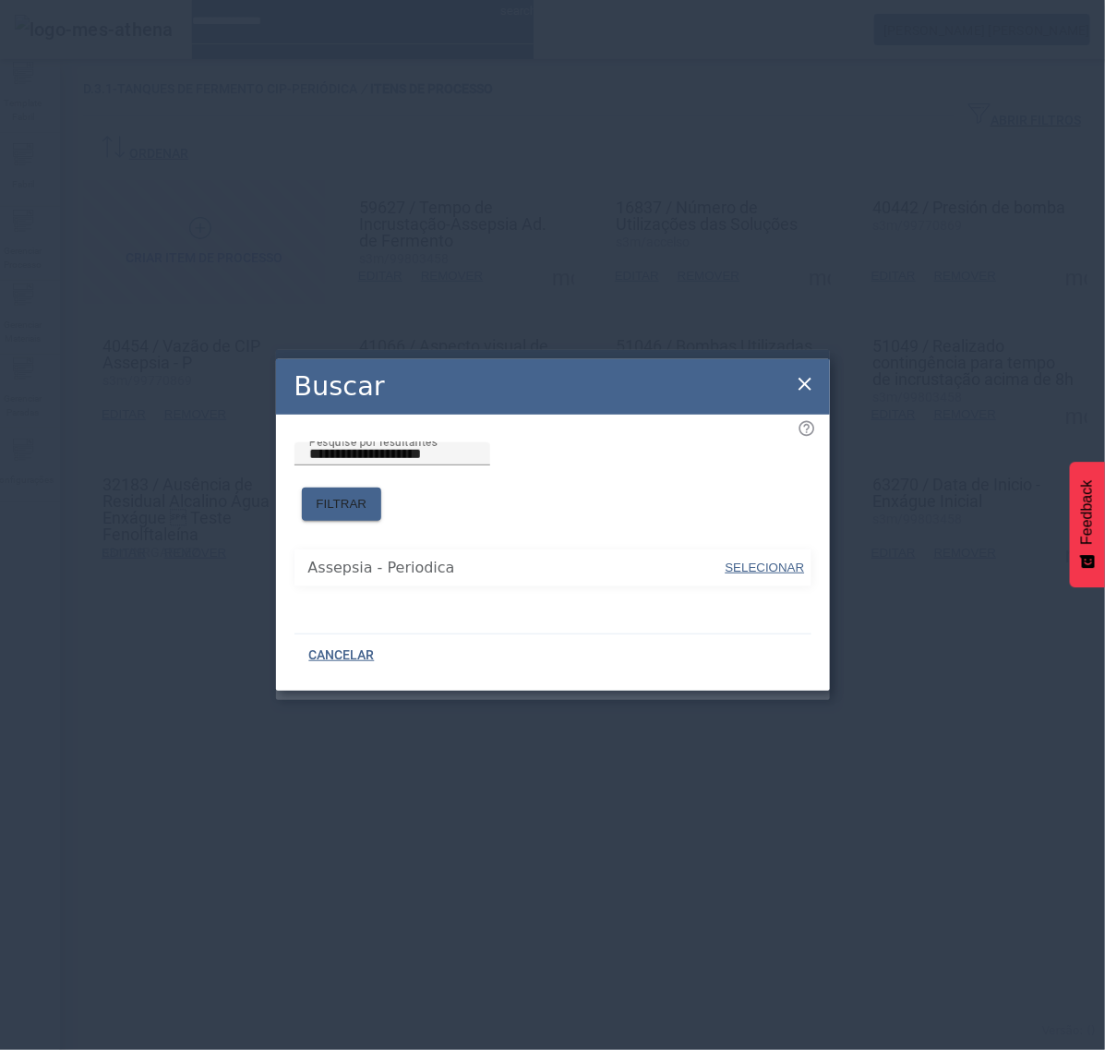
click at [764, 561] on span "SELECIONAR" at bounding box center [765, 568] width 79 height 14
type input "**********"
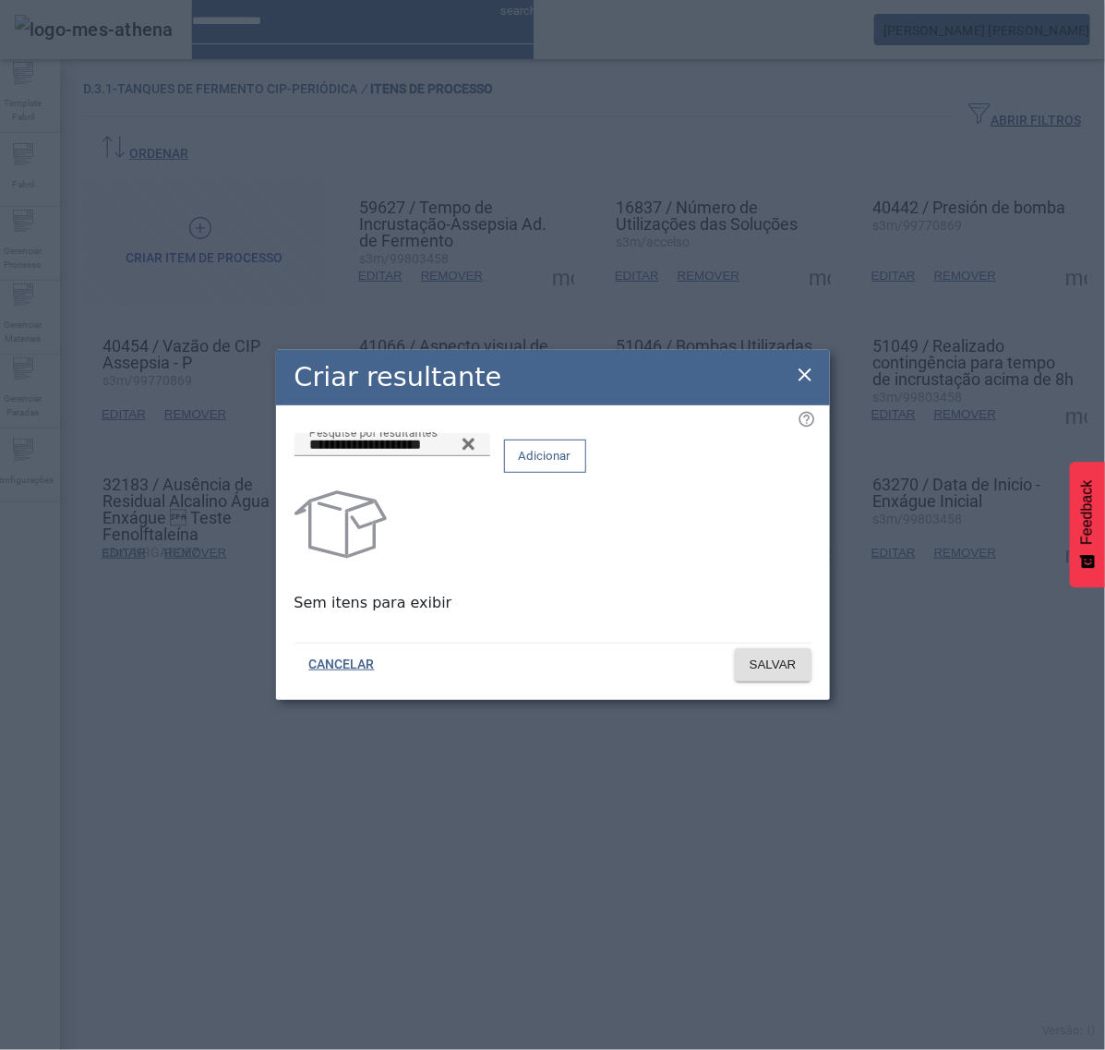
drag, startPoint x: 750, startPoint y: 469, endPoint x: 750, endPoint y: 517, distance: 48.0
click at [572, 465] on span "Adicionar" at bounding box center [545, 456] width 53 height 18
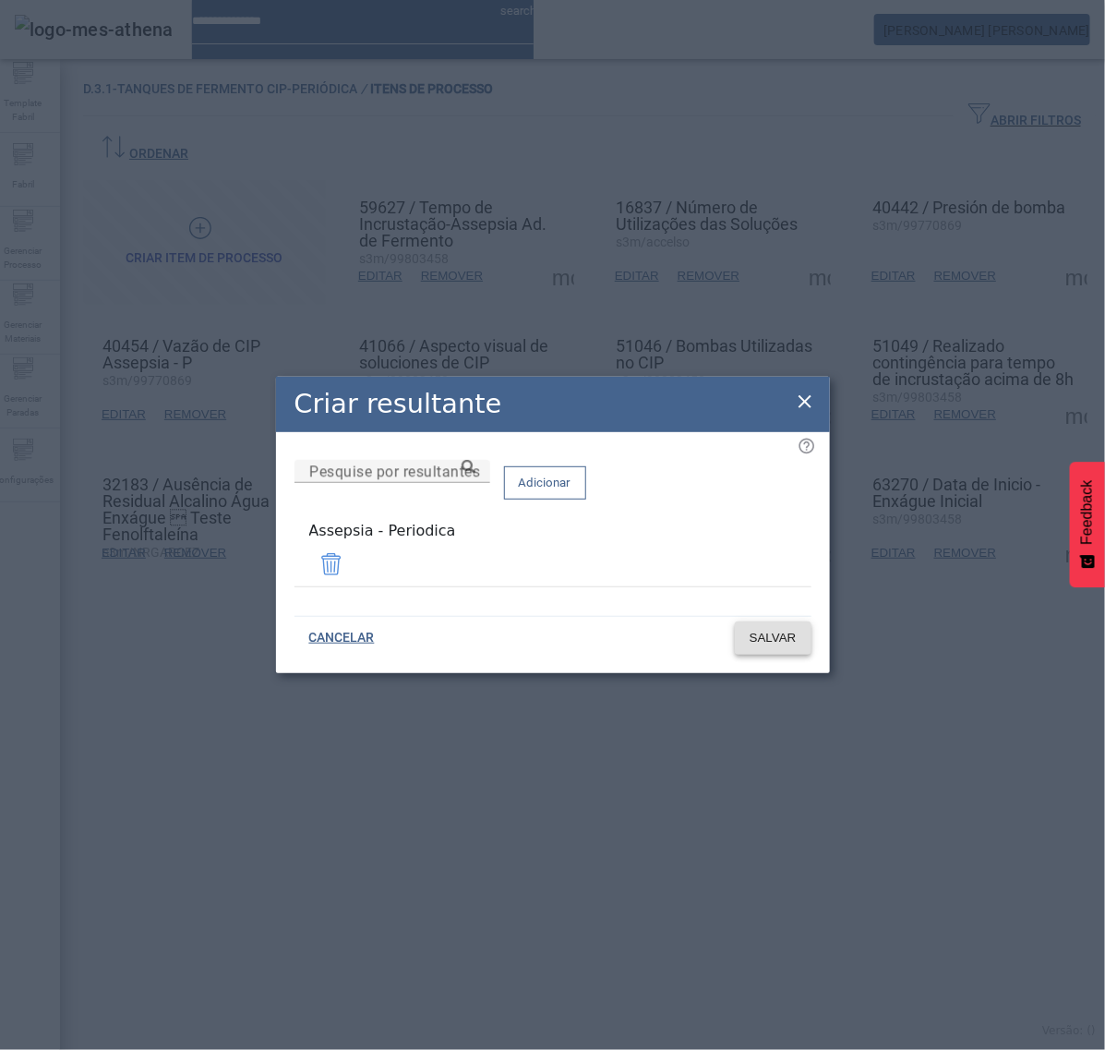
click at [773, 637] on span "SALVAR" at bounding box center [773, 638] width 47 height 18
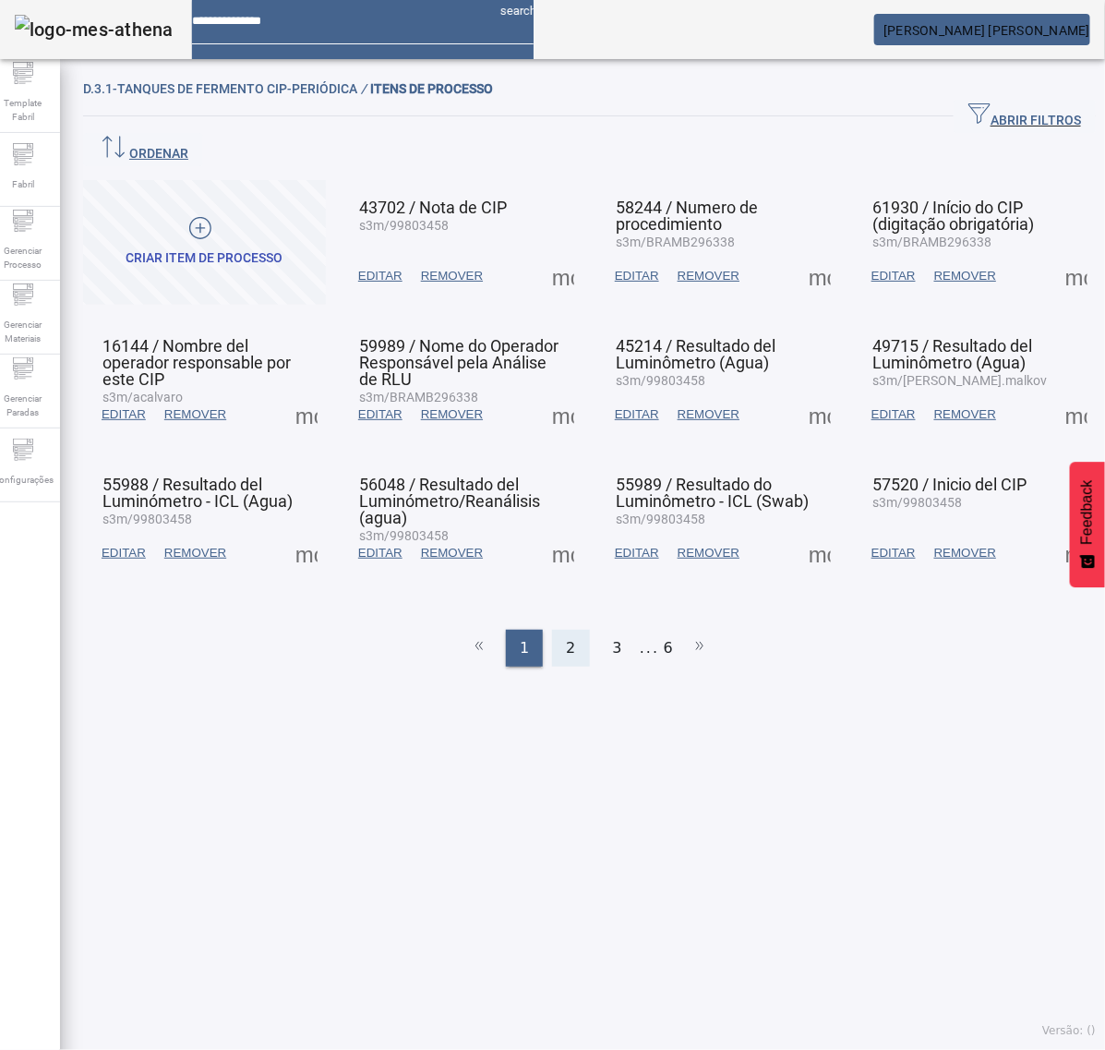
click at [568, 630] on div "2" at bounding box center [570, 648] width 37 height 37
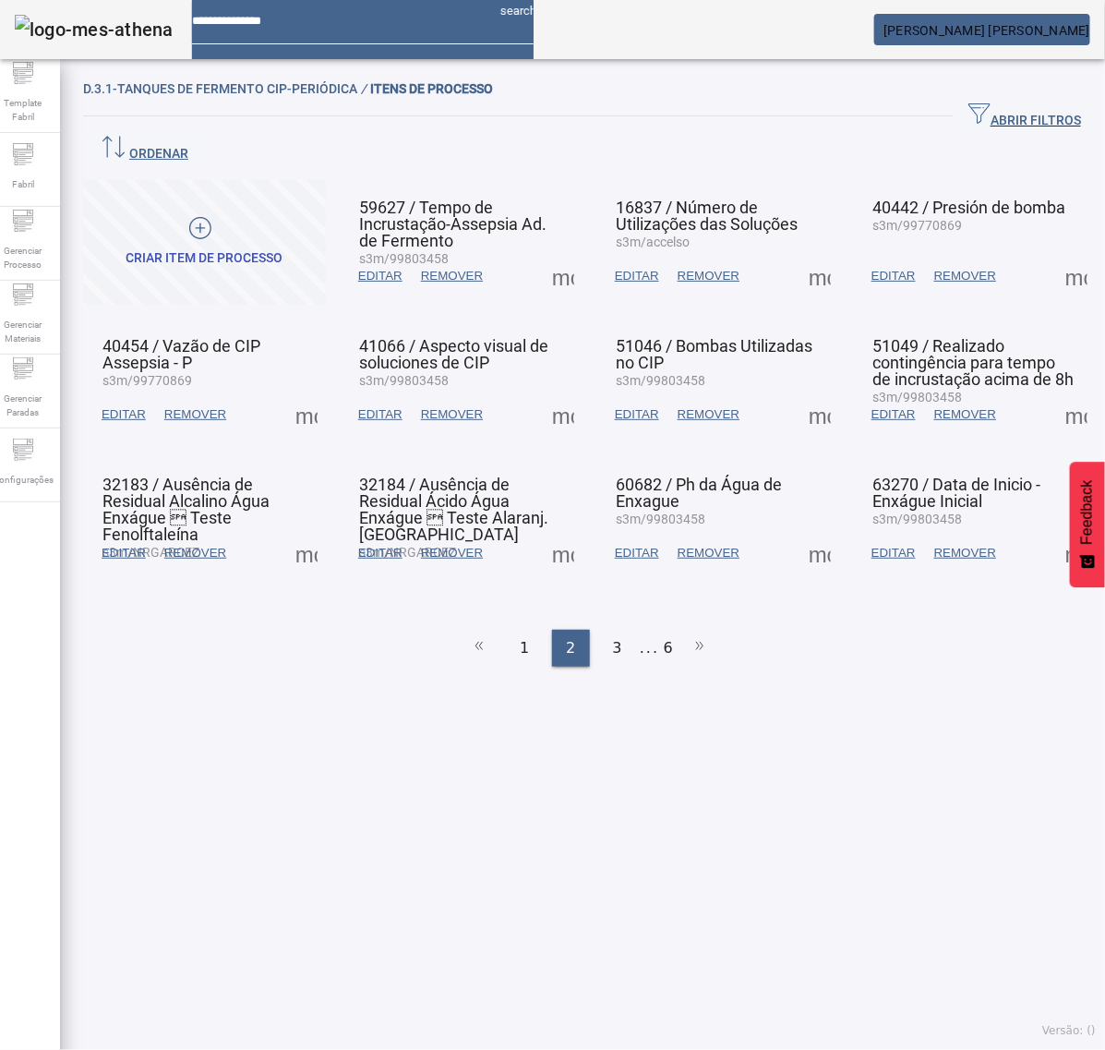
click at [804, 254] on span at bounding box center [820, 276] width 44 height 44
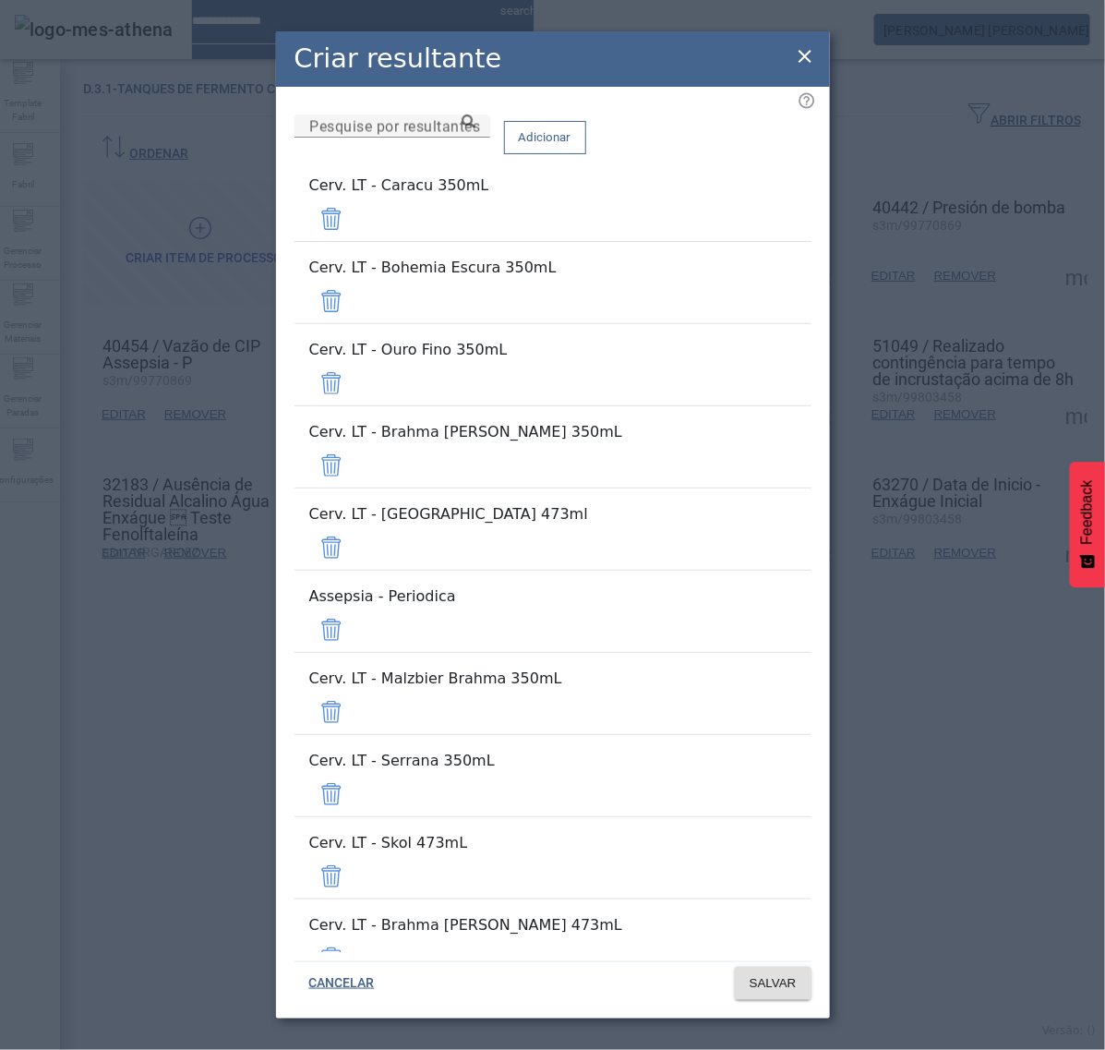
click at [354, 209] on span at bounding box center [331, 219] width 44 height 44
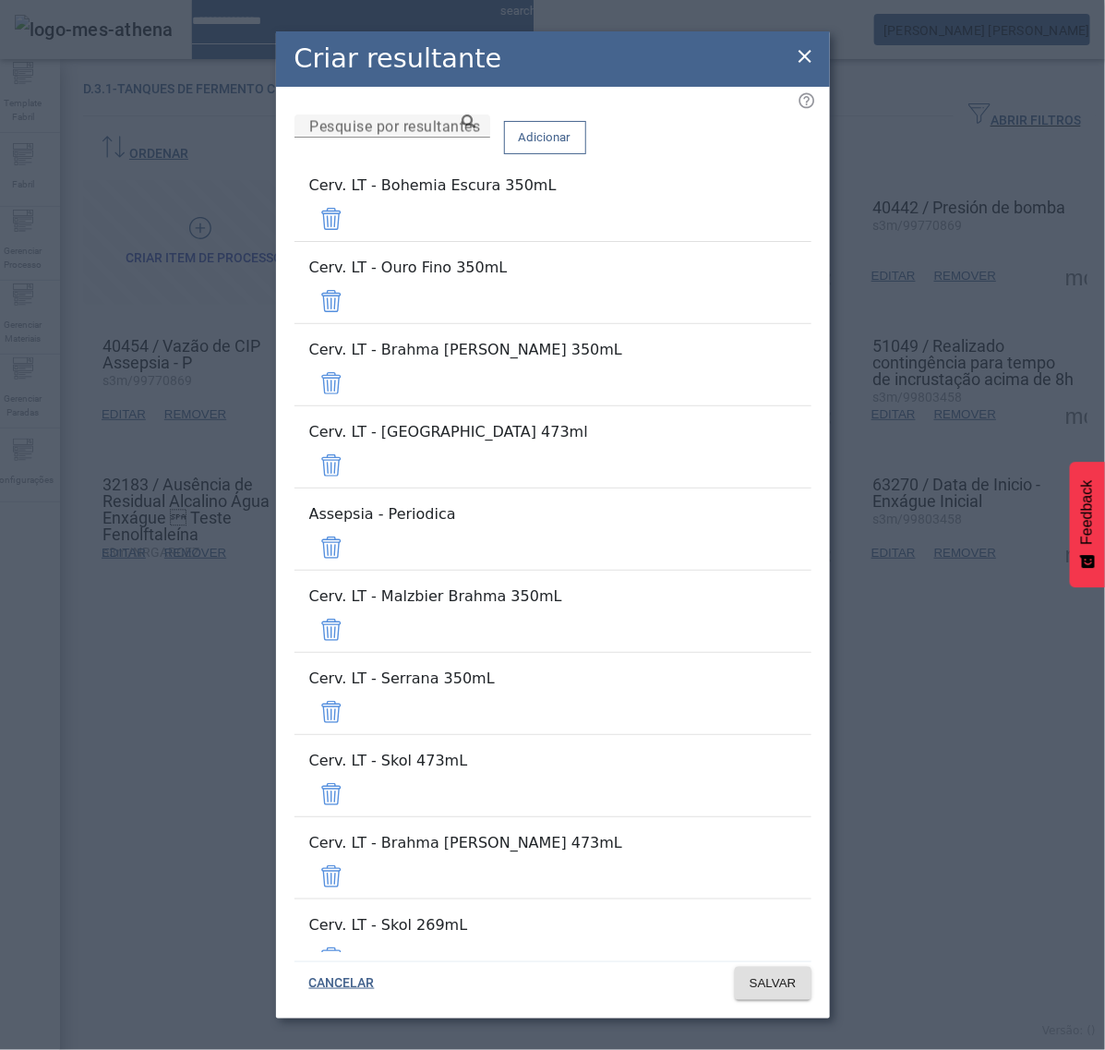
click at [354, 209] on span at bounding box center [331, 219] width 44 height 44
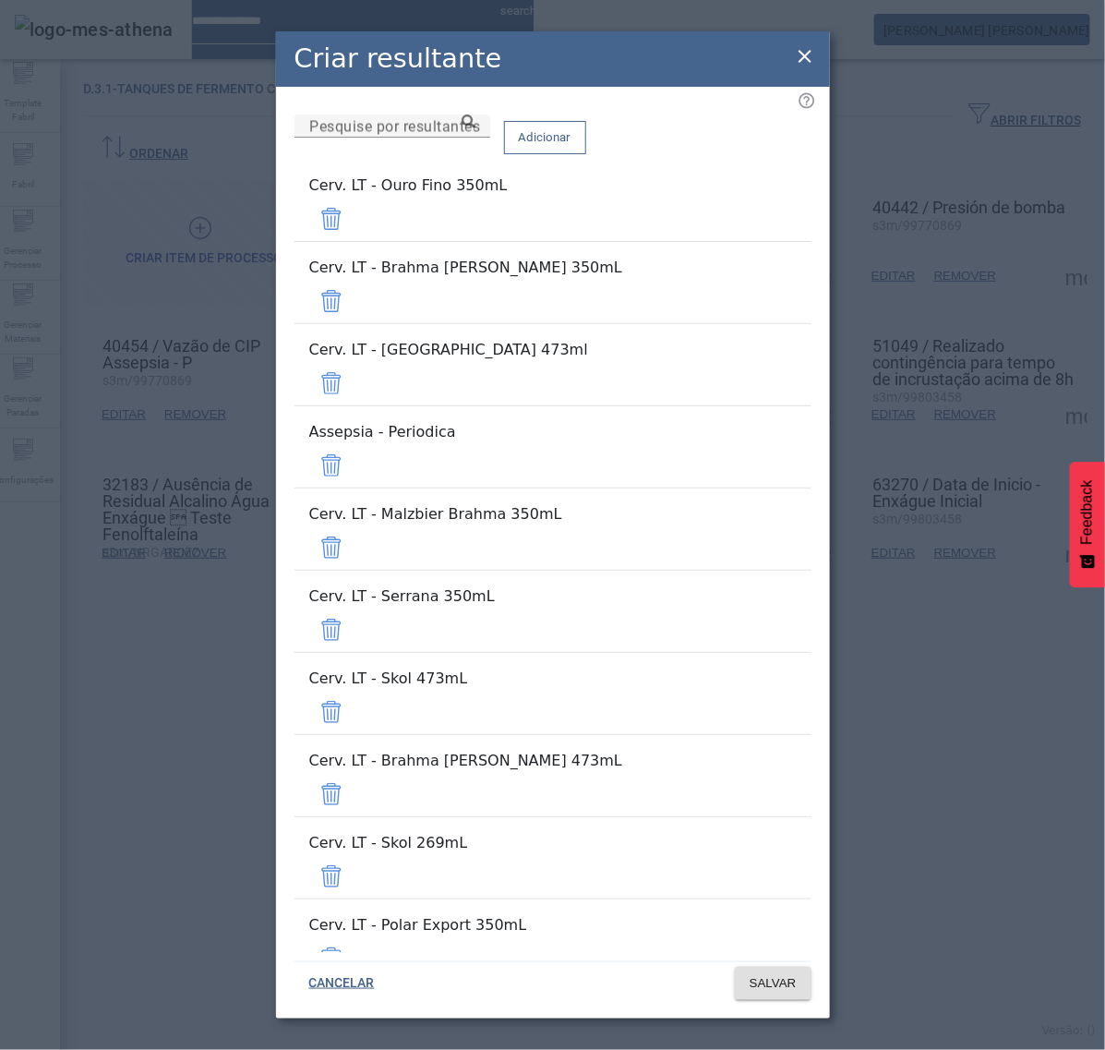
click at [354, 219] on span at bounding box center [331, 219] width 44 height 44
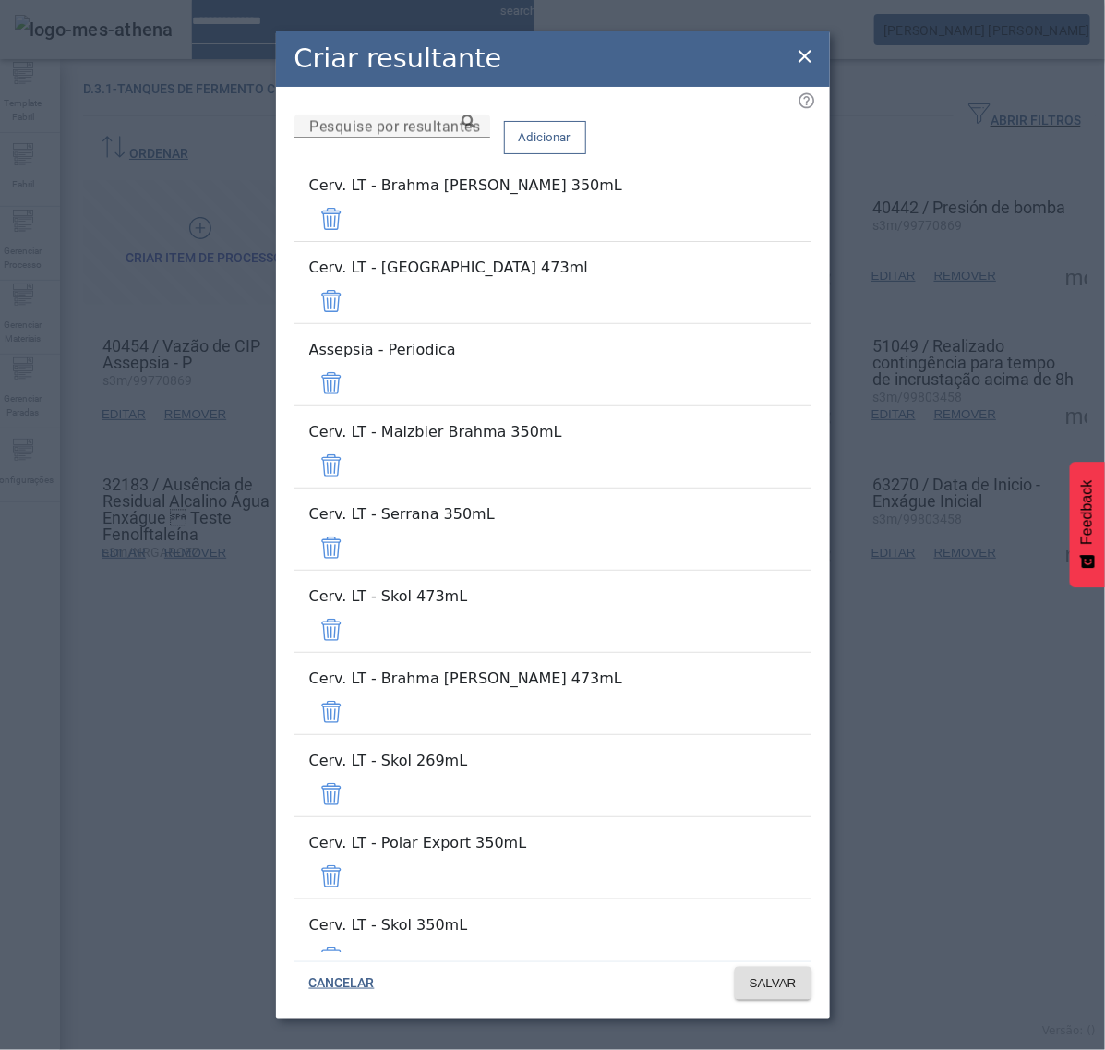
click at [354, 219] on span at bounding box center [331, 219] width 44 height 44
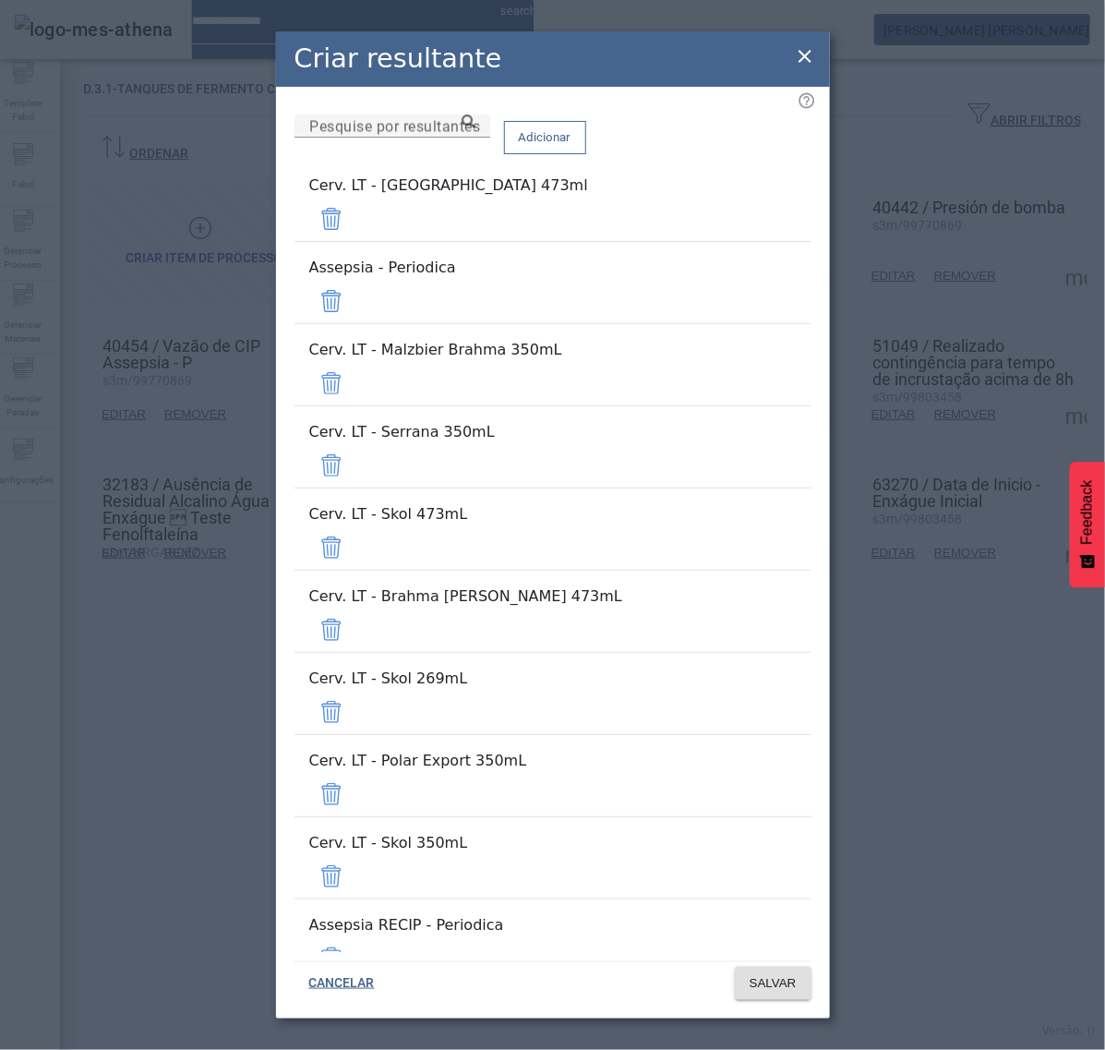
click at [354, 219] on span at bounding box center [331, 219] width 44 height 44
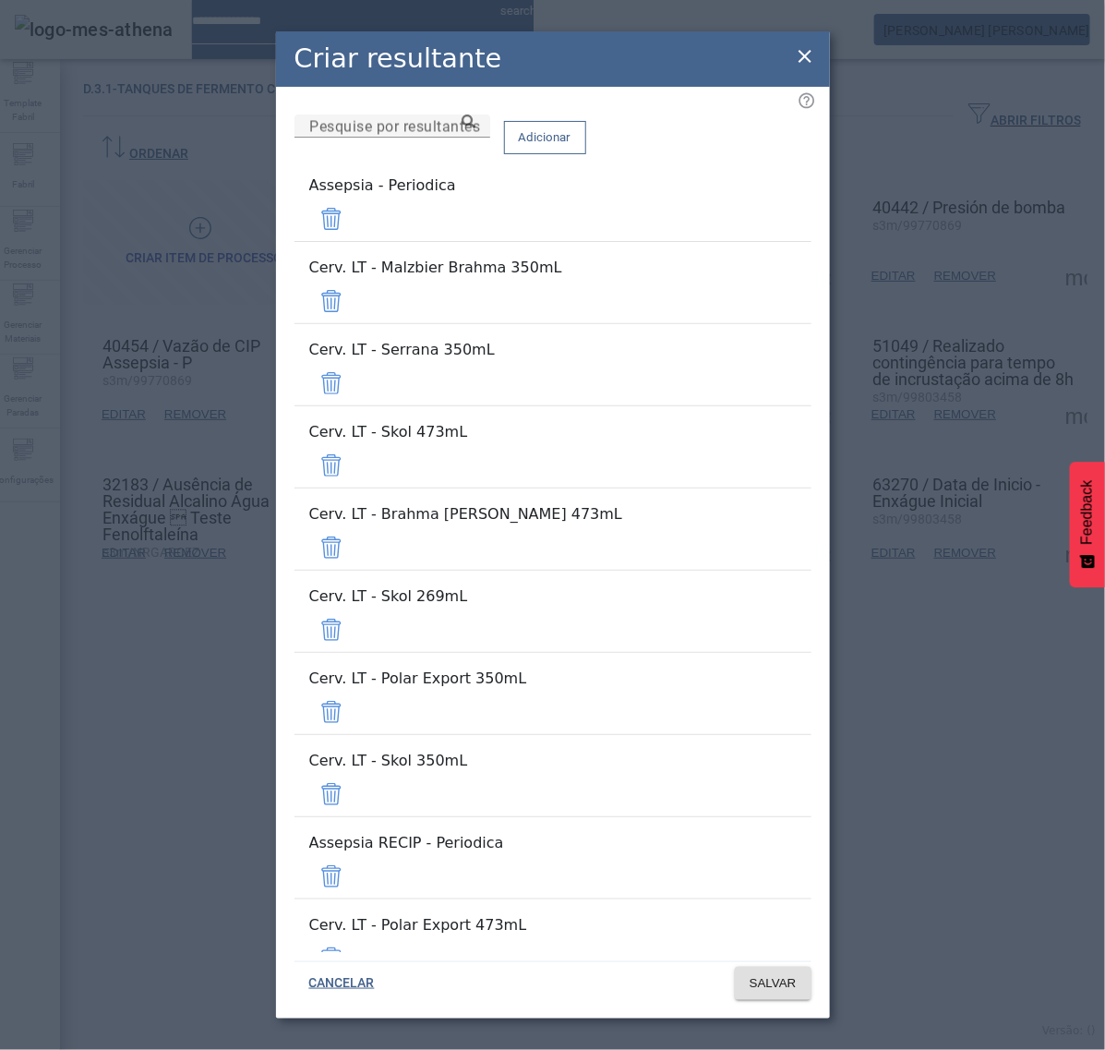
click at [354, 219] on span at bounding box center [331, 219] width 44 height 44
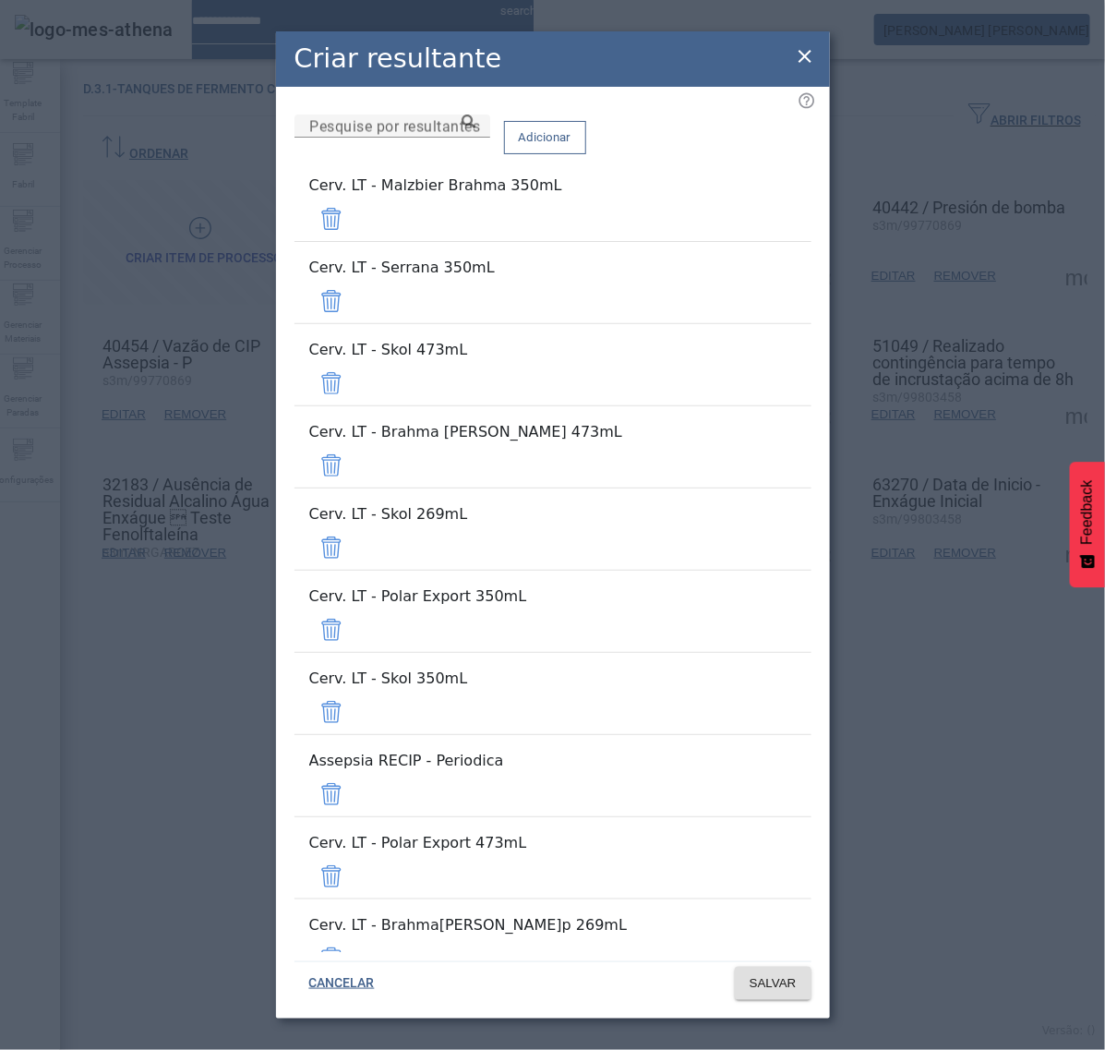
click at [354, 241] on span at bounding box center [331, 219] width 44 height 44
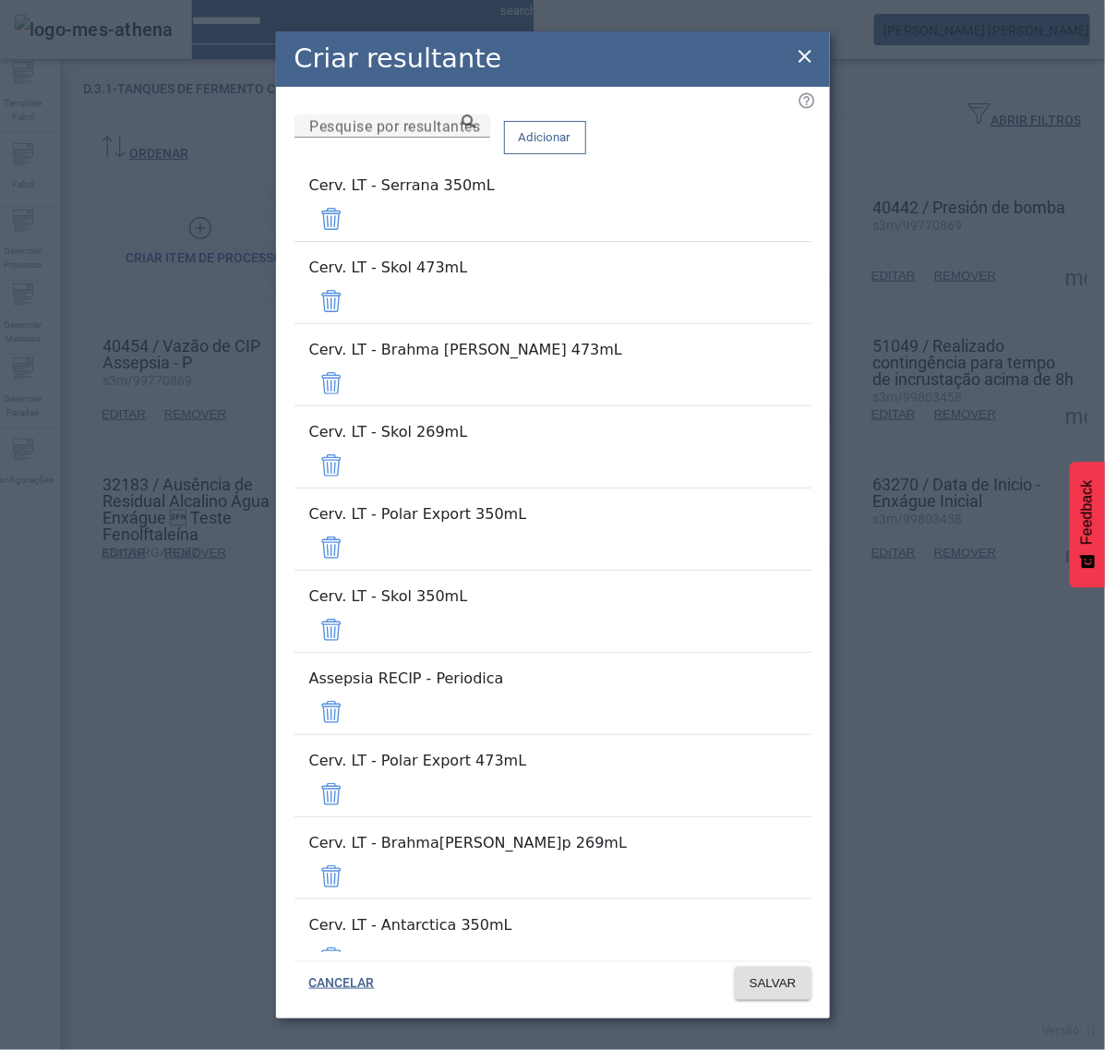
click at [354, 241] on span at bounding box center [331, 219] width 44 height 44
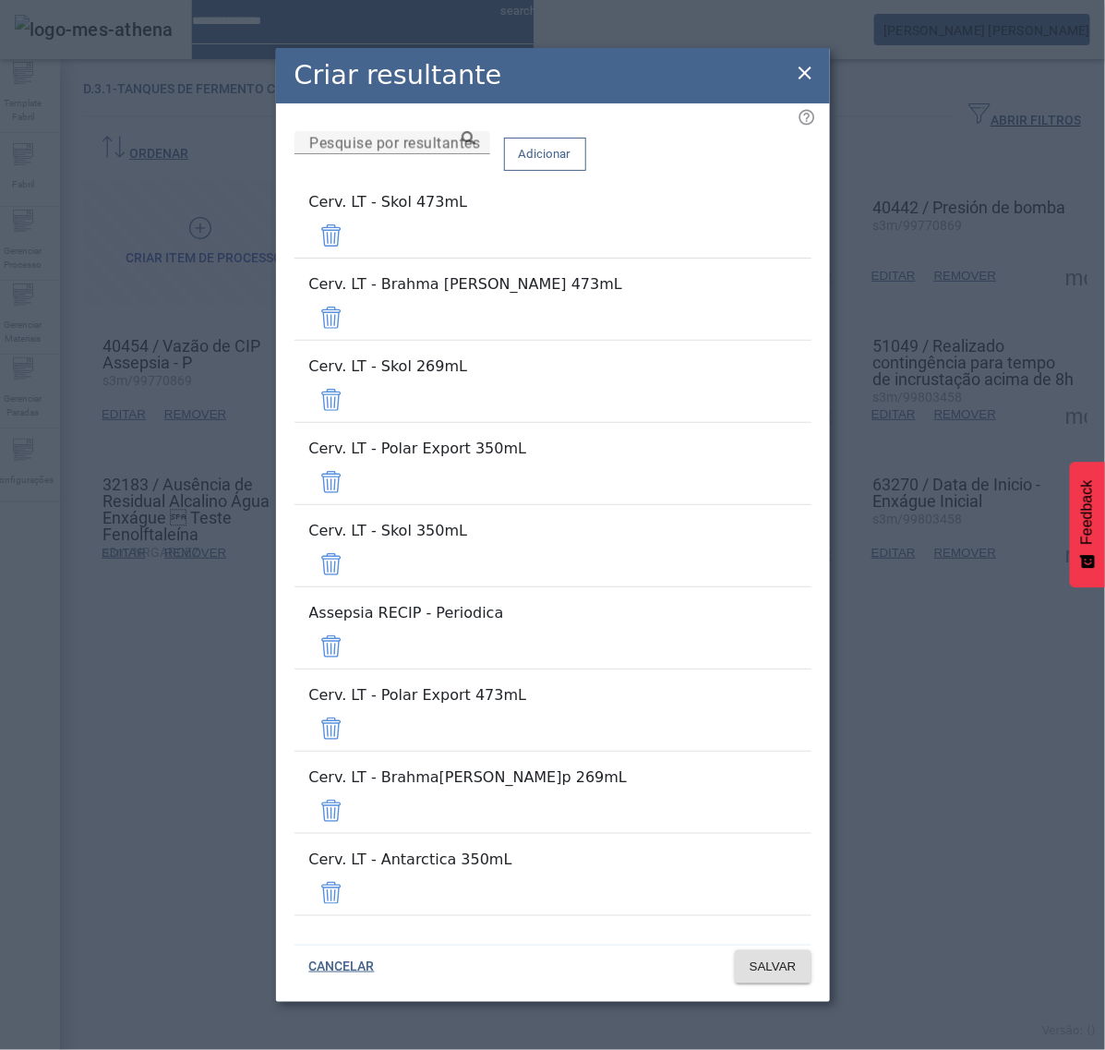
click at [354, 258] on span at bounding box center [331, 235] width 44 height 44
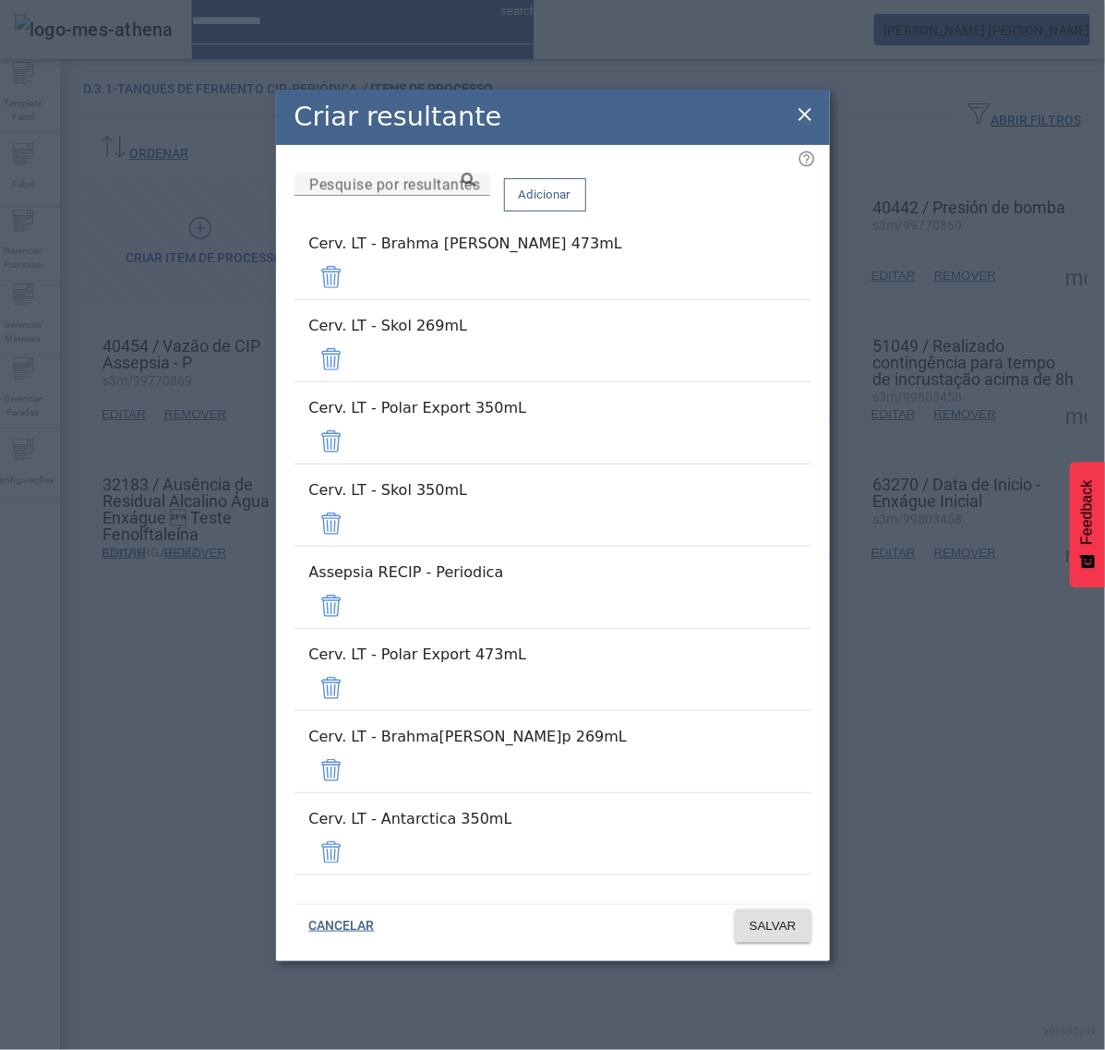
click at [354, 299] on span at bounding box center [331, 277] width 44 height 44
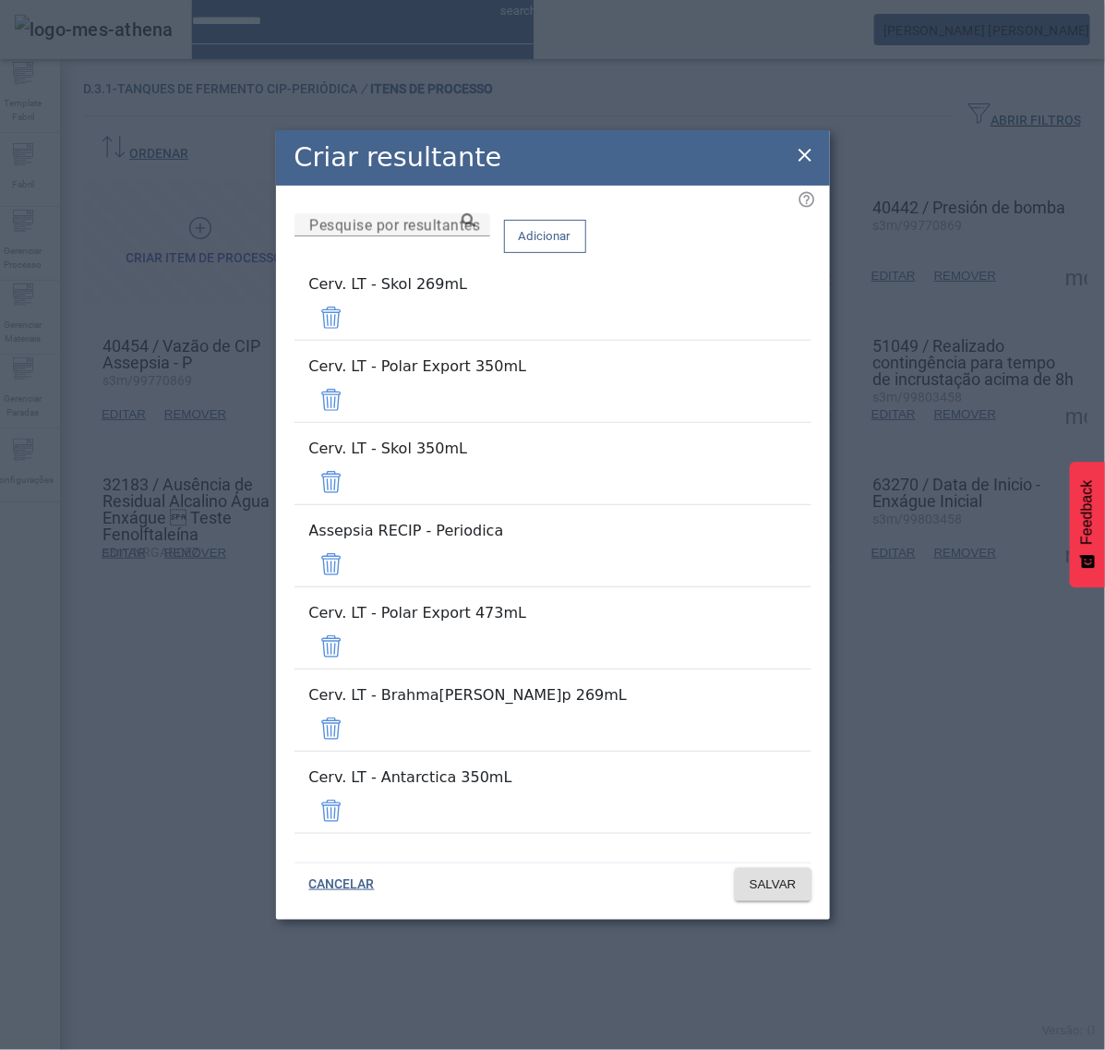
click at [354, 340] on span at bounding box center [331, 318] width 44 height 44
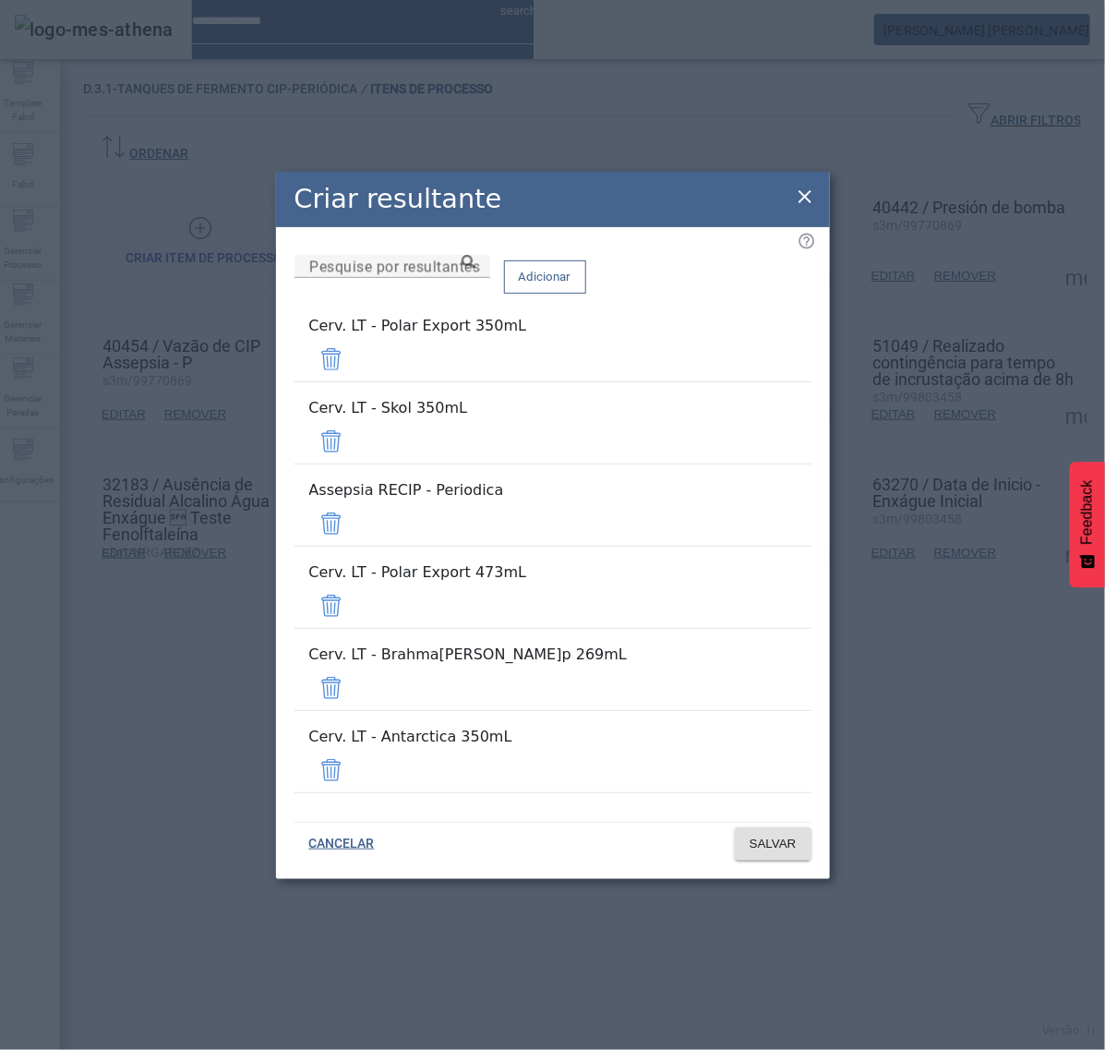
click at [354, 381] on span at bounding box center [331, 359] width 44 height 44
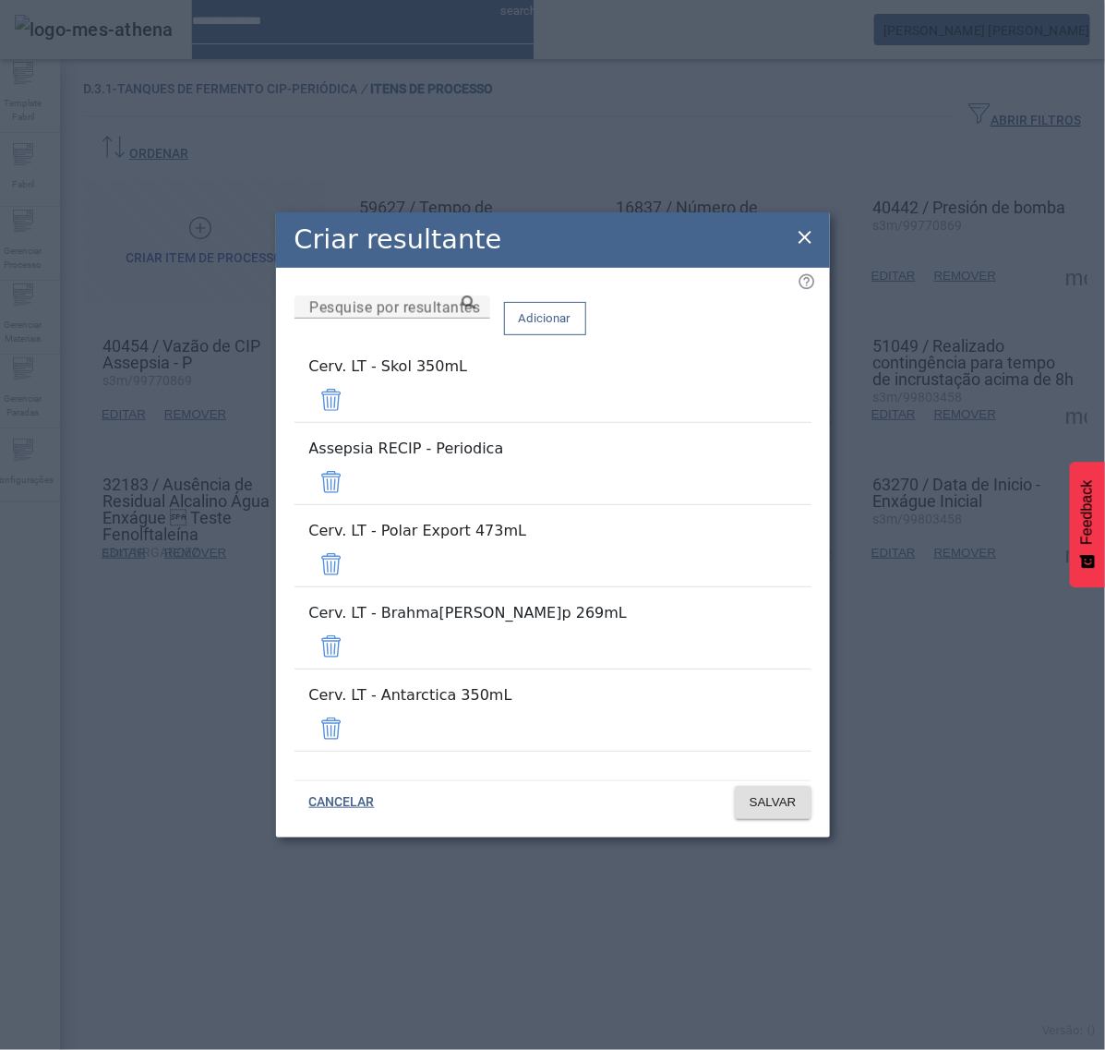
click at [354, 422] on span at bounding box center [331, 400] width 44 height 44
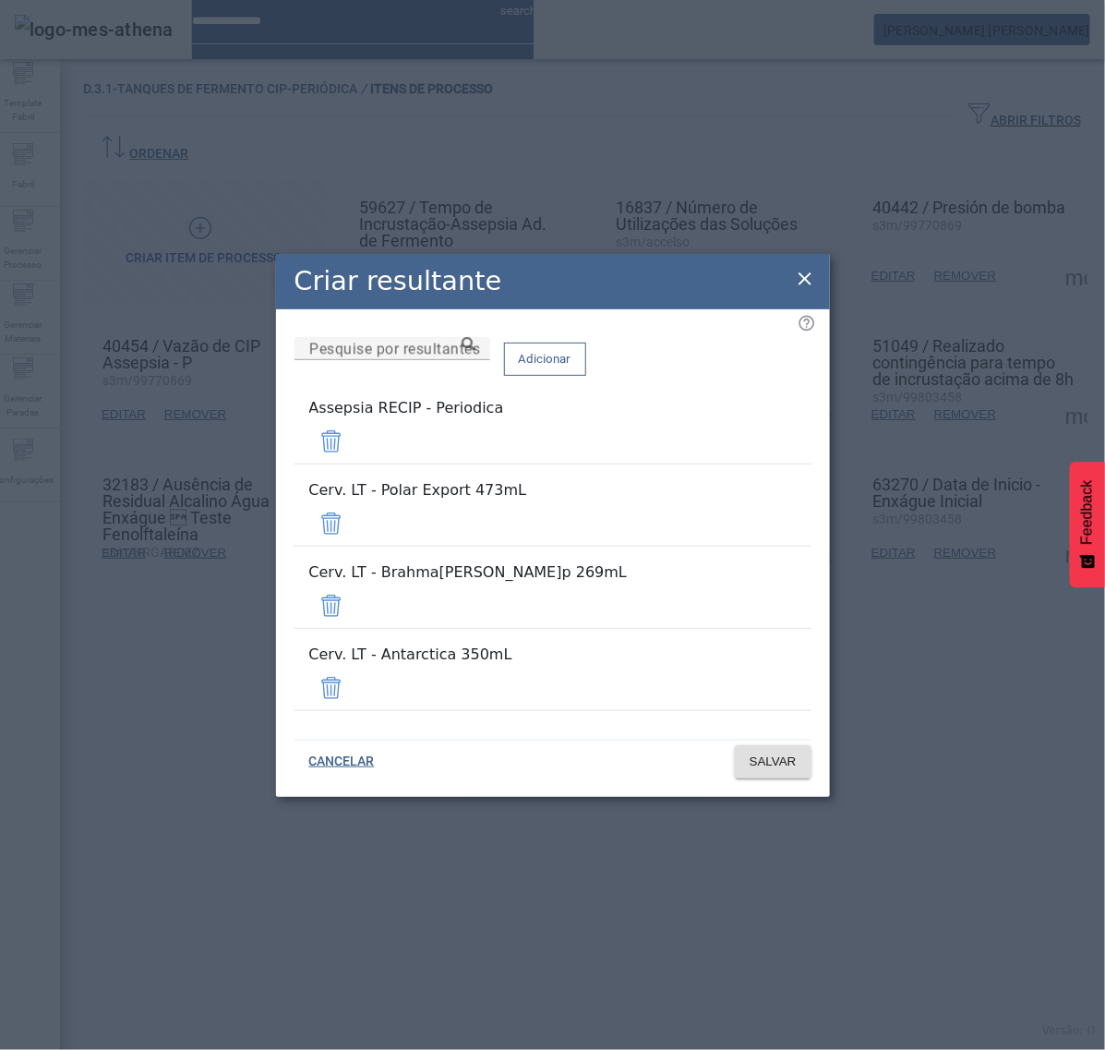
click at [354, 464] on span at bounding box center [331, 441] width 44 height 44
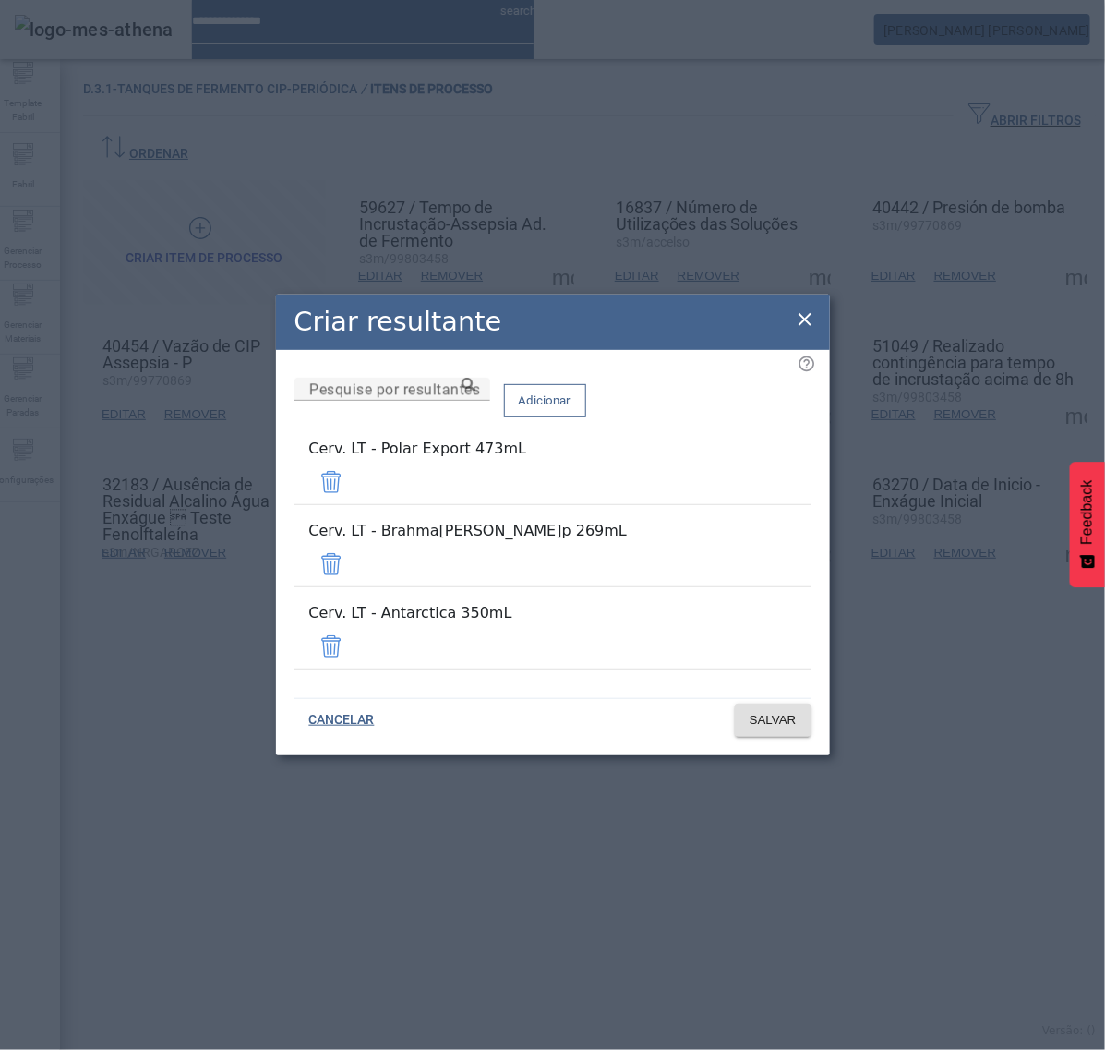
click at [354, 504] on span at bounding box center [331, 482] width 44 height 44
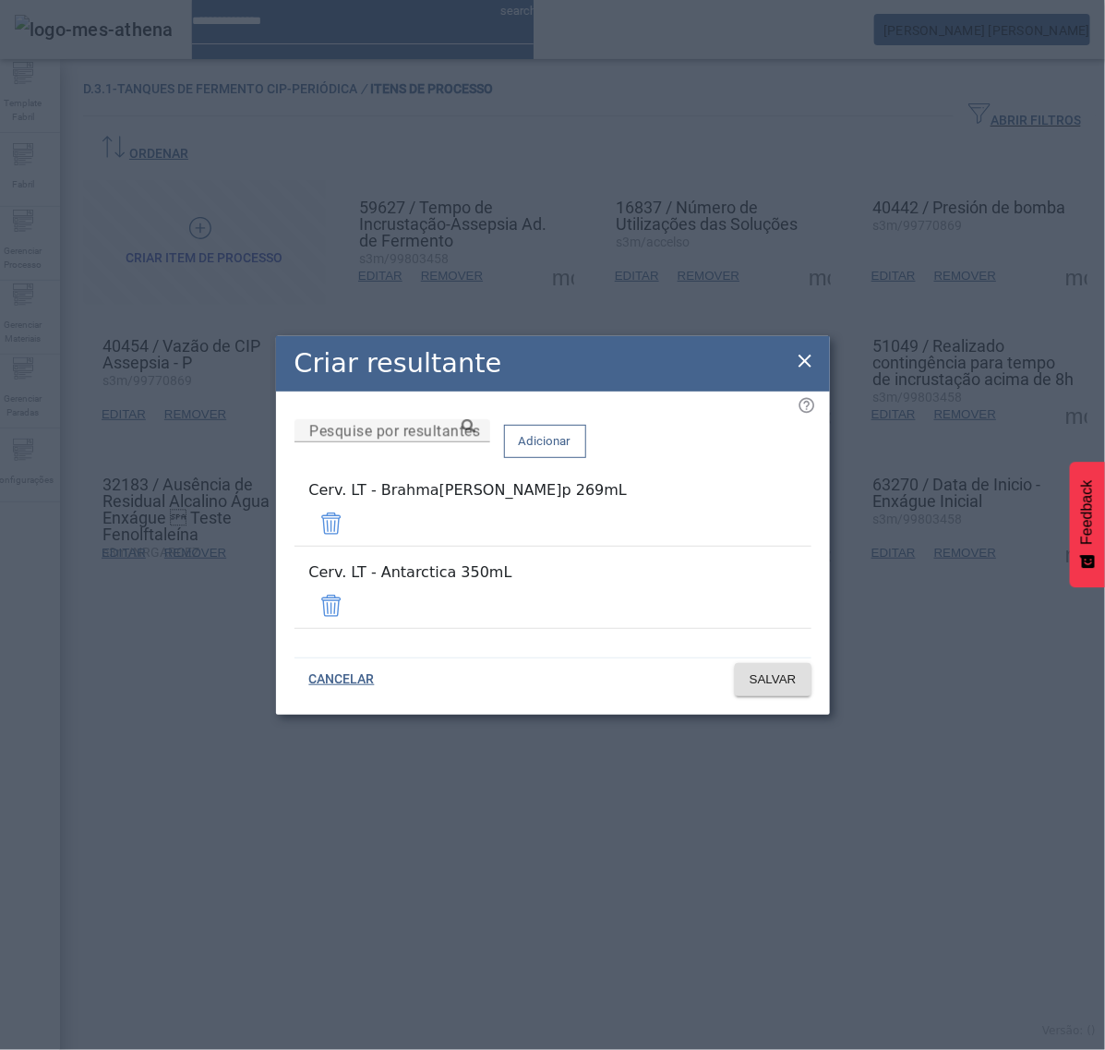
click at [354, 532] on span at bounding box center [331, 523] width 44 height 44
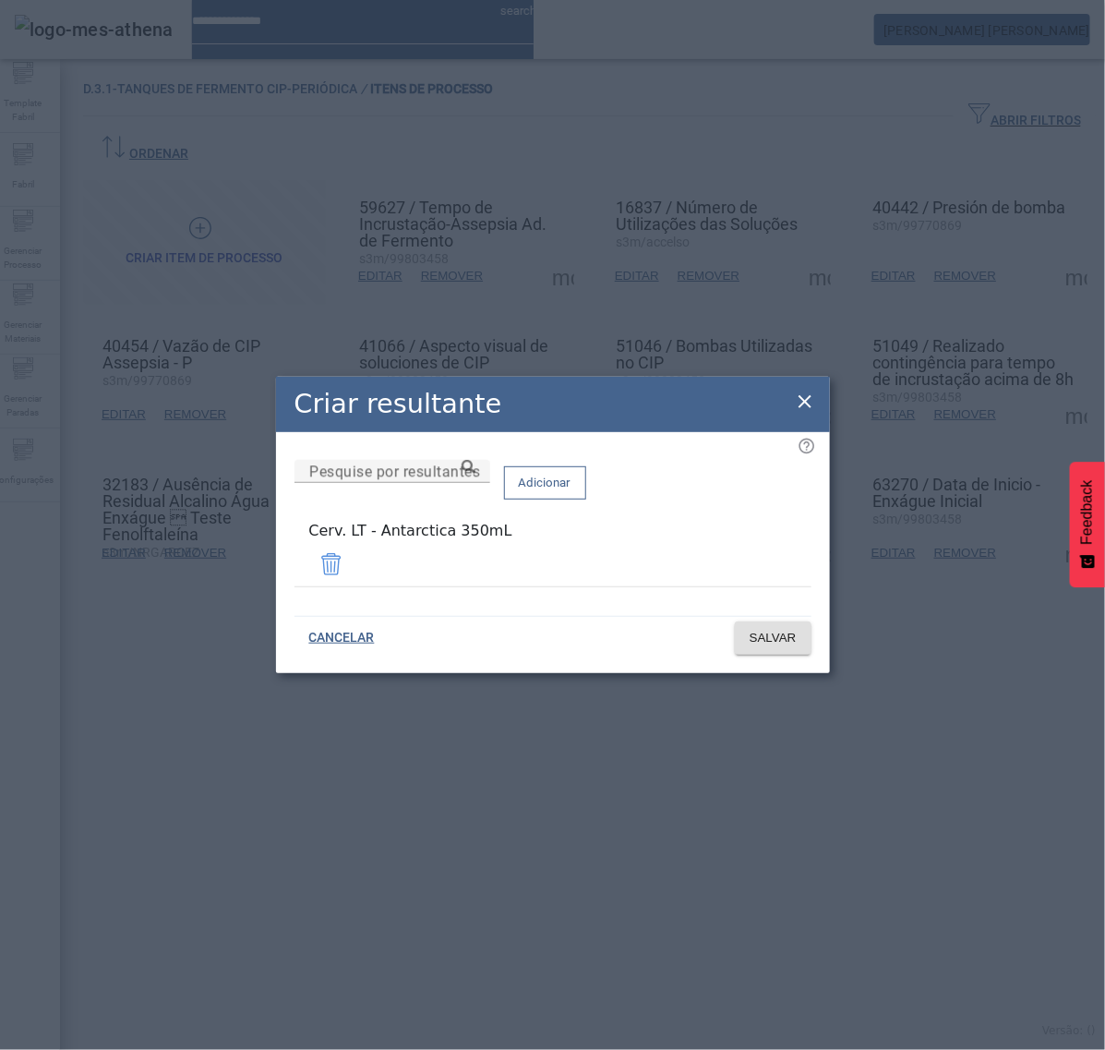
click at [354, 561] on span at bounding box center [331, 564] width 44 height 44
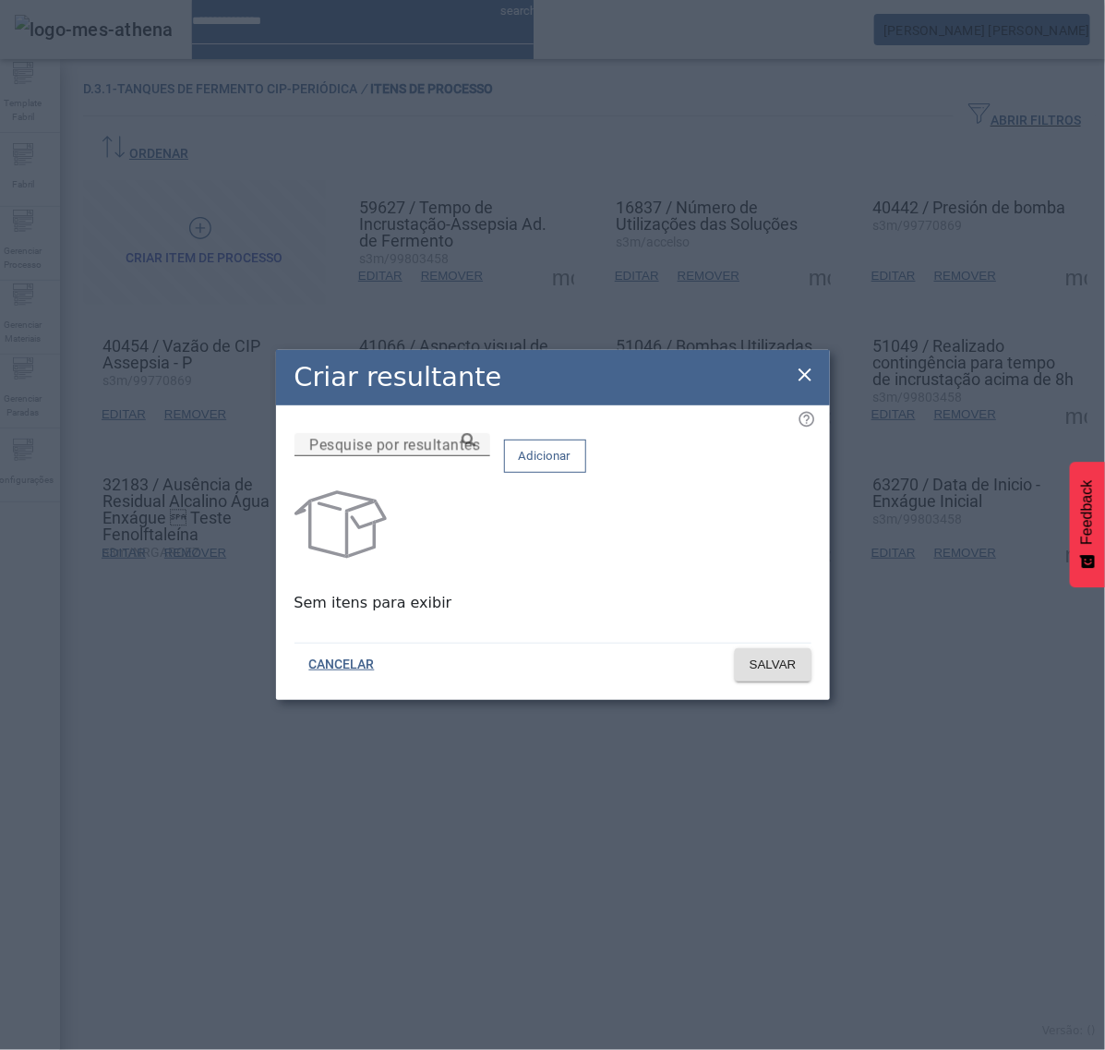
click at [476, 456] on input "Pesquise por resultantes" at bounding box center [392, 445] width 166 height 22
paste input "**********"
click at [476, 447] on icon at bounding box center [469, 440] width 14 height 14
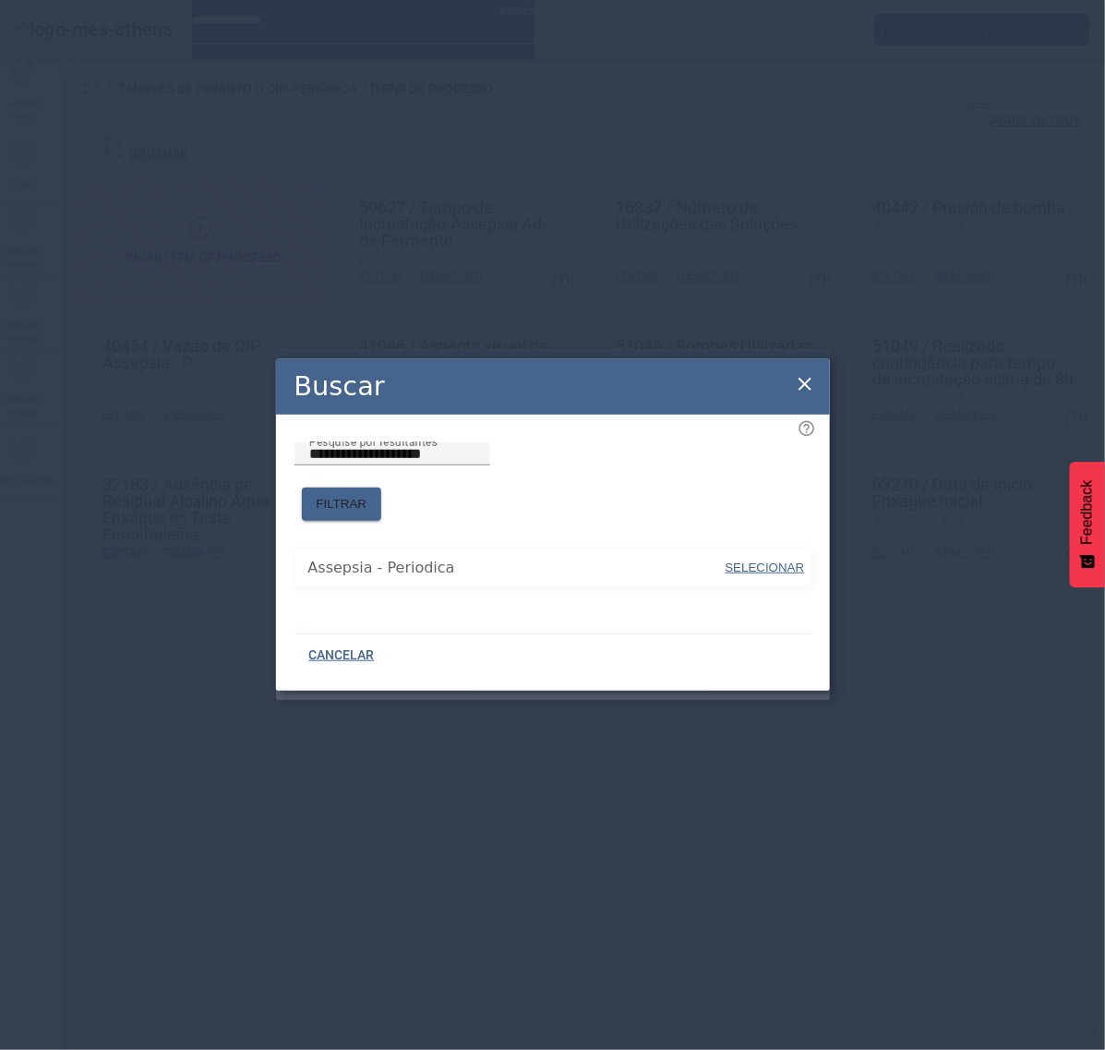
click at [764, 561] on span "SELECIONAR" at bounding box center [765, 568] width 79 height 14
type input "**********"
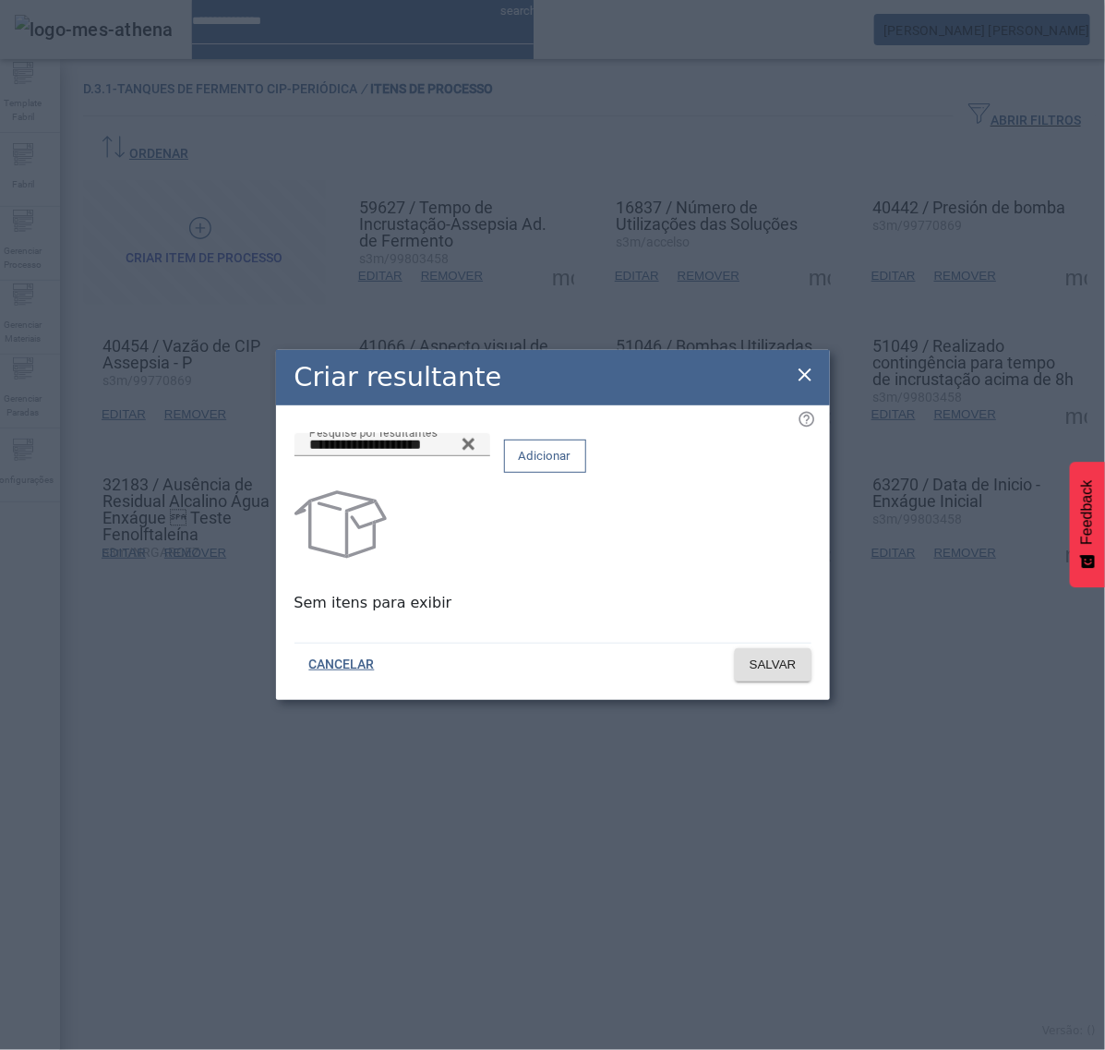
drag, startPoint x: 746, startPoint y: 469, endPoint x: 749, endPoint y: 497, distance: 27.8
click at [572, 465] on span "Adicionar" at bounding box center [545, 456] width 53 height 18
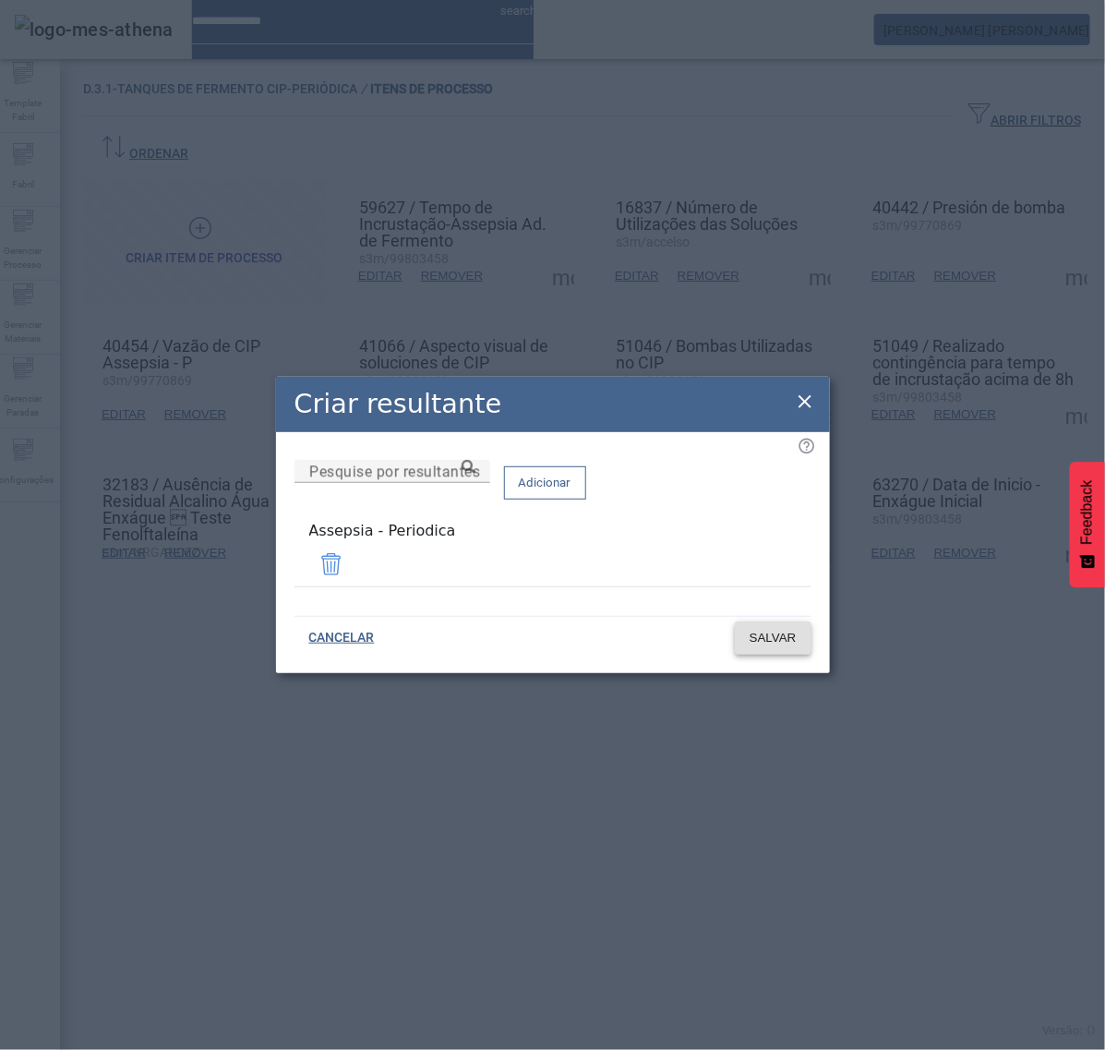
click at [768, 620] on span at bounding box center [773, 638] width 77 height 44
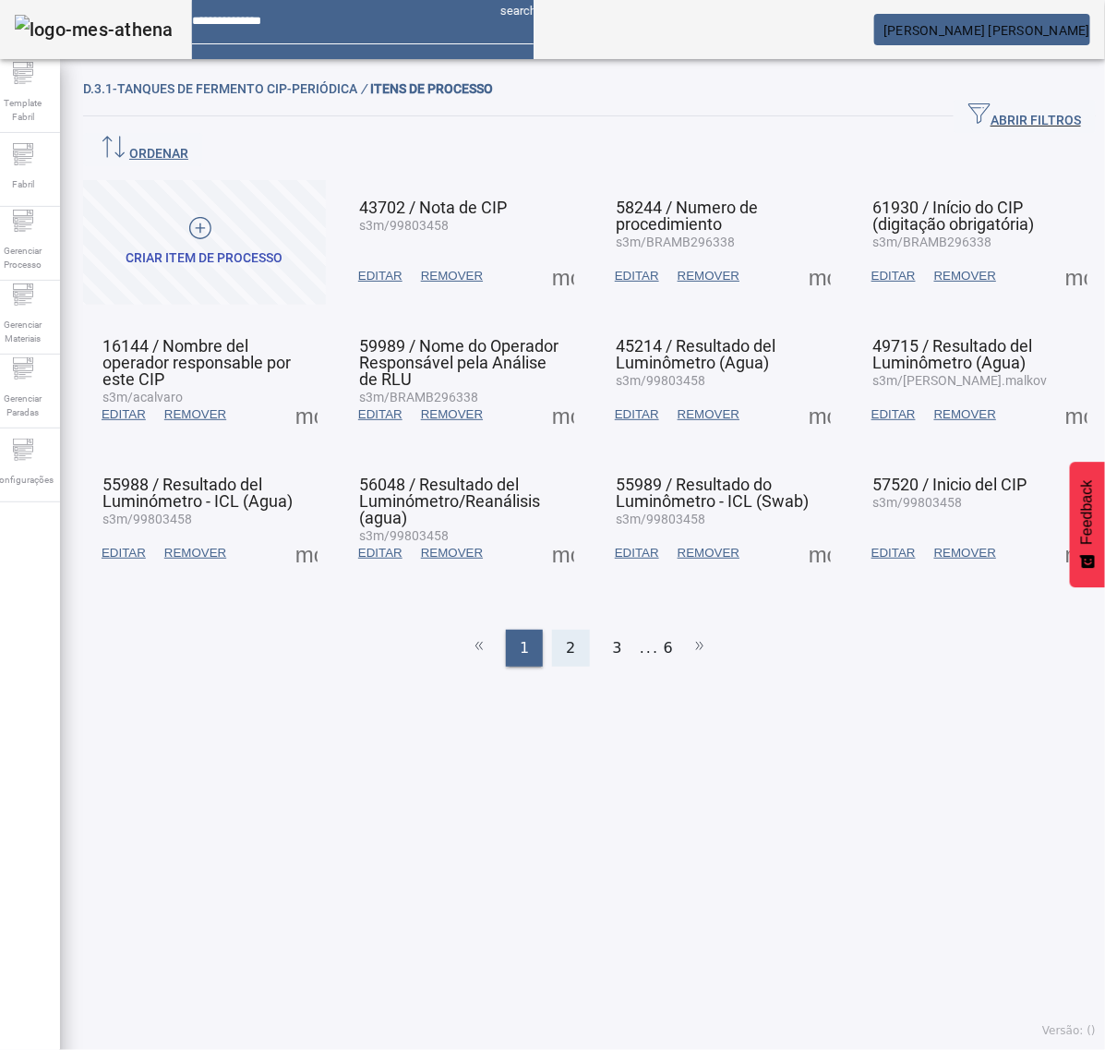
click at [566, 637] on span "2" at bounding box center [570, 648] width 9 height 22
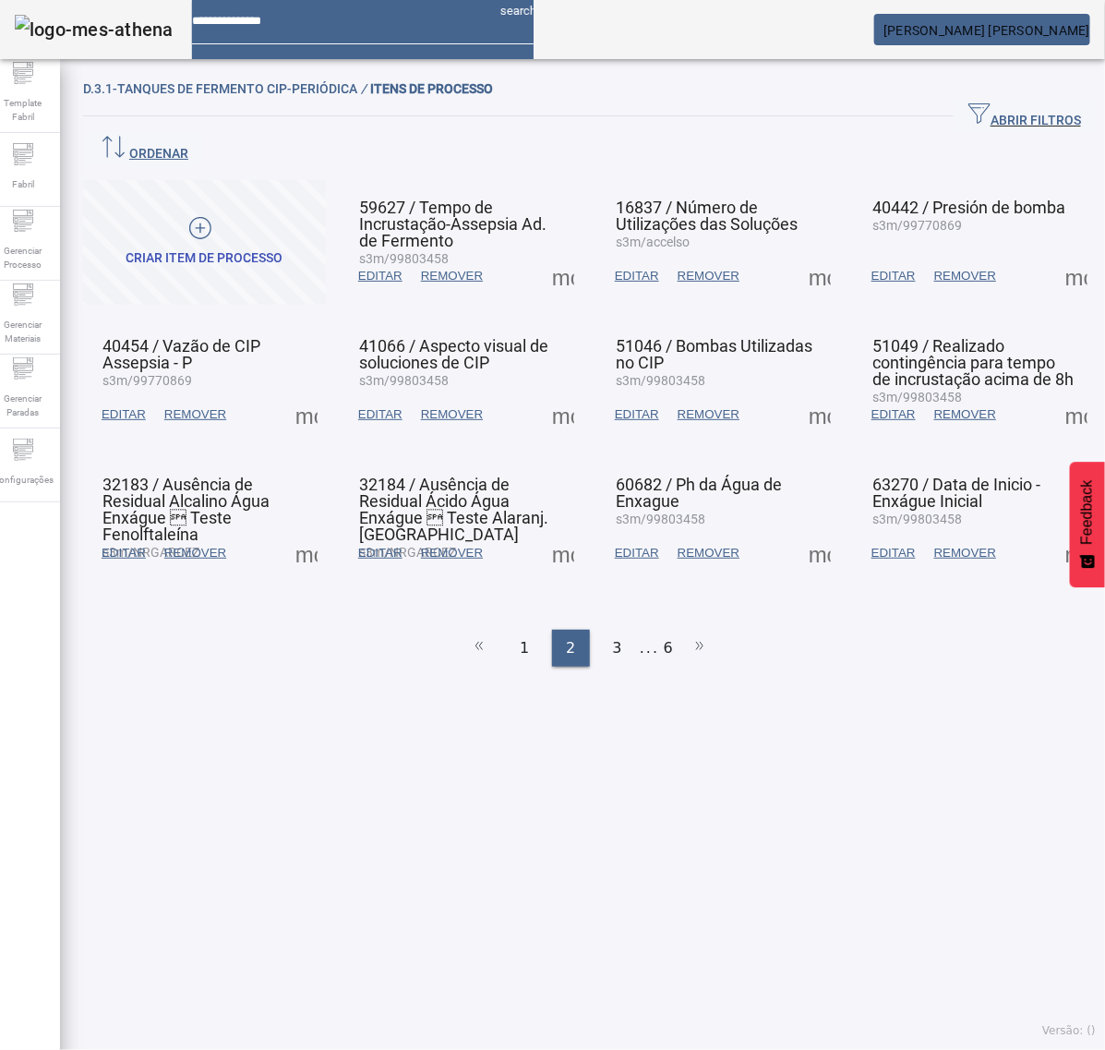
click at [798, 254] on span at bounding box center [820, 276] width 44 height 44
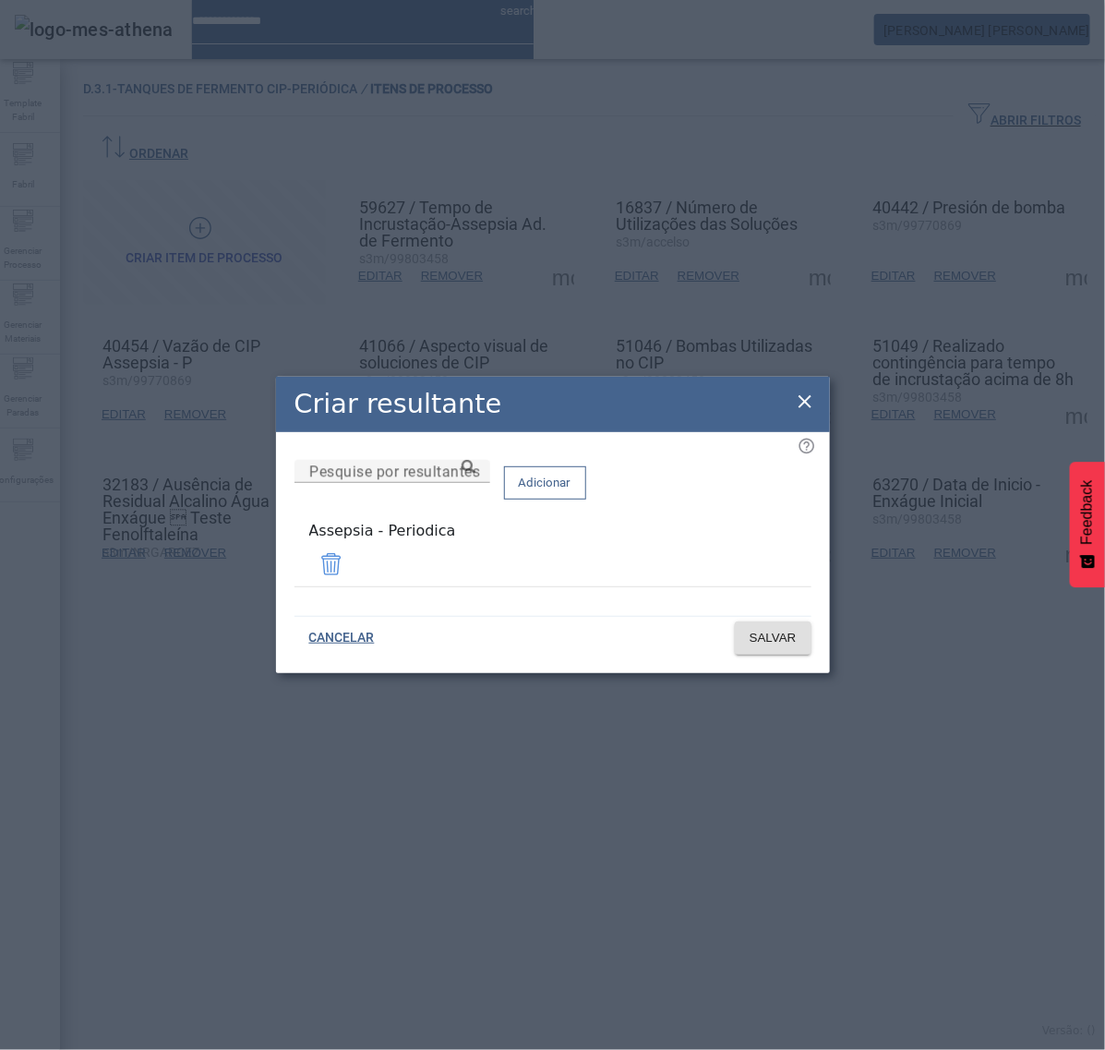
click at [802, 408] on icon at bounding box center [805, 401] width 13 height 13
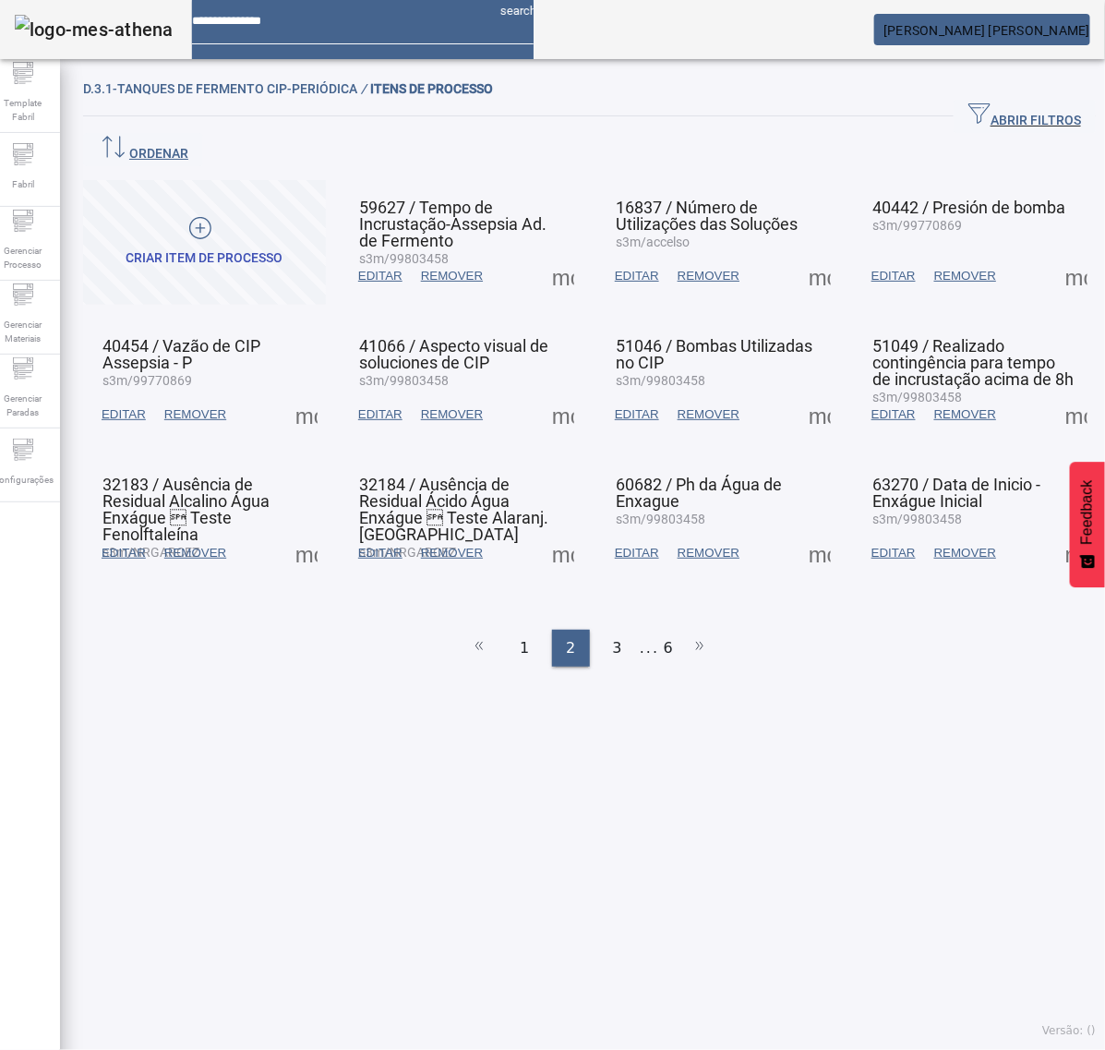
click at [1055, 254] on span at bounding box center [1077, 276] width 44 height 44
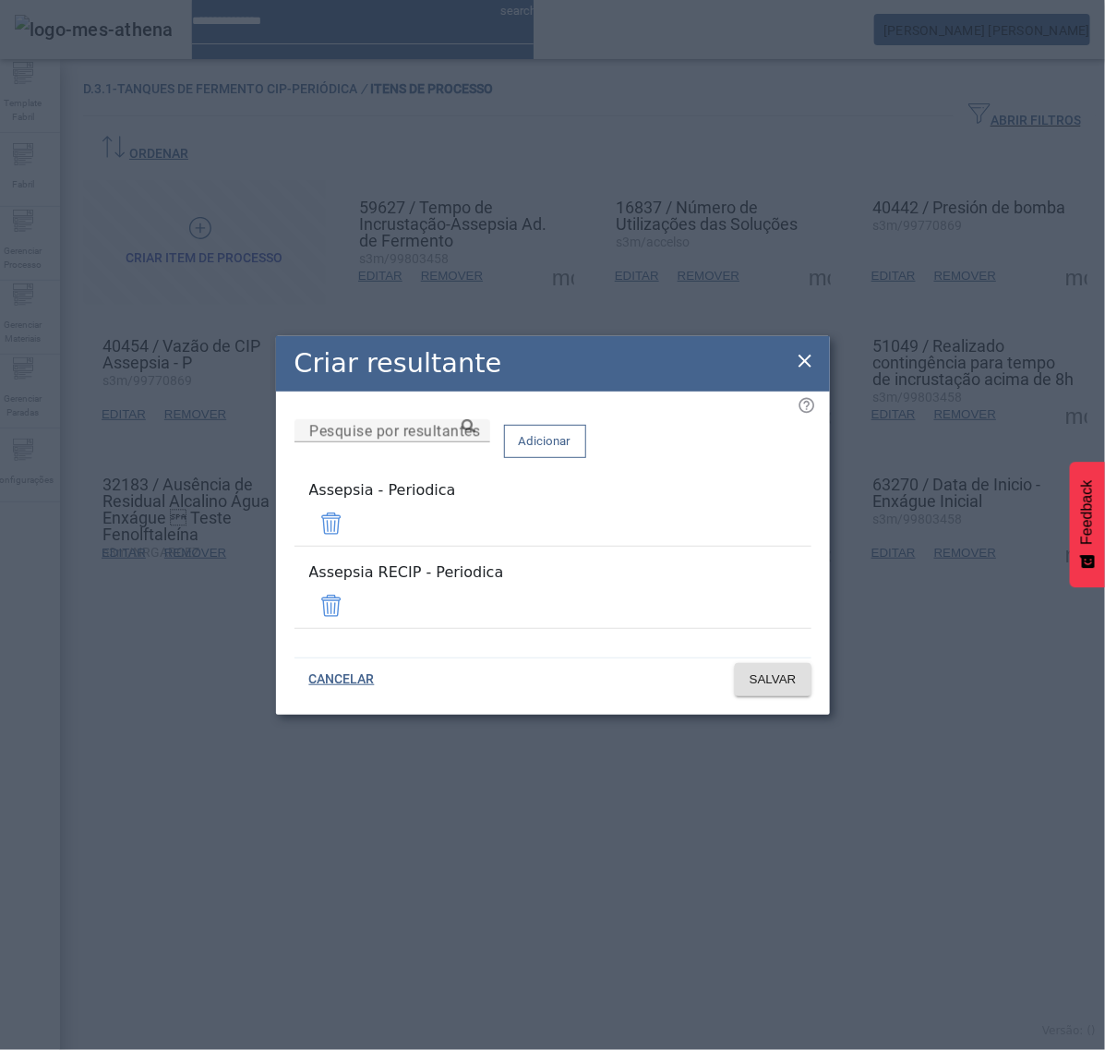
click at [354, 588] on span at bounding box center [331, 606] width 44 height 44
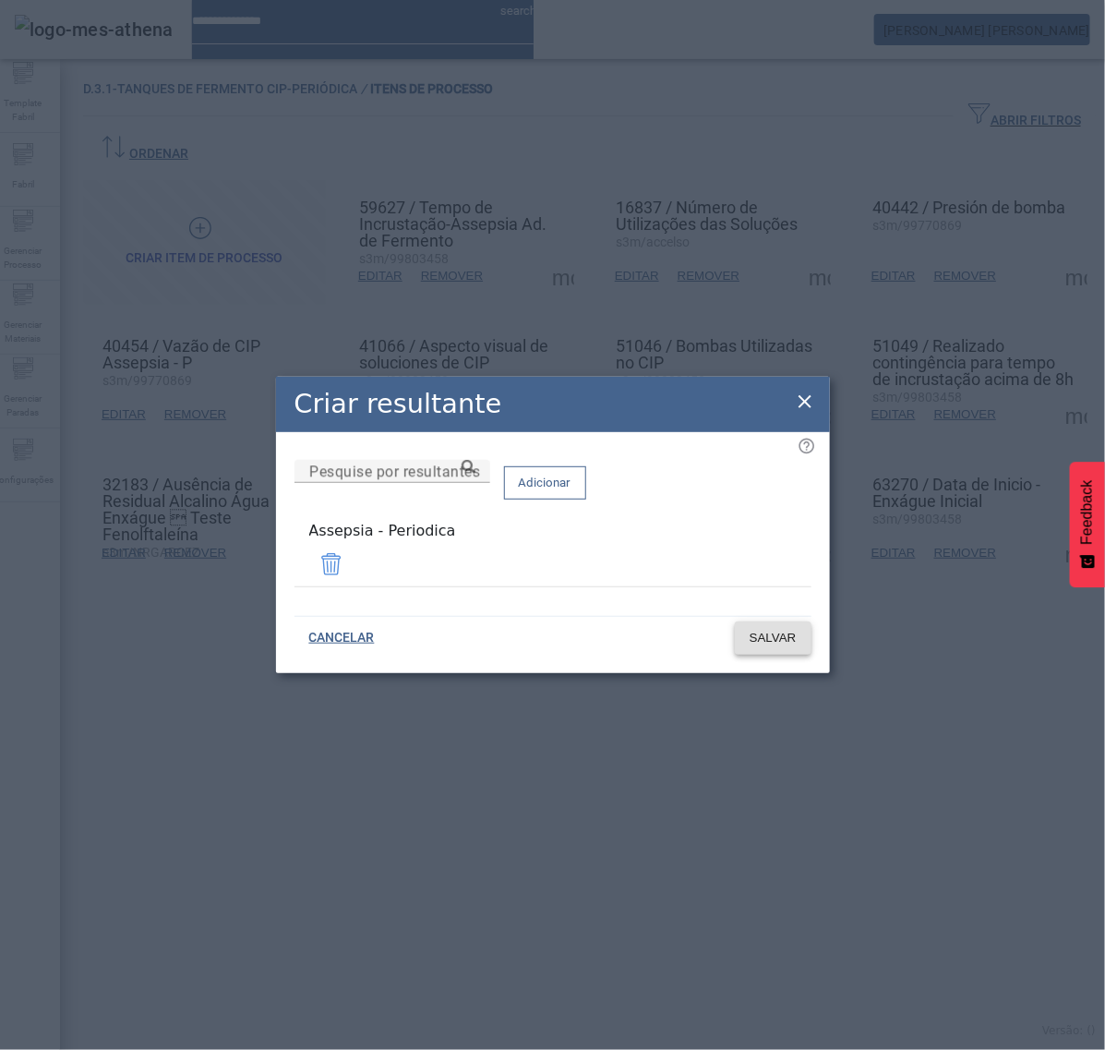
click at [795, 633] on span "SALVAR" at bounding box center [773, 638] width 47 height 18
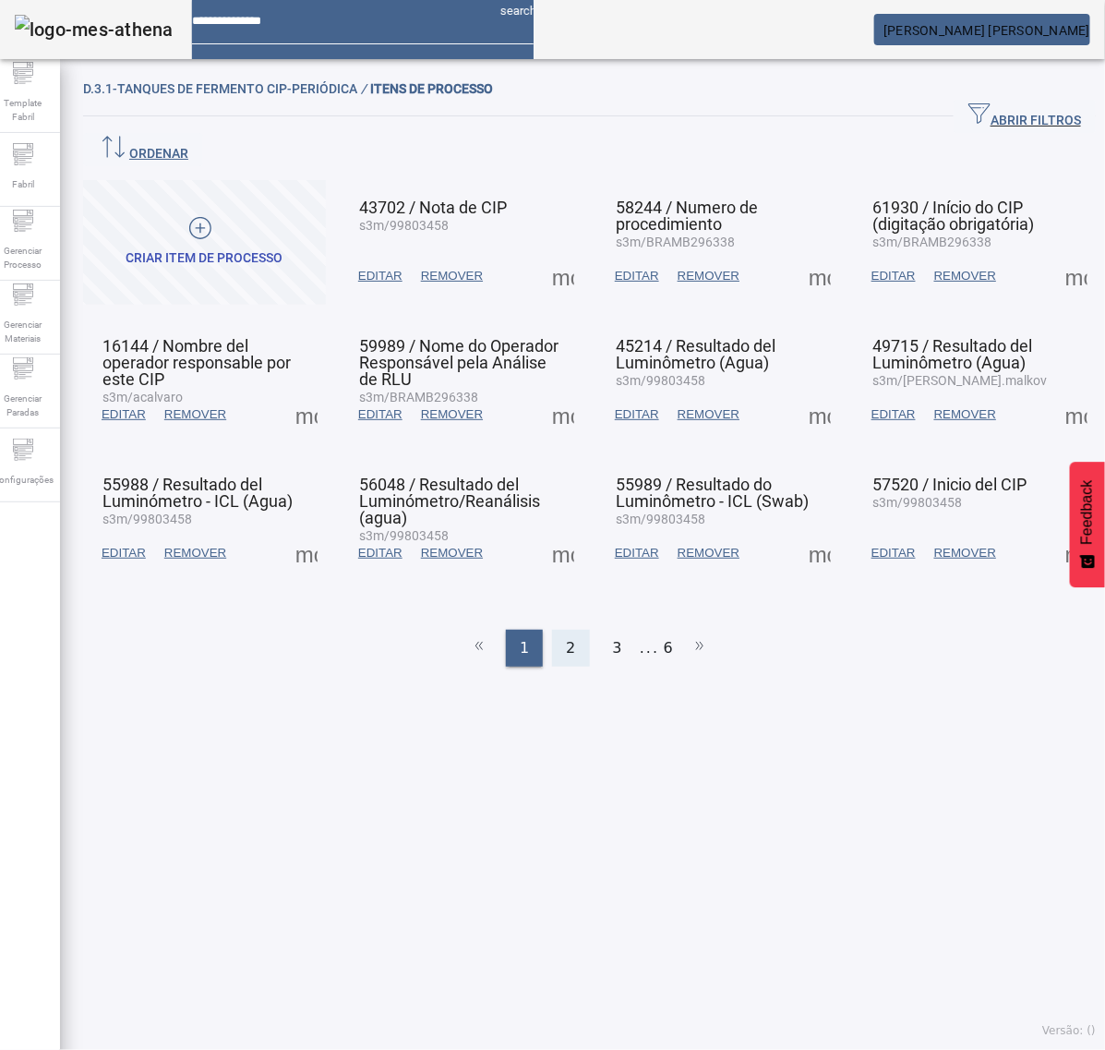
click at [557, 630] on div "2" at bounding box center [570, 648] width 37 height 37
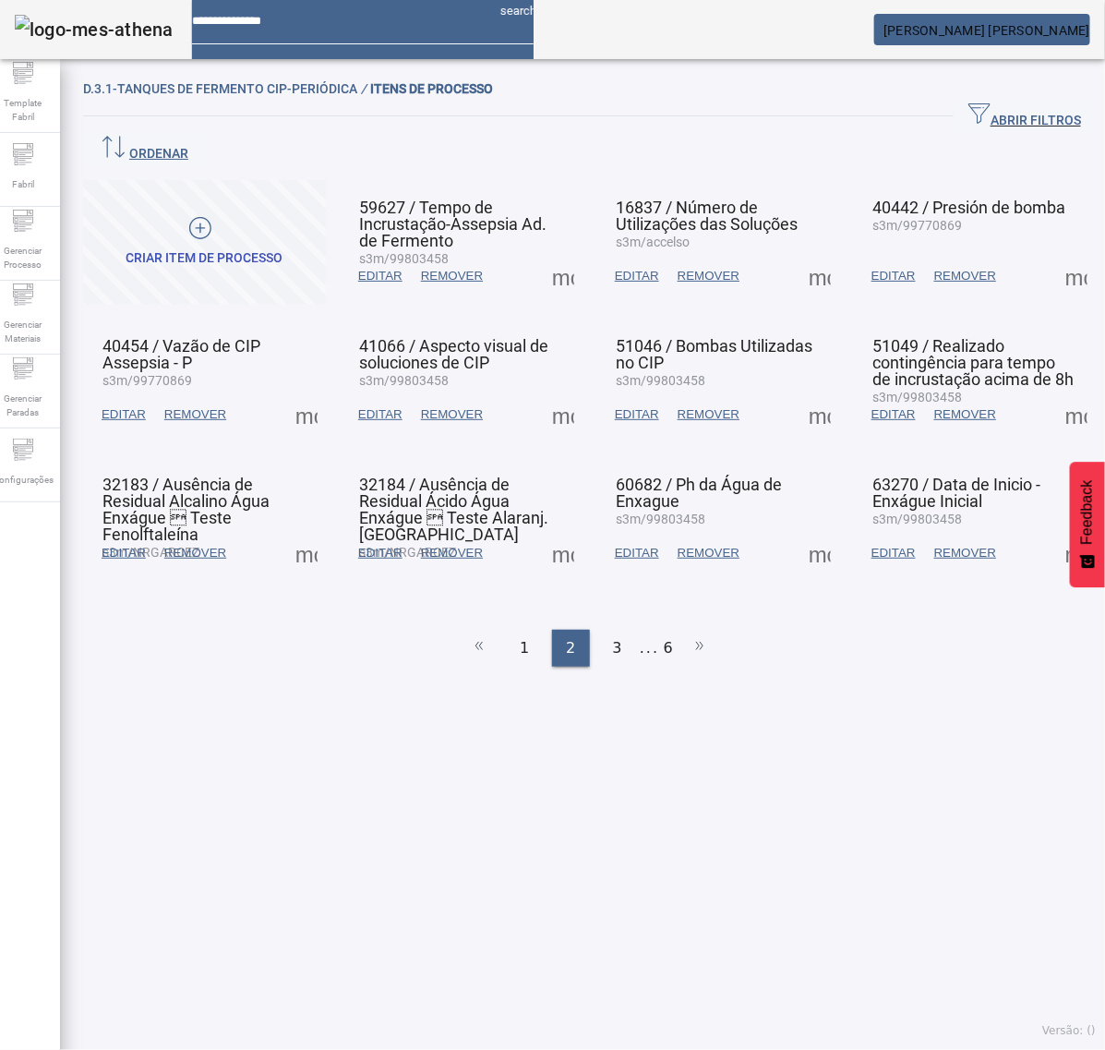
click at [310, 392] on span at bounding box center [306, 414] width 44 height 44
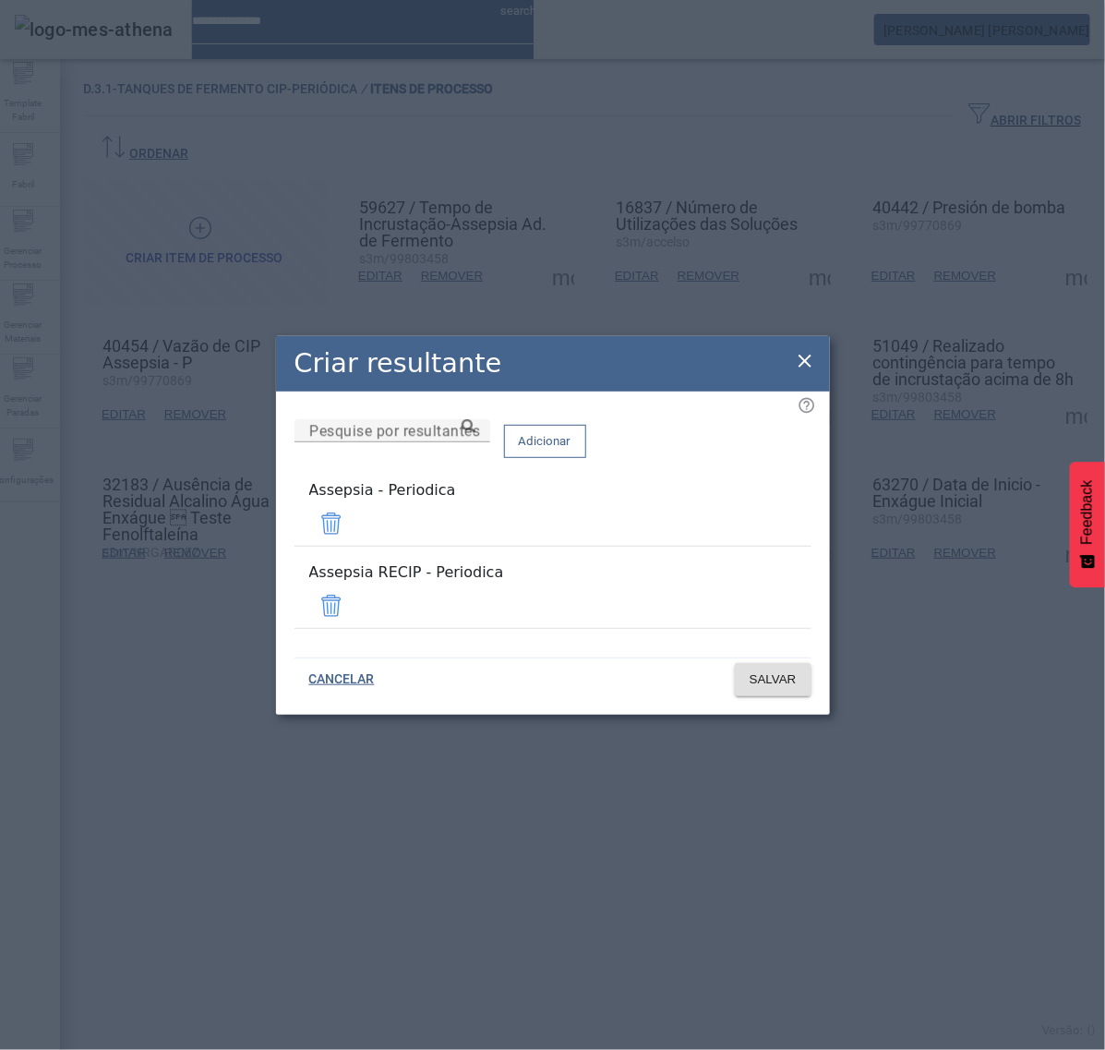
click at [354, 596] on span at bounding box center [331, 606] width 44 height 44
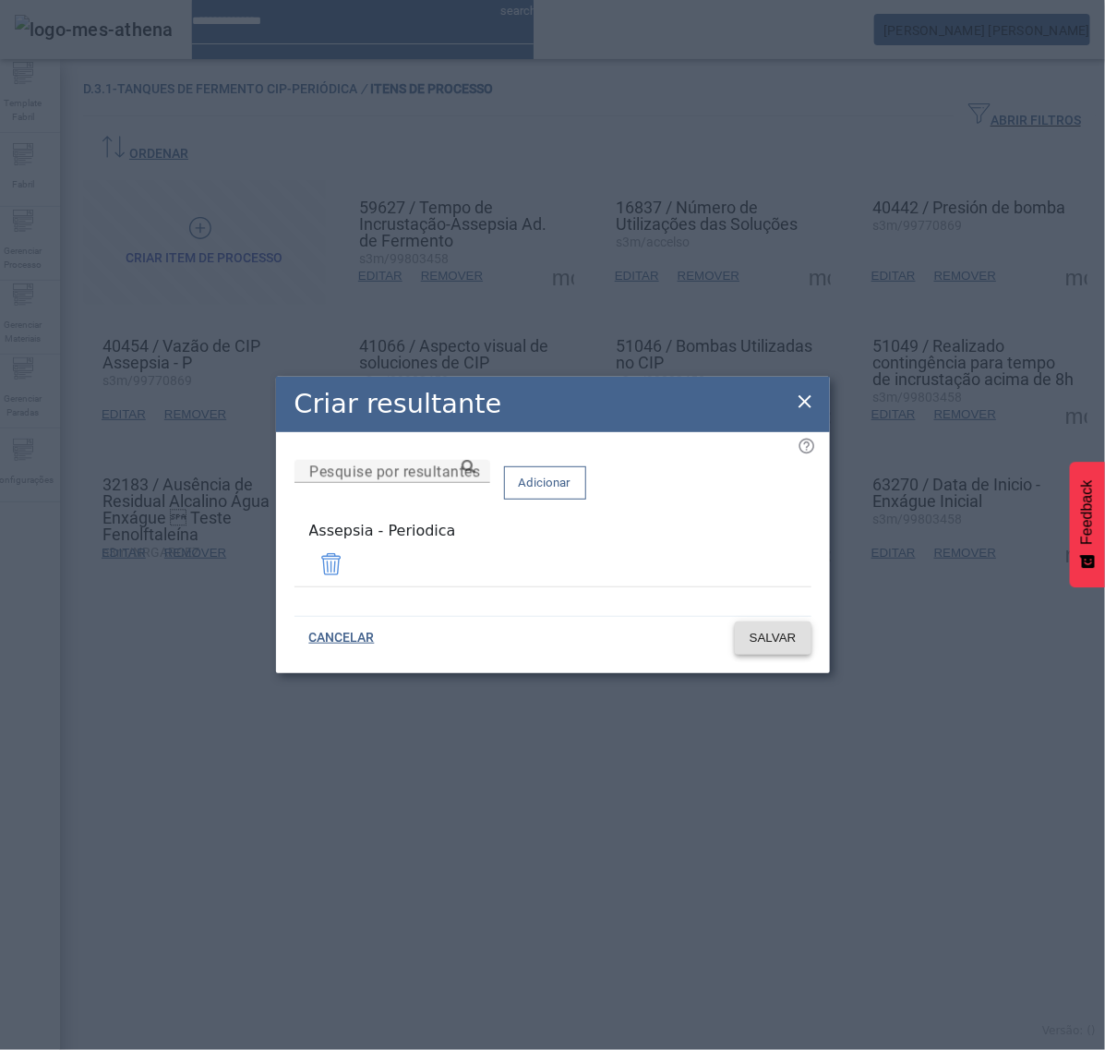
click at [790, 635] on span "SALVAR" at bounding box center [773, 638] width 47 height 18
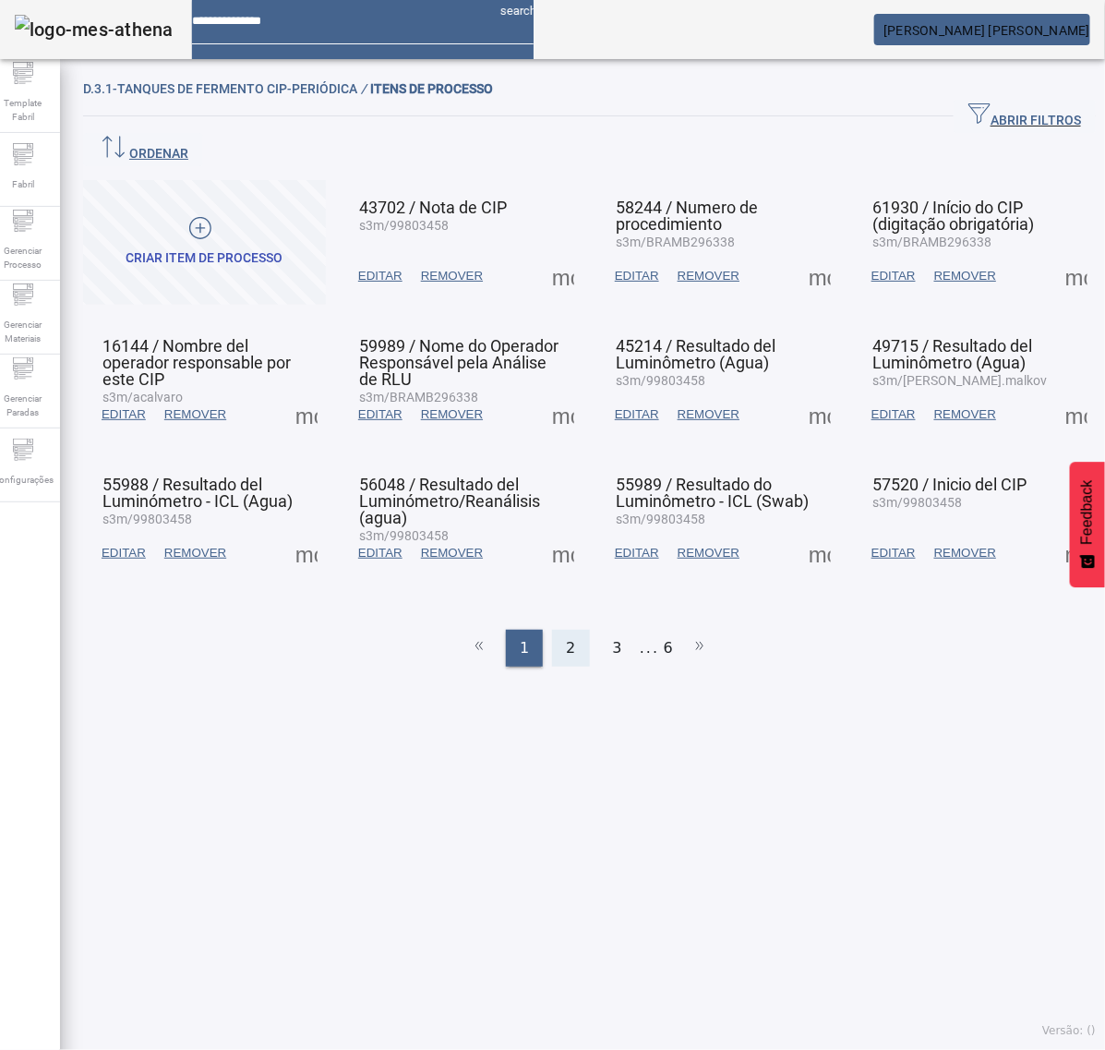
click at [566, 637] on span "2" at bounding box center [570, 648] width 9 height 22
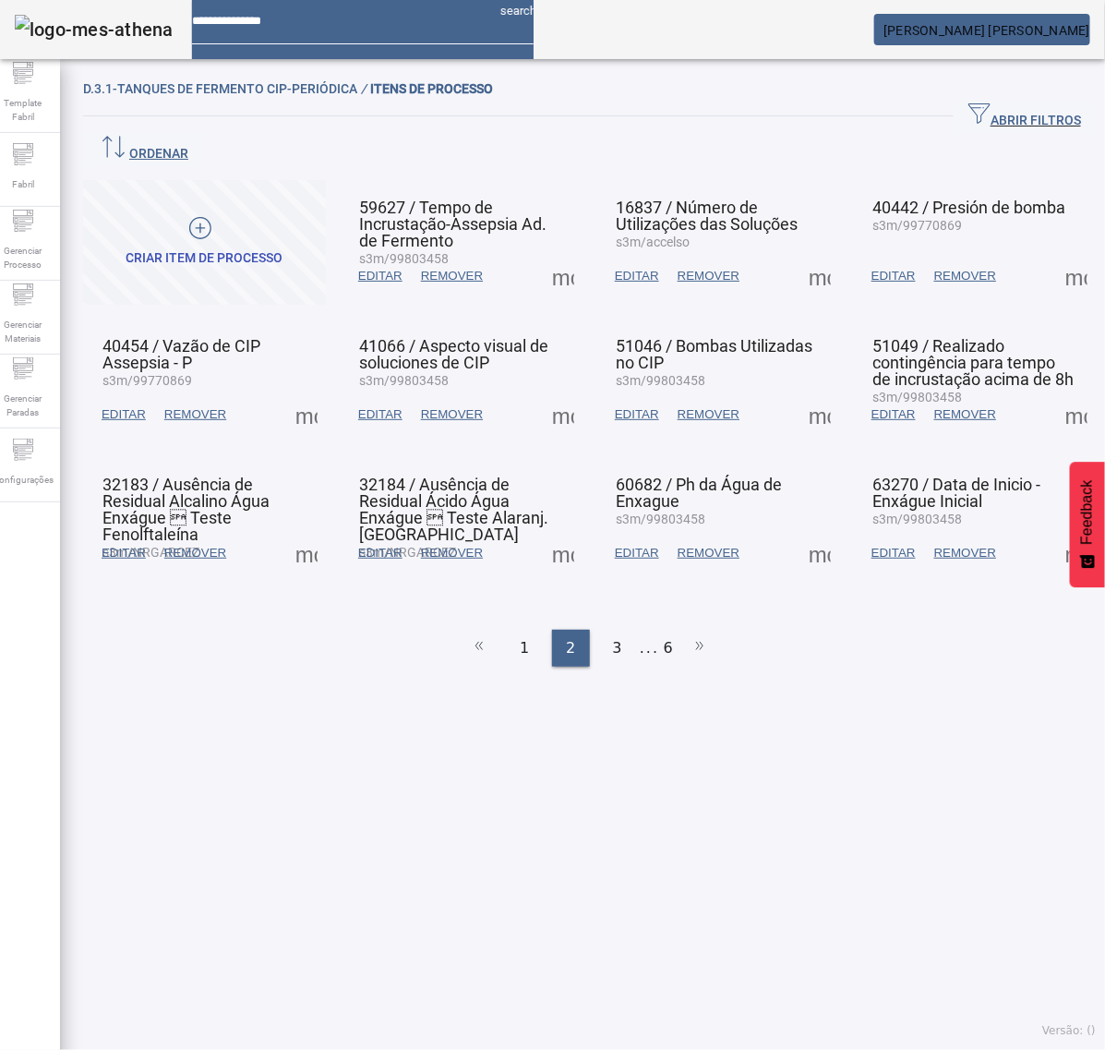
click at [309, 392] on span at bounding box center [306, 414] width 44 height 44
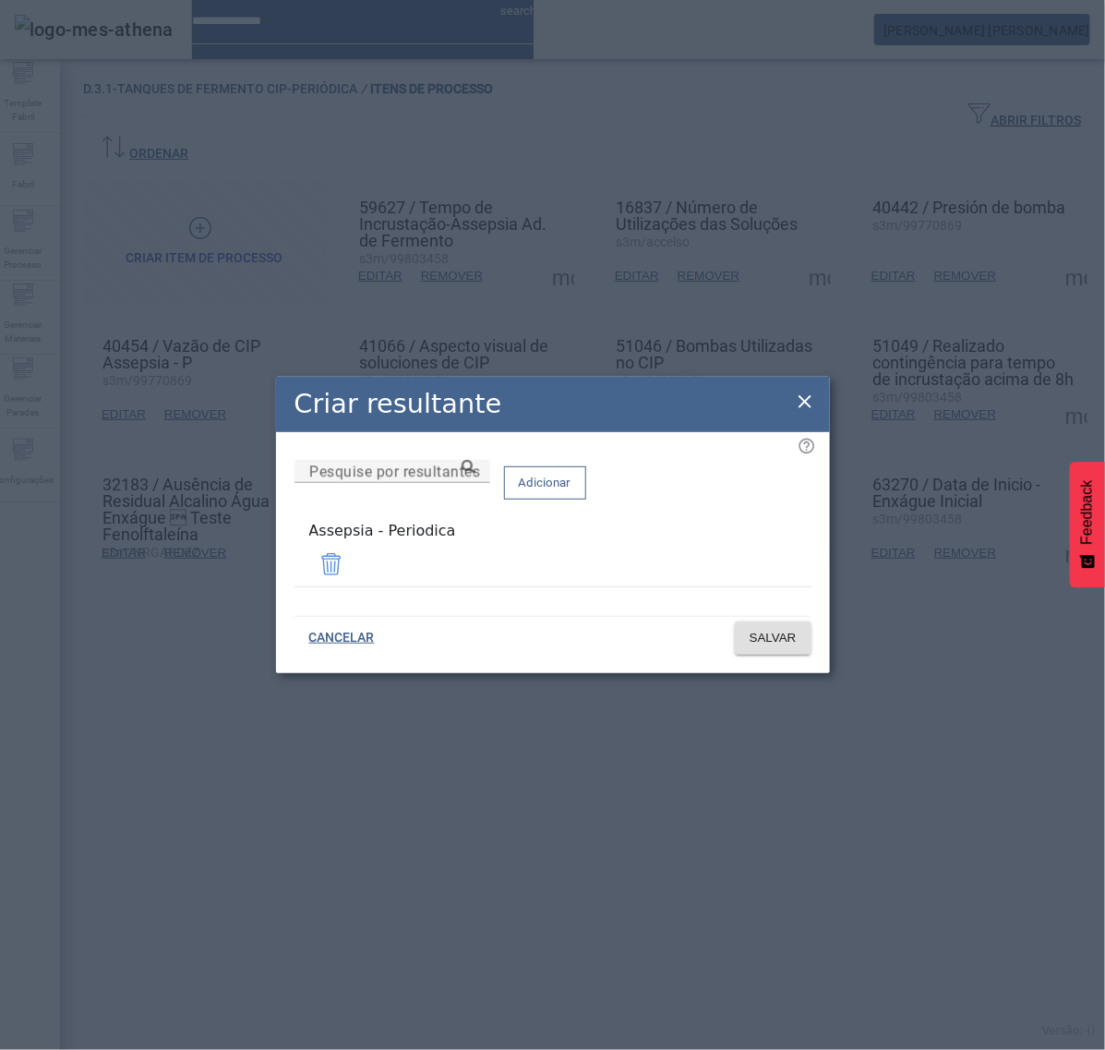
click at [801, 408] on icon at bounding box center [805, 402] width 22 height 22
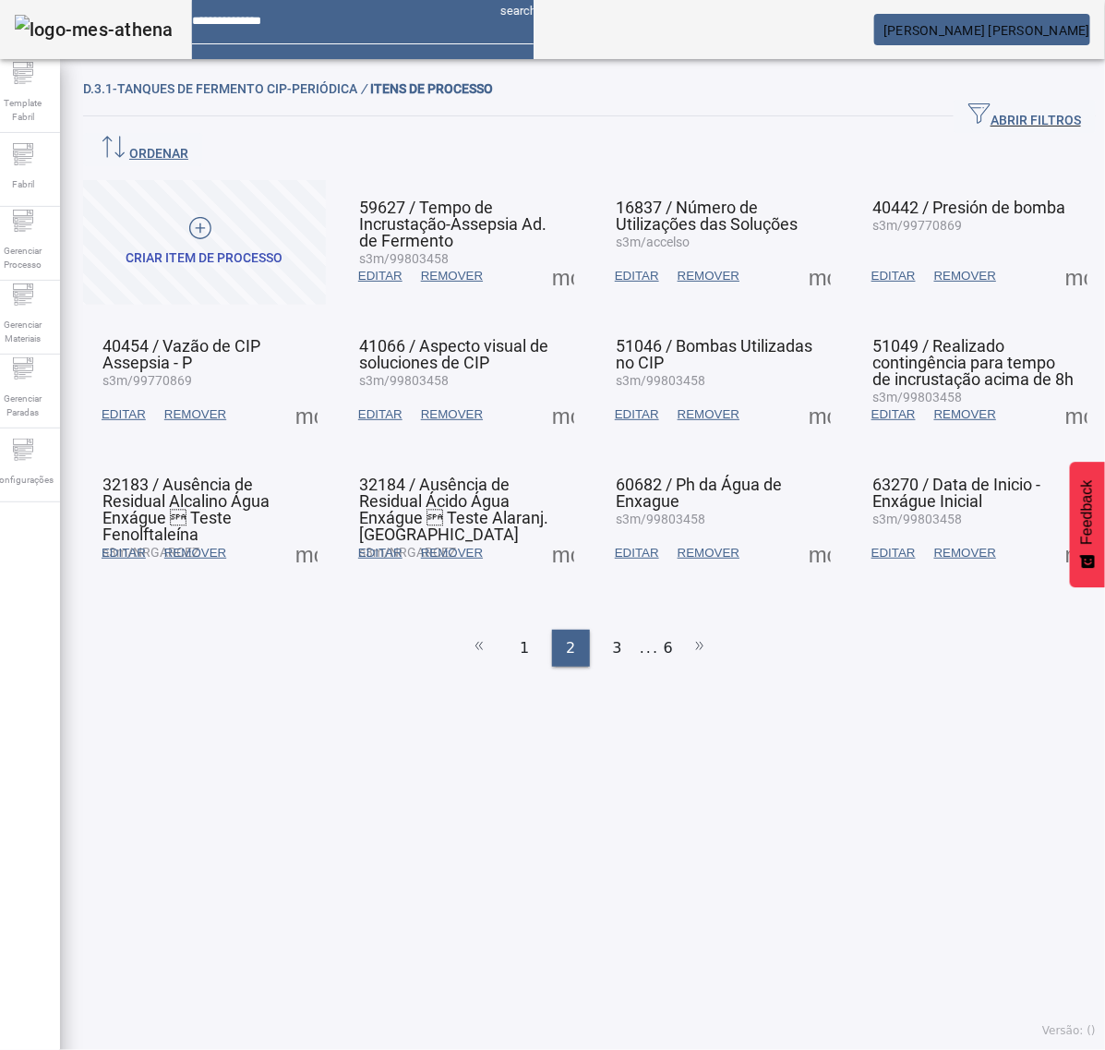
click at [548, 392] on span at bounding box center [563, 414] width 44 height 44
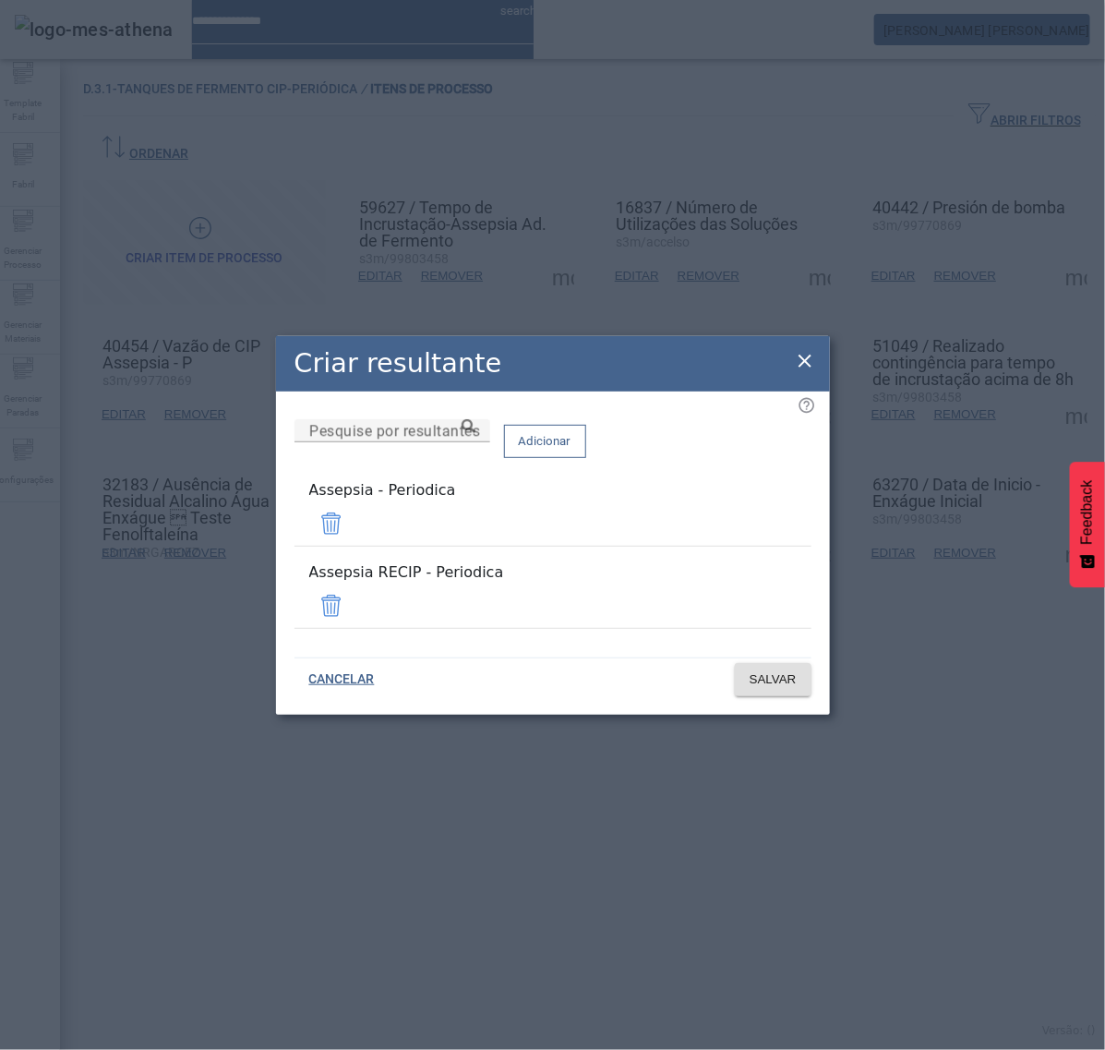
click at [354, 593] on span at bounding box center [331, 606] width 44 height 44
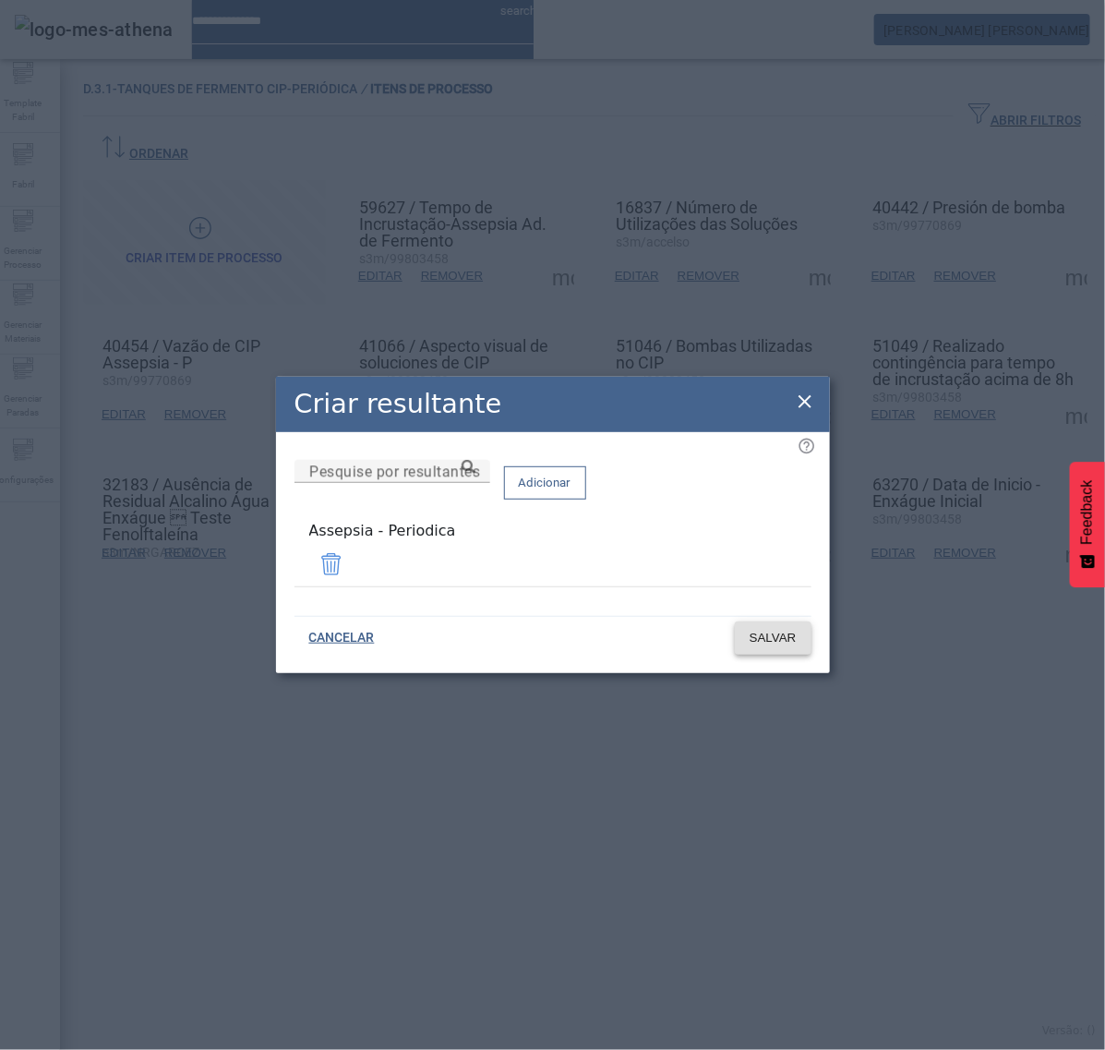
click at [783, 631] on span "SALVAR" at bounding box center [773, 638] width 47 height 18
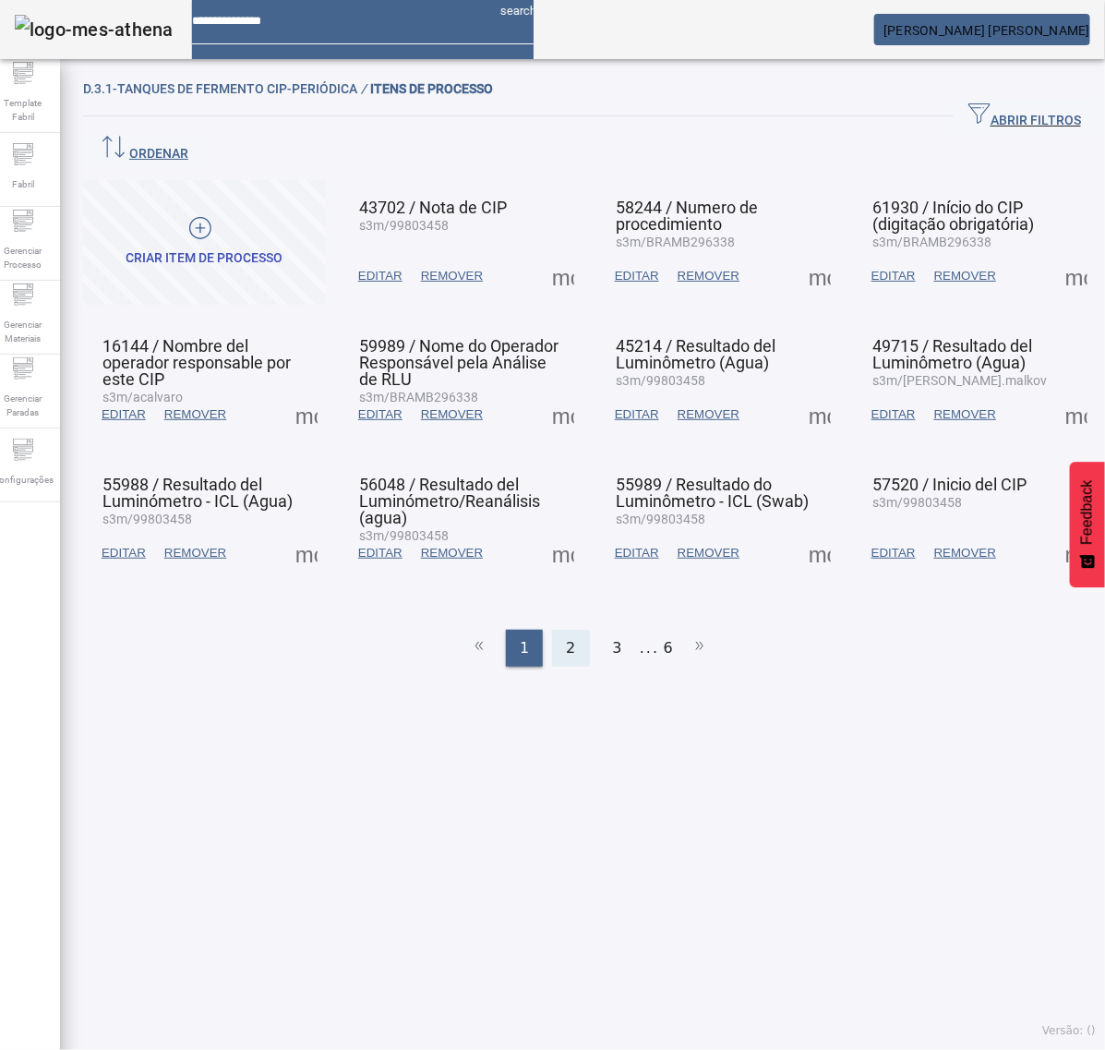
click at [569, 630] on div "2" at bounding box center [570, 648] width 37 height 37
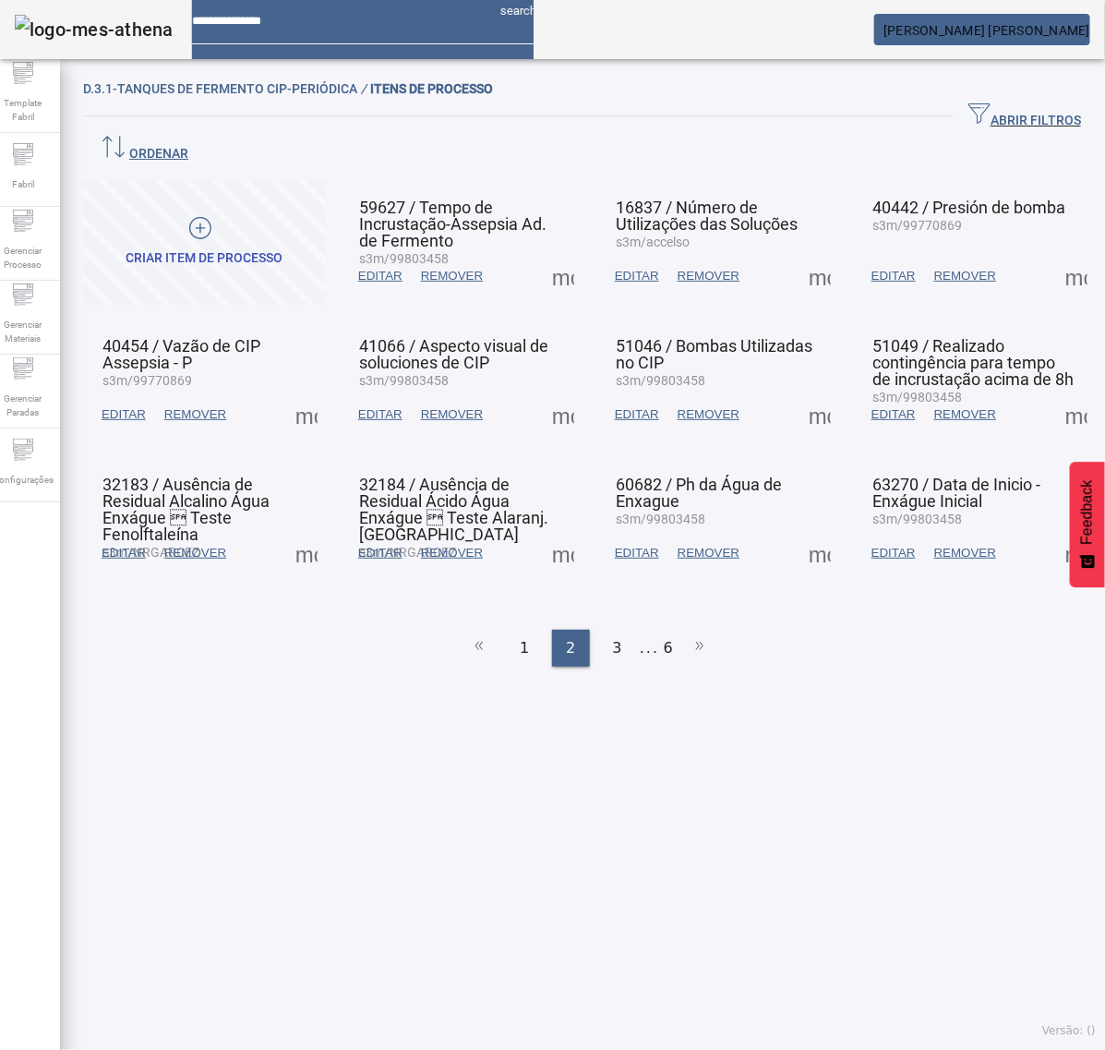
click at [803, 392] on span at bounding box center [820, 414] width 44 height 44
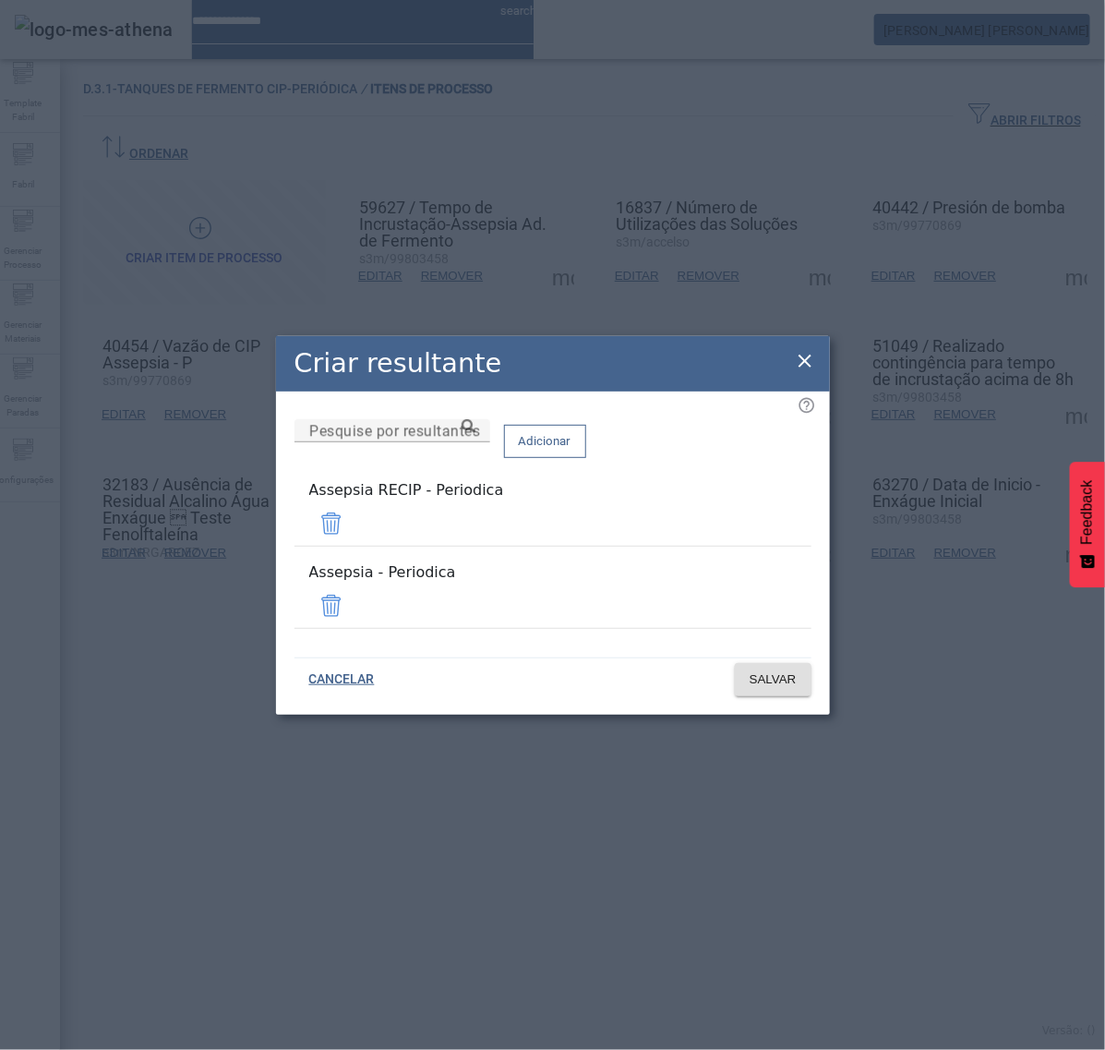
click at [354, 533] on span at bounding box center [331, 523] width 44 height 44
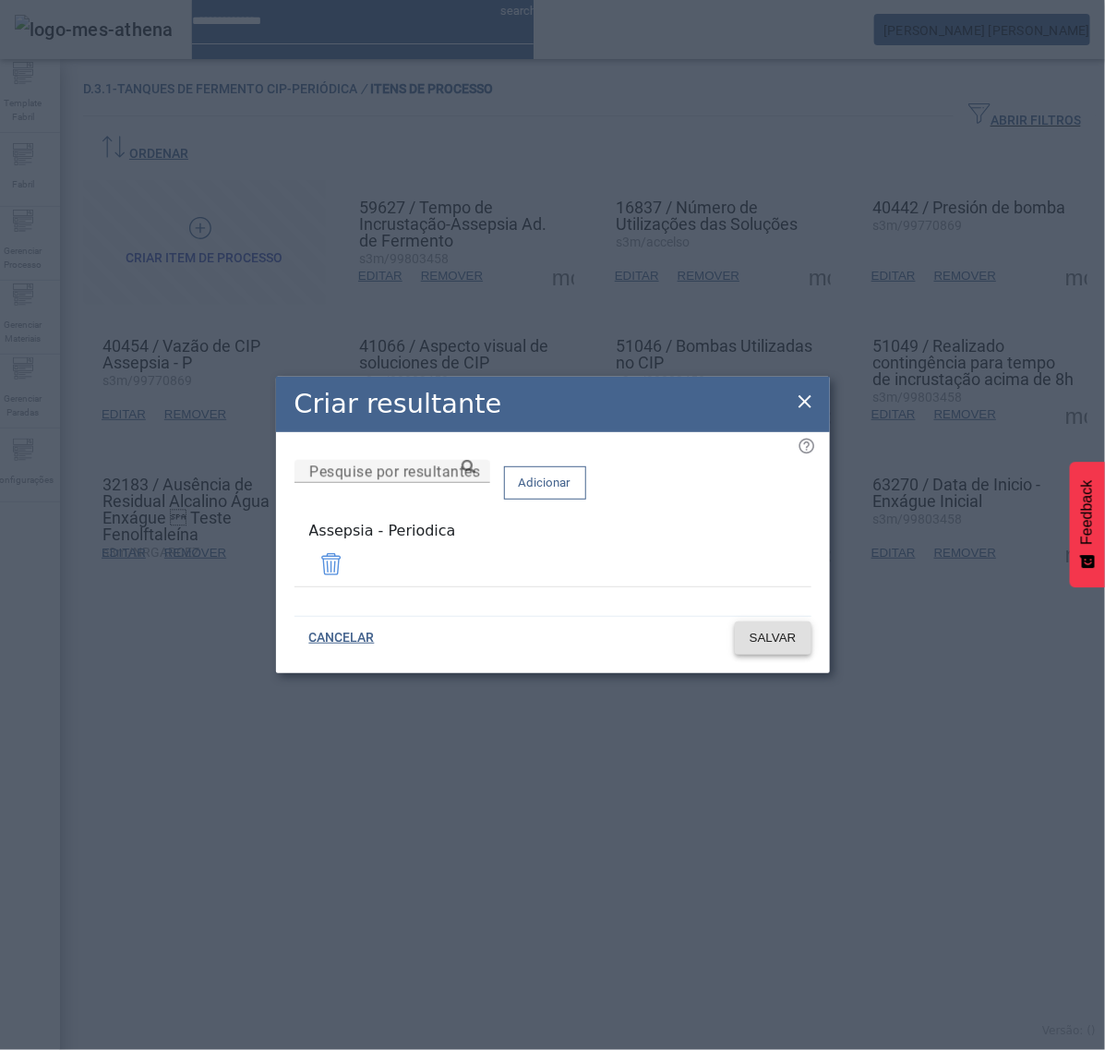
click at [788, 631] on span "SALVAR" at bounding box center [773, 638] width 47 height 18
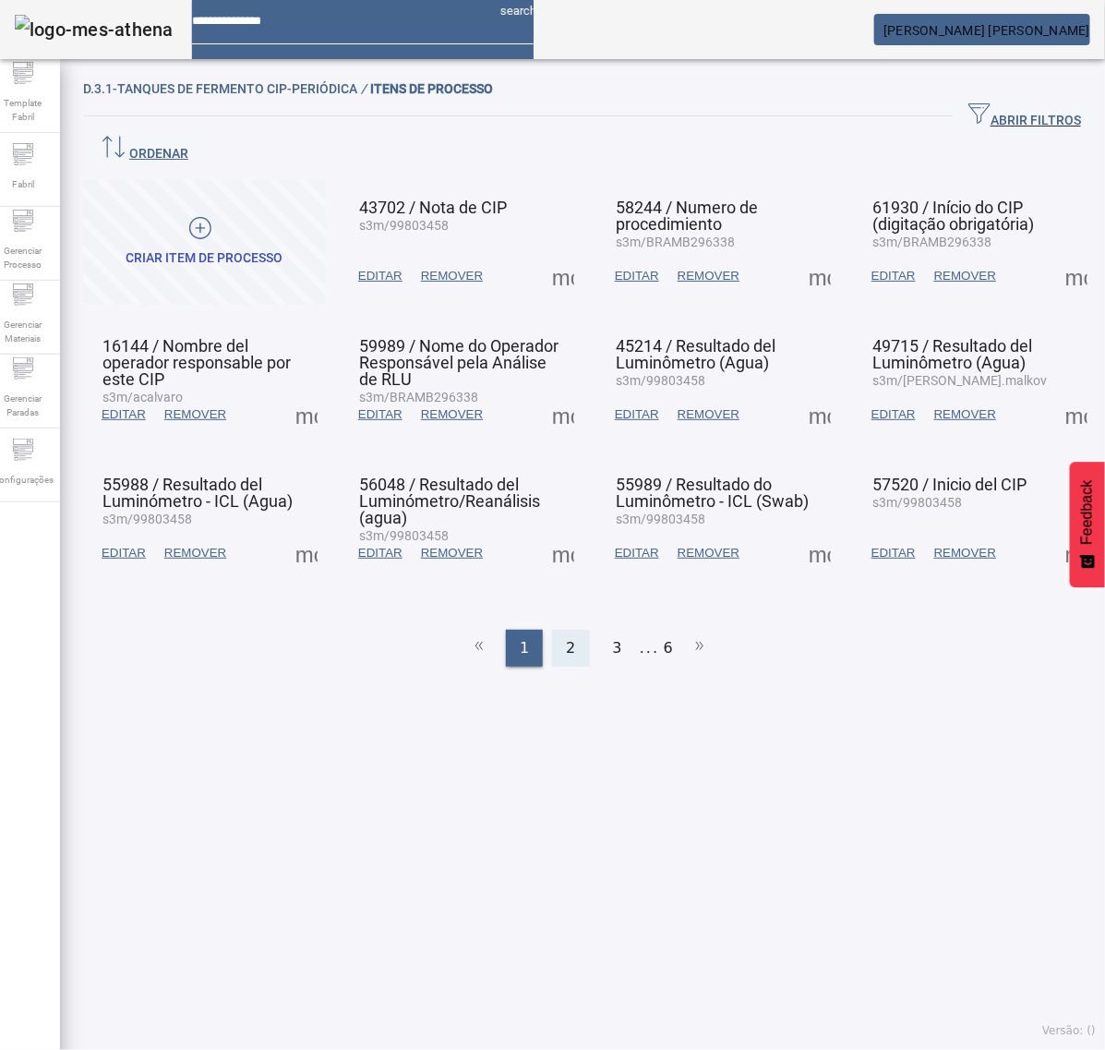
click at [566, 637] on span "2" at bounding box center [570, 648] width 9 height 22
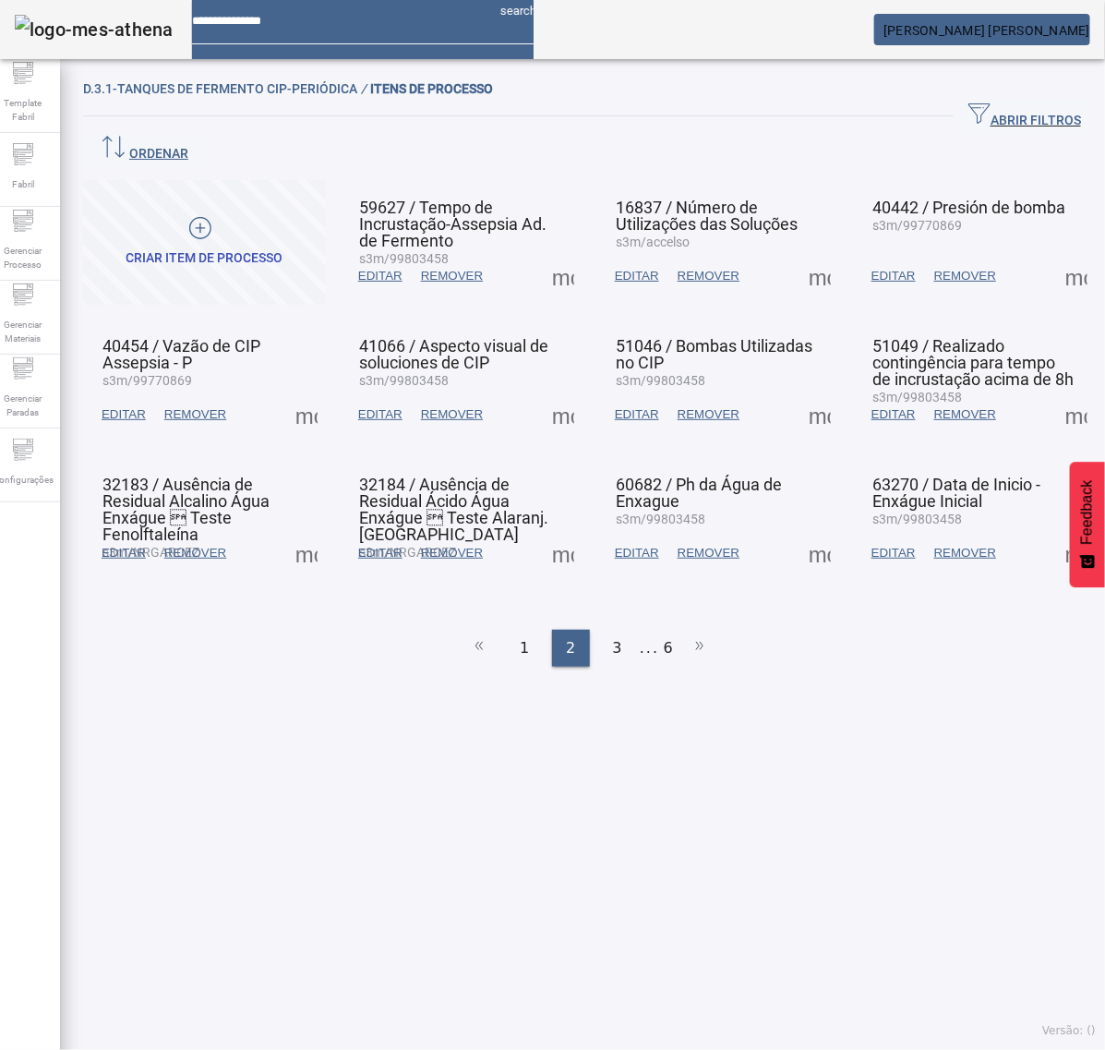
click at [1055, 392] on span at bounding box center [1077, 414] width 44 height 44
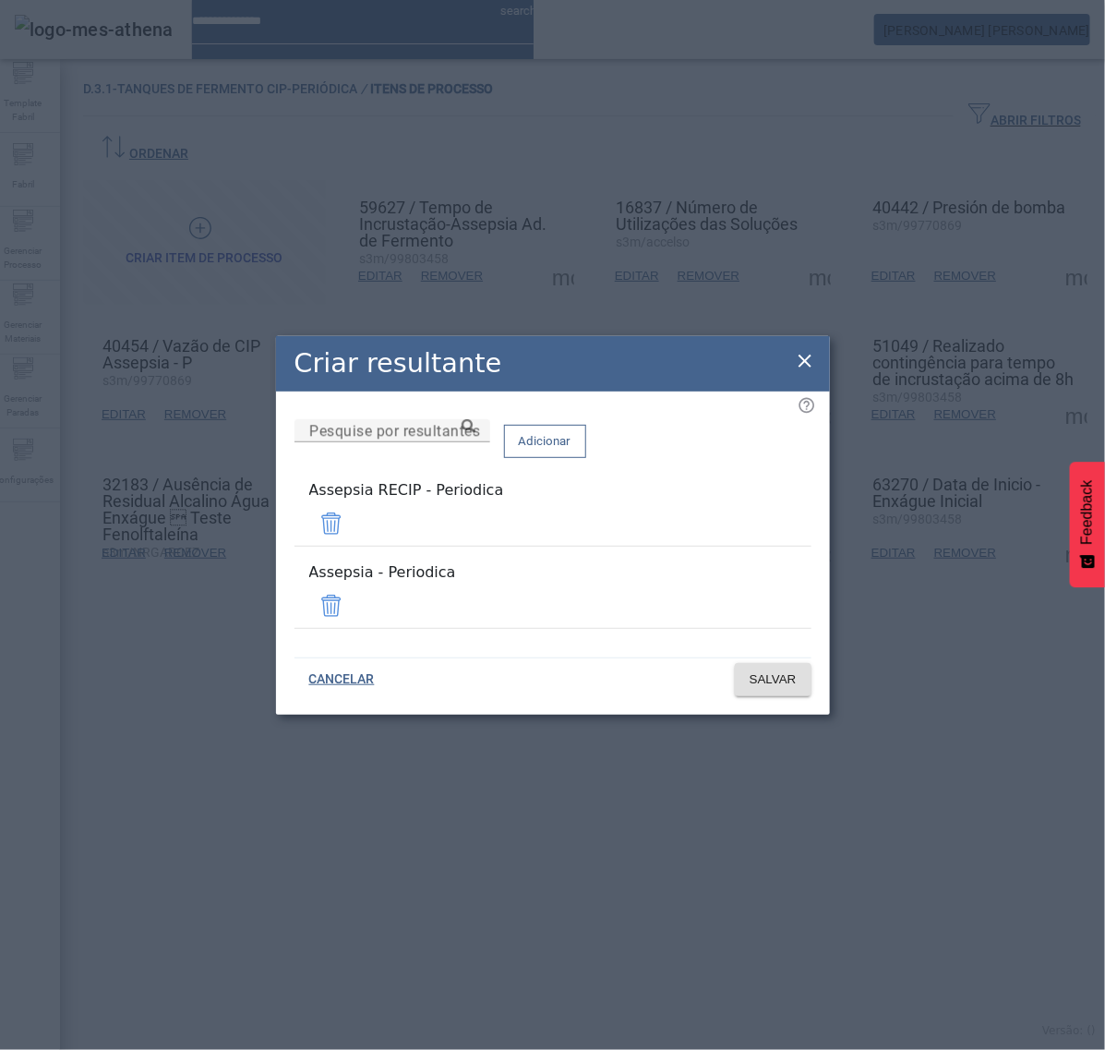
drag, startPoint x: 762, startPoint y: 527, endPoint x: 767, endPoint y: 540, distance: 13.7
click at [354, 527] on span at bounding box center [331, 523] width 44 height 44
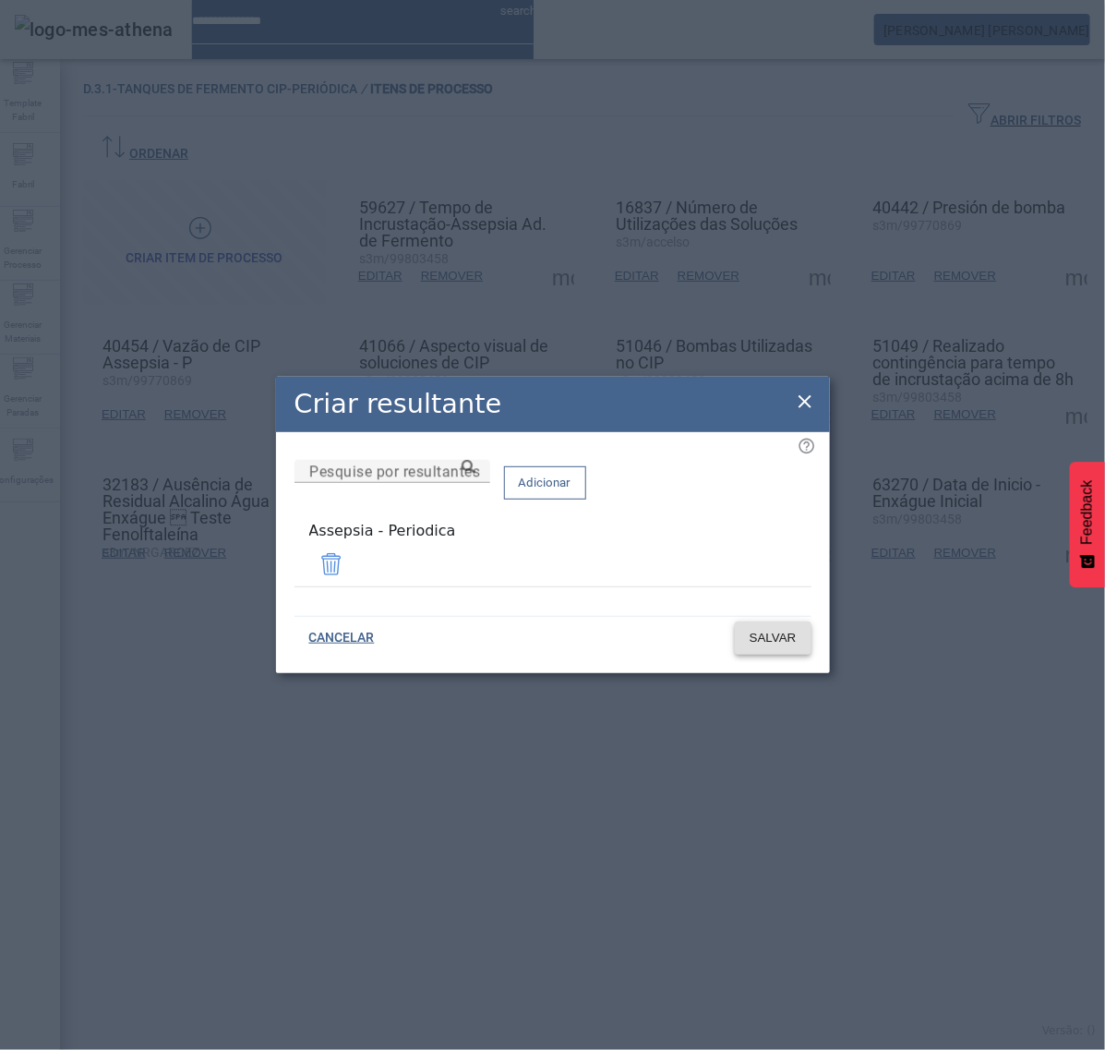
click at [786, 633] on span "SALVAR" at bounding box center [773, 638] width 47 height 18
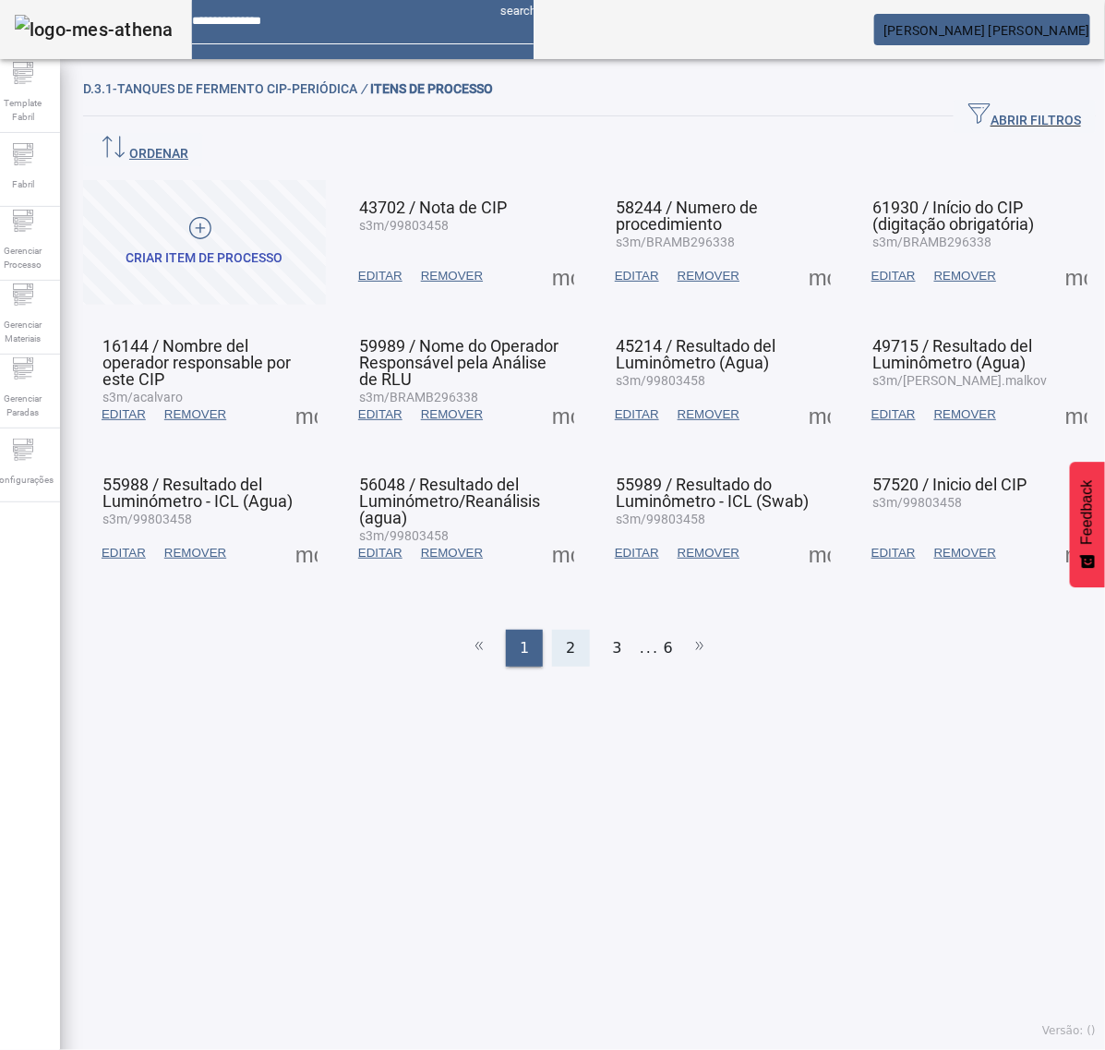
click at [554, 630] on div "2" at bounding box center [570, 648] width 37 height 37
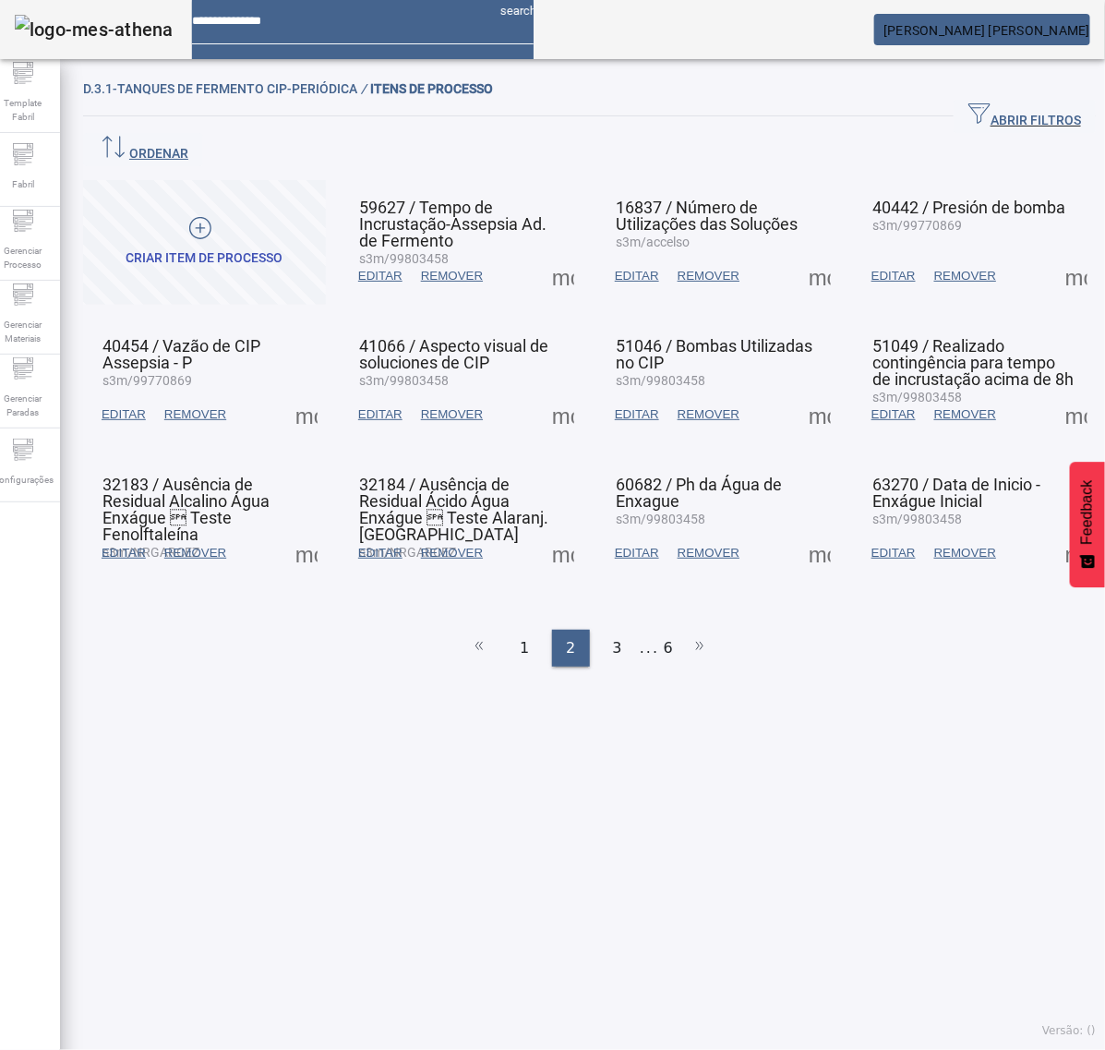
click at [302, 531] on span at bounding box center [306, 553] width 44 height 44
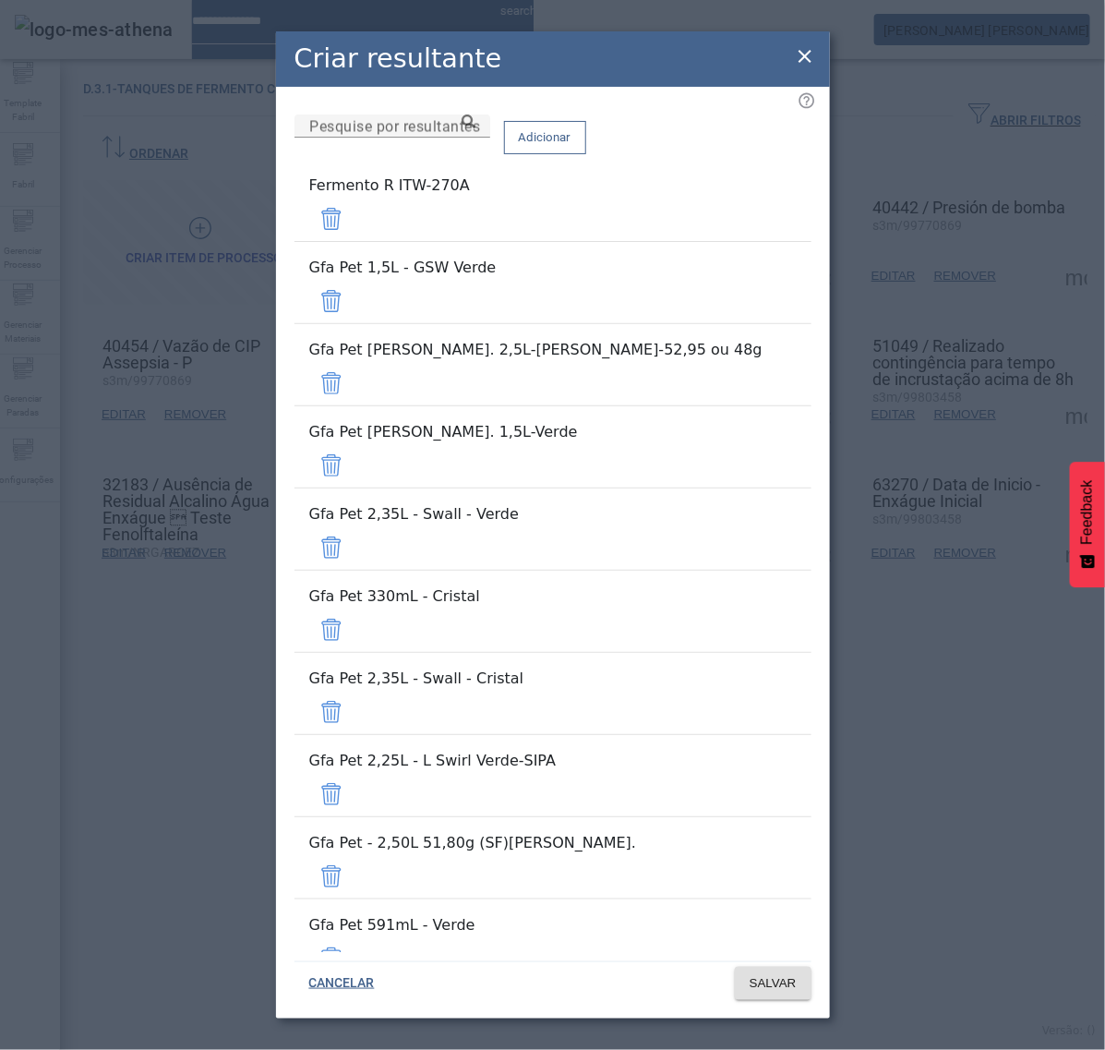
click at [354, 222] on span at bounding box center [331, 219] width 44 height 44
click at [354, 279] on span at bounding box center [331, 301] width 44 height 44
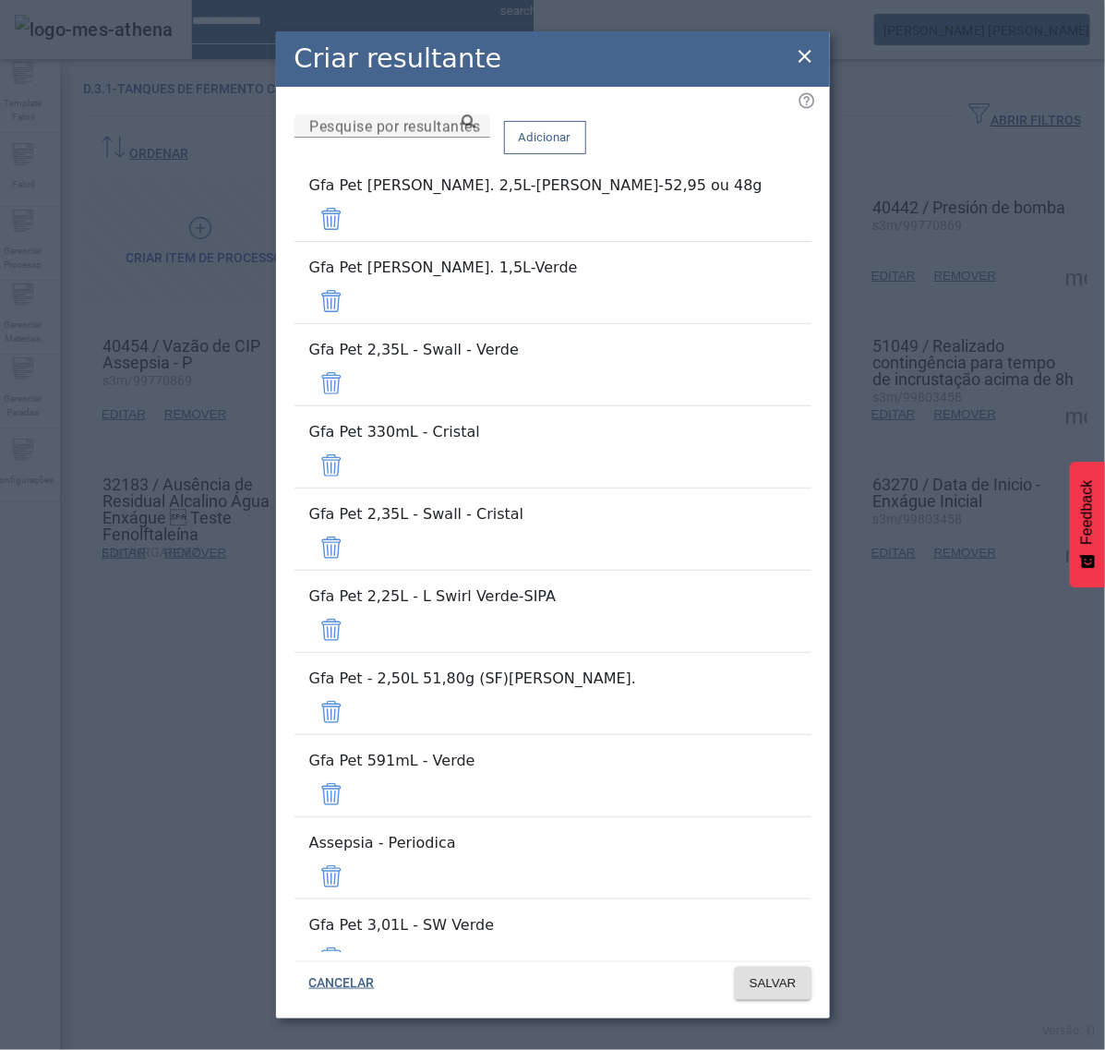
click at [354, 222] on span at bounding box center [331, 219] width 44 height 44
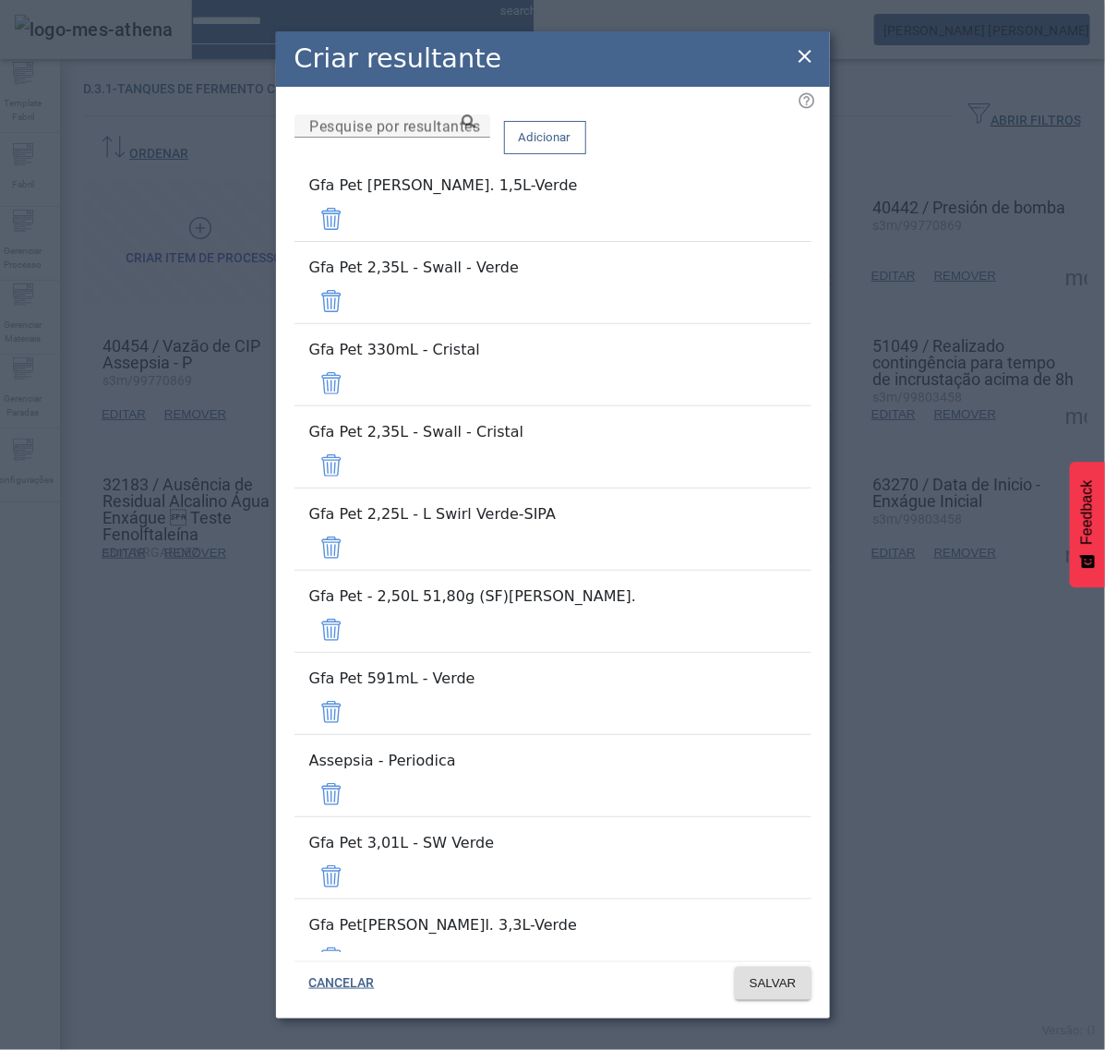
click at [354, 222] on span at bounding box center [331, 219] width 44 height 44
click at [354, 279] on span at bounding box center [331, 301] width 44 height 44
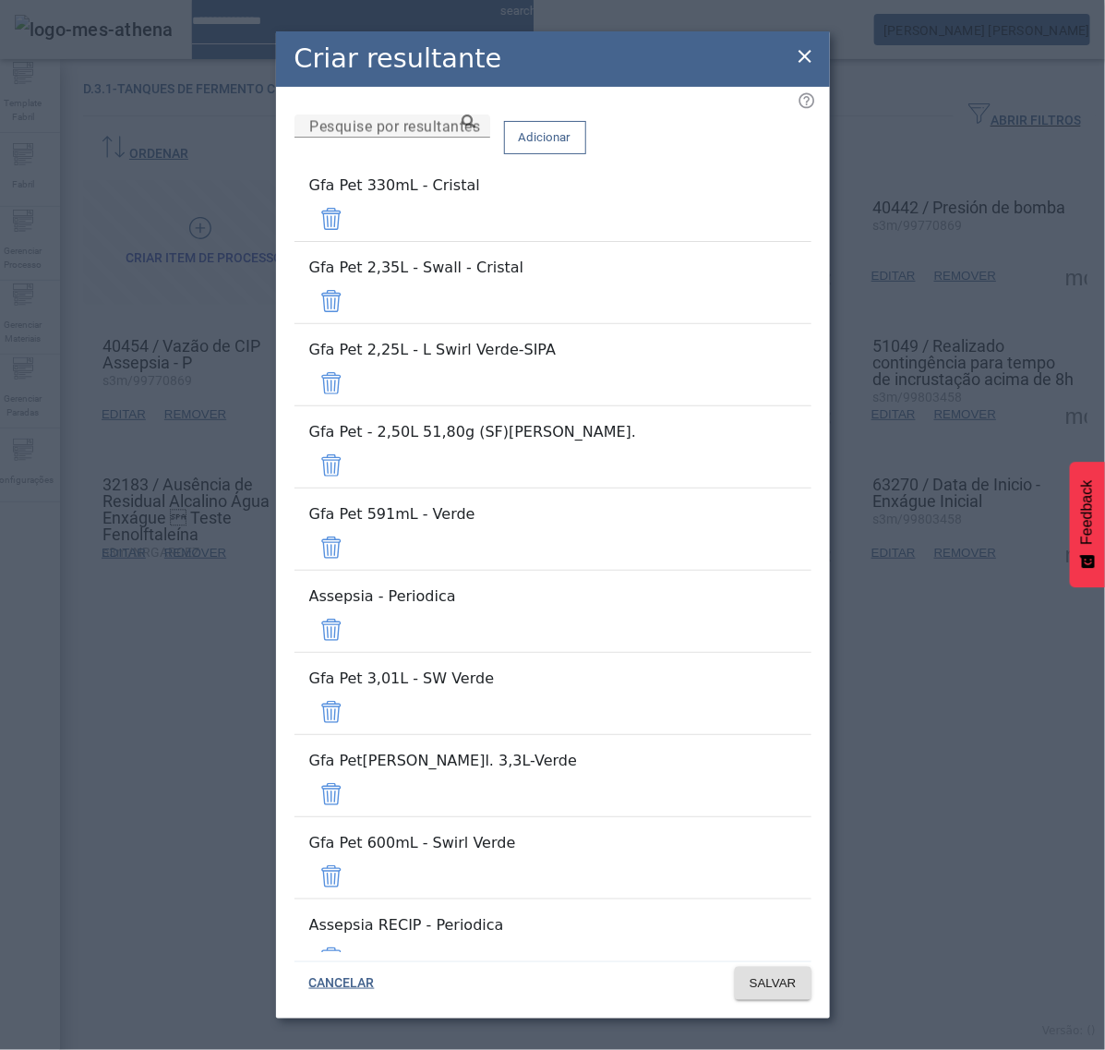
click at [354, 222] on span at bounding box center [331, 219] width 44 height 44
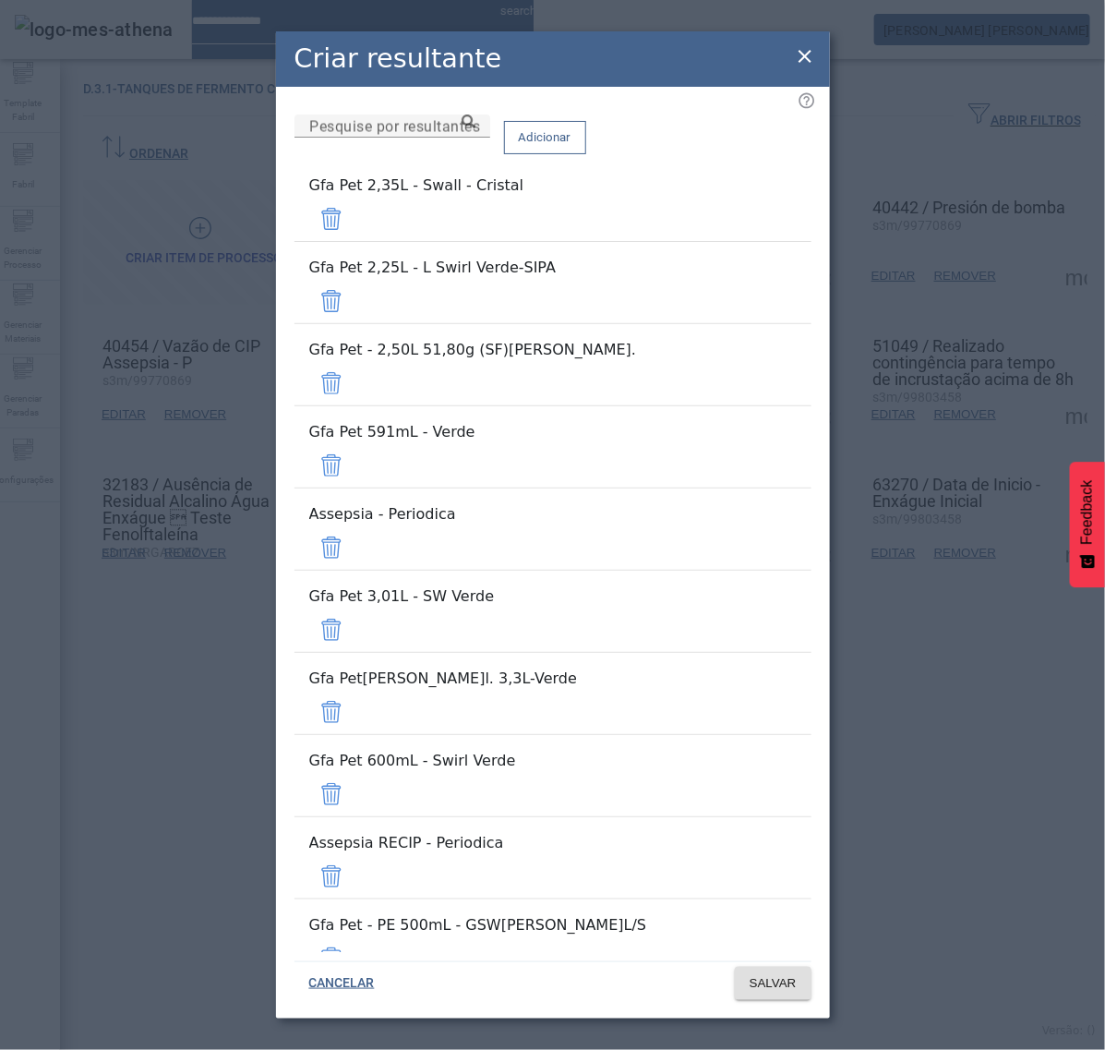
click at [354, 222] on span at bounding box center [331, 219] width 44 height 44
click at [354, 279] on span at bounding box center [331, 301] width 44 height 44
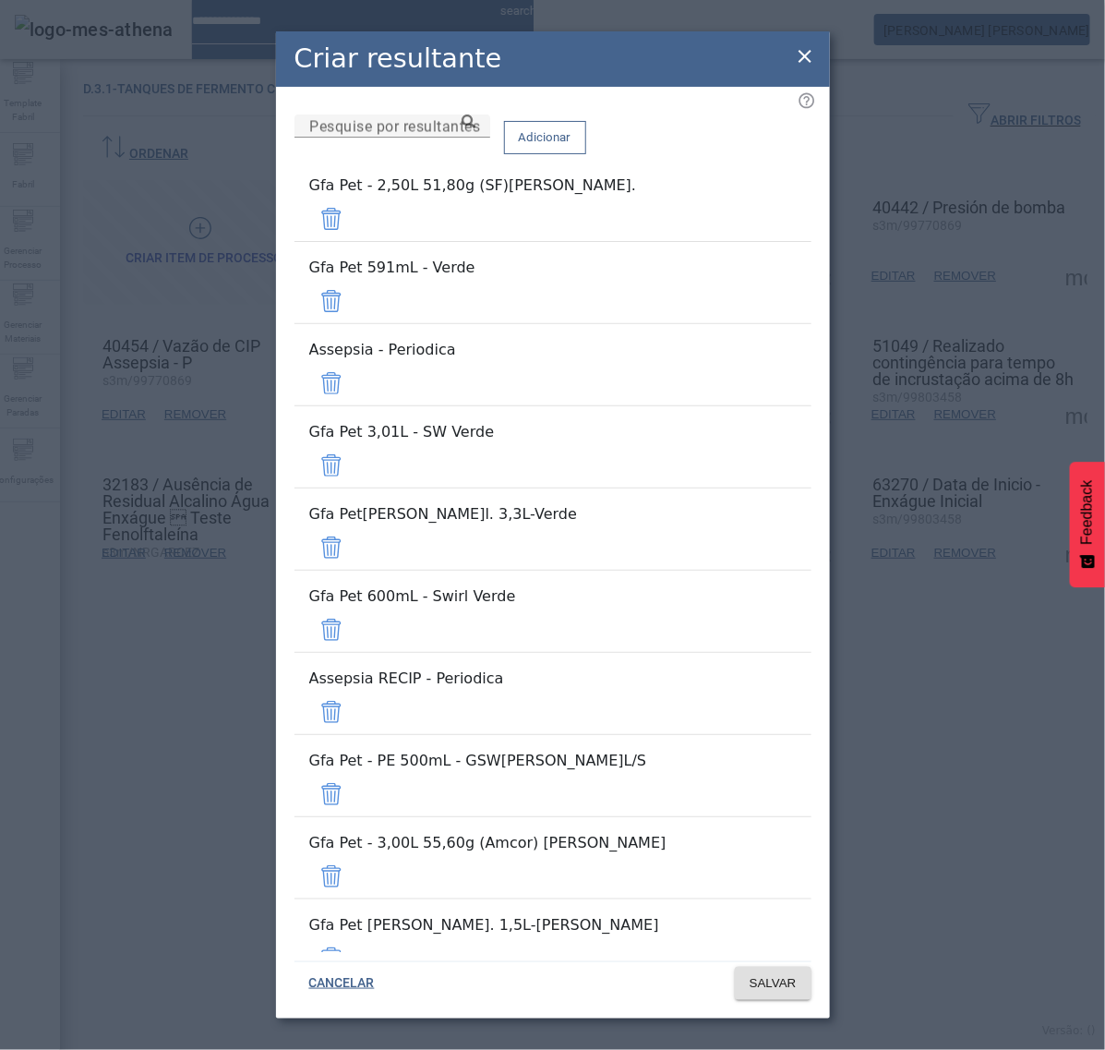
click at [354, 222] on span at bounding box center [331, 219] width 44 height 44
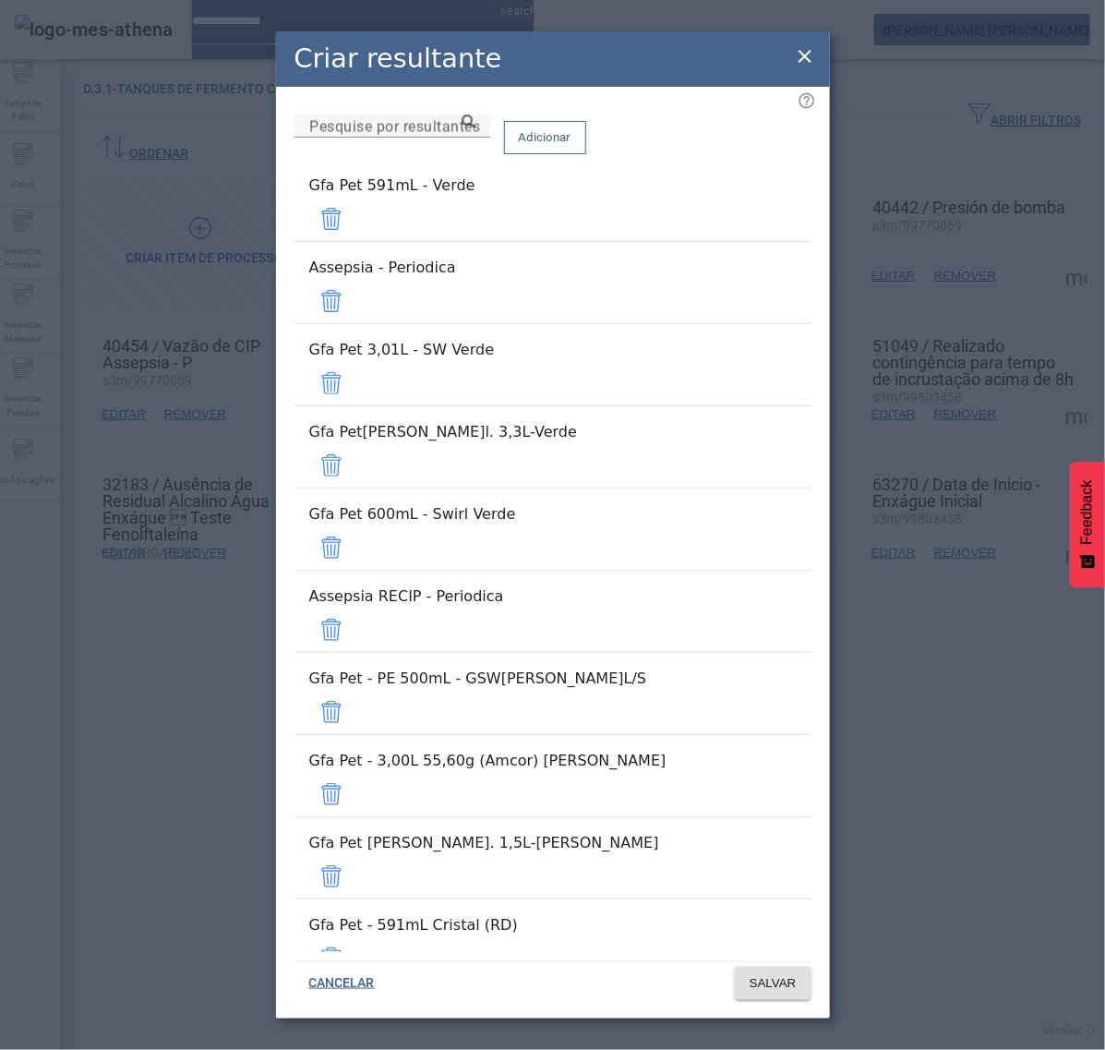
click at [586, 160] on span at bounding box center [545, 137] width 80 height 44
click at [354, 241] on span at bounding box center [331, 219] width 44 height 44
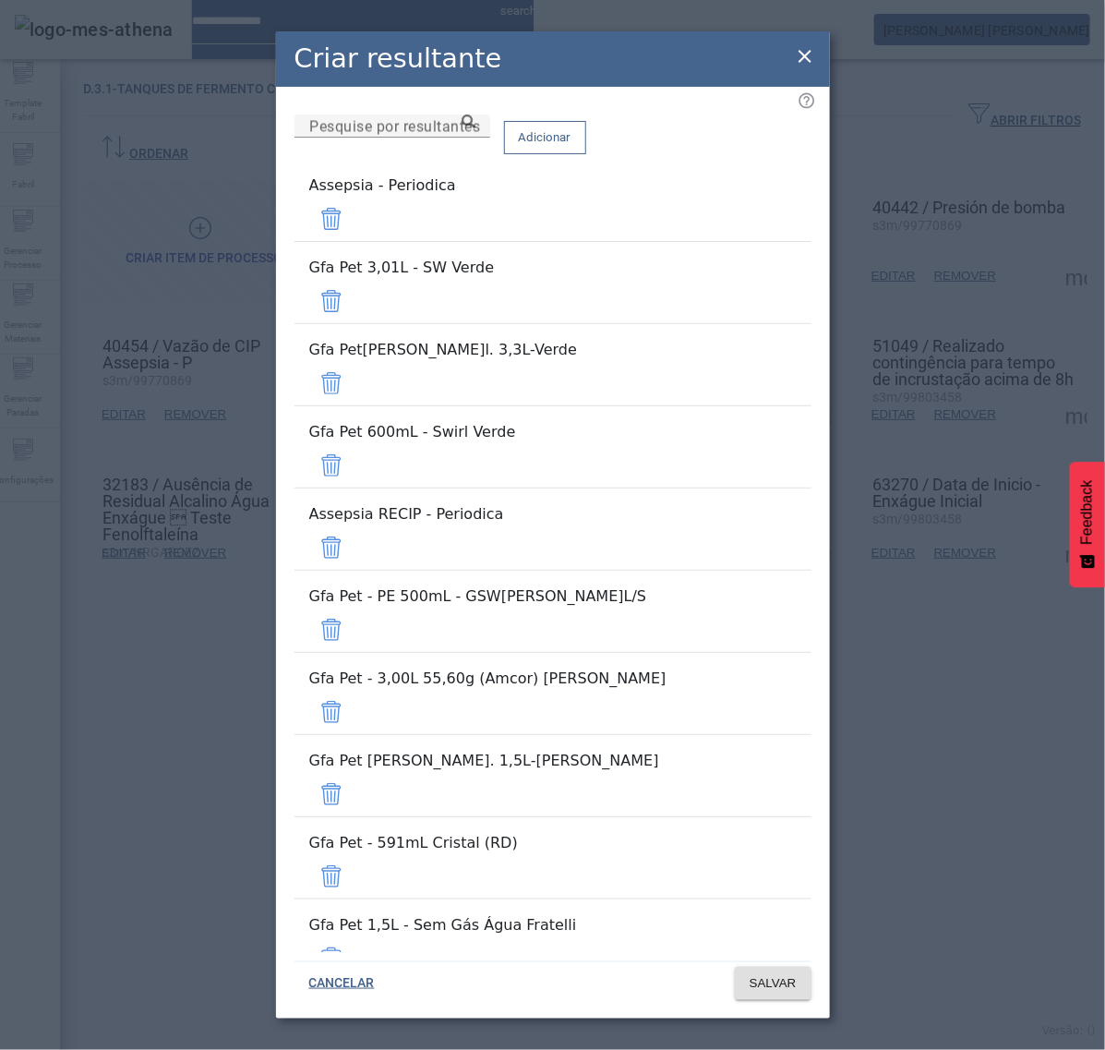
click at [354, 241] on span at bounding box center [331, 219] width 44 height 44
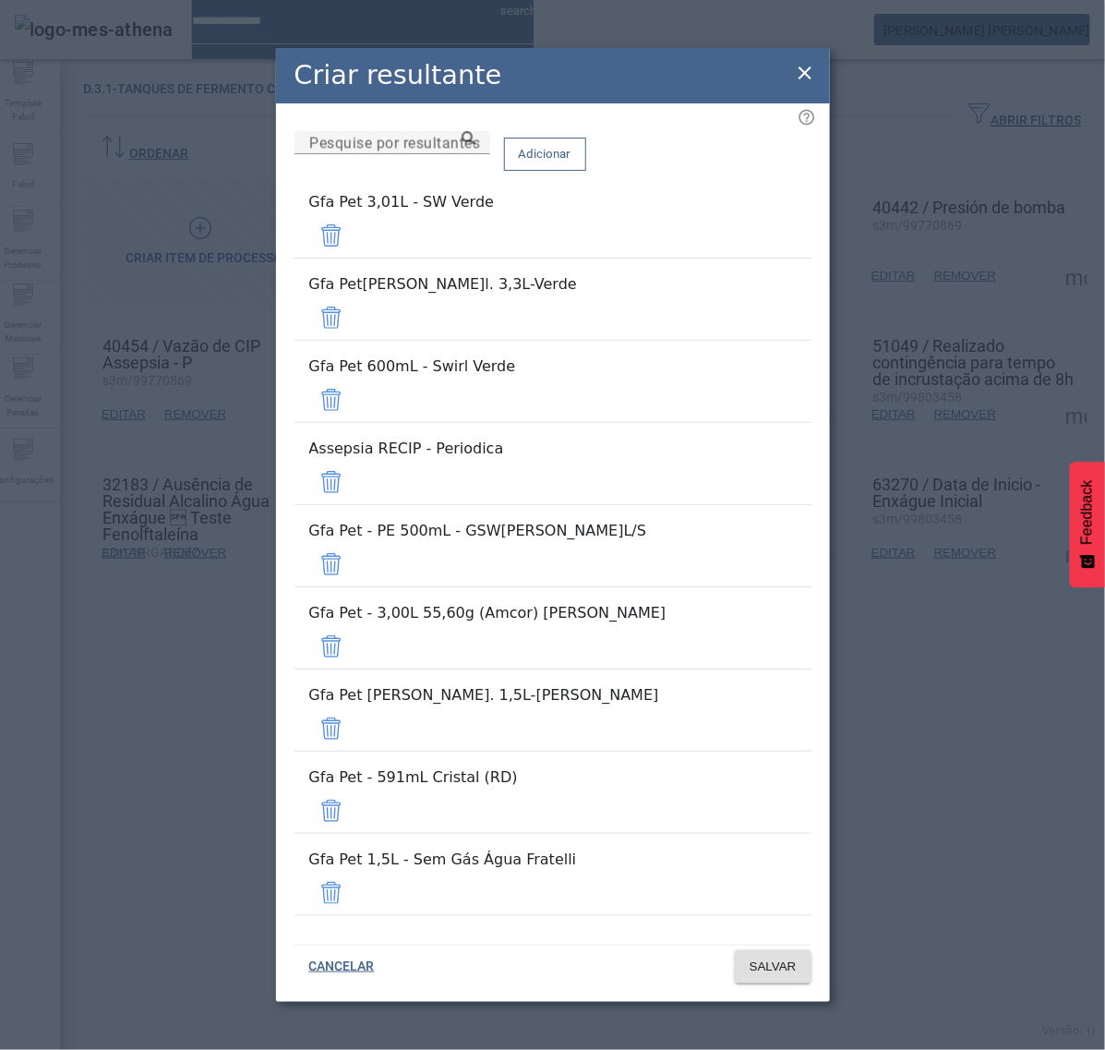
click at [354, 258] on span at bounding box center [331, 235] width 44 height 44
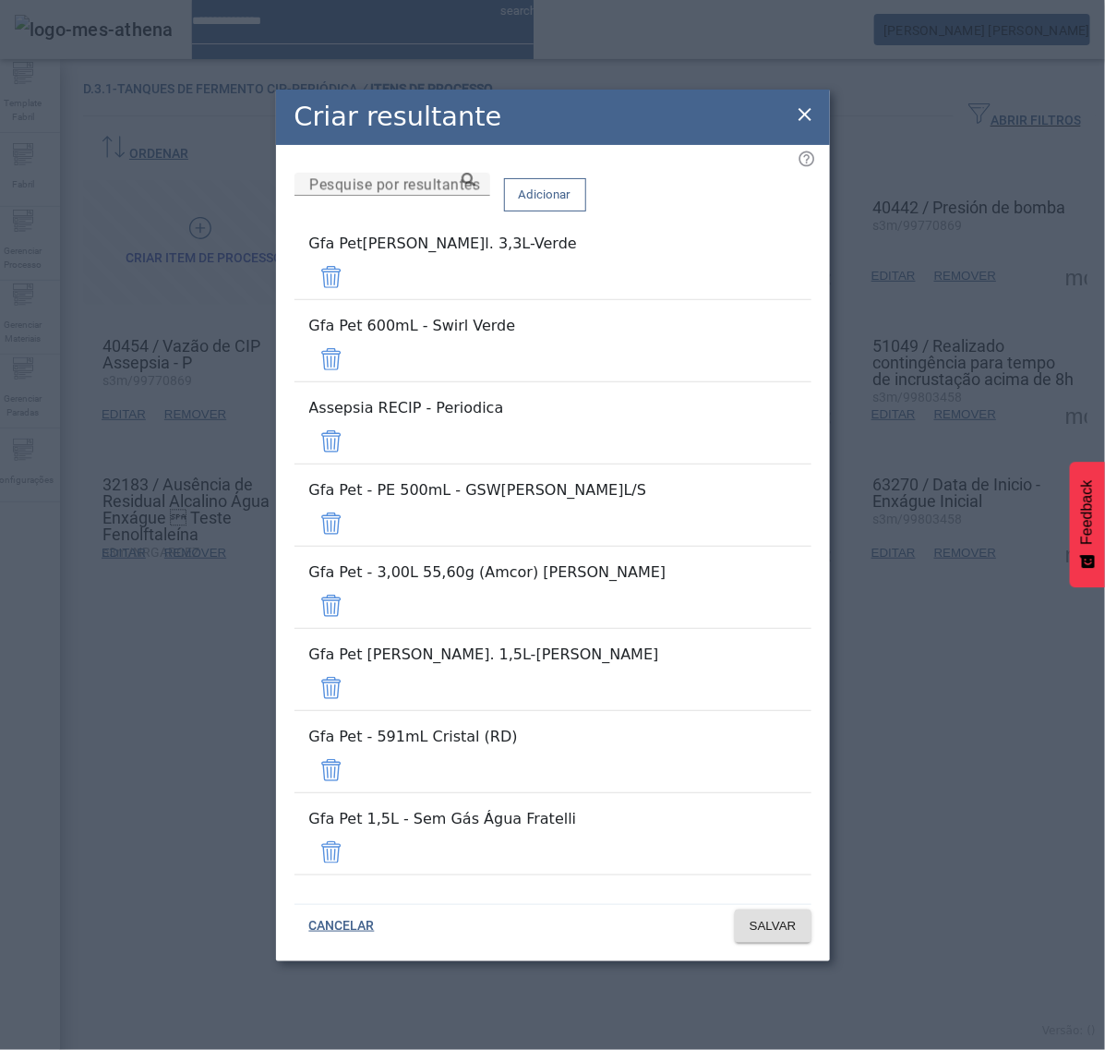
click at [354, 299] on span at bounding box center [331, 277] width 44 height 44
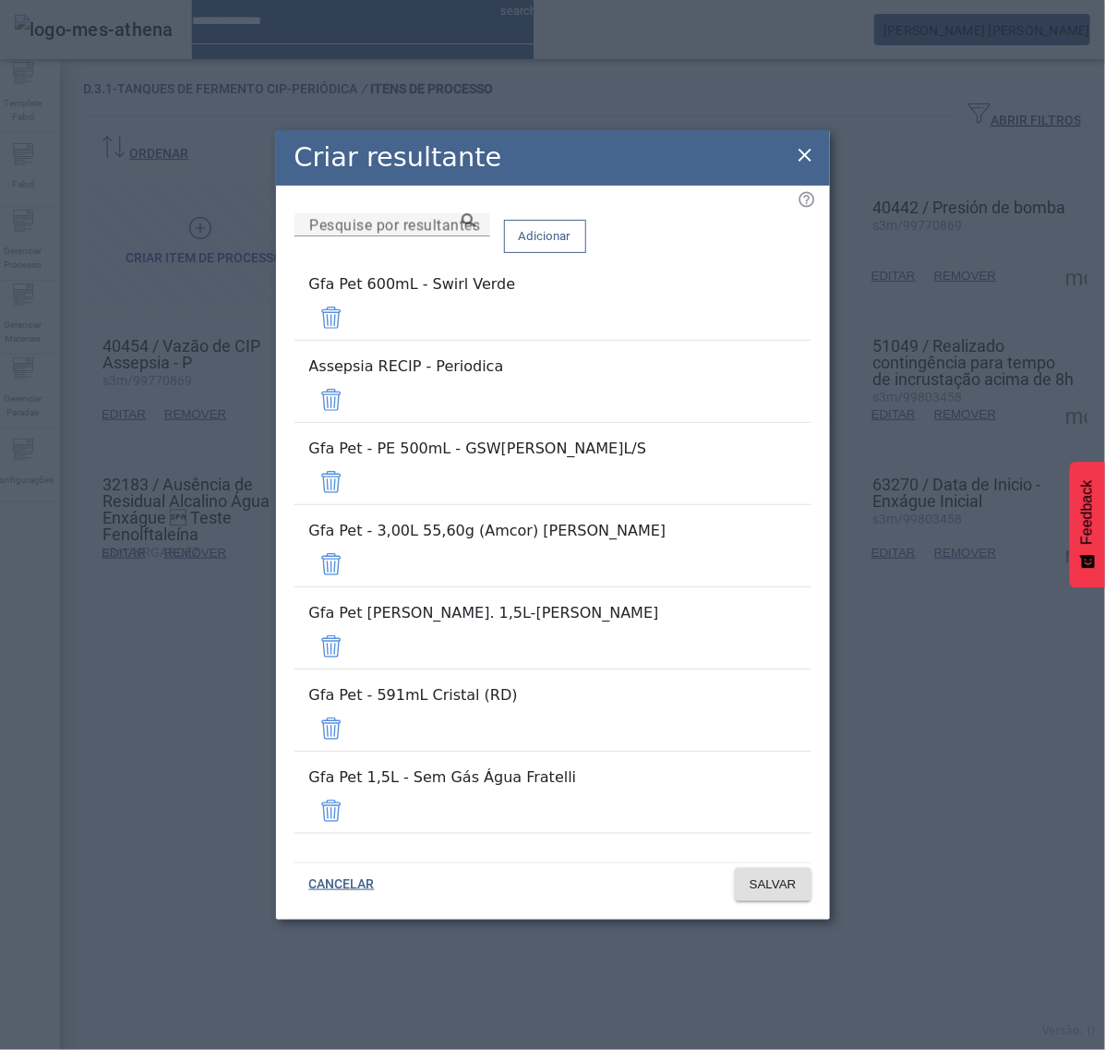
click at [354, 340] on span at bounding box center [331, 318] width 44 height 44
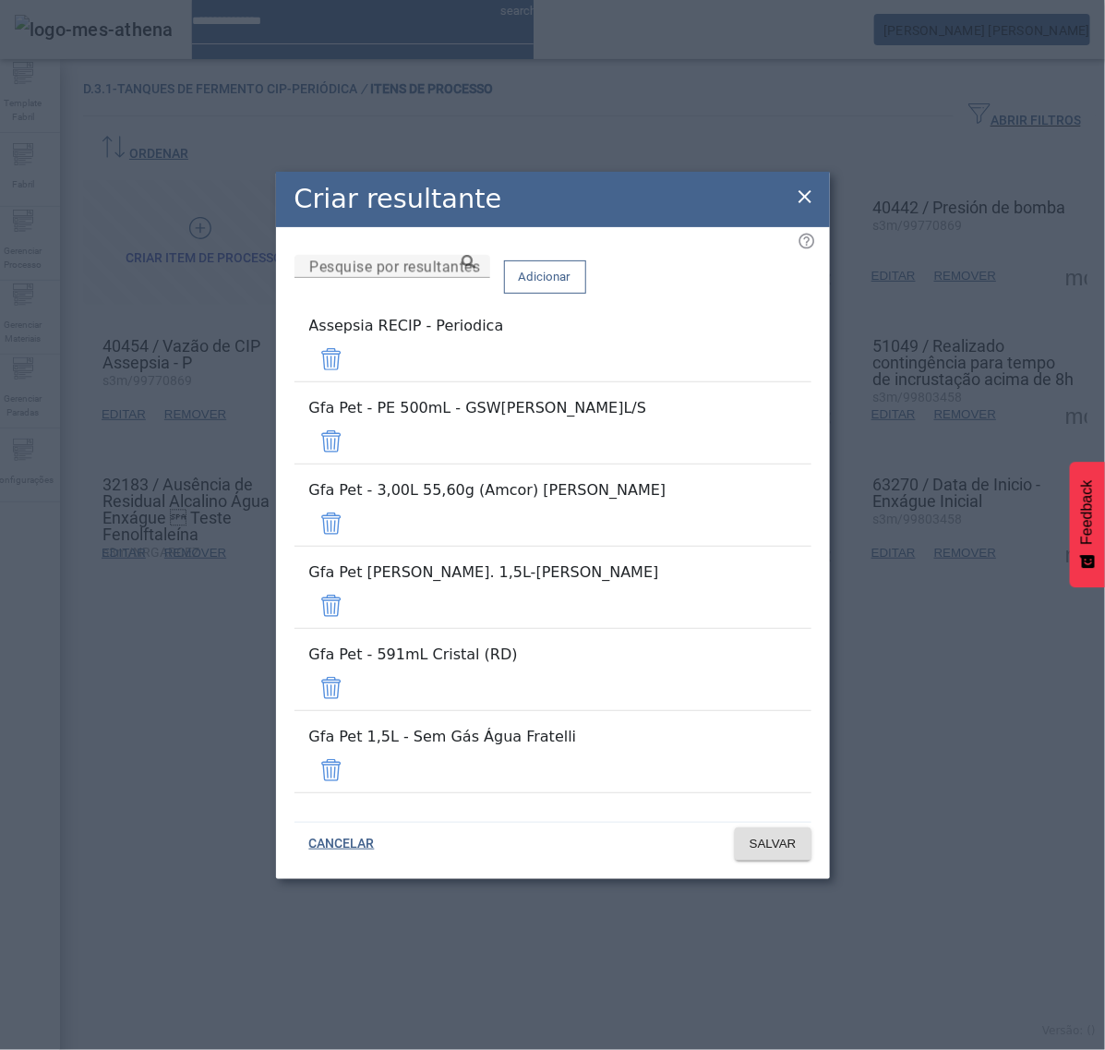
click at [354, 381] on span at bounding box center [331, 359] width 44 height 44
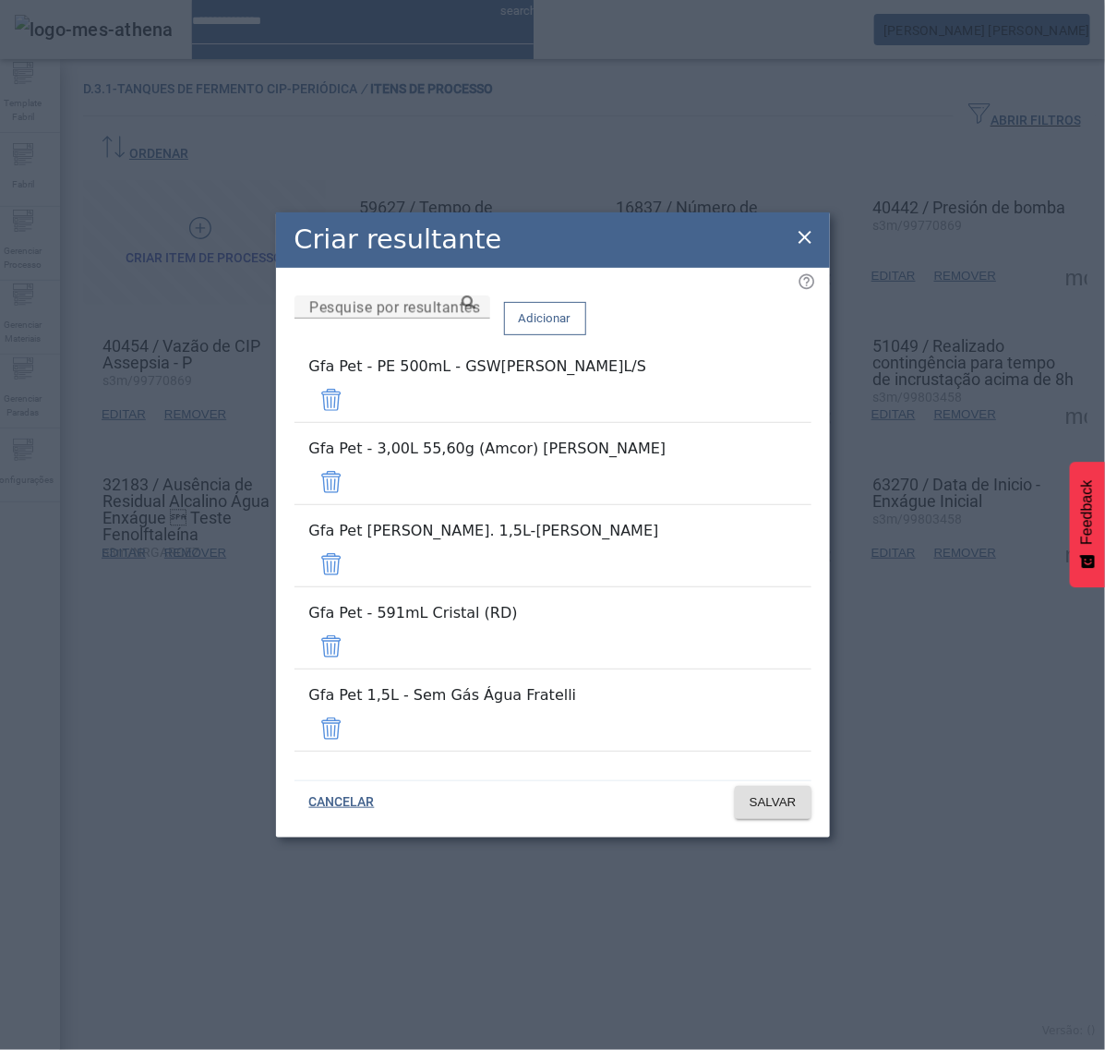
drag, startPoint x: 759, startPoint y: 450, endPoint x: 759, endPoint y: 464, distance: 13.9
click at [354, 422] on span at bounding box center [331, 400] width 44 height 44
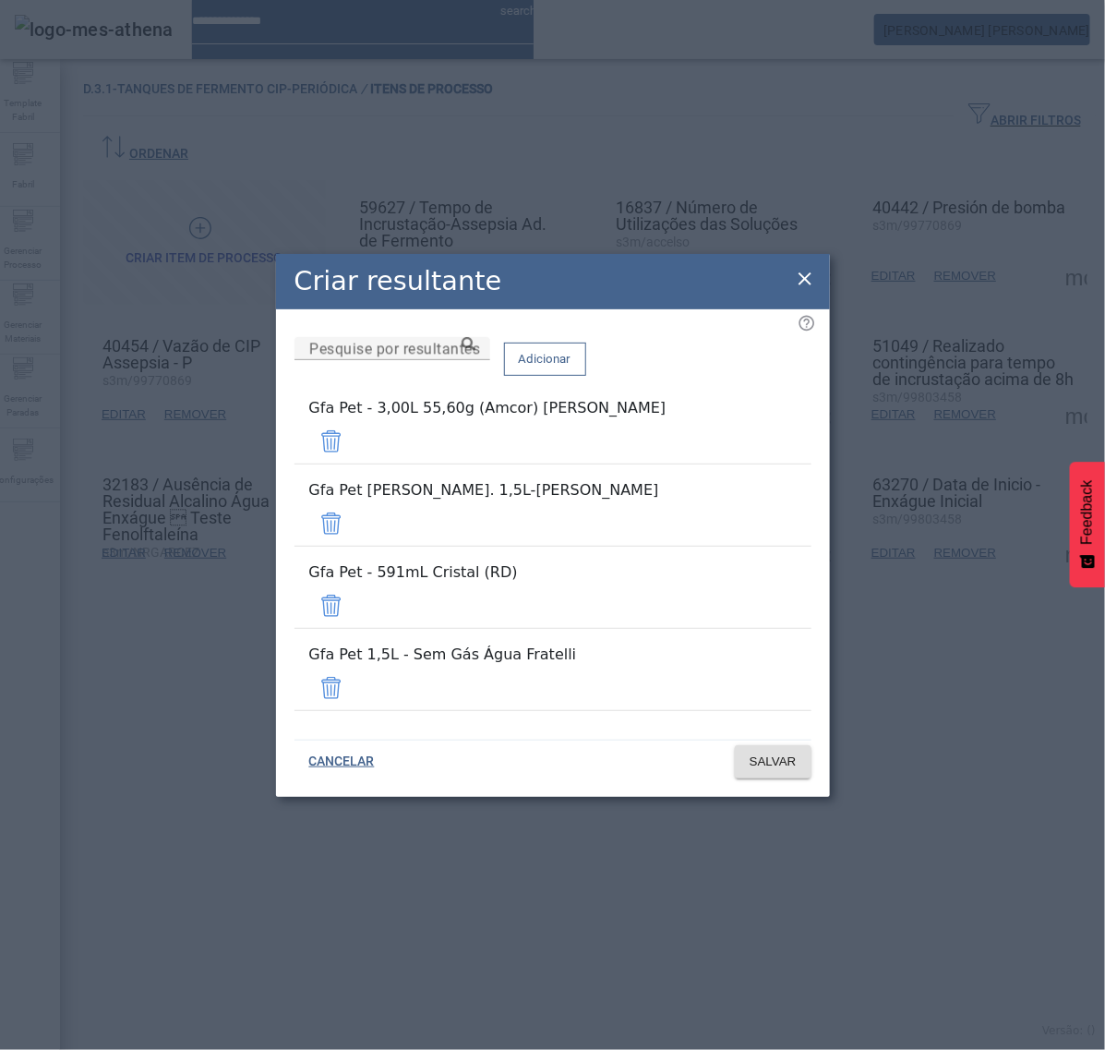
click at [354, 464] on span at bounding box center [331, 441] width 44 height 44
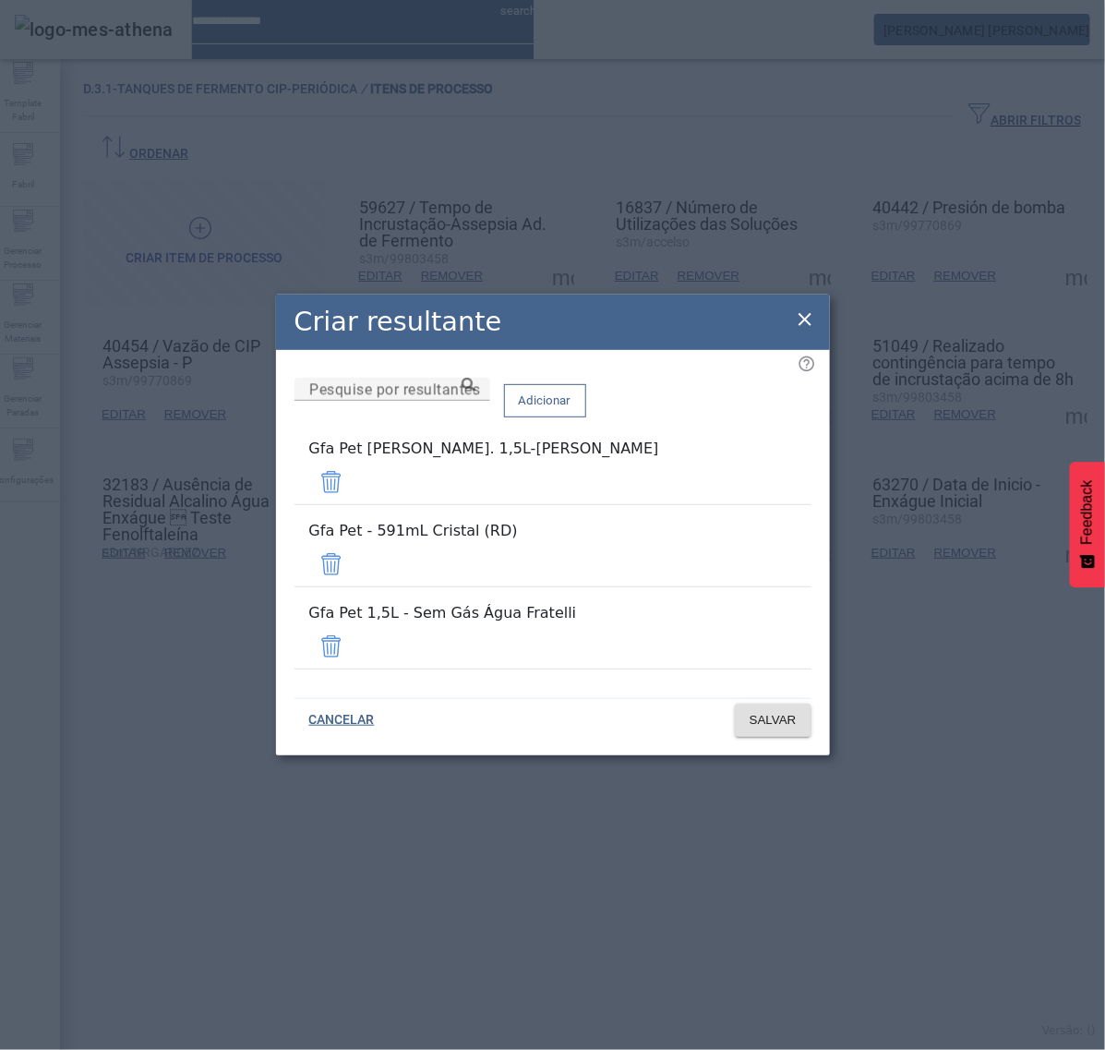
drag, startPoint x: 758, startPoint y: 506, endPoint x: 759, endPoint y: 524, distance: 17.6
click at [354, 504] on span at bounding box center [331, 482] width 44 height 44
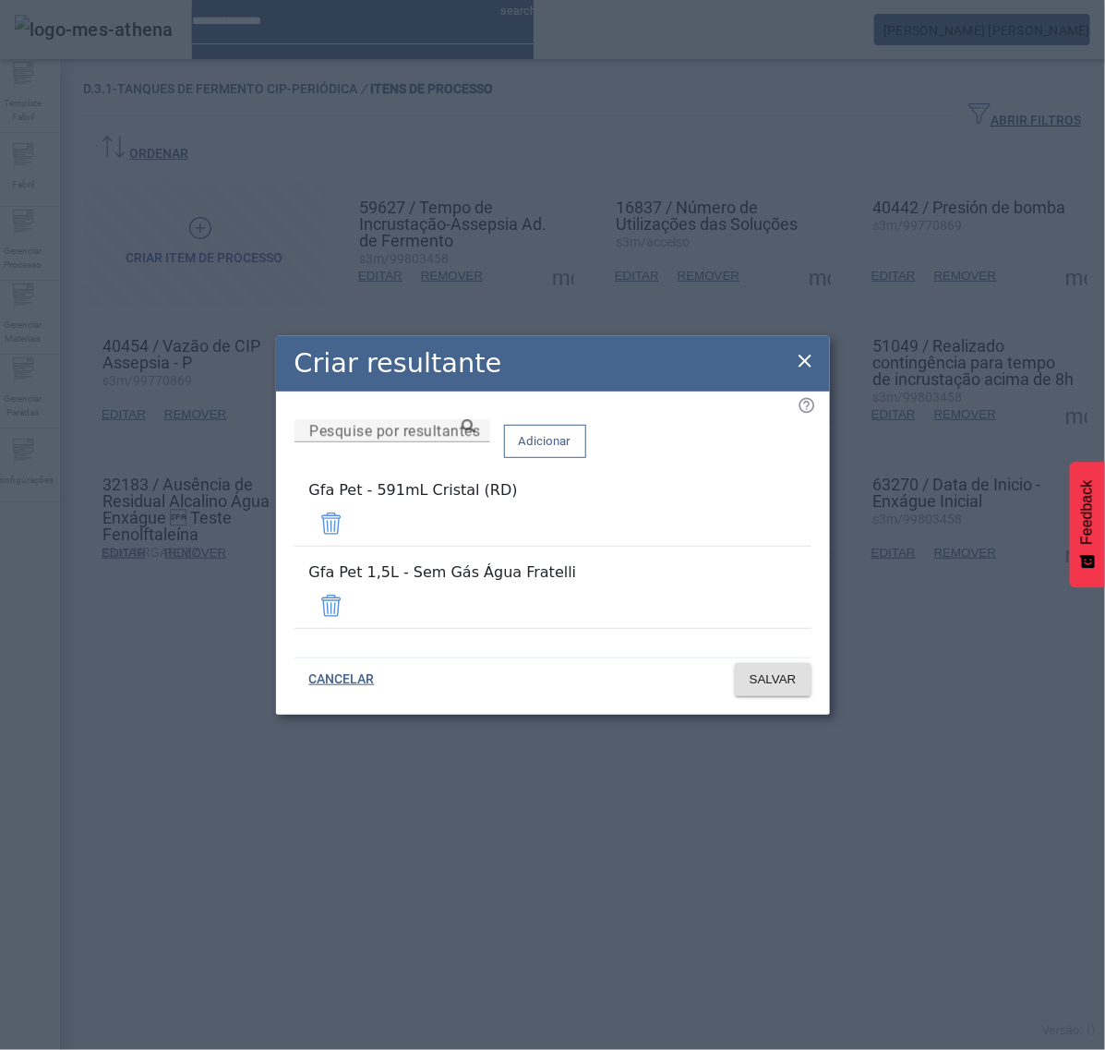
click at [354, 545] on span at bounding box center [331, 523] width 44 height 44
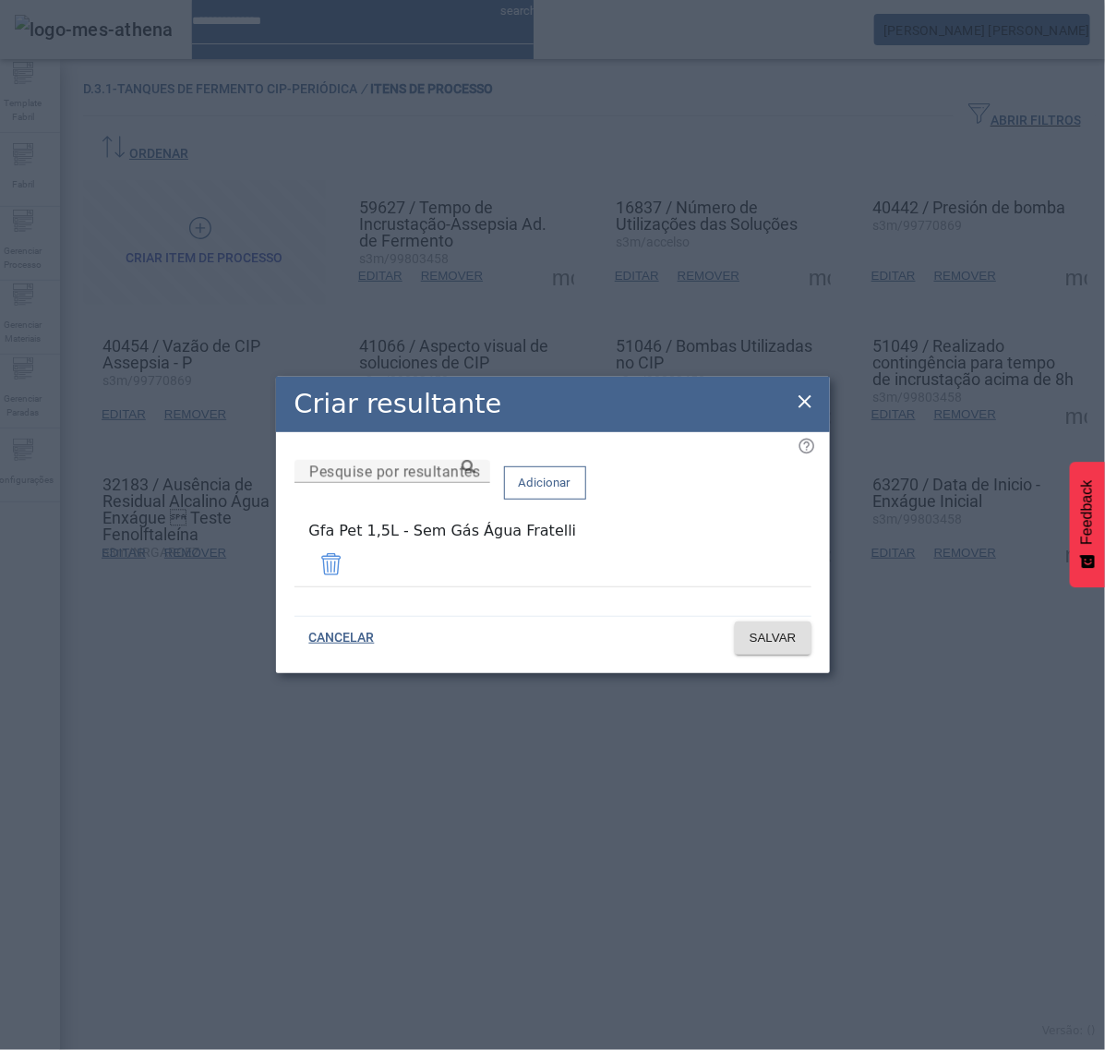
click at [354, 578] on span at bounding box center [331, 564] width 44 height 44
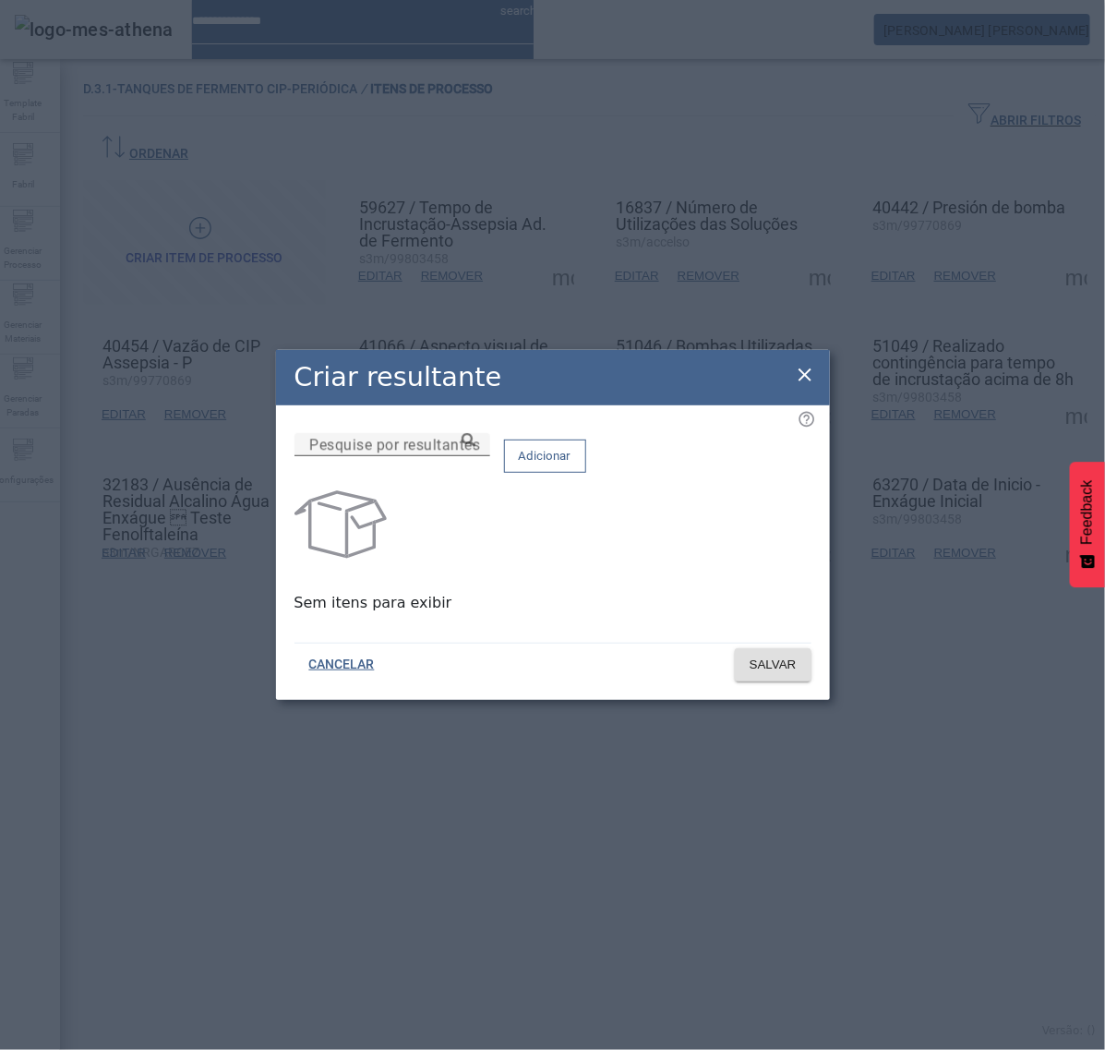
click at [476, 445] on div "Pesquise por resultantes" at bounding box center [392, 444] width 166 height 23
paste input "**********"
click at [476, 451] on div "**********" at bounding box center [392, 444] width 166 height 23
click at [476, 447] on icon at bounding box center [469, 440] width 14 height 14
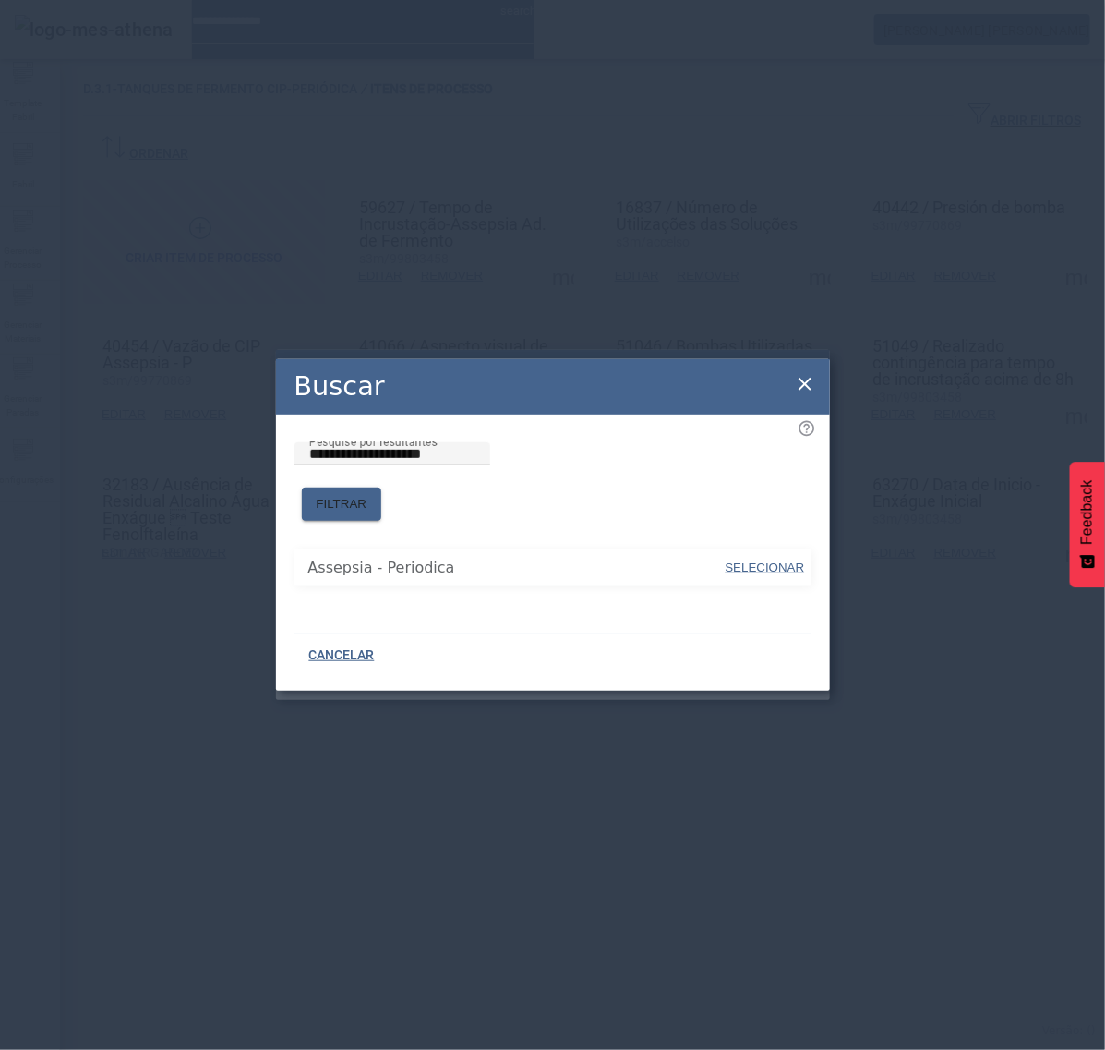
click at [780, 561] on span "SELECIONAR" at bounding box center [765, 568] width 79 height 14
type input "**********"
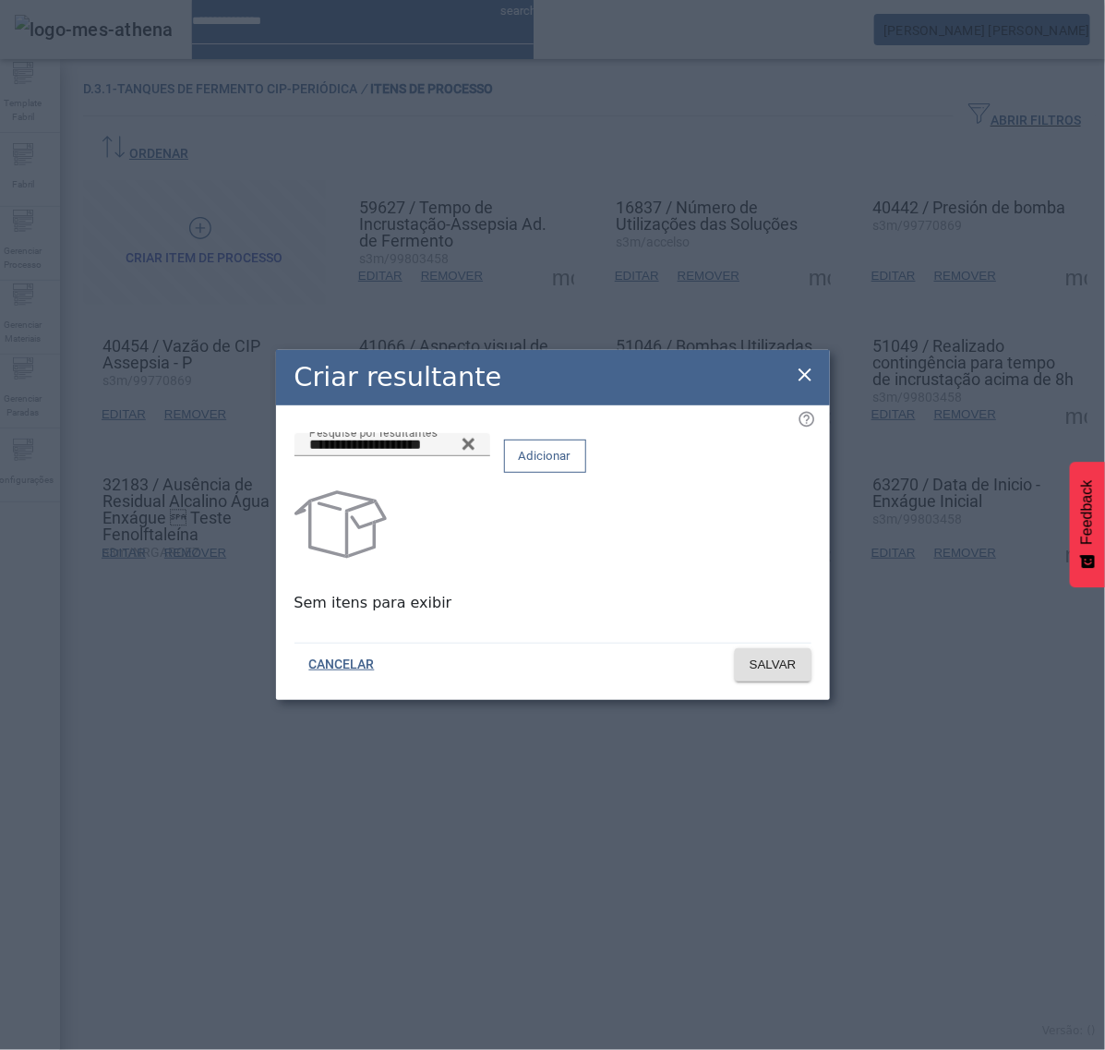
click at [572, 460] on span "Adicionar" at bounding box center [545, 456] width 53 height 18
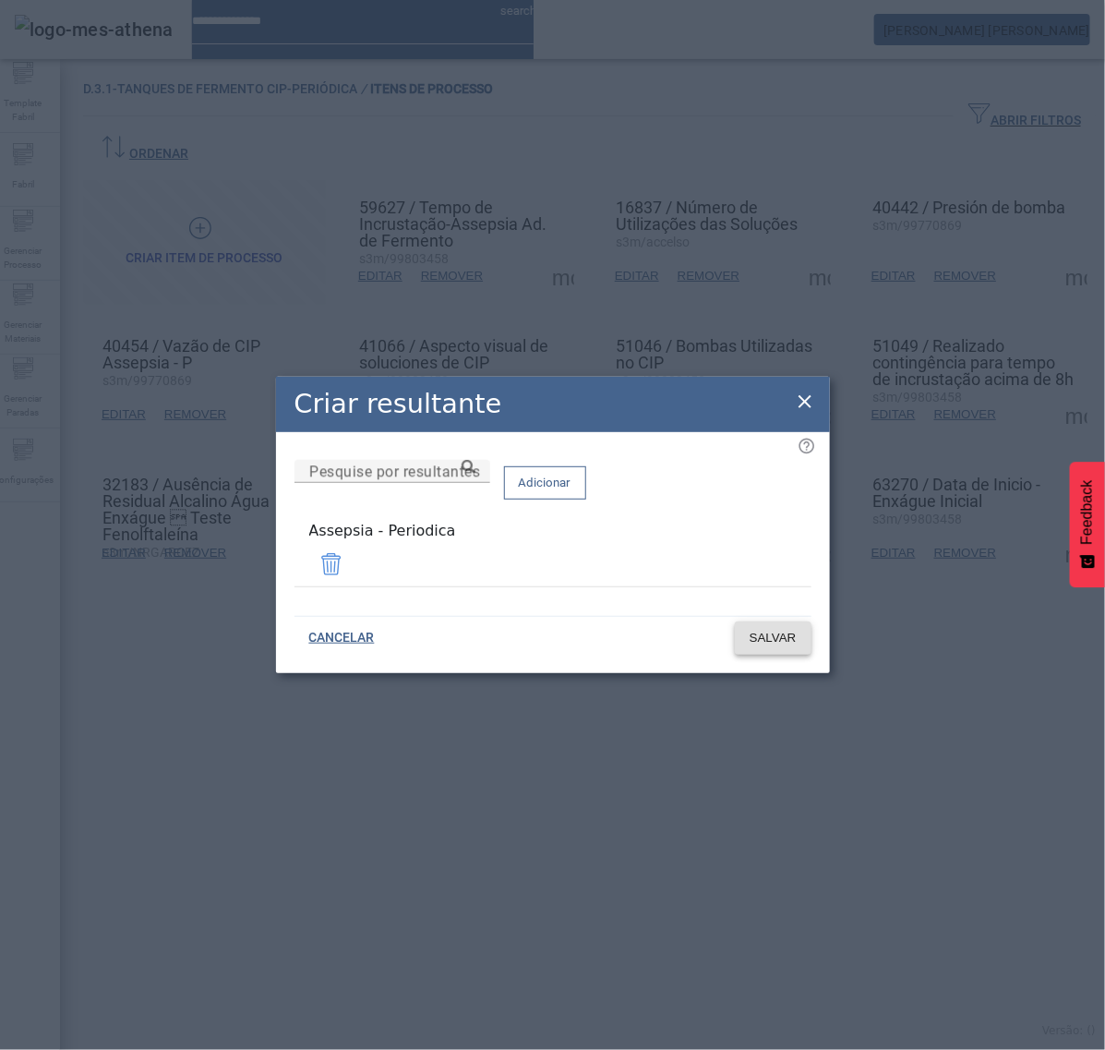
click at [765, 629] on span "SALVAR" at bounding box center [773, 638] width 47 height 18
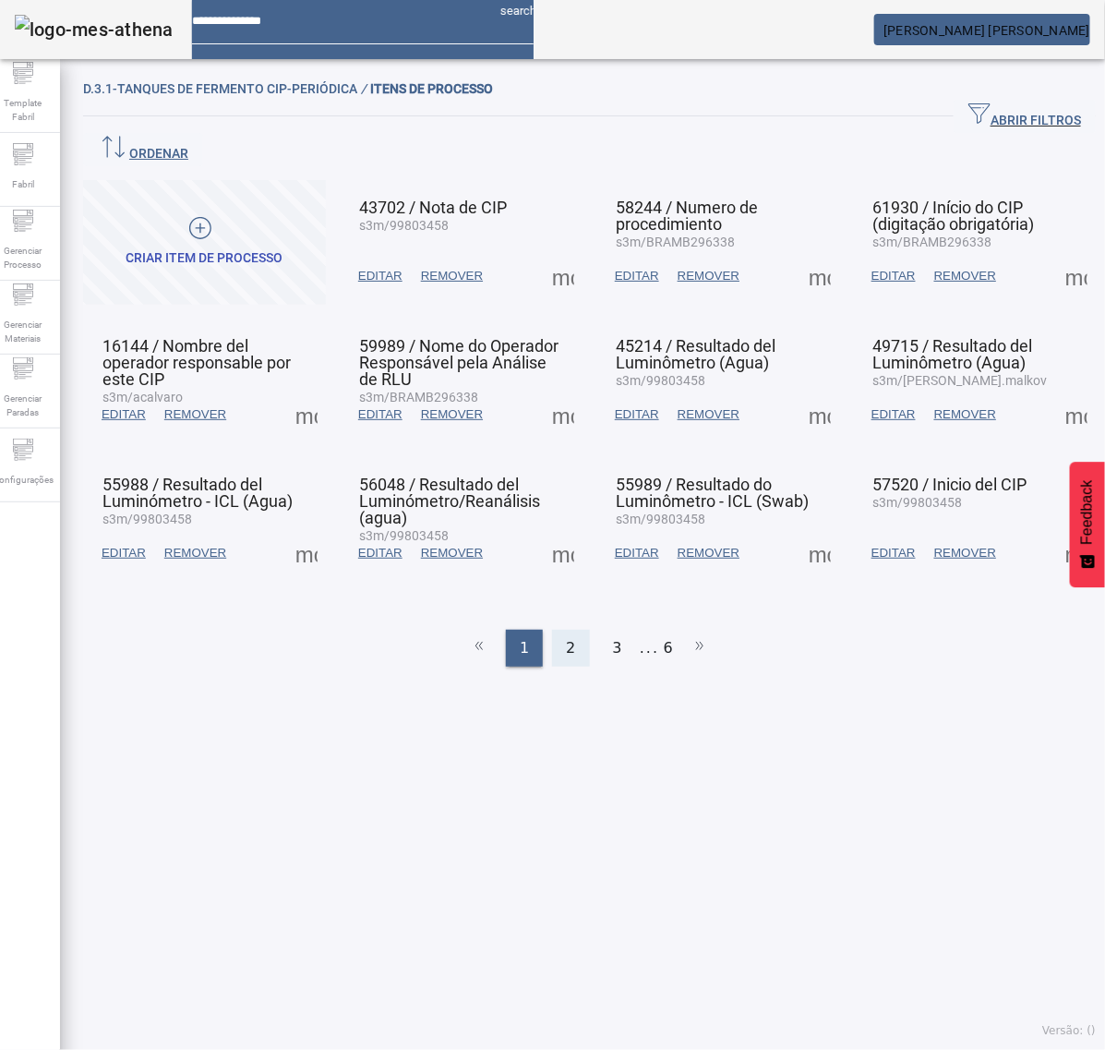
click at [566, 637] on span "2" at bounding box center [570, 648] width 9 height 22
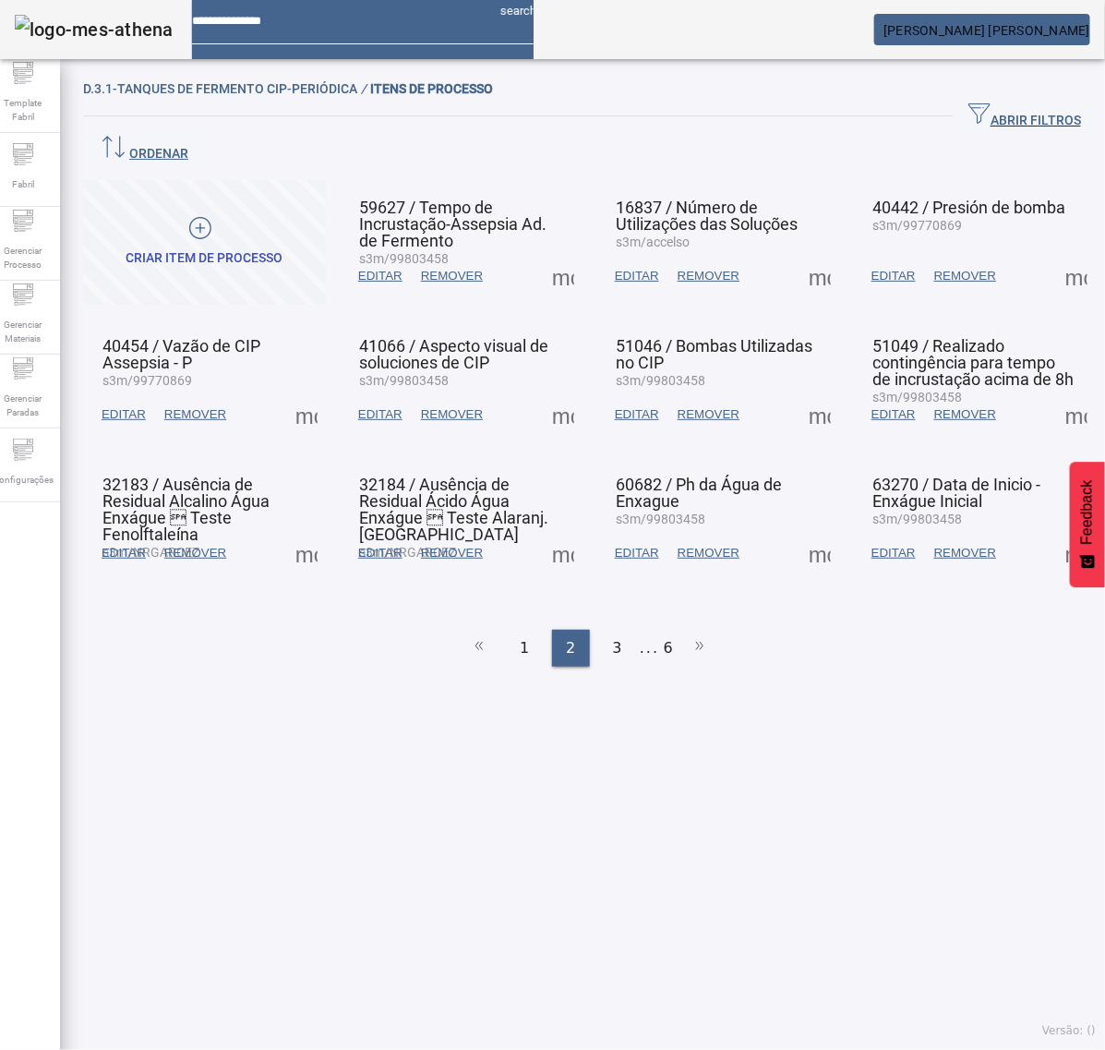
click at [1055, 392] on span at bounding box center [1077, 414] width 44 height 44
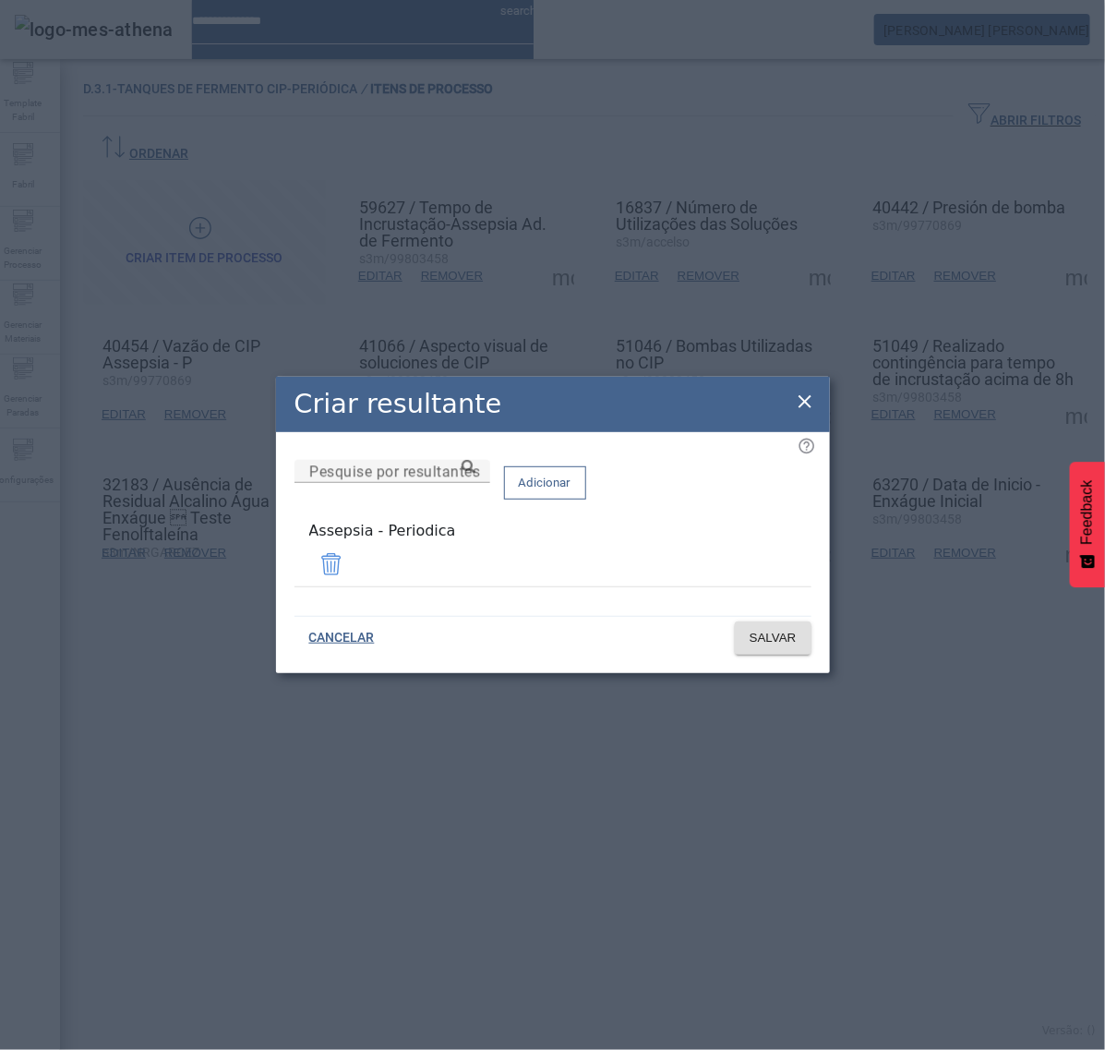
click at [805, 404] on icon at bounding box center [805, 402] width 22 height 22
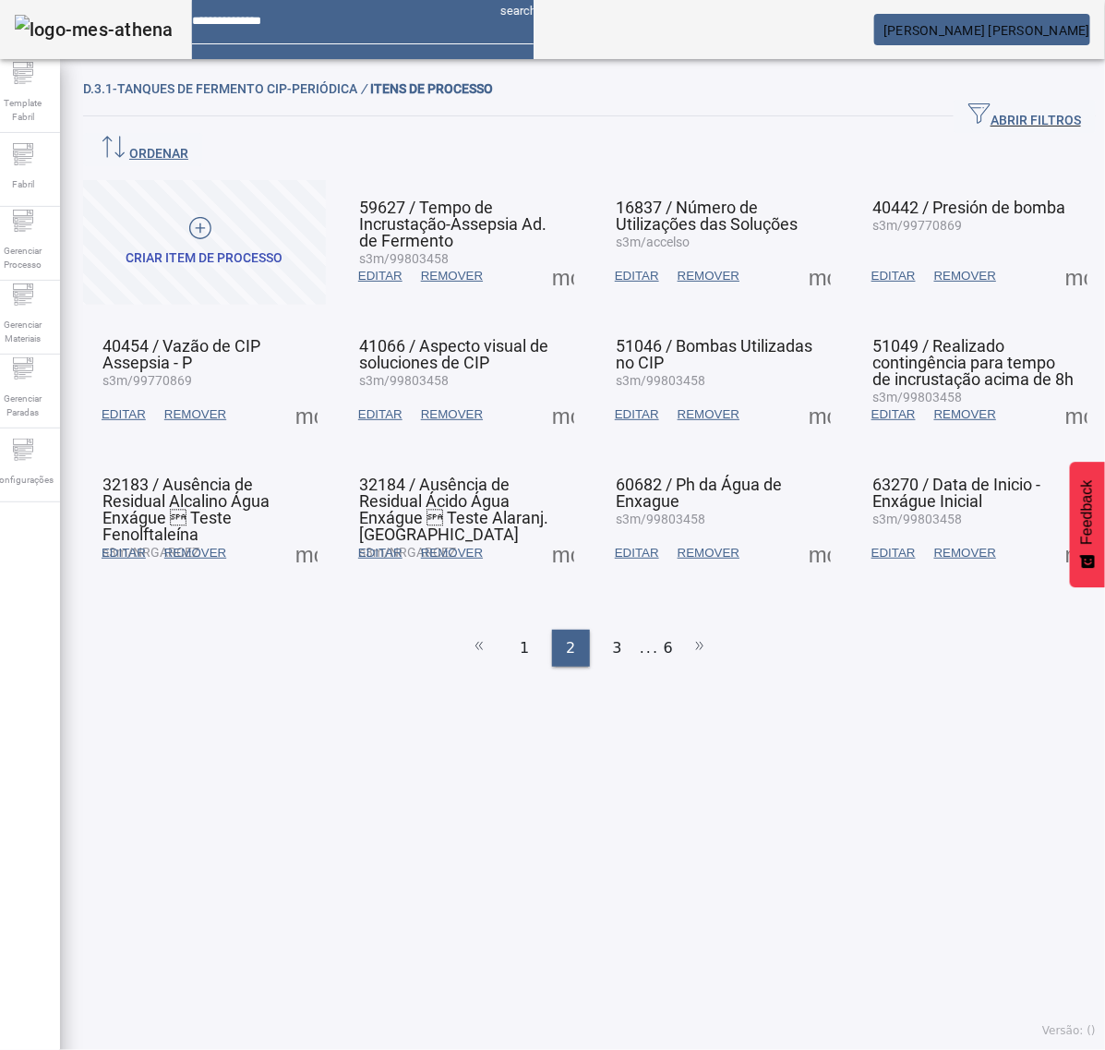
click at [311, 531] on span at bounding box center [306, 553] width 44 height 44
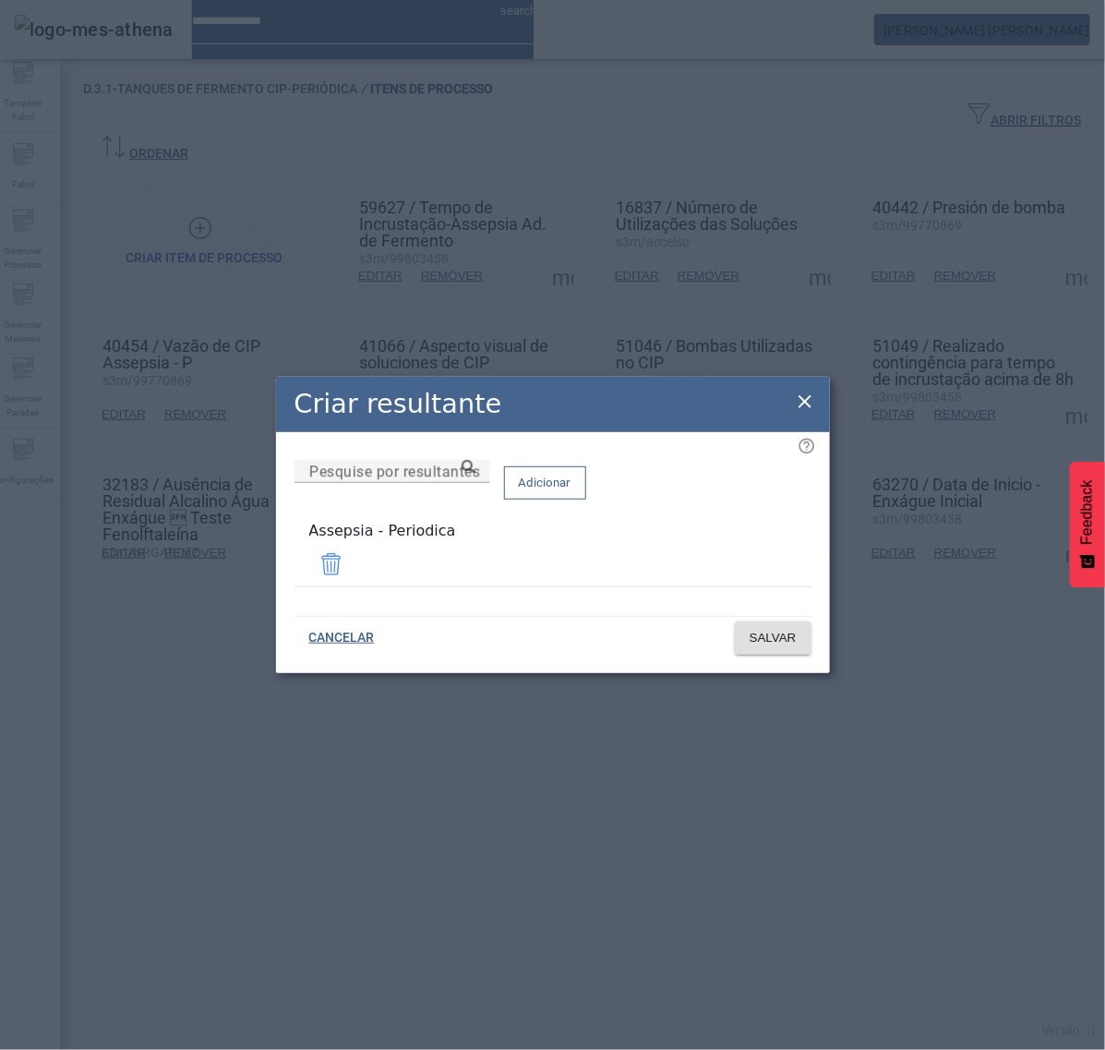
click at [802, 404] on icon at bounding box center [805, 401] width 13 height 13
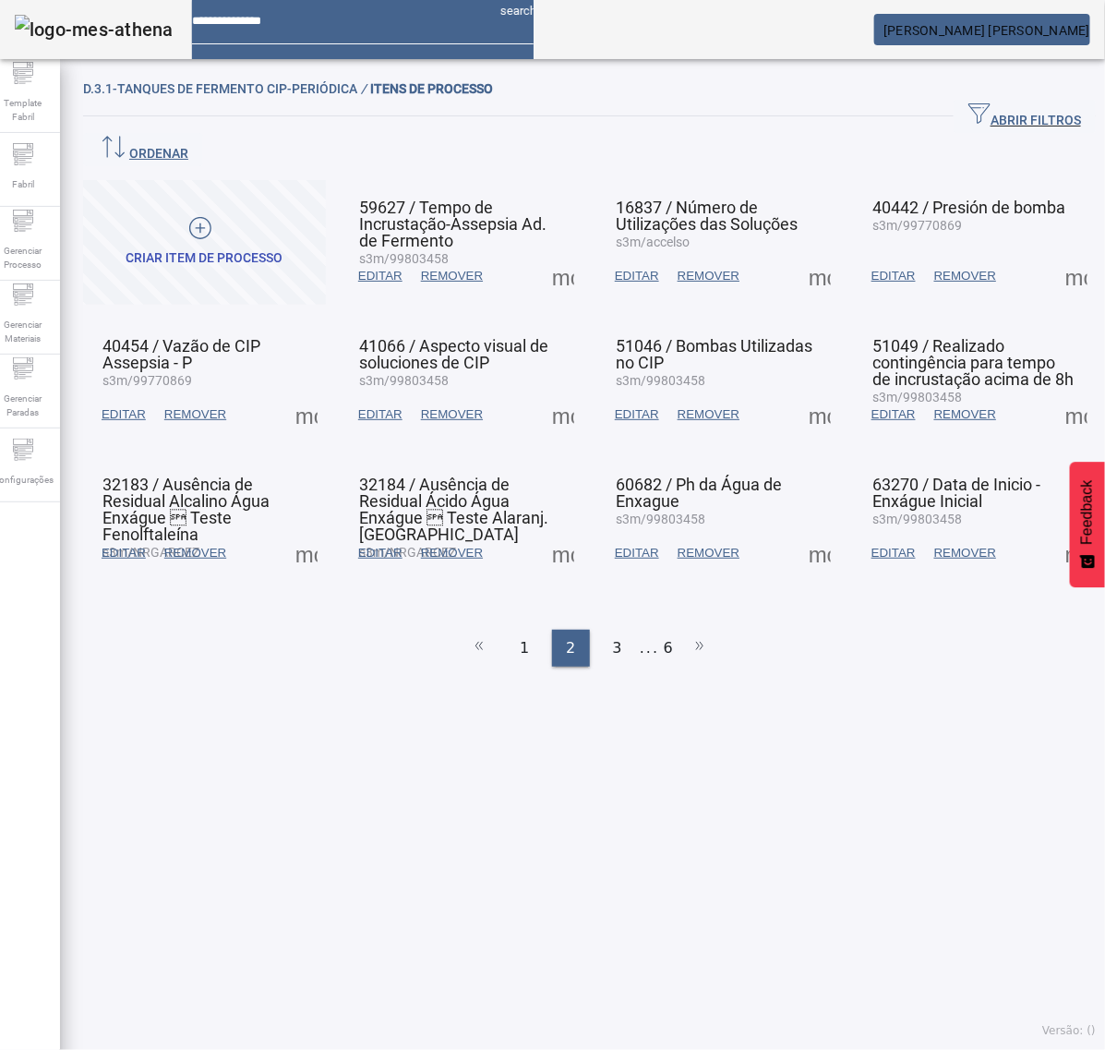
click at [556, 531] on span at bounding box center [563, 553] width 44 height 44
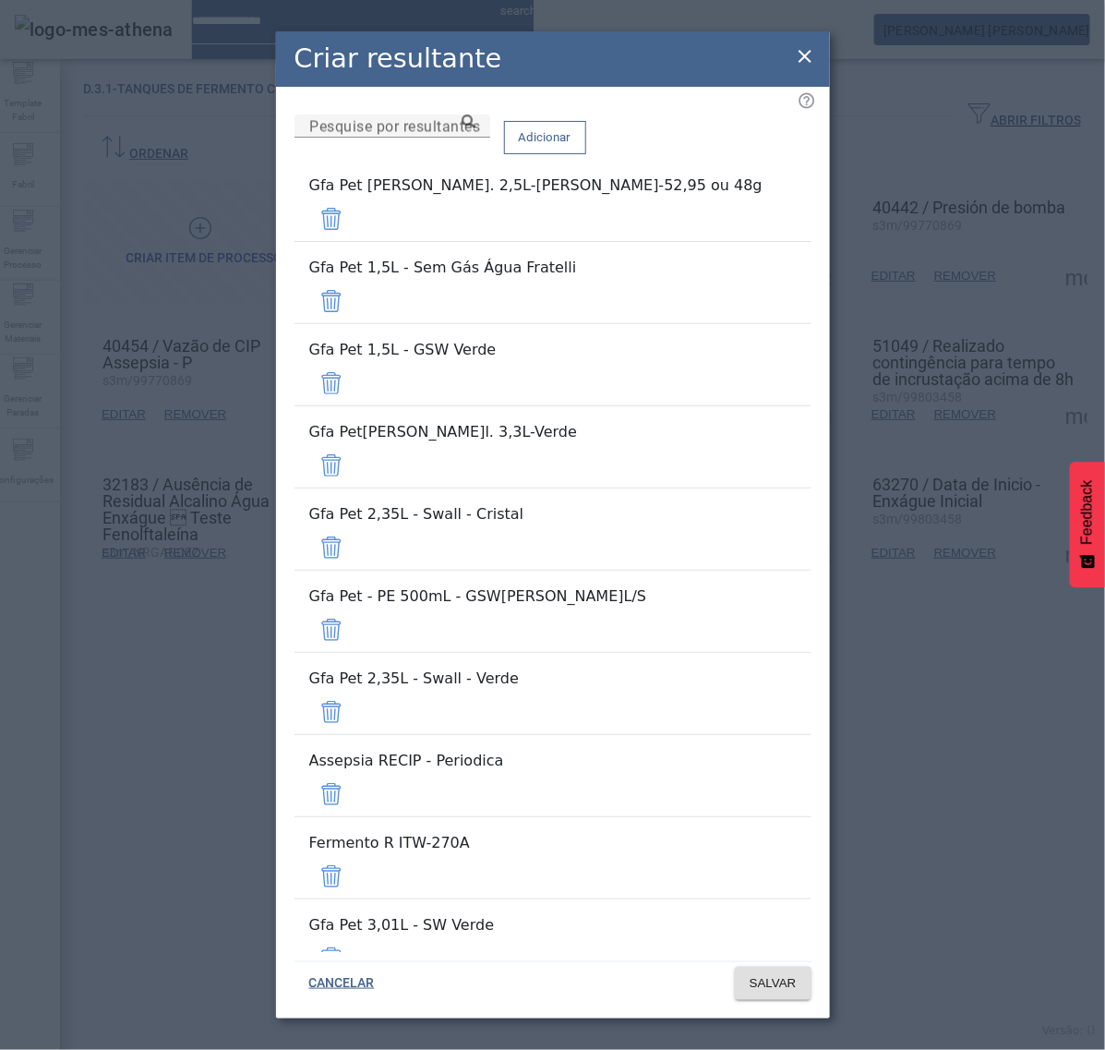
click at [354, 215] on span at bounding box center [331, 219] width 44 height 44
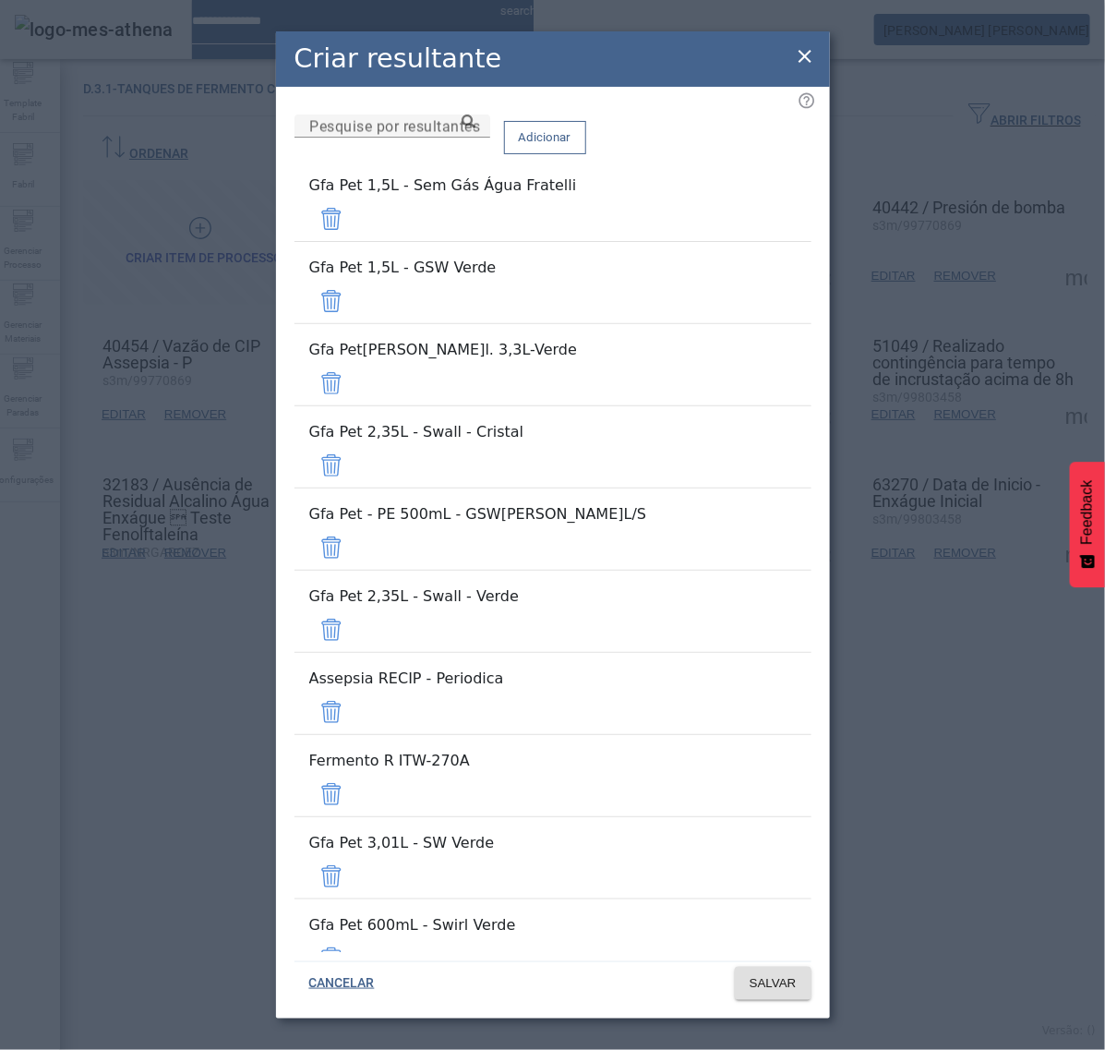
click at [354, 223] on span at bounding box center [331, 219] width 44 height 44
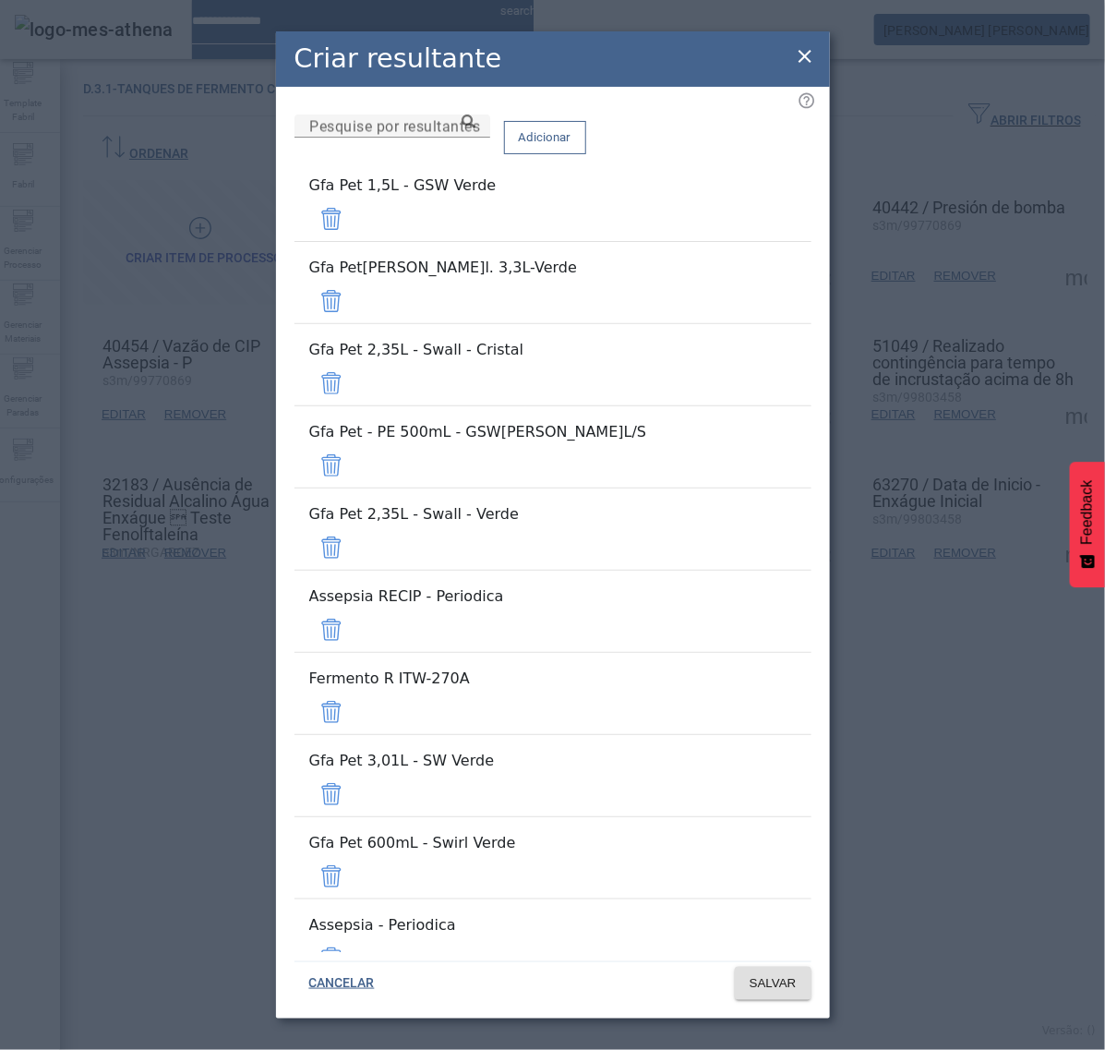
click at [354, 223] on span at bounding box center [331, 219] width 44 height 44
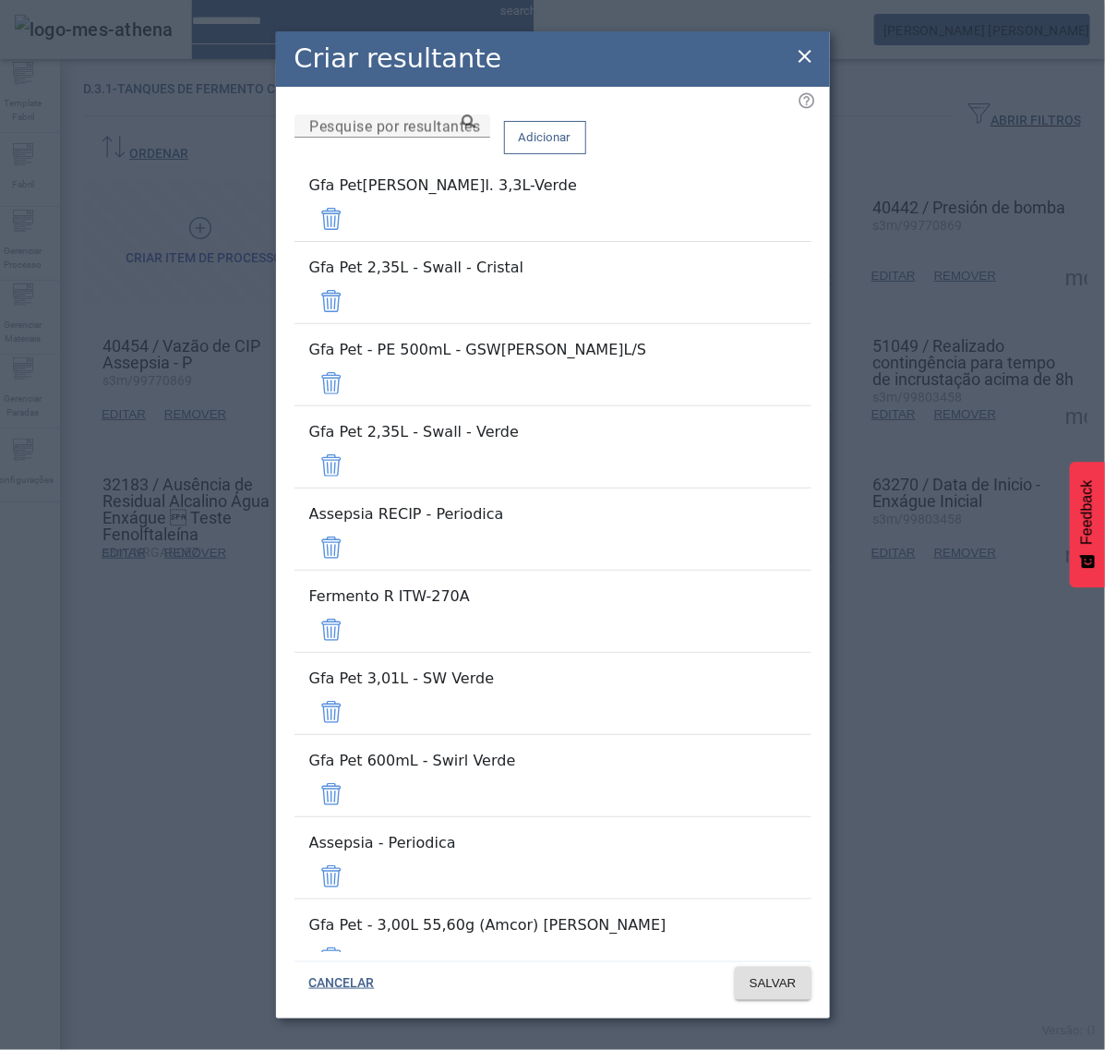
click at [354, 223] on span at bounding box center [331, 219] width 44 height 44
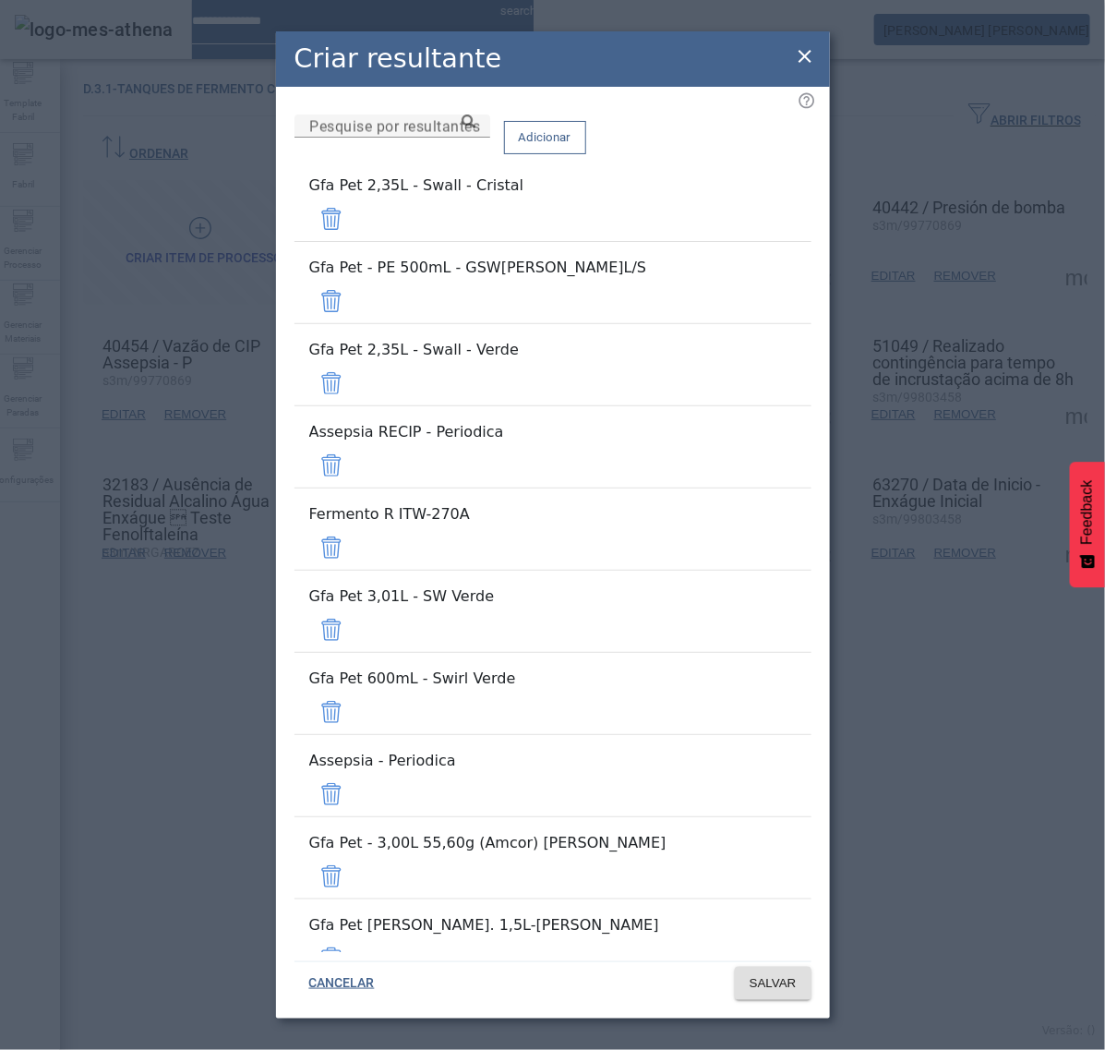
click at [354, 223] on span at bounding box center [331, 219] width 44 height 44
click at [354, 279] on span at bounding box center [331, 301] width 44 height 44
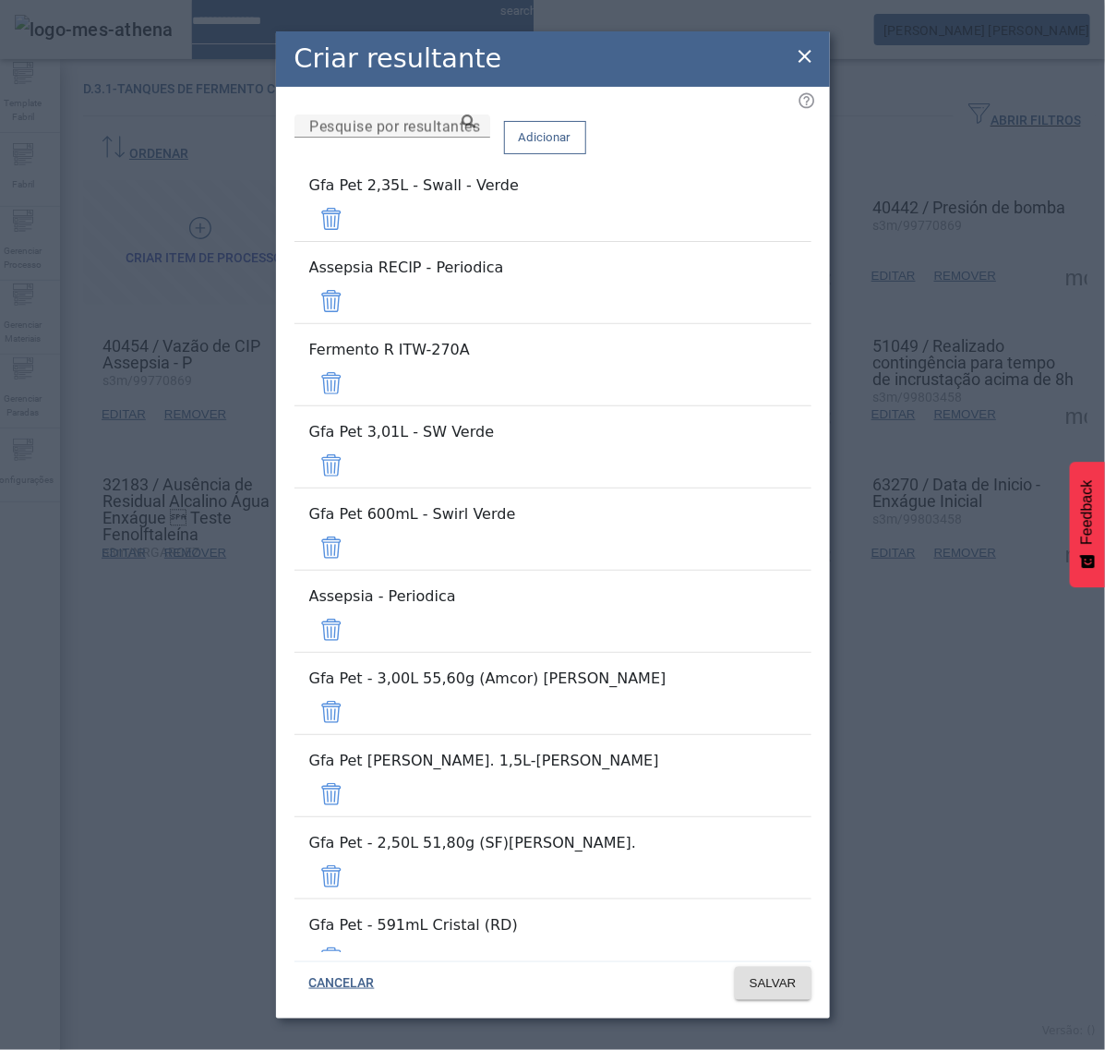
click at [354, 223] on span at bounding box center [331, 219] width 44 height 44
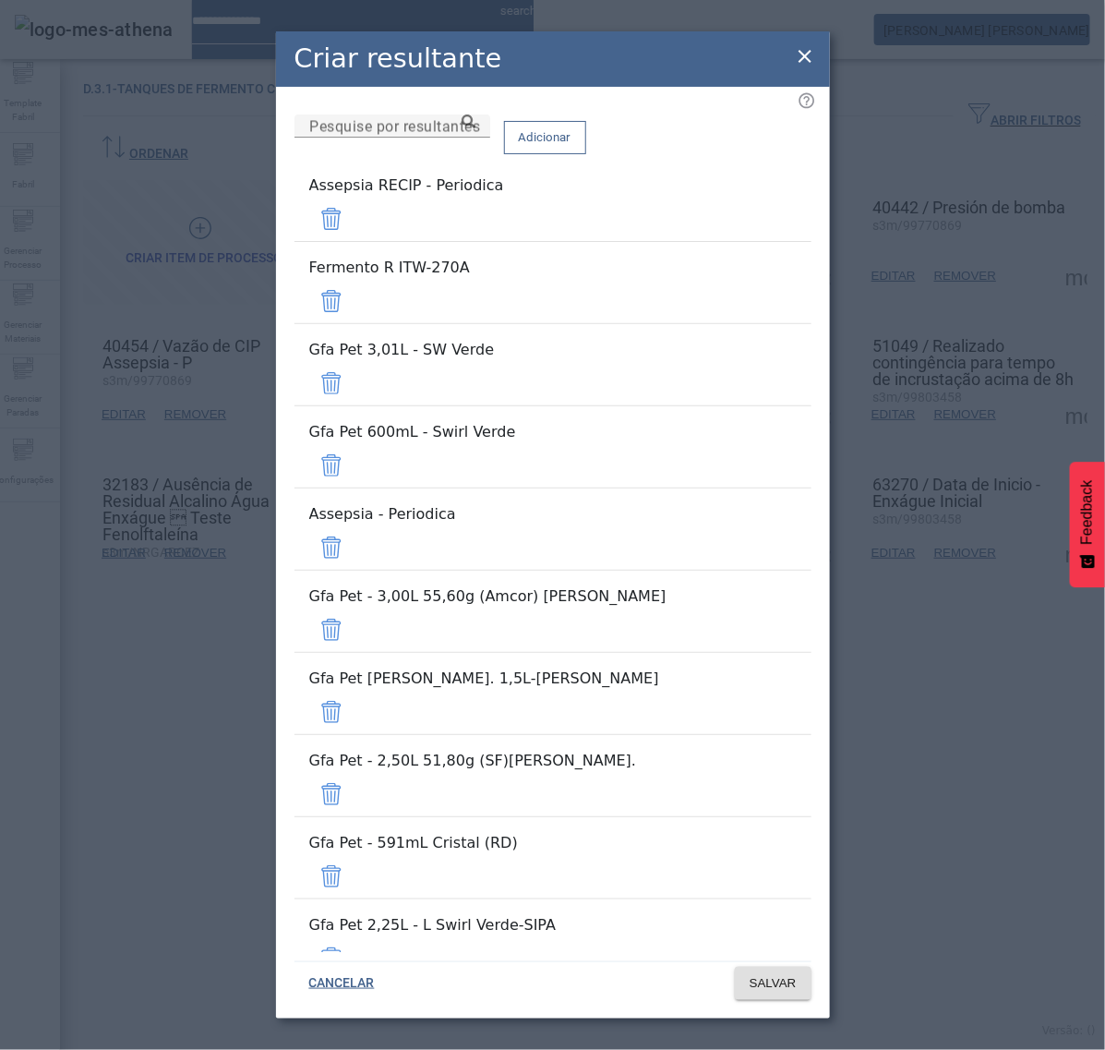
click at [354, 223] on span at bounding box center [331, 219] width 44 height 44
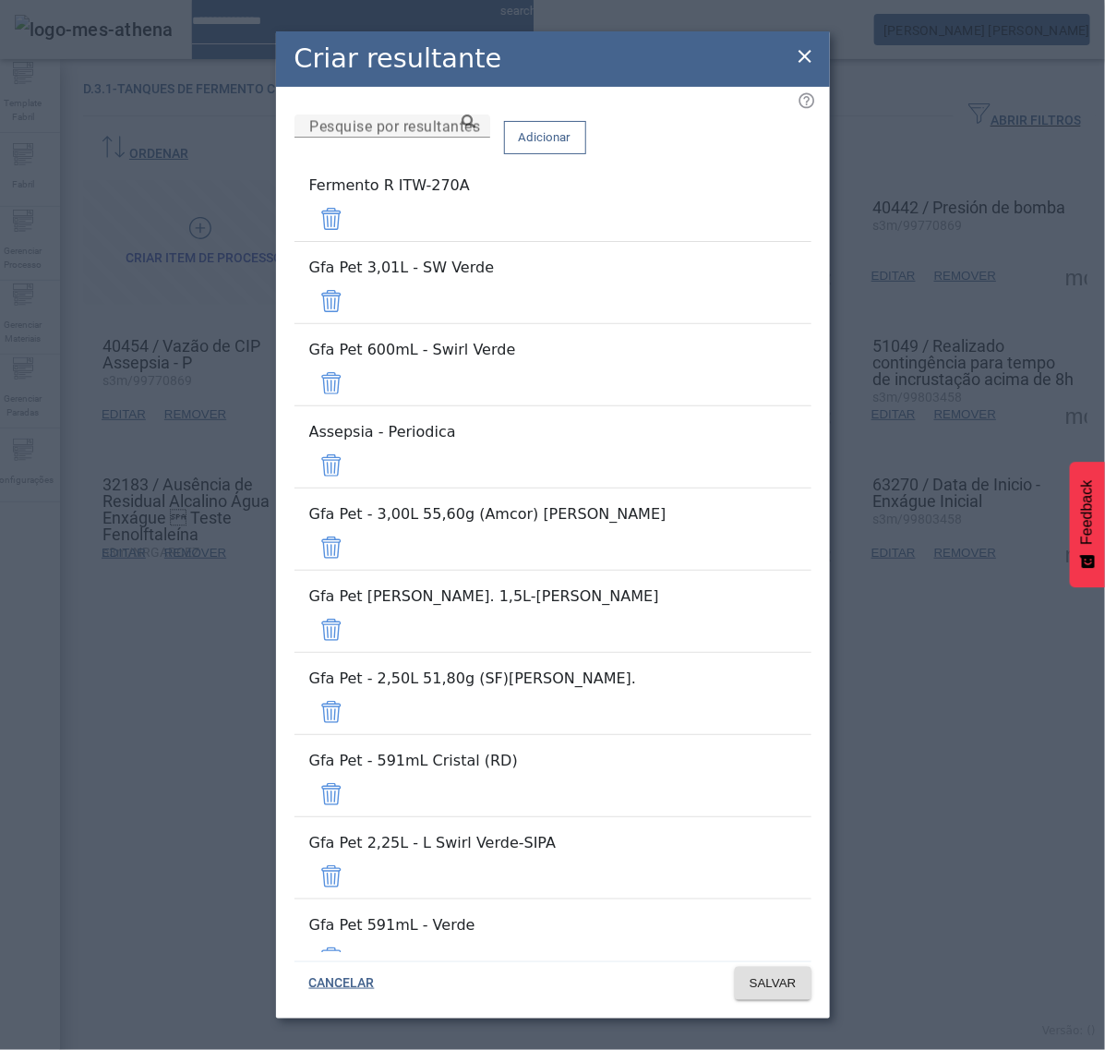
click at [354, 235] on span at bounding box center [331, 219] width 44 height 44
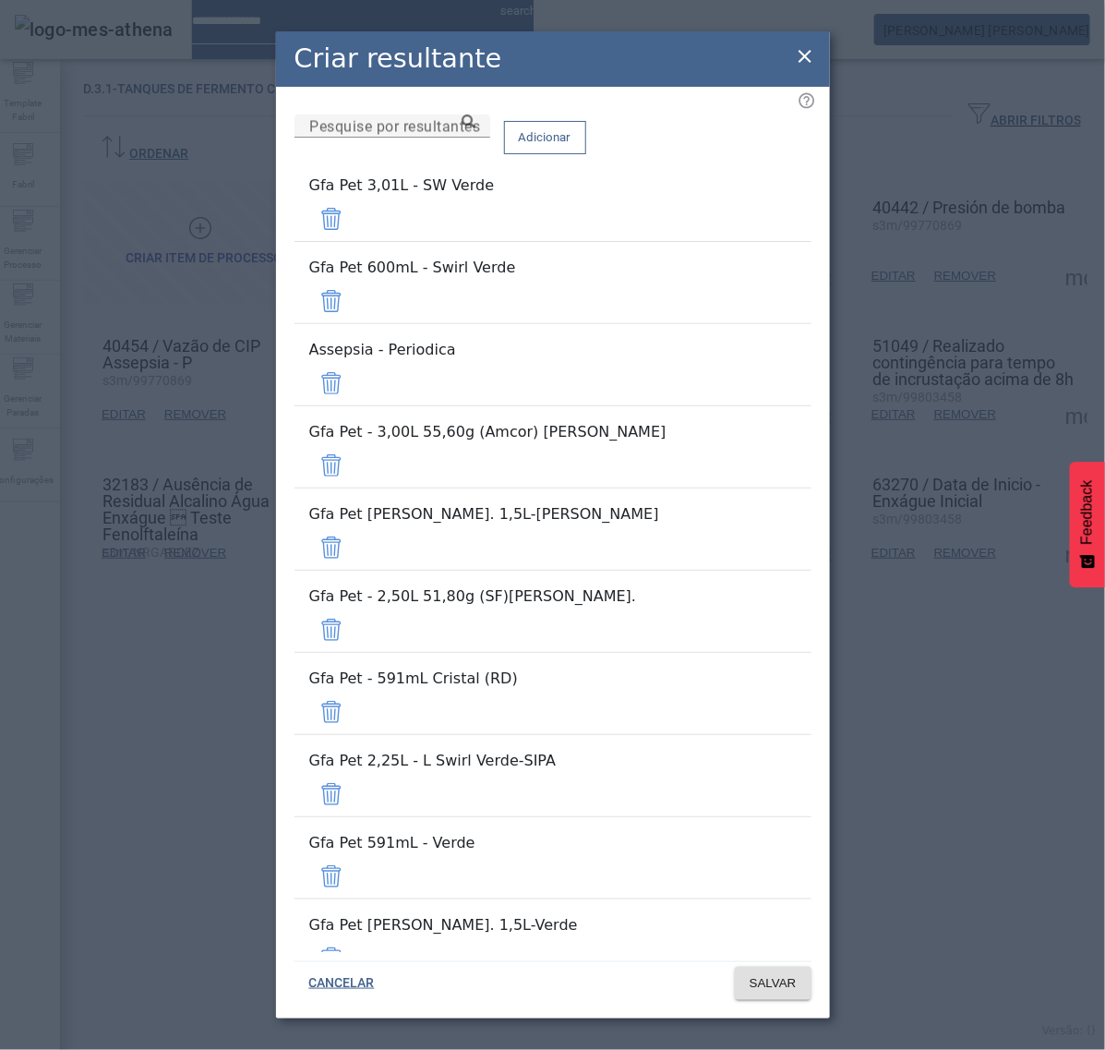
drag, startPoint x: 759, startPoint y: 268, endPoint x: 757, endPoint y: 287, distance: 19.5
click at [354, 241] on span at bounding box center [331, 219] width 44 height 44
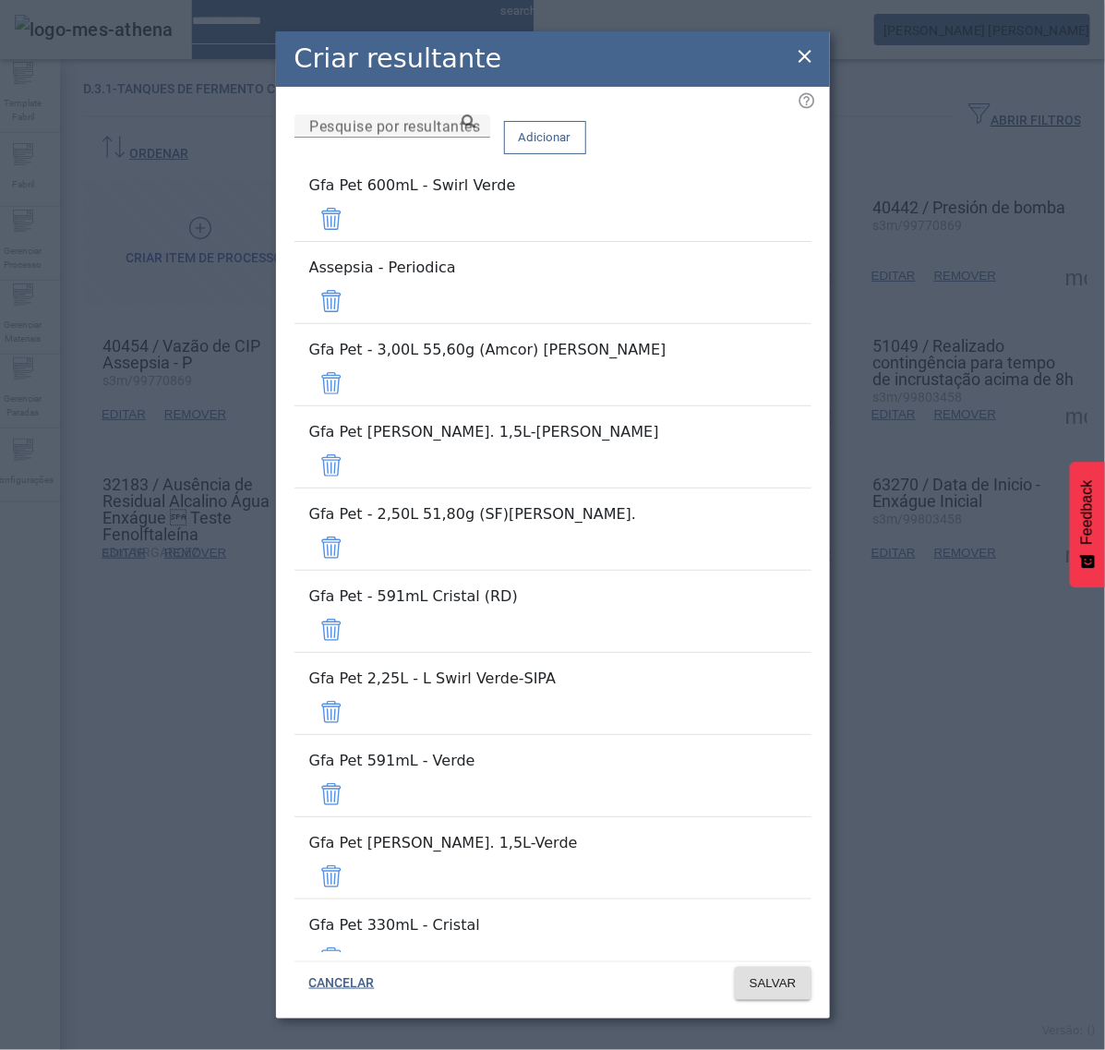
drag, startPoint x: 755, startPoint y: 305, endPoint x: 755, endPoint y: 323, distance: 18.5
click at [354, 241] on span at bounding box center [331, 219] width 44 height 44
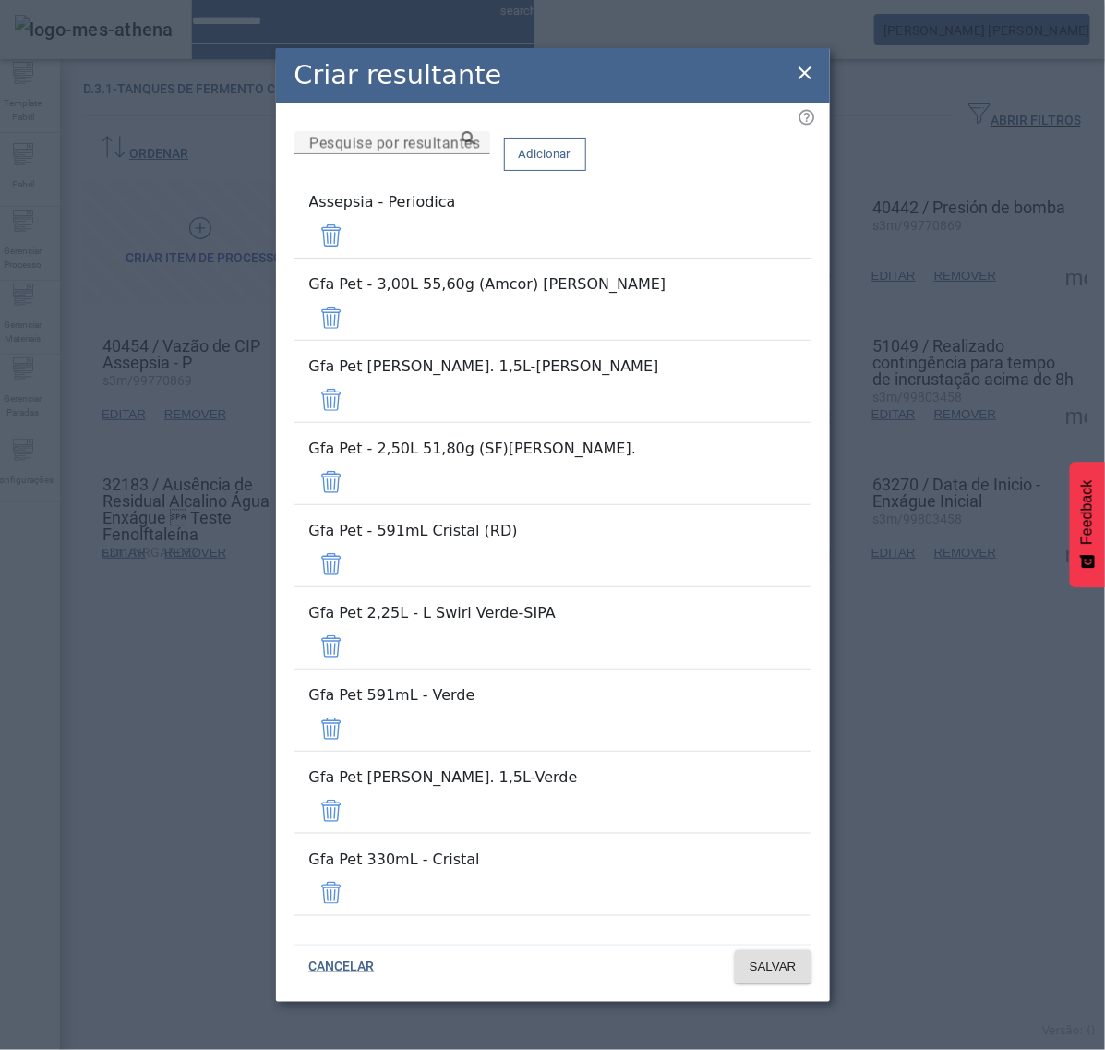
click at [354, 258] on span at bounding box center [331, 235] width 44 height 44
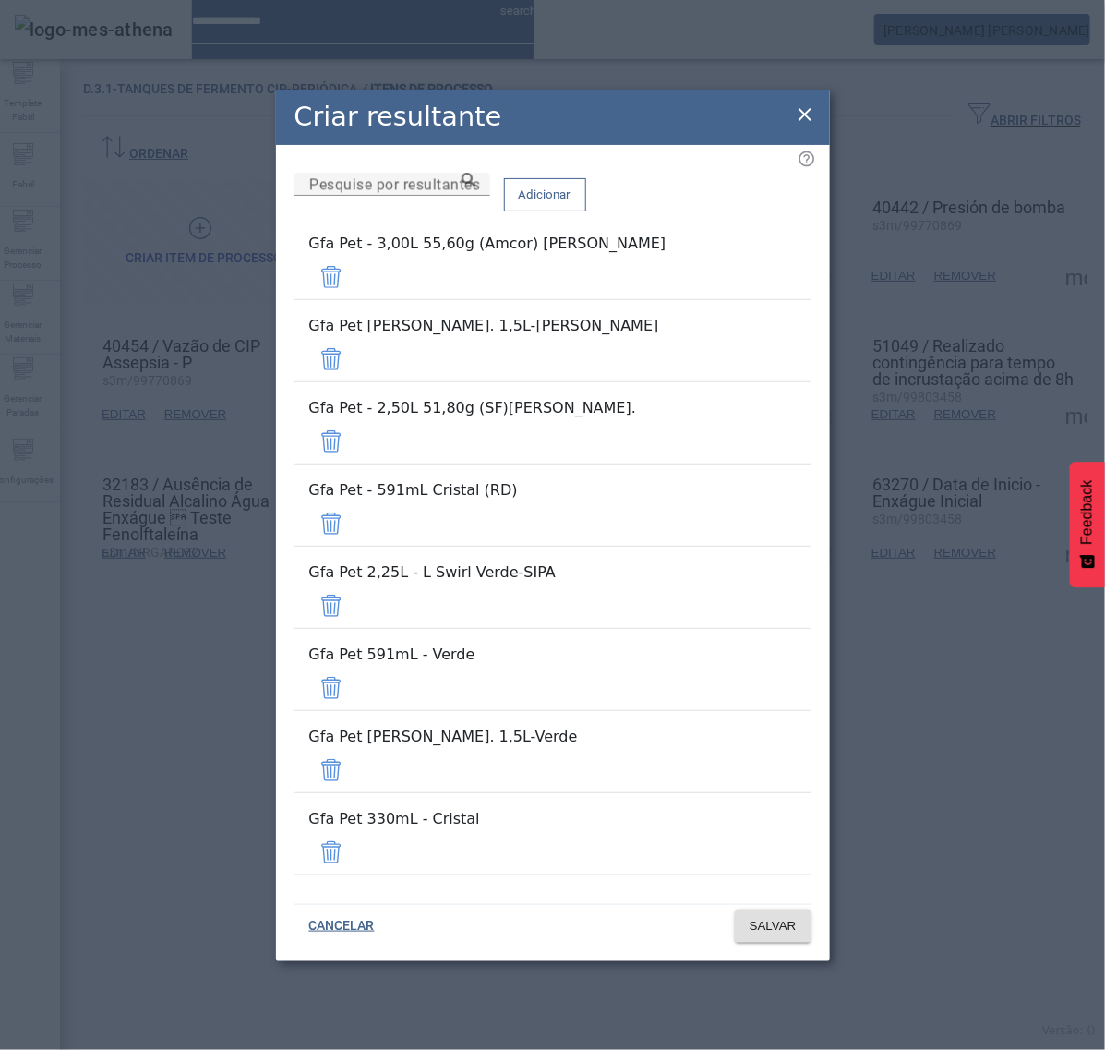
click at [354, 299] on span at bounding box center [331, 277] width 44 height 44
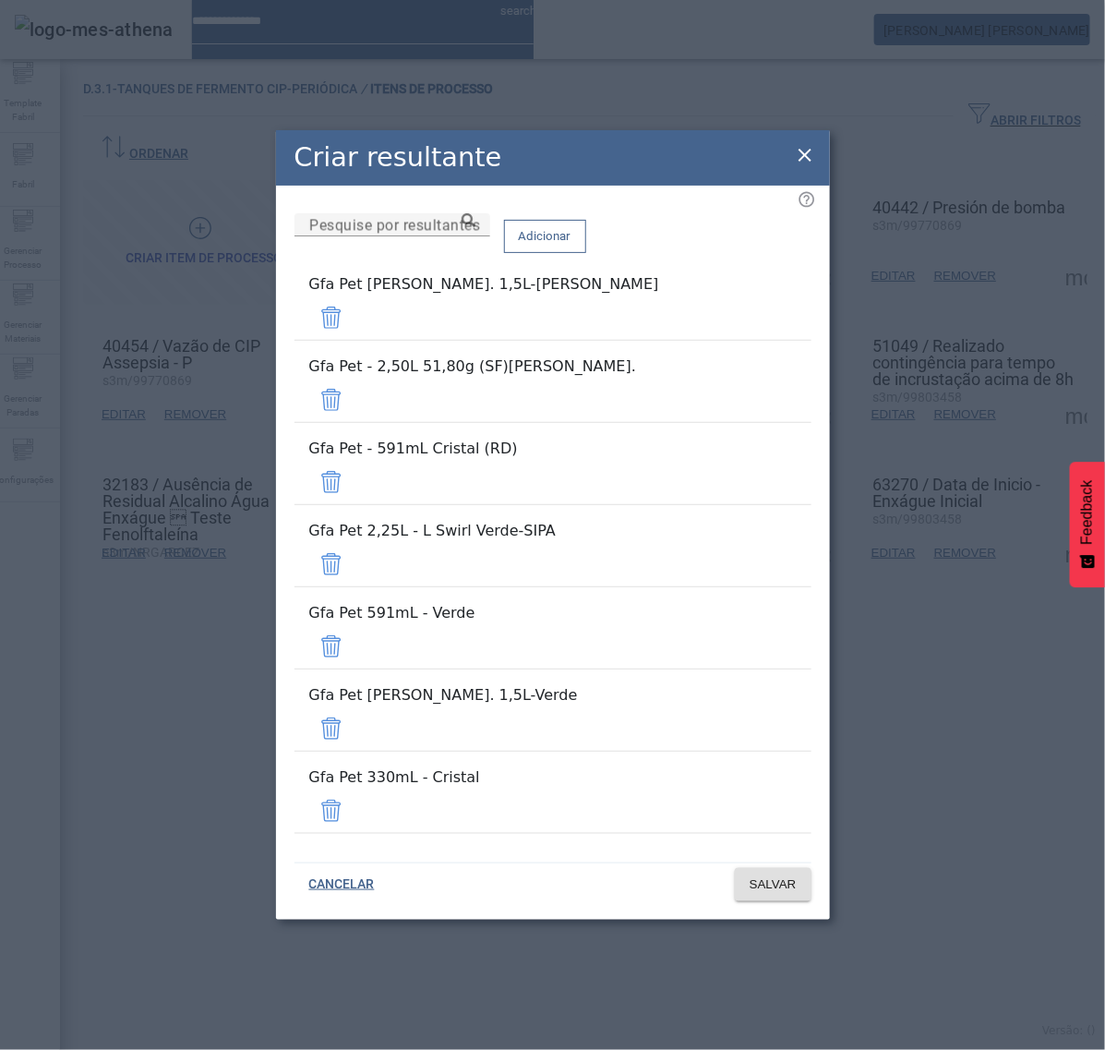
click at [354, 340] on span at bounding box center [331, 318] width 44 height 44
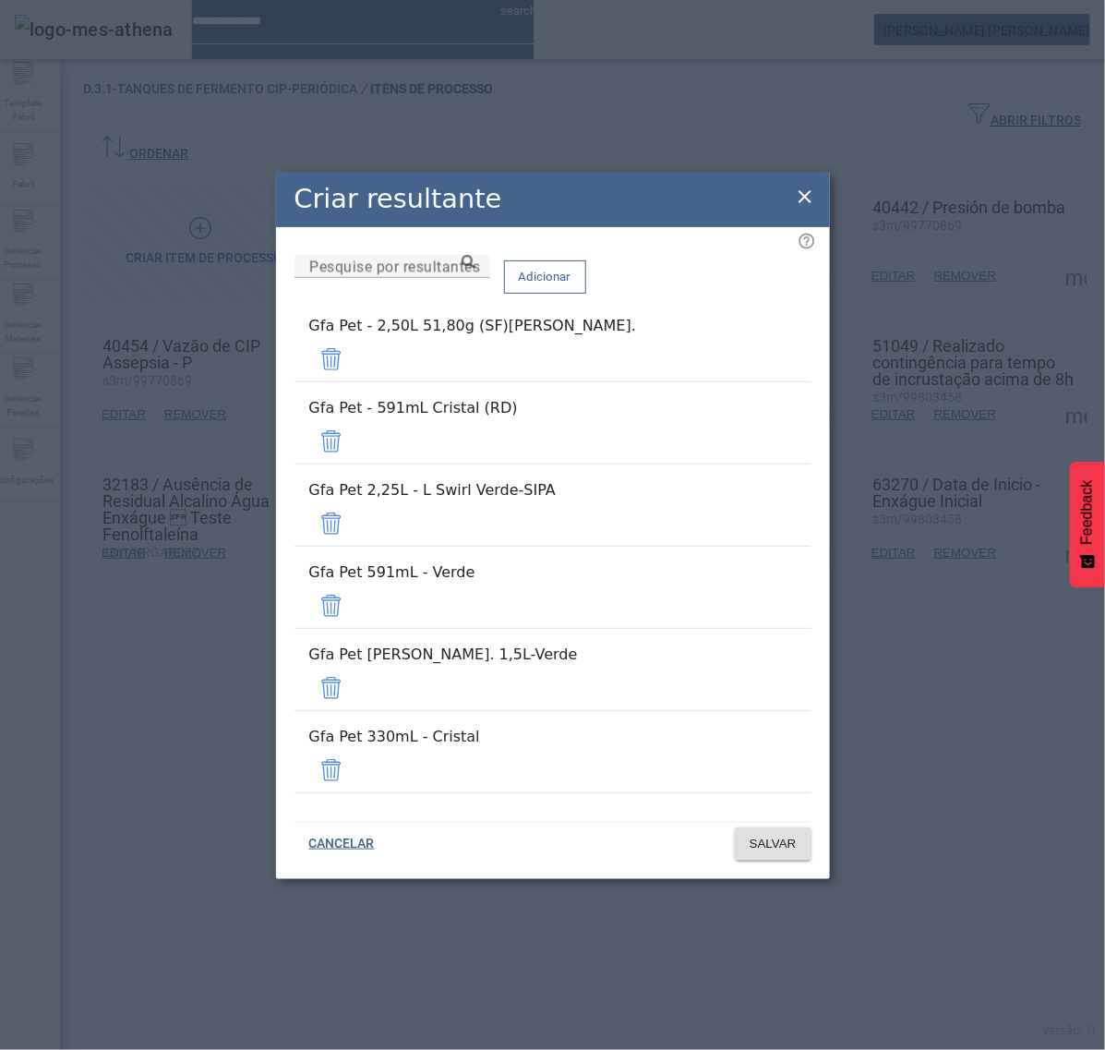
click at [354, 381] on span at bounding box center [331, 359] width 44 height 44
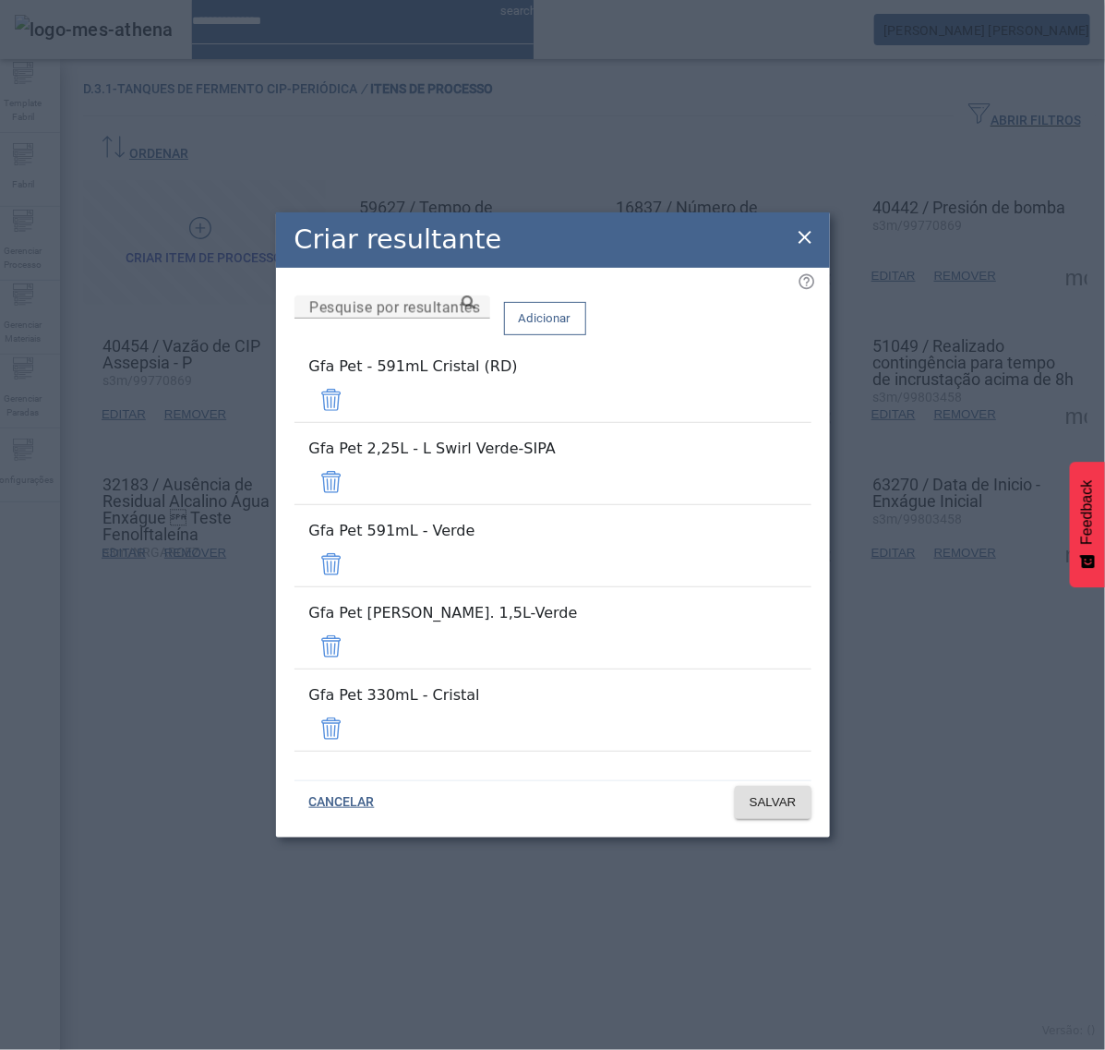
drag, startPoint x: 755, startPoint y: 446, endPoint x: 755, endPoint y: 464, distance: 17.5
click at [354, 422] on span at bounding box center [331, 400] width 44 height 44
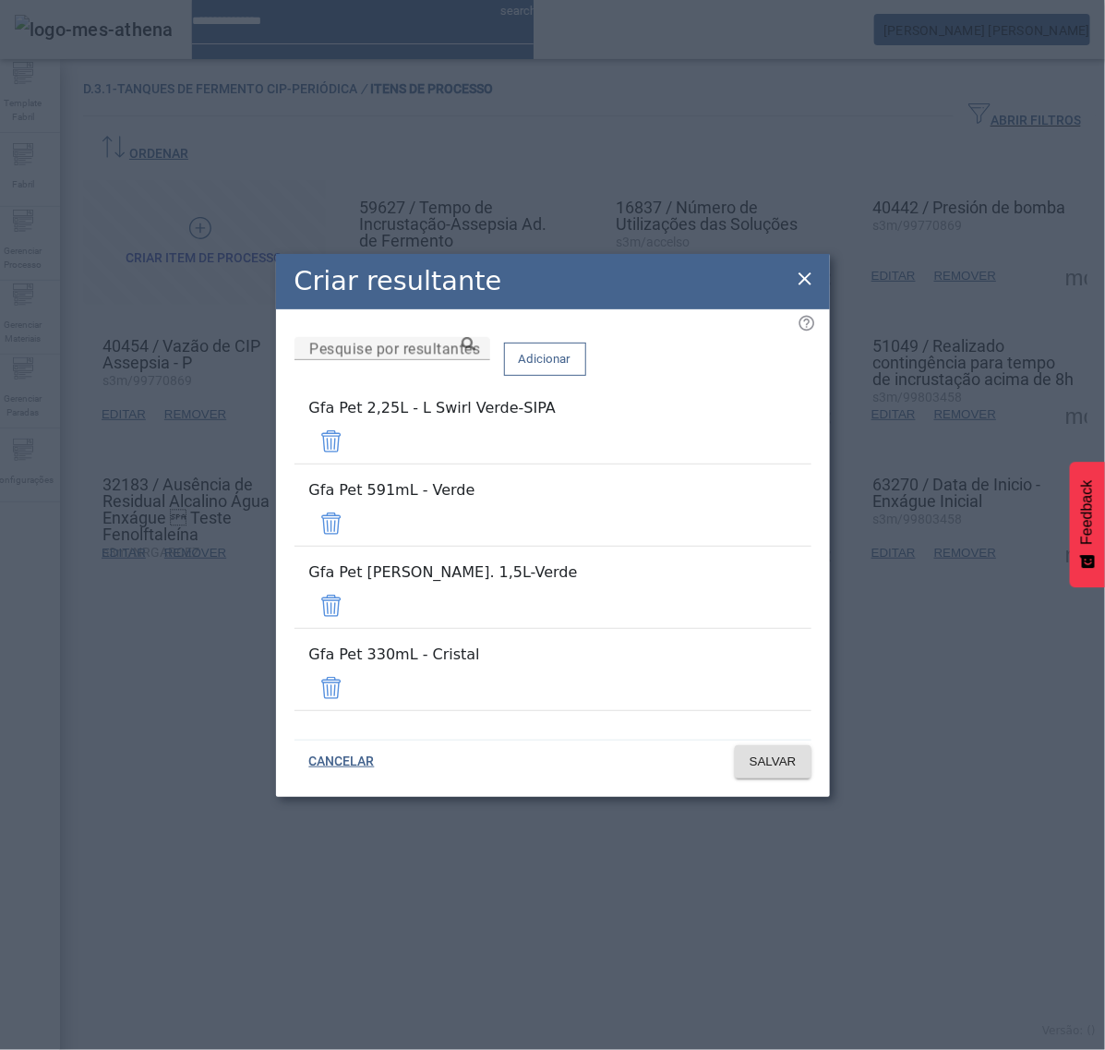
click at [354, 464] on span at bounding box center [331, 441] width 44 height 44
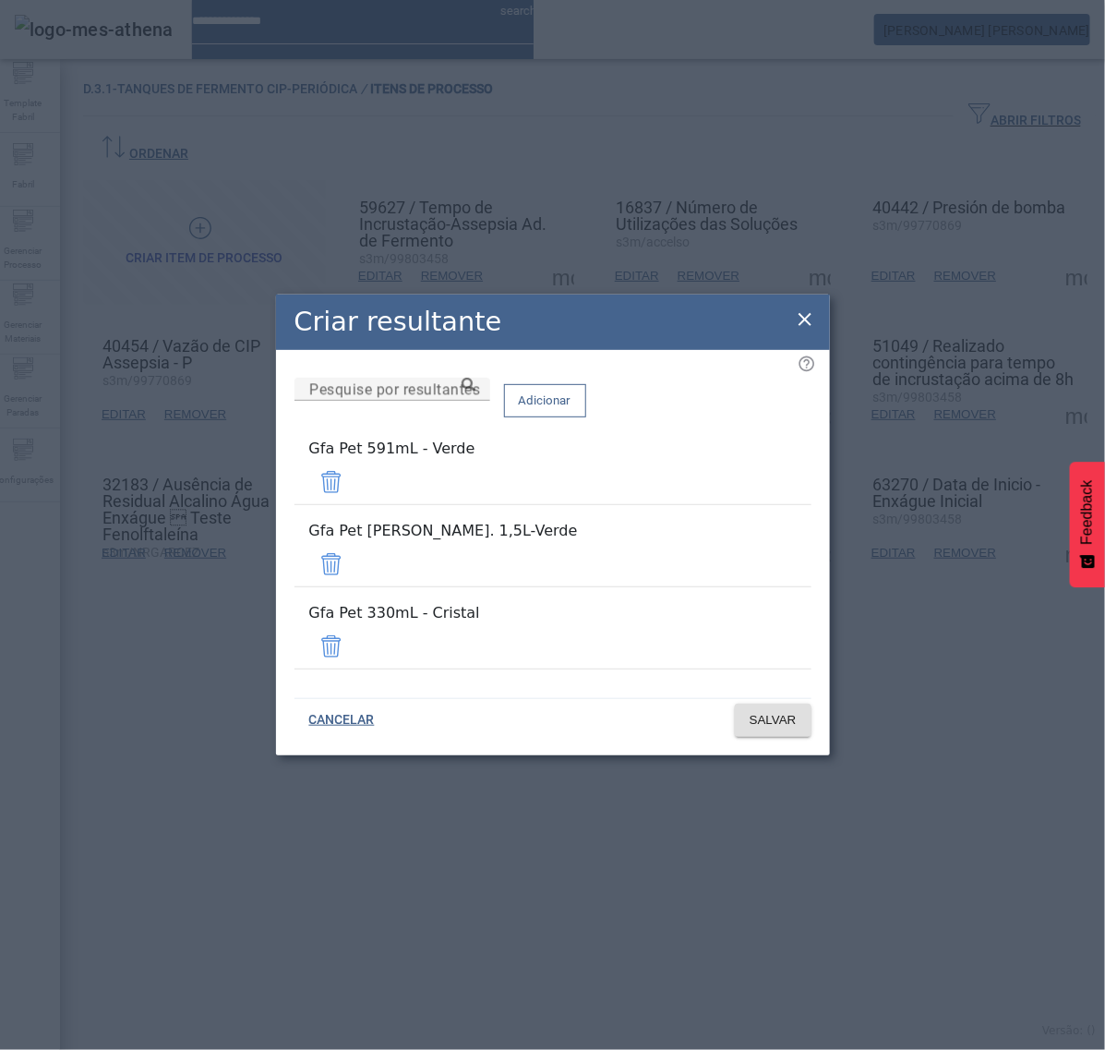
click at [354, 504] on span at bounding box center [331, 482] width 44 height 44
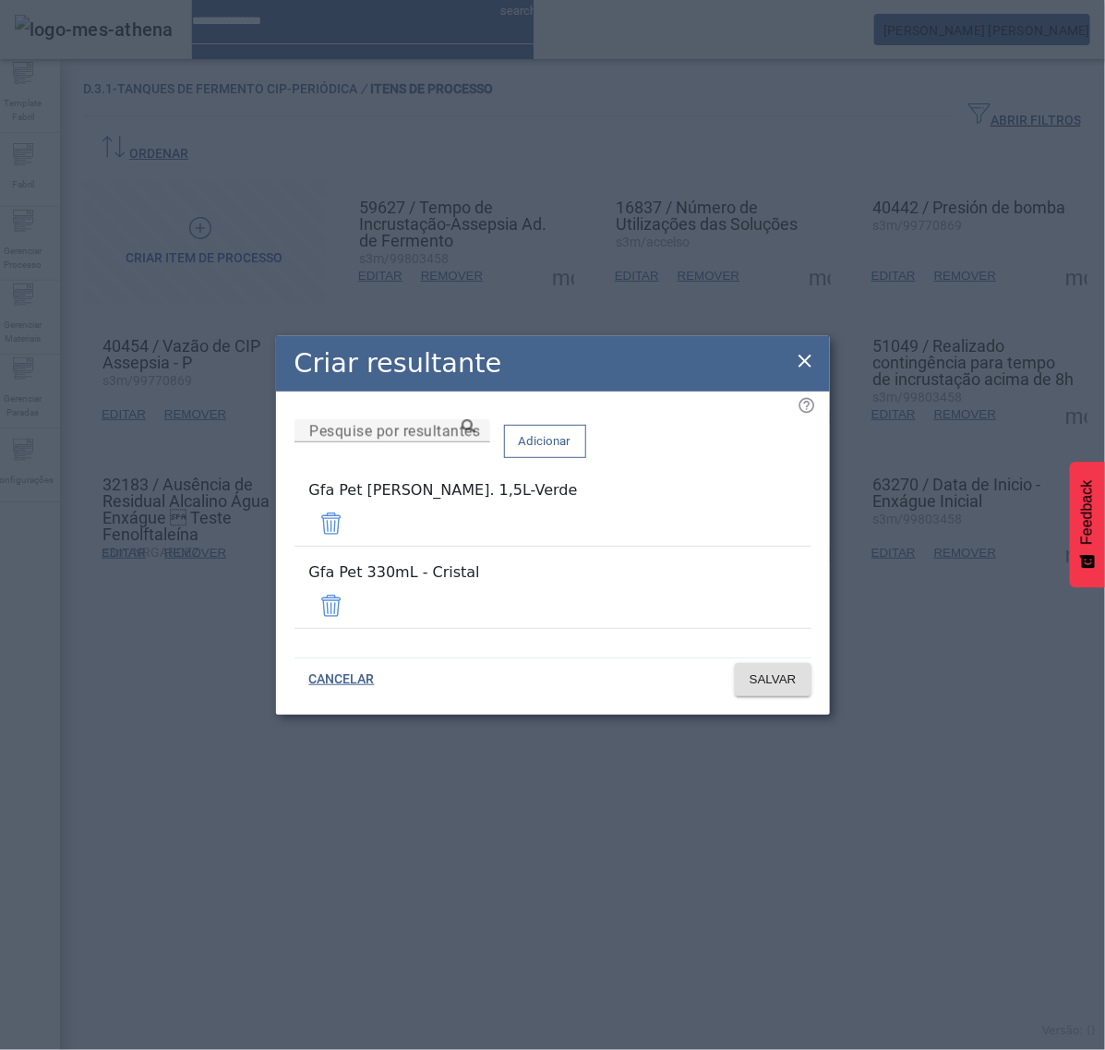
click at [354, 540] on span at bounding box center [331, 523] width 44 height 44
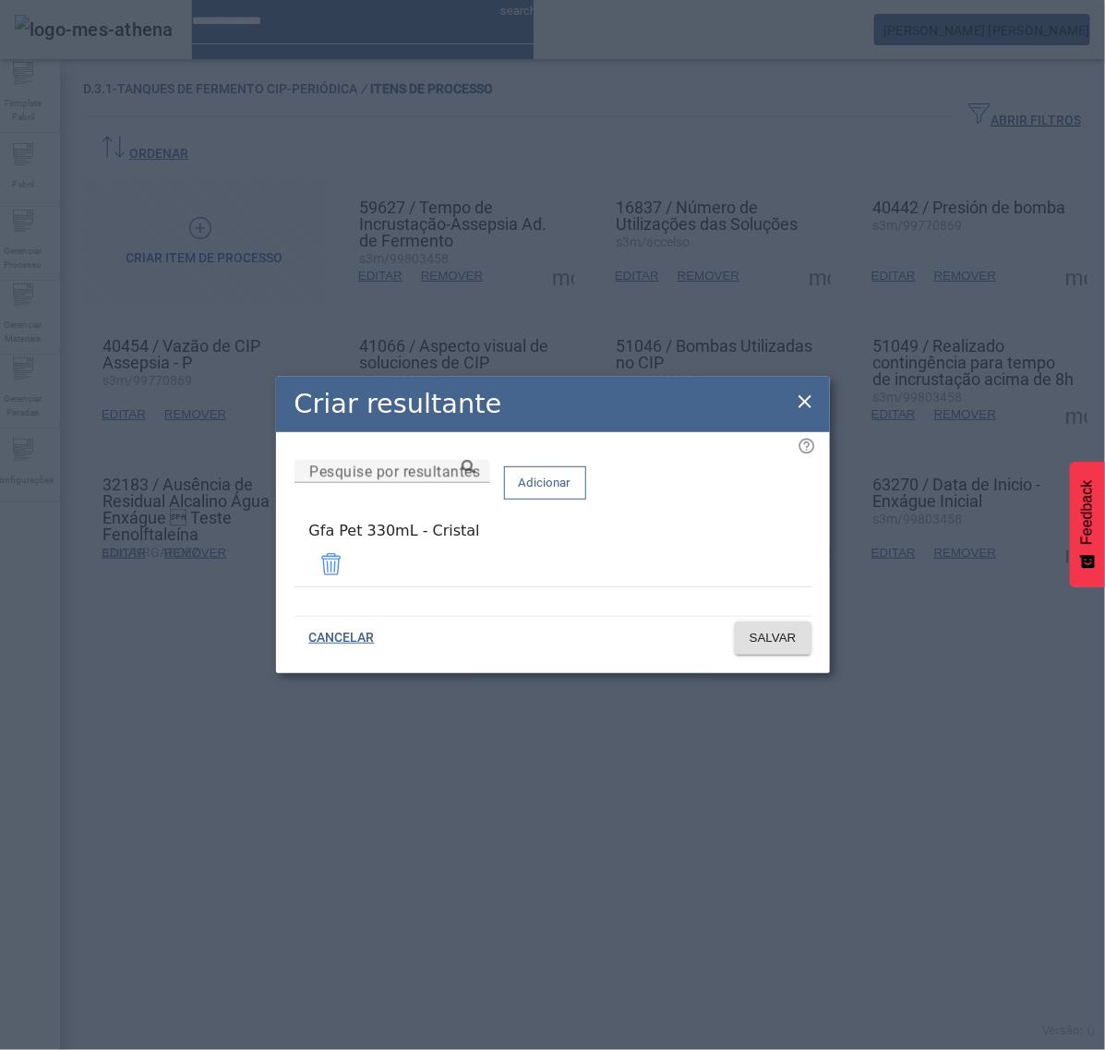
click at [354, 566] on span at bounding box center [331, 564] width 44 height 44
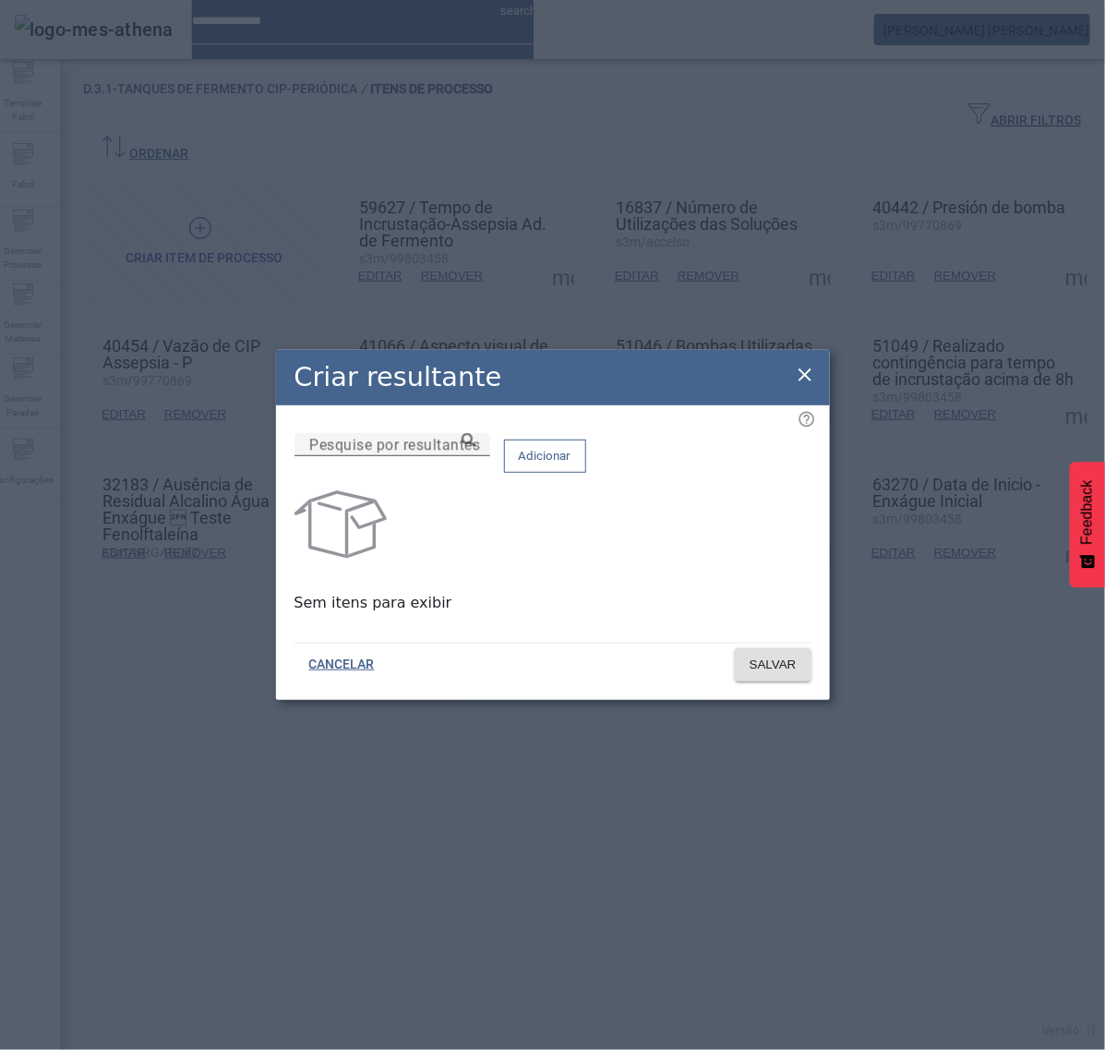
click at [476, 451] on div "Pesquise por resultantes" at bounding box center [392, 444] width 166 height 23
paste input "**********"
click at [476, 447] on icon at bounding box center [469, 440] width 14 height 14
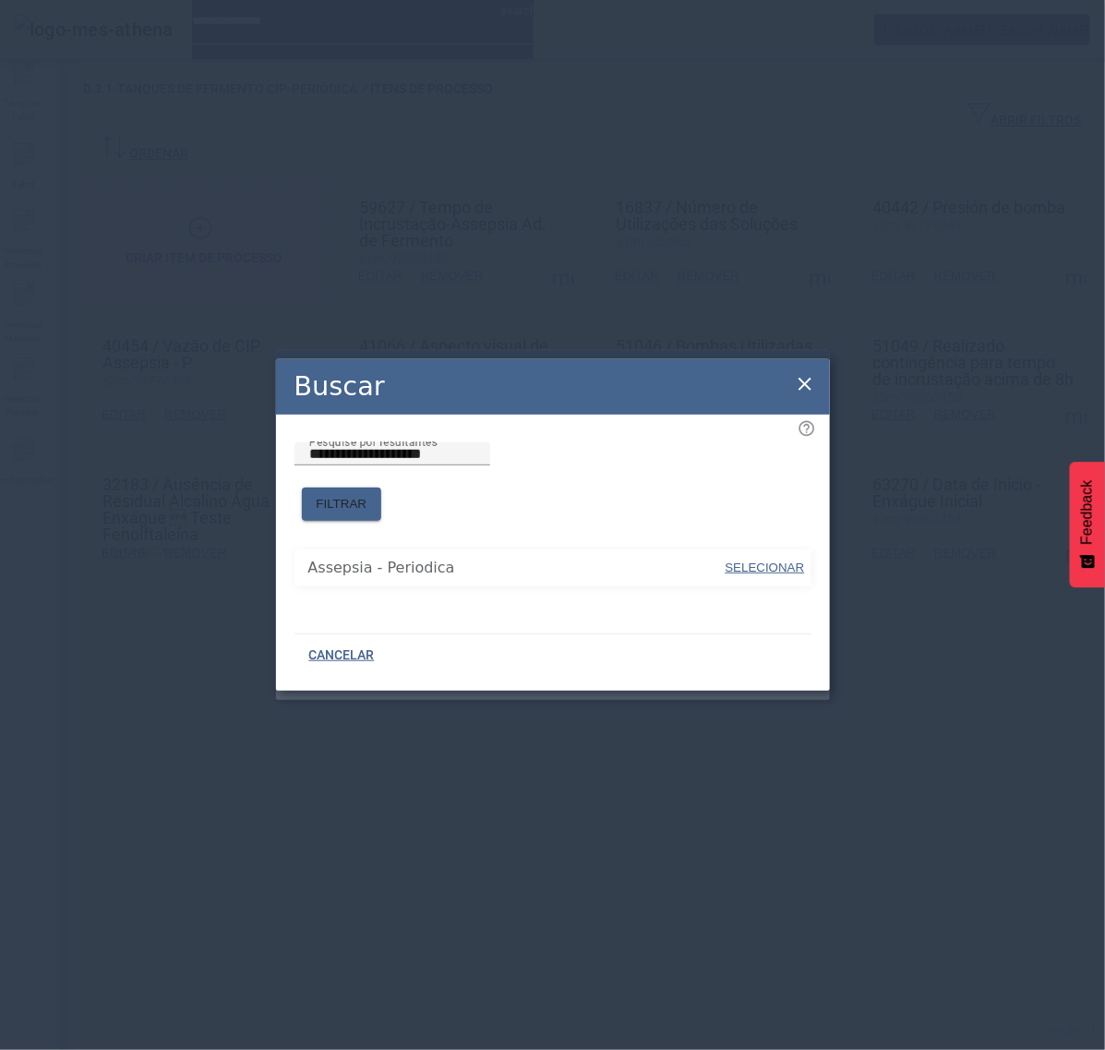
click at [758, 561] on span "SELECIONAR" at bounding box center [765, 568] width 79 height 14
type input "**********"
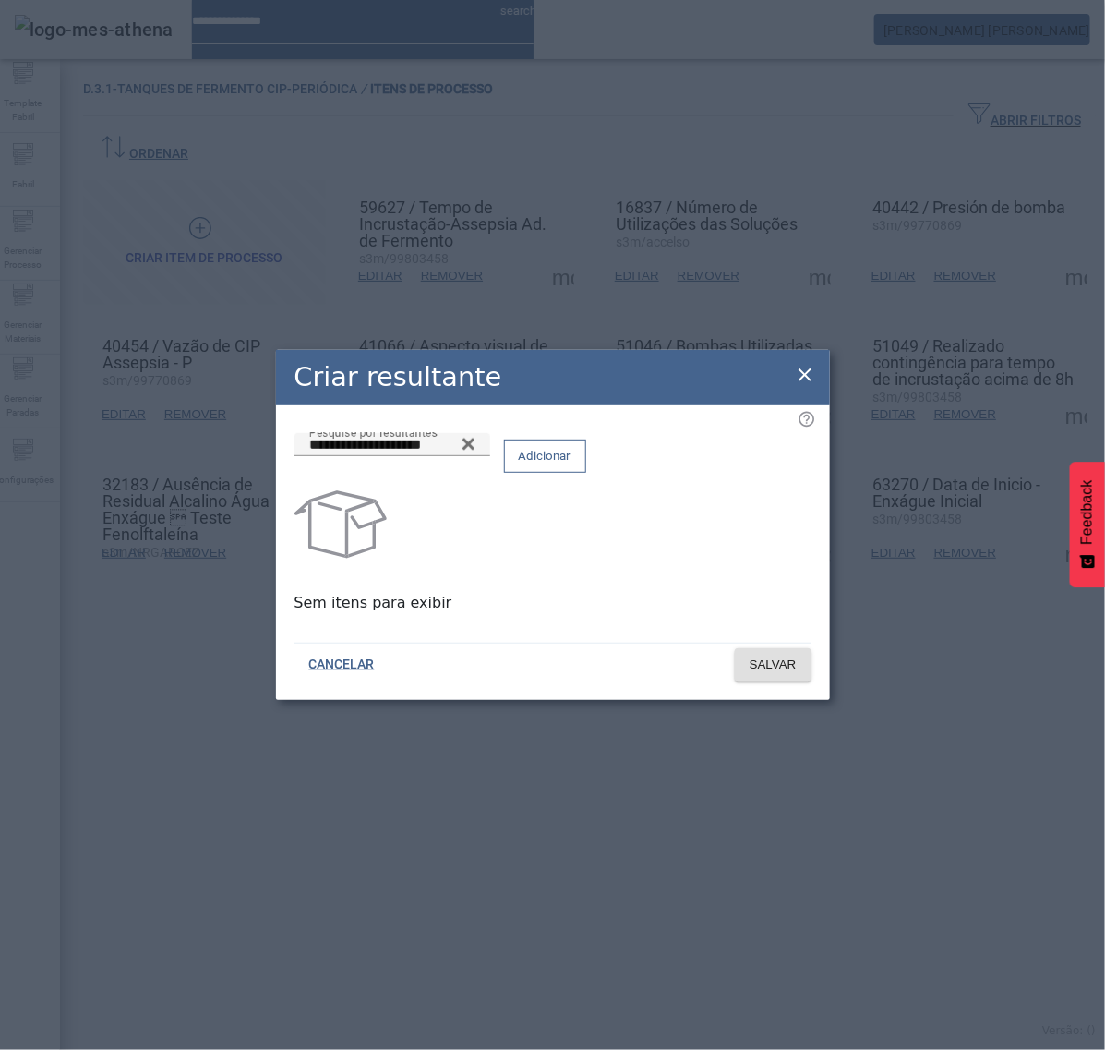
drag, startPoint x: 754, startPoint y: 476, endPoint x: 755, endPoint y: 524, distance: 48.1
click at [586, 473] on button "Adicionar" at bounding box center [545, 456] width 82 height 33
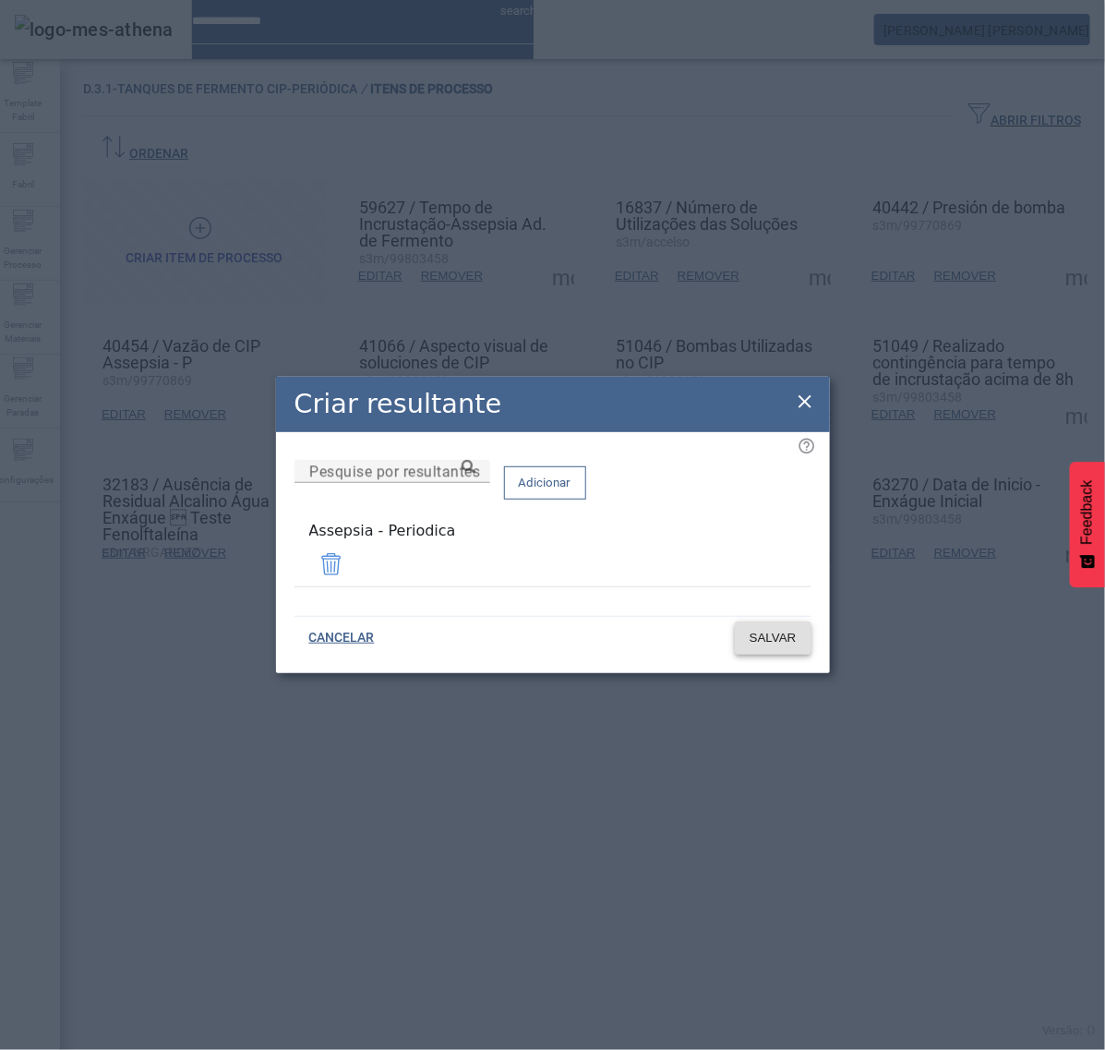
click at [764, 622] on span at bounding box center [773, 638] width 77 height 44
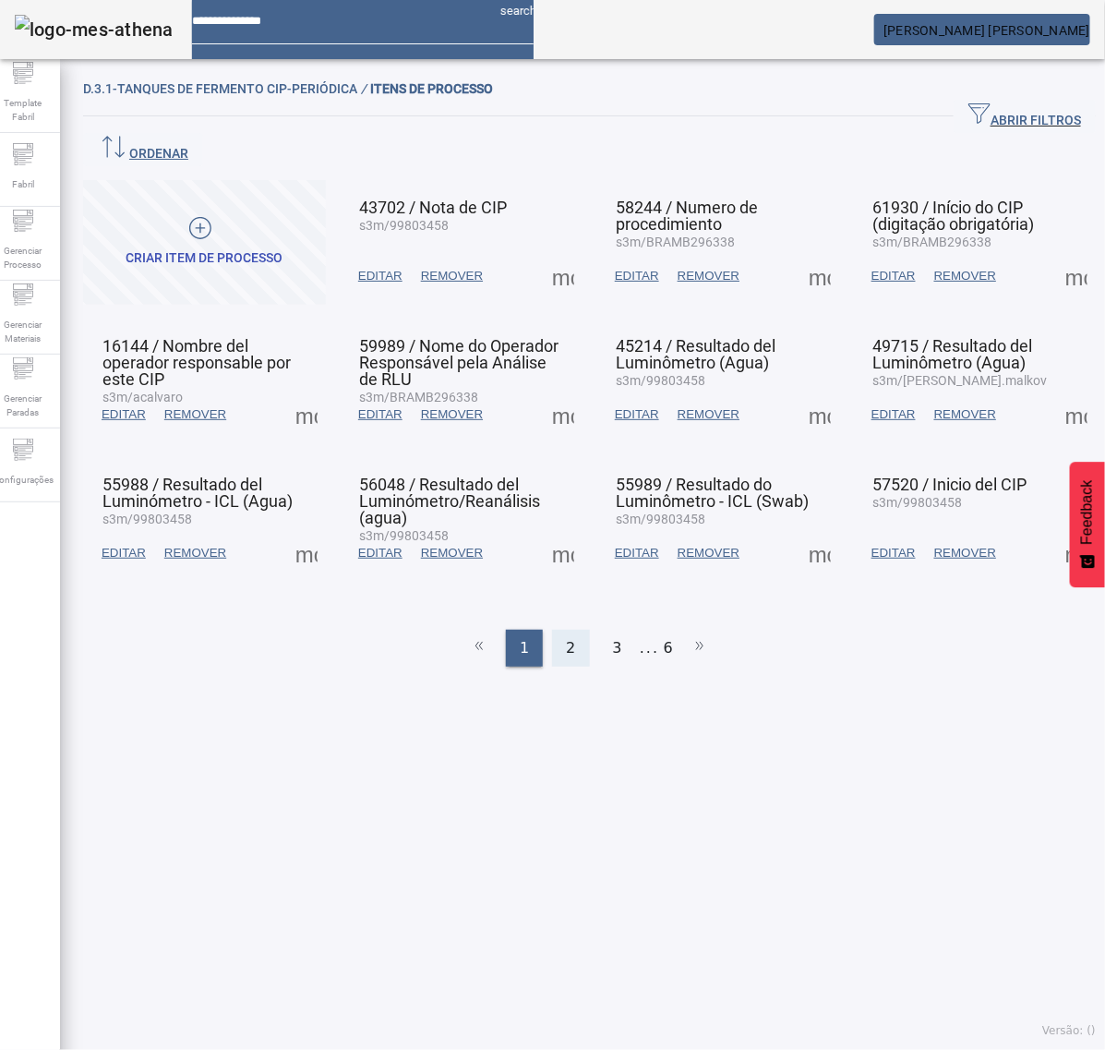
click at [552, 630] on div "2" at bounding box center [570, 648] width 37 height 37
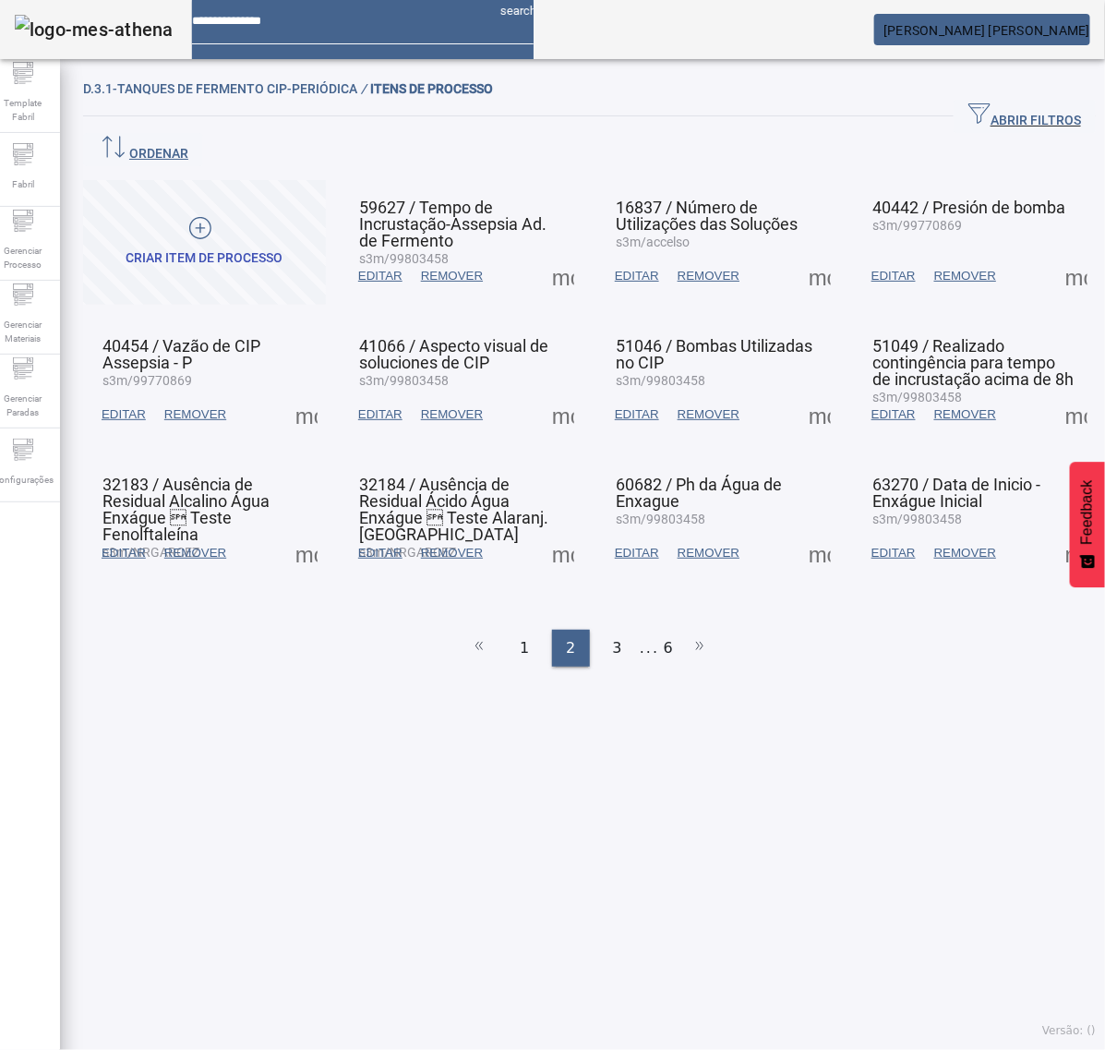
click at [556, 531] on span at bounding box center [563, 553] width 44 height 44
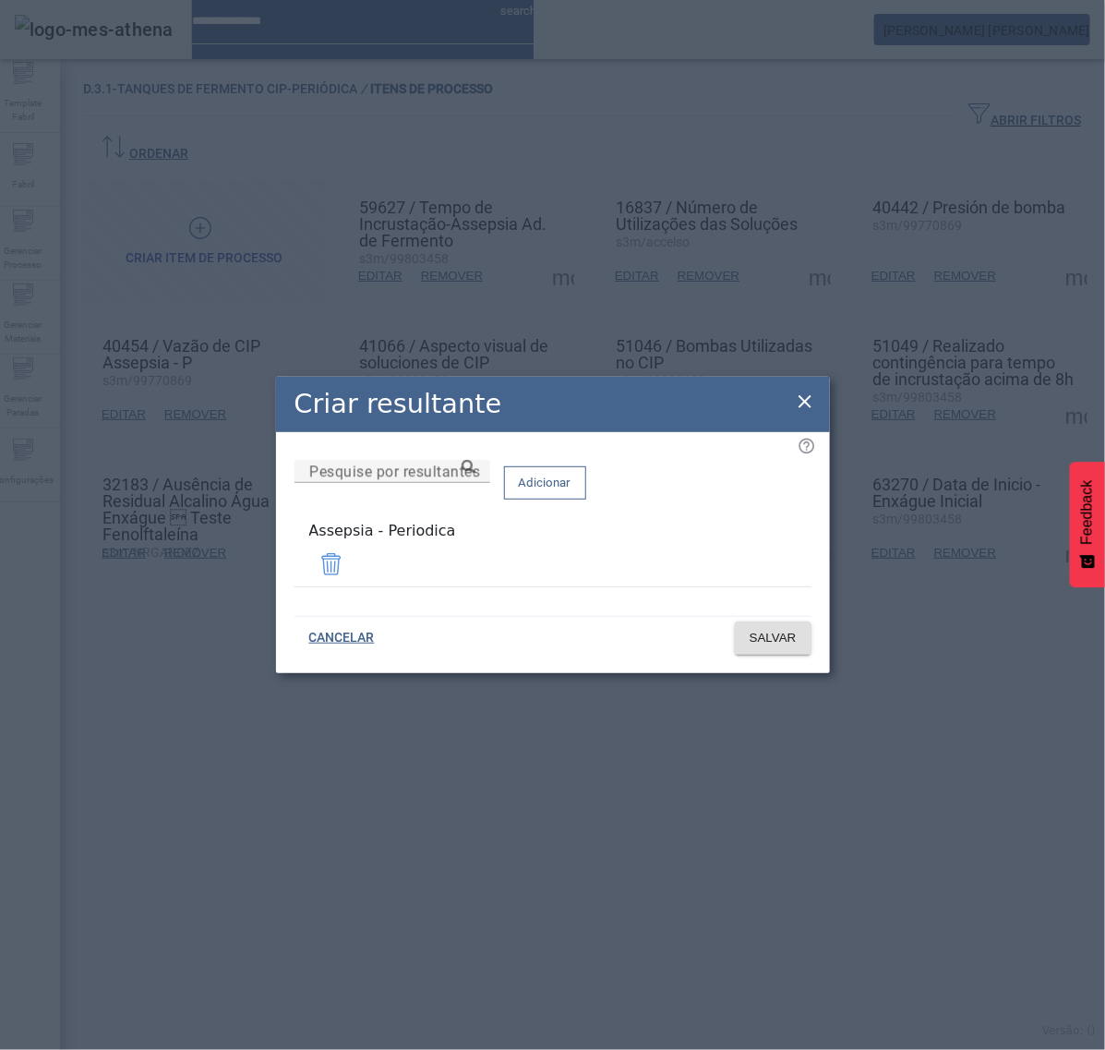
click at [803, 404] on icon at bounding box center [805, 401] width 13 height 13
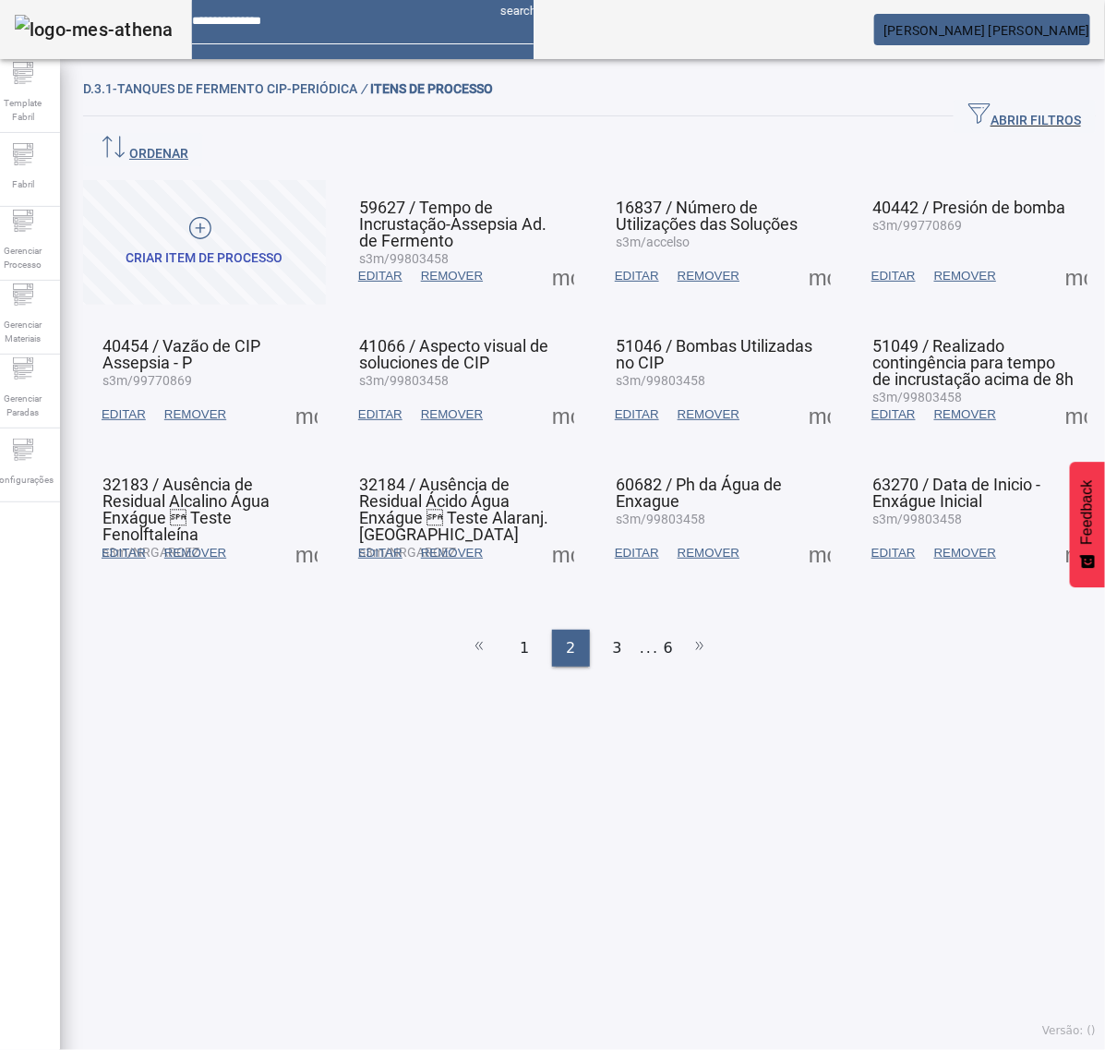
click at [800, 531] on span at bounding box center [820, 553] width 44 height 44
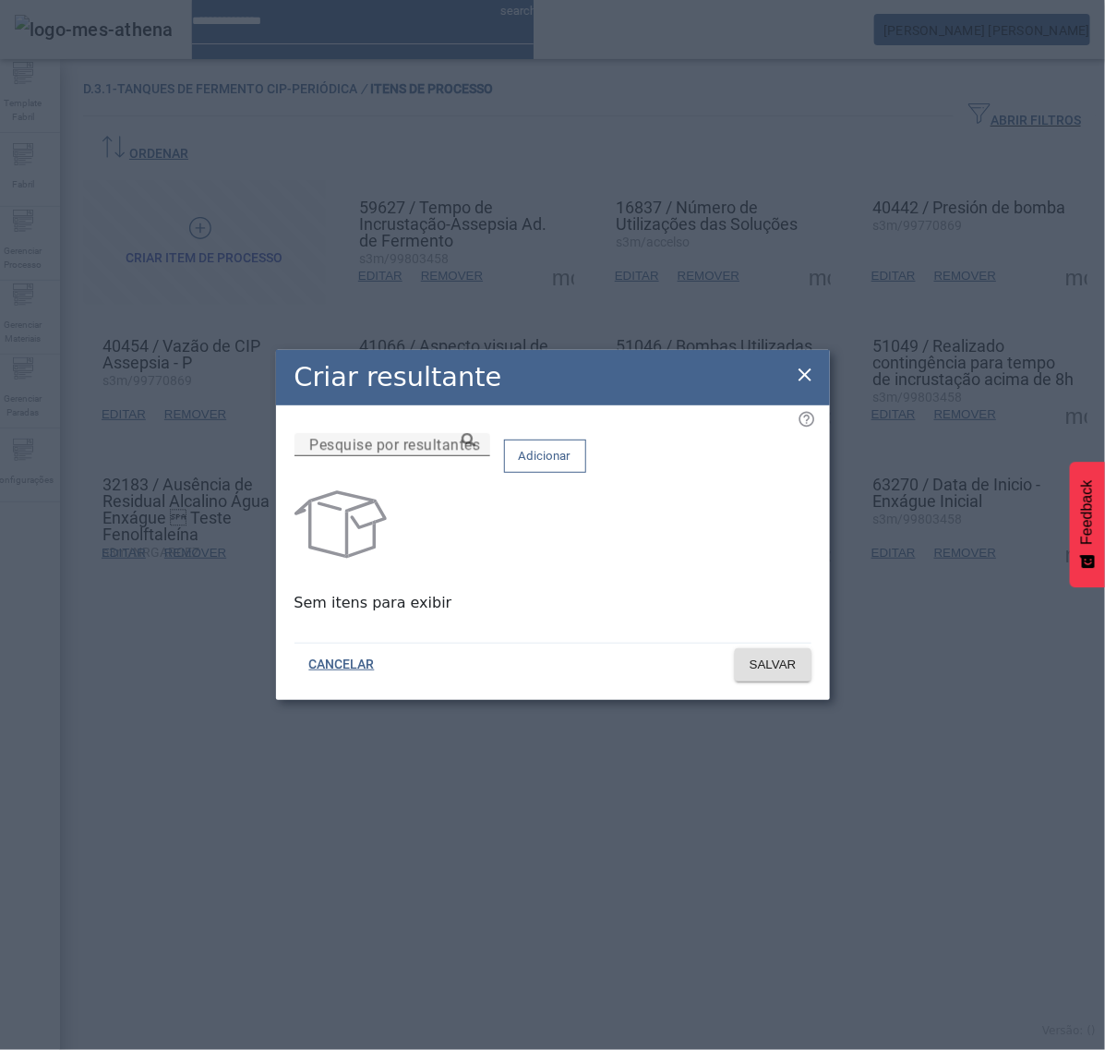
drag, startPoint x: 569, startPoint y: 451, endPoint x: 560, endPoint y: 453, distance: 9.4
click at [476, 453] on div "Pesquise por resultantes" at bounding box center [392, 444] width 166 height 23
paste input "**********"
click at [476, 447] on icon at bounding box center [469, 440] width 14 height 14
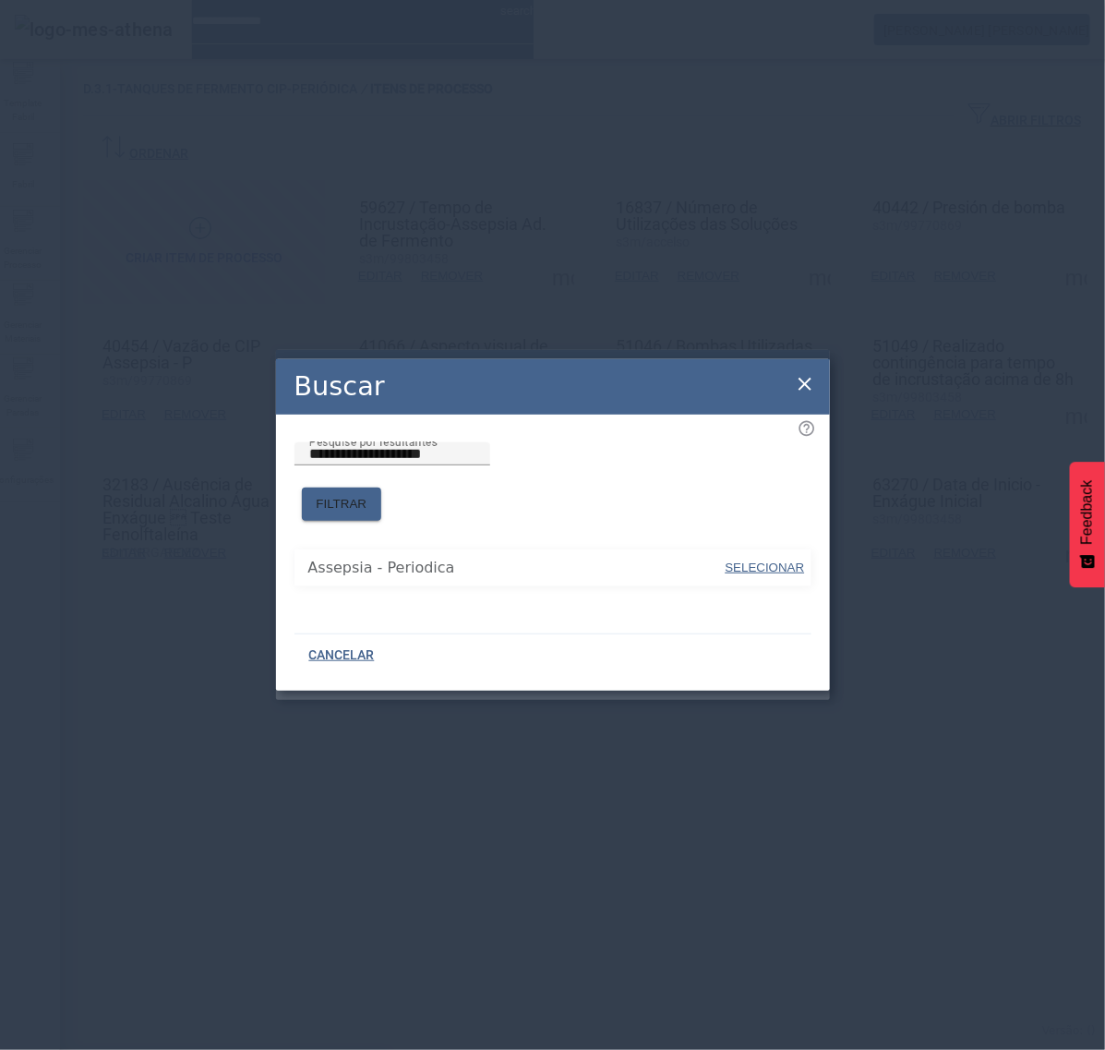
drag, startPoint x: 732, startPoint y: 556, endPoint x: 739, endPoint y: 541, distance: 16.1
click at [737, 561] on span "SELECIONAR" at bounding box center [765, 568] width 79 height 14
type input "**********"
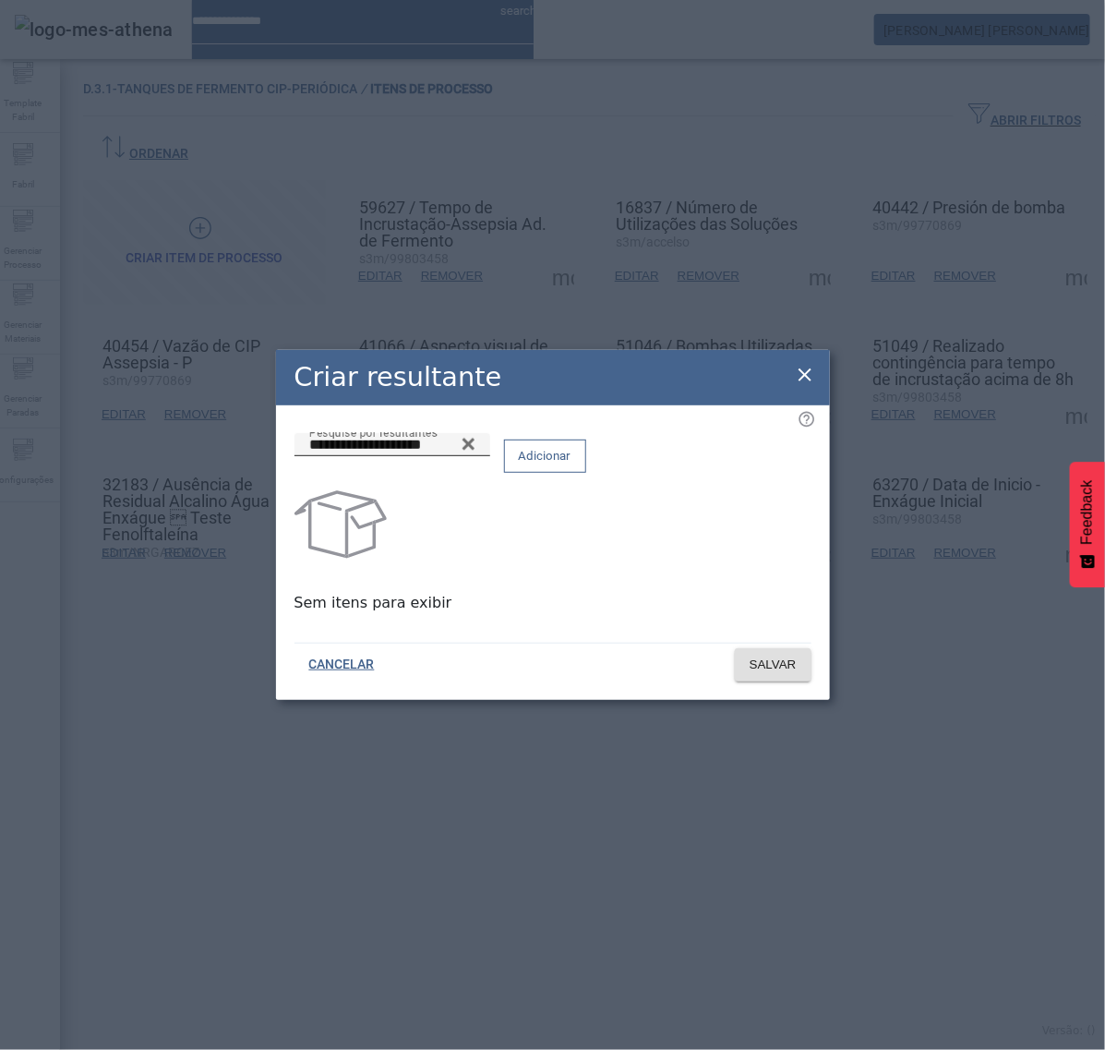
click at [572, 465] on span "Adicionar" at bounding box center [545, 456] width 53 height 18
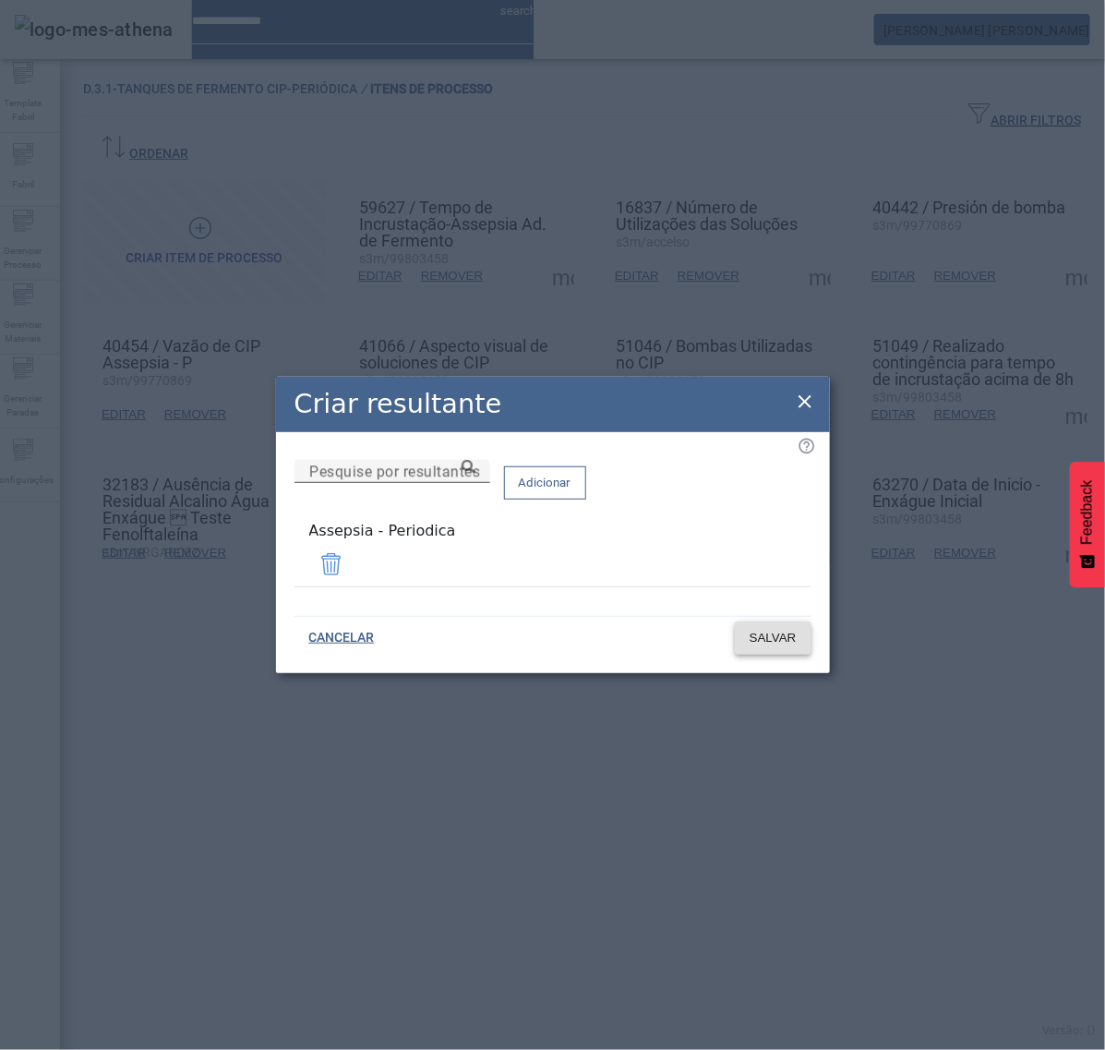
click at [774, 630] on span "SALVAR" at bounding box center [773, 638] width 47 height 18
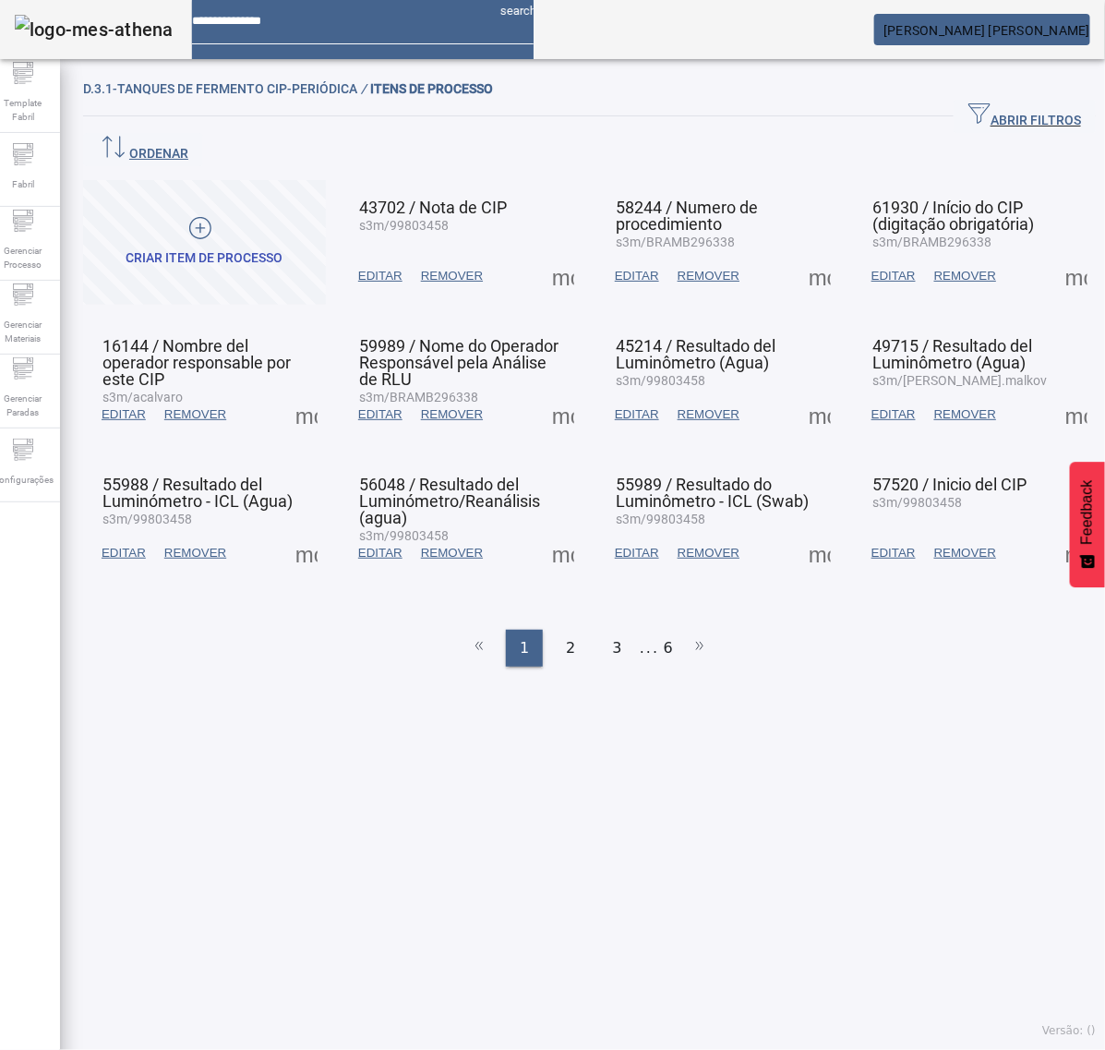
click at [574, 630] on div "2" at bounding box center [570, 648] width 37 height 37
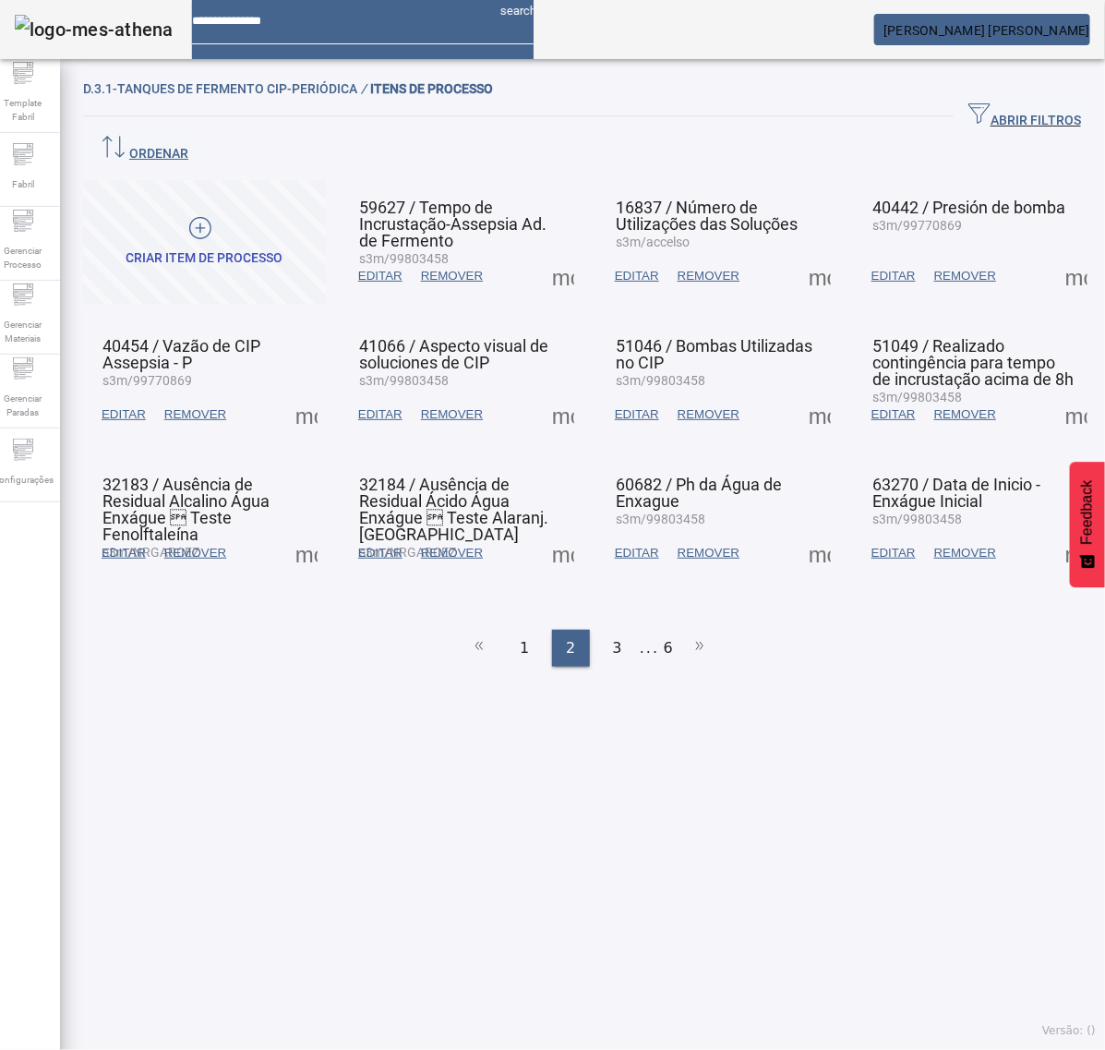
click at [1055, 531] on span at bounding box center [1077, 553] width 44 height 44
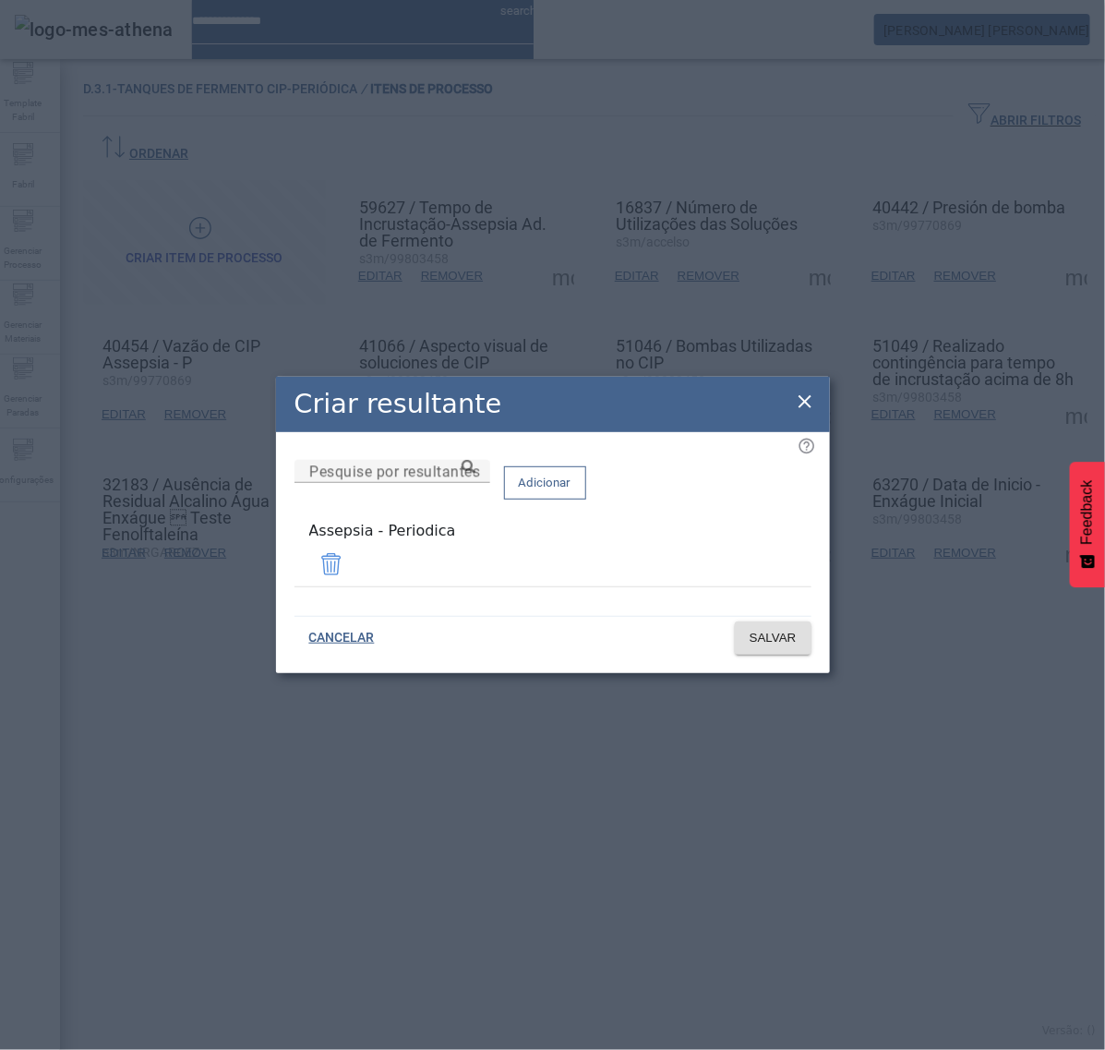
click at [804, 413] on icon at bounding box center [805, 402] width 22 height 22
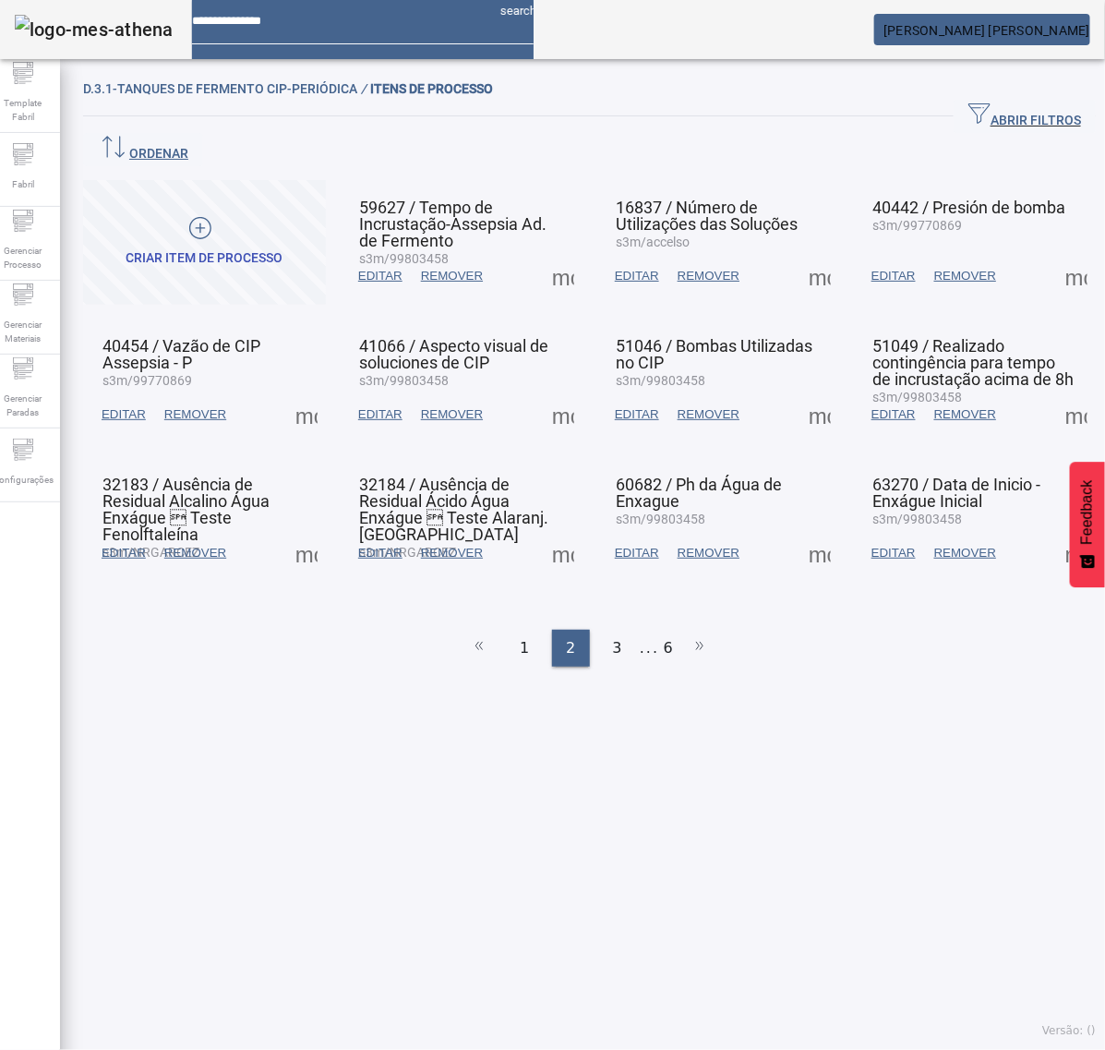
click at [804, 531] on span at bounding box center [820, 553] width 44 height 44
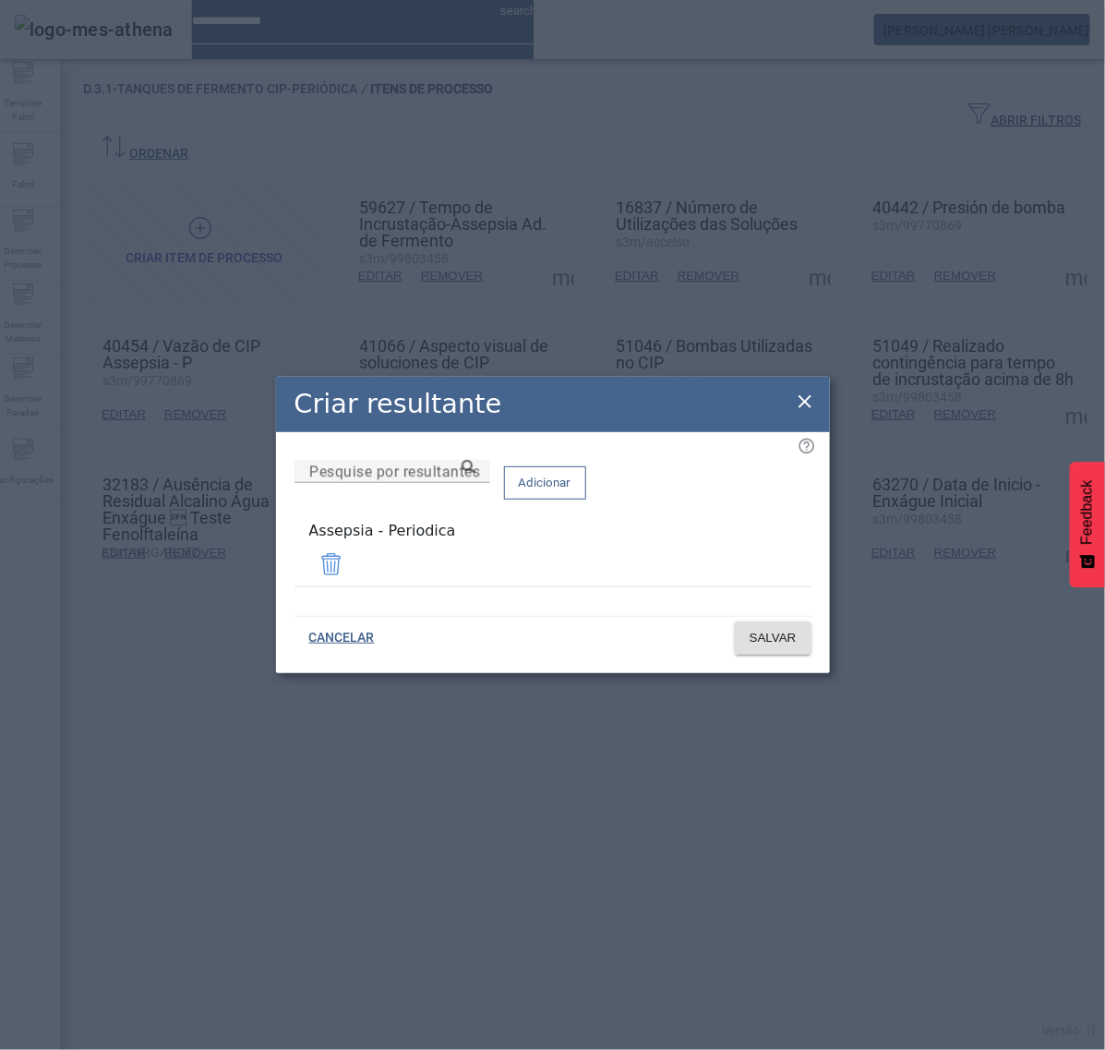
click at [806, 406] on icon at bounding box center [805, 402] width 22 height 22
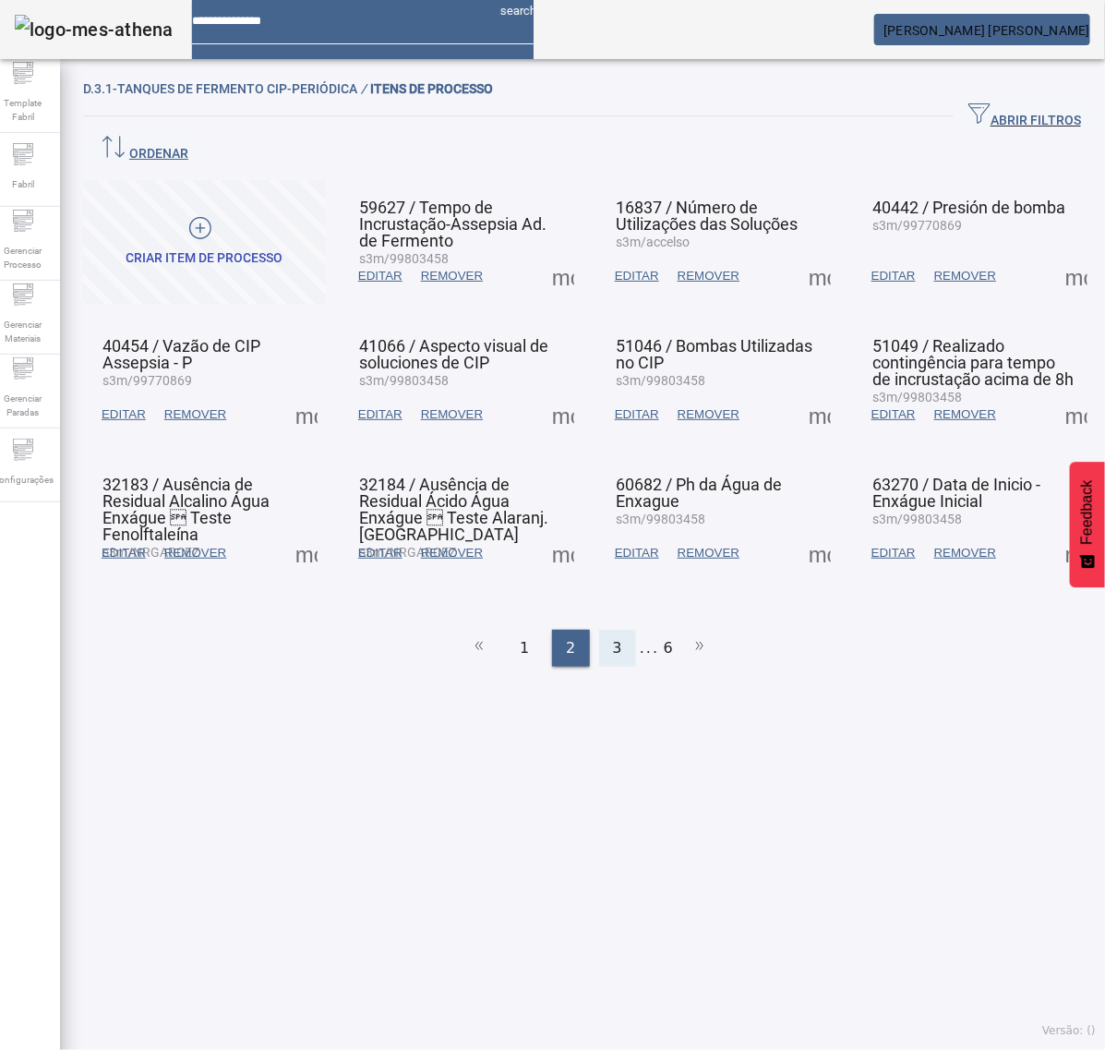
click at [613, 637] on span "3" at bounding box center [617, 648] width 9 height 22
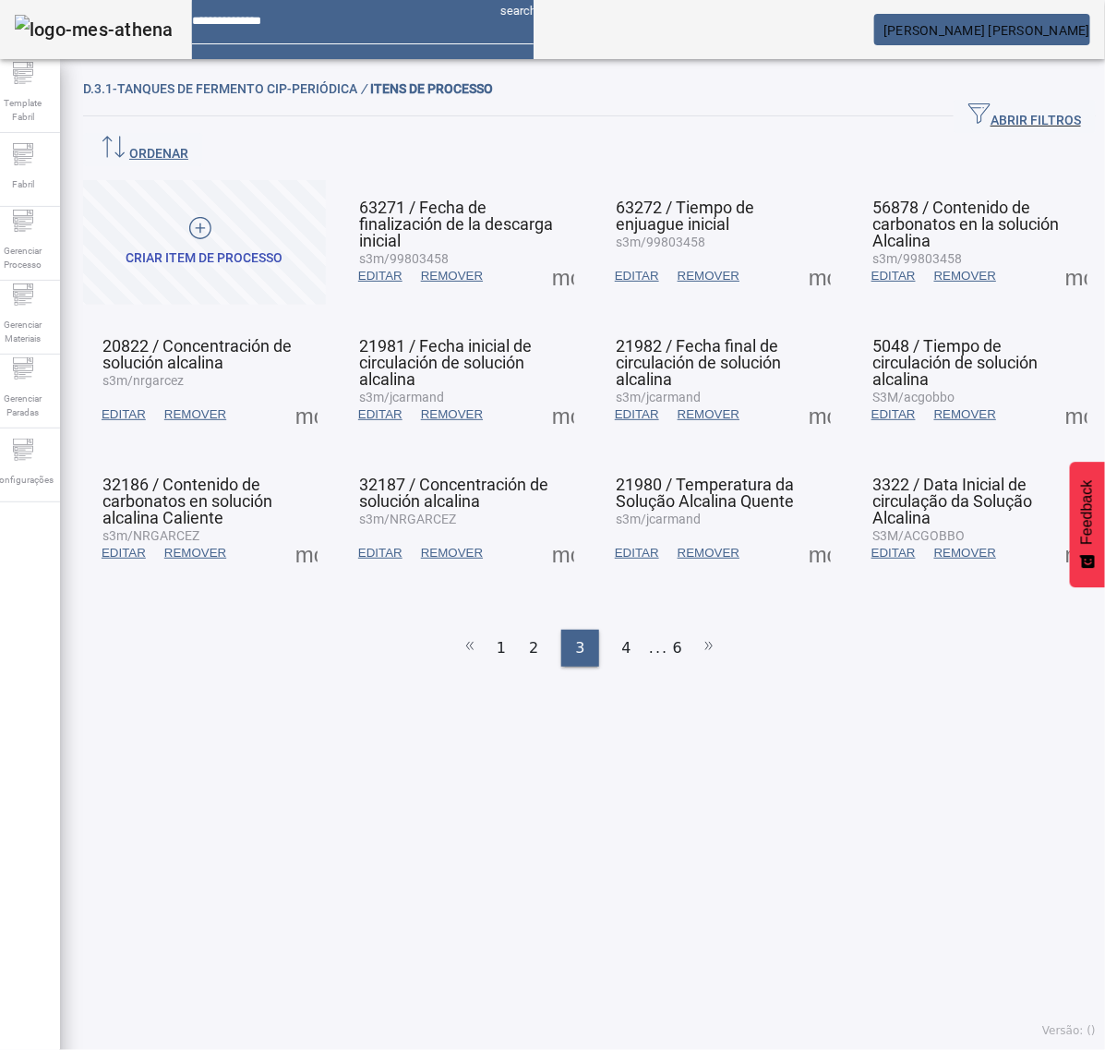
click at [550, 254] on span at bounding box center [563, 276] width 44 height 44
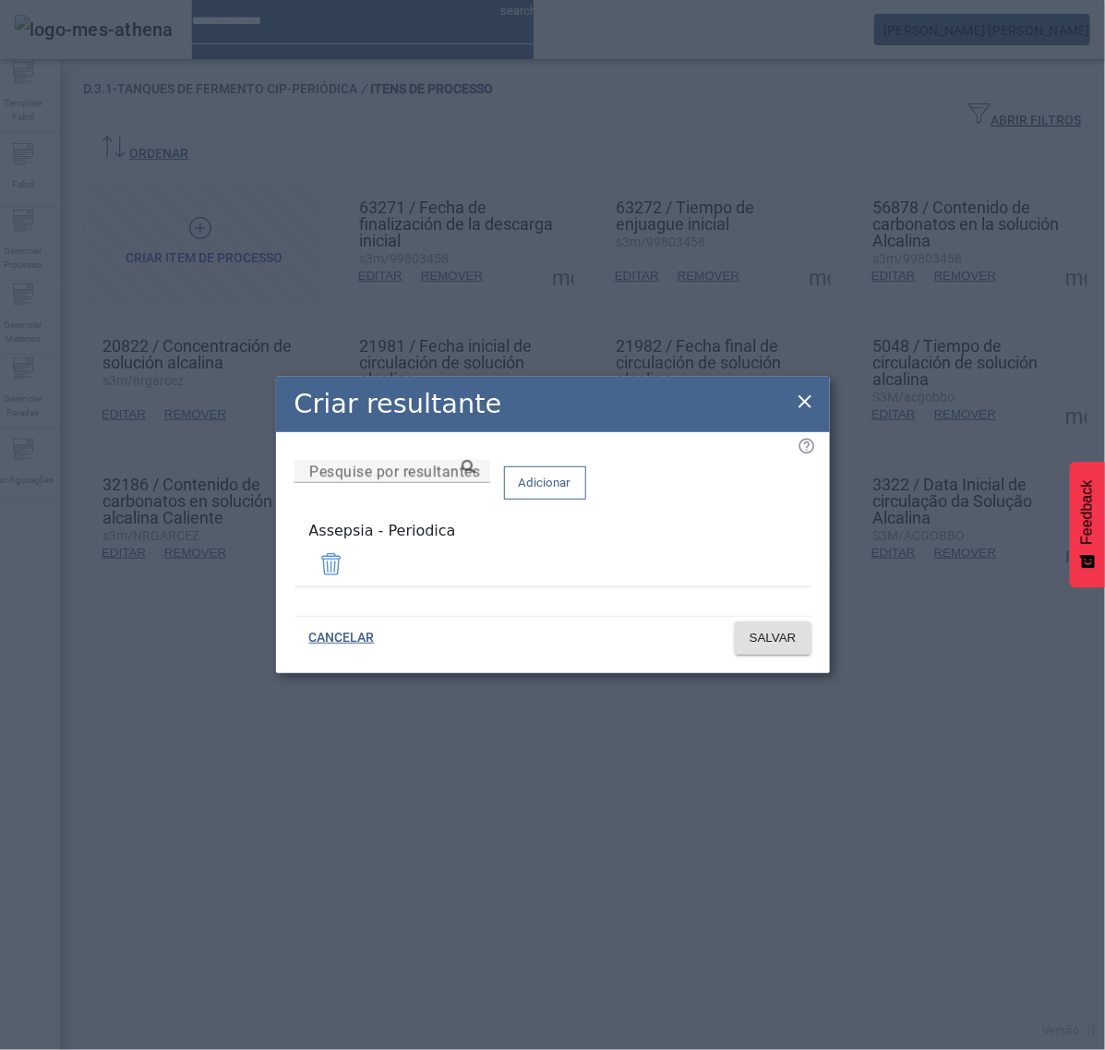
drag, startPoint x: 804, startPoint y: 402, endPoint x: 802, endPoint y: 362, distance: 39.8
click at [805, 400] on icon at bounding box center [805, 402] width 22 height 22
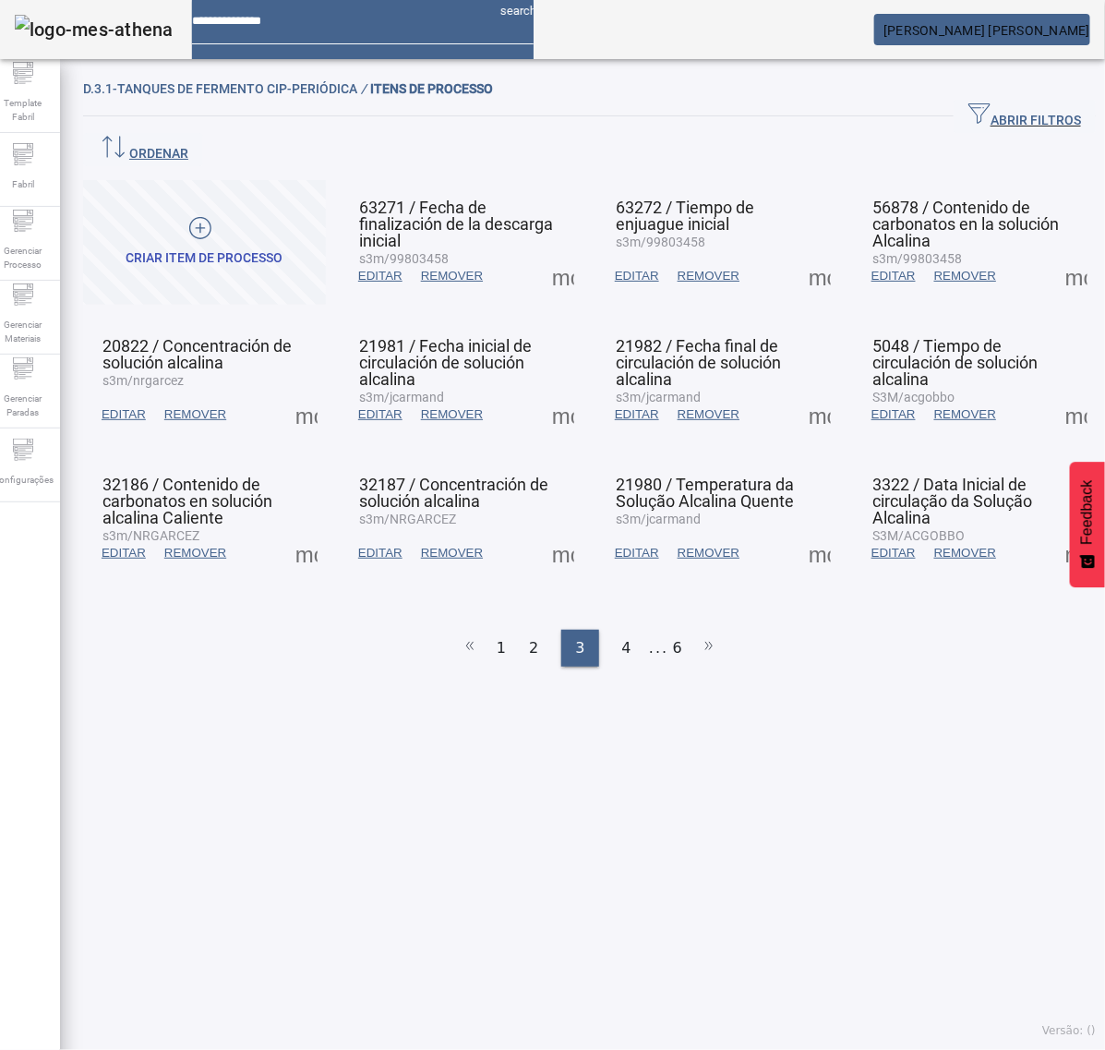
click at [801, 254] on span at bounding box center [820, 276] width 44 height 44
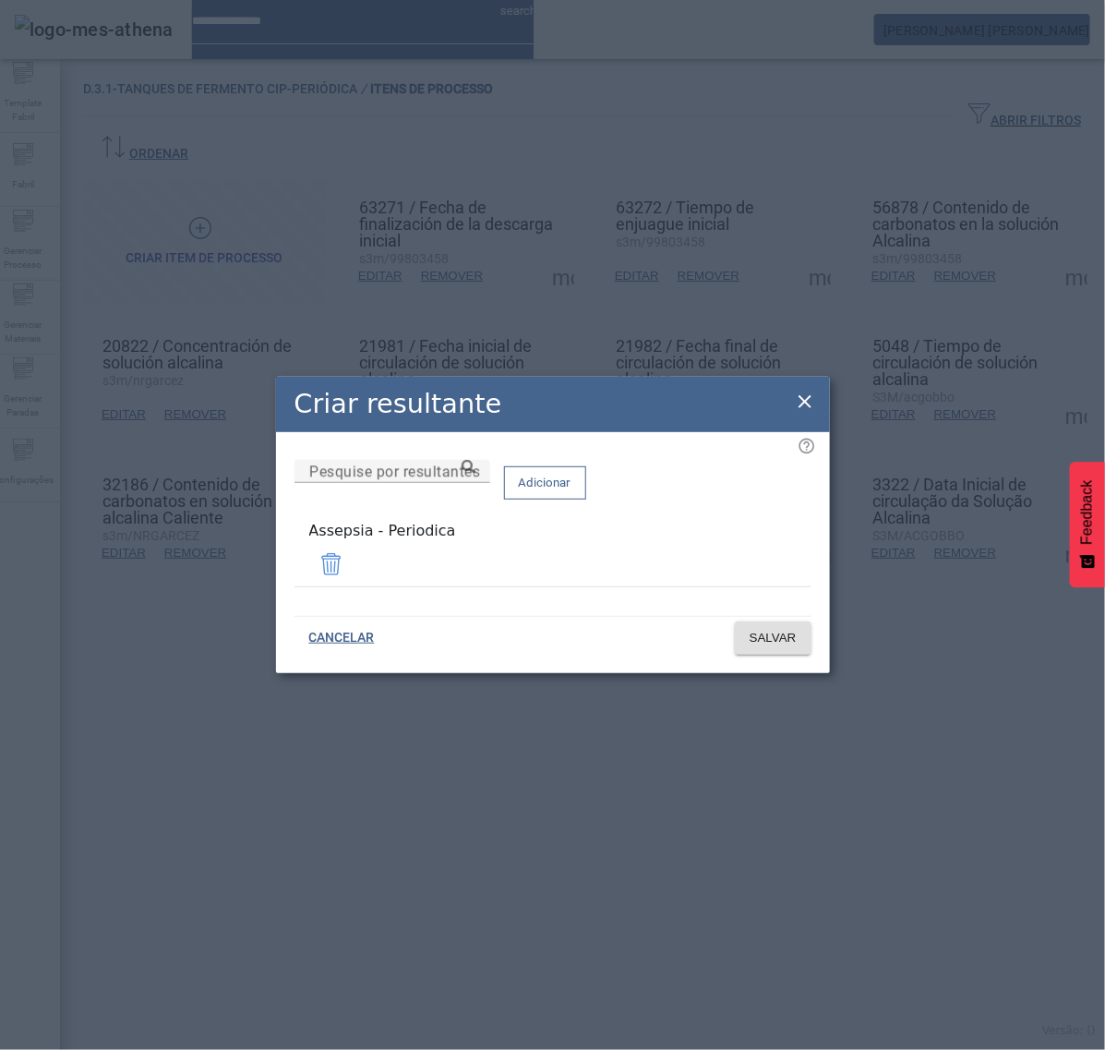
drag, startPoint x: 801, startPoint y: 409, endPoint x: 840, endPoint y: 366, distance: 58.8
click at [803, 409] on icon at bounding box center [805, 402] width 22 height 22
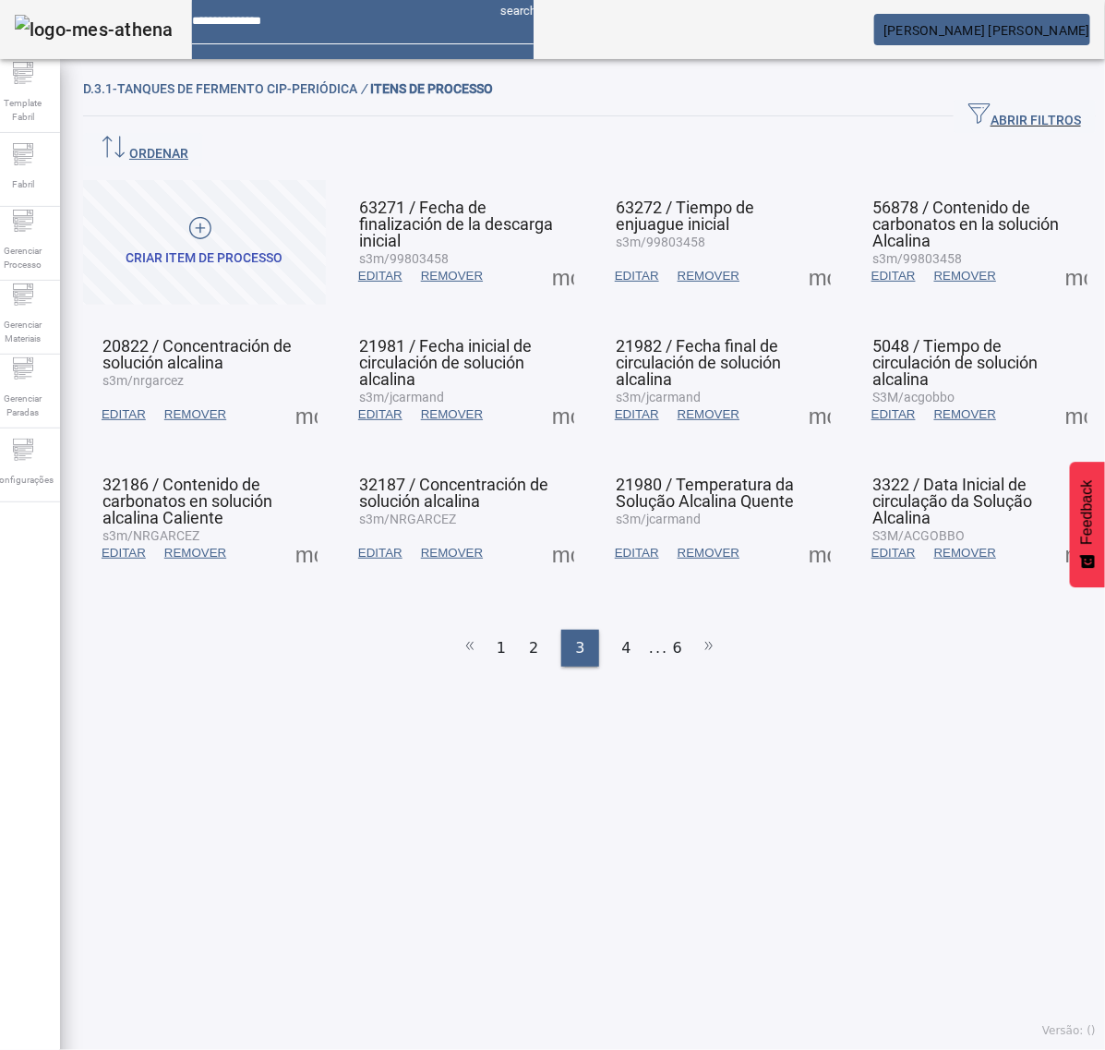
click at [1055, 254] on span at bounding box center [1077, 276] width 44 height 44
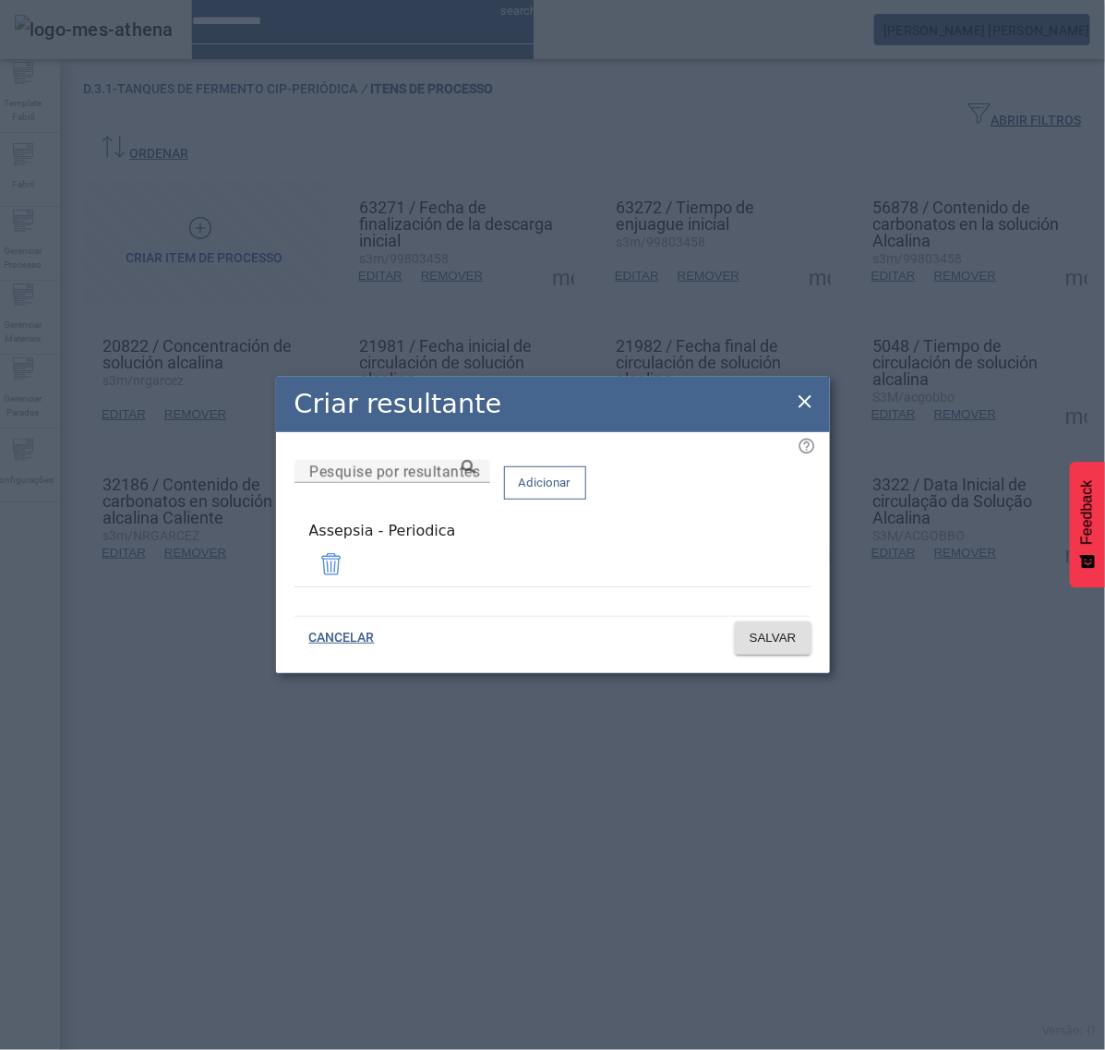
click at [796, 403] on icon at bounding box center [805, 402] width 22 height 22
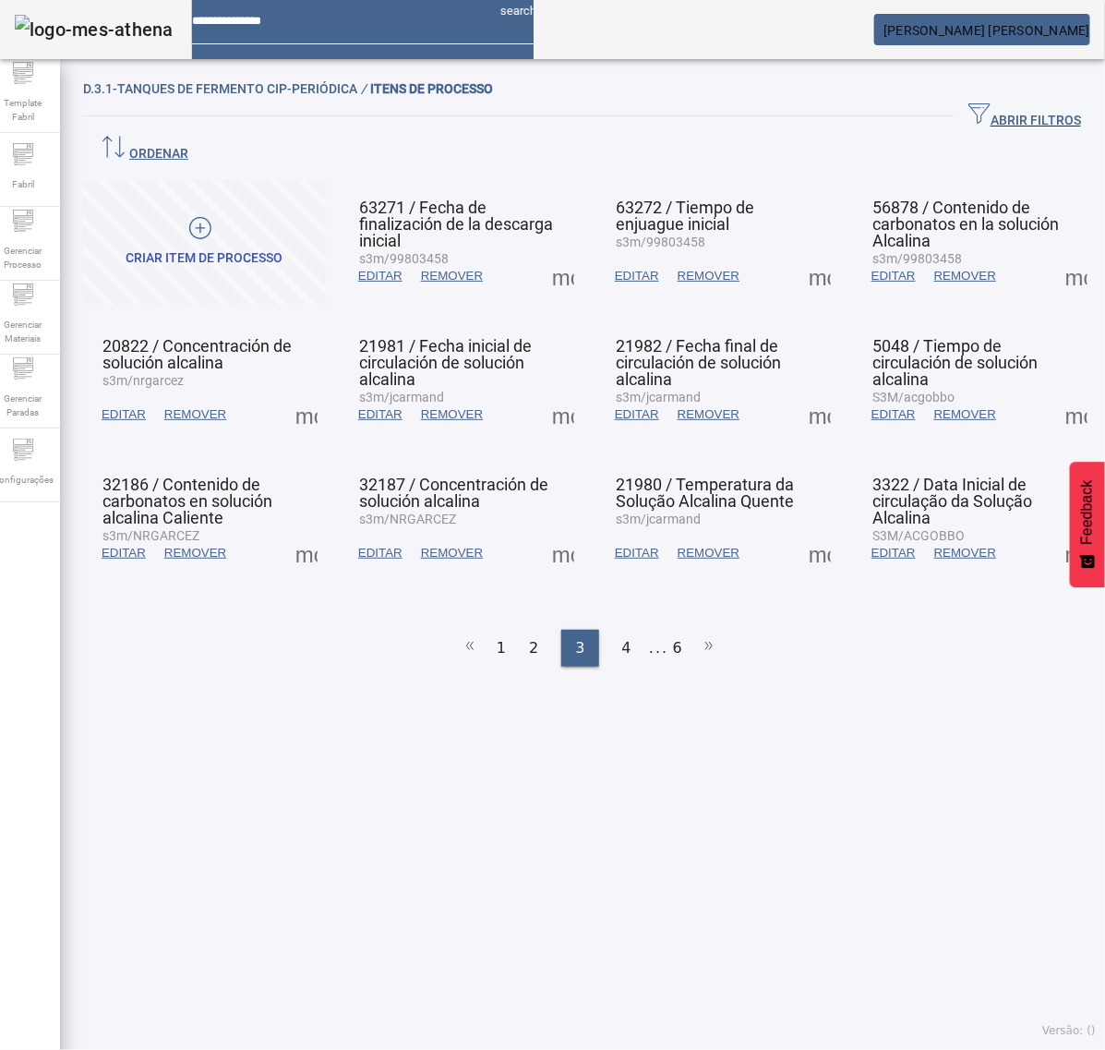
click at [298, 392] on span at bounding box center [306, 414] width 44 height 44
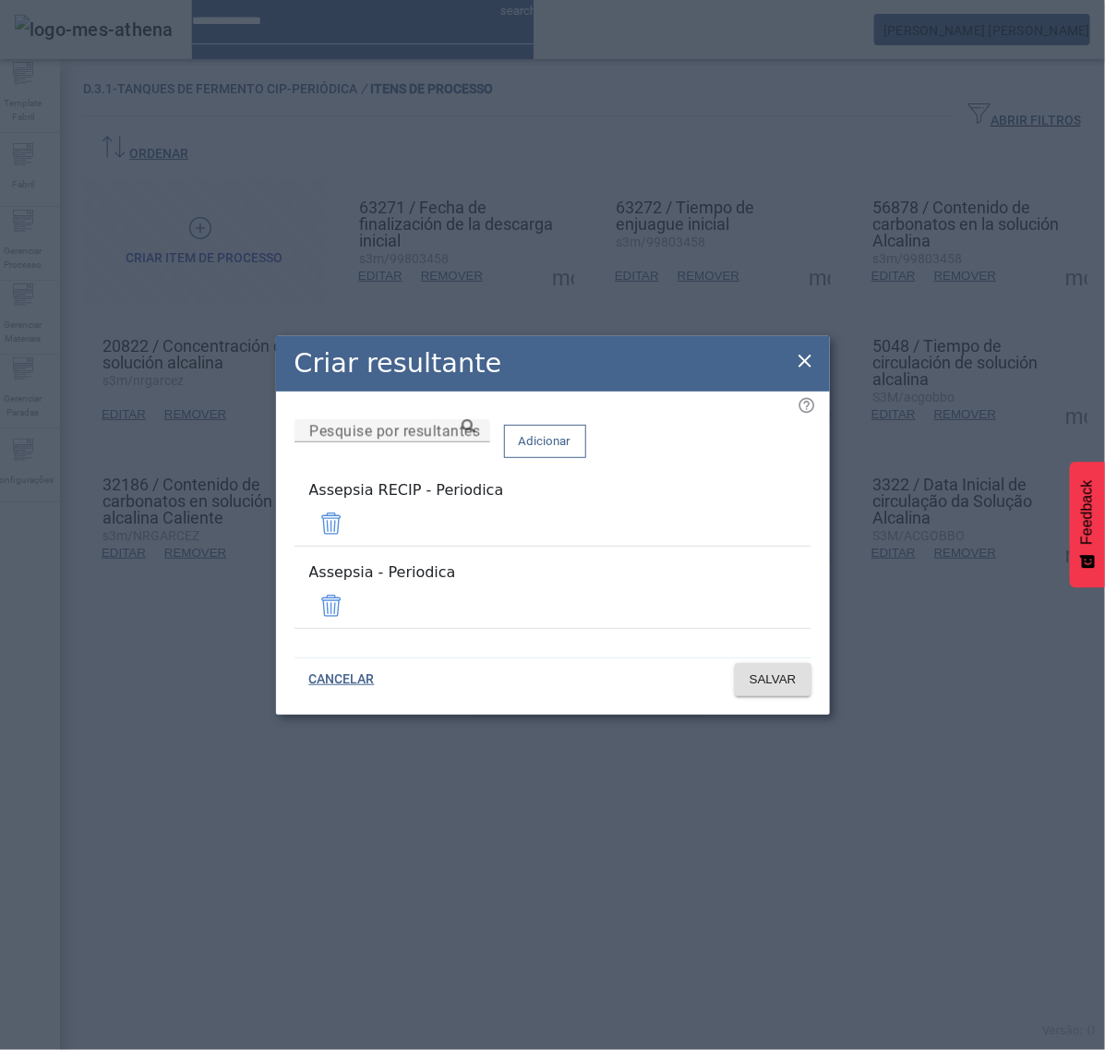
click at [354, 536] on span at bounding box center [331, 523] width 44 height 44
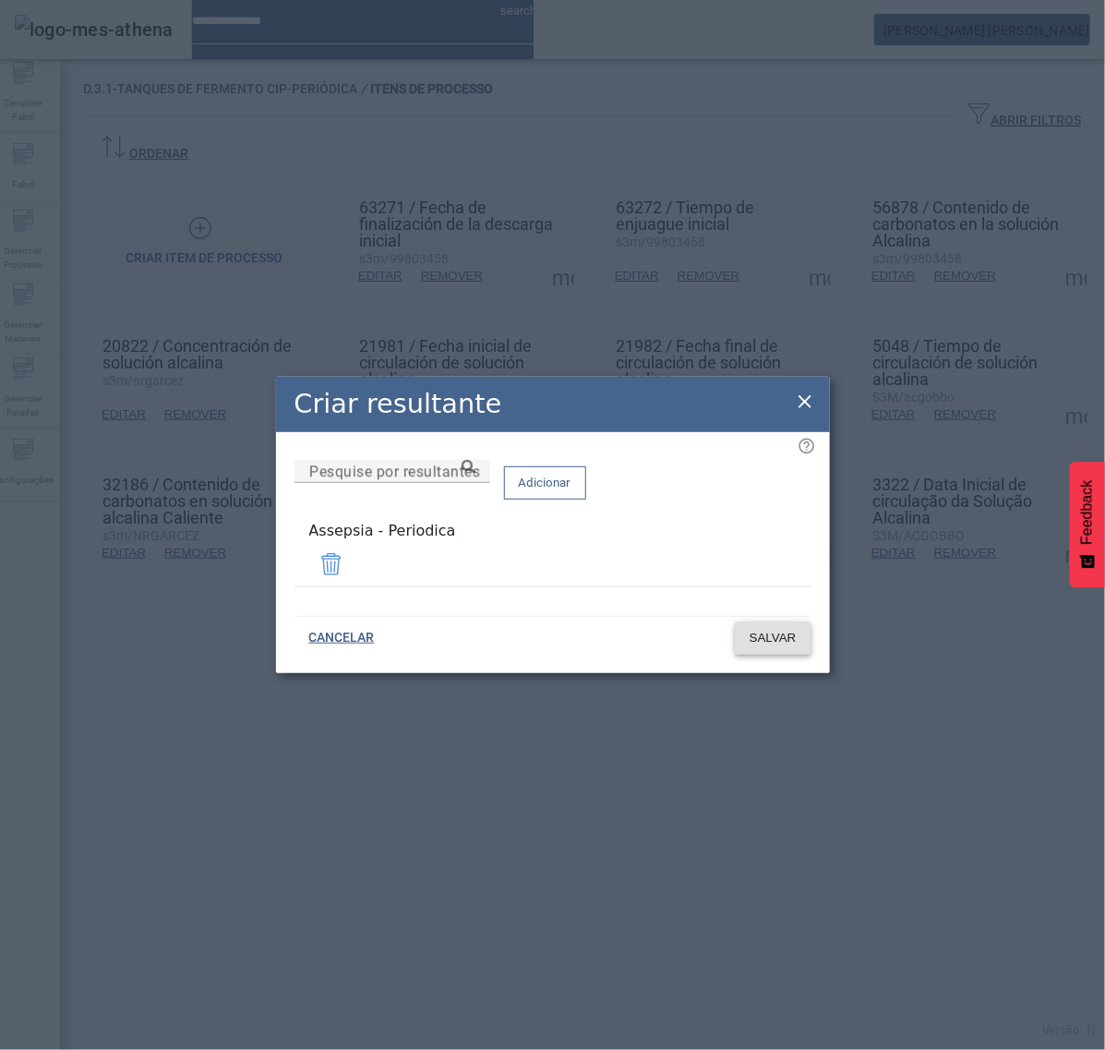
click at [776, 633] on span "SALVAR" at bounding box center [773, 638] width 47 height 18
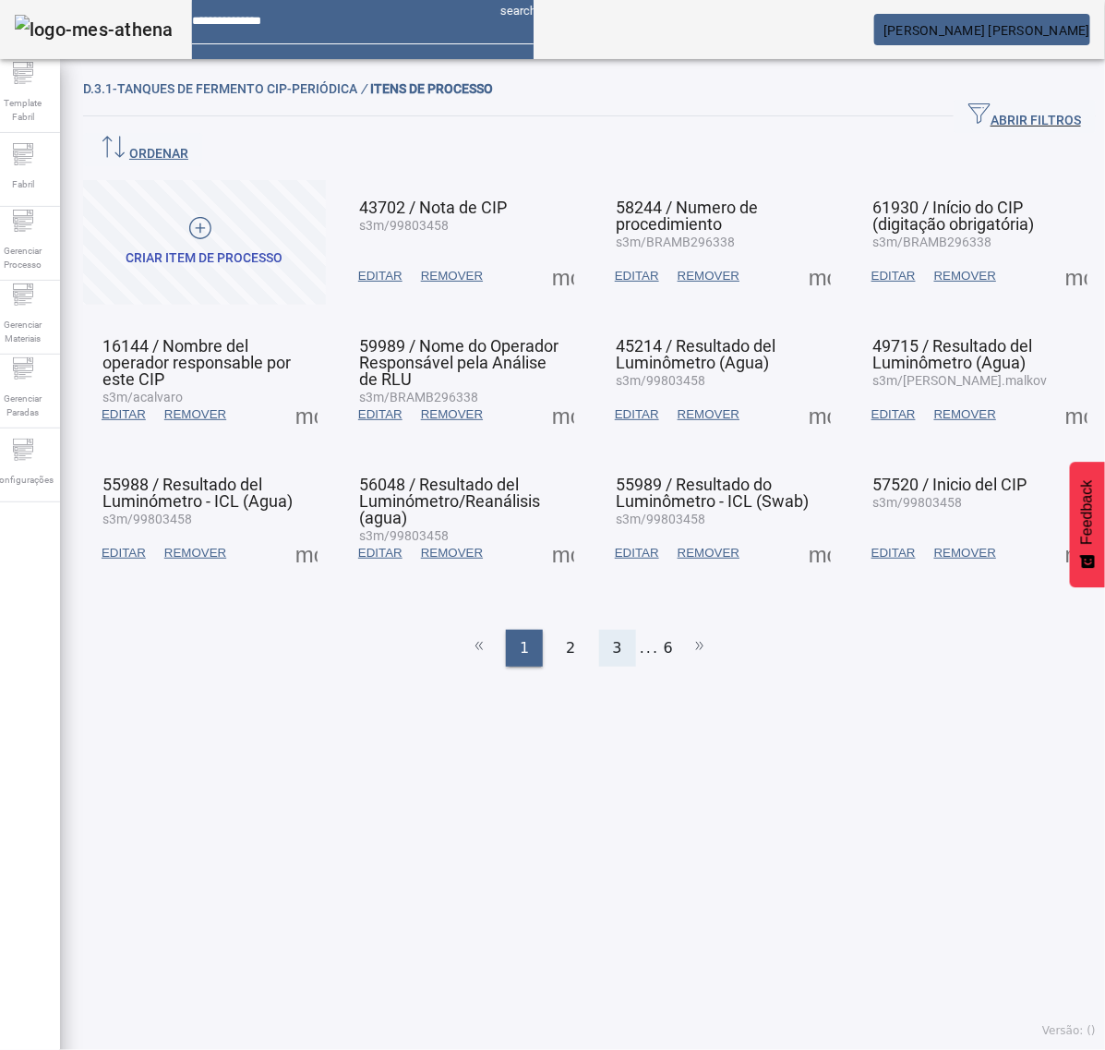
click at [613, 637] on span "3" at bounding box center [617, 648] width 9 height 22
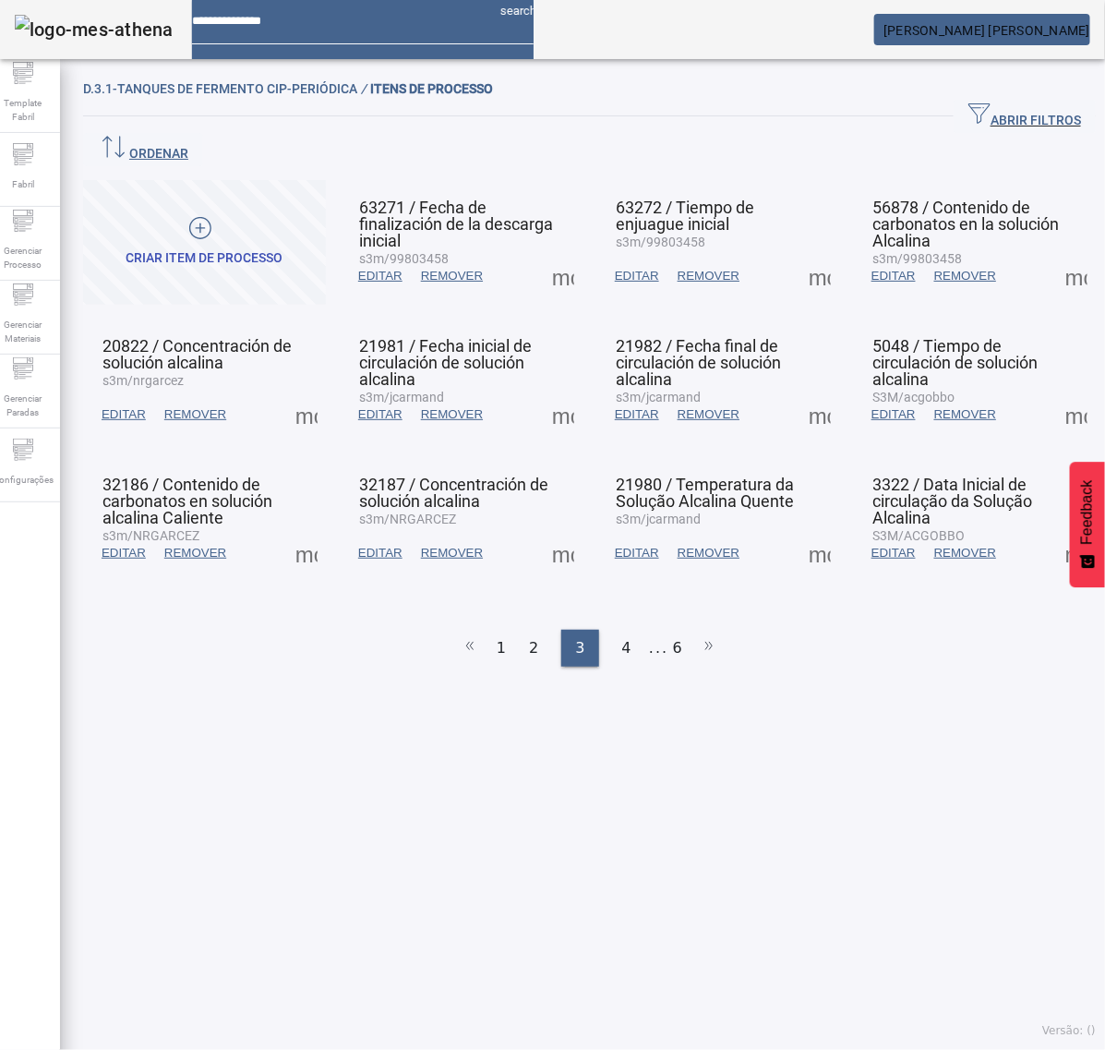
click at [563, 392] on span at bounding box center [563, 414] width 44 height 44
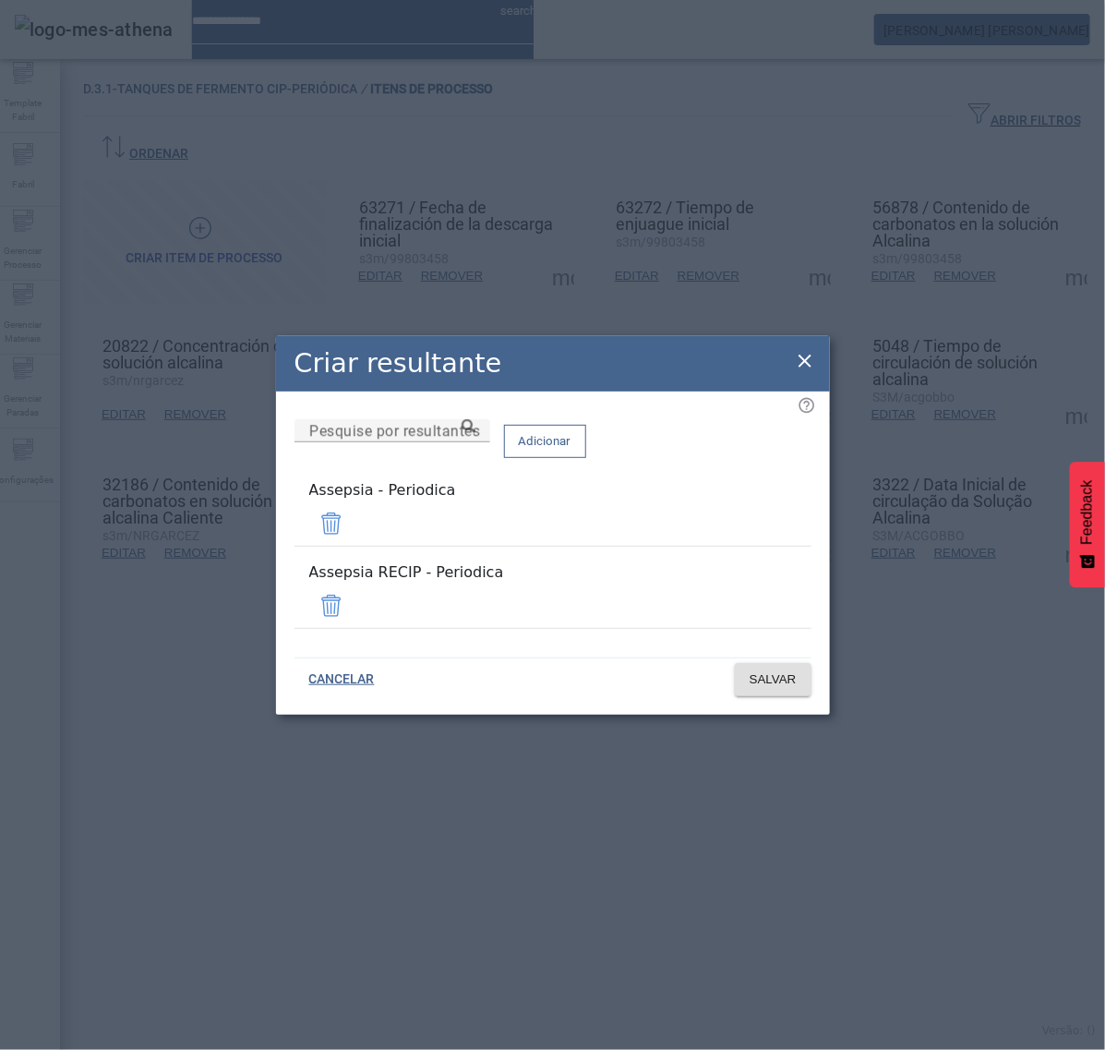
click at [354, 598] on span at bounding box center [331, 606] width 44 height 44
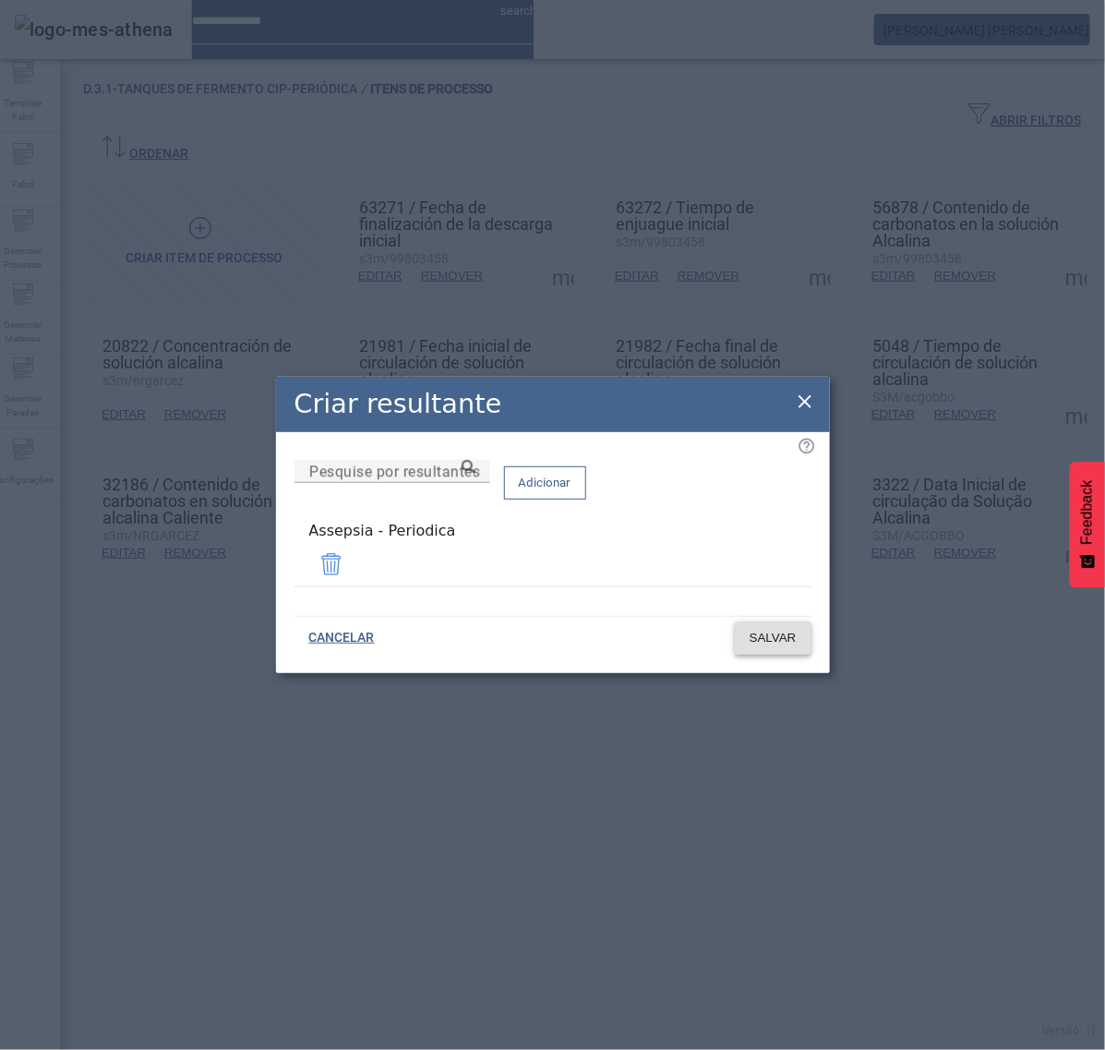
click at [769, 629] on span "SALVAR" at bounding box center [773, 638] width 47 height 18
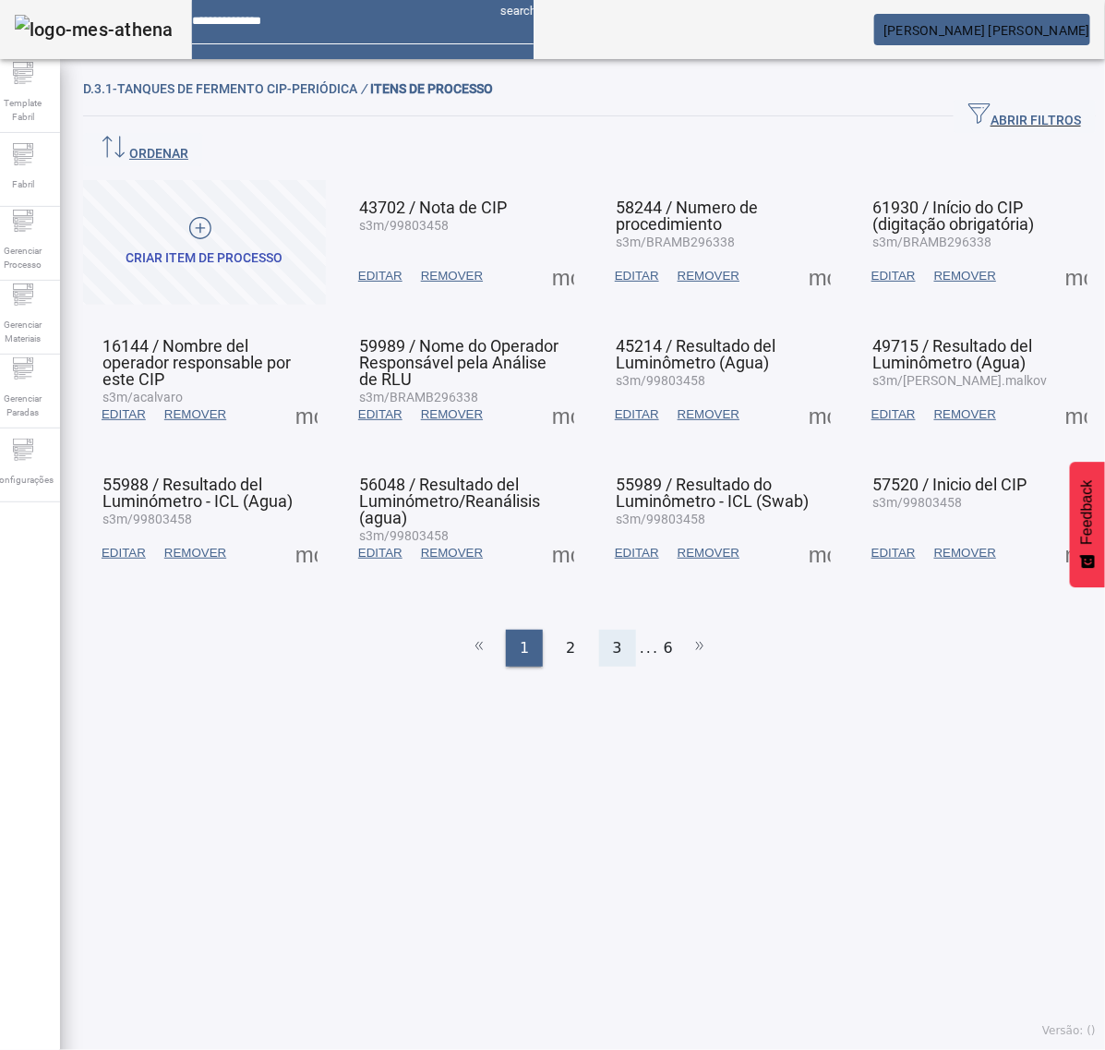
click at [613, 637] on span "3" at bounding box center [617, 648] width 9 height 22
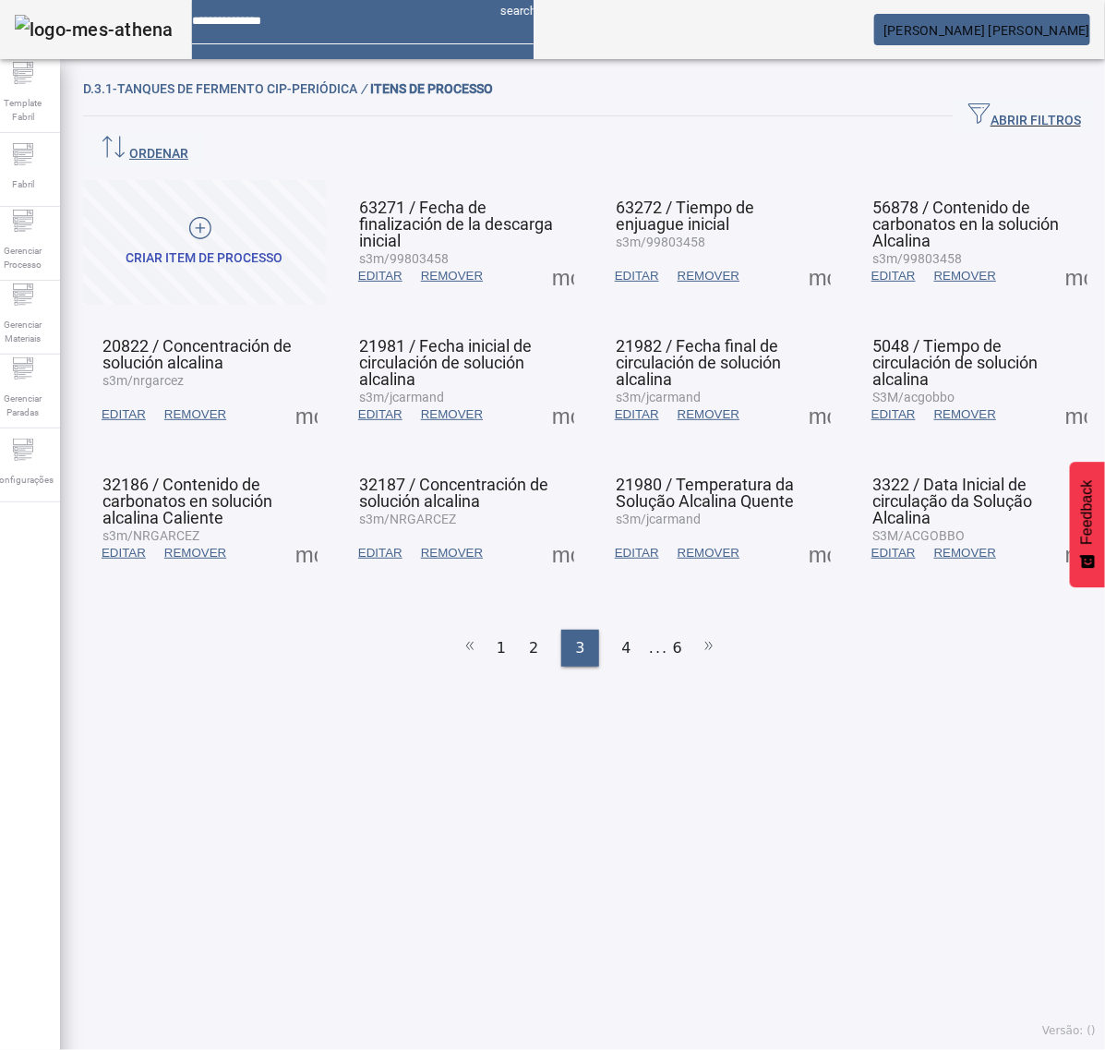
click at [554, 392] on span at bounding box center [563, 414] width 44 height 44
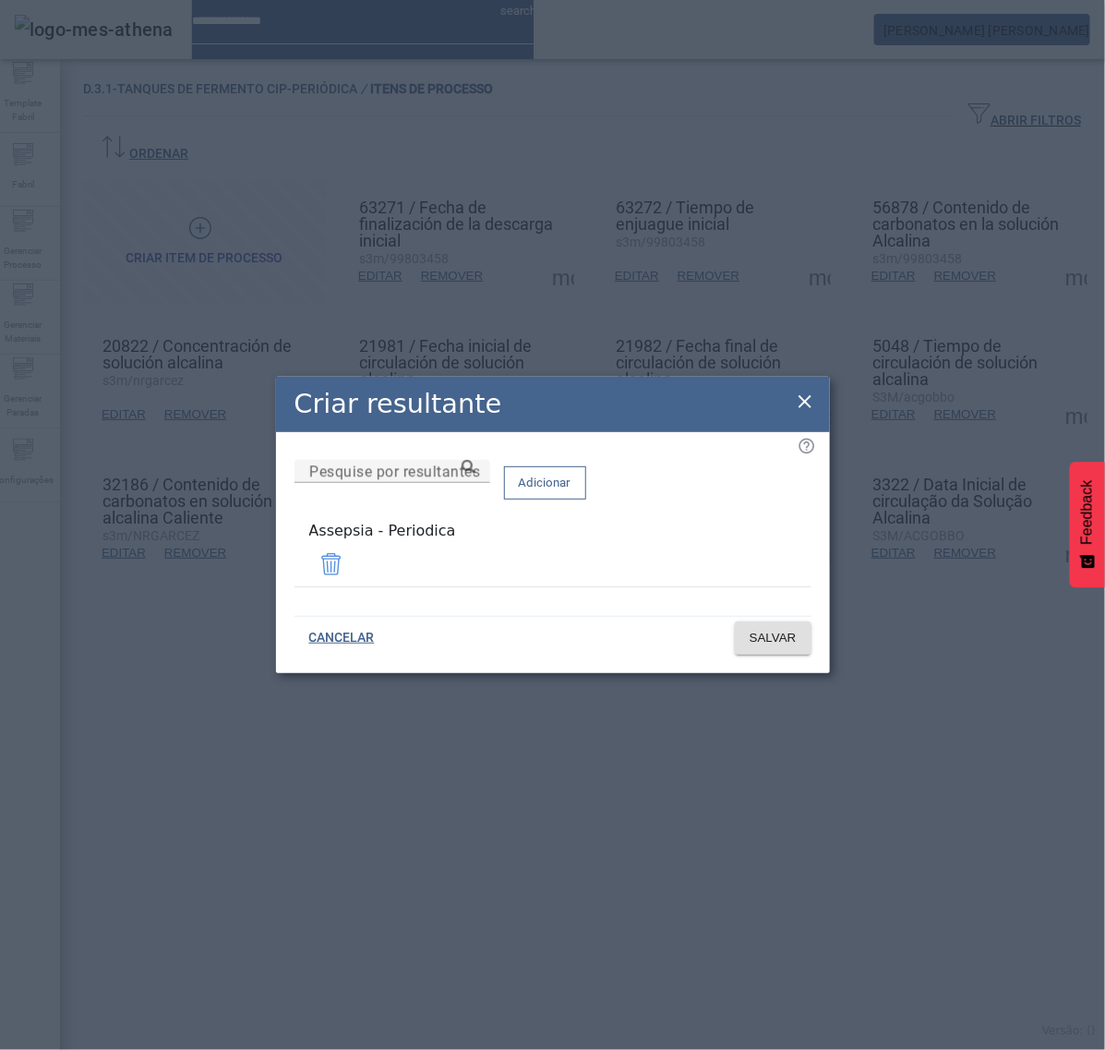
click at [790, 404] on div "Criar resultante" at bounding box center [553, 404] width 554 height 55
click at [808, 404] on icon at bounding box center [805, 402] width 22 height 22
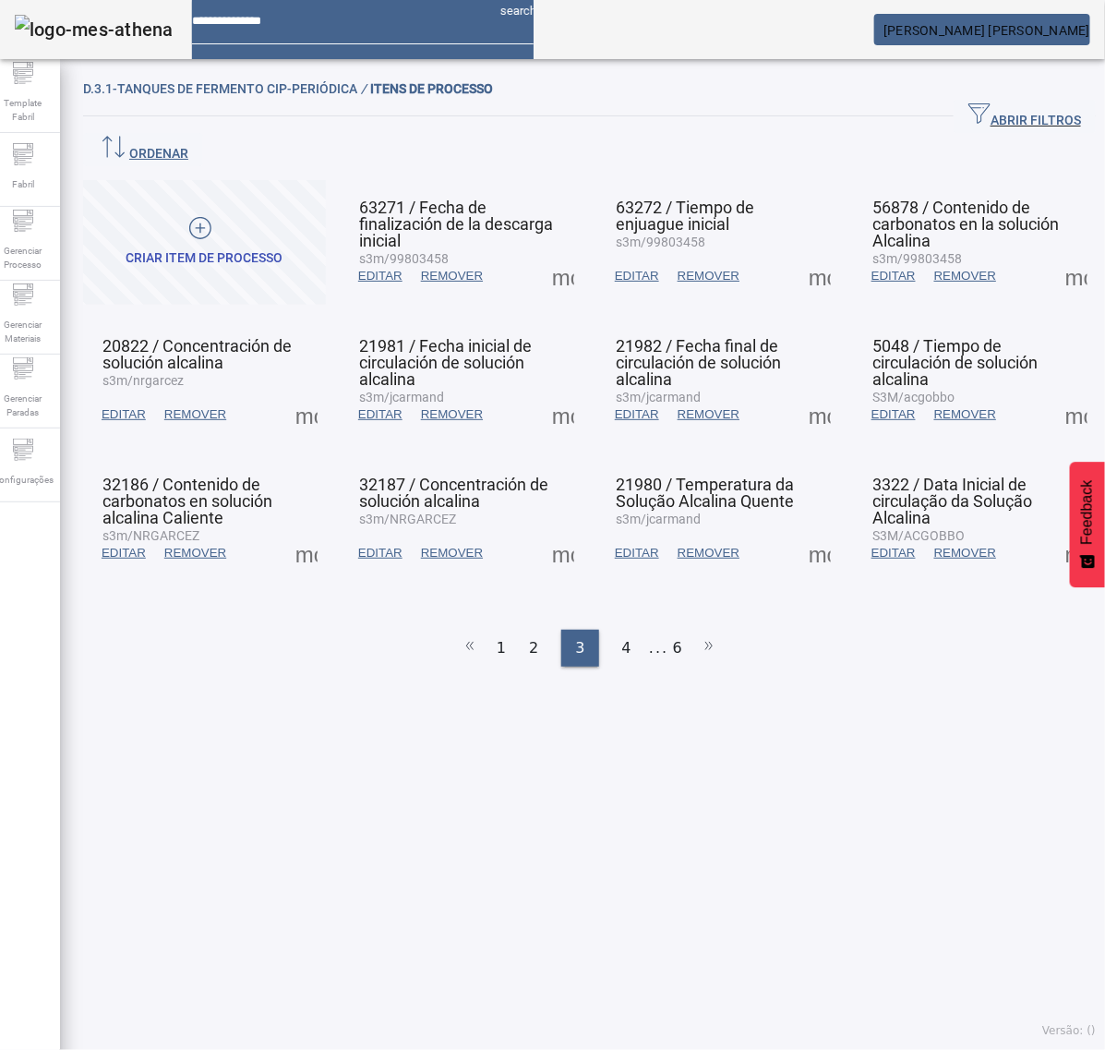
click at [804, 392] on span at bounding box center [820, 414] width 44 height 44
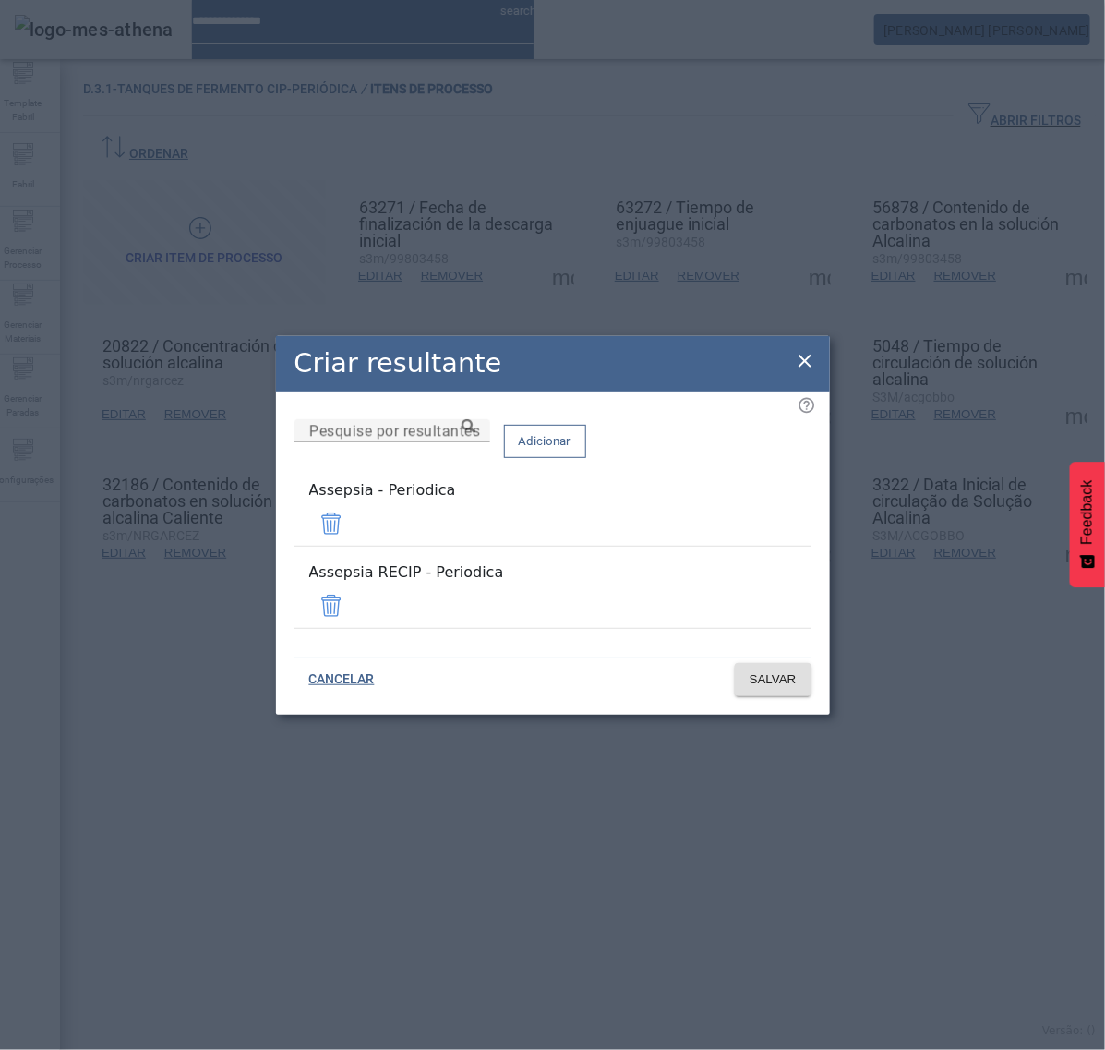
click at [354, 591] on span at bounding box center [331, 606] width 44 height 44
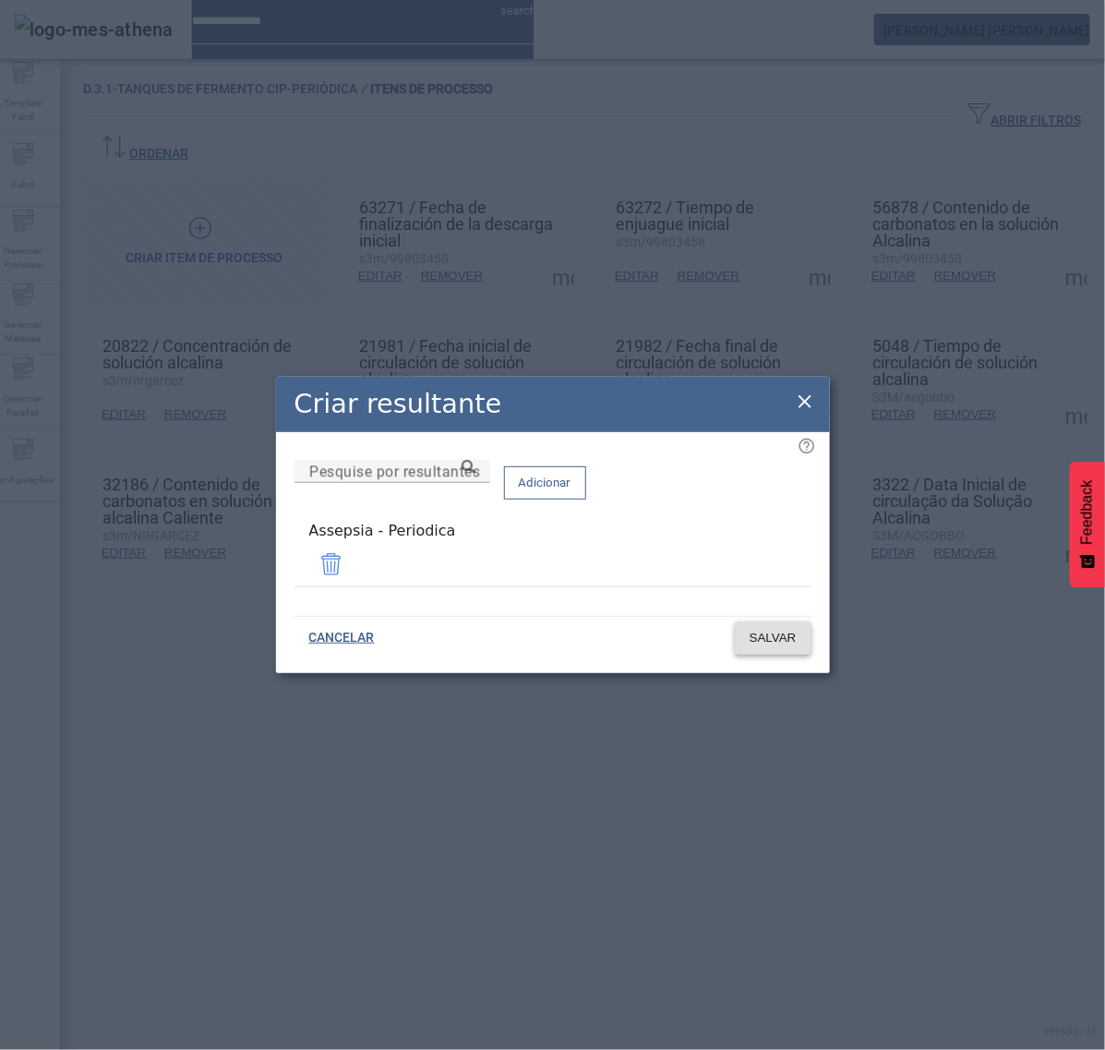
click at [776, 637] on span "SALVAR" at bounding box center [773, 638] width 47 height 18
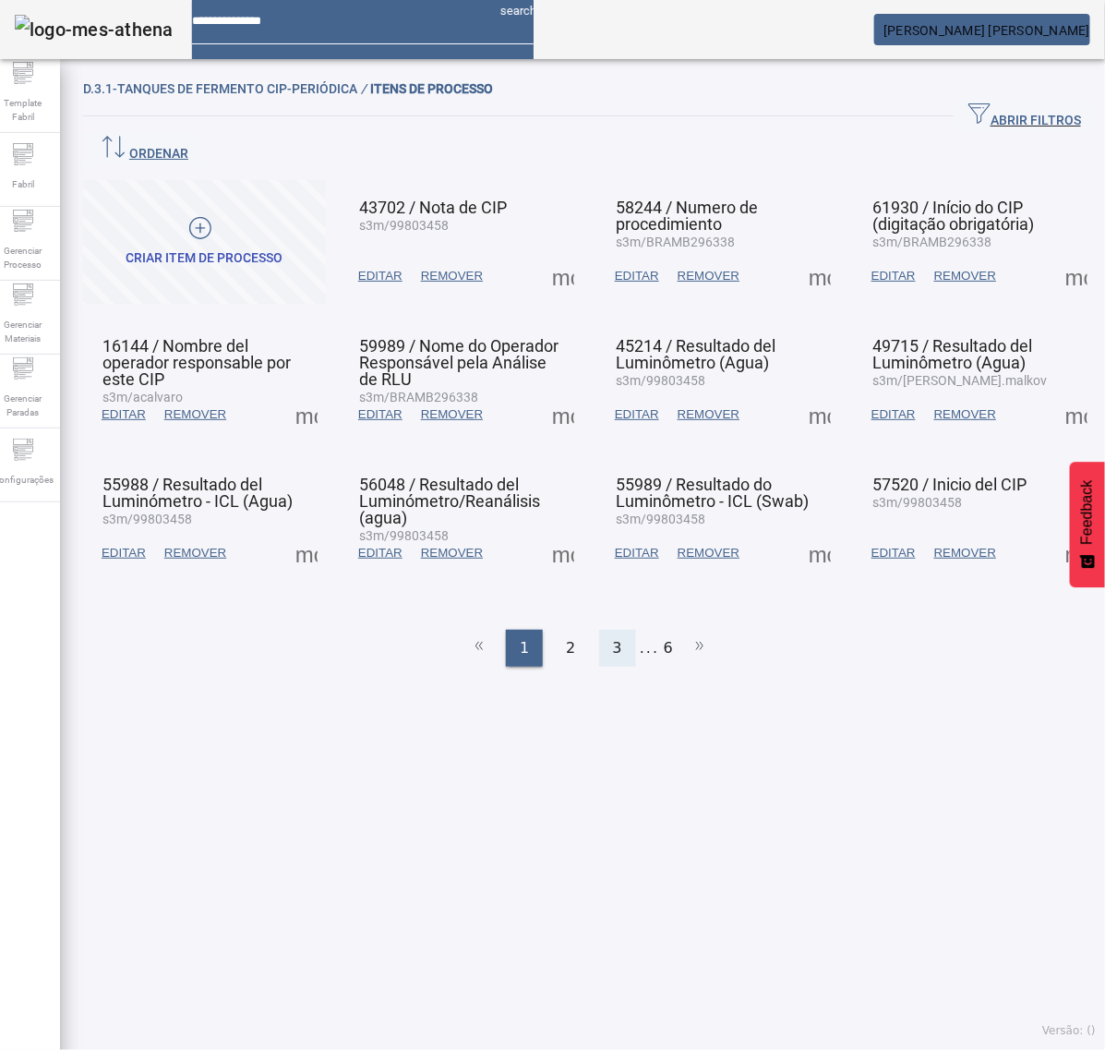
click at [601, 630] on div "3" at bounding box center [617, 648] width 37 height 37
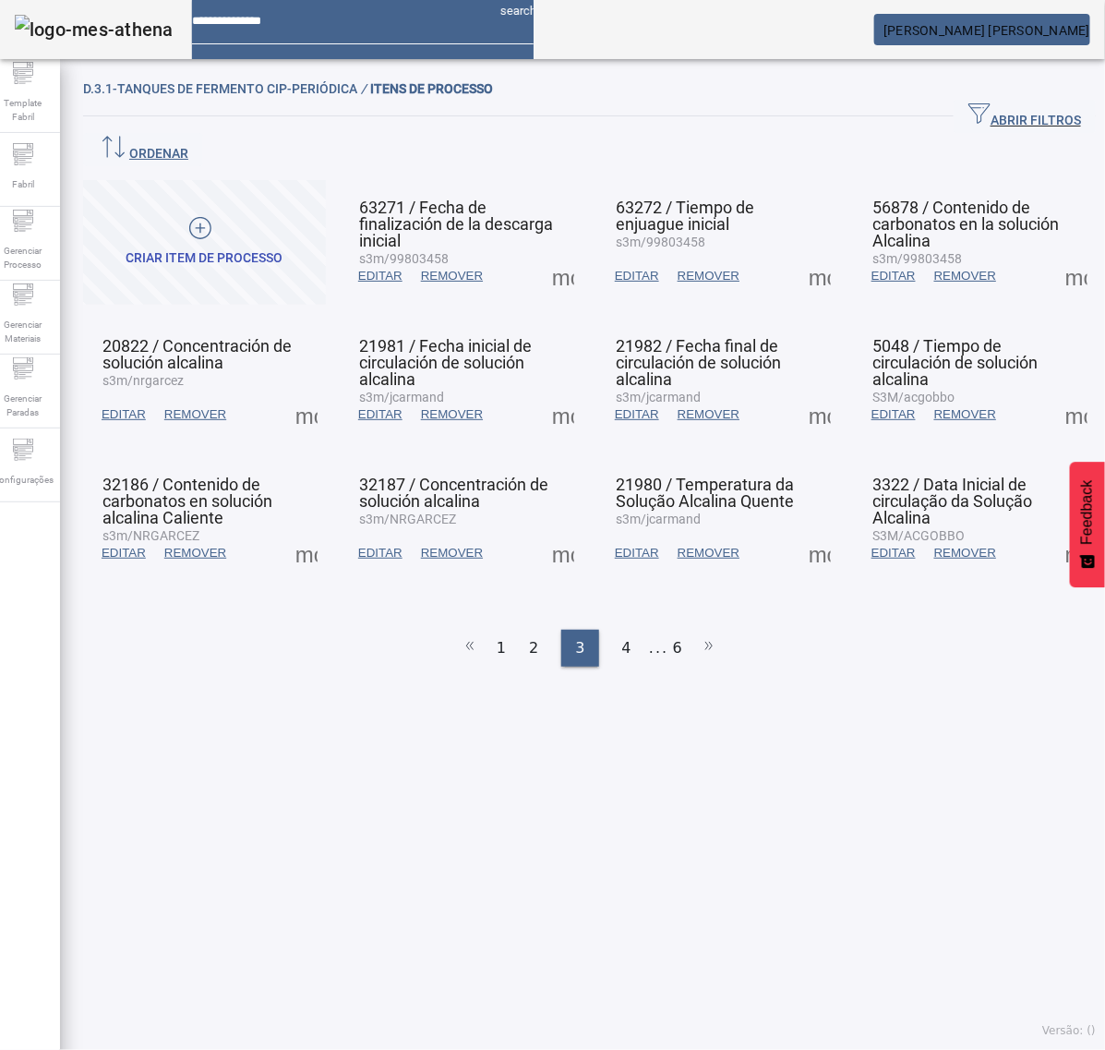
click at [806, 392] on span at bounding box center [820, 414] width 44 height 44
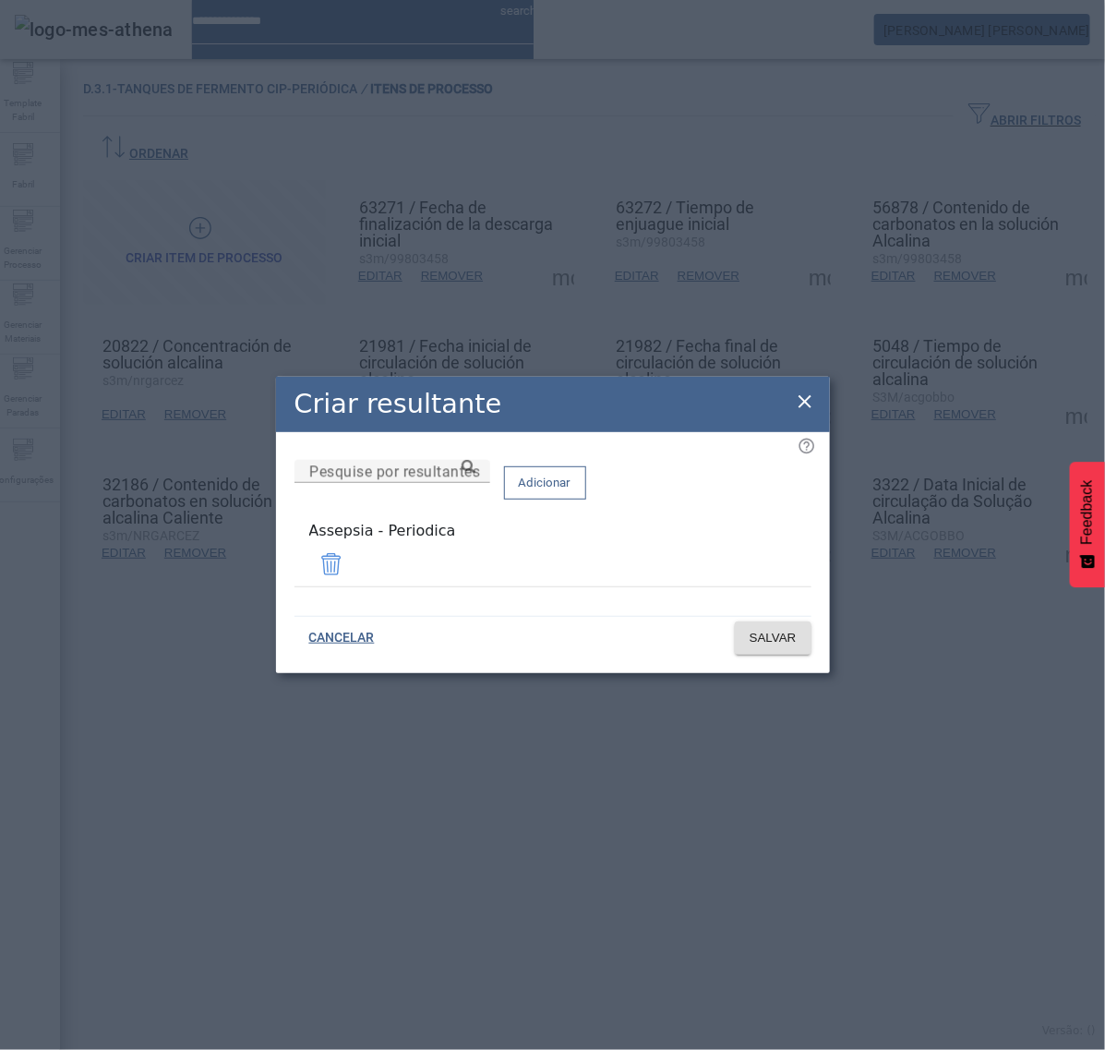
click at [806, 402] on icon at bounding box center [805, 402] width 22 height 22
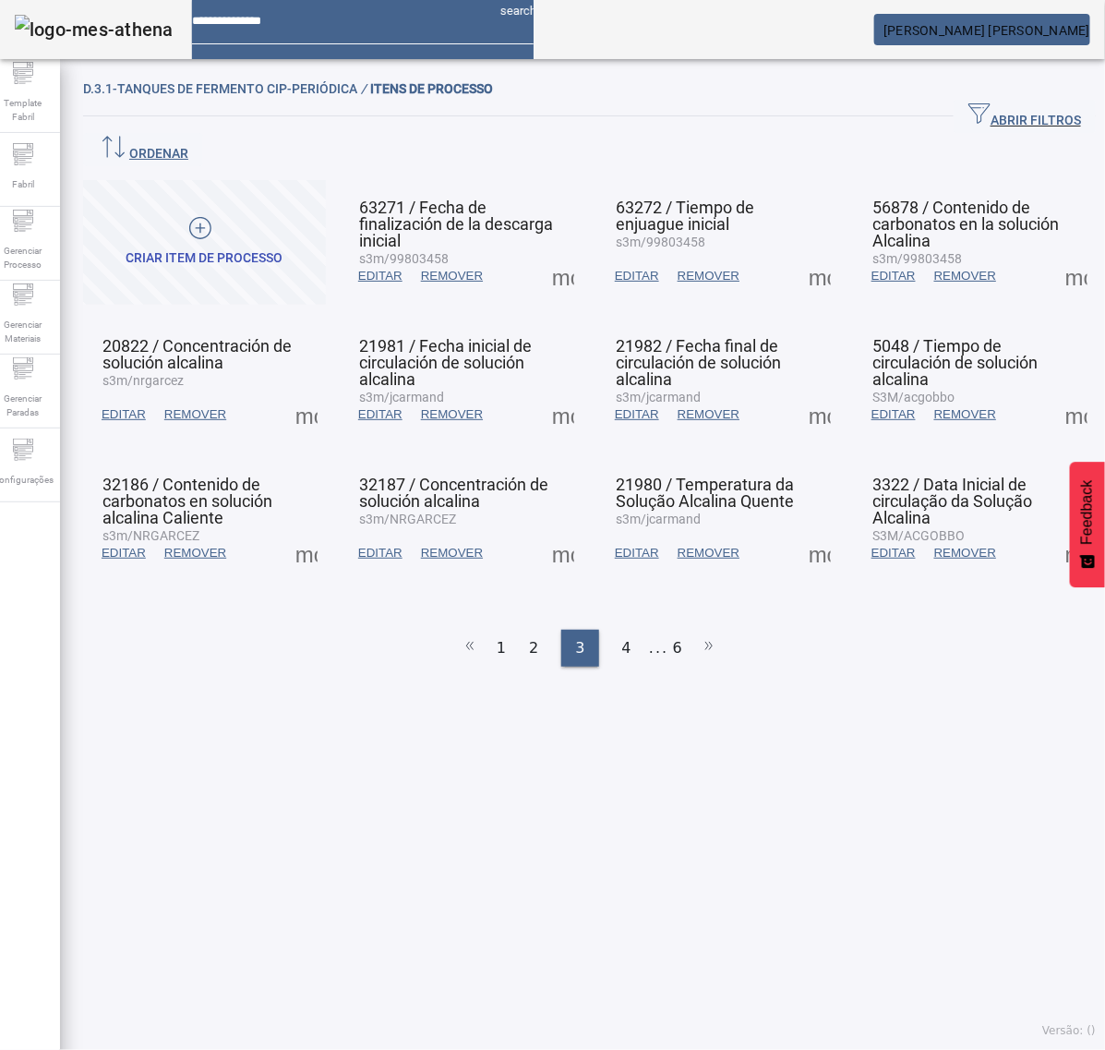
click at [1055, 392] on span at bounding box center [1077, 414] width 44 height 44
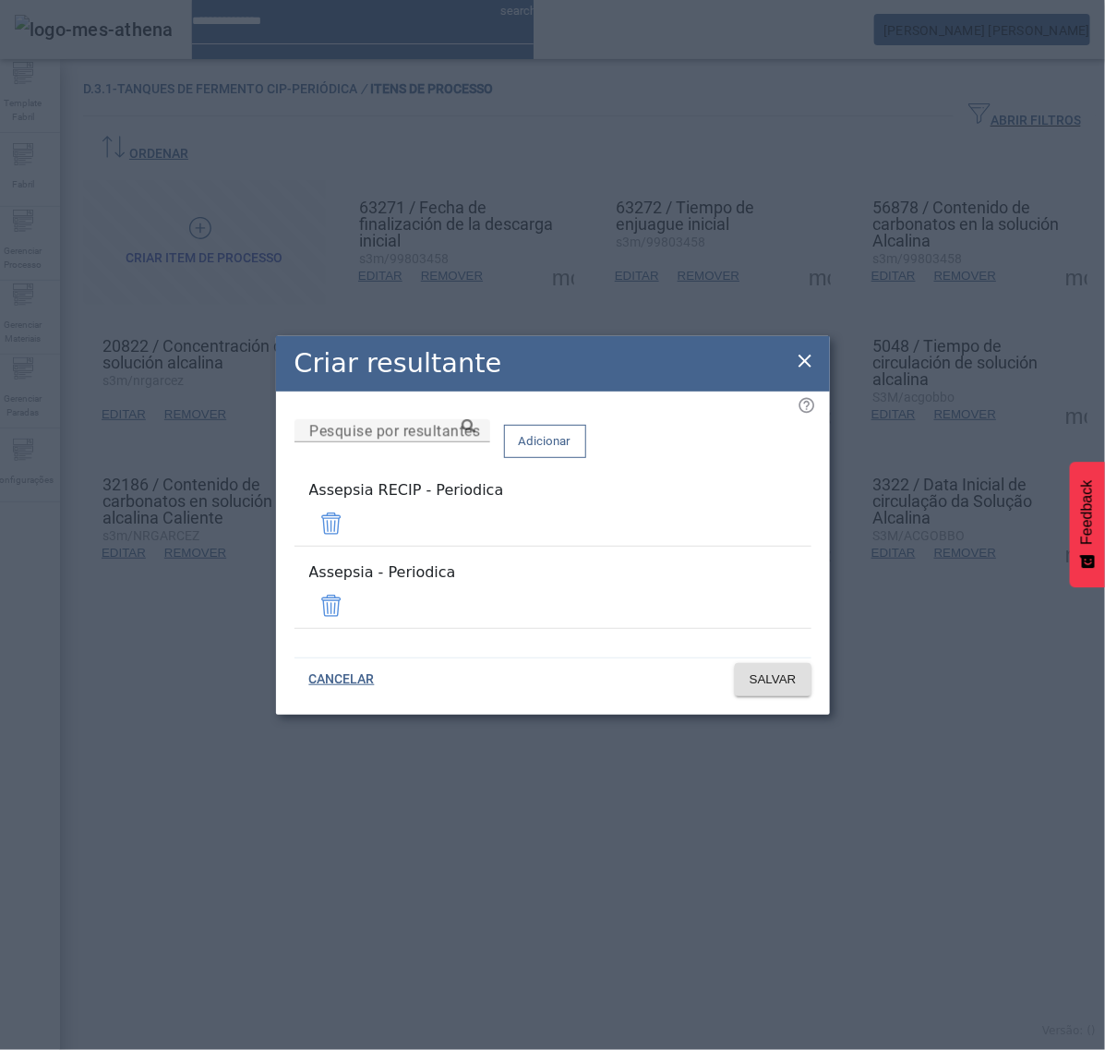
click at [354, 528] on span at bounding box center [331, 523] width 44 height 44
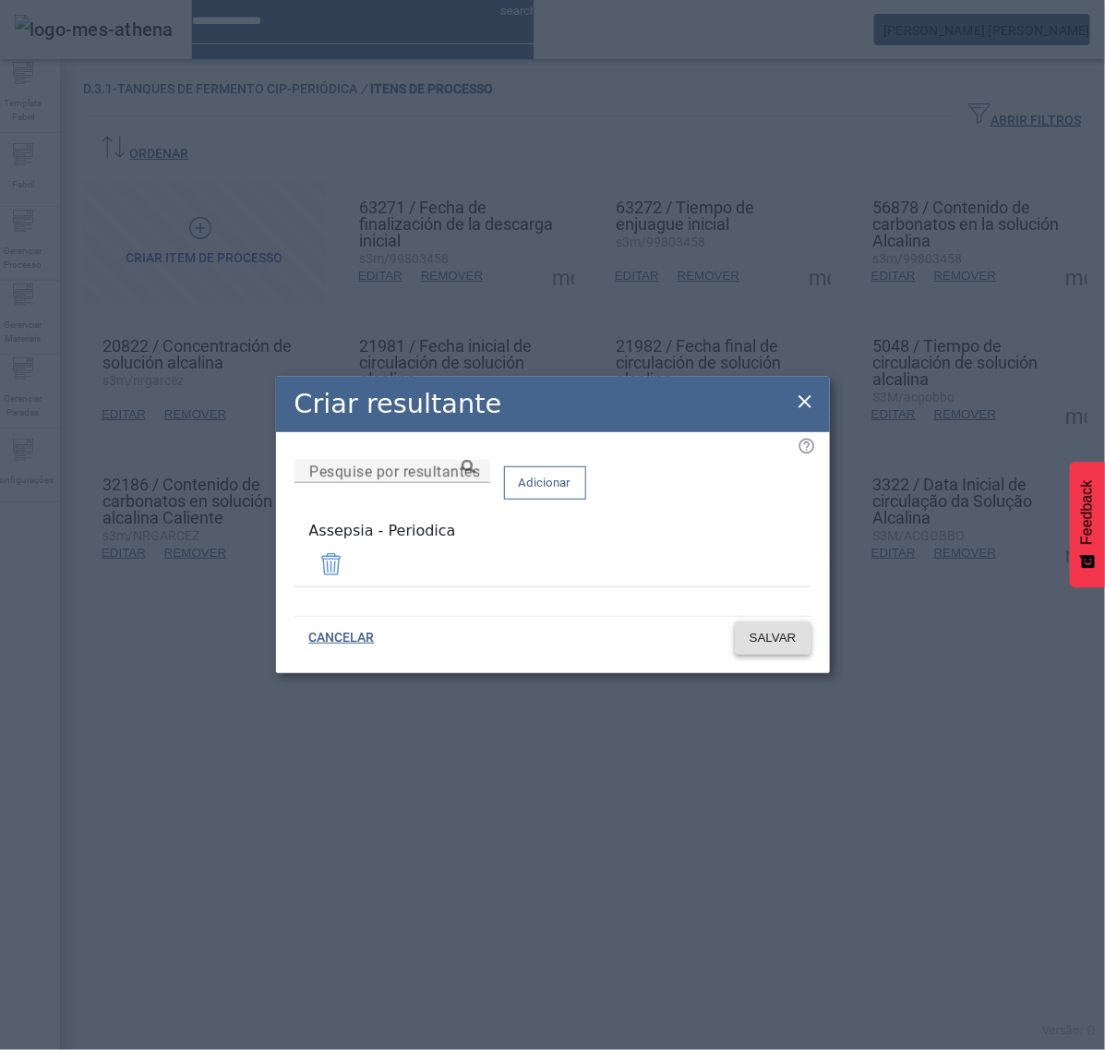
click at [778, 635] on span "SALVAR" at bounding box center [773, 638] width 47 height 18
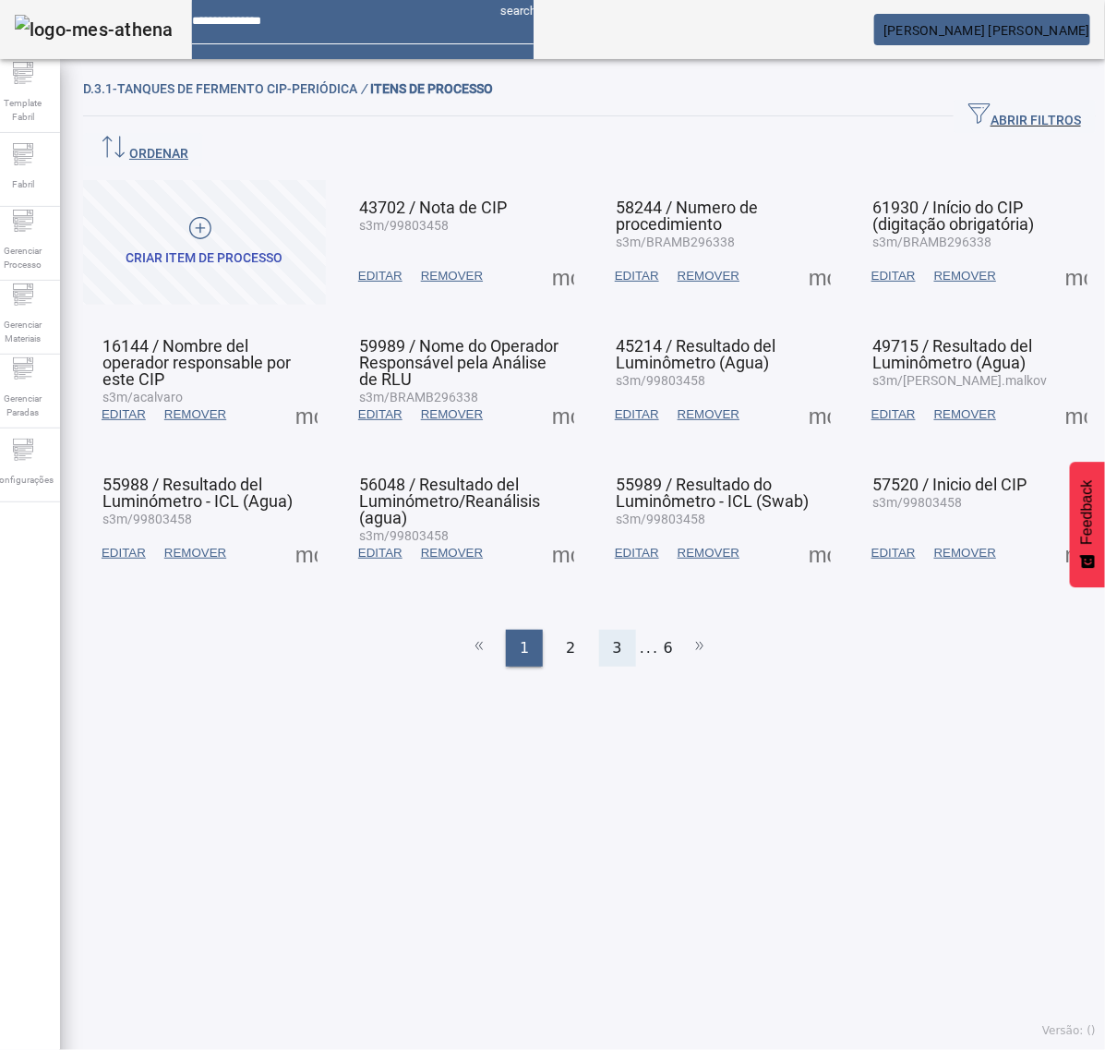
click at [600, 630] on div "3" at bounding box center [617, 648] width 37 height 37
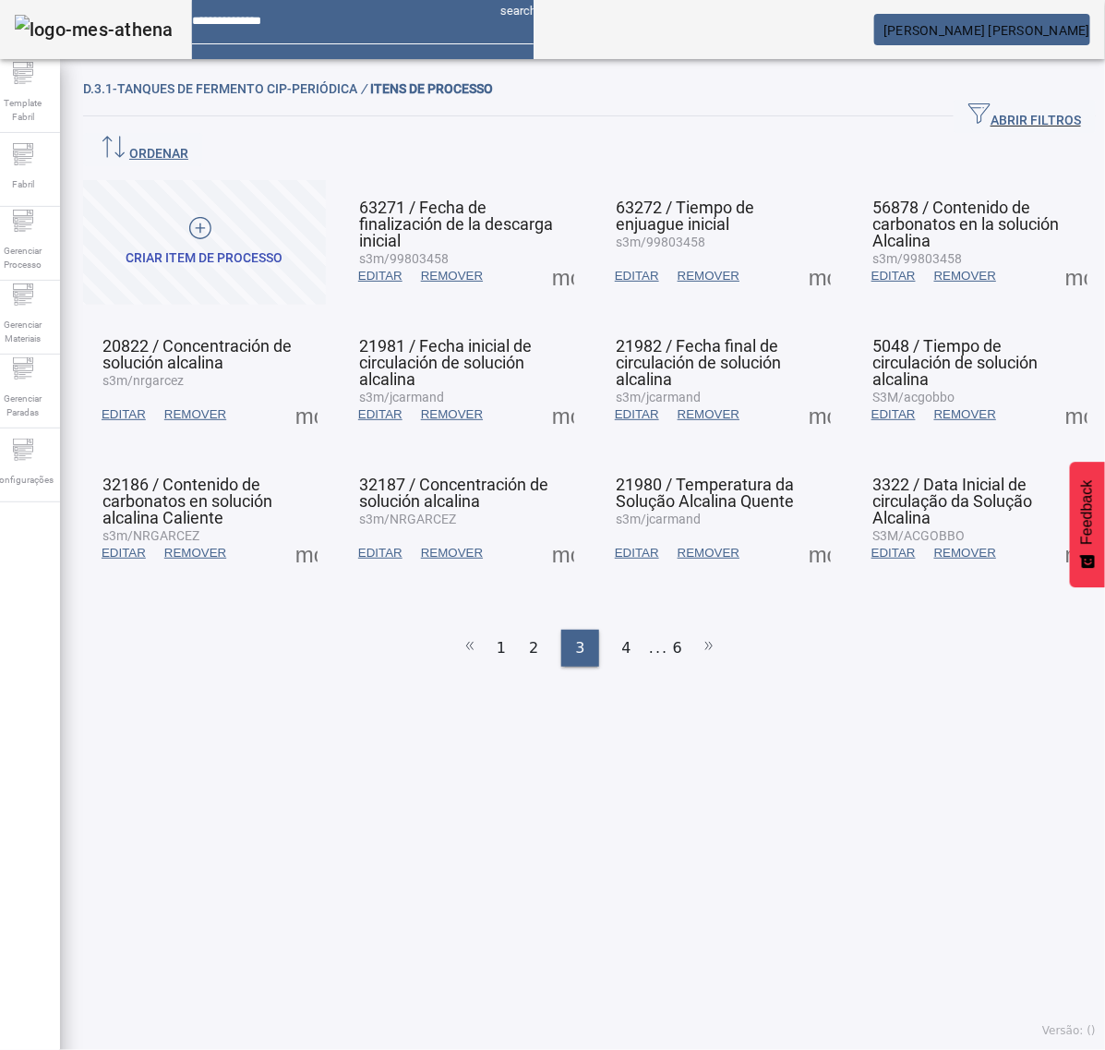
click at [1056, 392] on span at bounding box center [1077, 414] width 44 height 44
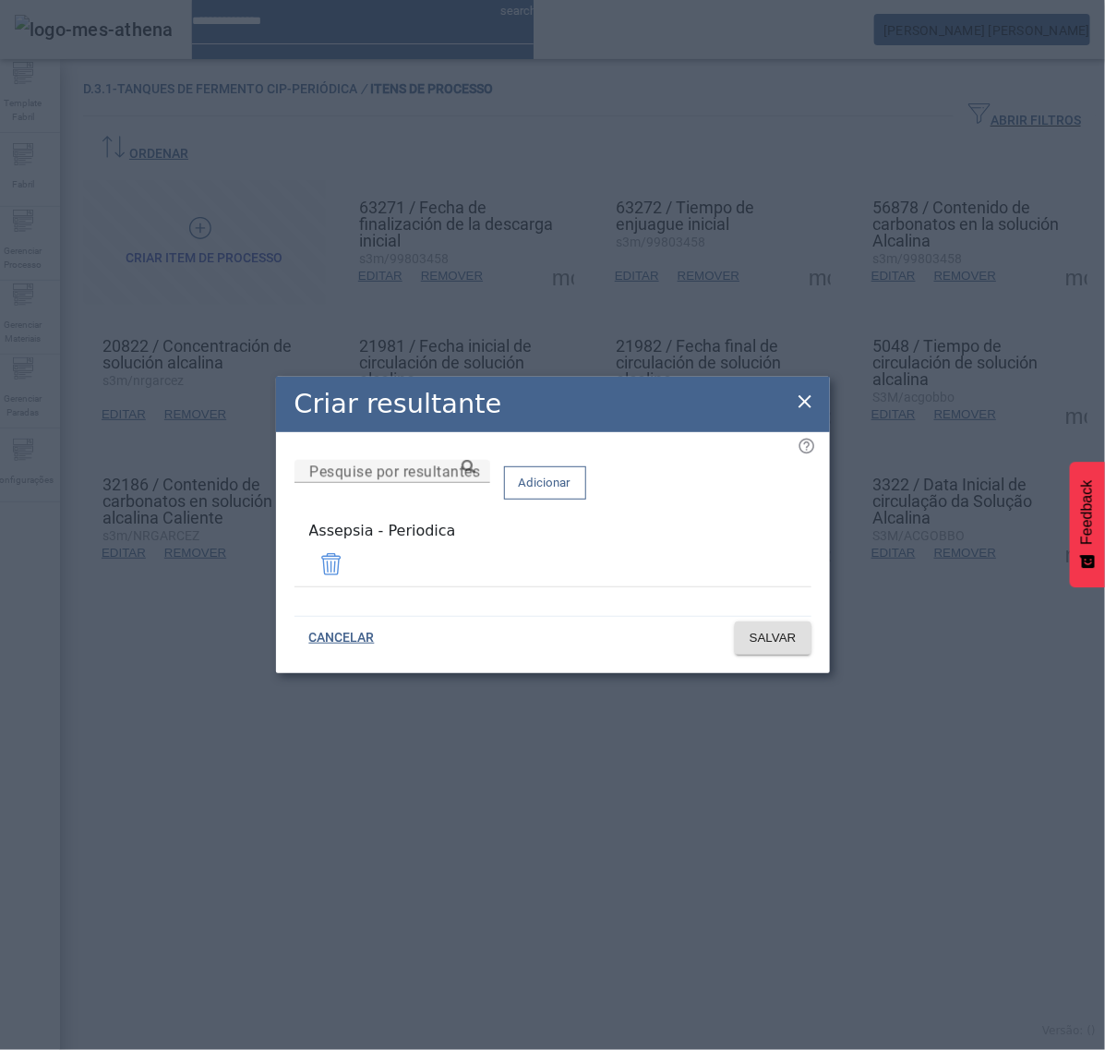
click at [805, 406] on icon at bounding box center [805, 401] width 13 height 13
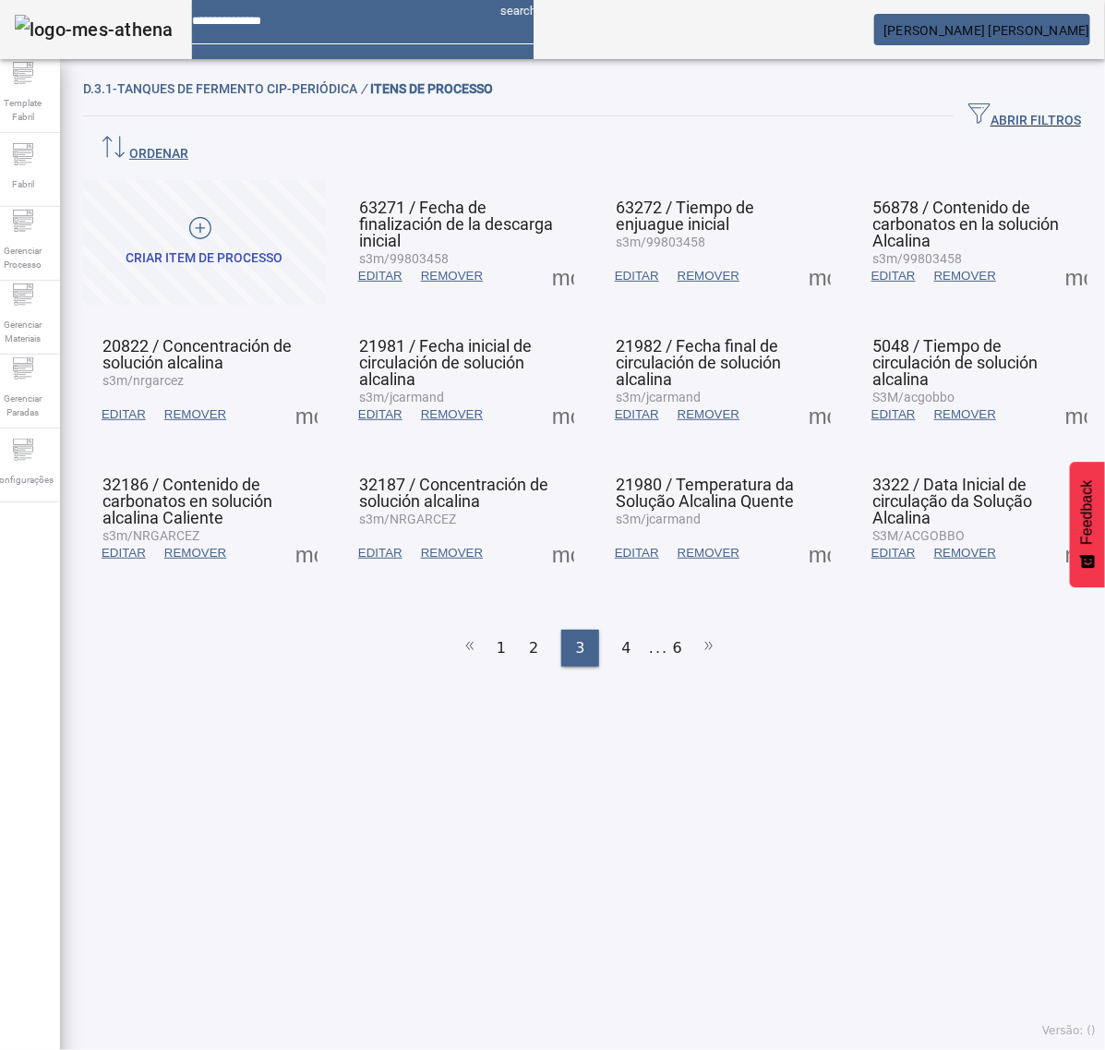
click at [573, 630] on ul "1 2 3 4 ... 6" at bounding box center [589, 648] width 1013 height 37
click at [1055, 392] on span at bounding box center [1077, 414] width 44 height 44
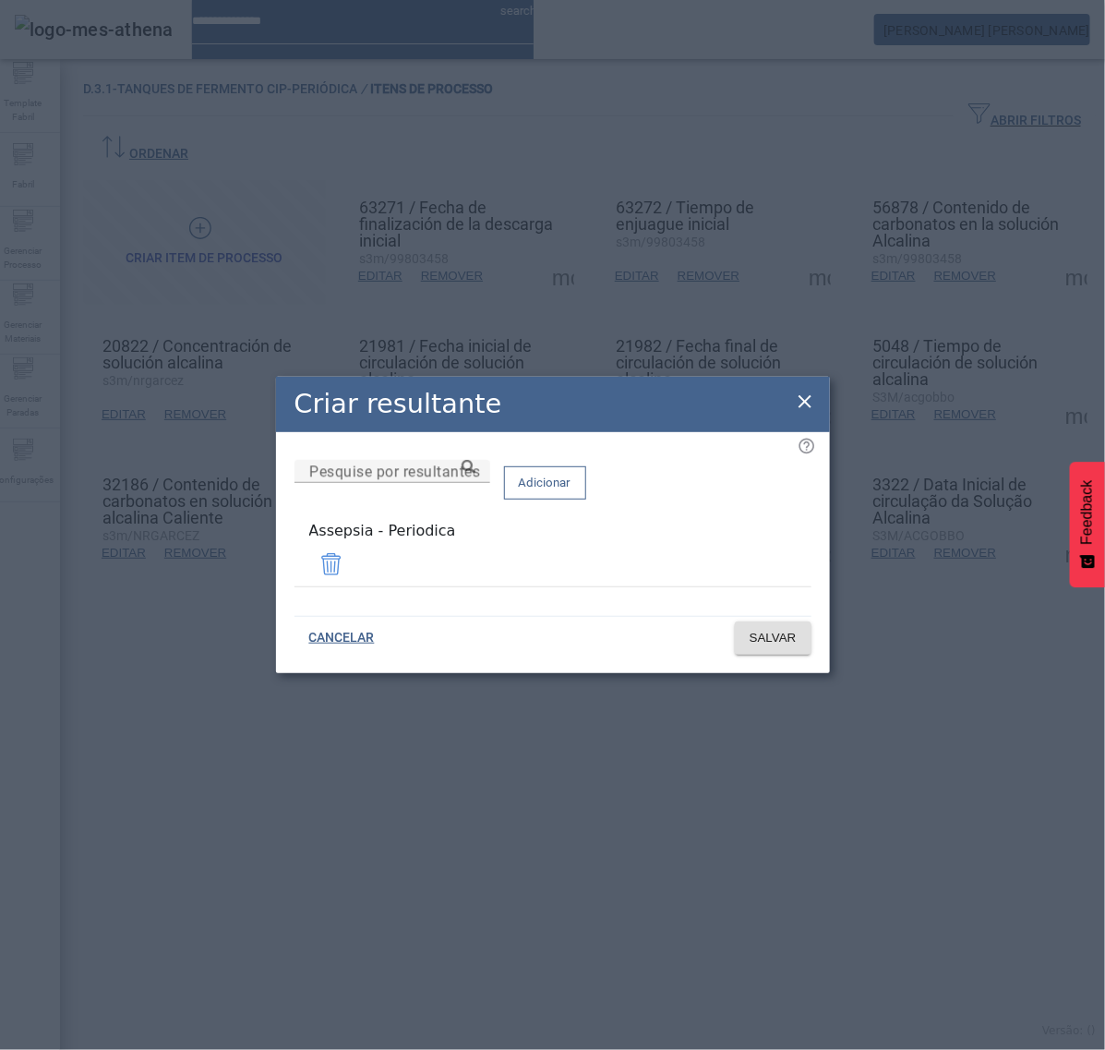
click at [809, 400] on icon at bounding box center [805, 402] width 22 height 22
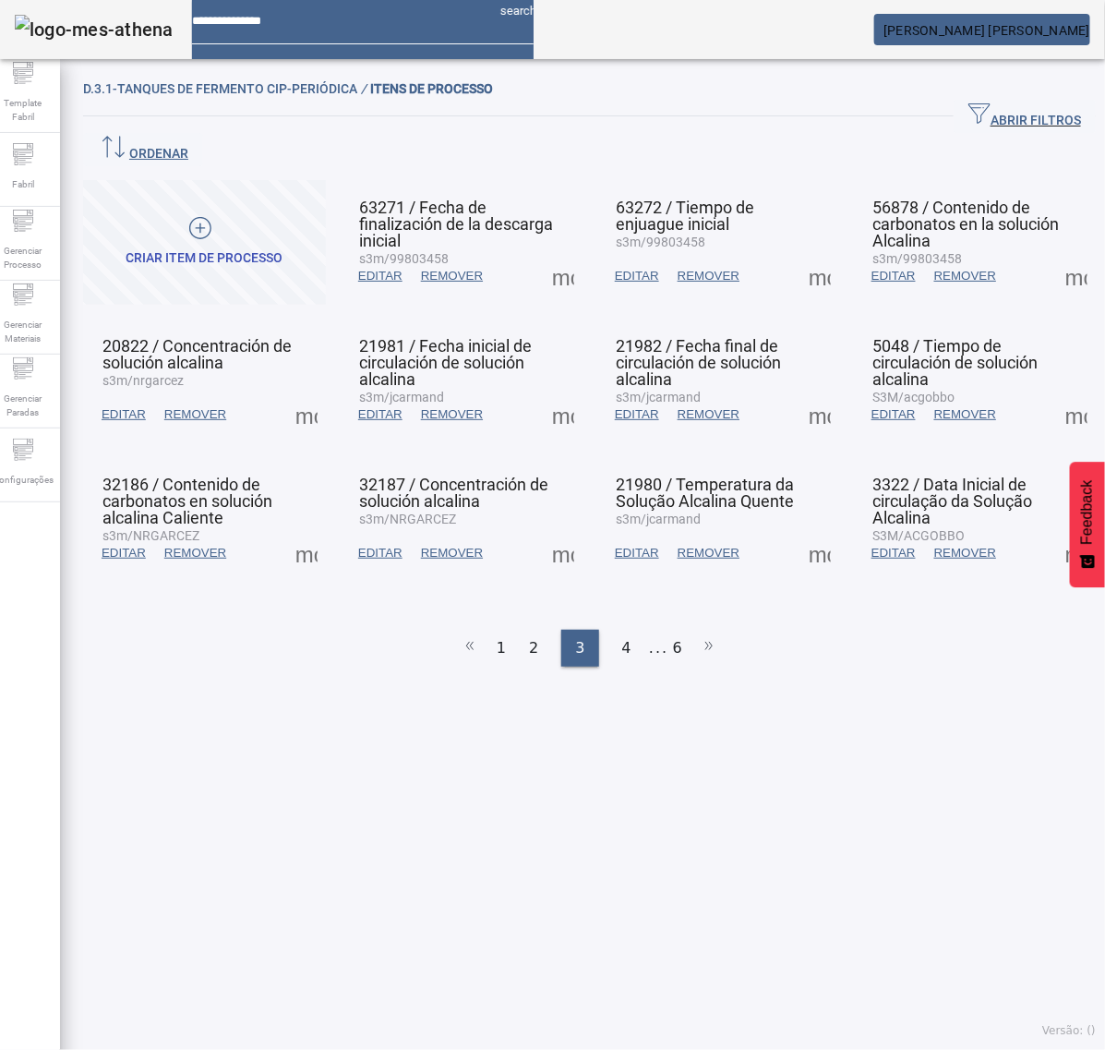
click at [309, 531] on span at bounding box center [306, 553] width 44 height 44
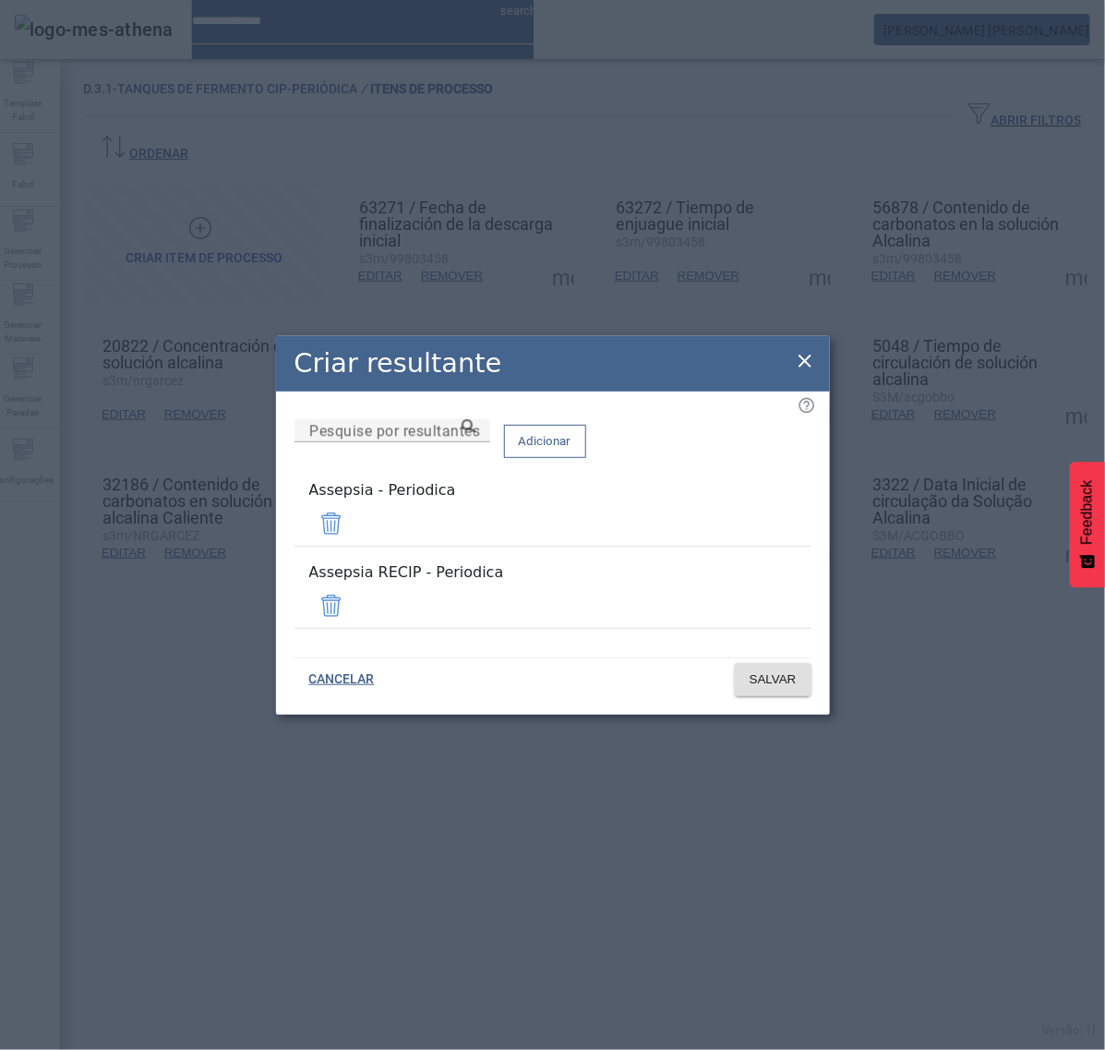
click at [354, 588] on span at bounding box center [331, 606] width 44 height 44
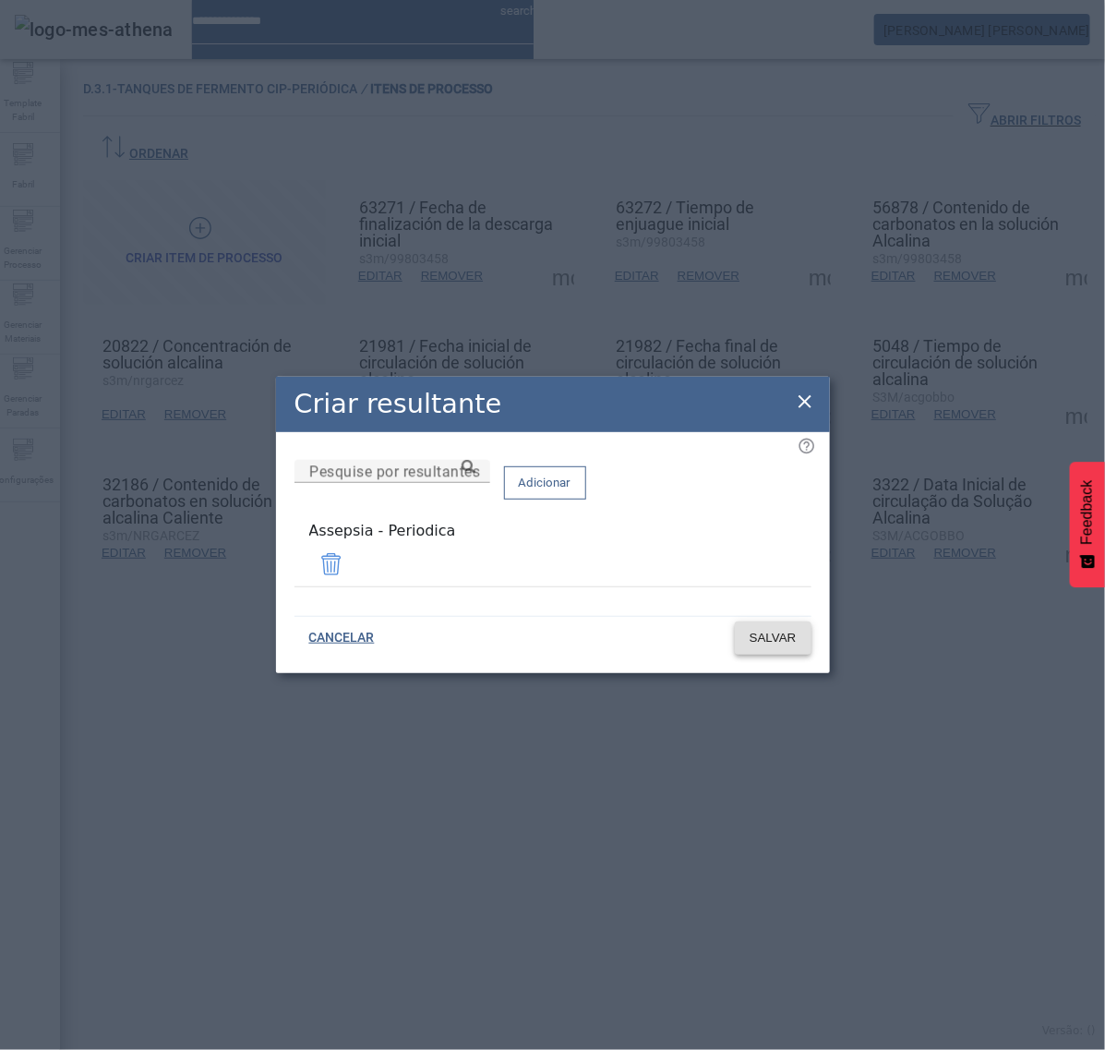
click at [767, 630] on span "SALVAR" at bounding box center [773, 638] width 47 height 18
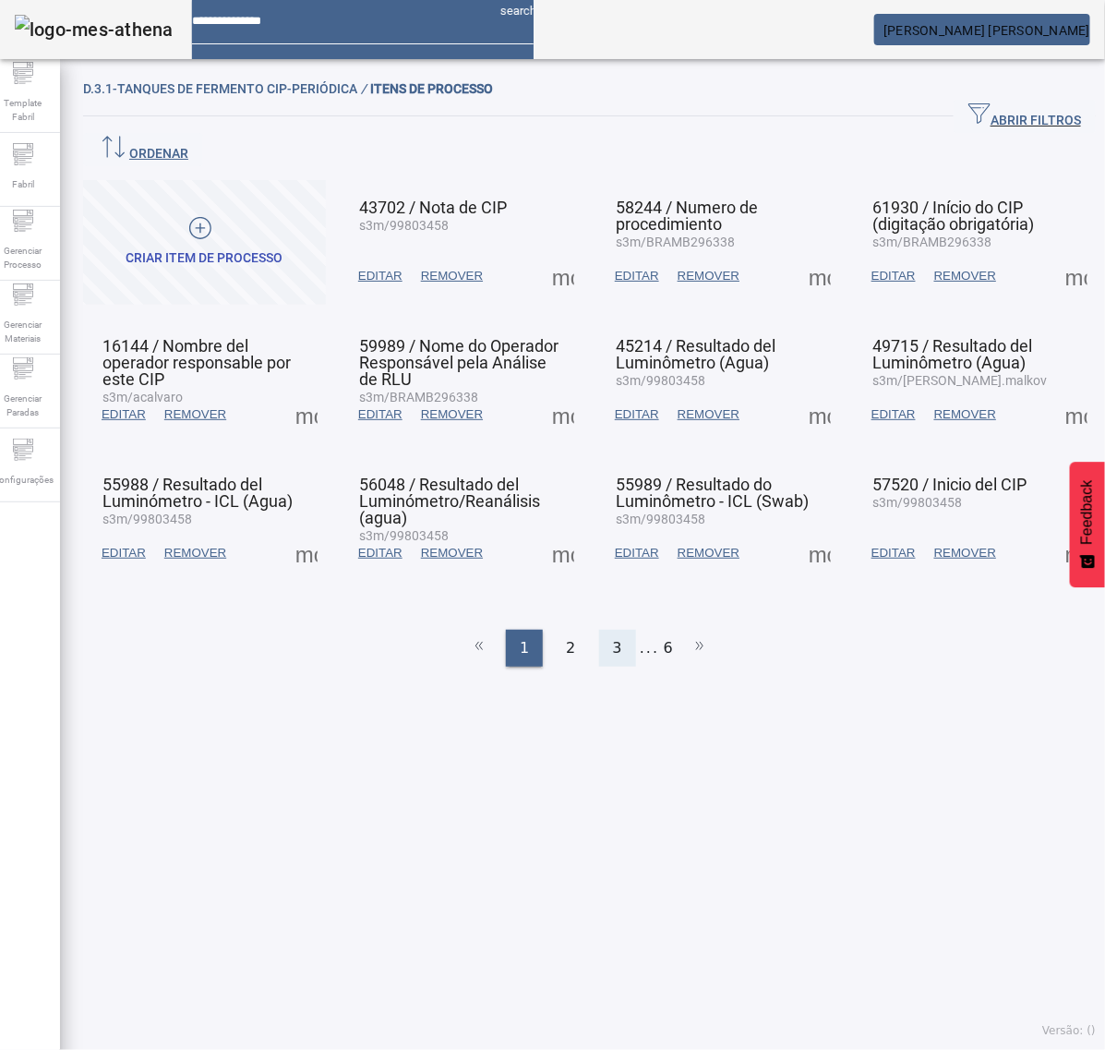
click at [613, 637] on span "3" at bounding box center [617, 648] width 9 height 22
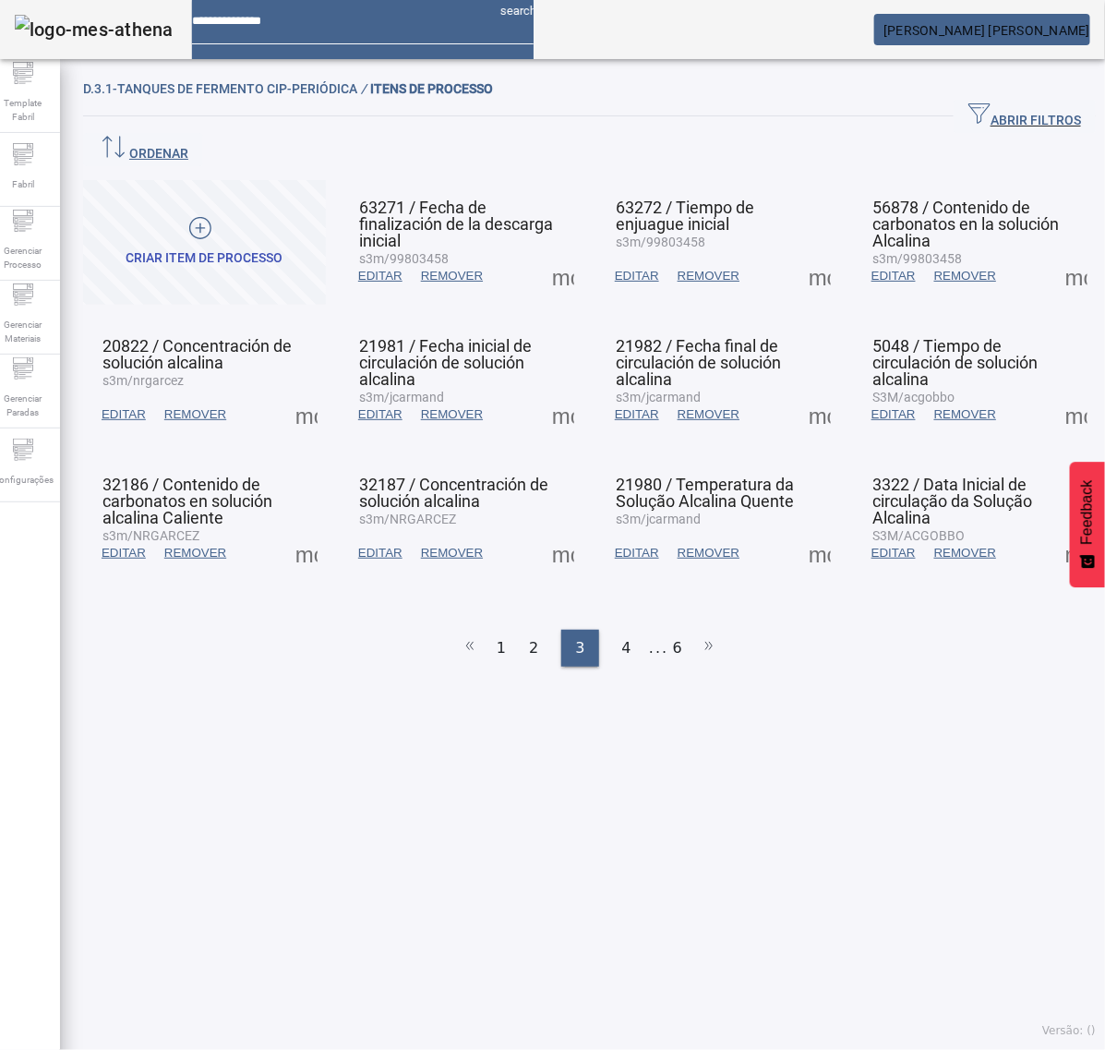
click at [296, 531] on span at bounding box center [306, 553] width 44 height 44
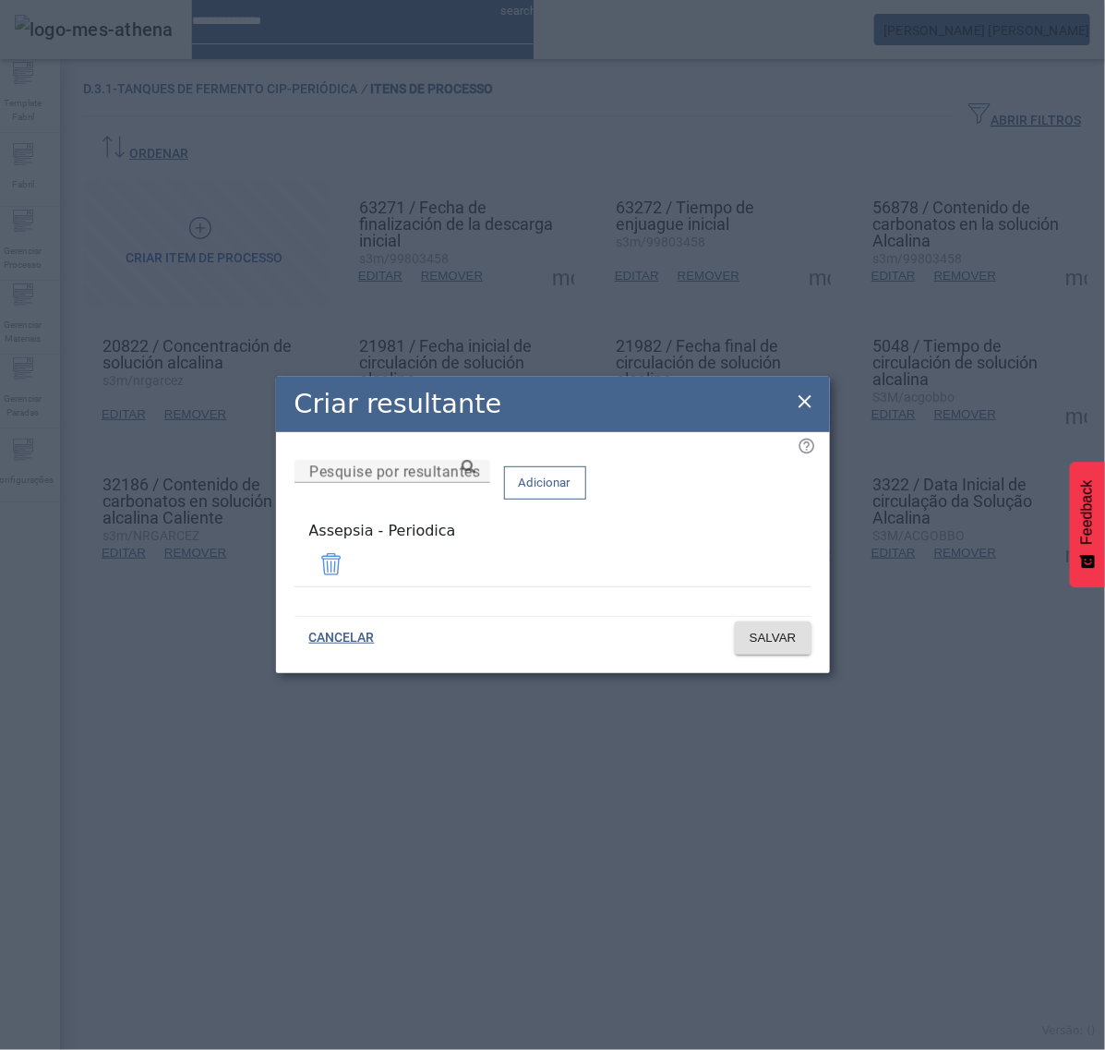
click at [794, 404] on icon at bounding box center [805, 402] width 22 height 22
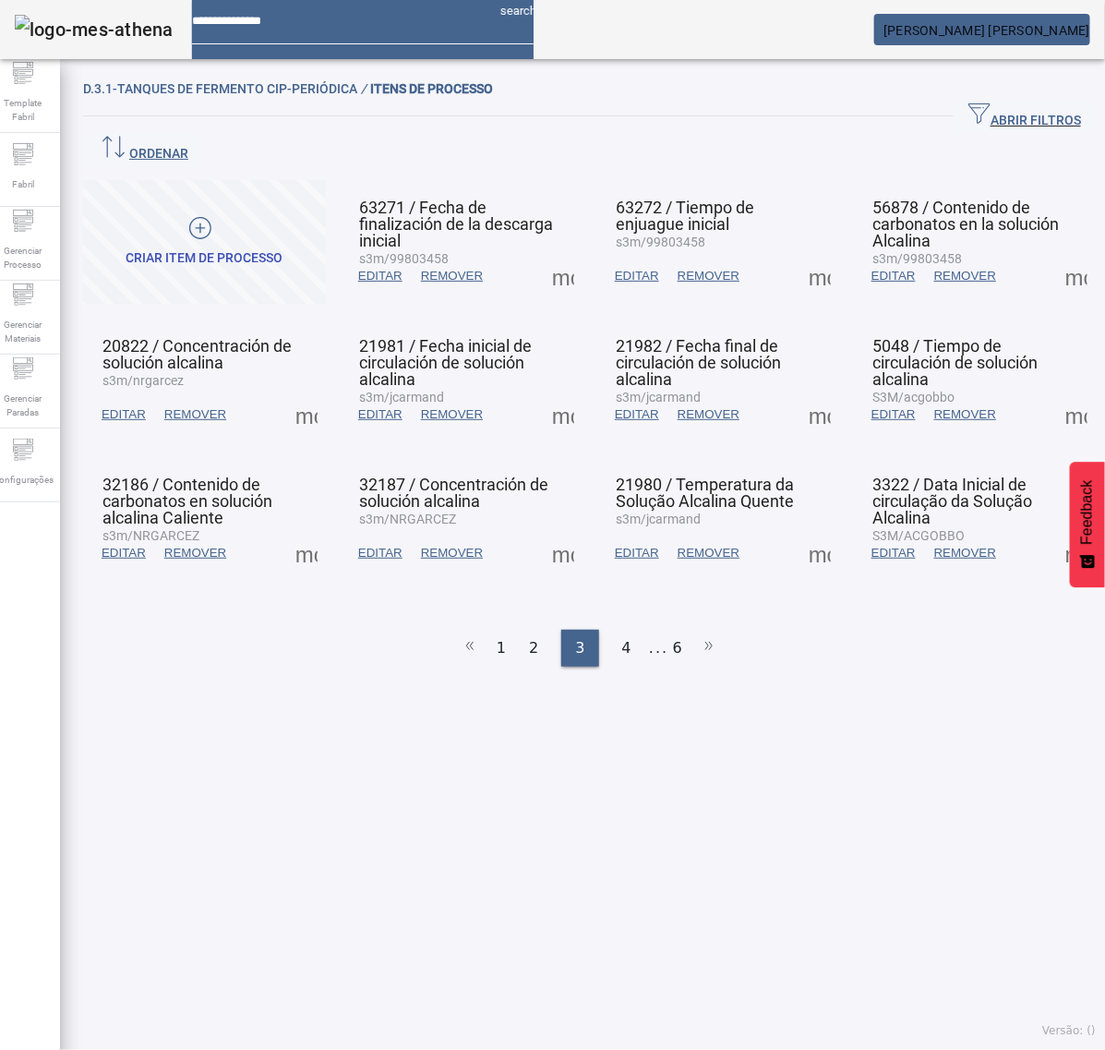
click at [554, 531] on span at bounding box center [563, 553] width 44 height 44
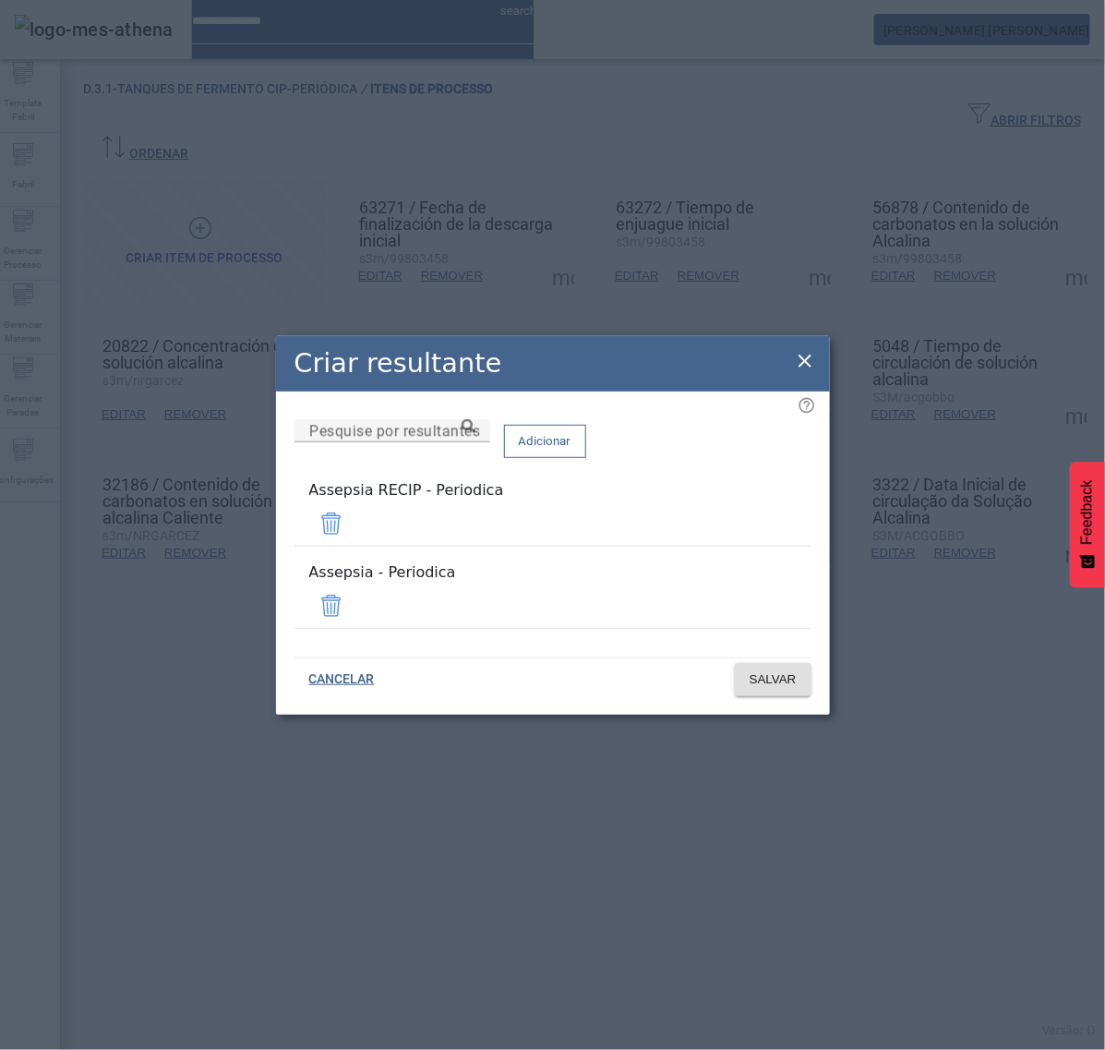
drag, startPoint x: 755, startPoint y: 532, endPoint x: 758, endPoint y: 542, distance: 10.8
click at [354, 533] on span at bounding box center [331, 523] width 44 height 44
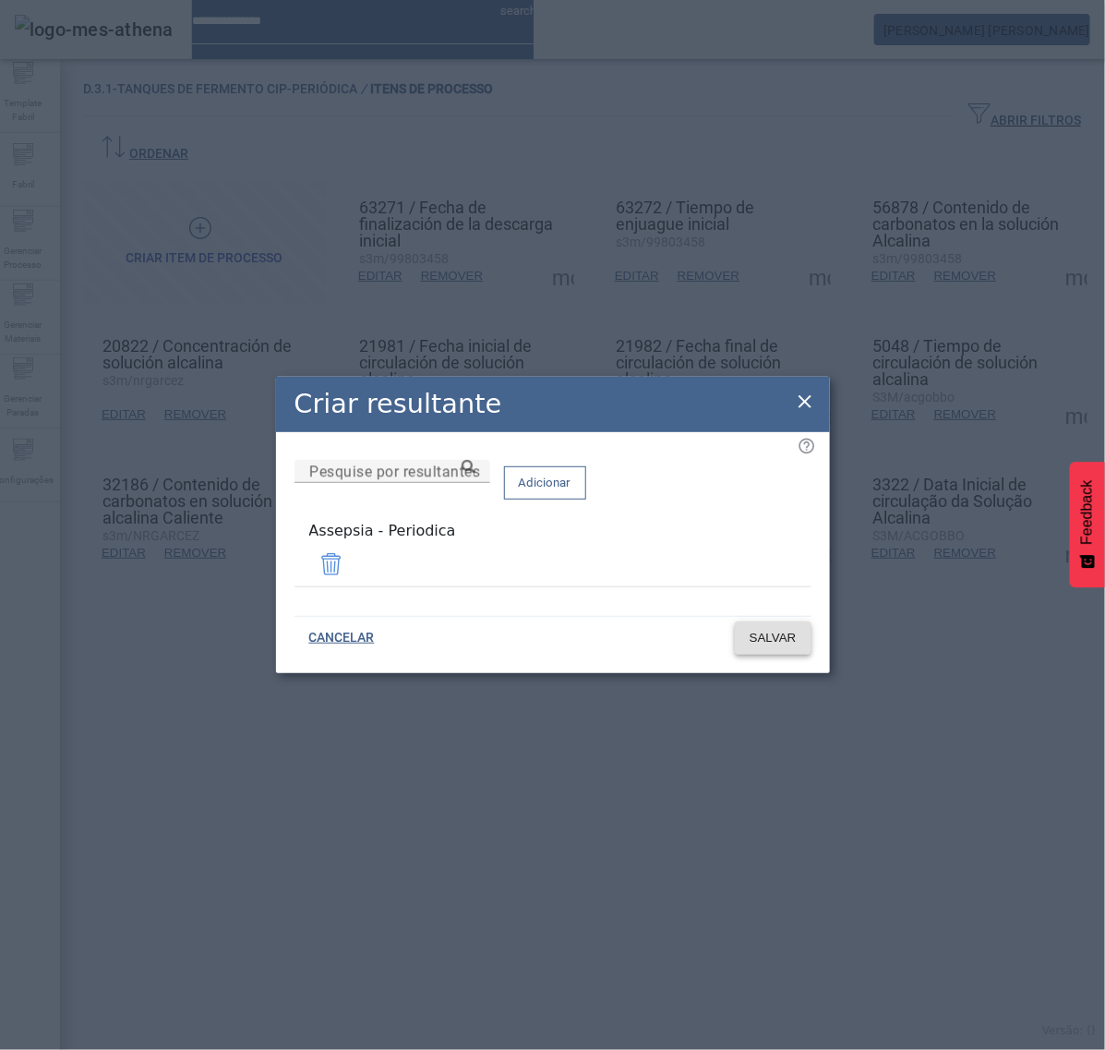
click at [771, 629] on span "SALVAR" at bounding box center [773, 638] width 47 height 18
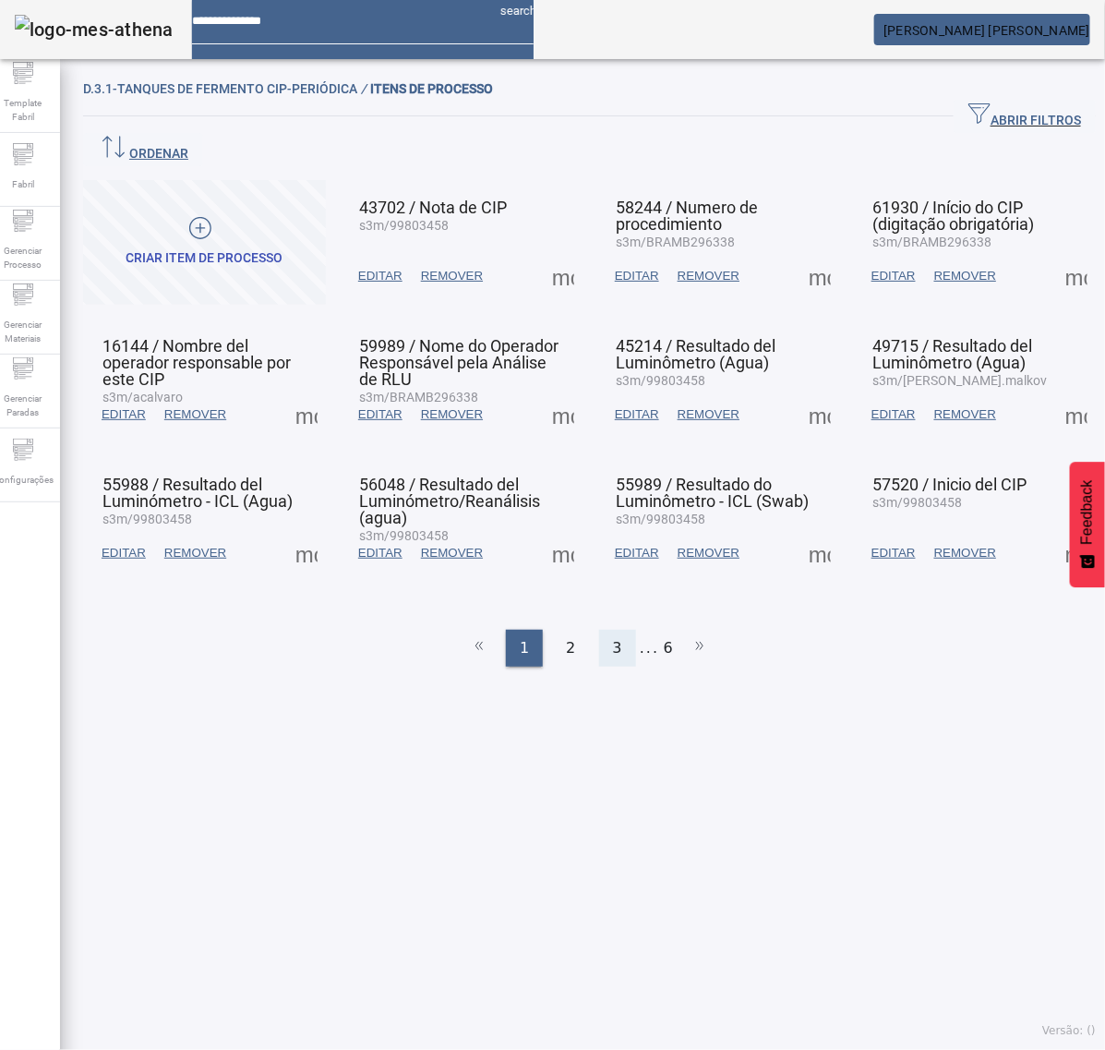
click at [614, 630] on div "3" at bounding box center [617, 648] width 37 height 37
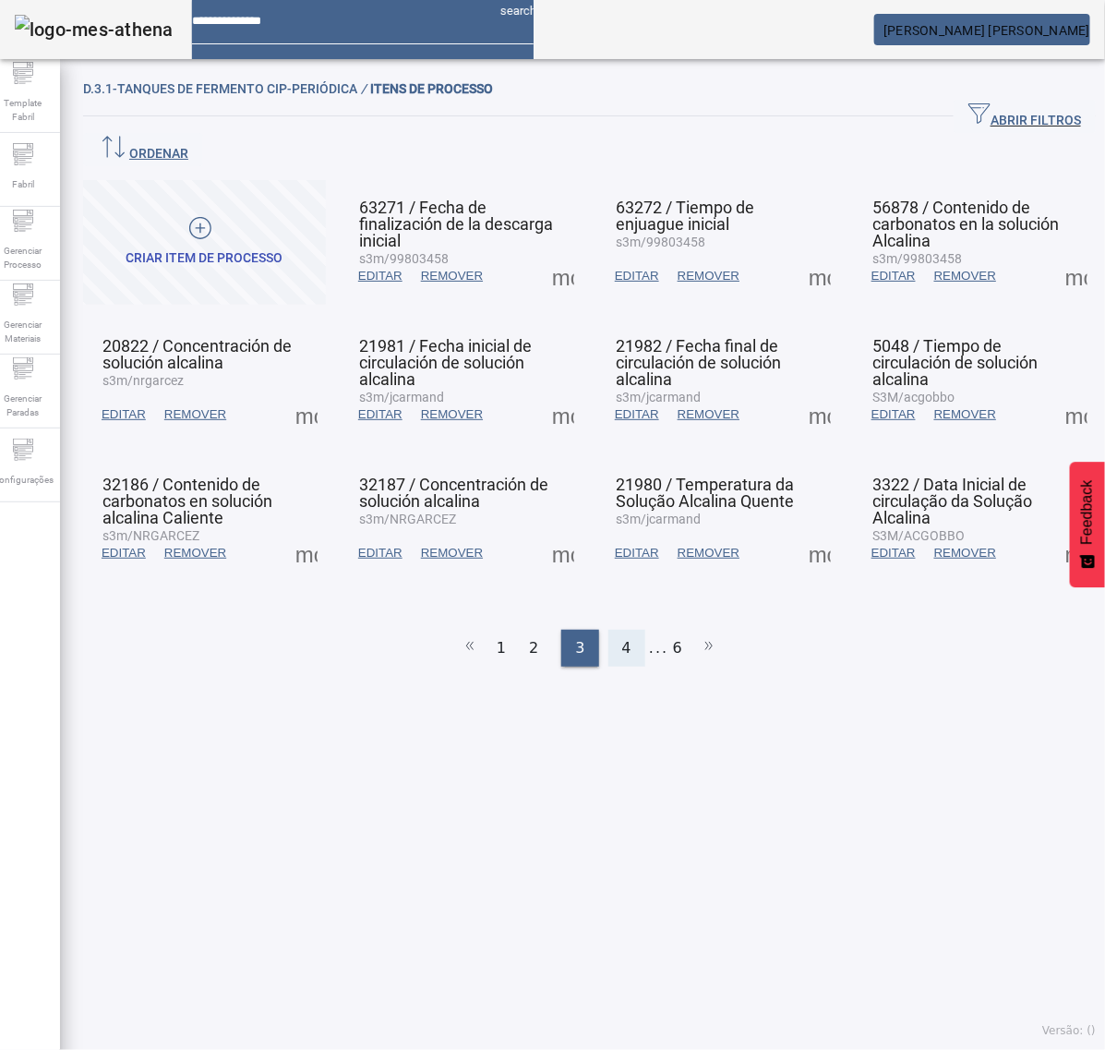
click at [626, 630] on div "4" at bounding box center [627, 648] width 37 height 37
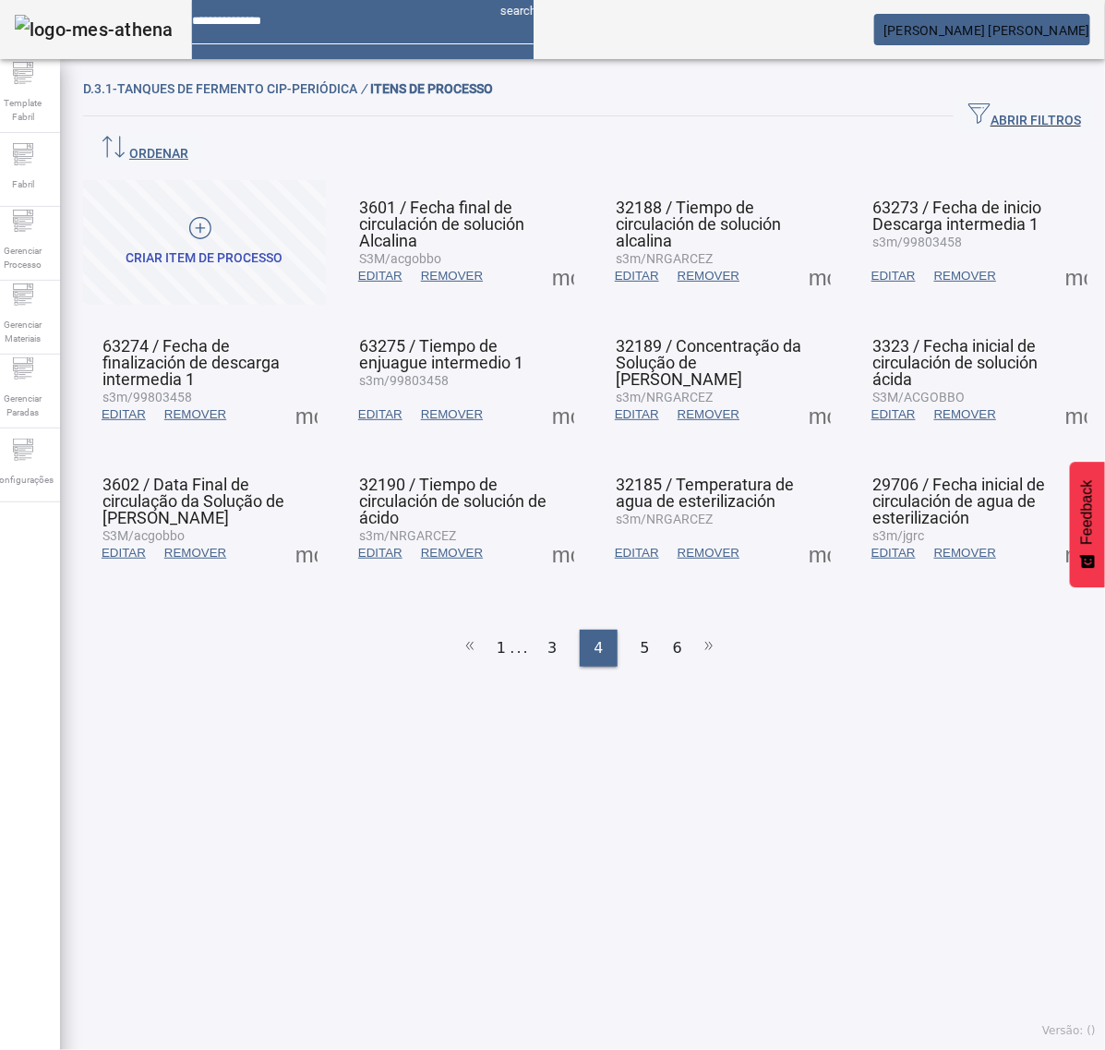
click at [545, 531] on span at bounding box center [563, 553] width 44 height 44
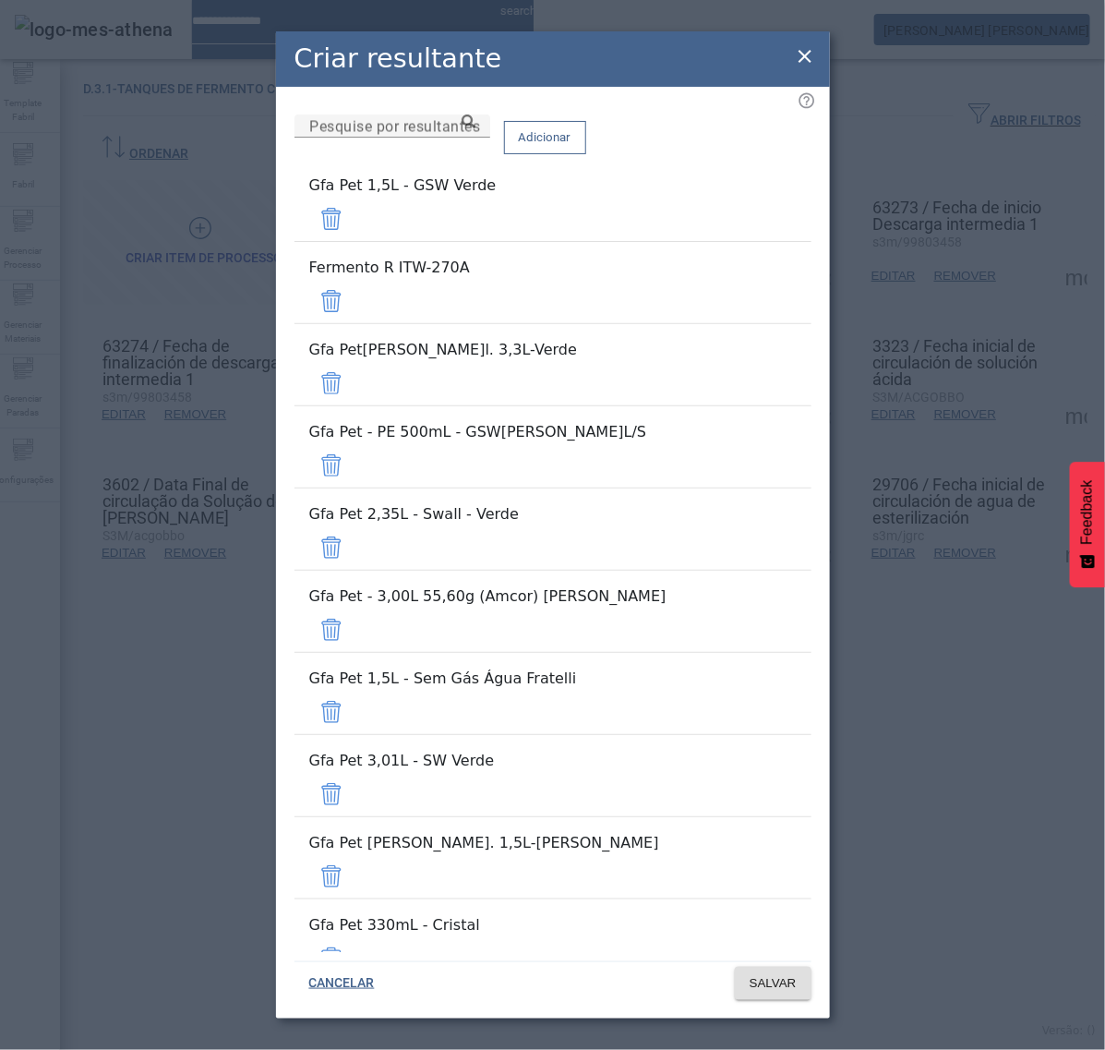
click at [354, 213] on span at bounding box center [331, 219] width 44 height 44
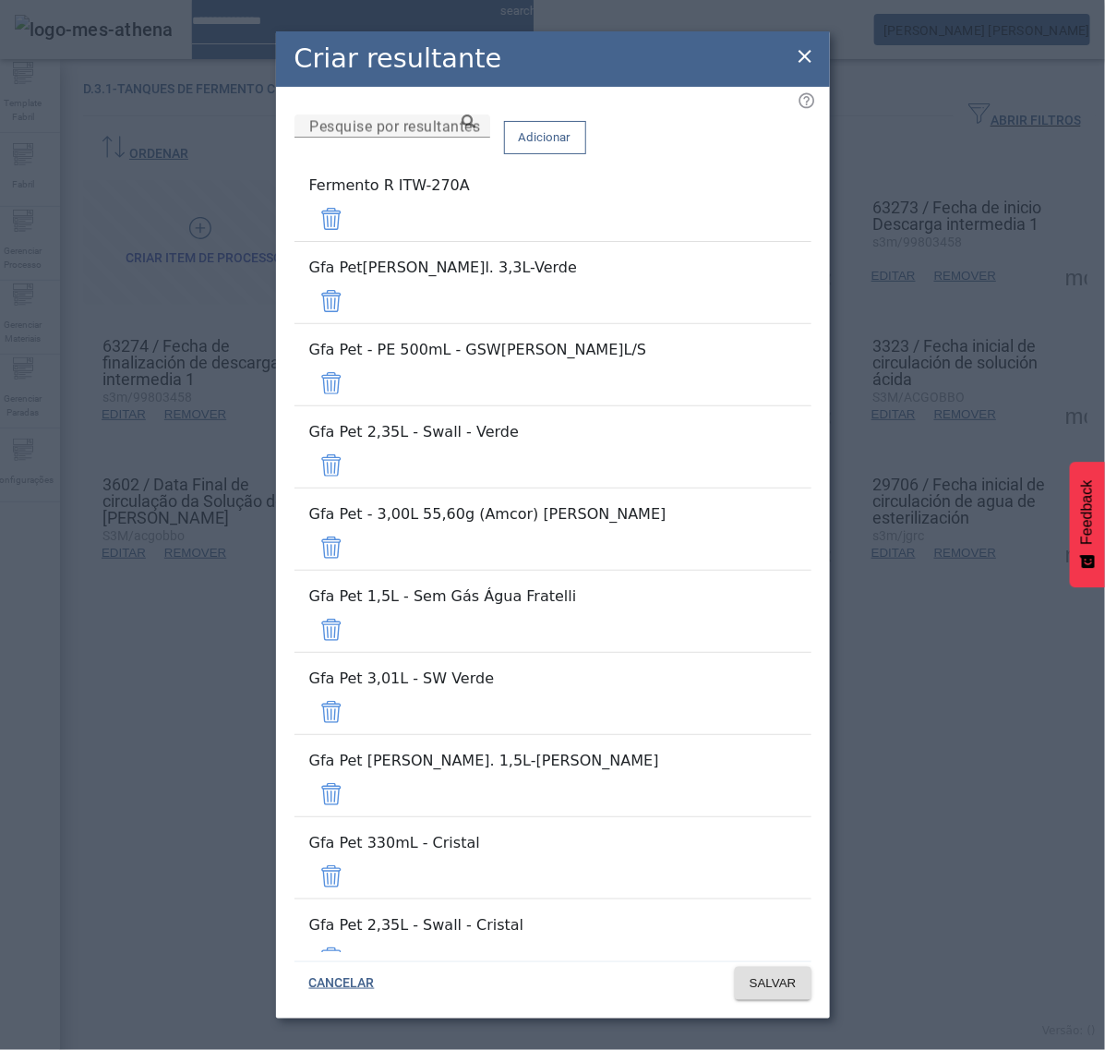
click at [354, 213] on span at bounding box center [331, 219] width 44 height 44
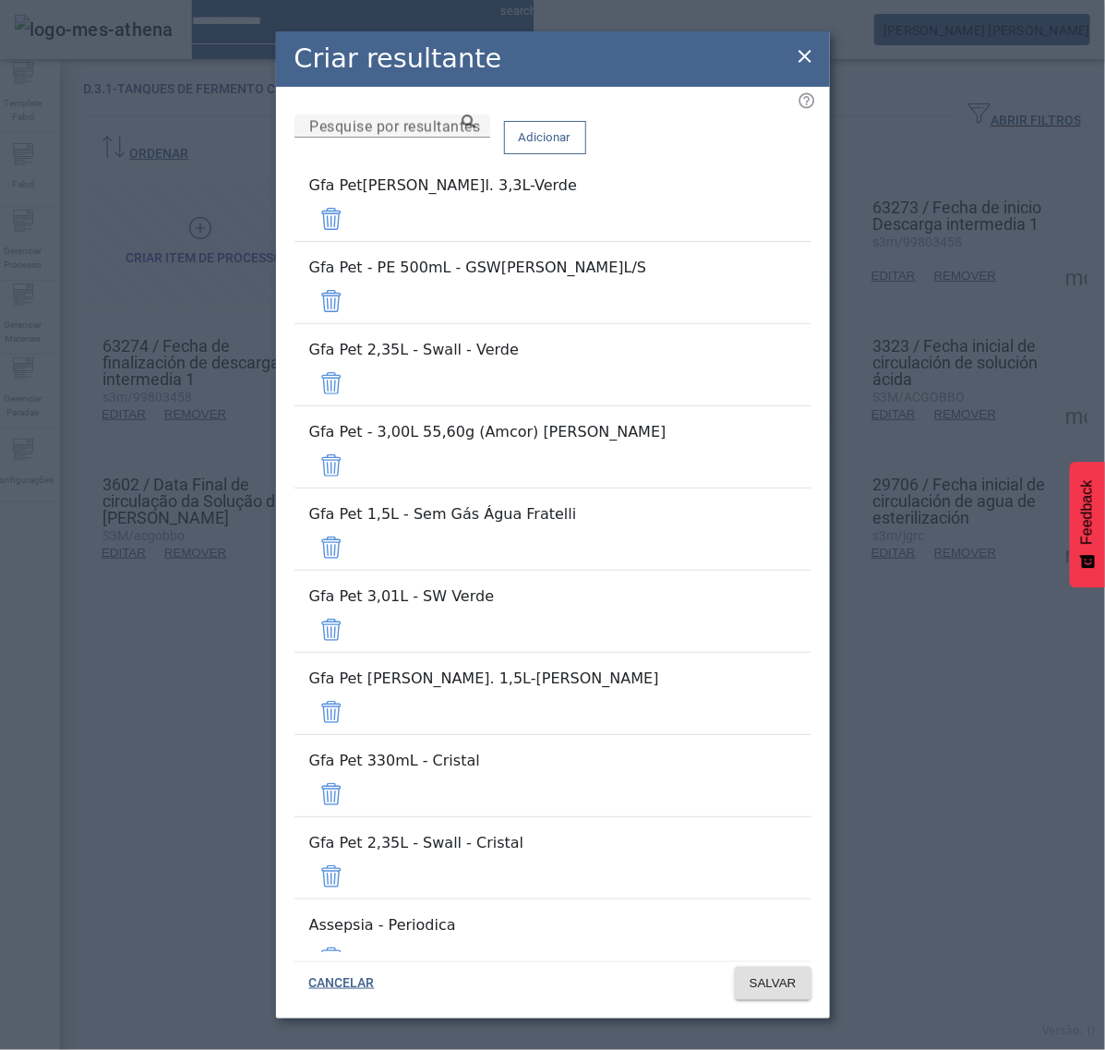
click at [354, 213] on span at bounding box center [331, 219] width 44 height 44
click at [354, 279] on span at bounding box center [331, 301] width 44 height 44
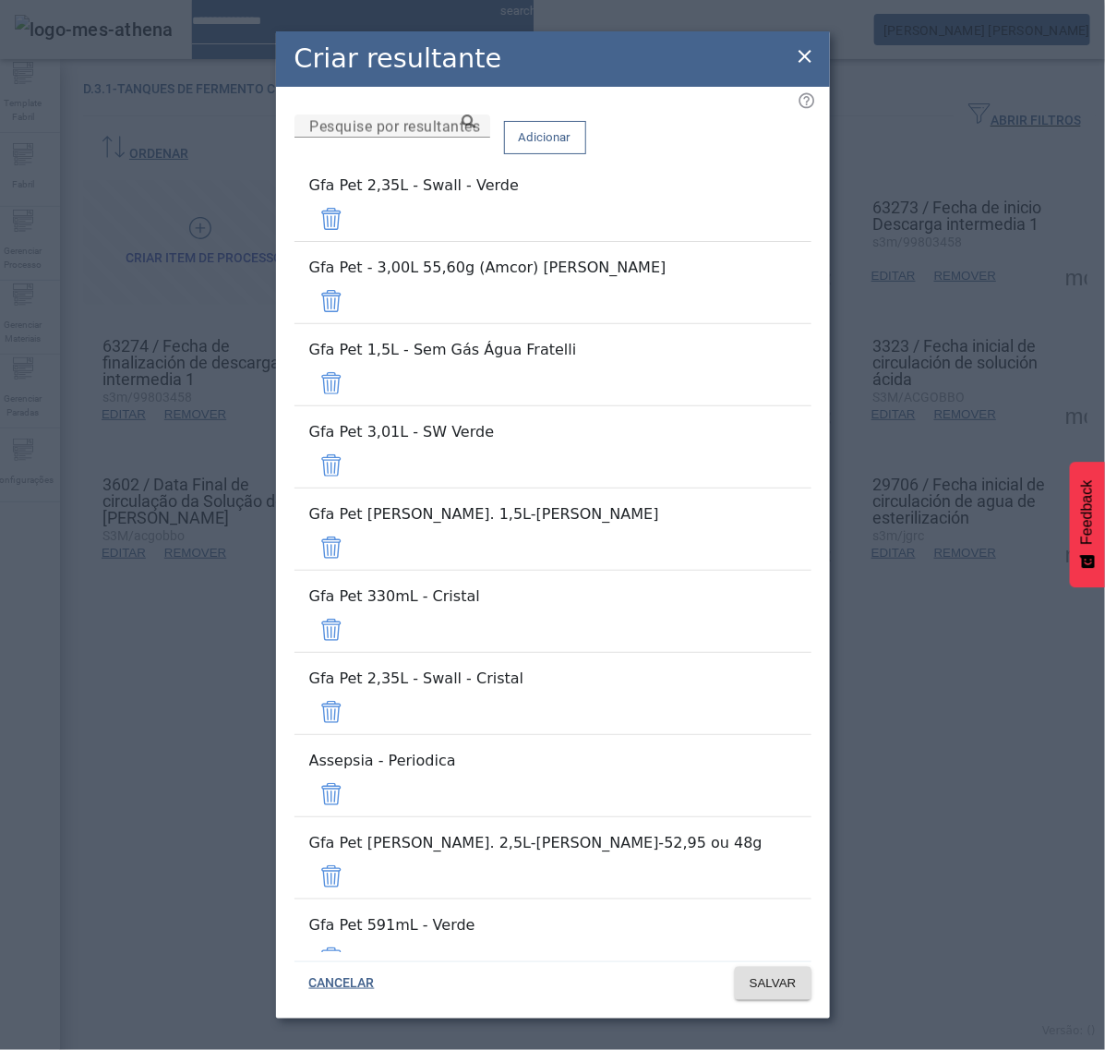
click at [354, 213] on span at bounding box center [331, 219] width 44 height 44
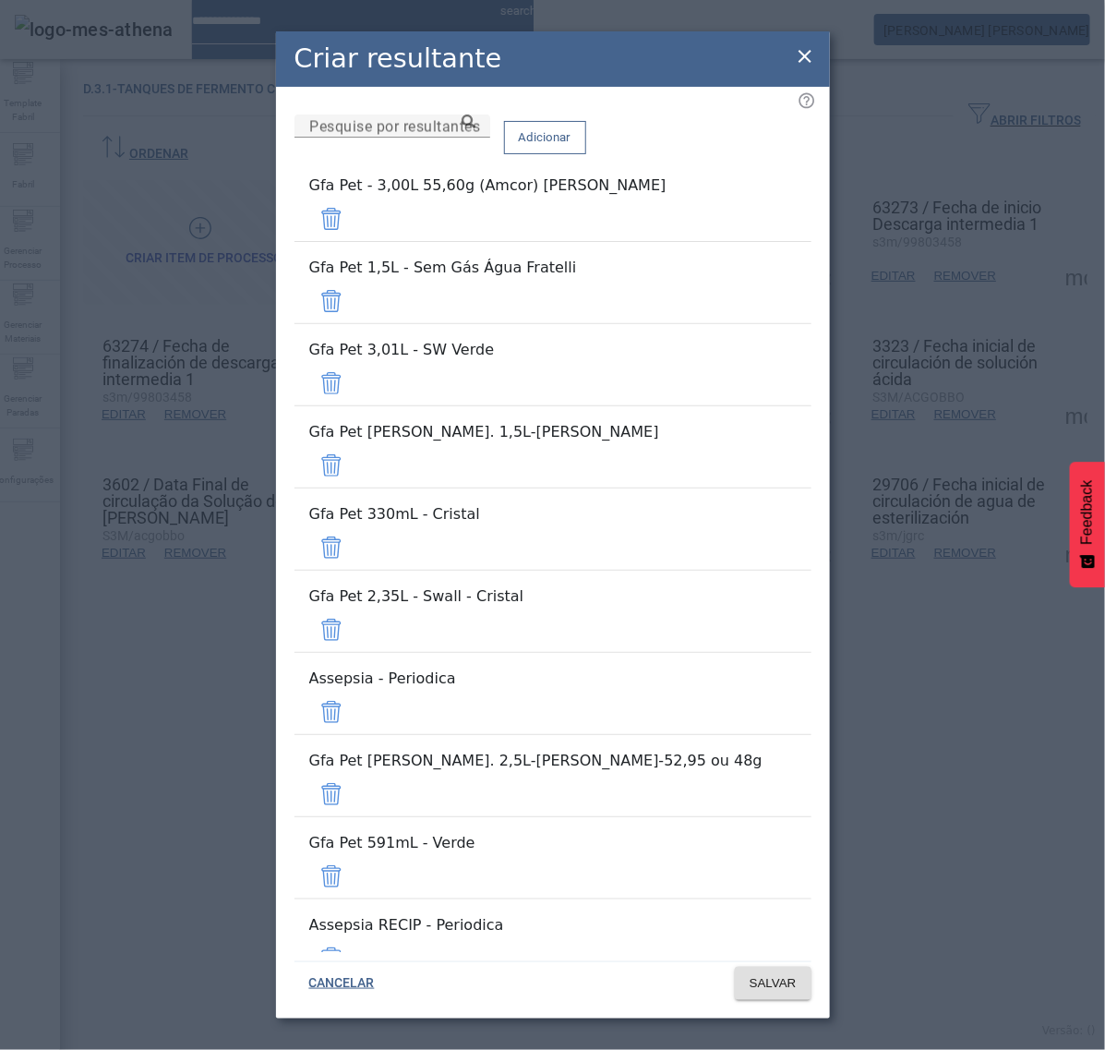
click at [354, 213] on span at bounding box center [331, 219] width 44 height 44
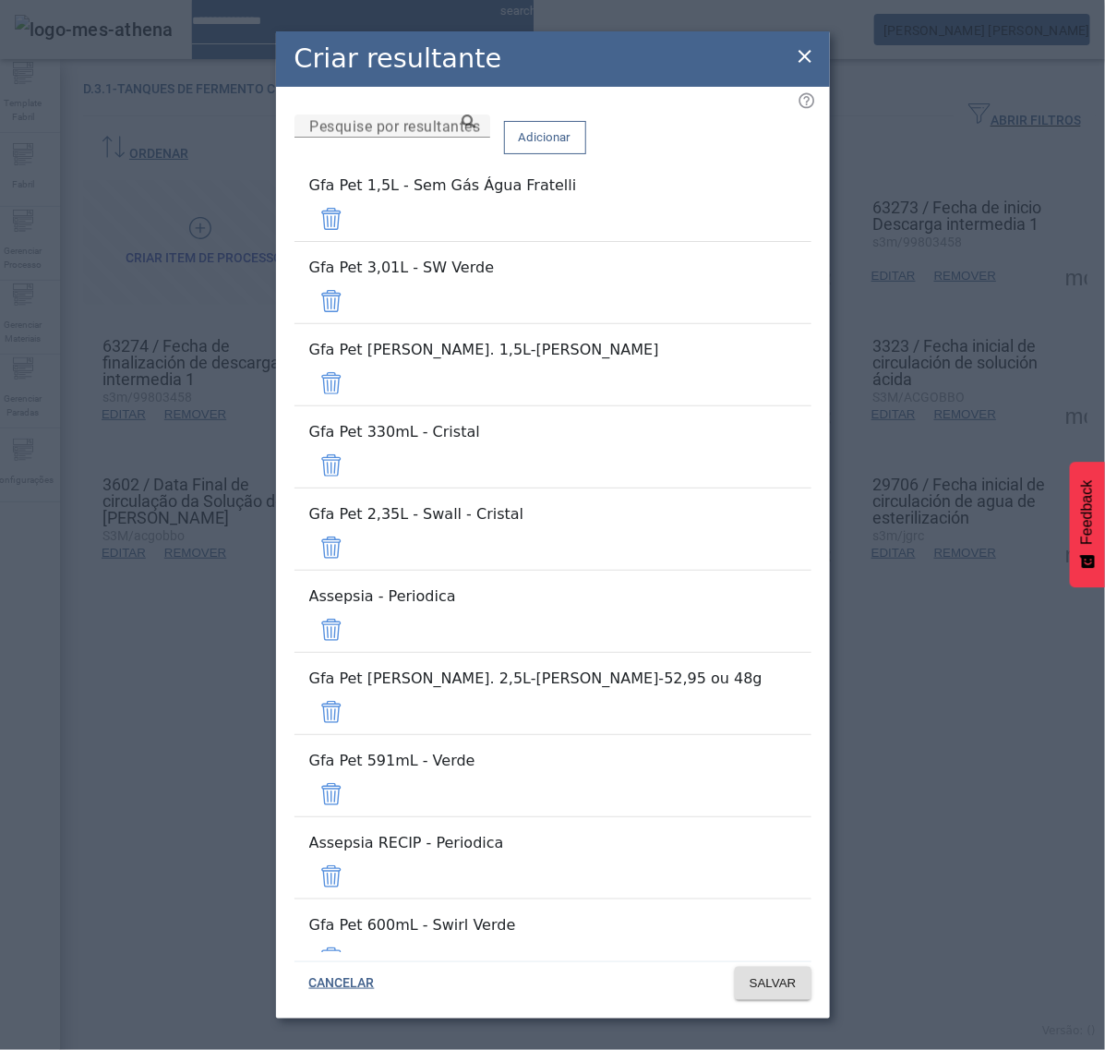
click at [354, 213] on span at bounding box center [331, 219] width 44 height 44
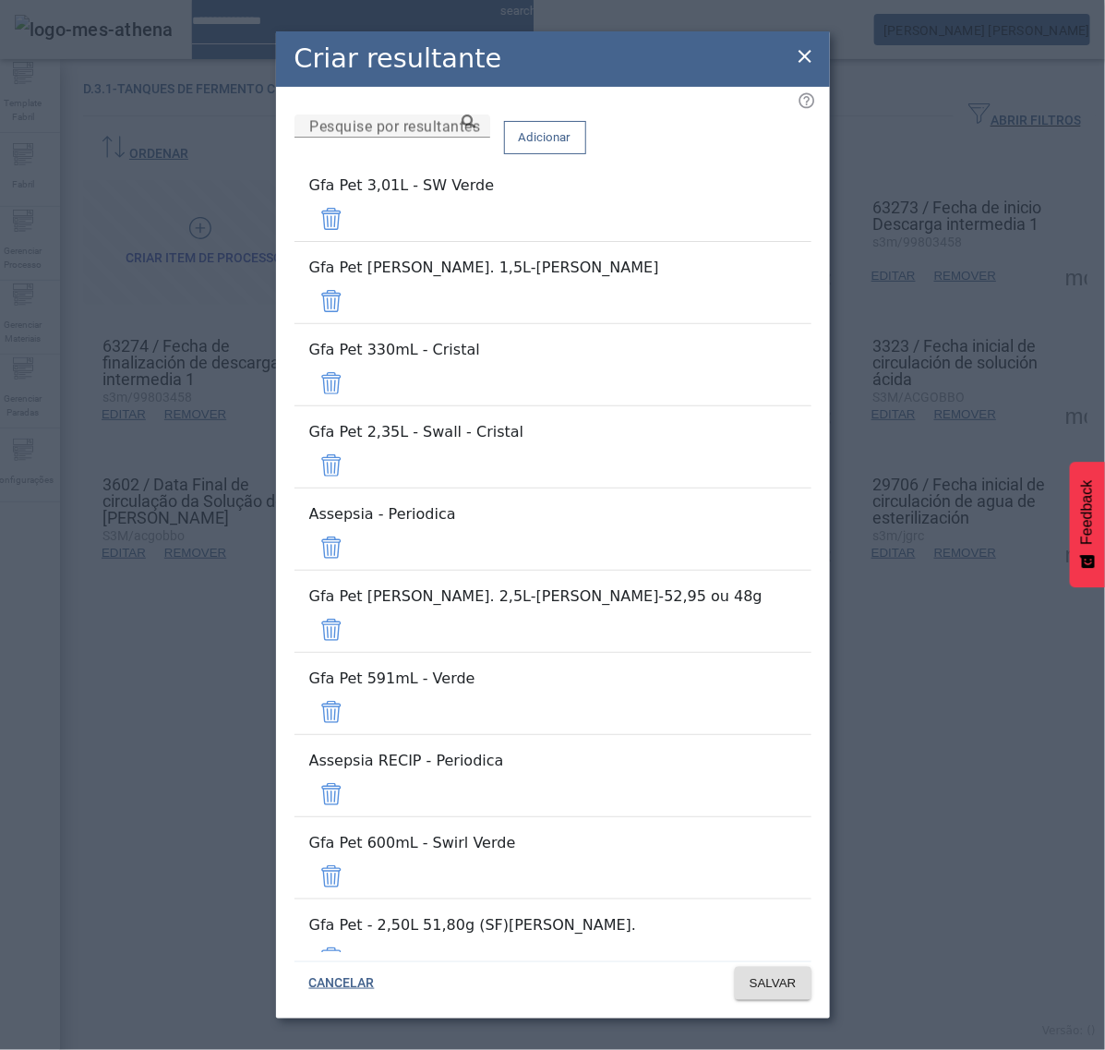
click at [354, 219] on span at bounding box center [331, 219] width 44 height 44
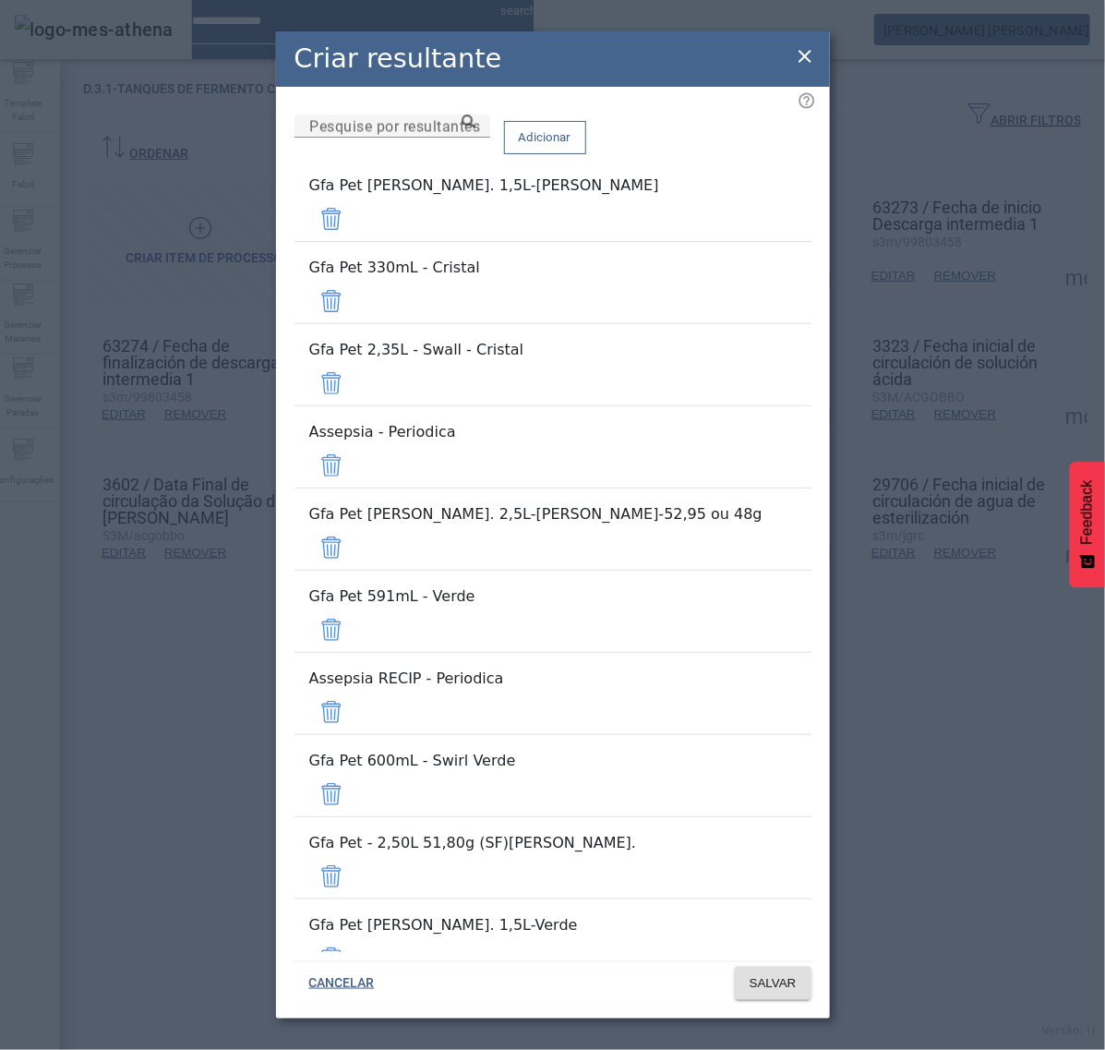
click at [354, 236] on span at bounding box center [331, 219] width 44 height 44
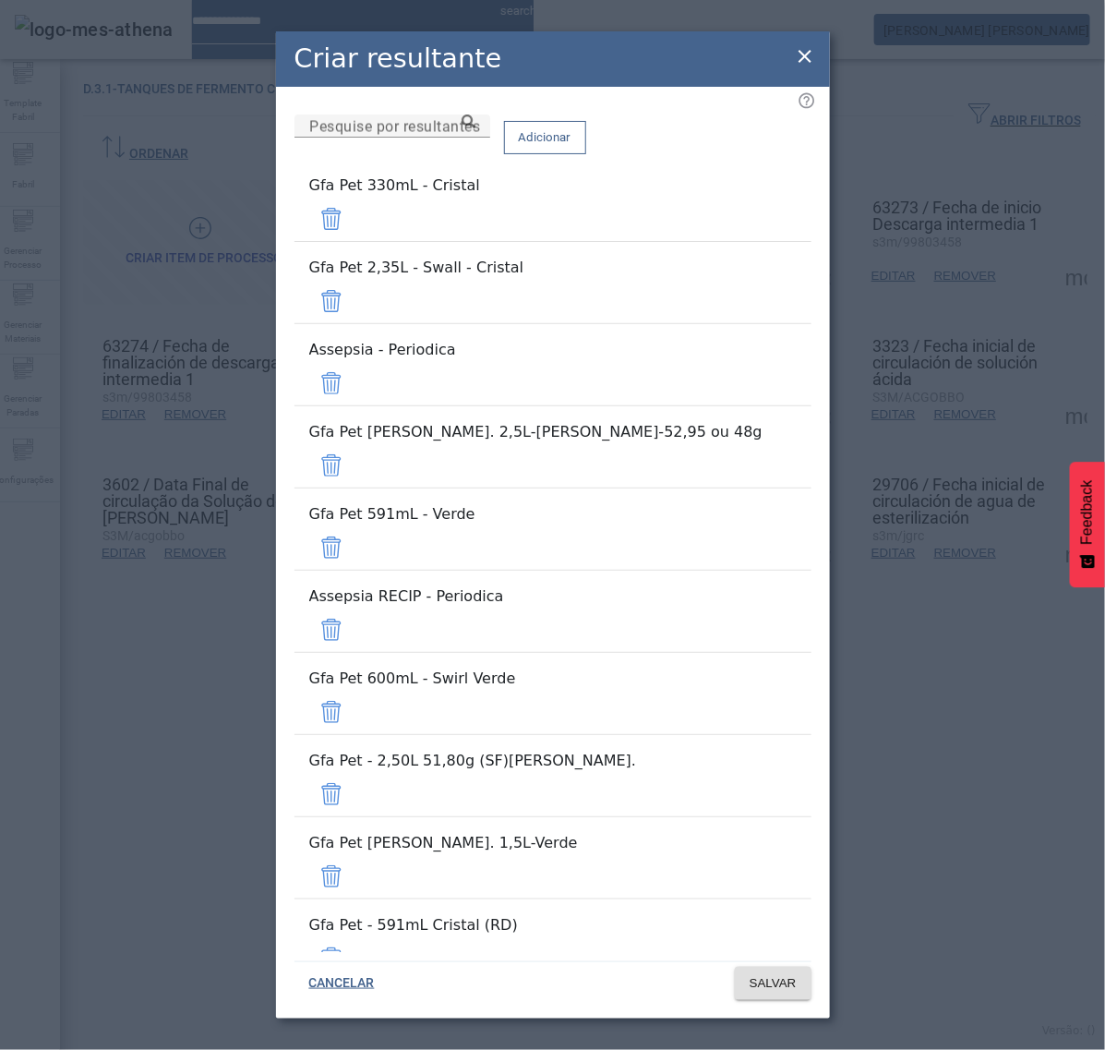
click at [354, 241] on span at bounding box center [331, 219] width 44 height 44
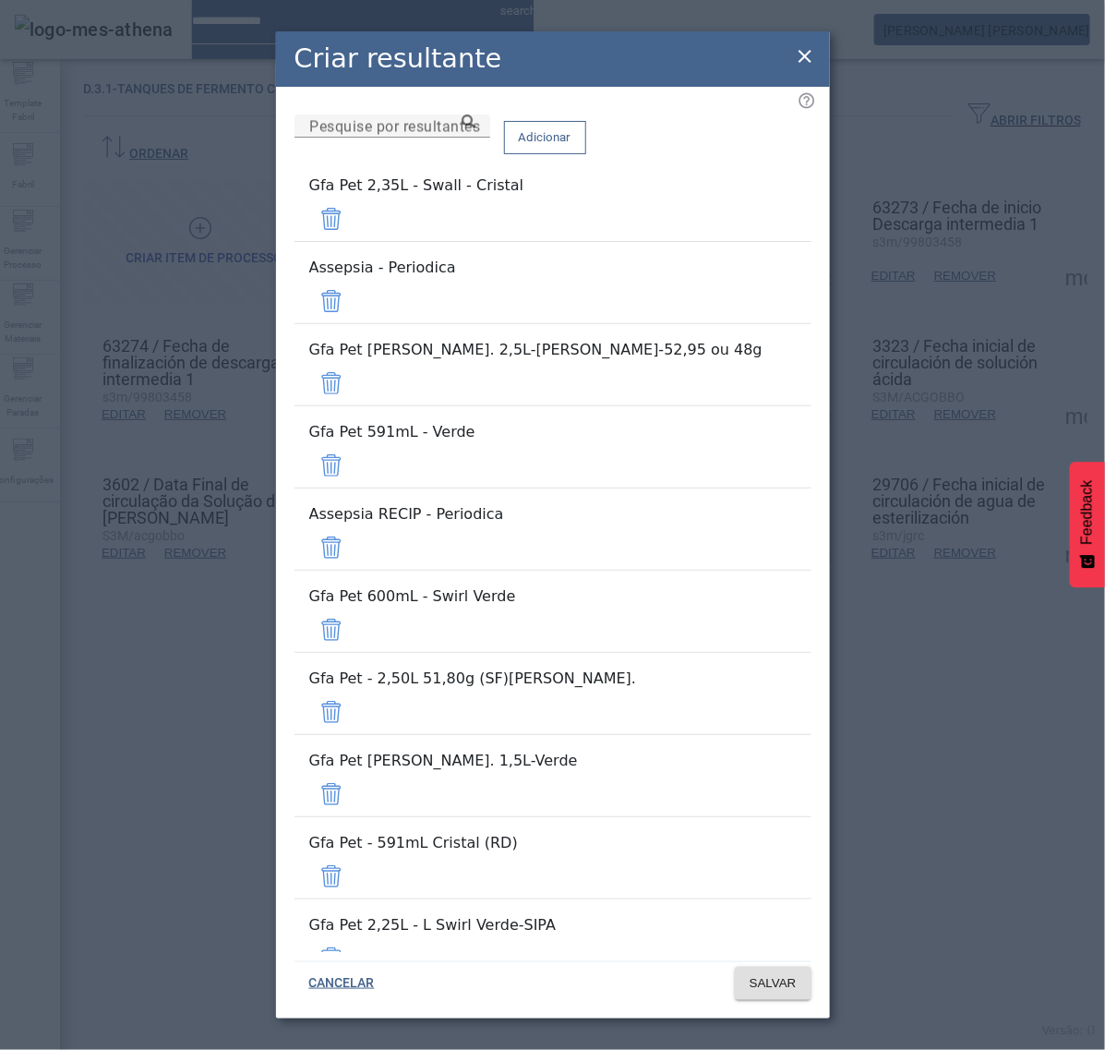
click at [354, 241] on span at bounding box center [331, 219] width 44 height 44
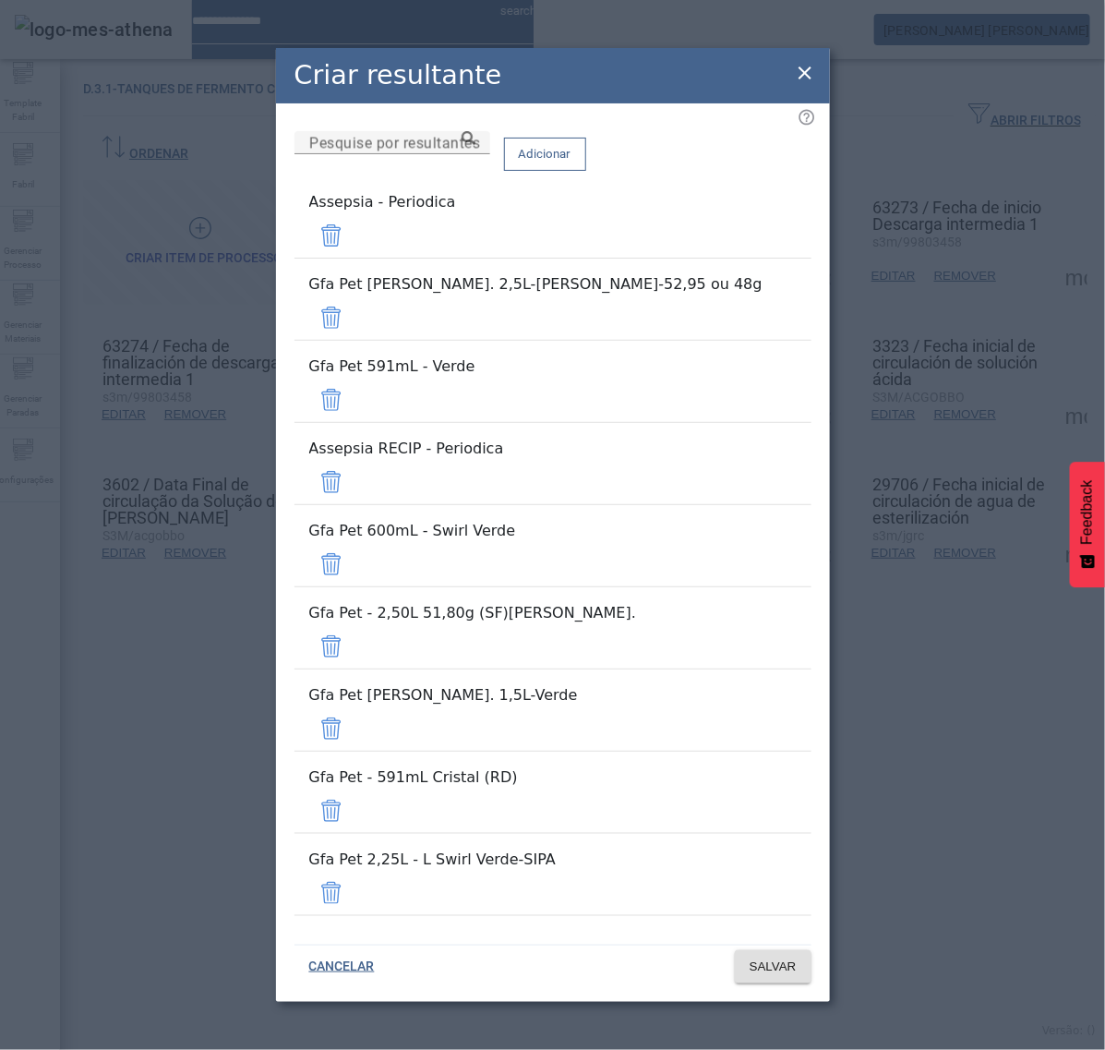
click at [354, 258] on span at bounding box center [331, 235] width 44 height 44
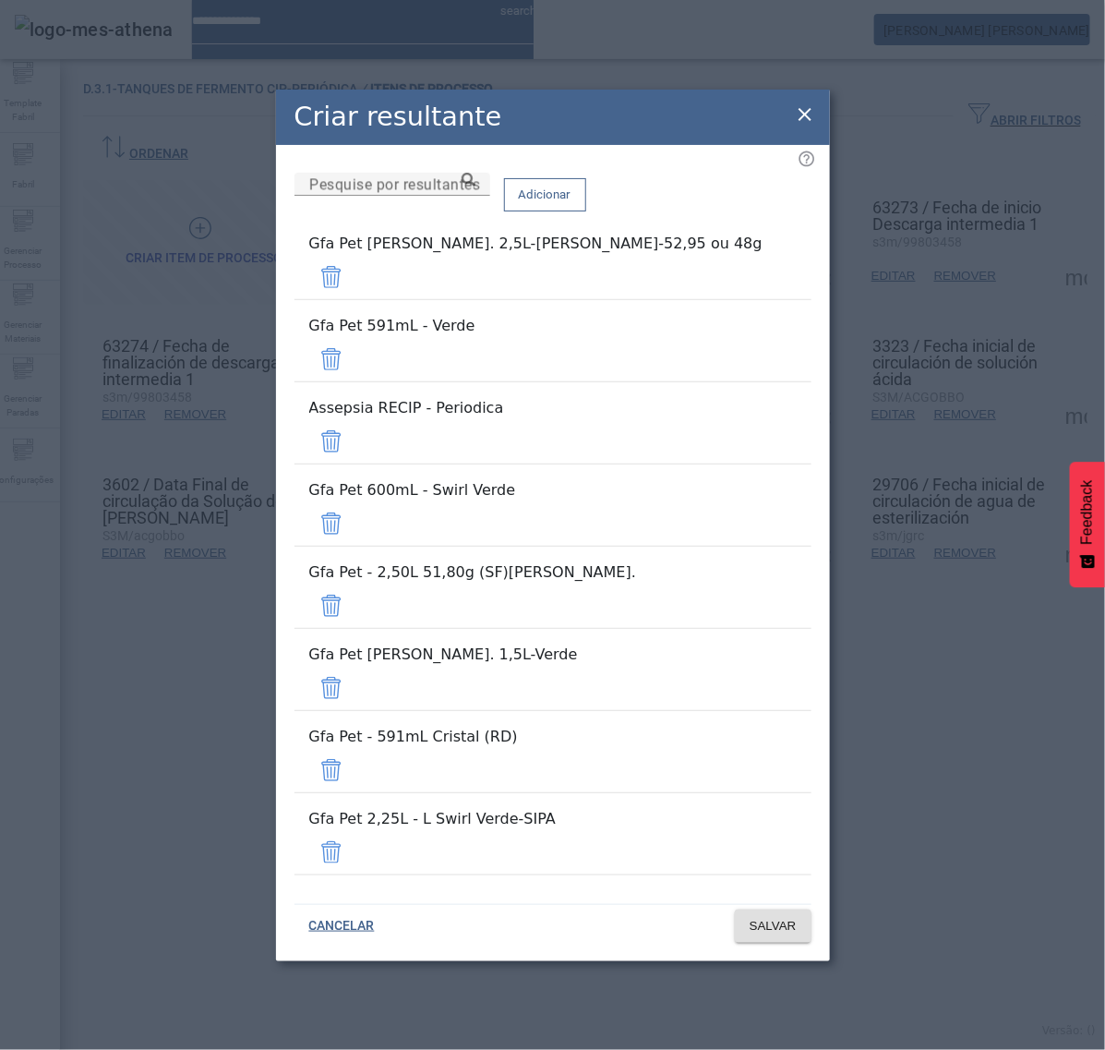
drag, startPoint x: 755, startPoint y: 351, endPoint x: 755, endPoint y: 363, distance: 12.0
click at [354, 299] on span at bounding box center [331, 277] width 44 height 44
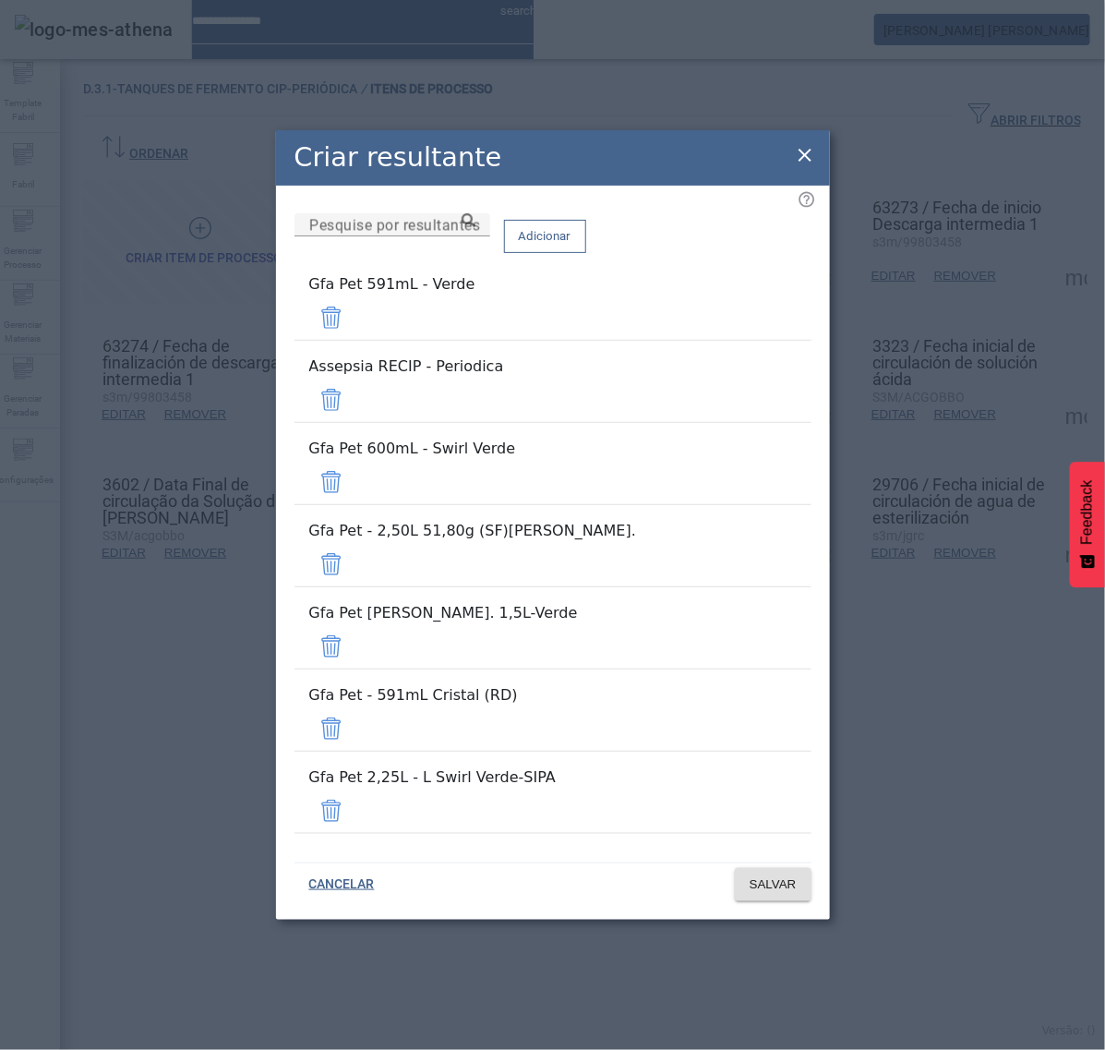
drag, startPoint x: 755, startPoint y: 376, endPoint x: 755, endPoint y: 386, distance: 10.2
click at [354, 340] on span at bounding box center [331, 318] width 44 height 44
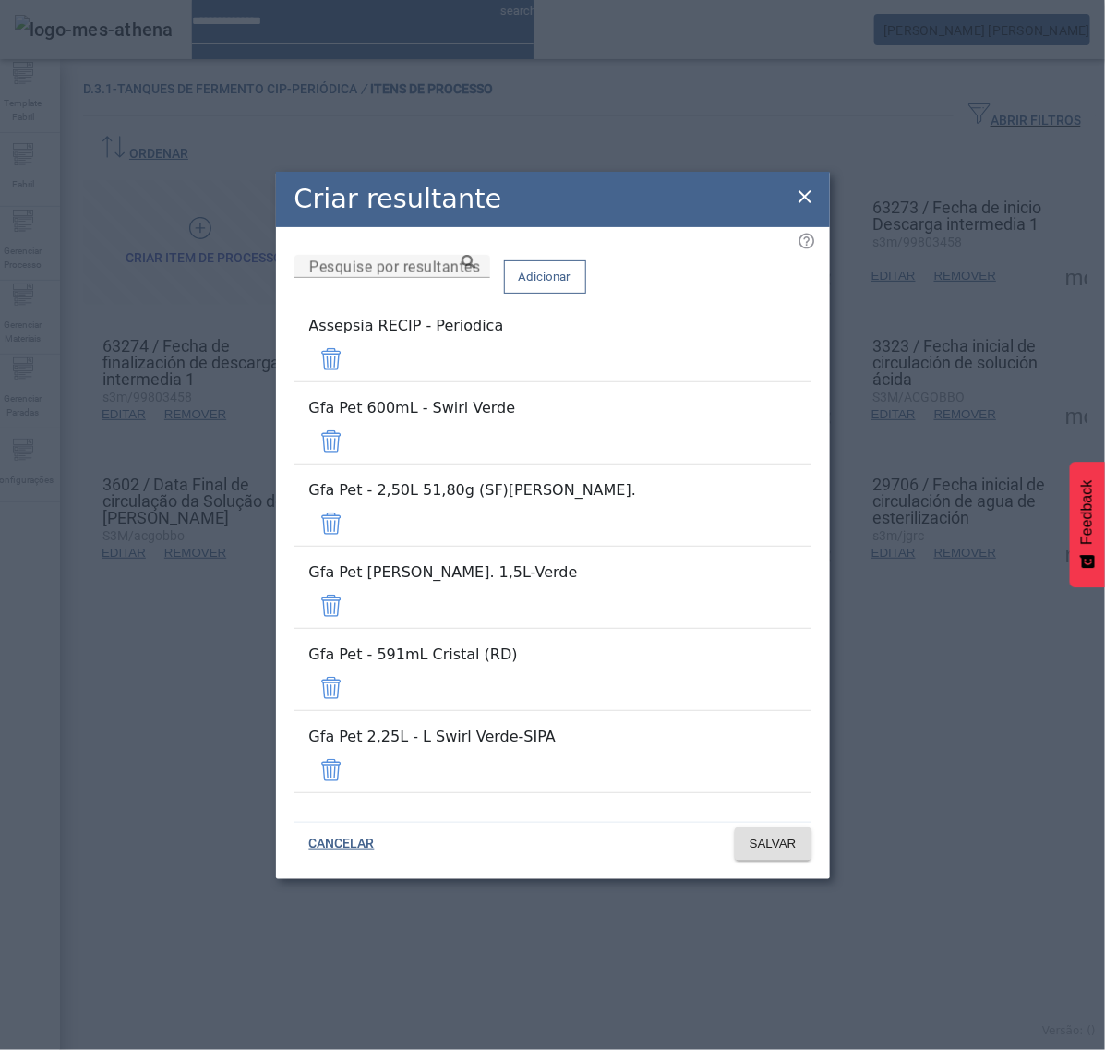
click at [354, 381] on span at bounding box center [331, 359] width 44 height 44
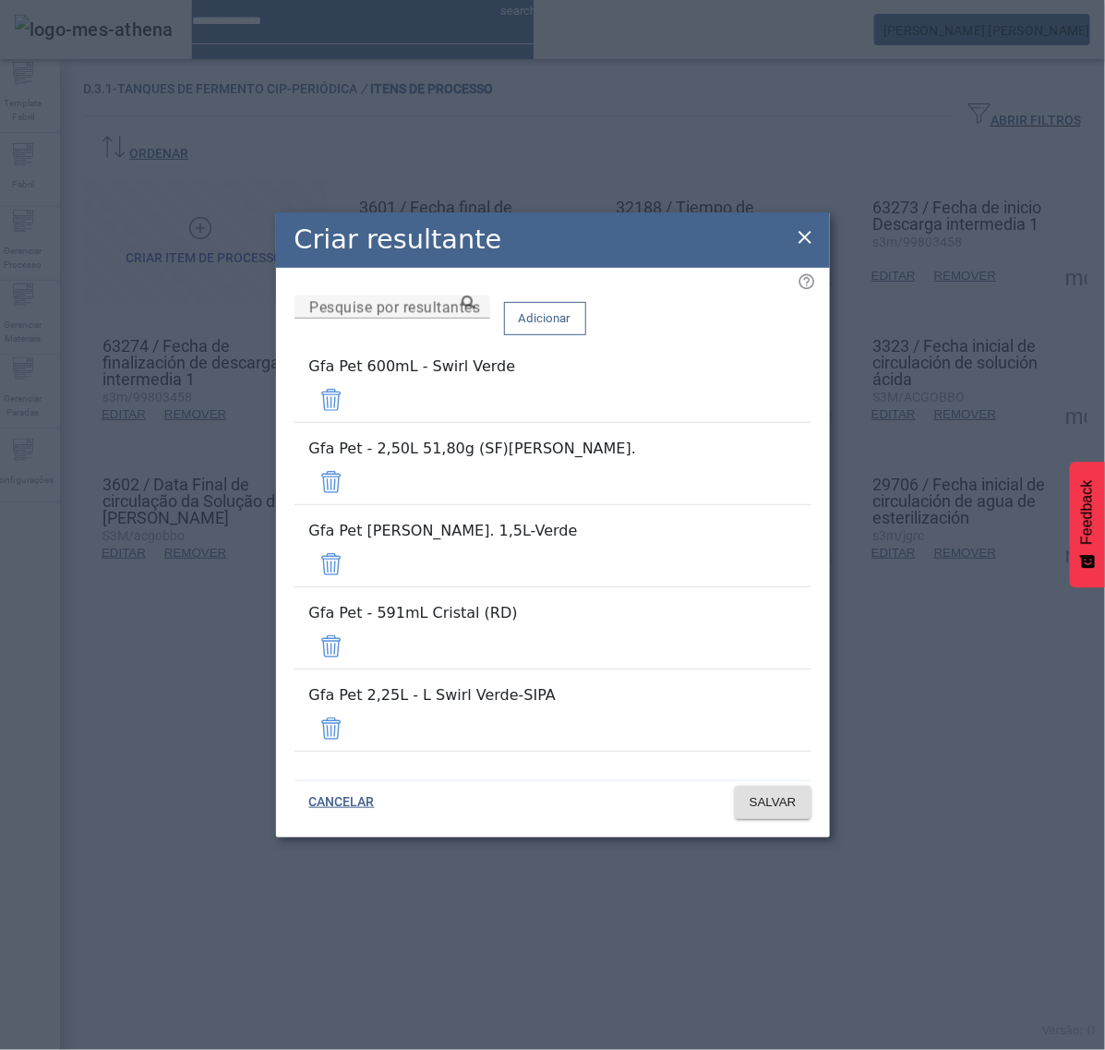
click at [354, 422] on span at bounding box center [331, 400] width 44 height 44
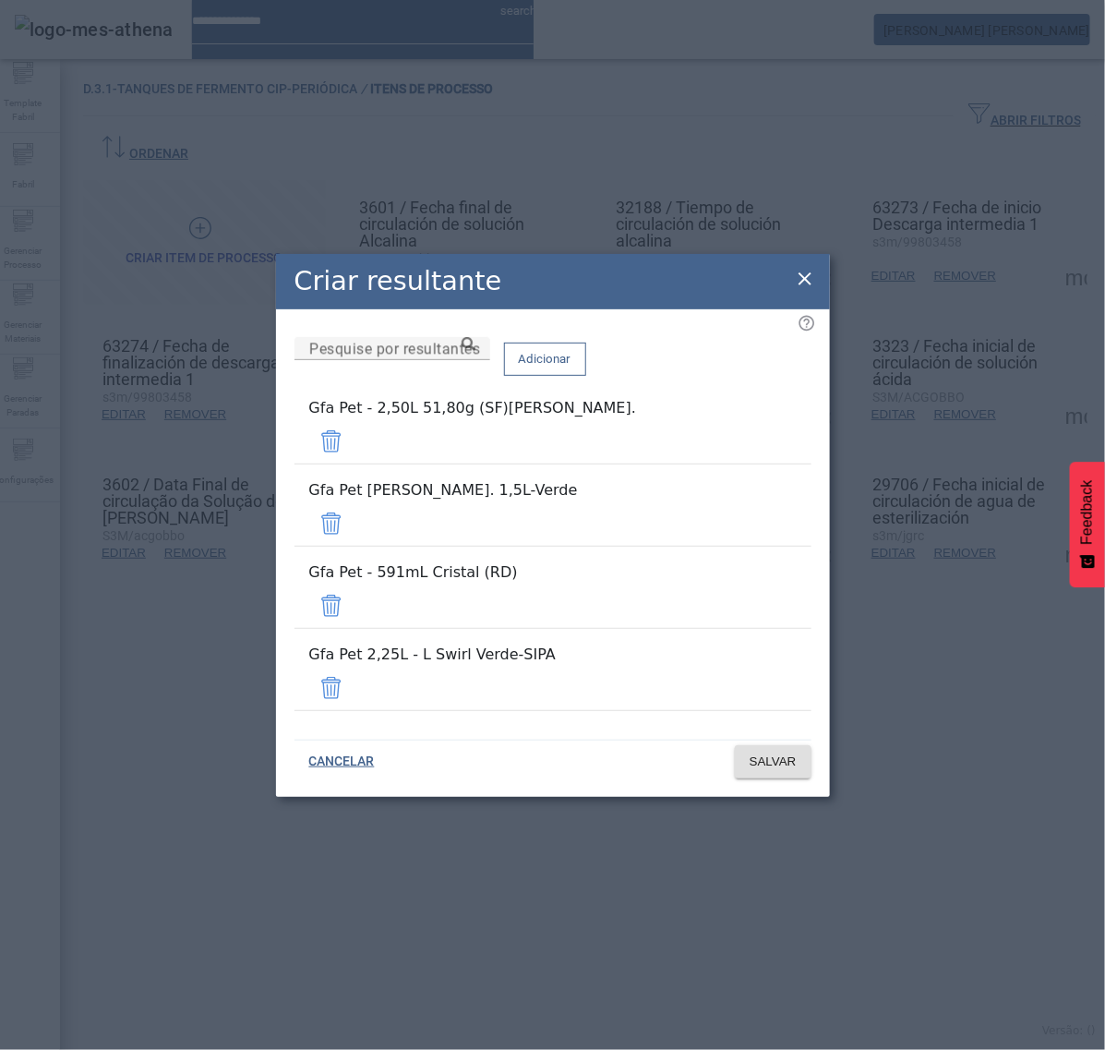
click at [354, 464] on span at bounding box center [331, 441] width 44 height 44
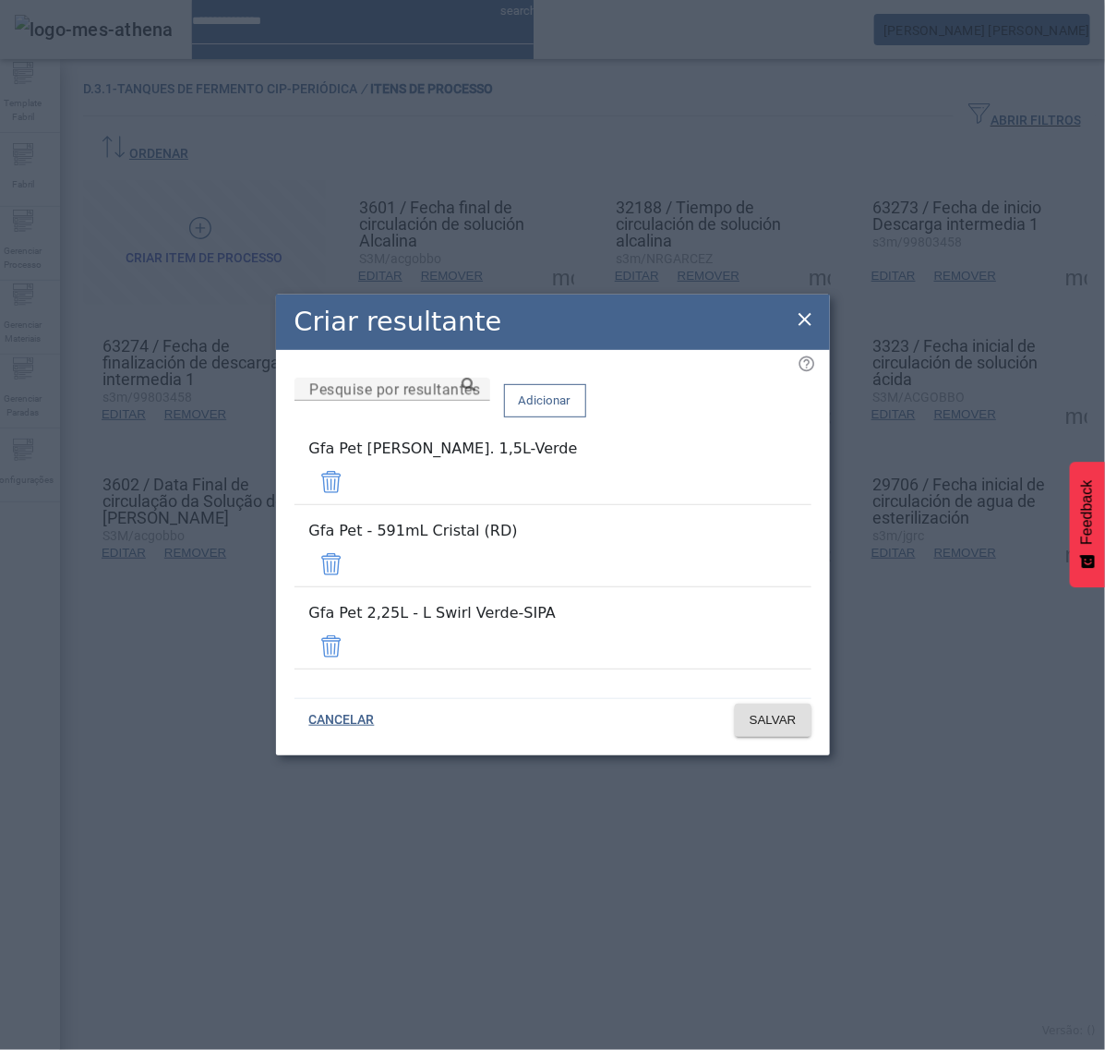
click at [354, 504] on span at bounding box center [331, 482] width 44 height 44
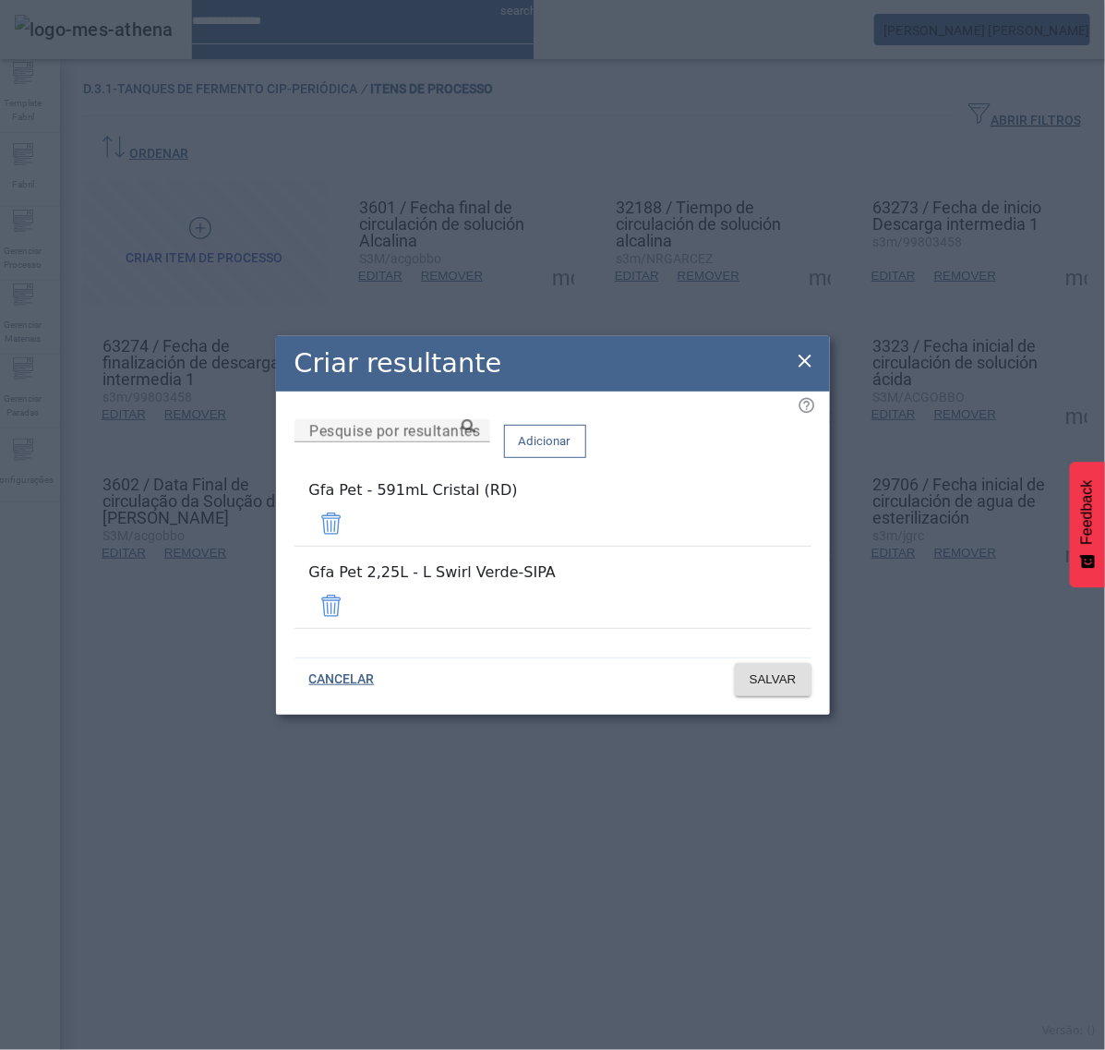
click at [354, 543] on span at bounding box center [331, 523] width 44 height 44
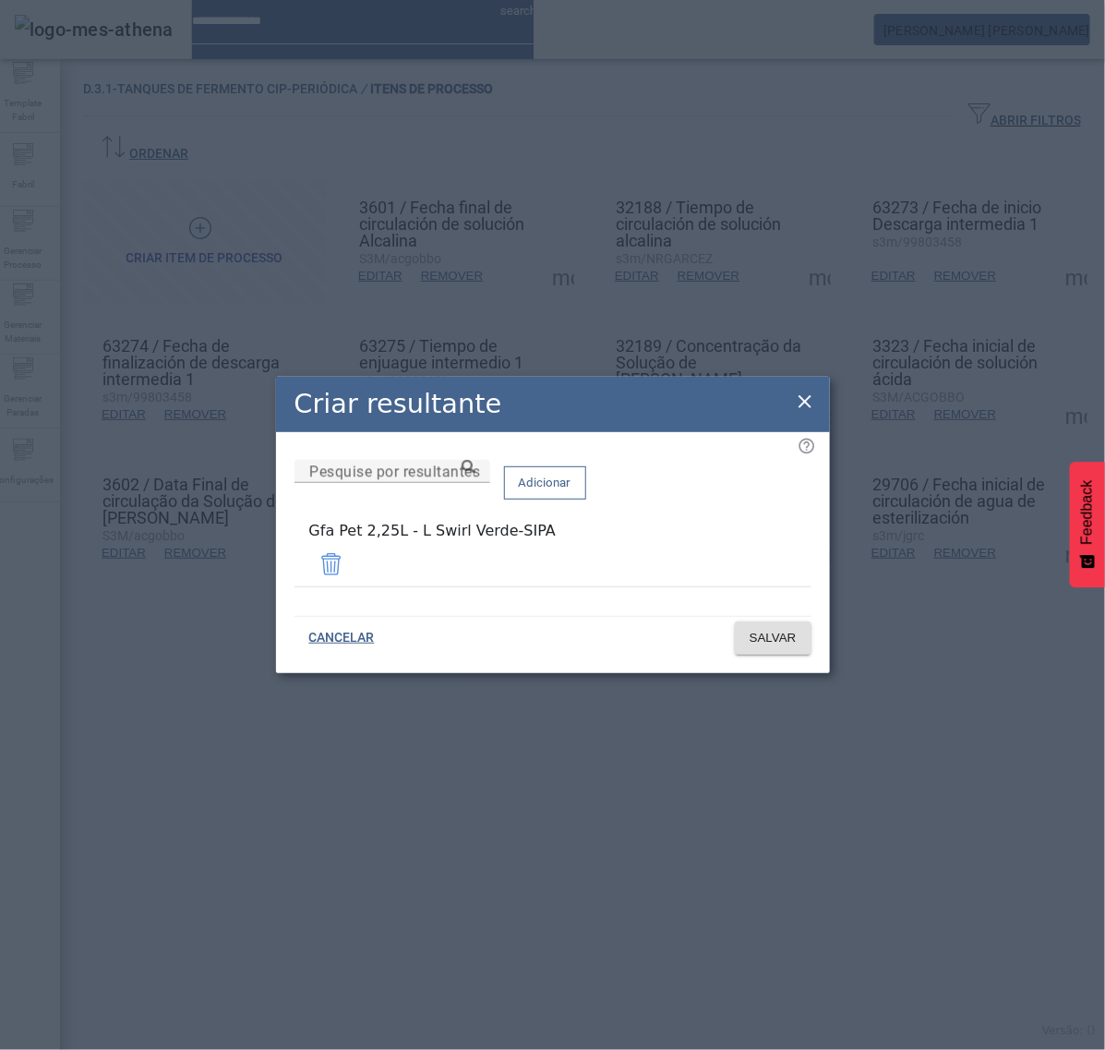
click at [354, 571] on span at bounding box center [331, 564] width 44 height 44
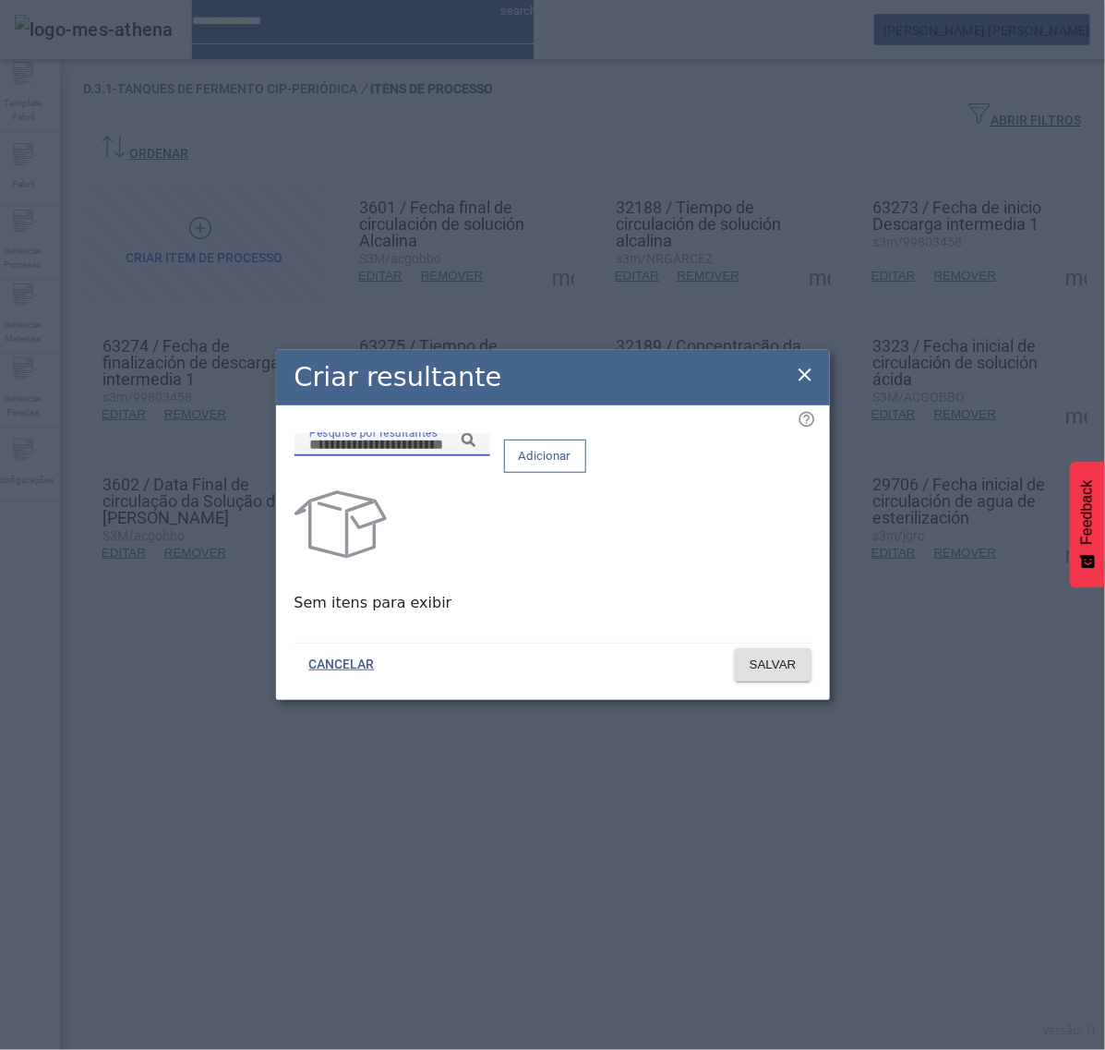
click at [476, 456] on input "Pesquise por resultantes" at bounding box center [392, 445] width 166 height 22
paste input "**********"
click at [476, 447] on icon at bounding box center [469, 440] width 14 height 14
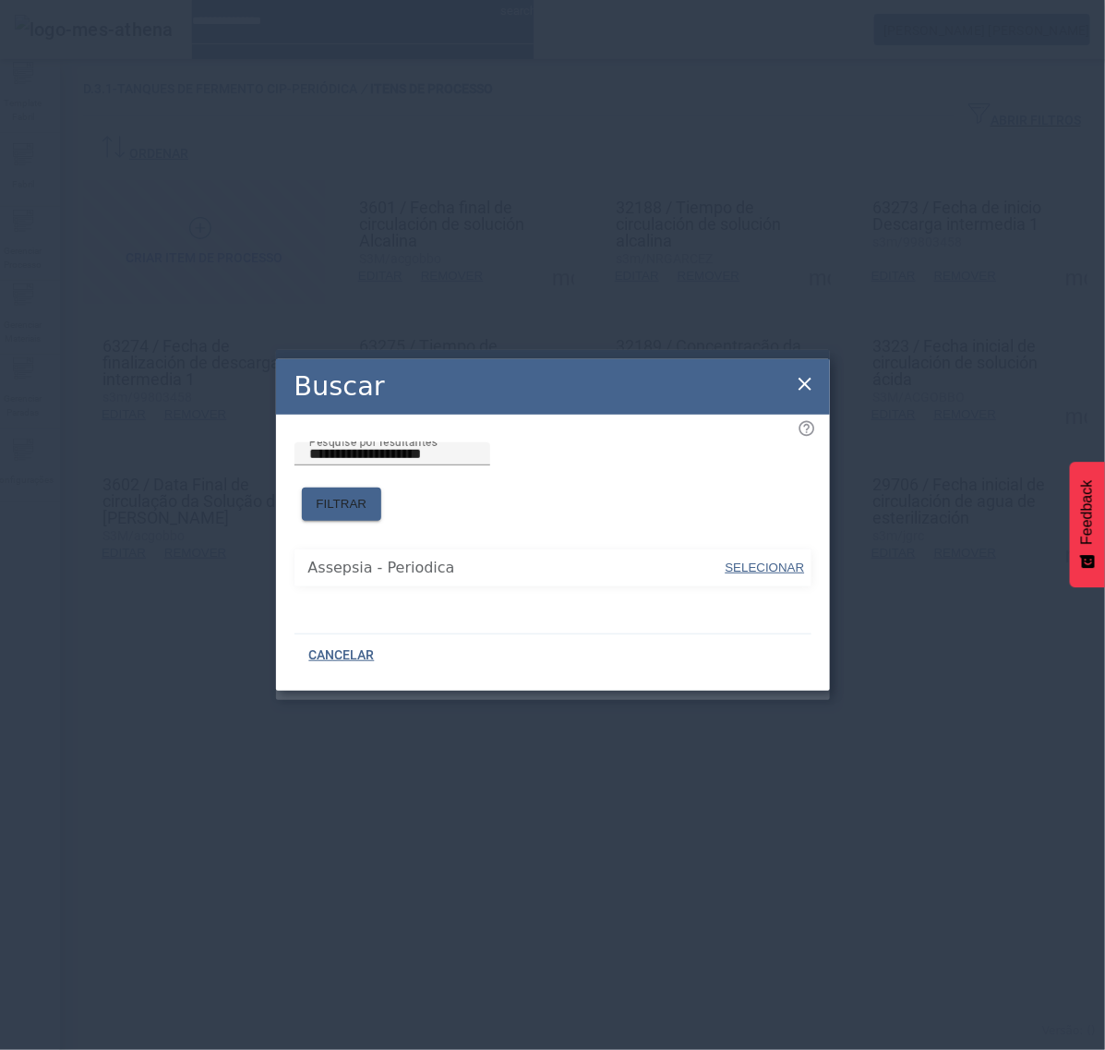
click at [757, 561] on span "SELECIONAR" at bounding box center [765, 568] width 79 height 14
type input "**********"
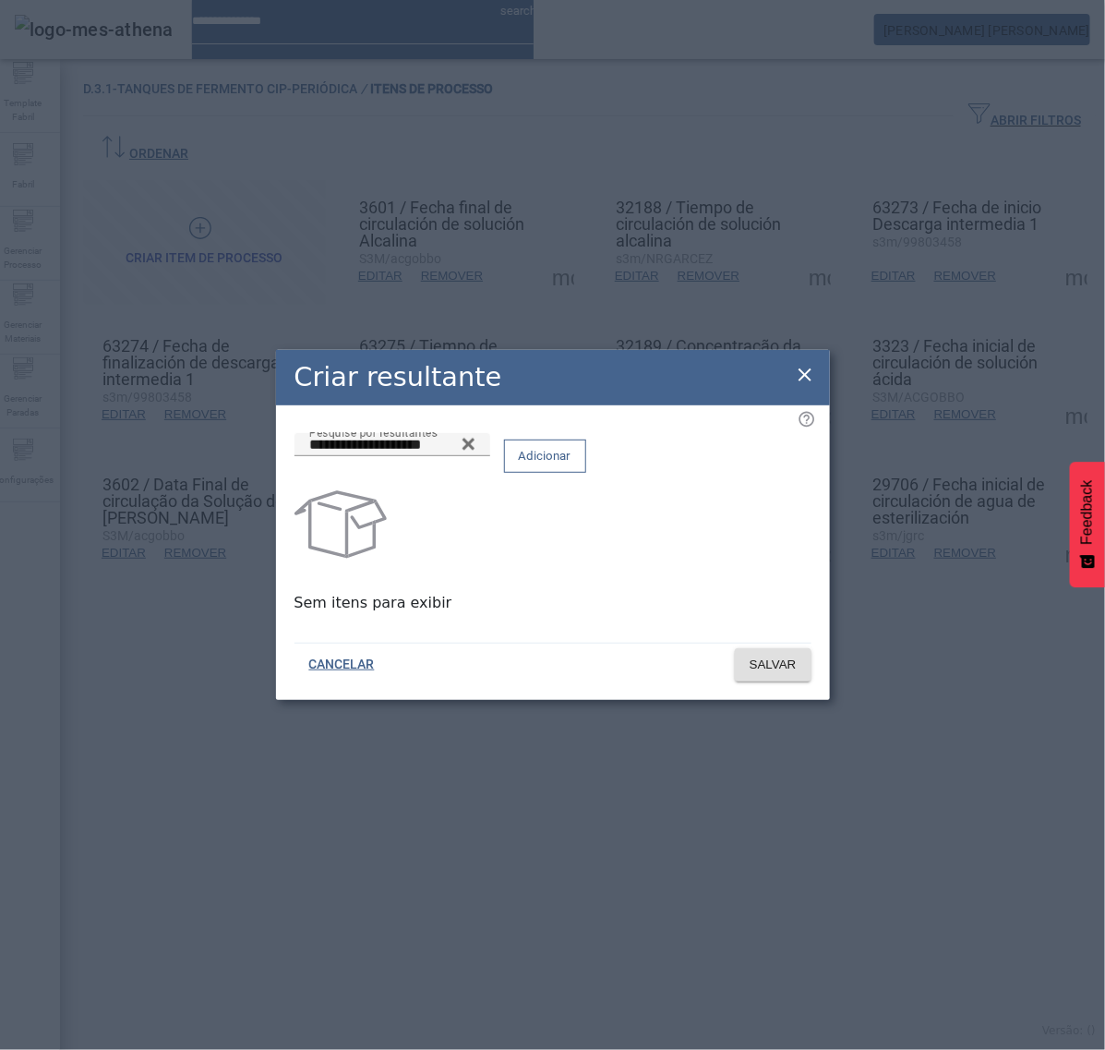
drag, startPoint x: 763, startPoint y: 469, endPoint x: 772, endPoint y: 526, distance: 58.0
click at [572, 465] on span "Adicionar" at bounding box center [545, 456] width 53 height 18
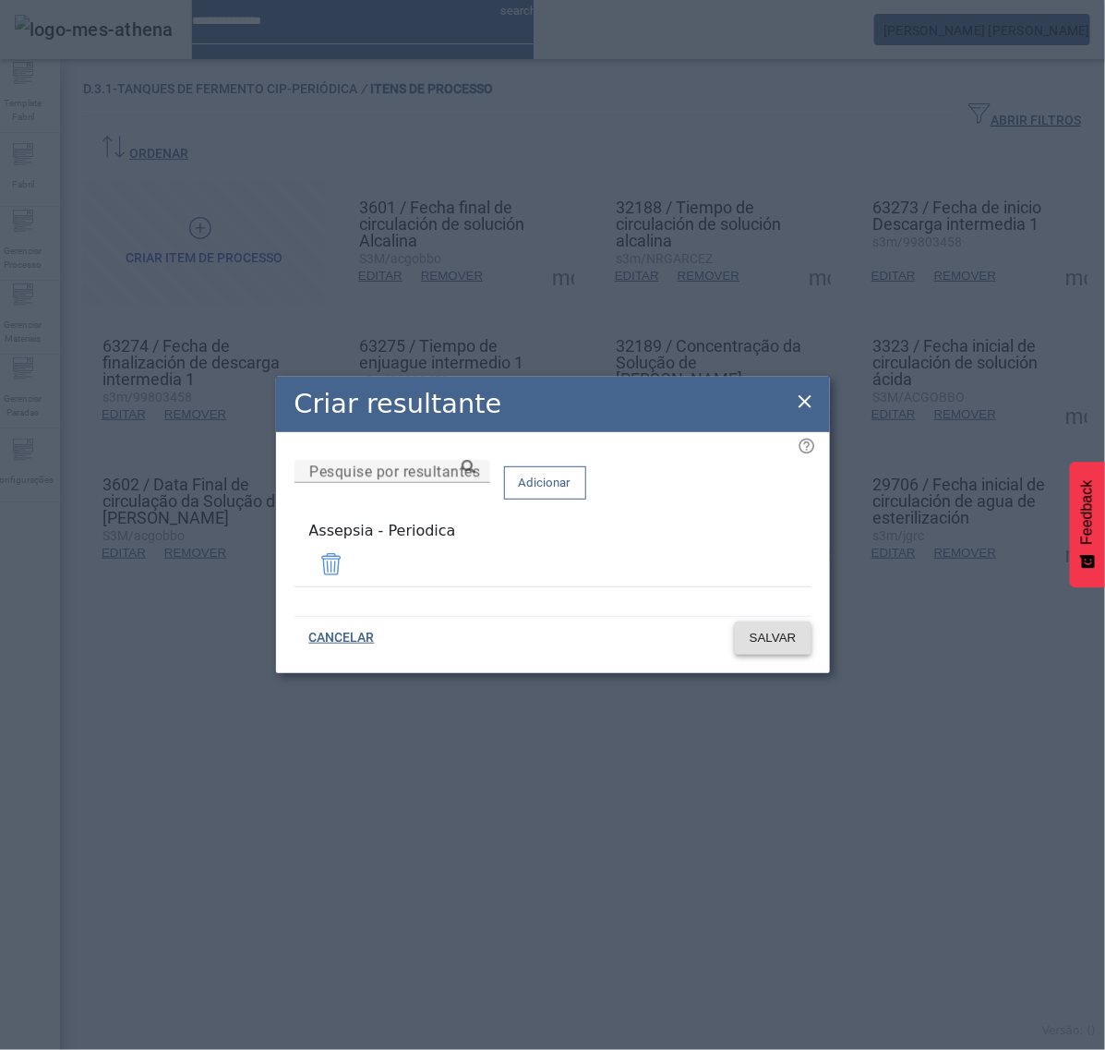
click at [778, 634] on span "SALVAR" at bounding box center [773, 638] width 47 height 18
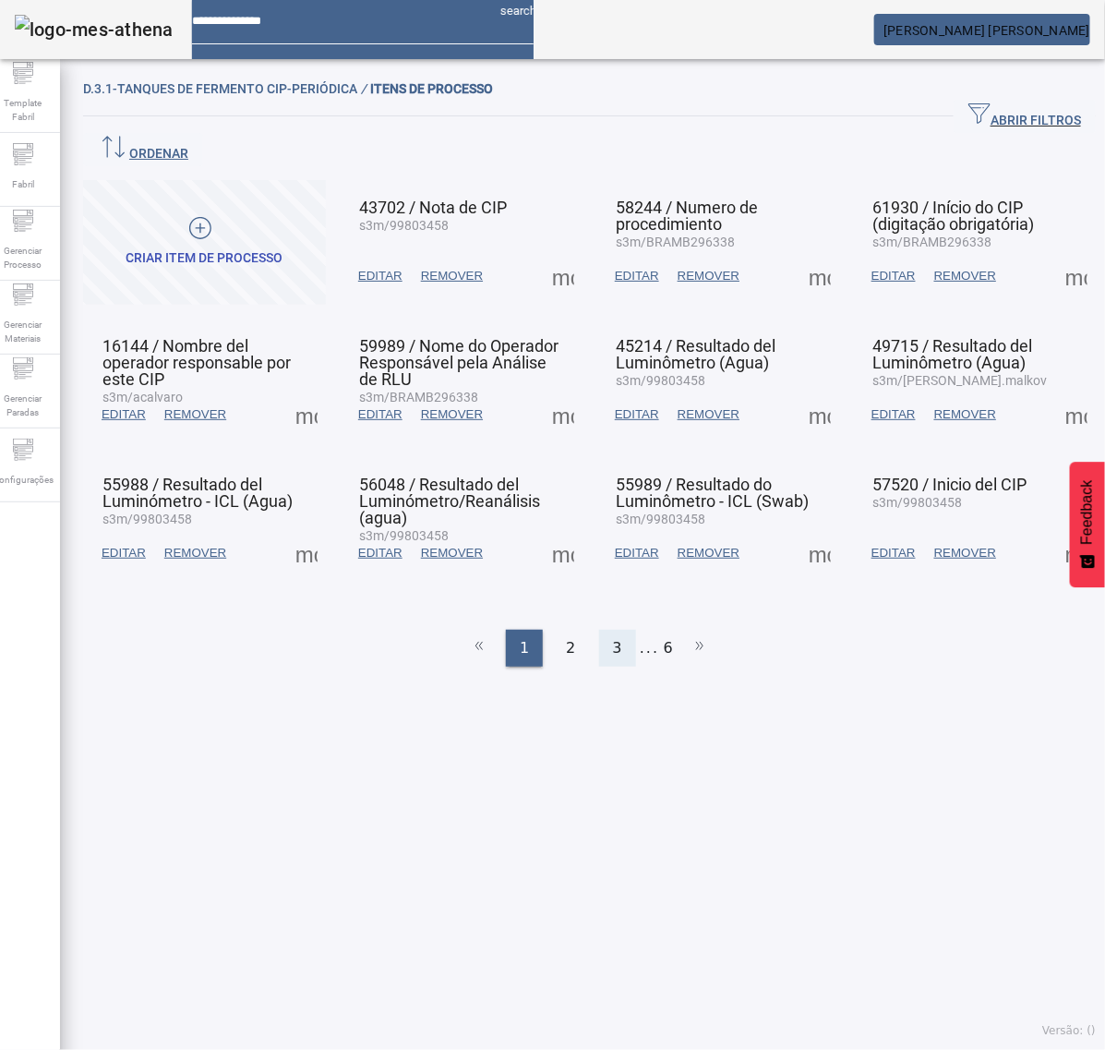
click at [613, 637] on span "3" at bounding box center [617, 648] width 9 height 22
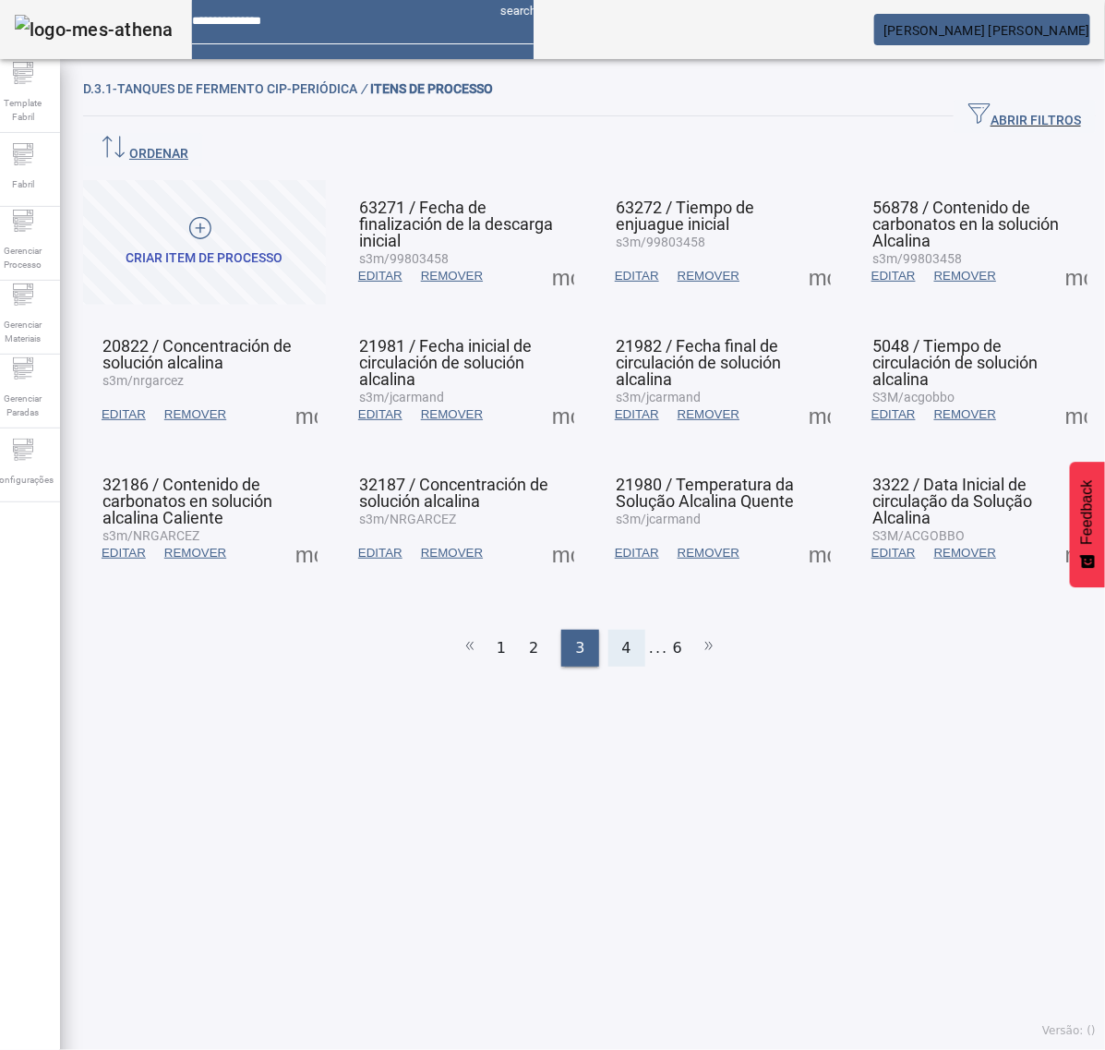
click at [622, 637] on span "4" at bounding box center [626, 648] width 9 height 22
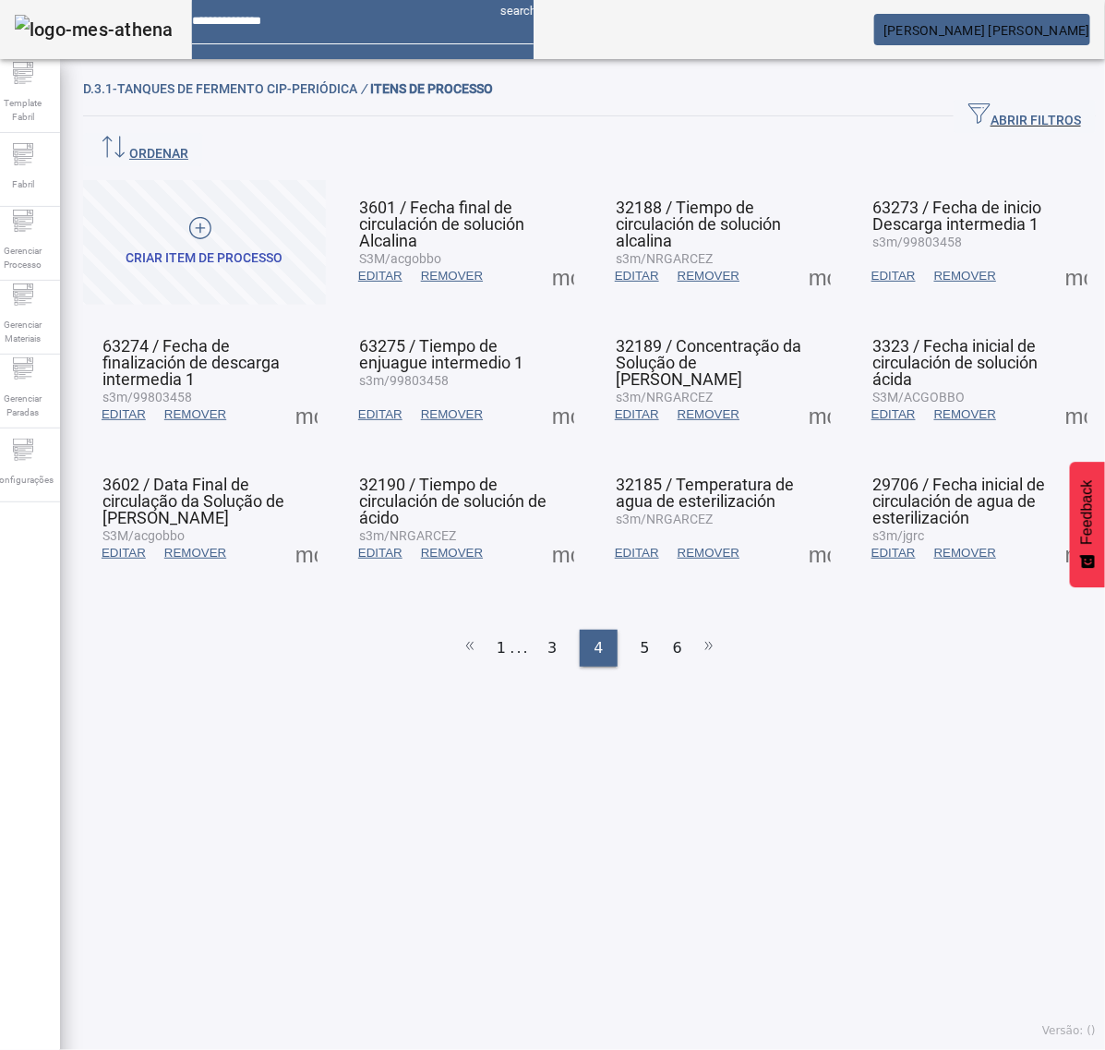
click at [559, 254] on span at bounding box center [563, 276] width 44 height 44
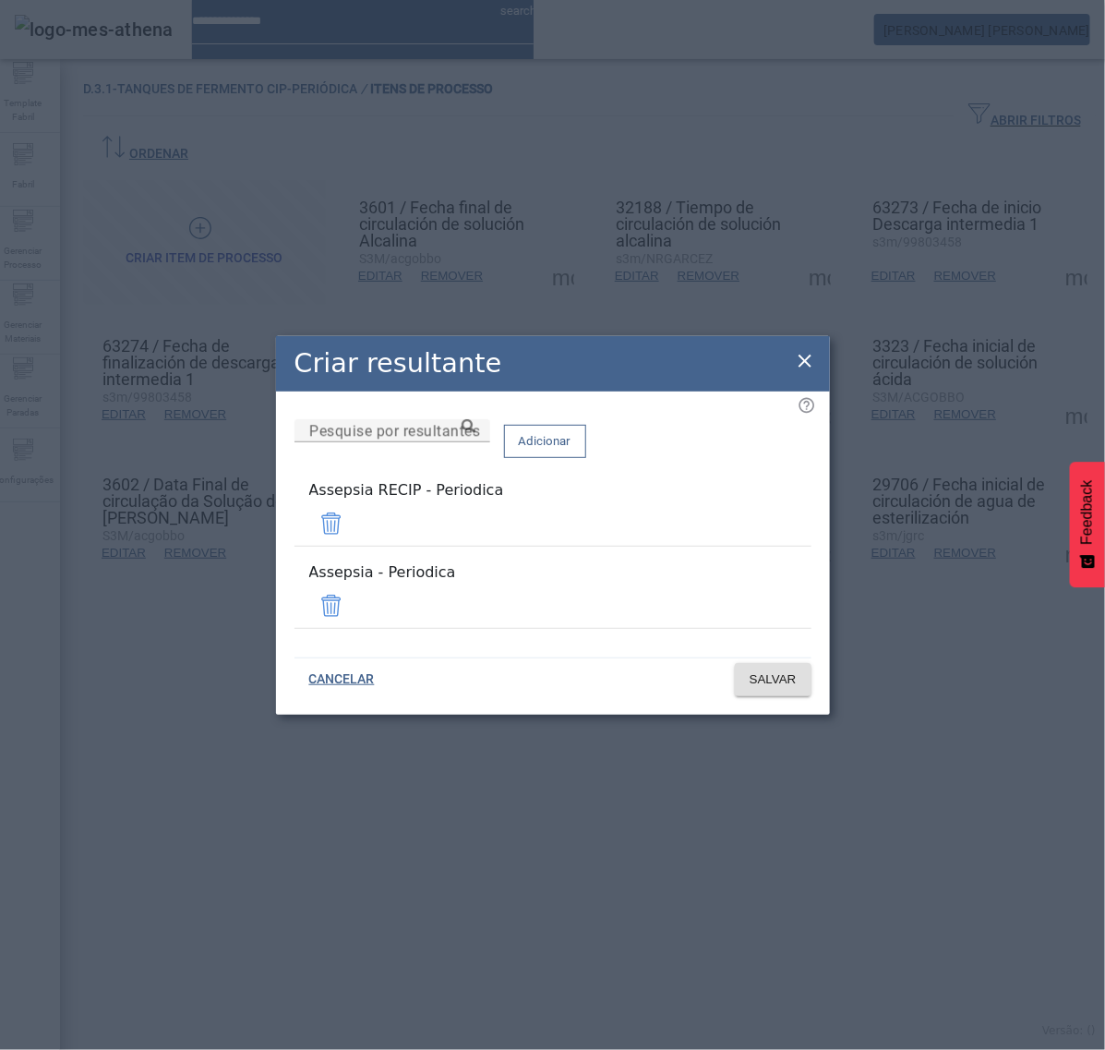
click at [354, 534] on span at bounding box center [331, 523] width 44 height 44
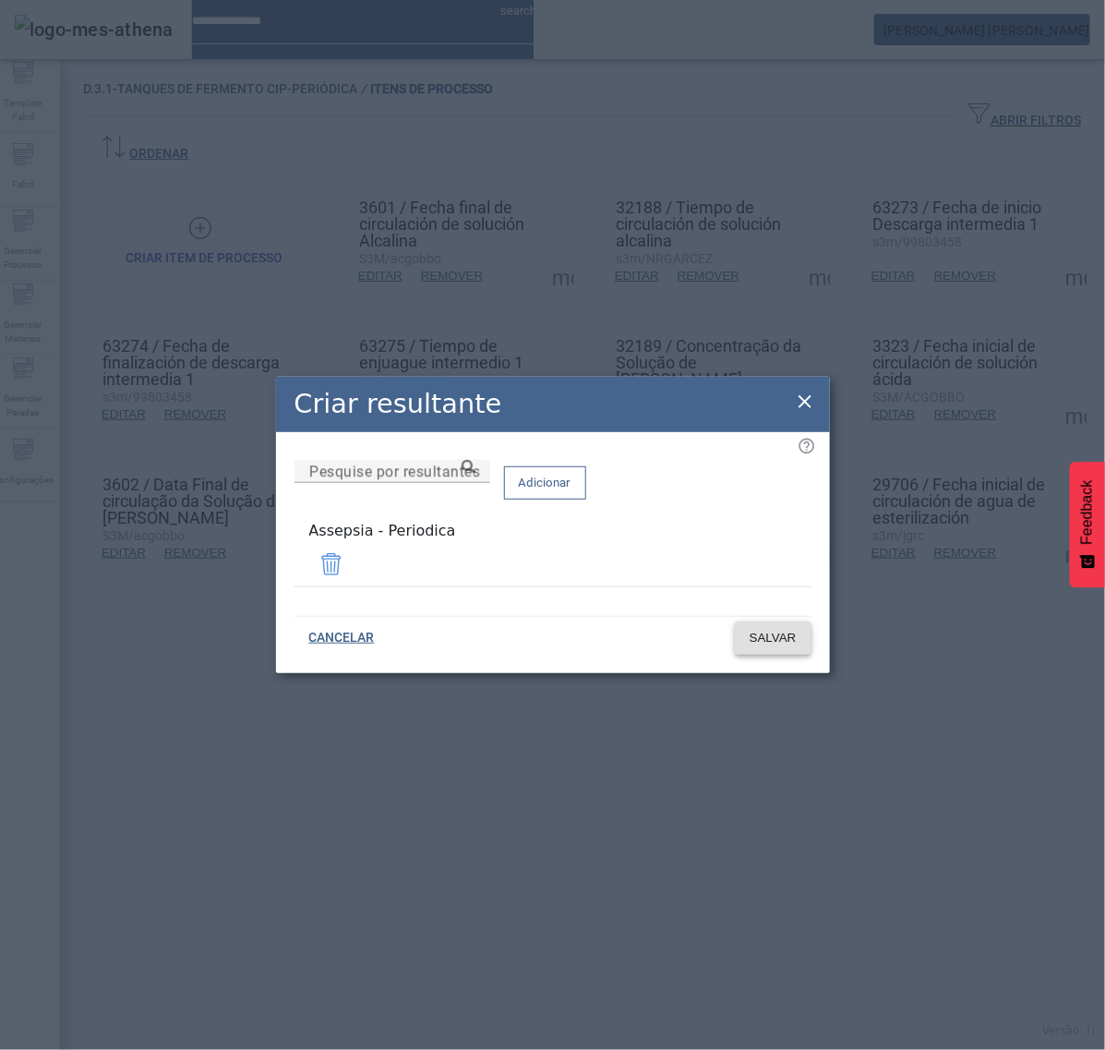
click at [776, 637] on span "SALVAR" at bounding box center [773, 638] width 47 height 18
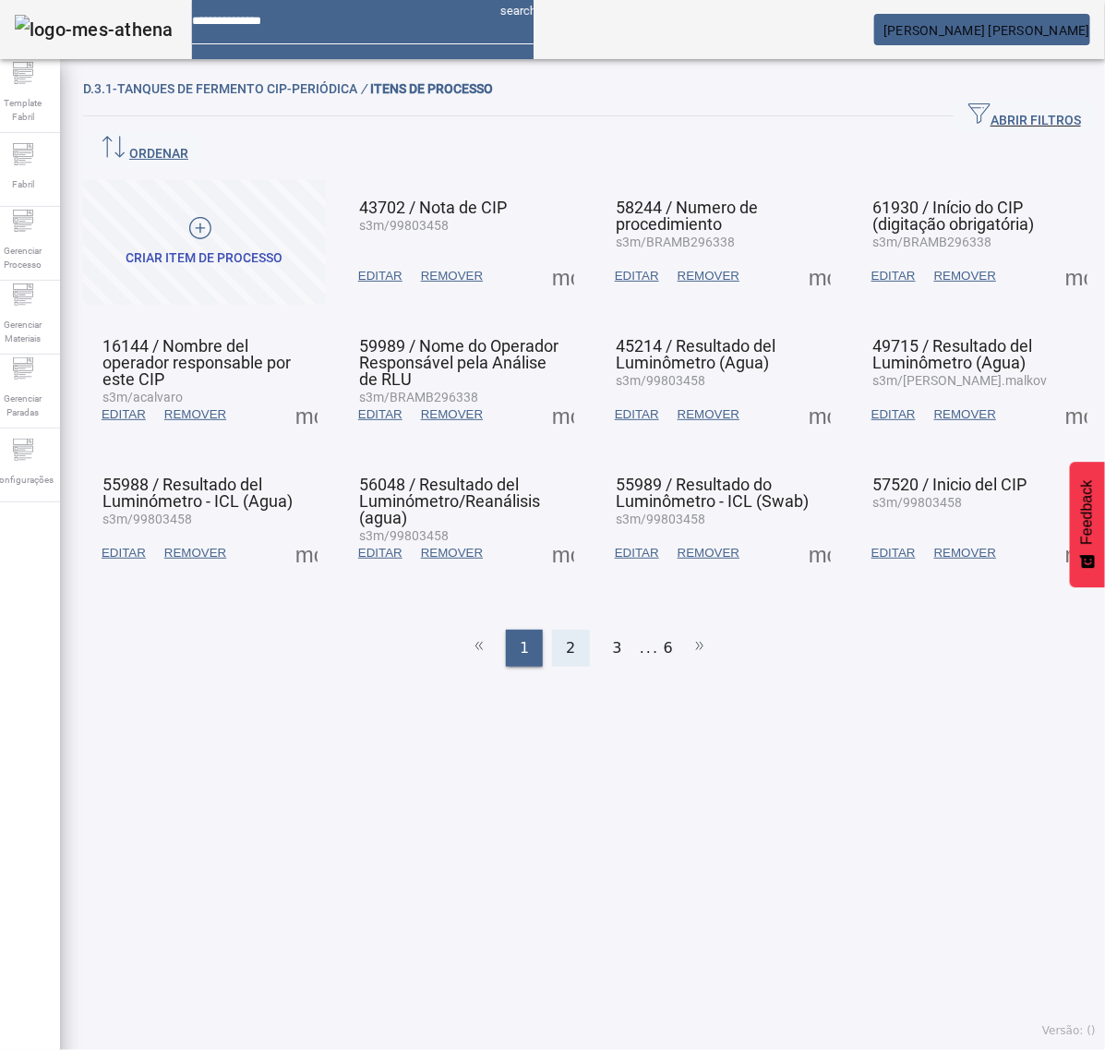
click at [557, 630] on div "2" at bounding box center [570, 648] width 37 height 37
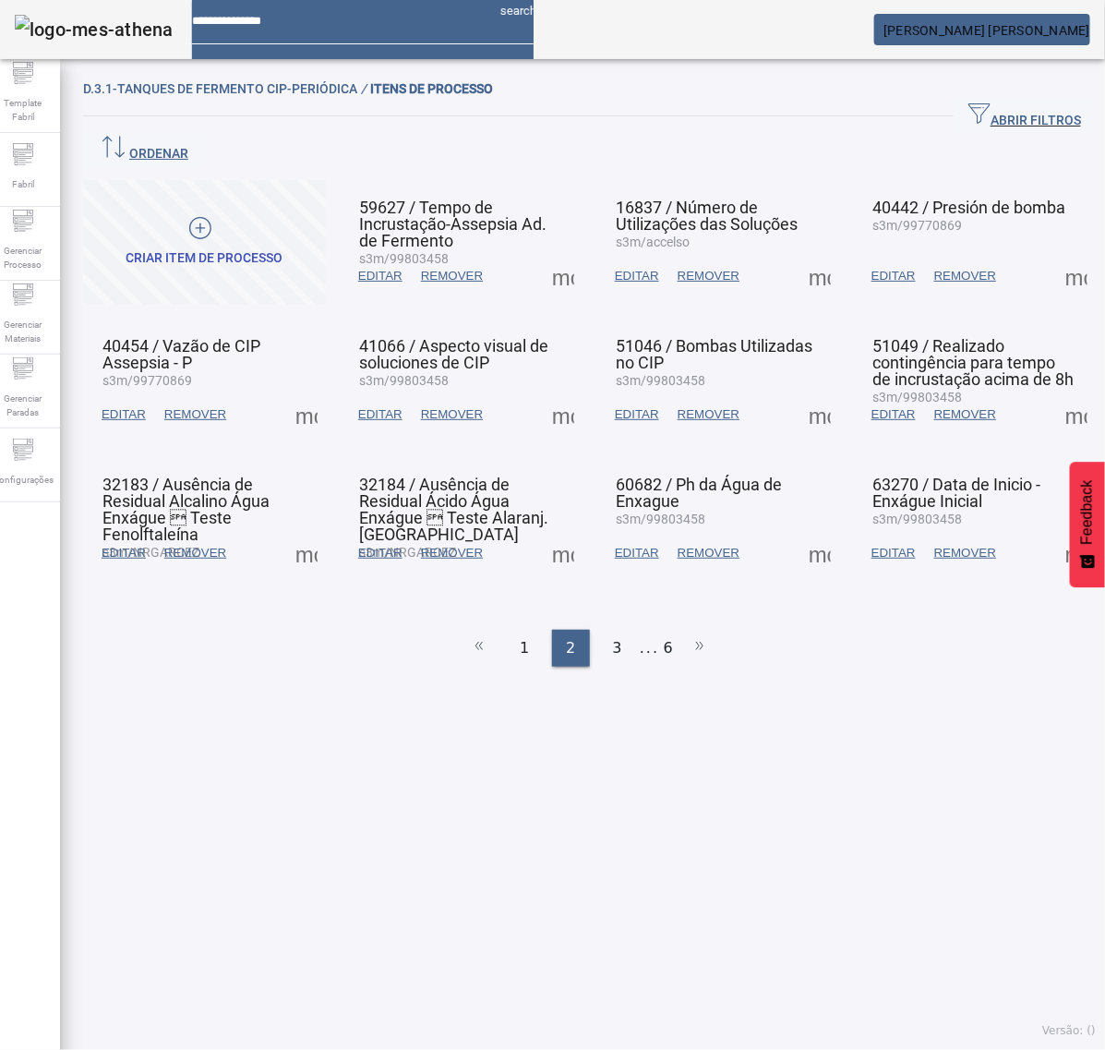
click at [1055, 531] on span at bounding box center [1077, 553] width 44 height 44
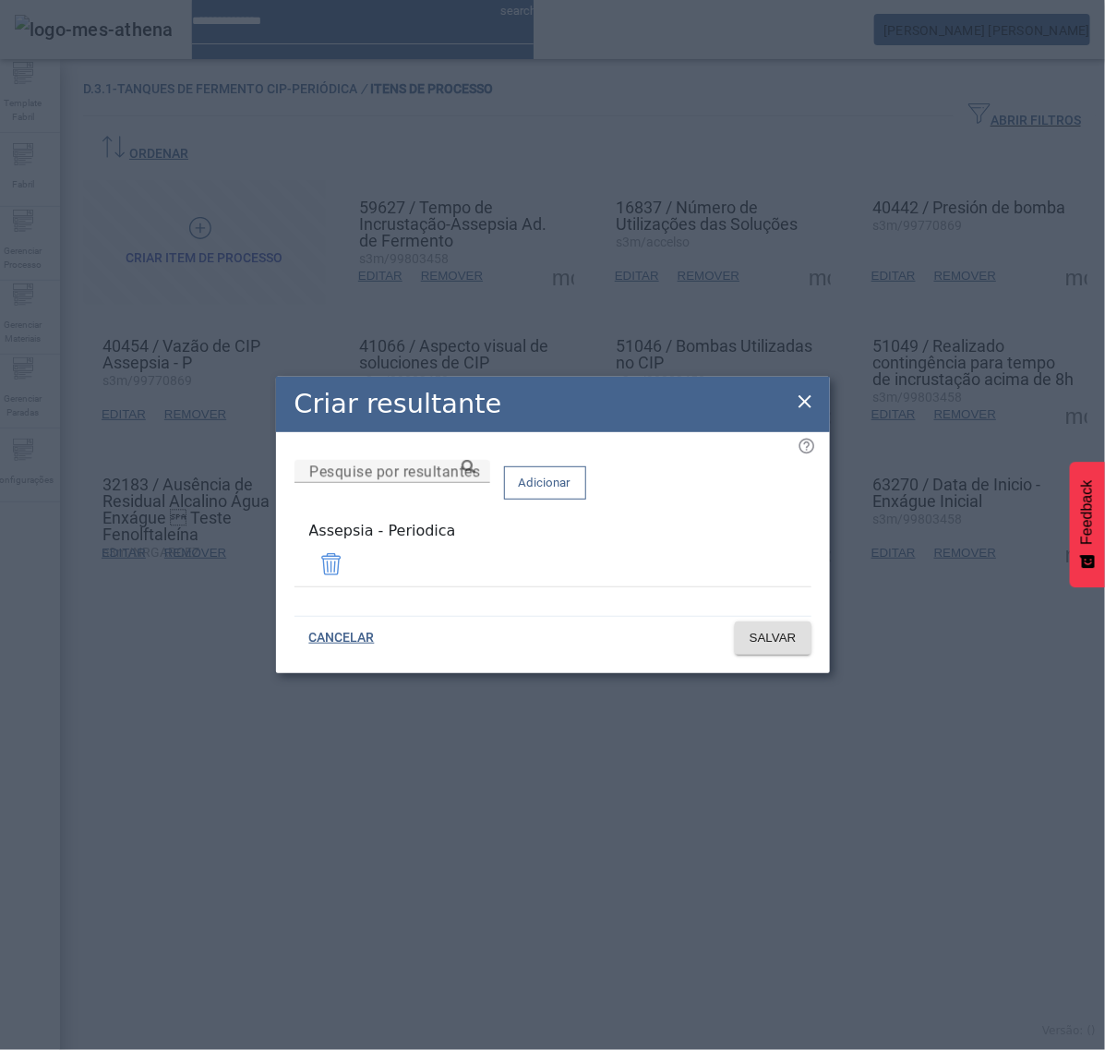
click at [804, 407] on icon at bounding box center [805, 401] width 13 height 13
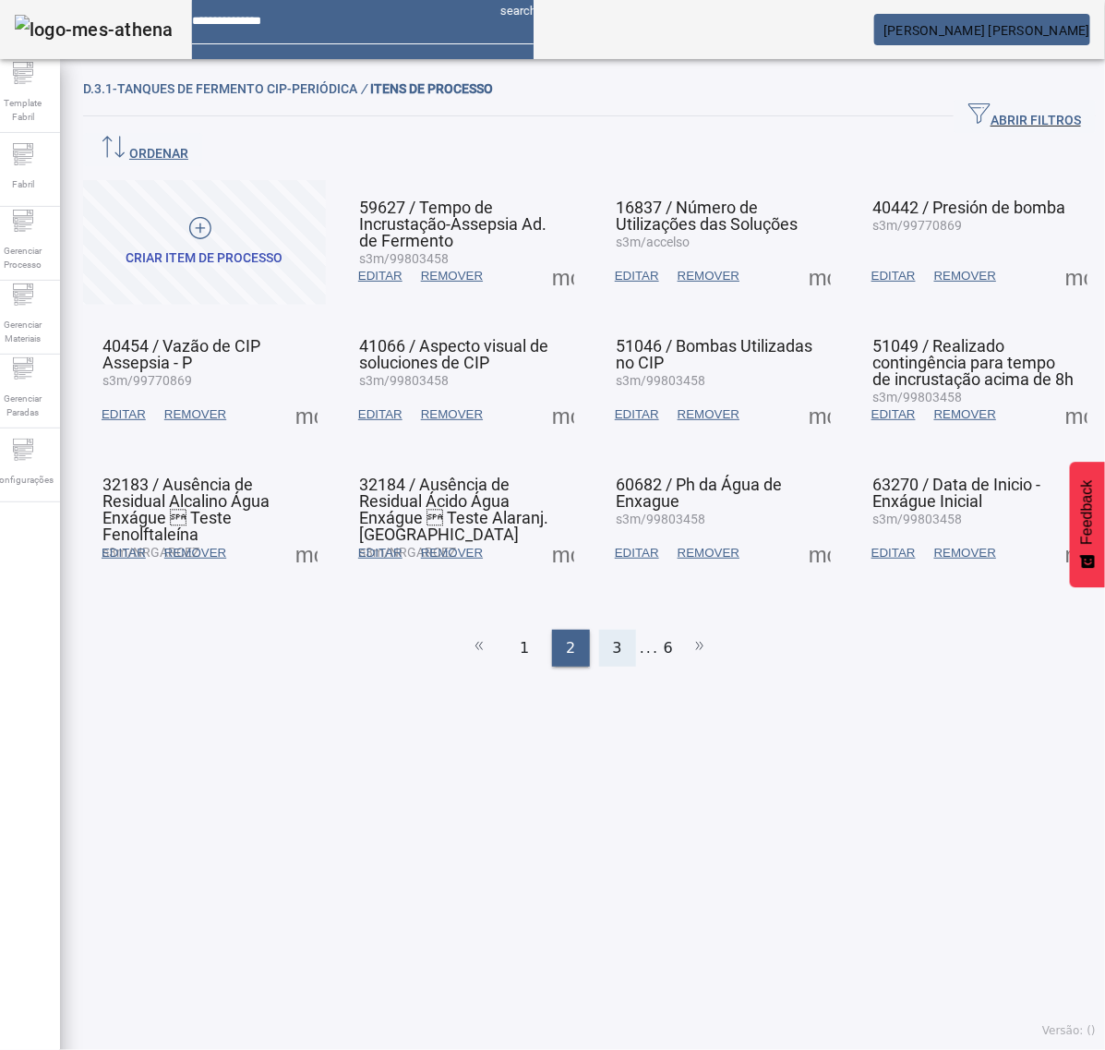
click at [602, 630] on div "3" at bounding box center [617, 648] width 37 height 37
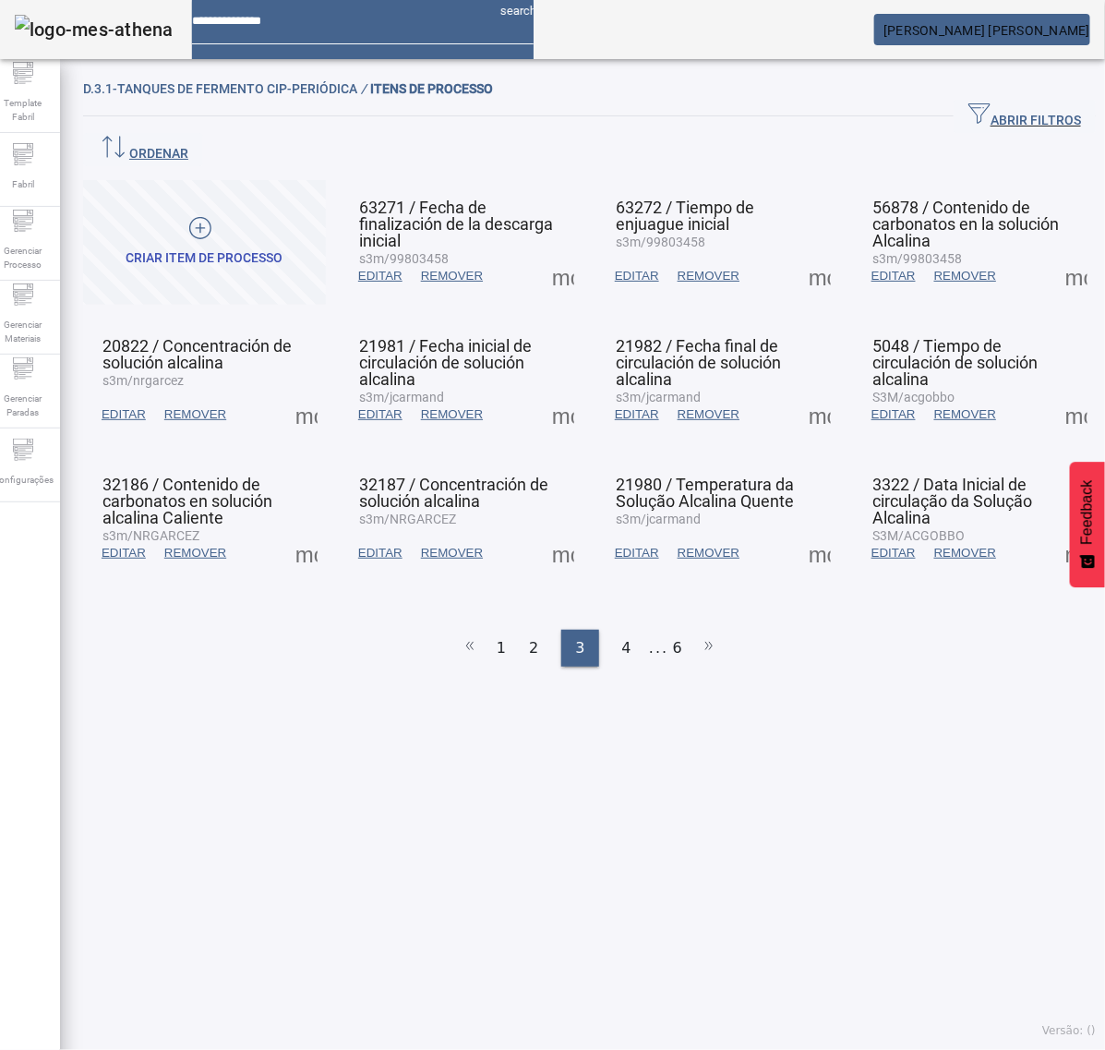
click at [798, 392] on span at bounding box center [820, 414] width 44 height 44
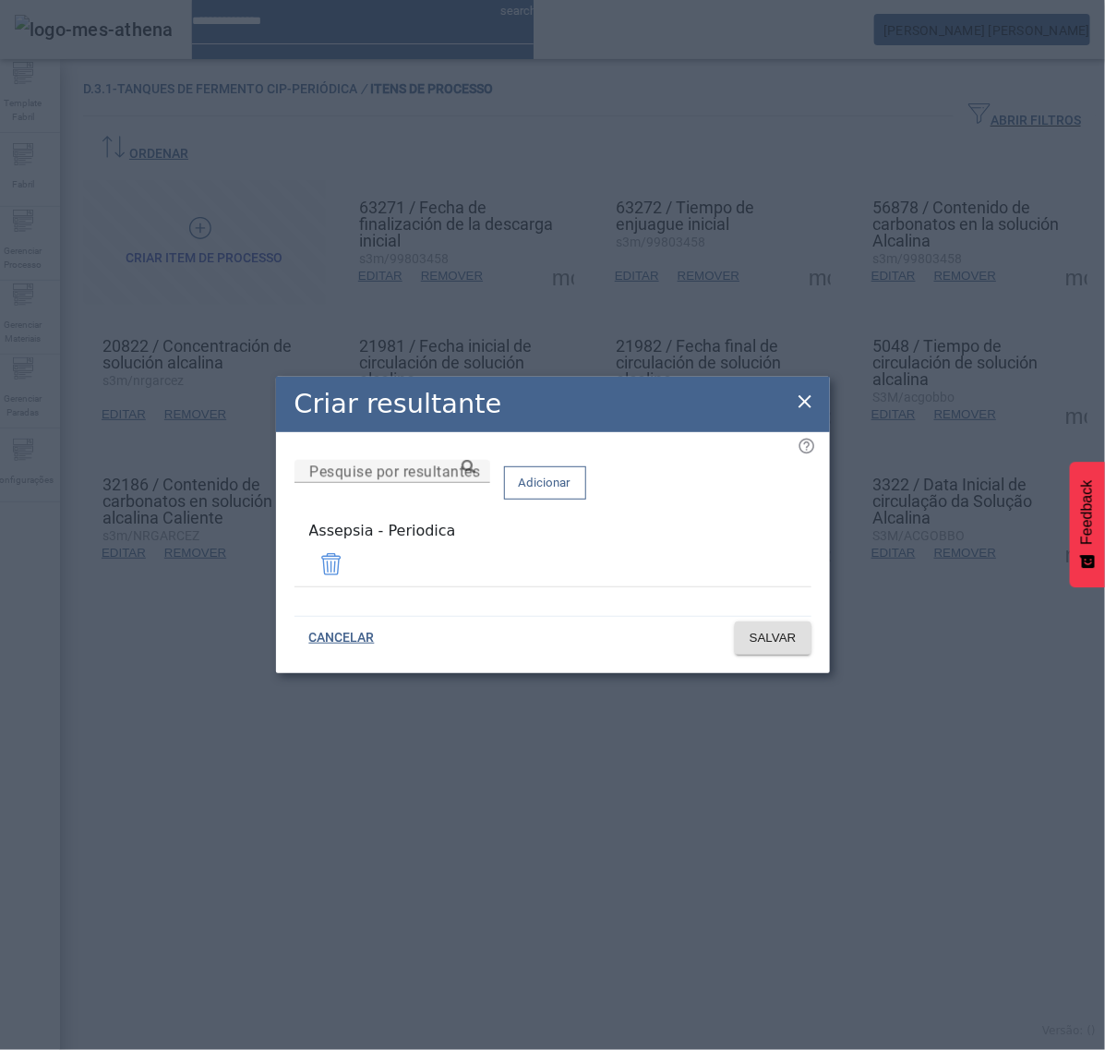
click at [802, 403] on icon at bounding box center [805, 401] width 13 height 13
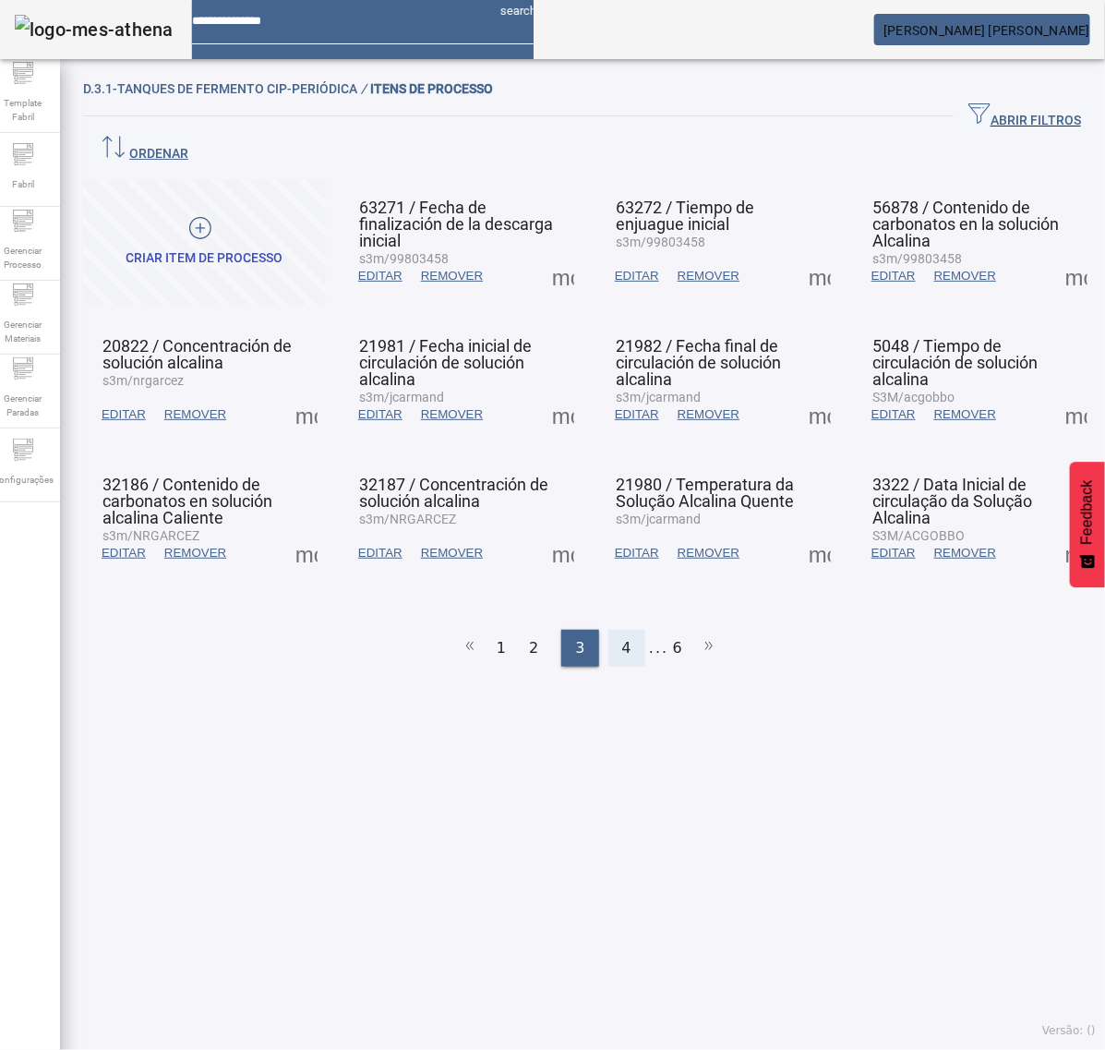
click at [621, 630] on div "4" at bounding box center [627, 648] width 37 height 37
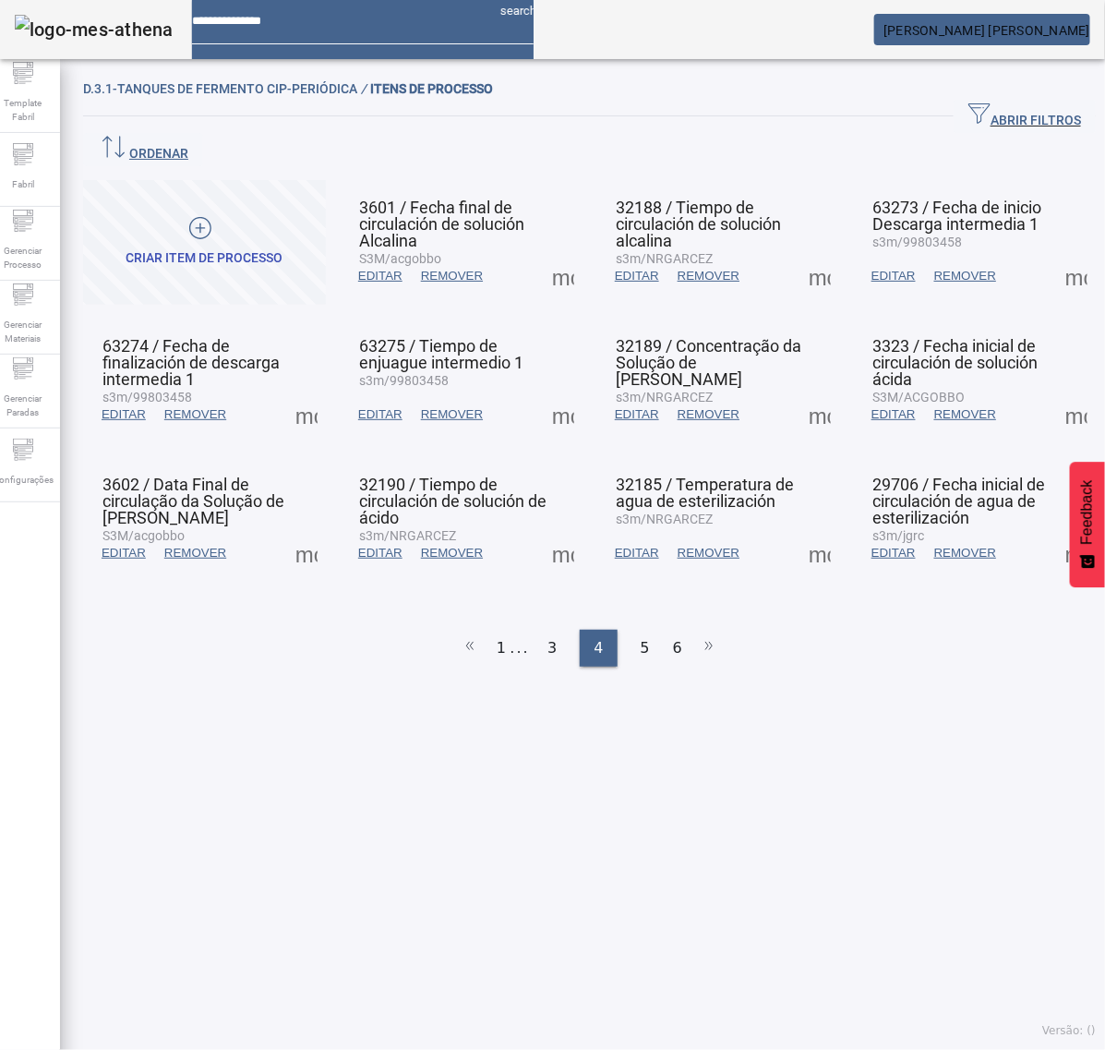
click at [563, 254] on span at bounding box center [563, 276] width 44 height 44
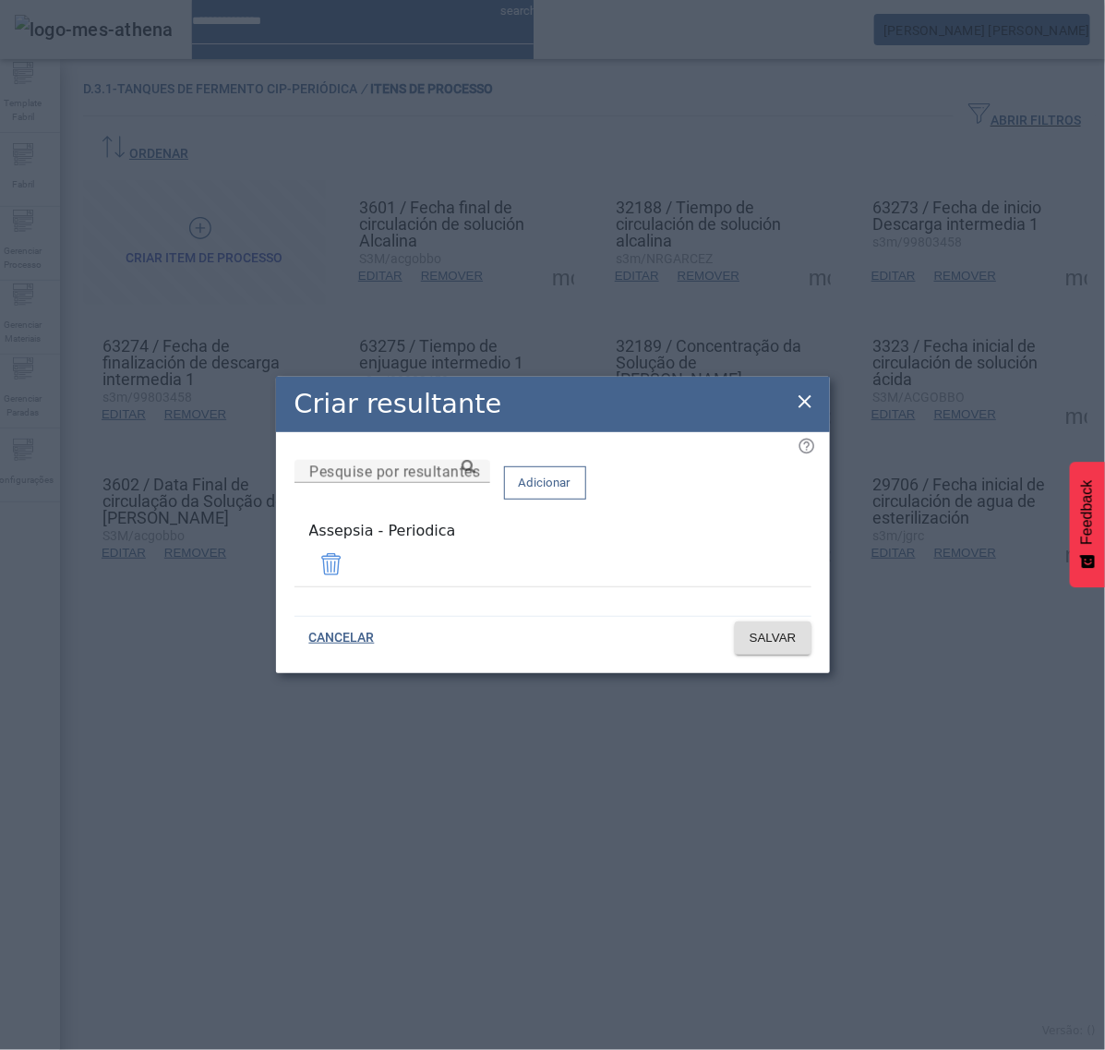
click at [811, 402] on icon at bounding box center [805, 402] width 22 height 22
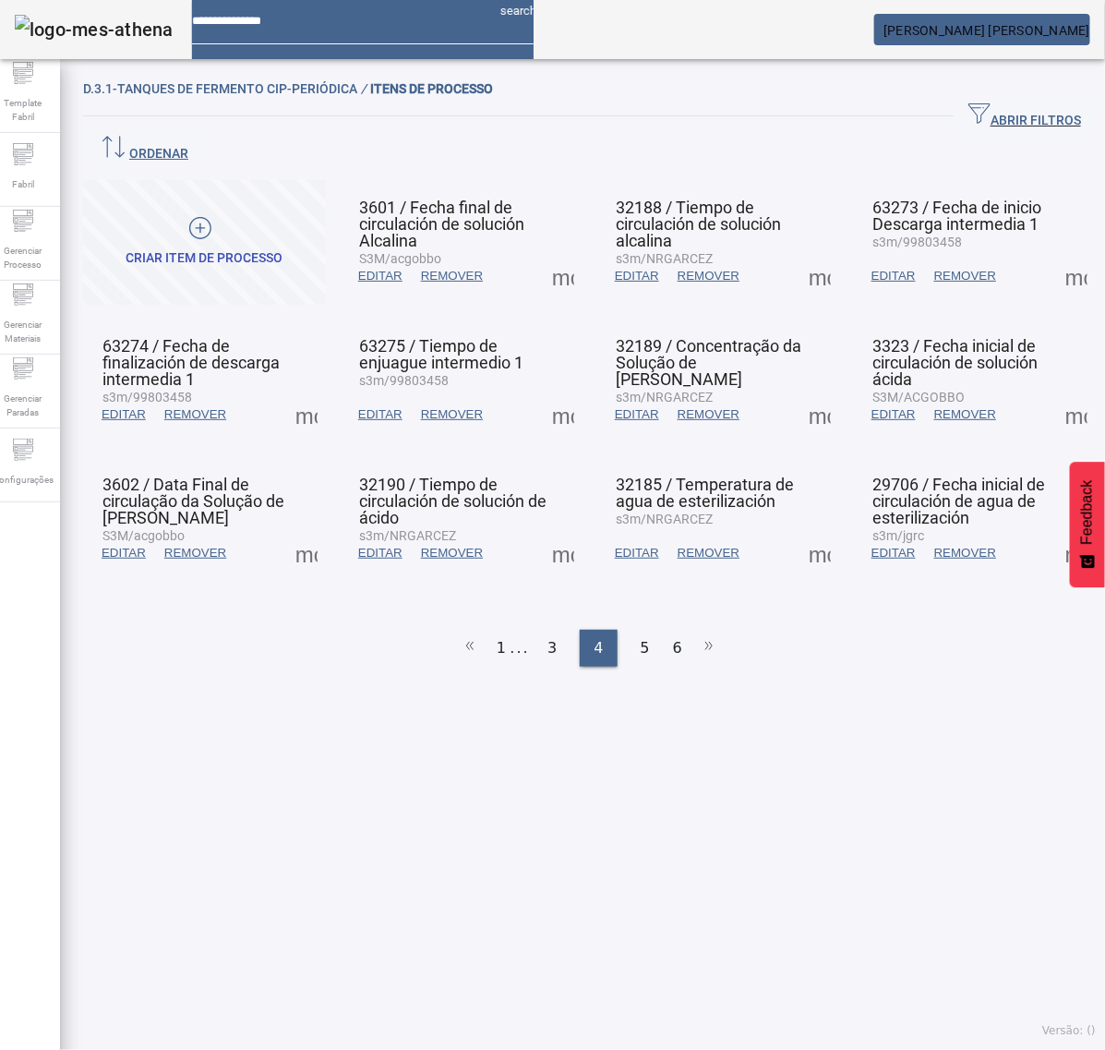
click at [798, 254] on span at bounding box center [820, 276] width 44 height 44
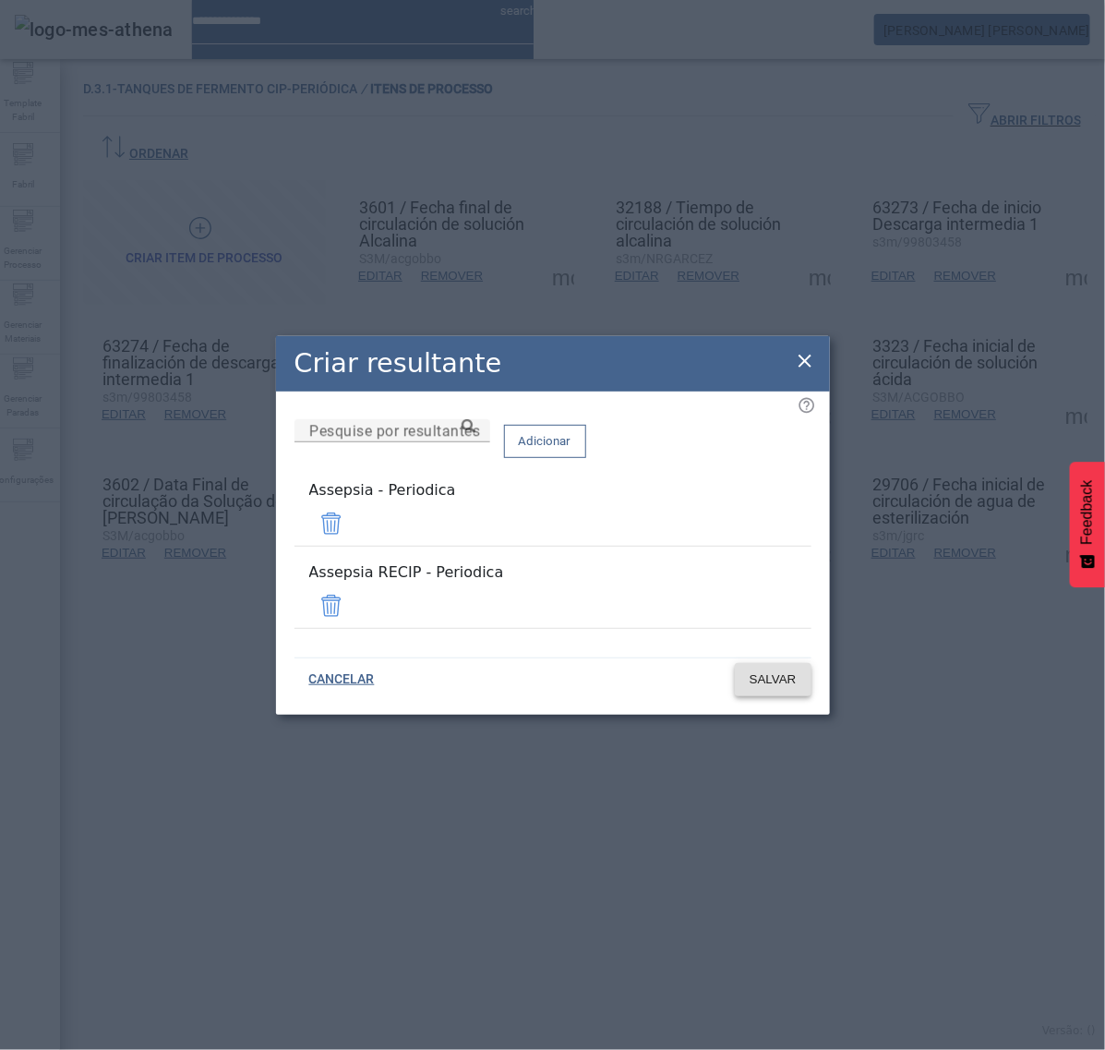
drag, startPoint x: 751, startPoint y: 591, endPoint x: 757, endPoint y: 615, distance: 24.9
click at [354, 589] on span at bounding box center [331, 606] width 44 height 44
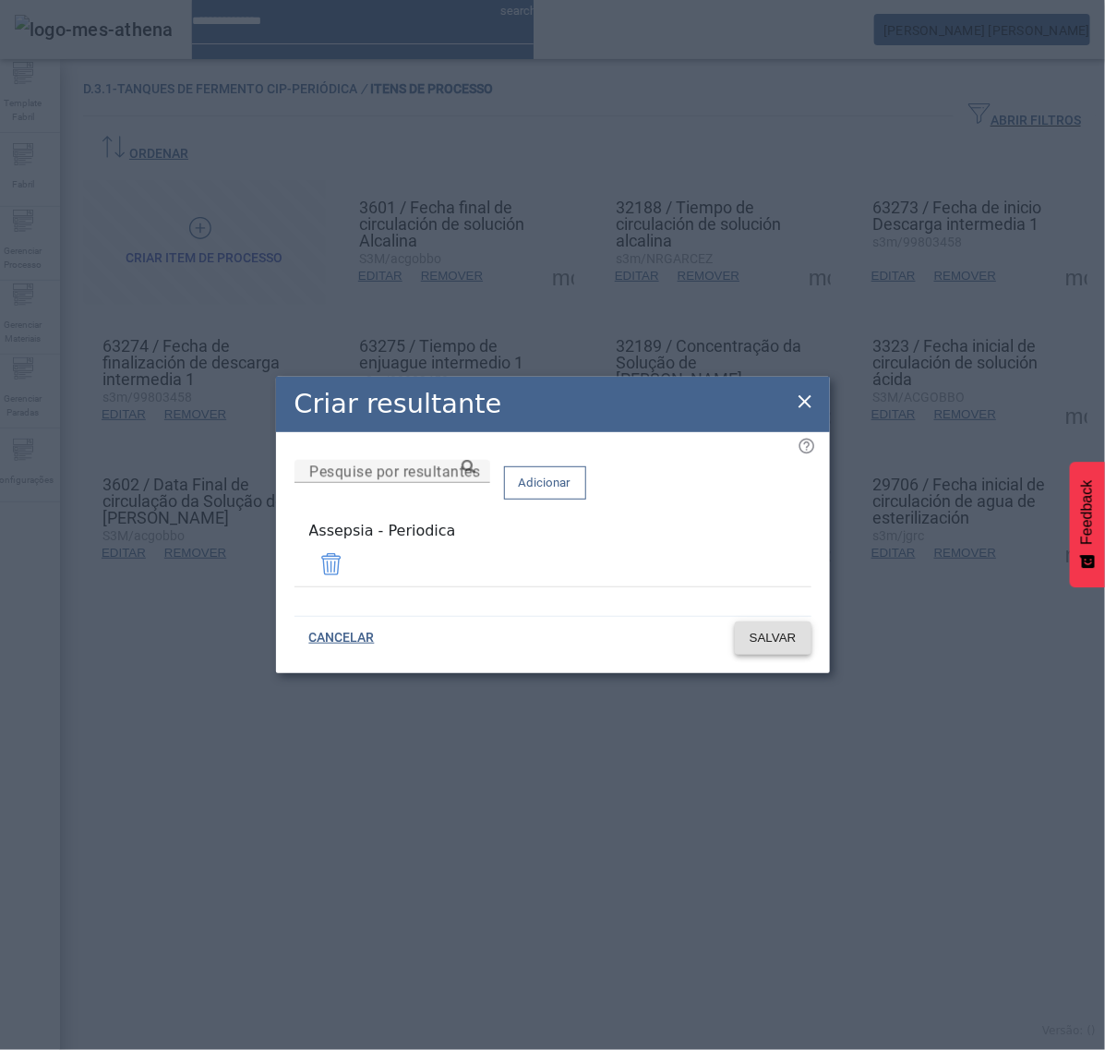
click at [781, 629] on span "SALVAR" at bounding box center [773, 638] width 47 height 18
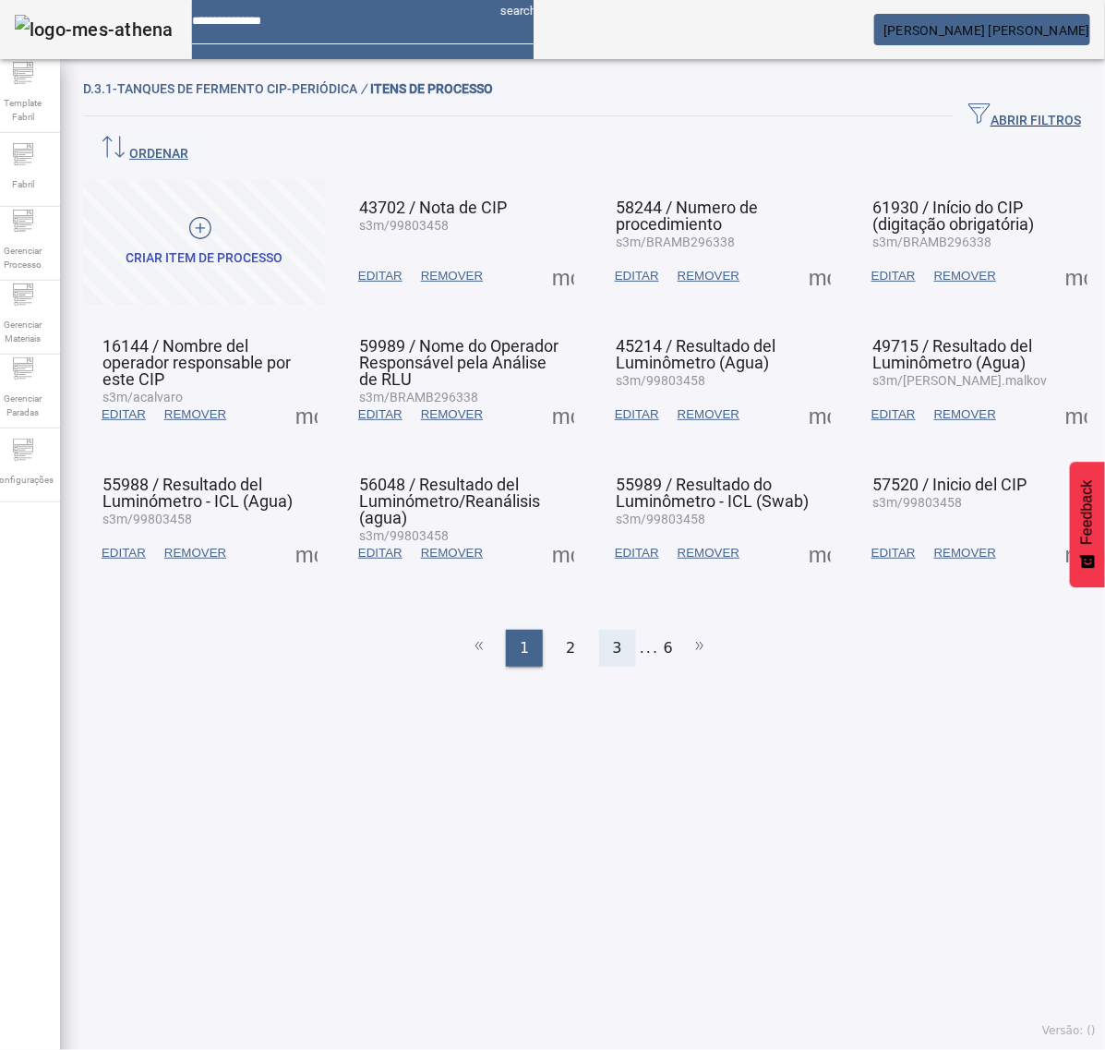
click at [614, 630] on div "3" at bounding box center [617, 648] width 37 height 37
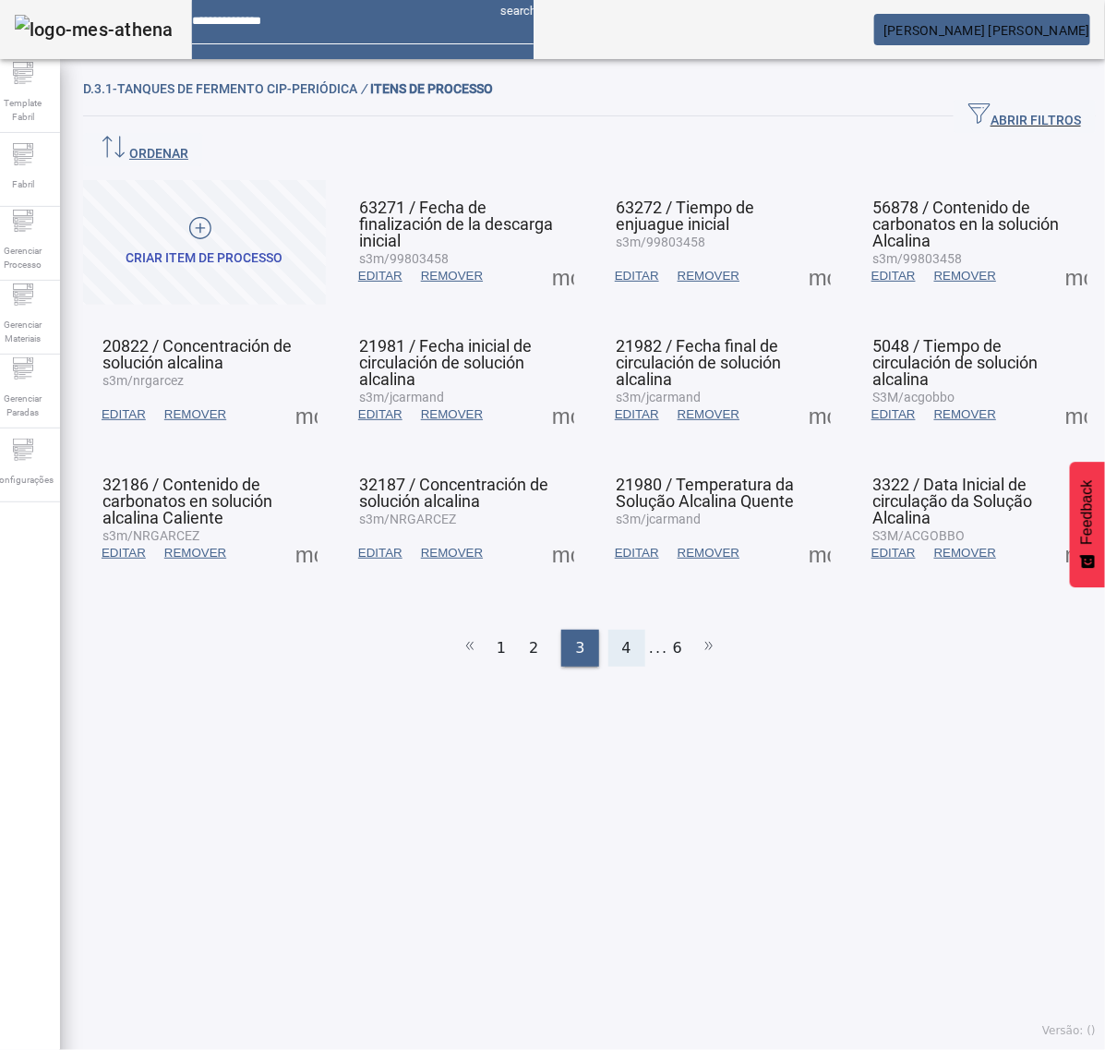
click at [628, 630] on div "4" at bounding box center [627, 648] width 37 height 37
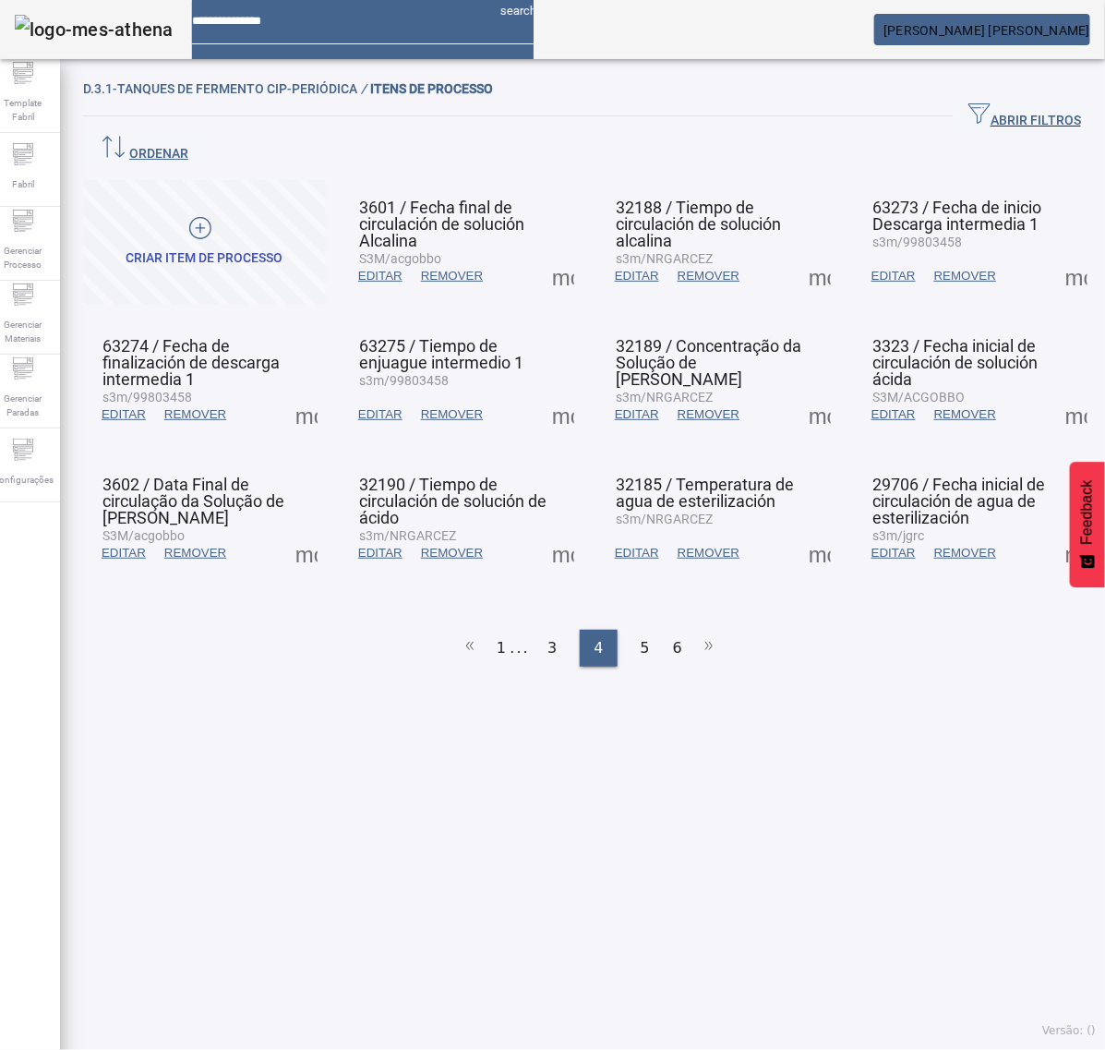
click at [1055, 254] on span at bounding box center [1077, 276] width 44 height 44
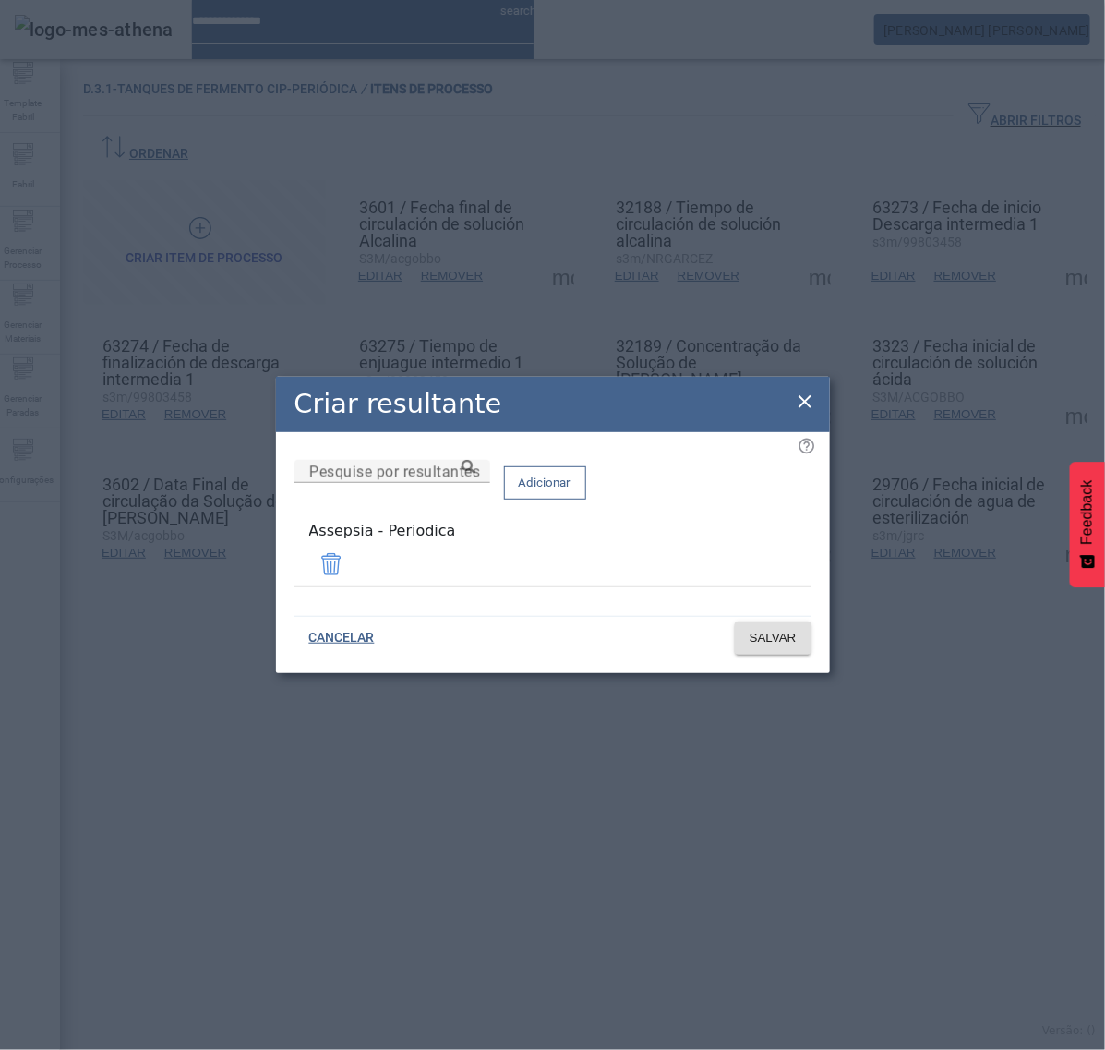
click at [794, 404] on icon at bounding box center [805, 402] width 22 height 22
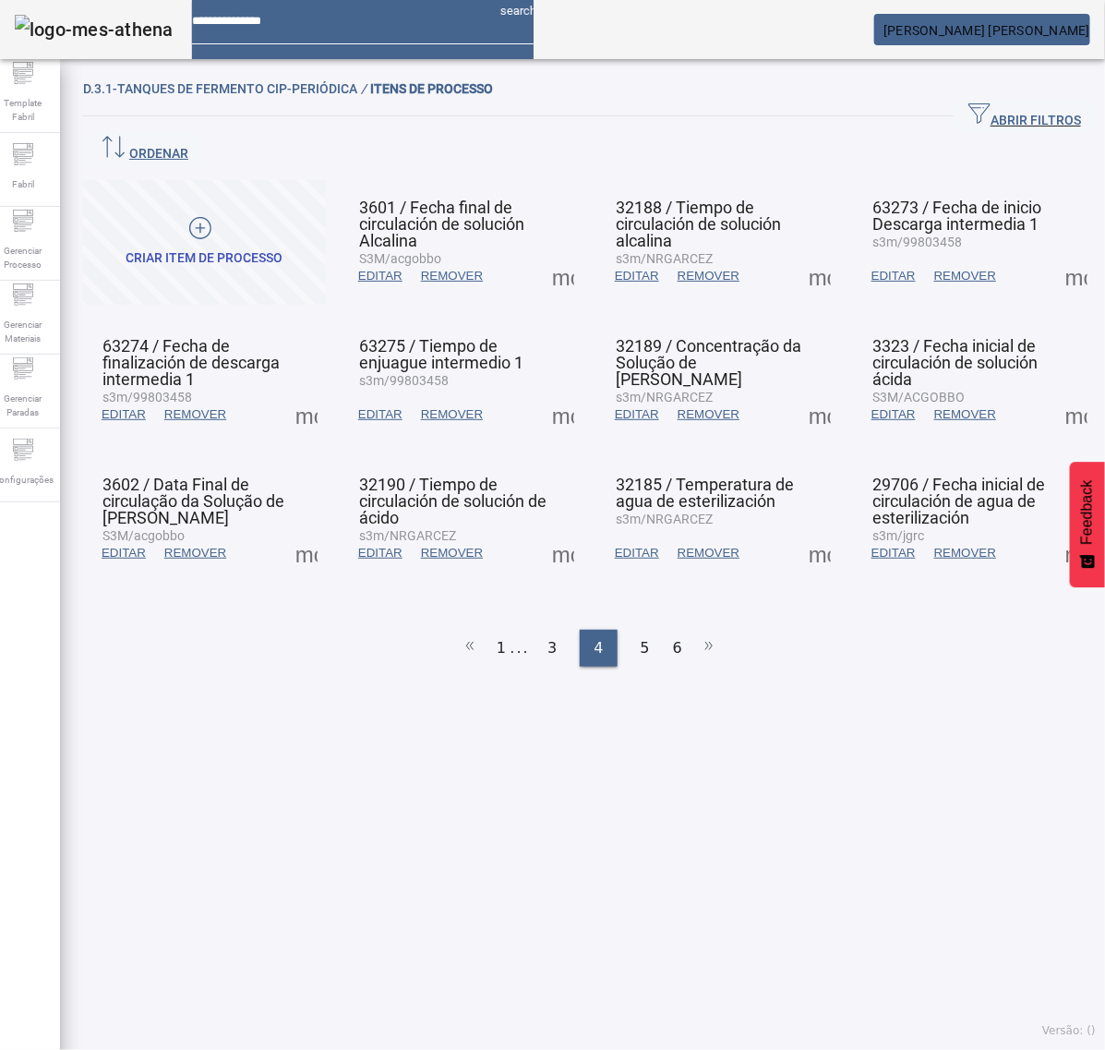
click at [311, 392] on span at bounding box center [306, 414] width 44 height 44
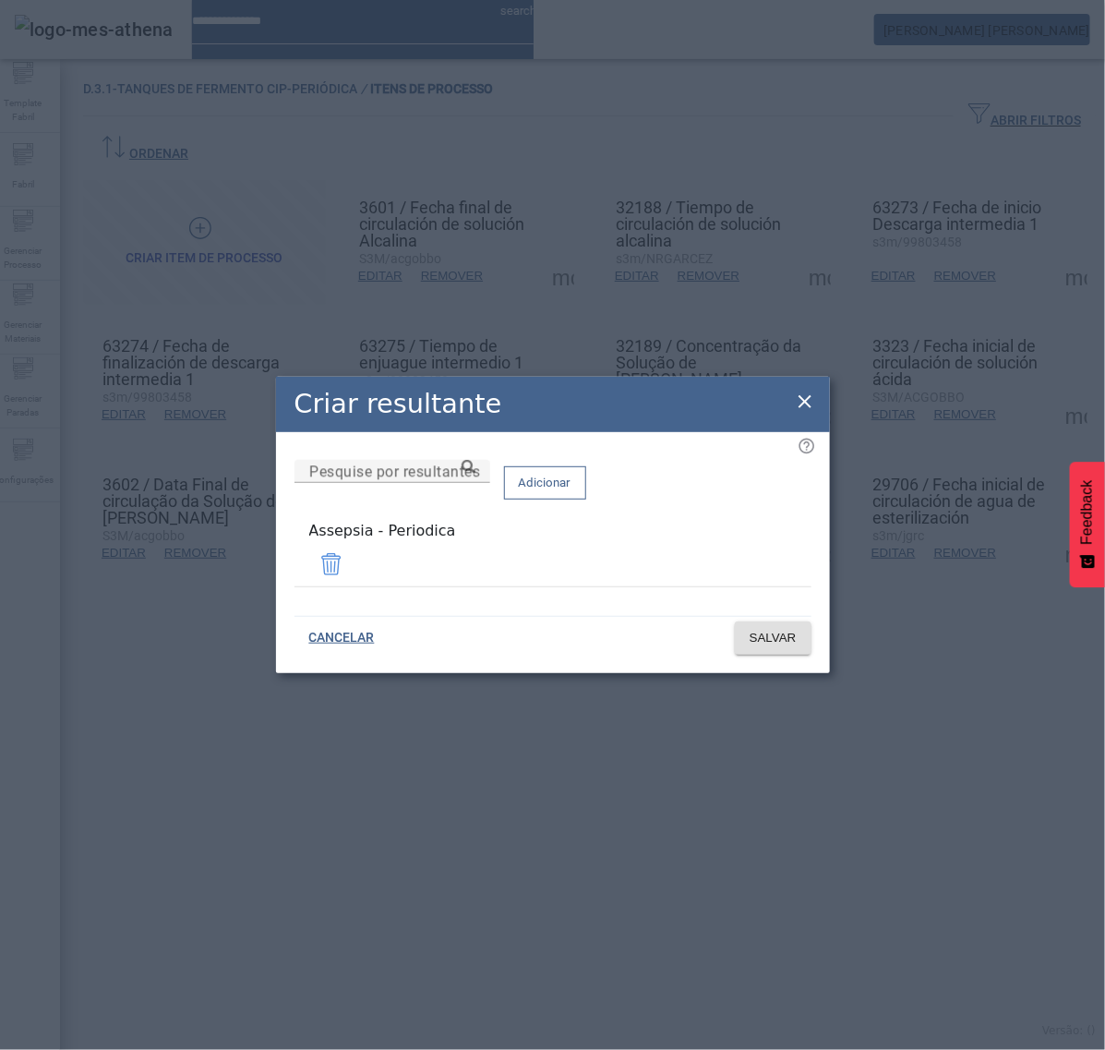
click at [804, 403] on icon at bounding box center [805, 402] width 22 height 22
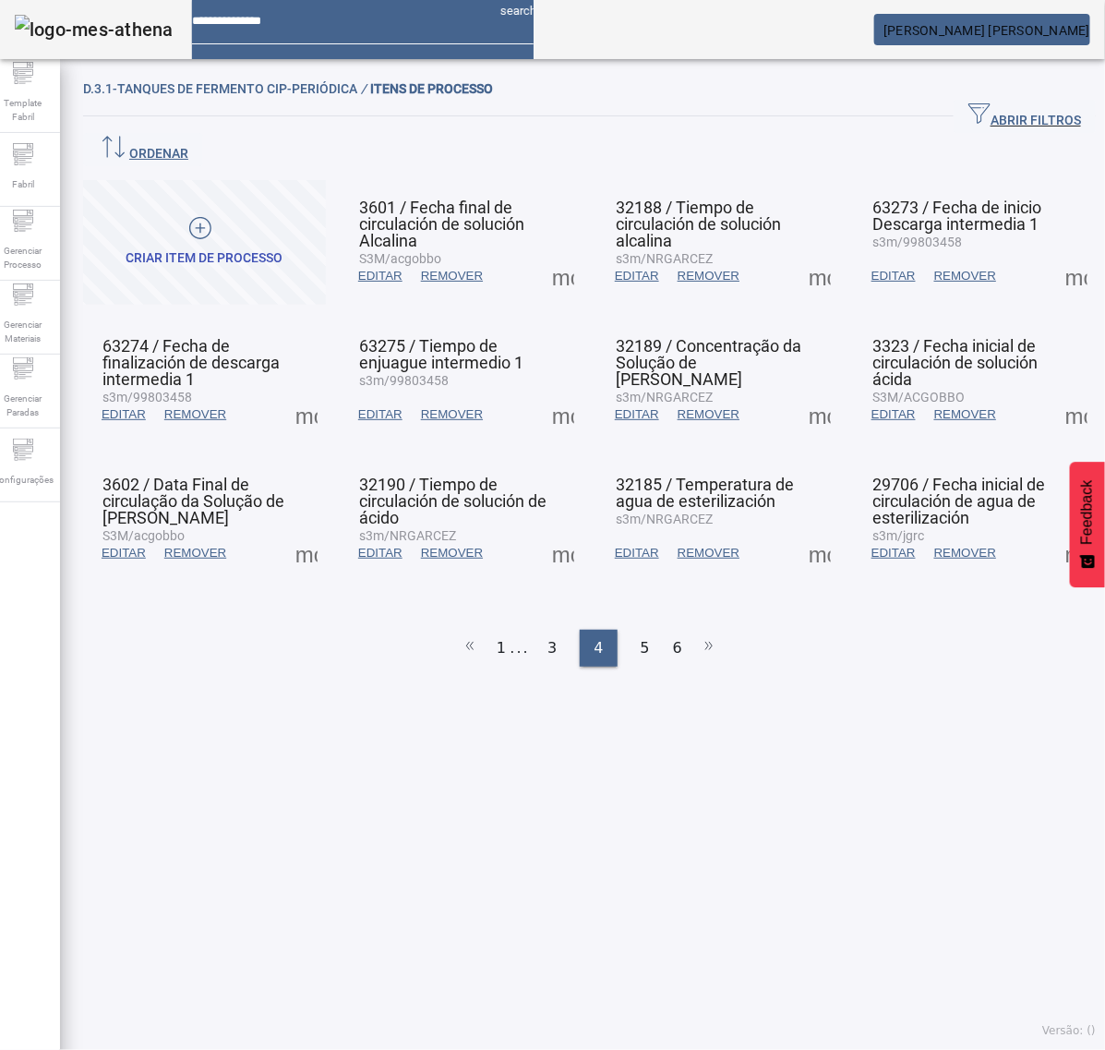
click at [548, 392] on span at bounding box center [563, 414] width 44 height 44
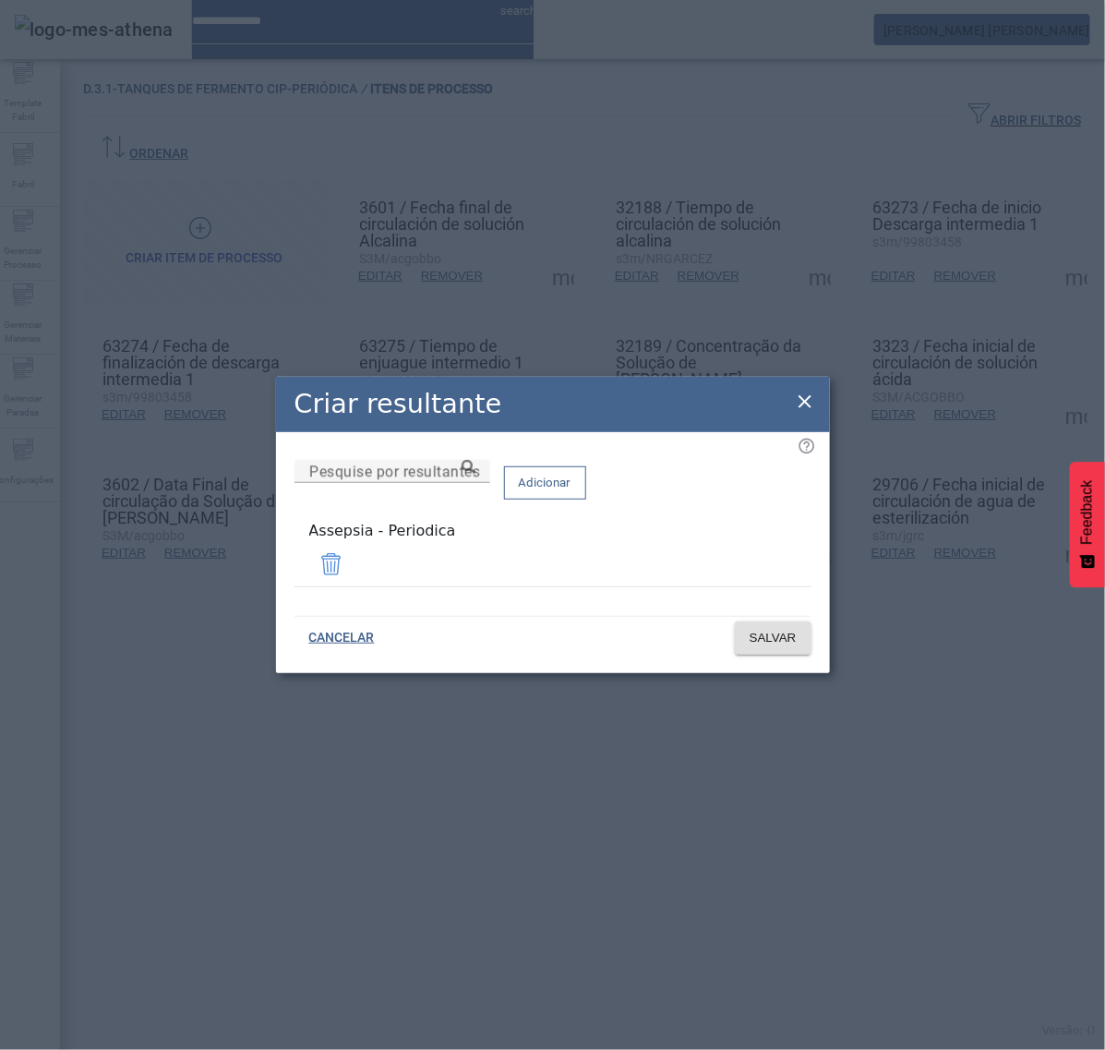
click at [804, 400] on icon at bounding box center [805, 402] width 22 height 22
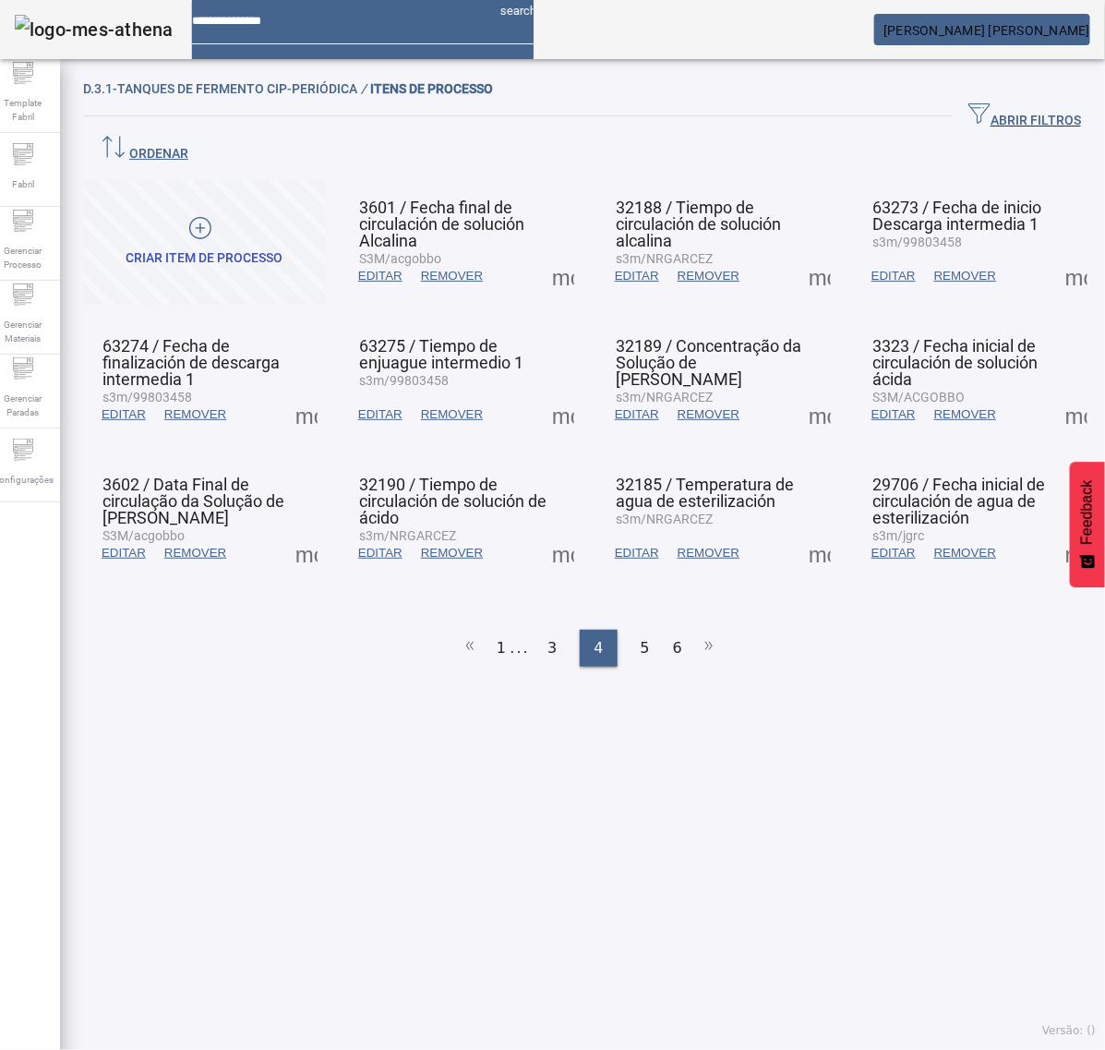
click at [801, 392] on span at bounding box center [820, 414] width 44 height 44
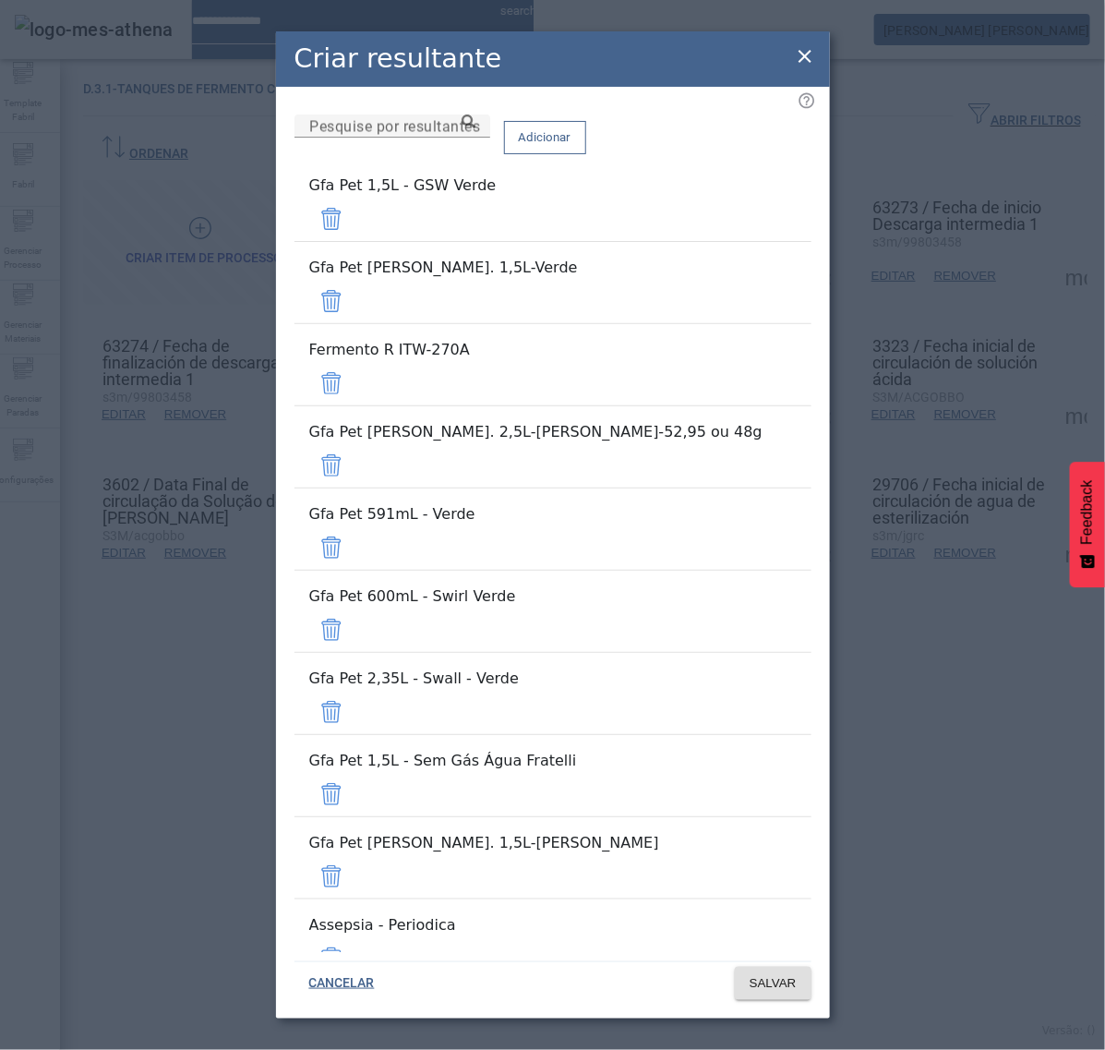
click at [354, 218] on span at bounding box center [331, 219] width 44 height 44
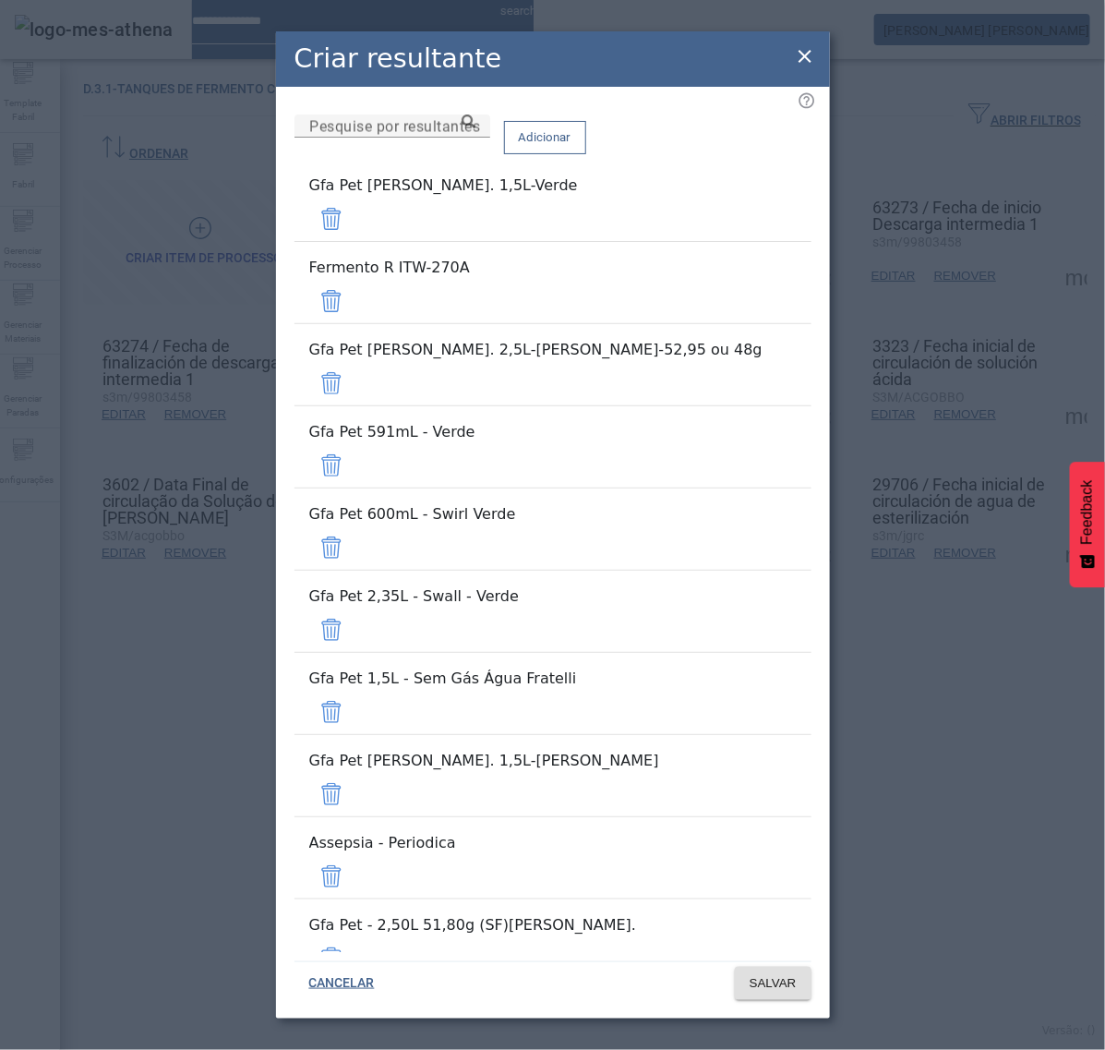
click at [354, 220] on span at bounding box center [331, 219] width 44 height 44
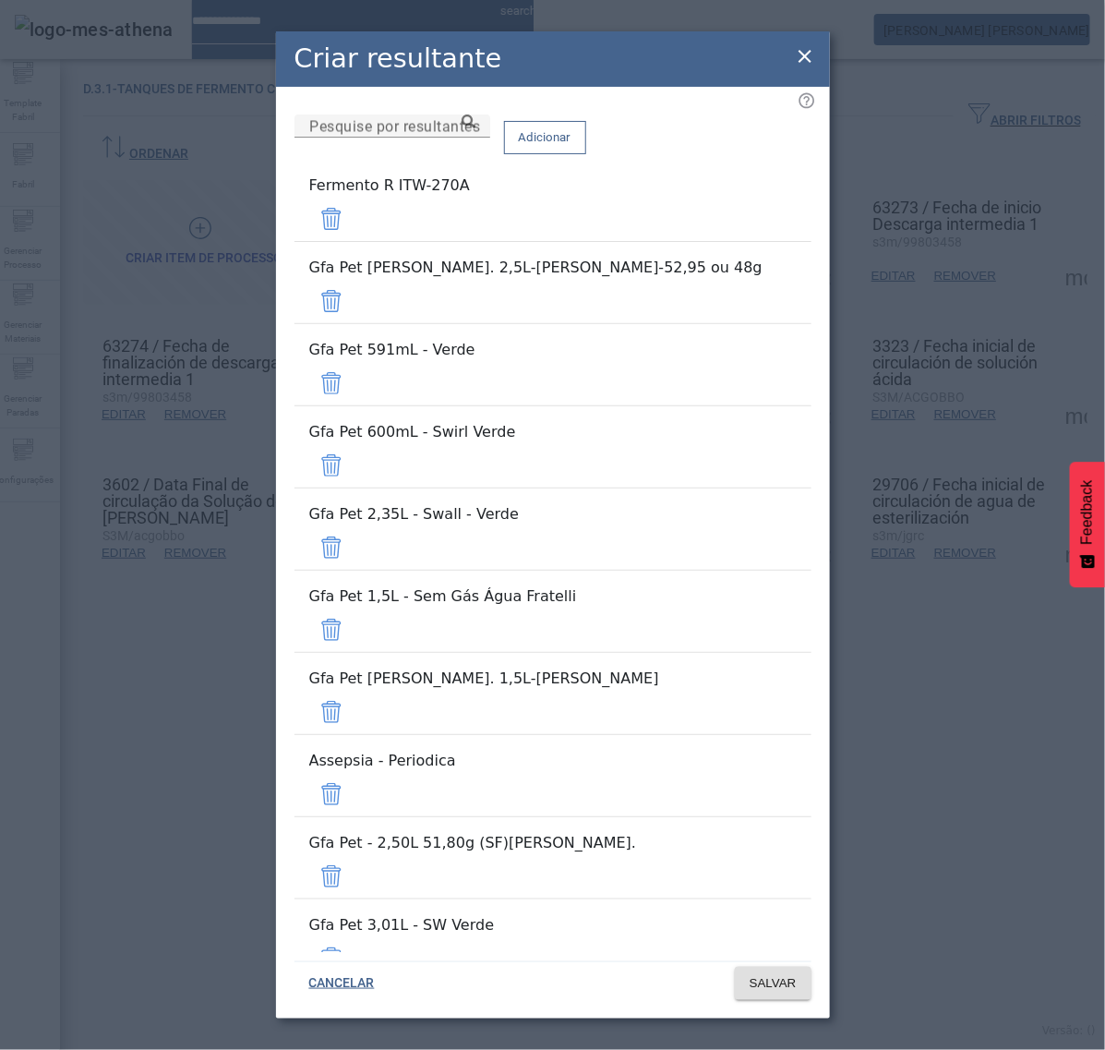
click at [354, 220] on span at bounding box center [331, 219] width 44 height 44
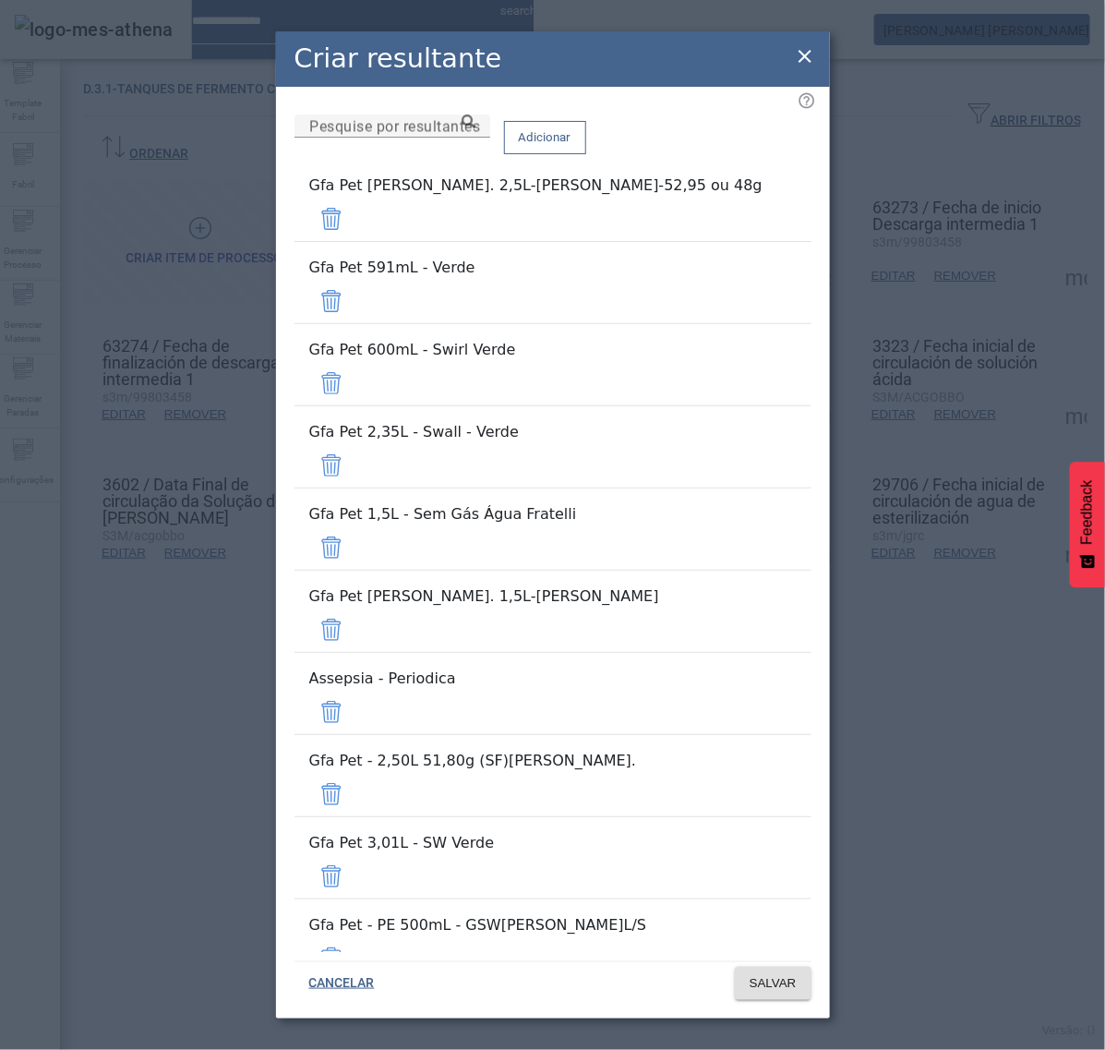
click at [354, 220] on span at bounding box center [331, 219] width 44 height 44
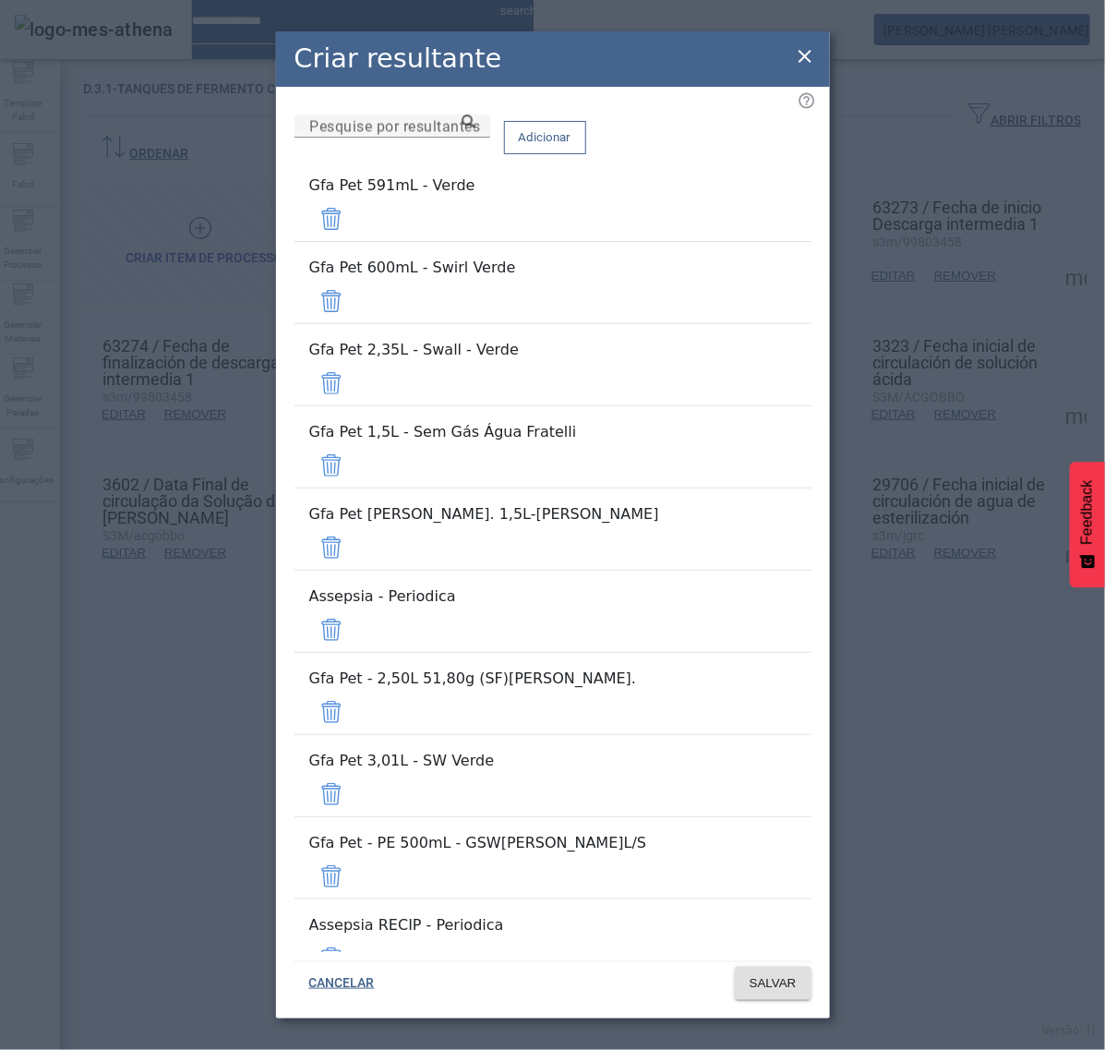
click at [354, 220] on span at bounding box center [331, 219] width 44 height 44
click at [354, 279] on span at bounding box center [331, 301] width 44 height 44
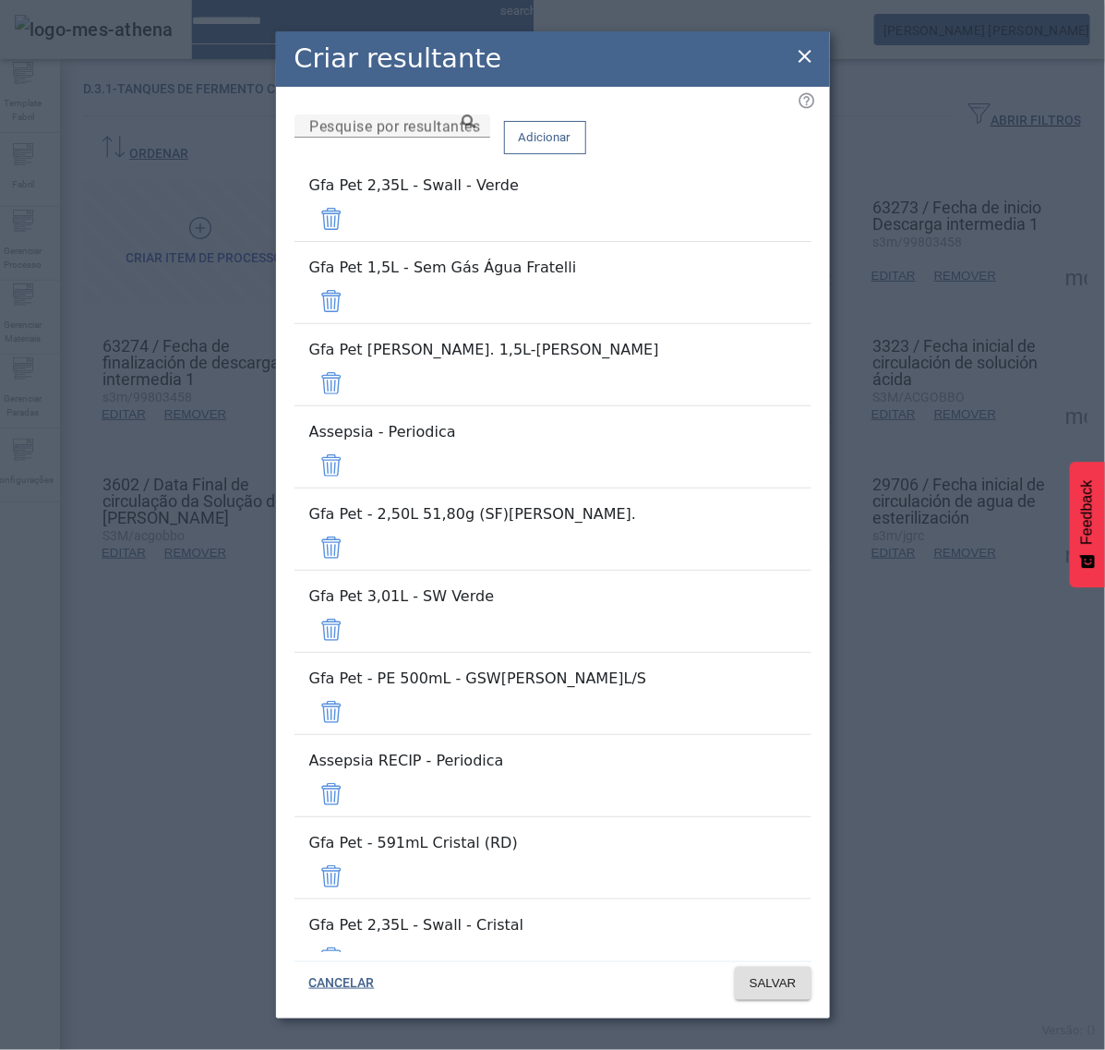
click at [354, 220] on span at bounding box center [331, 219] width 44 height 44
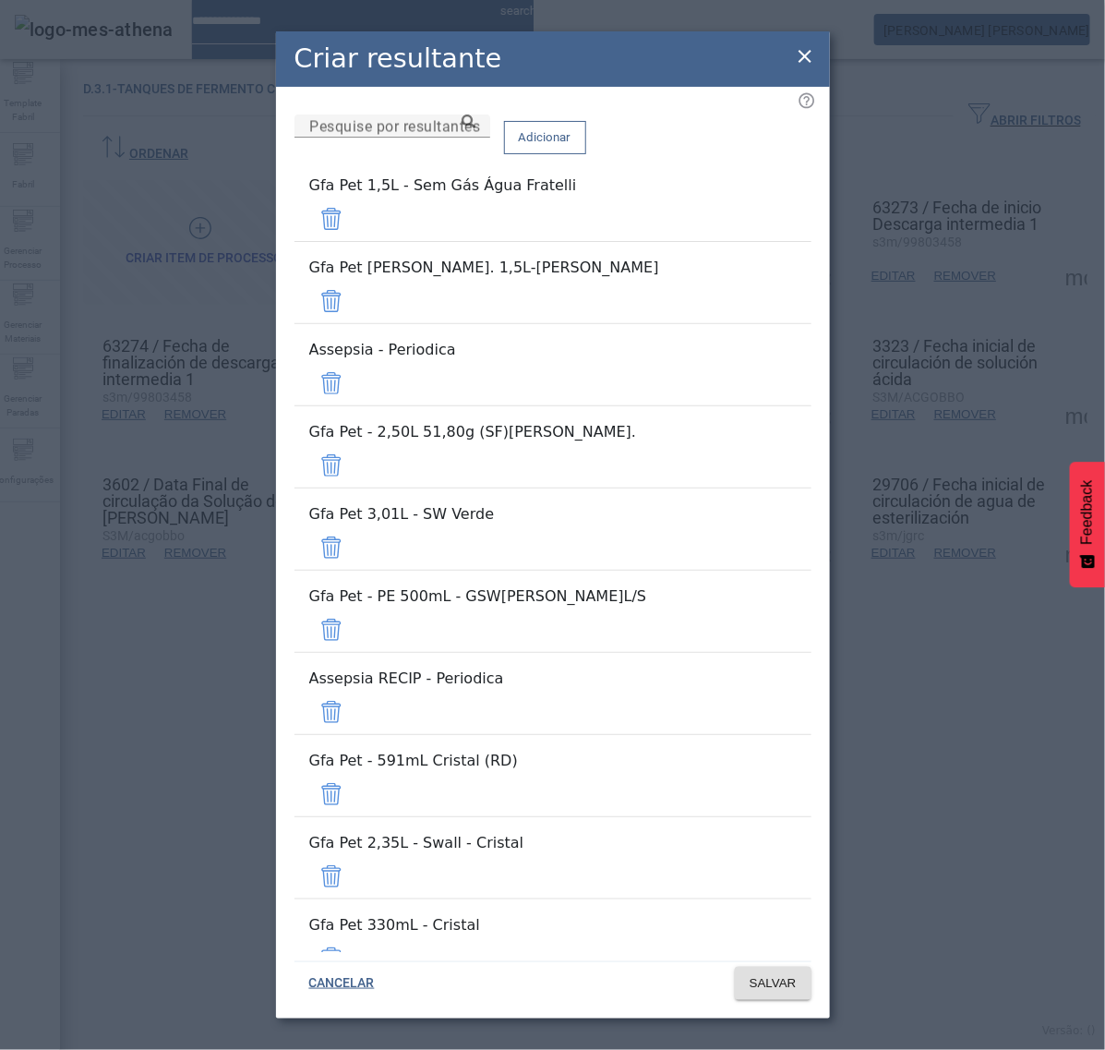
click at [354, 220] on span at bounding box center [331, 219] width 44 height 44
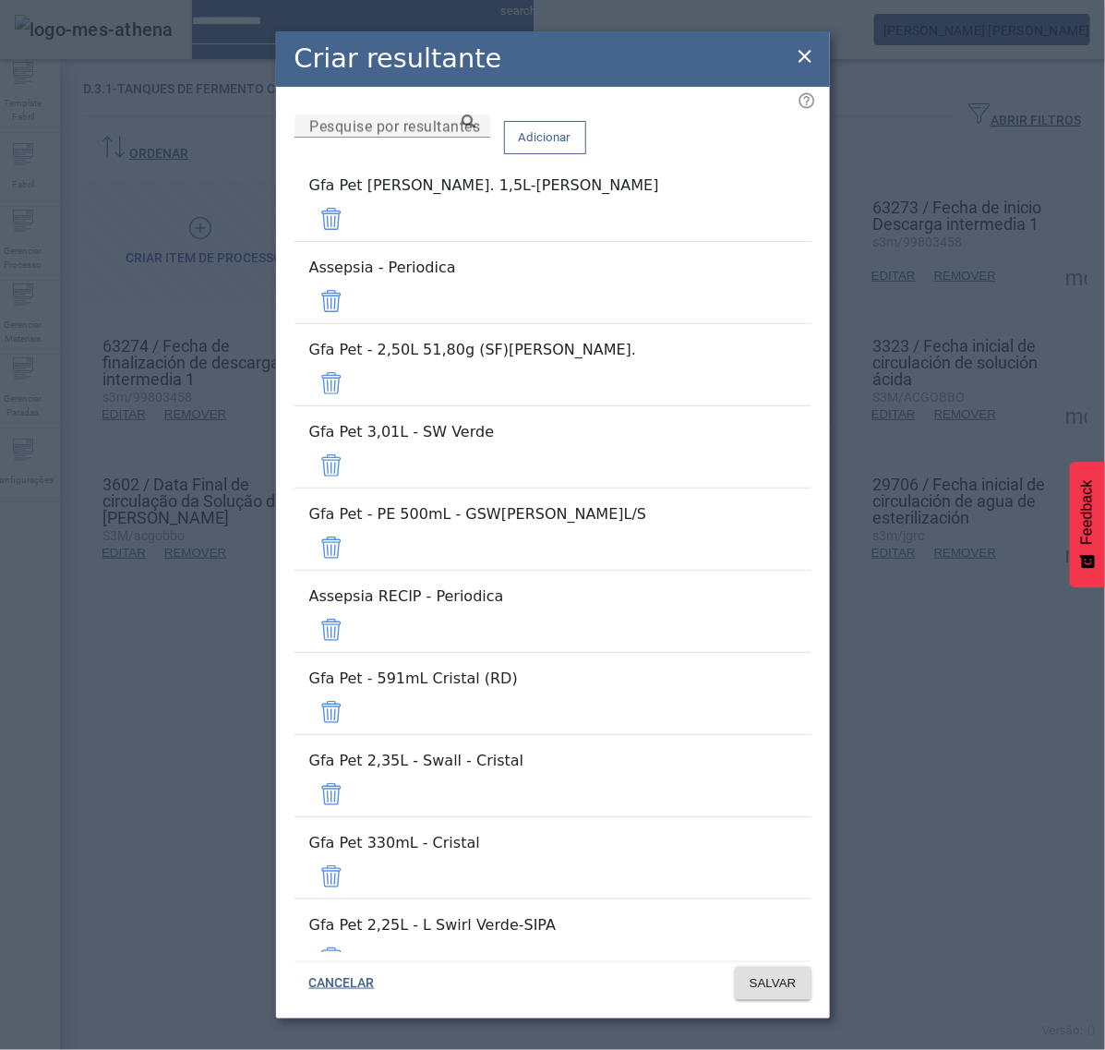
click at [354, 232] on span at bounding box center [331, 219] width 44 height 44
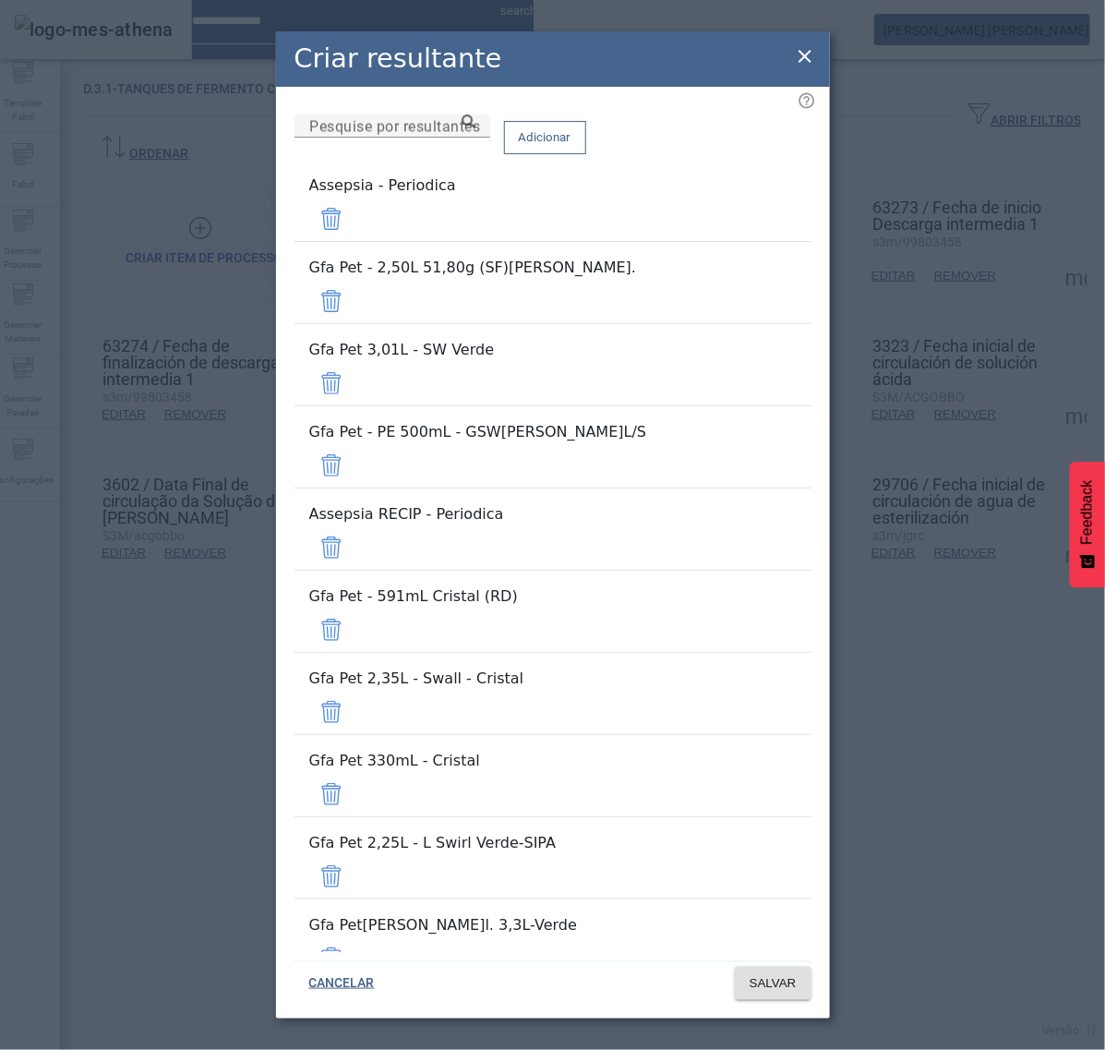
click at [354, 241] on span at bounding box center [331, 219] width 44 height 44
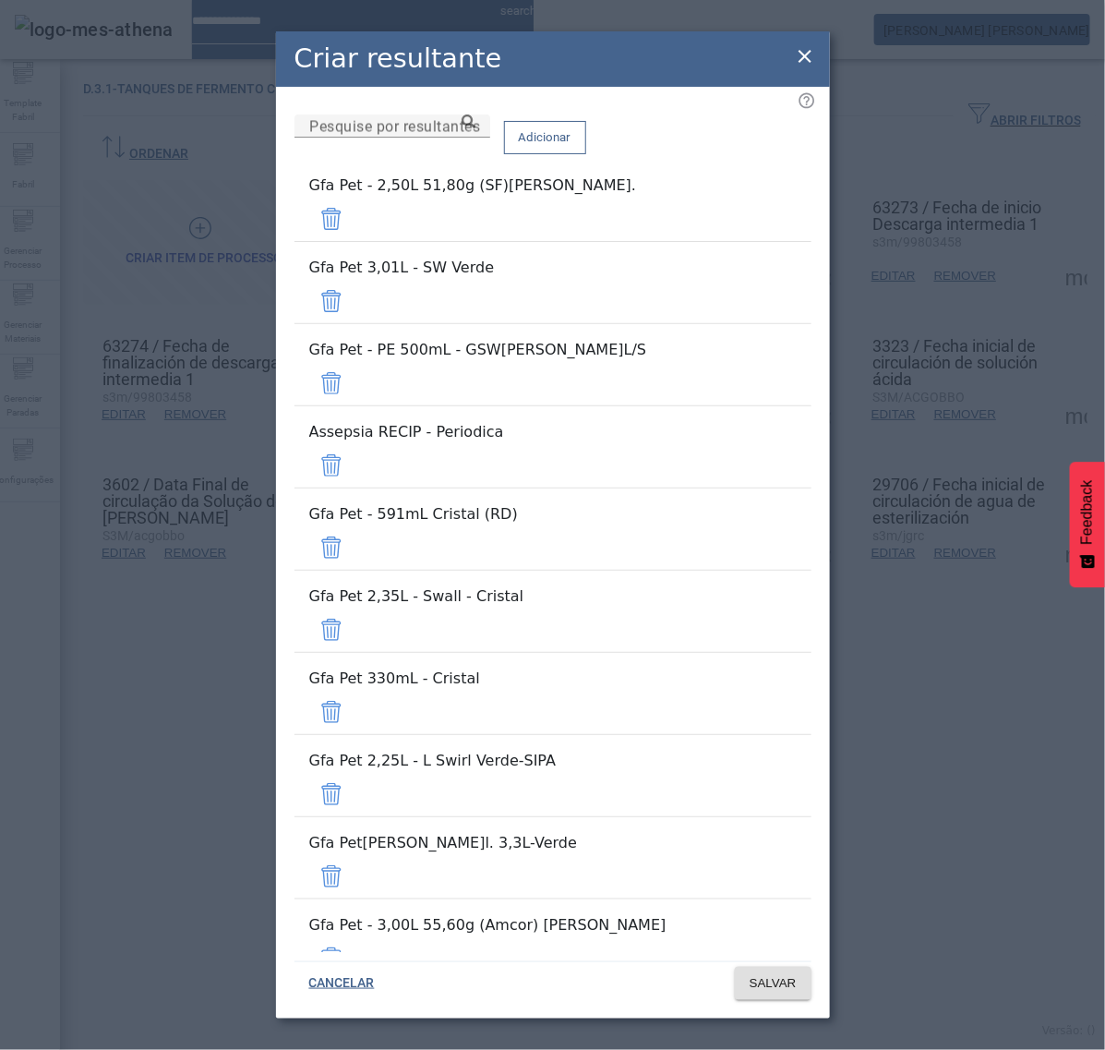
click at [354, 241] on span at bounding box center [331, 219] width 44 height 44
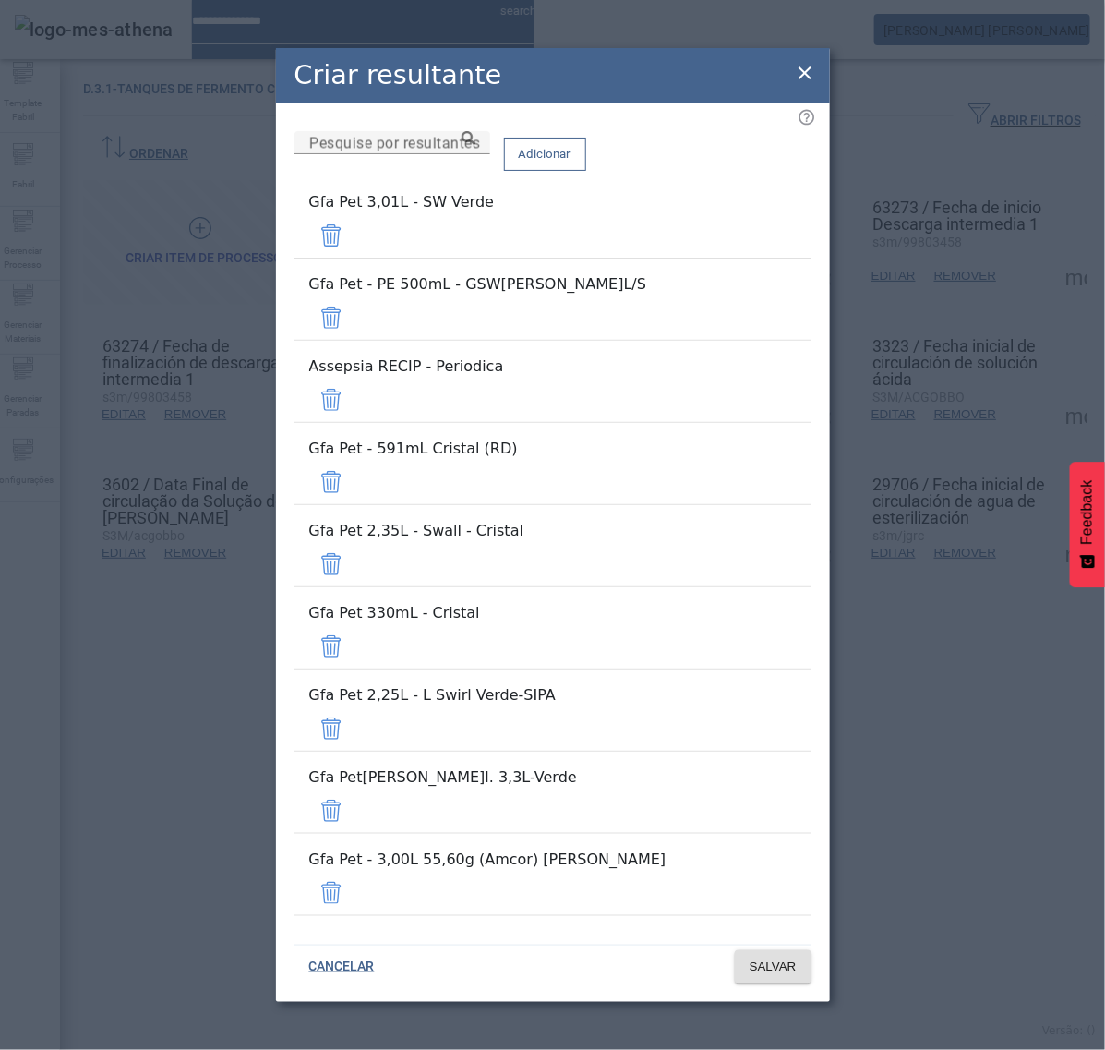
click at [354, 258] on span at bounding box center [331, 235] width 44 height 44
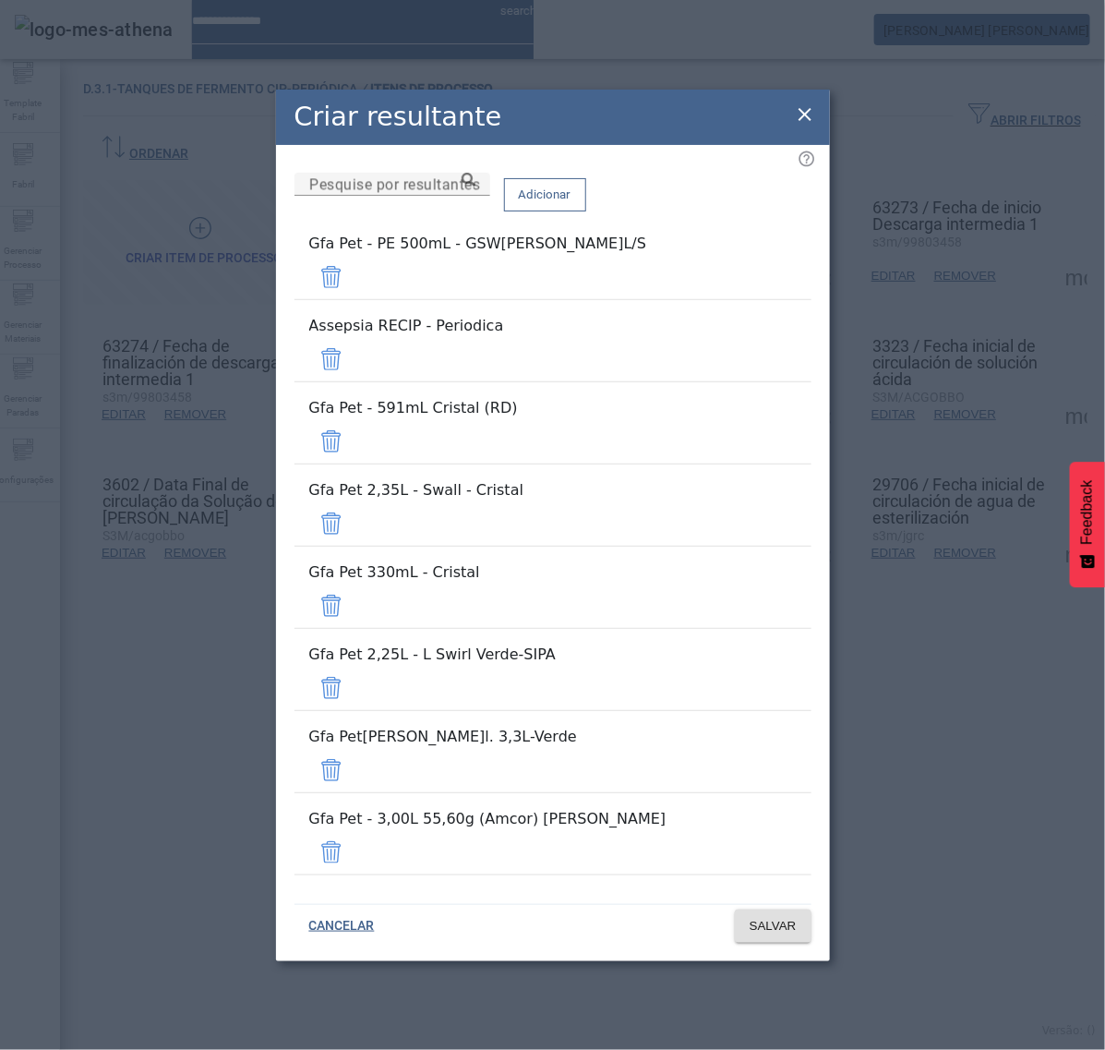
click at [354, 299] on span at bounding box center [331, 277] width 44 height 44
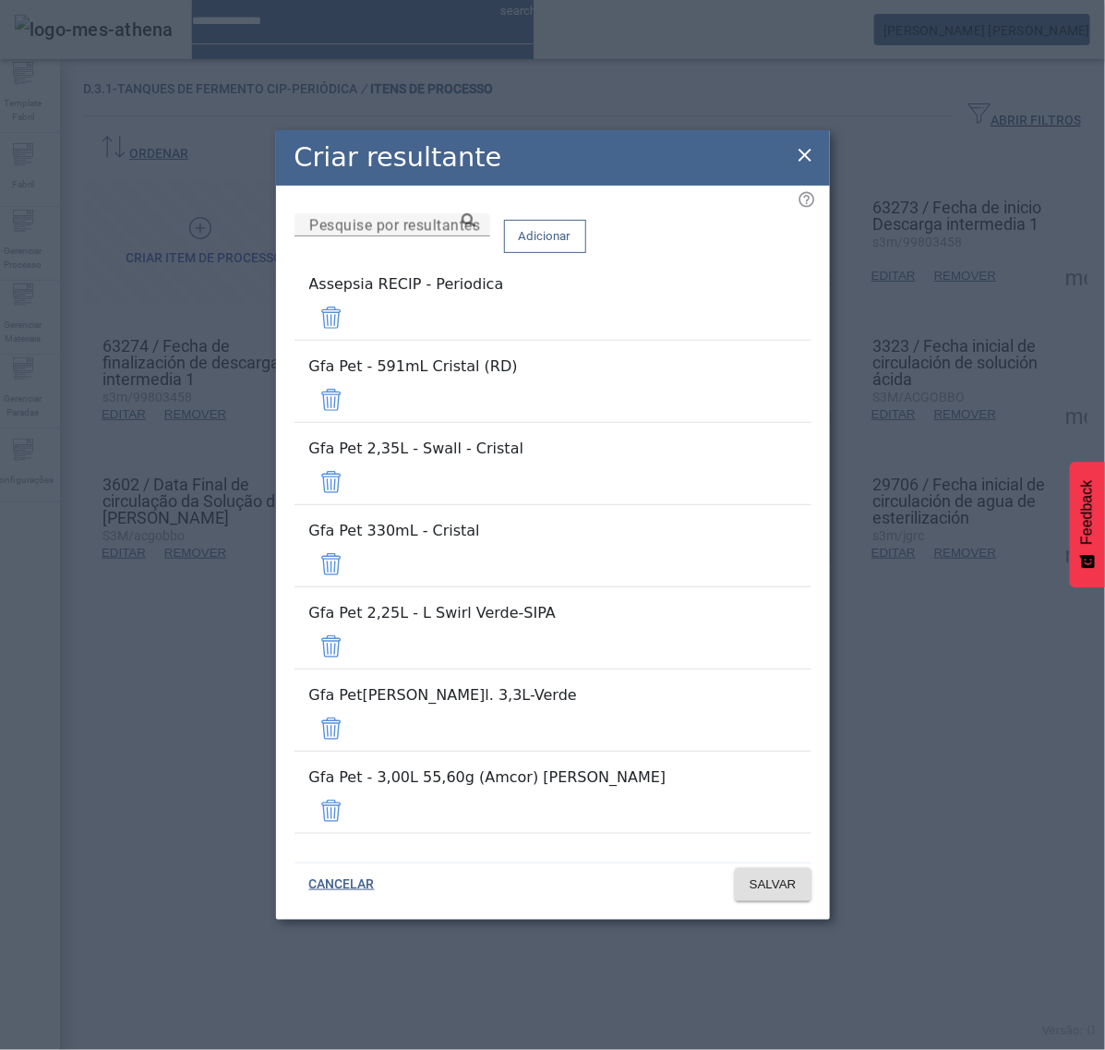
click at [354, 340] on span at bounding box center [331, 318] width 44 height 44
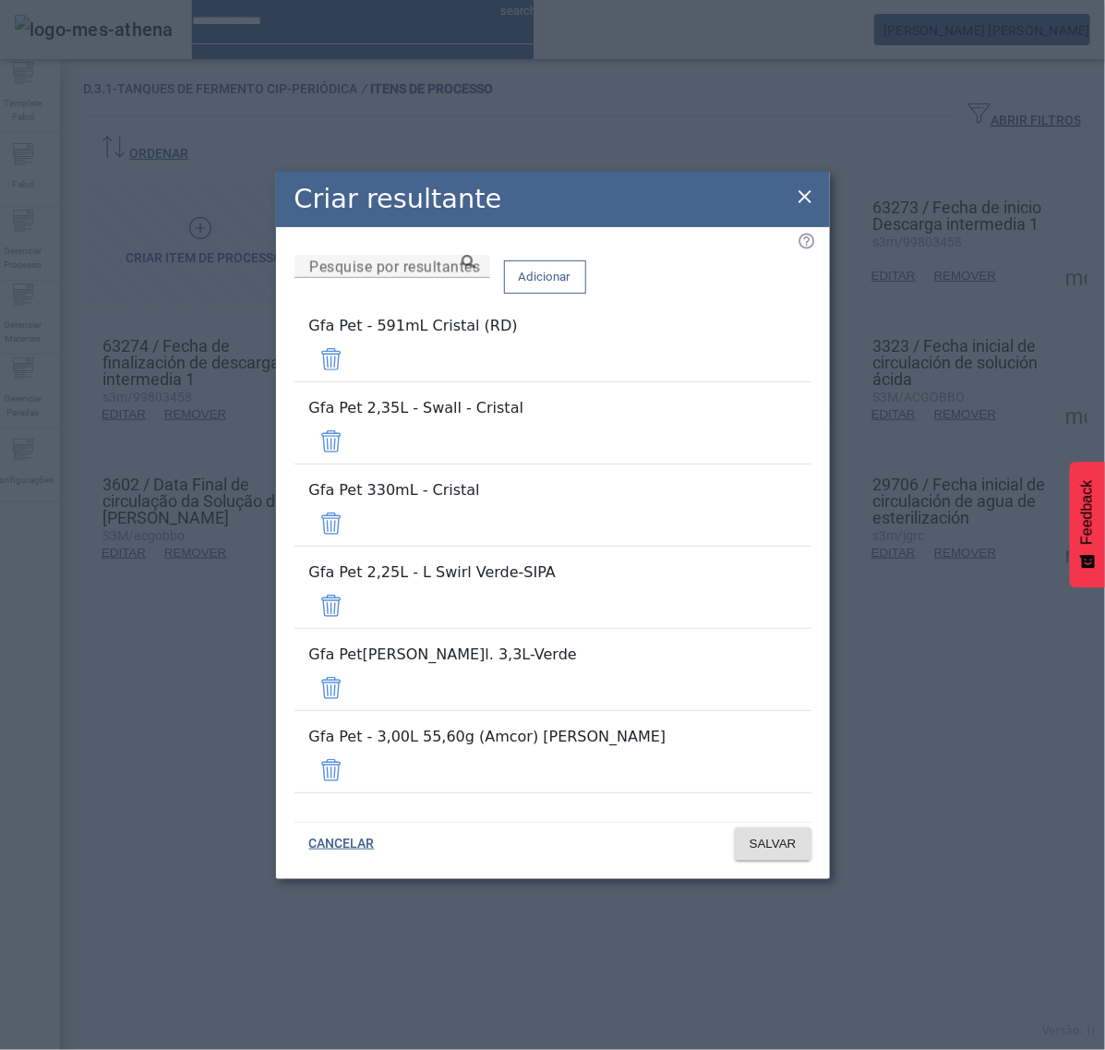
drag, startPoint x: 755, startPoint y: 404, endPoint x: 755, endPoint y: 417, distance: 13.9
click at [354, 381] on span at bounding box center [331, 359] width 44 height 44
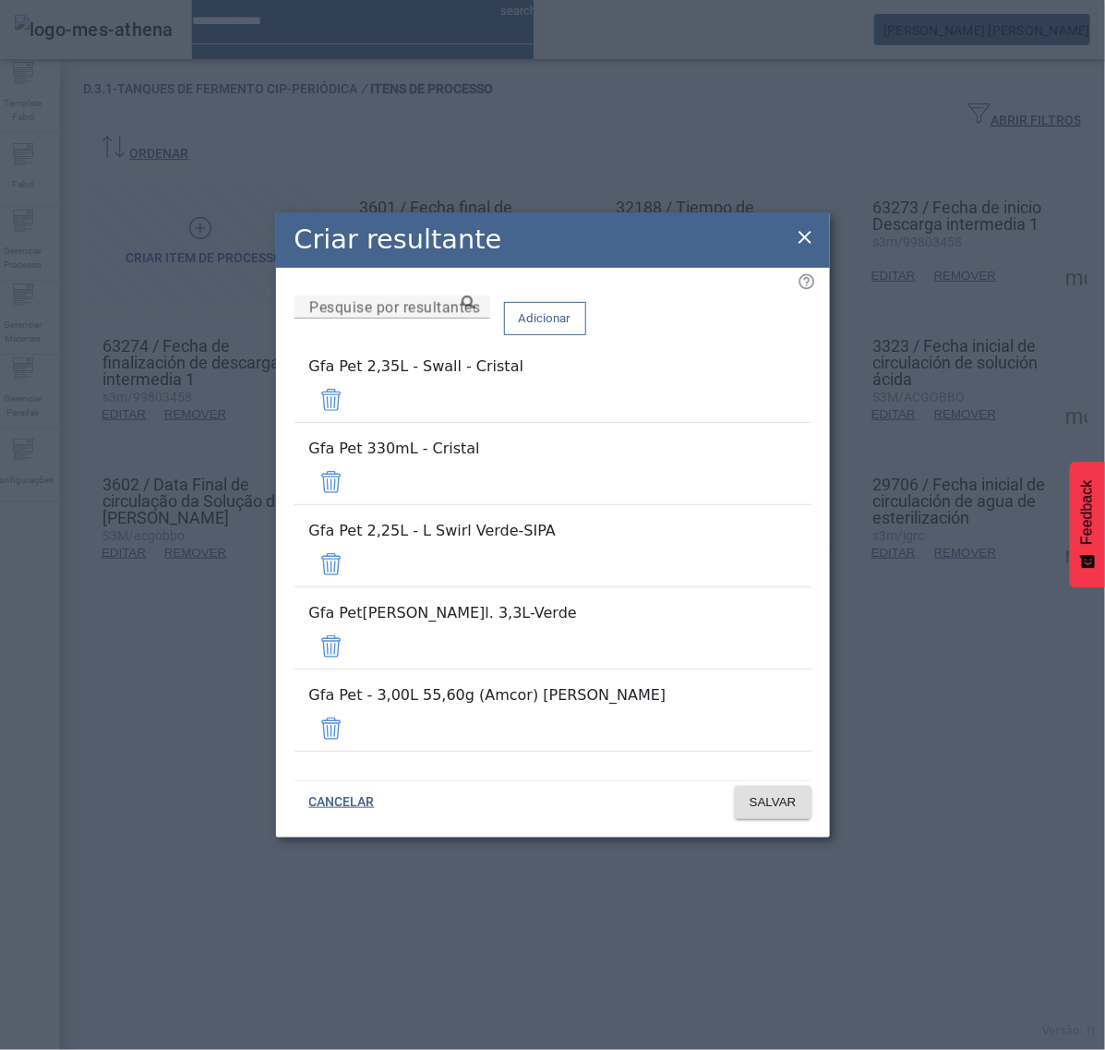
drag, startPoint x: 755, startPoint y: 444, endPoint x: 755, endPoint y: 455, distance: 11.1
click at [354, 422] on span at bounding box center [331, 400] width 44 height 44
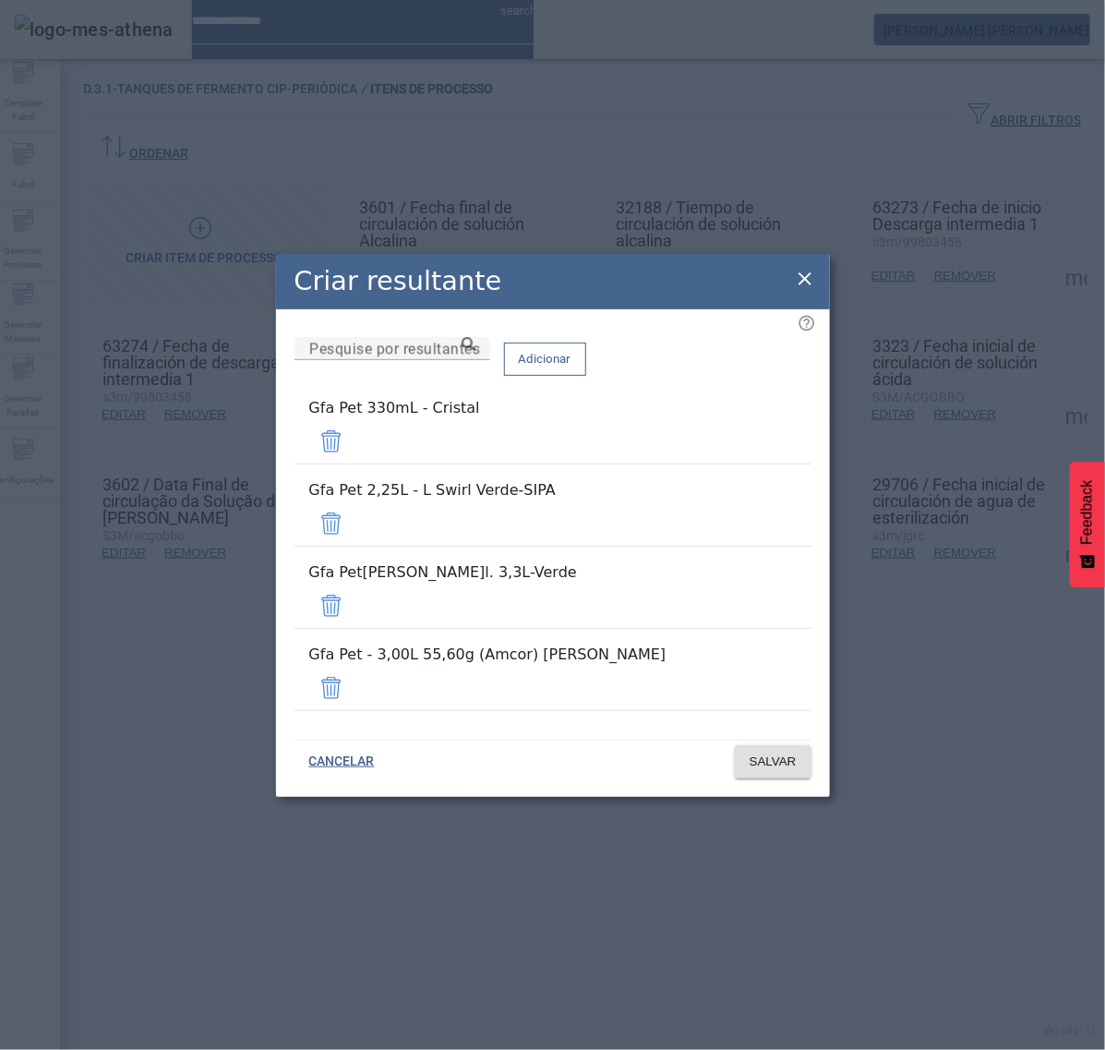
drag, startPoint x: 758, startPoint y: 473, endPoint x: 758, endPoint y: 485, distance: 12.0
click at [354, 464] on span at bounding box center [331, 441] width 44 height 44
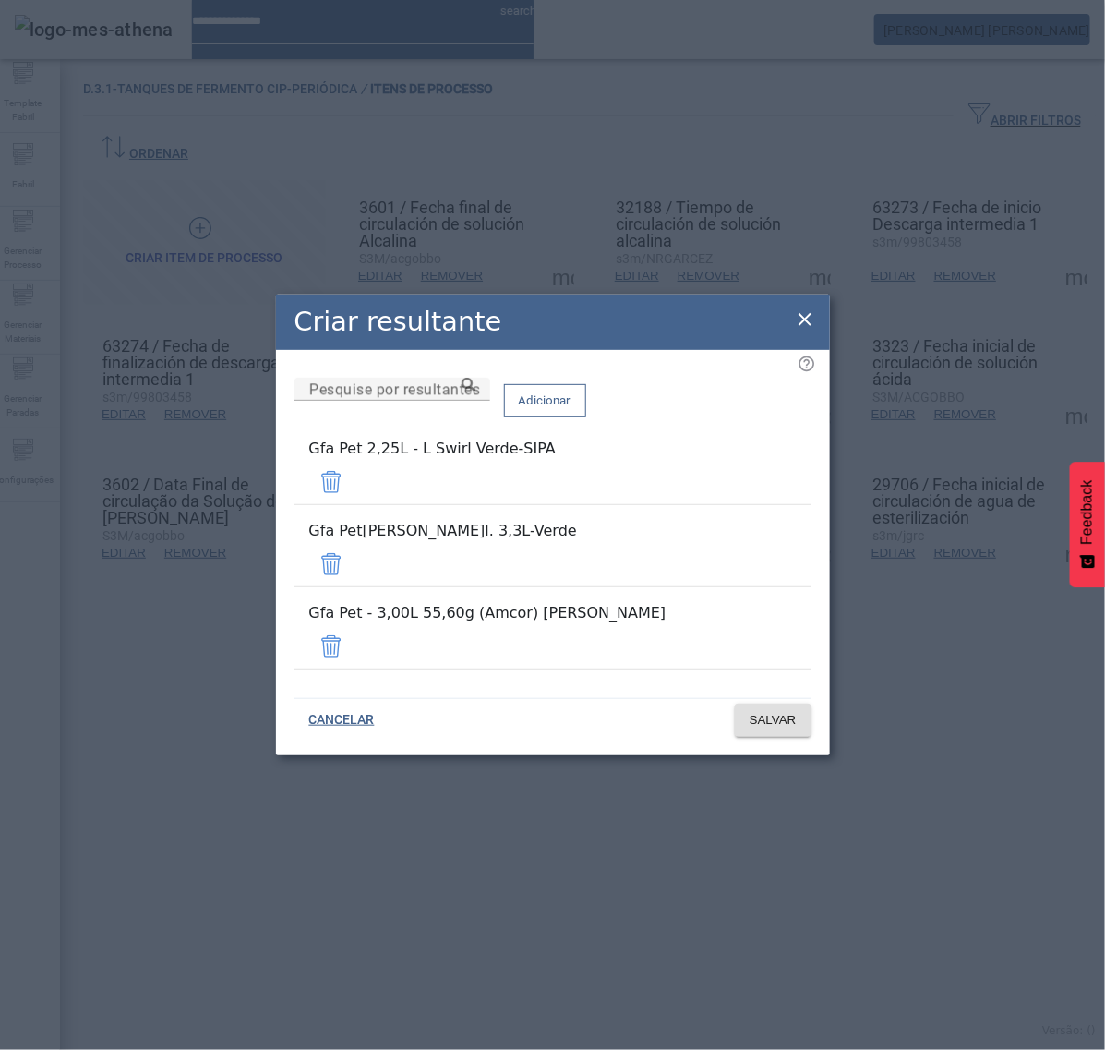
drag, startPoint x: 758, startPoint y: 501, endPoint x: 759, endPoint y: 513, distance: 11.1
click at [354, 503] on span at bounding box center [331, 482] width 44 height 44
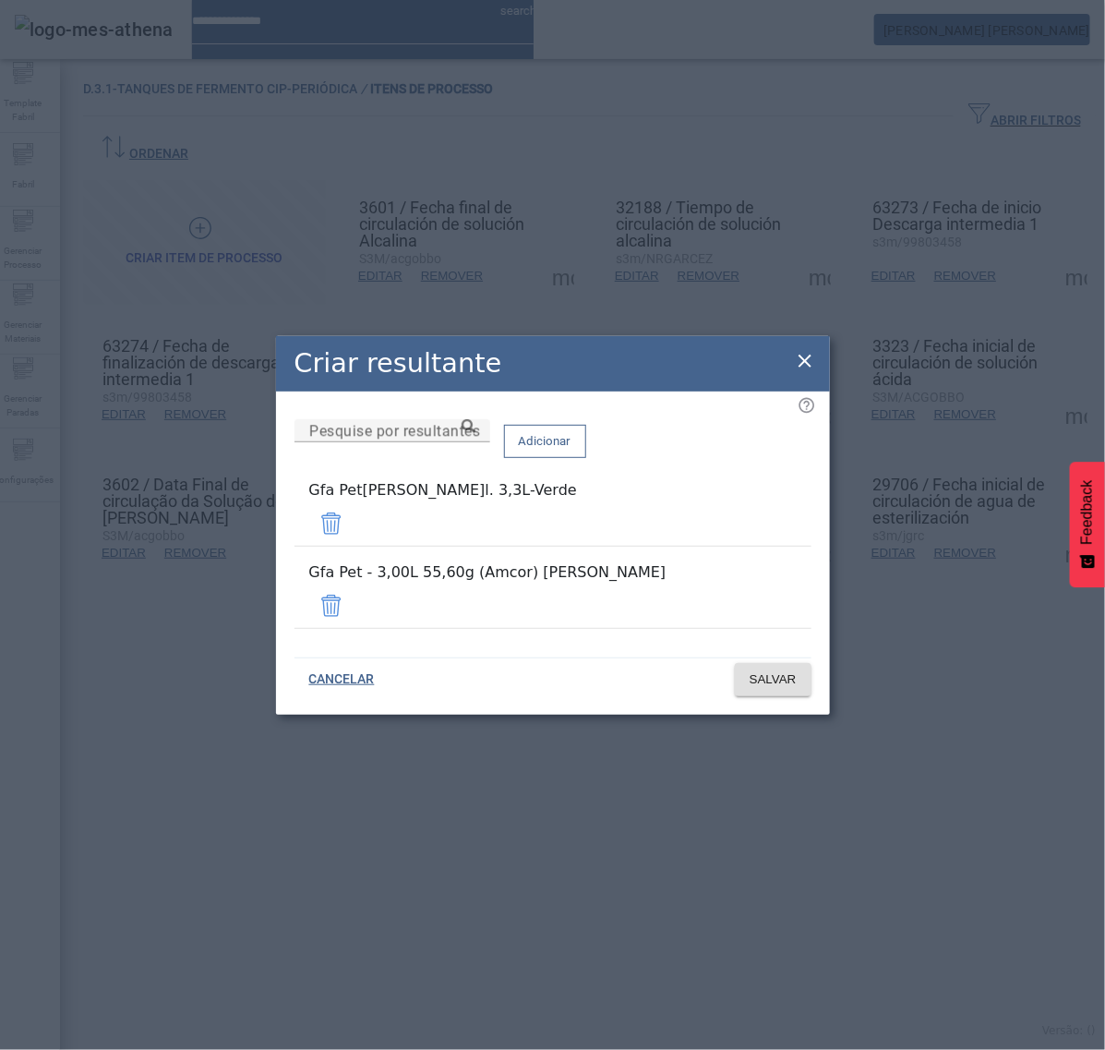
click at [354, 529] on span at bounding box center [331, 523] width 44 height 44
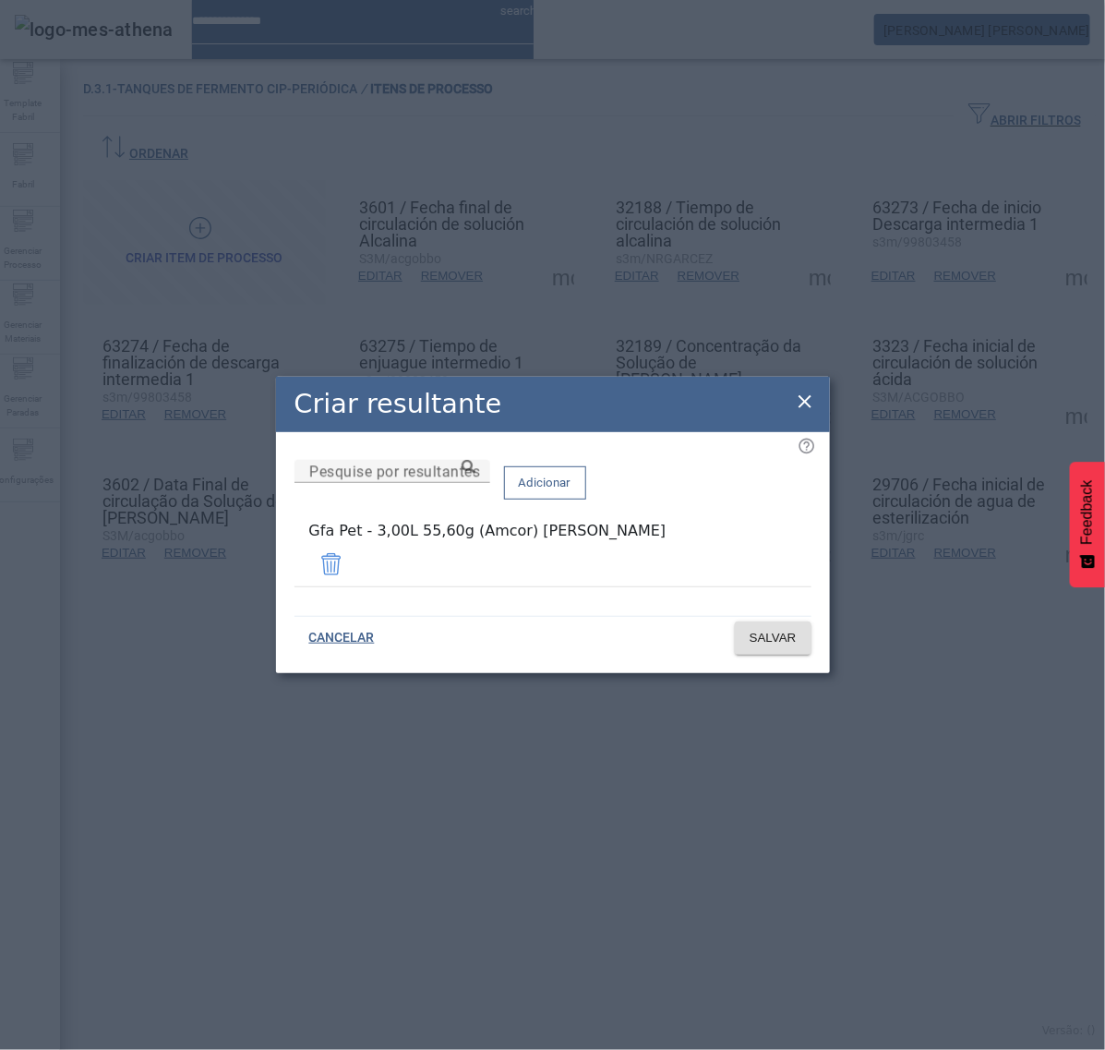
click at [354, 580] on span at bounding box center [331, 564] width 44 height 44
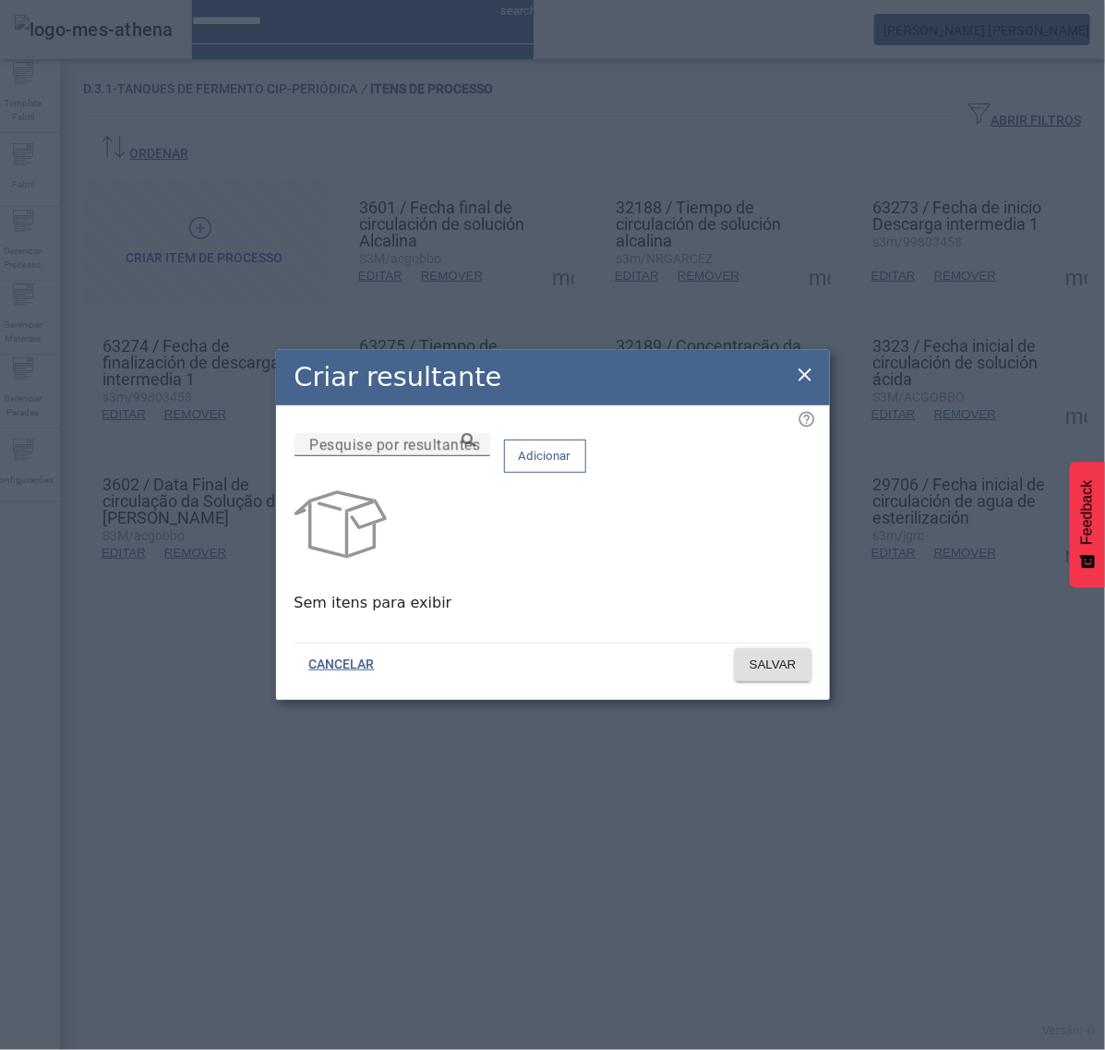
click at [453, 456] on input "Pesquise por resultantes" at bounding box center [392, 445] width 166 height 22
paste input "**********"
click at [476, 447] on icon at bounding box center [469, 440] width 14 height 14
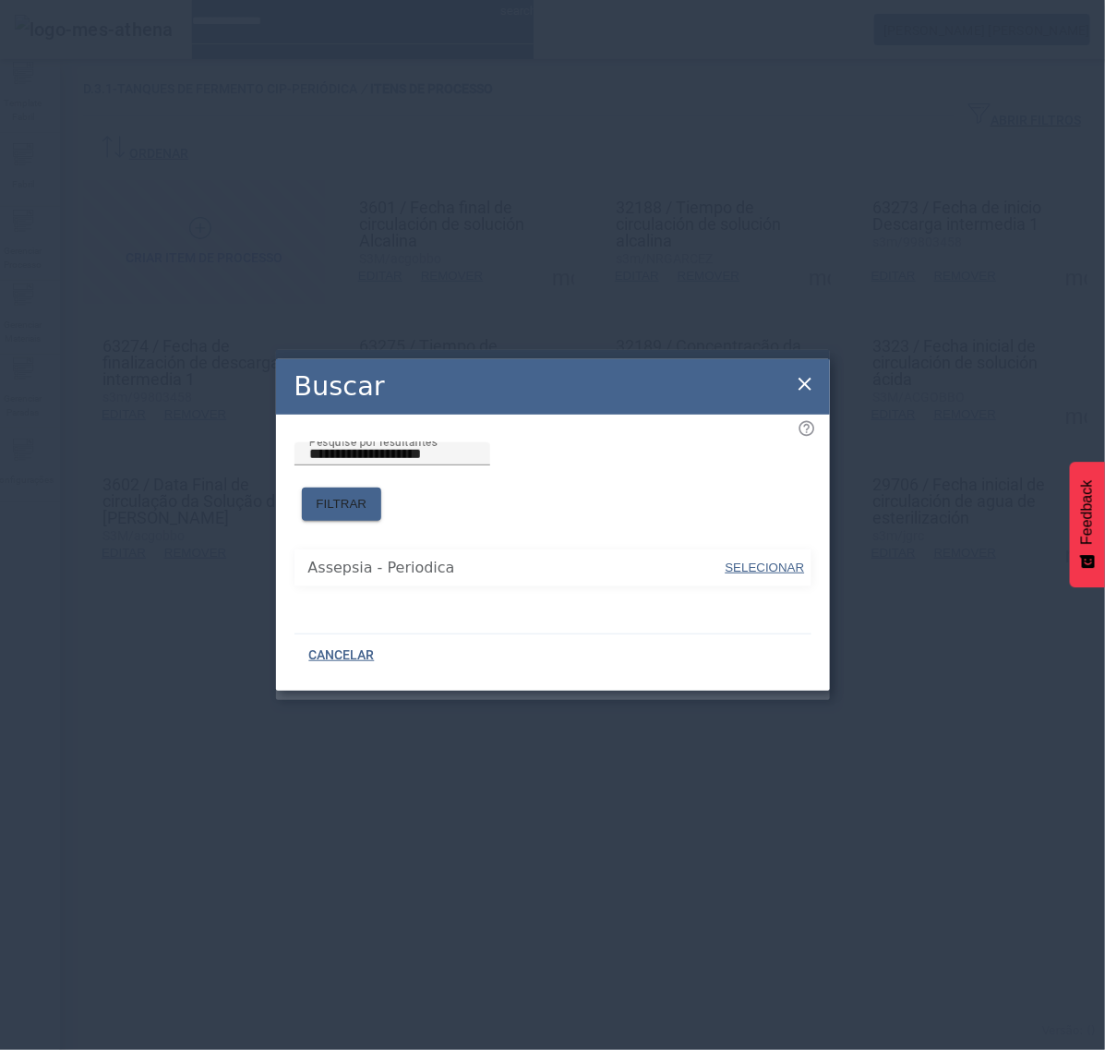
click at [778, 561] on span "SELECIONAR" at bounding box center [765, 568] width 79 height 14
type input "**********"
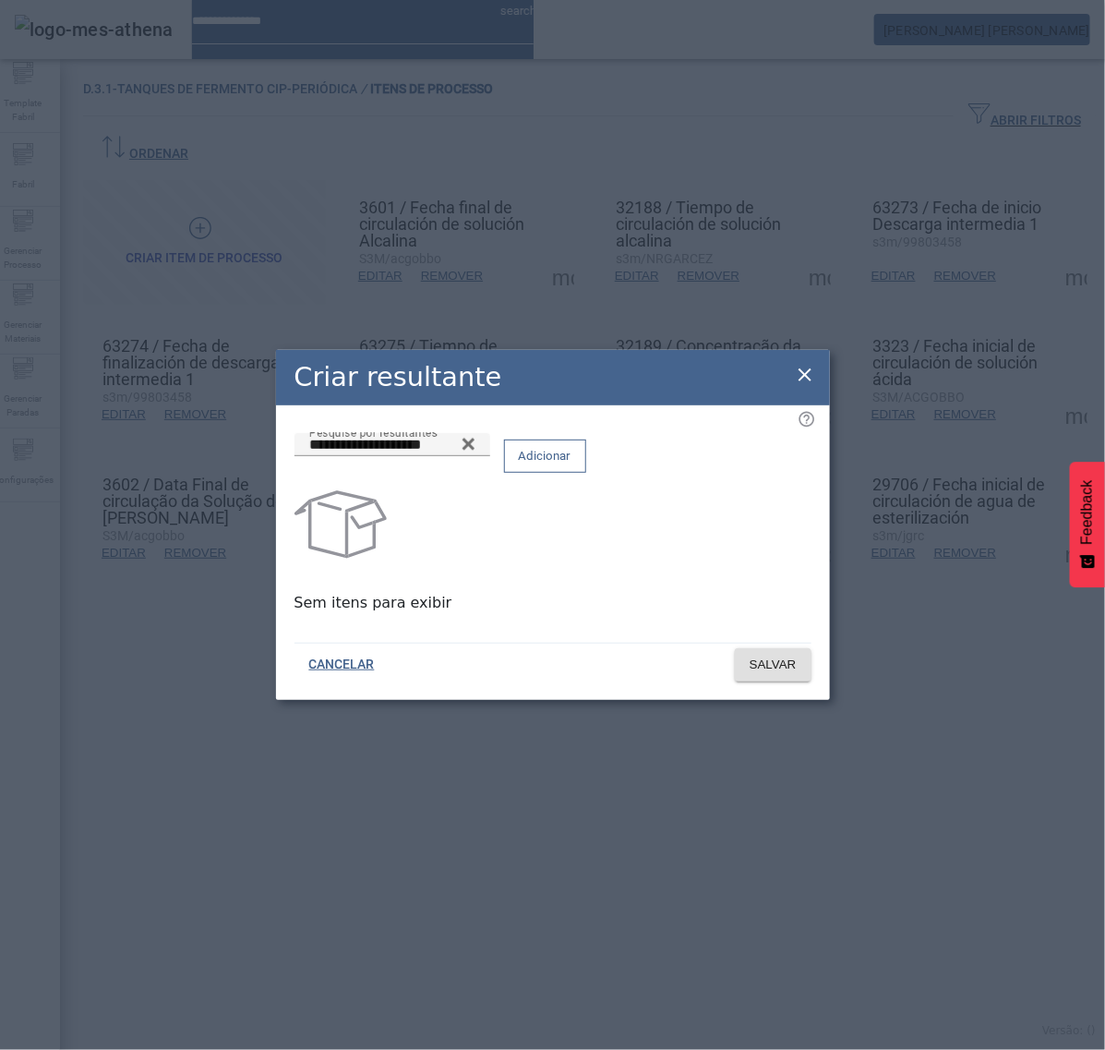
click at [572, 455] on span "Adicionar" at bounding box center [545, 456] width 53 height 18
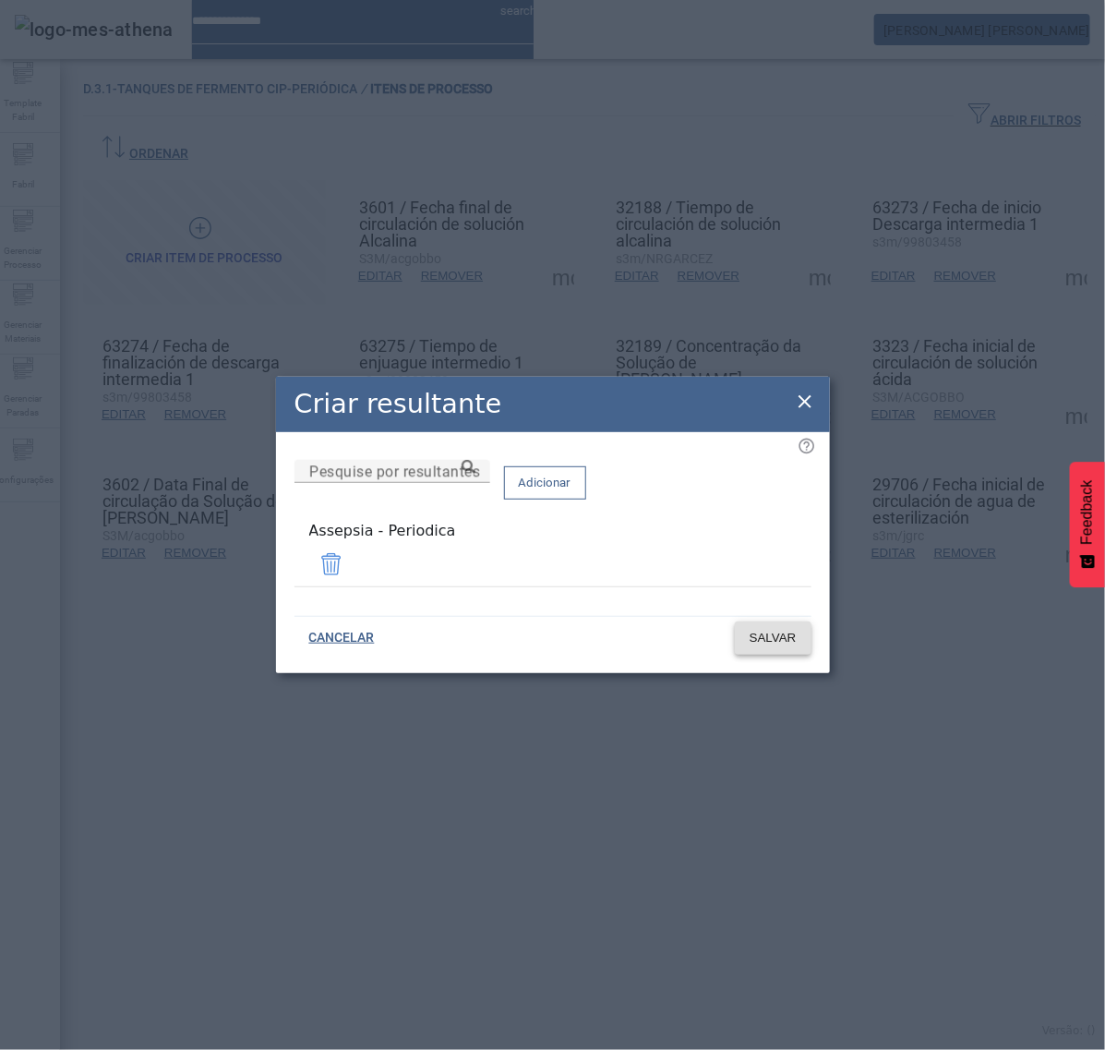
click at [783, 634] on span "SALVAR" at bounding box center [773, 638] width 47 height 18
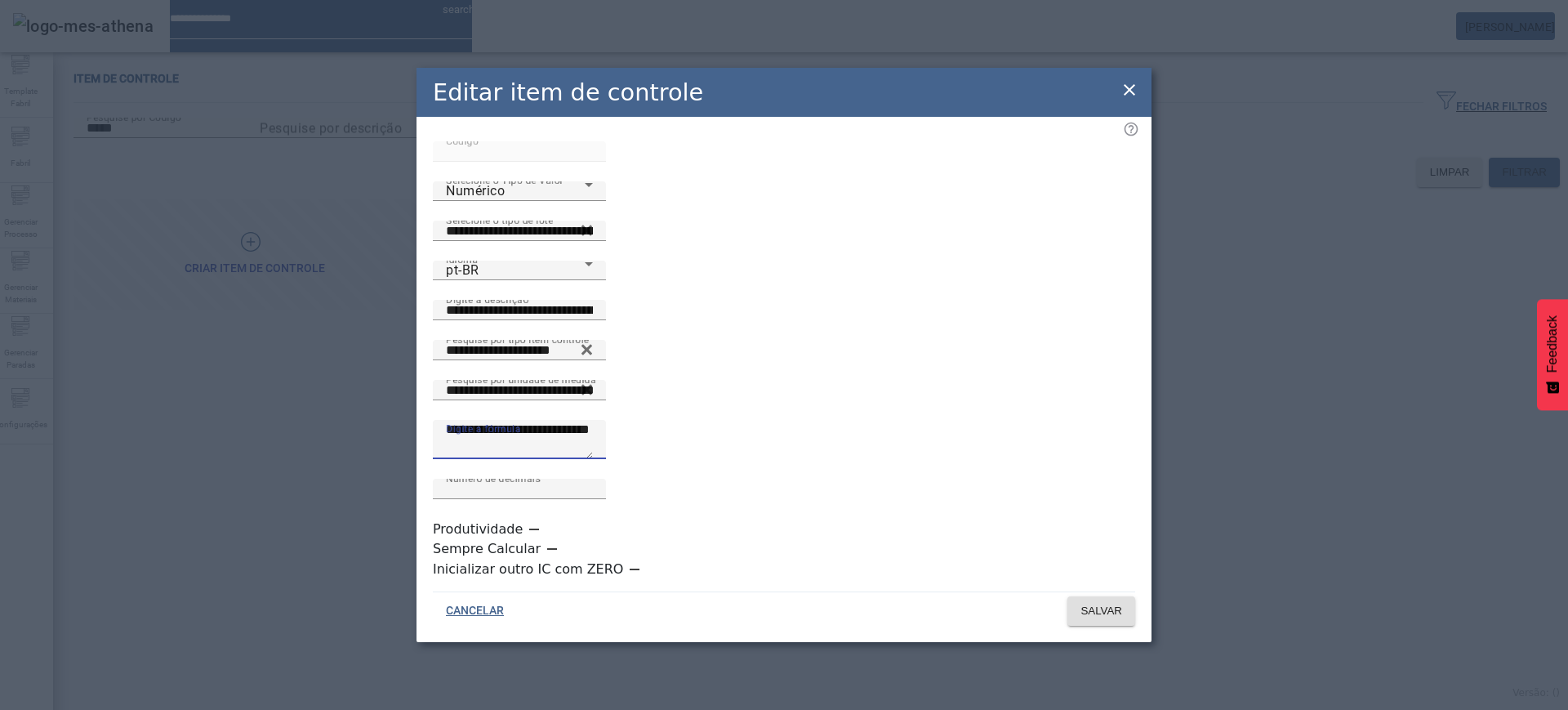
click at [1124, 100] on icon at bounding box center [1129, 90] width 19 height 19
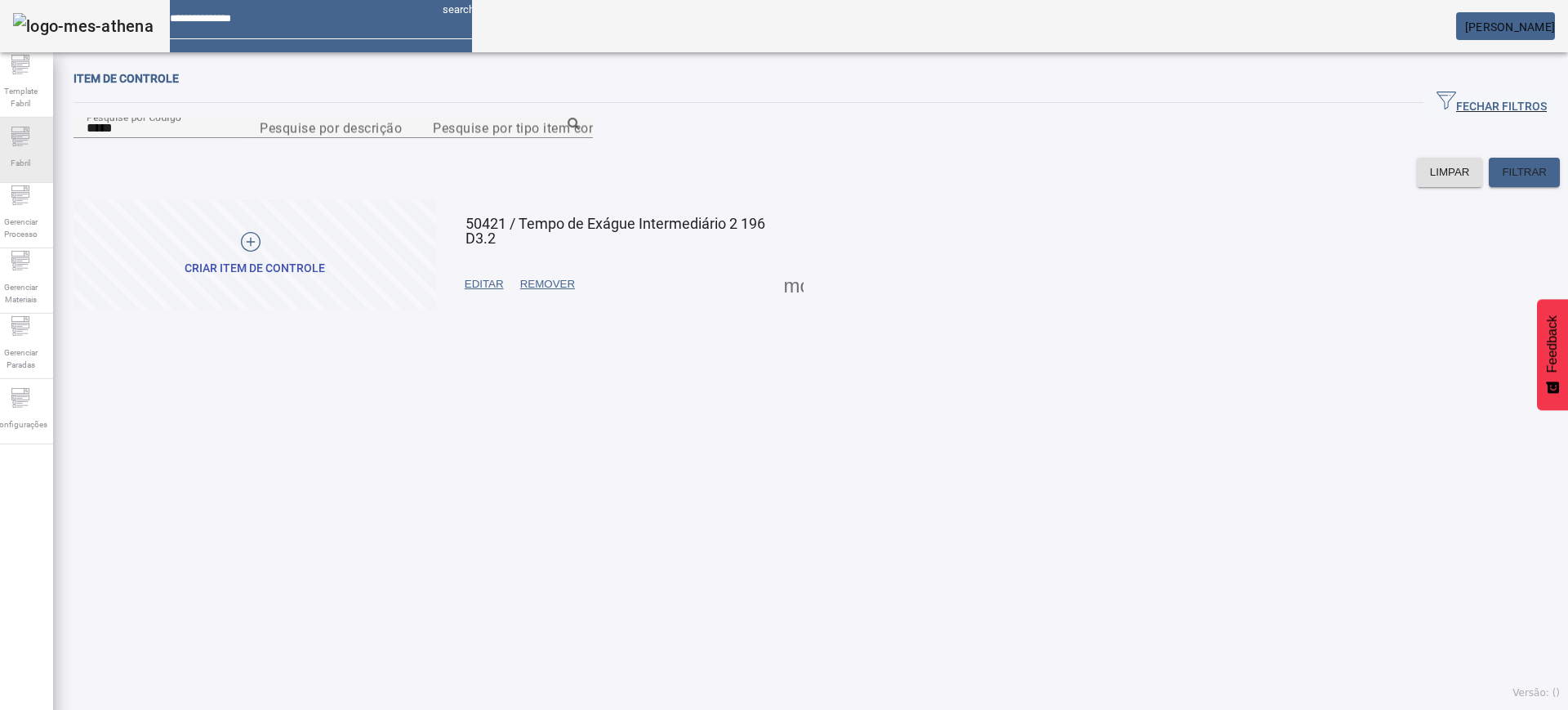
click at [27, 144] on icon at bounding box center [21, 143] width 11 height 1
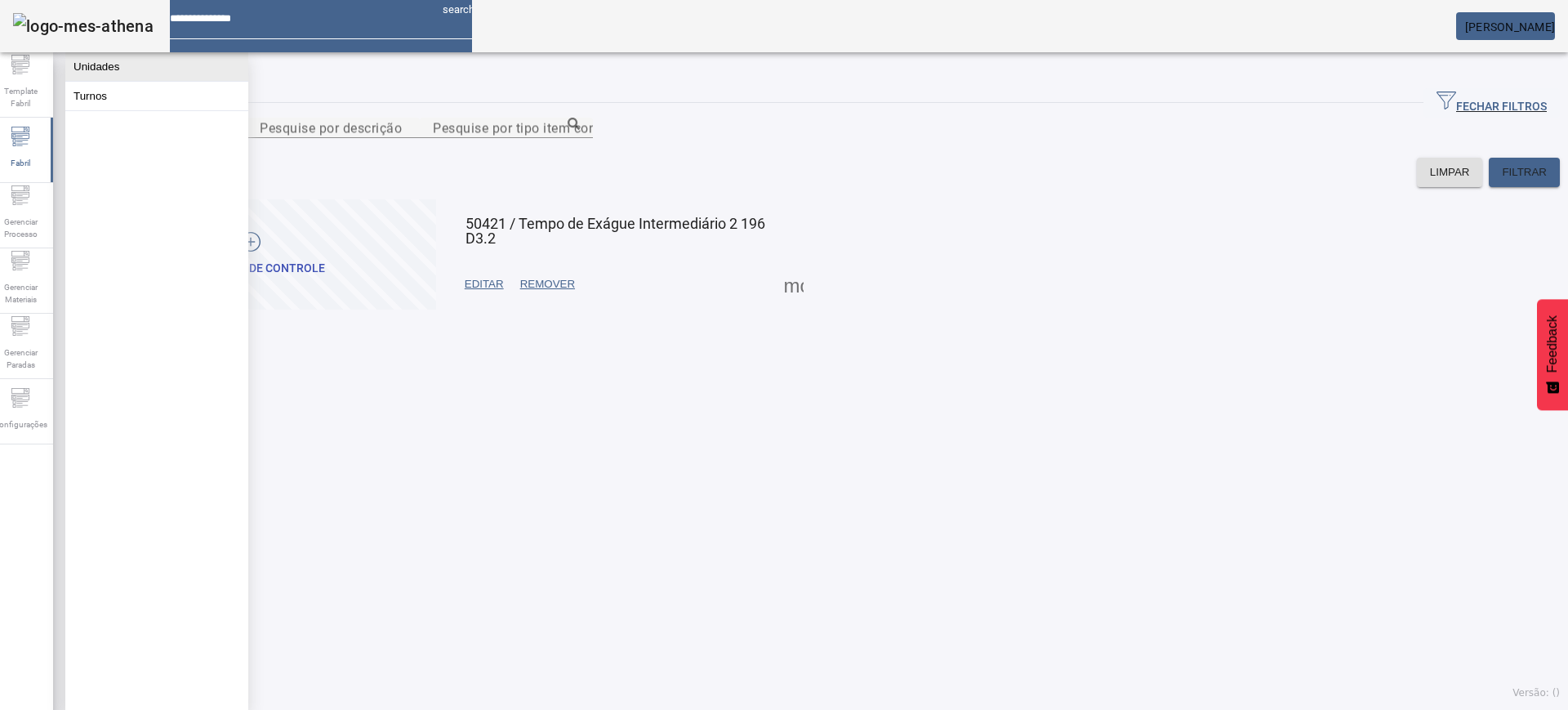
click at [108, 61] on button "Unidades" at bounding box center [157, 66] width 183 height 28
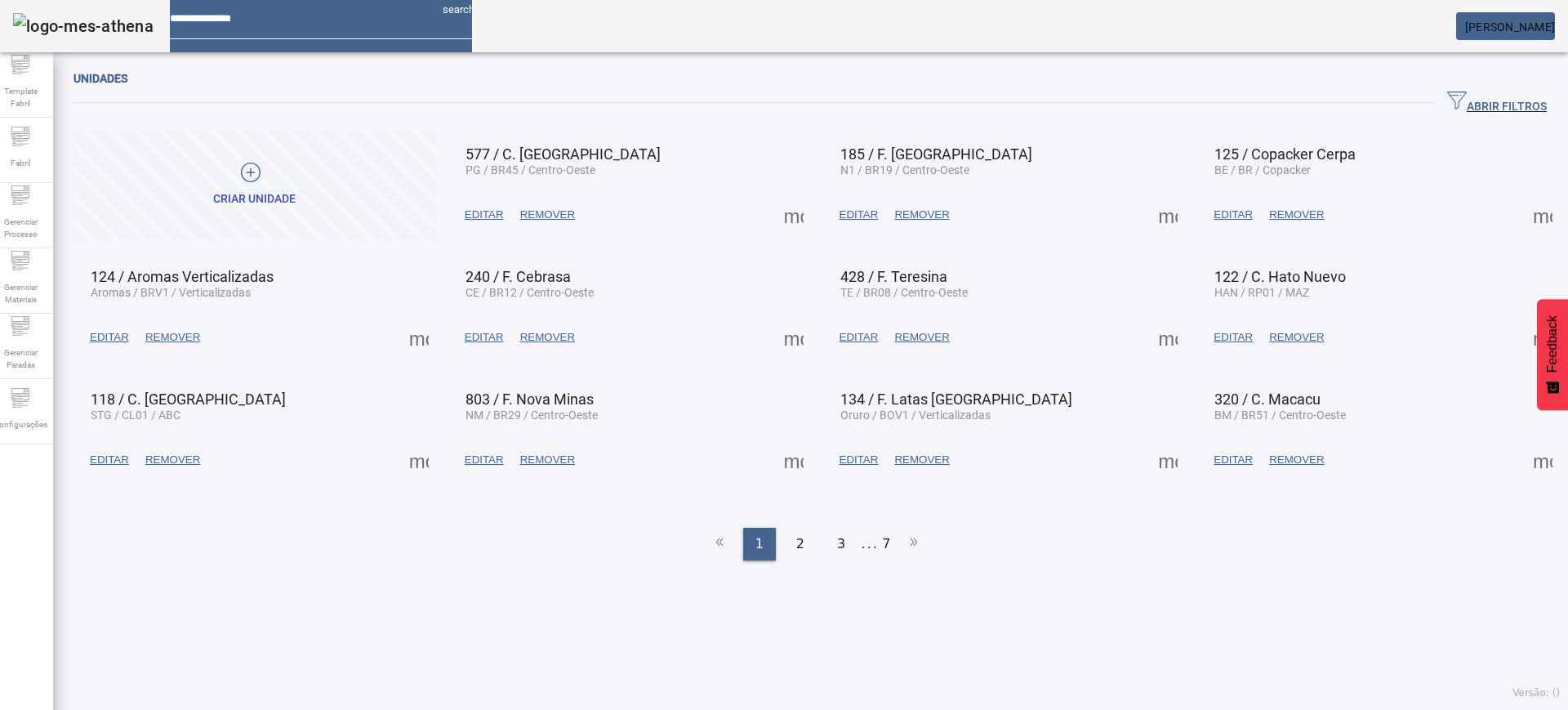
click at [1447, 109] on span "ABRIR FILTROS" at bounding box center [1496, 103] width 100 height 25
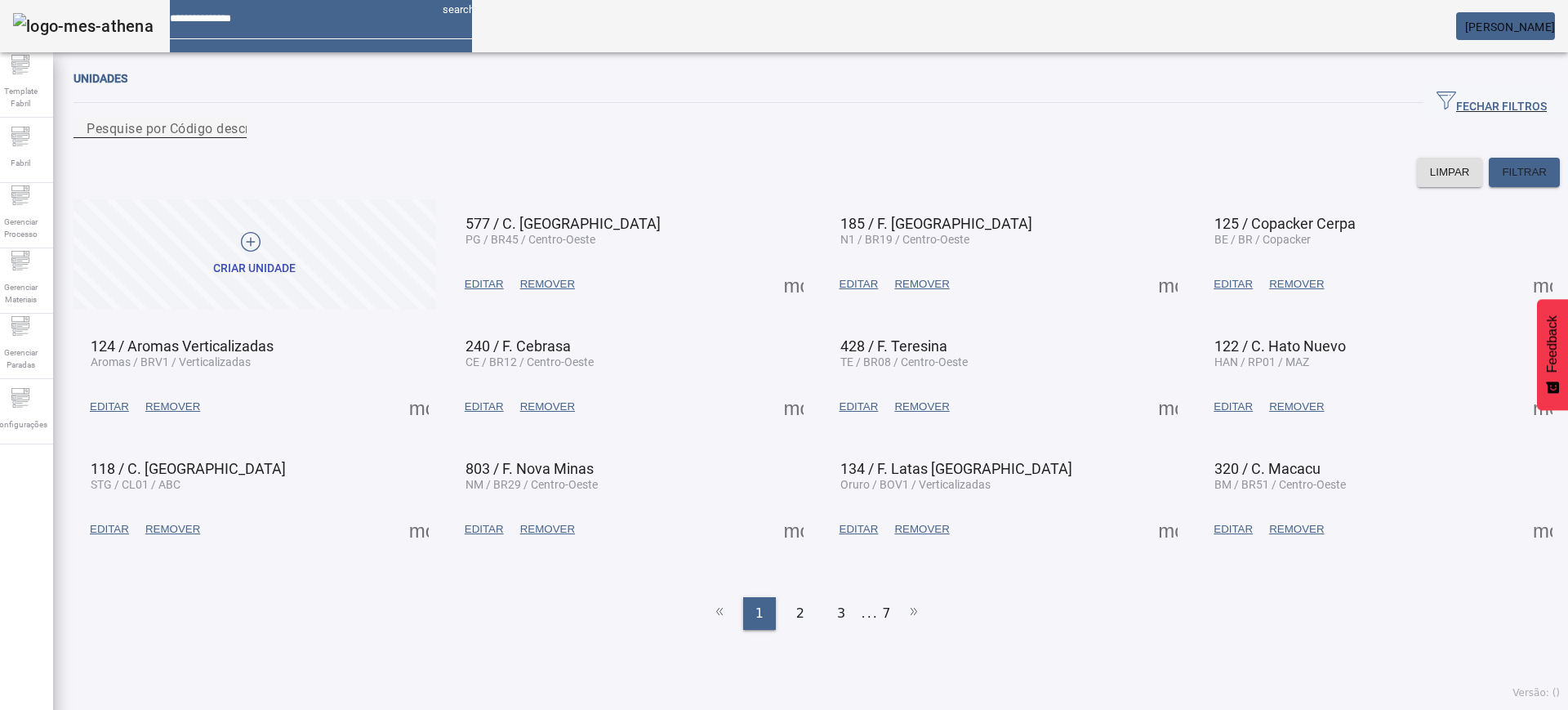
click at [233, 138] on div "Pesquise por Código descrição ou sigla" at bounding box center [160, 127] width 147 height 20
click at [233, 138] on input "Pesquise por Código descrição ou sigla" at bounding box center [160, 128] width 147 height 19
type input "***"
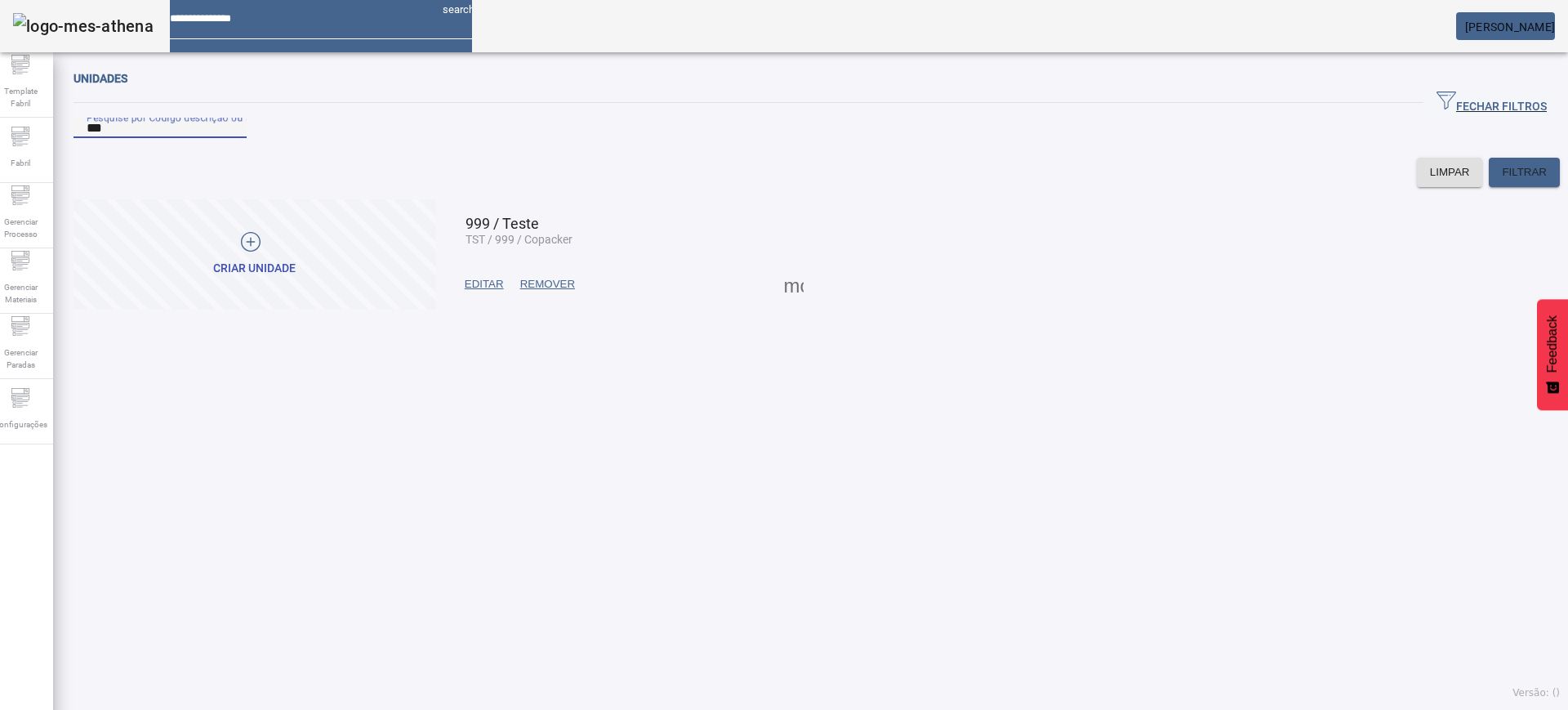
click at [785, 304] on span at bounding box center [793, 284] width 39 height 39
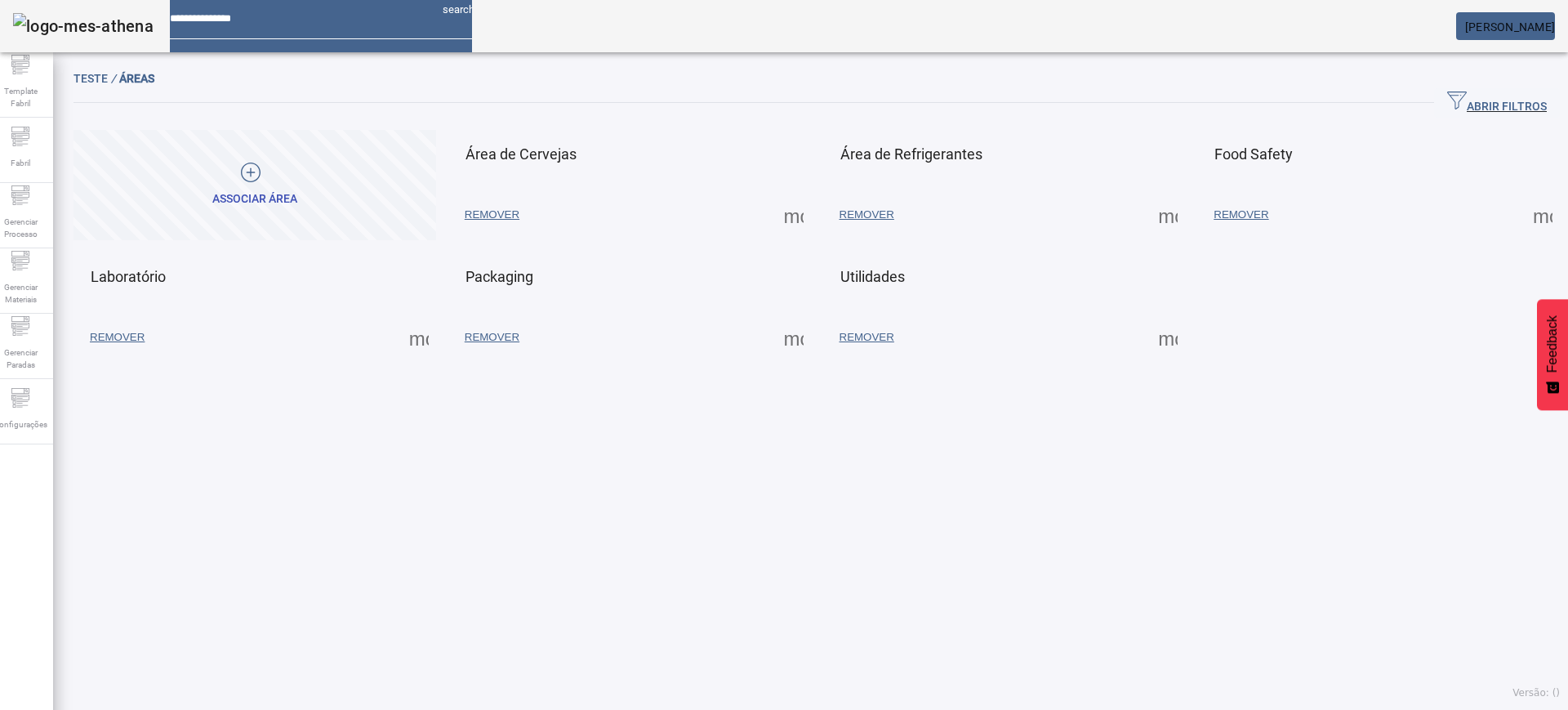
click at [788, 218] on span at bounding box center [793, 215] width 39 height 39
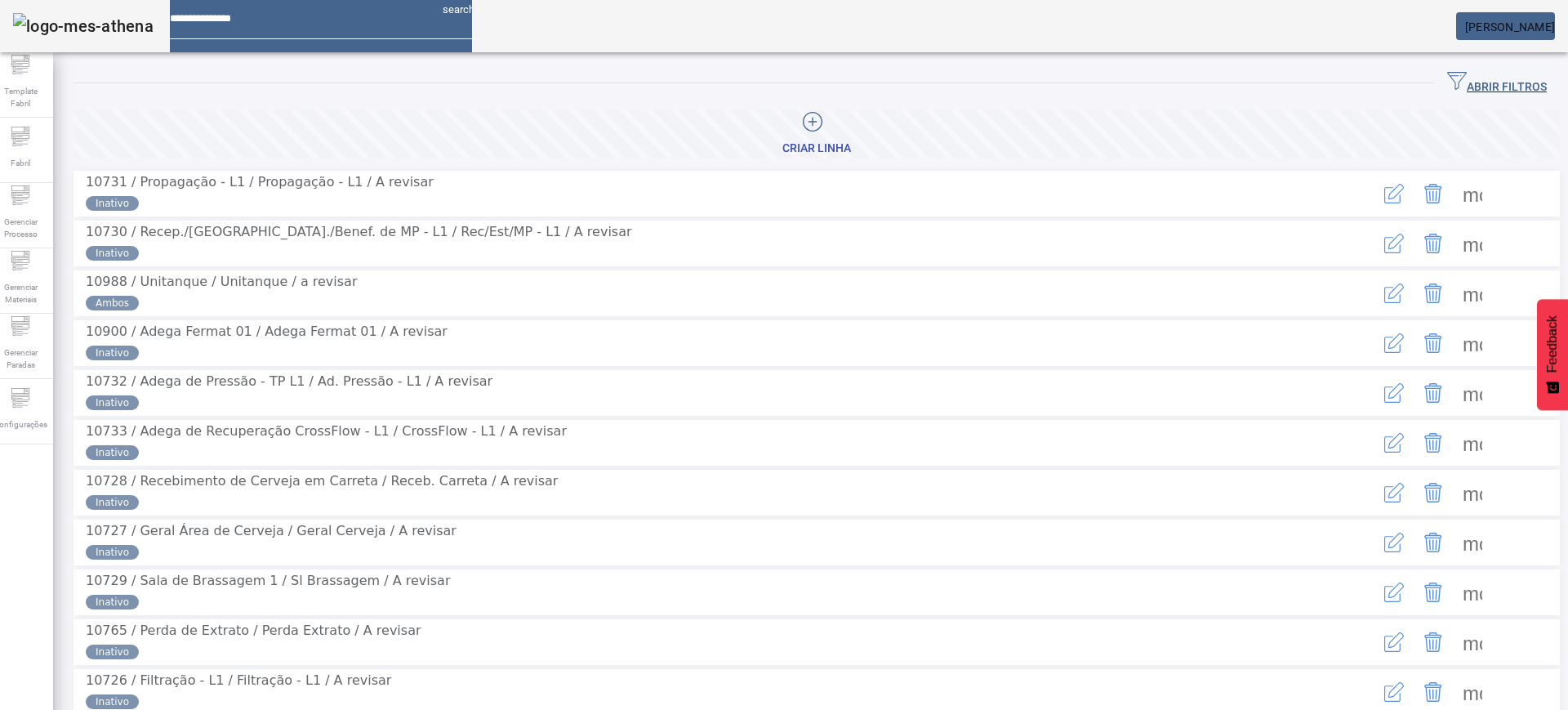
click at [1479, 75] on span "ABRIR FILTROS" at bounding box center [1496, 83] width 100 height 25
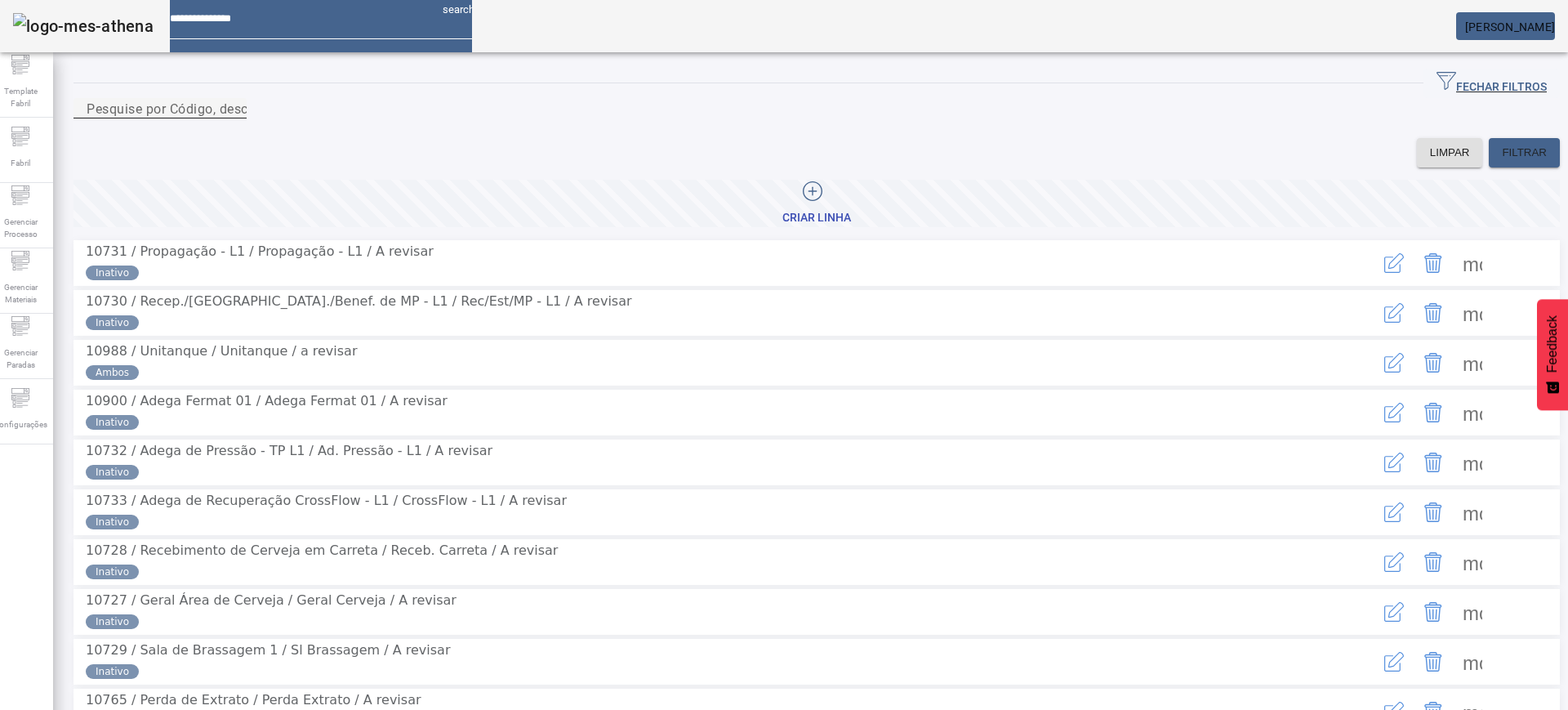
drag, startPoint x: 480, startPoint y: 126, endPoint x: 496, endPoint y: 123, distance: 16.3
click at [489, 116] on mat-label "Pesquise por Código, descrição, descrição abreviada ou descrição SAP" at bounding box center [303, 109] width 433 height 16
click at [233, 118] on input "Pesquise por Código, descrição, descrição abreviada ou descrição SAP" at bounding box center [160, 109] width 147 height 19
type input "********"
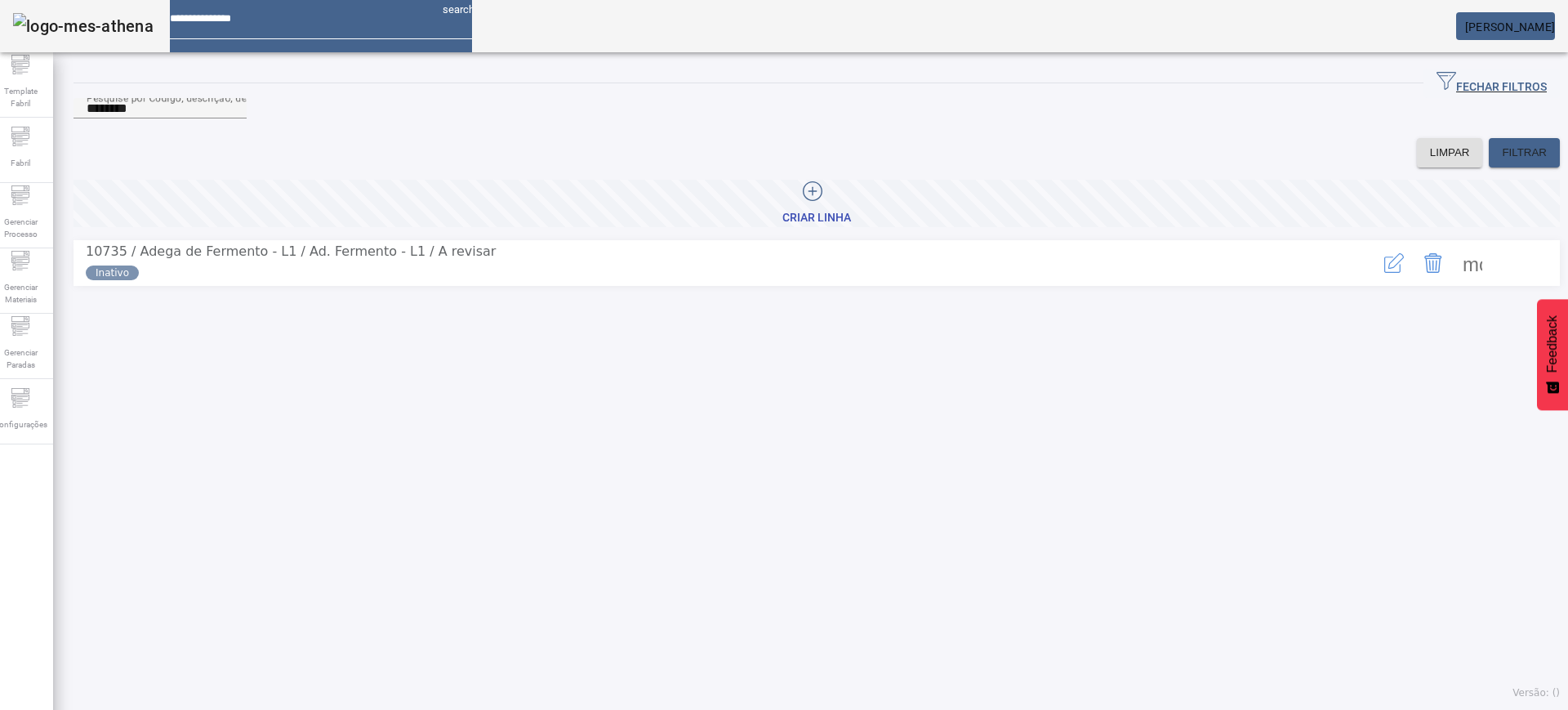
click at [1453, 283] on span at bounding box center [1472, 263] width 39 height 39
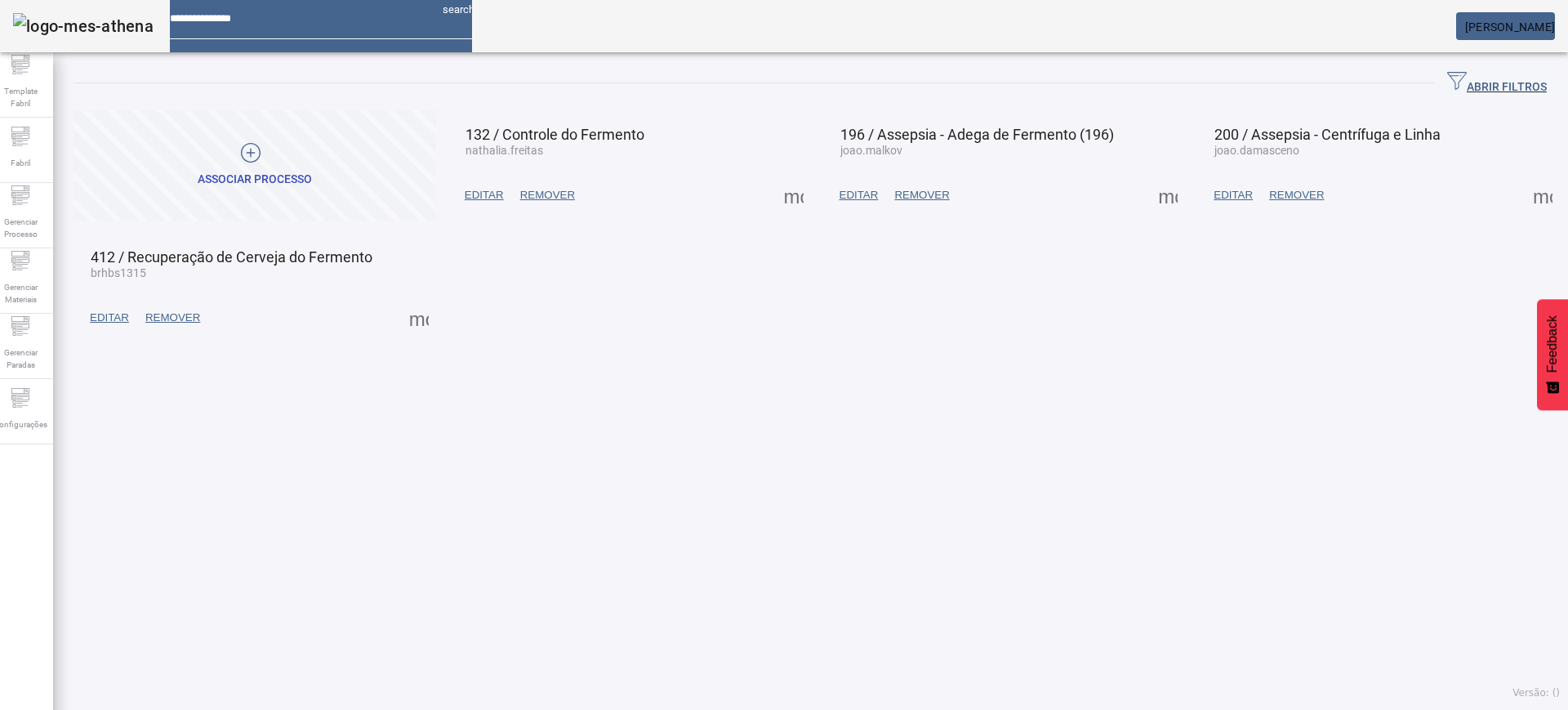
click at [1148, 198] on span at bounding box center [1167, 195] width 39 height 39
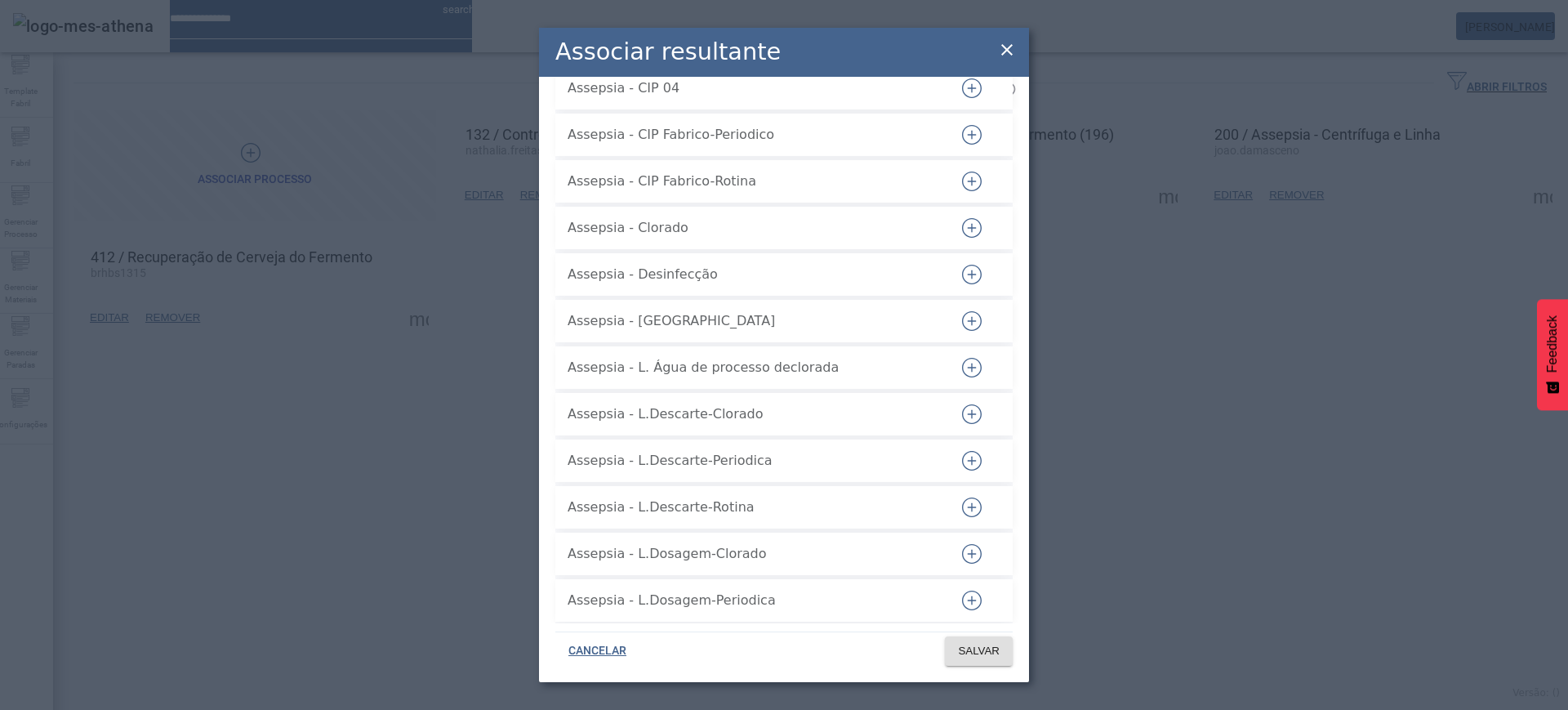
scroll to position [817, 0]
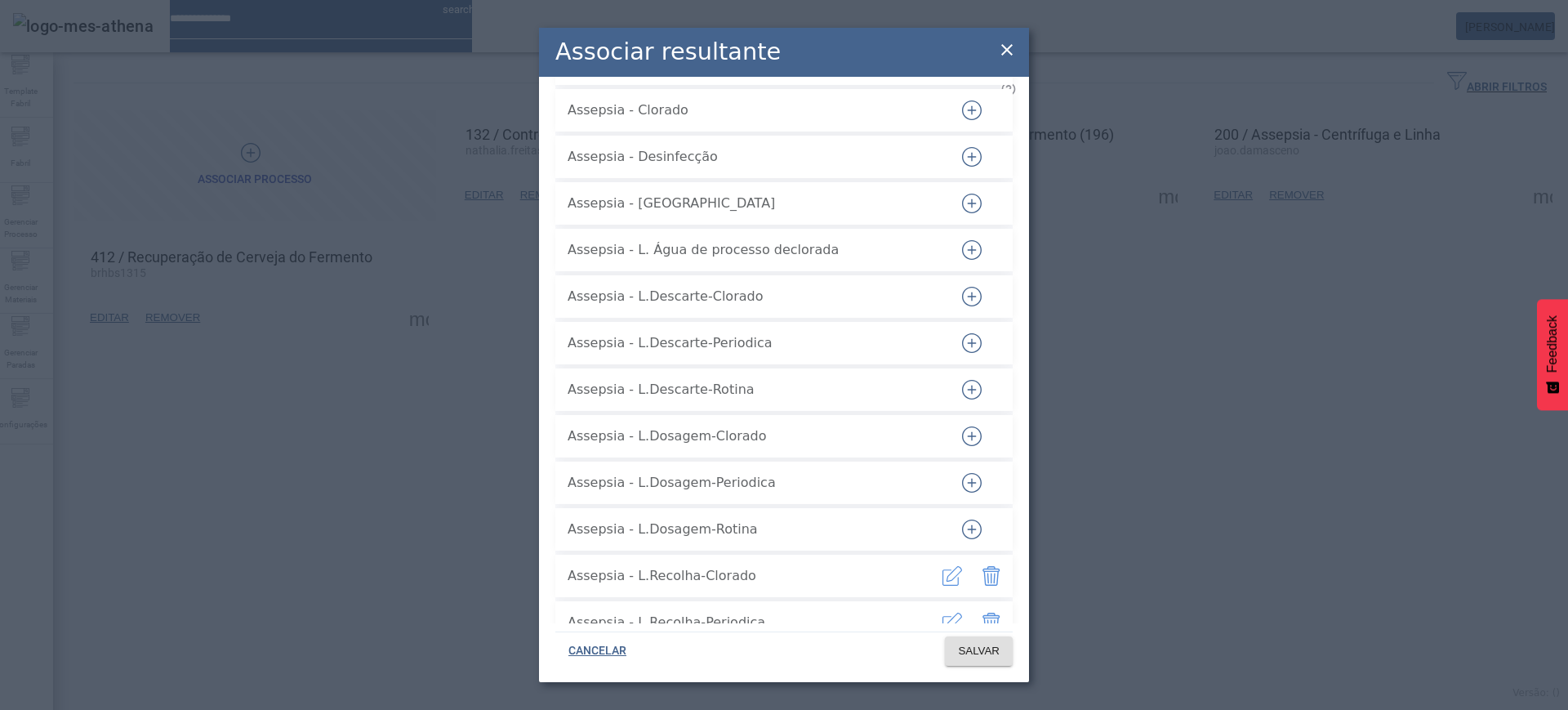
click at [962, 286] on icon "button" at bounding box center [972, 296] width 19 height 19
drag, startPoint x: 952, startPoint y: 324, endPoint x: 953, endPoint y: 343, distance: 19.0
click at [962, 333] on icon "button" at bounding box center [972, 343] width 19 height 19
click at [962, 379] on icon "button" at bounding box center [972, 389] width 19 height 19
click at [964, 426] on icon "button" at bounding box center [972, 436] width 19 height 19
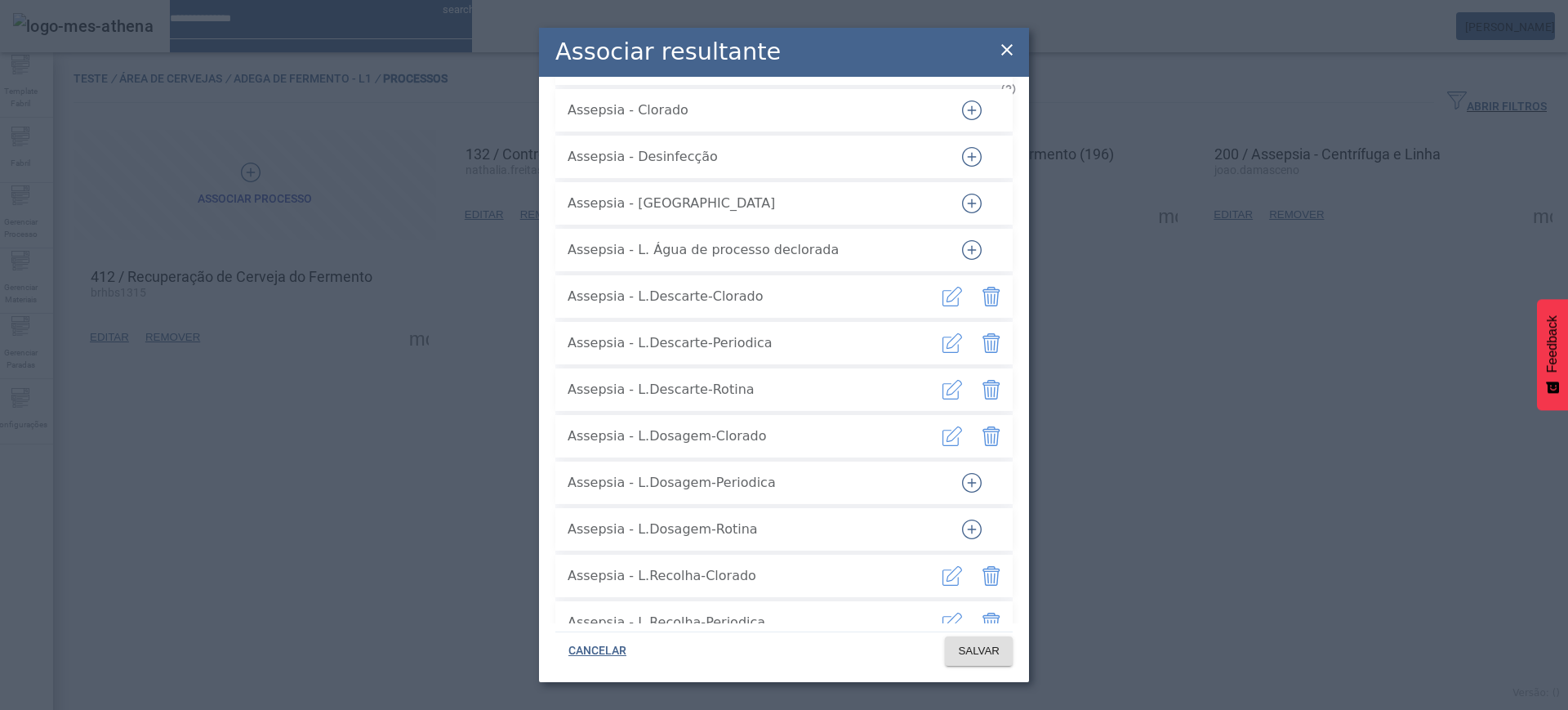
drag, startPoint x: 960, startPoint y: 464, endPoint x: 956, endPoint y: 504, distance: 40.2
click at [962, 473] on icon "button" at bounding box center [972, 483] width 19 height 19
drag, startPoint x: 956, startPoint y: 523, endPoint x: 958, endPoint y: 508, distance: 15.1
click at [962, 523] on icon "button" at bounding box center [972, 529] width 19 height 19
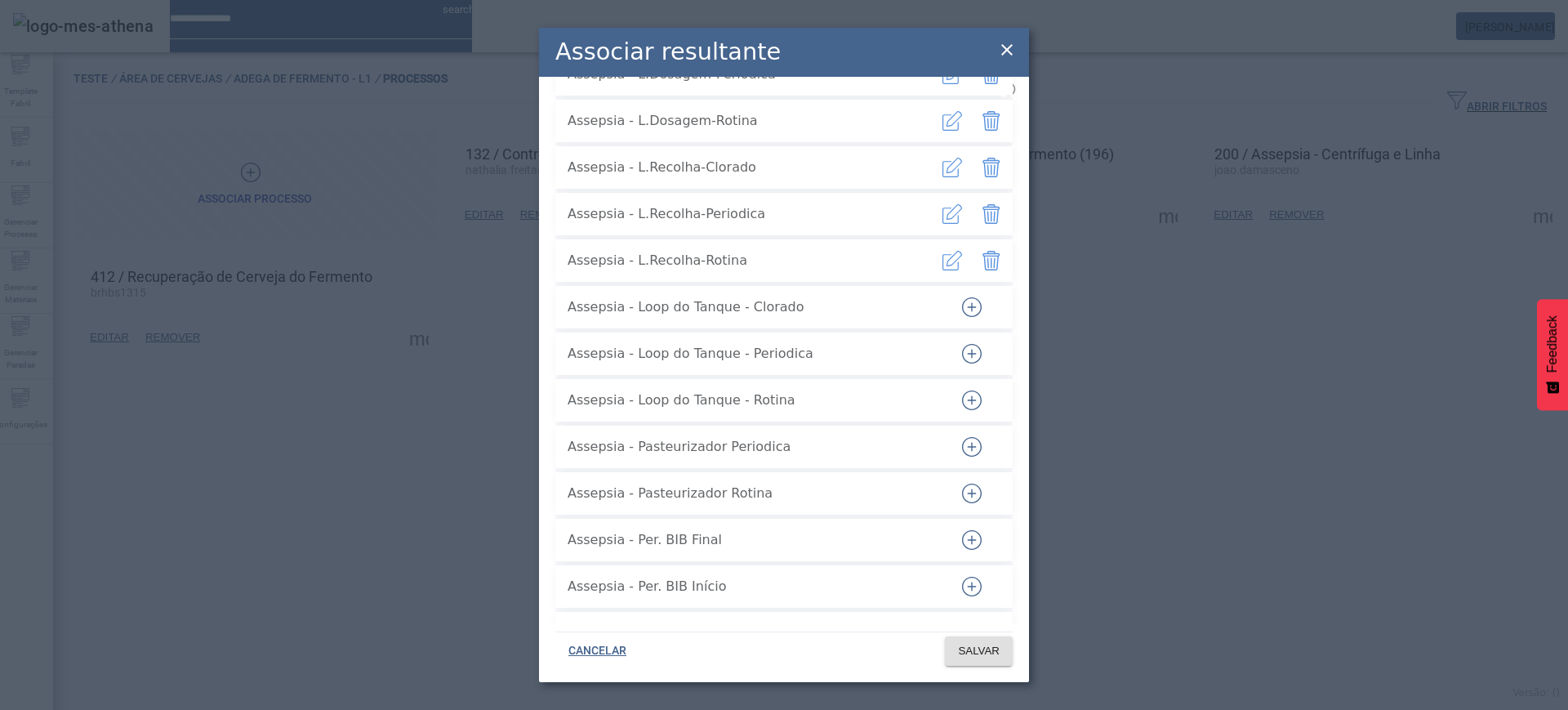
scroll to position [1429, 0]
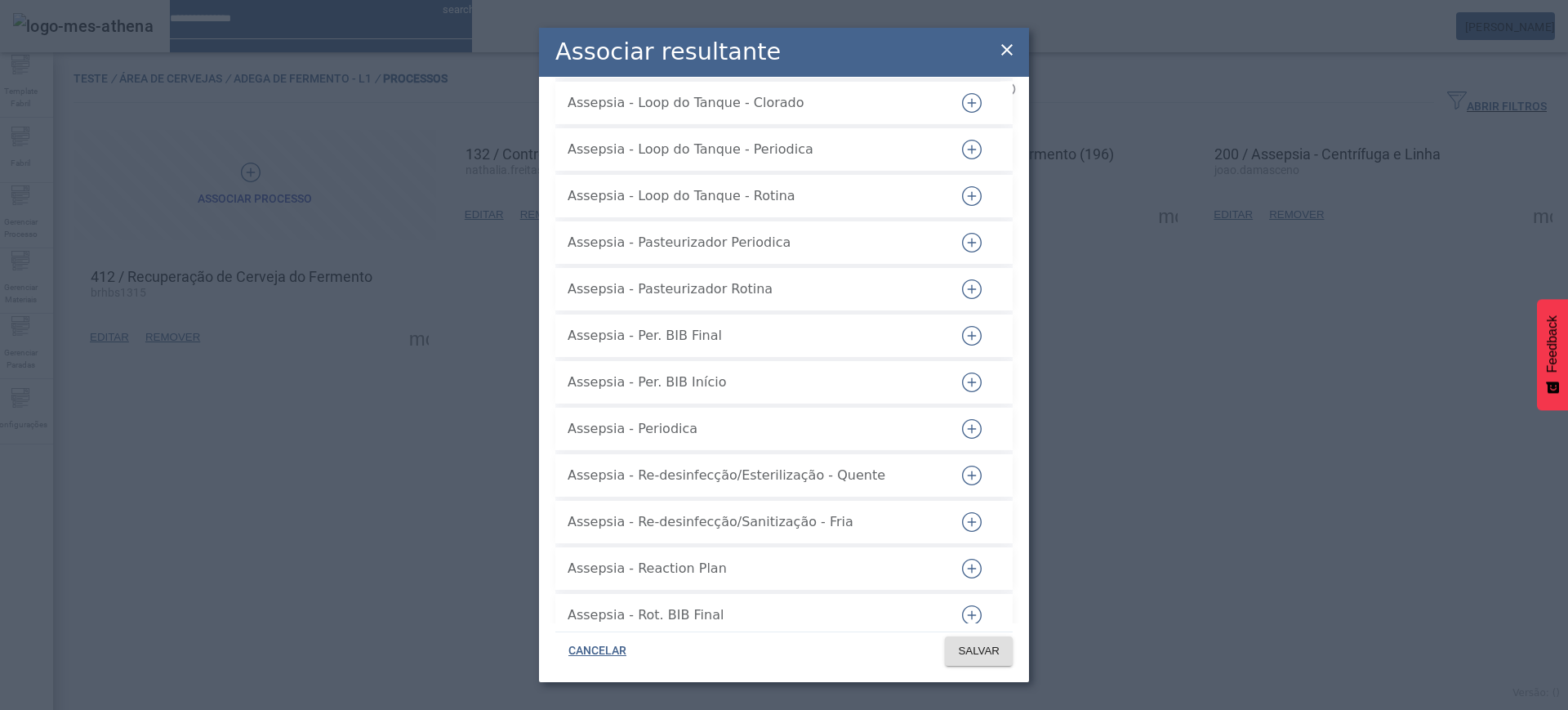
click at [971, 424] on icon "button" at bounding box center [971, 429] width 1 height 9
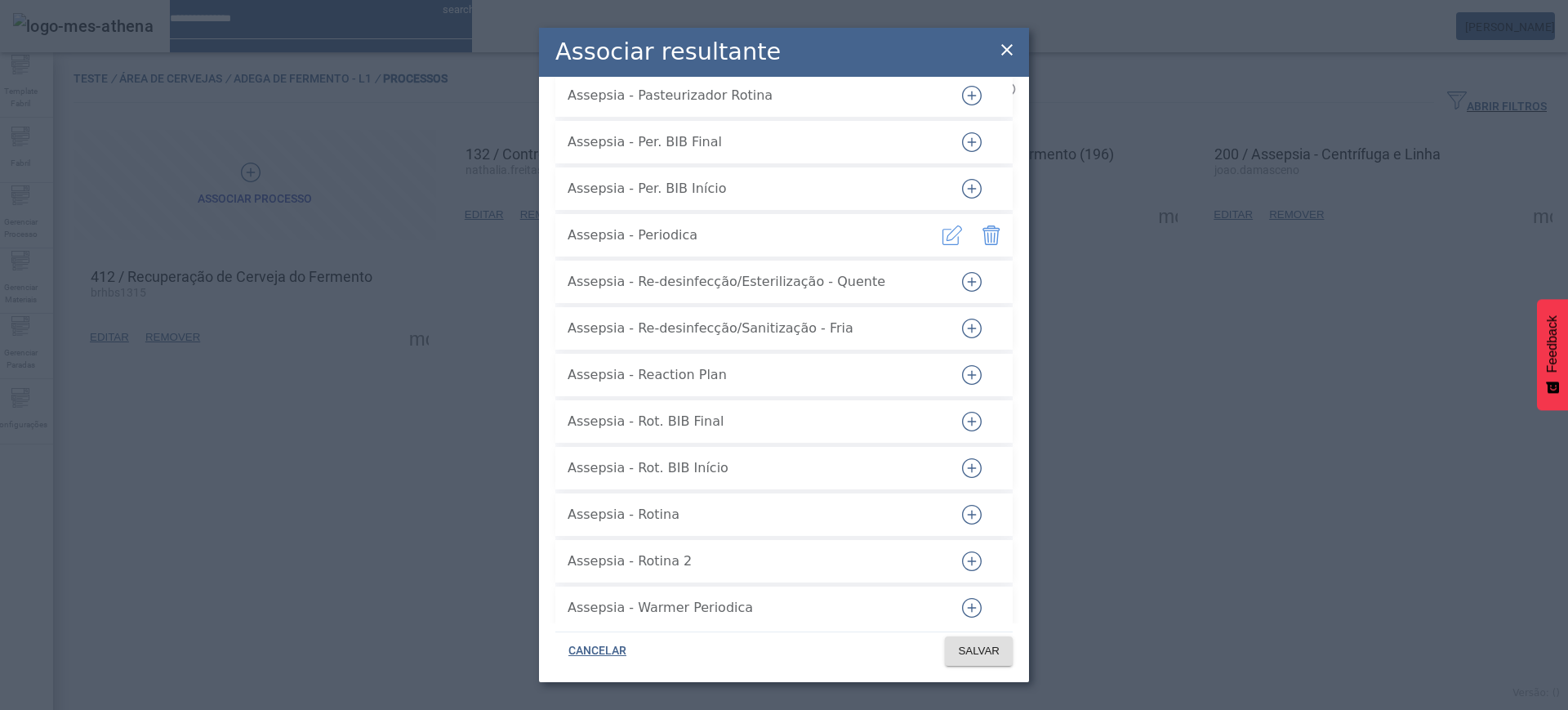
scroll to position [1633, 0]
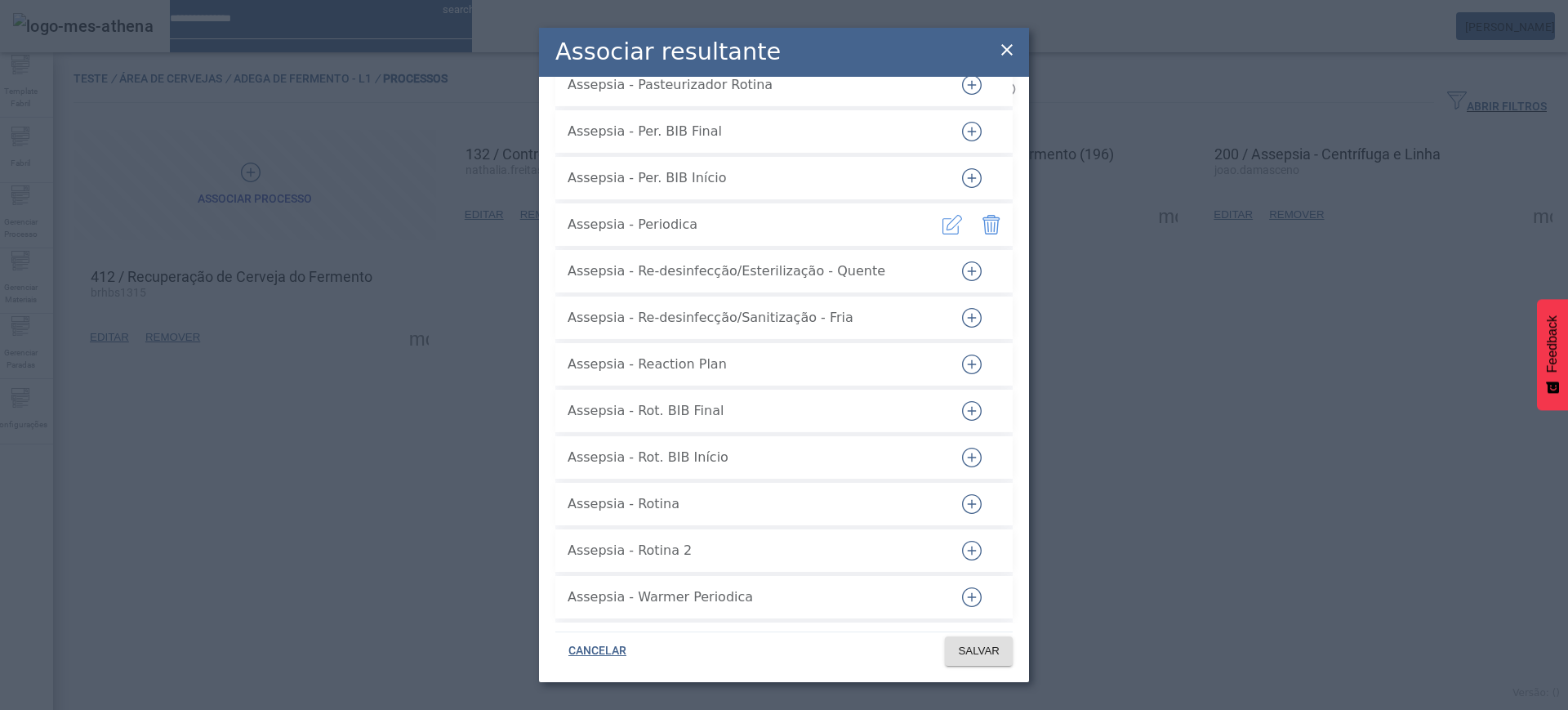
click at [962, 494] on icon "button" at bounding box center [972, 504] width 19 height 19
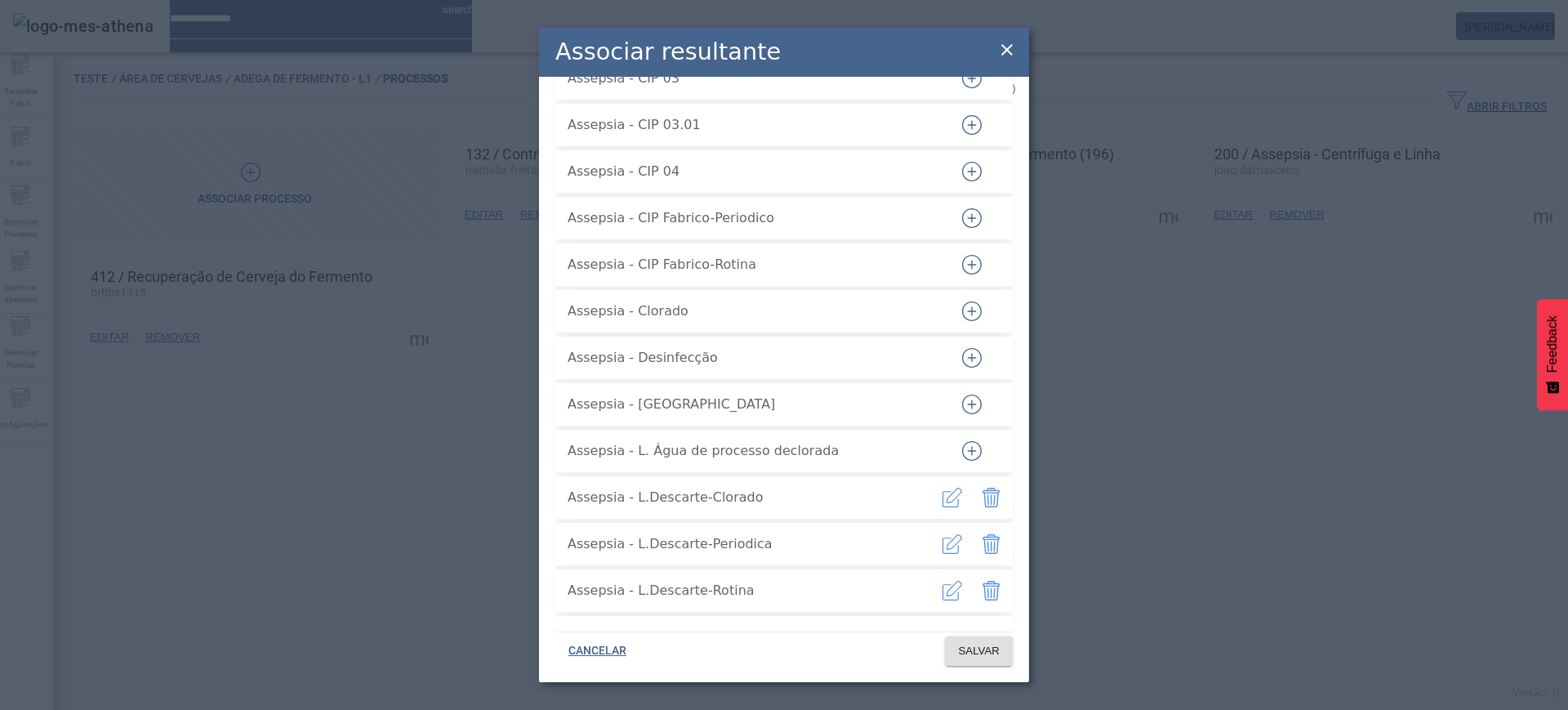
scroll to position [613, 0]
click at [962, 304] on icon "button" at bounding box center [972, 314] width 19 height 19
click at [975, 646] on span "SALVAR" at bounding box center [978, 651] width 42 height 16
